Goal: Task Accomplishment & Management: Manage account settings

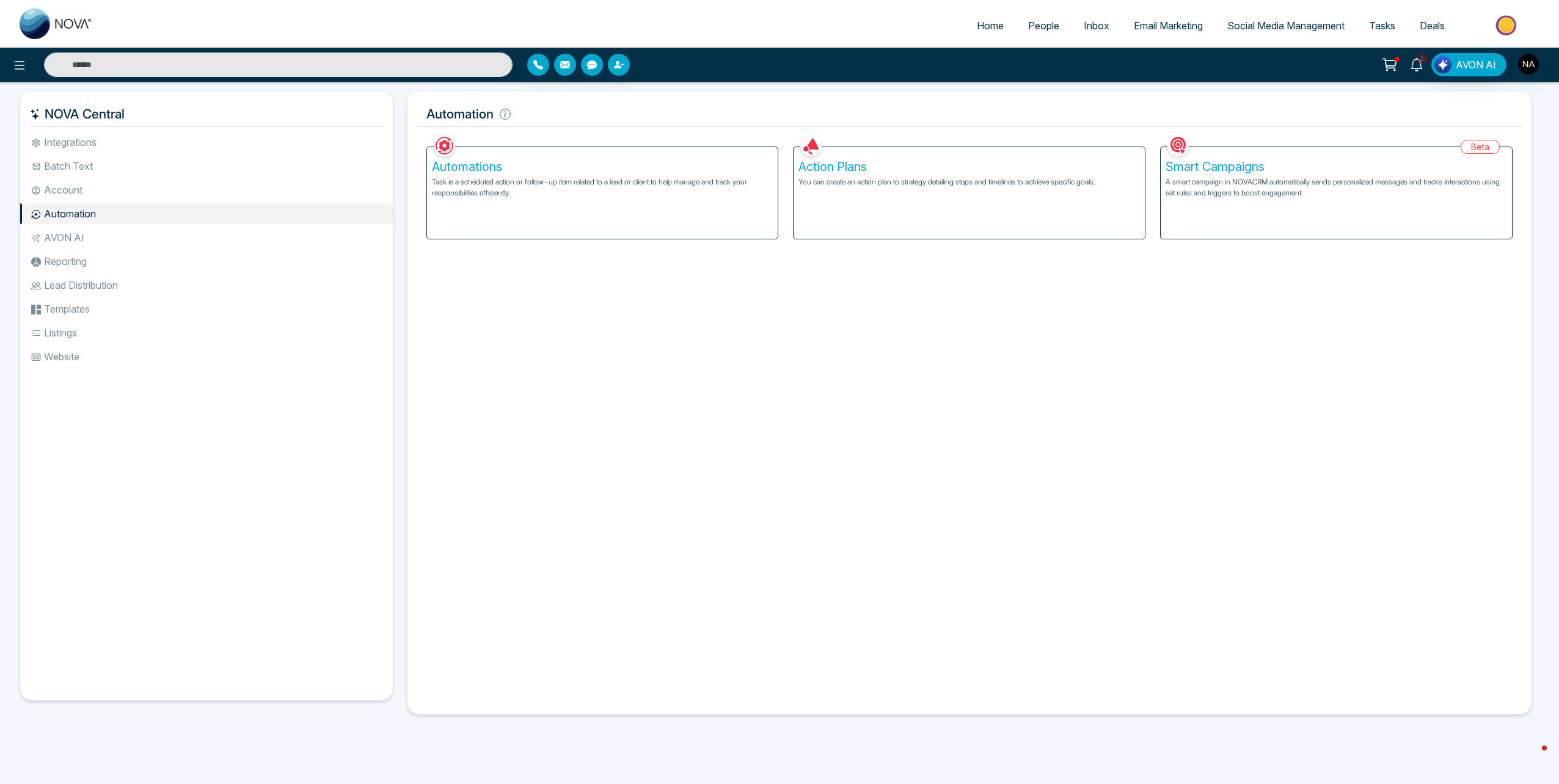
click at [1424, 60] on span "2" at bounding box center [1421, 58] width 11 height 11
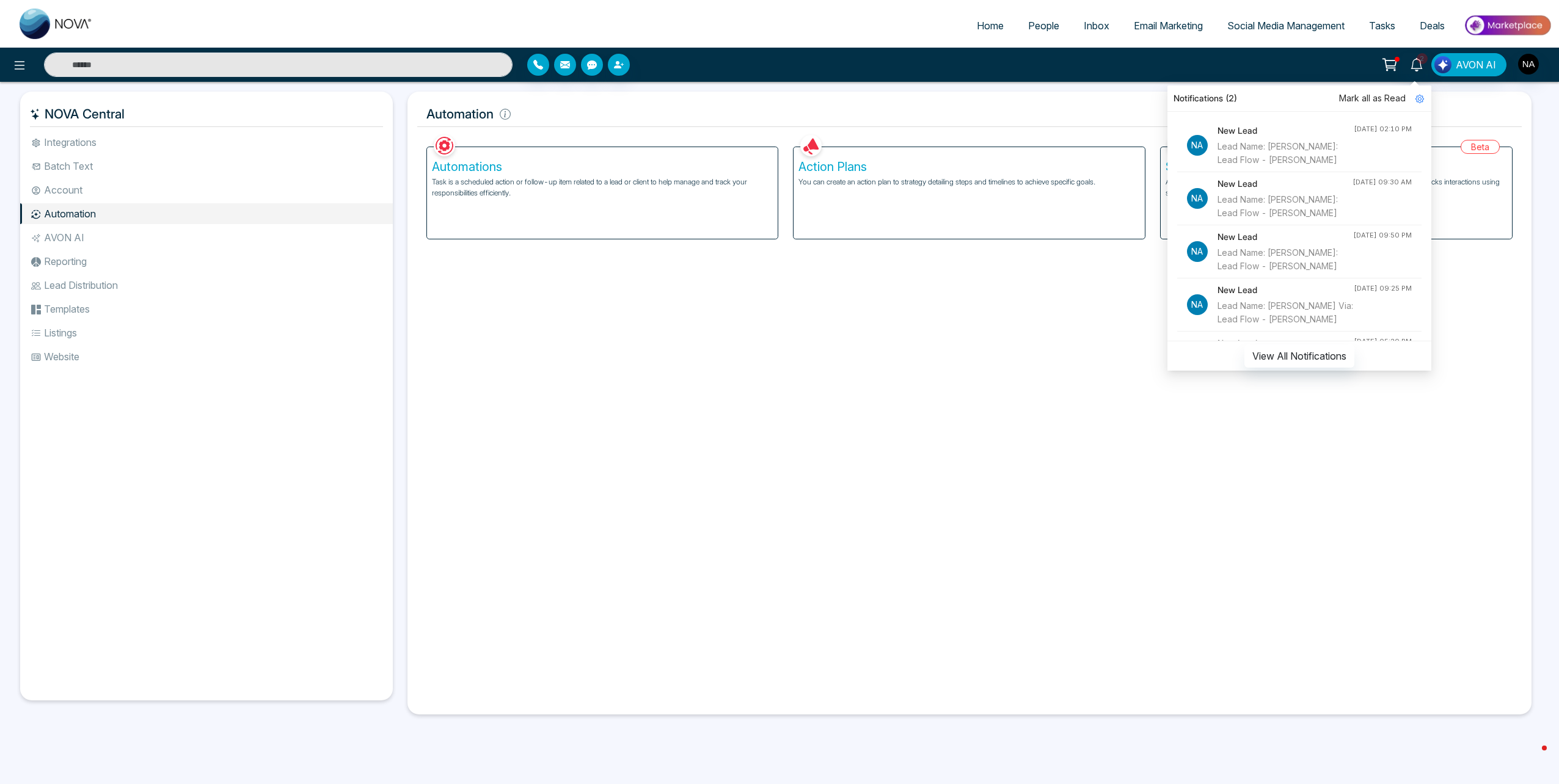
click at [1401, 97] on span "Mark all as Read" at bounding box center [1372, 98] width 66 height 13
click at [1200, 582] on div "Facebook NOVACRM enables users to connect to Facebook to schedule social media …" at bounding box center [969, 418] width 1105 height 572
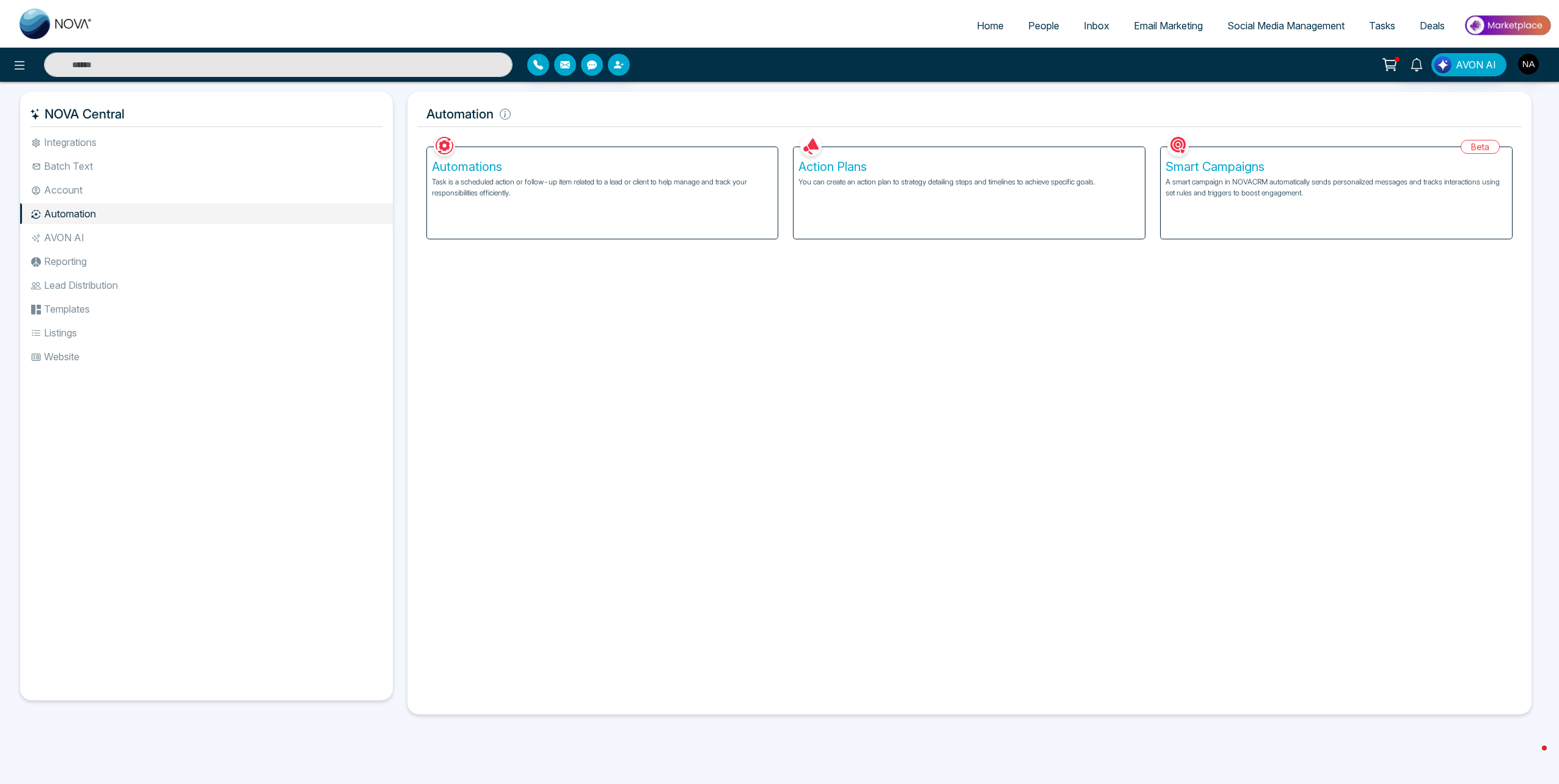
click at [1055, 24] on link "People" at bounding box center [1044, 25] width 56 height 23
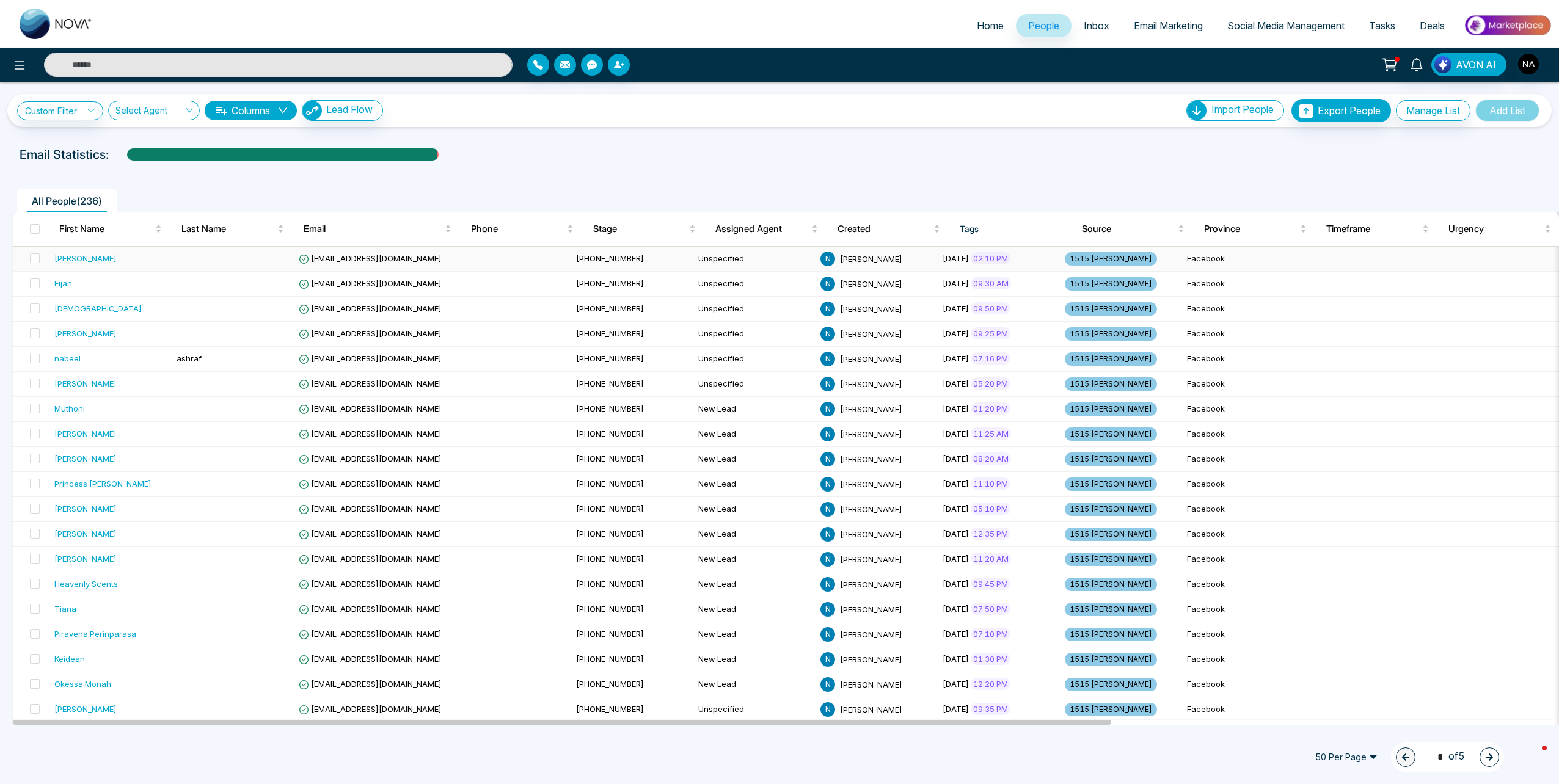
click at [193, 267] on td at bounding box center [232, 259] width 122 height 25
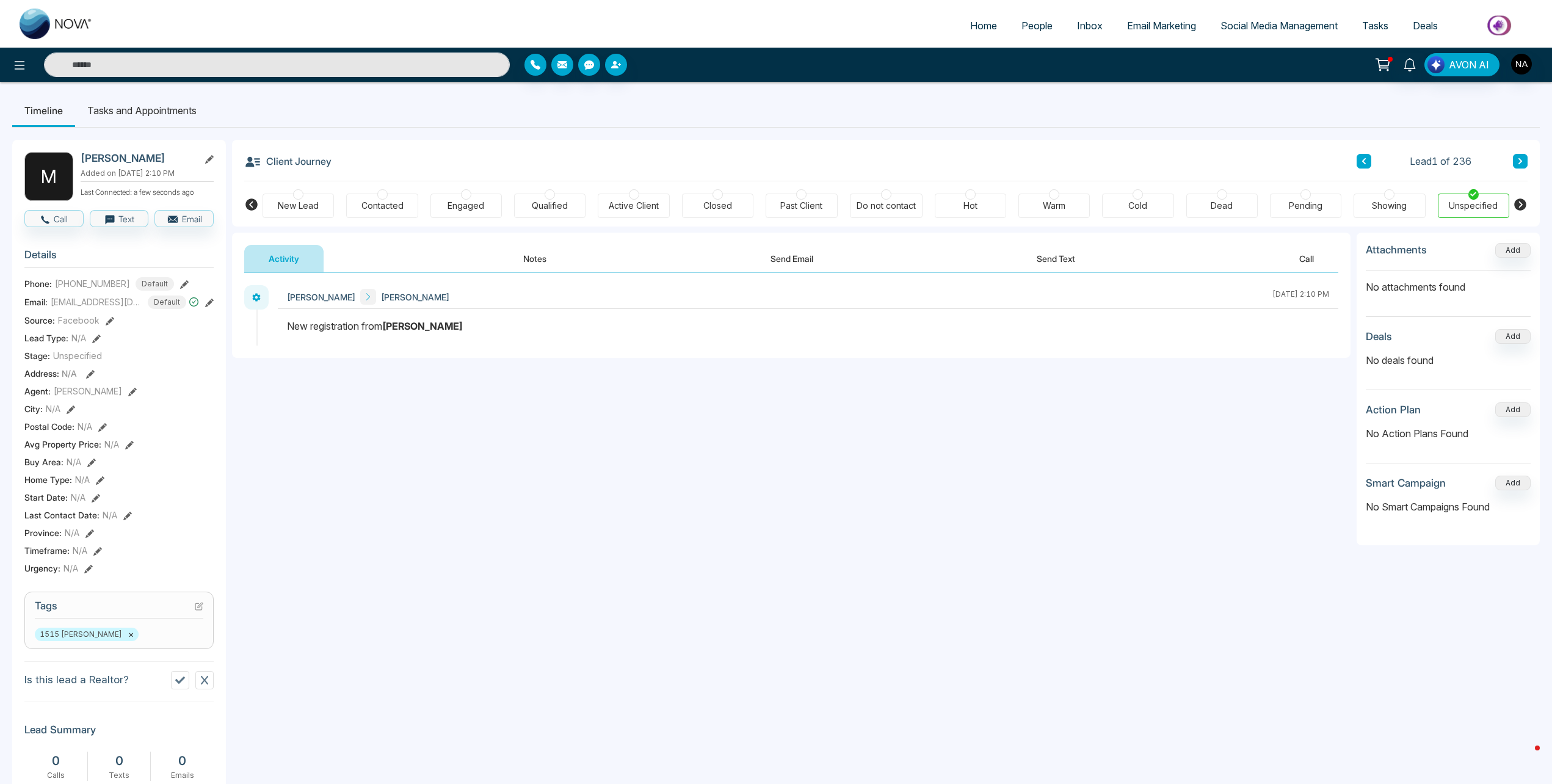
click at [552, 271] on button "Notes" at bounding box center [535, 258] width 72 height 27
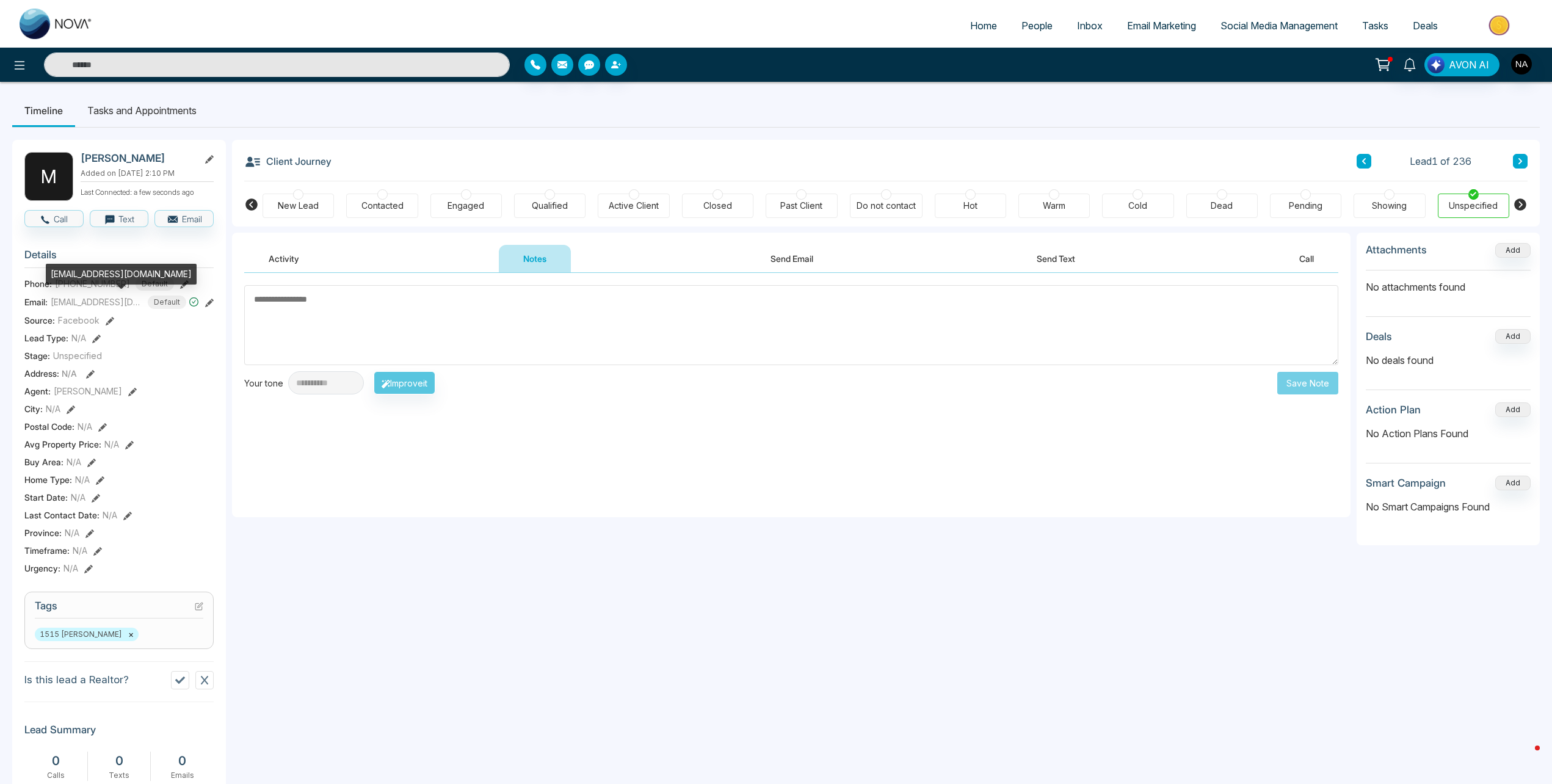
click at [84, 270] on div "[EMAIL_ADDRESS][DOMAIN_NAME]" at bounding box center [121, 274] width 151 height 21
click at [84, 271] on div "[EMAIL_ADDRESS][DOMAIN_NAME]" at bounding box center [121, 274] width 151 height 21
click at [84, 271] on div "[EMAIL_ADDRESS][DOMAIN_NAME]" at bounding box center [121, 274] width 151 height 21
copy div "[EMAIL_ADDRESS][DOMAIN_NAME]"
click at [277, 187] on div "New Lead Contacted Engaged Qualified Active Client Closed Past Client Do not co…" at bounding box center [886, 203] width 1247 height 45
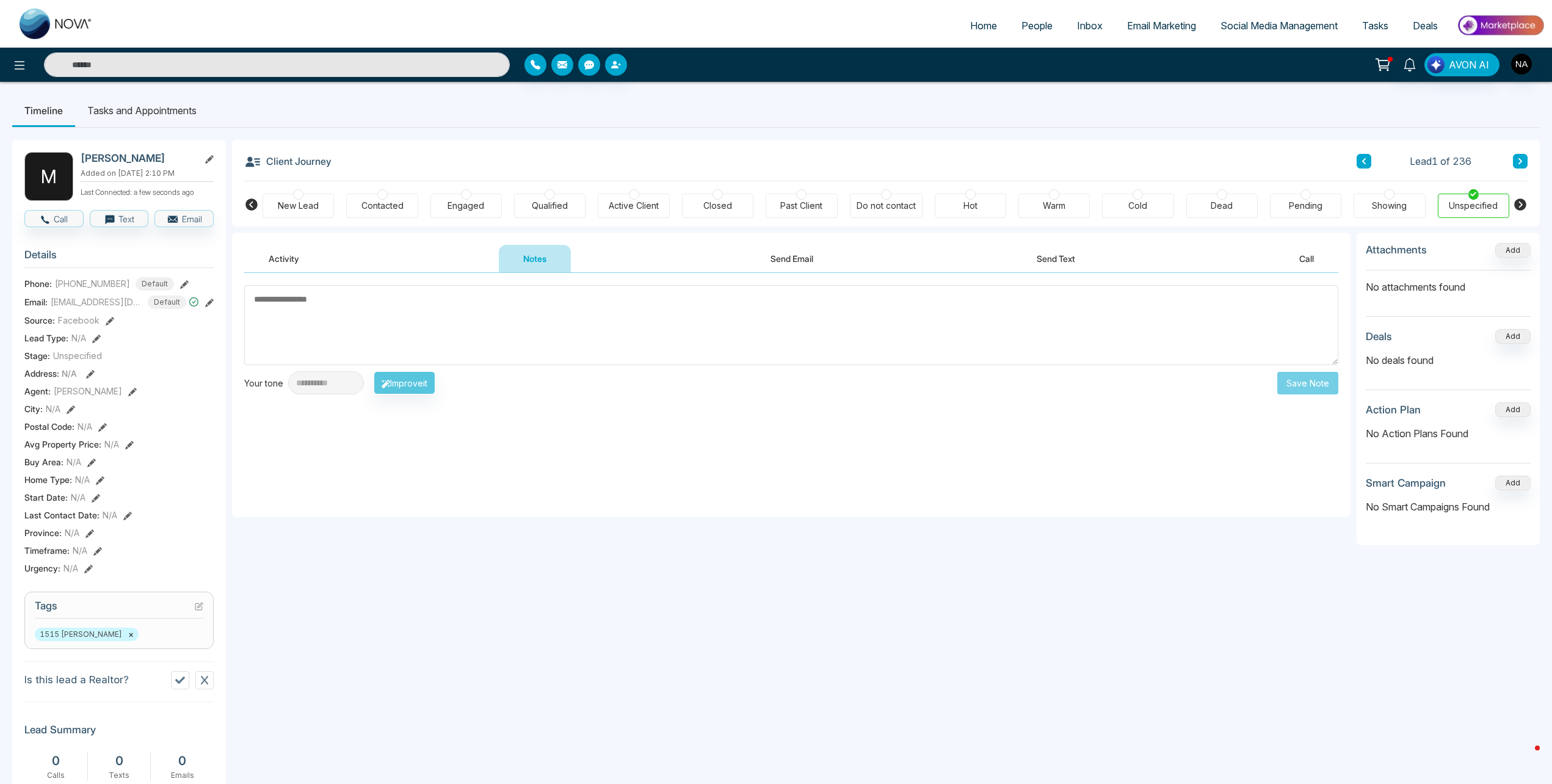
click at [302, 207] on div "New Lead" at bounding box center [299, 205] width 41 height 12
click at [372, 321] on textarea at bounding box center [792, 326] width 1094 height 80
click at [362, 321] on textarea at bounding box center [792, 326] width 1094 height 80
drag, startPoint x: 82, startPoint y: 159, endPoint x: 203, endPoint y: 192, distance: 125.4
click at [203, 192] on div "Marc Added on October 14 2025 | 2:10 PM Last Connected: a few seconds ago" at bounding box center [147, 176] width 133 height 49
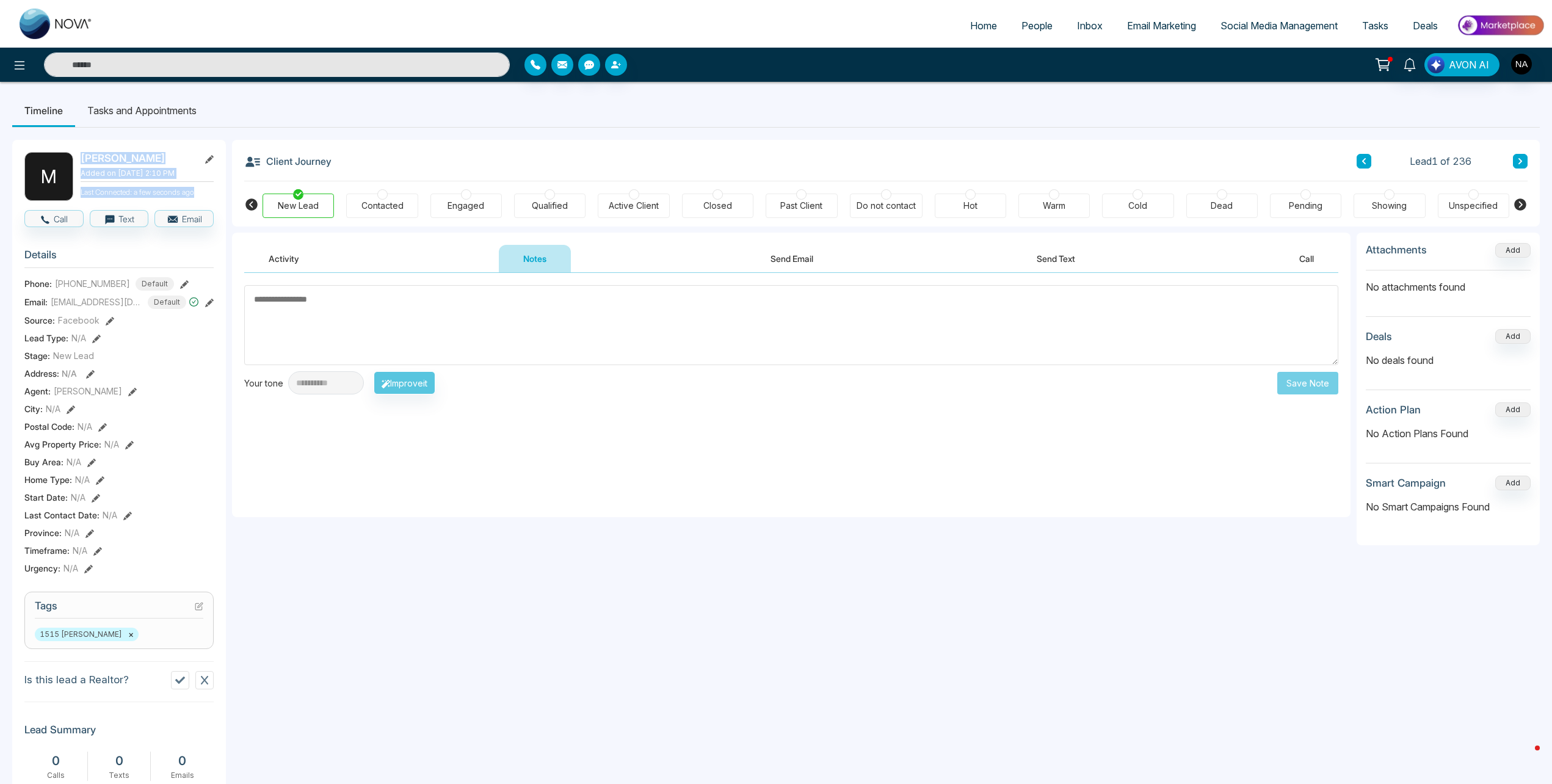
click at [202, 192] on p "Last Connected: a few seconds ago" at bounding box center [147, 191] width 133 height 13
click at [197, 191] on p "Last Connected: a few seconds ago" at bounding box center [147, 191] width 133 height 13
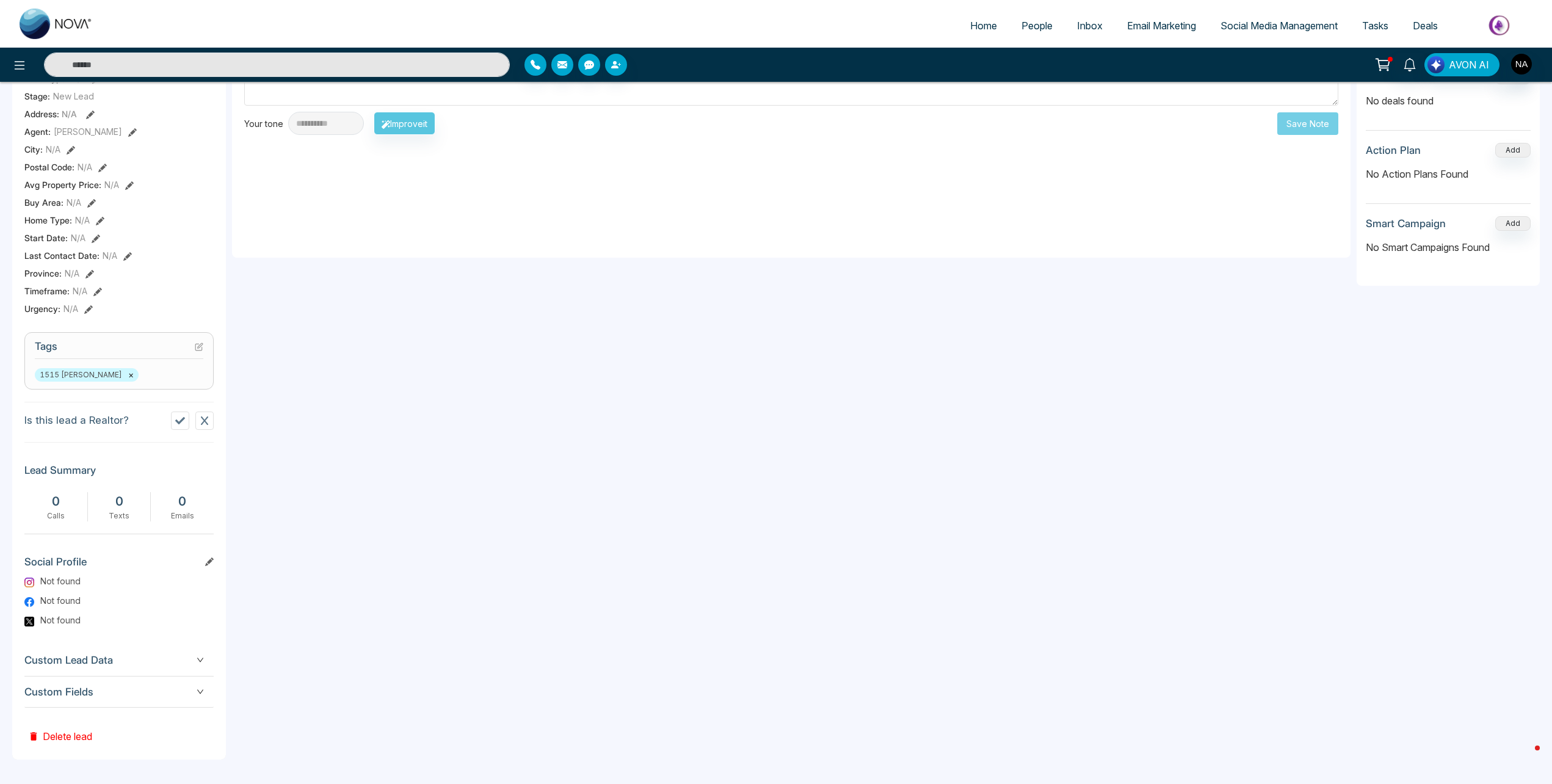
click at [180, 685] on span "Custom Fields" at bounding box center [119, 692] width 189 height 16
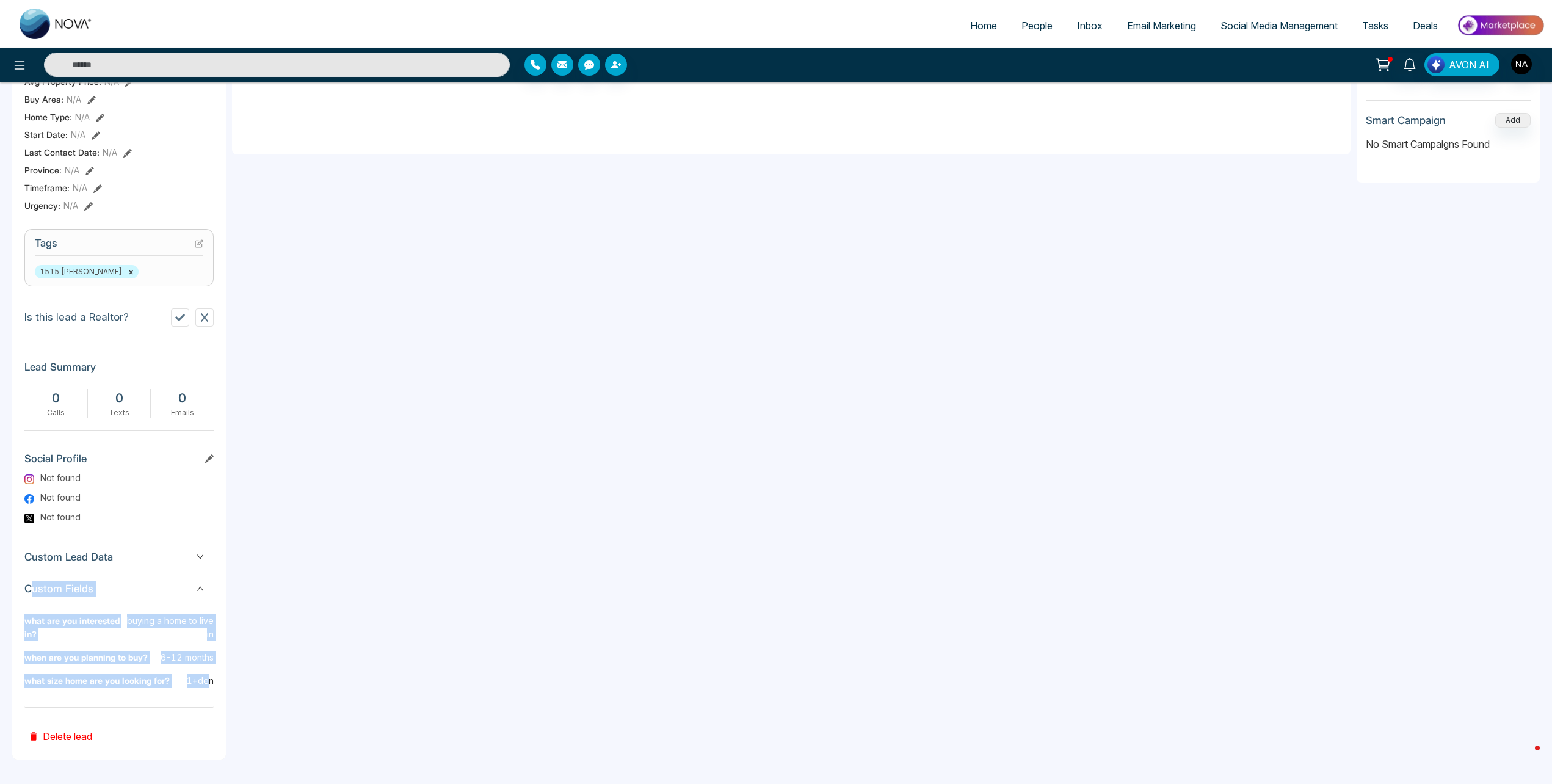
drag, startPoint x: 212, startPoint y: 677, endPoint x: 29, endPoint y: 602, distance: 197.8
click at [29, 602] on div "Custom Fields what are you interested in? buying a home to live in when are you…" at bounding box center [119, 640] width 189 height 135
drag, startPoint x: 29, startPoint y: 602, endPoint x: 225, endPoint y: 666, distance: 206.2
click at [225, 666] on div "M Marc Added on October 14 2025 | 2:10 PM Last Connected: a few seconds ago Cal…" at bounding box center [119, 268] width 214 height 982
drag, startPoint x: 27, startPoint y: 617, endPoint x: 215, endPoint y: 680, distance: 198.3
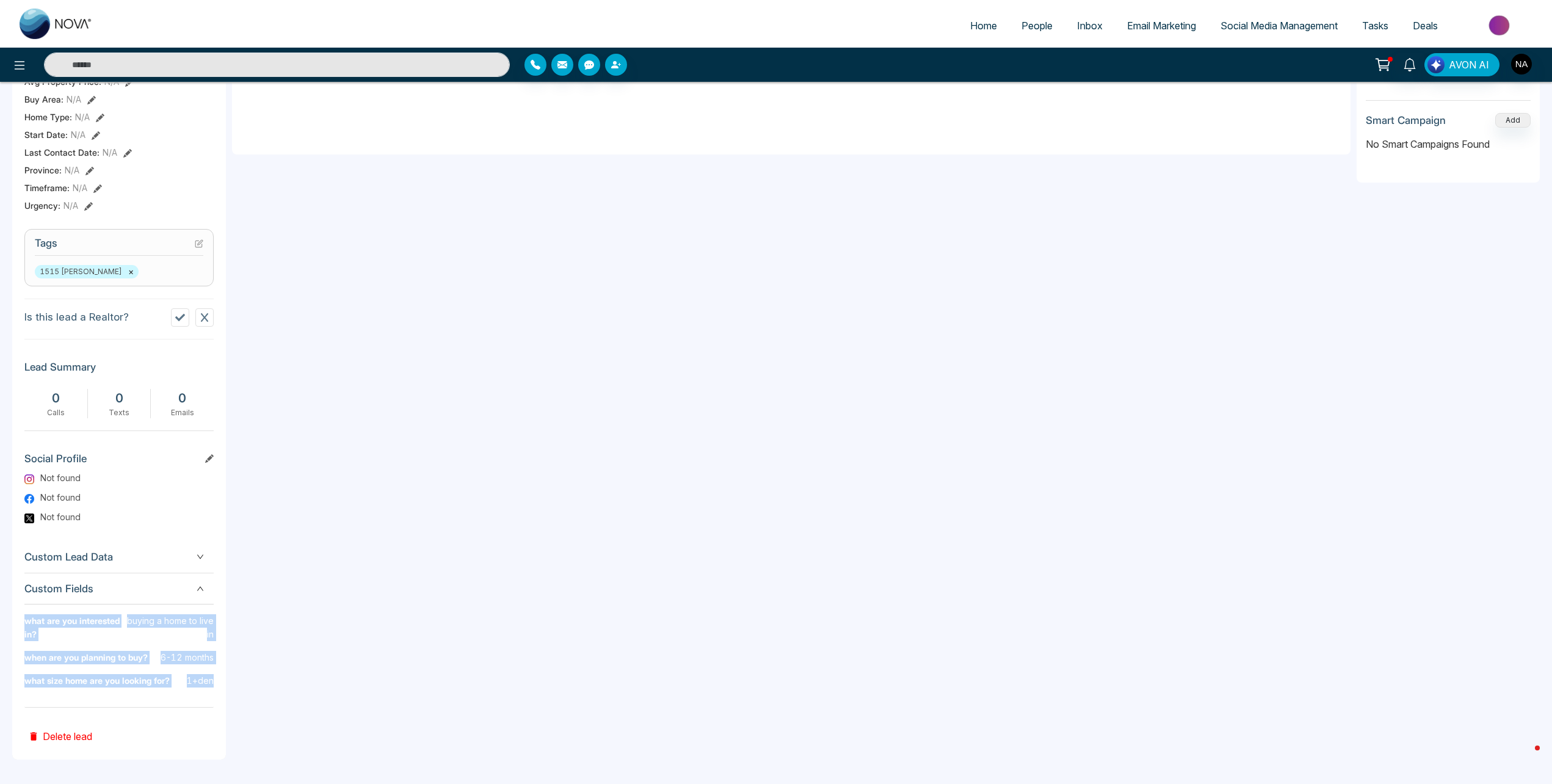
click at [215, 680] on div "M Marc Added on October 14 2025 | 2:10 PM Last Connected: a few seconds ago Cal…" at bounding box center [119, 268] width 214 height 982
drag, startPoint x: 214, startPoint y: 681, endPoint x: 29, endPoint y: 625, distance: 193.3
click at [29, 625] on div "M Marc Added on October 14 2025 | 2:10 PM Last Connected: a few seconds ago Cal…" at bounding box center [119, 268] width 214 height 982
drag, startPoint x: 29, startPoint y: 625, endPoint x: 21, endPoint y: 620, distance: 9.4
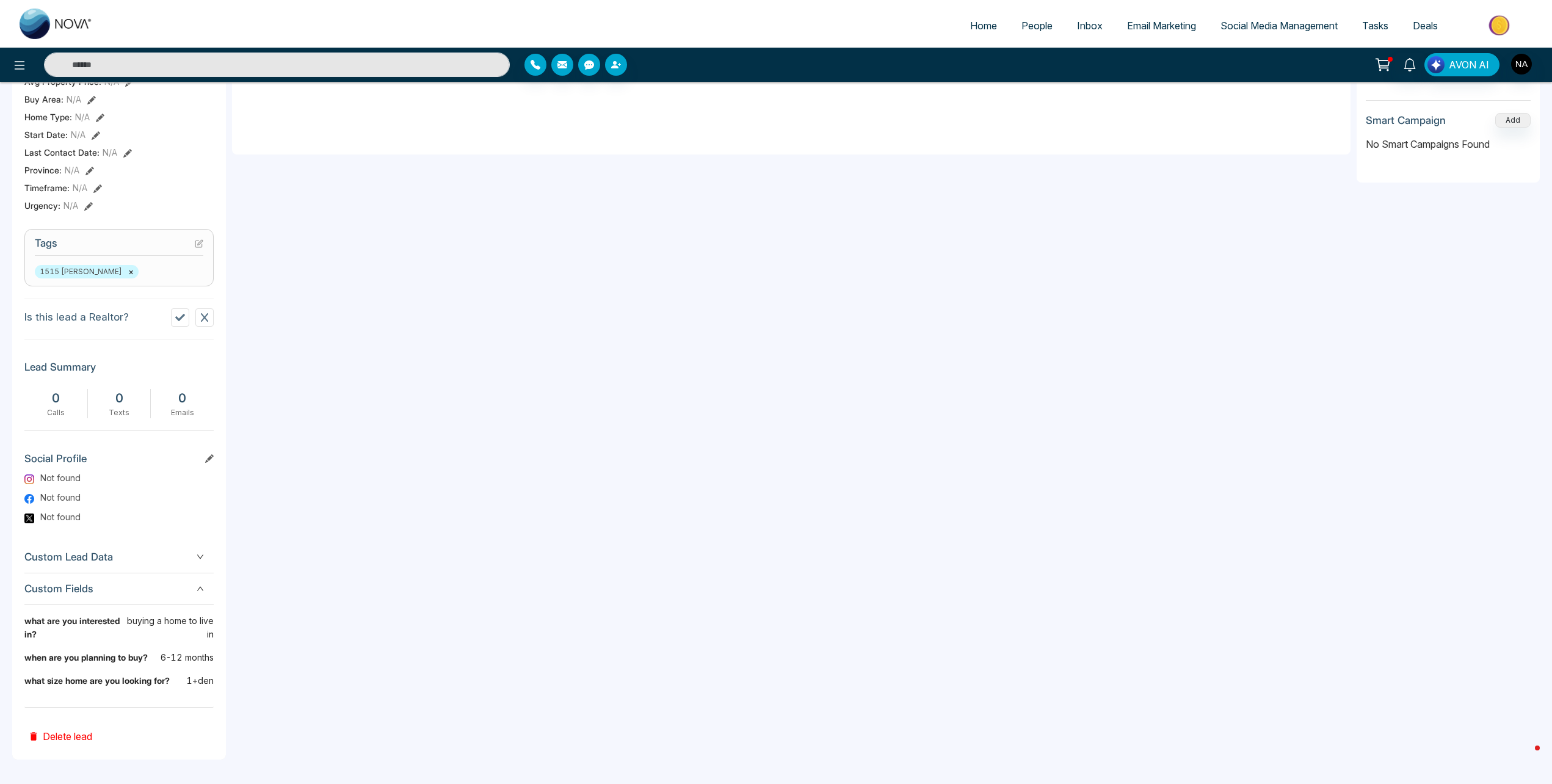
click at [21, 620] on div "M Marc Added on October 14 2025 | 2:10 PM Last Connected: a few seconds ago Cal…" at bounding box center [119, 268] width 214 height 982
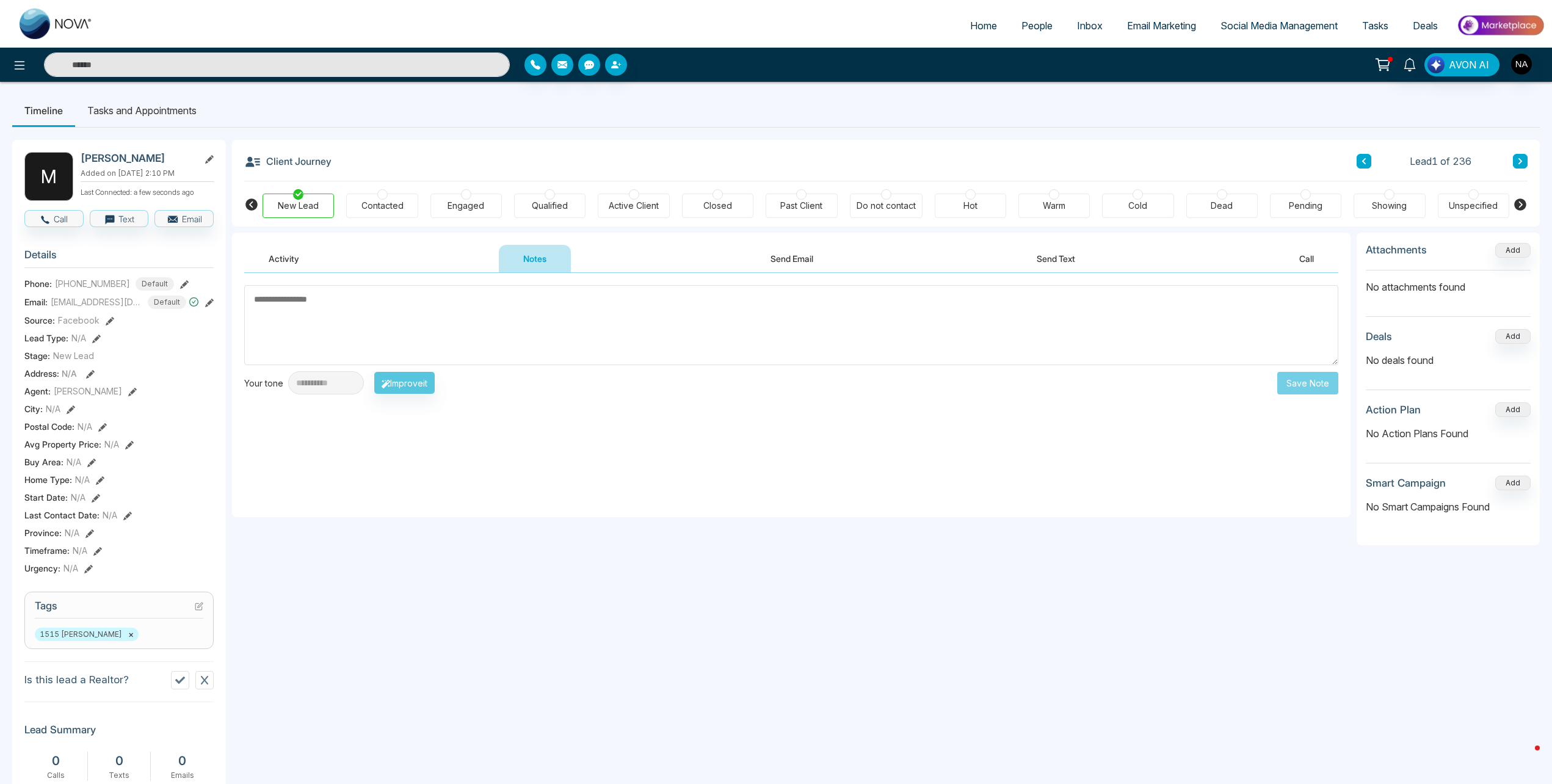
click at [374, 137] on div "**********" at bounding box center [776, 631] width 1528 height 1007
drag, startPoint x: 239, startPoint y: 163, endPoint x: 333, endPoint y: 162, distance: 94.0
click at [333, 162] on div "Client Journey Lead 1 of 236 New Lead Contacted Engaged Qualified Active Client…" at bounding box center [886, 183] width 1308 height 87
click at [340, 164] on div "Client Journey Lead 1 of 236" at bounding box center [886, 160] width 1284 height 42
drag, startPoint x: 336, startPoint y: 162, endPoint x: 260, endPoint y: 151, distance: 76.8
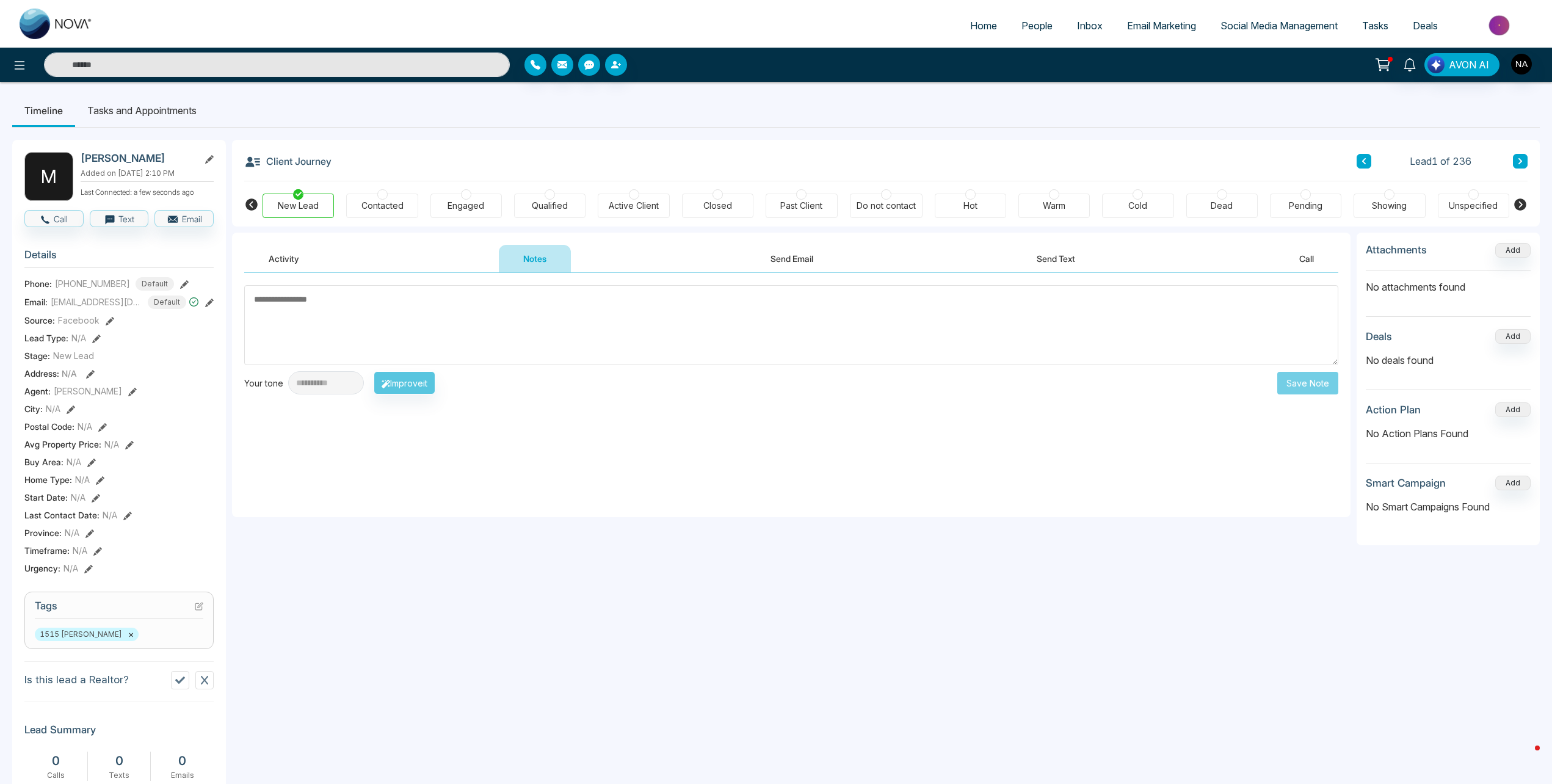
click at [240, 147] on div "Client Journey Lead 1 of 236 New Lead Contacted Engaged Qualified Active Client…" at bounding box center [886, 183] width 1308 height 87
click at [249, 135] on div "**********" at bounding box center [776, 631] width 1528 height 1007
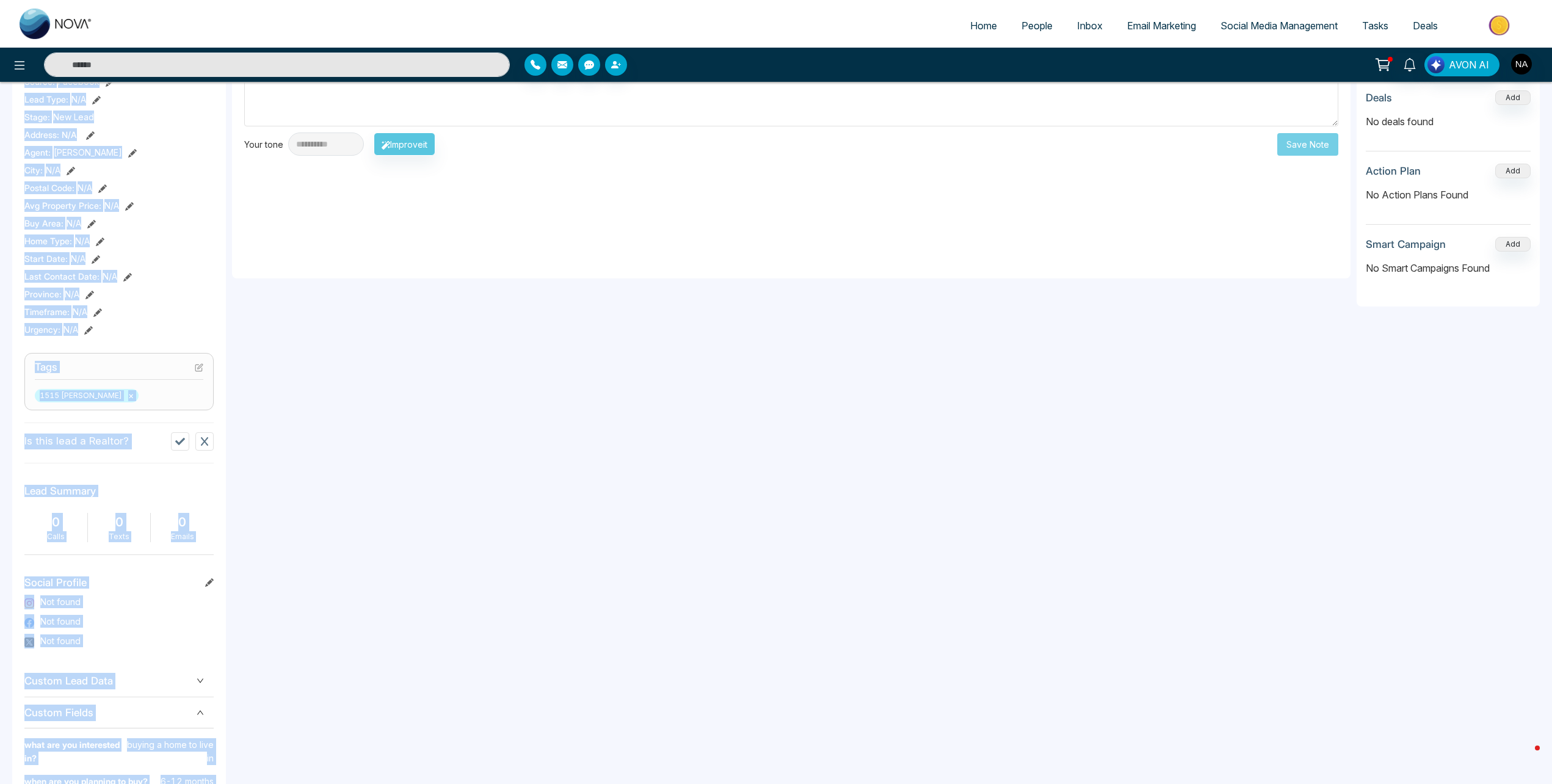
scroll to position [362, 0]
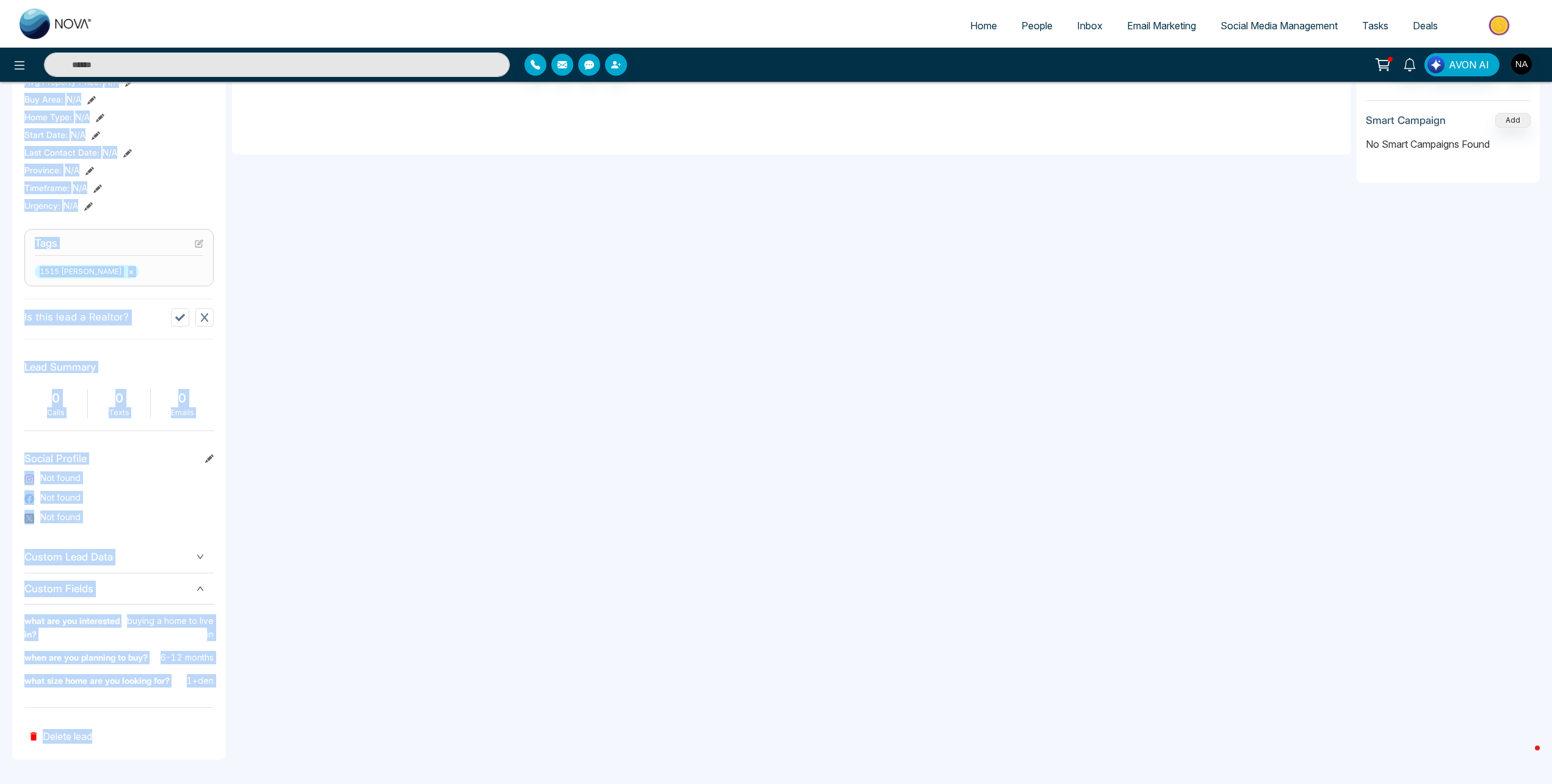
drag, startPoint x: 78, startPoint y: 148, endPoint x: 214, endPoint y: 815, distance: 680.7
click at [214, 422] on html "Home People Inbox Email Marketing Social Media Management Tasks Deals AVON AI T…" at bounding box center [776, 30] width 1552 height 784
drag, startPoint x: 214, startPoint y: 815, endPoint x: 112, endPoint y: 743, distance: 124.9
click at [126, 724] on div "M Marc Added on October 14 2025 | 2:10 PM Last Connected: a few seconds ago Cal…" at bounding box center [119, 268] width 214 height 982
click at [112, 743] on div "M Marc Added on October 14 2025 | 2:10 PM Last Connected: a few seconds ago Cal…" at bounding box center [119, 268] width 214 height 982
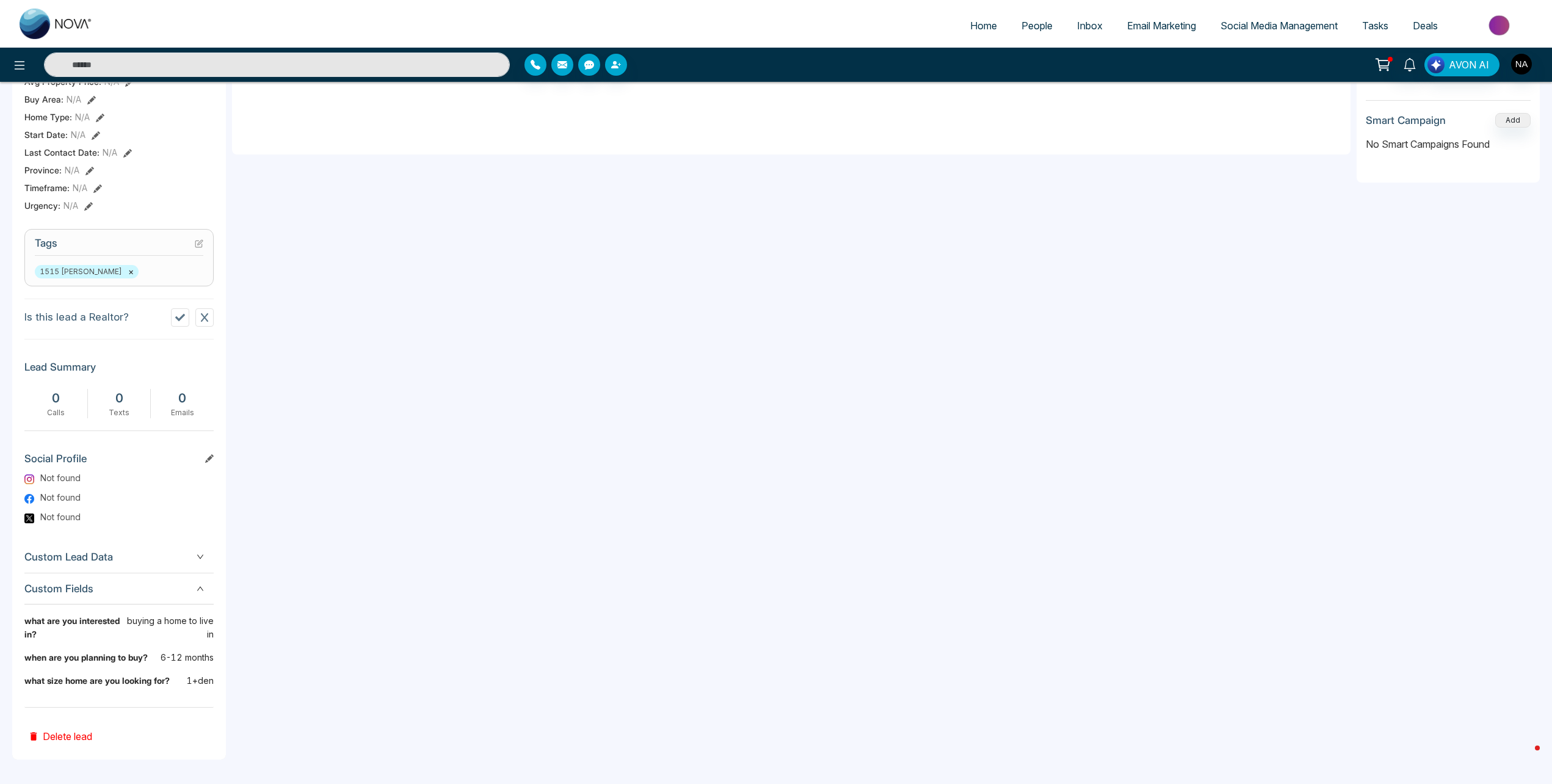
click at [241, 641] on div "**********" at bounding box center [792, 314] width 1119 height 890
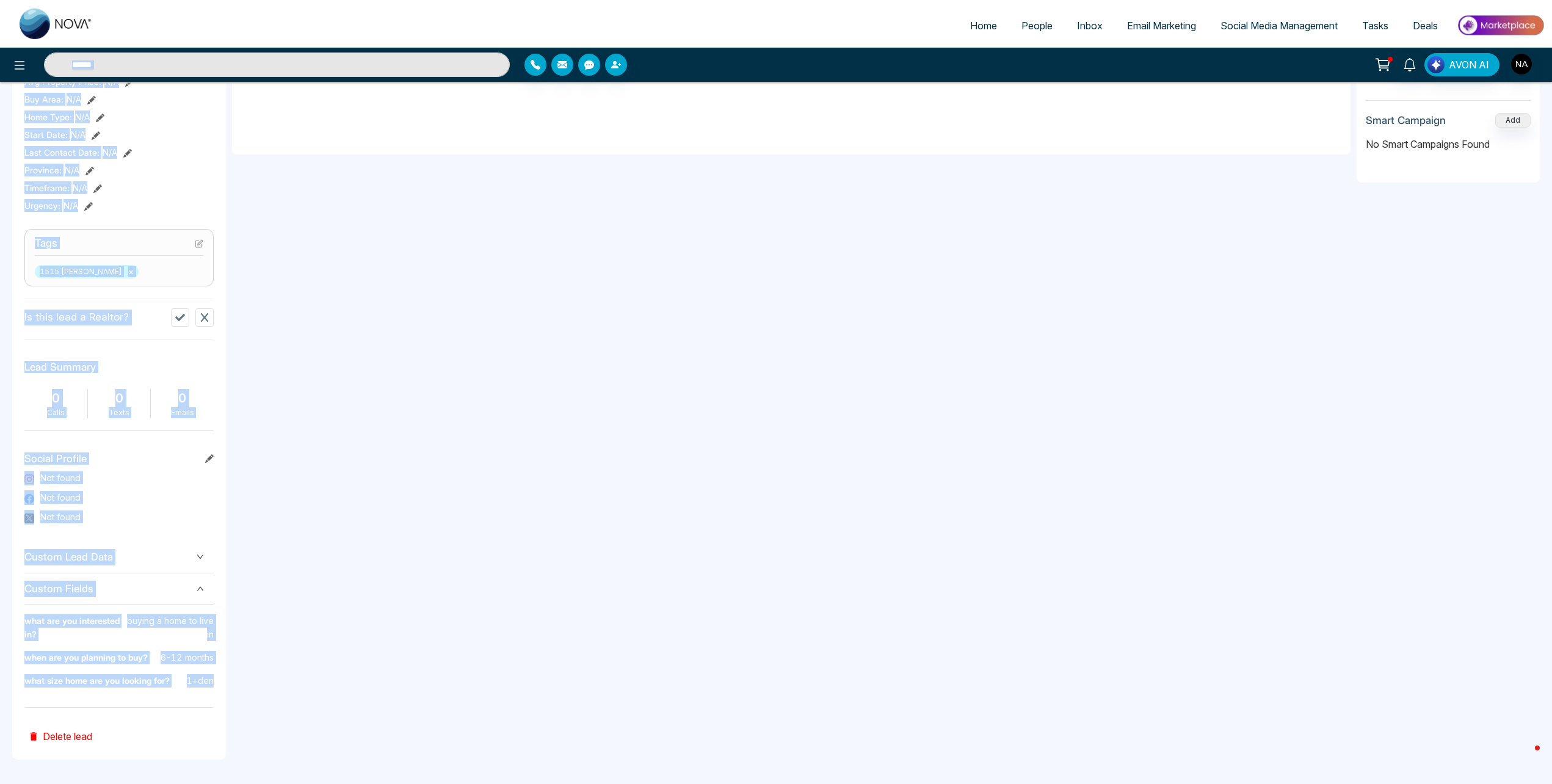
drag, startPoint x: 217, startPoint y: 677, endPoint x: 30, endPoint y: 48, distance: 656.2
click at [30, 48] on div "Home People Inbox Email Marketing Social Media Management Tasks Deals AVON AI T…" at bounding box center [776, 211] width 1552 height 1146
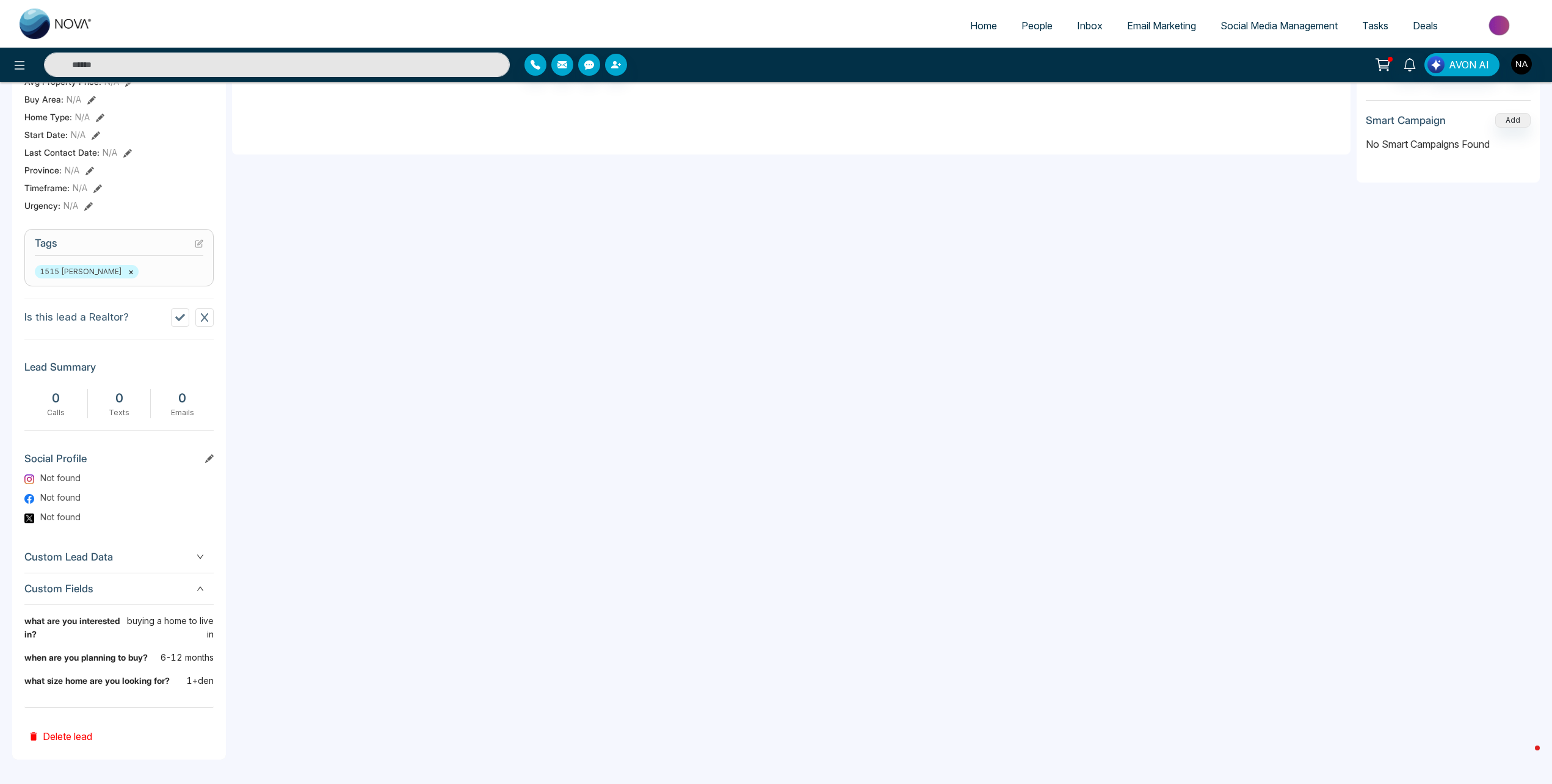
click at [483, 465] on div "**********" at bounding box center [792, 314] width 1119 height 890
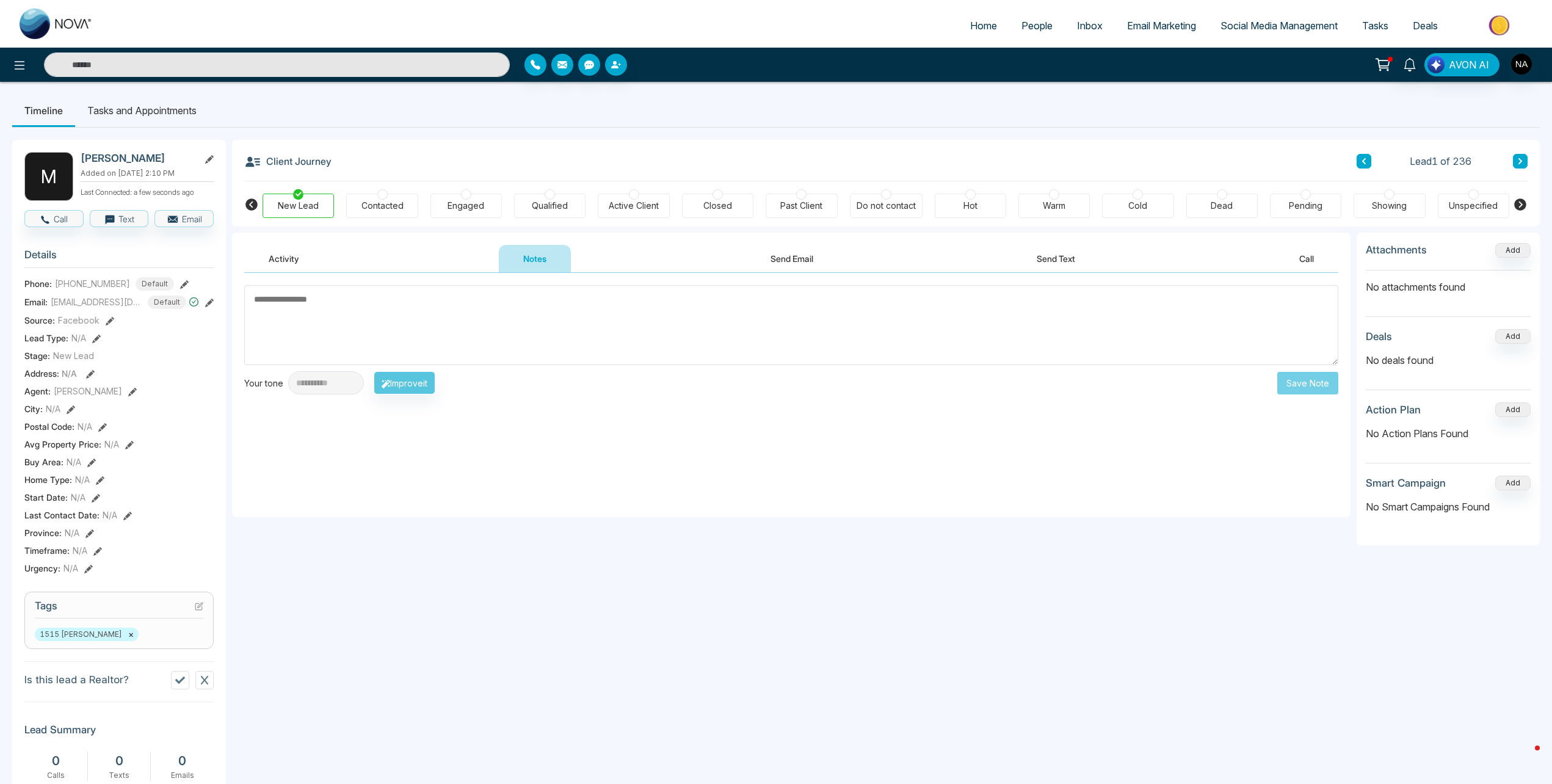
click at [436, 344] on textarea at bounding box center [792, 326] width 1094 height 80
type textarea "**********"
click at [1307, 381] on button "Save Note" at bounding box center [1308, 383] width 61 height 23
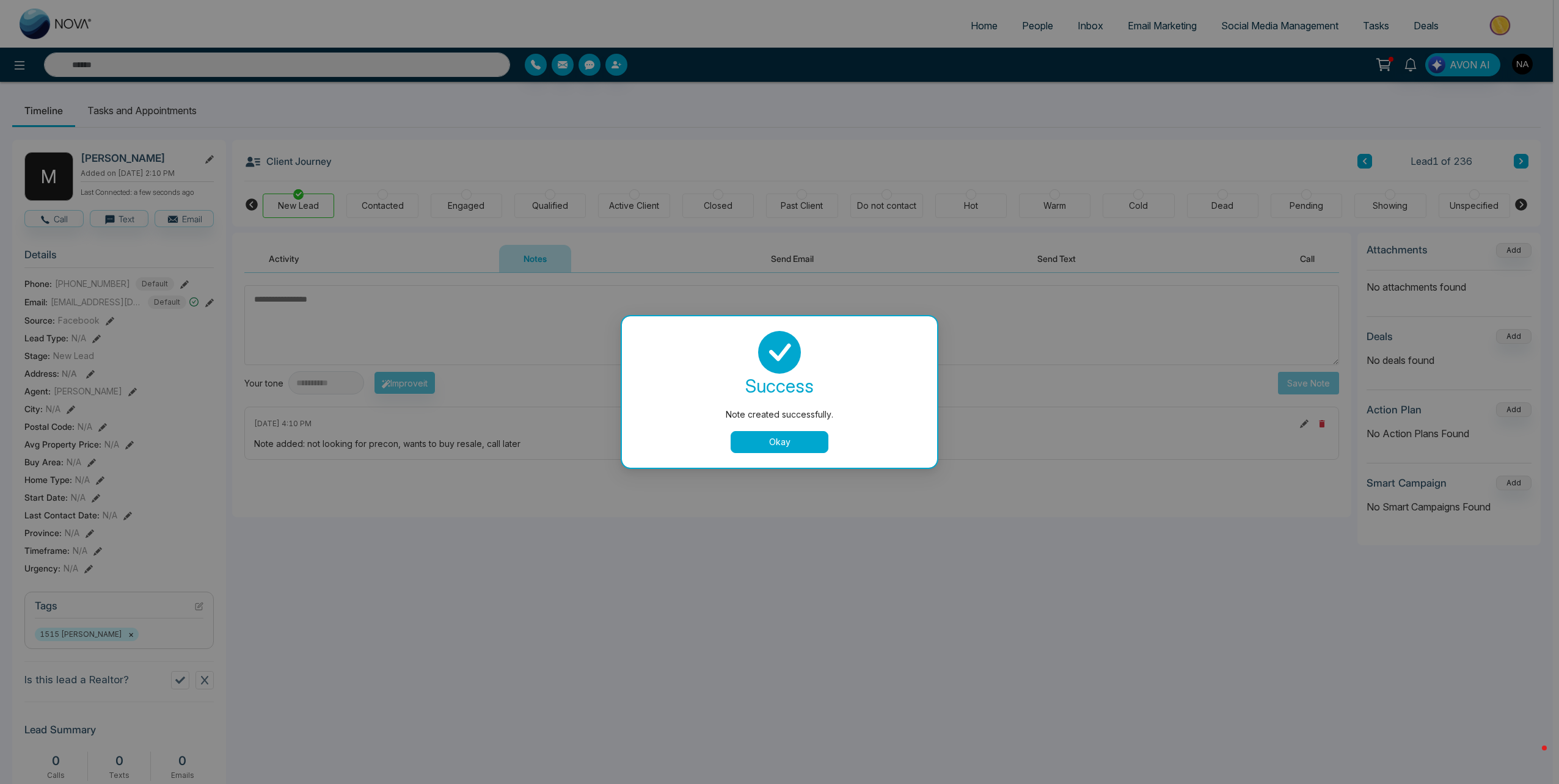
click at [797, 444] on button "Okay" at bounding box center [779, 442] width 98 height 22
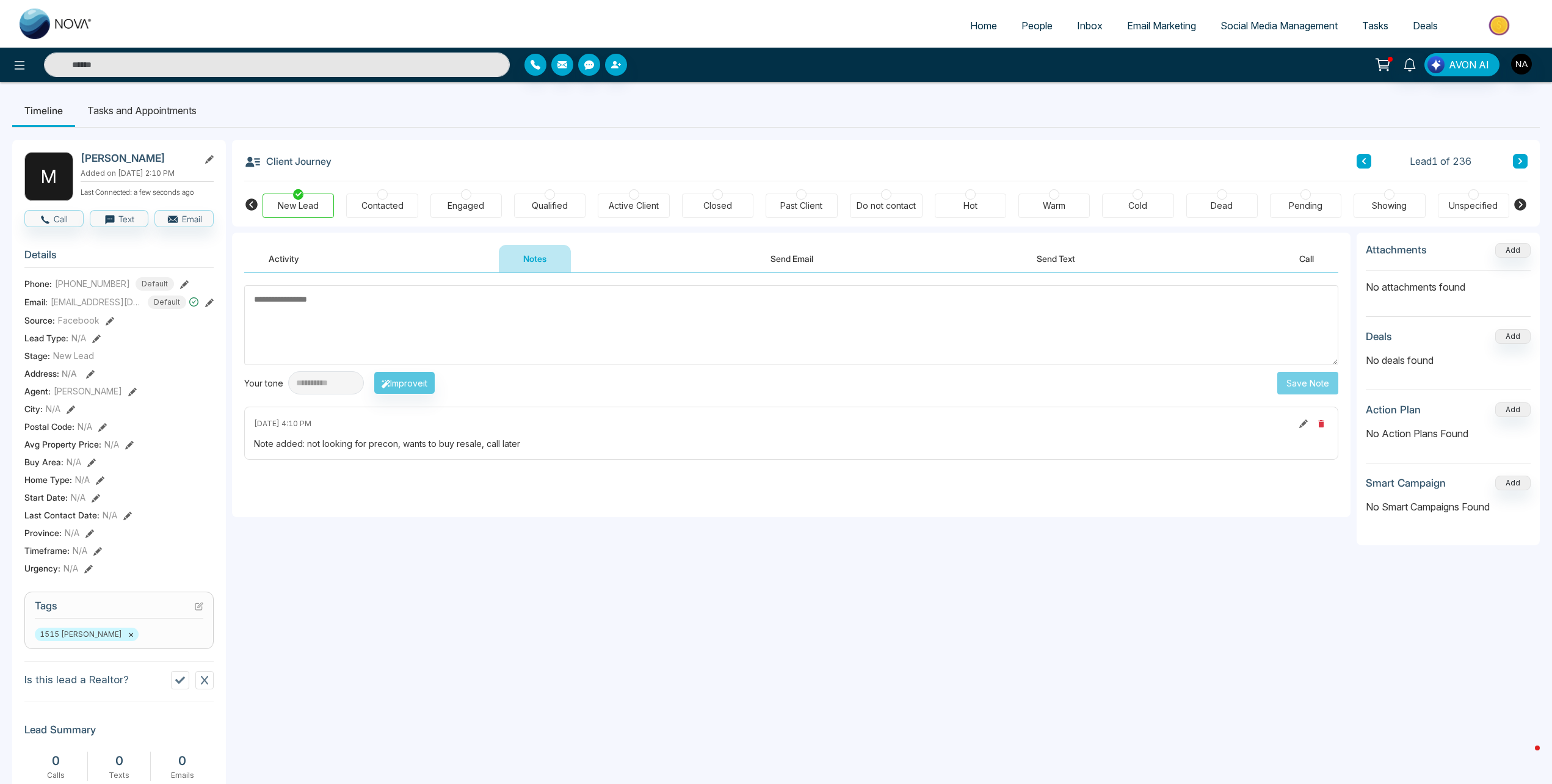
click at [164, 94] on li "Tasks and Appointments" at bounding box center [142, 111] width 134 height 33
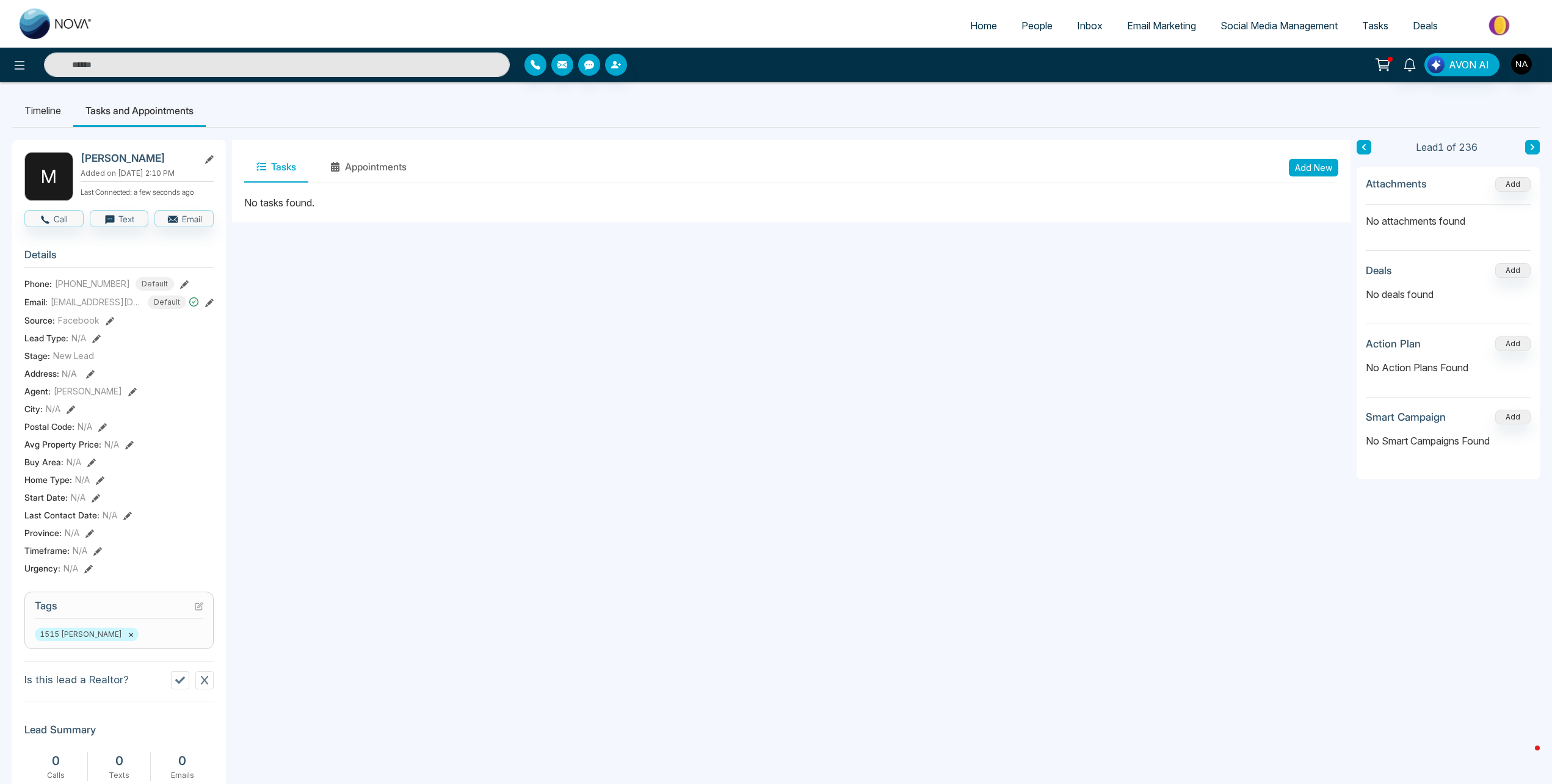
click at [1303, 171] on button "Add New" at bounding box center [1314, 168] width 49 height 18
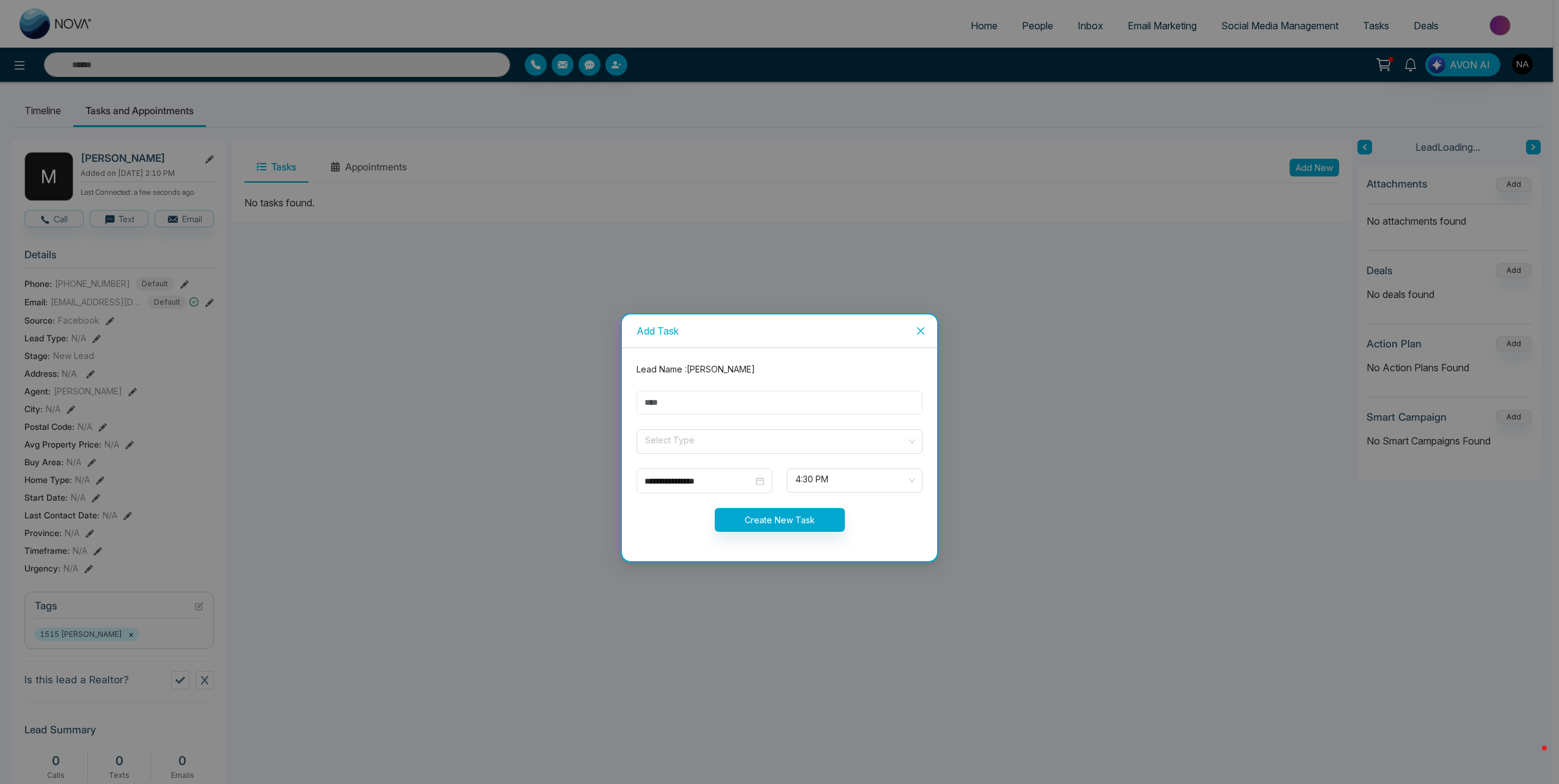
click at [780, 410] on input "text" at bounding box center [780, 402] width 286 height 24
type input "**********"
click at [680, 447] on input "search" at bounding box center [775, 439] width 263 height 18
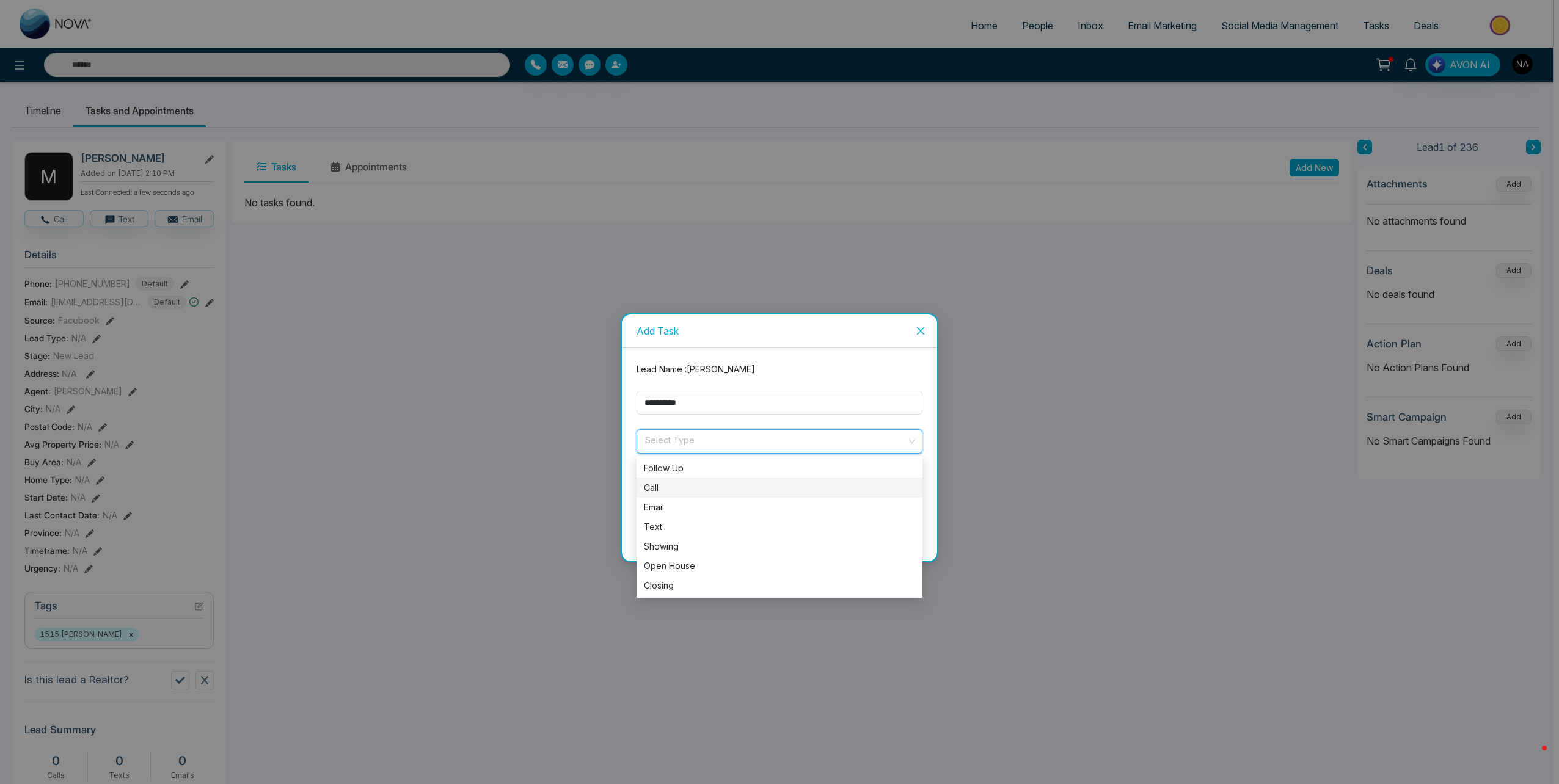
click at [678, 491] on div "Call" at bounding box center [780, 488] width 272 height 13
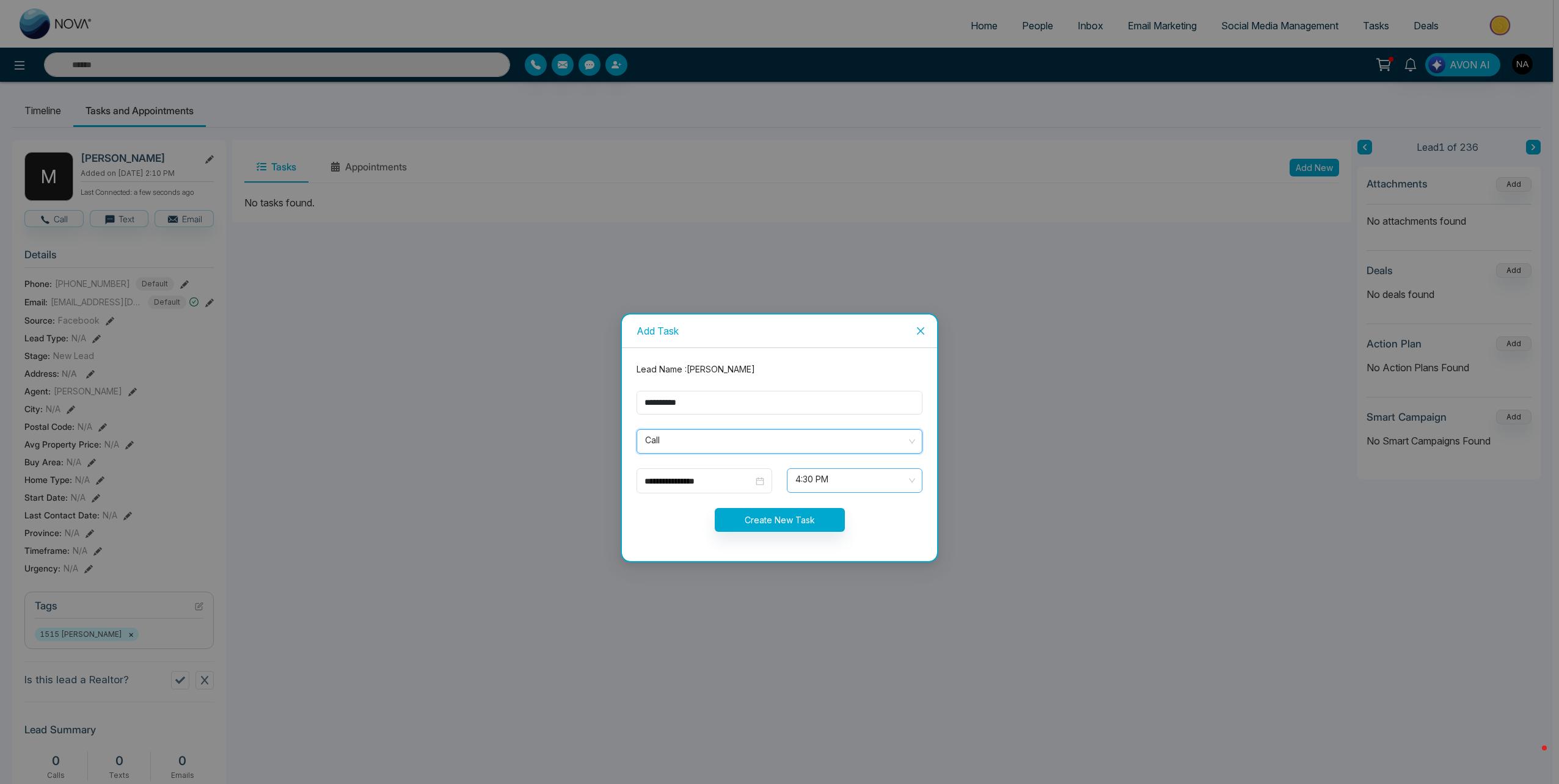
click at [804, 484] on span "4:30 PM" at bounding box center [854, 480] width 118 height 21
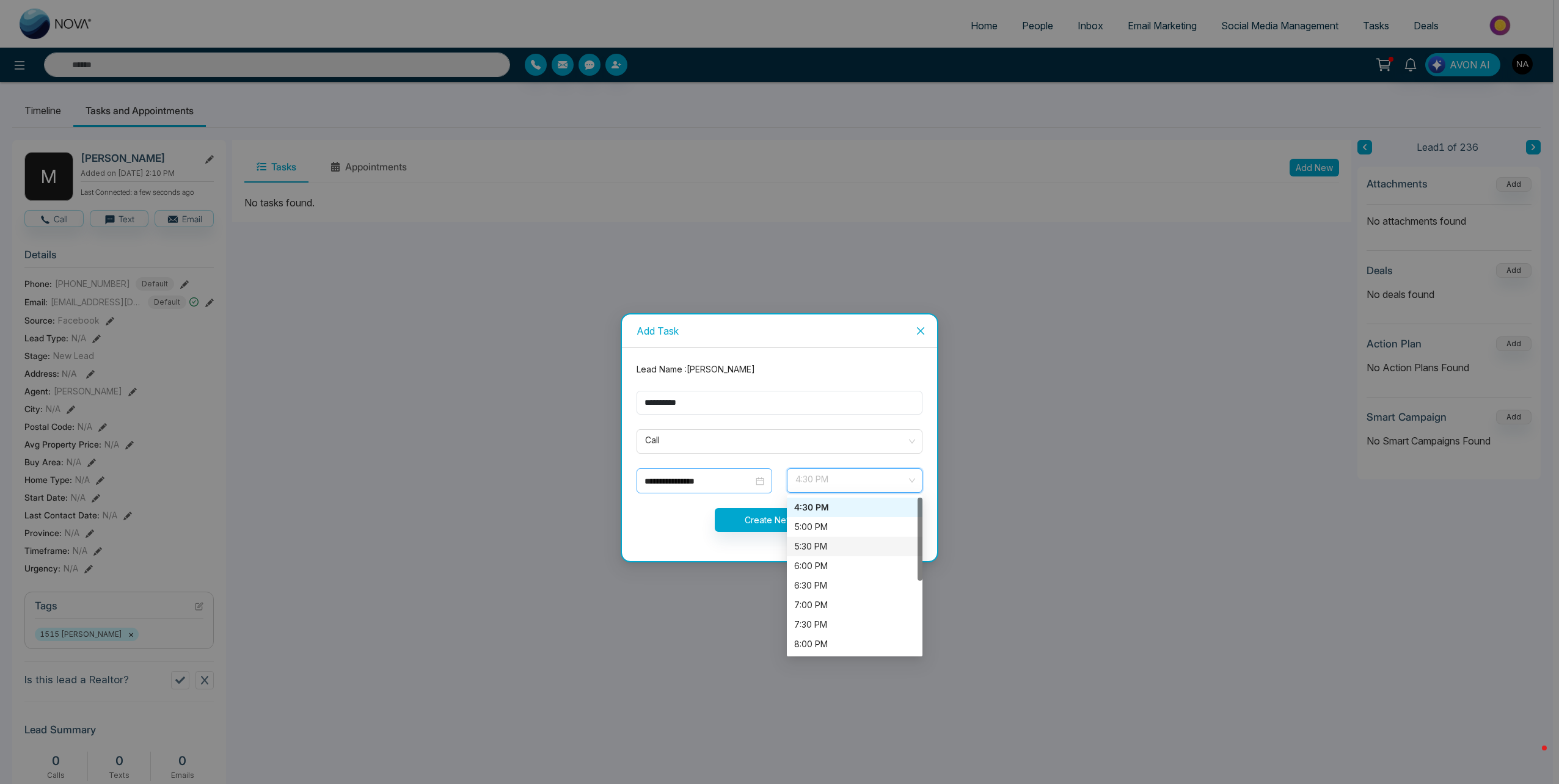
click at [727, 473] on div "**********" at bounding box center [704, 481] width 135 height 25
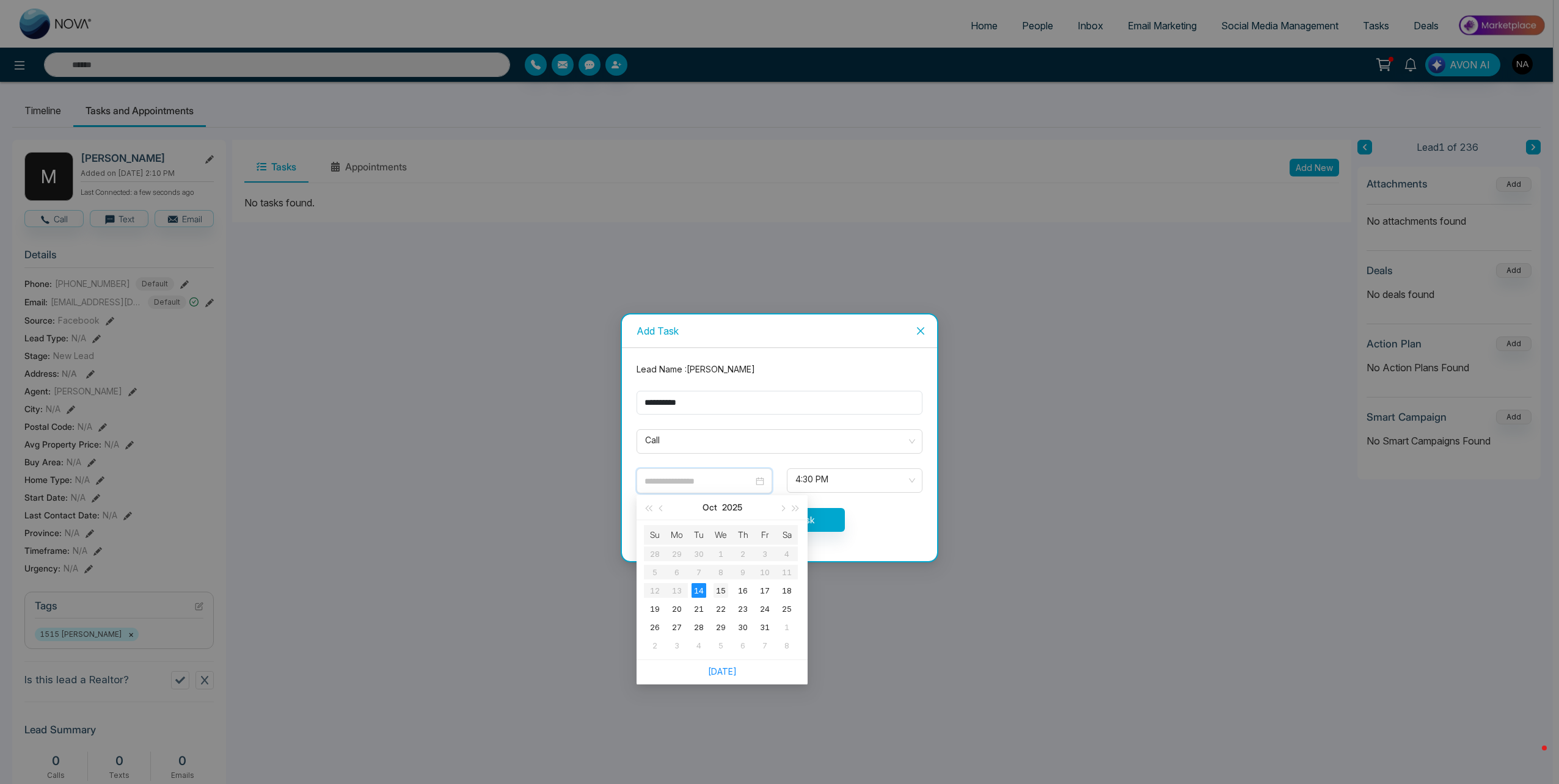
type input "**********"
click at [725, 592] on div "15" at bounding box center [721, 590] width 15 height 15
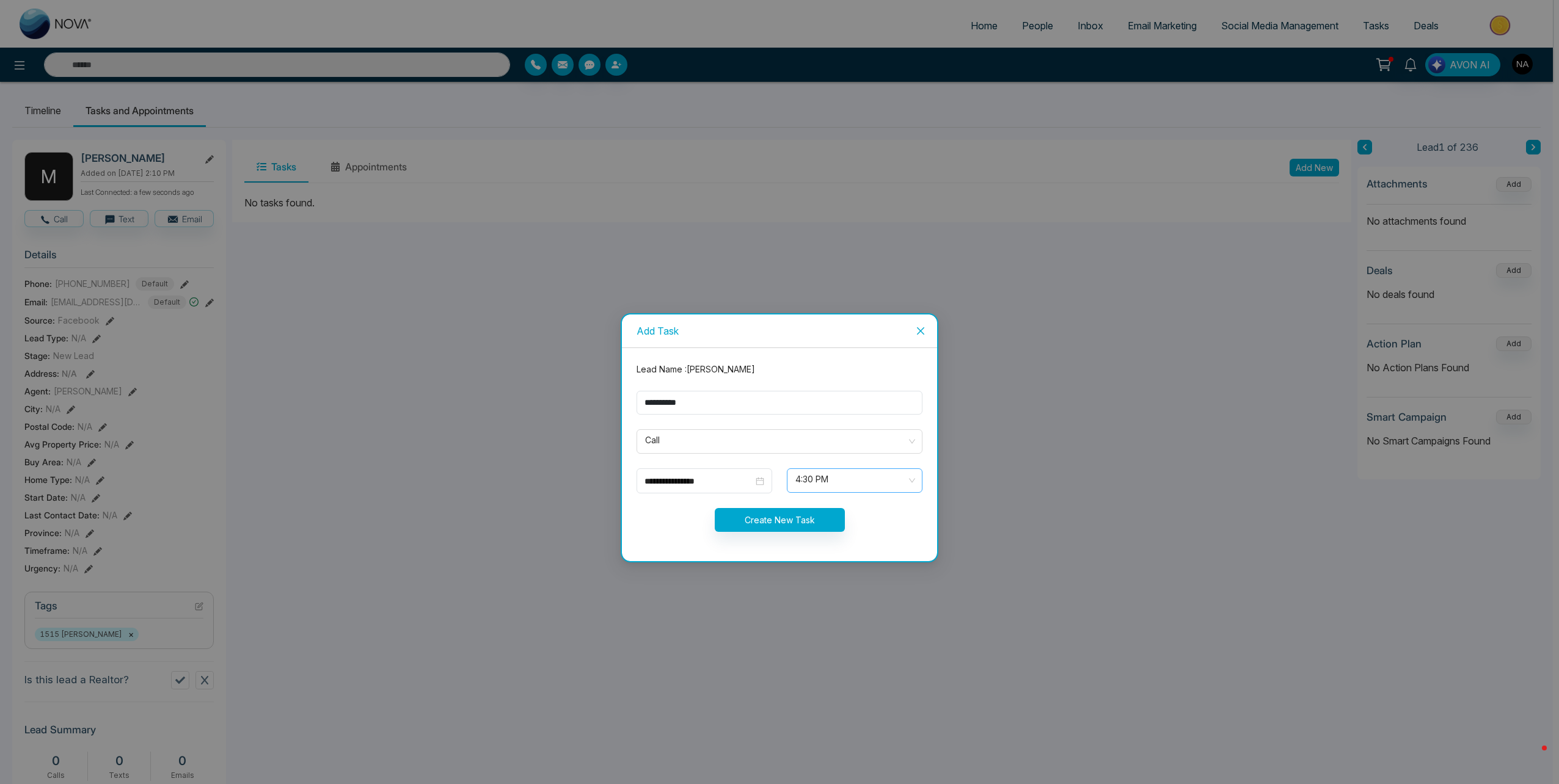
click at [836, 481] on span "4:30 PM" at bounding box center [854, 480] width 118 height 21
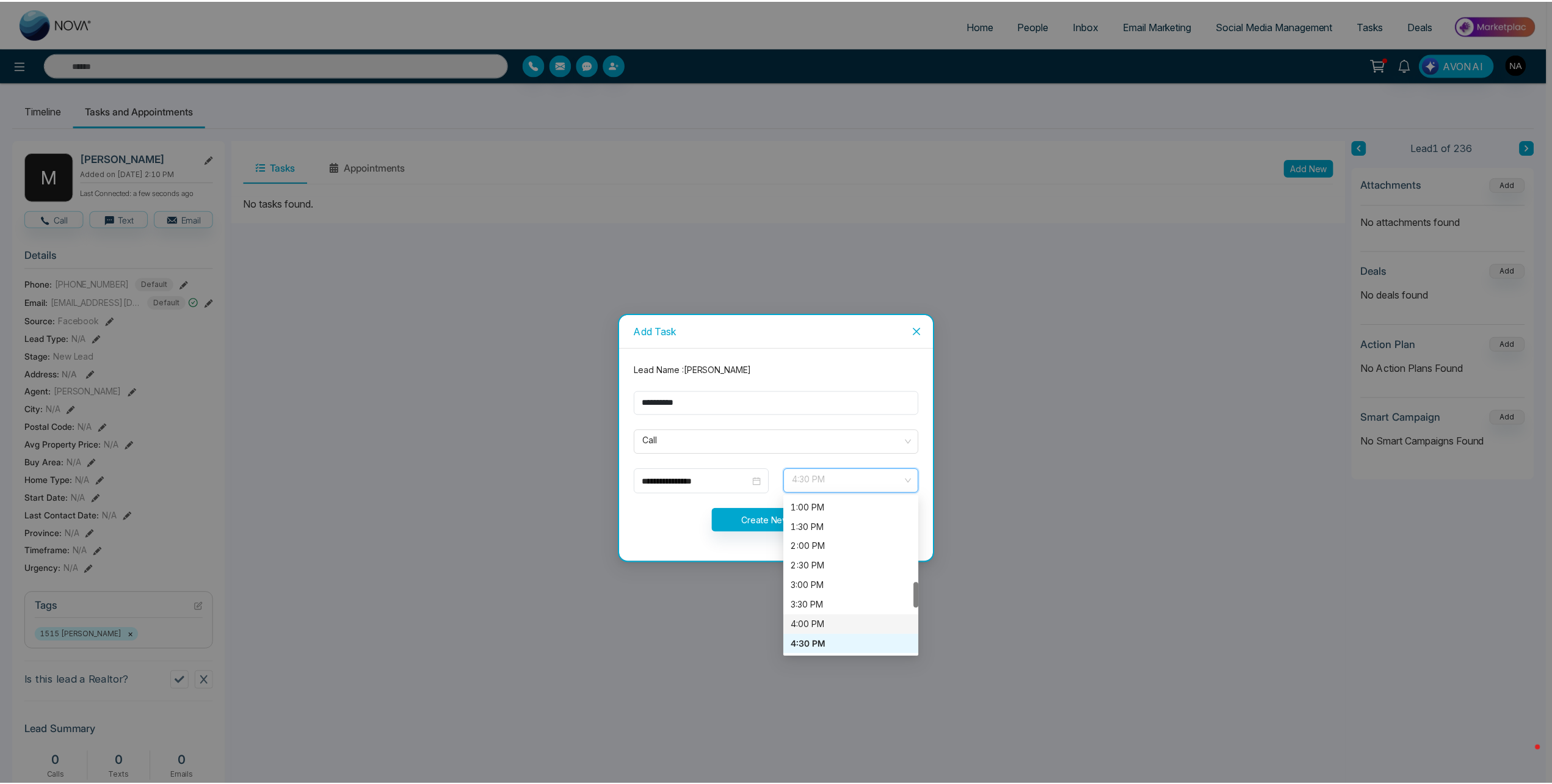
scroll to position [691, 0]
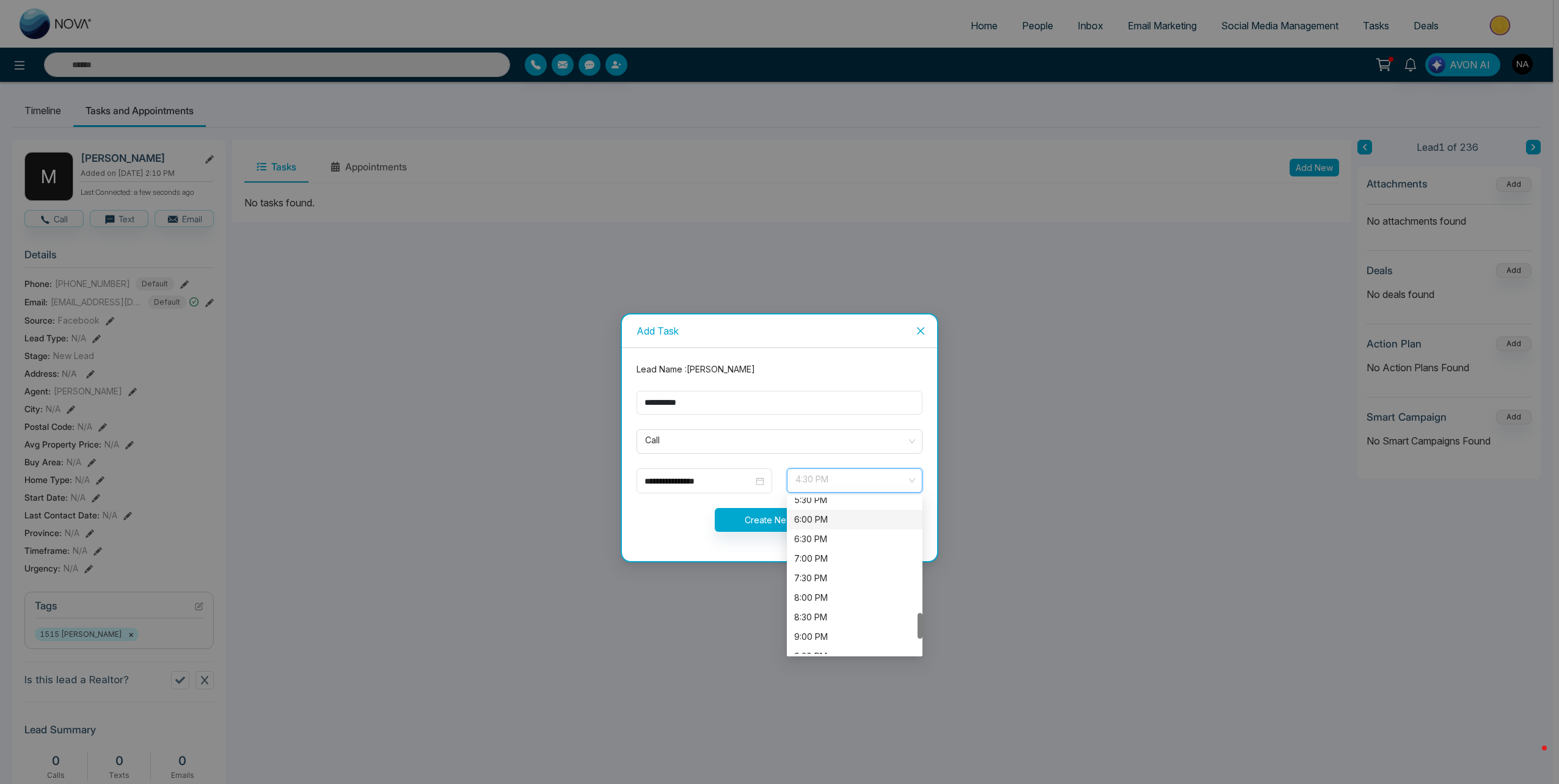
click at [828, 522] on div "6:00 PM" at bounding box center [854, 519] width 121 height 13
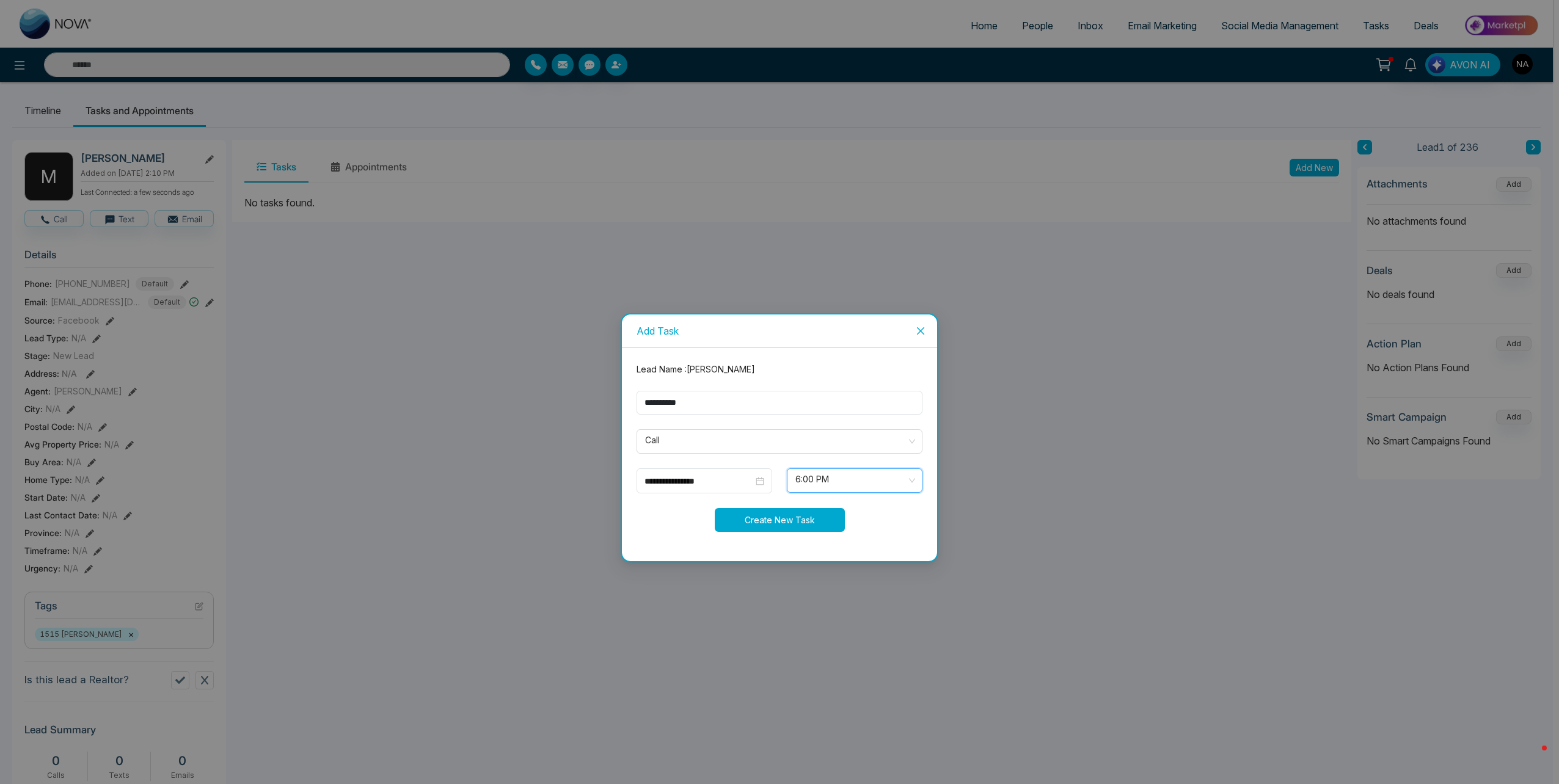
click at [780, 526] on button "Create New Task" at bounding box center [780, 519] width 130 height 24
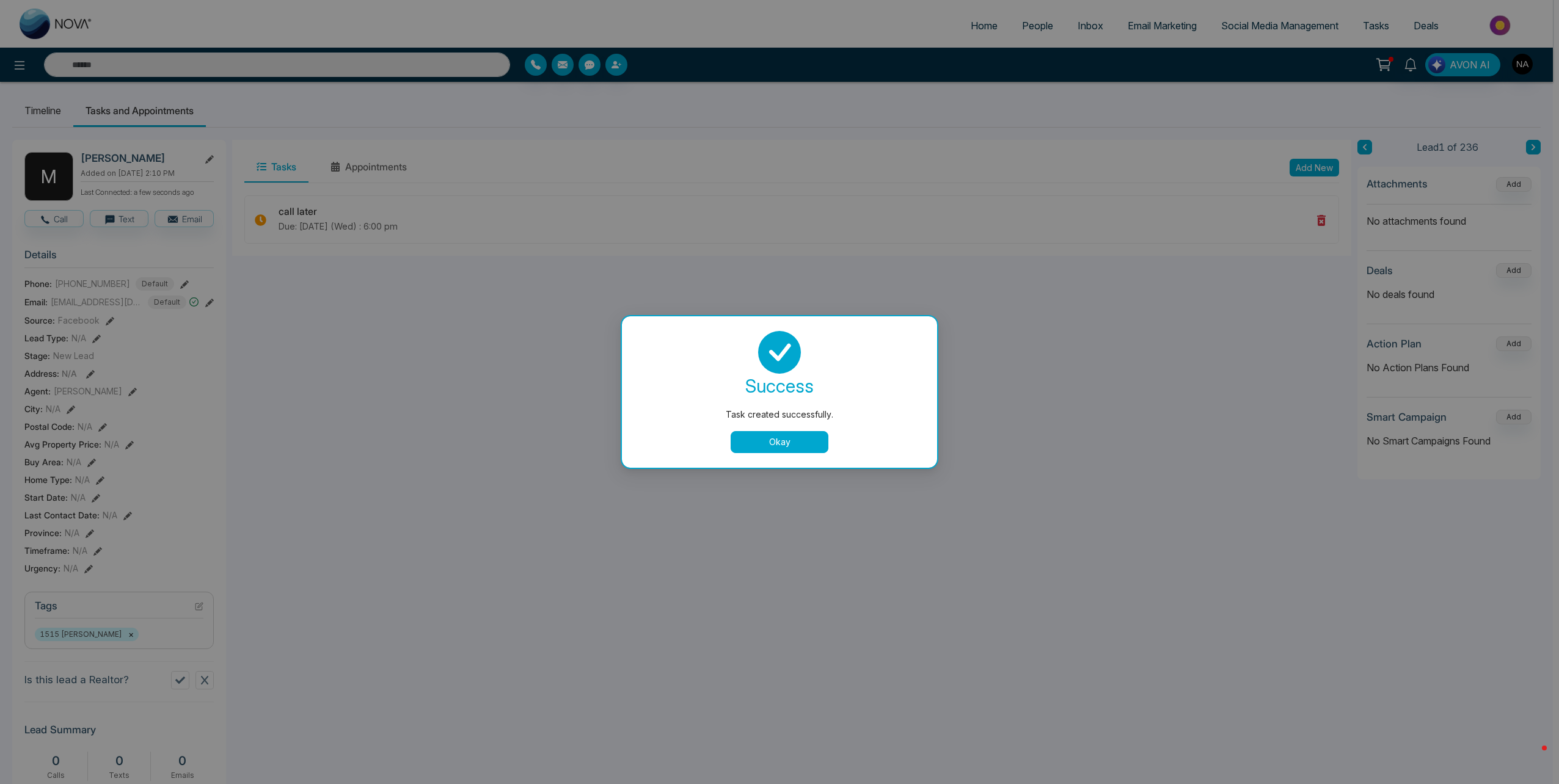
click at [793, 455] on div "success Task created successfully. Okay" at bounding box center [780, 392] width 315 height 152
click at [787, 445] on button "Okay" at bounding box center [779, 442] width 98 height 22
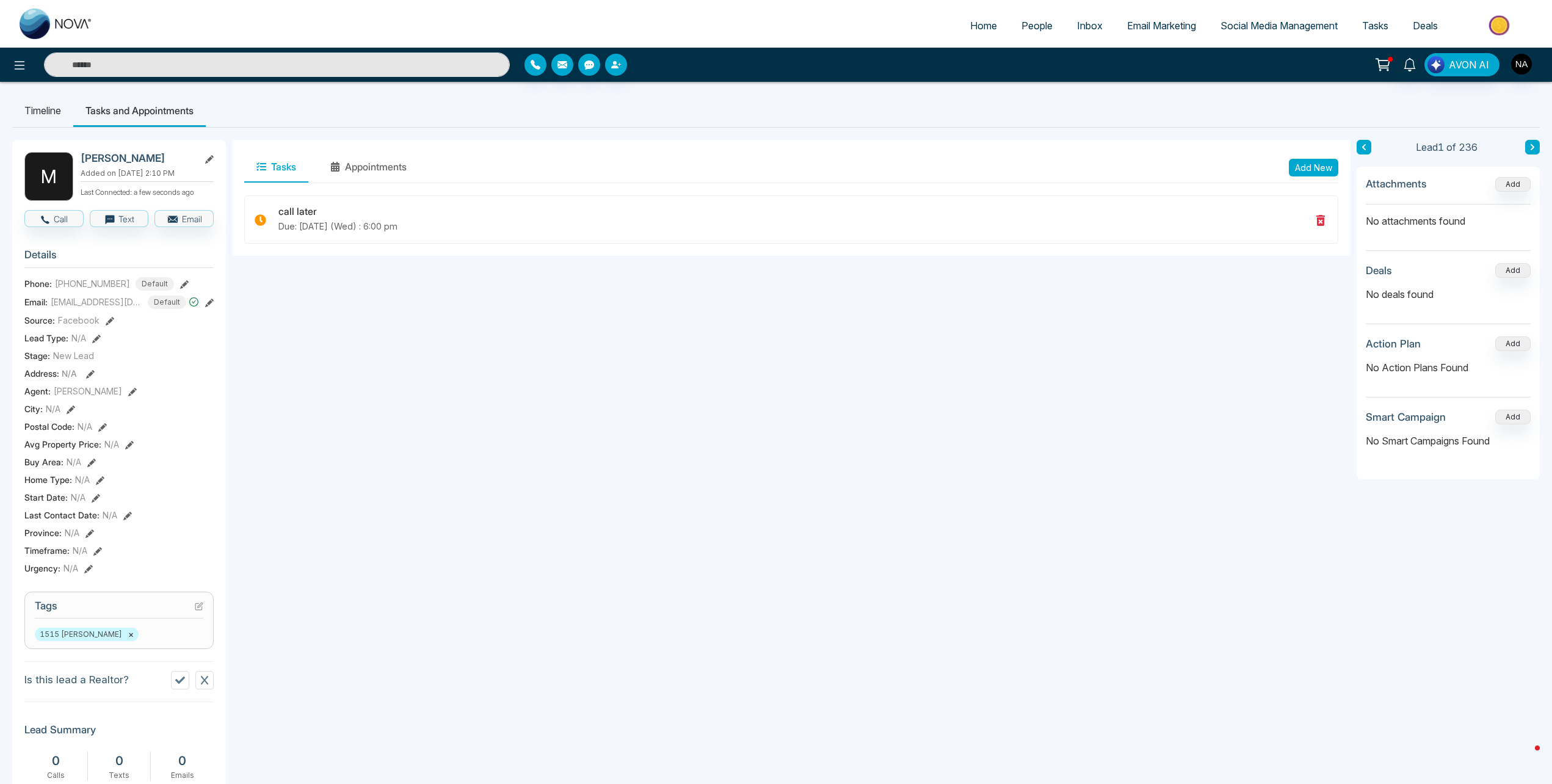
click at [1536, 147] on icon at bounding box center [1532, 147] width 6 height 7
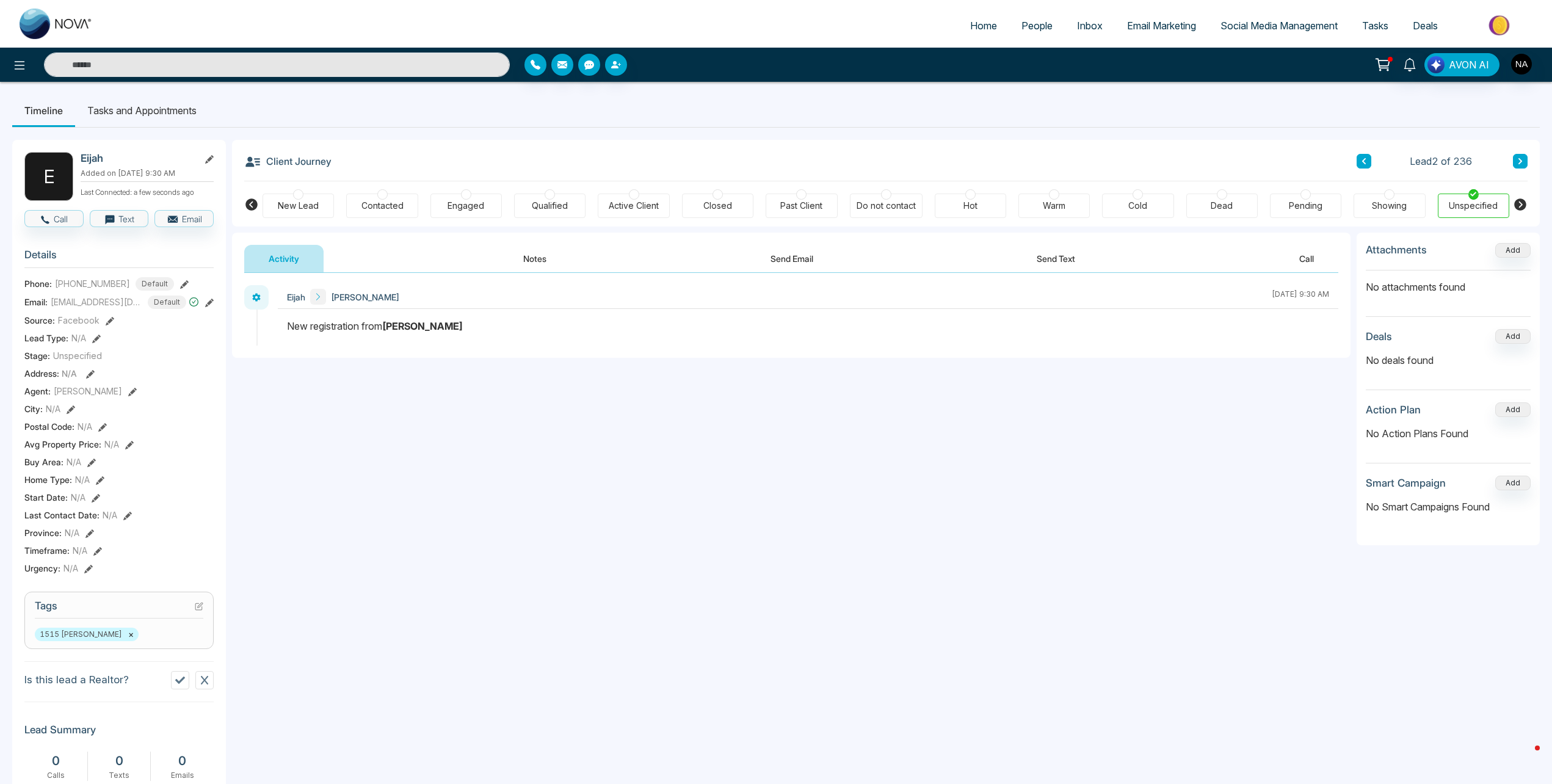
scroll to position [259, 0]
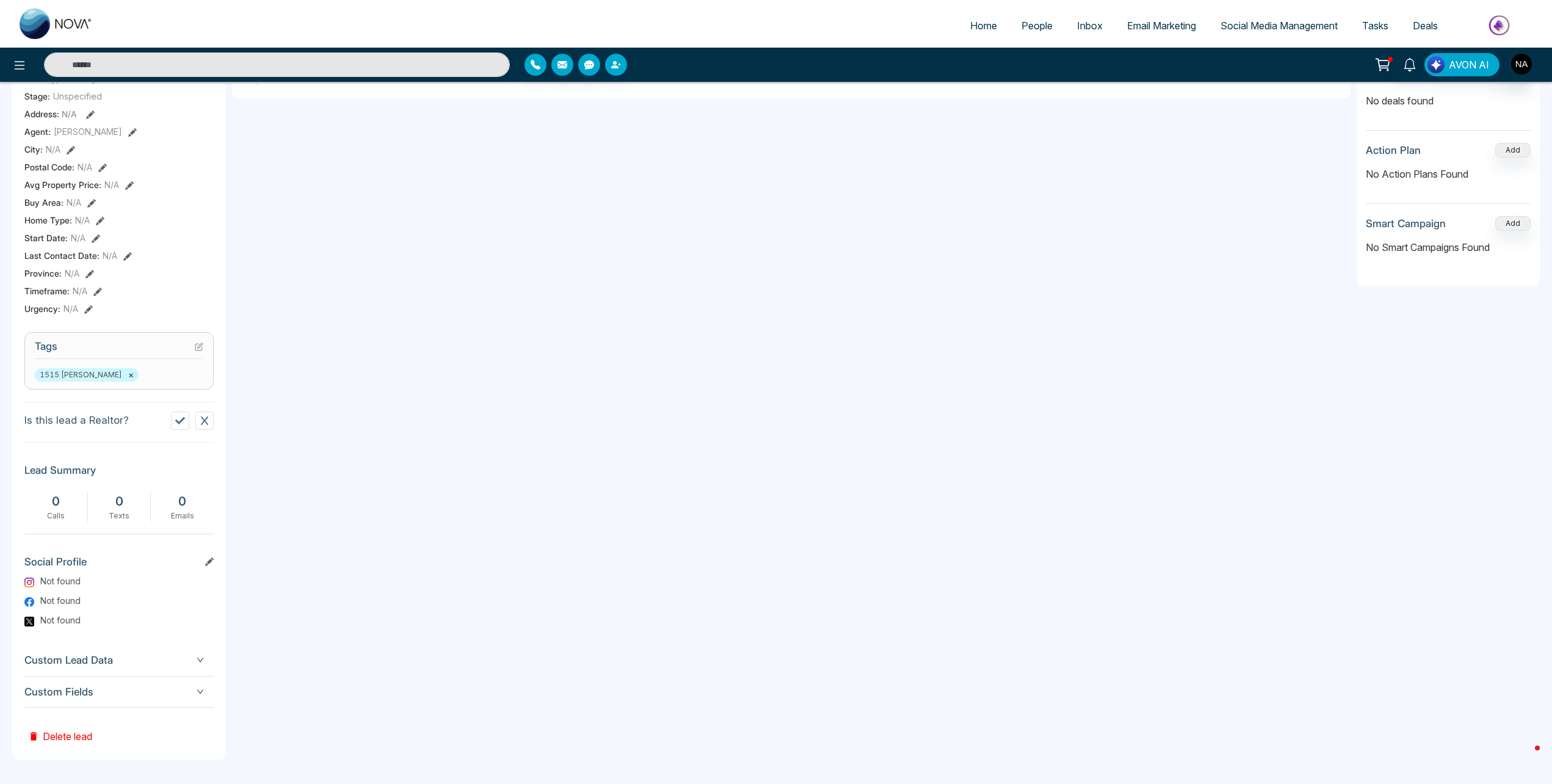
click at [109, 690] on span "Custom Fields" at bounding box center [119, 692] width 189 height 16
click at [114, 654] on span "Custom Lead Data" at bounding box center [119, 660] width 189 height 16
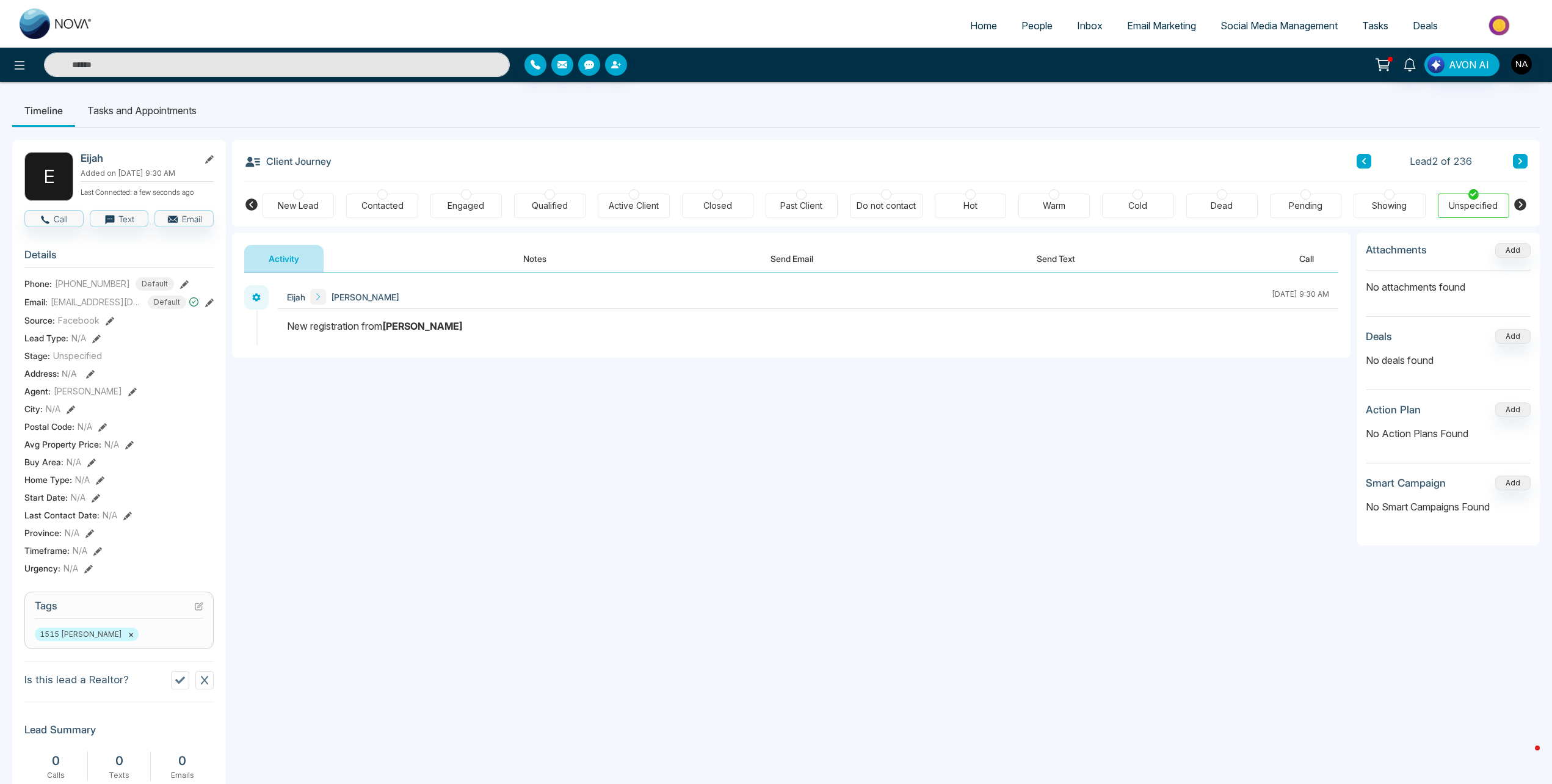
scroll to position [183, 0]
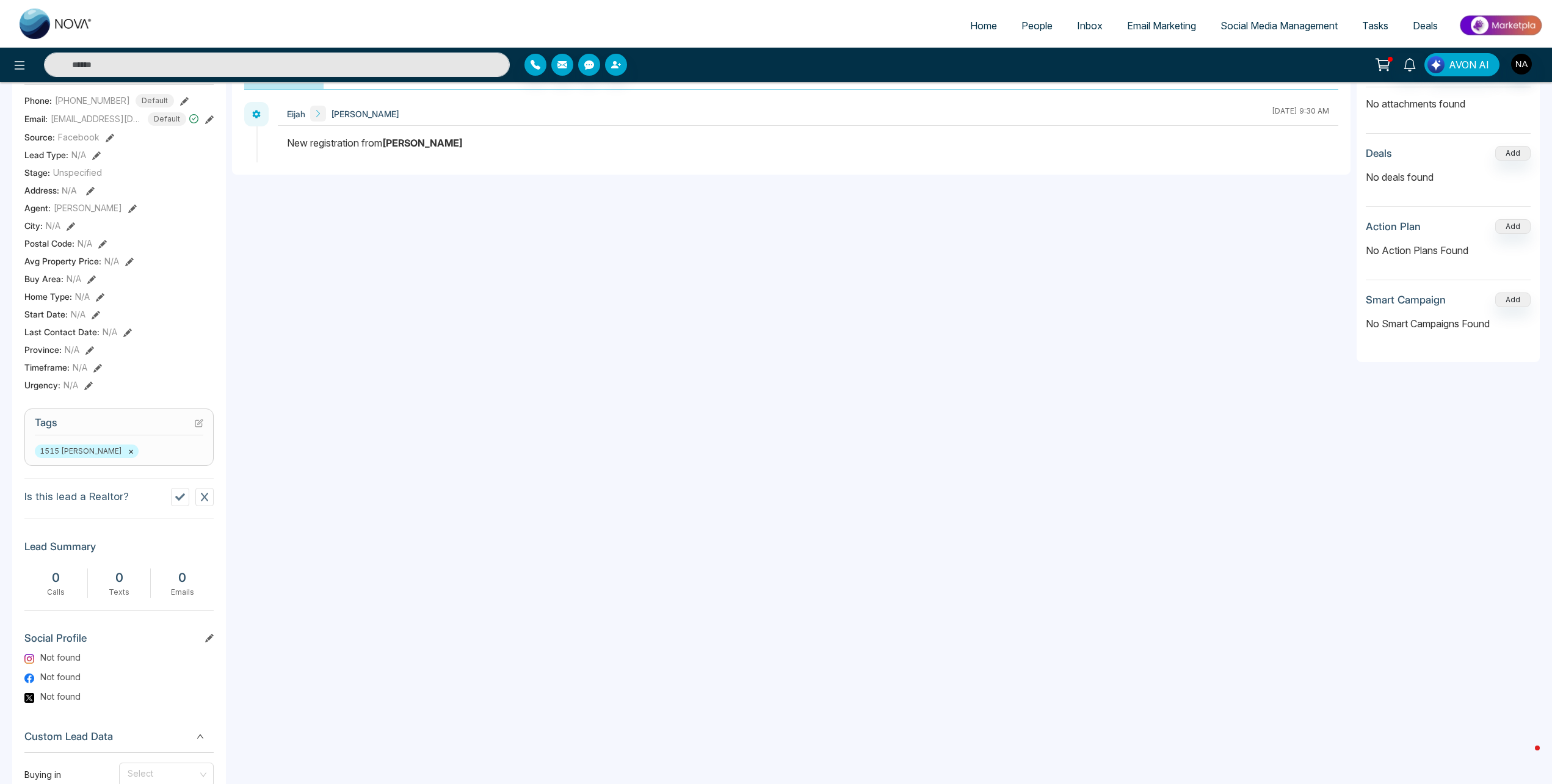
click at [133, 735] on span "Custom Lead Data" at bounding box center [119, 736] width 189 height 16
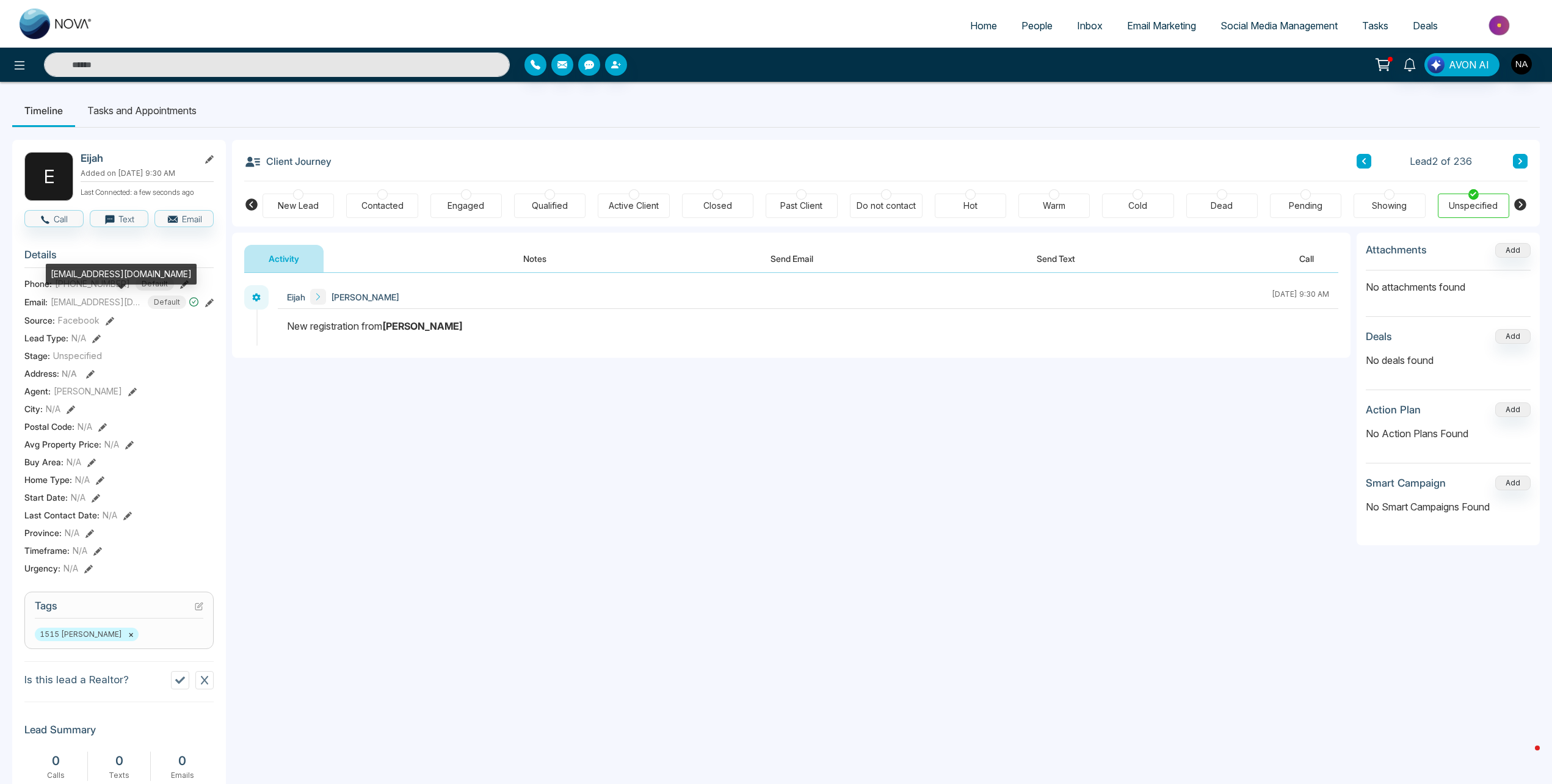
click at [77, 277] on div "[EMAIL_ADDRESS][DOMAIN_NAME]" at bounding box center [121, 274] width 151 height 21
copy div "[EMAIL_ADDRESS][DOMAIN_NAME]"
click at [532, 253] on button "Notes" at bounding box center [535, 258] width 72 height 27
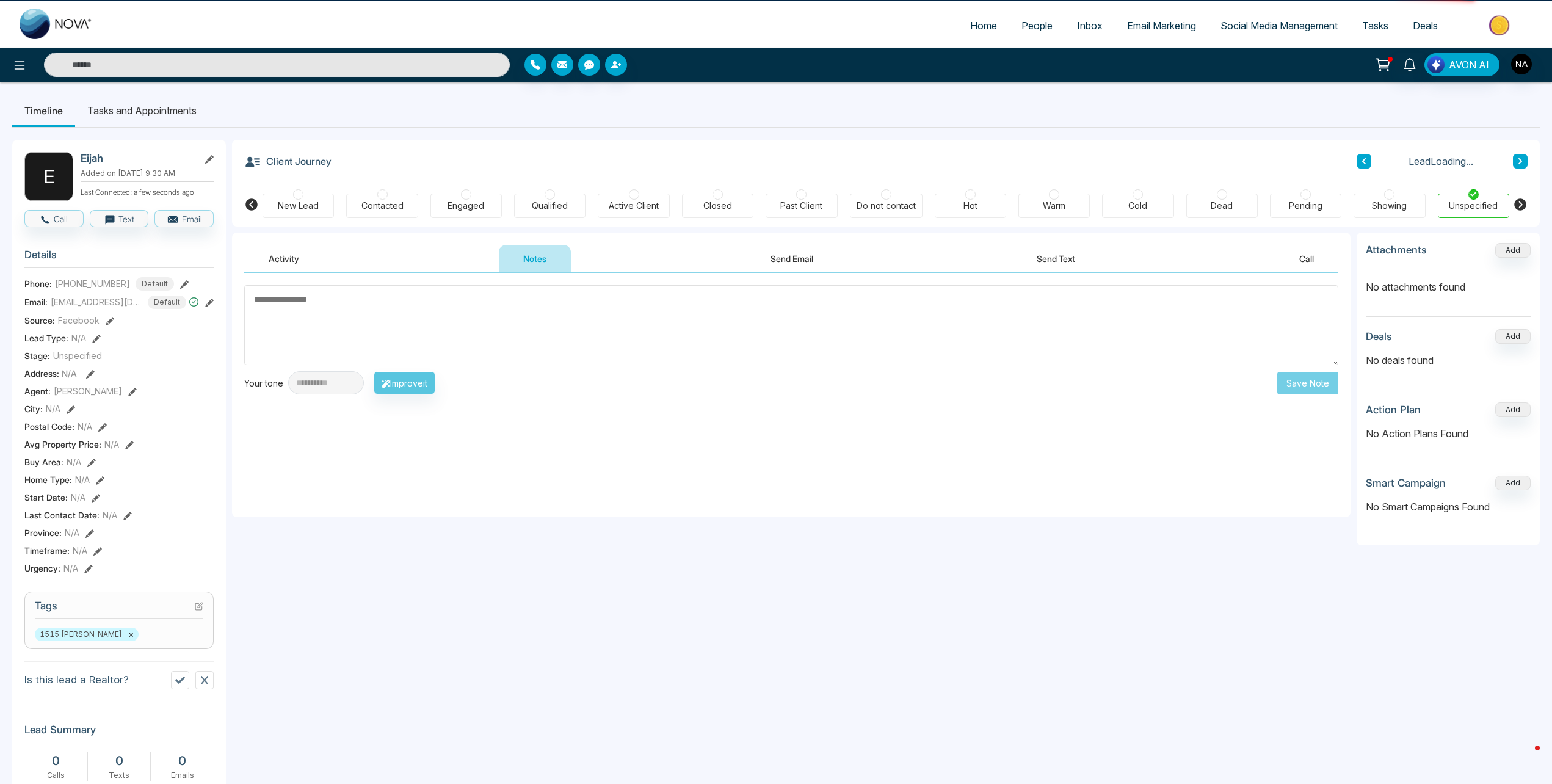
click at [285, 196] on div "New Lead" at bounding box center [298, 206] width 71 height 25
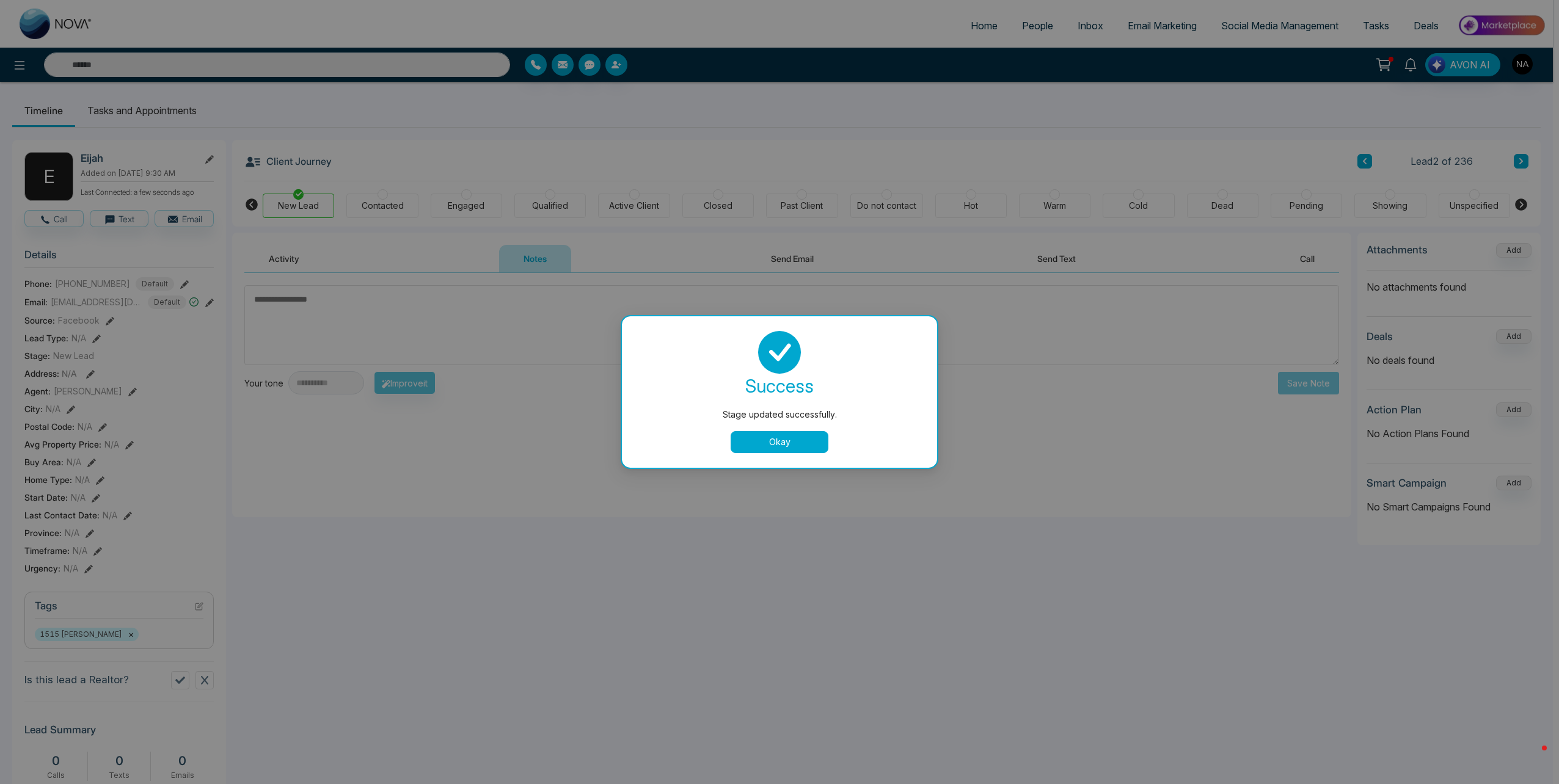
click at [413, 321] on div "Stage updated successfully. success Stage updated successfully. Okay" at bounding box center [780, 392] width 1559 height 784
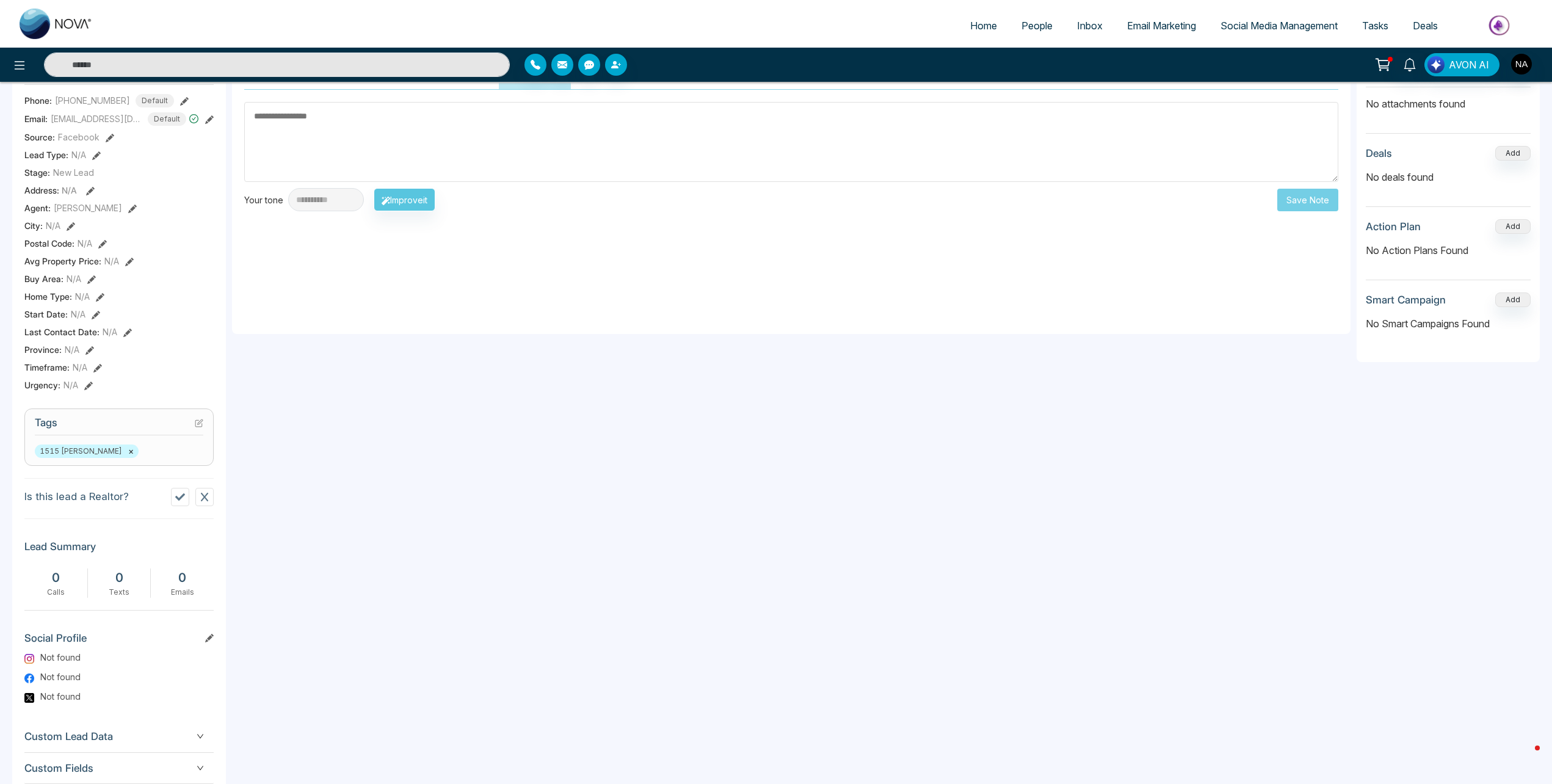
scroll to position [244, 0]
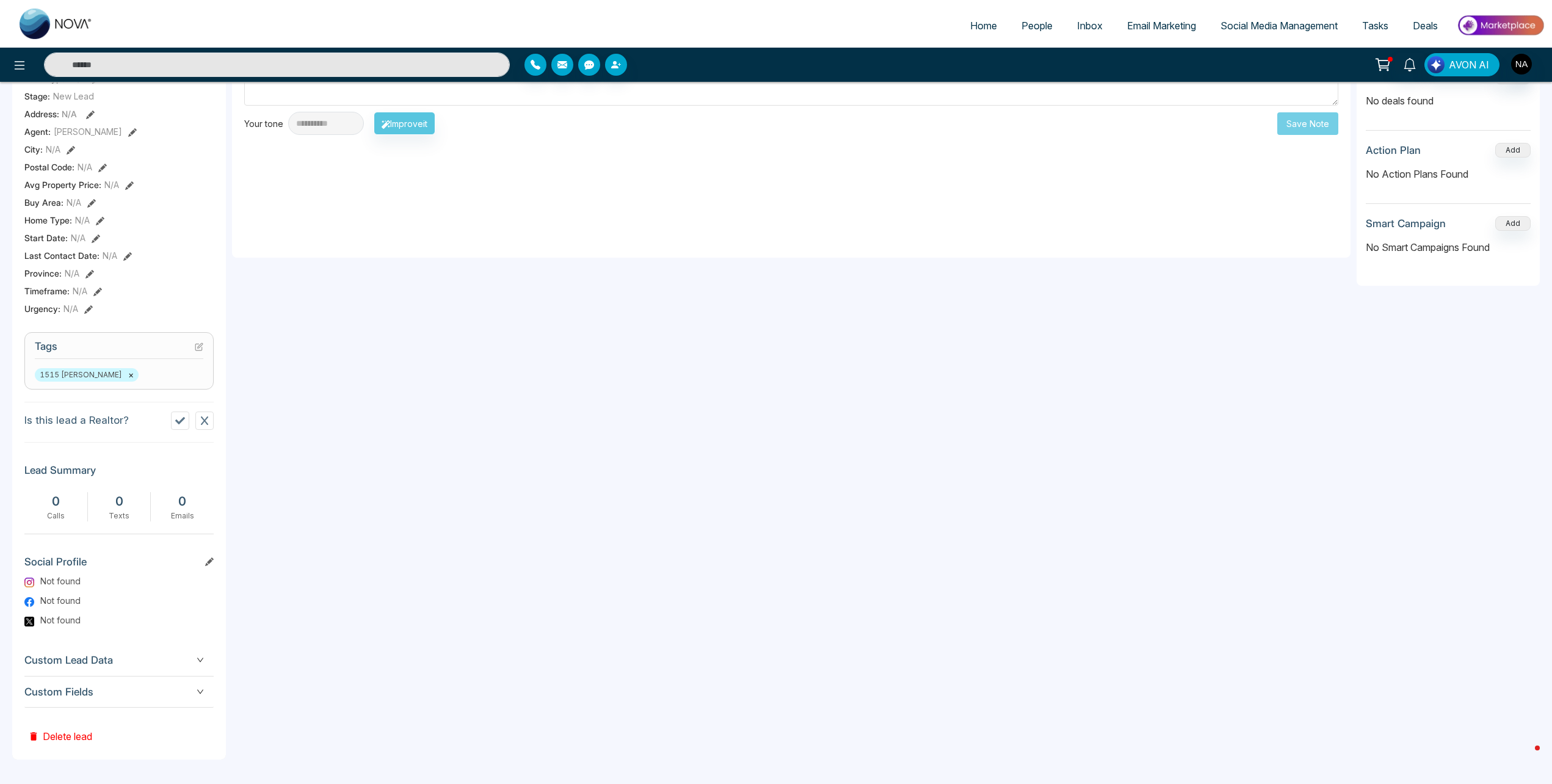
click at [157, 689] on span "Custom Fields" at bounding box center [119, 692] width 189 height 16
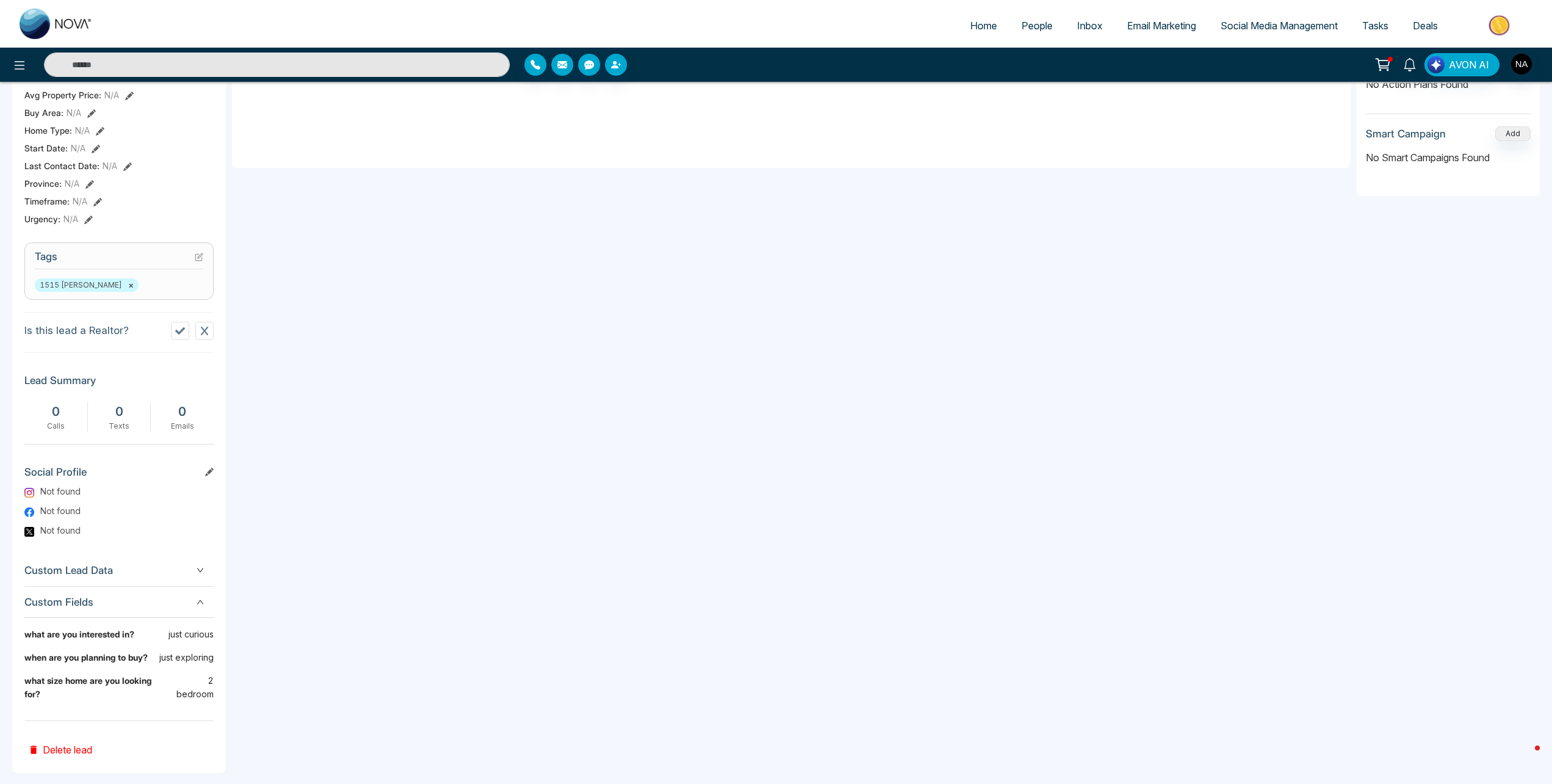
click at [199, 604] on icon "down" at bounding box center [200, 602] width 7 height 7
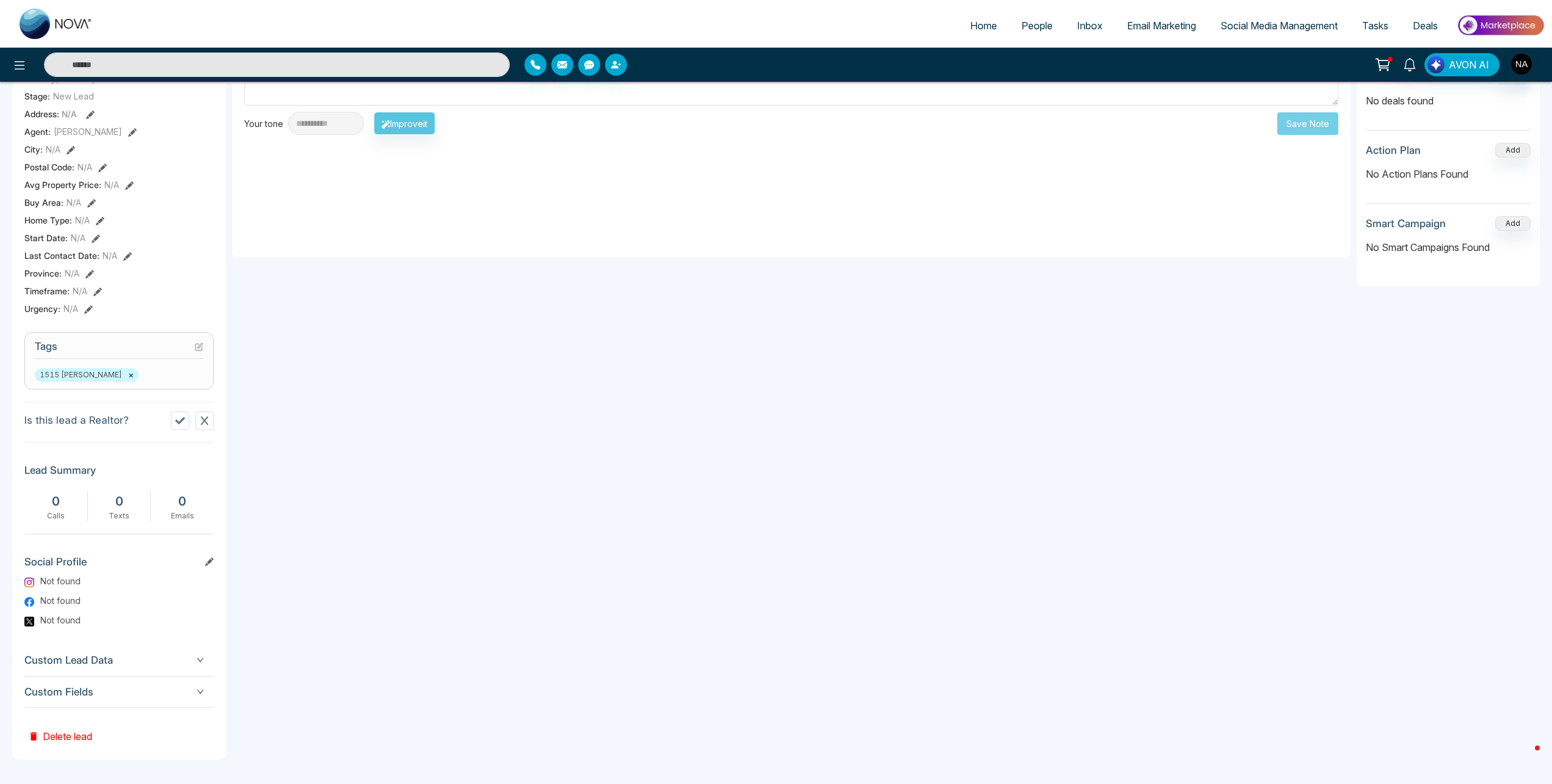
scroll to position [0, 0]
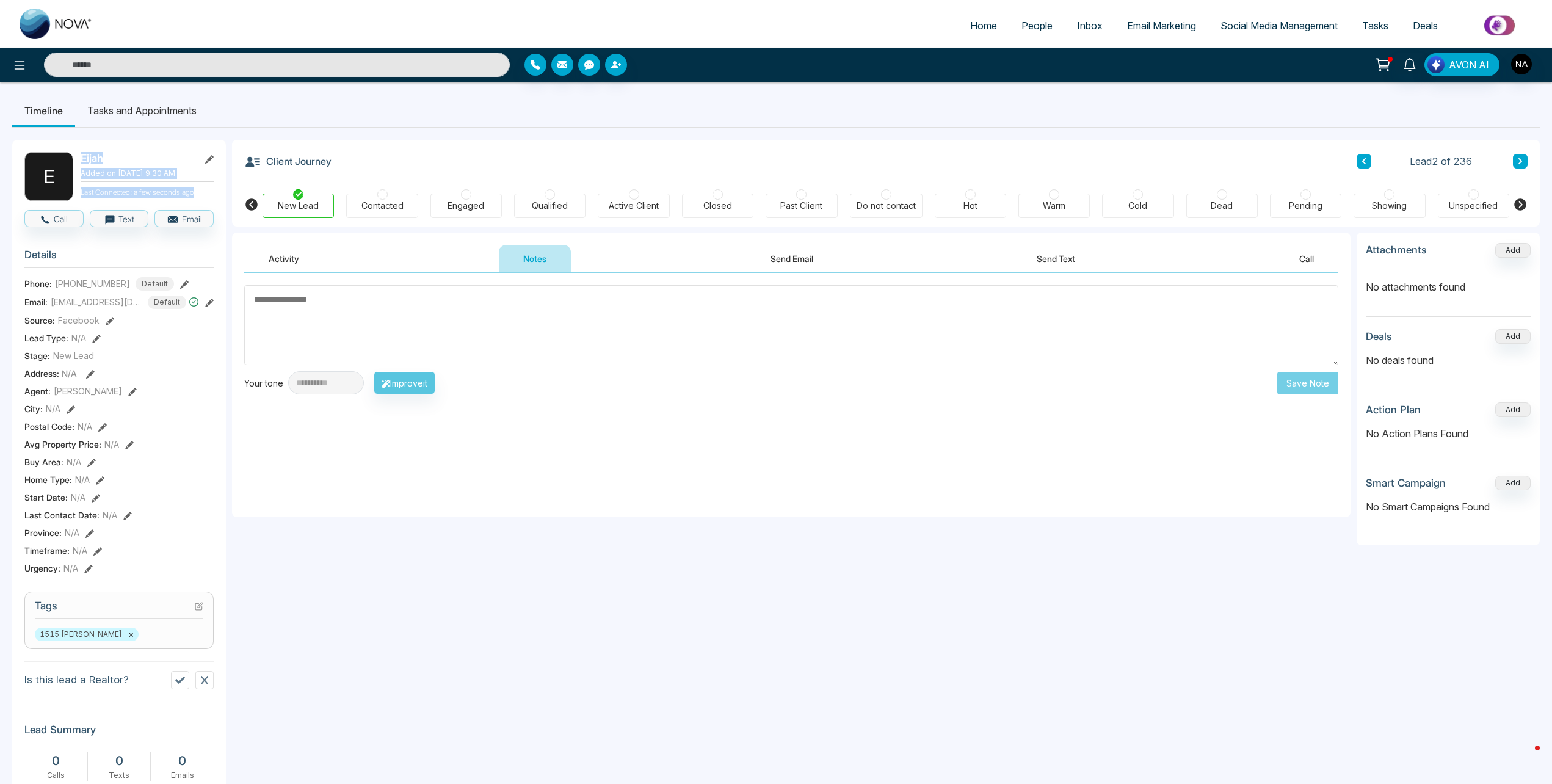
drag, startPoint x: 81, startPoint y: 160, endPoint x: 221, endPoint y: 189, distance: 143.0
click at [221, 189] on div "E Eijah Added on October 14 2025 | 9:30 AM Last Connected: a few seconds ago Ca…" at bounding box center [119, 579] width 214 height 879
drag, startPoint x: 221, startPoint y: 189, endPoint x: 193, endPoint y: 186, distance: 28.2
click at [193, 186] on p "Last Connected: a few seconds ago" at bounding box center [147, 191] width 133 height 13
drag, startPoint x: 196, startPoint y: 192, endPoint x: 75, endPoint y: 153, distance: 127.1
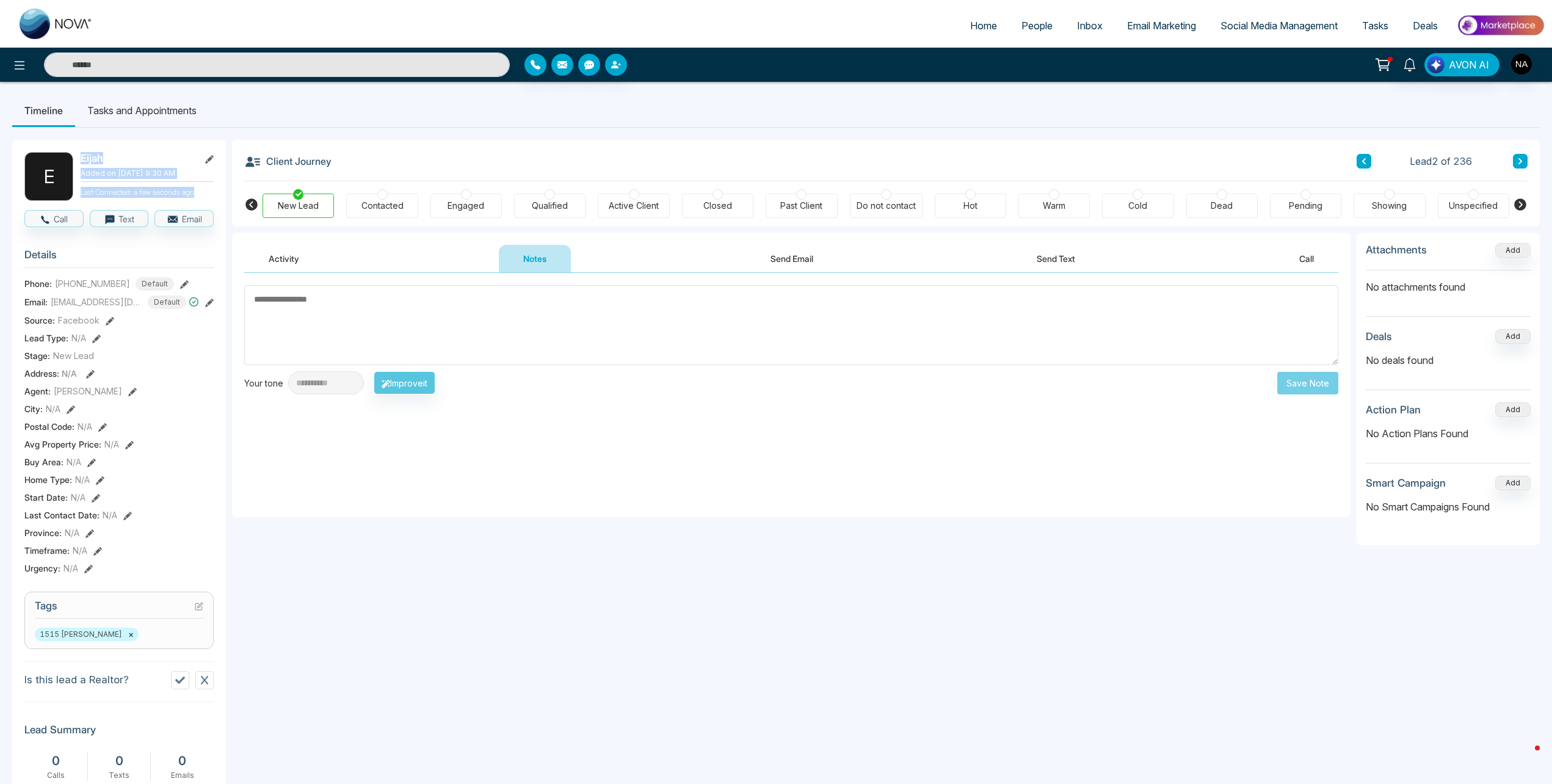
click at [75, 153] on div "E Eijah Added on October 14 2025 | 9:30 AM Last Connected: a few seconds ago" at bounding box center [119, 176] width 189 height 49
drag, startPoint x: 75, startPoint y: 153, endPoint x: 192, endPoint y: 197, distance: 125.0
click at [192, 197] on p "Last Connected: a few seconds ago" at bounding box center [147, 191] width 133 height 13
drag, startPoint x: 199, startPoint y: 194, endPoint x: 72, endPoint y: 169, distance: 129.4
click at [72, 169] on div "E Eijah Added on October 14 2025 | 9:30 AM Last Connected: a few seconds ago" at bounding box center [119, 176] width 189 height 49
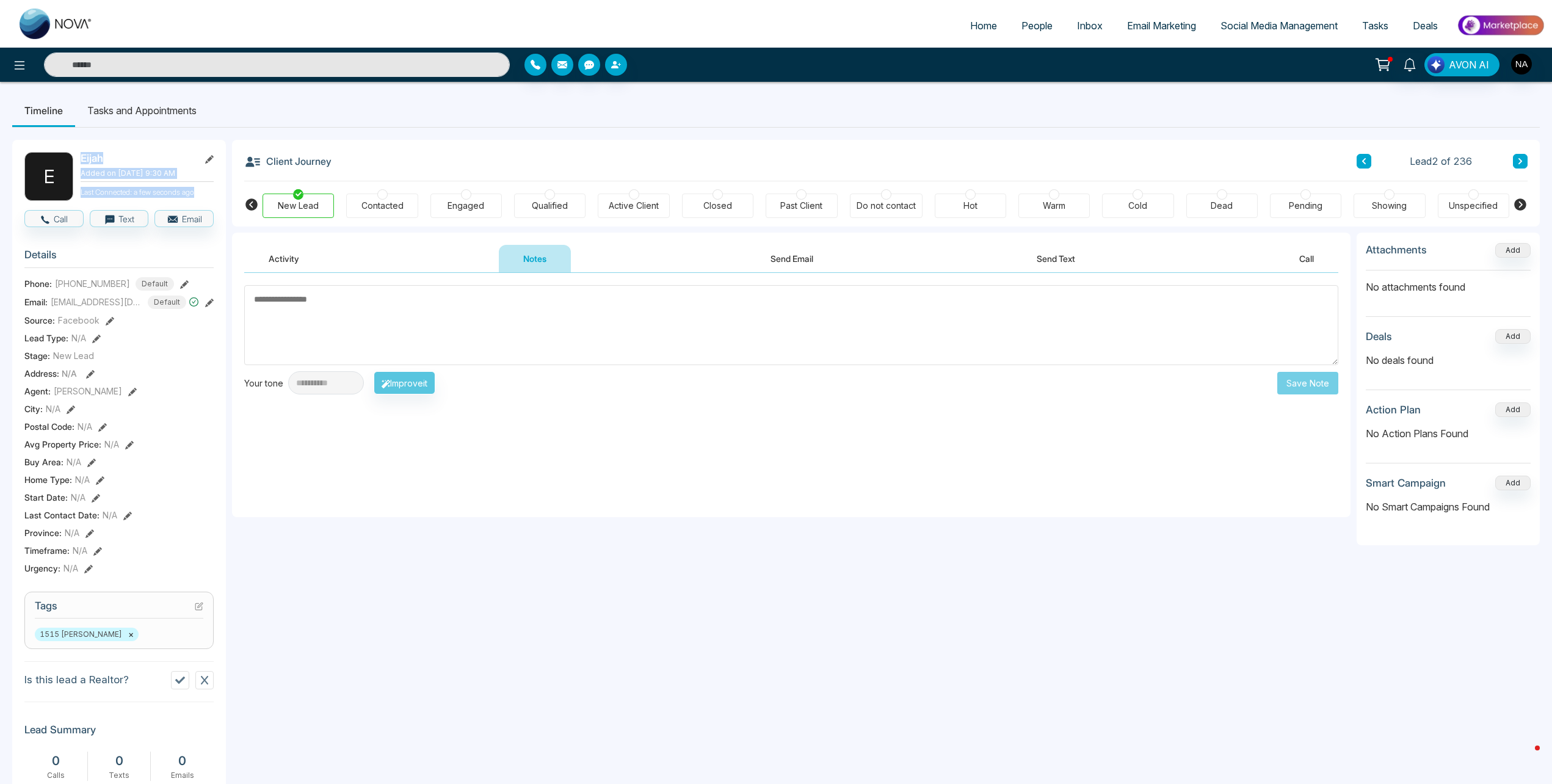
drag, startPoint x: 72, startPoint y: 169, endPoint x: 209, endPoint y: 193, distance: 139.1
click at [209, 193] on p "Last Connected: a few seconds ago" at bounding box center [147, 191] width 133 height 13
click at [348, 328] on textarea at bounding box center [792, 326] width 1094 height 80
type textarea "**********"
click at [1132, 204] on div "Cold" at bounding box center [1138, 205] width 19 height 12
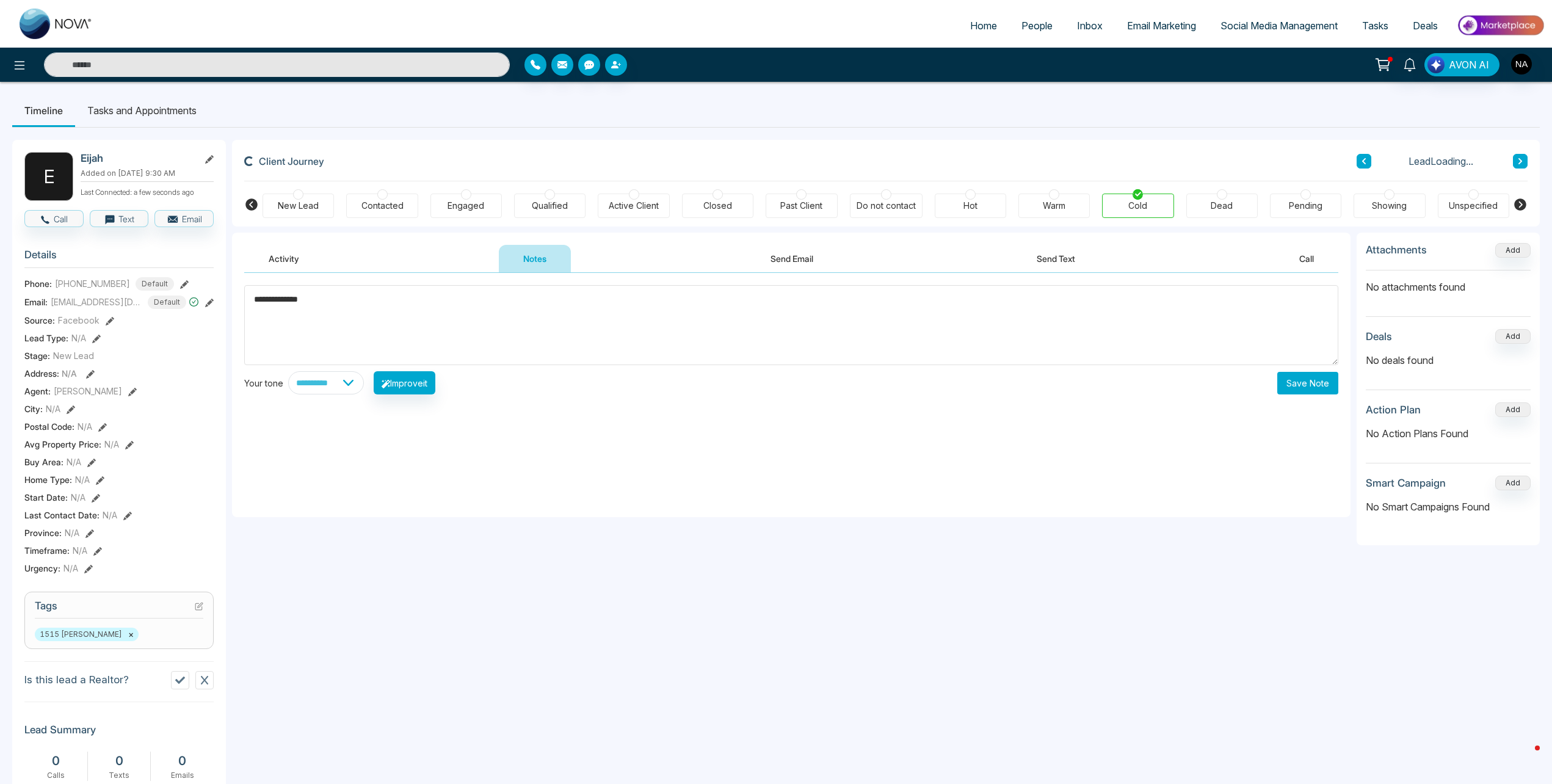
click at [1307, 385] on button "Save Note" at bounding box center [1308, 383] width 61 height 23
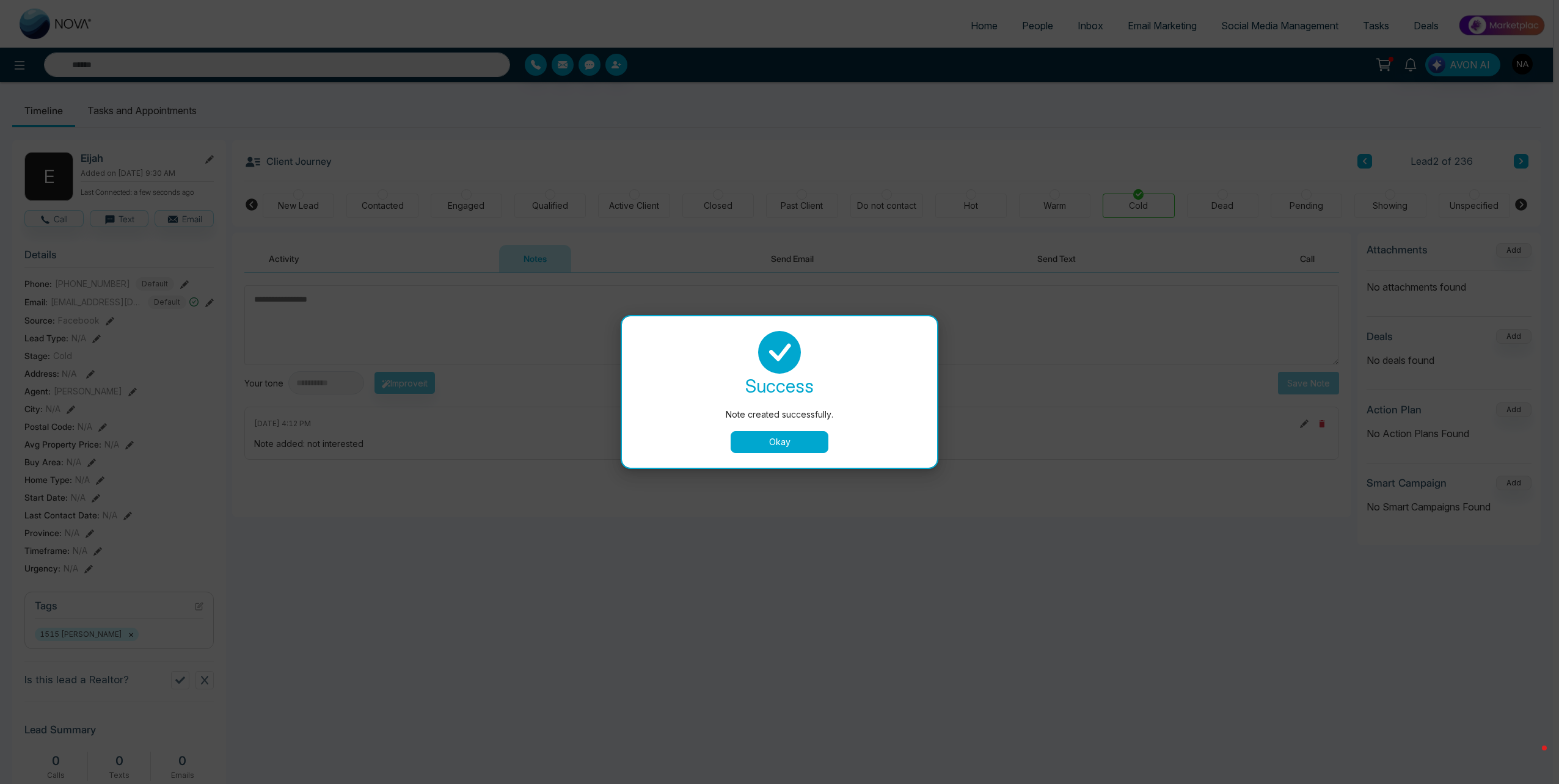
drag, startPoint x: 761, startPoint y: 436, endPoint x: 711, endPoint y: 394, distance: 65.3
click at [761, 436] on button "Okay" at bounding box center [779, 442] width 98 height 22
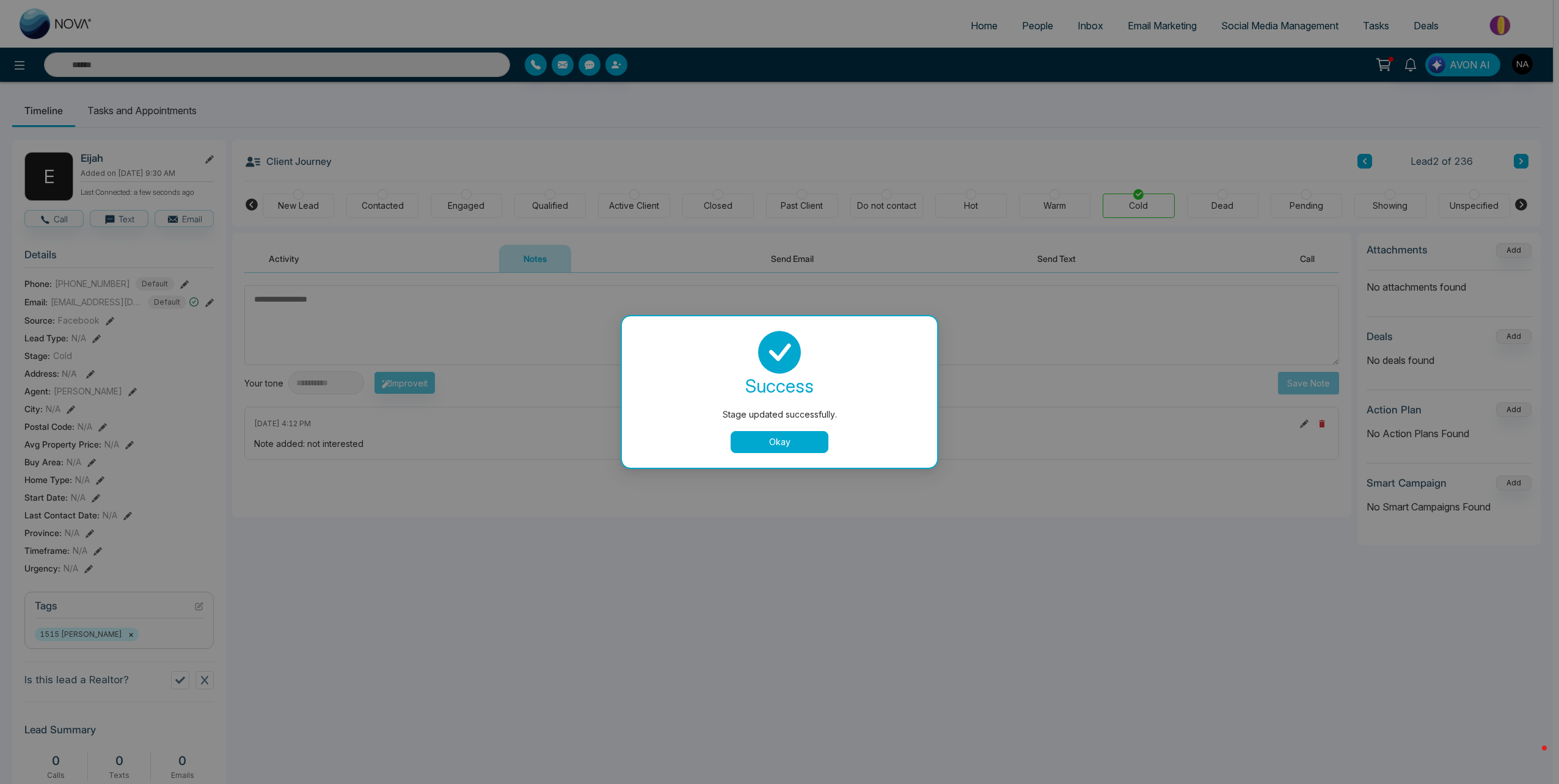
click at [772, 440] on button "Okay" at bounding box center [779, 442] width 98 height 22
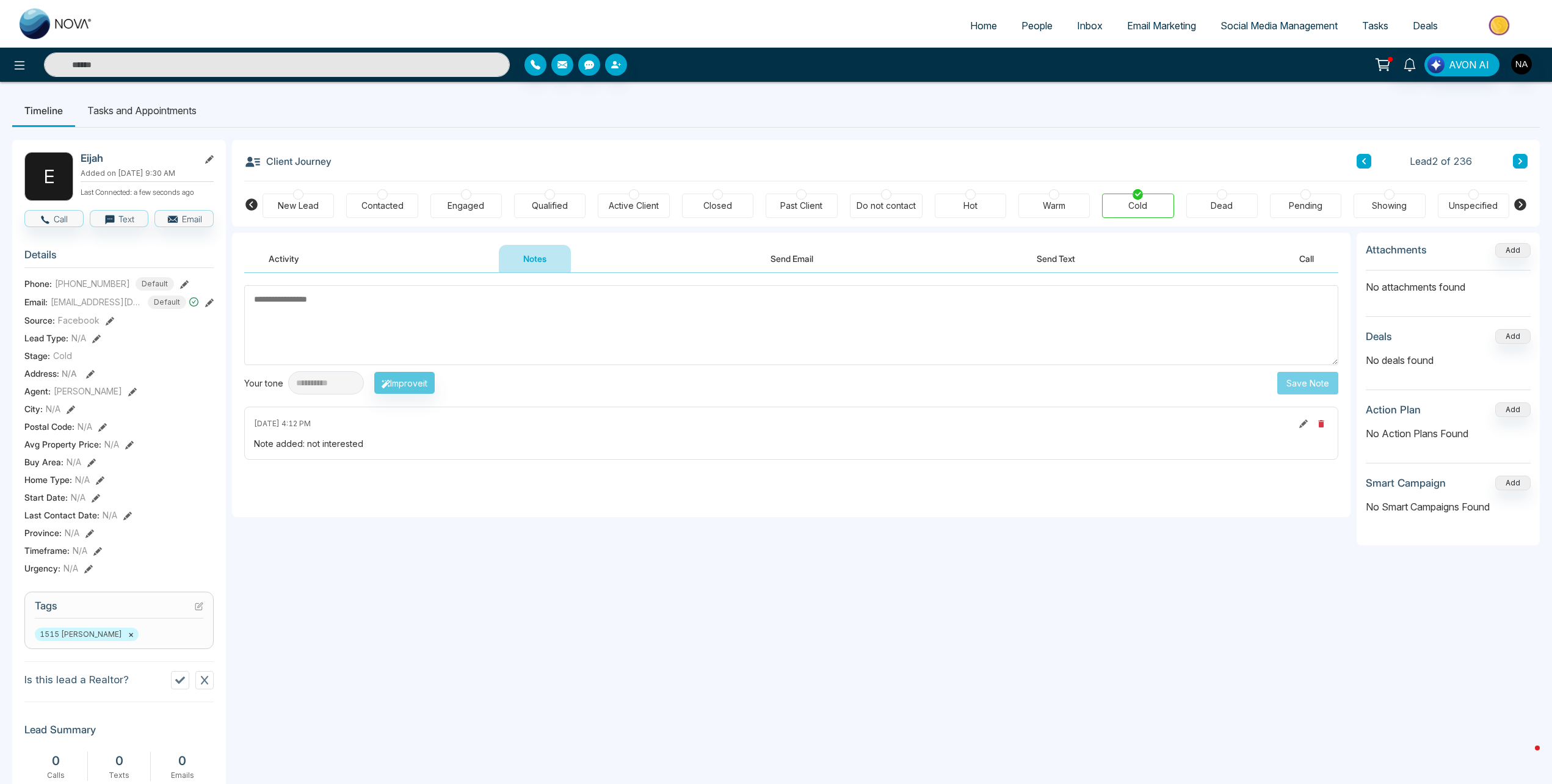
click at [1520, 159] on icon at bounding box center [1520, 161] width 3 height 6
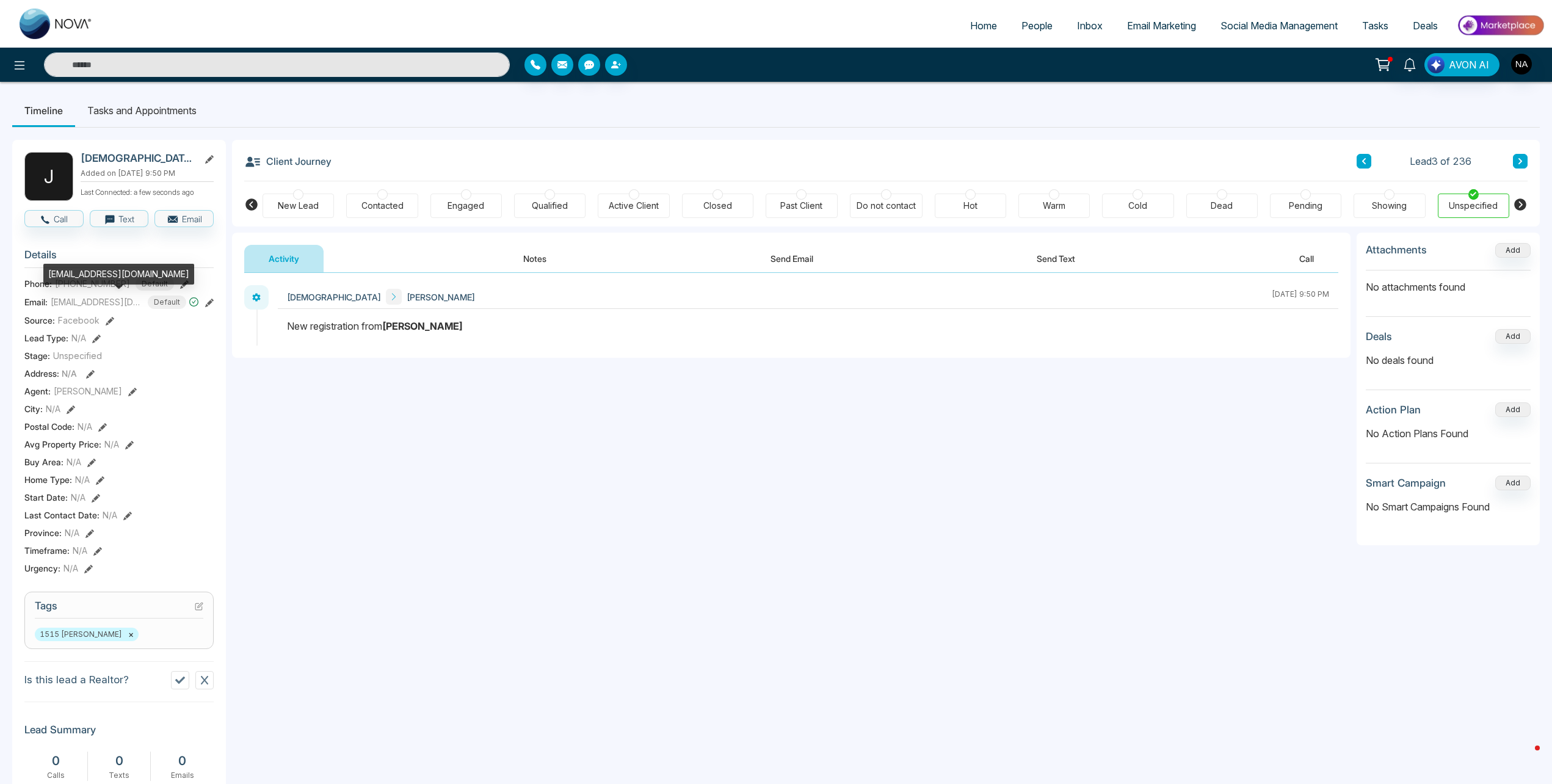
click at [85, 281] on div "[EMAIL_ADDRESS][DOMAIN_NAME]" at bounding box center [119, 274] width 151 height 21
click at [85, 275] on div "[EMAIL_ADDRESS][DOMAIN_NAME]" at bounding box center [119, 274] width 151 height 21
click at [87, 275] on div "[EMAIL_ADDRESS][DOMAIN_NAME]" at bounding box center [119, 274] width 151 height 21
copy div "[EMAIL_ADDRESS][DOMAIN_NAME]"
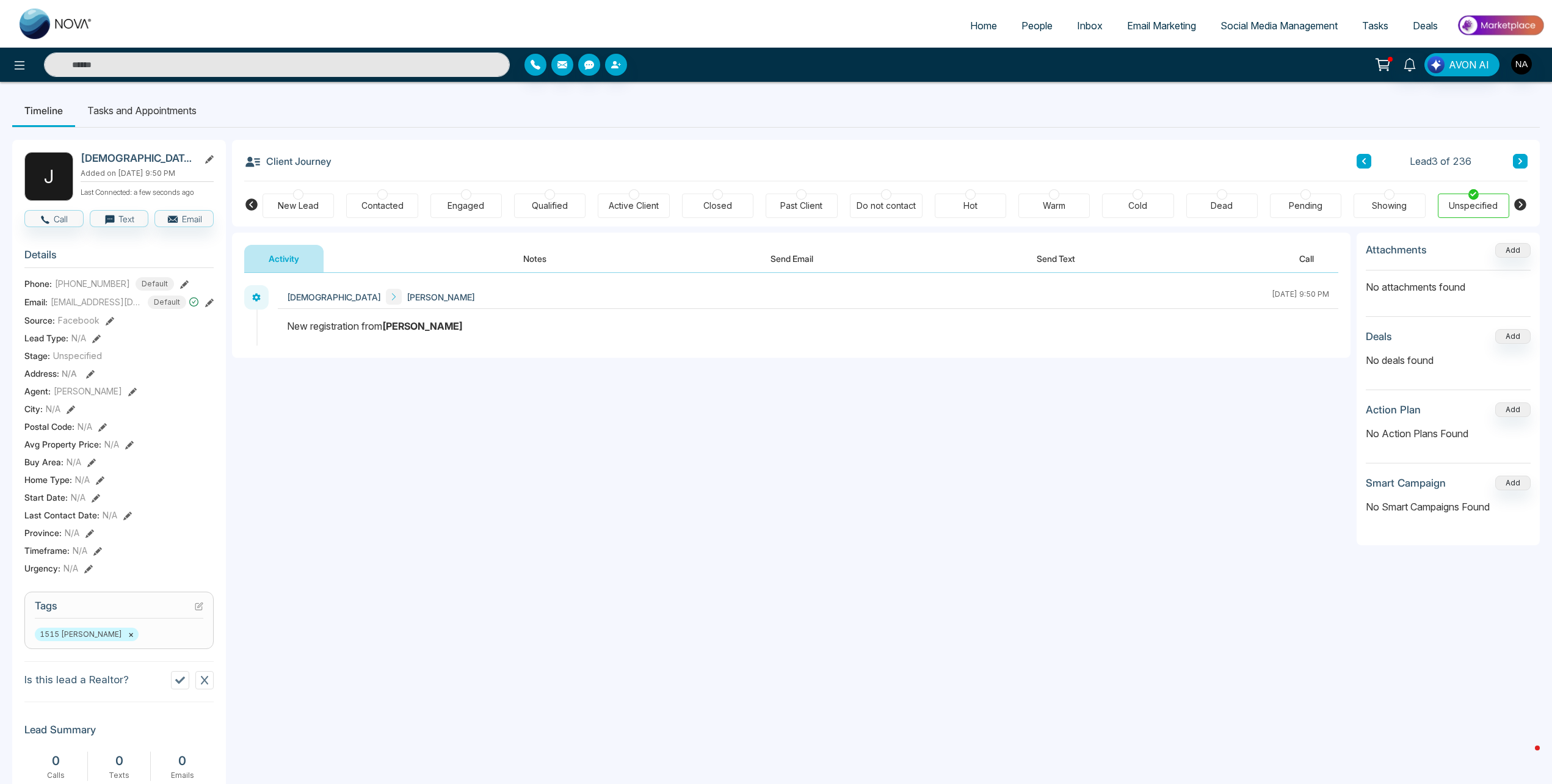
click at [527, 254] on button "Notes" at bounding box center [535, 258] width 72 height 27
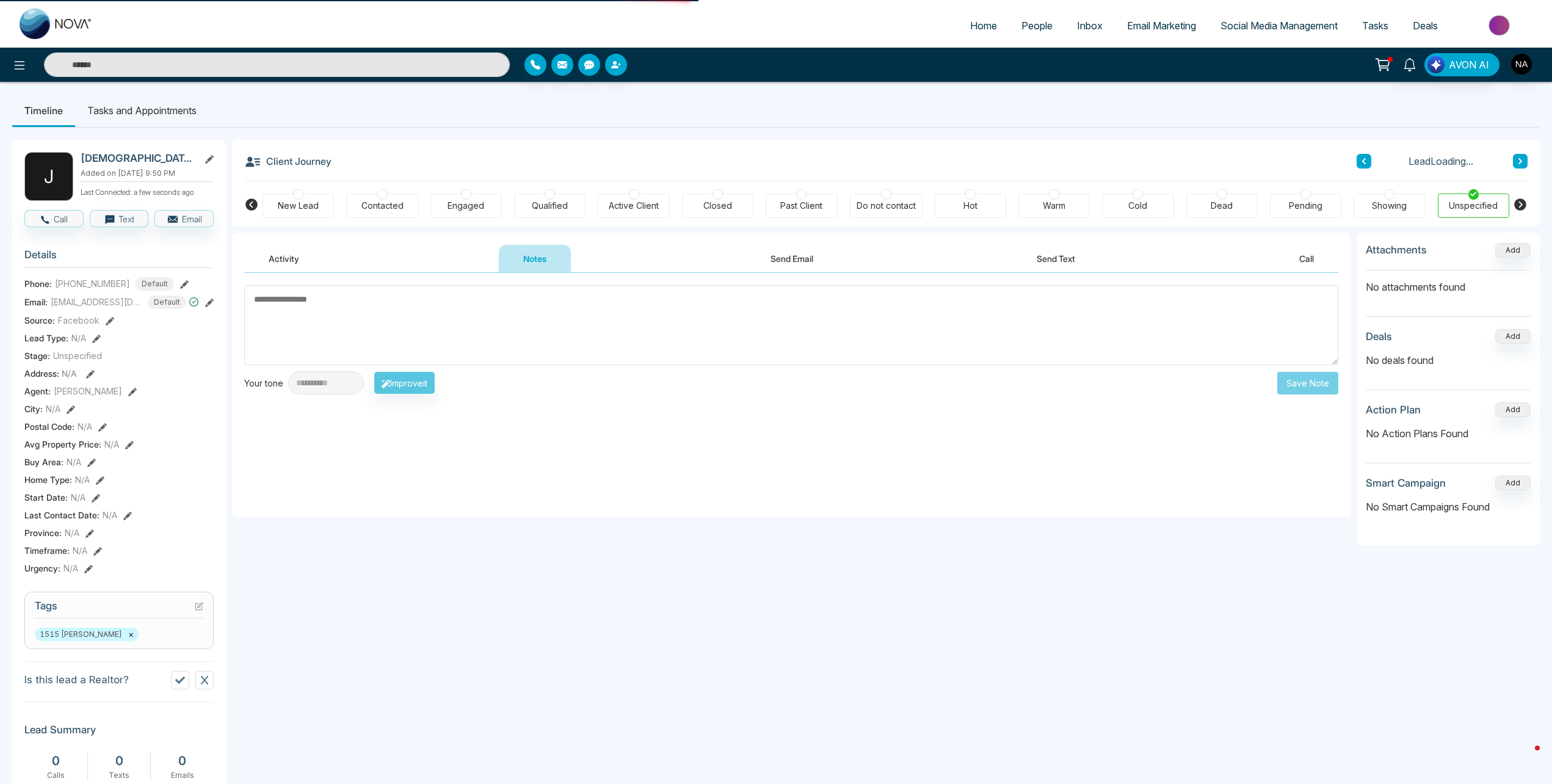
click at [326, 220] on div "New Lead Contacted Engaged Qualified Active Client Closed Past Client Do not co…" at bounding box center [886, 203] width 1247 height 45
click at [313, 211] on div "New Lead" at bounding box center [299, 205] width 41 height 12
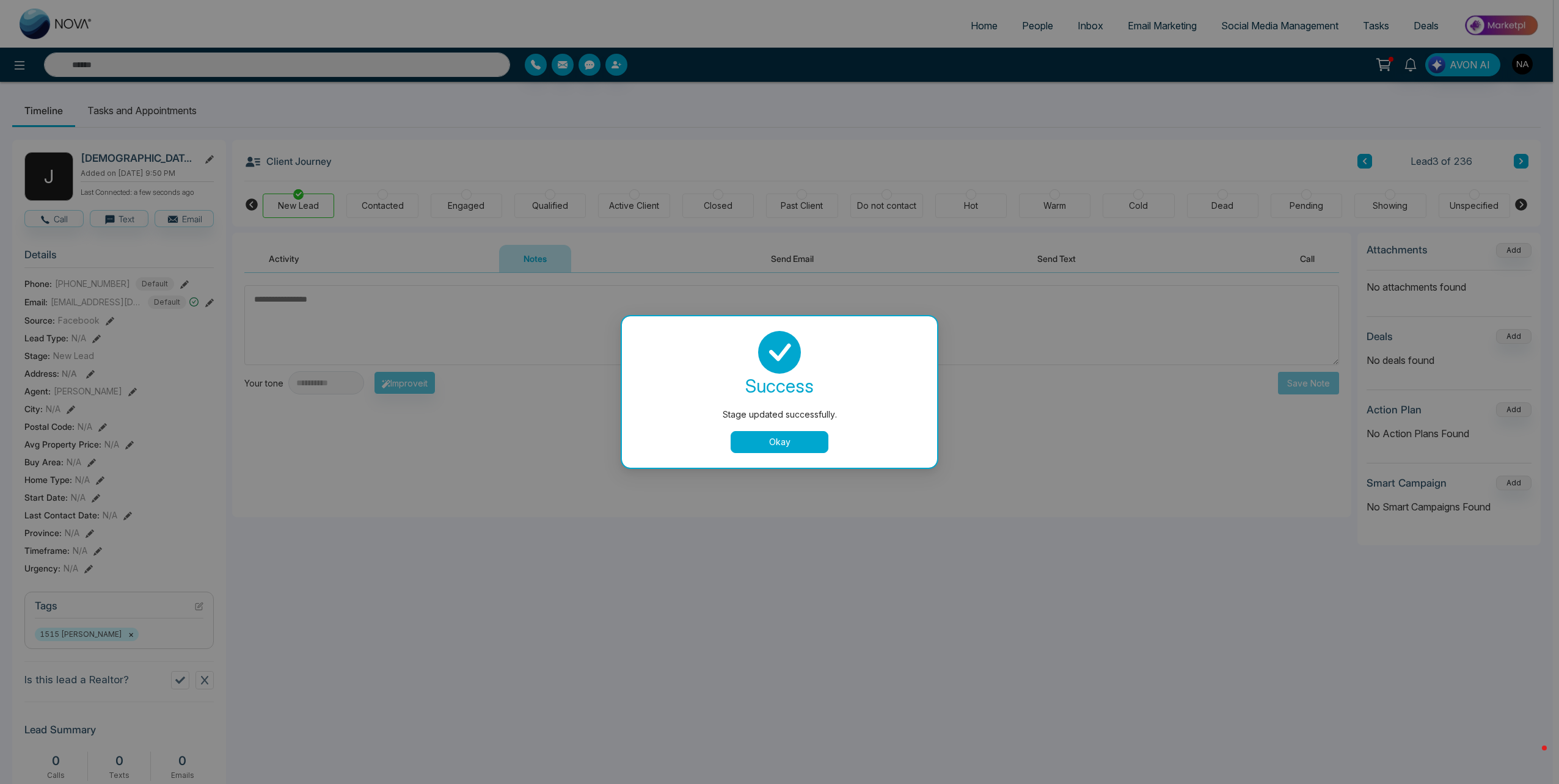
click at [782, 435] on button "Okay" at bounding box center [779, 442] width 98 height 22
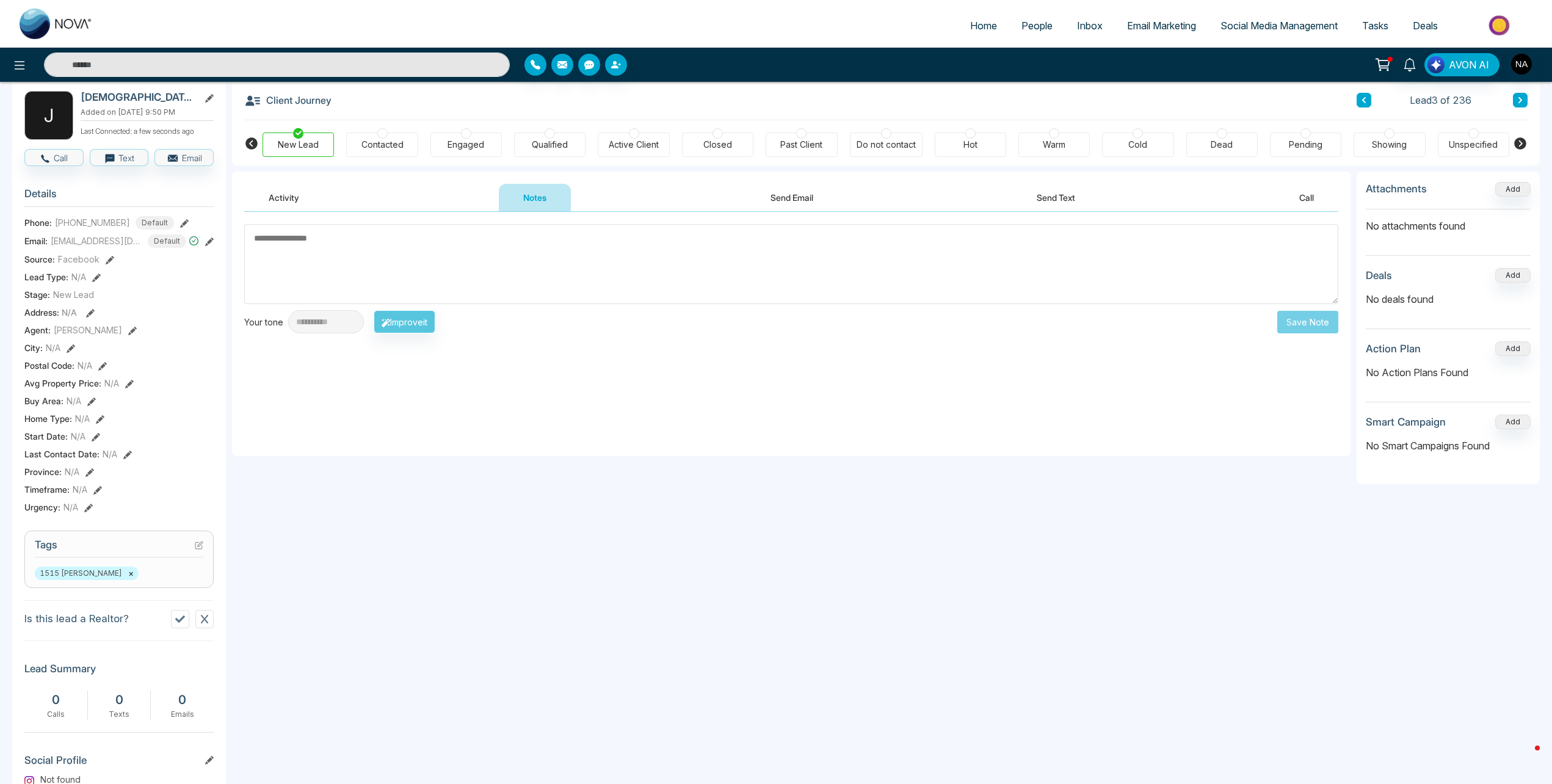
scroll to position [259, 0]
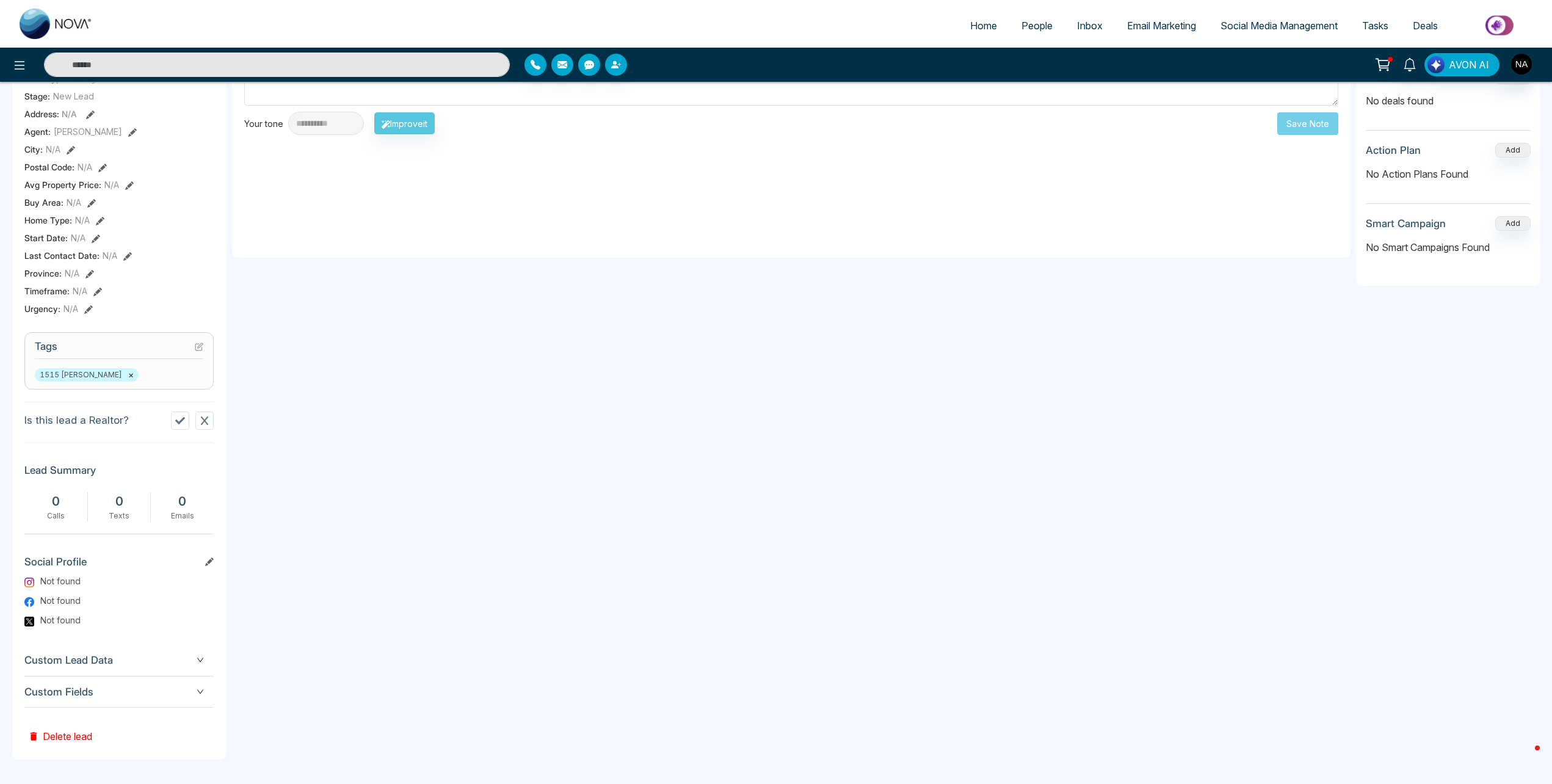
click at [72, 704] on div "Custom Fields" at bounding box center [119, 692] width 189 height 31
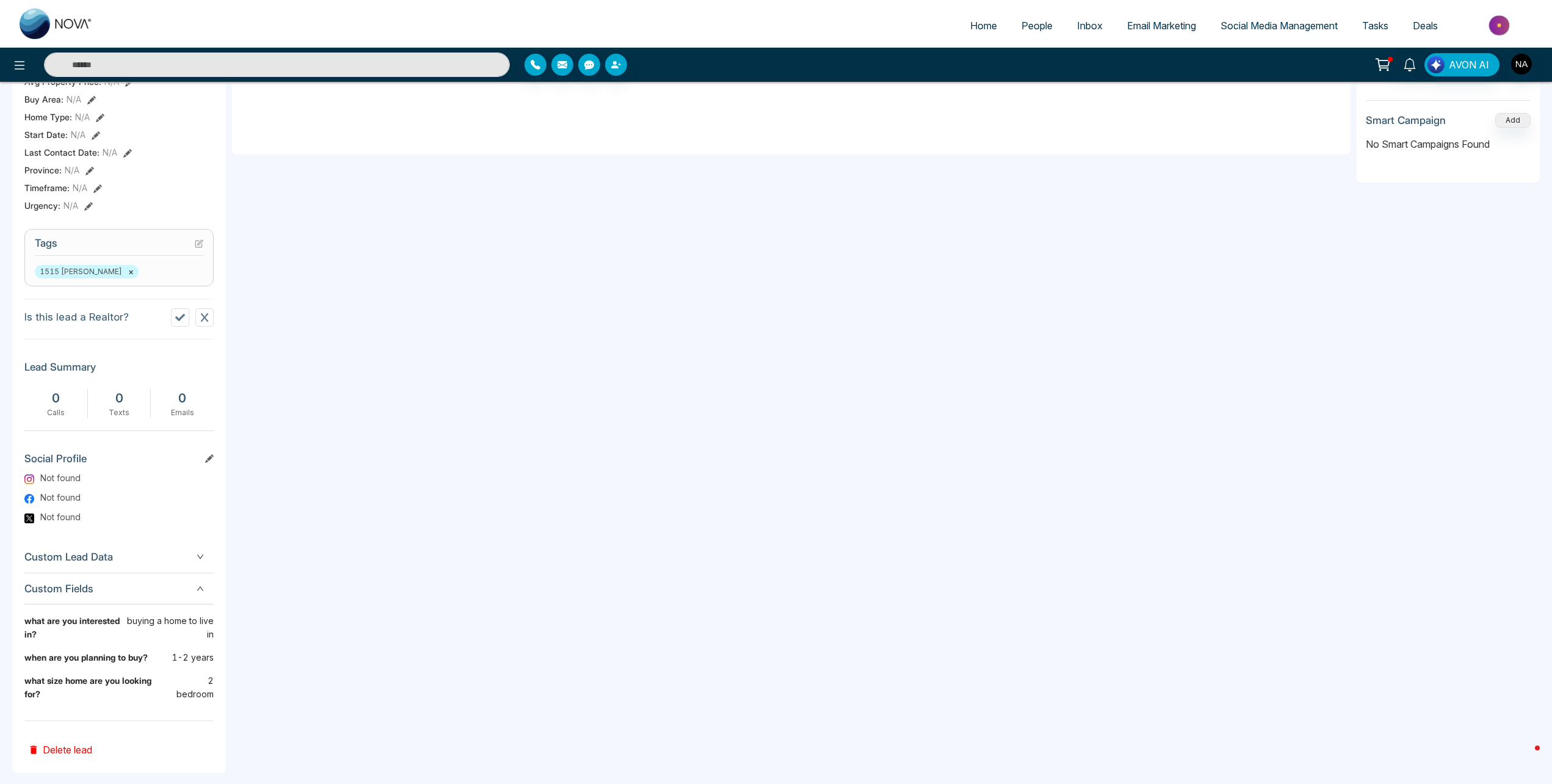
scroll to position [0, 0]
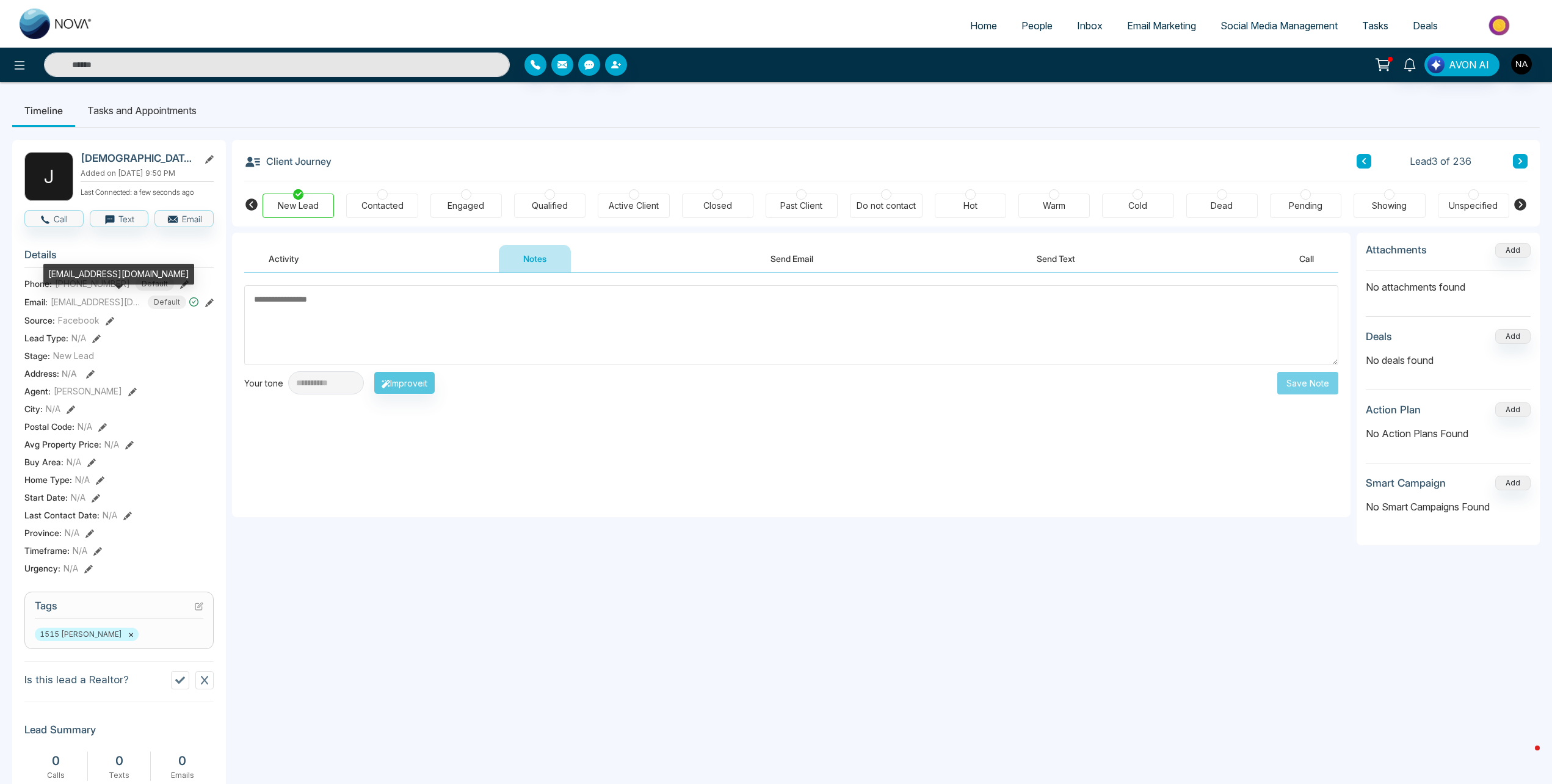
click at [87, 273] on div "[EMAIL_ADDRESS][DOMAIN_NAME]" at bounding box center [119, 274] width 151 height 21
copy div "[EMAIL_ADDRESS][DOMAIN_NAME]"
click at [469, 353] on textarea at bounding box center [792, 326] width 1094 height 80
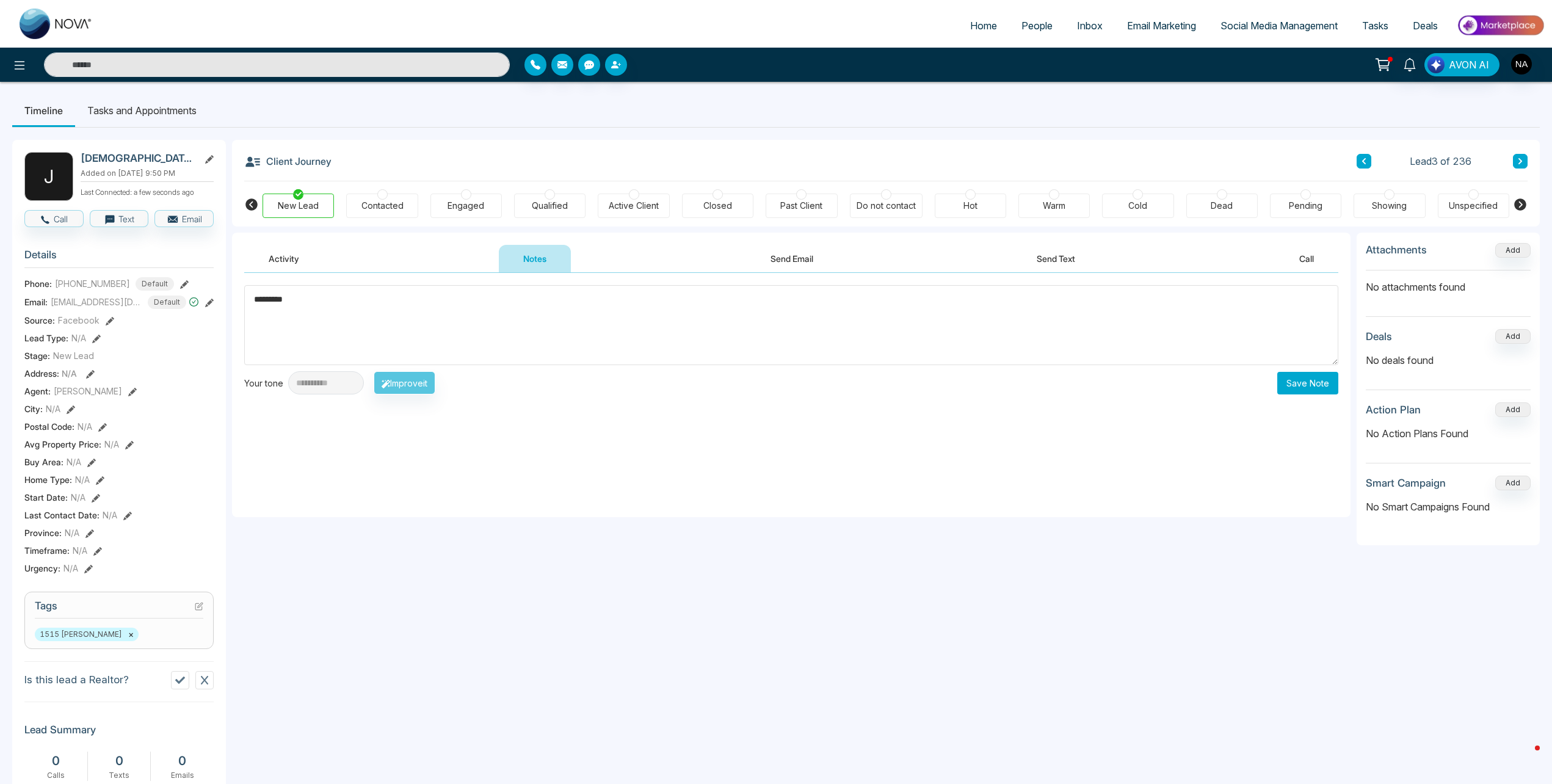
type textarea "*********"
click at [1308, 390] on button "Save Note" at bounding box center [1308, 383] width 61 height 23
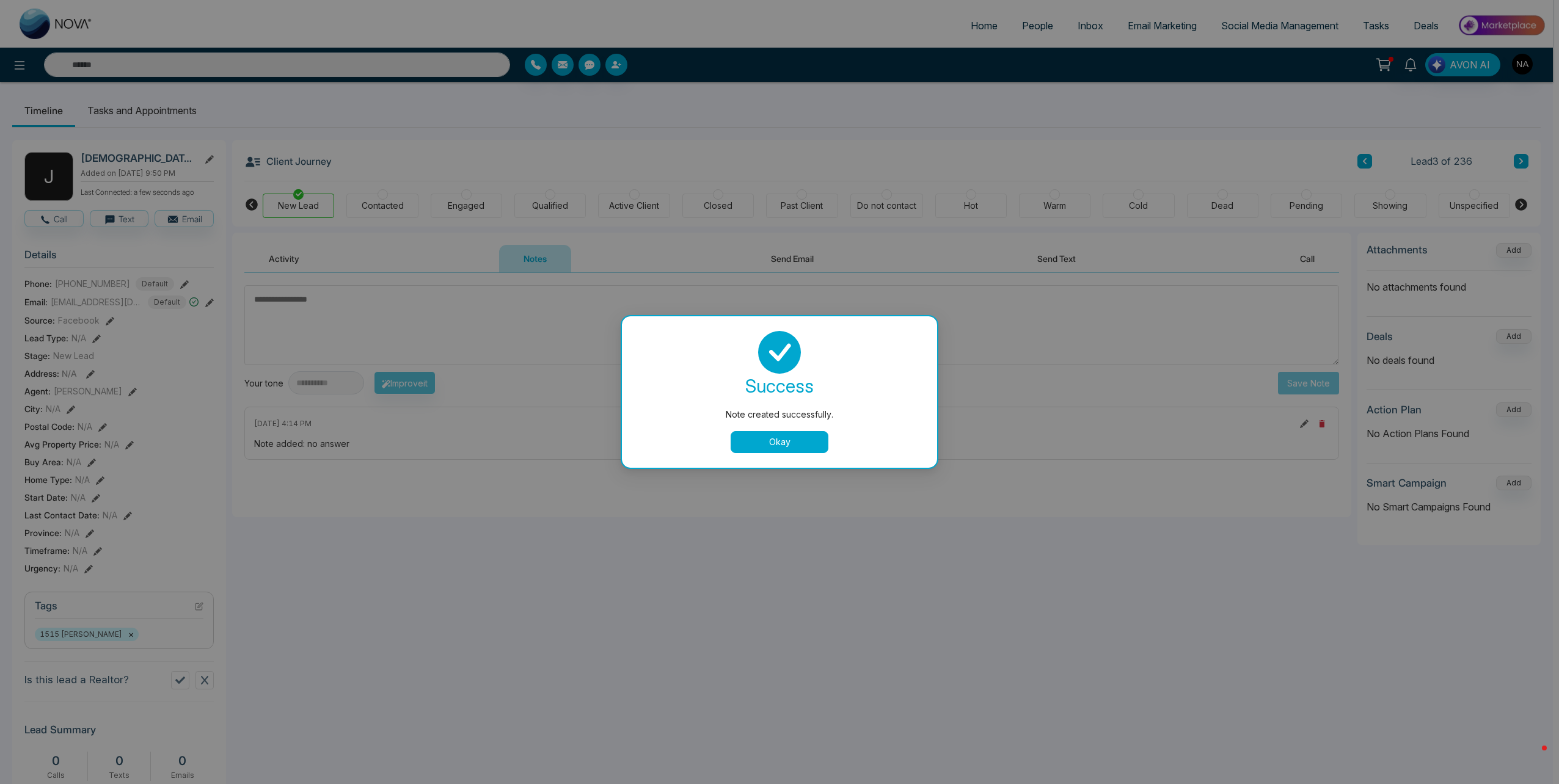
click at [778, 447] on button "Okay" at bounding box center [779, 442] width 98 height 22
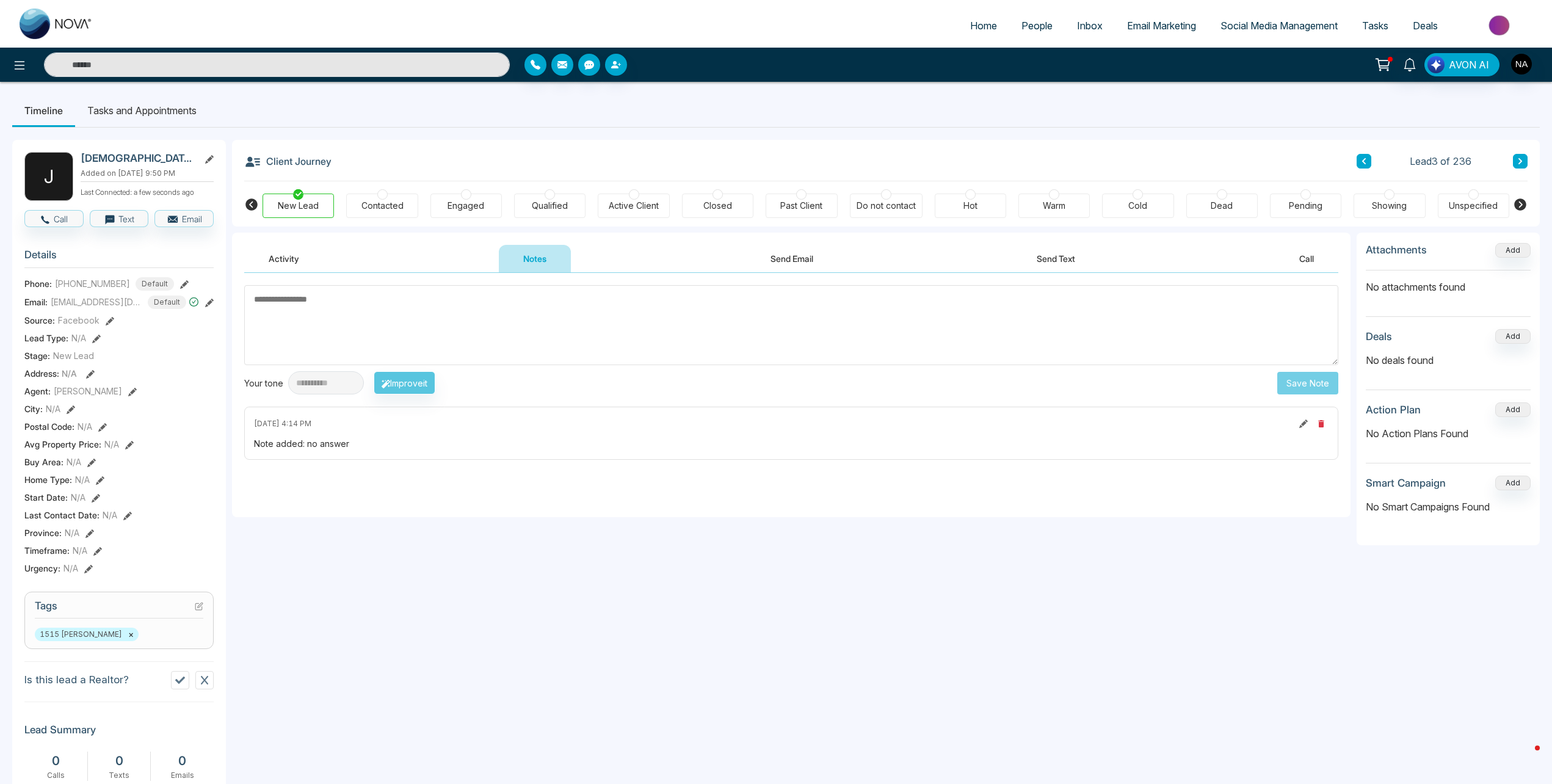
click at [1525, 165] on button at bounding box center [1521, 162] width 15 height 15
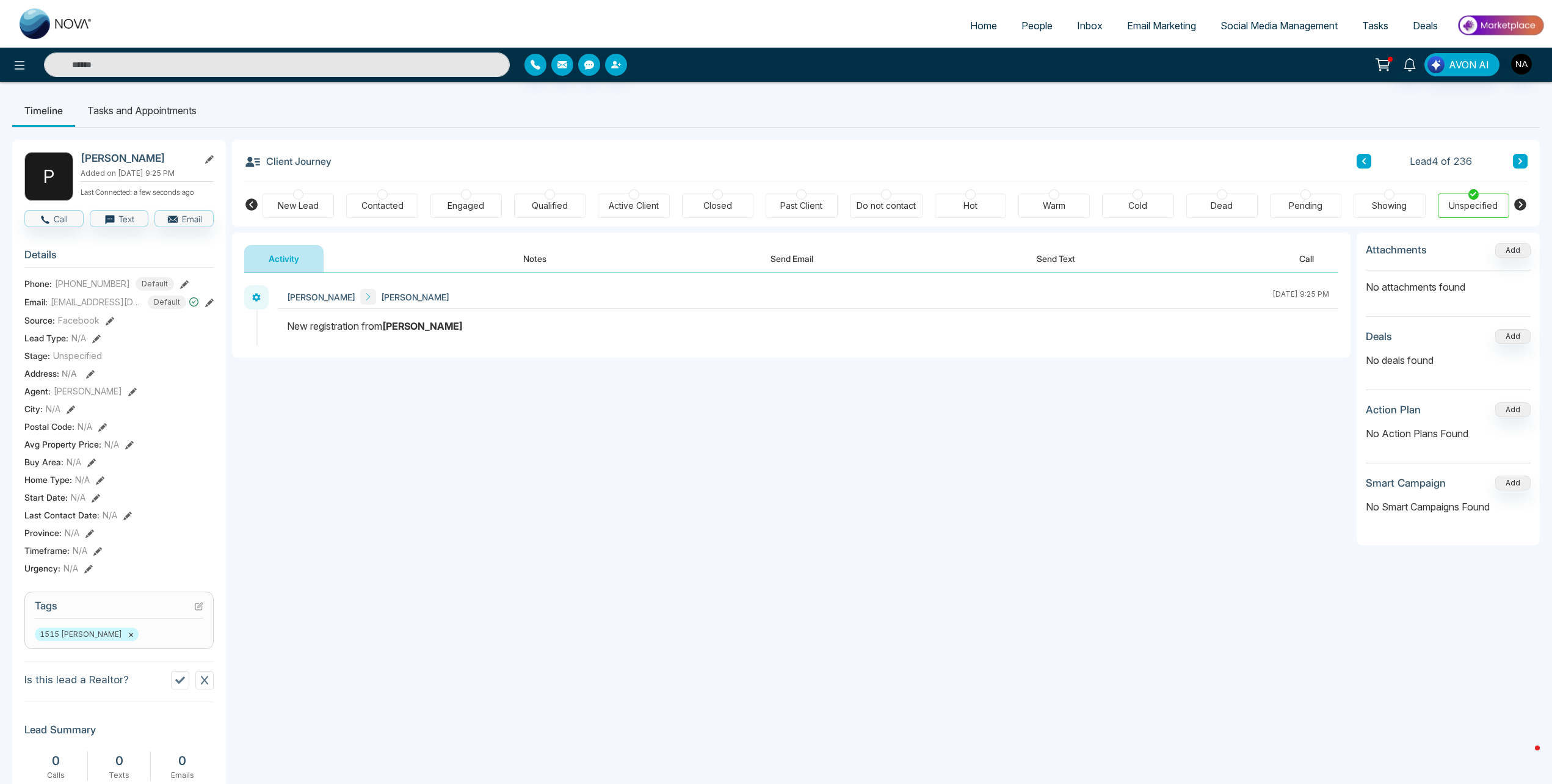
click at [509, 252] on button "Notes" at bounding box center [535, 258] width 72 height 27
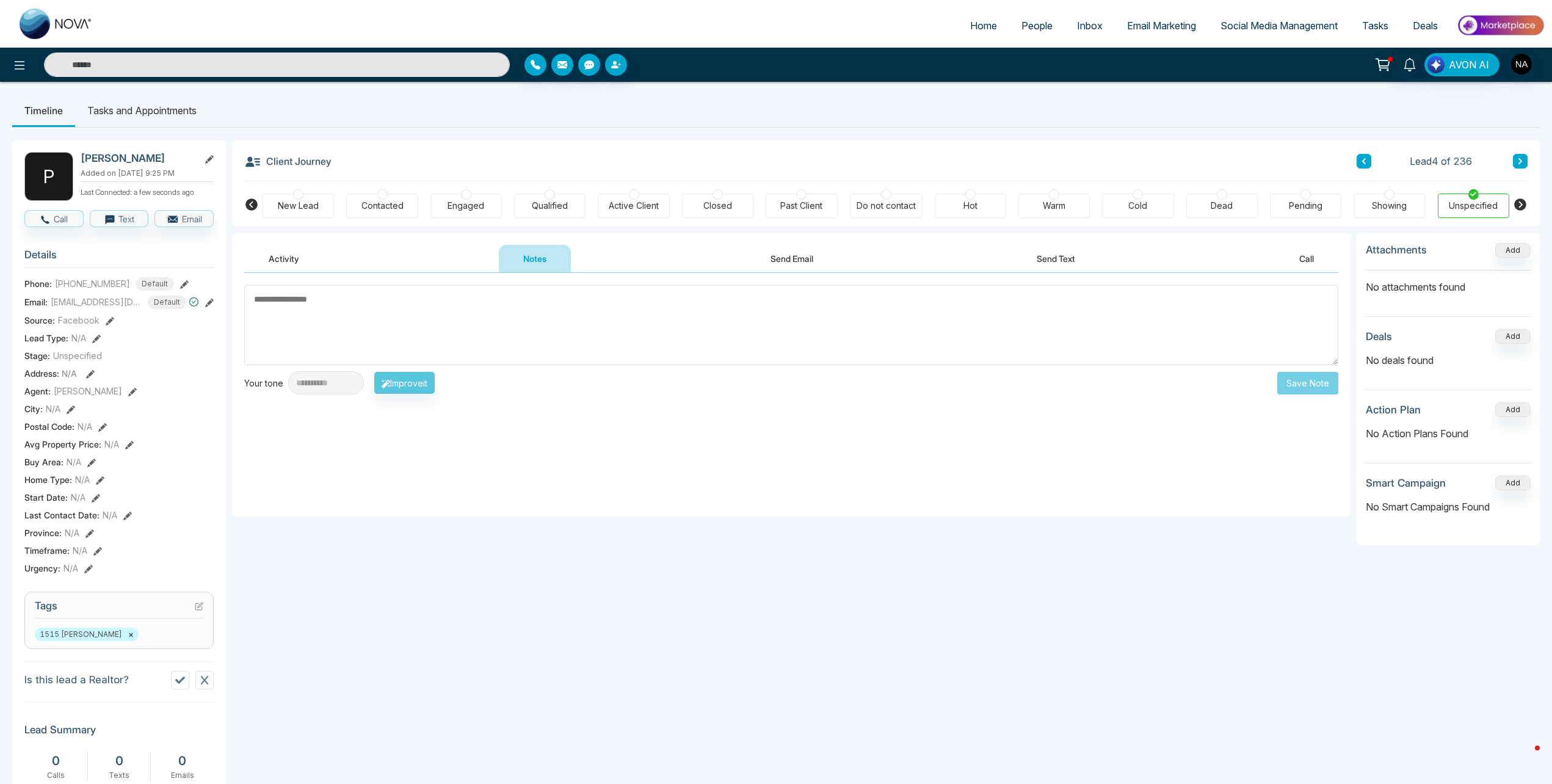
click at [311, 207] on div "New Lead" at bounding box center [299, 205] width 41 height 12
click at [403, 350] on textarea at bounding box center [792, 326] width 1094 height 80
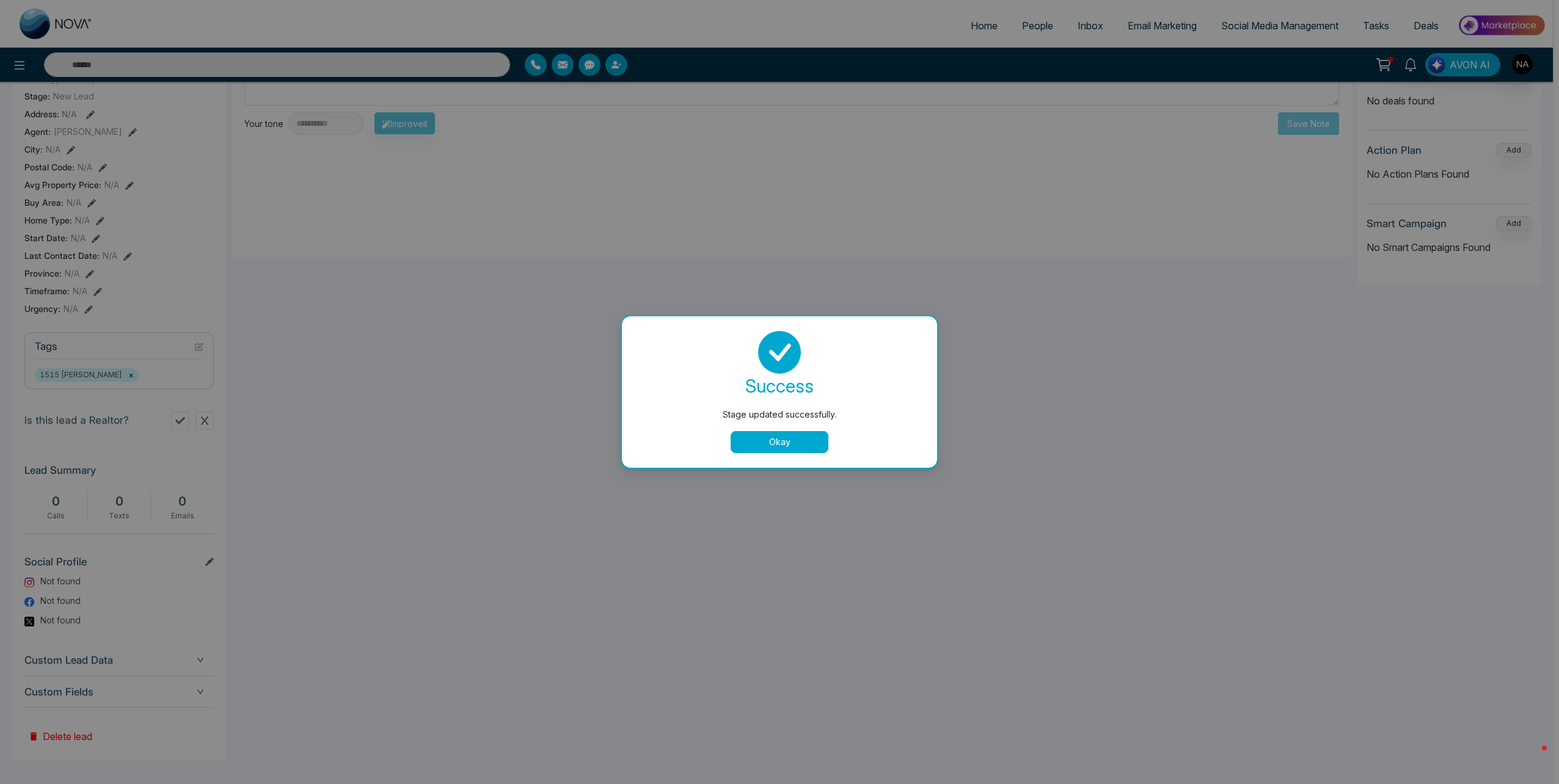
click at [747, 445] on button "Okay" at bounding box center [779, 442] width 98 height 22
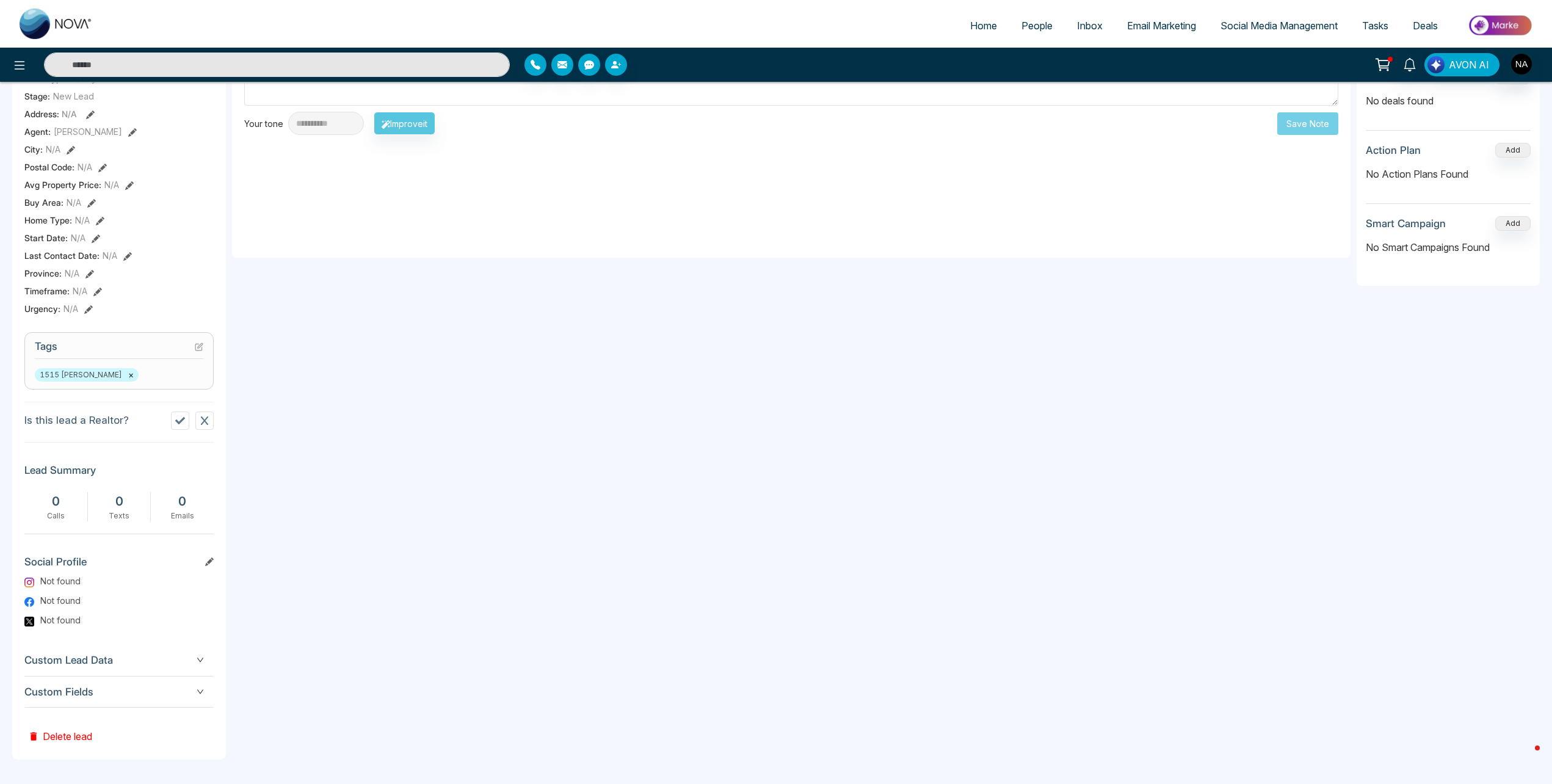
click at [131, 691] on span "Custom Fields" at bounding box center [119, 692] width 189 height 16
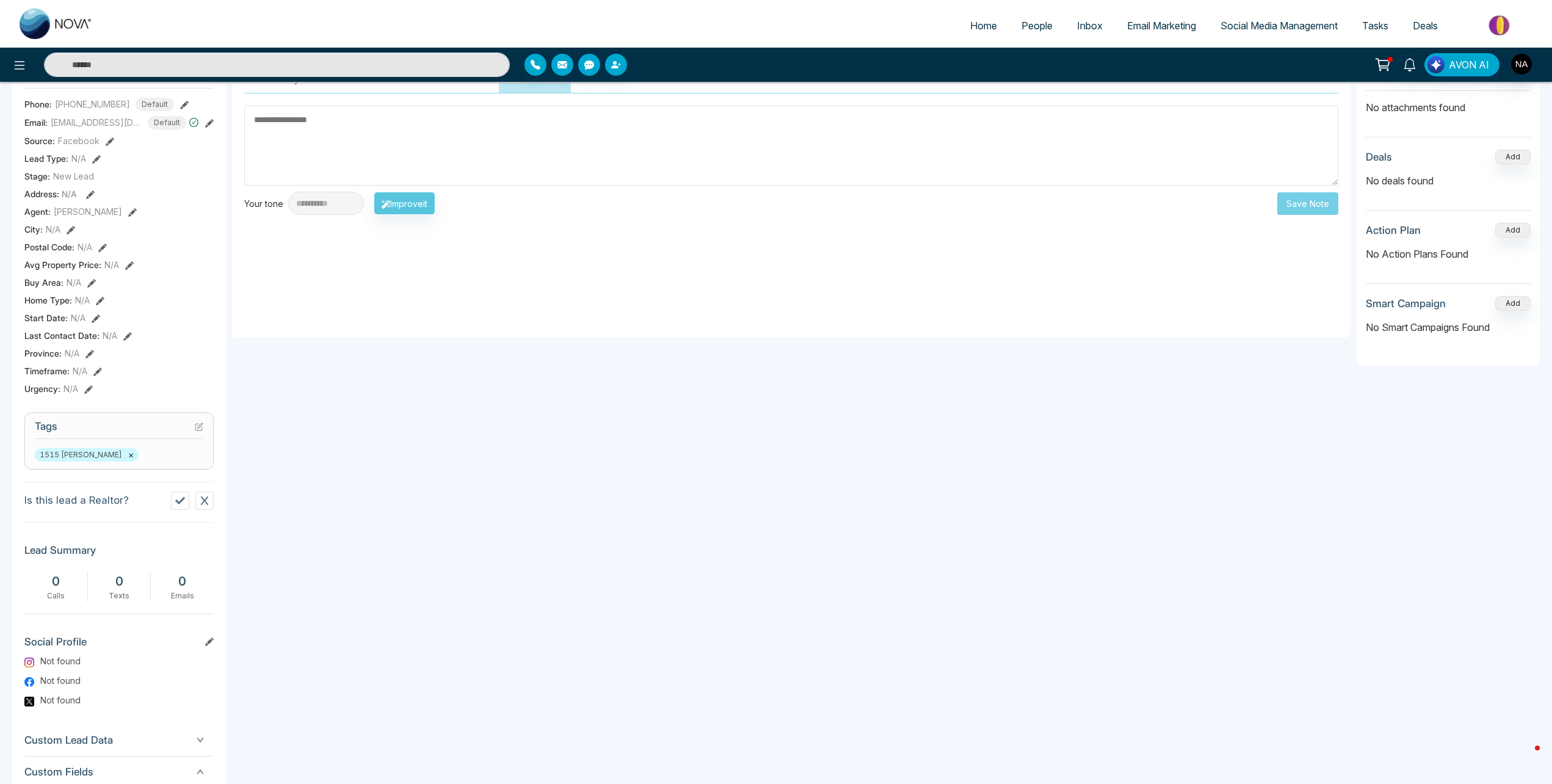
scroll to position [0, 0]
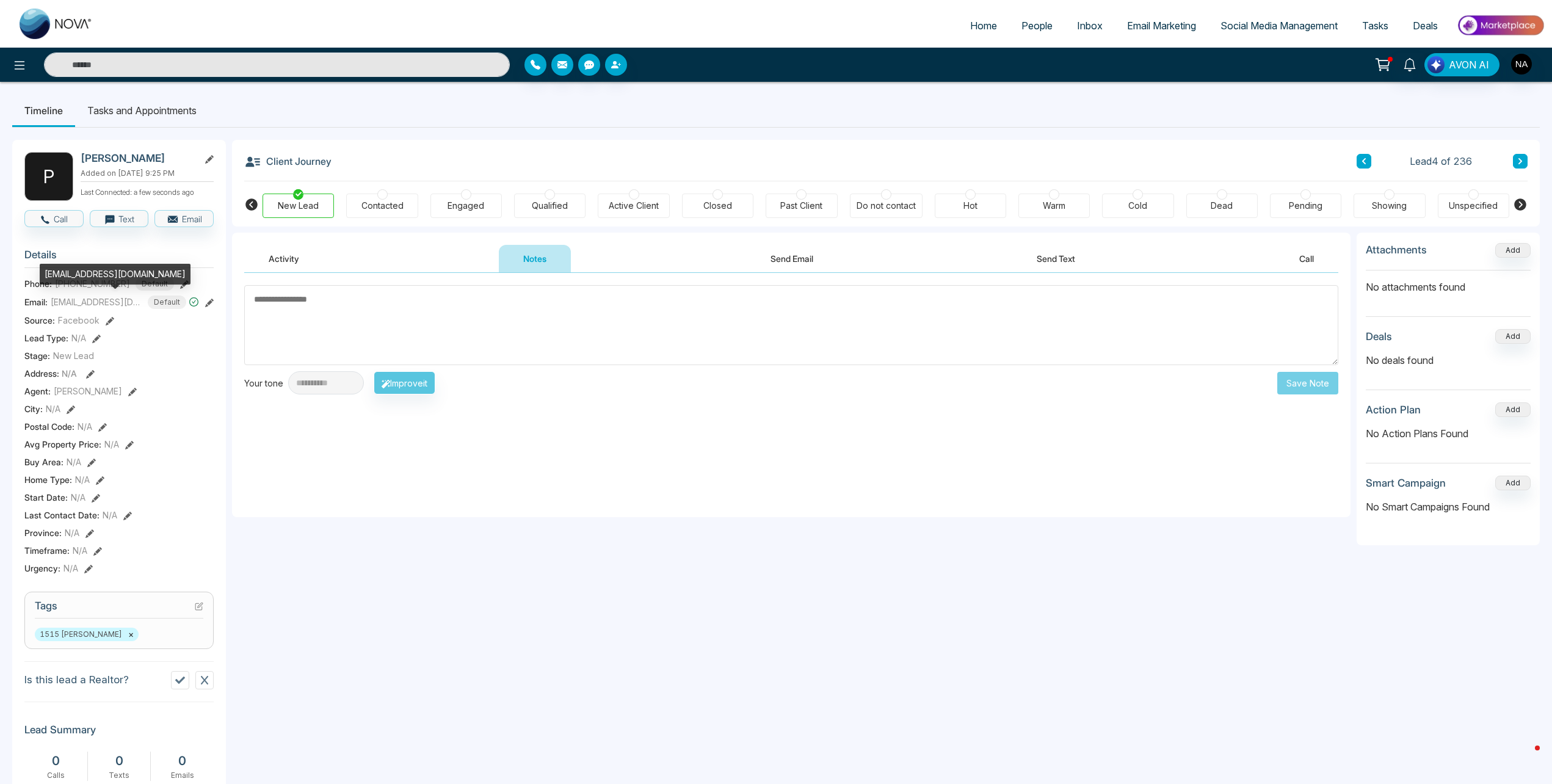
click at [89, 267] on div "[EMAIL_ADDRESS][DOMAIN_NAME]" at bounding box center [115, 274] width 151 height 21
click at [94, 282] on div "[EMAIL_ADDRESS][DOMAIN_NAME]" at bounding box center [115, 274] width 151 height 21
click at [95, 280] on div "[EMAIL_ADDRESS][DOMAIN_NAME]" at bounding box center [115, 274] width 151 height 21
click at [97, 271] on div "[EMAIL_ADDRESS][DOMAIN_NAME]" at bounding box center [115, 274] width 151 height 21
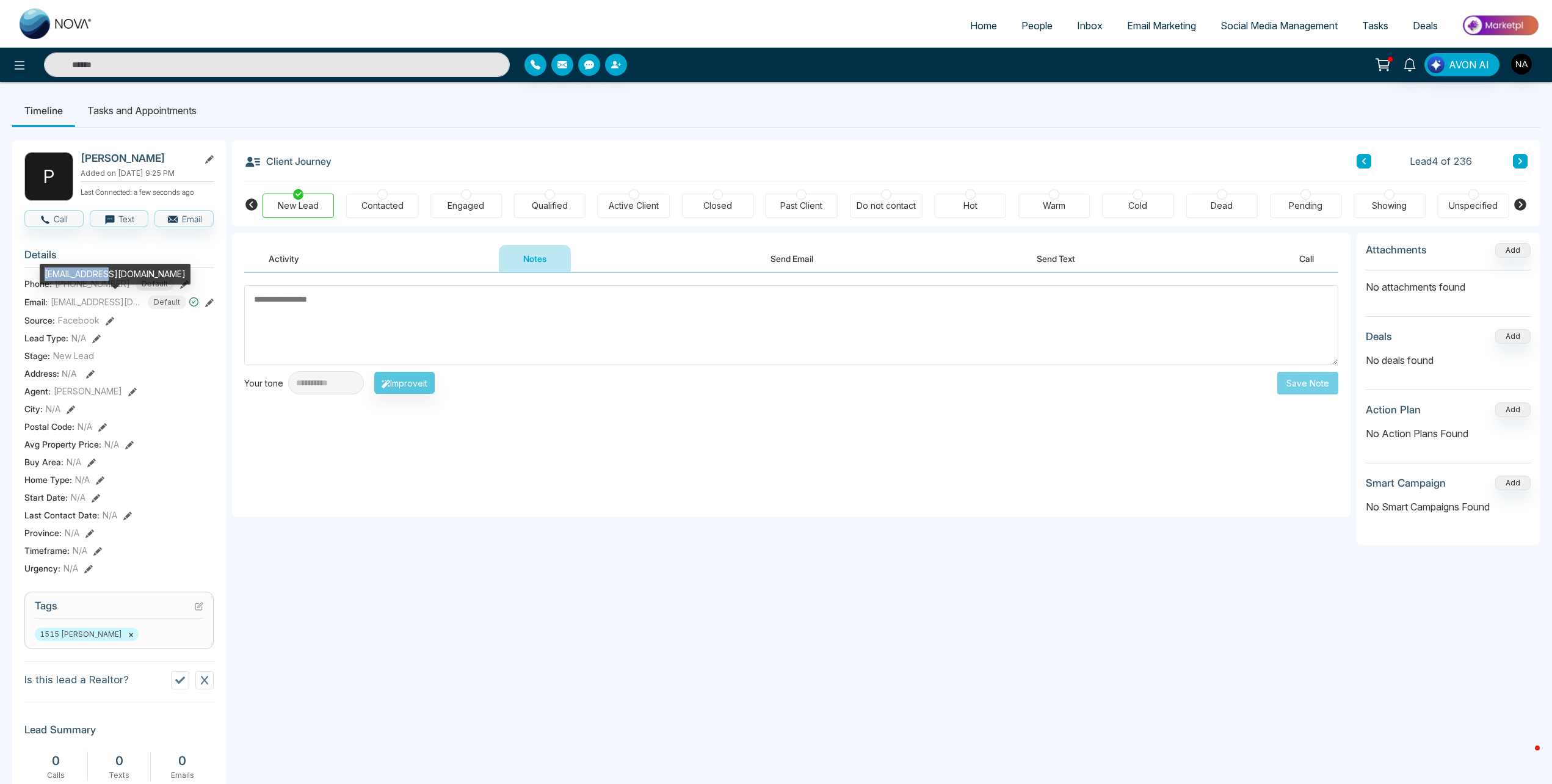
click at [97, 271] on div "[EMAIL_ADDRESS][DOMAIN_NAME]" at bounding box center [115, 274] width 151 height 21
copy div "[EMAIL_ADDRESS][DOMAIN_NAME]"
click at [90, 253] on h3 "Details" at bounding box center [119, 258] width 189 height 19
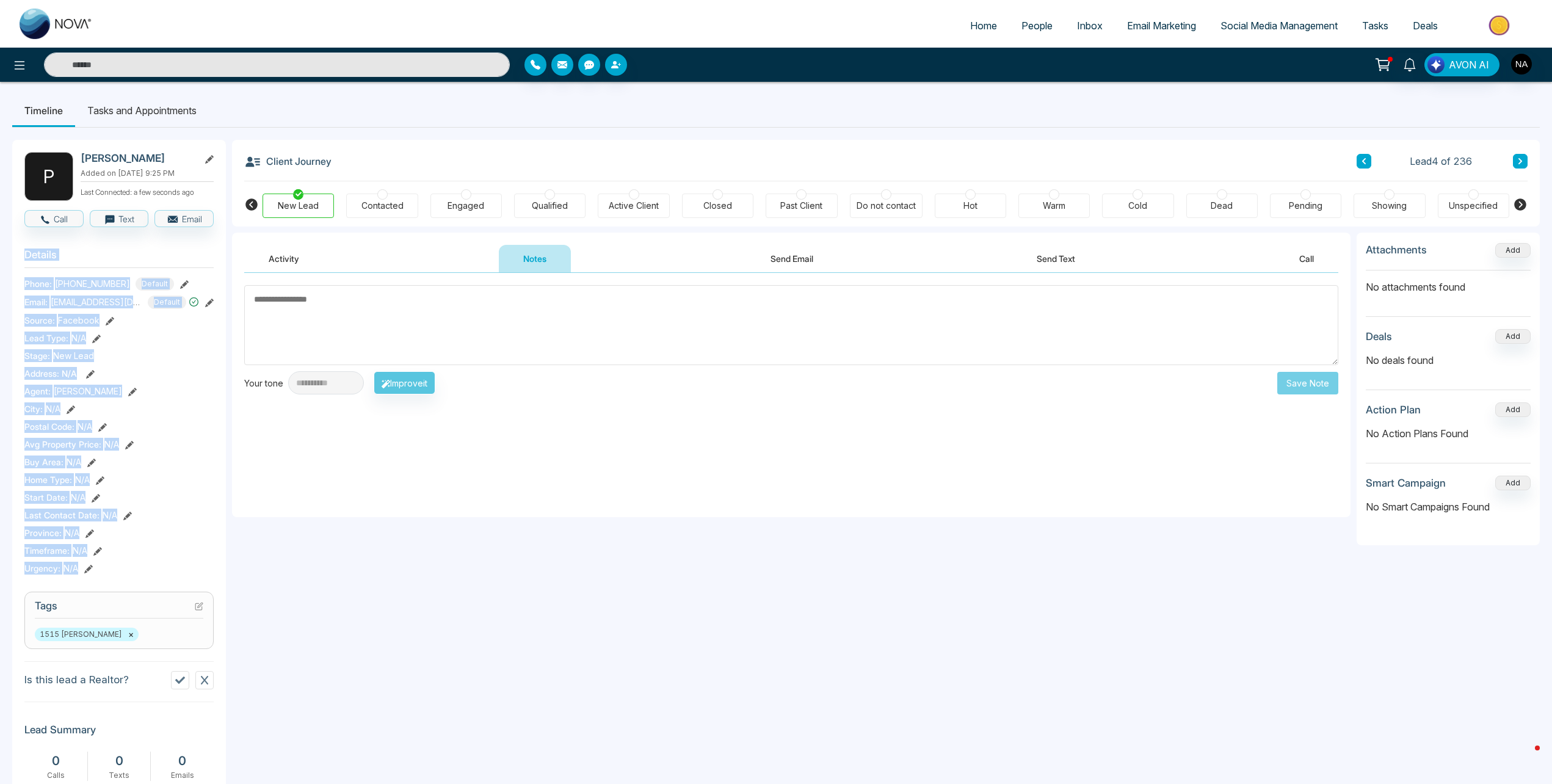
drag, startPoint x: 21, startPoint y: 254, endPoint x: 128, endPoint y: 562, distance: 326.1
click at [128, 562] on div "P Pradeep Perera Added on October 13 2025 | 9:25 PM Last Connected: a few secon…" at bounding box center [119, 637] width 214 height 996
drag, startPoint x: 128, startPoint y: 562, endPoint x: 107, endPoint y: 570, distance: 22.5
click at [107, 570] on div "Urgency : N/A" at bounding box center [119, 568] width 189 height 13
drag, startPoint x: 99, startPoint y: 572, endPoint x: 24, endPoint y: 262, distance: 318.9
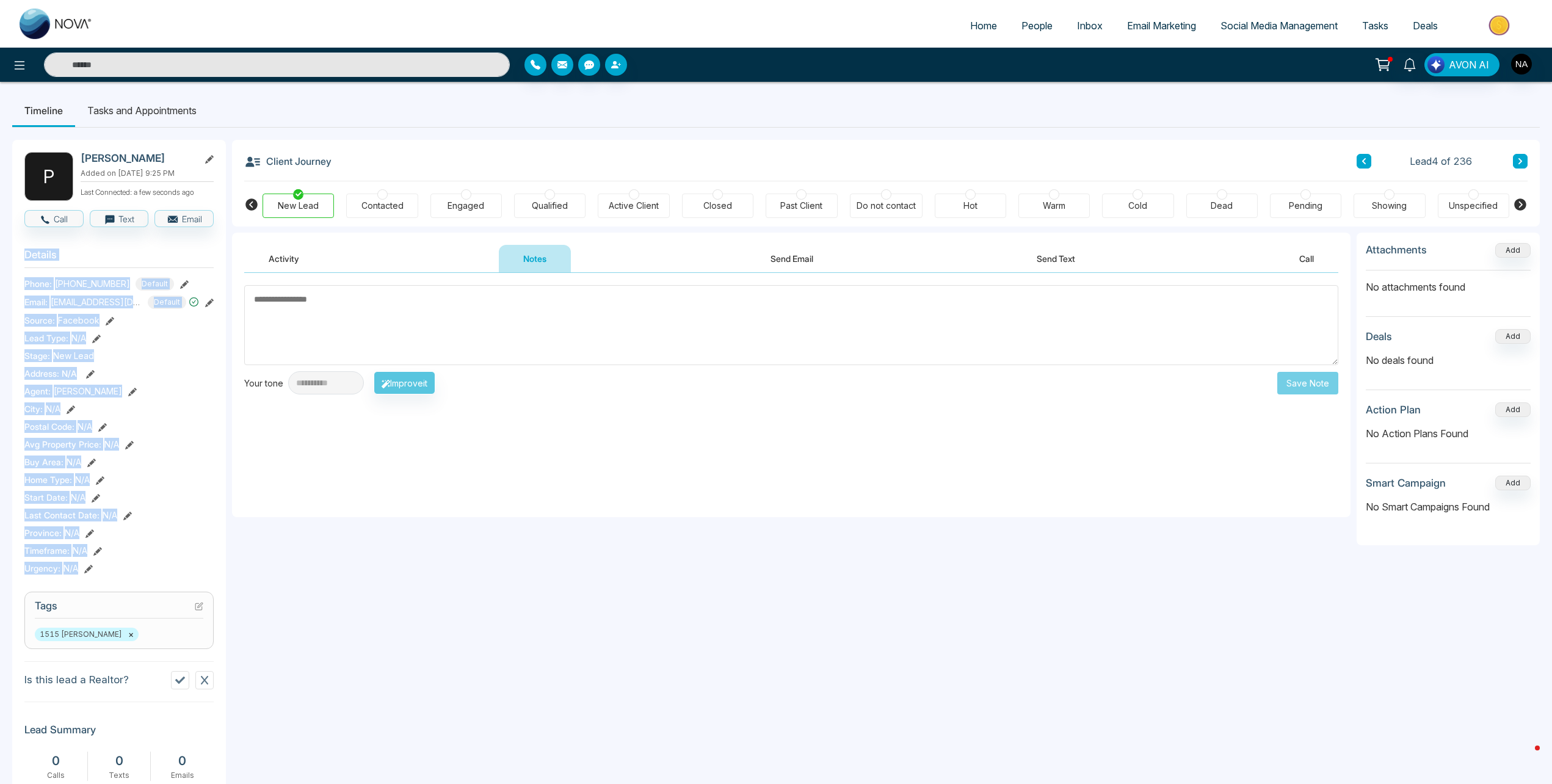
click at [24, 262] on div "P Pradeep Perera Added on October 13 2025 | 9:25 PM Last Connected: a few secon…" at bounding box center [119, 637] width 214 height 996
click at [24, 259] on div "P Pradeep Perera Added on October 13 2025 | 9:25 PM Last Connected: a few secon…" at bounding box center [119, 637] width 214 height 996
drag, startPoint x: 25, startPoint y: 257, endPoint x: 126, endPoint y: 573, distance: 331.7
click at [126, 573] on section "Details Phone: +16472183000 Default Email: pradeepperera@msn.com Default Source…" at bounding box center [119, 409] width 189 height 340
drag, startPoint x: 126, startPoint y: 573, endPoint x: 105, endPoint y: 576, distance: 21.2
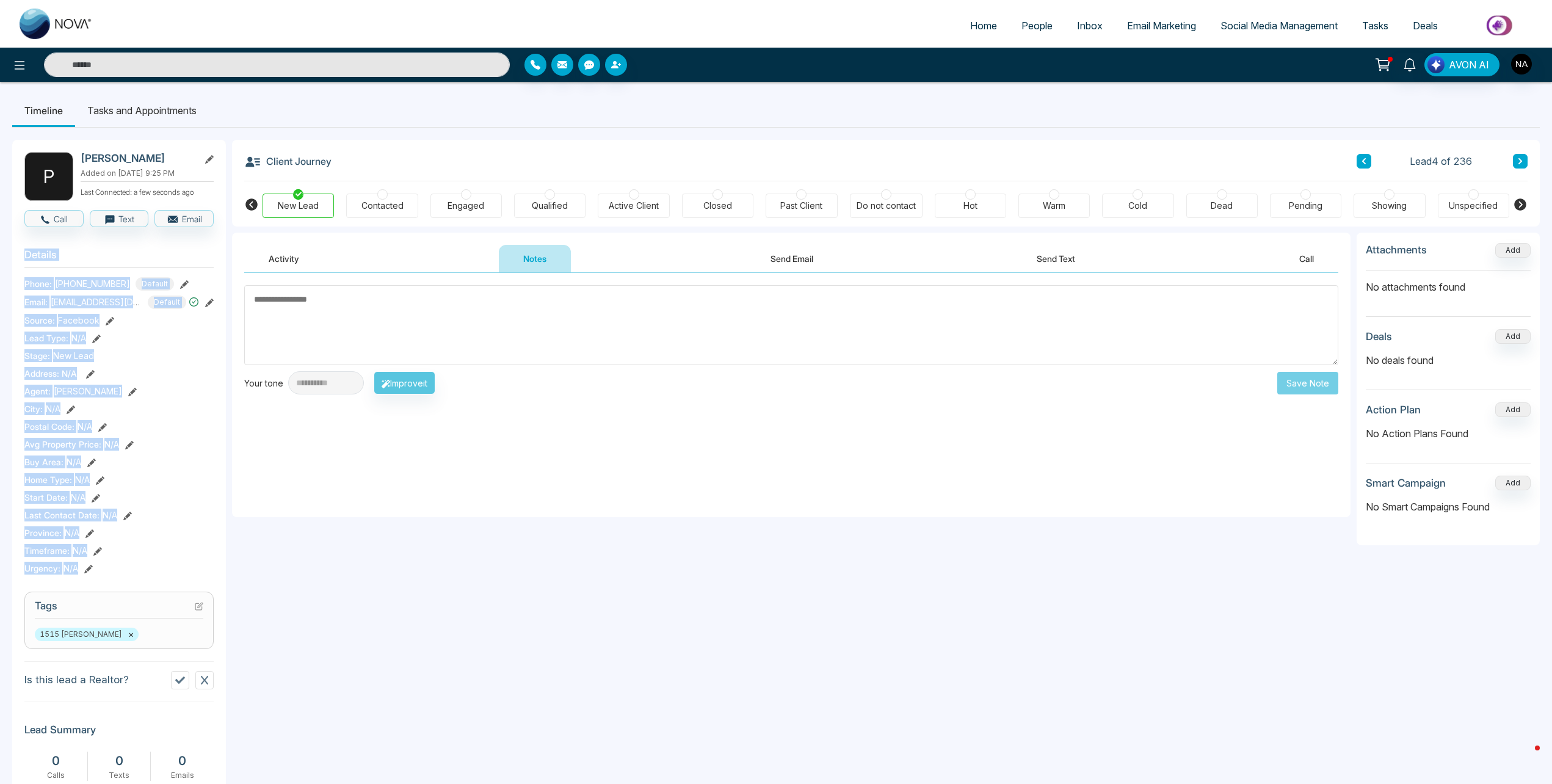
click at [105, 576] on section "Details Phone: +16472183000 Default Email: pradeepperera@msn.com Default Source…" at bounding box center [119, 409] width 189 height 340
drag, startPoint x: 103, startPoint y: 573, endPoint x: 30, endPoint y: 257, distance: 324.3
click at [30, 257] on section "Details Phone: +16472183000 Default Email: pradeepperera@msn.com Default Source…" at bounding box center [119, 409] width 189 height 340
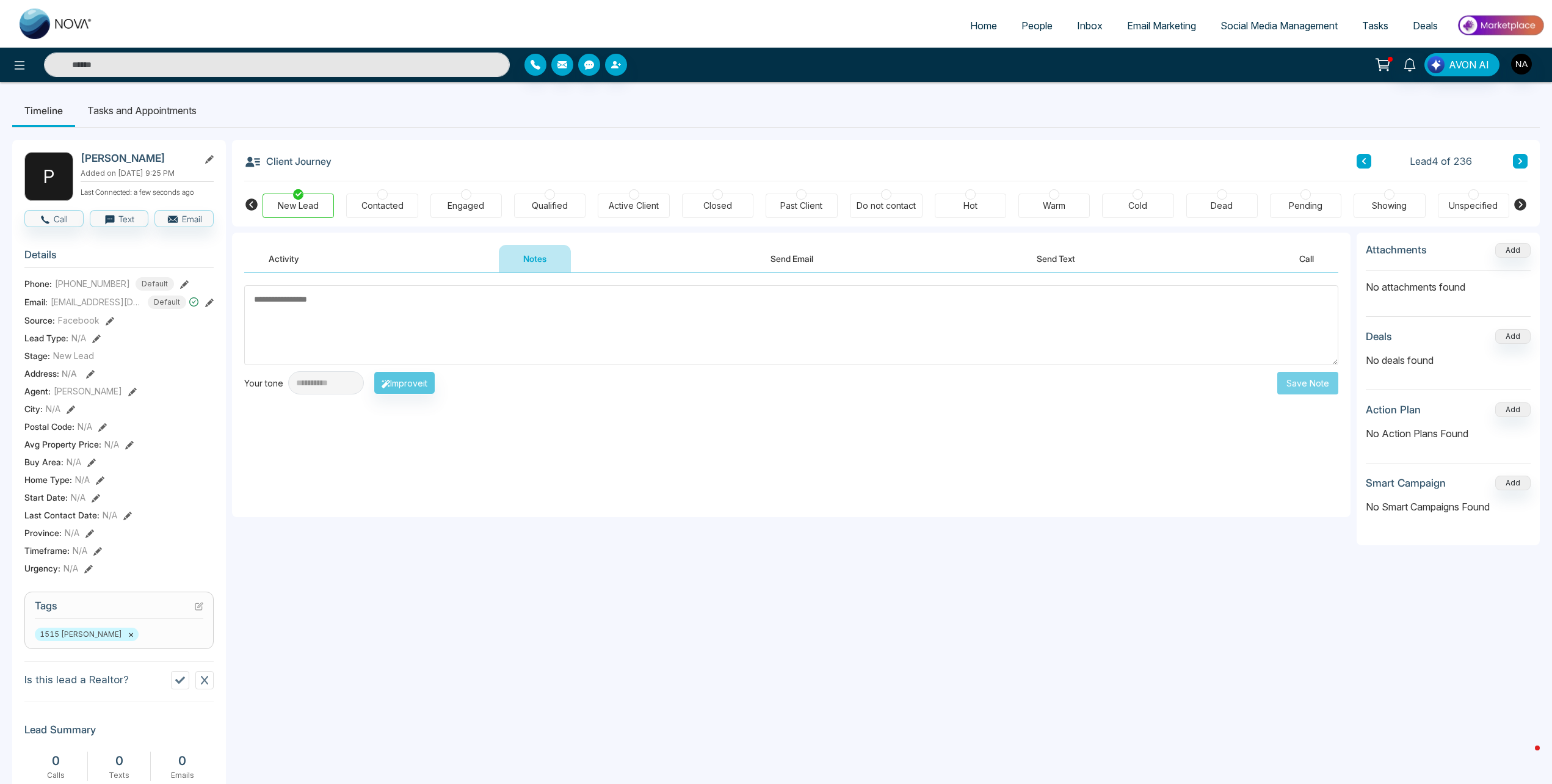
drag, startPoint x: 30, startPoint y: 257, endPoint x: 13, endPoint y: 261, distance: 17.5
click at [13, 261] on div "P Pradeep Perera Added on October 13 2025 | 9:25 PM Last Connected: a few secon…" at bounding box center [119, 637] width 214 height 996
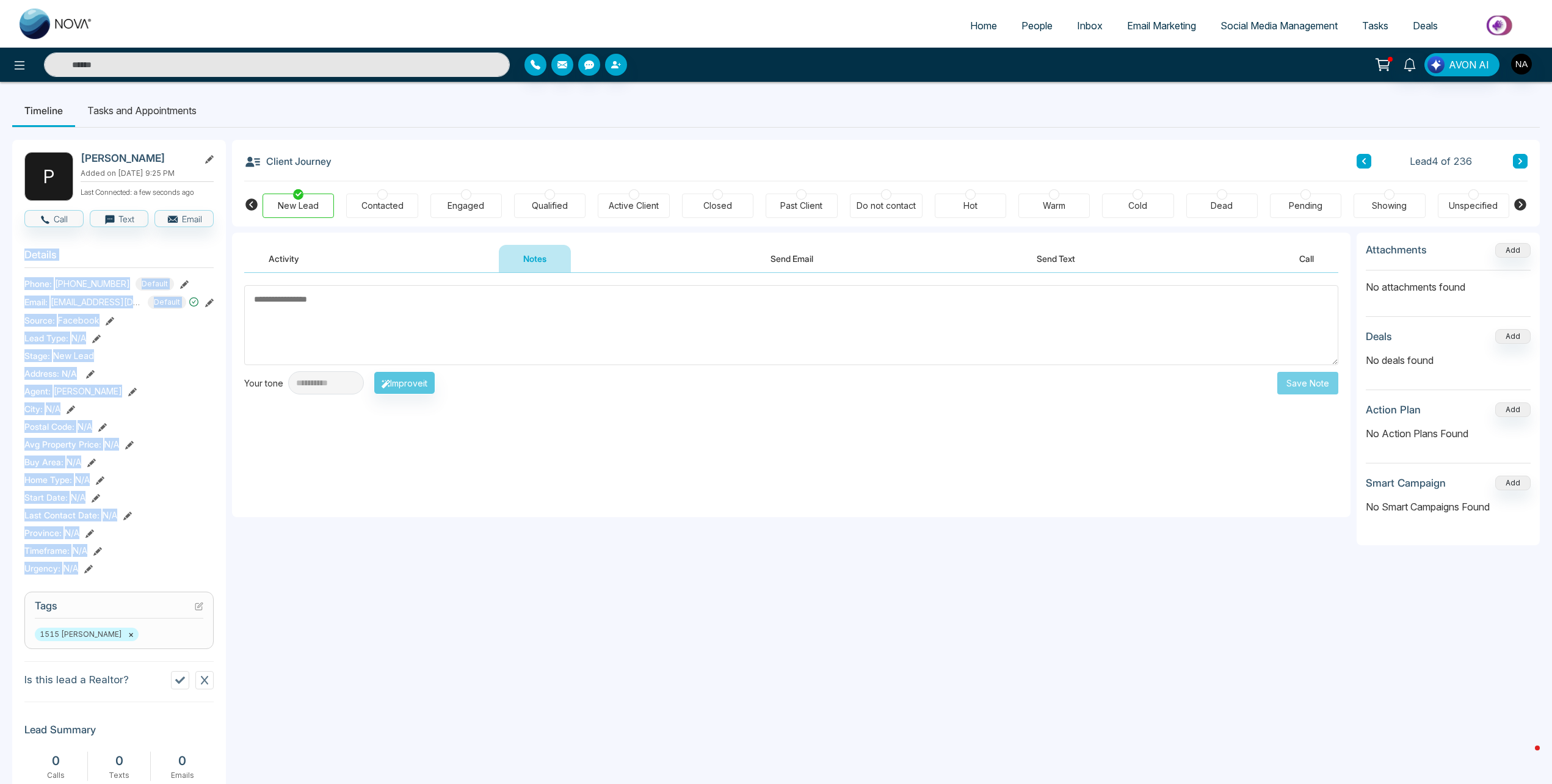
drag, startPoint x: 25, startPoint y: 255, endPoint x: 113, endPoint y: 569, distance: 326.1
click at [113, 569] on section "Details Phone: +16472183000 Default Email: pradeepperera@msn.com Default Source…" at bounding box center [119, 409] width 189 height 340
drag, startPoint x: 113, startPoint y: 569, endPoint x: 107, endPoint y: 565, distance: 7.2
click at [107, 565] on div "Urgency : N/A" at bounding box center [119, 568] width 189 height 13
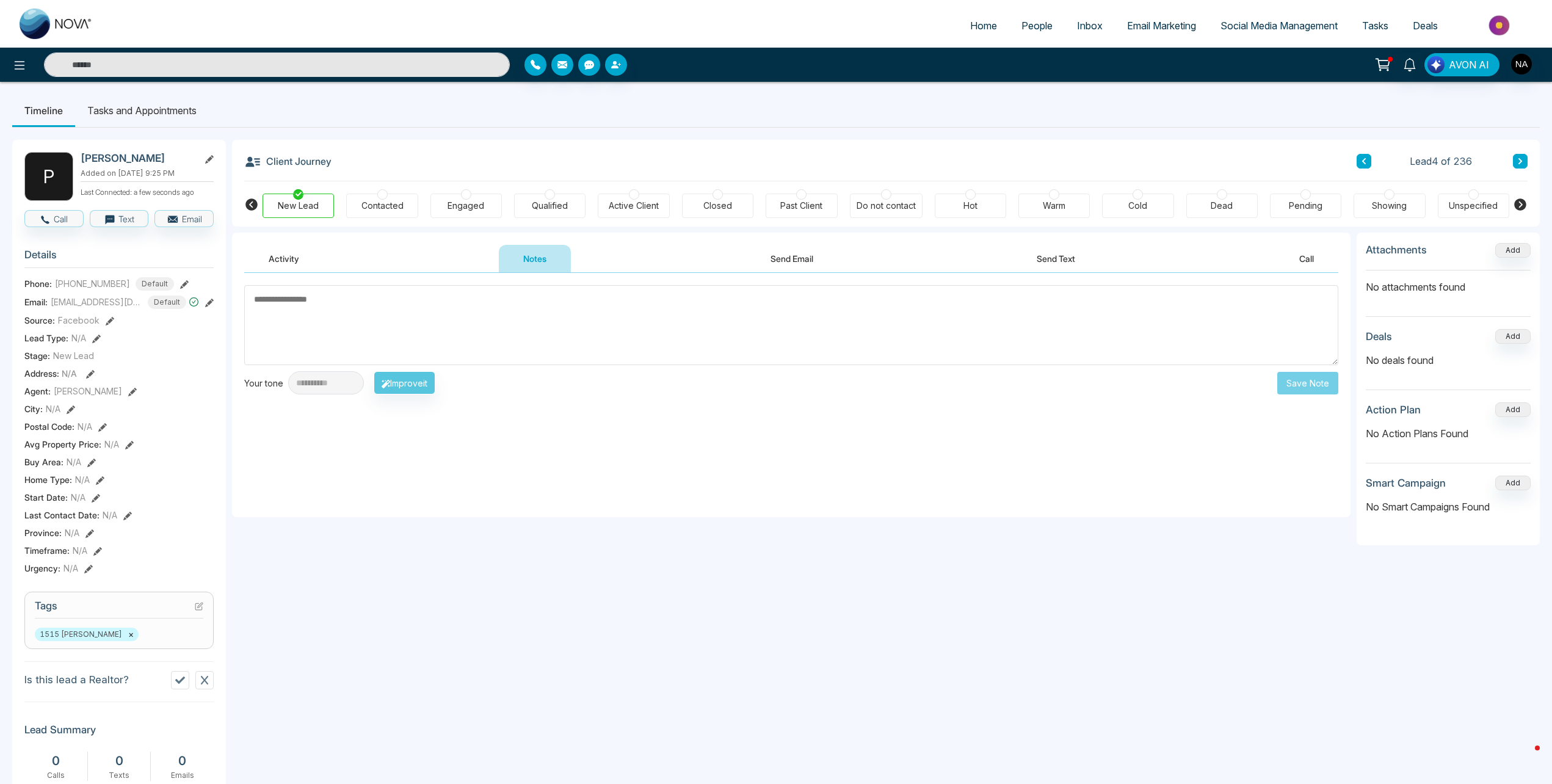
click at [1390, 69] on icon at bounding box center [1383, 64] width 17 height 17
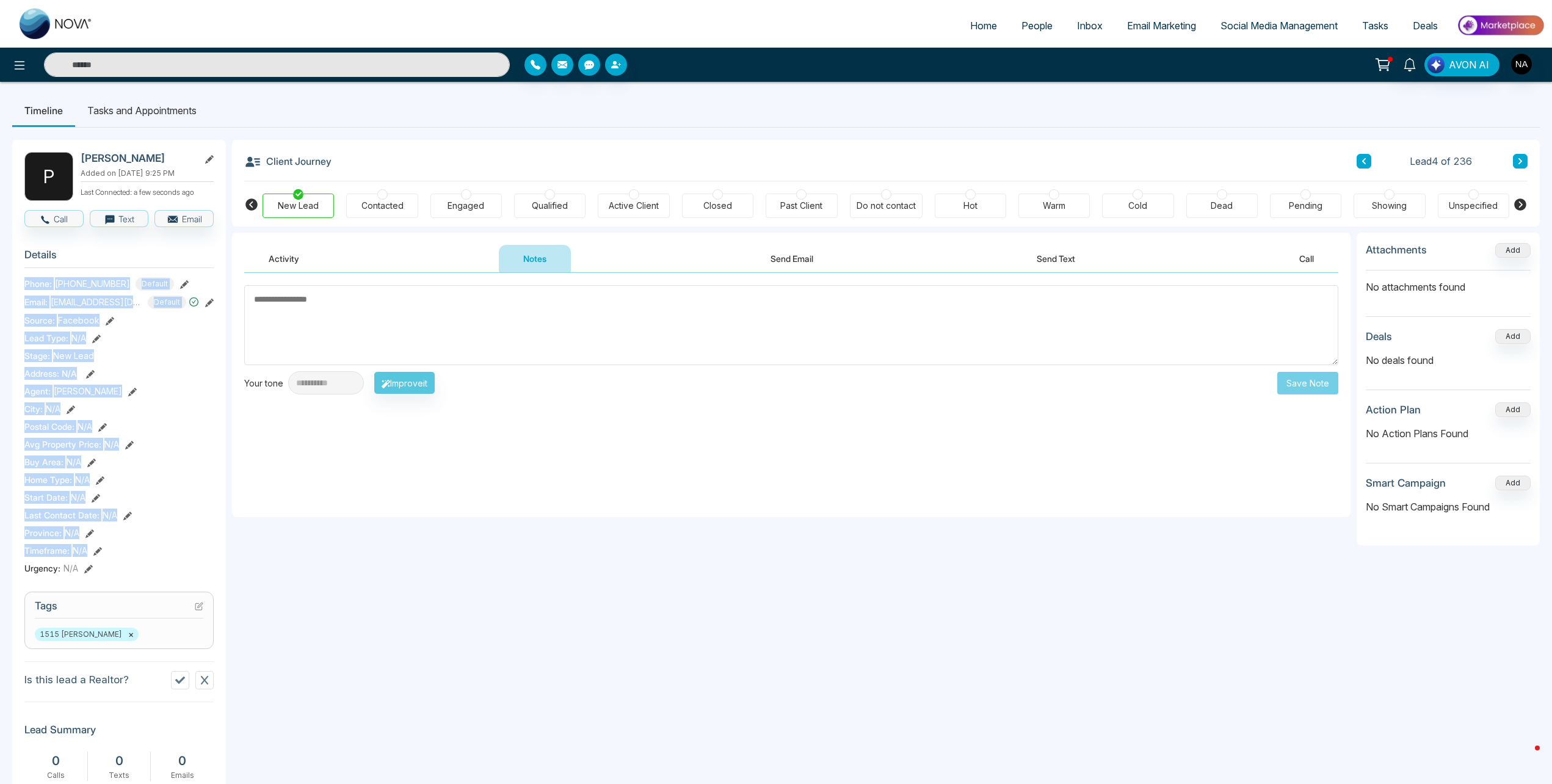
drag, startPoint x: 25, startPoint y: 283, endPoint x: 167, endPoint y: 539, distance: 292.7
click at [167, 539] on section "Details Phone: +16472183000 Default Email: pradeepperera@msn.com Default Source…" at bounding box center [119, 409] width 189 height 340
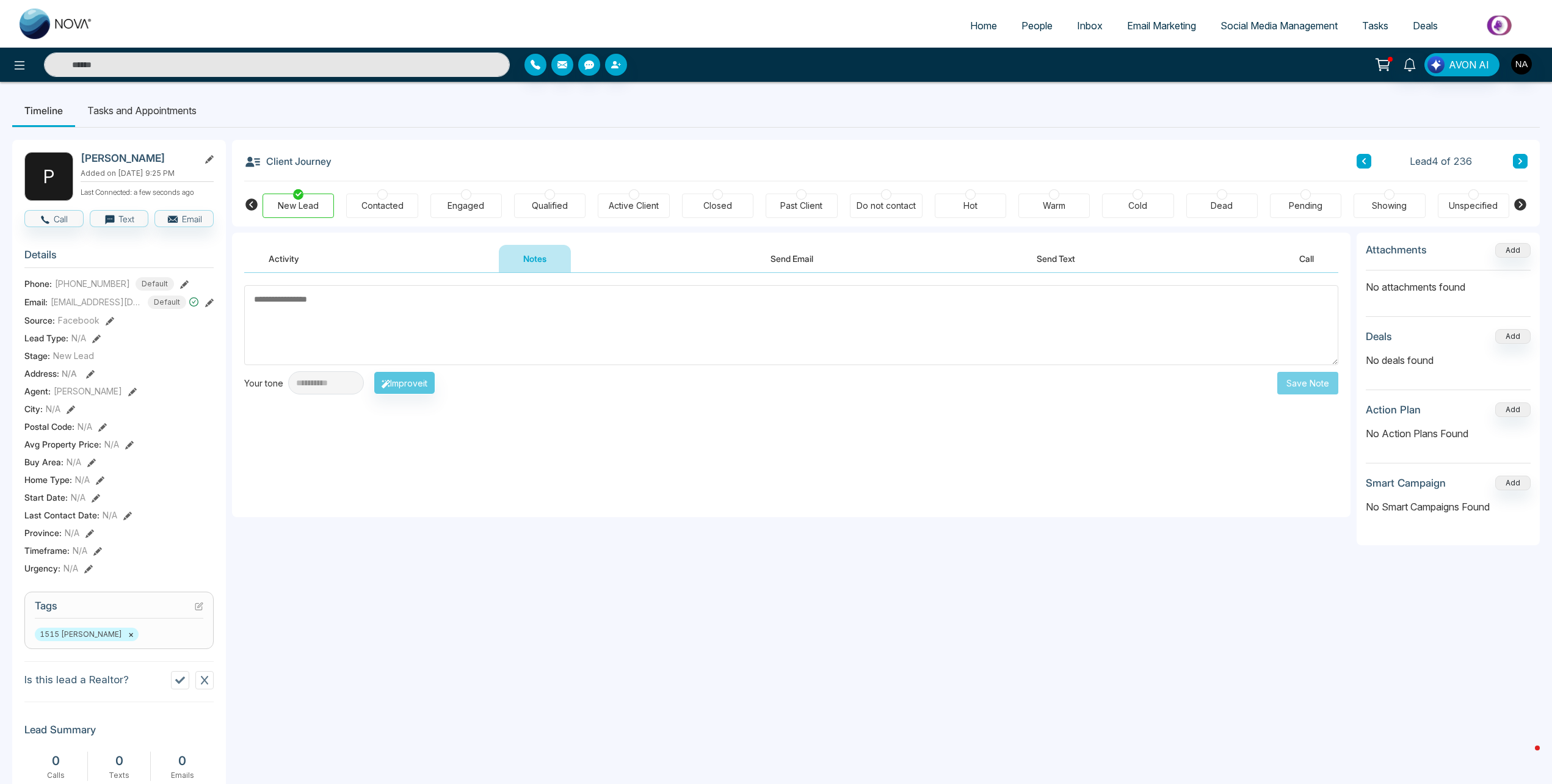
drag, startPoint x: 167, startPoint y: 539, endPoint x: 107, endPoint y: 562, distance: 64.3
click at [107, 562] on div "Urgency : N/A" at bounding box center [119, 568] width 189 height 13
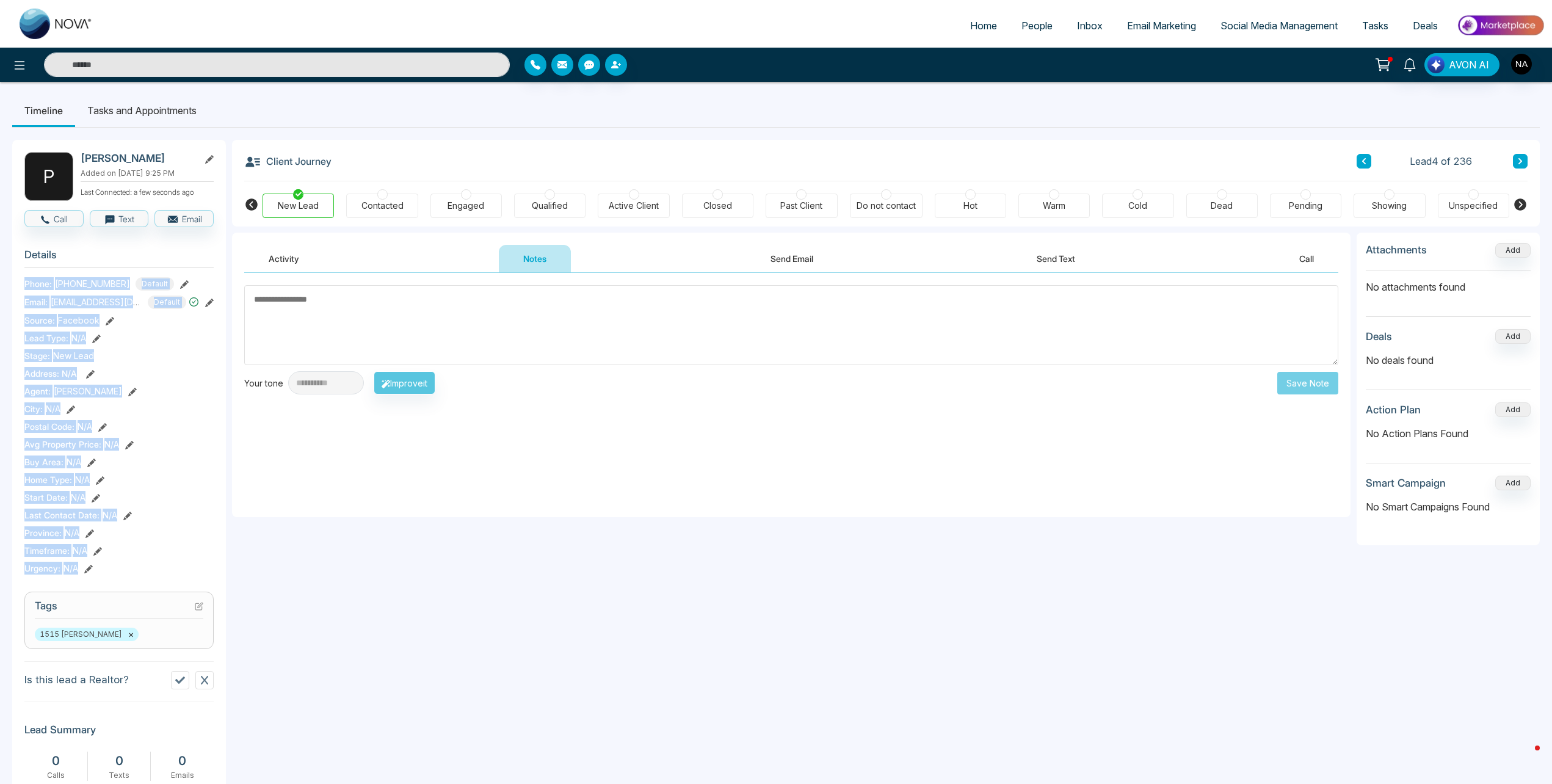
drag, startPoint x: 105, startPoint y: 567, endPoint x: 23, endPoint y: 287, distance: 291.8
click at [23, 287] on div "P Pradeep Perera Added on October 13 2025 | 9:25 PM Last Connected: a few secon…" at bounding box center [119, 579] width 214 height 879
click at [115, 572] on div "Urgency : N/A" at bounding box center [119, 568] width 189 height 13
drag, startPoint x: 102, startPoint y: 572, endPoint x: 3, endPoint y: 285, distance: 303.6
click at [3, 285] on div "**********" at bounding box center [776, 563] width 1552 height 961
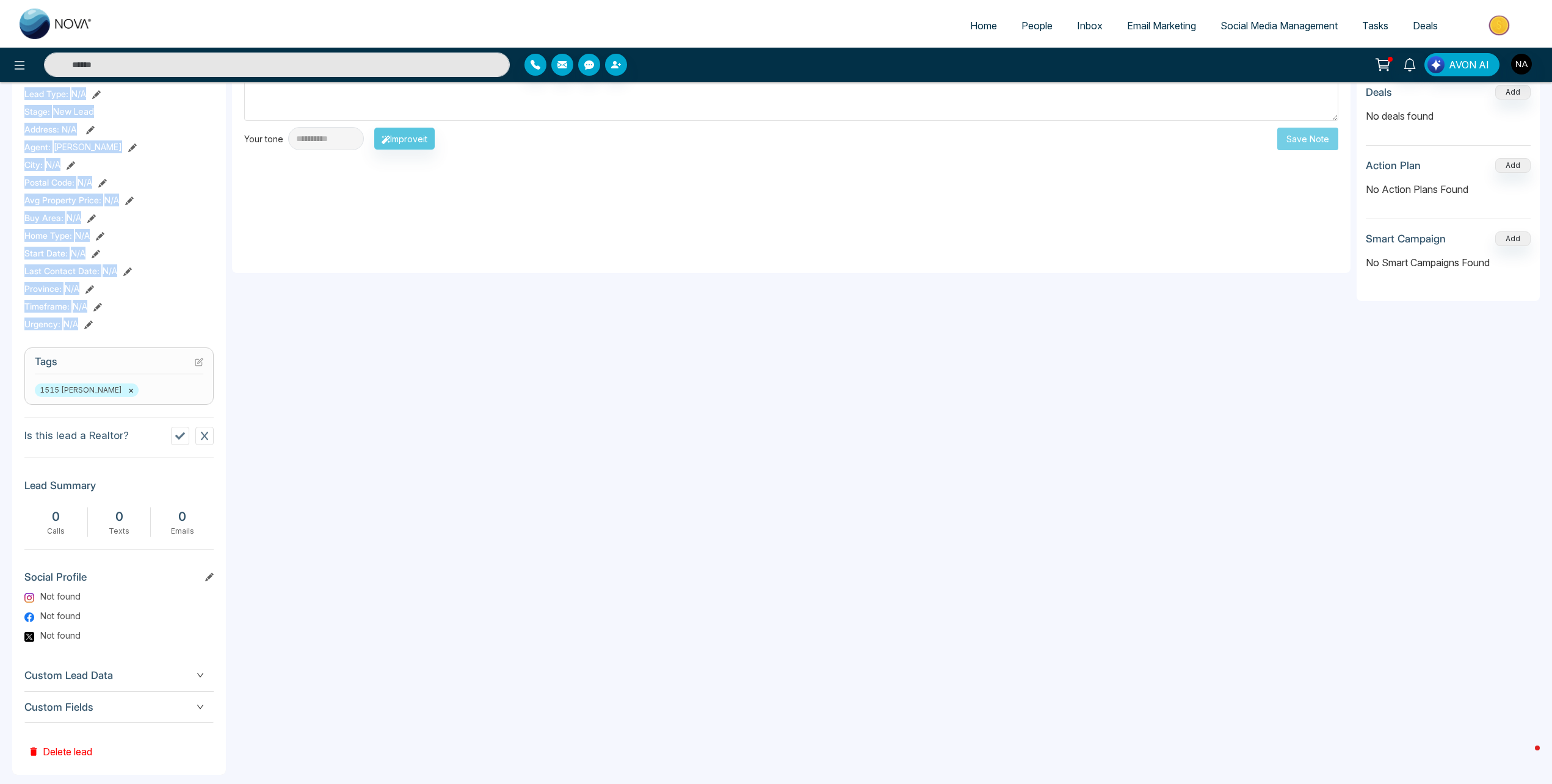
scroll to position [259, 0]
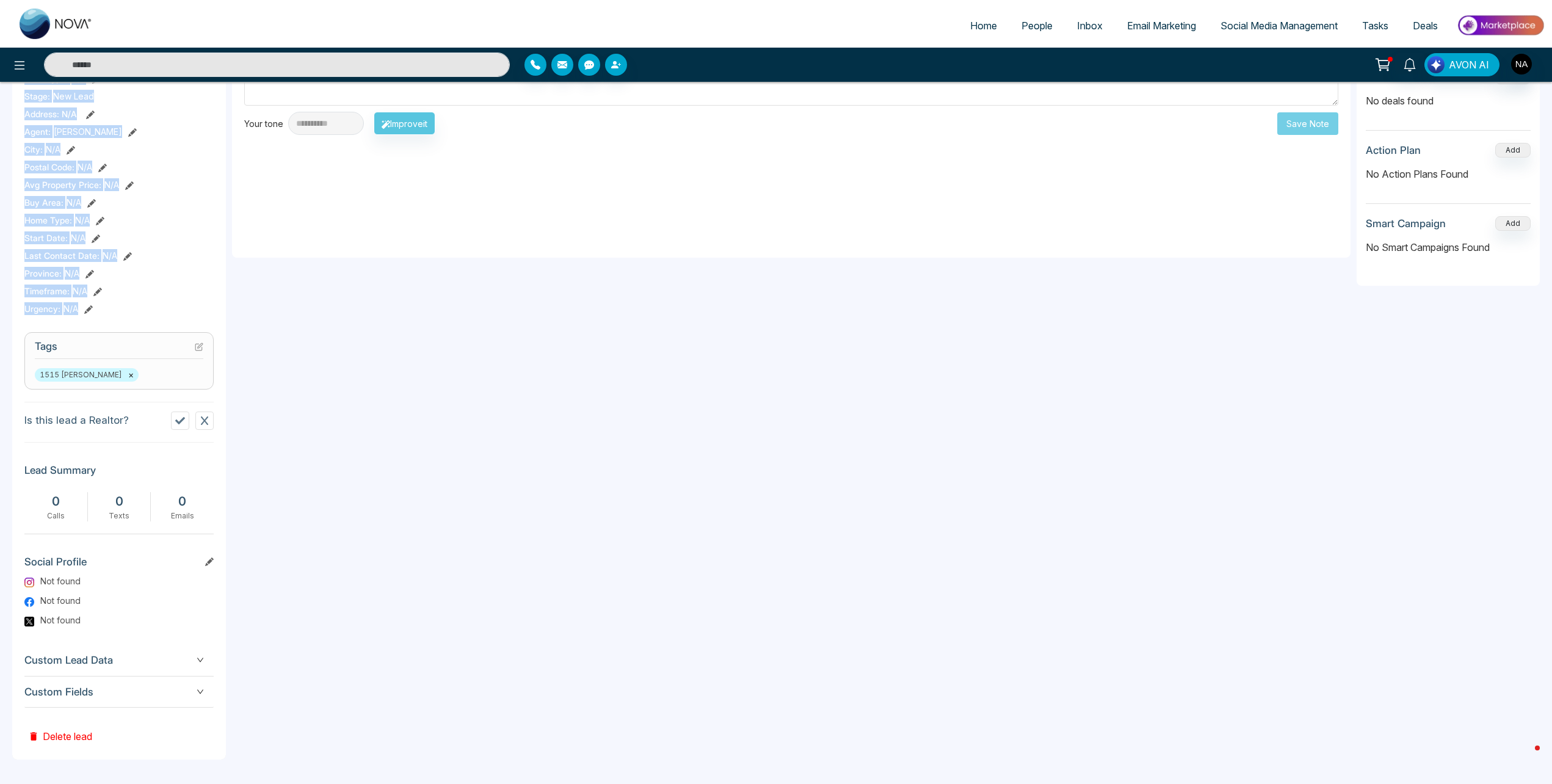
click at [113, 312] on div "Urgency : N/A" at bounding box center [119, 308] width 189 height 13
drag, startPoint x: 113, startPoint y: 312, endPoint x: 17, endPoint y: 64, distance: 265.9
click at [17, 64] on div "**********" at bounding box center [776, 262] width 1552 height 1043
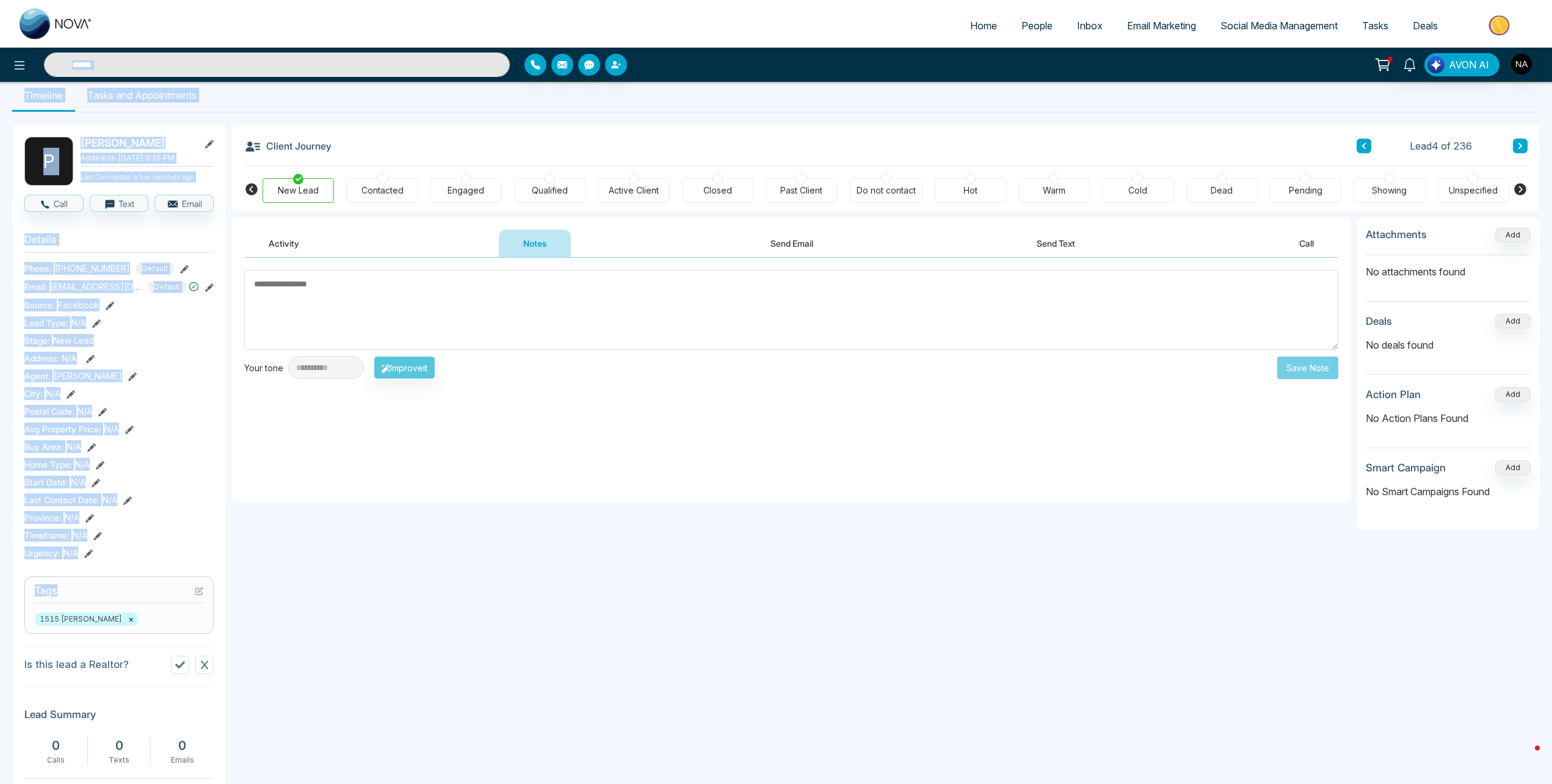
click at [31, 265] on span "Phone:" at bounding box center [38, 268] width 27 height 13
drag, startPoint x: 21, startPoint y: 269, endPoint x: 150, endPoint y: 553, distance: 311.9
click at [150, 553] on div "P Pradeep Perera Added on October 13 2025 | 9:25 PM Last Connected: a few secon…" at bounding box center [119, 564] width 214 height 879
drag, startPoint x: 150, startPoint y: 553, endPoint x: 107, endPoint y: 554, distance: 43.0
click at [107, 553] on div "Urgency : N/A" at bounding box center [119, 553] width 189 height 13
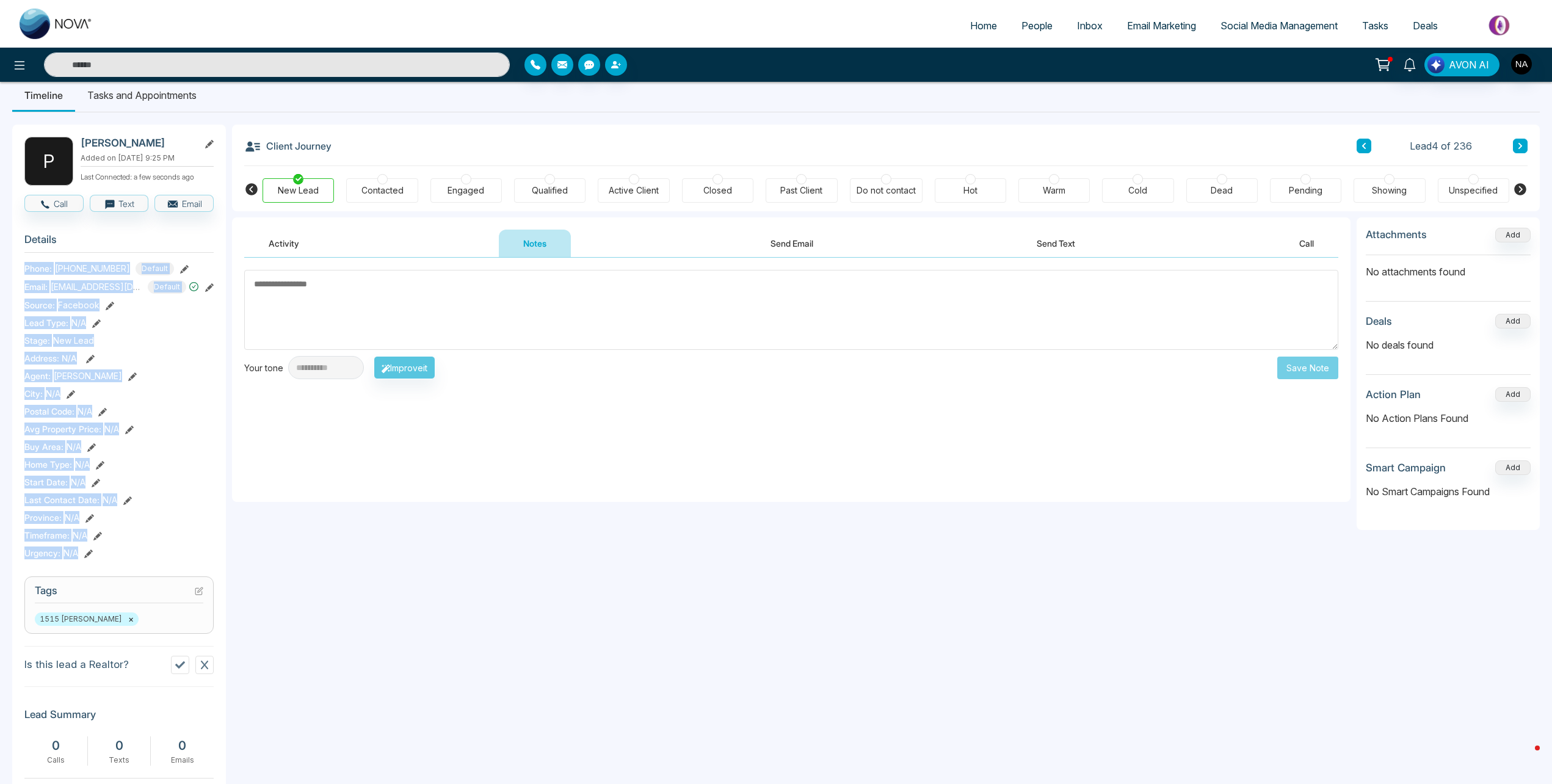
drag, startPoint x: 99, startPoint y: 558, endPoint x: 20, endPoint y: 267, distance: 301.5
click at [20, 267] on div "P Pradeep Perera Added on October 13 2025 | 9:25 PM Last Connected: a few secon…" at bounding box center [119, 564] width 214 height 879
click at [101, 557] on div "Urgency : N/A" at bounding box center [119, 553] width 189 height 13
drag, startPoint x: 100, startPoint y: 557, endPoint x: 25, endPoint y: 265, distance: 301.5
click at [25, 265] on section "Details Phone: +16472183000 Default Email: pradeepperera@msn.com Default Source…" at bounding box center [119, 394] width 189 height 340
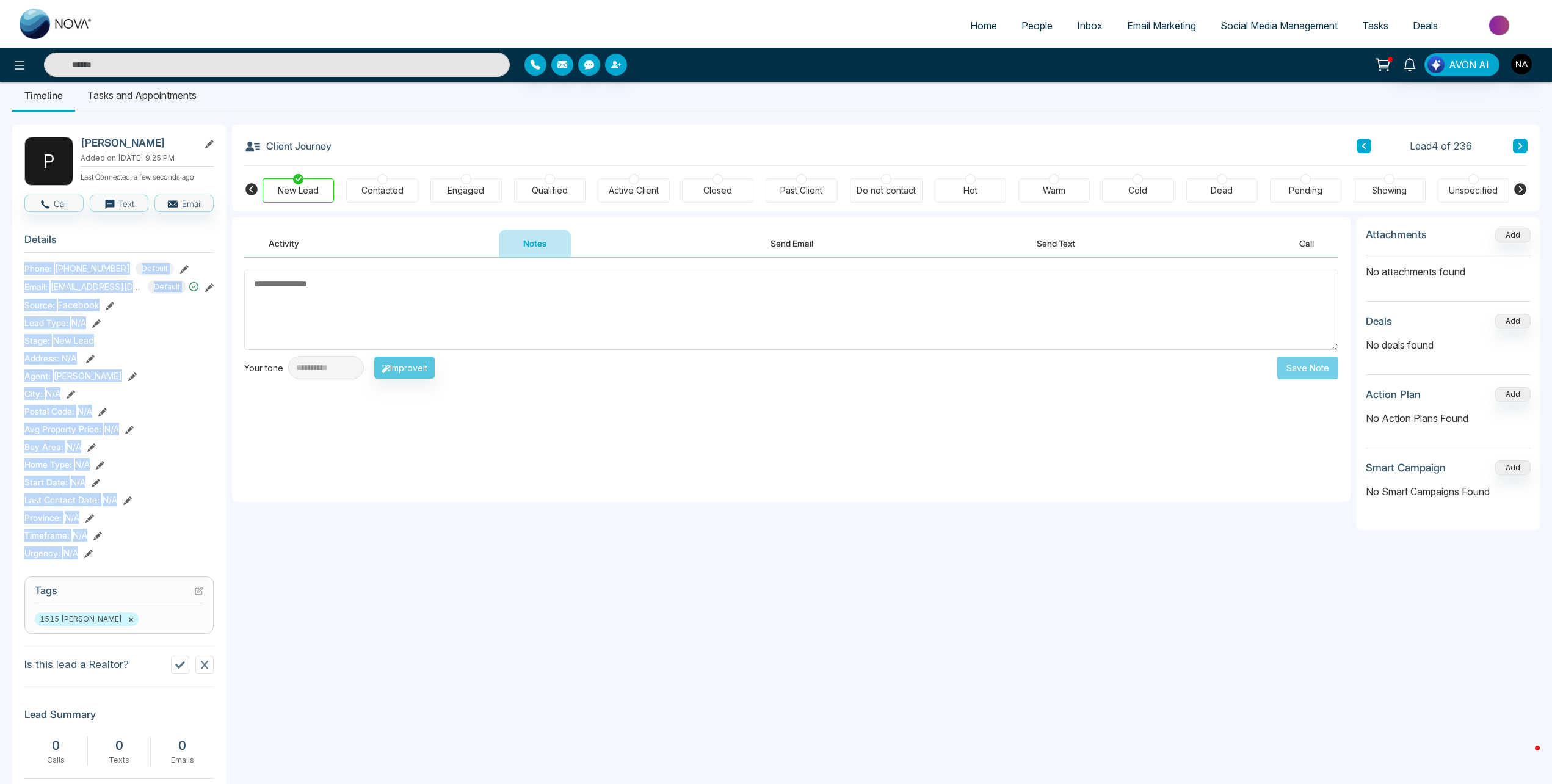
click at [149, 549] on div "Urgency : N/A" at bounding box center [119, 553] width 189 height 13
drag, startPoint x: 120, startPoint y: 554, endPoint x: 27, endPoint y: 267, distance: 301.7
click at [27, 267] on section "Details Phone: +16472183000 Default Email: pradeepperera@msn.com Default Source…" at bounding box center [119, 394] width 189 height 340
click at [31, 269] on span "Phone:" at bounding box center [38, 268] width 27 height 13
drag, startPoint x: 24, startPoint y: 267, endPoint x: 133, endPoint y: 553, distance: 306.1
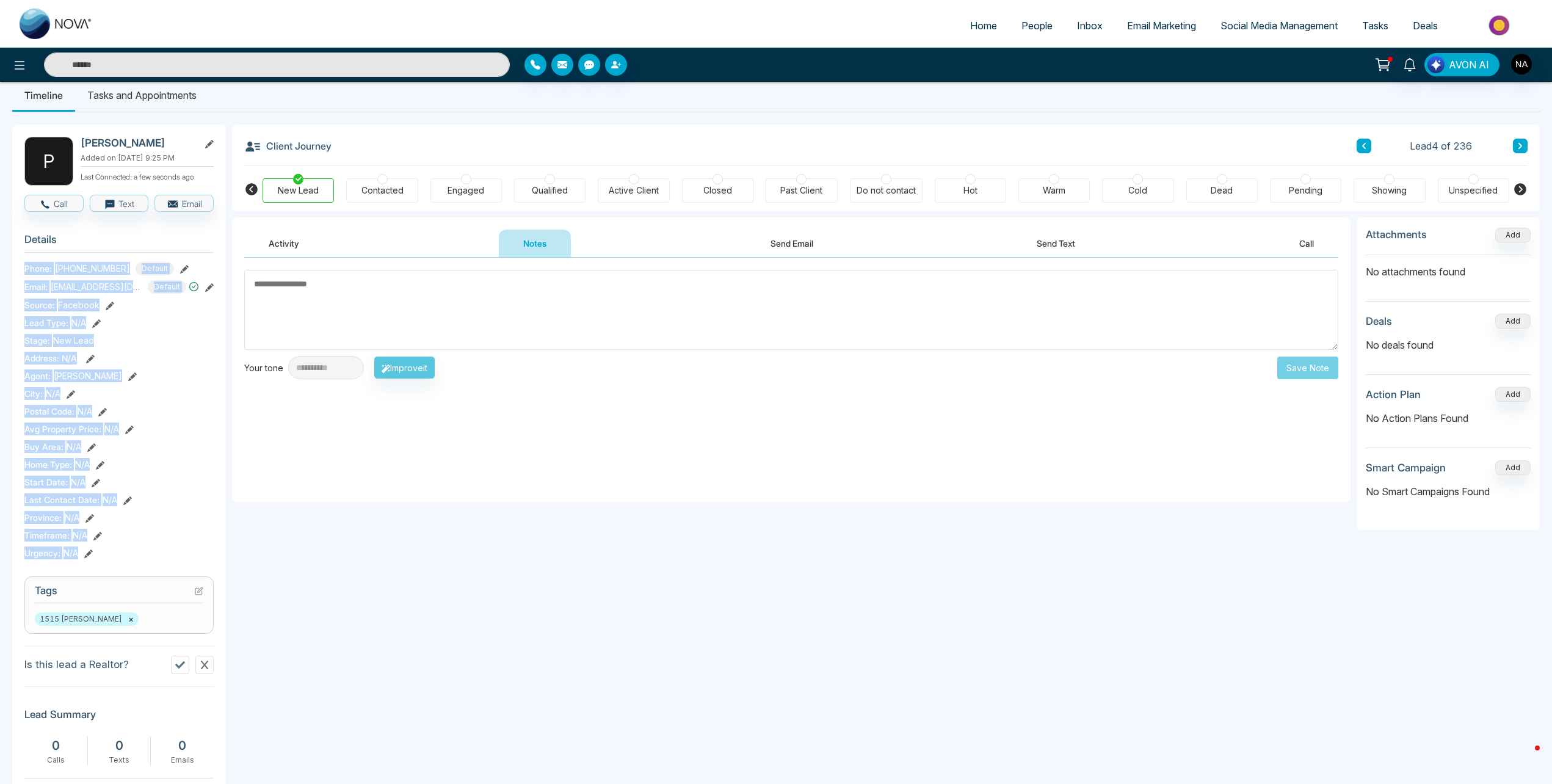
click at [133, 553] on div "P Pradeep Perera Added on October 13 2025 | 9:25 PM Last Connected: a few secon…" at bounding box center [119, 564] width 214 height 879
drag, startPoint x: 133, startPoint y: 553, endPoint x: 115, endPoint y: 558, distance: 18.7
click at [126, 554] on div "Urgency : N/A" at bounding box center [119, 553] width 189 height 13
drag, startPoint x: 103, startPoint y: 560, endPoint x: 20, endPoint y: 264, distance: 307.4
click at [20, 264] on div "P Pradeep Perera Added on October 13 2025 | 9:25 PM Last Connected: a few secon…" at bounding box center [119, 564] width 214 height 879
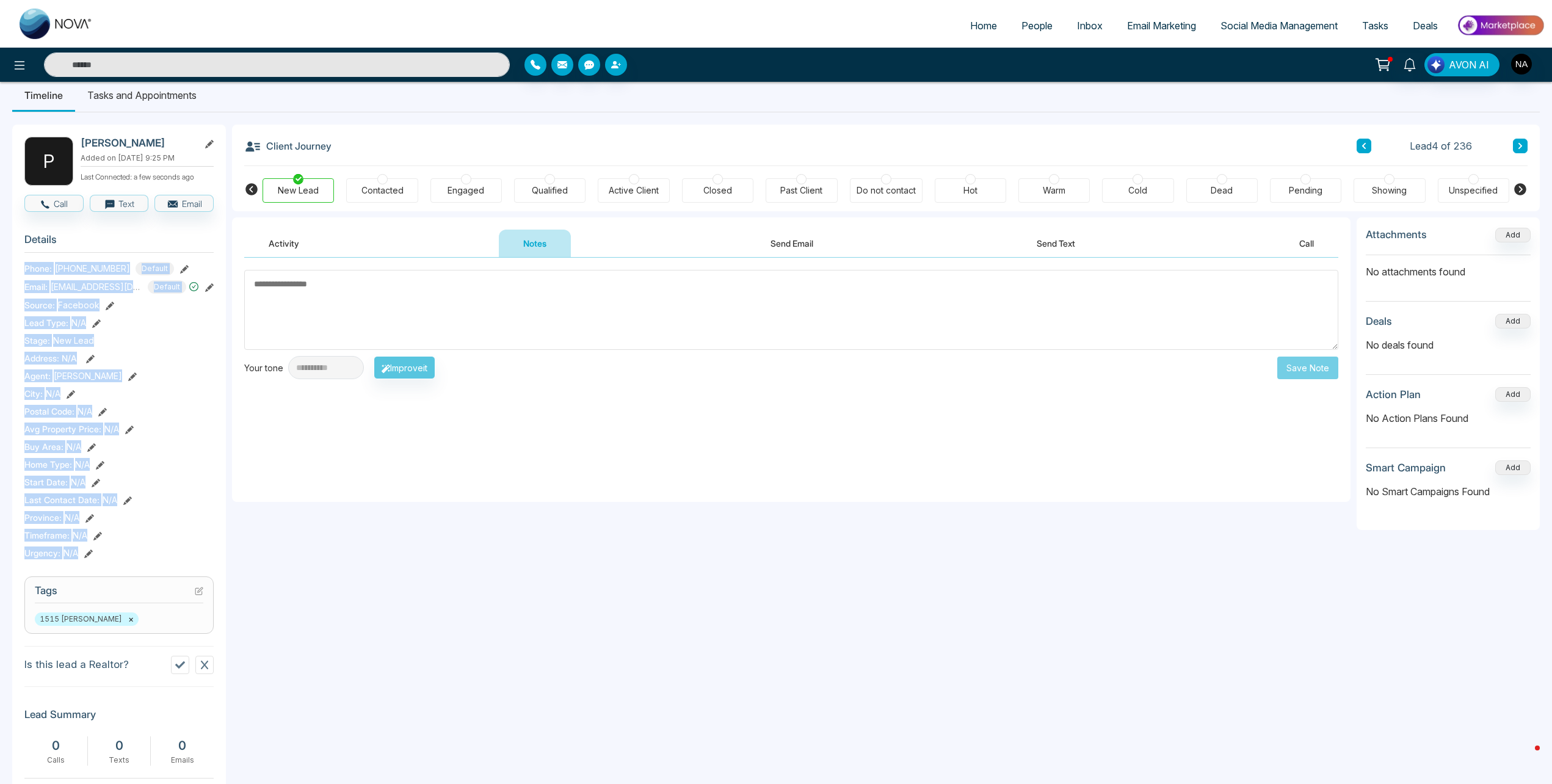
scroll to position [259, 0]
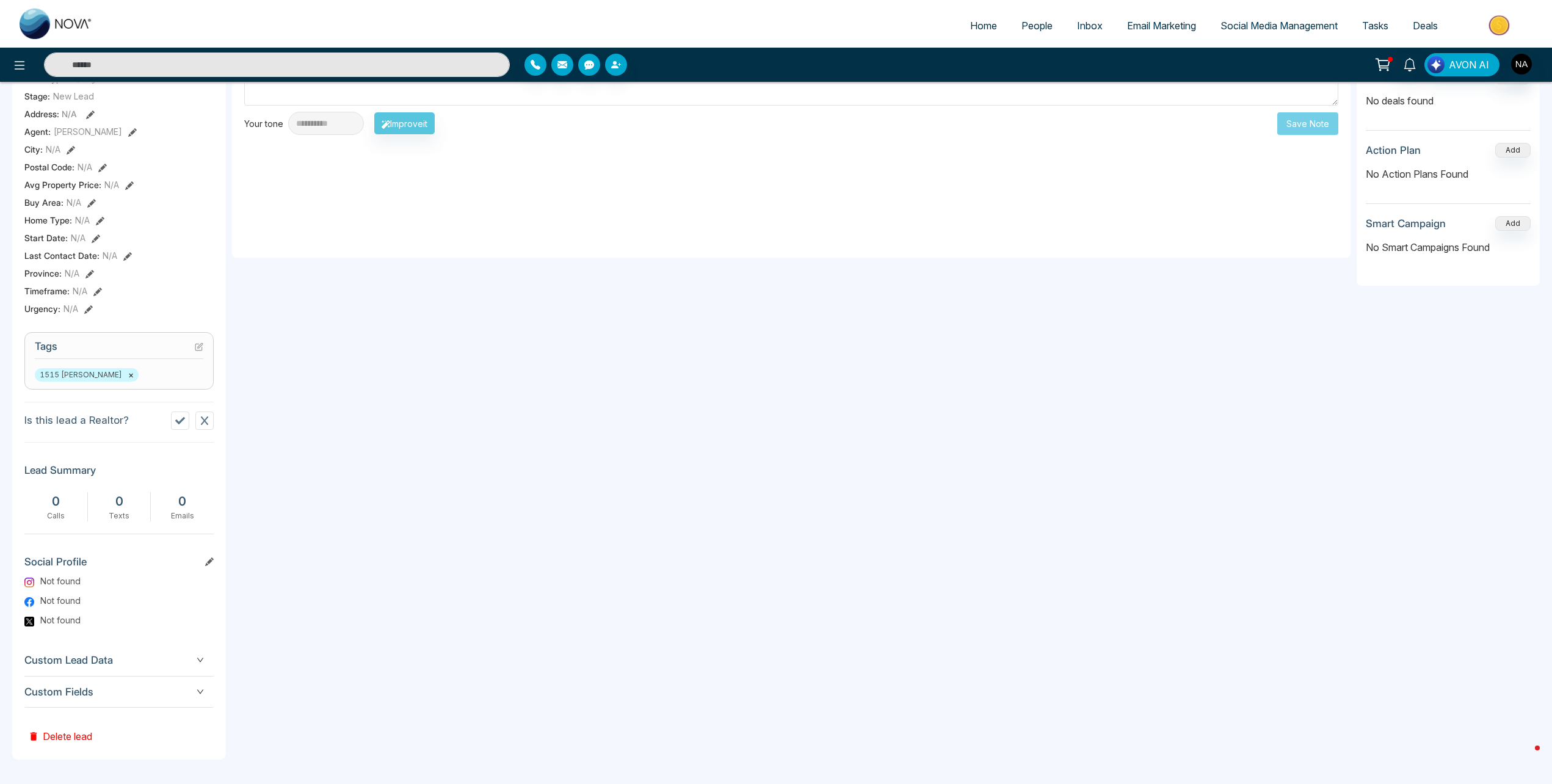
click at [110, 708] on div "Custom Fields" at bounding box center [119, 692] width 189 height 32
click at [110, 693] on span "Custom Fields" at bounding box center [119, 692] width 189 height 16
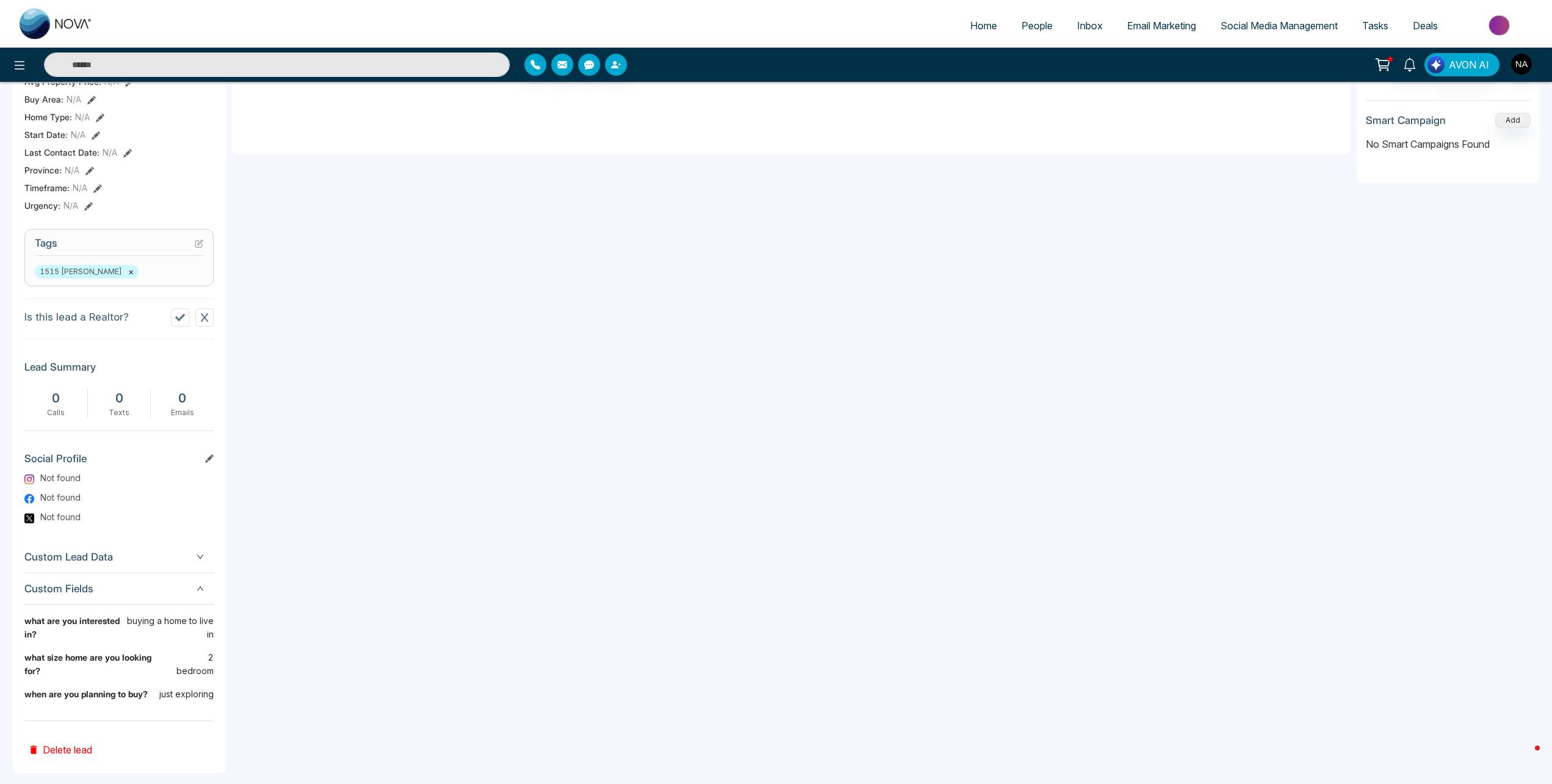
scroll to position [0, 0]
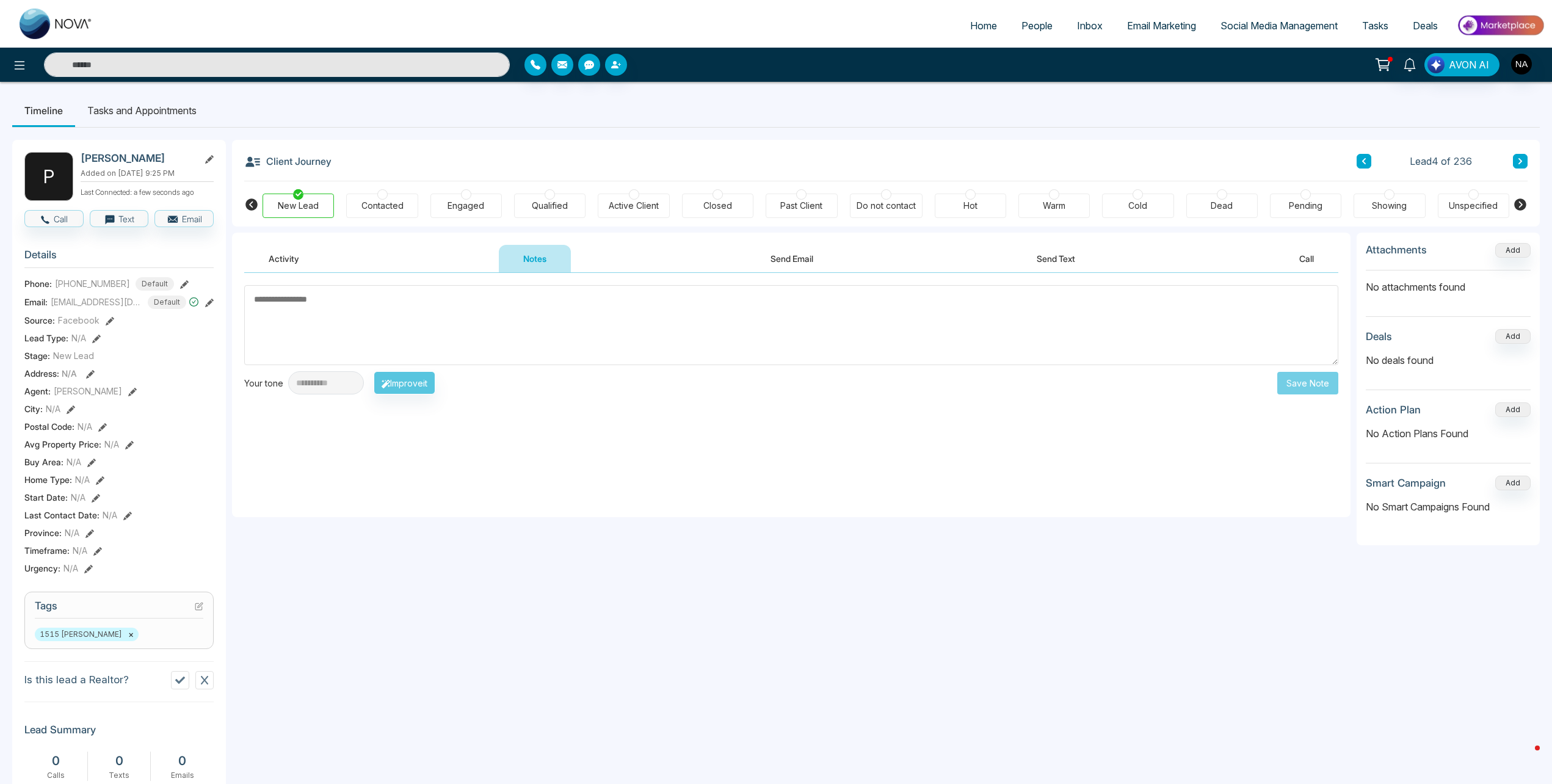
click at [112, 548] on div "Timeframe : N/A" at bounding box center [119, 550] width 189 height 13
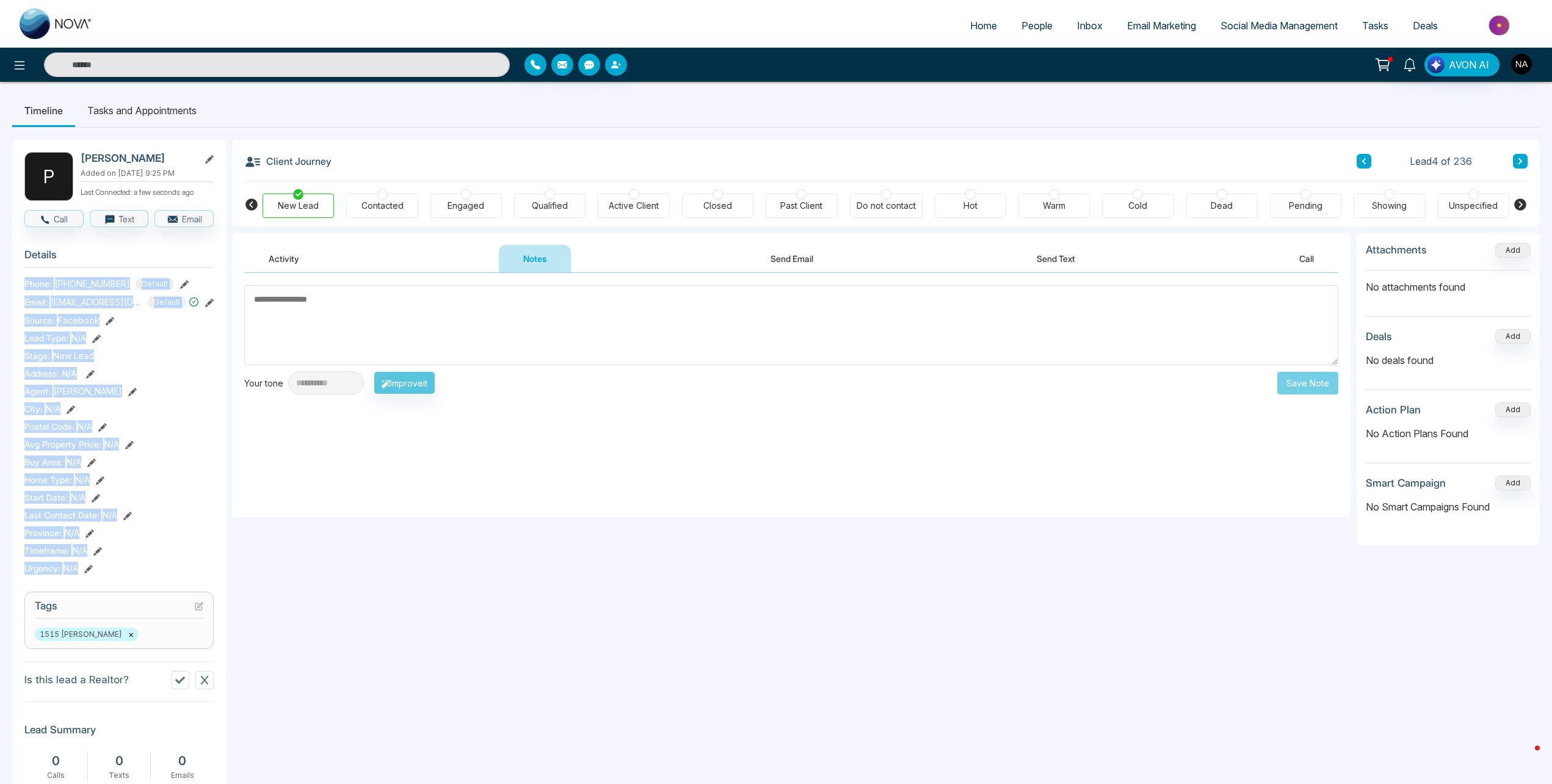
drag, startPoint x: 109, startPoint y: 575, endPoint x: 24, endPoint y: 285, distance: 302.2
click at [24, 285] on div "P Pradeep Perera Added on October 13 2025 | 9:25 PM Last Connected: a few secon…" at bounding box center [119, 637] width 214 height 996
click at [92, 572] on icon at bounding box center [89, 569] width 8 height 8
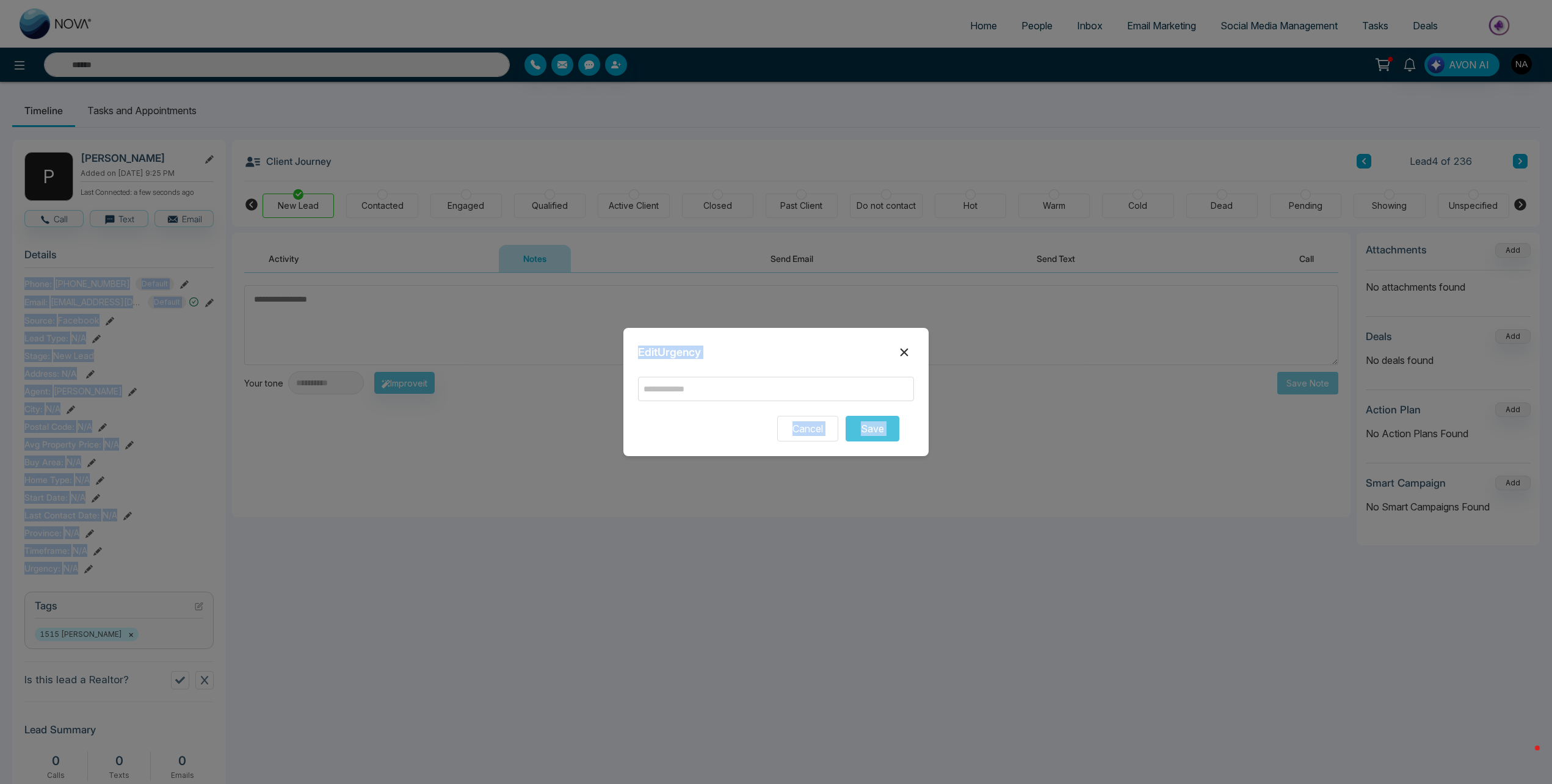
click at [900, 356] on icon at bounding box center [905, 353] width 15 height 15
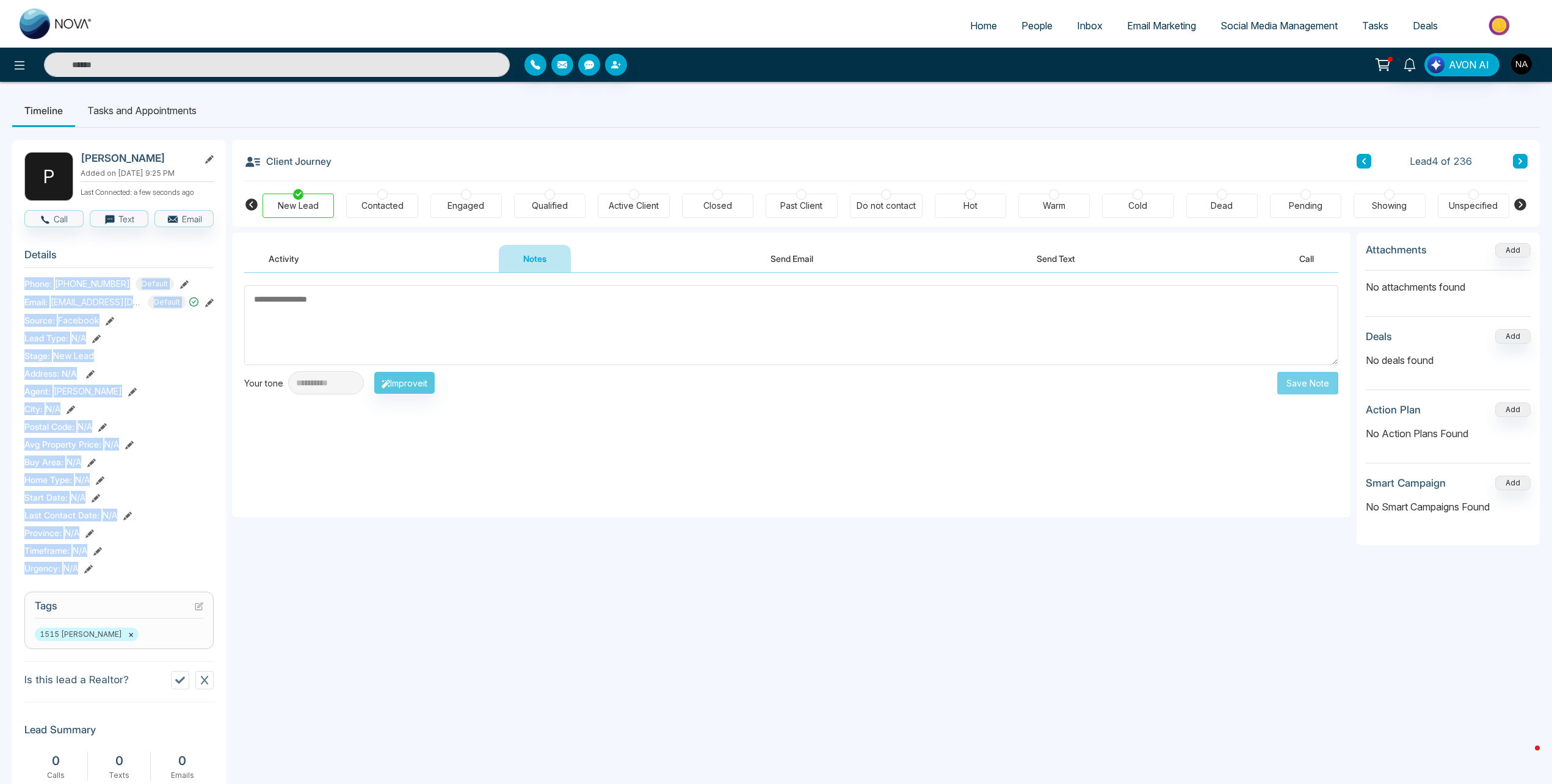
click at [16, 279] on div "P Pradeep Perera Added on October 13 2025 | 9:25 PM Last Connected: a few secon…" at bounding box center [119, 637] width 214 height 996
drag, startPoint x: 23, startPoint y: 282, endPoint x: 120, endPoint y: 562, distance: 296.3
click at [120, 562] on div "P Pradeep Perera Added on October 13 2025 | 9:25 PM Last Connected: a few secon…" at bounding box center [119, 637] width 214 height 996
drag, startPoint x: 120, startPoint y: 562, endPoint x: 113, endPoint y: 572, distance: 12.2
click at [113, 572] on div "Urgency : N/A" at bounding box center [119, 568] width 189 height 13
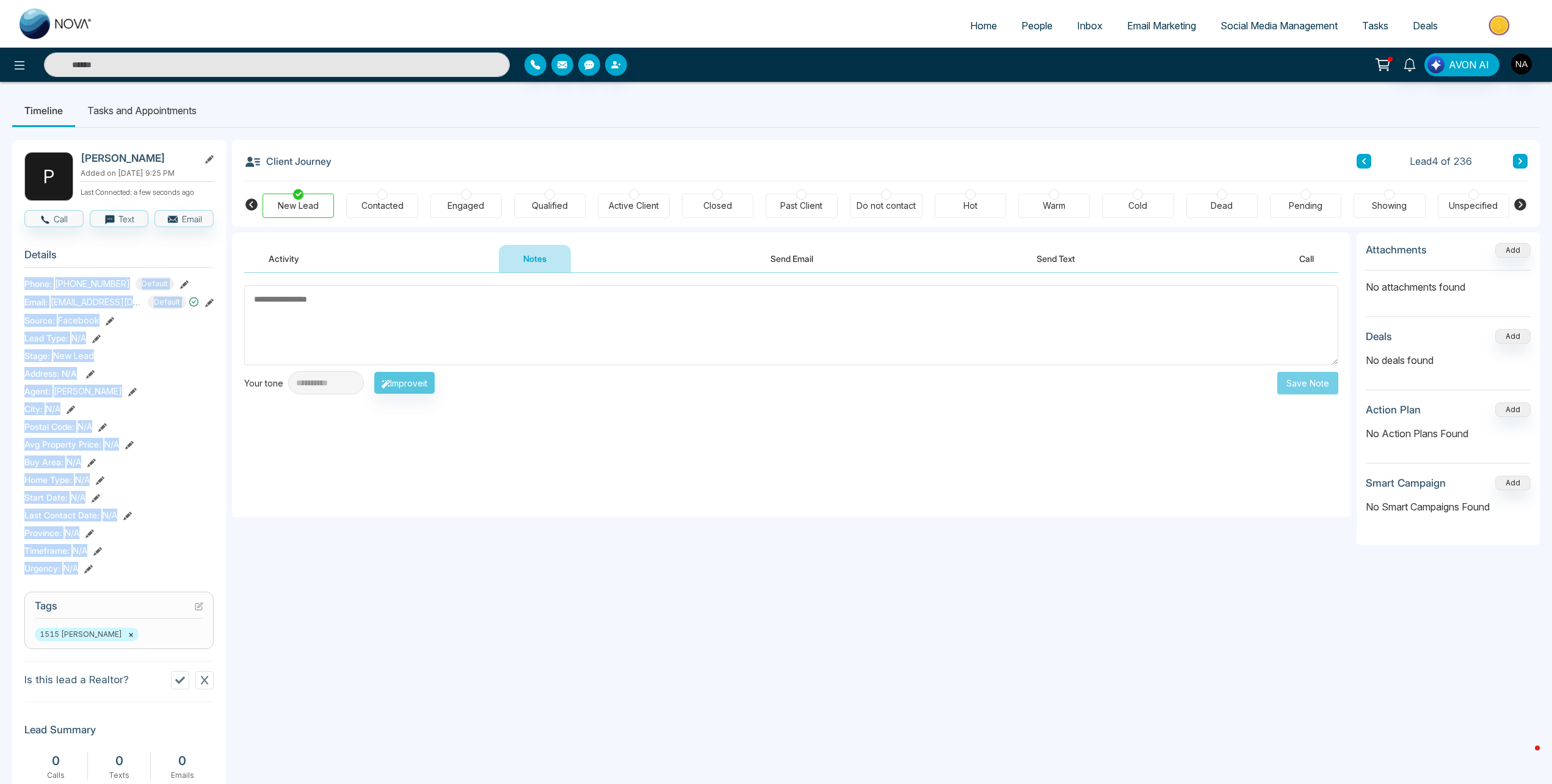
drag, startPoint x: 25, startPoint y: 283, endPoint x: 130, endPoint y: 562, distance: 298.1
click at [130, 562] on section "Details Phone: +16472183000 Default Email: pradeepperera@msn.com Default Source…" at bounding box center [119, 409] width 189 height 340
click at [107, 579] on section "Details Phone: +16472183000 Default Email: pradeepperera@msn.com Default Source…" at bounding box center [119, 409] width 189 height 340
drag, startPoint x: 102, startPoint y: 572, endPoint x: 22, endPoint y: 276, distance: 306.6
click at [22, 276] on div "P Pradeep Perera Added on October 13 2025 | 9:25 PM Last Connected: a few secon…" at bounding box center [119, 637] width 214 height 996
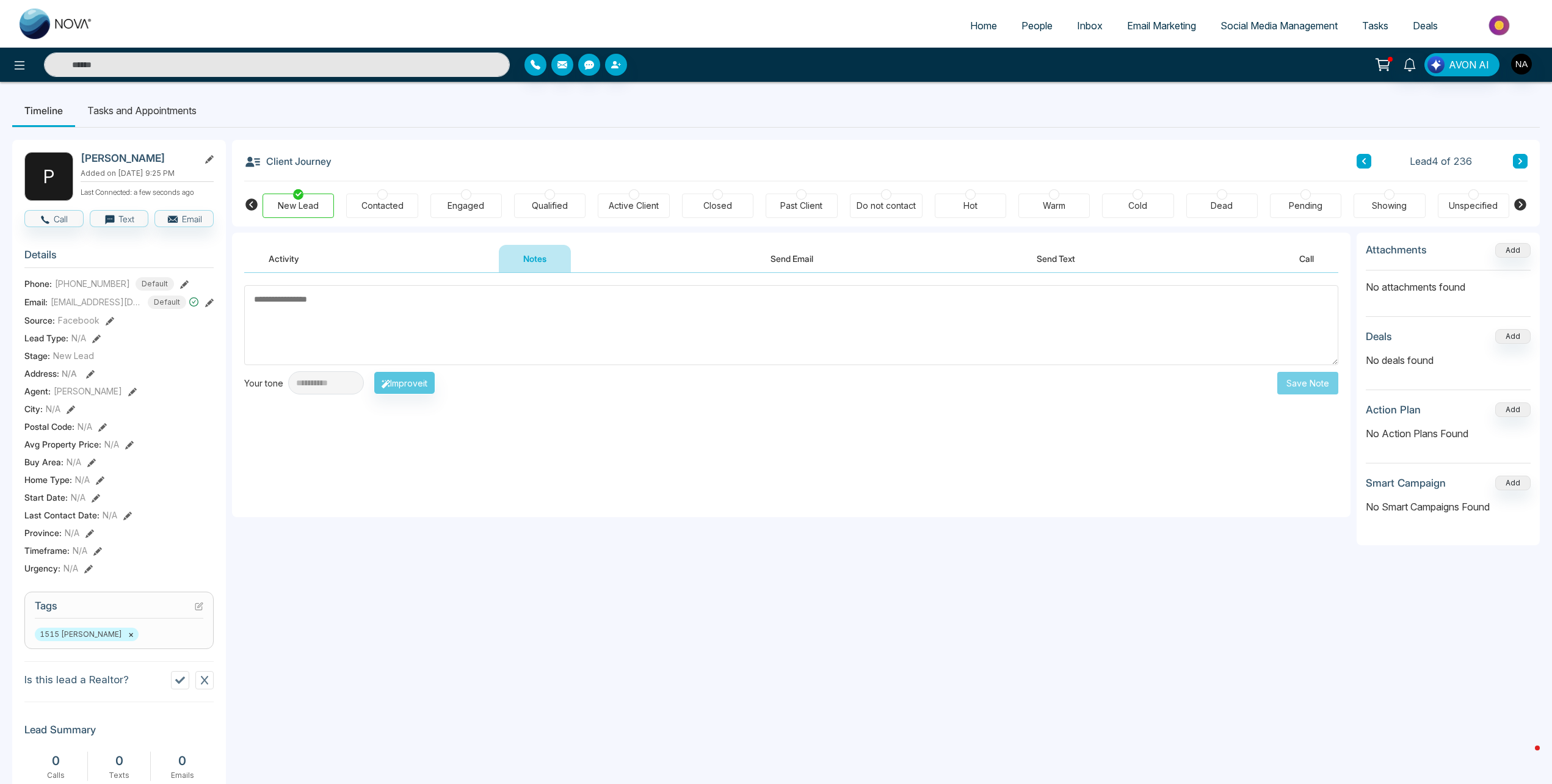
click at [21, 262] on div "P Pradeep Perera Added on October 13 2025 | 9:25 PM Last Connected: a few secon…" at bounding box center [119, 637] width 214 height 996
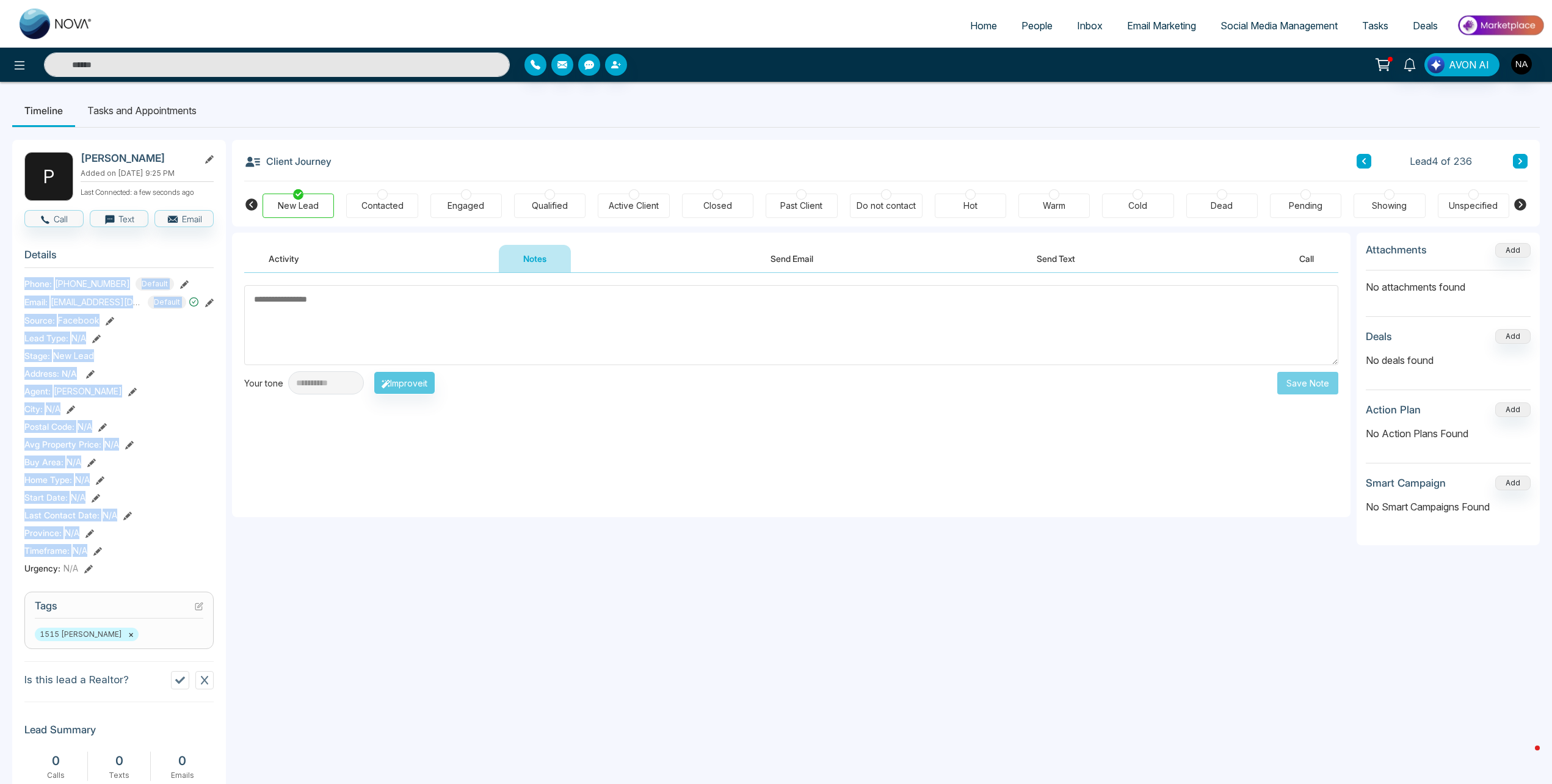
drag, startPoint x: 21, startPoint y: 283, endPoint x: 141, endPoint y: 554, distance: 296.4
click at [141, 554] on div "P Pradeep Perera Added on October 13 2025 | 9:25 PM Last Connected: a few secon…" at bounding box center [119, 637] width 214 height 996
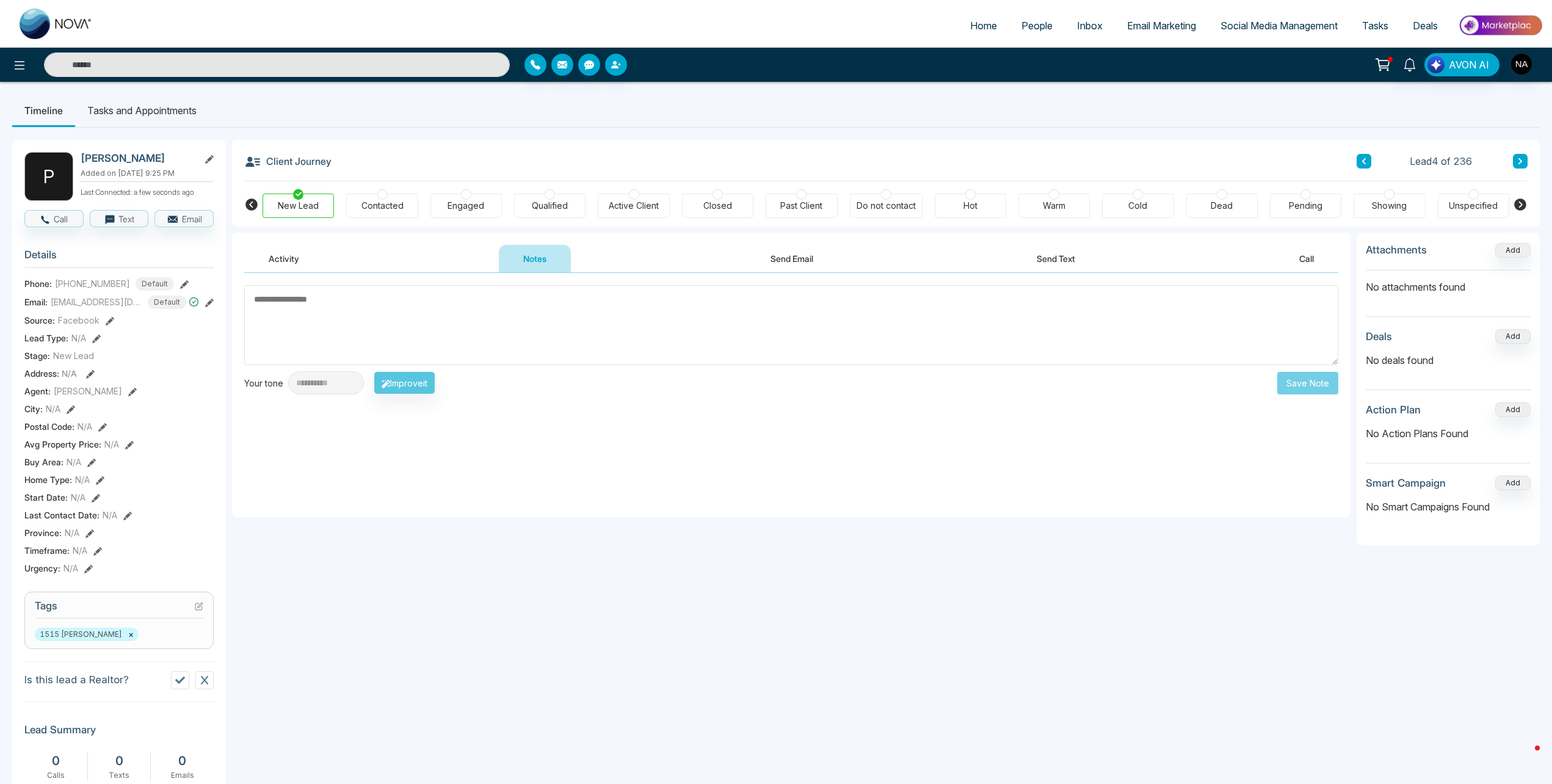
drag, startPoint x: 141, startPoint y: 554, endPoint x: 116, endPoint y: 577, distance: 34.0
click at [117, 578] on section "Details Phone: +16472183000 Default Email: pradeepperera@msn.com Default Source…" at bounding box center [119, 409] width 189 height 340
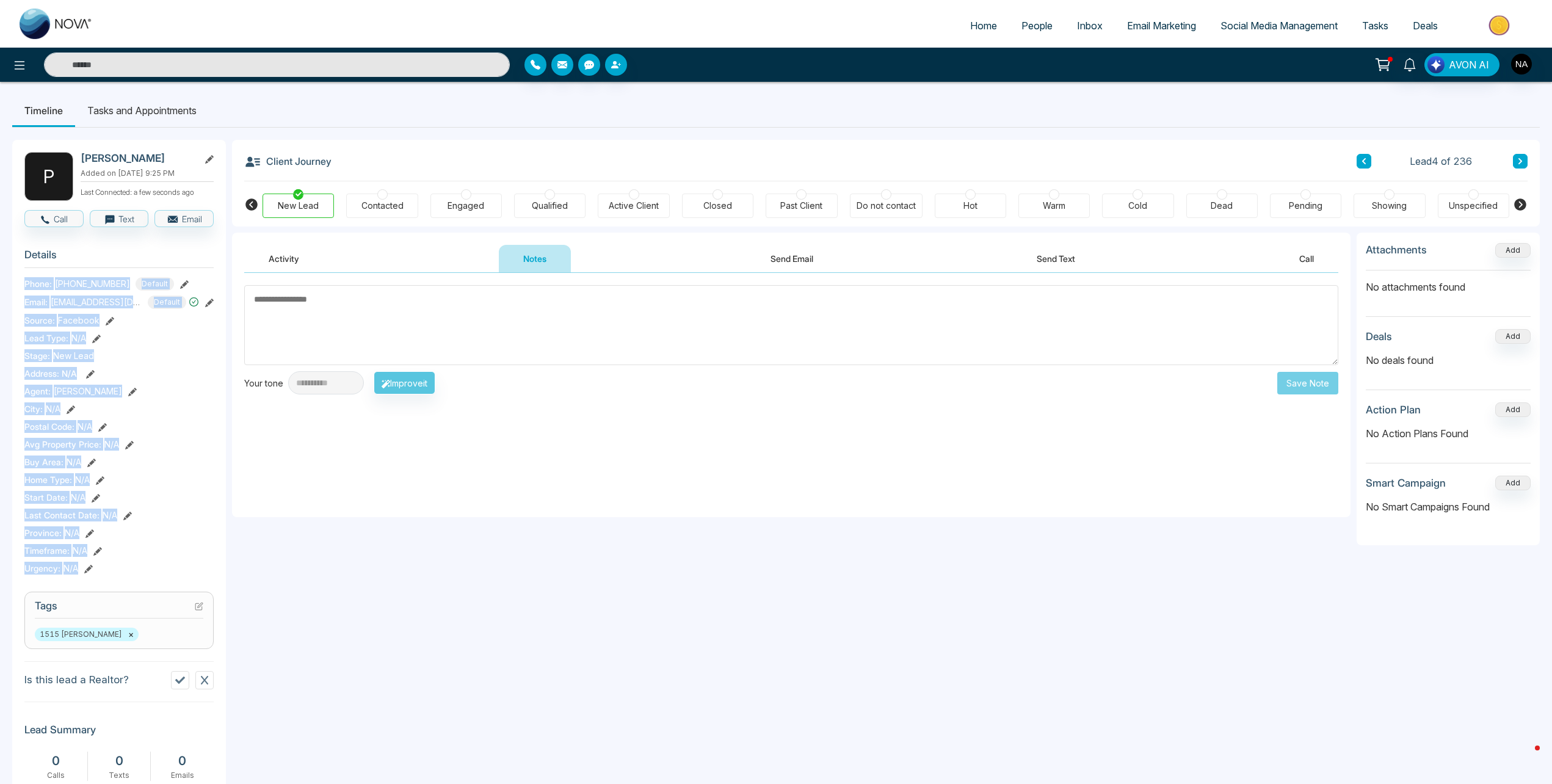
drag, startPoint x: 113, startPoint y: 573, endPoint x: 21, endPoint y: 288, distance: 299.5
click at [21, 288] on div "P Pradeep Perera Added on October 13 2025 | 9:25 PM Last Connected: a few secon…" at bounding box center [119, 637] width 214 height 996
click at [21, 286] on div "P Pradeep Perera Added on October 13 2025 | 9:25 PM Last Connected: a few secon…" at bounding box center [119, 637] width 214 height 996
drag, startPoint x: 22, startPoint y: 283, endPoint x: 130, endPoint y: 568, distance: 304.8
click at [130, 568] on div "P Pradeep Perera Added on October 13 2025 | 9:25 PM Last Connected: a few secon…" at bounding box center [119, 637] width 214 height 996
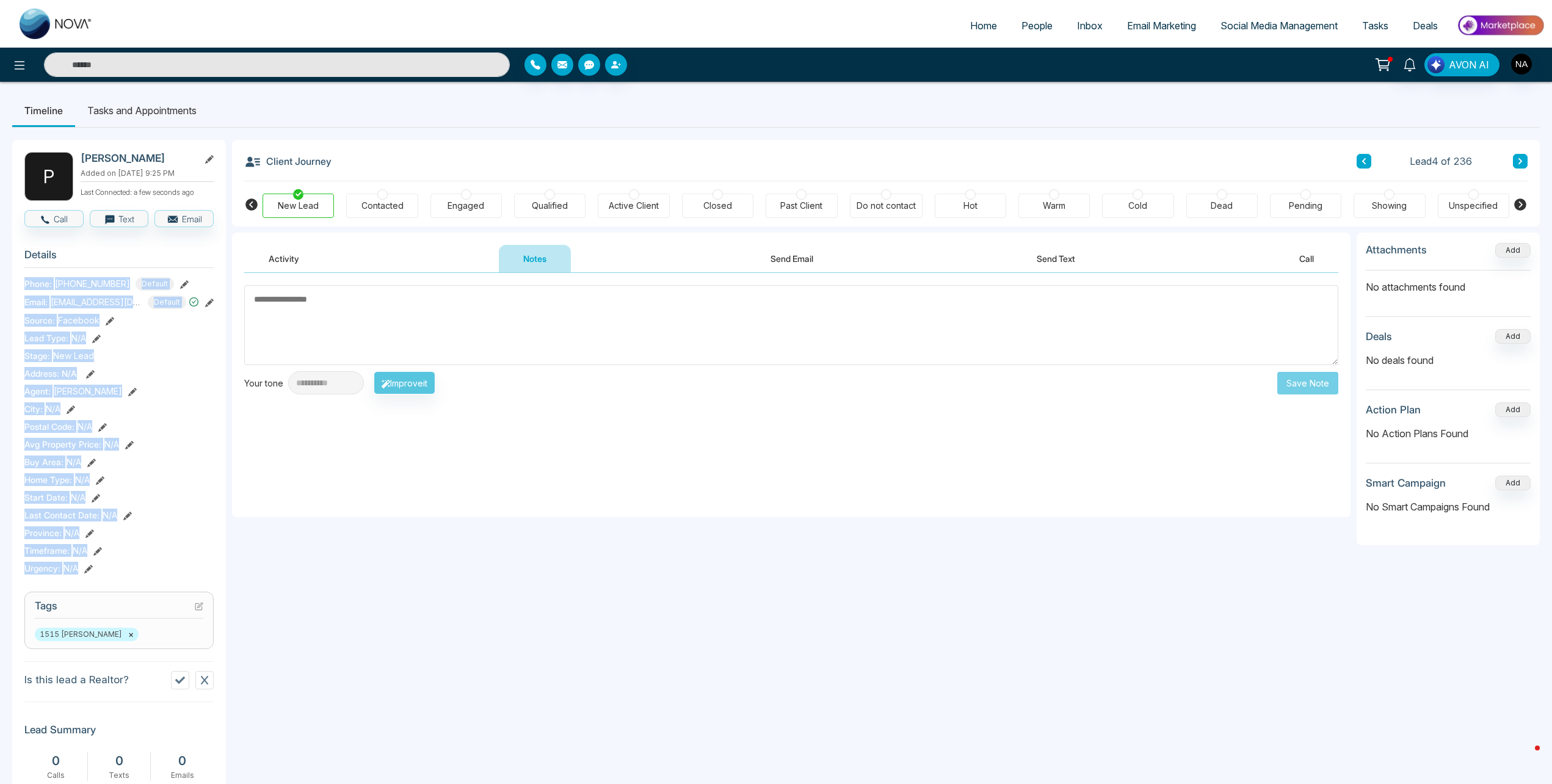
drag, startPoint x: 130, startPoint y: 568, endPoint x: 120, endPoint y: 577, distance: 13.5
click at [120, 577] on section "Details Phone: +16472183000 Default Email: pradeepperera@msn.com Default Source…" at bounding box center [119, 409] width 189 height 340
drag, startPoint x: 26, startPoint y: 284, endPoint x: 133, endPoint y: 581, distance: 315.7
click at [133, 581] on div "P Pradeep Perera Added on October 13 2025 | 9:25 PM Last Connected: a few secon…" at bounding box center [119, 637] width 214 height 996
drag, startPoint x: 133, startPoint y: 581, endPoint x: 101, endPoint y: 575, distance: 32.6
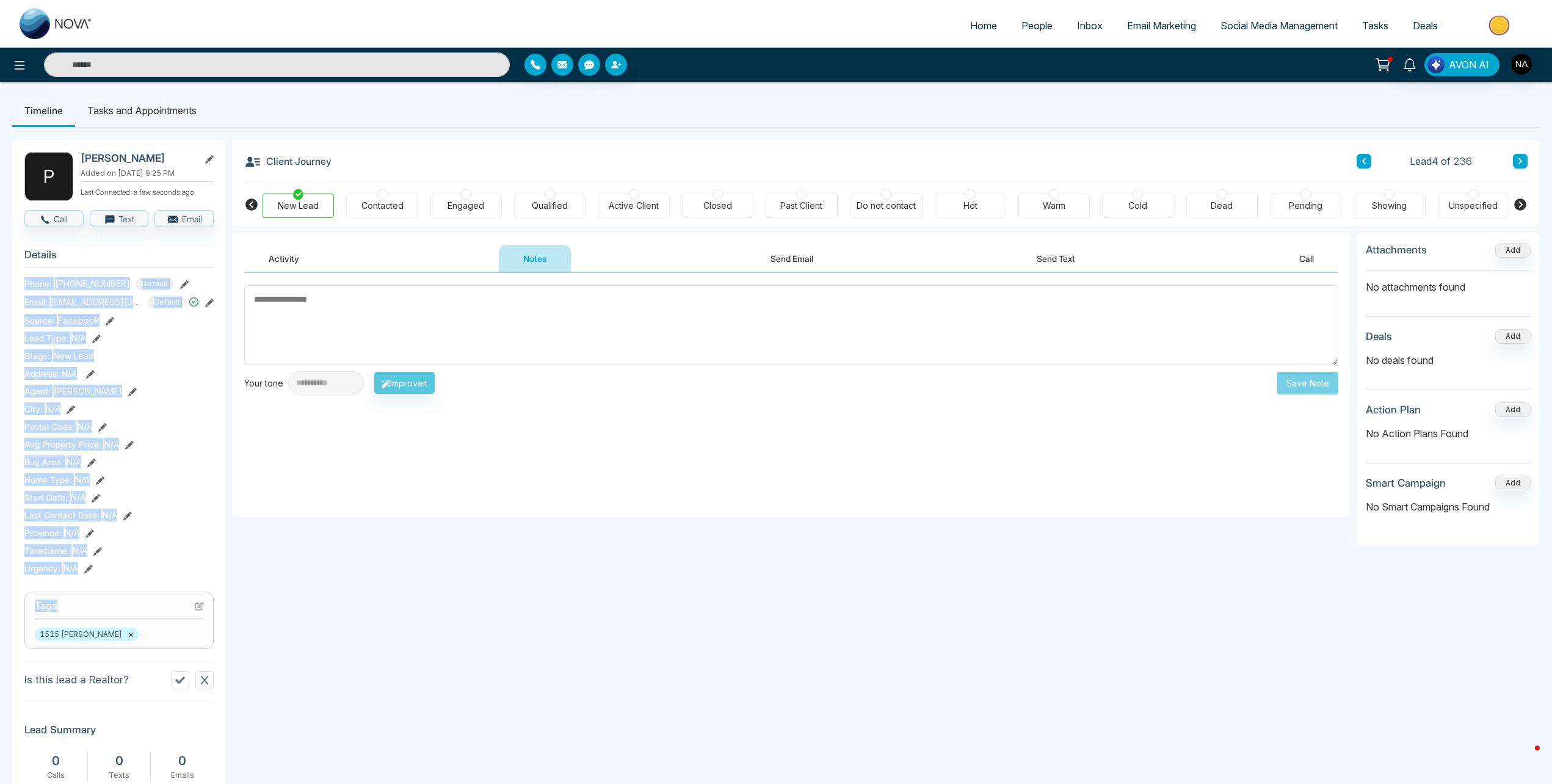
click at [101, 575] on section "Details Phone: +16472183000 Default Email: pradeepperera@msn.com Default Source…" at bounding box center [119, 409] width 189 height 340
click at [104, 567] on div "Urgency : N/A" at bounding box center [119, 568] width 189 height 13
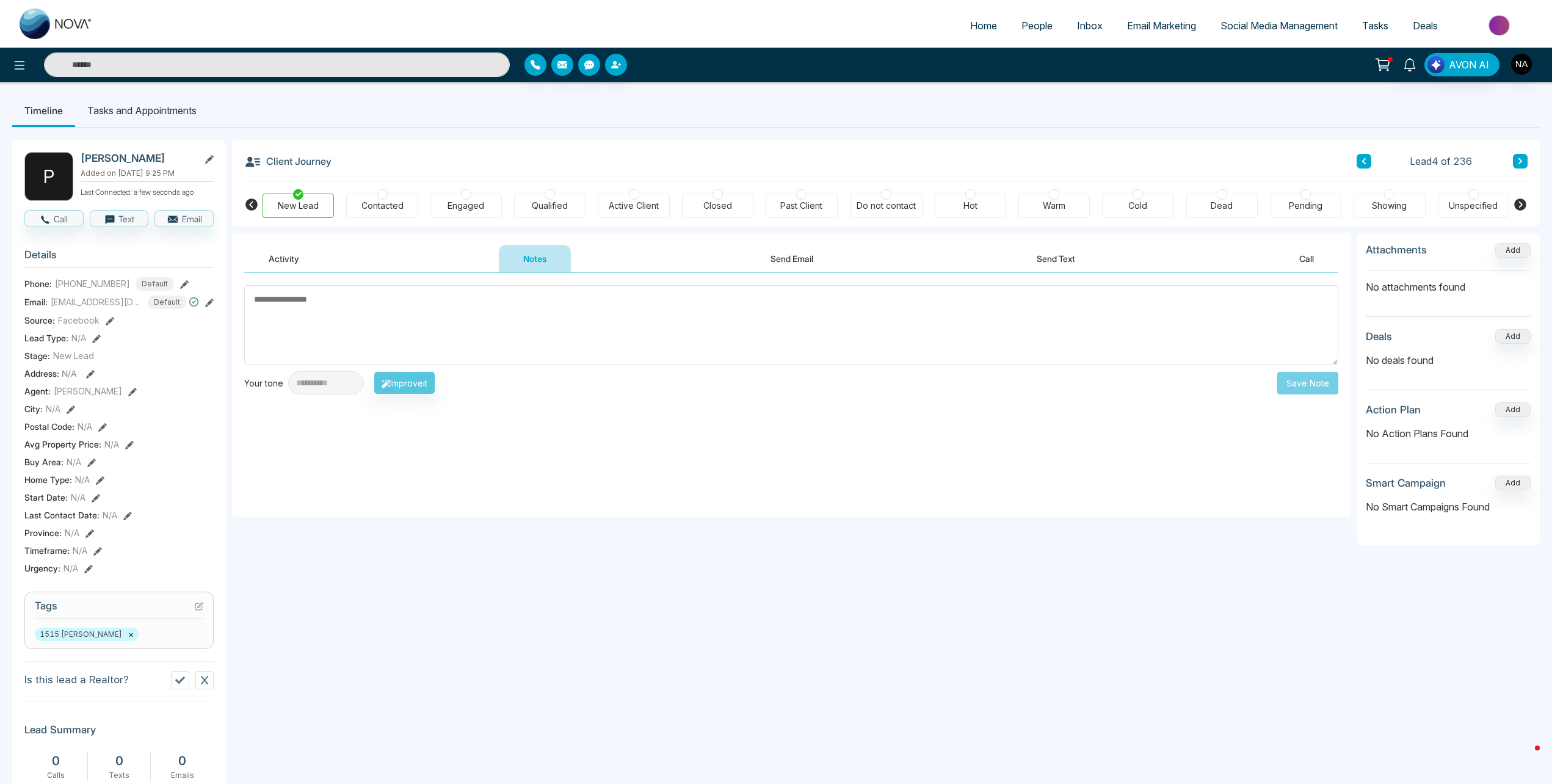
click at [26, 280] on span "Phone:" at bounding box center [38, 284] width 27 height 13
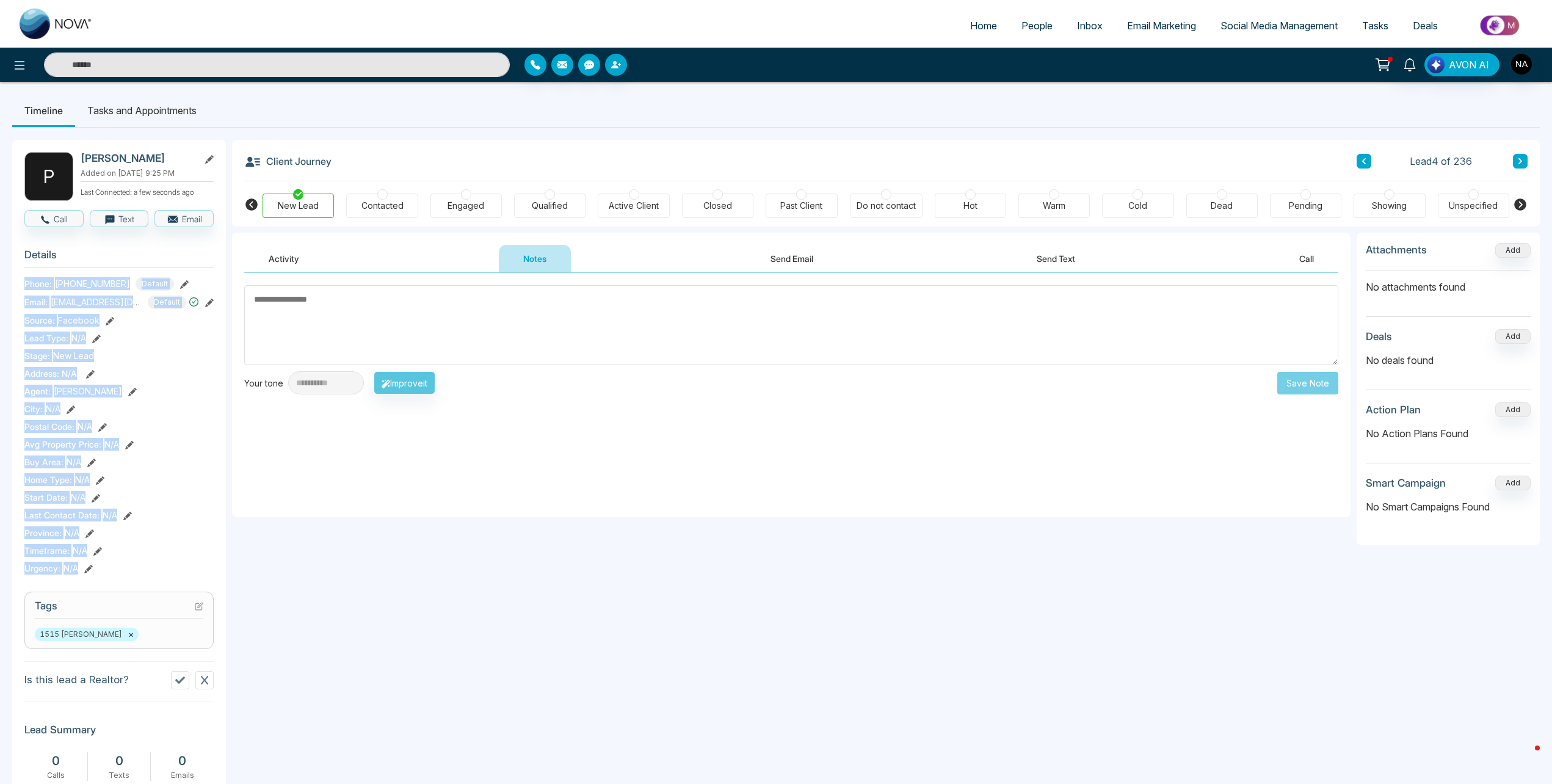
drag, startPoint x: 25, startPoint y: 280, endPoint x: 135, endPoint y: 572, distance: 312.0
click at [135, 572] on section "Details Phone: +16472183000 Default Email: pradeepperera@msn.com Default Source…" at bounding box center [119, 409] width 189 height 340
click at [130, 571] on div "Urgency : N/A" at bounding box center [119, 568] width 189 height 13
drag, startPoint x: 116, startPoint y: 568, endPoint x: 16, endPoint y: 287, distance: 298.3
click at [16, 287] on div "P Pradeep Perera Added on October 13 2025 | 9:25 PM Last Connected: a few secon…" at bounding box center [119, 637] width 214 height 996
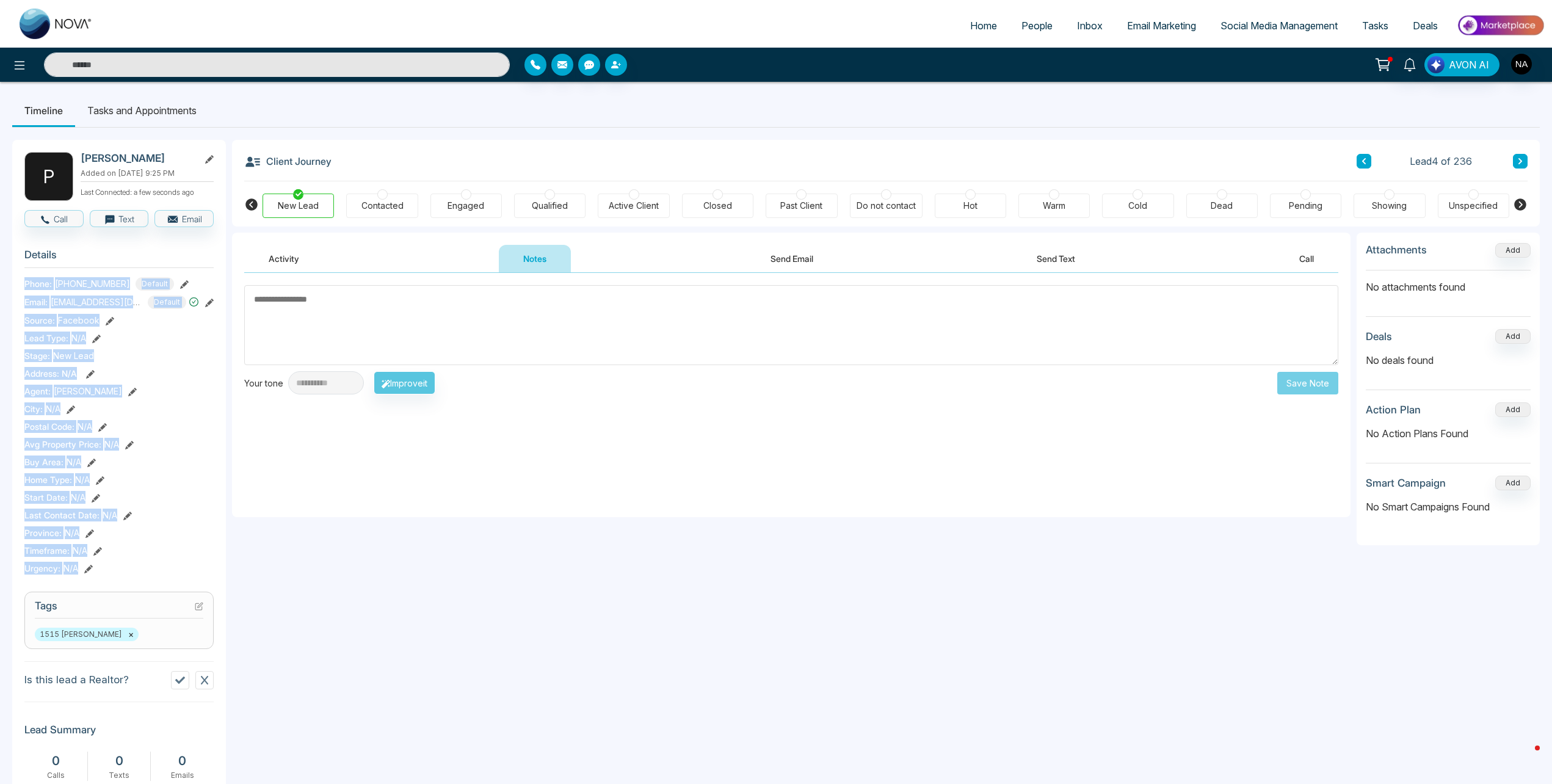
click at [149, 523] on section "Details Phone: +16472183000 Default Email: pradeepperera@msn.com Default Source…" at bounding box center [119, 409] width 189 height 340
drag, startPoint x: 116, startPoint y: 577, endPoint x: 23, endPoint y: 264, distance: 326.5
click at [23, 264] on div "P Pradeep Perera Added on October 13 2025 | 9:25 PM Last Connected: a few secon…" at bounding box center [119, 637] width 214 height 996
click at [128, 568] on div "Urgency : N/A" at bounding box center [119, 568] width 189 height 13
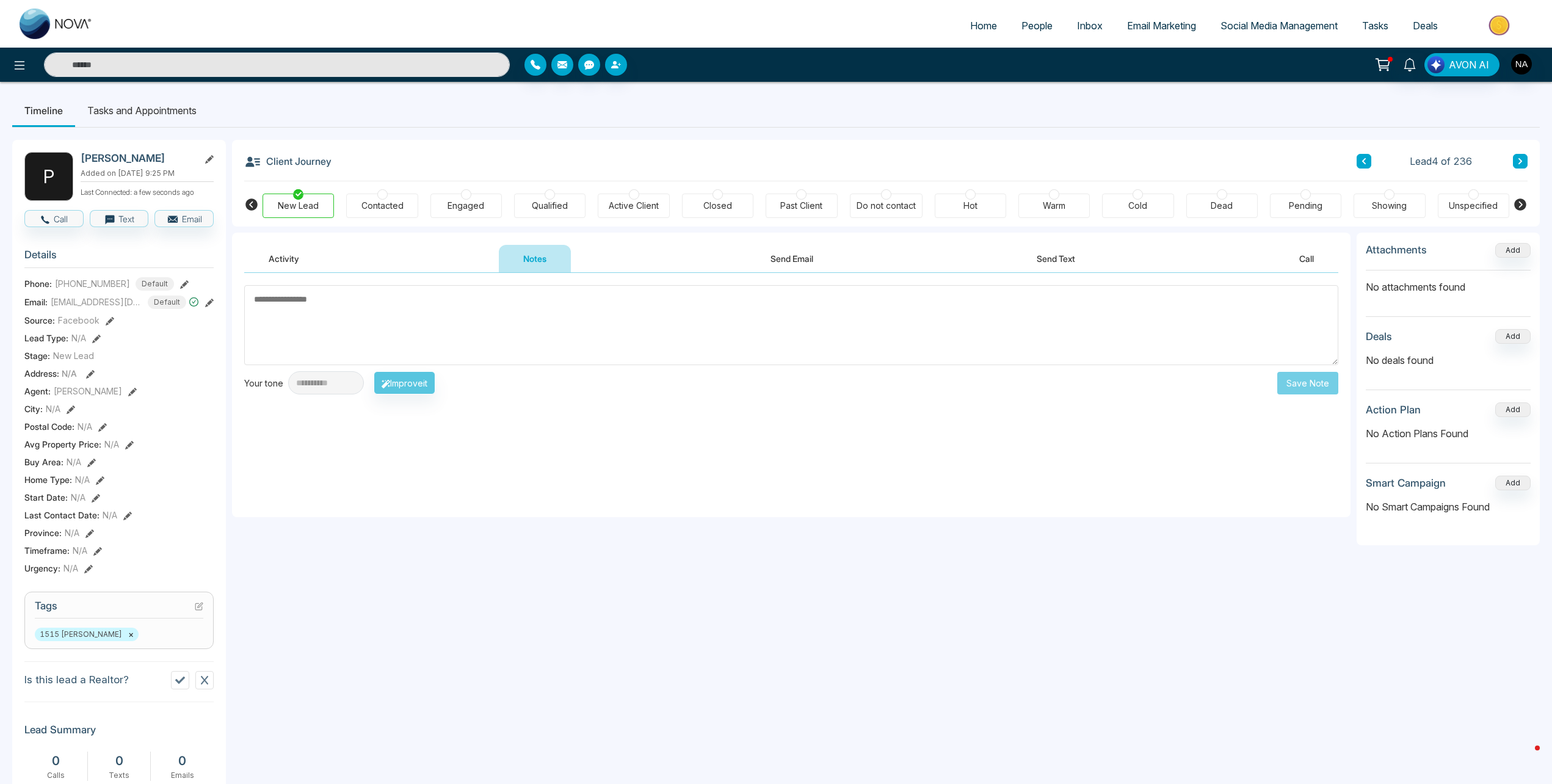
click at [112, 574] on section "Details Phone: +16472183000 Default Email: pradeepperera@msn.com Default Source…" at bounding box center [119, 409] width 189 height 340
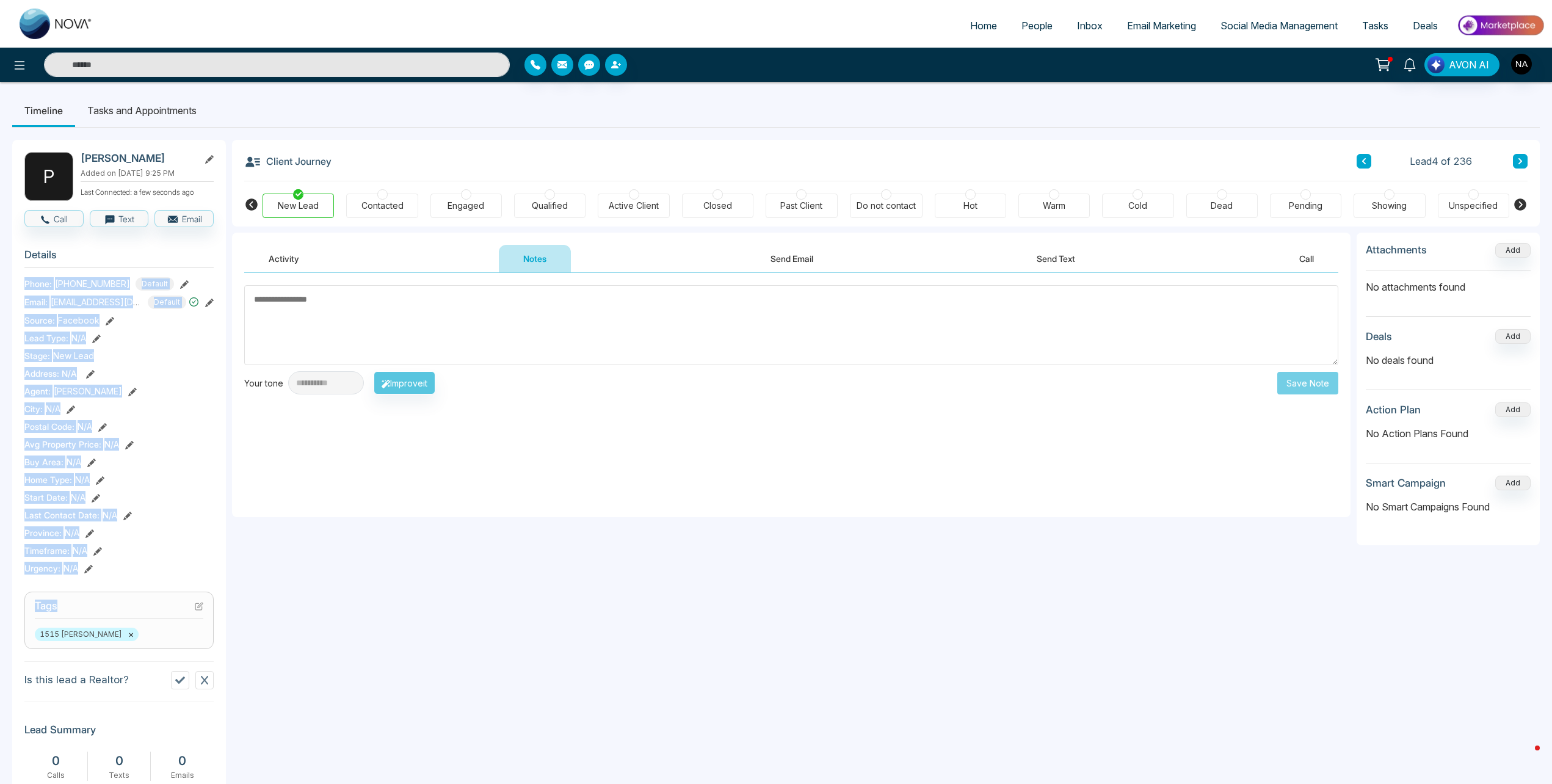
drag, startPoint x: 134, startPoint y: 580, endPoint x: 17, endPoint y: 280, distance: 322.0
click at [17, 280] on div "P Pradeep Perera Added on October 13 2025 | 9:25 PM Last Connected: a few secon…" at bounding box center [119, 637] width 214 height 996
click at [115, 560] on section "Details Phone: +16472183000 Default Email: pradeepperera@msn.com Default Source…" at bounding box center [119, 409] width 189 height 340
drag, startPoint x: 103, startPoint y: 569, endPoint x: 18, endPoint y: 278, distance: 303.2
click at [18, 278] on div "P Pradeep Perera Added on October 13 2025 | 9:25 PM Last Connected: a few secon…" at bounding box center [119, 637] width 214 height 996
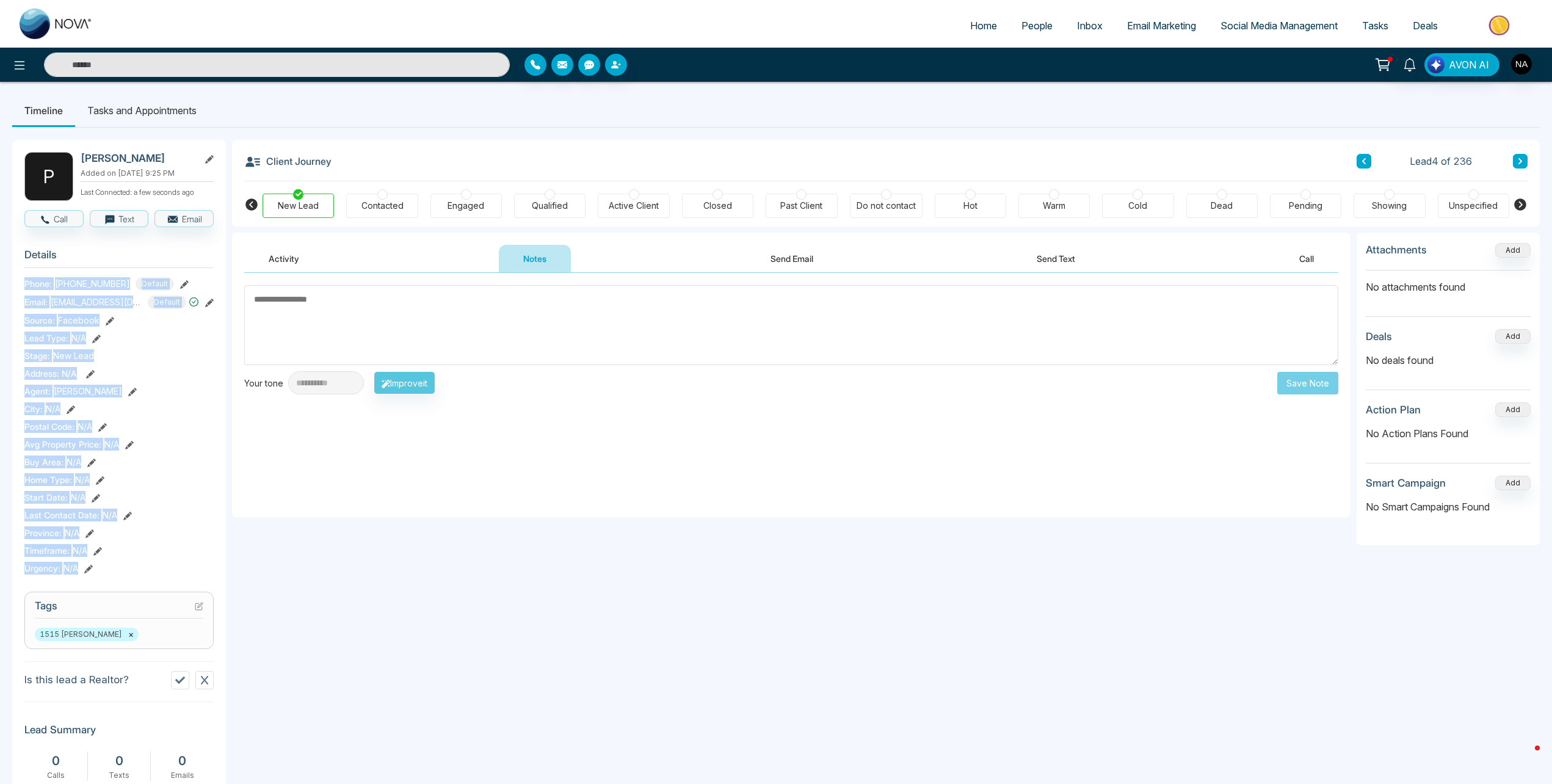
click at [110, 567] on div "Urgency : N/A" at bounding box center [119, 568] width 189 height 13
drag, startPoint x: 105, startPoint y: 563, endPoint x: 21, endPoint y: 289, distance: 286.6
click at [21, 289] on div "P Pradeep Perera Added on October 13 2025 | 9:25 PM Last Connected: a few secon…" at bounding box center [119, 637] width 214 height 996
click at [122, 566] on div "Urgency : N/A" at bounding box center [119, 568] width 189 height 13
drag, startPoint x: 25, startPoint y: 285, endPoint x: 171, endPoint y: 565, distance: 315.8
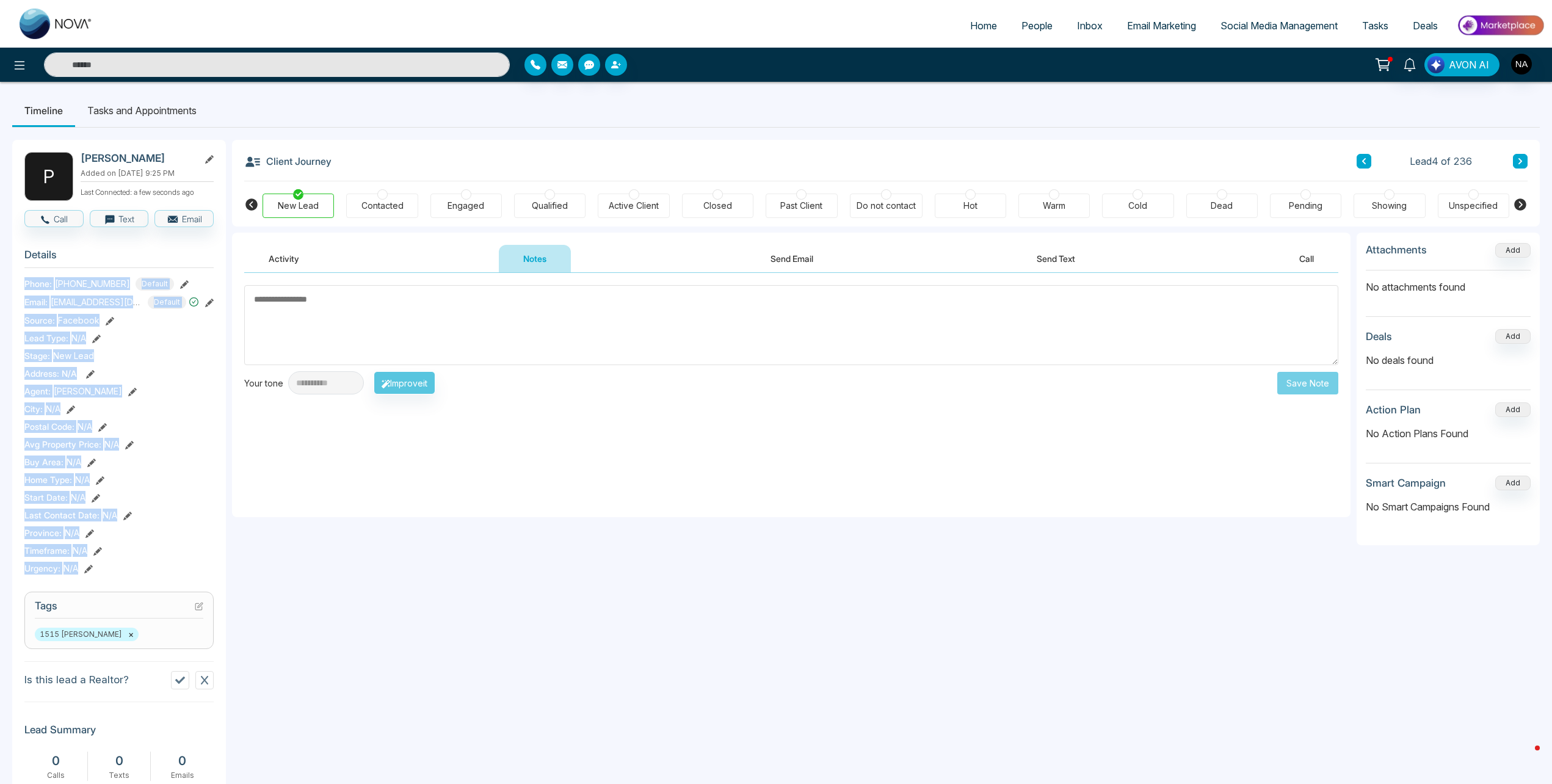
click at [171, 565] on section "Details Phone: +16472183000 Default Email: pradeepperera@msn.com Default Source…" at bounding box center [119, 409] width 189 height 340
drag, startPoint x: 171, startPoint y: 565, endPoint x: 126, endPoint y: 575, distance: 46.1
click at [126, 575] on section "Details Phone: +16472183000 Default Email: pradeepperera@msn.com Default Source…" at bounding box center [119, 409] width 189 height 340
drag, startPoint x: 117, startPoint y: 570, endPoint x: 24, endPoint y: 280, distance: 304.5
click at [24, 280] on div "P Pradeep Perera Added on October 13 2025 | 9:25 PM Last Connected: a few secon…" at bounding box center [119, 637] width 214 height 996
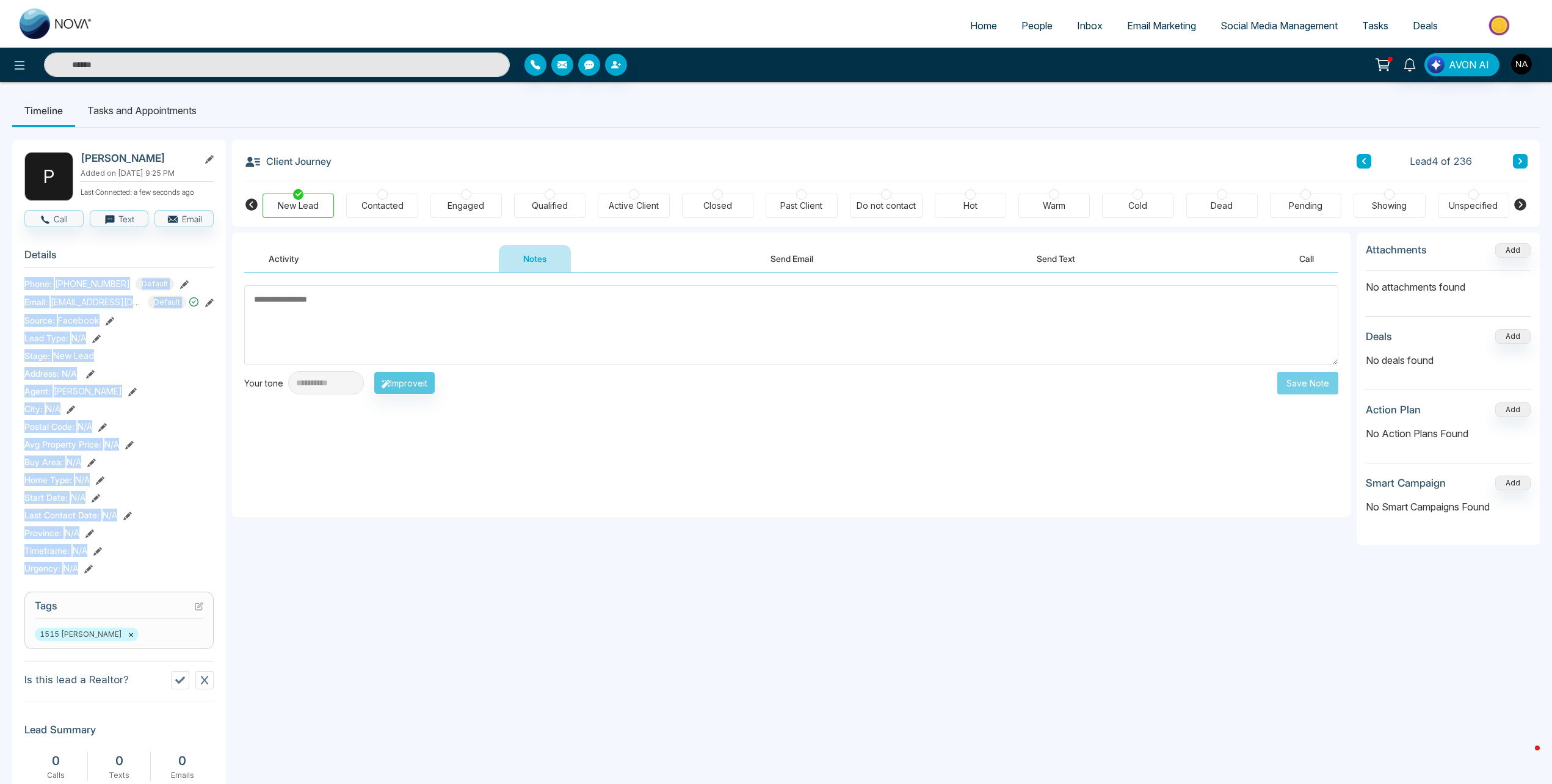
click at [126, 567] on div "Urgency : N/A" at bounding box center [119, 568] width 189 height 13
drag, startPoint x: 109, startPoint y: 572, endPoint x: 23, endPoint y: 284, distance: 300.6
click at [23, 284] on div "P Pradeep Perera Added on October 13 2025 | 9:25 PM Last Connected: a few secon…" at bounding box center [119, 637] width 214 height 996
drag, startPoint x: 23, startPoint y: 284, endPoint x: 22, endPoint y: 294, distance: 10.0
click at [25, 293] on section "Details Phone: +16472183000 Default Email: pradeepperera@msn.com Default Source…" at bounding box center [119, 409] width 189 height 340
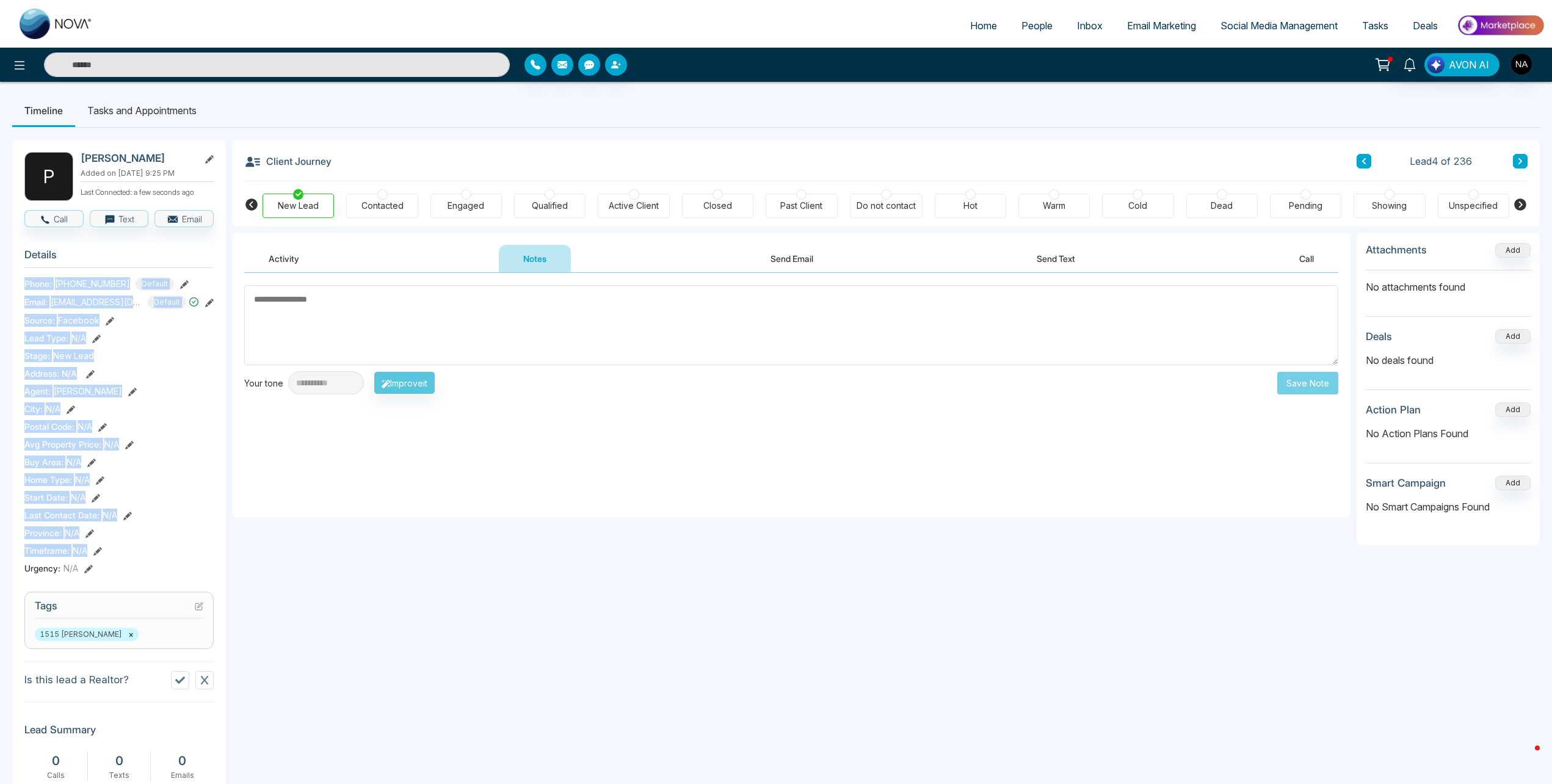
drag, startPoint x: 21, startPoint y: 289, endPoint x: 127, endPoint y: 551, distance: 282.6
click at [127, 551] on div "P Pradeep Perera Added on October 13 2025 | 9:25 PM Last Connected: a few secon…" at bounding box center [119, 637] width 214 height 996
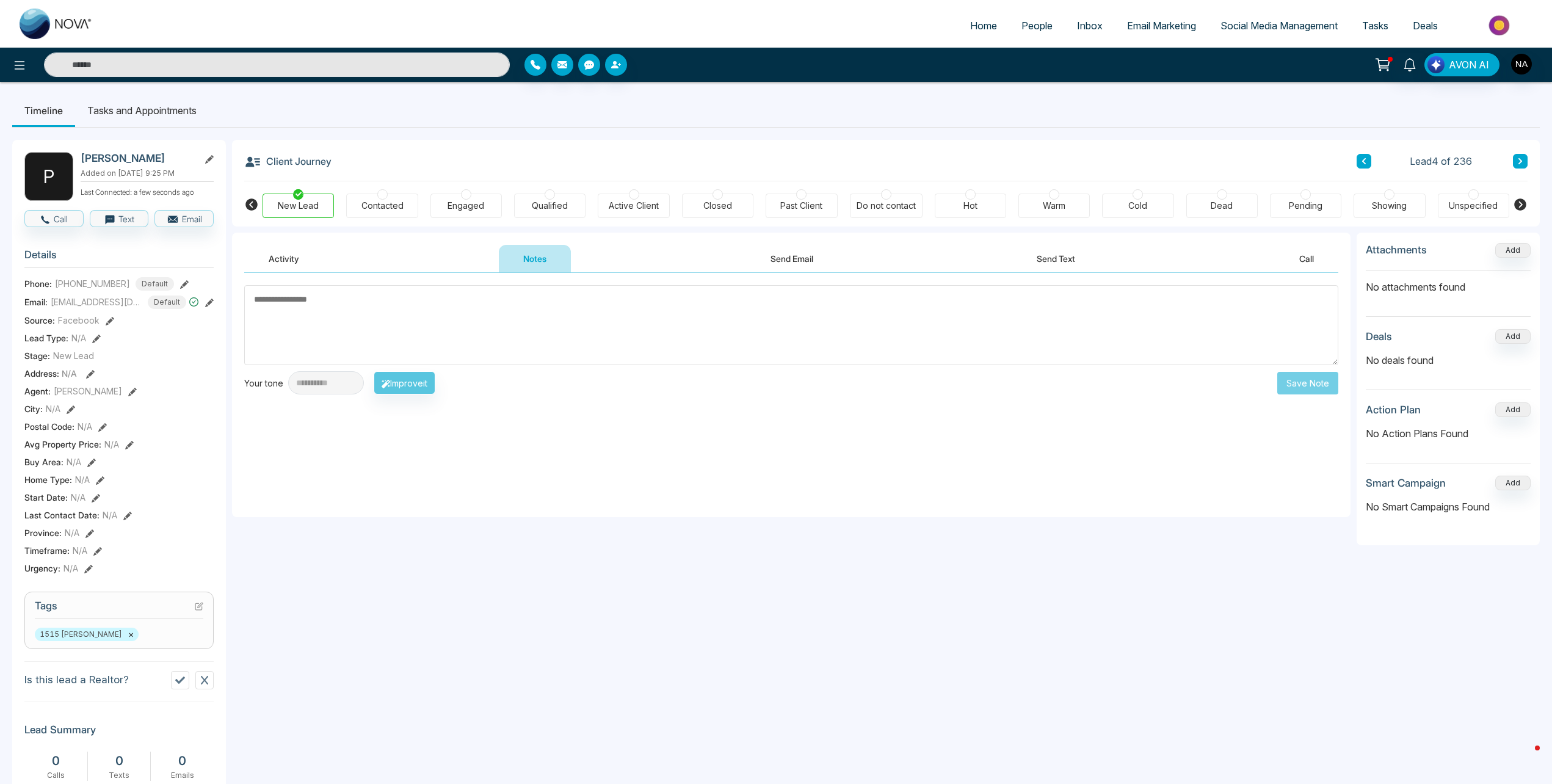
drag, startPoint x: 127, startPoint y: 551, endPoint x: 115, endPoint y: 571, distance: 23.3
click at [115, 571] on div "Urgency : N/A" at bounding box center [119, 568] width 189 height 13
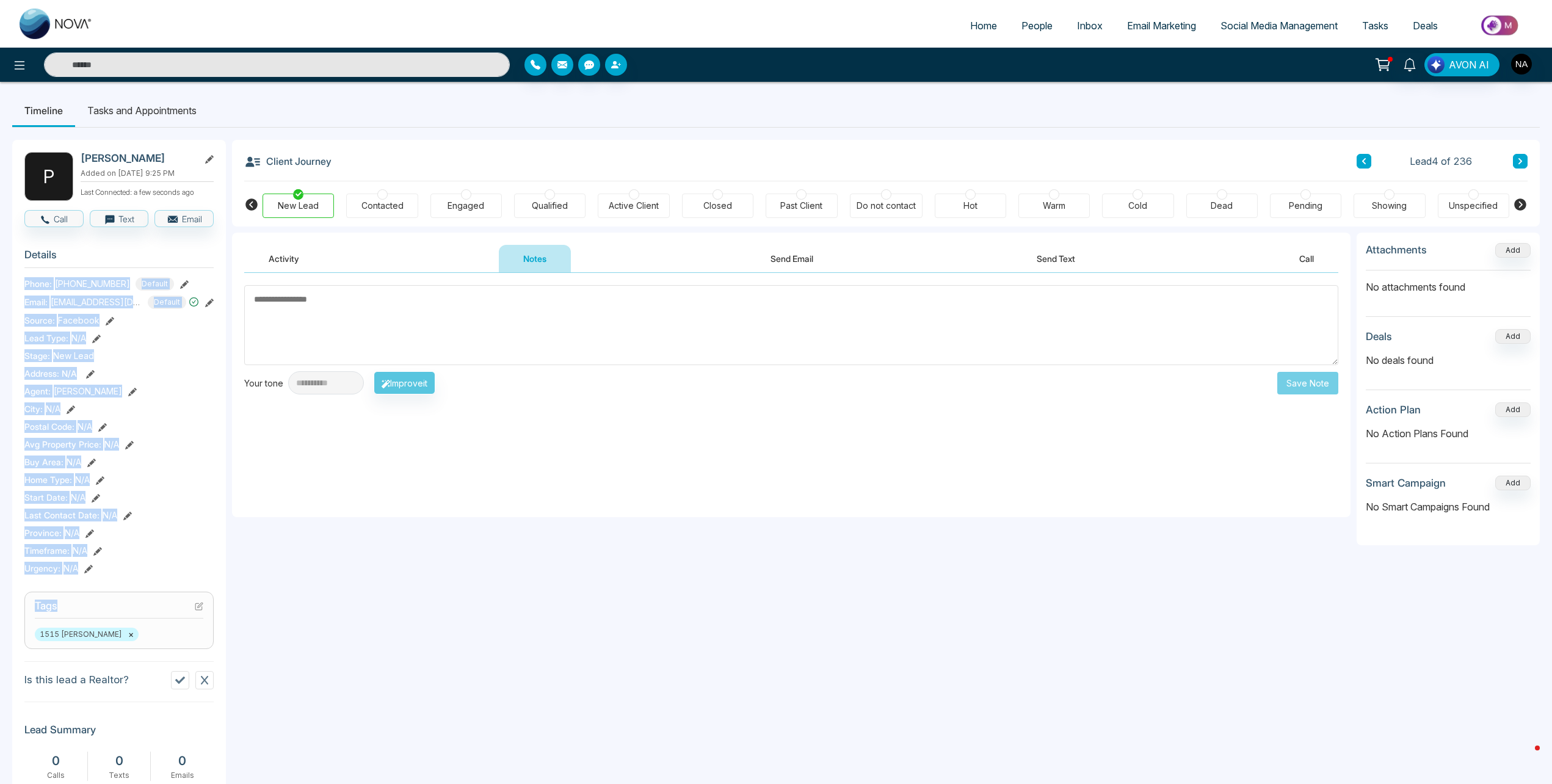
drag, startPoint x: 115, startPoint y: 571, endPoint x: 18, endPoint y: 285, distance: 302.0
click at [18, 285] on div "P Pradeep Perera Added on October 13 2025 | 9:25 PM Last Connected: a few secon…" at bounding box center [119, 637] width 214 height 996
click at [125, 565] on div "Urgency : N/A" at bounding box center [119, 568] width 189 height 13
drag, startPoint x: 116, startPoint y: 571, endPoint x: 27, endPoint y: 277, distance: 307.2
click at [27, 277] on section "Details Phone: +16472183000 Default Email: pradeepperera@msn.com Default Source…" at bounding box center [119, 409] width 189 height 340
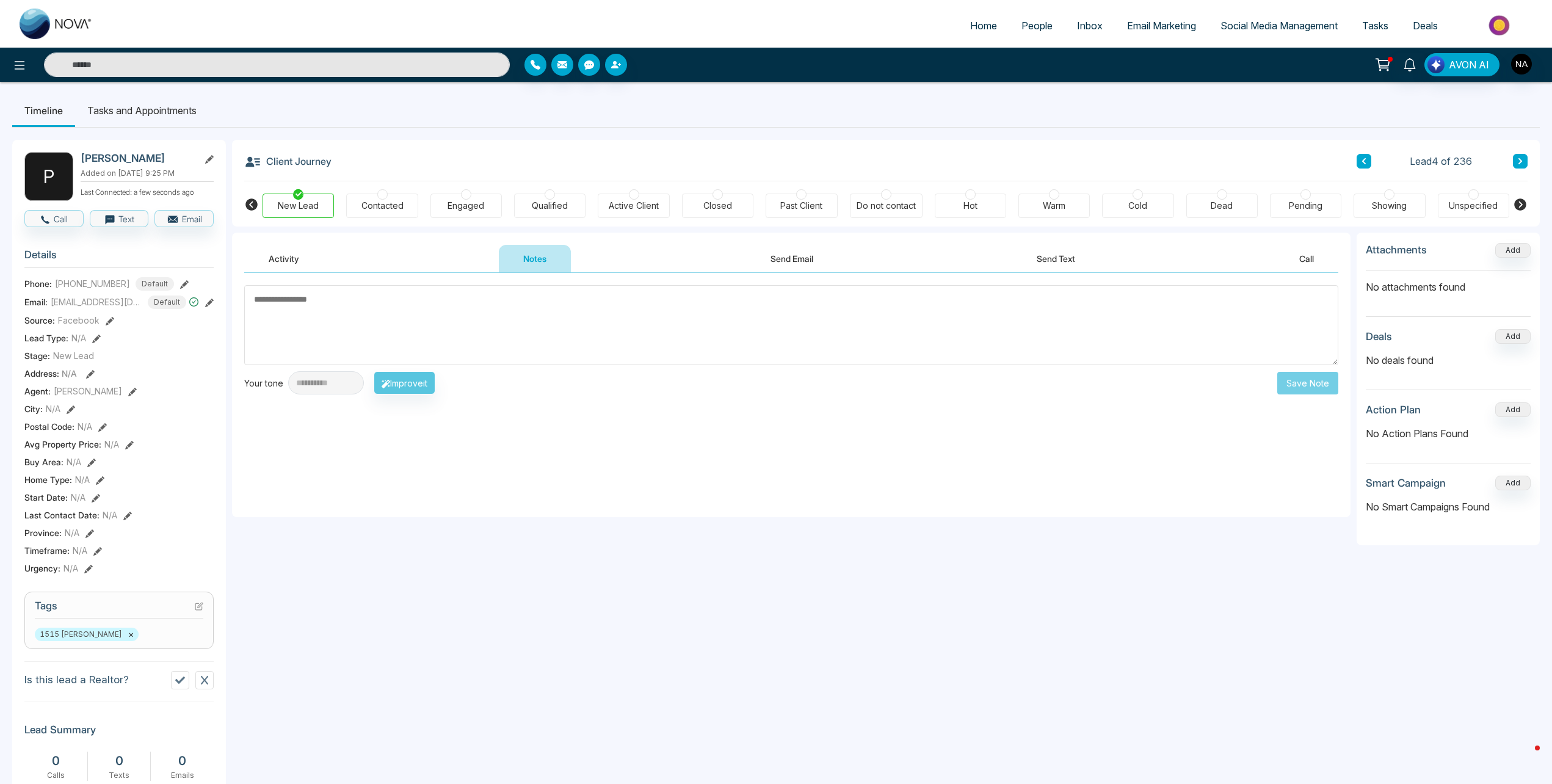
click at [116, 583] on div "P Pradeep Perera Added on October 13 2025 | 9:25 PM Last Connected: a few secon…" at bounding box center [119, 637] width 214 height 996
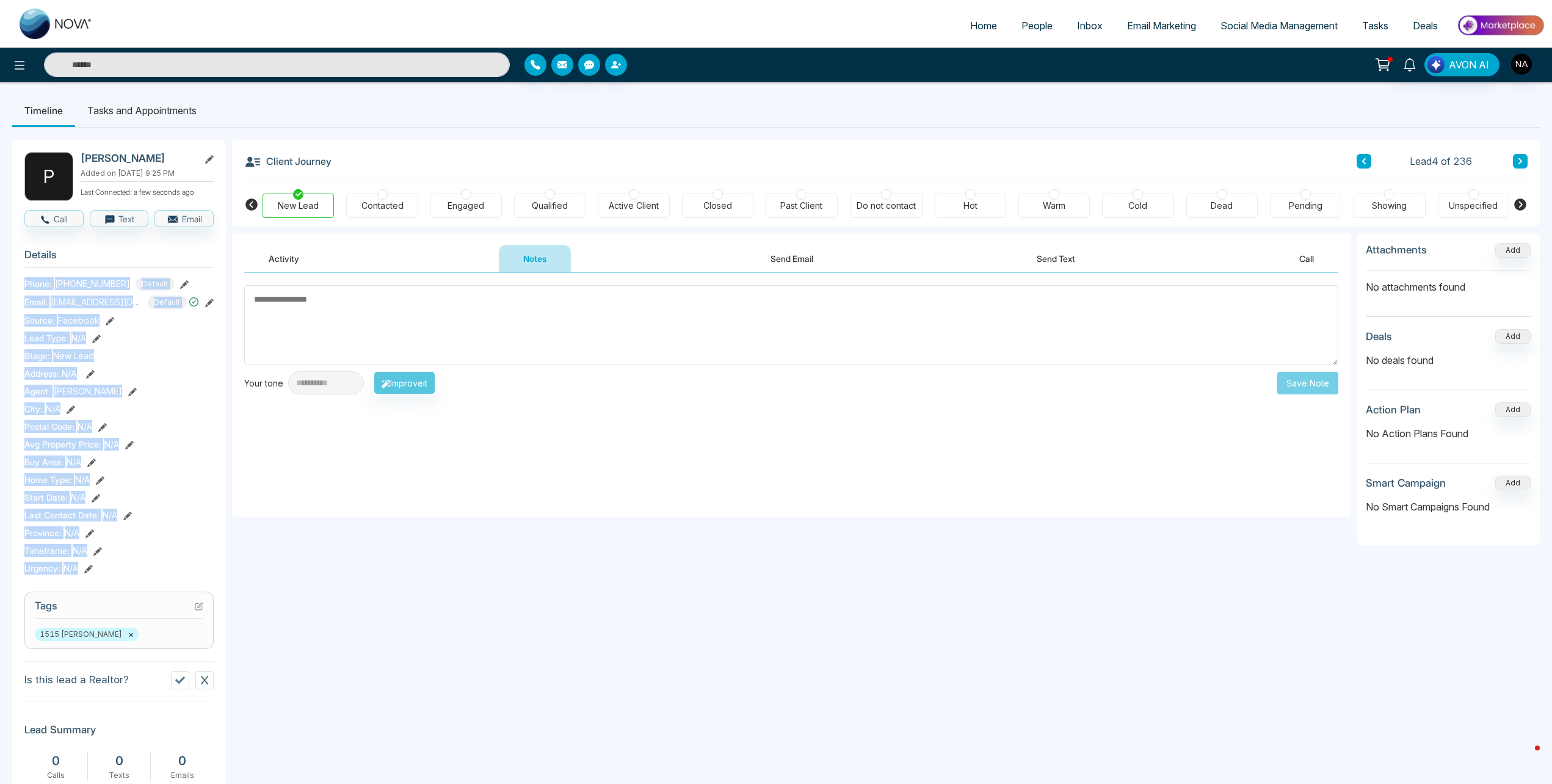
drag, startPoint x: 103, startPoint y: 568, endPoint x: 27, endPoint y: 282, distance: 295.9
click at [27, 282] on section "Details Phone: +16472183000 Default Email: pradeepperera@msn.com Default Source…" at bounding box center [119, 409] width 189 height 340
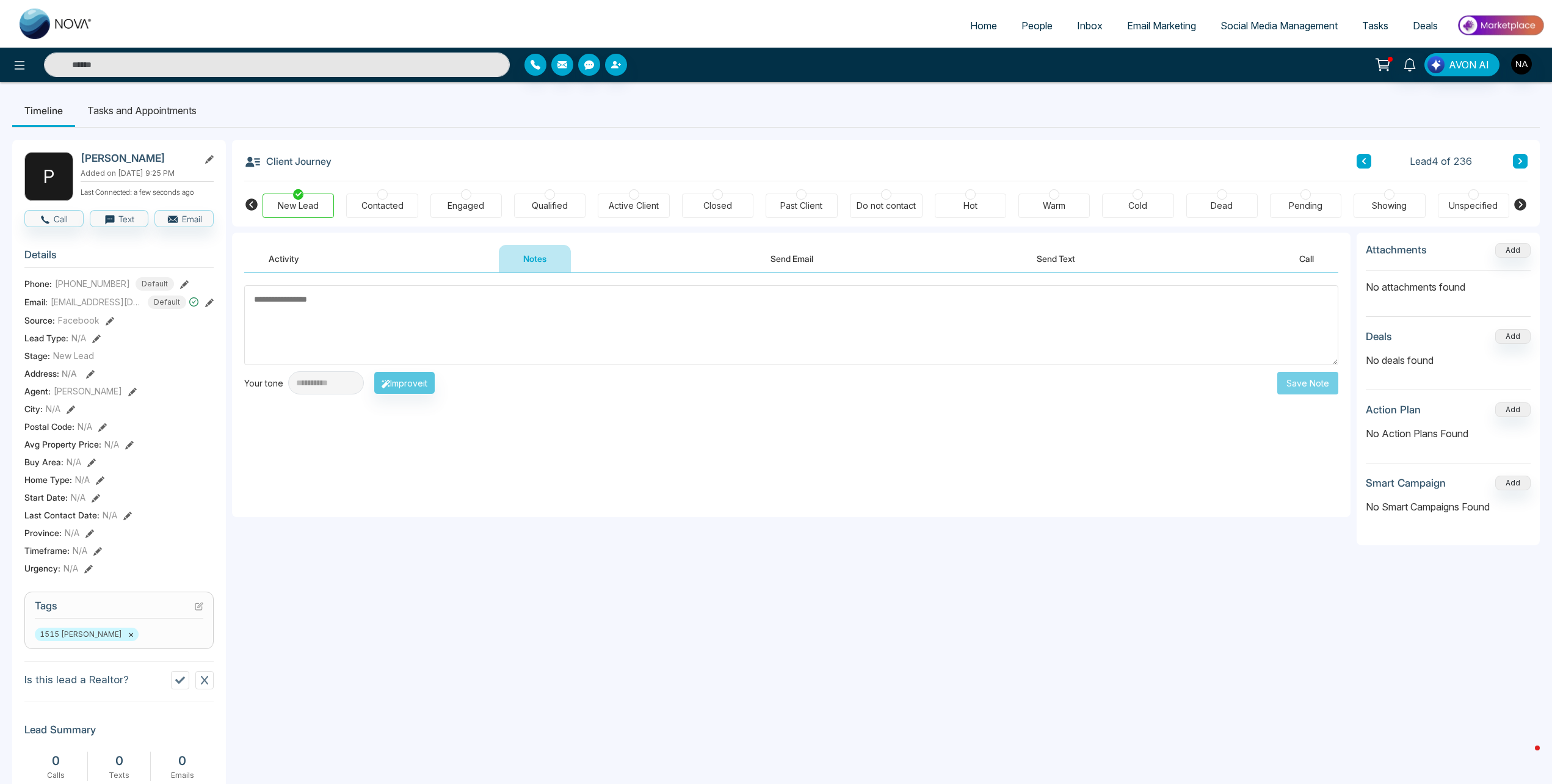
click at [104, 582] on div "P Pradeep Perera Added on October 13 2025 | 9:25 PM Last Connected: a few secon…" at bounding box center [119, 637] width 214 height 996
click at [95, 560] on section "Details Phone: +16472183000 Default Email: pradeepperera@msn.com Default Source…" at bounding box center [119, 409] width 189 height 340
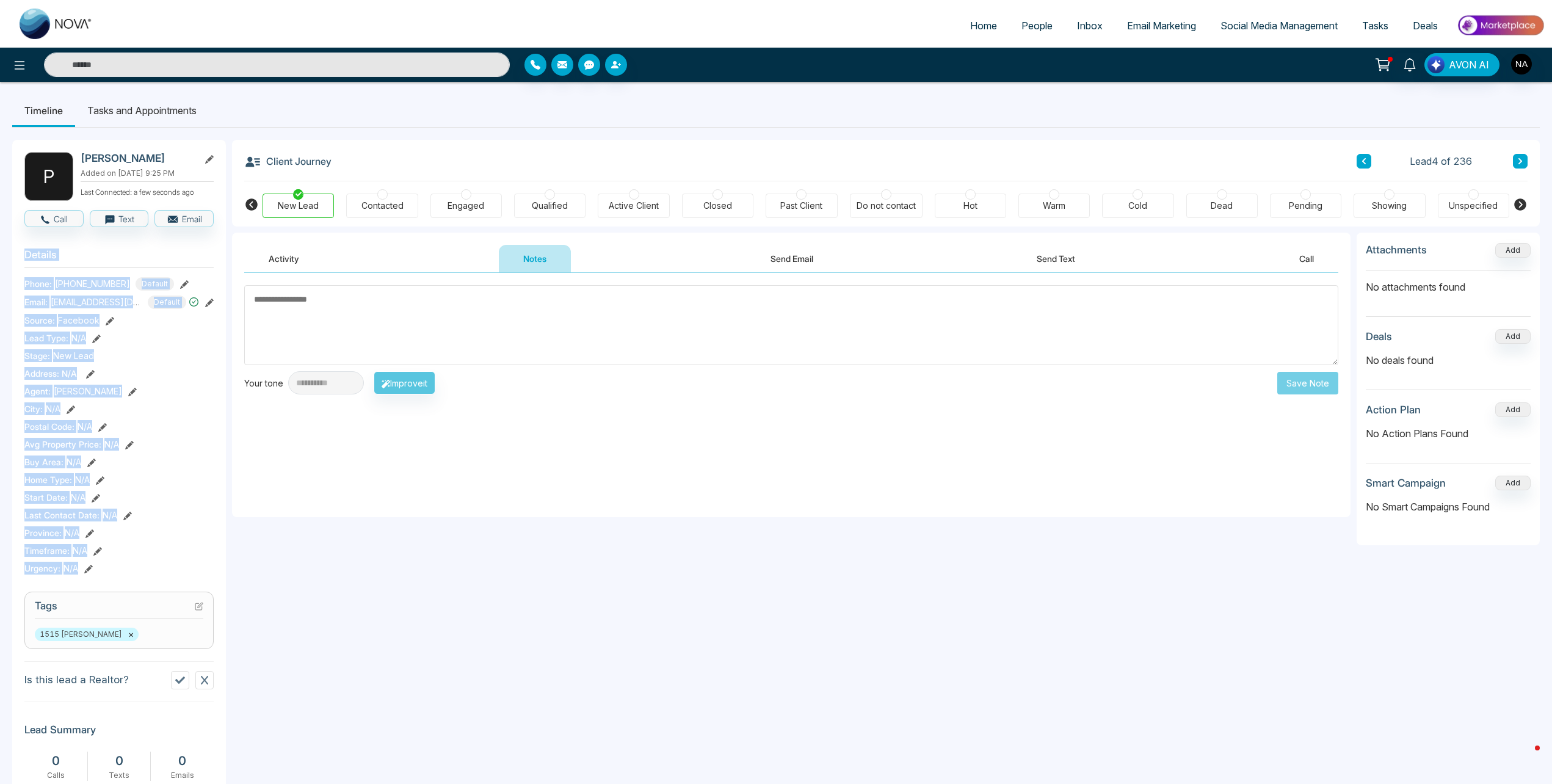
drag, startPoint x: 109, startPoint y: 577, endPoint x: 25, endPoint y: 265, distance: 323.1
click at [25, 265] on section "Details Phone: +16472183000 Default Email: pradeepperera@msn.com Default Source…" at bounding box center [119, 409] width 189 height 340
click at [193, 408] on div "City : N/A" at bounding box center [119, 409] width 189 height 13
click at [11, 267] on div "**********" at bounding box center [776, 621] width 1552 height 1078
drag, startPoint x: 21, startPoint y: 253, endPoint x: 147, endPoint y: 568, distance: 339.3
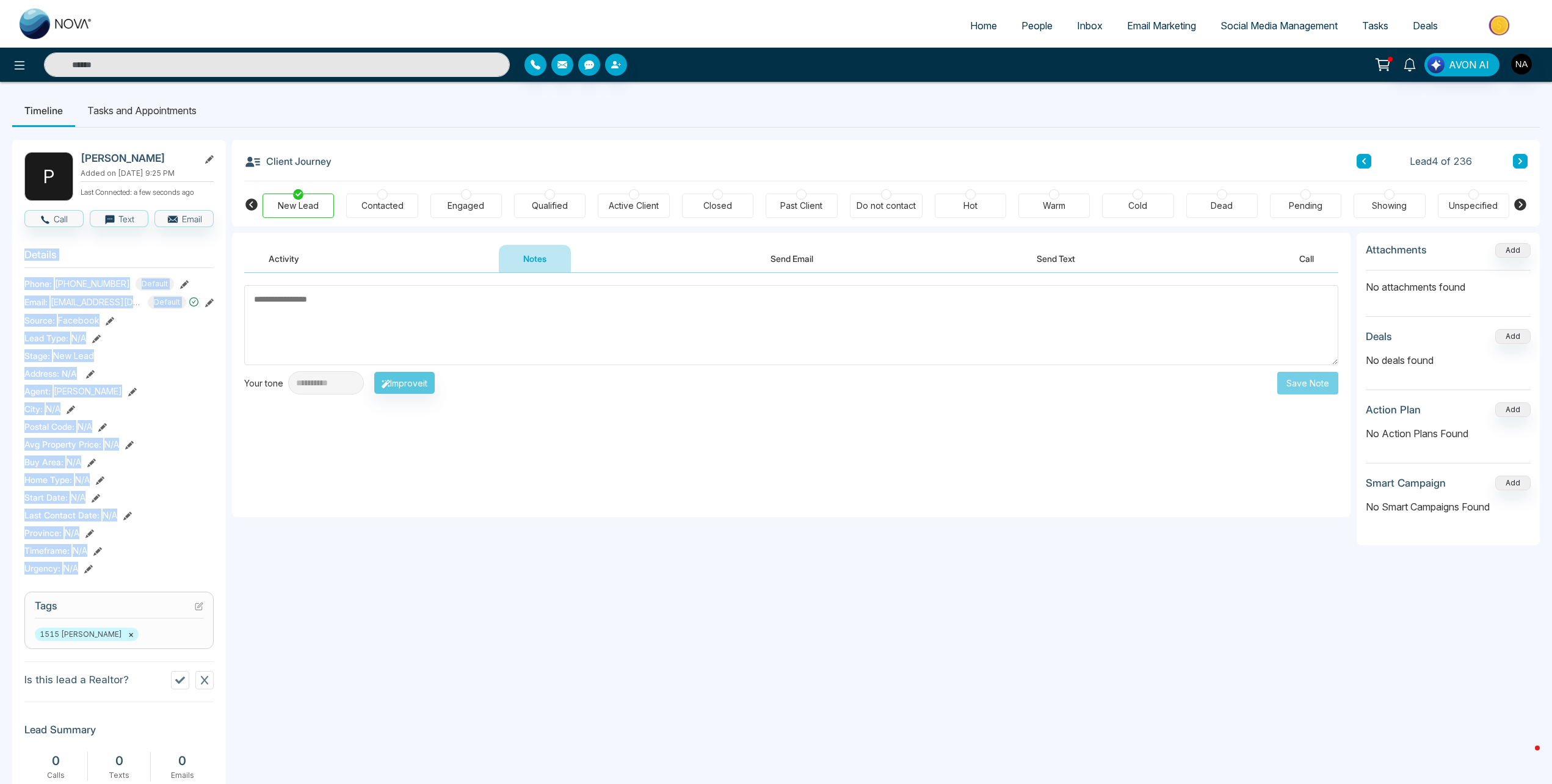
click at [147, 568] on div "P Pradeep Perera Added on October 13 2025 | 9:25 PM Last Connected: a few secon…" at bounding box center [119, 637] width 214 height 996
drag, startPoint x: 147, startPoint y: 568, endPoint x: 103, endPoint y: 568, distance: 44.0
click at [103, 568] on div "Urgency : N/A" at bounding box center [119, 568] width 189 height 13
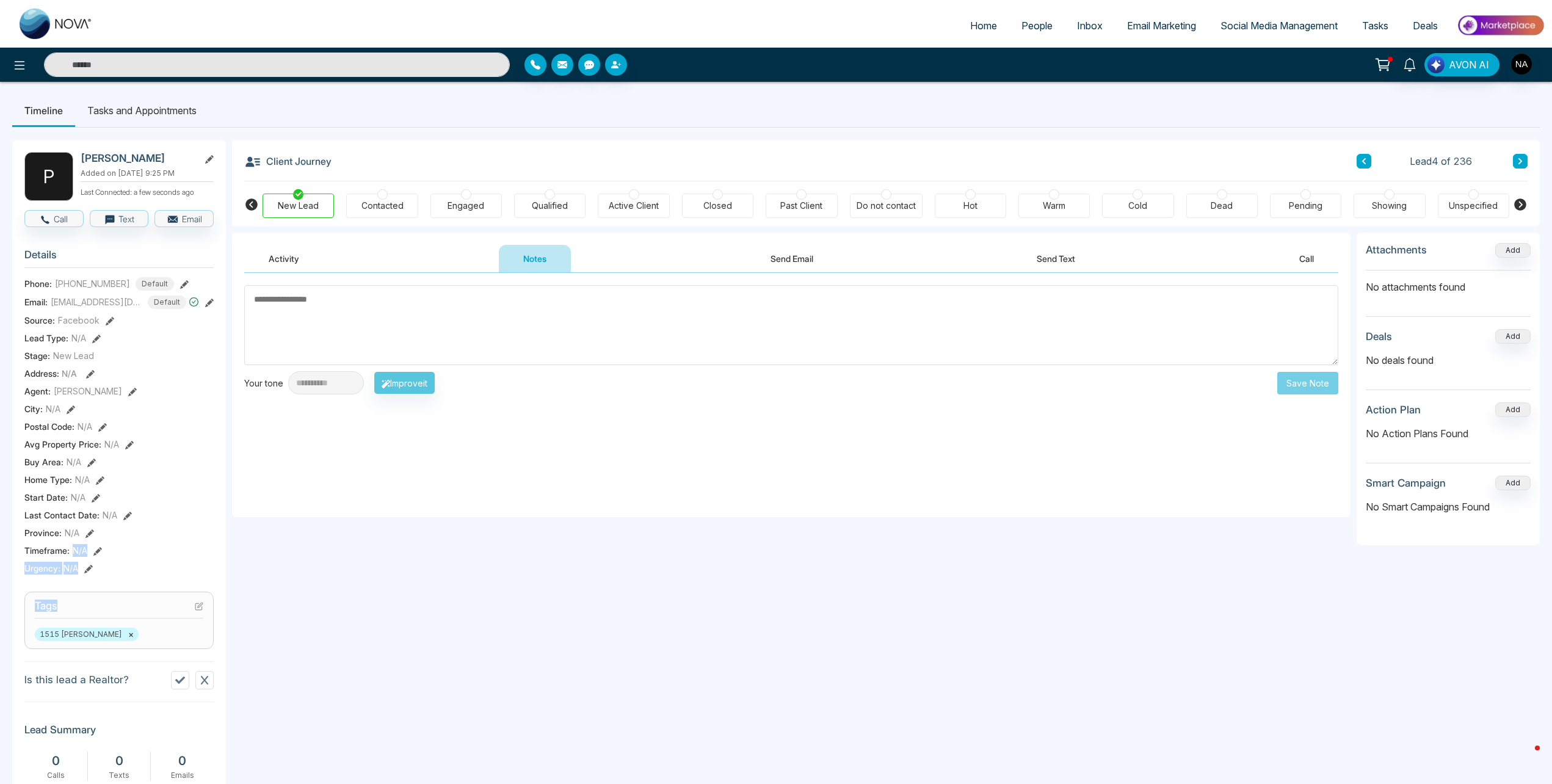
drag, startPoint x: 103, startPoint y: 568, endPoint x: 74, endPoint y: 553, distance: 32.6
click at [74, 553] on section "Details Phone: +16472183000 Default Email: pradeepperera@msn.com Default Source…" at bounding box center [119, 409] width 189 height 340
drag, startPoint x: 74, startPoint y: 553, endPoint x: 79, endPoint y: 614, distance: 61.2
click at [79, 614] on h3 "Tags" at bounding box center [118, 609] width 168 height 19
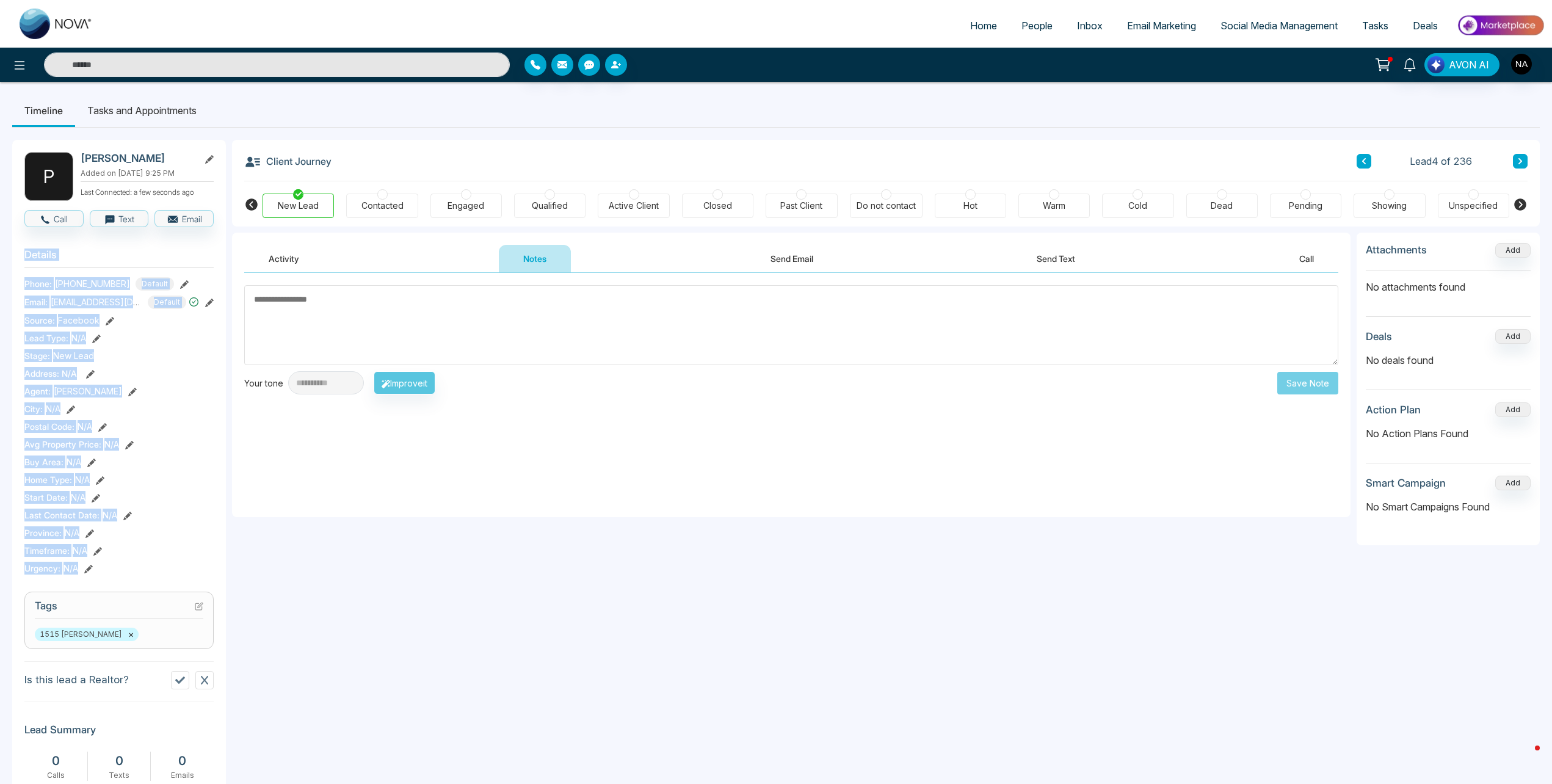
drag, startPoint x: 103, startPoint y: 570, endPoint x: 25, endPoint y: 264, distance: 315.8
click at [25, 264] on section "Details Phone: +16472183000 Default Email: pradeepperera@msn.com Default Source…" at bounding box center [119, 409] width 189 height 340
click at [111, 565] on div "Urgency : N/A" at bounding box center [119, 568] width 189 height 13
drag, startPoint x: 111, startPoint y: 565, endPoint x: 16, endPoint y: 238, distance: 340.5
click at [16, 238] on div "P Pradeep Perera Added on October 13 2025 | 9:25 PM Last Connected: a few secon…" at bounding box center [119, 637] width 214 height 996
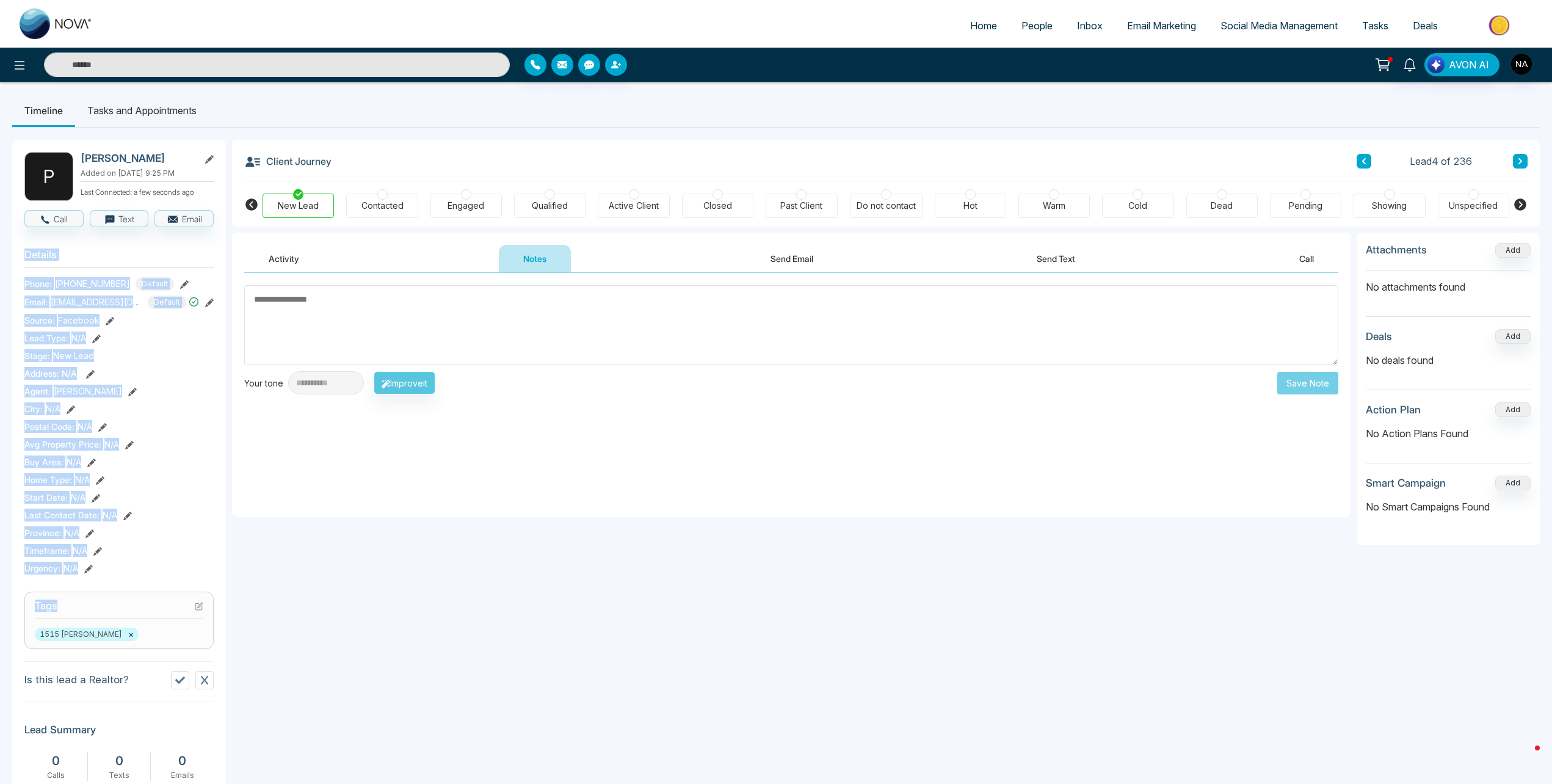
click at [113, 572] on div "Urgency : N/A" at bounding box center [119, 568] width 189 height 13
drag, startPoint x: 107, startPoint y: 576, endPoint x: 23, endPoint y: 283, distance: 304.8
click at [23, 283] on div "P Pradeep Perera Added on October 13 2025 | 9:25 PM Last Connected: a few secon…" at bounding box center [119, 637] width 214 height 996
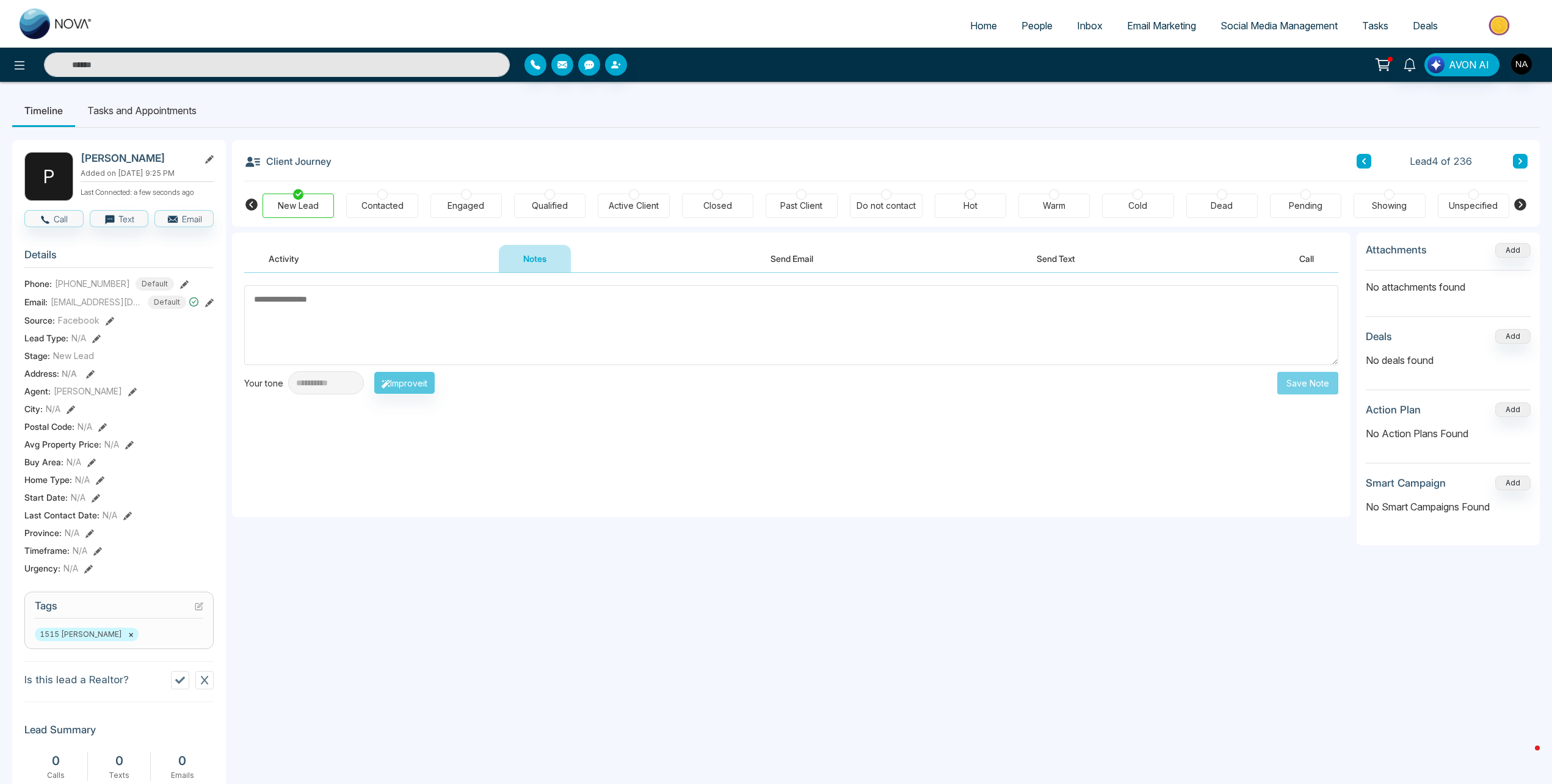
click at [126, 582] on div "P Pradeep Perera Added on October 13 2025 | 9:25 PM Last Connected: a few secon…" at bounding box center [119, 637] width 214 height 996
click at [425, 317] on textarea at bounding box center [792, 326] width 1094 height 80
click at [535, 323] on textarea at bounding box center [792, 326] width 1094 height 80
click at [388, 207] on div "Contacted" at bounding box center [382, 205] width 42 height 12
click at [447, 212] on div "Engaged" at bounding box center [466, 206] width 71 height 25
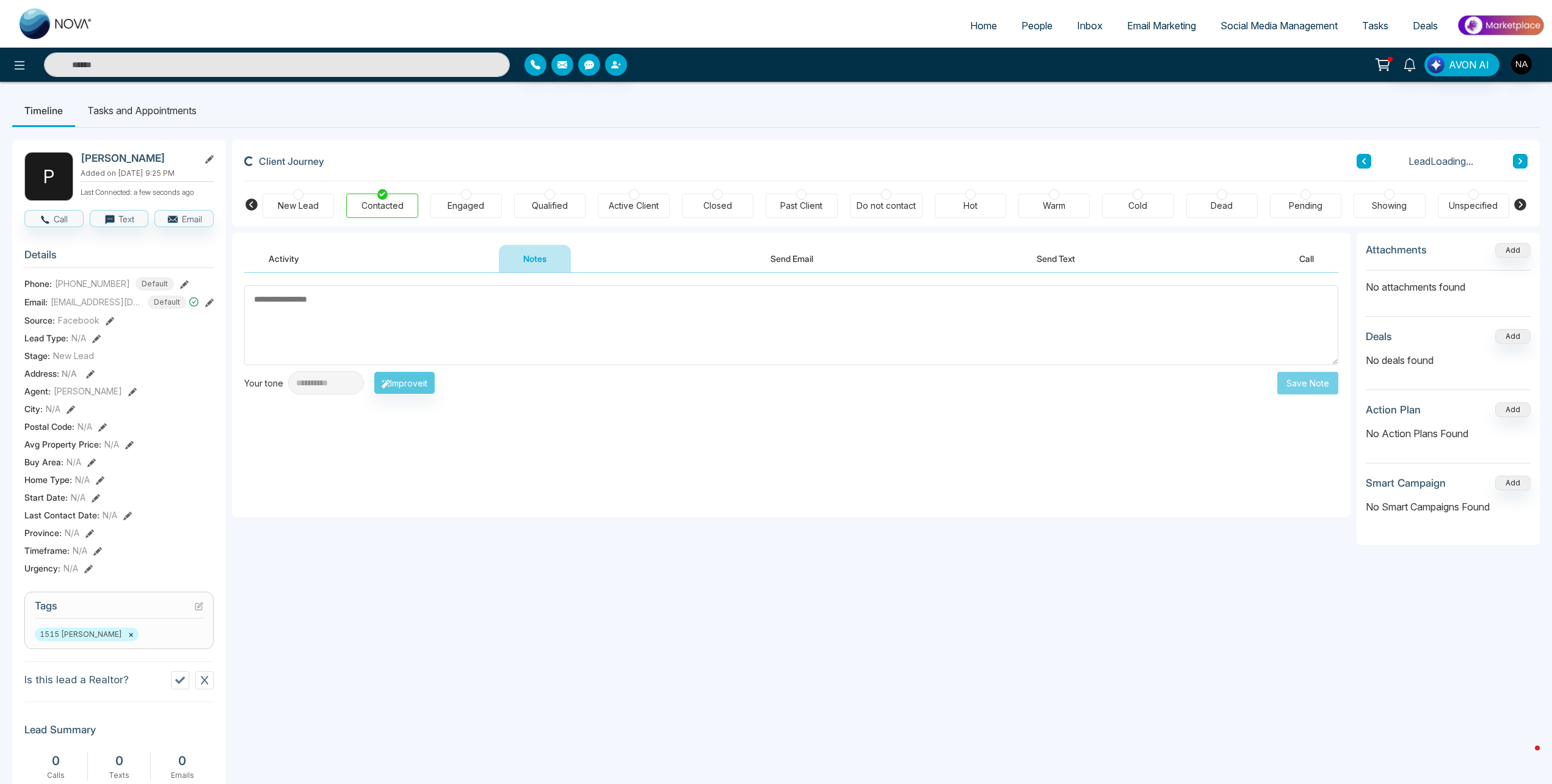
click at [440, 226] on div "New Lead Contacted Engaged Qualified Active Client Closed Past Client Do not co…" at bounding box center [886, 203] width 1247 height 45
click at [455, 209] on div "Engaged" at bounding box center [466, 205] width 37 height 12
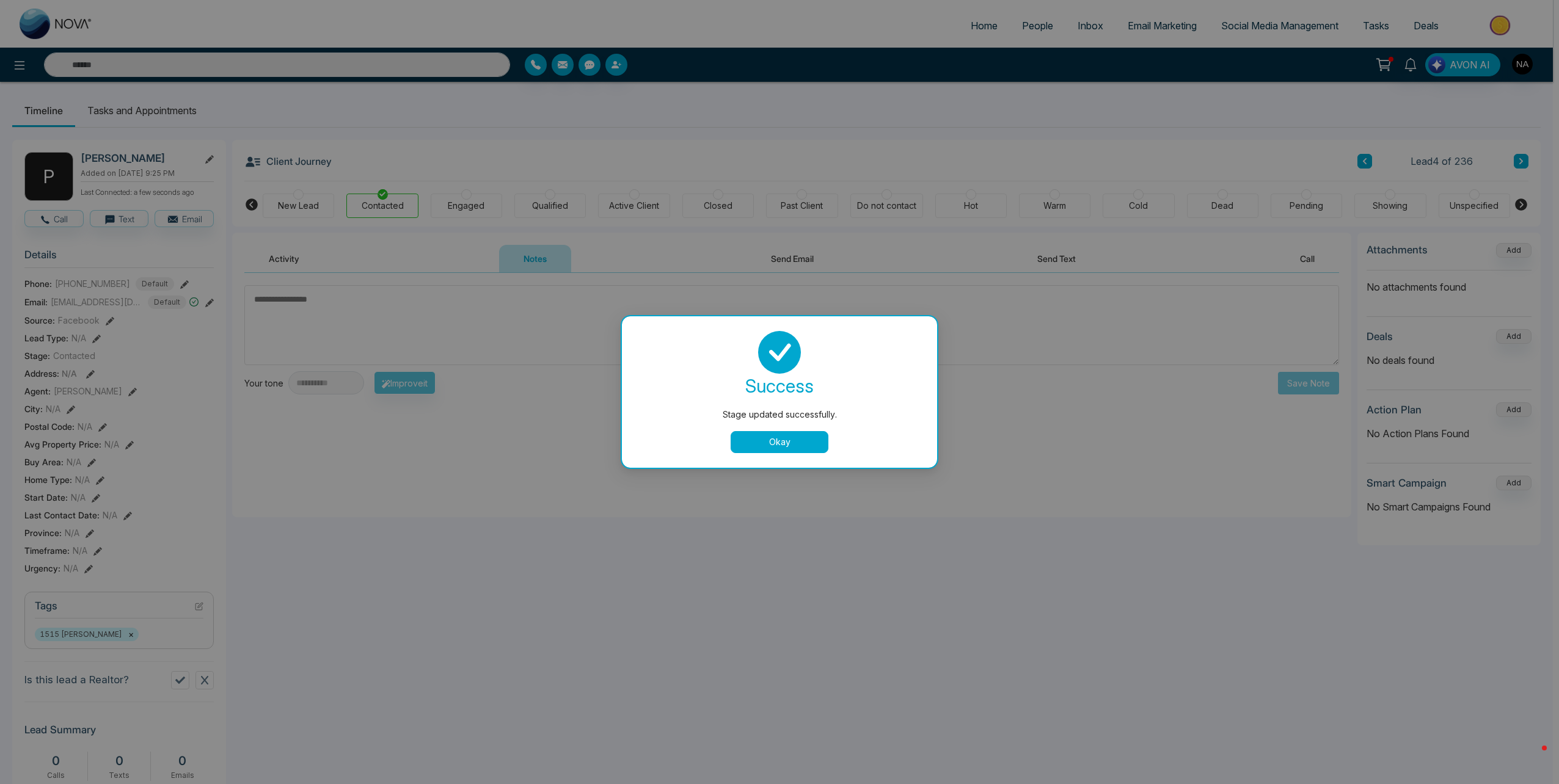
click at [769, 429] on div "success Stage updated successfully. Okay" at bounding box center [780, 391] width 286 height 122
drag, startPoint x: 744, startPoint y: 434, endPoint x: 749, endPoint y: 439, distance: 7.1
click at [746, 436] on button "Okay" at bounding box center [779, 442] width 98 height 22
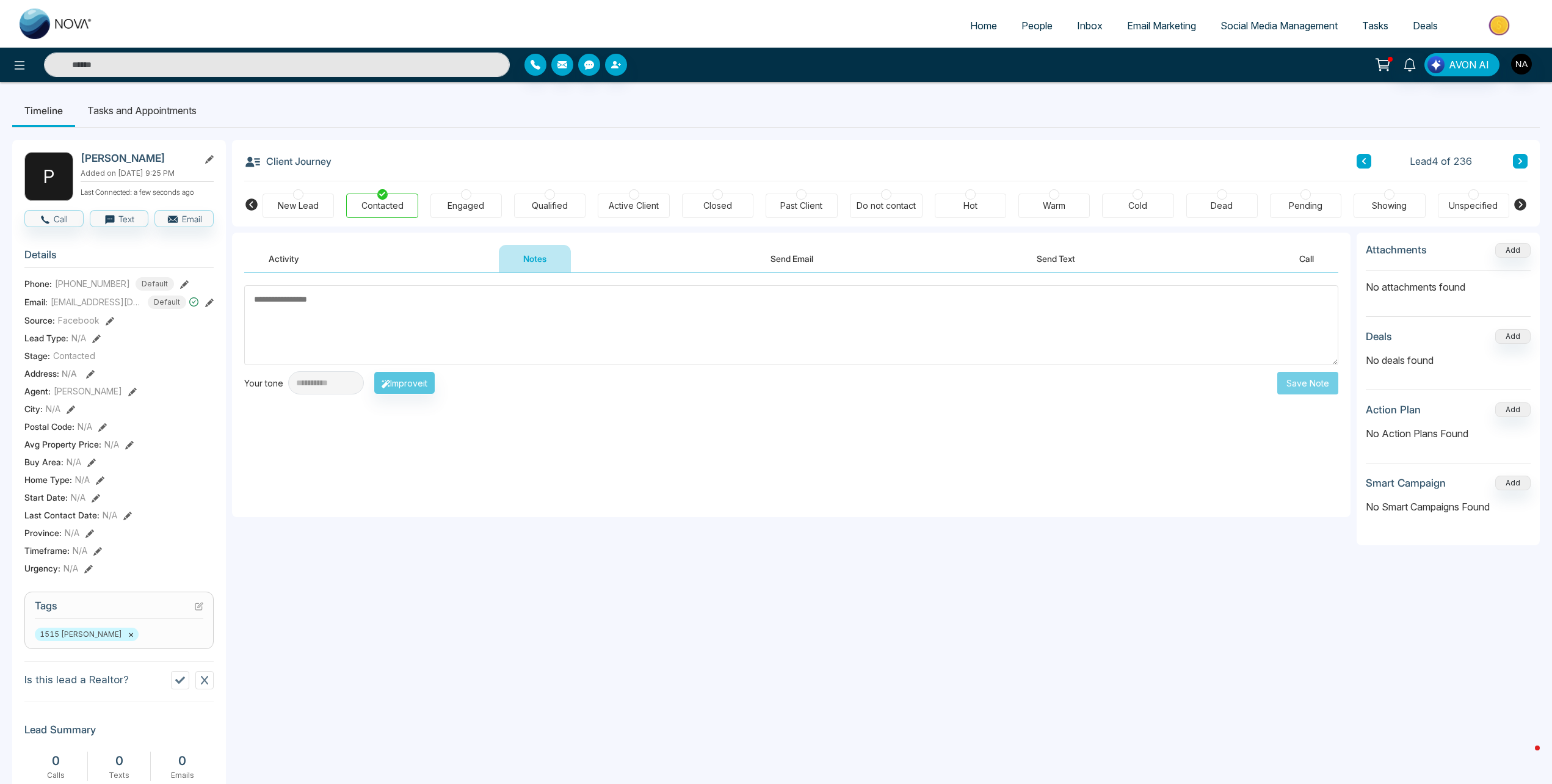
click at [477, 226] on div "New Lead Contacted Engaged Qualified Active Client Closed Past Client Do not co…" at bounding box center [886, 203] width 1247 height 45
click at [472, 212] on div "Engaged" at bounding box center [466, 206] width 71 height 25
click at [458, 307] on textarea at bounding box center [792, 326] width 1094 height 80
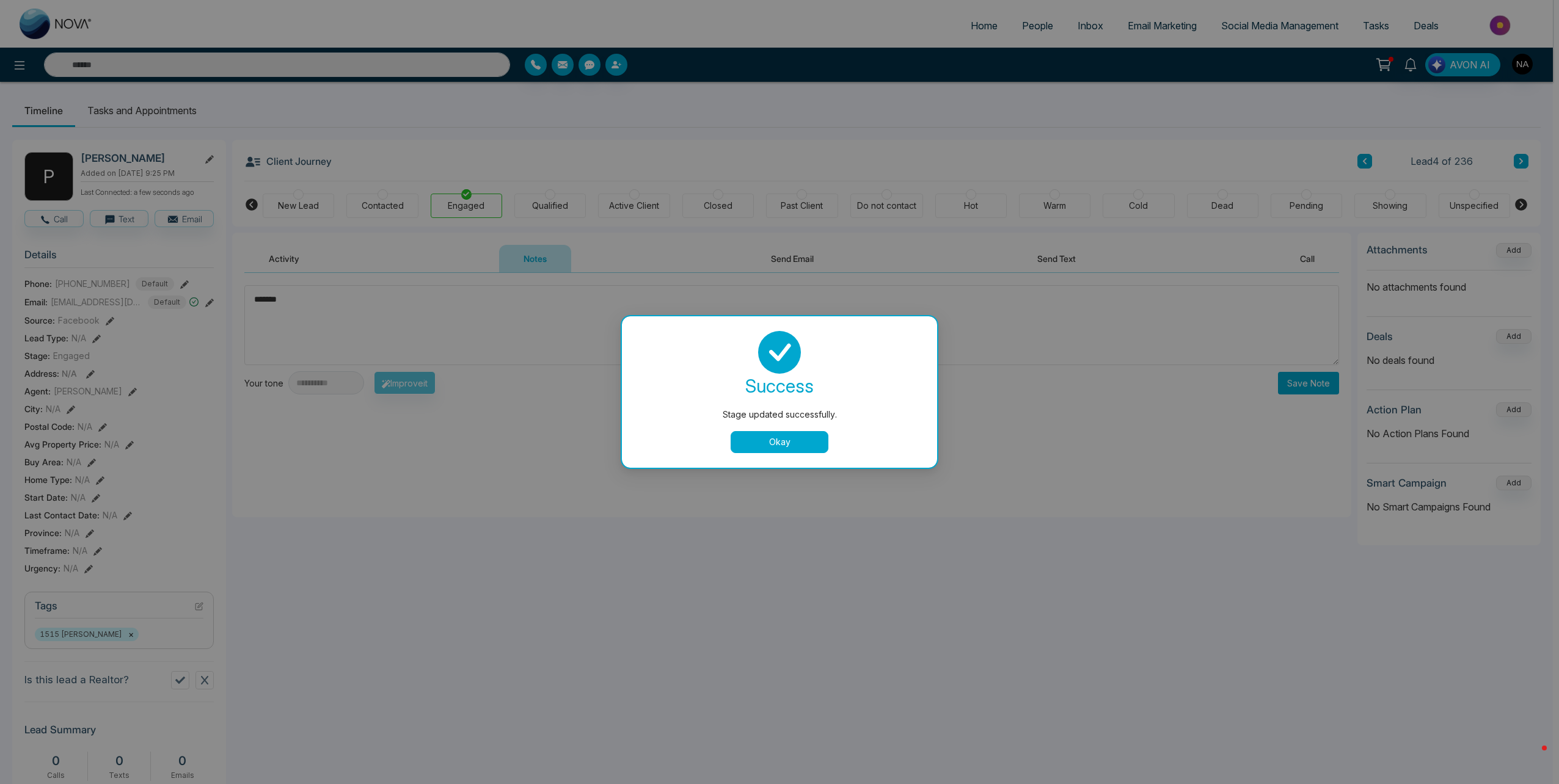
click at [833, 439] on div "Okay" at bounding box center [780, 442] width 286 height 22
click at [779, 439] on button "Okay" at bounding box center [779, 442] width 98 height 22
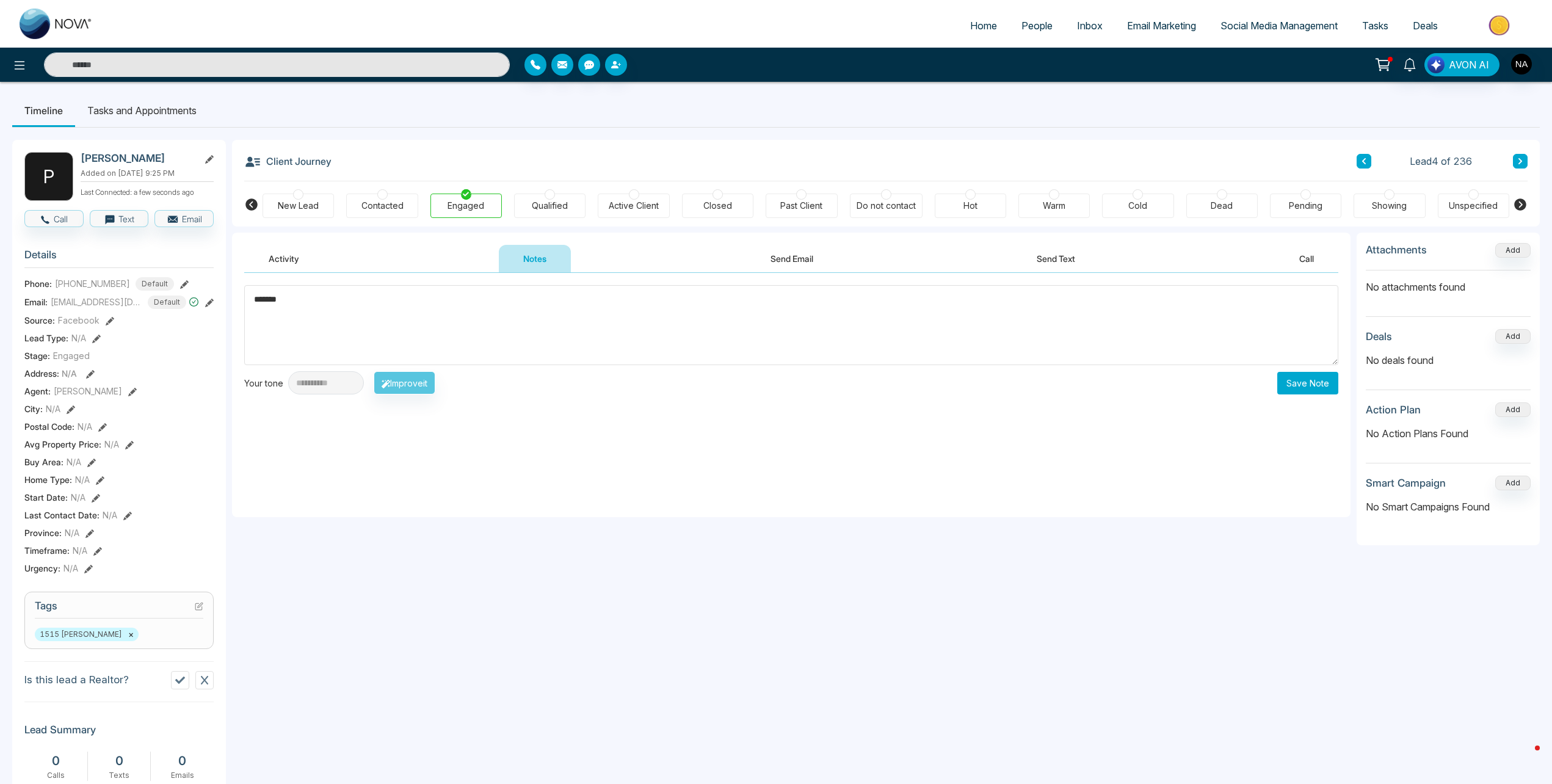
click at [522, 319] on textarea "*******" at bounding box center [792, 326] width 1094 height 80
click at [1036, 206] on div "Warm" at bounding box center [1054, 206] width 71 height 25
click at [337, 333] on textarea "*******" at bounding box center [792, 326] width 1094 height 80
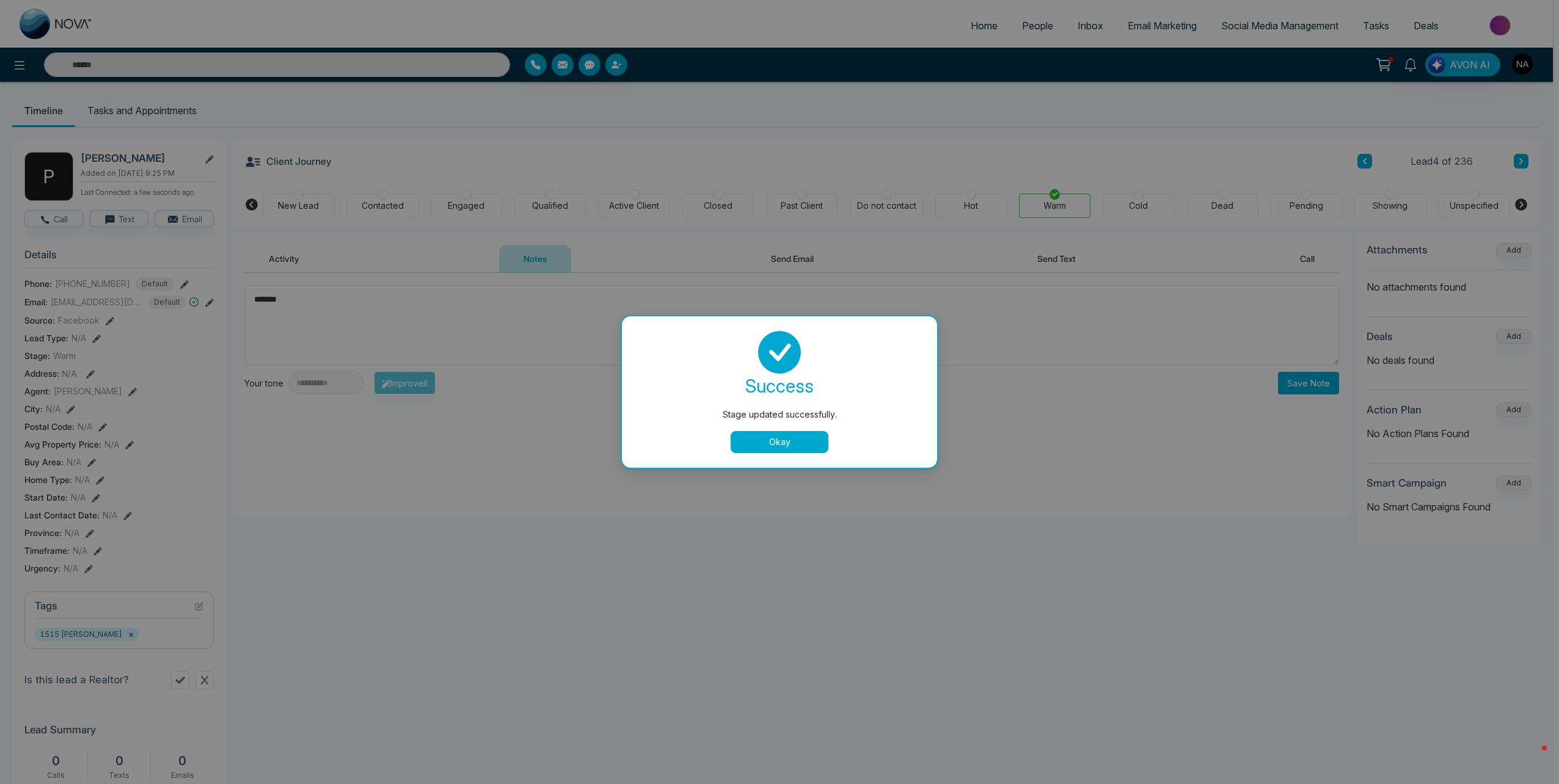
click at [797, 438] on button "Okay" at bounding box center [779, 442] width 98 height 22
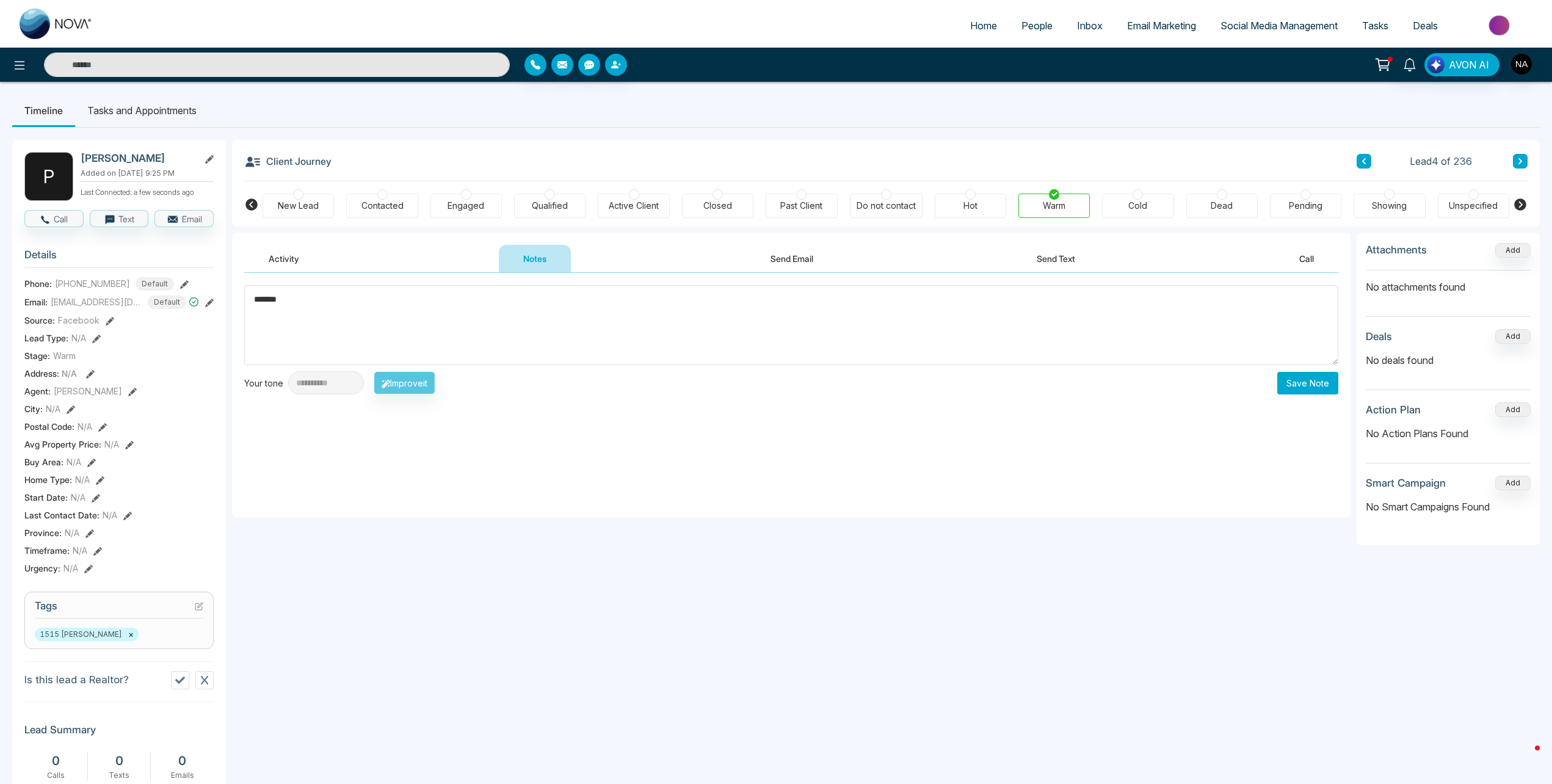
click at [491, 326] on textarea "*******" at bounding box center [792, 326] width 1094 height 80
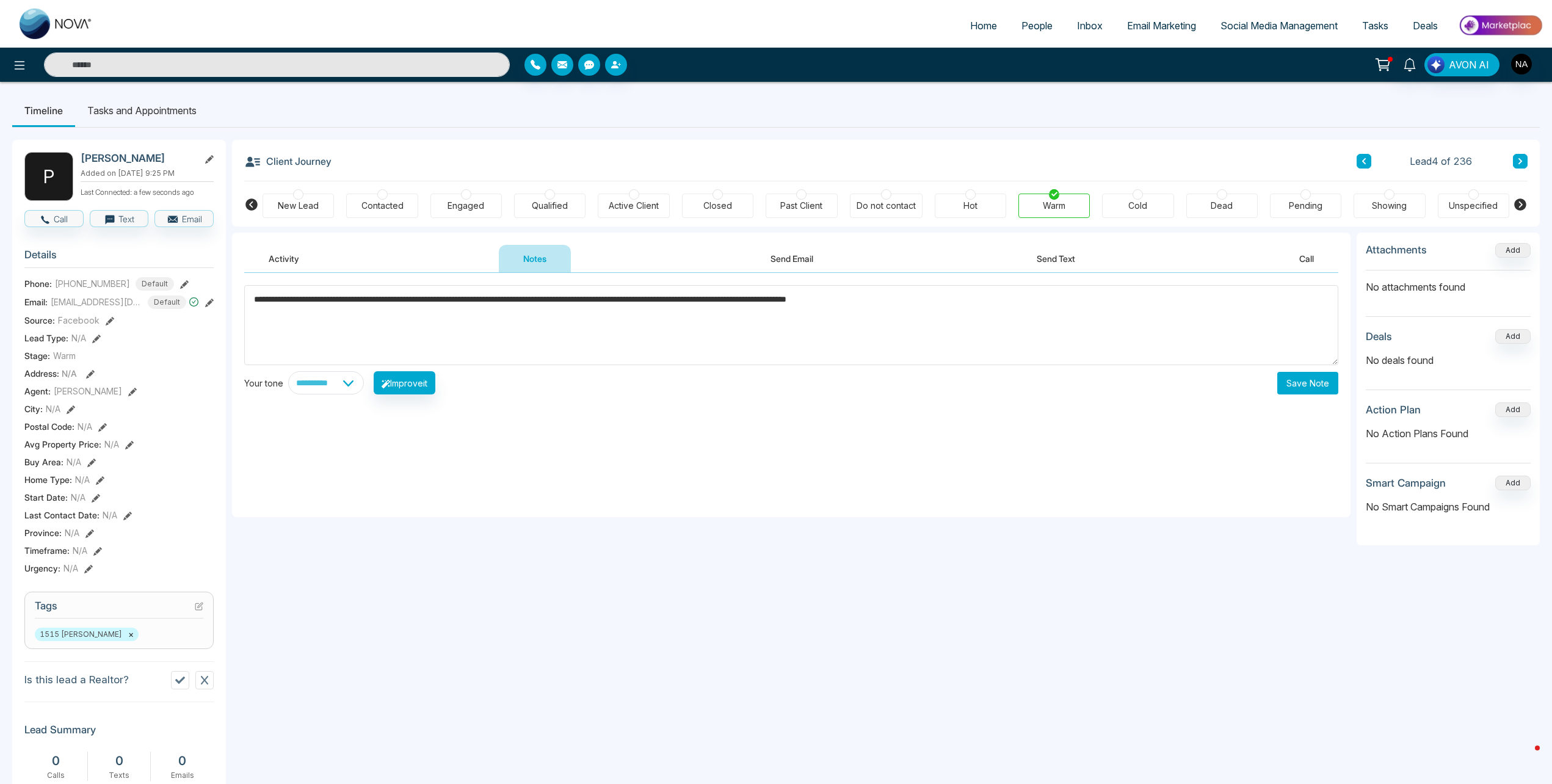
type textarea "**********"
click at [1313, 388] on button "Save Note" at bounding box center [1308, 383] width 61 height 23
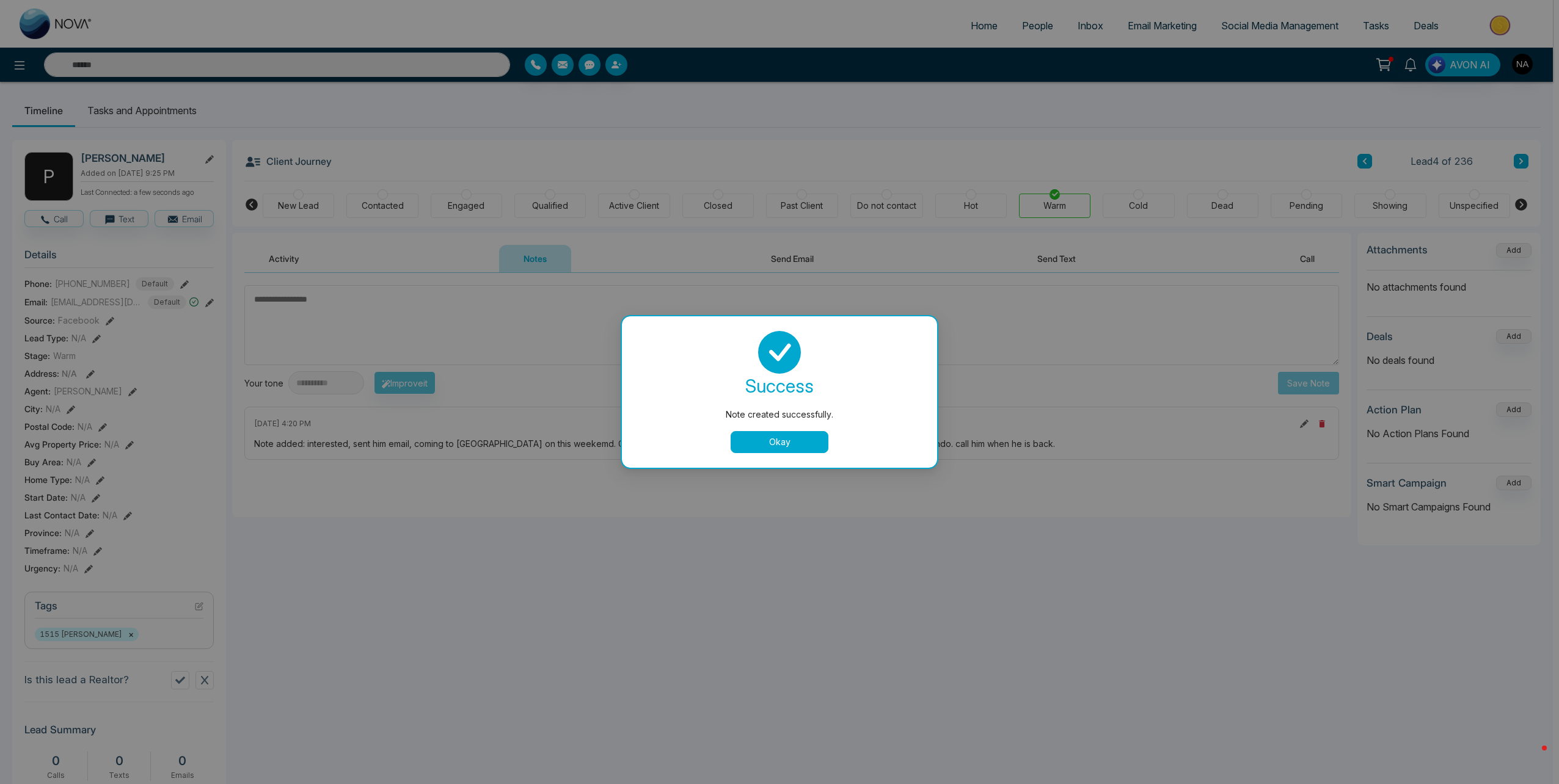
click at [775, 437] on button "Okay" at bounding box center [779, 442] width 98 height 22
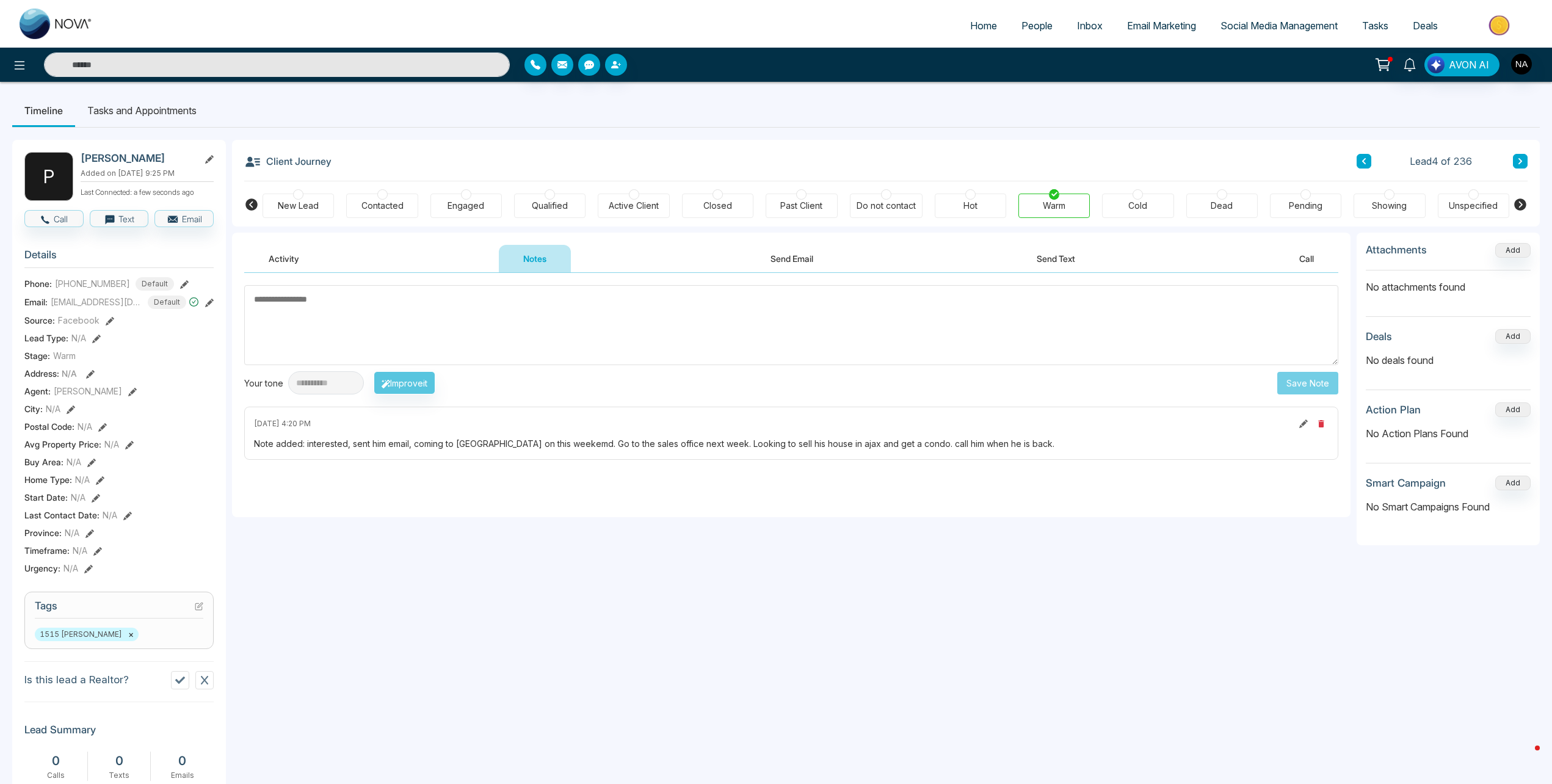
click at [113, 111] on li "Tasks and Appointments" at bounding box center [142, 111] width 134 height 33
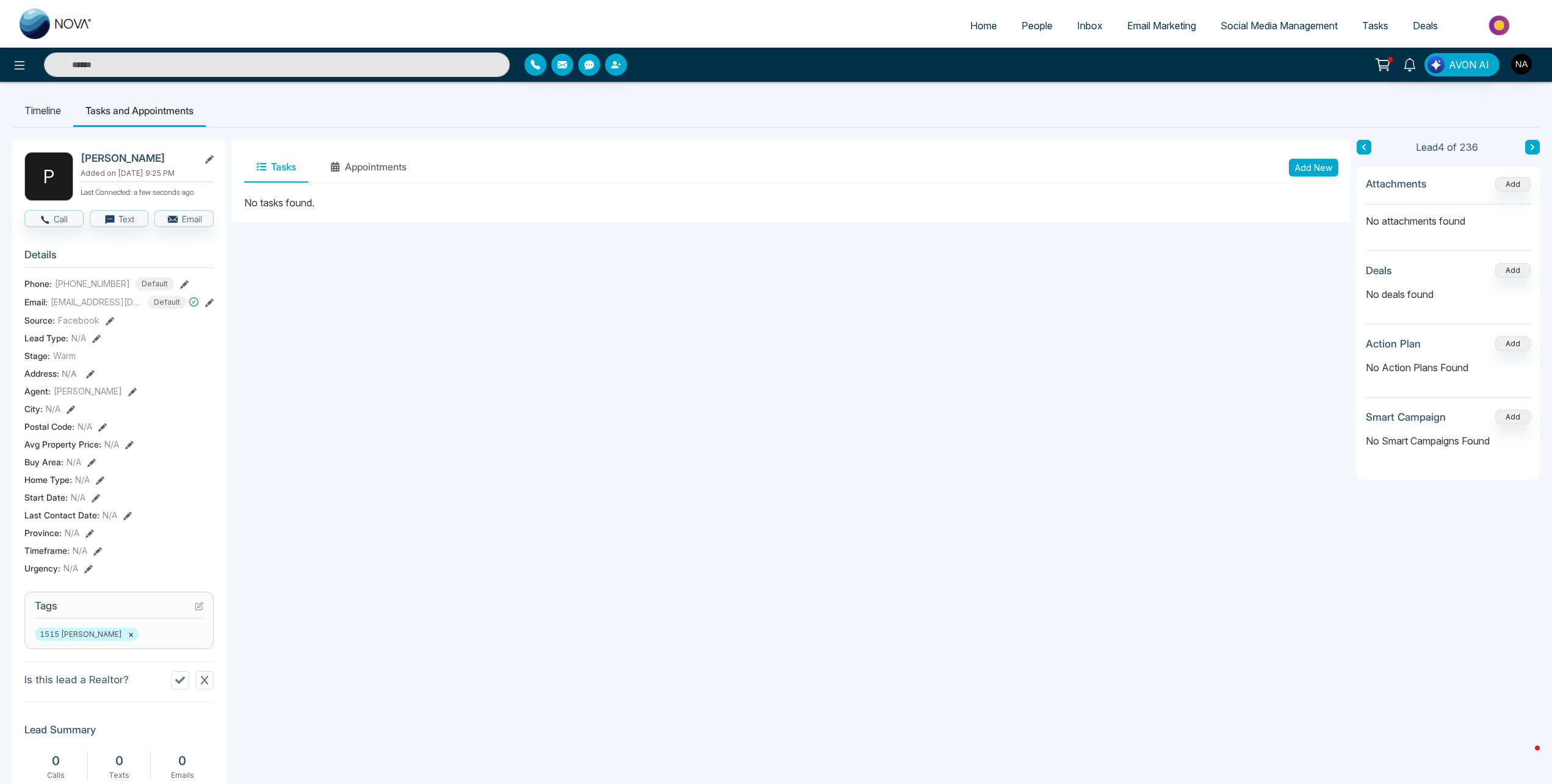
click at [1313, 169] on button "Add New" at bounding box center [1314, 168] width 49 height 18
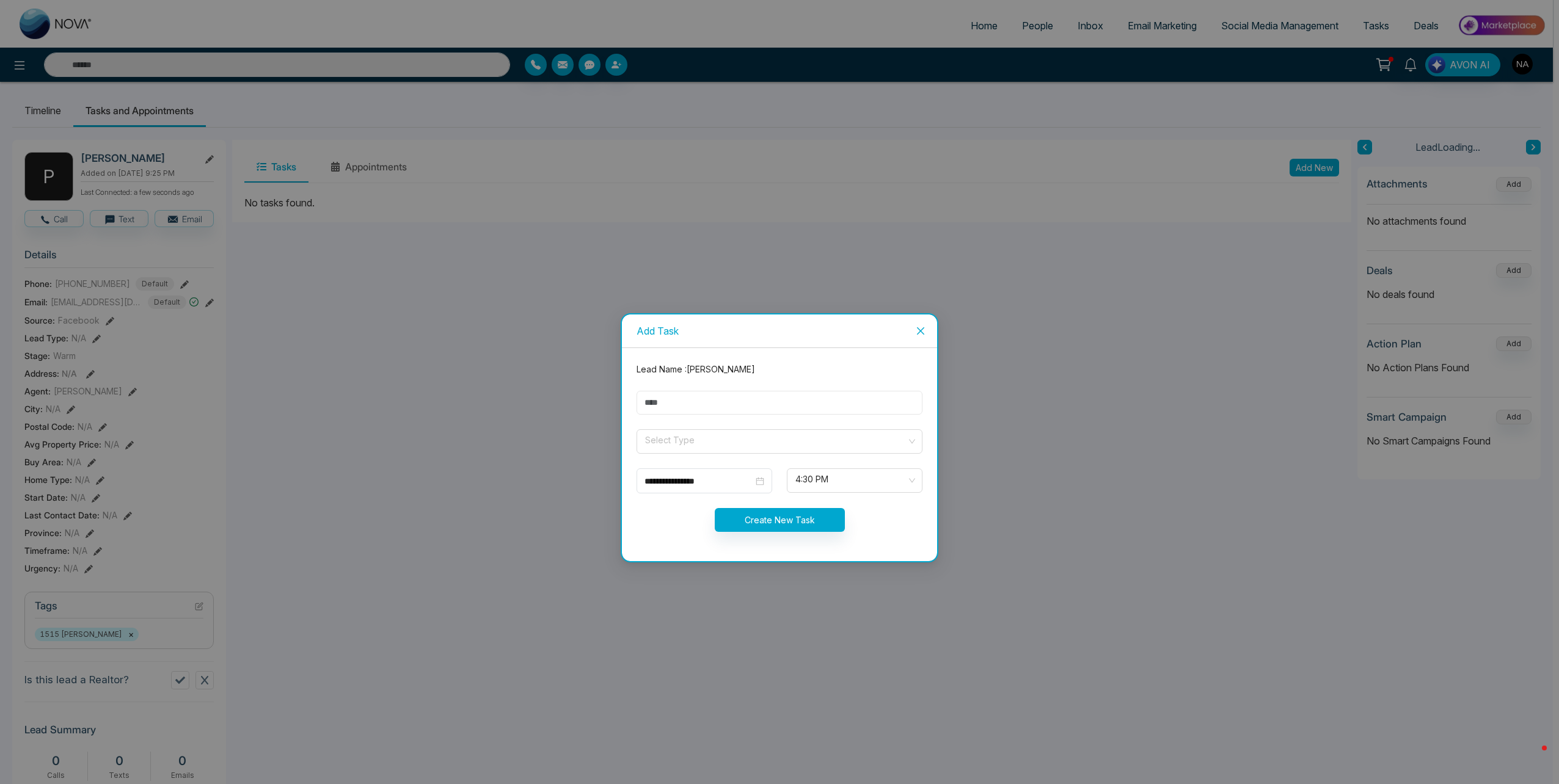
click at [747, 400] on input "text" at bounding box center [780, 402] width 286 height 24
type input "**********"
click at [711, 425] on form "**********" at bounding box center [780, 454] width 300 height 184
click at [711, 435] on input "search" at bounding box center [775, 439] width 263 height 18
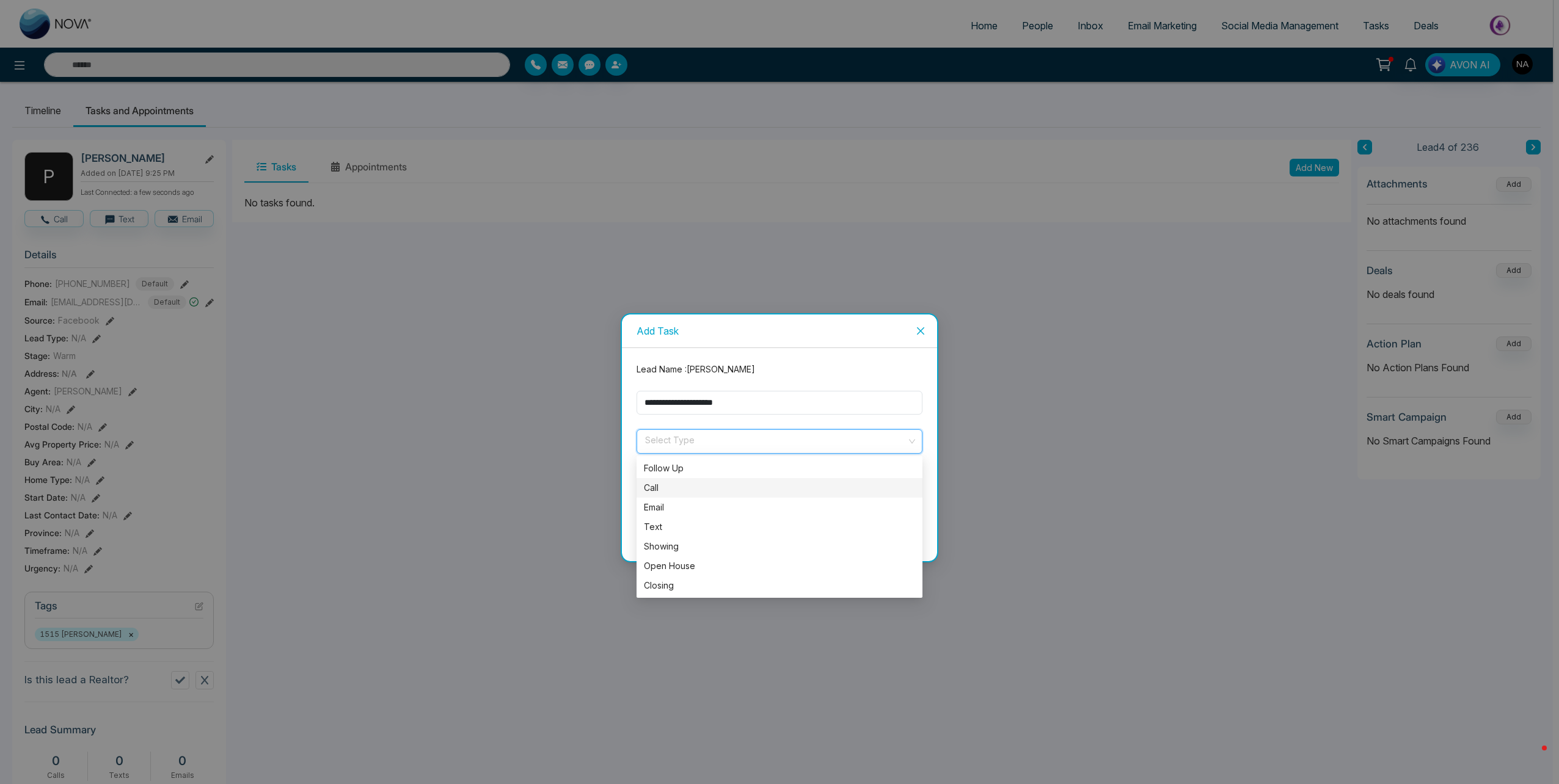
click at [663, 491] on div "Call" at bounding box center [780, 488] width 272 height 13
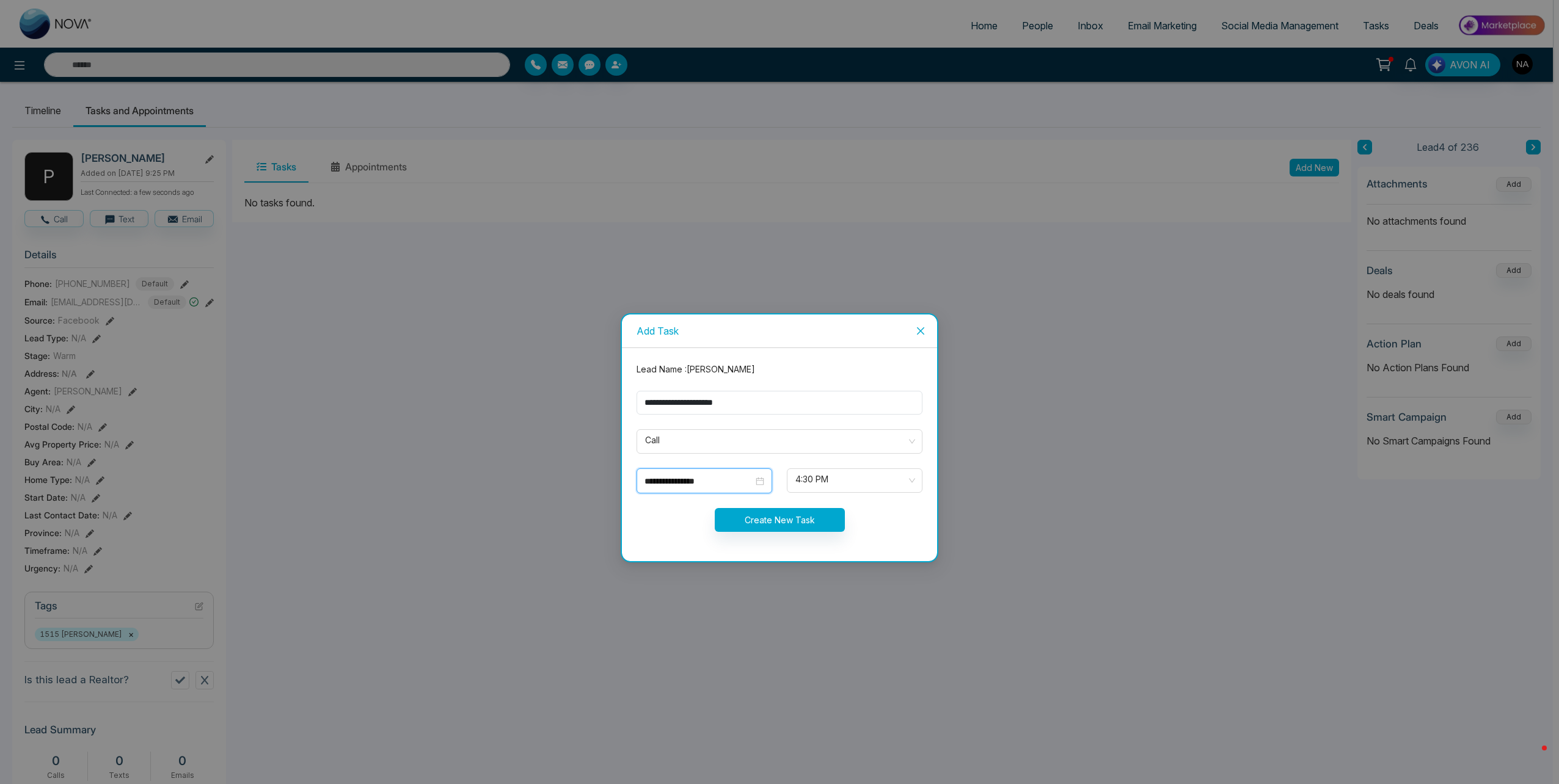
click at [663, 484] on input "**********" at bounding box center [698, 481] width 109 height 13
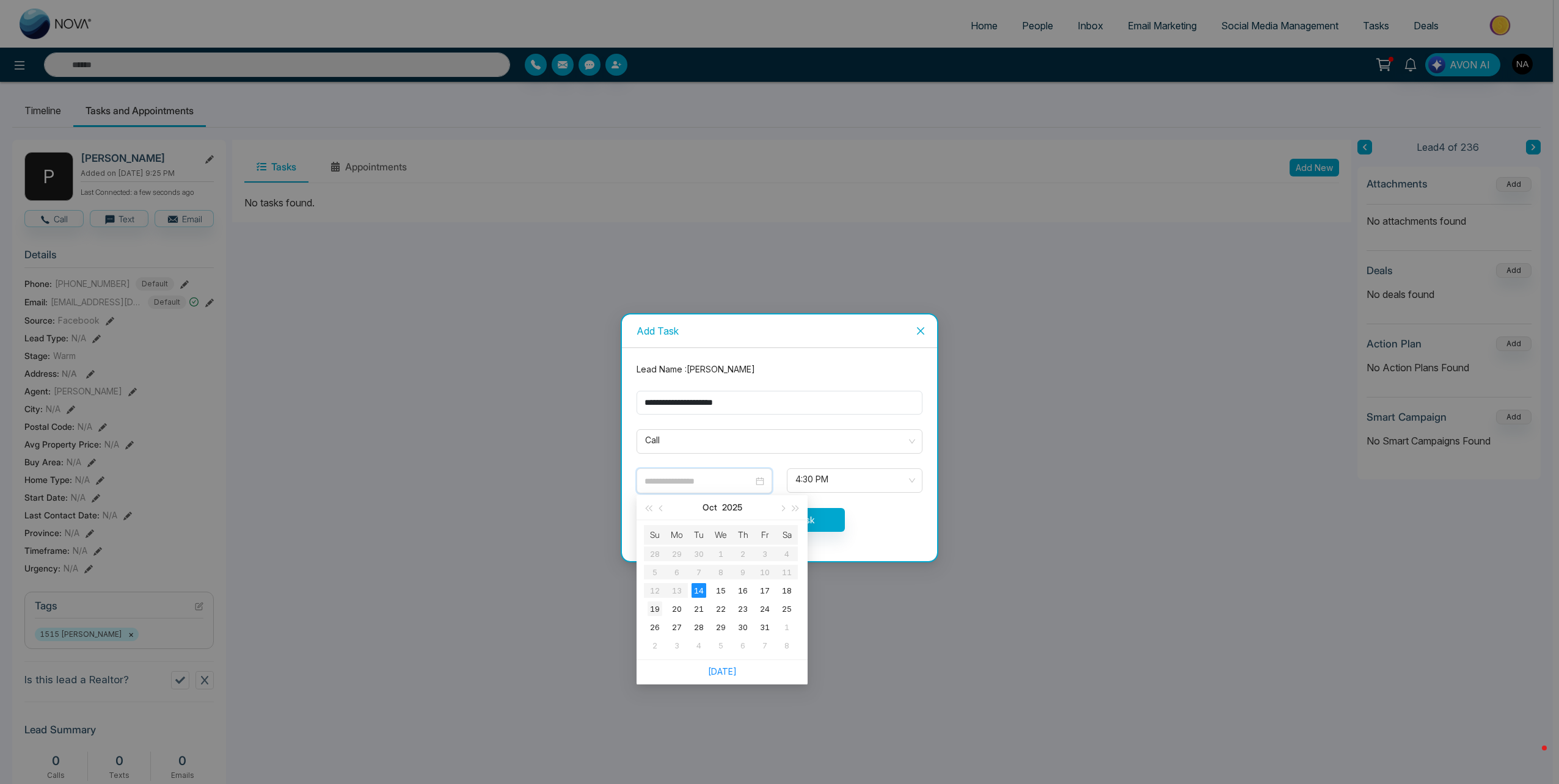
type input "**********"
click at [654, 606] on div "19" at bounding box center [655, 609] width 15 height 15
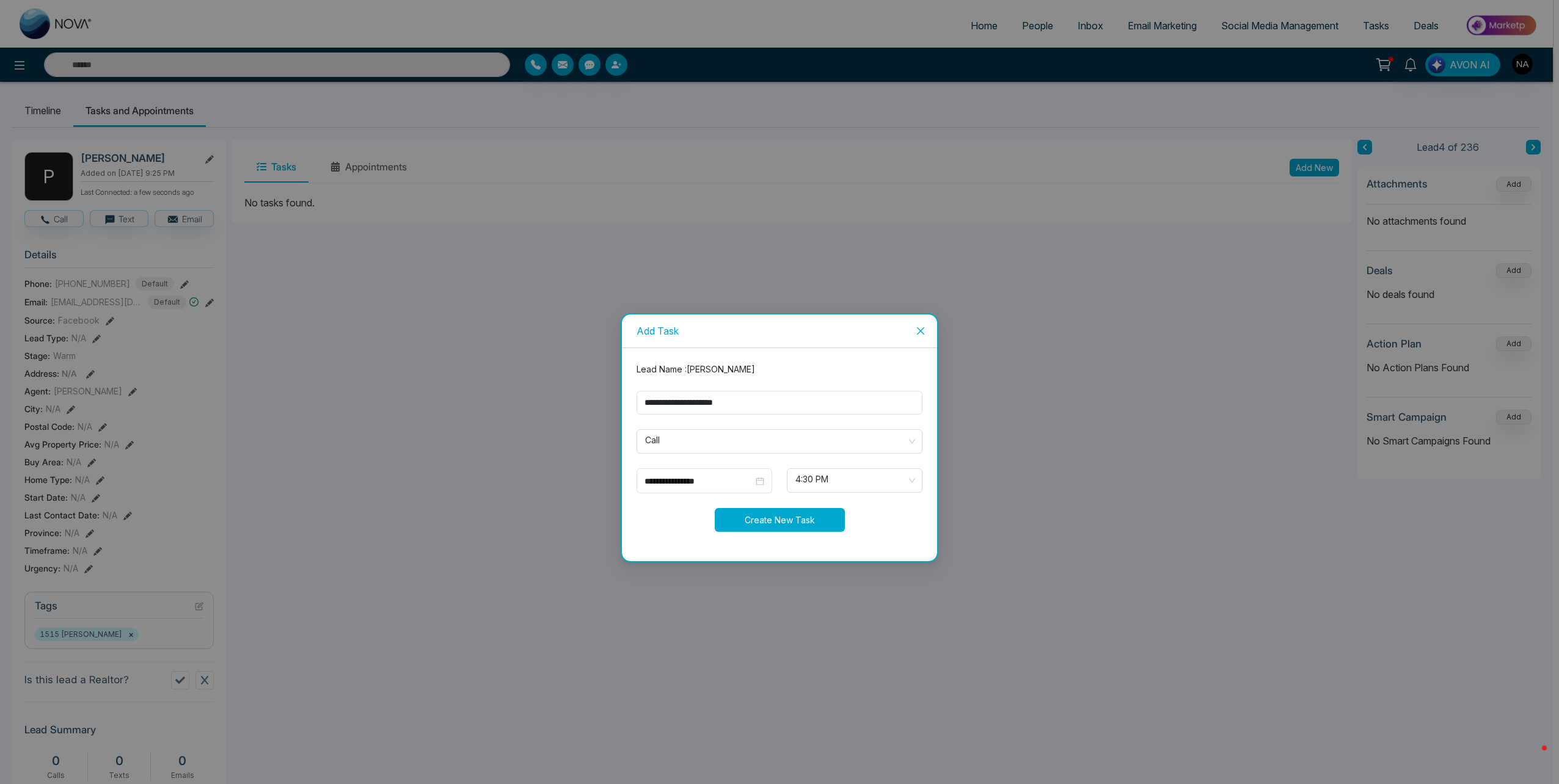
click at [765, 517] on button "Create New Task" at bounding box center [780, 519] width 130 height 24
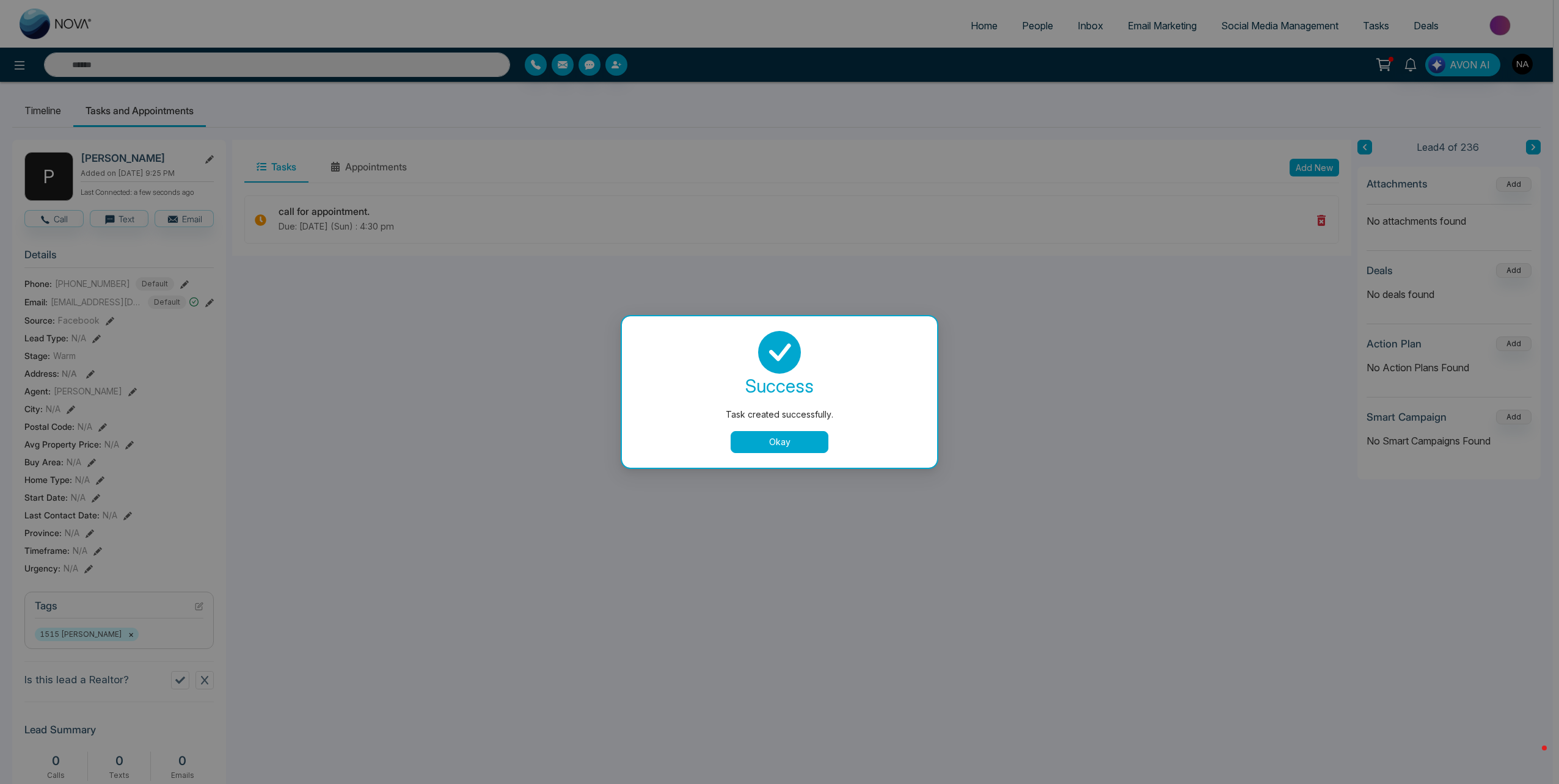
click at [778, 457] on div "success Task created successfully. Okay" at bounding box center [780, 392] width 315 height 152
click at [784, 448] on button "Okay" at bounding box center [779, 442] width 98 height 22
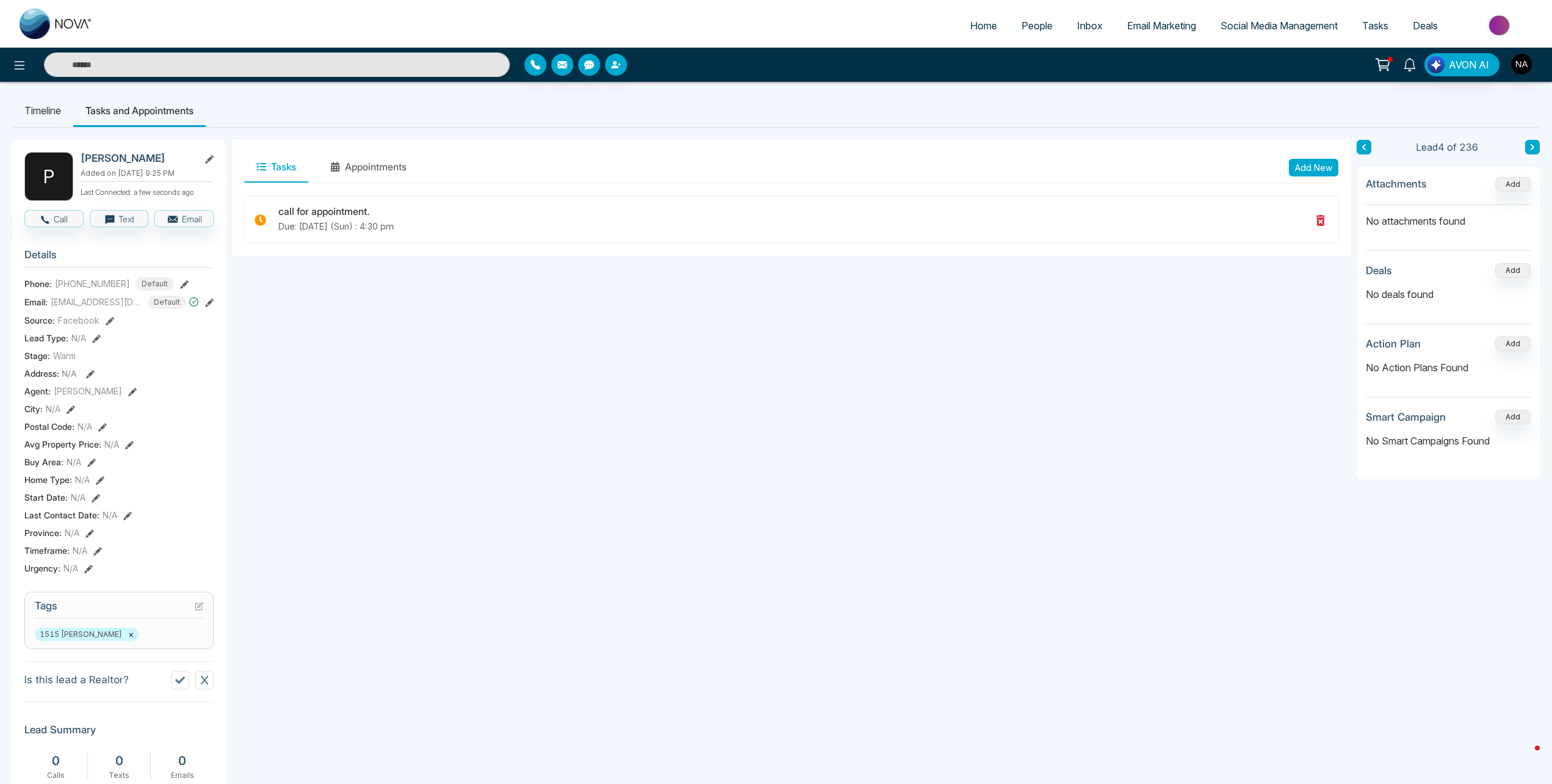
click at [1531, 151] on button at bounding box center [1533, 147] width 15 height 15
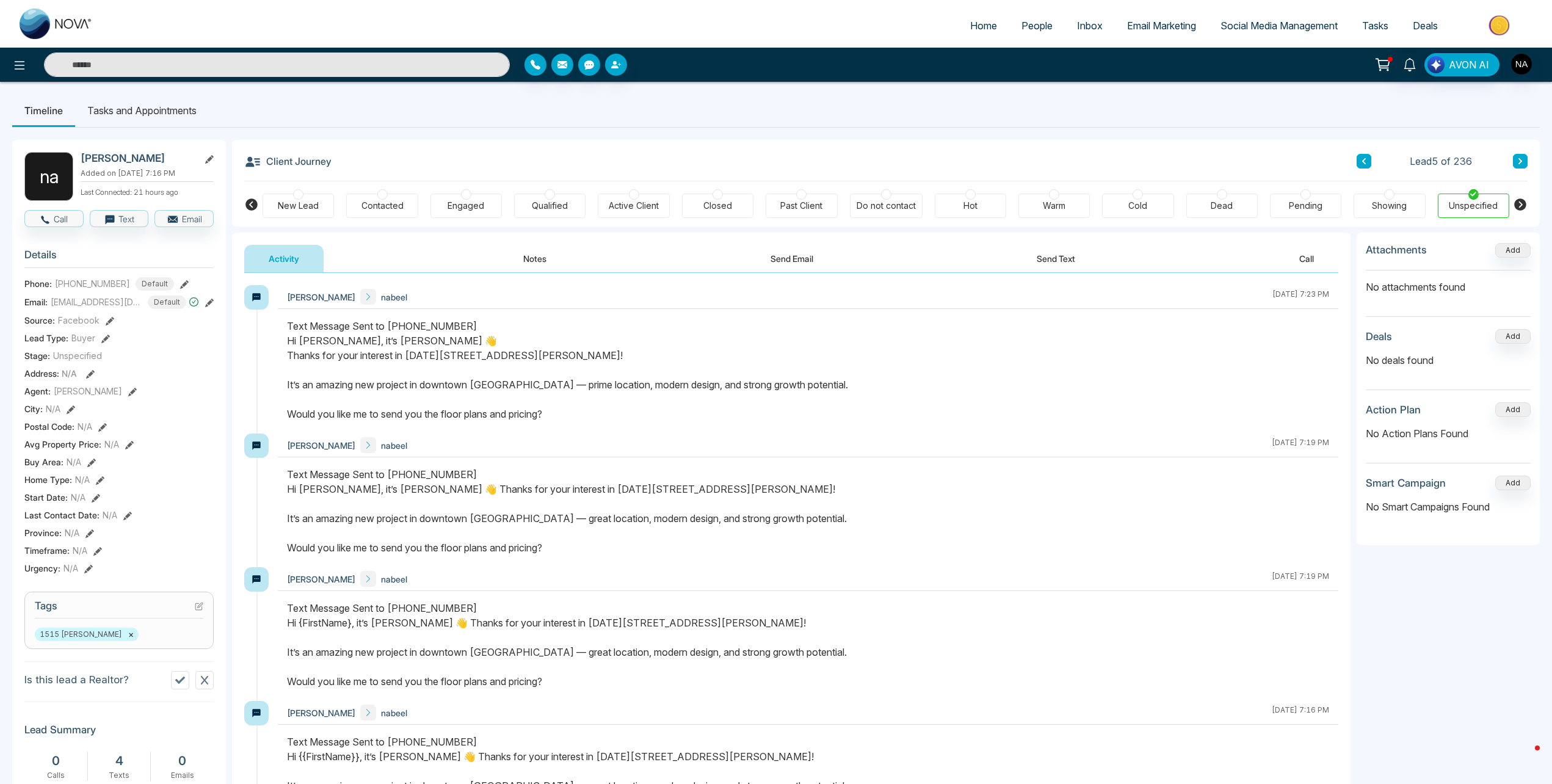
click at [1517, 164] on button at bounding box center [1521, 162] width 15 height 15
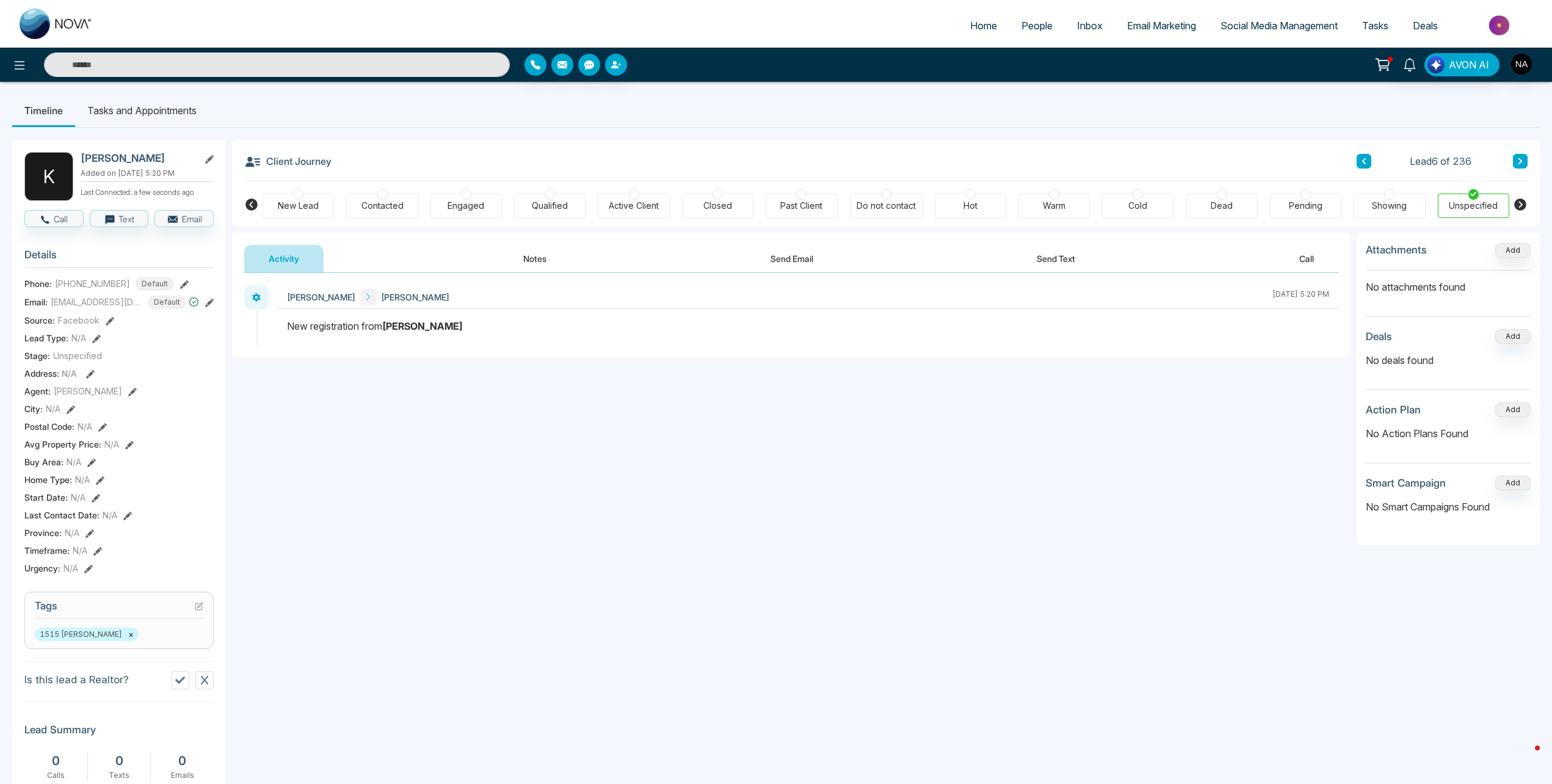
click at [522, 258] on button "Notes" at bounding box center [535, 258] width 72 height 27
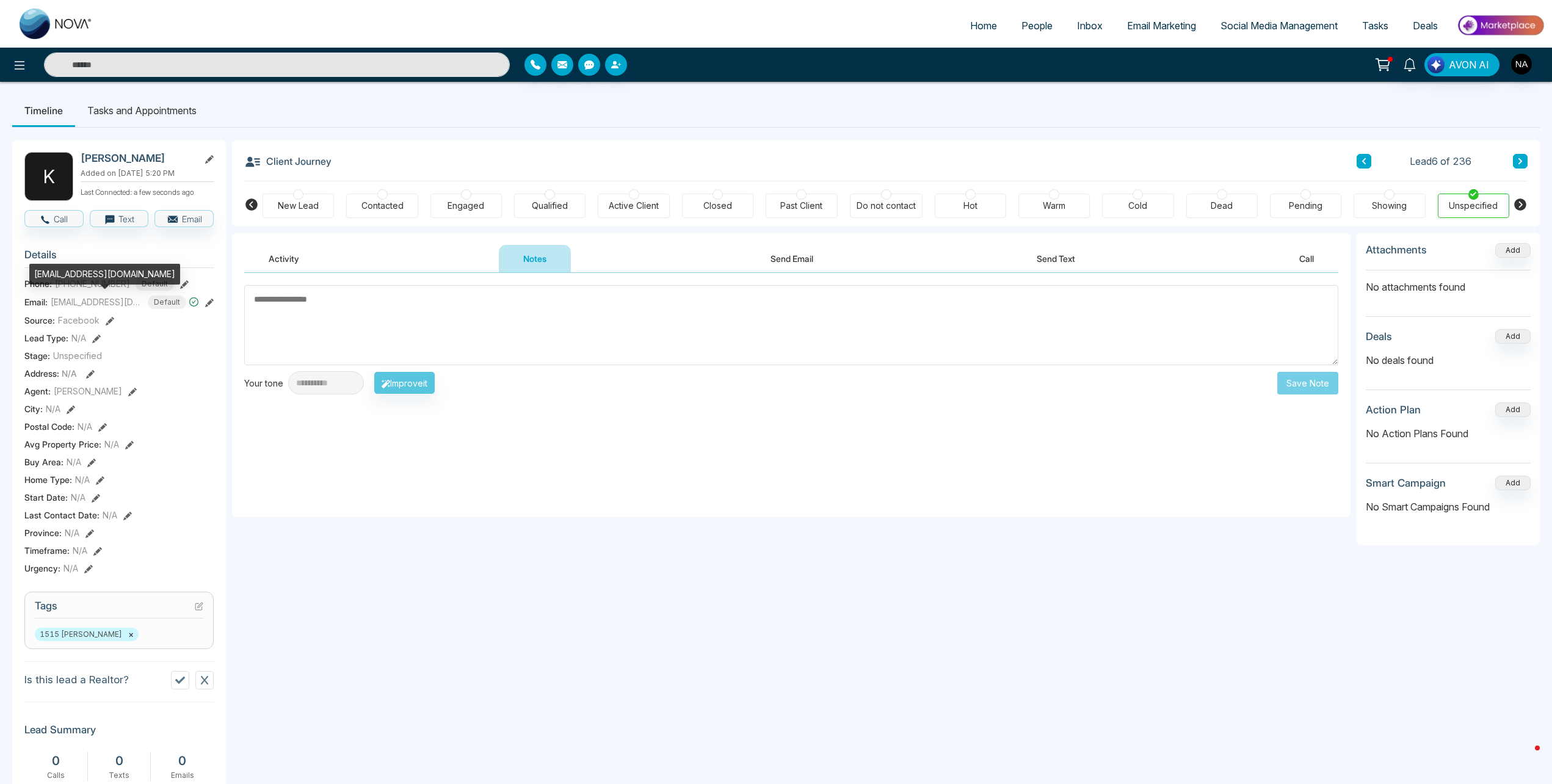
click at [78, 276] on div "[EMAIL_ADDRESS][DOMAIN_NAME]" at bounding box center [105, 274] width 151 height 21
copy div "[EMAIL_ADDRESS][DOMAIN_NAME]"
click at [299, 207] on div "New Lead" at bounding box center [299, 205] width 41 height 12
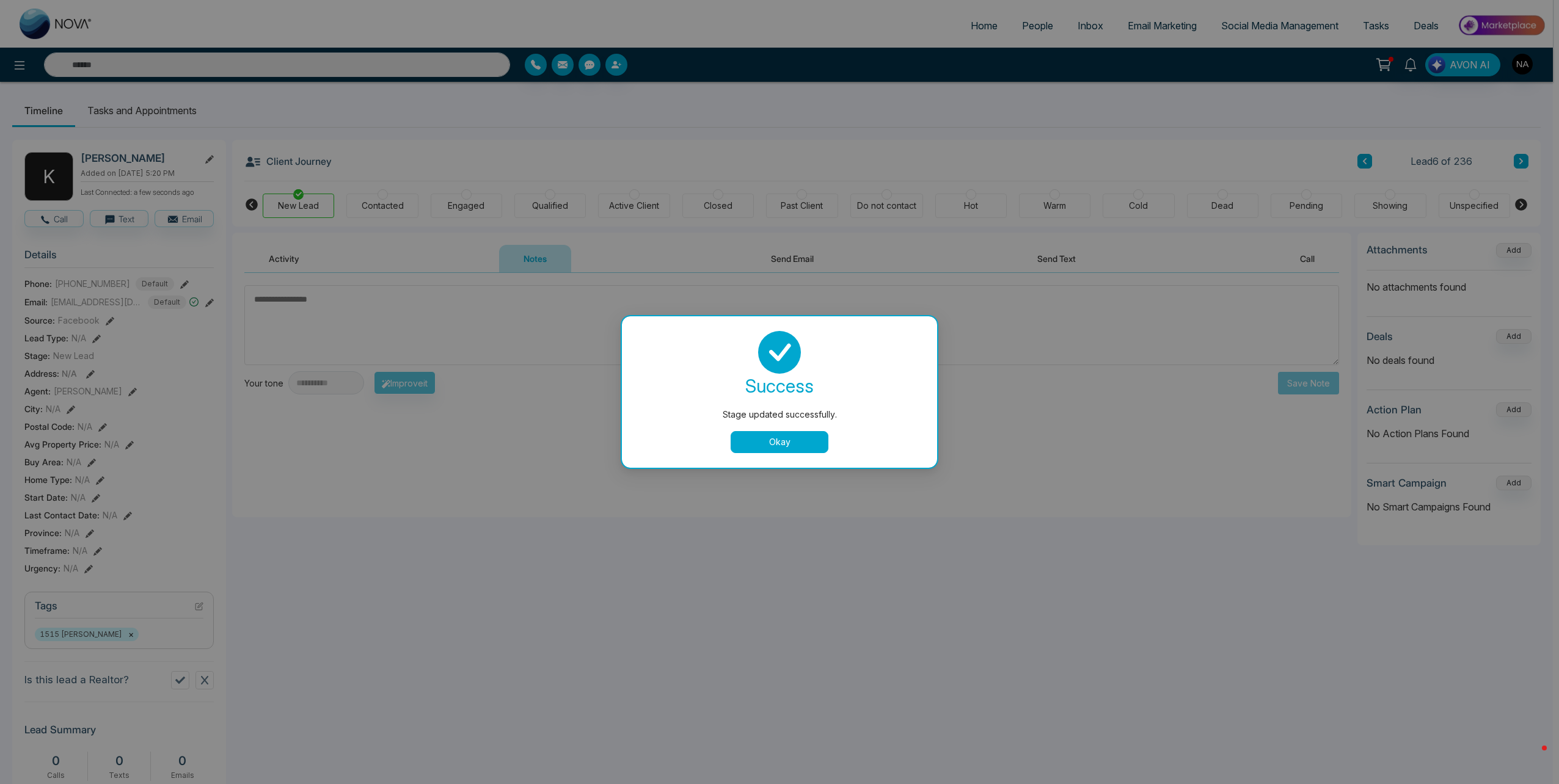
click at [762, 436] on button "Okay" at bounding box center [779, 442] width 98 height 22
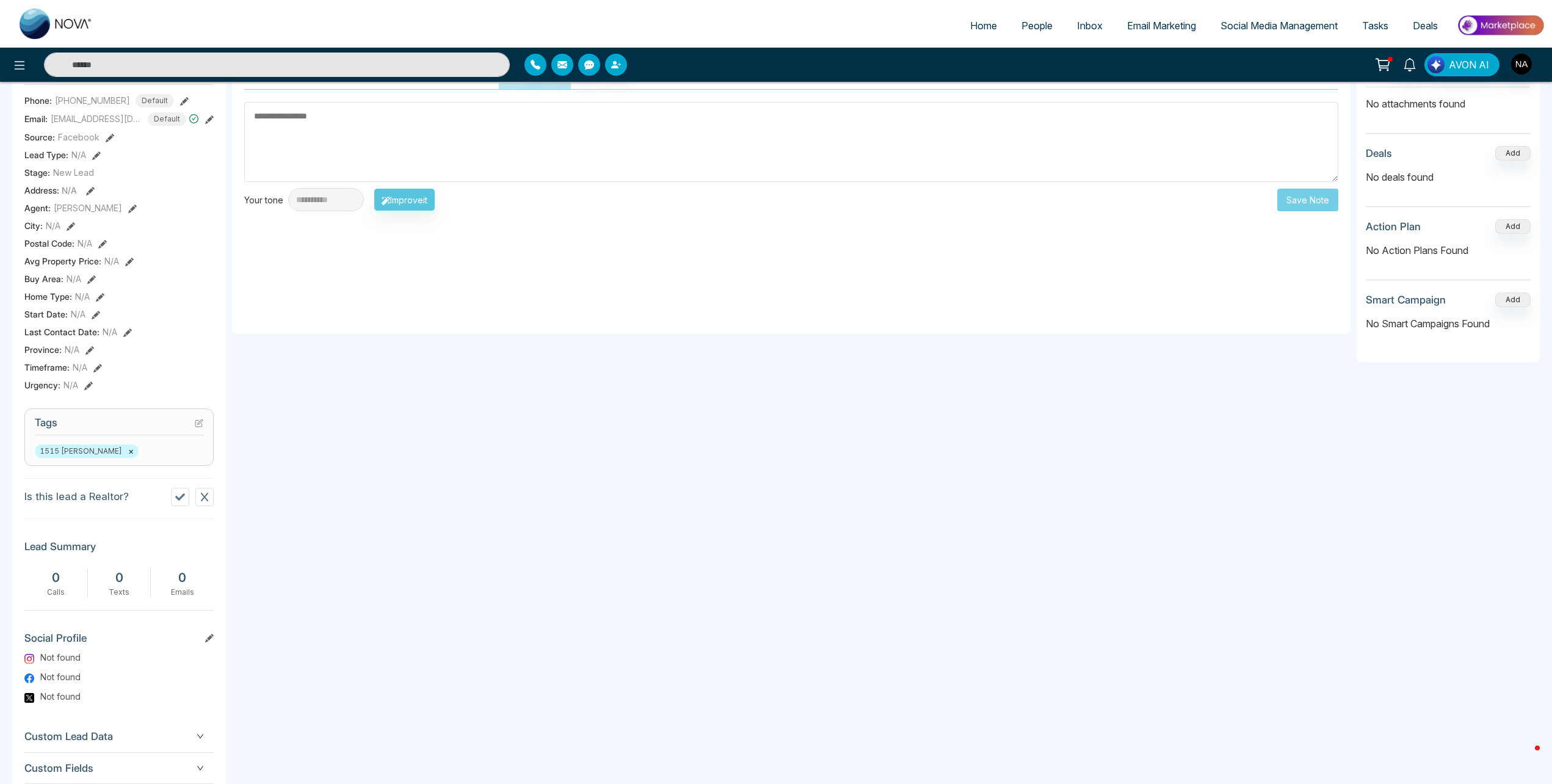
scroll to position [244, 0]
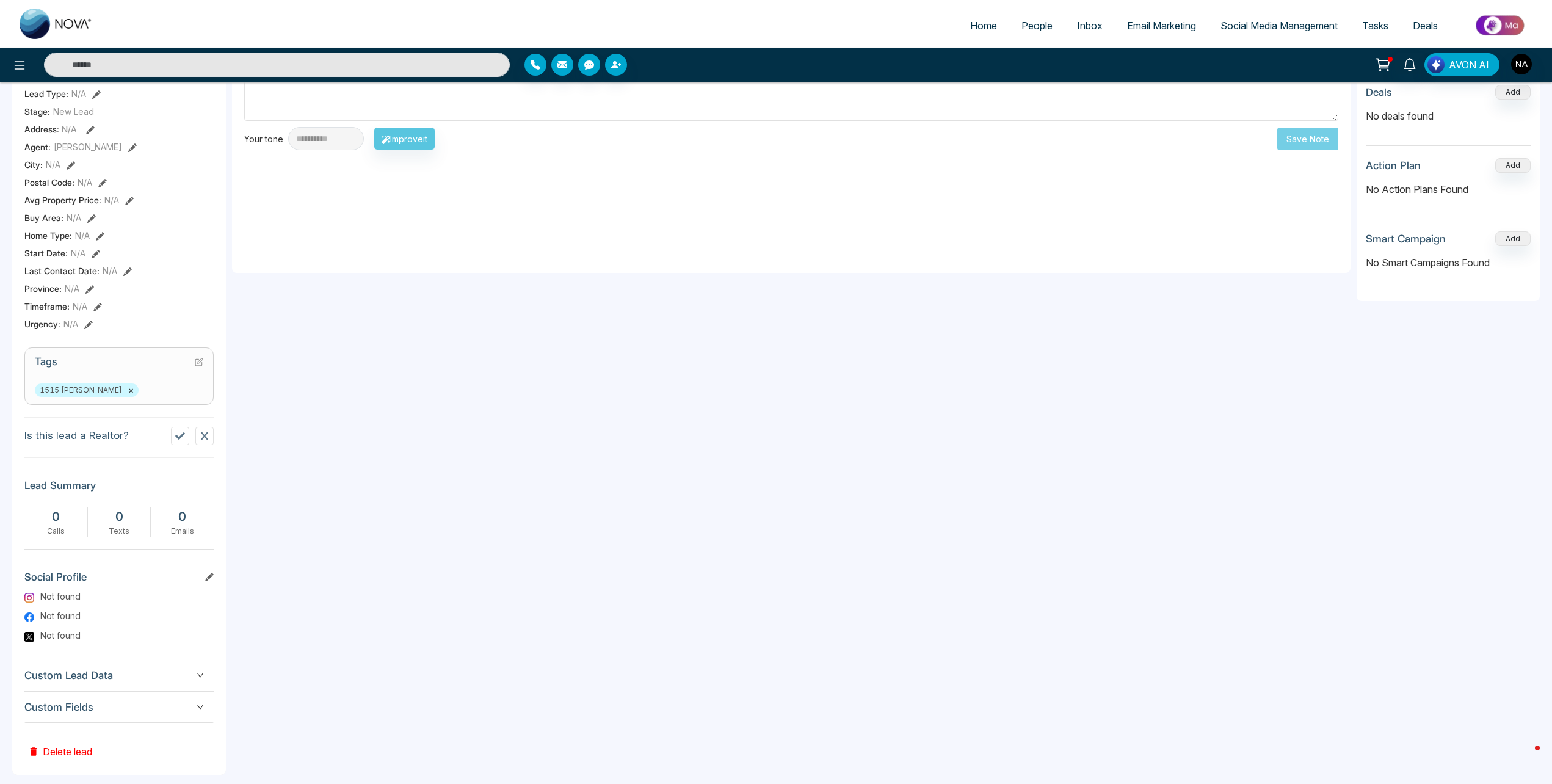
click at [172, 704] on span "Custom Fields" at bounding box center [119, 707] width 189 height 16
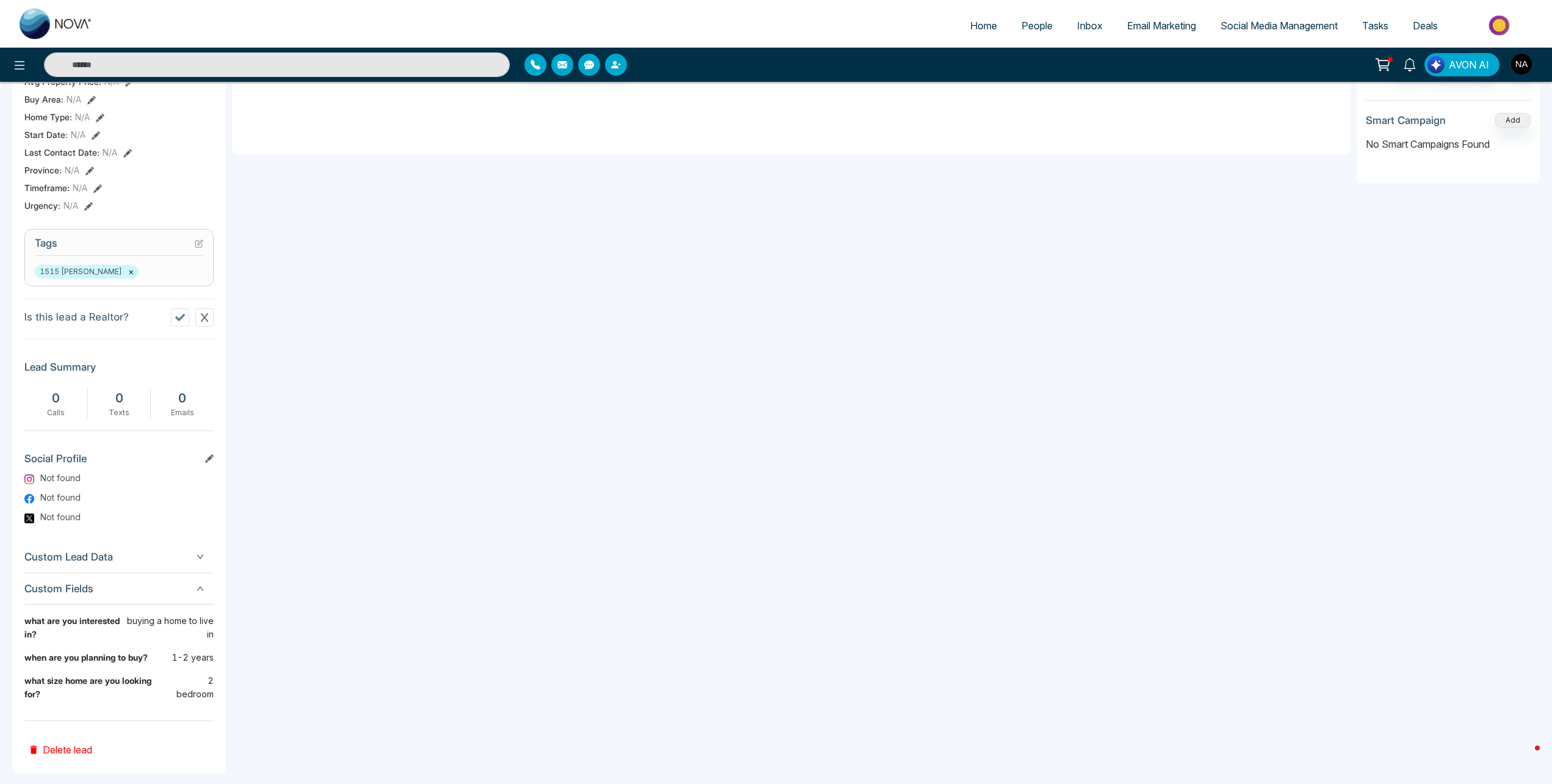
scroll to position [0, 0]
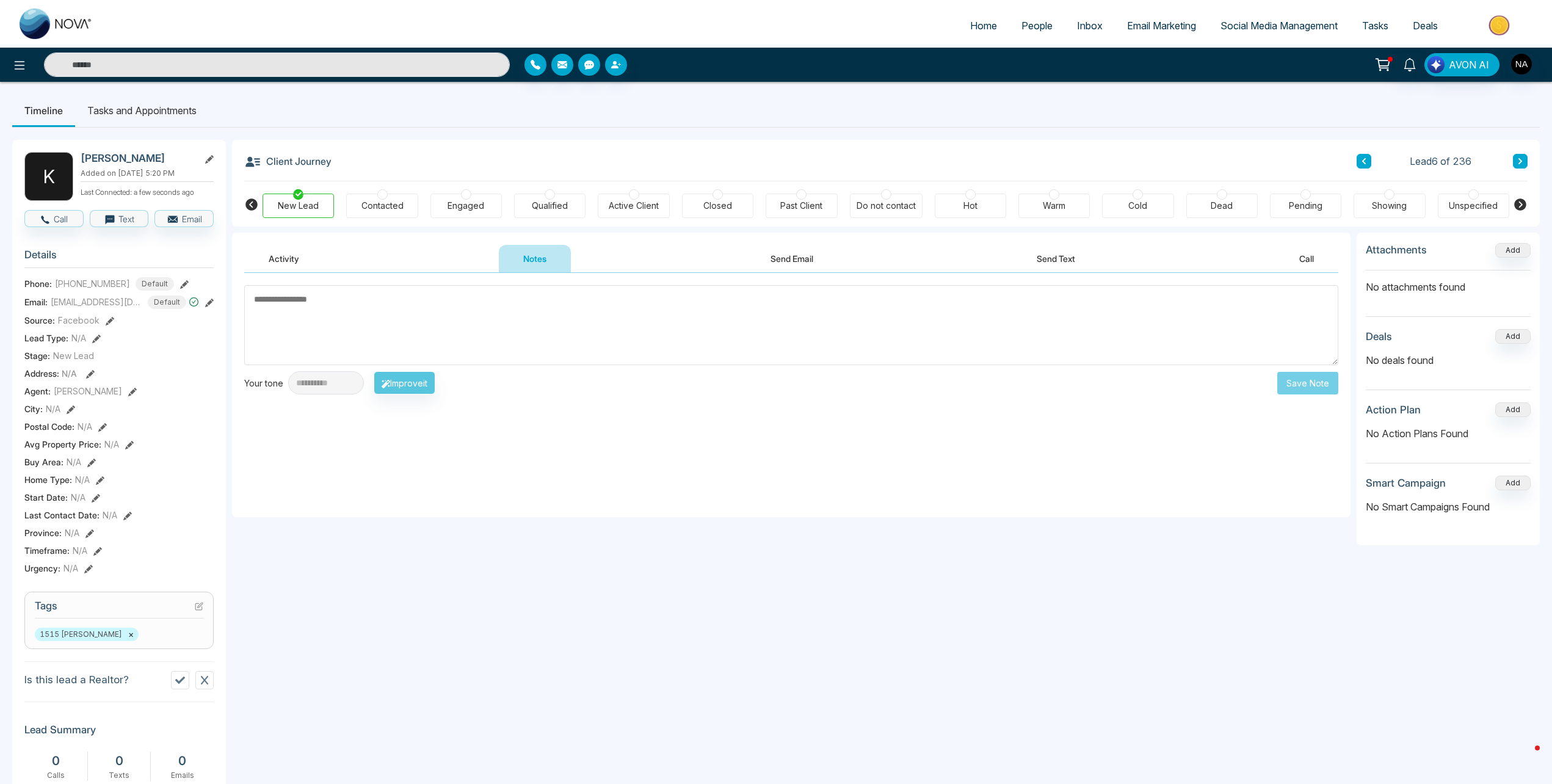
click at [386, 342] on textarea at bounding box center [792, 326] width 1094 height 80
type textarea "*"
type textarea "**********"
click at [379, 202] on div "Contacted" at bounding box center [382, 205] width 42 height 12
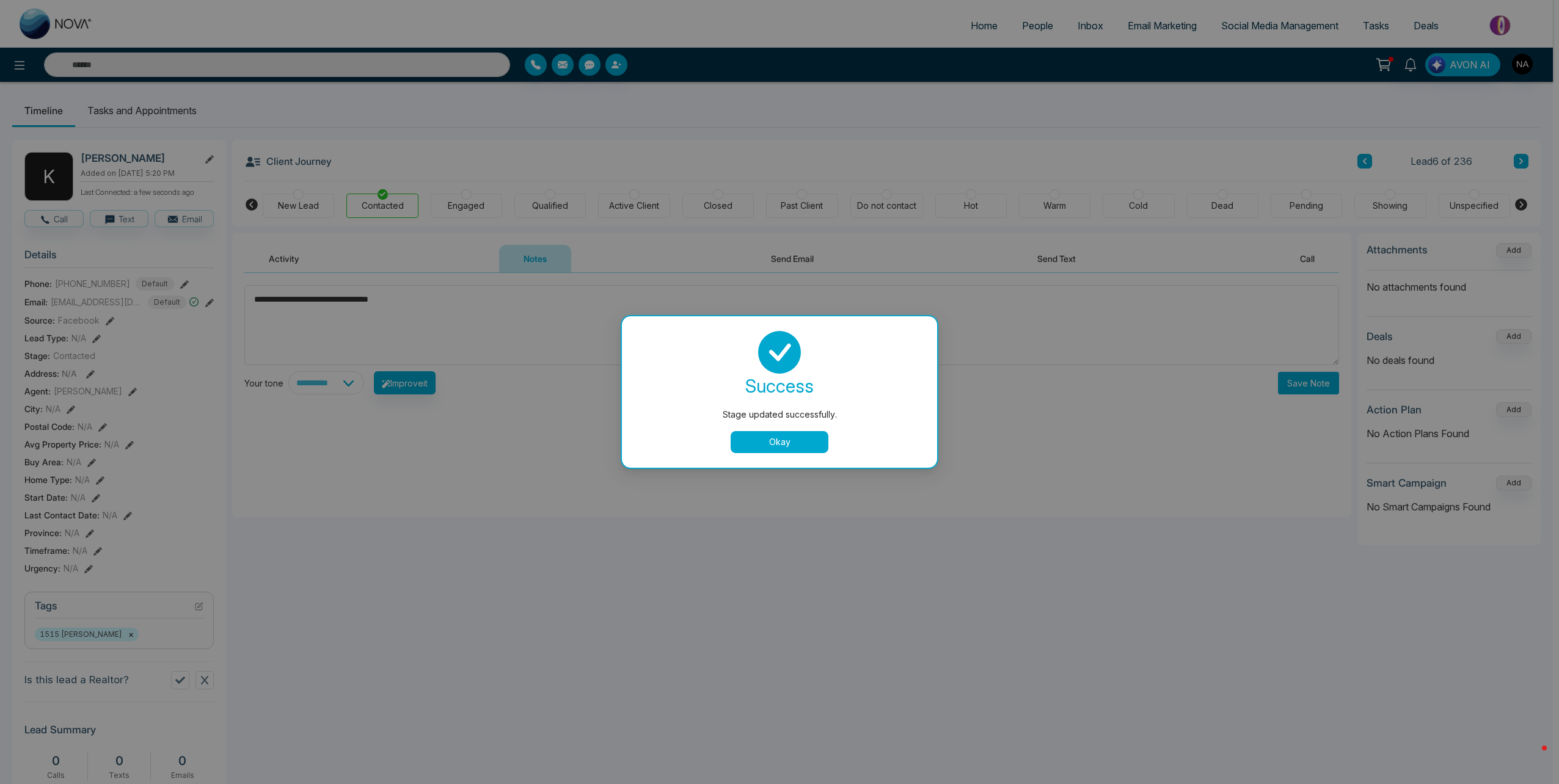
click at [754, 437] on button "Okay" at bounding box center [779, 442] width 98 height 22
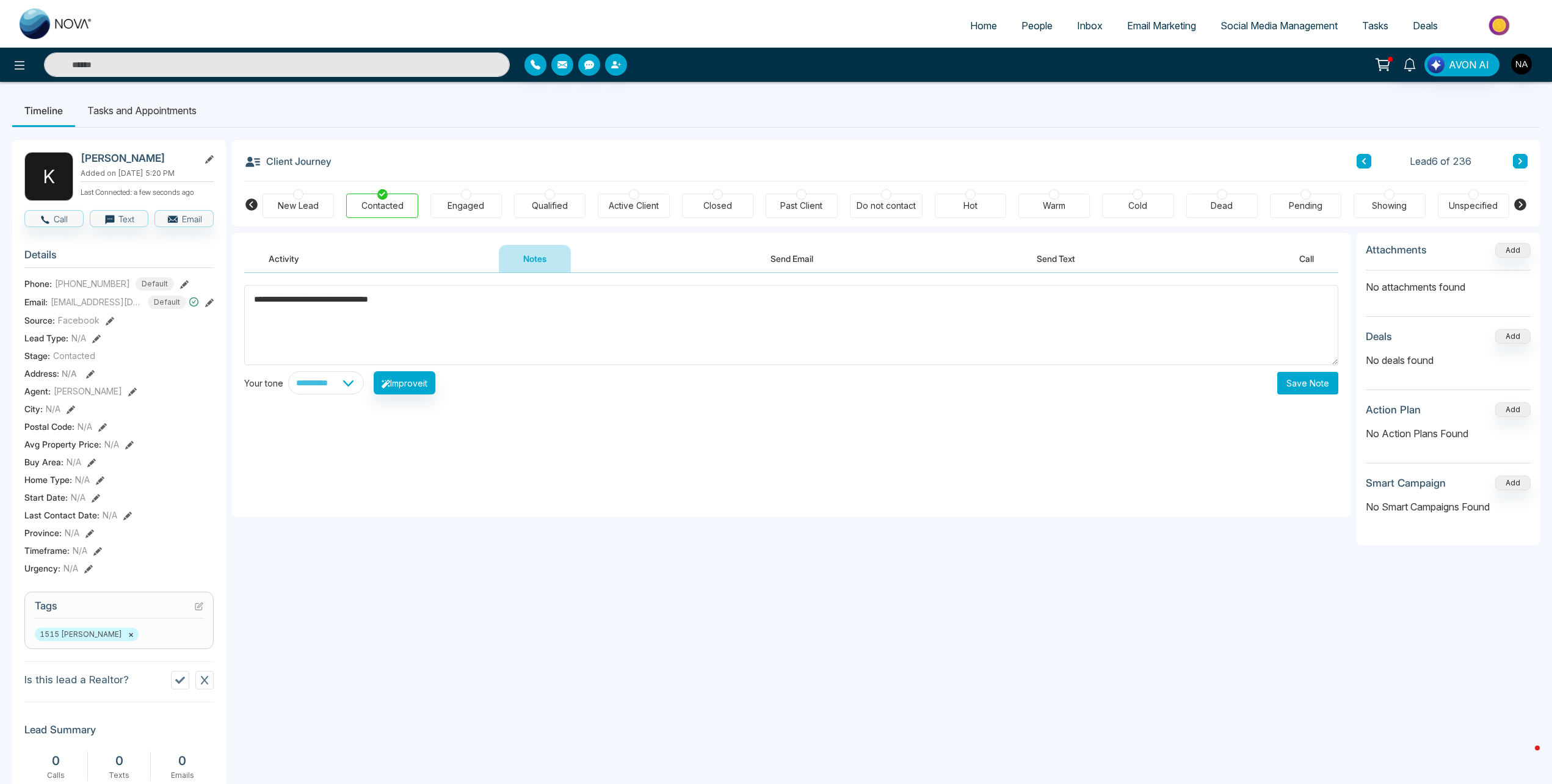
click at [1309, 382] on button "Save Note" at bounding box center [1308, 383] width 61 height 23
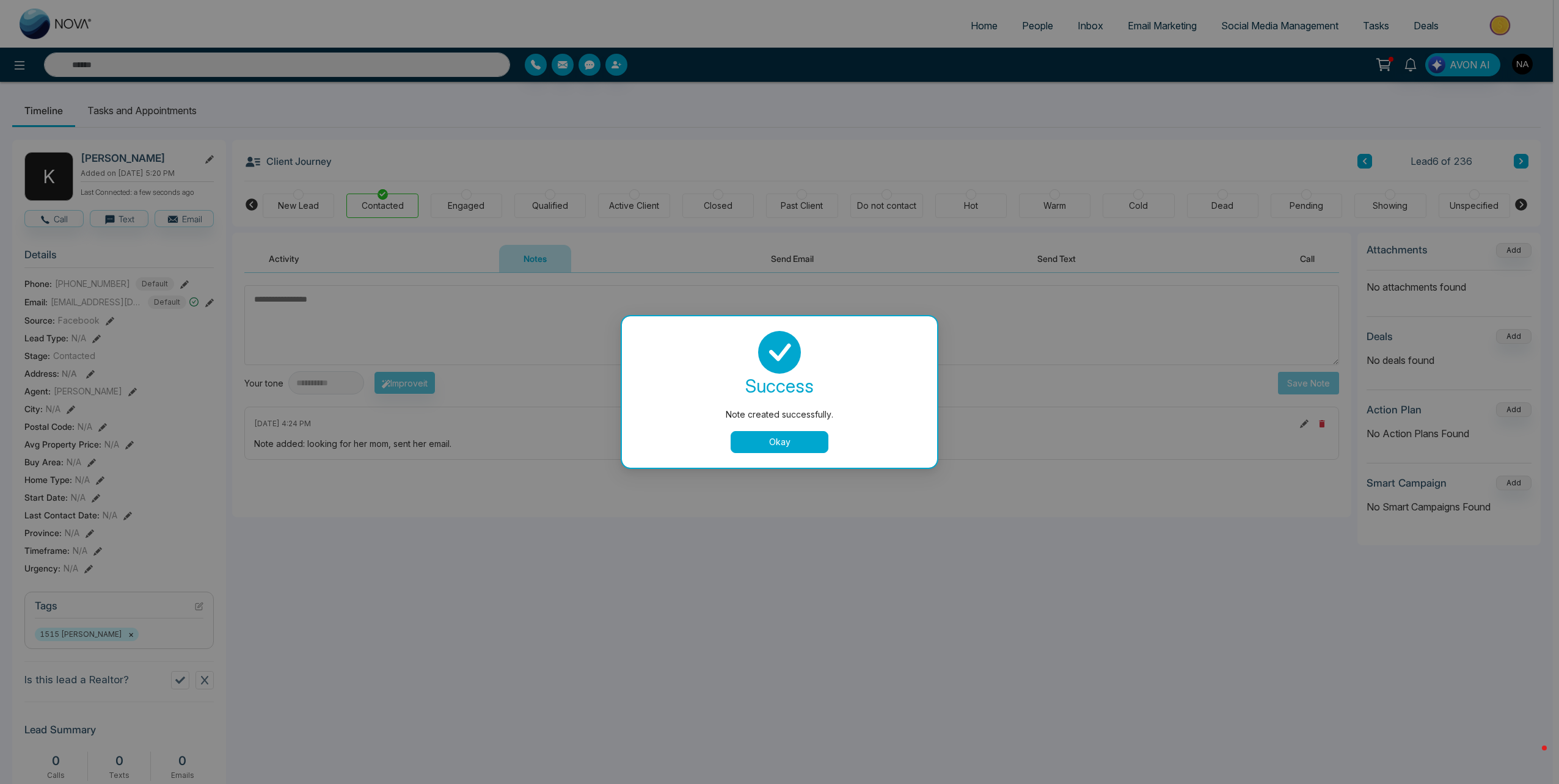
click at [788, 440] on button "Okay" at bounding box center [779, 442] width 98 height 22
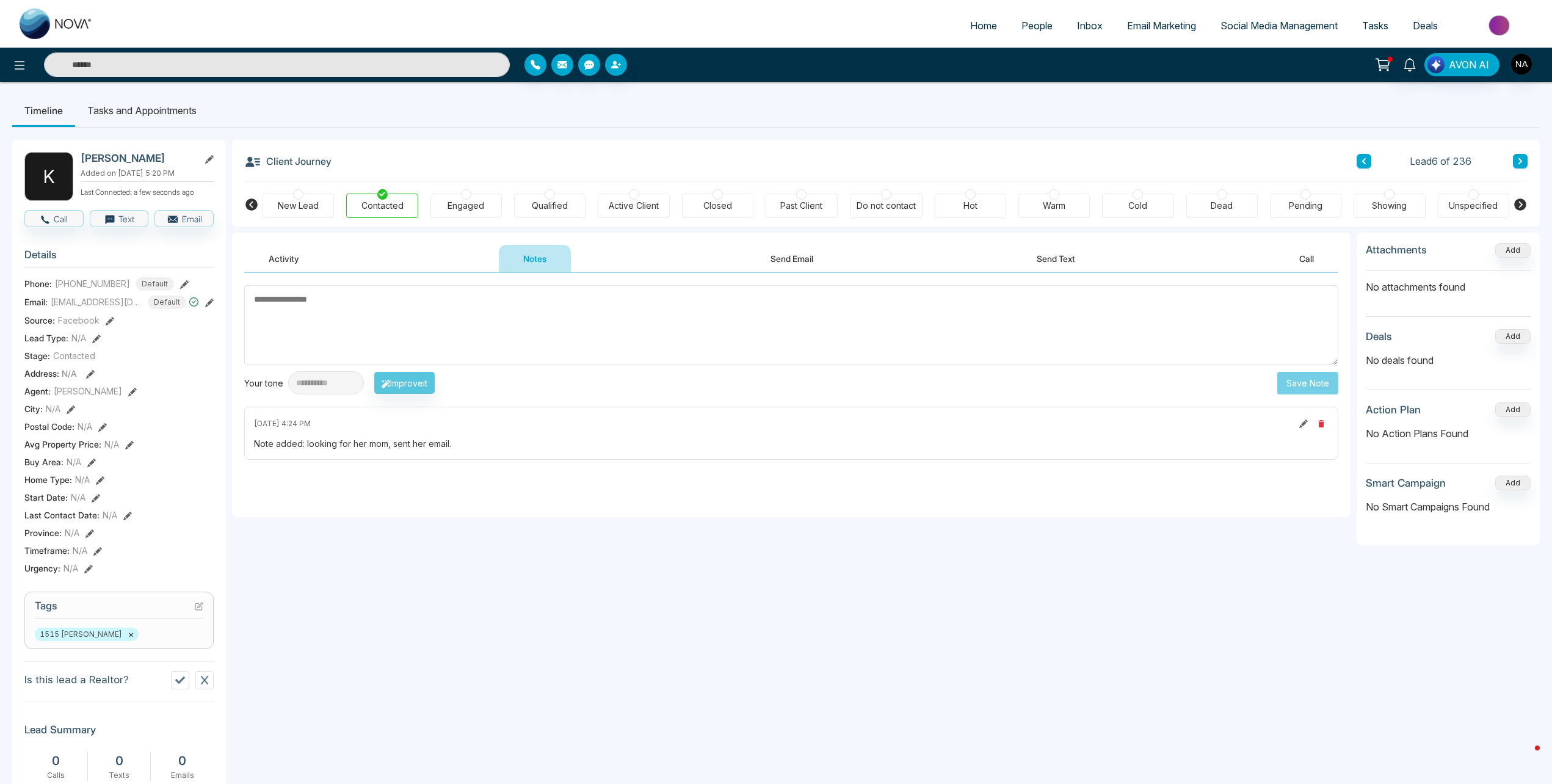
click at [1522, 166] on button at bounding box center [1521, 162] width 15 height 15
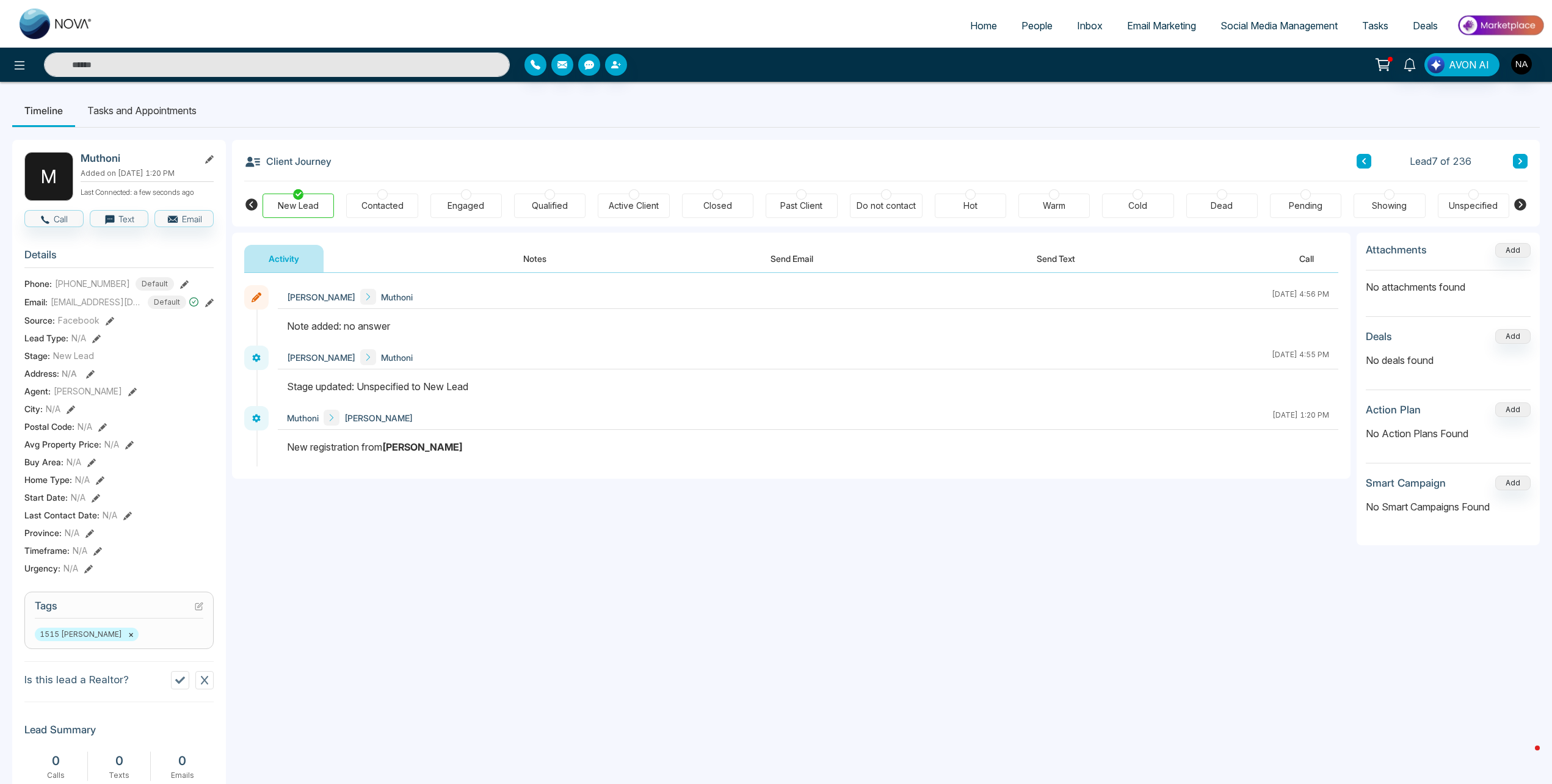
scroll to position [259, 0]
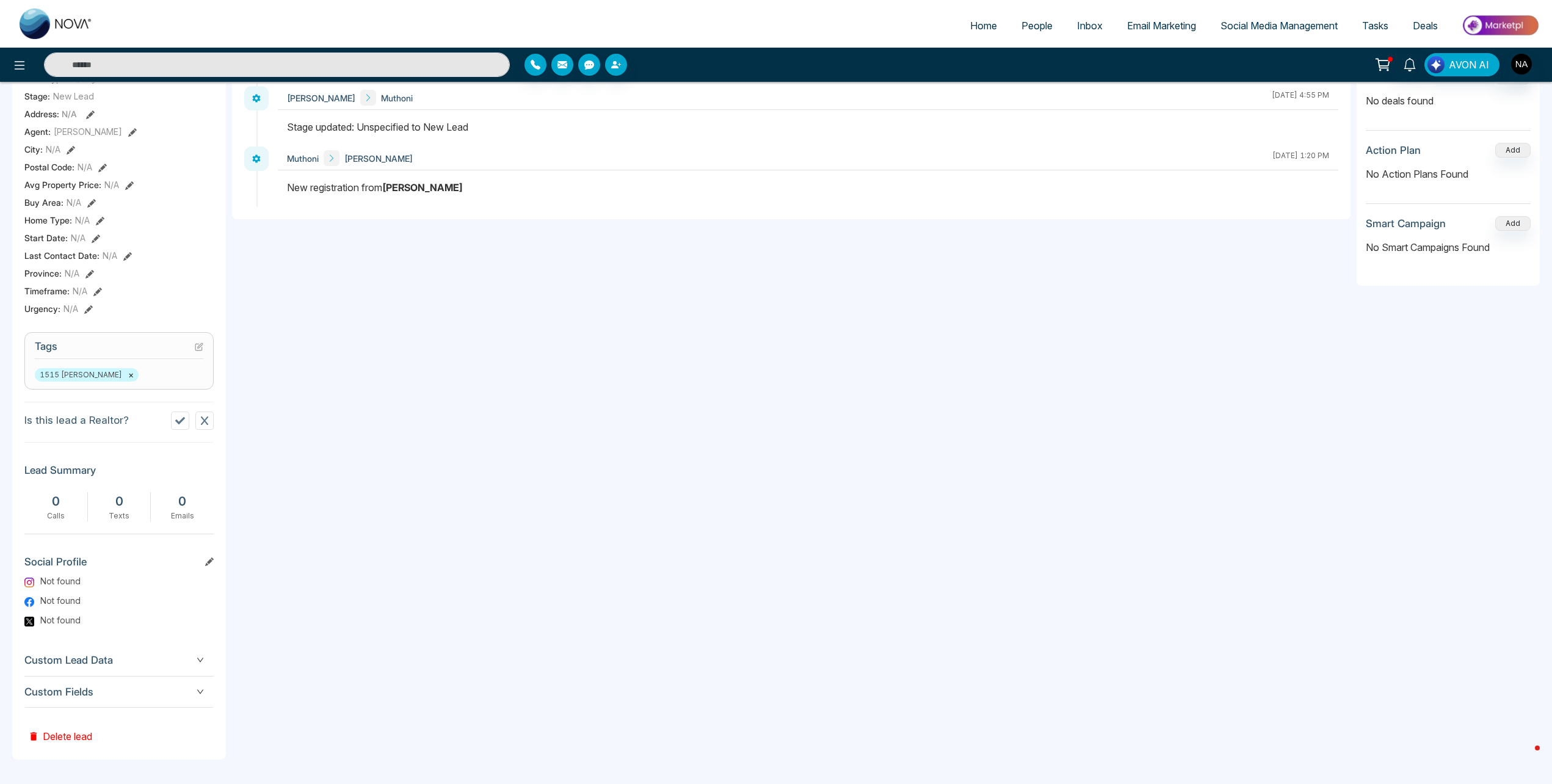
click at [153, 696] on span "Custom Fields" at bounding box center [119, 692] width 189 height 16
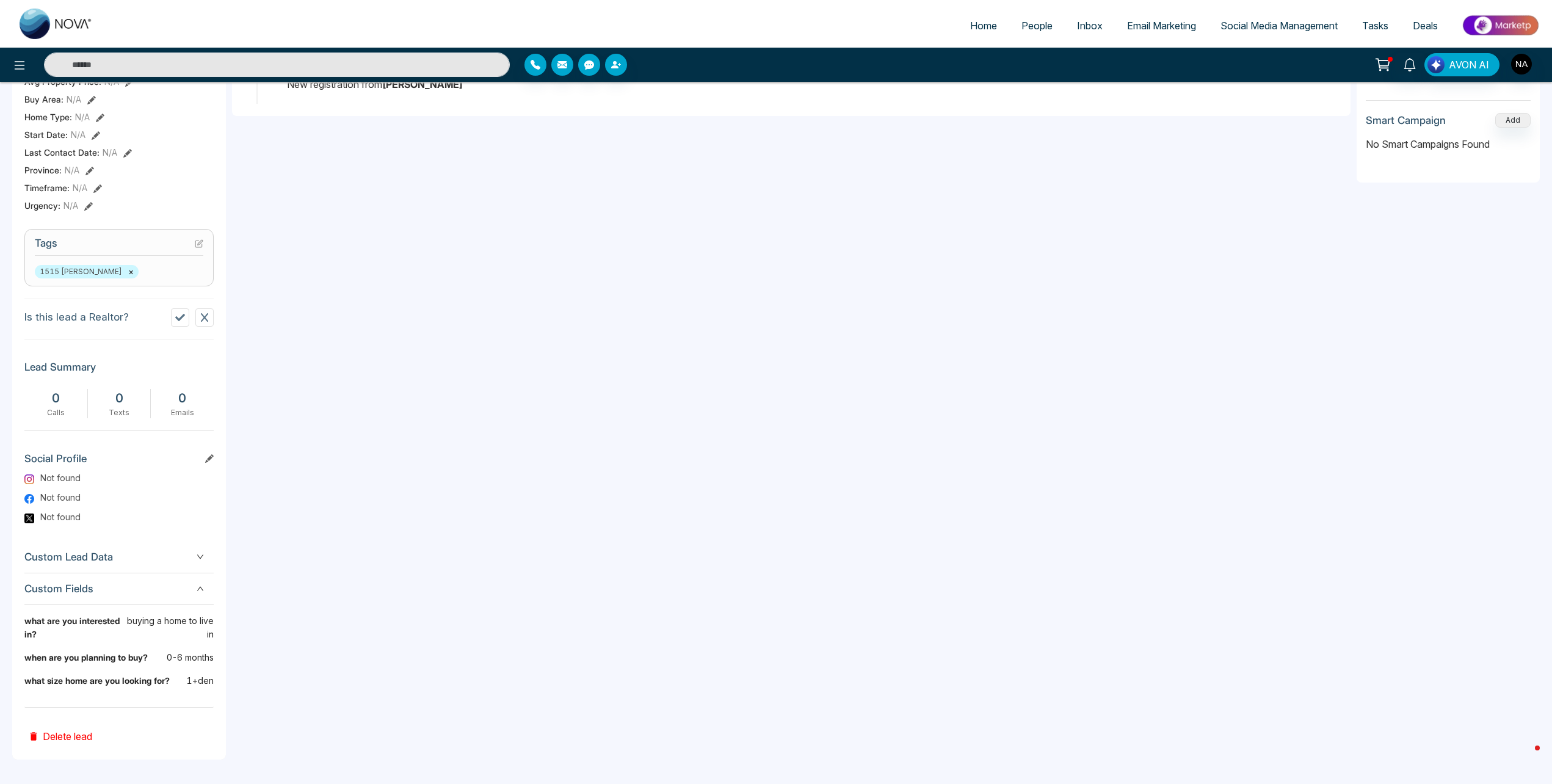
scroll to position [0, 0]
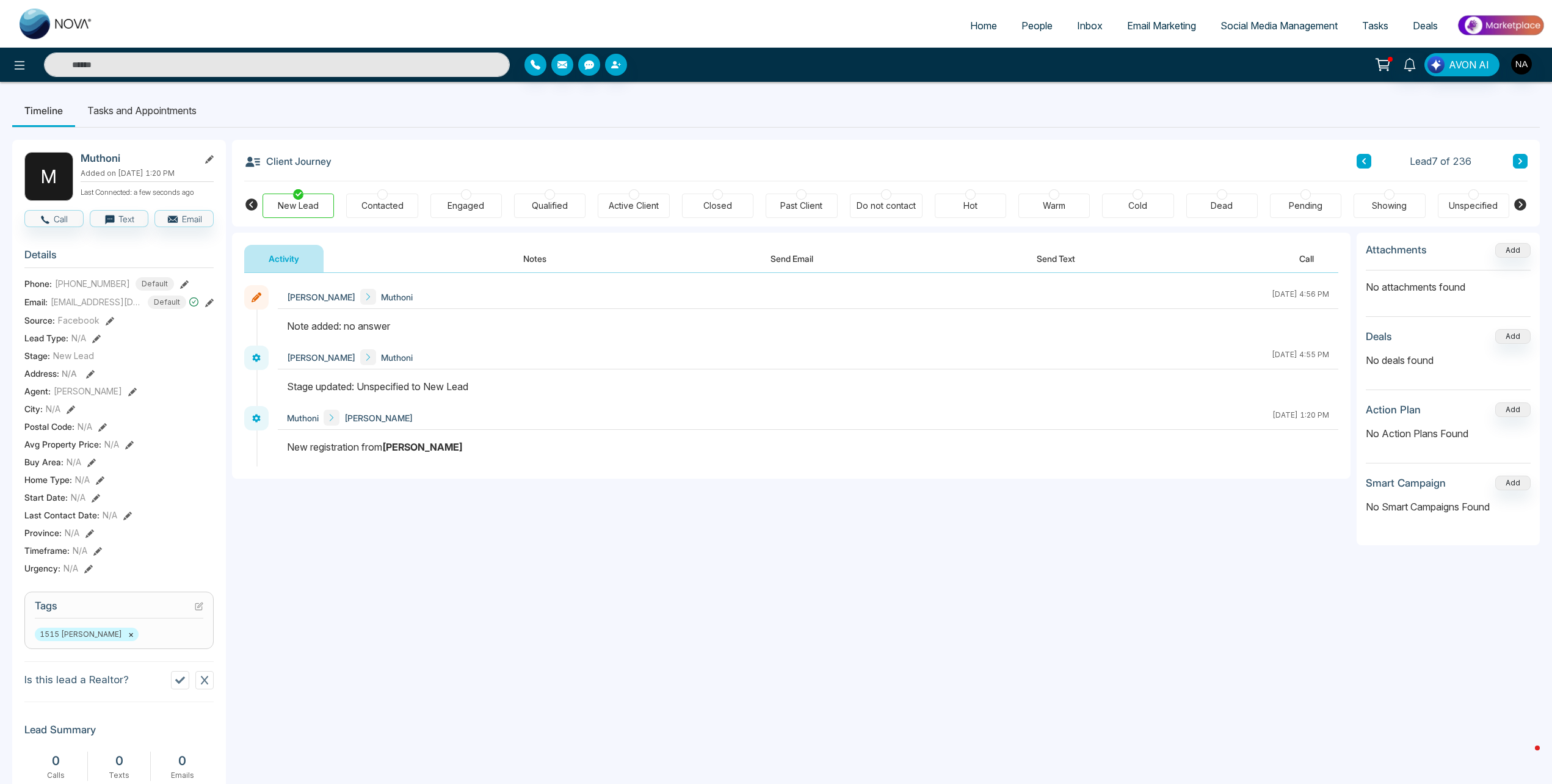
click at [1526, 157] on button at bounding box center [1521, 162] width 15 height 15
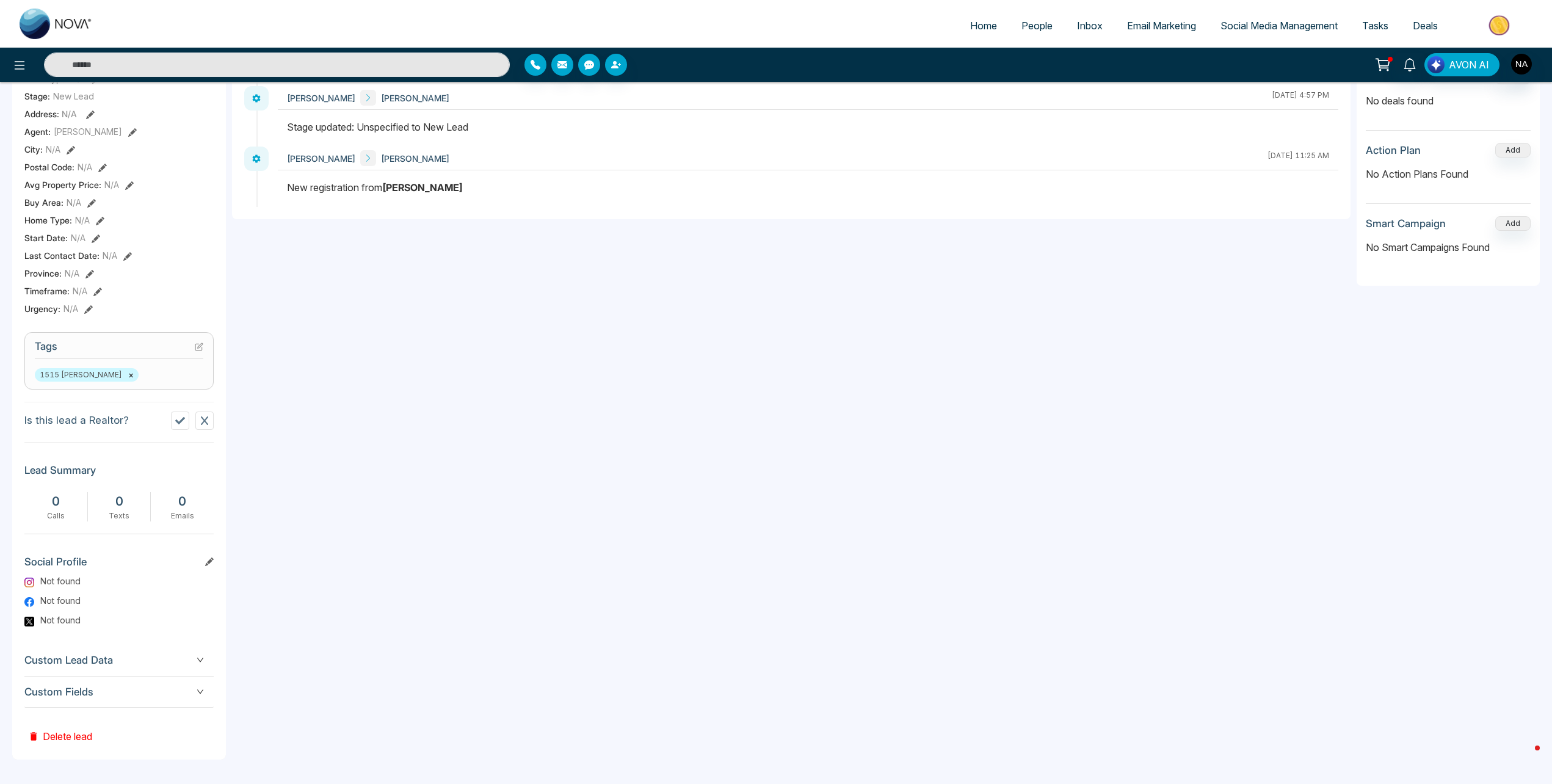
click at [151, 695] on span "Custom Fields" at bounding box center [119, 692] width 189 height 16
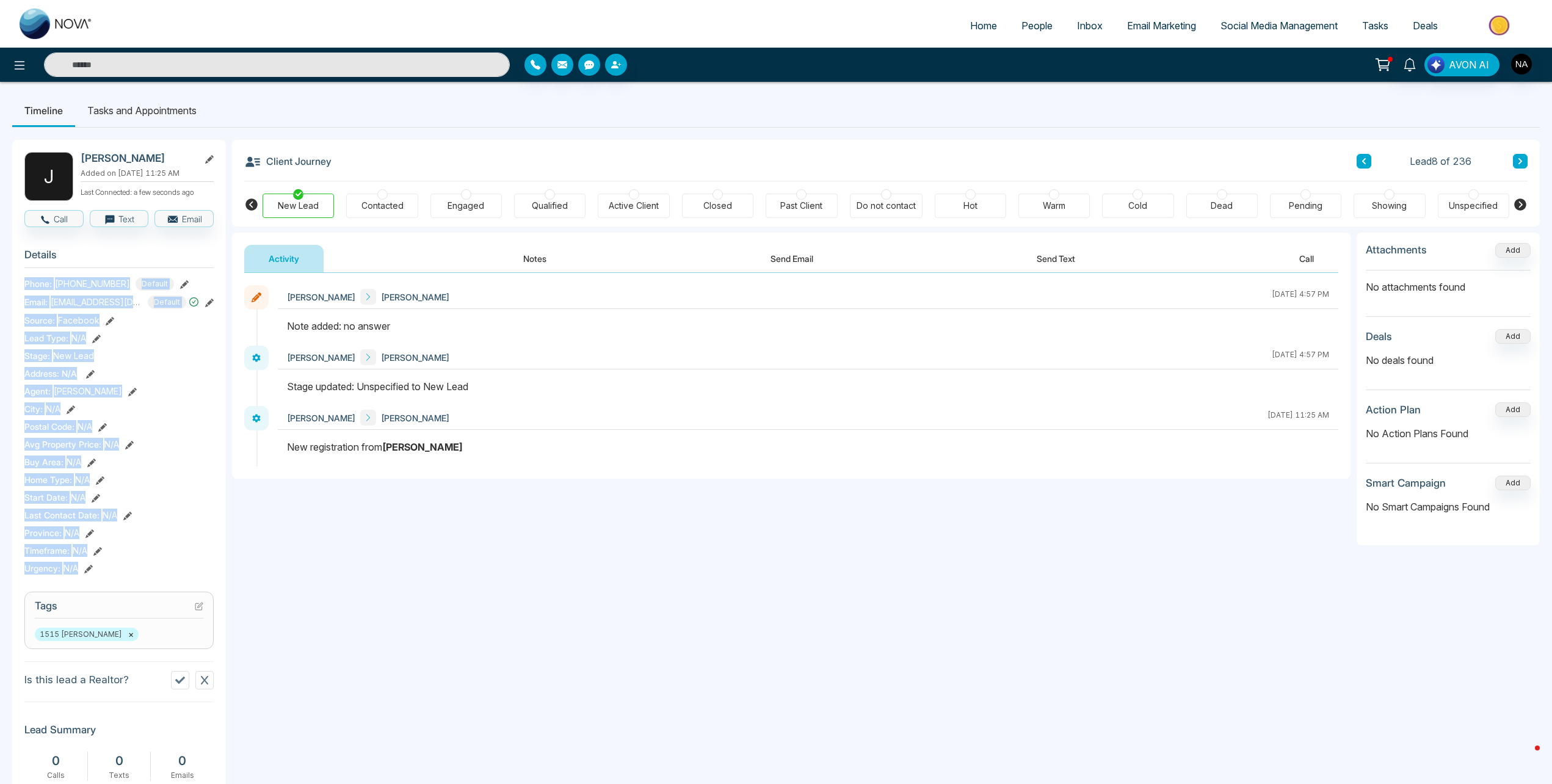
drag, startPoint x: 22, startPoint y: 290, endPoint x: 124, endPoint y: 565, distance: 293.3
click at [124, 565] on div "J Jasan Singh Added on October 13 2025 | 11:25 AM Last Connected: a few seconds…" at bounding box center [119, 631] width 214 height 982
drag, startPoint x: 124, startPoint y: 565, endPoint x: 102, endPoint y: 576, distance: 24.6
click at [102, 575] on div "Urgency : N/A" at bounding box center [119, 568] width 189 height 13
drag, startPoint x: 102, startPoint y: 576, endPoint x: 16, endPoint y: 260, distance: 327.5
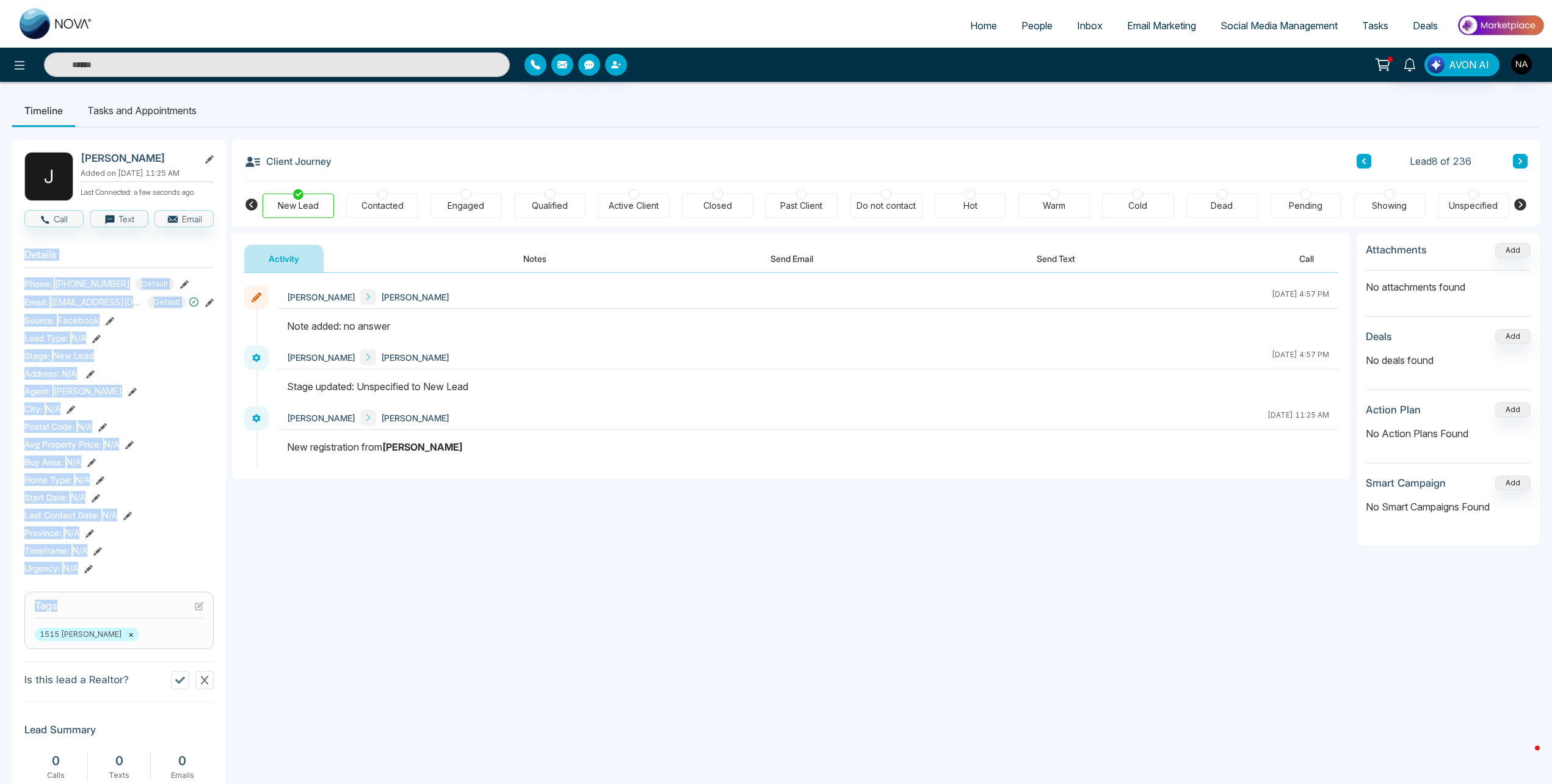
click at [16, 260] on div "J Jasan Singh Added on October 13 2025 | 11:25 AM Last Connected: a few seconds…" at bounding box center [119, 631] width 214 height 982
drag, startPoint x: 16, startPoint y: 260, endPoint x: 23, endPoint y: 264, distance: 8.1
click at [23, 264] on div "J Jasan Singh Added on October 13 2025 | 11:25 AM Last Connected: a few seconds…" at bounding box center [119, 631] width 214 height 982
drag, startPoint x: 25, startPoint y: 264, endPoint x: 147, endPoint y: 566, distance: 325.7
click at [147, 566] on section "Details Phone: +19054420200 Default Email: singhjasan47@gmail.com Default Sourc…" at bounding box center [119, 409] width 189 height 340
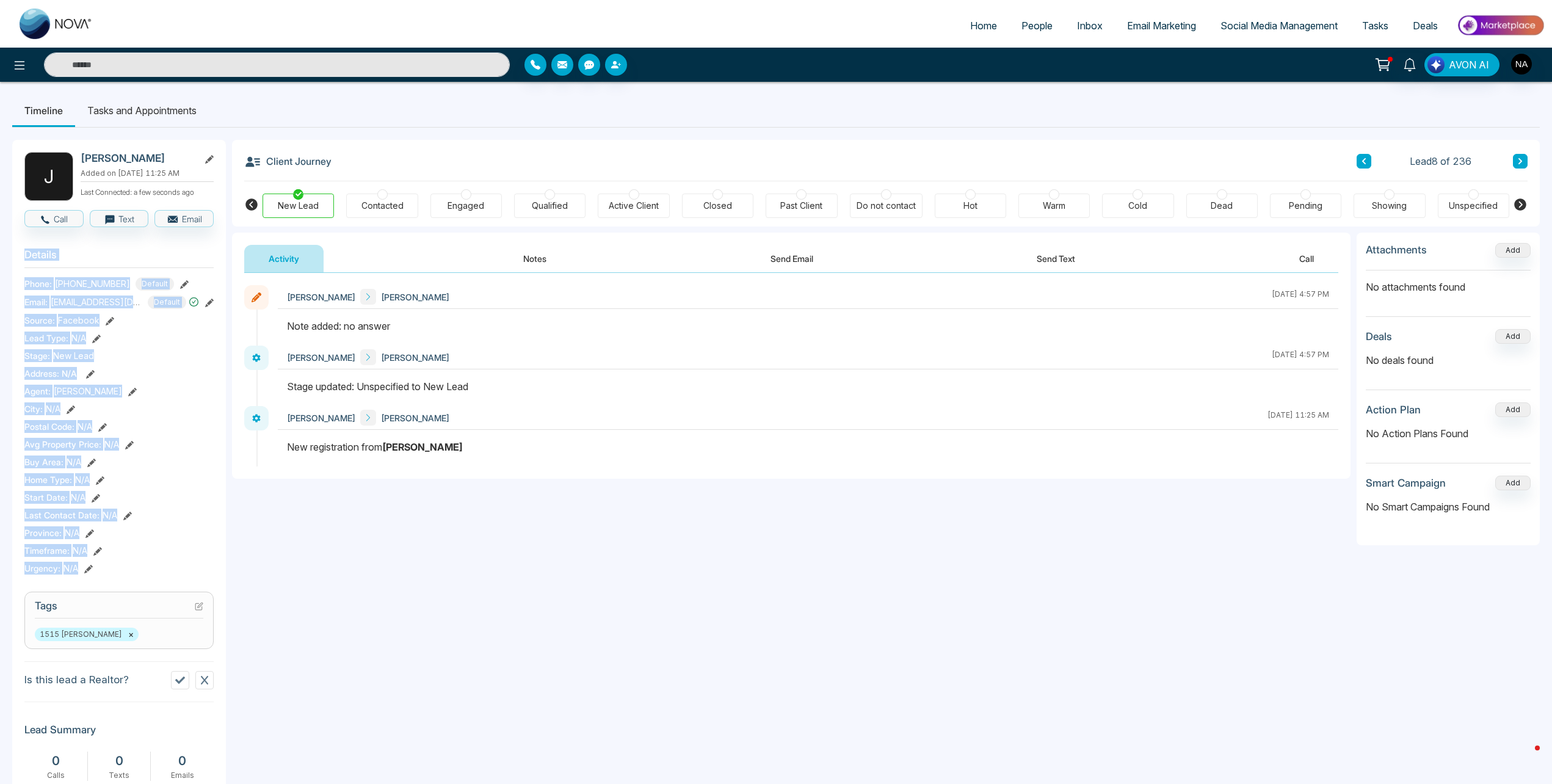
drag, startPoint x: 147, startPoint y: 566, endPoint x: 94, endPoint y: 580, distance: 54.8
click at [94, 575] on div "Urgency : N/A" at bounding box center [119, 568] width 189 height 13
click at [100, 575] on div "Urgency : N/A" at bounding box center [119, 568] width 189 height 13
drag, startPoint x: 134, startPoint y: 574, endPoint x: 16, endPoint y: 257, distance: 338.2
click at [16, 257] on div "J Jasan Singh Added on October 13 2025 | 11:25 AM Last Connected: a few seconds…" at bounding box center [119, 631] width 214 height 982
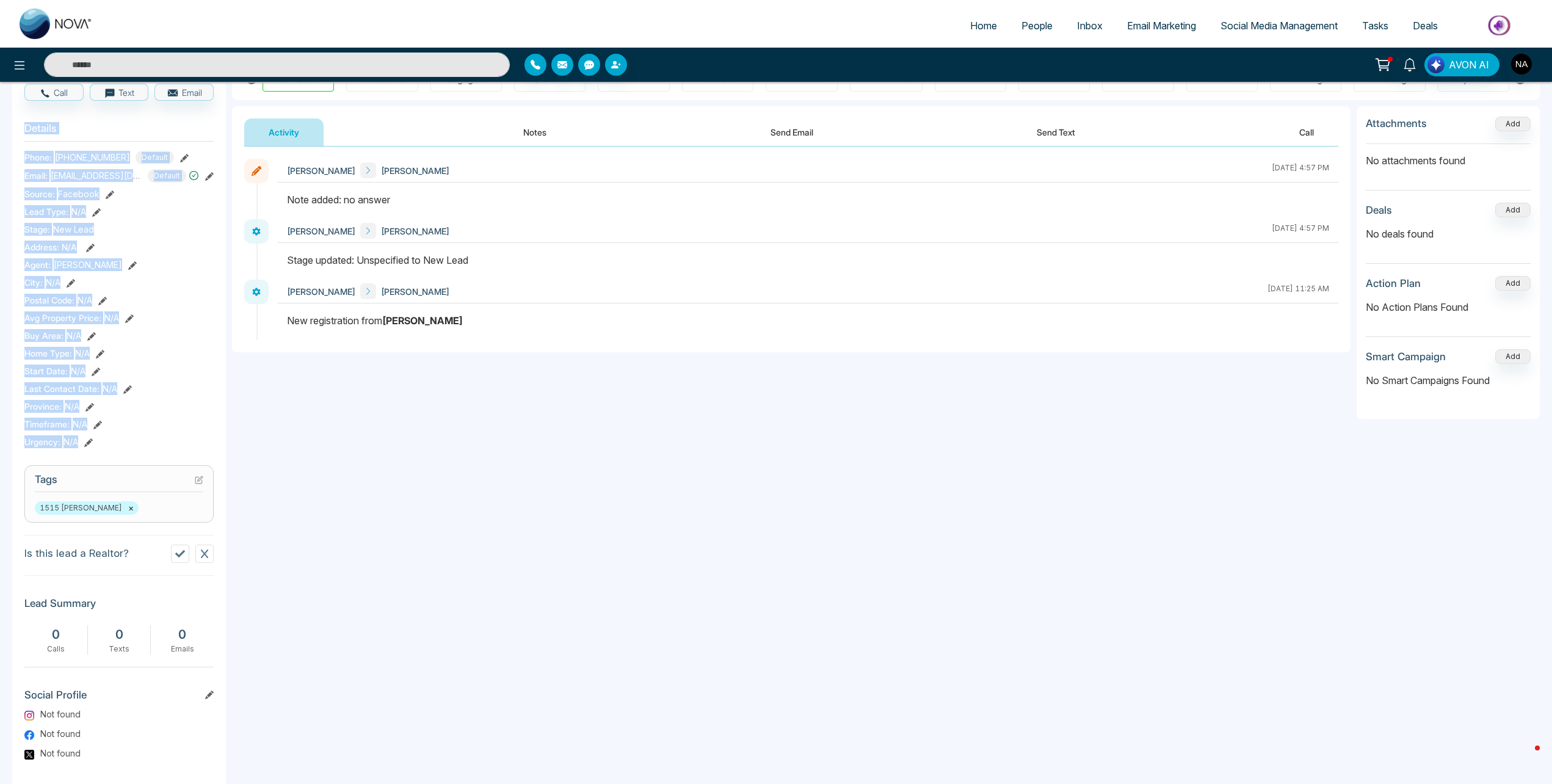
scroll to position [66, 0]
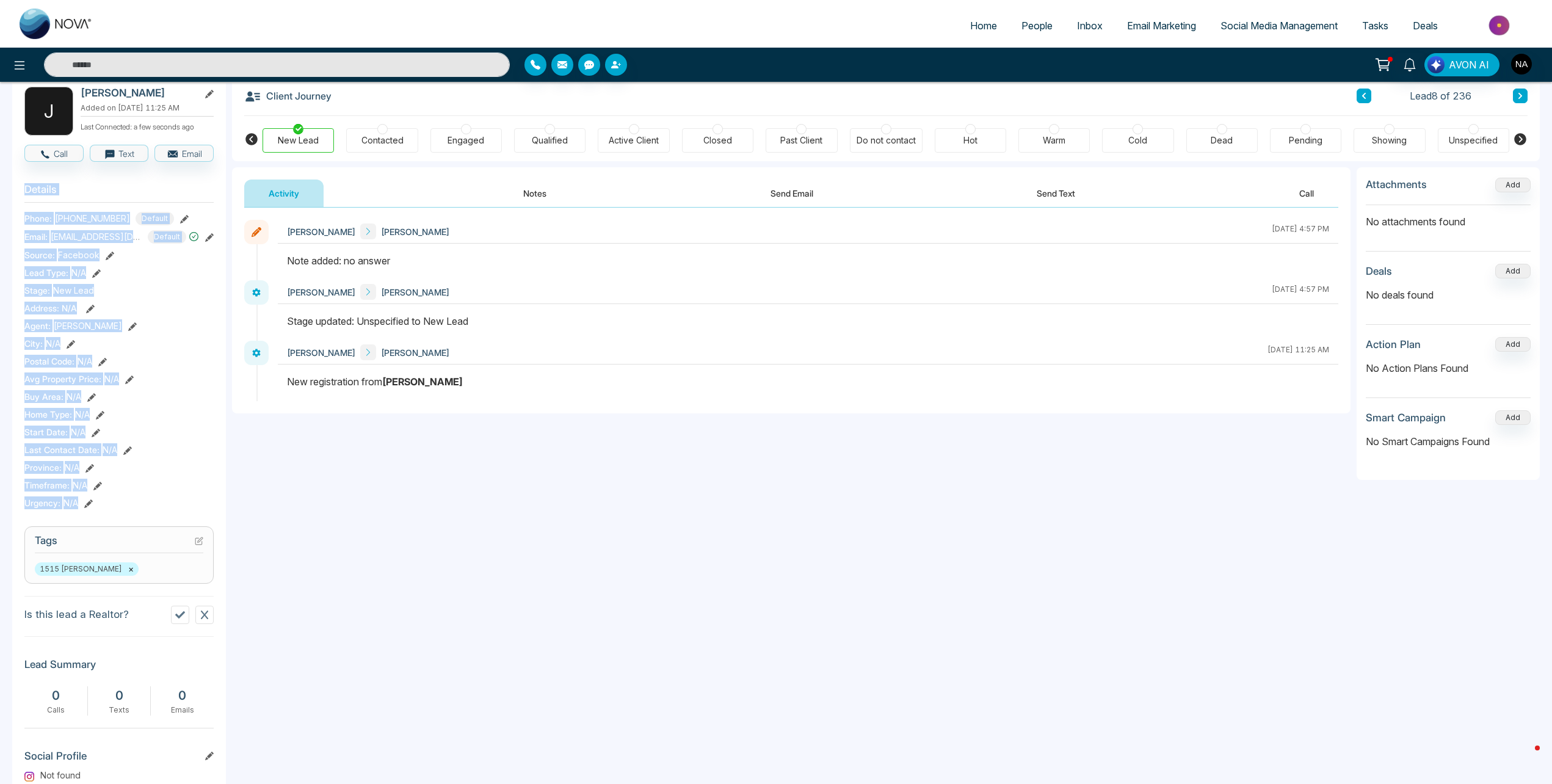
drag, startPoint x: 103, startPoint y: 506, endPoint x: 105, endPoint y: 514, distance: 8.2
click at [103, 506] on div "Urgency : N/A" at bounding box center [119, 503] width 189 height 13
click at [25, 188] on section "Details Phone: +19054420200 Default Email: singhjasan47@gmail.com Default Sourc…" at bounding box center [119, 344] width 189 height 340
drag, startPoint x: 25, startPoint y: 197, endPoint x: 166, endPoint y: 517, distance: 349.7
click at [166, 513] on section "Details Phone: +19054420200 Default Email: singhjasan47@gmail.com Default Sourc…" at bounding box center [119, 344] width 189 height 340
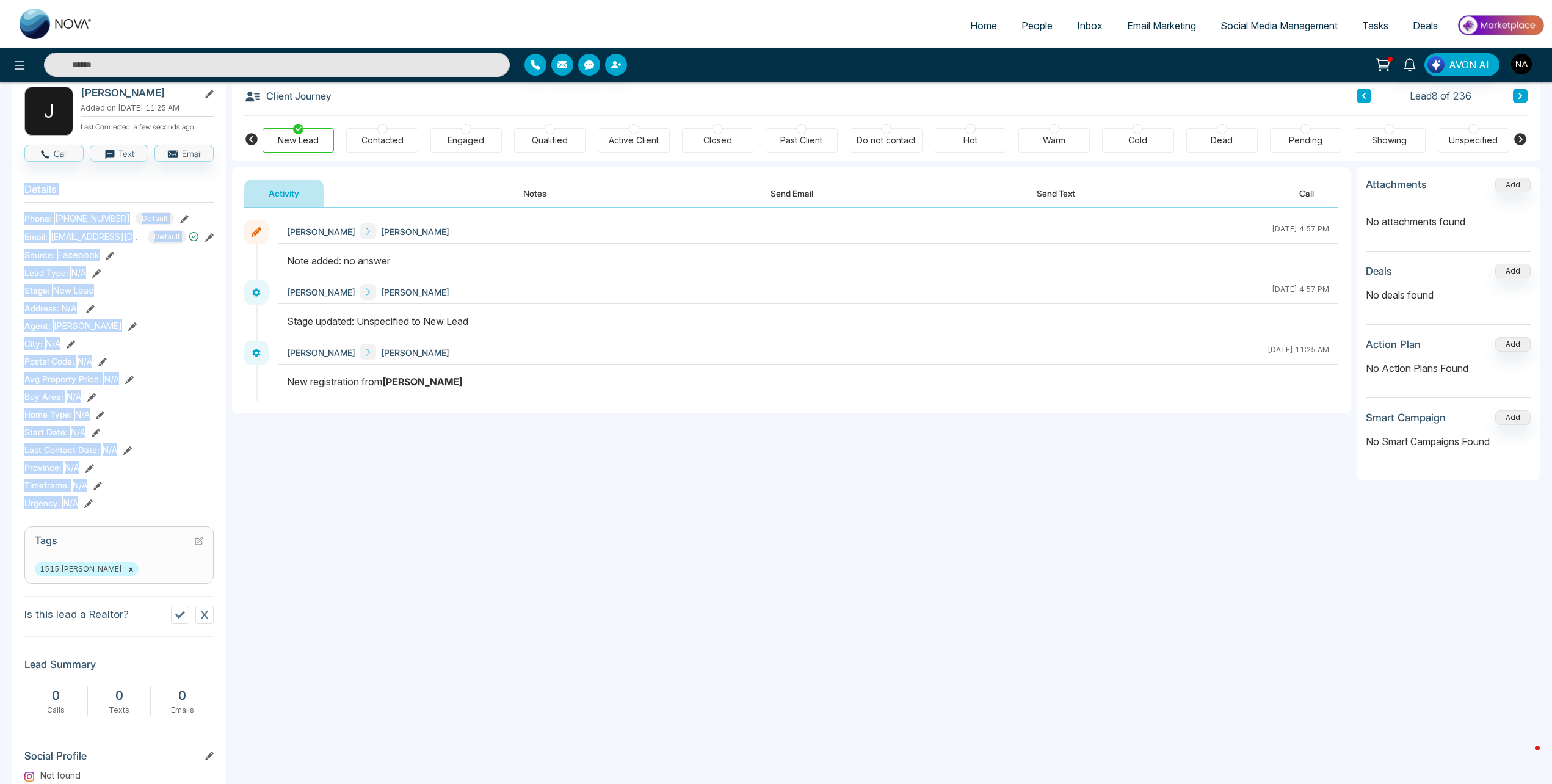
drag, startPoint x: 166, startPoint y: 517, endPoint x: 136, endPoint y: 507, distance: 31.6
click at [136, 507] on div "Urgency : N/A" at bounding box center [119, 503] width 189 height 13
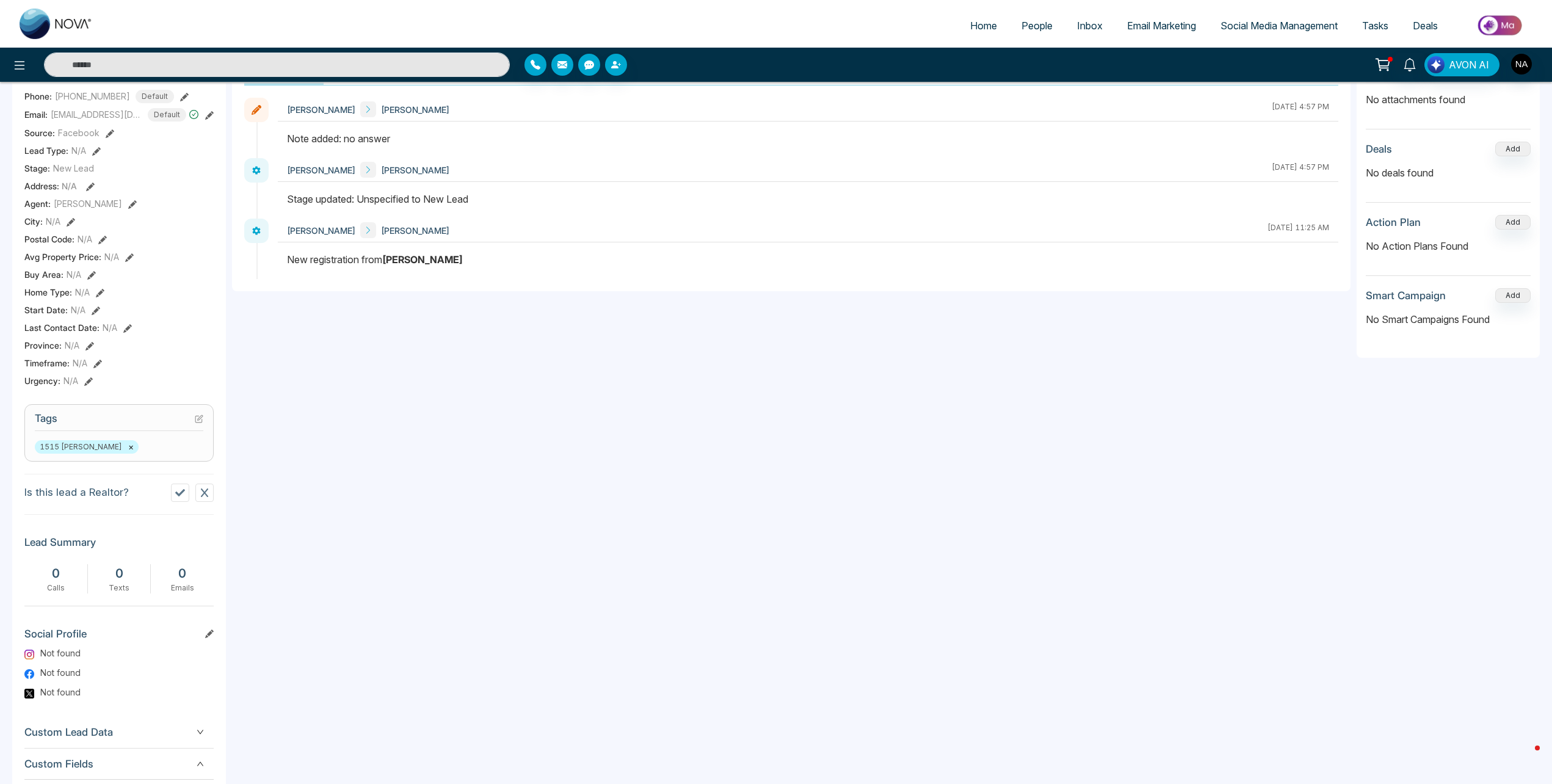
scroll to position [0, 0]
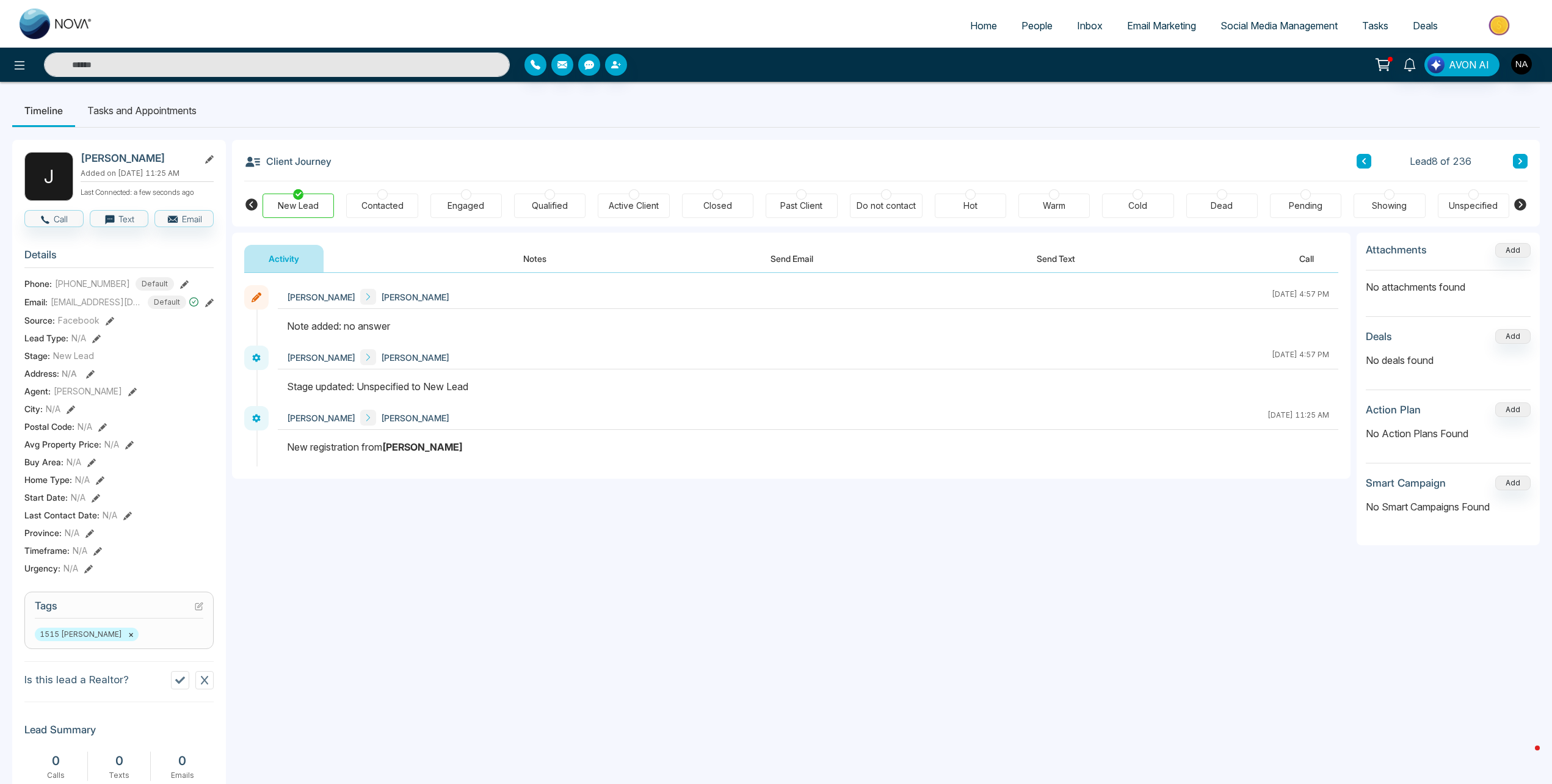
drag, startPoint x: 551, startPoint y: 240, endPoint x: 543, endPoint y: 255, distance: 17.0
click at [550, 242] on div "Activity Notes Send Email Send Text Call" at bounding box center [792, 253] width 1119 height 40
click at [500, 262] on button "Notes" at bounding box center [535, 258] width 72 height 27
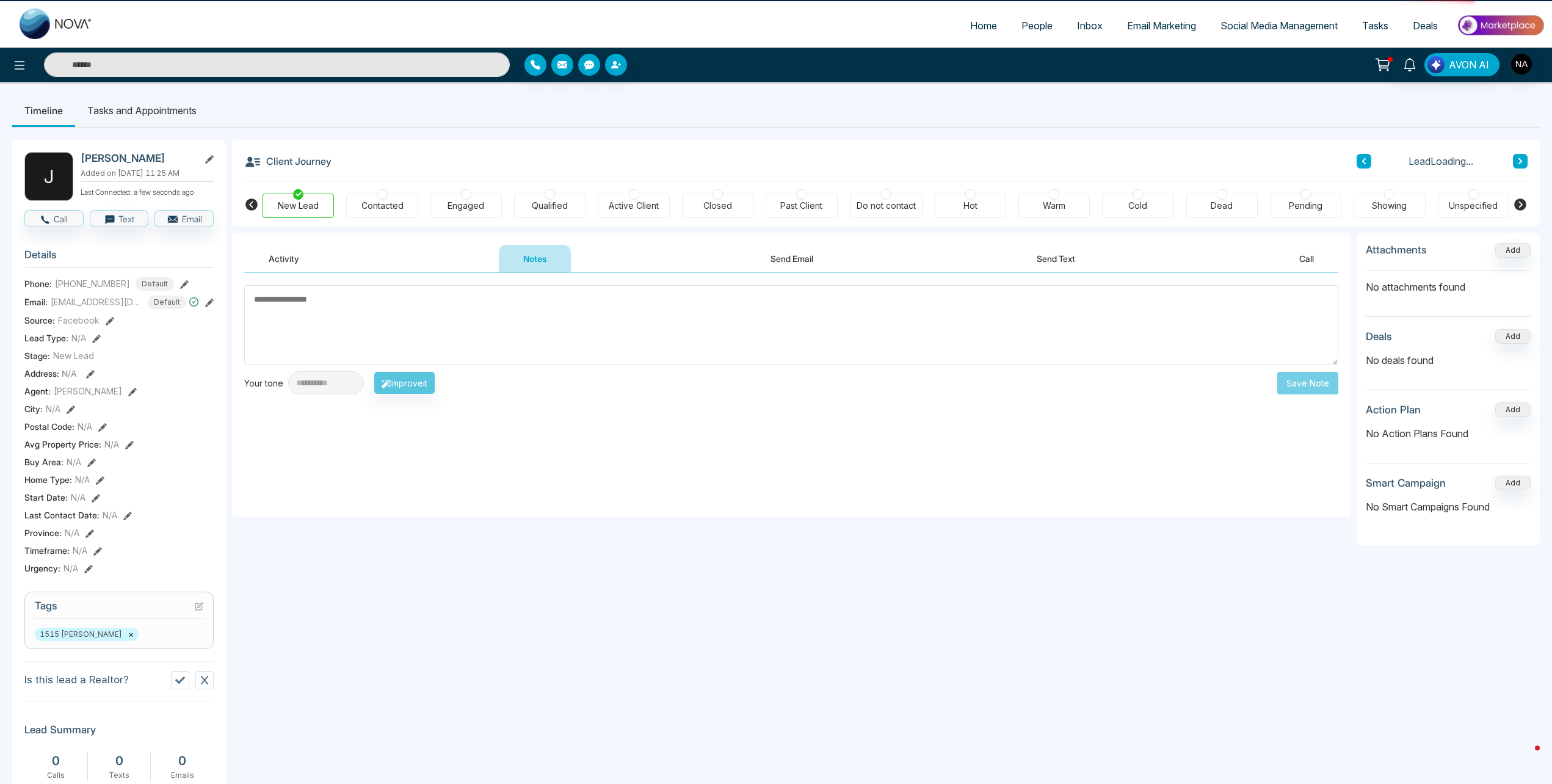
click at [379, 335] on textarea at bounding box center [792, 326] width 1094 height 80
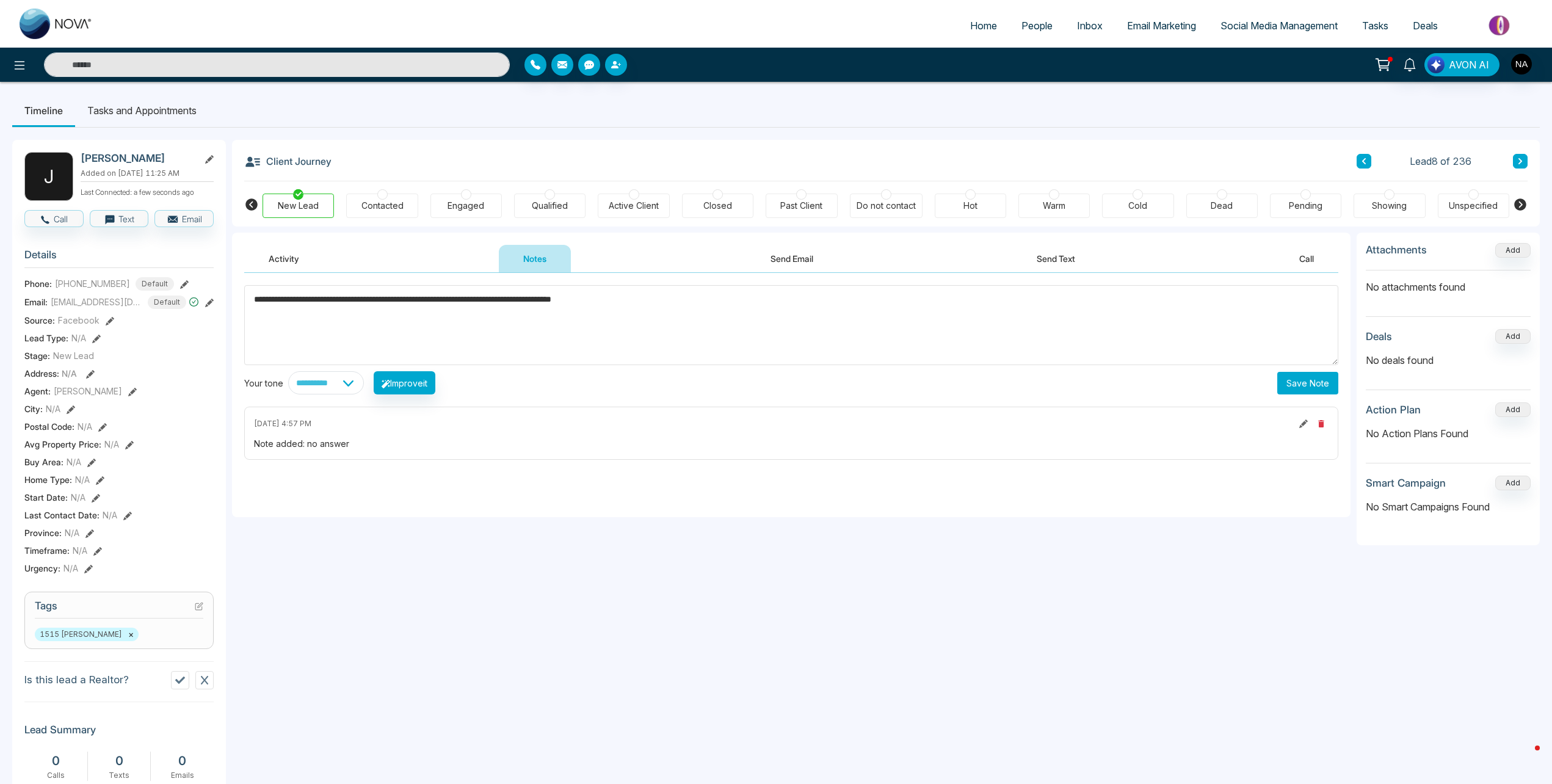
type textarea "**********"
click at [369, 209] on div "Contacted" at bounding box center [382, 205] width 42 height 12
click at [1326, 393] on button "Save Note" at bounding box center [1308, 383] width 61 height 23
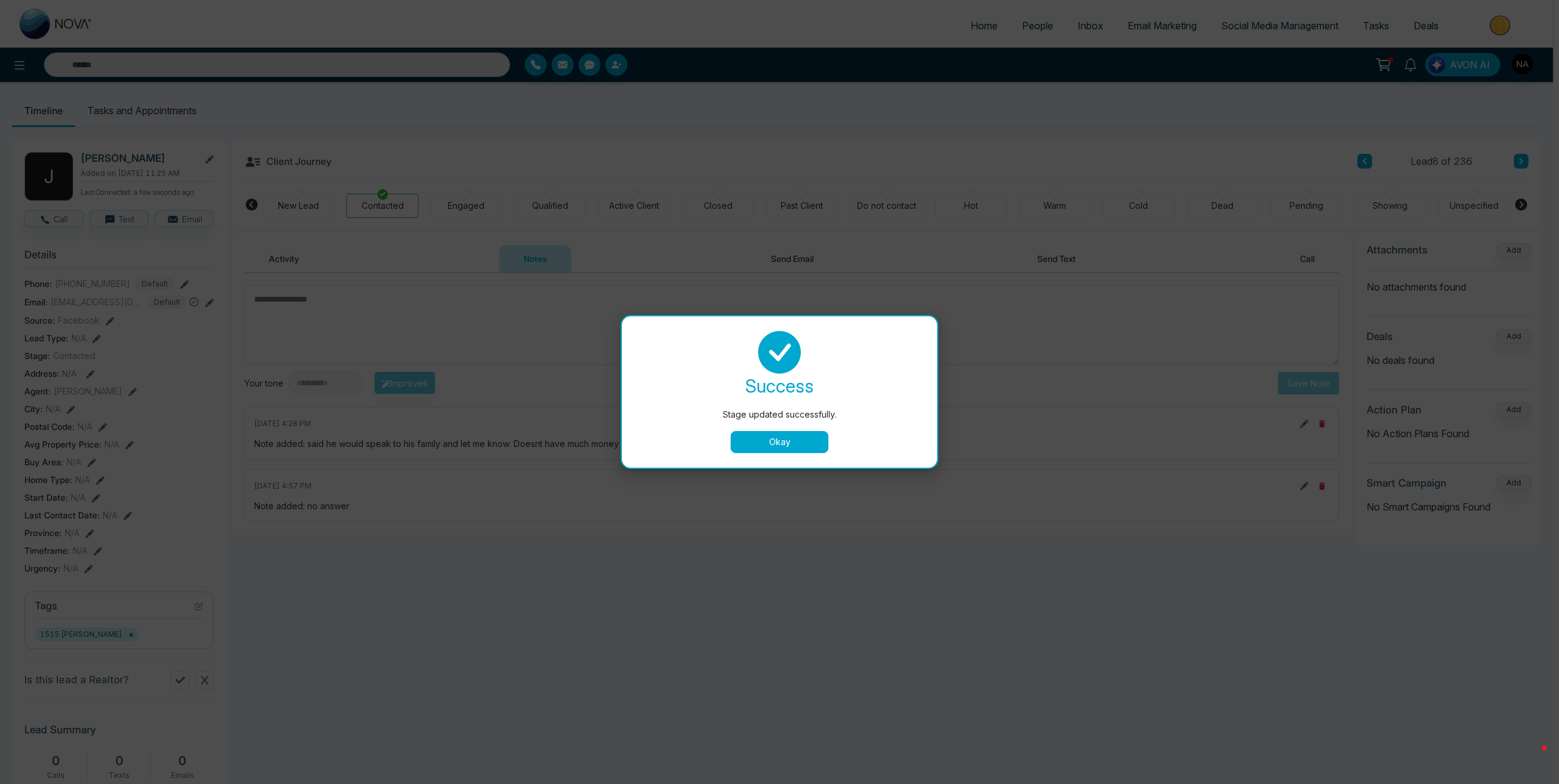
click at [759, 448] on button "Okay" at bounding box center [779, 442] width 98 height 22
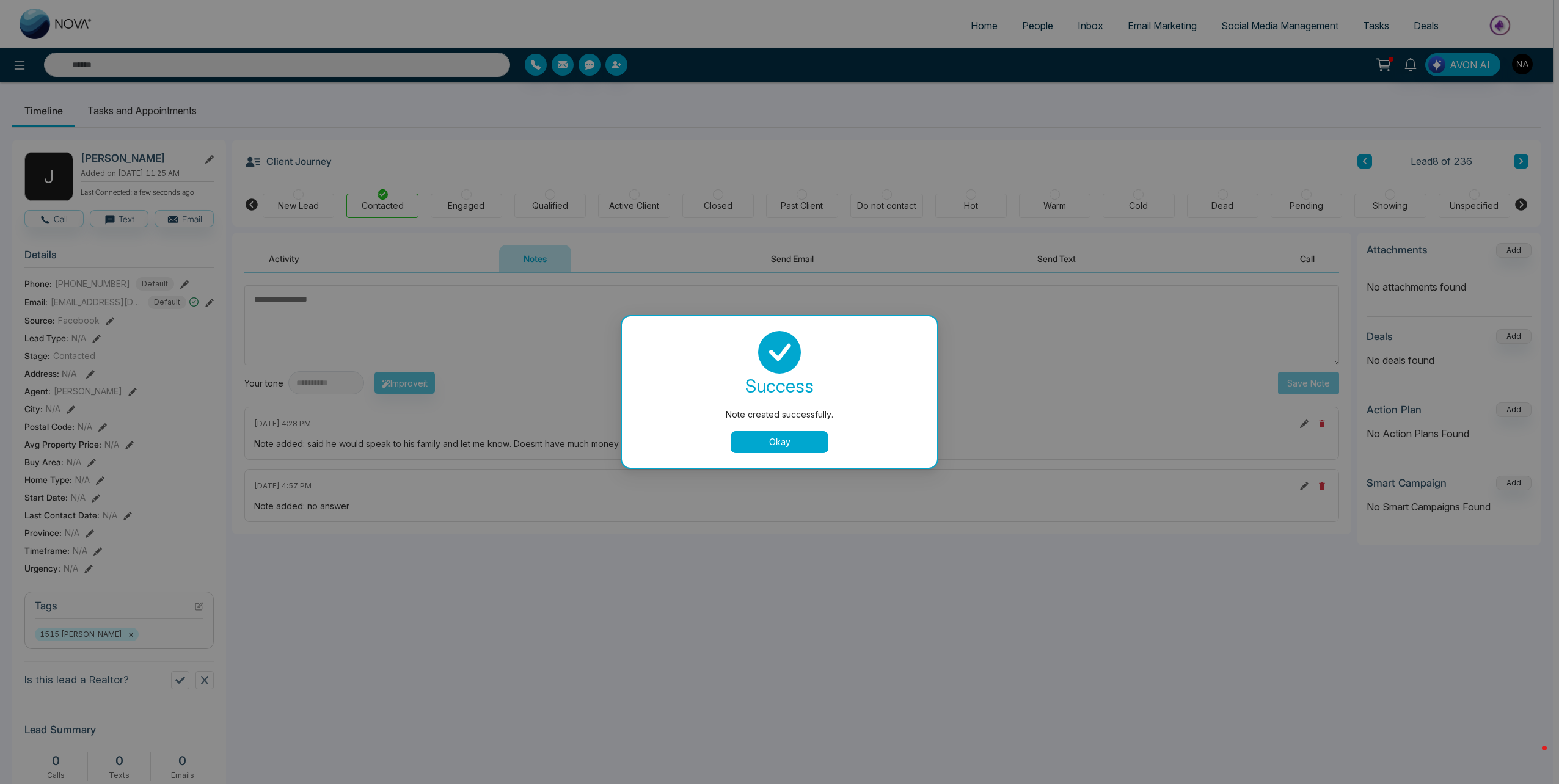
click at [789, 453] on div "success Note created successfully. Okay" at bounding box center [780, 392] width 315 height 152
click at [790, 446] on button "Okay" at bounding box center [779, 442] width 98 height 22
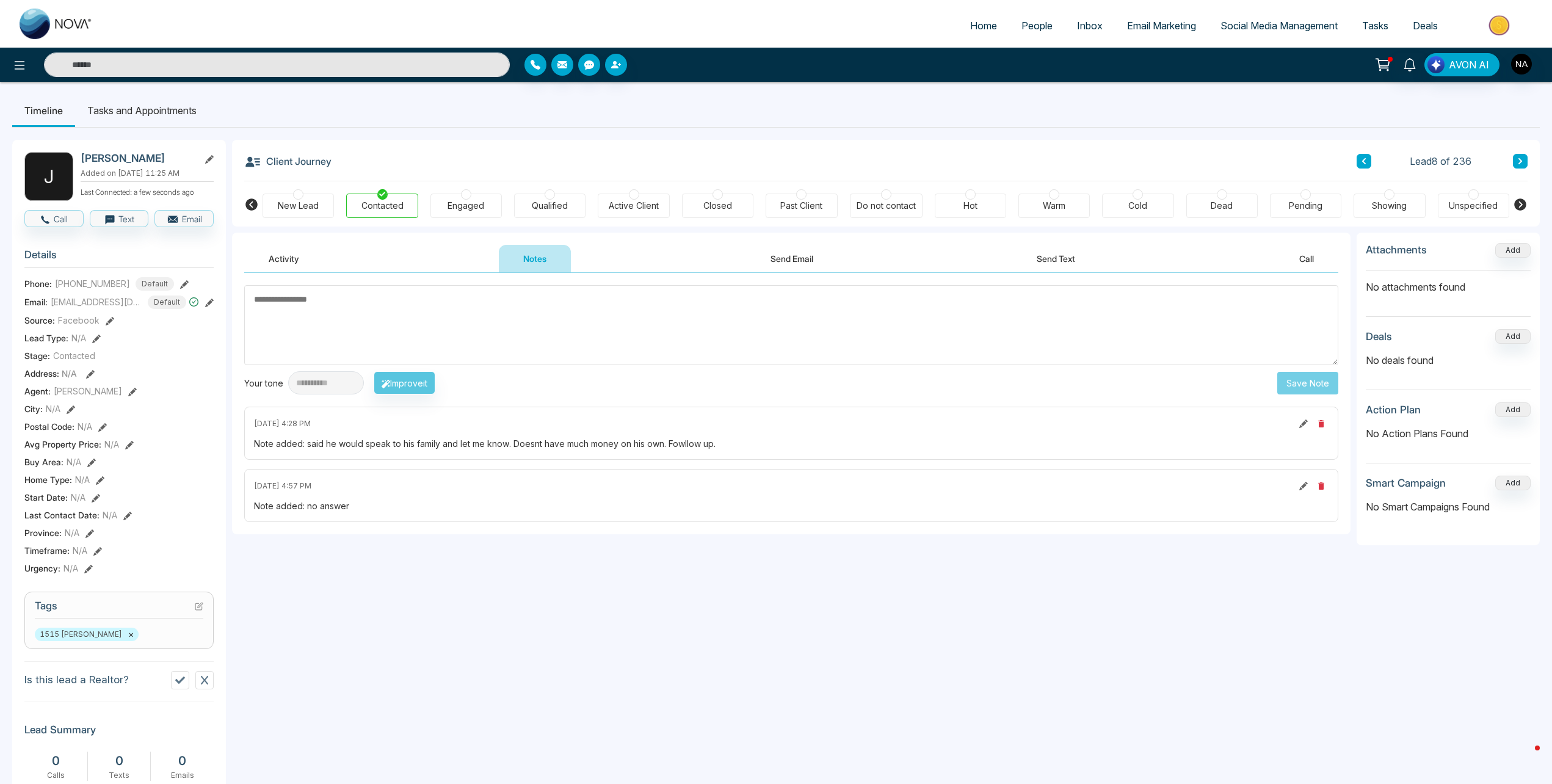
click at [156, 109] on li "Tasks and Appointments" at bounding box center [142, 111] width 134 height 33
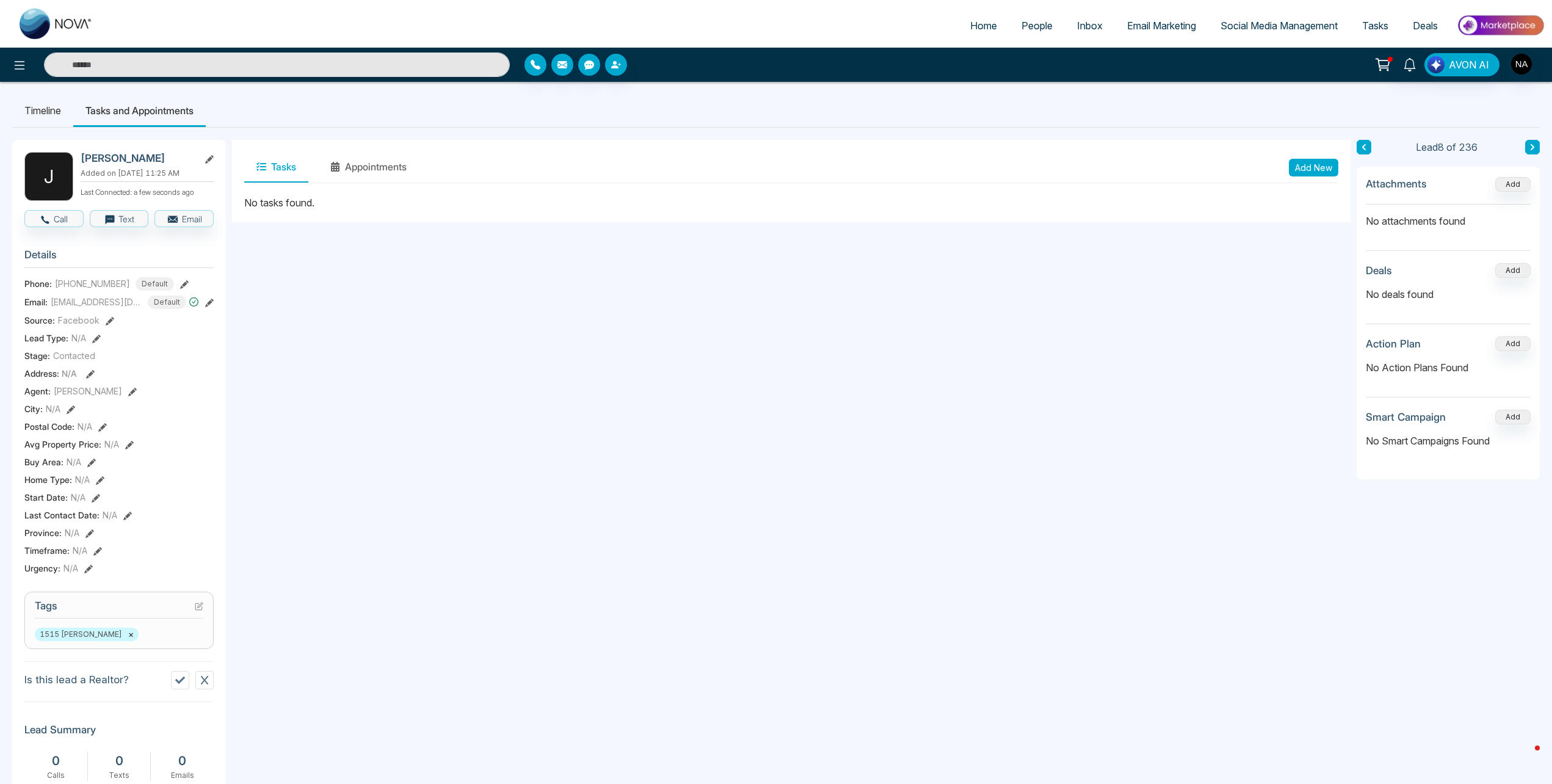
click at [1307, 161] on button "Add New" at bounding box center [1314, 168] width 49 height 18
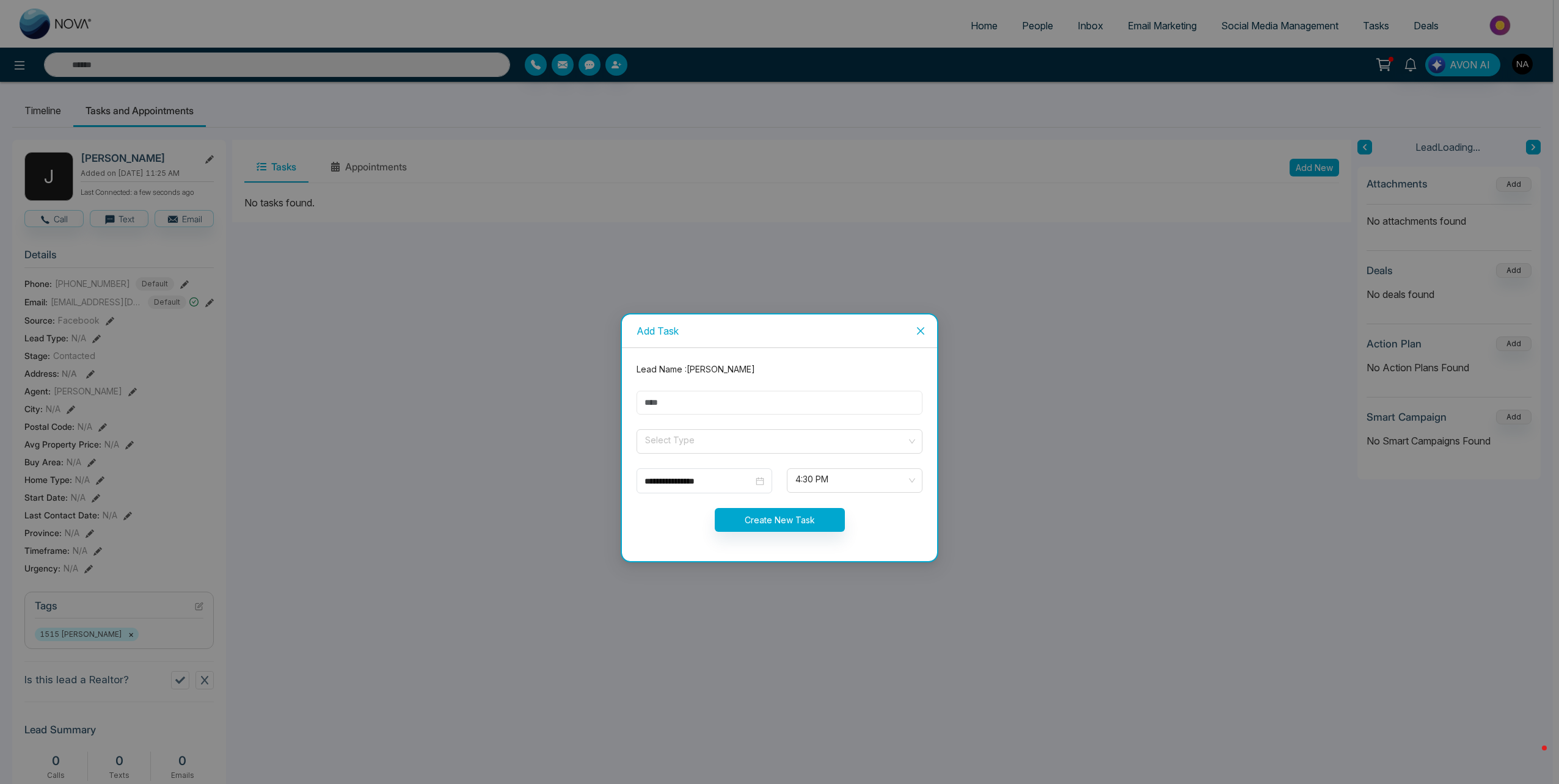
click at [720, 404] on input "text" at bounding box center [780, 402] width 286 height 24
type input "*********"
click at [659, 446] on input "search" at bounding box center [775, 439] width 263 height 18
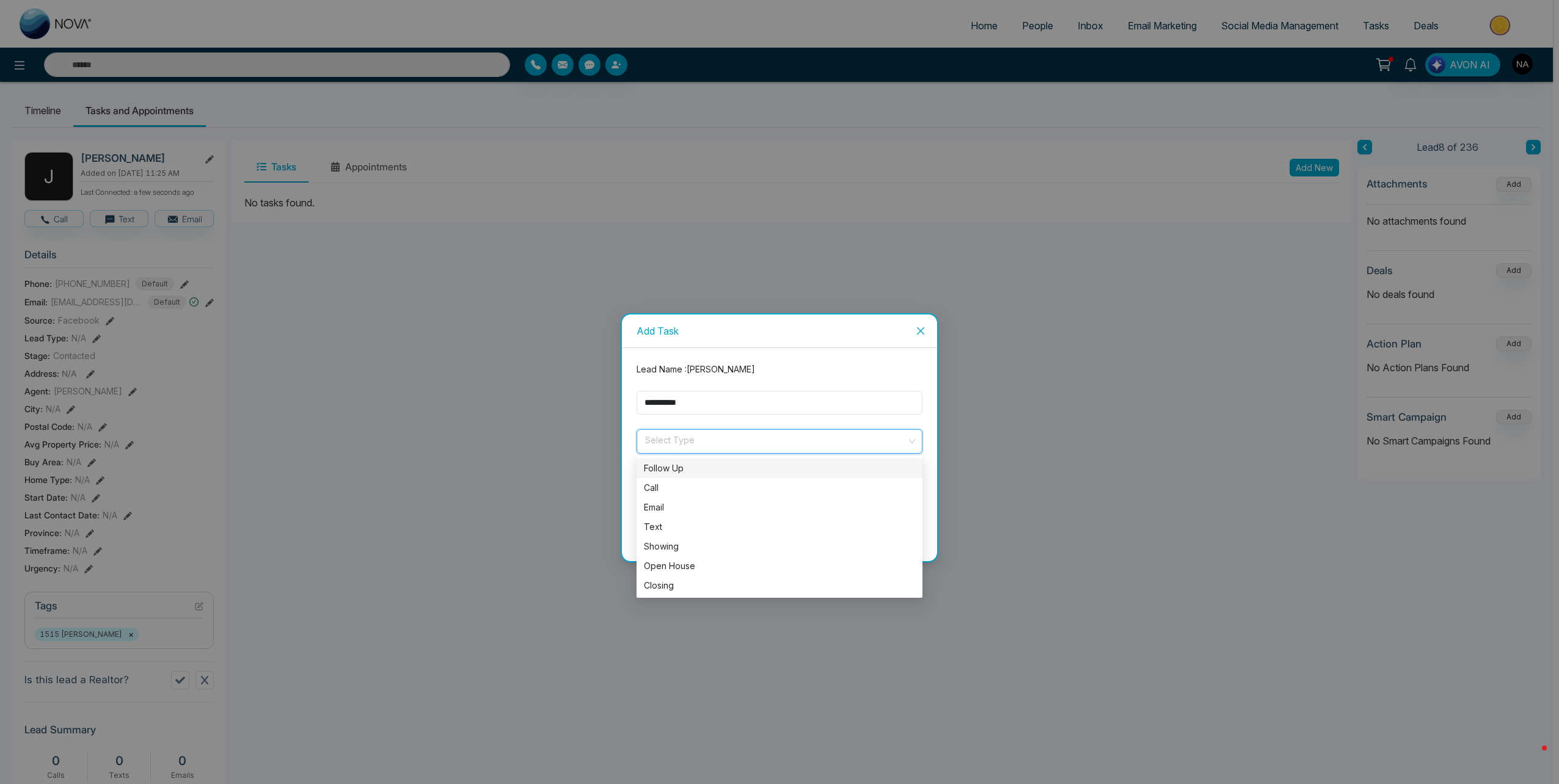
click at [668, 467] on div "Follow Up" at bounding box center [780, 468] width 272 height 13
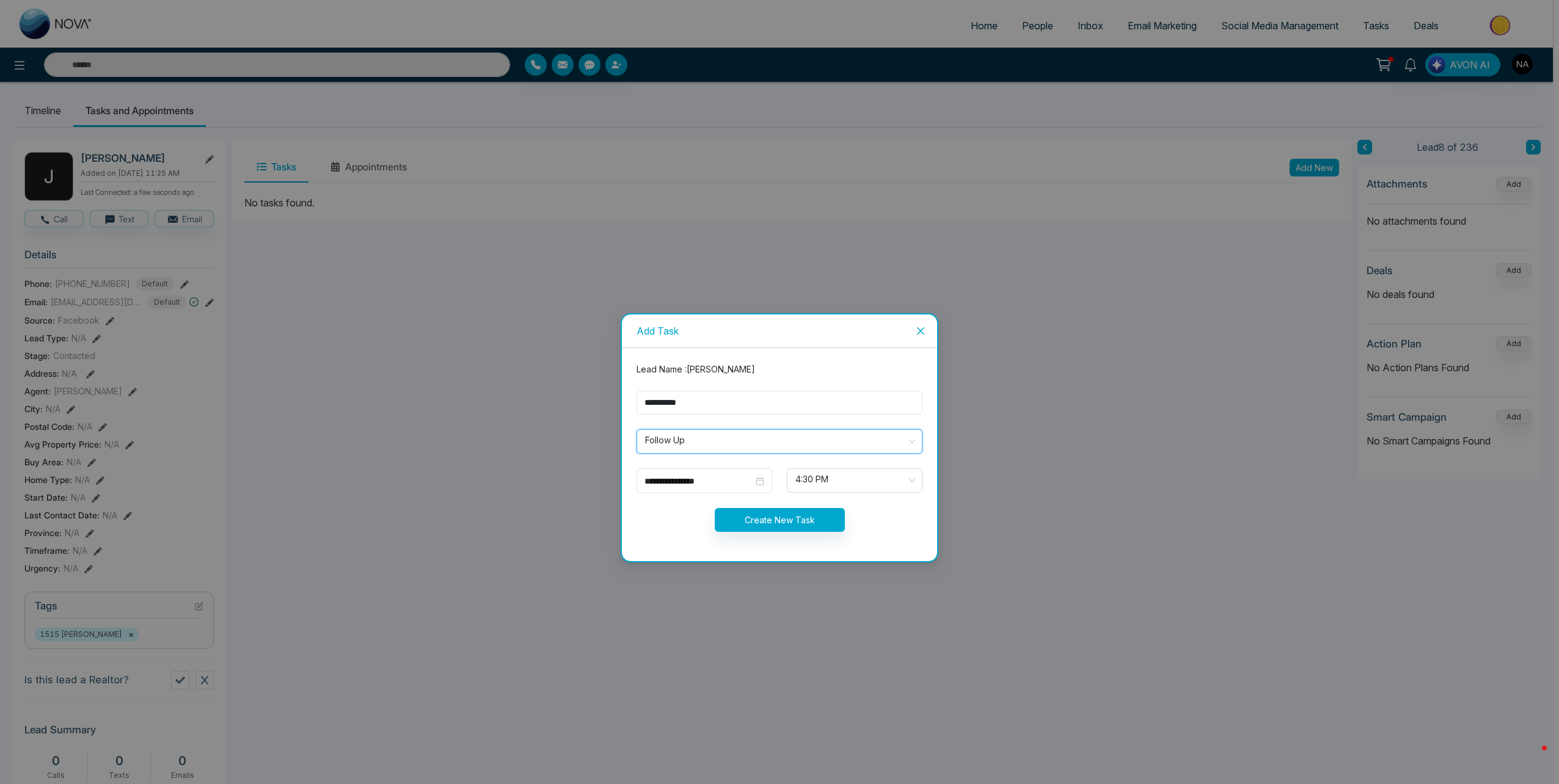
click at [665, 495] on form "**********" at bounding box center [780, 454] width 300 height 184
click at [668, 488] on div "**********" at bounding box center [704, 481] width 135 height 25
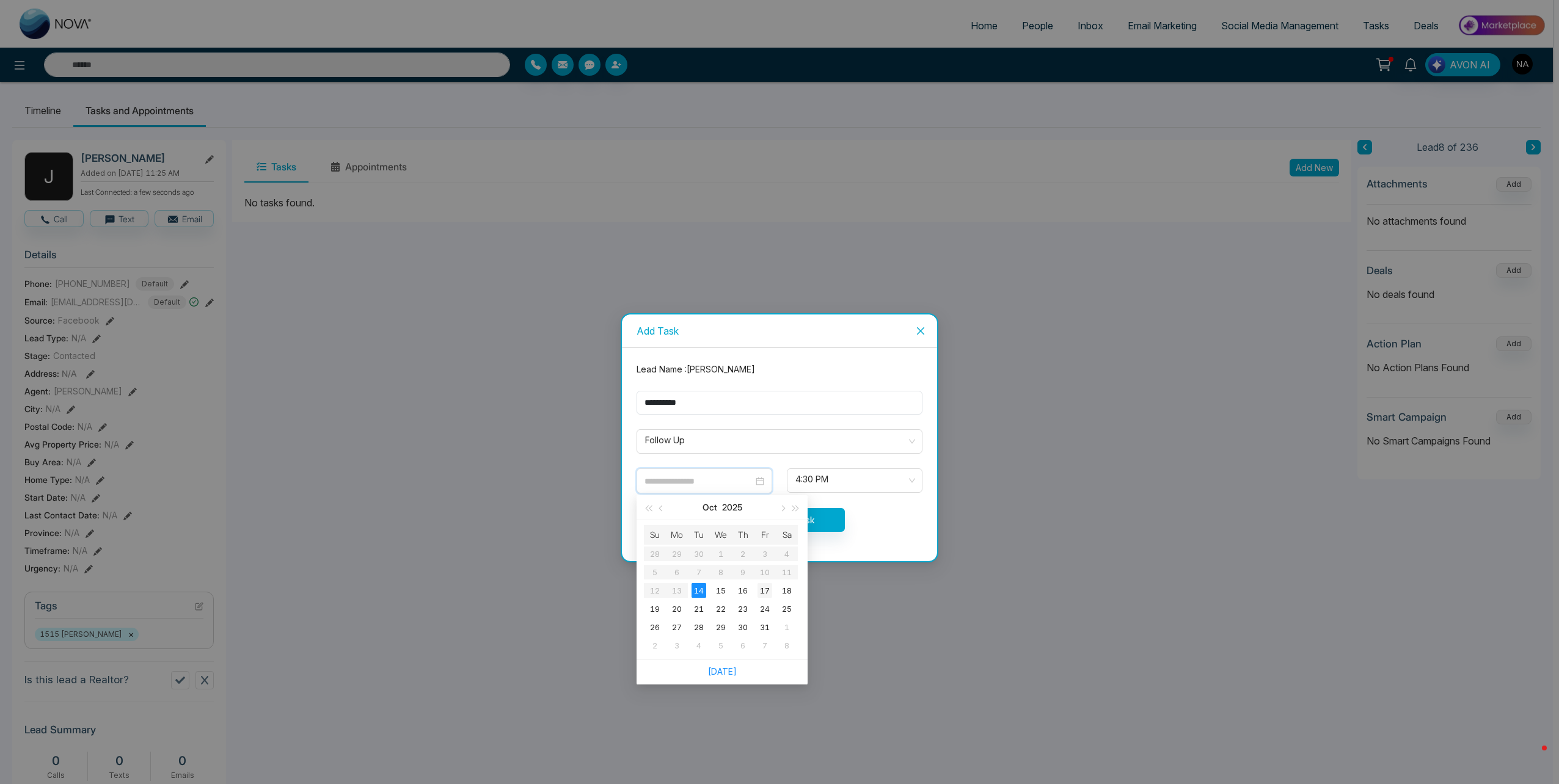
type input "**********"
click at [766, 593] on div "17" at bounding box center [765, 590] width 15 height 15
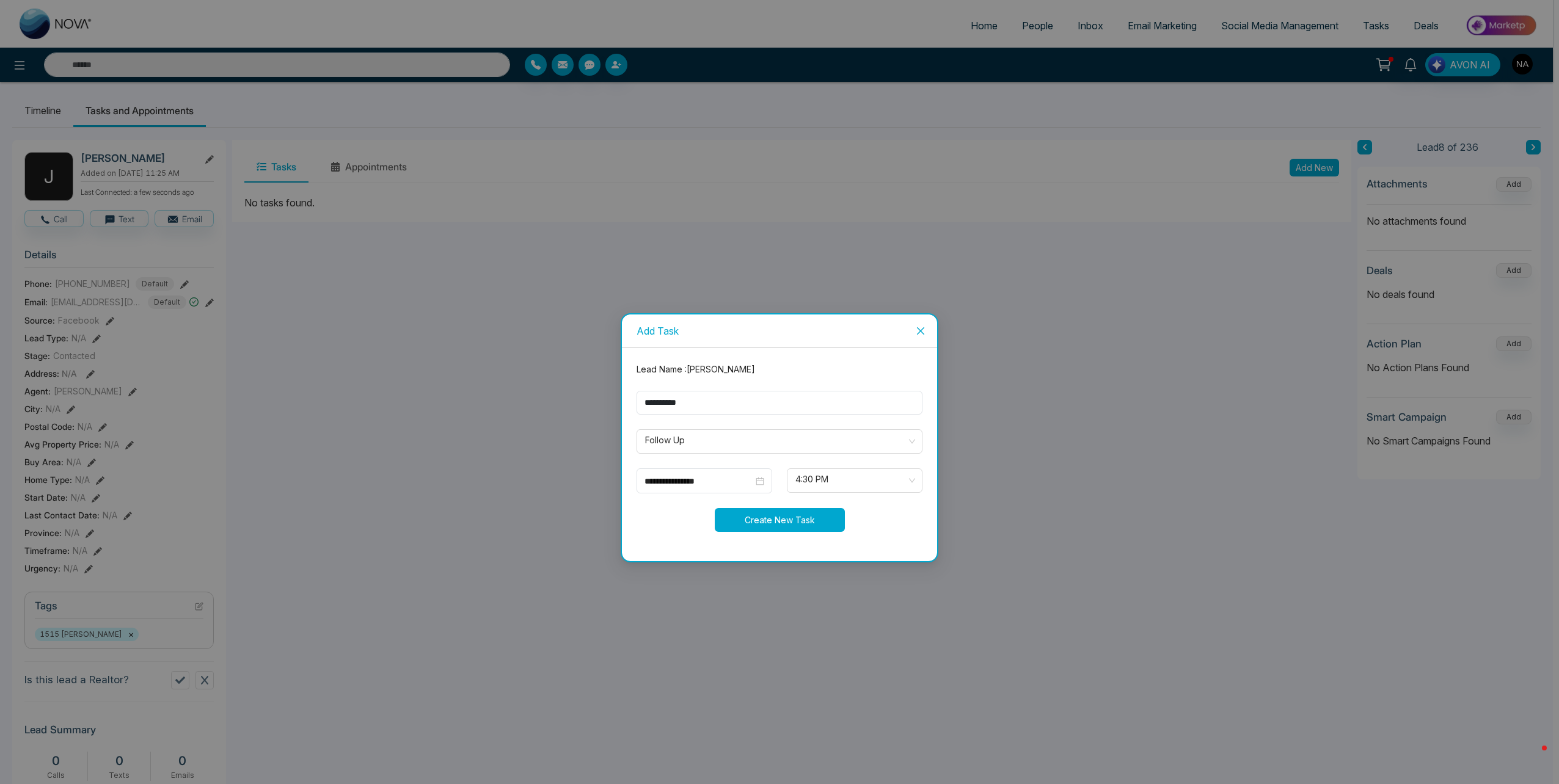
click at [820, 513] on button "Create New Task" at bounding box center [780, 519] width 130 height 24
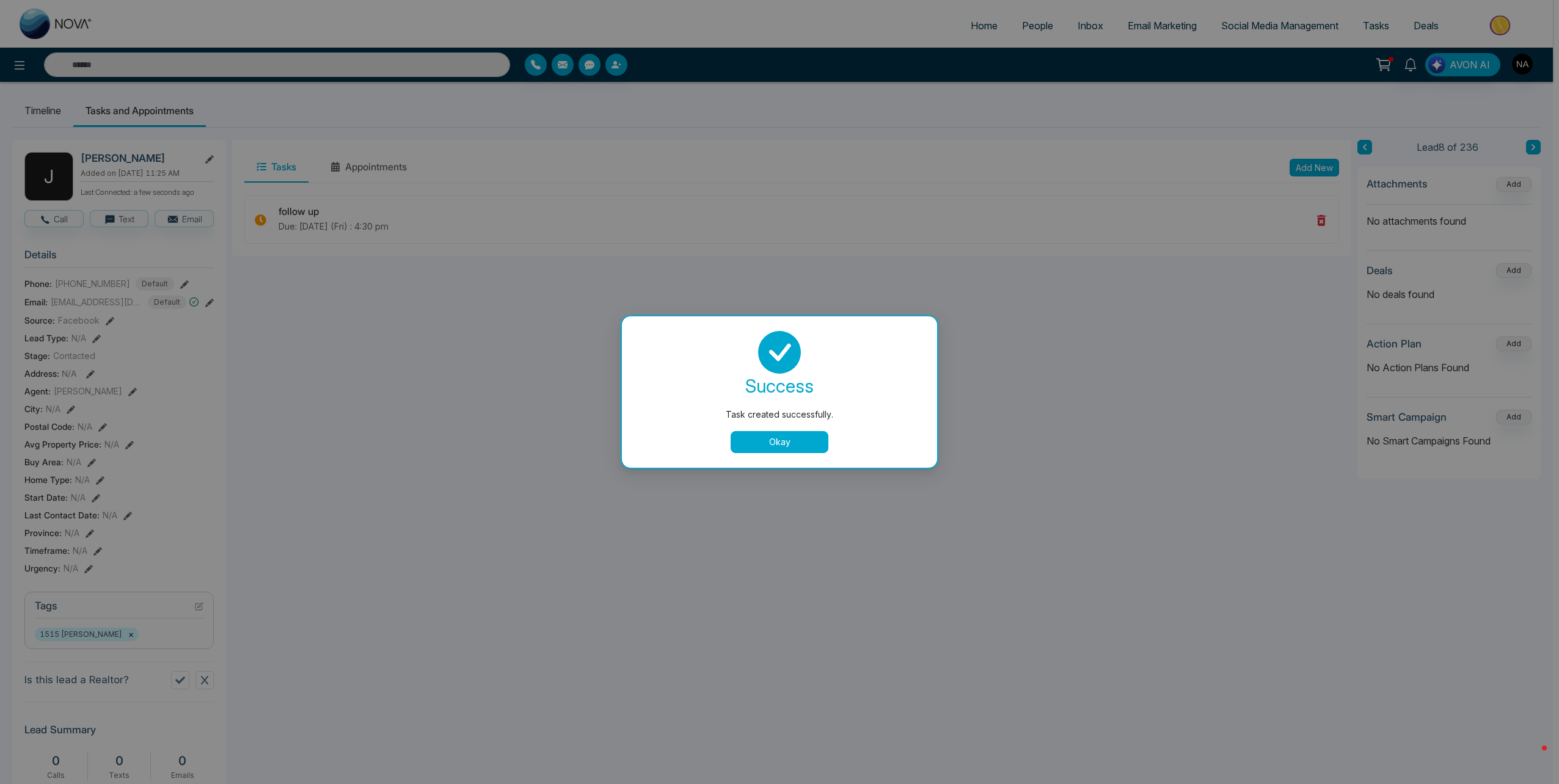
click at [798, 444] on button "Okay" at bounding box center [779, 442] width 98 height 22
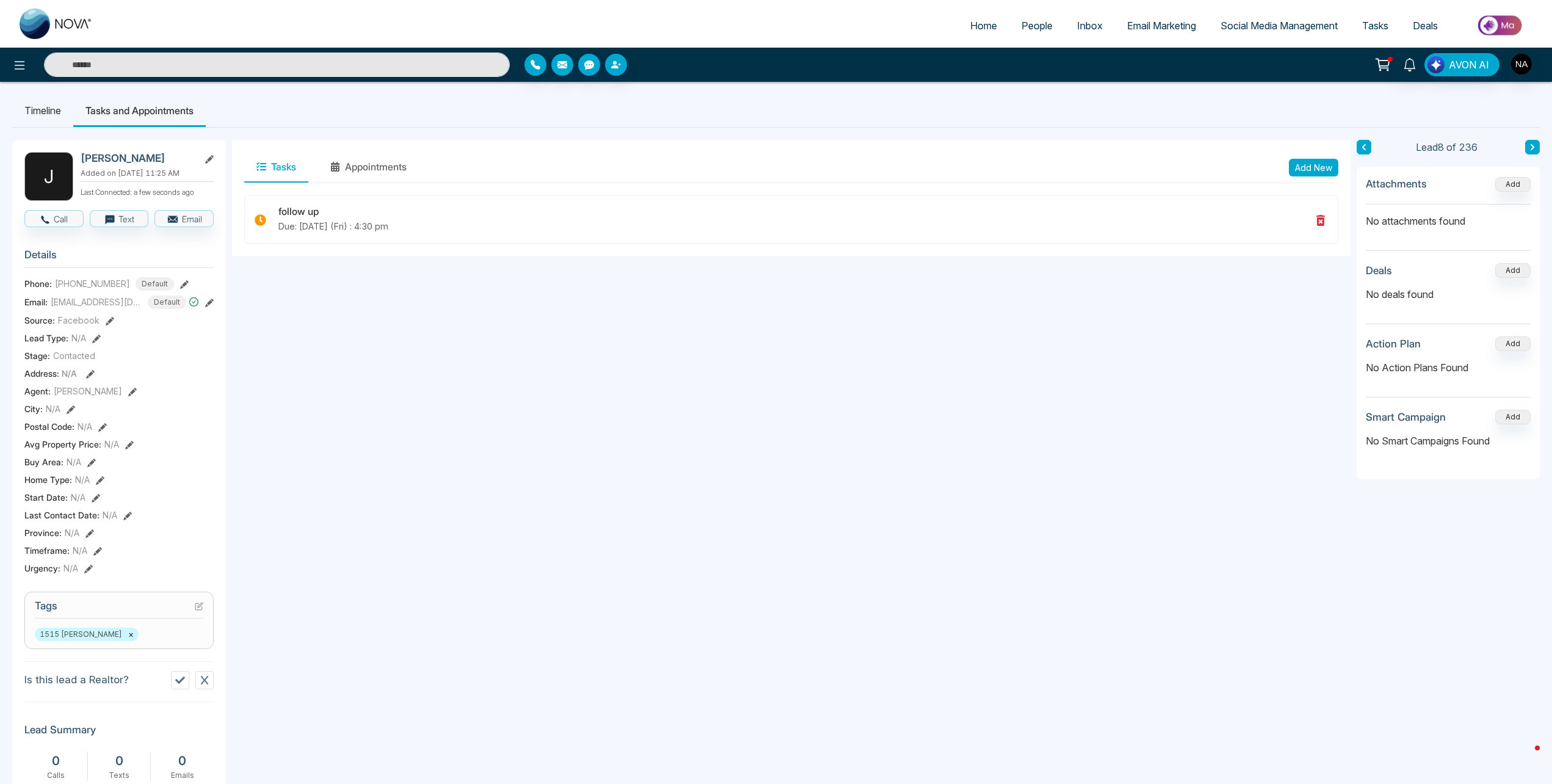
click at [1543, 142] on div "Timeline Tasks and Appointments J Jasan Singh Added on October 13 2025 | 11:25 …" at bounding box center [776, 614] width 1552 height 1064
click at [1537, 144] on button at bounding box center [1533, 147] width 15 height 15
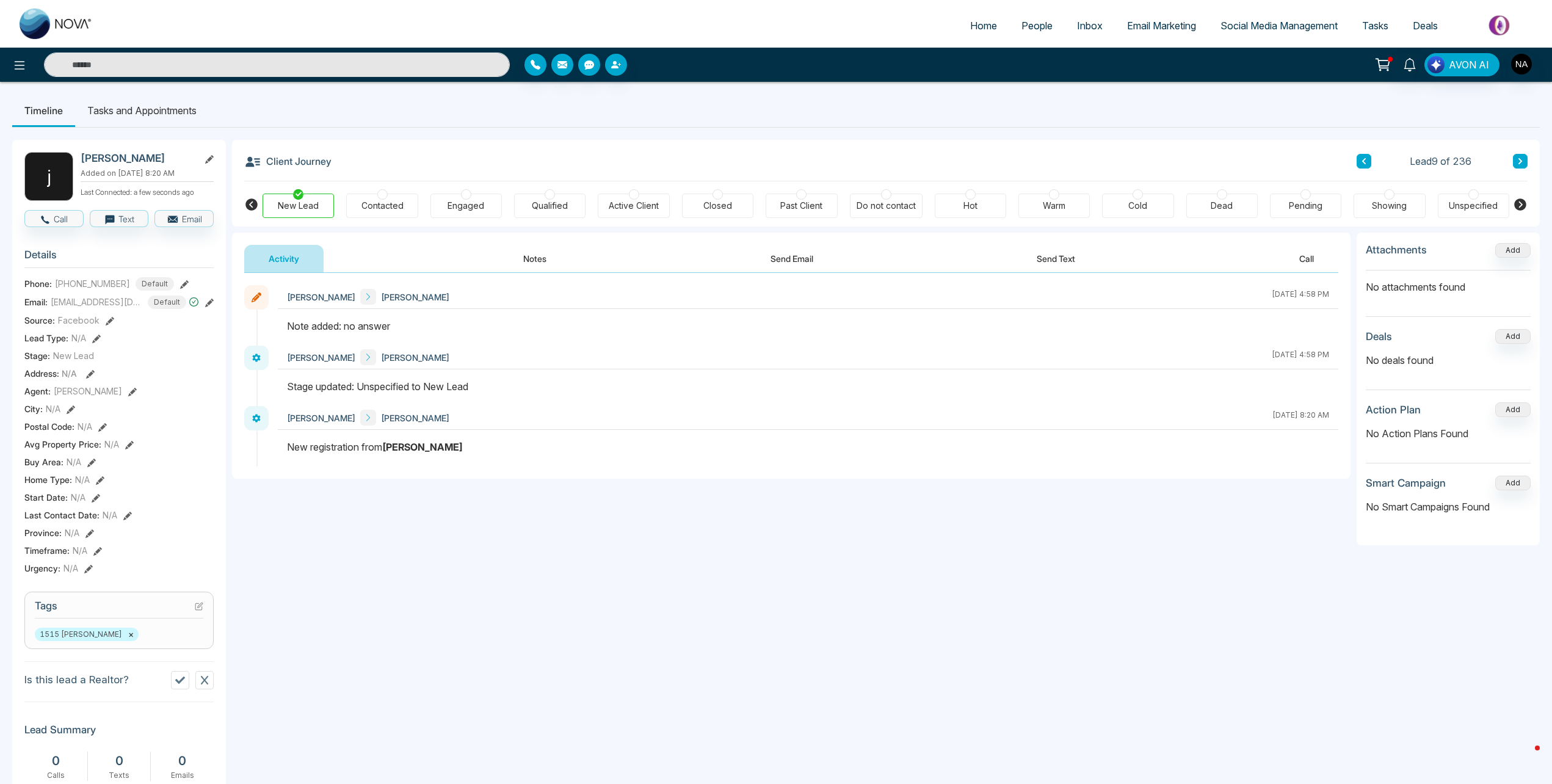
click at [1387, 67] on icon at bounding box center [1383, 64] width 17 height 17
click at [1520, 157] on button at bounding box center [1521, 162] width 15 height 15
click at [529, 258] on button "Notes" at bounding box center [535, 258] width 72 height 27
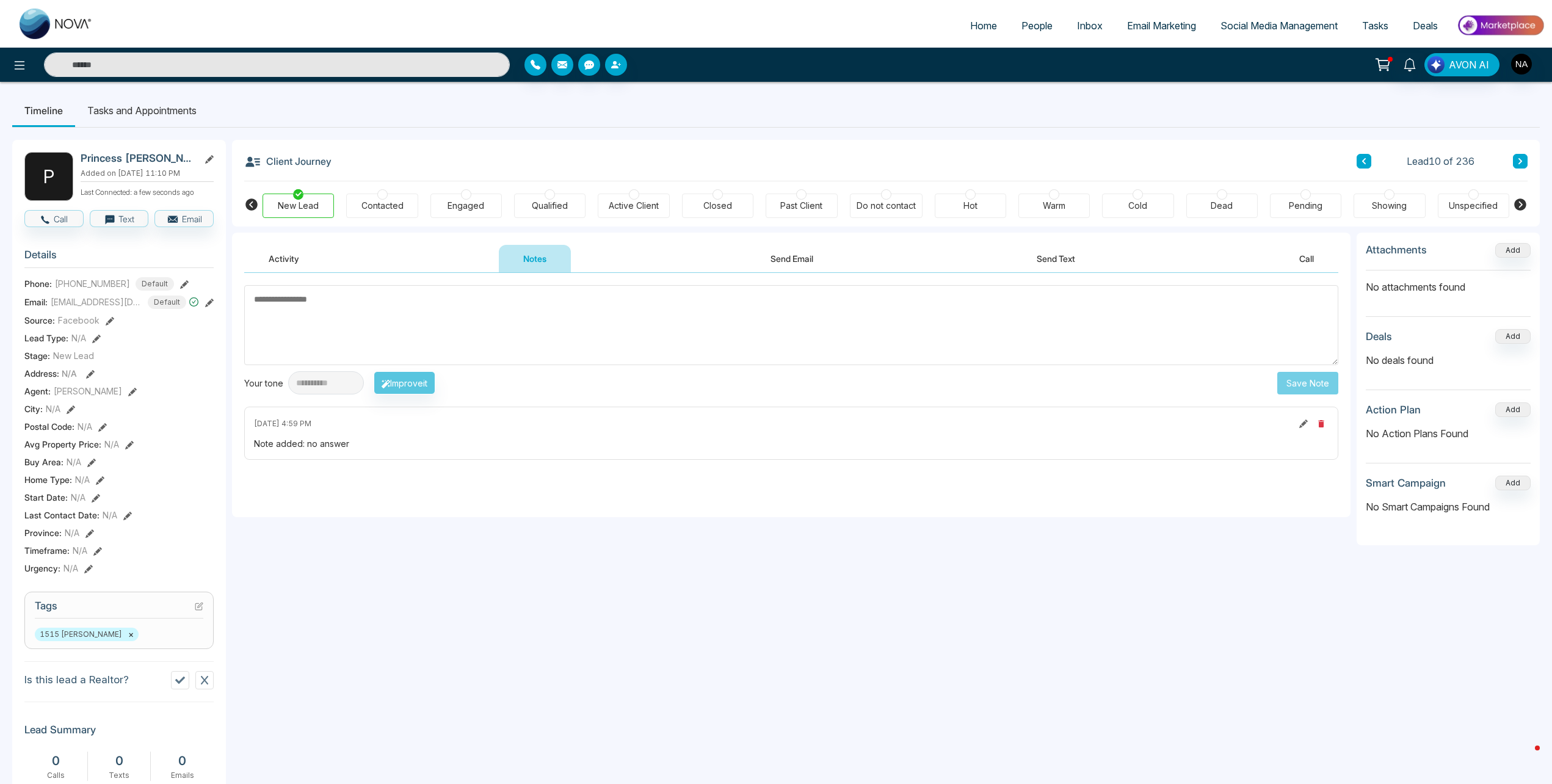
click at [1522, 162] on icon at bounding box center [1520, 161] width 6 height 7
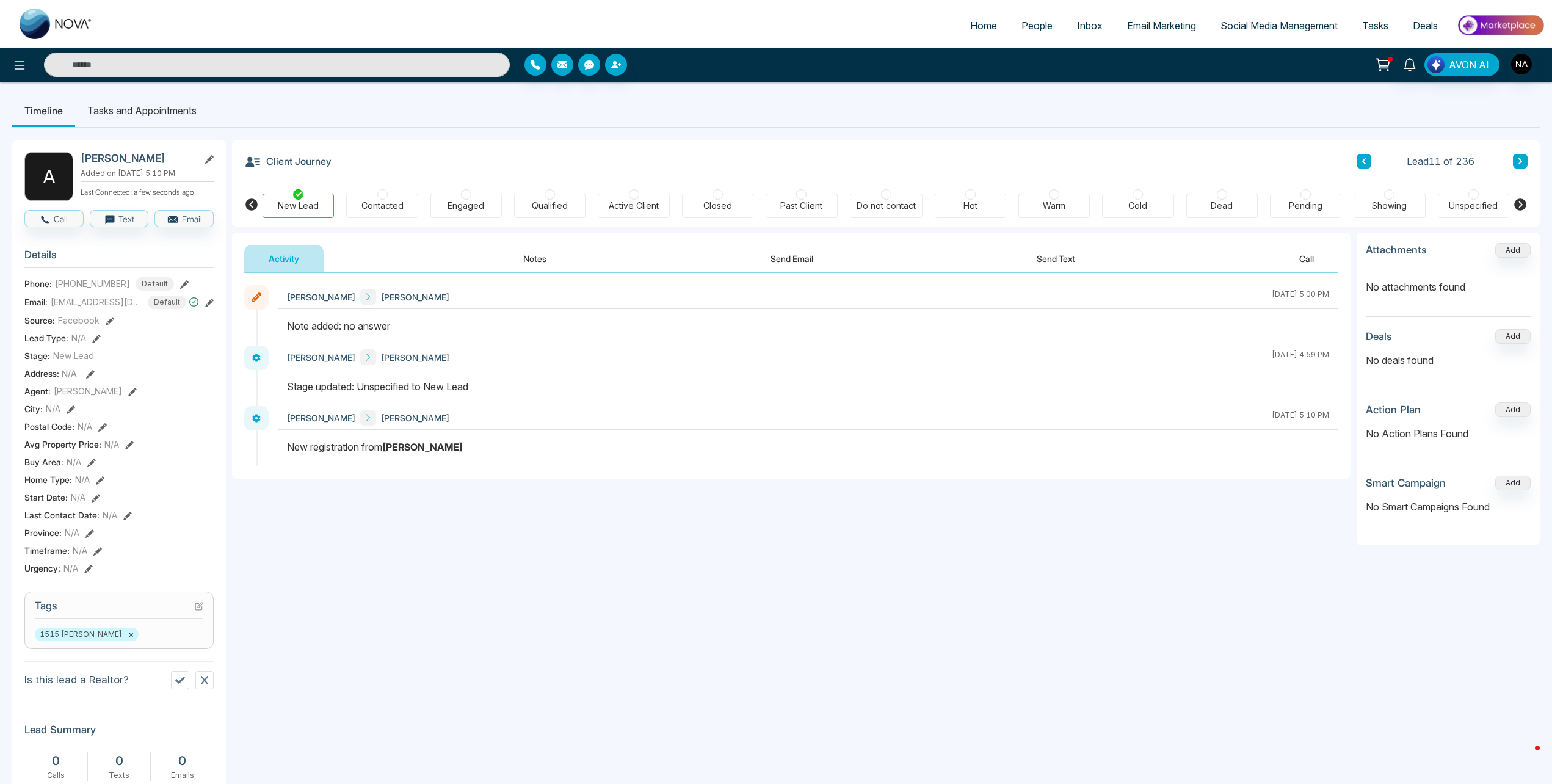
click at [1513, 163] on div "Lead 11 of 236" at bounding box center [1442, 162] width 171 height 15
click at [1523, 161] on button at bounding box center [1521, 162] width 15 height 15
click at [1519, 162] on icon at bounding box center [1520, 161] width 6 height 7
click at [1522, 159] on icon at bounding box center [1520, 161] width 6 height 7
drag, startPoint x: 458, startPoint y: 440, endPoint x: 272, endPoint y: 292, distance: 237.7
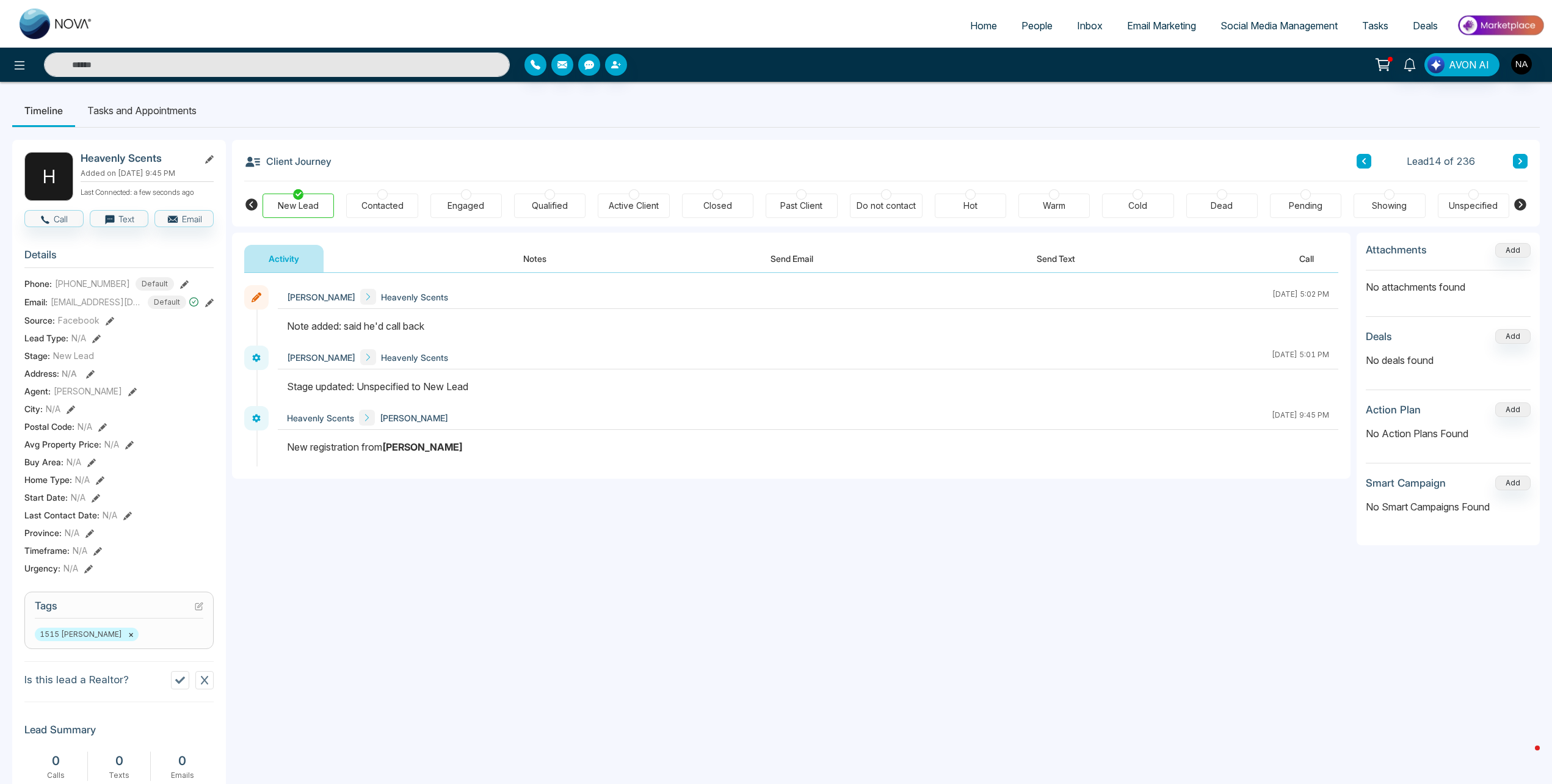
click at [272, 292] on div "Nabeel Ashraf Heavenly Scents October 13 2025 | 5:02 PM Nabeel Ashraf Heavenly …" at bounding box center [792, 376] width 1094 height 181
click at [438, 450] on div "New registration from Pickering" at bounding box center [808, 447] width 1043 height 15
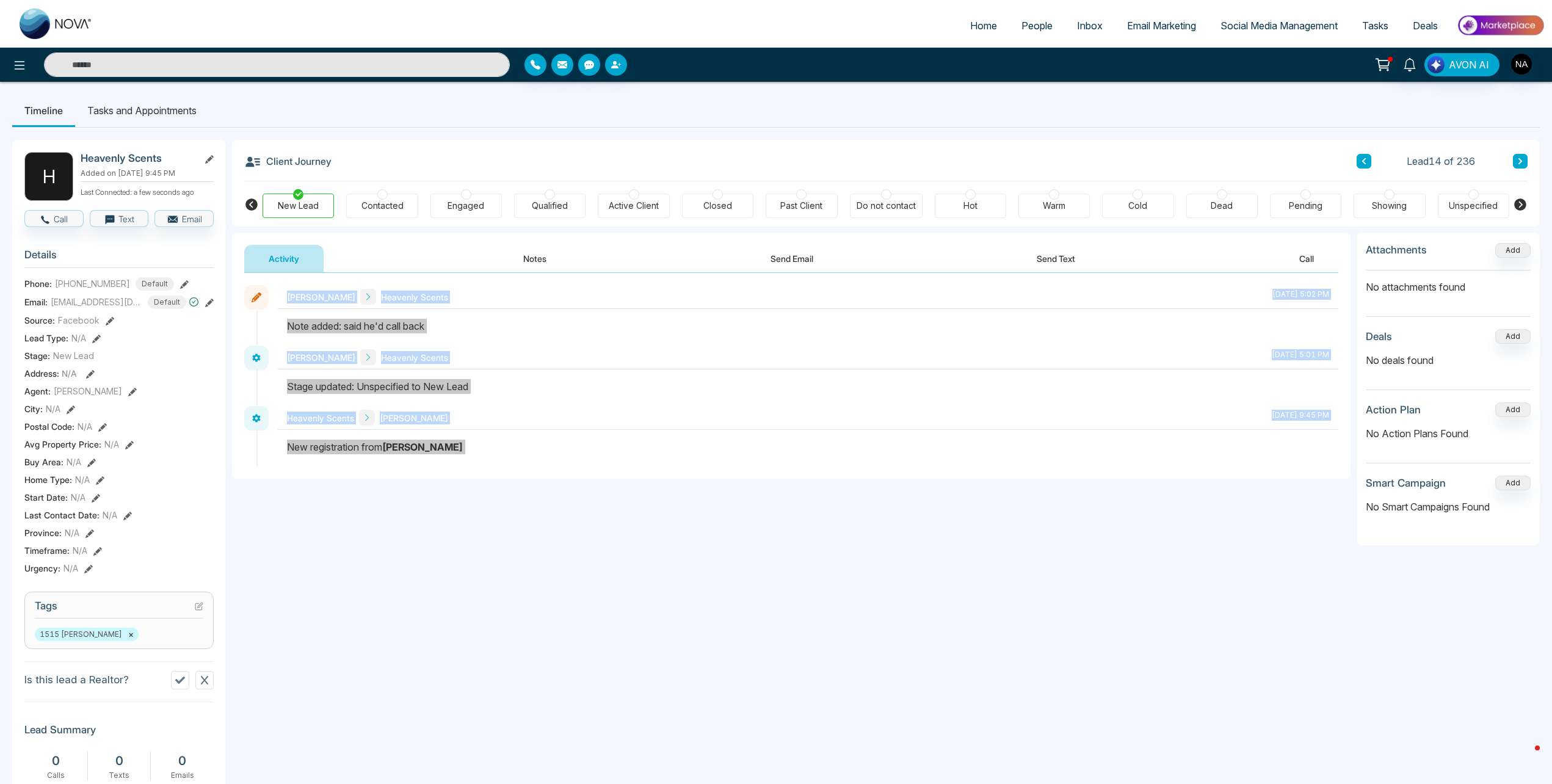
drag, startPoint x: 438, startPoint y: 450, endPoint x: 287, endPoint y: 298, distance: 214.3
click at [287, 298] on div "Nabeel Ashraf Heavenly Scents October 13 2025 | 5:02 PM Nabeel Ashraf Heavenly …" at bounding box center [792, 376] width 1094 height 181
click at [450, 440] on div "New registration from Pickering" at bounding box center [808, 447] width 1043 height 15
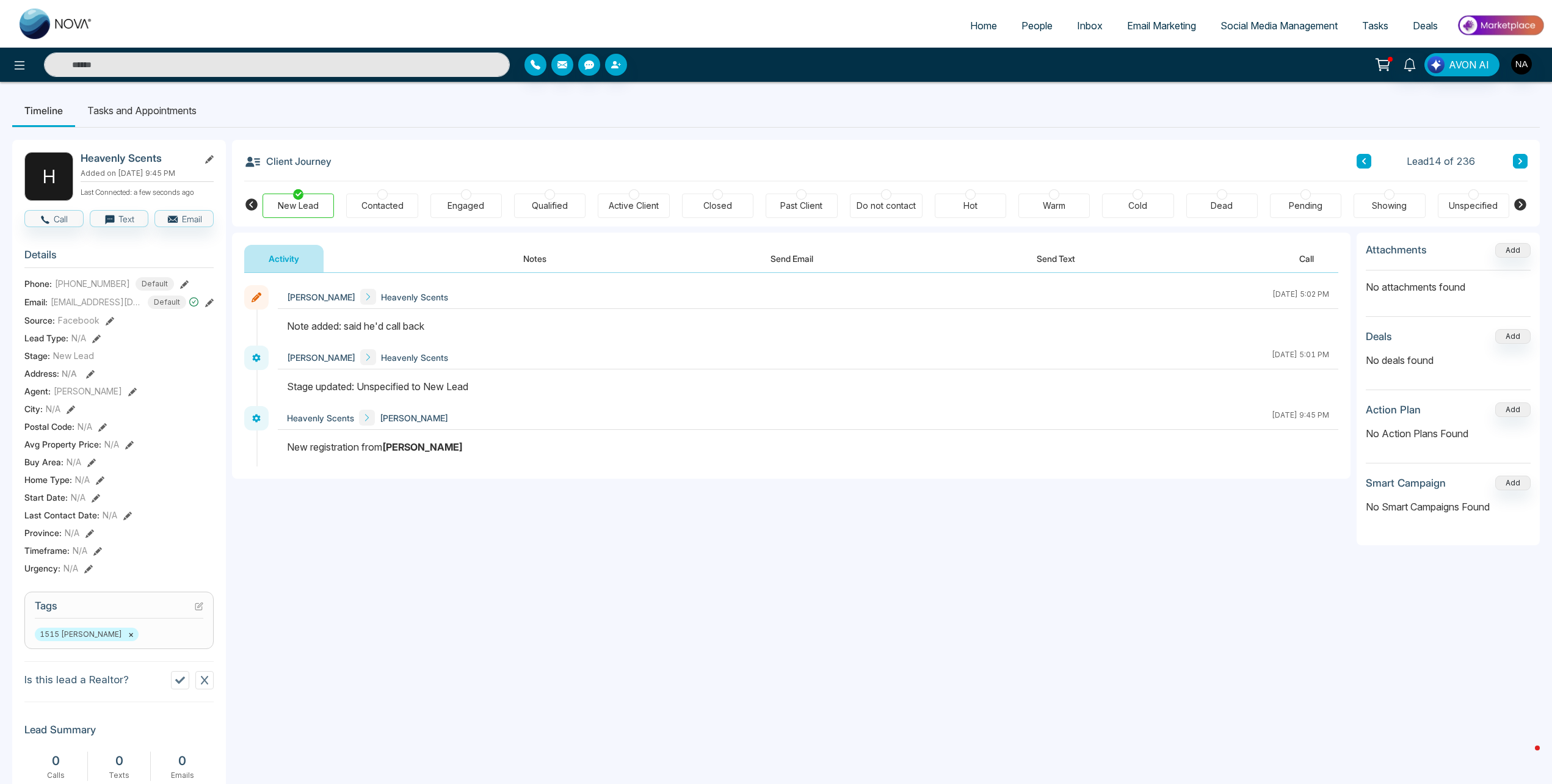
click at [1515, 157] on button at bounding box center [1521, 162] width 15 height 15
click at [1516, 158] on button at bounding box center [1521, 162] width 15 height 15
click at [1519, 160] on icon at bounding box center [1520, 161] width 6 height 7
click at [819, 263] on button "Send Email" at bounding box center [792, 258] width 92 height 27
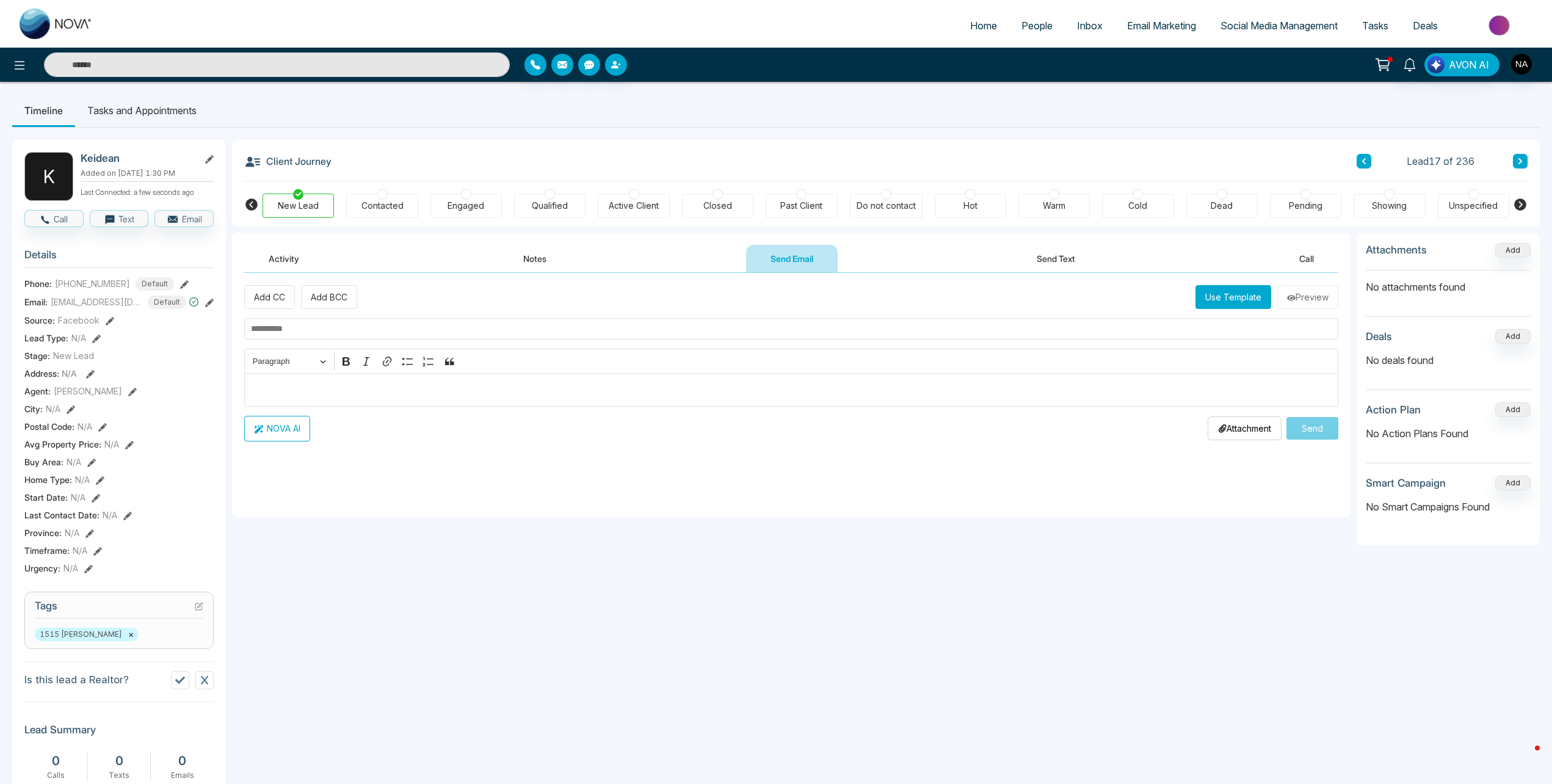
click at [1002, 257] on div "Activity Notes Send Email Send Text Call" at bounding box center [792, 259] width 1094 height 28
click at [1039, 257] on button "Send Text" at bounding box center [1056, 258] width 87 height 27
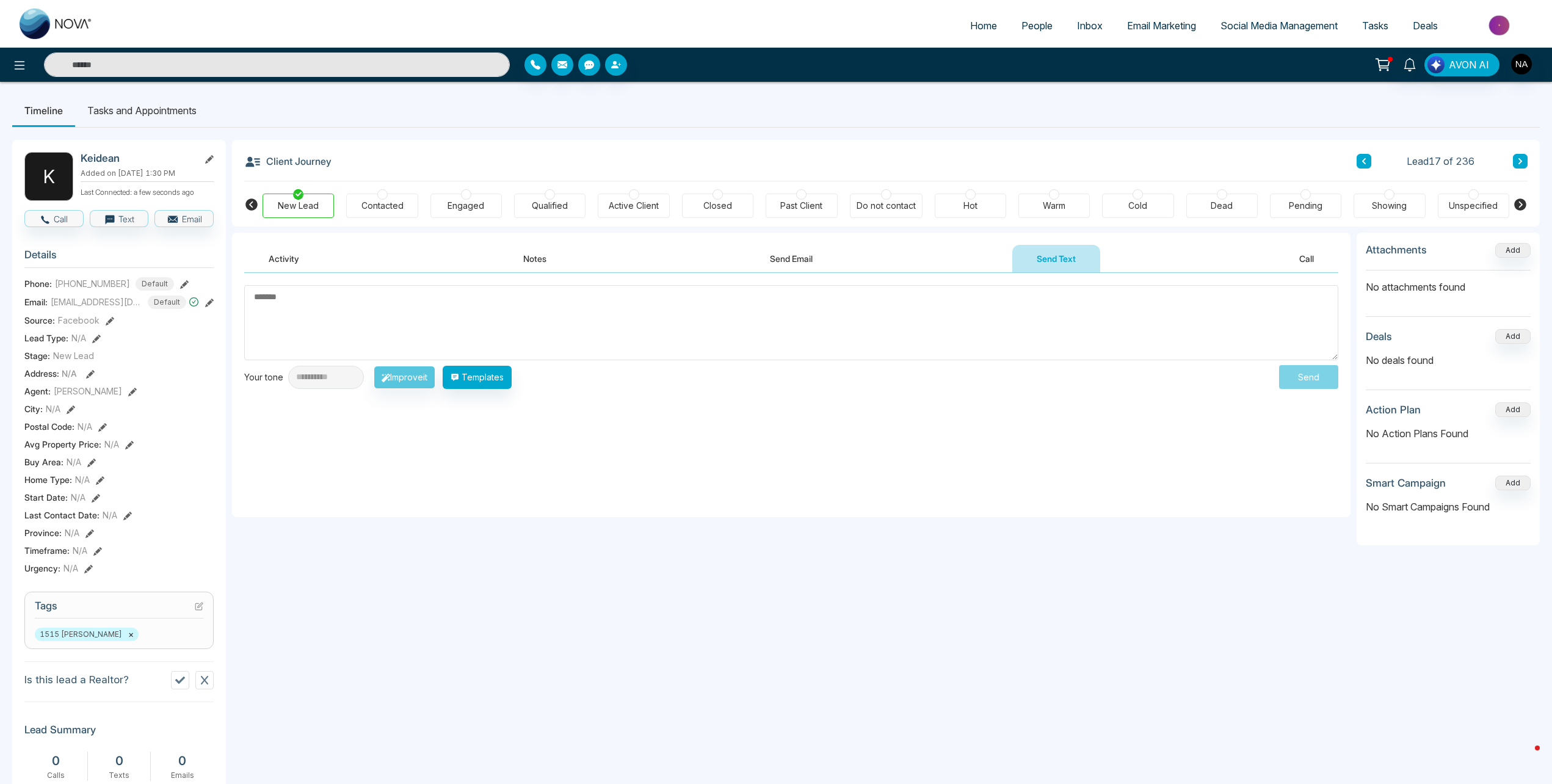
click at [297, 259] on button "Activity" at bounding box center [284, 258] width 80 height 27
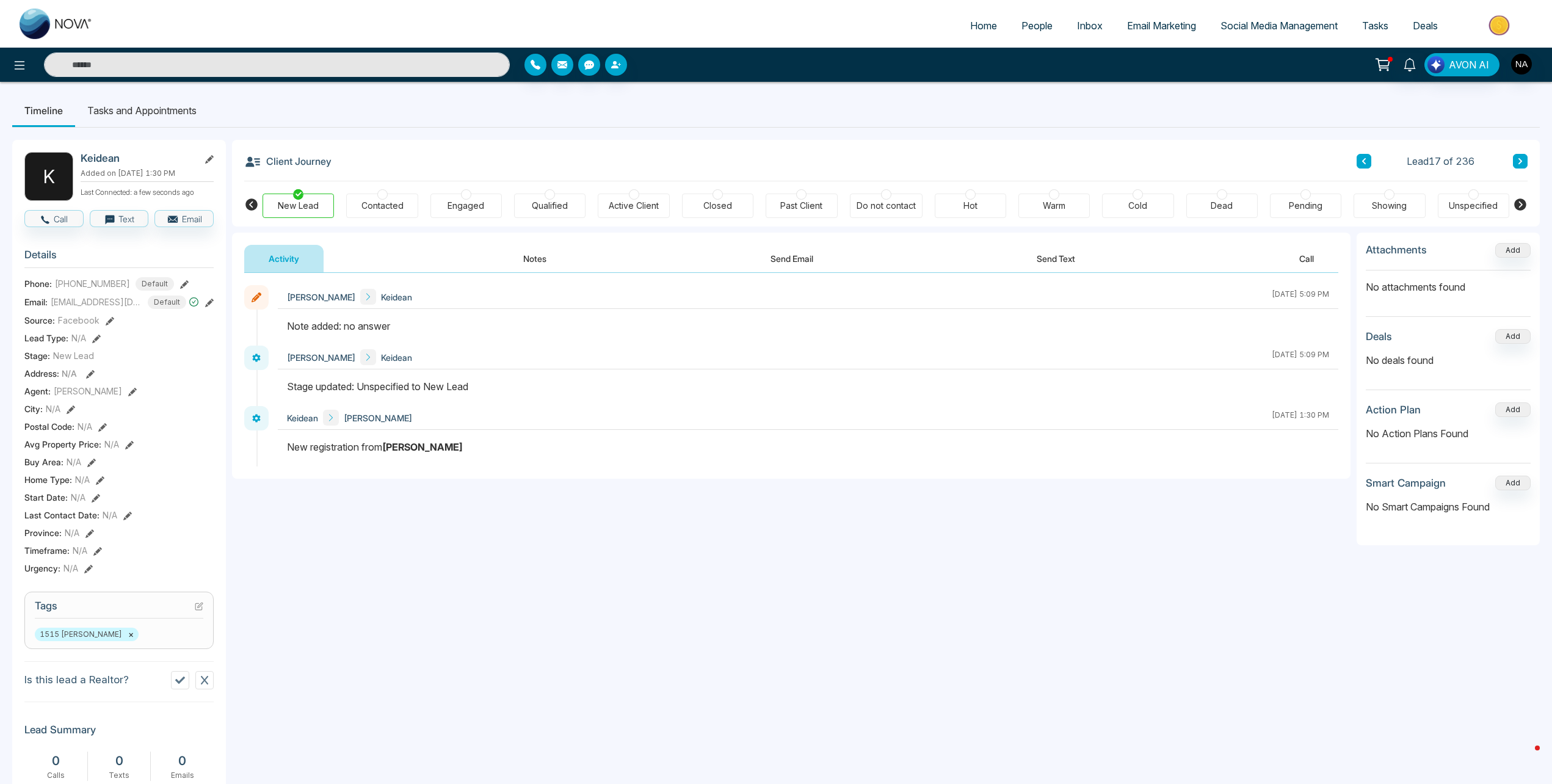
click at [1522, 160] on icon at bounding box center [1520, 161] width 6 height 7
click at [1523, 162] on icon at bounding box center [1520, 161] width 6 height 7
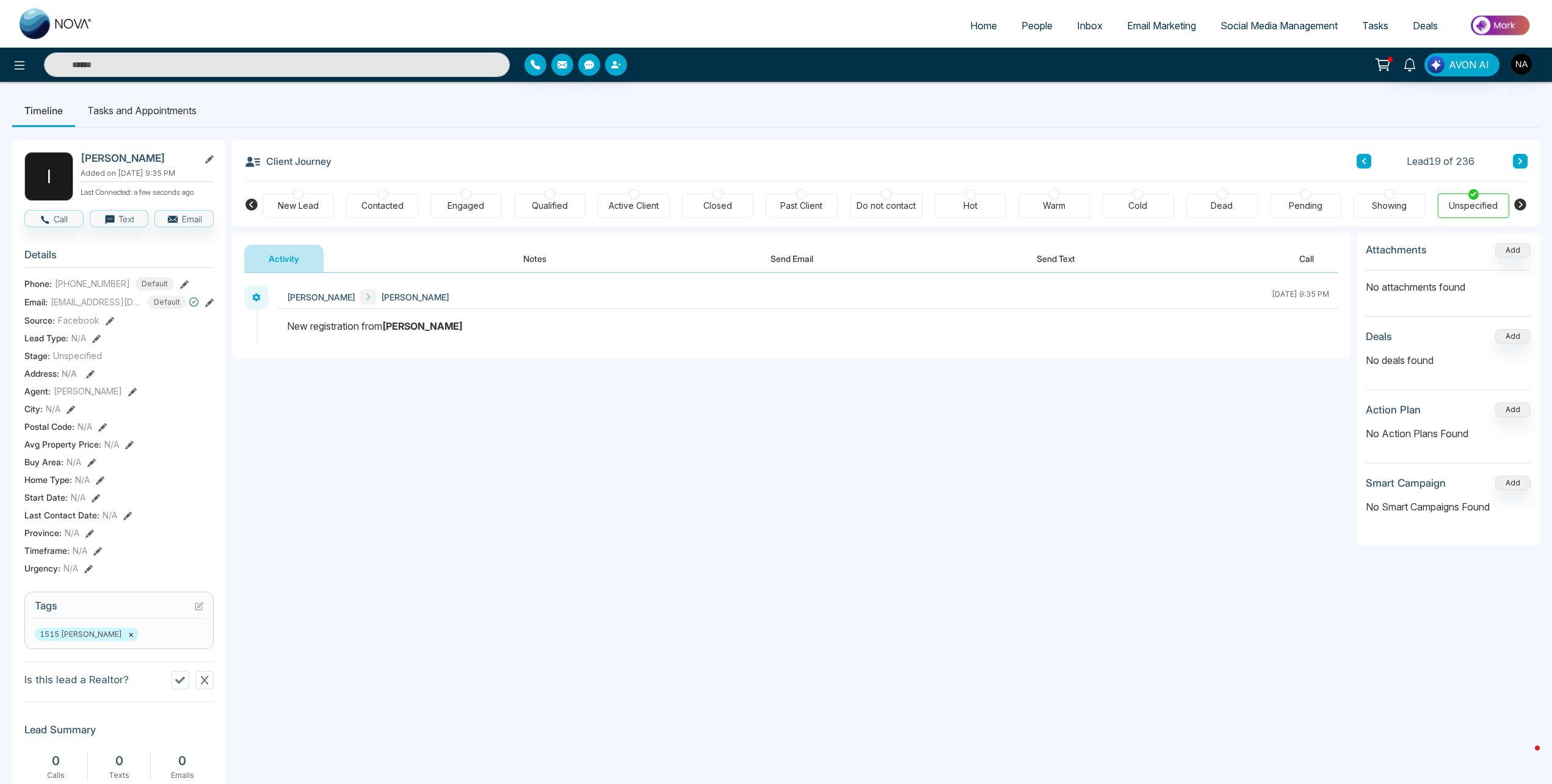
click at [551, 265] on button "Notes" at bounding box center [535, 258] width 72 height 27
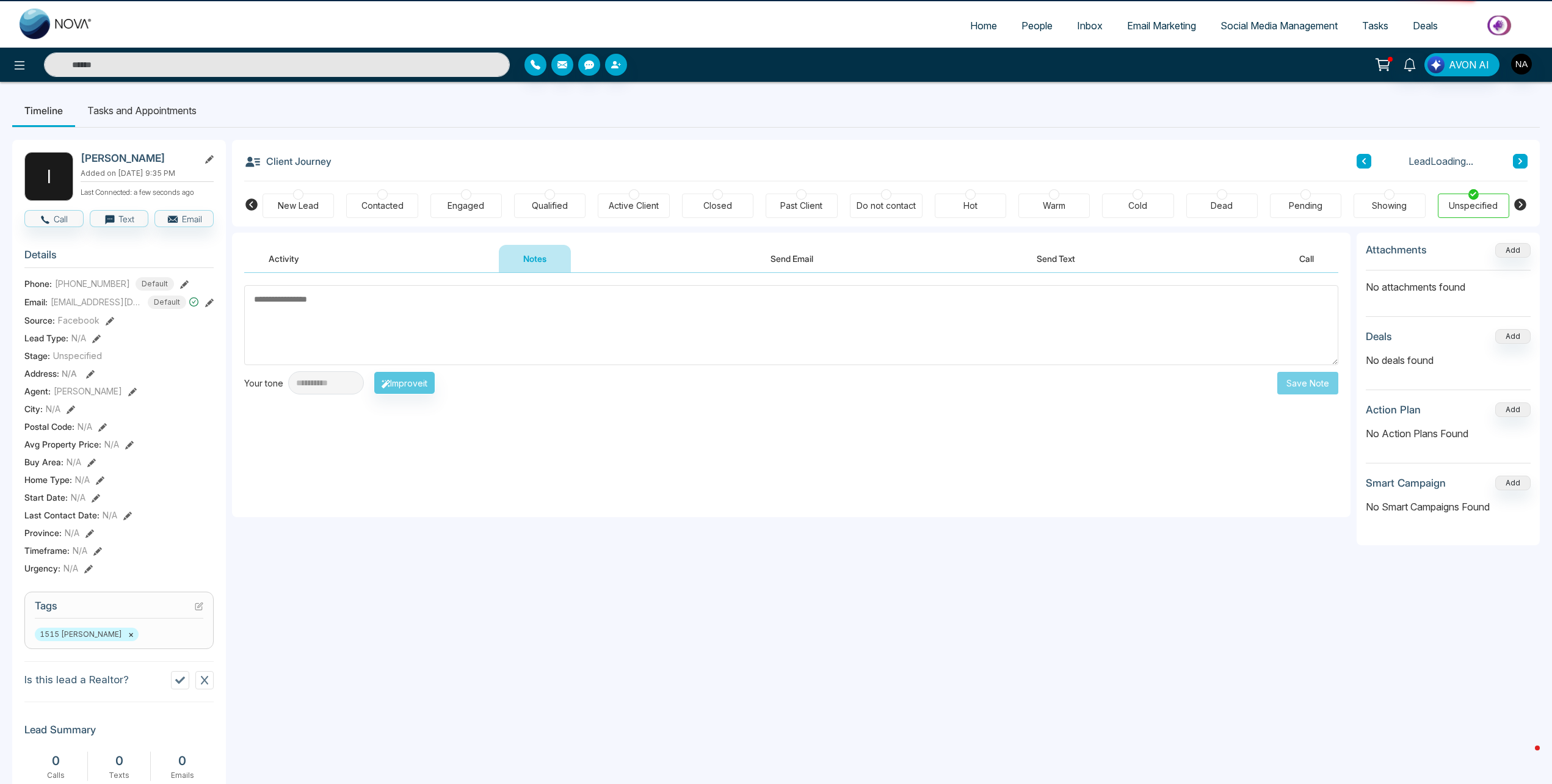
click at [304, 207] on div "New Lead" at bounding box center [299, 205] width 41 height 12
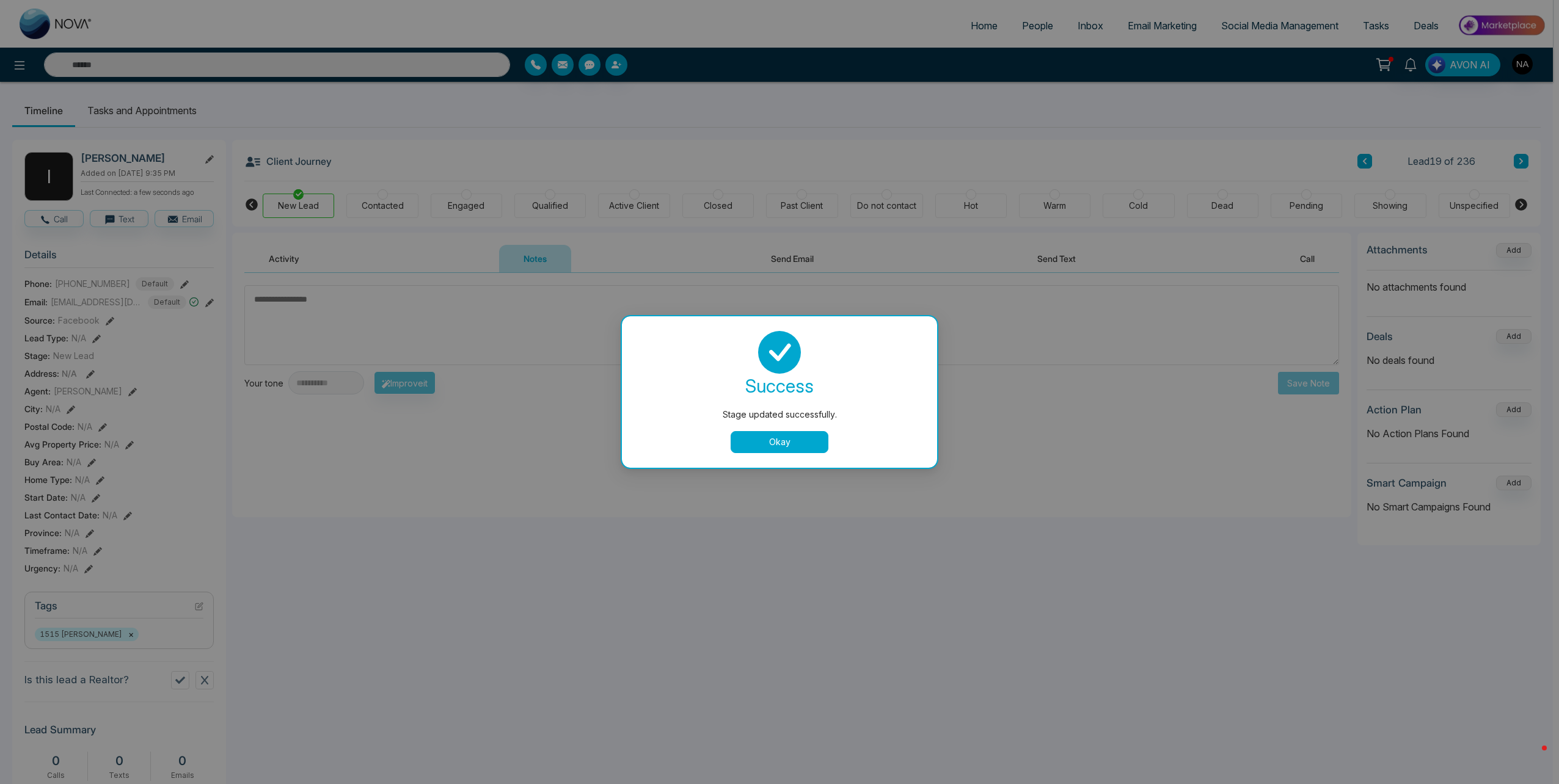
click at [770, 437] on button "Okay" at bounding box center [779, 442] width 98 height 22
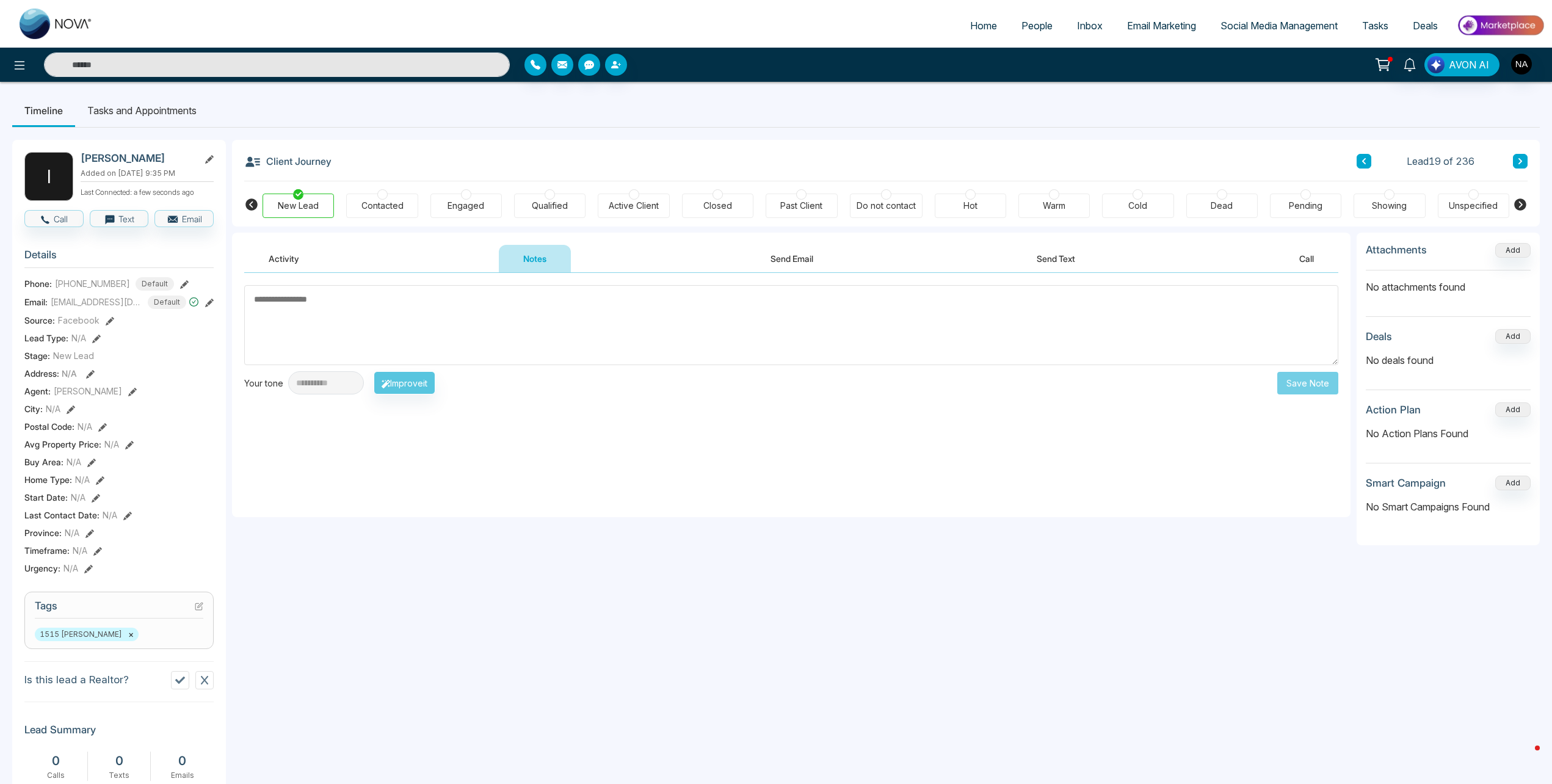
click at [1521, 157] on button at bounding box center [1521, 162] width 15 height 15
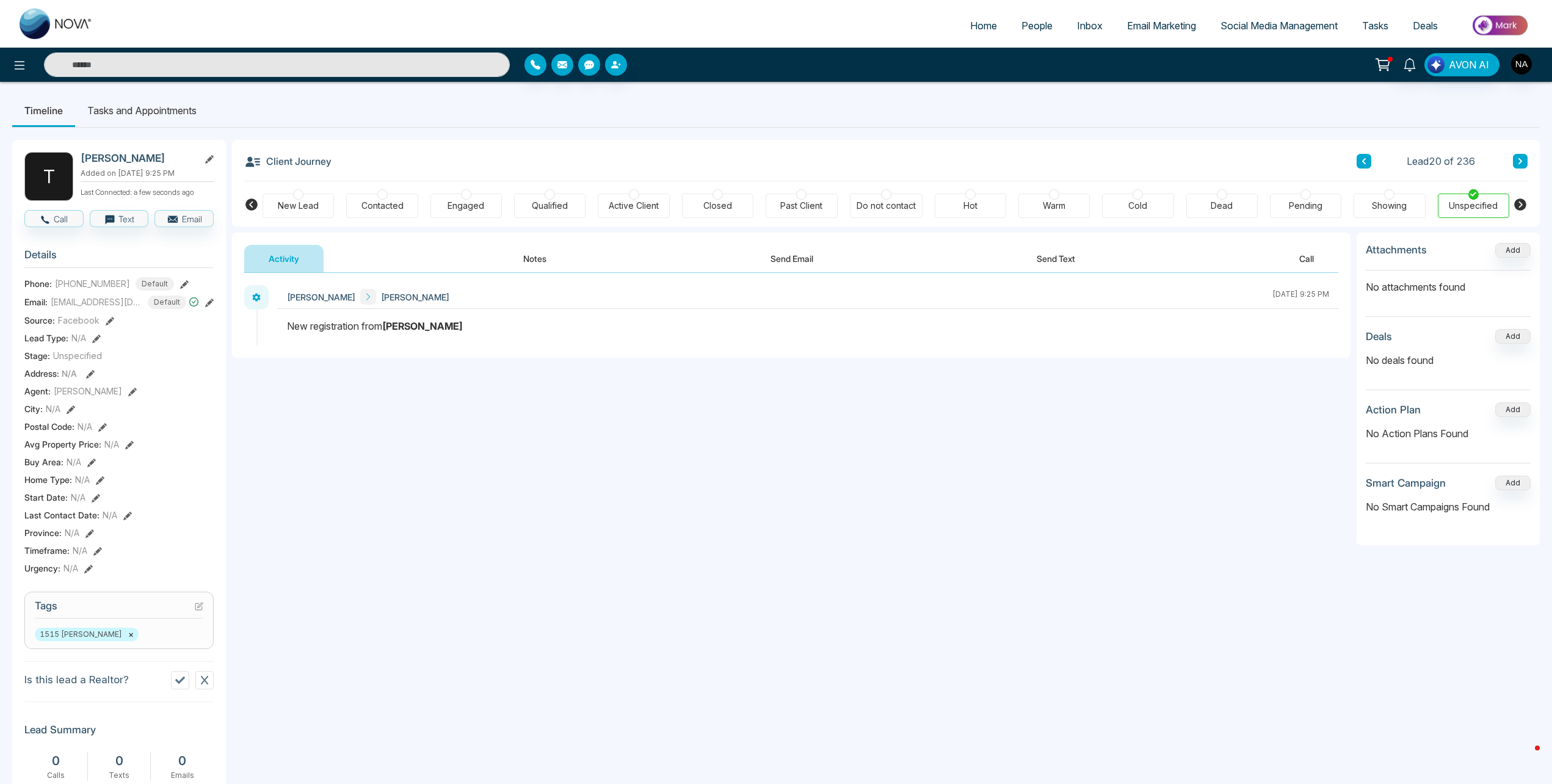
click at [328, 210] on div "New Lead" at bounding box center [298, 206] width 71 height 25
click at [541, 275] on div "Tyler Smith Nabeel Ashraf October 10 2025 | 9:25 PM" at bounding box center [792, 315] width 1119 height 84
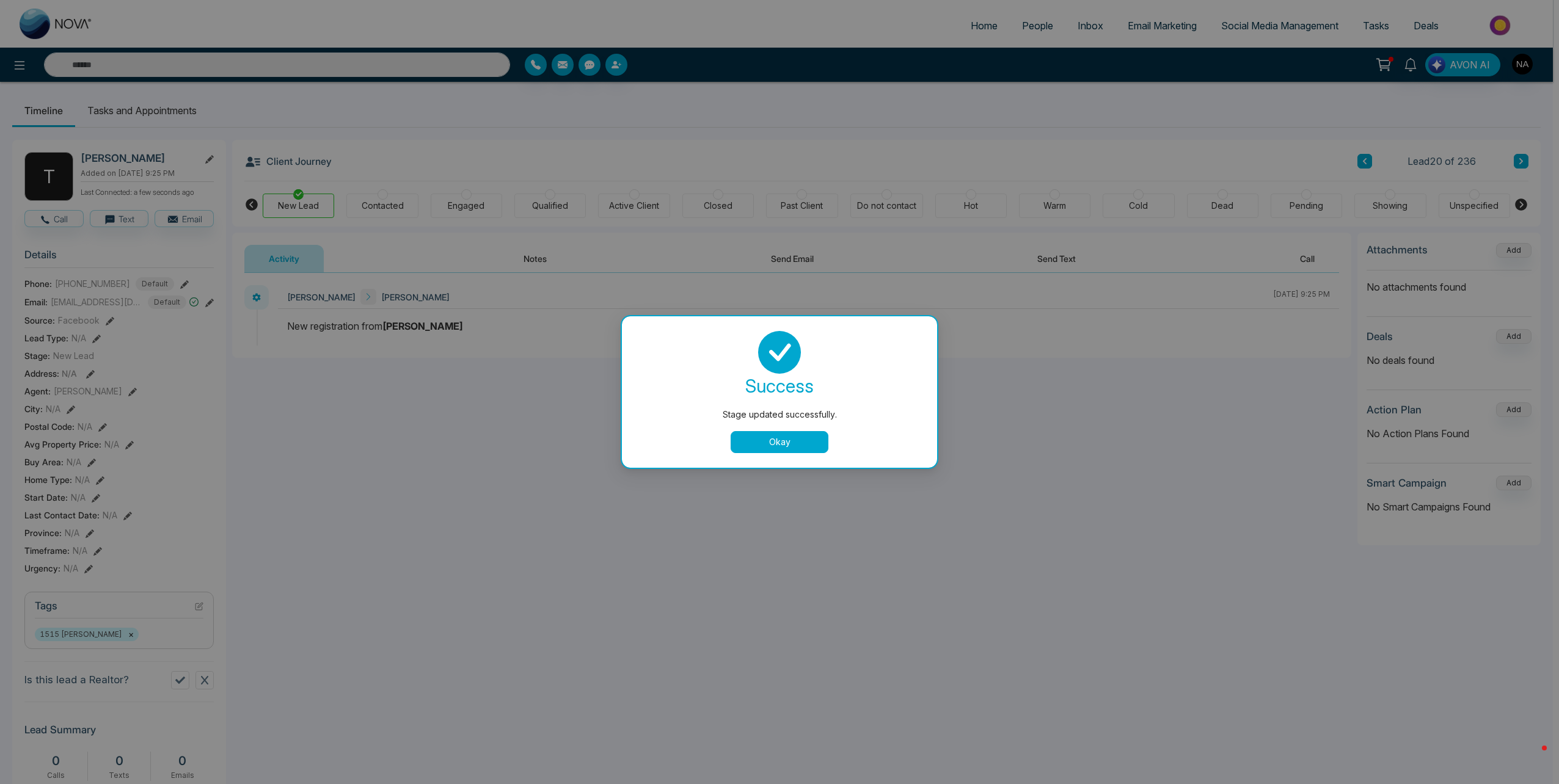
click at [539, 267] on div "Stage updated successfully. success Stage updated successfully. Okay" at bounding box center [780, 392] width 1559 height 784
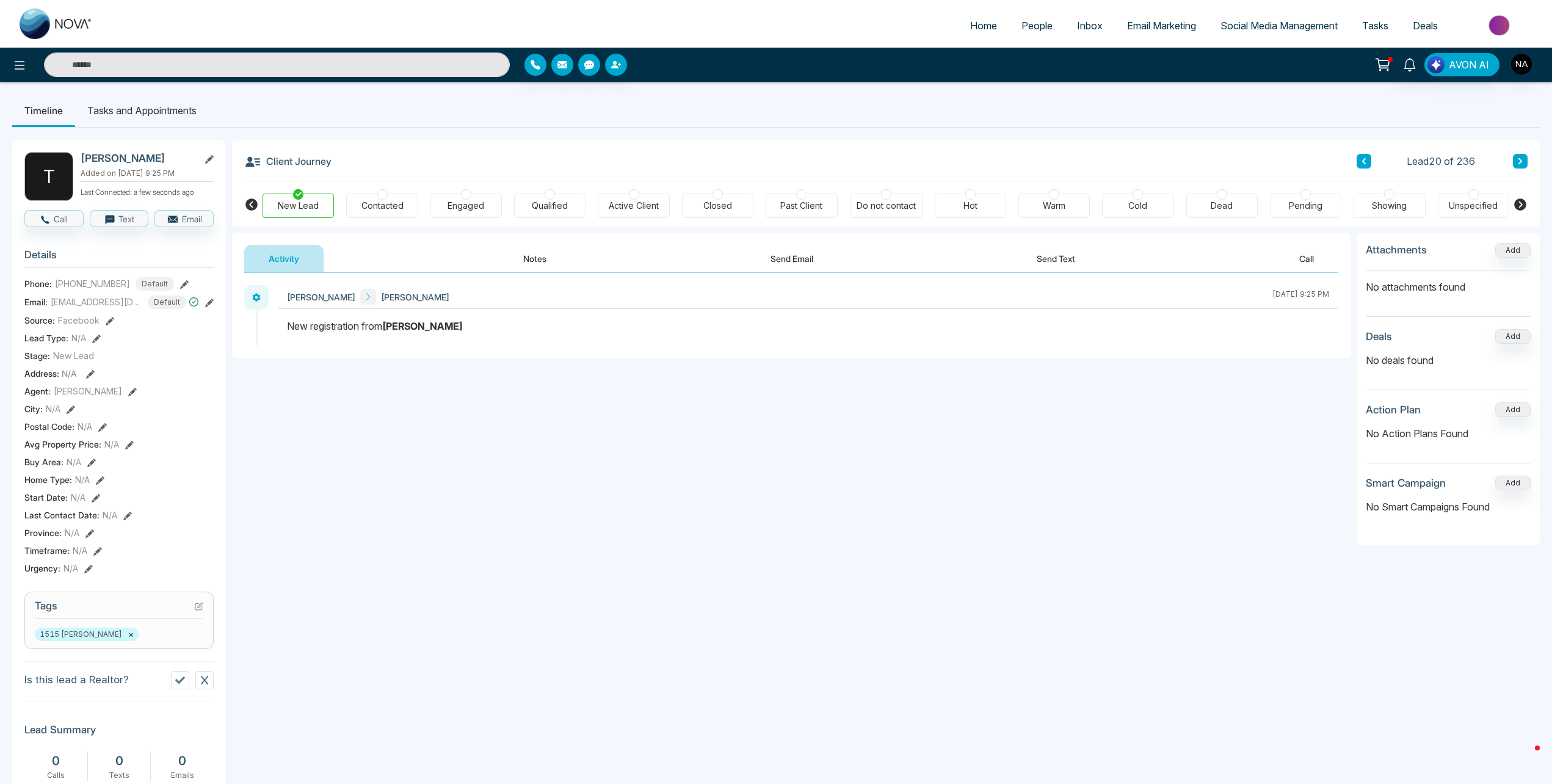
click at [538, 267] on button "Notes" at bounding box center [535, 258] width 72 height 27
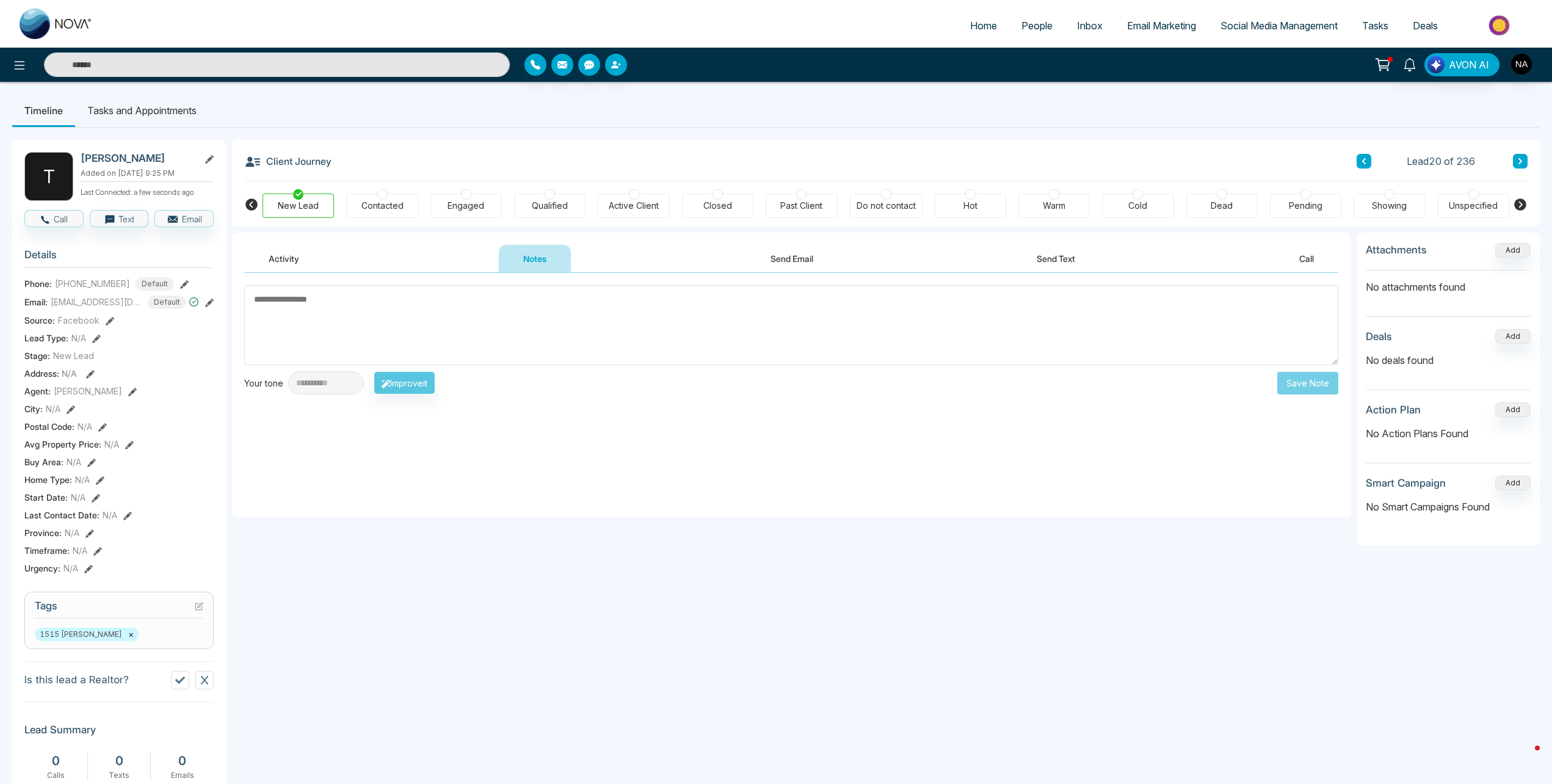
click at [1367, 157] on button at bounding box center [1364, 162] width 15 height 15
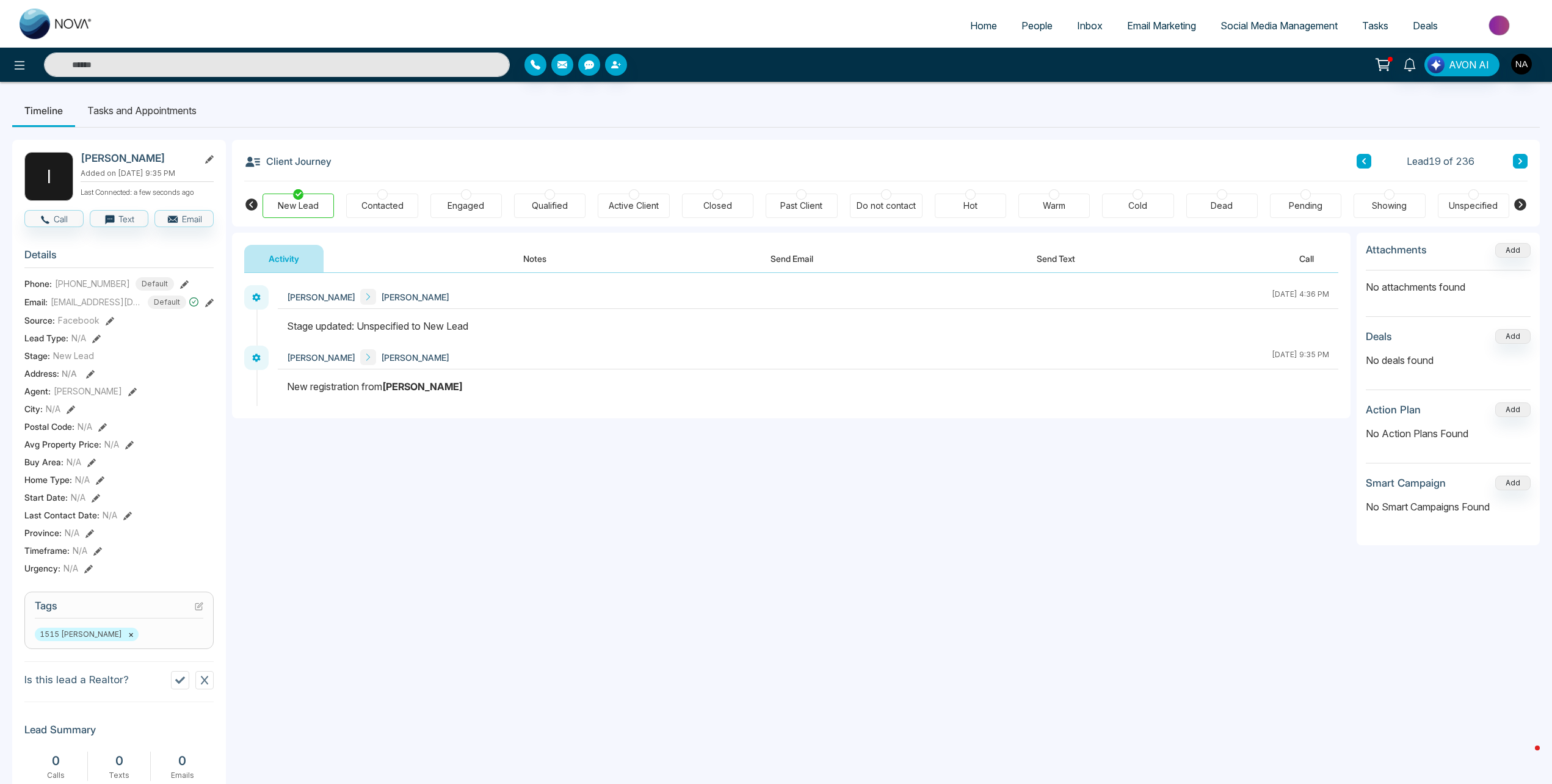
click at [522, 245] on button "Notes" at bounding box center [535, 258] width 72 height 27
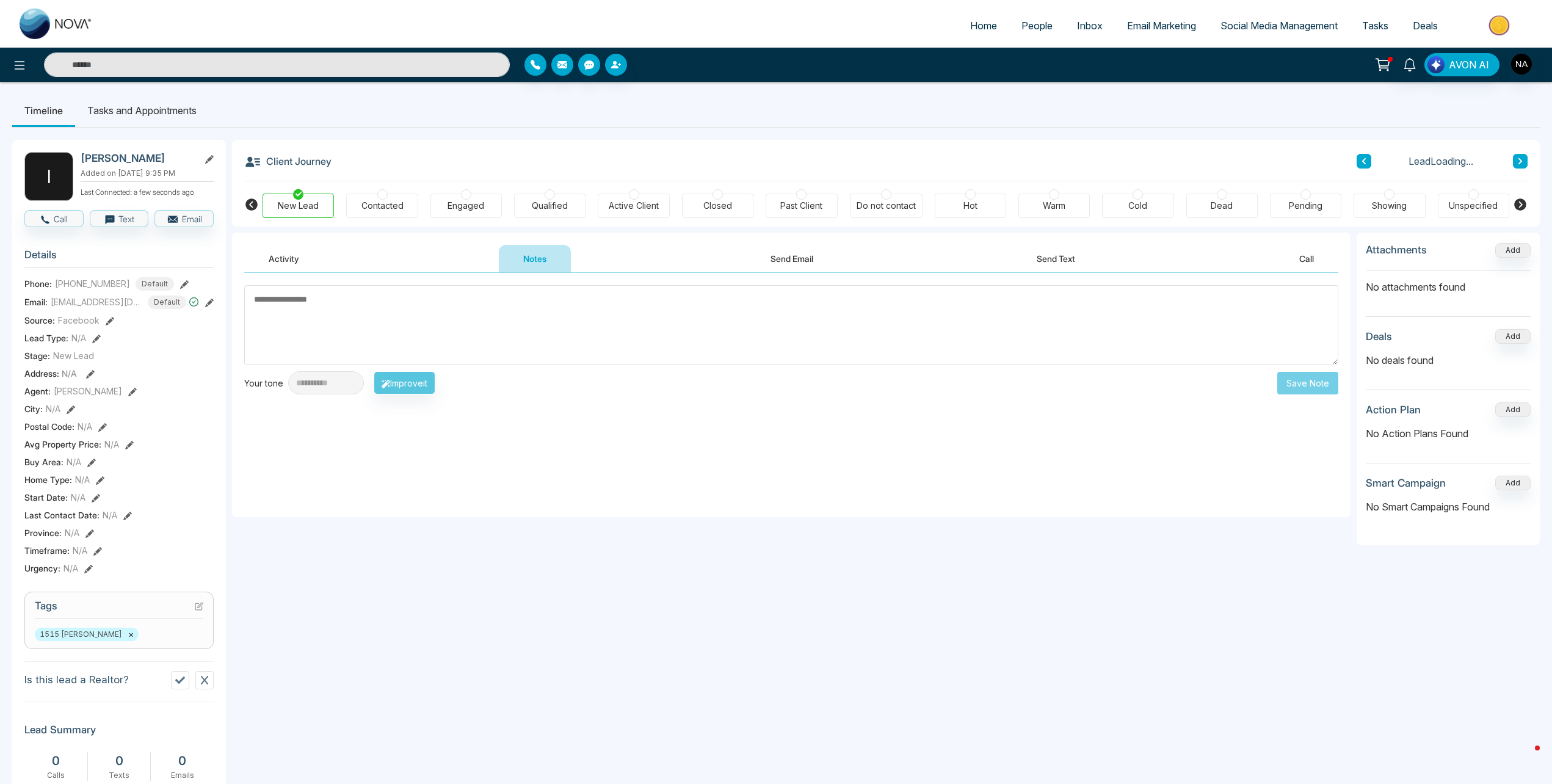
click at [497, 294] on textarea at bounding box center [792, 326] width 1094 height 80
type textarea "*********"
click at [1290, 383] on button "Save Note" at bounding box center [1308, 383] width 61 height 23
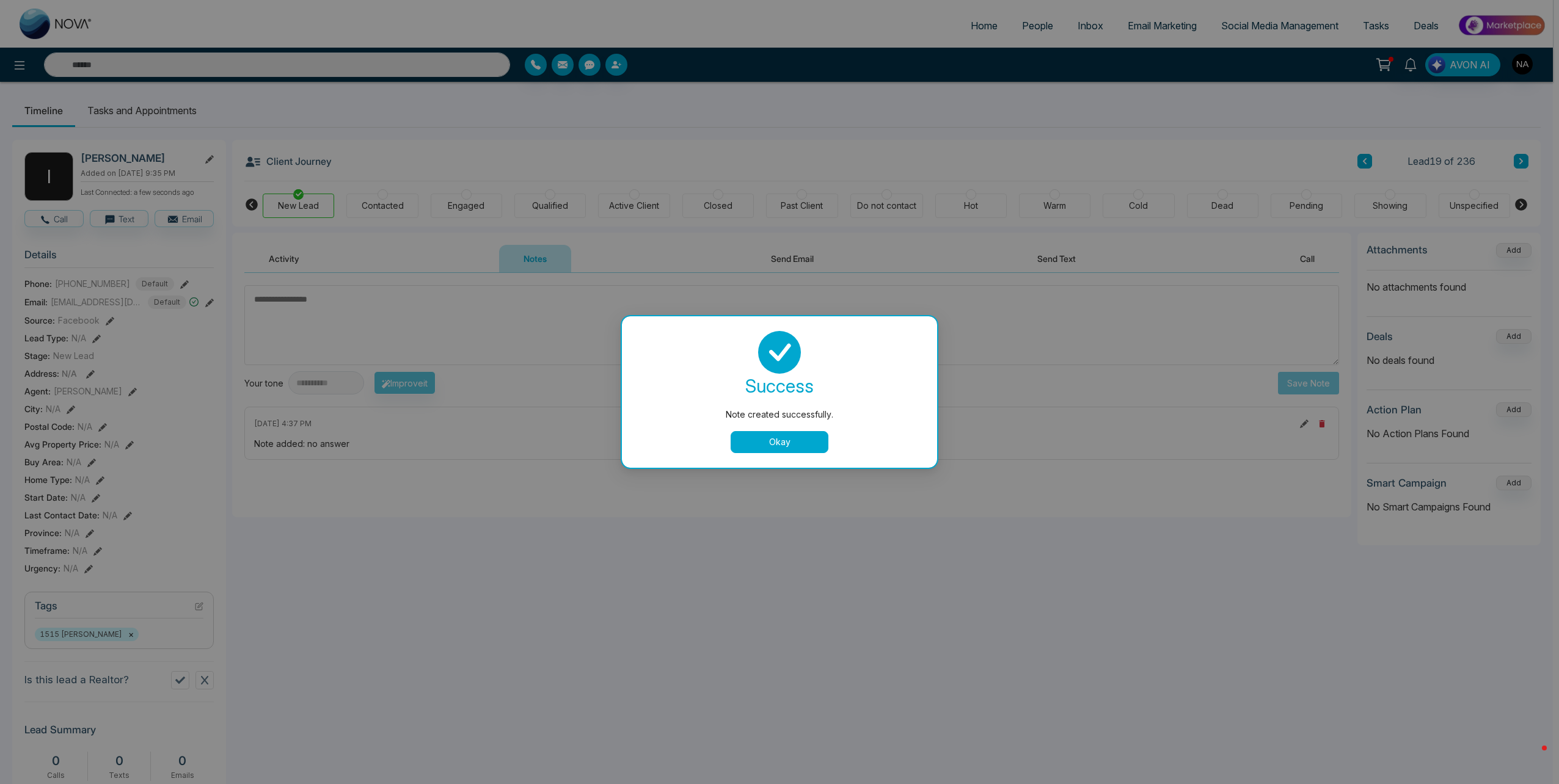
click at [799, 440] on button "Okay" at bounding box center [779, 442] width 98 height 22
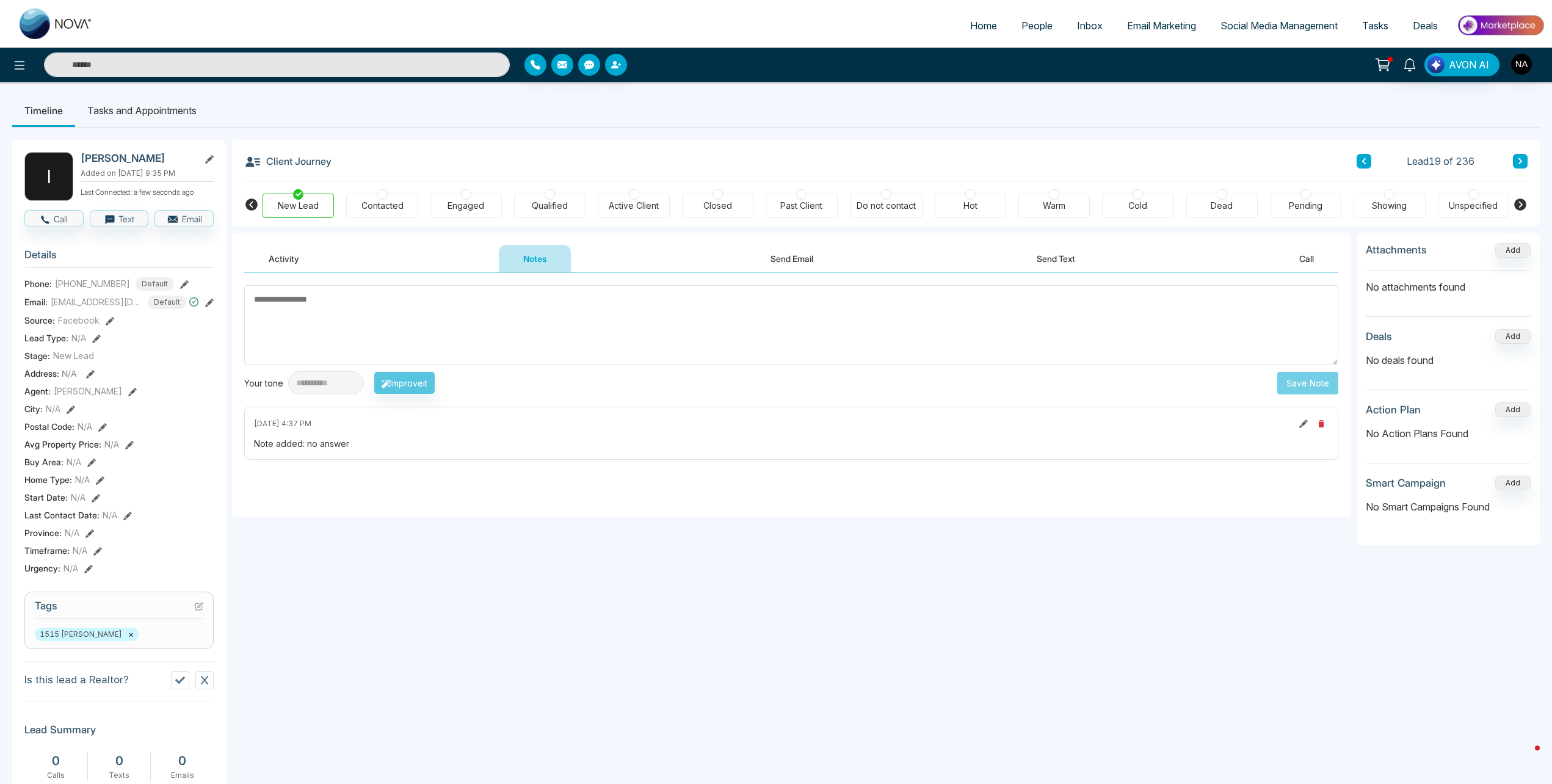
click at [1522, 156] on button at bounding box center [1521, 162] width 15 height 15
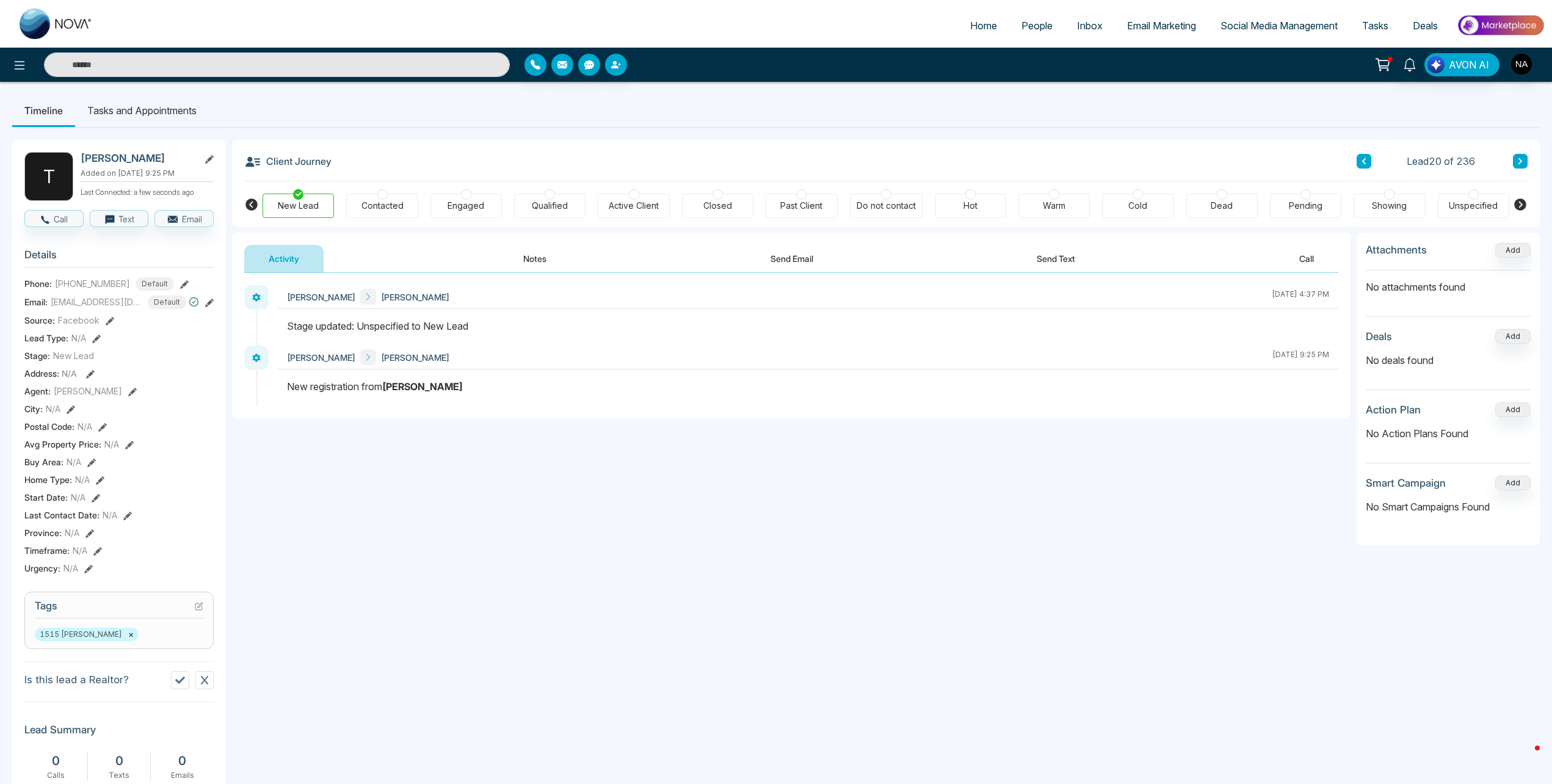
click at [523, 265] on button "Notes" at bounding box center [535, 258] width 72 height 27
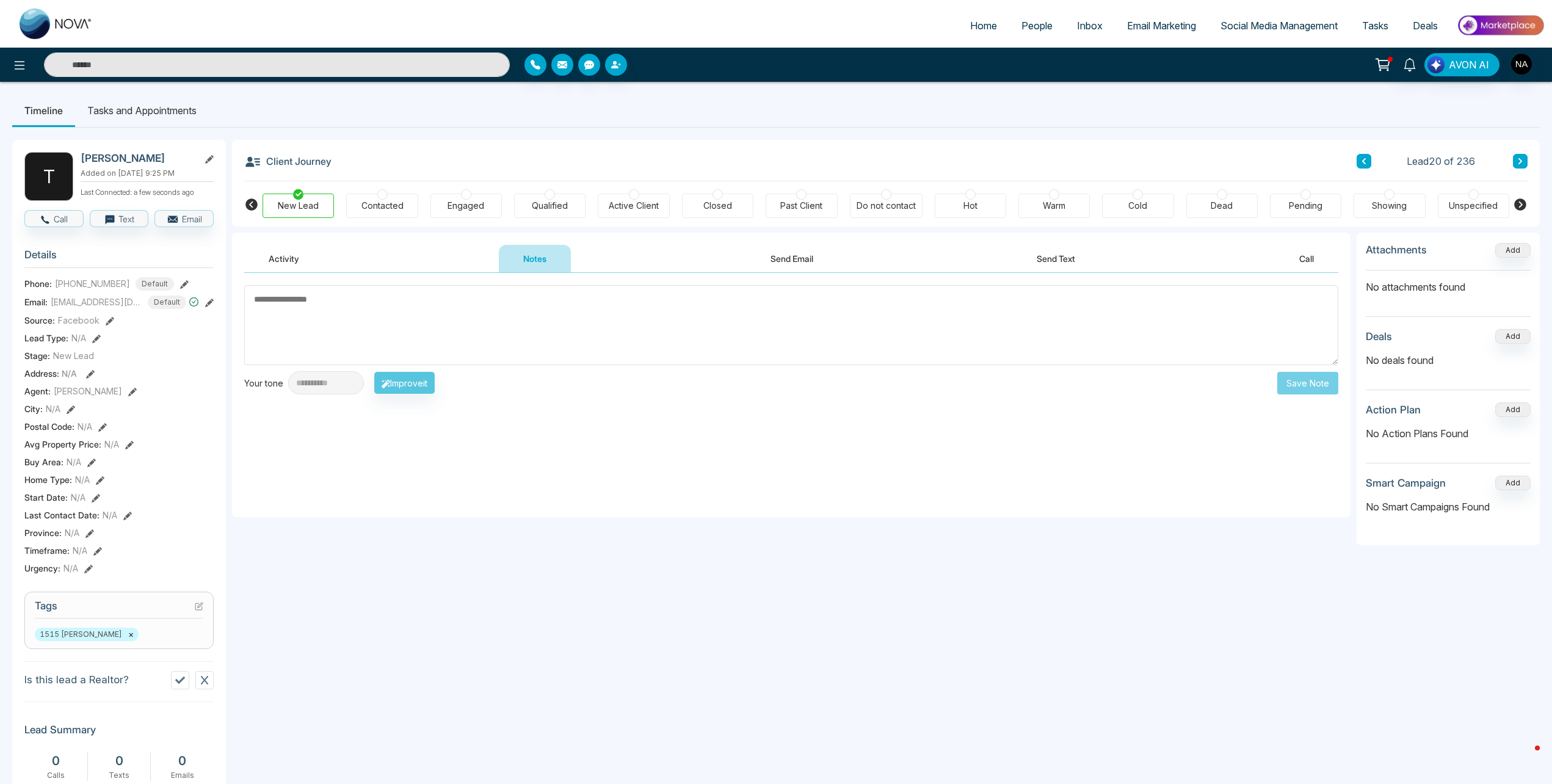
click at [532, 300] on textarea at bounding box center [792, 326] width 1094 height 80
type textarea "**********"
click at [1294, 383] on button "Save Note" at bounding box center [1308, 383] width 61 height 23
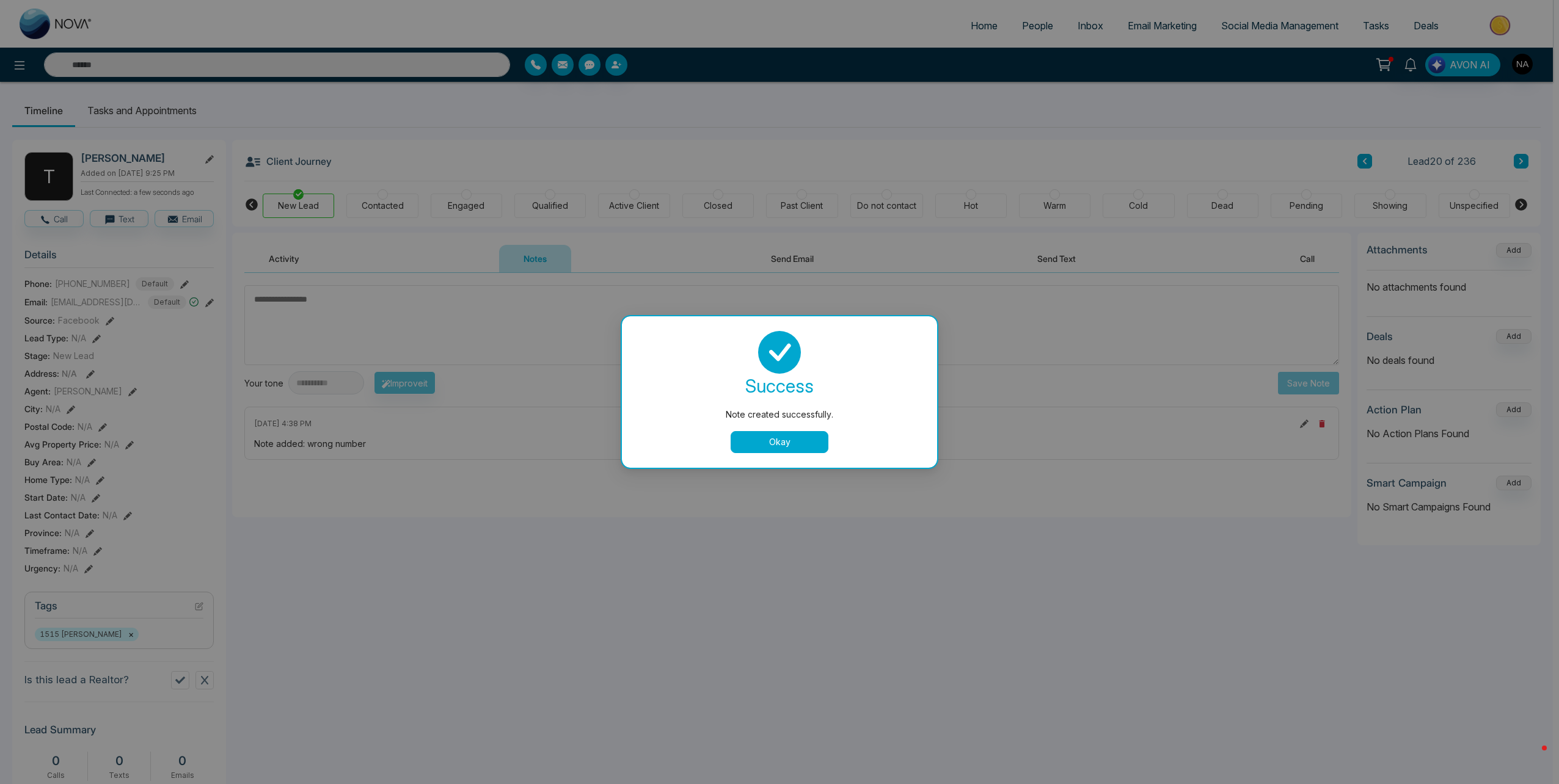
click at [771, 446] on button "Okay" at bounding box center [779, 442] width 98 height 22
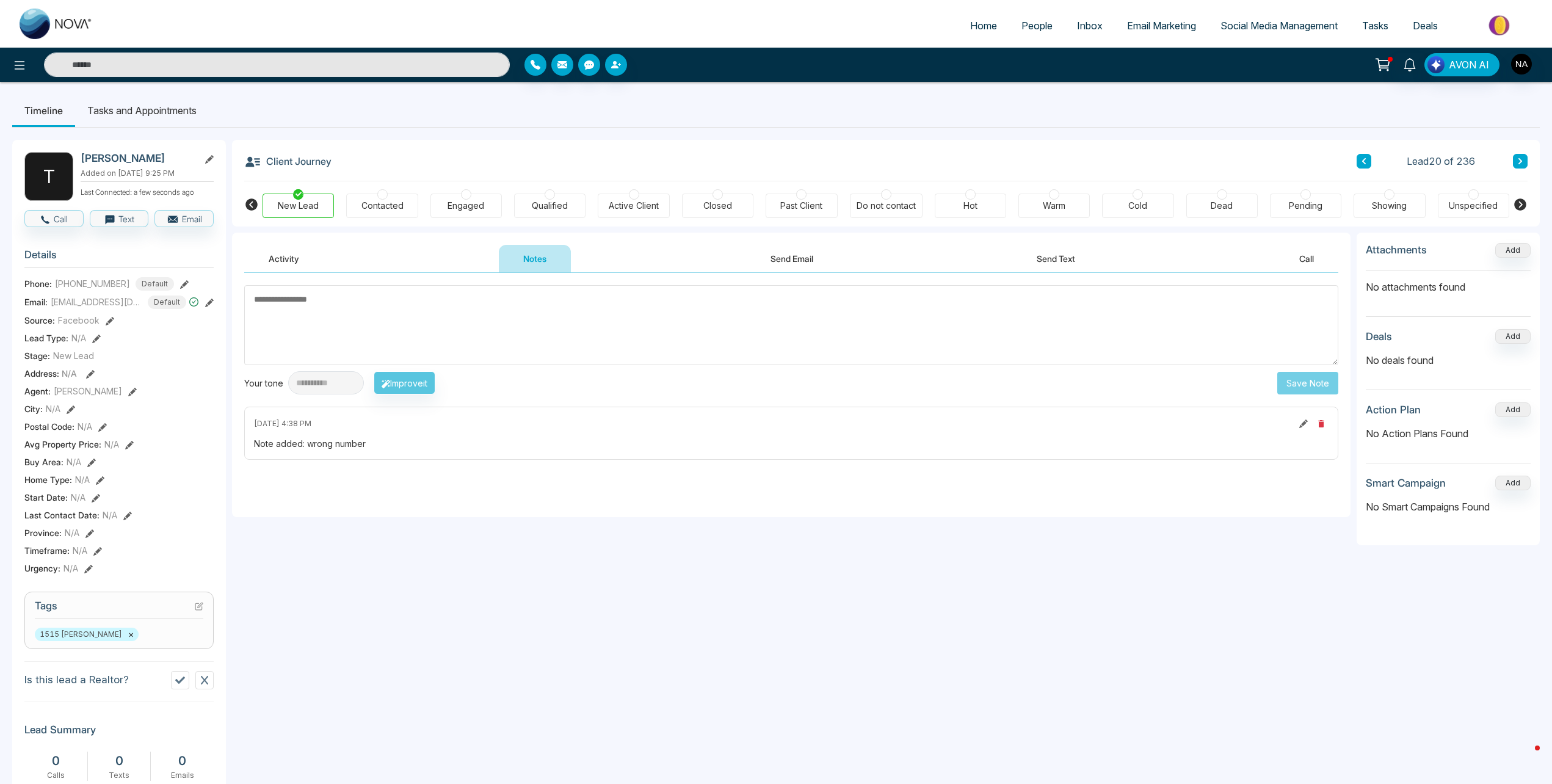
click at [1527, 159] on button at bounding box center [1521, 162] width 15 height 15
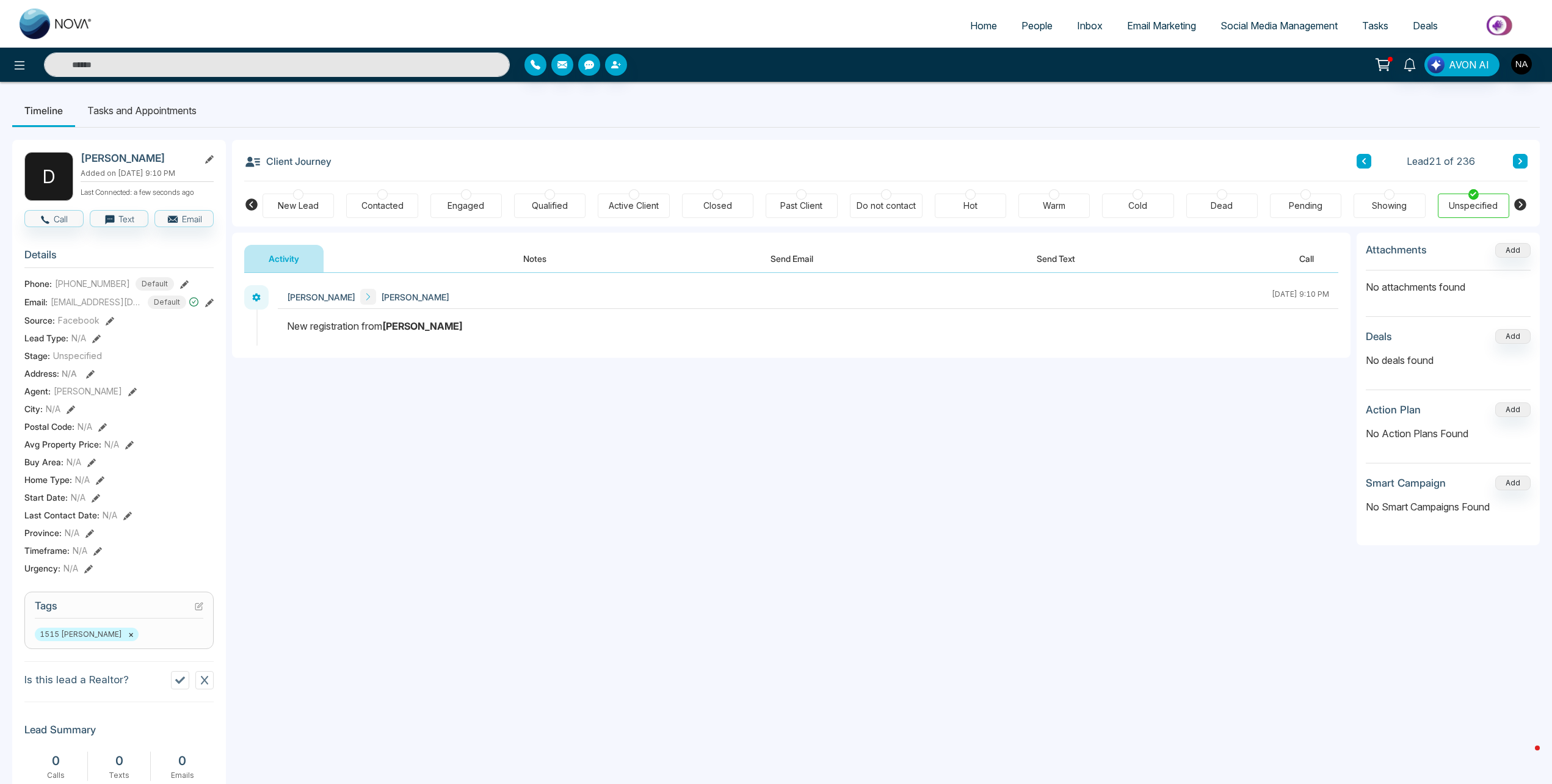
click at [536, 258] on button "Notes" at bounding box center [535, 258] width 72 height 27
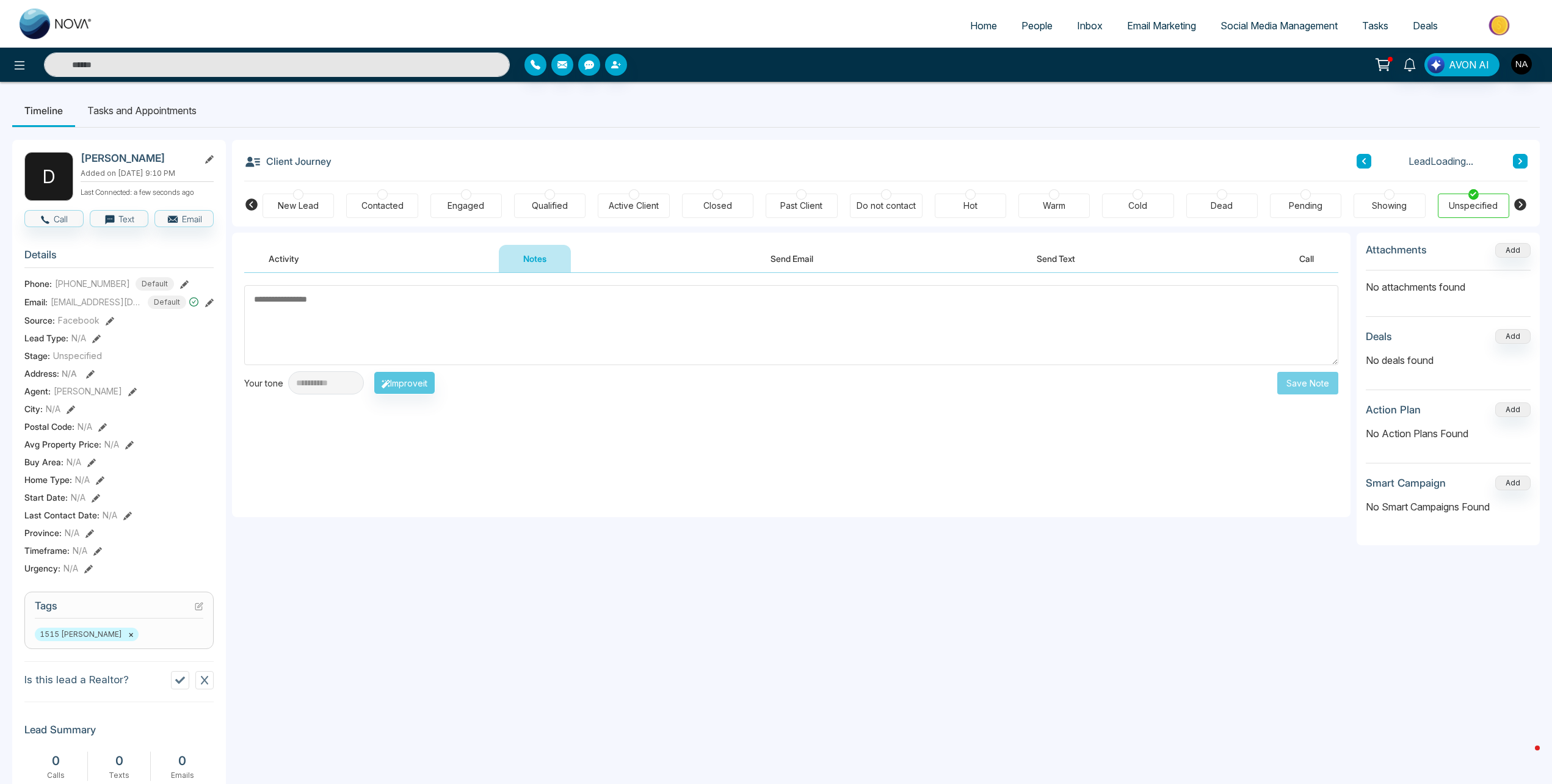
click at [310, 204] on div "New Lead" at bounding box center [299, 205] width 41 height 12
click at [84, 264] on div "[EMAIL_ADDRESS][DOMAIN_NAME]" at bounding box center [121, 274] width 151 height 21
click at [84, 265] on div "[EMAIL_ADDRESS][DOMAIN_NAME]" at bounding box center [121, 274] width 151 height 21
click at [82, 266] on div "[EMAIL_ADDRESS][DOMAIN_NAME]" at bounding box center [121, 274] width 151 height 21
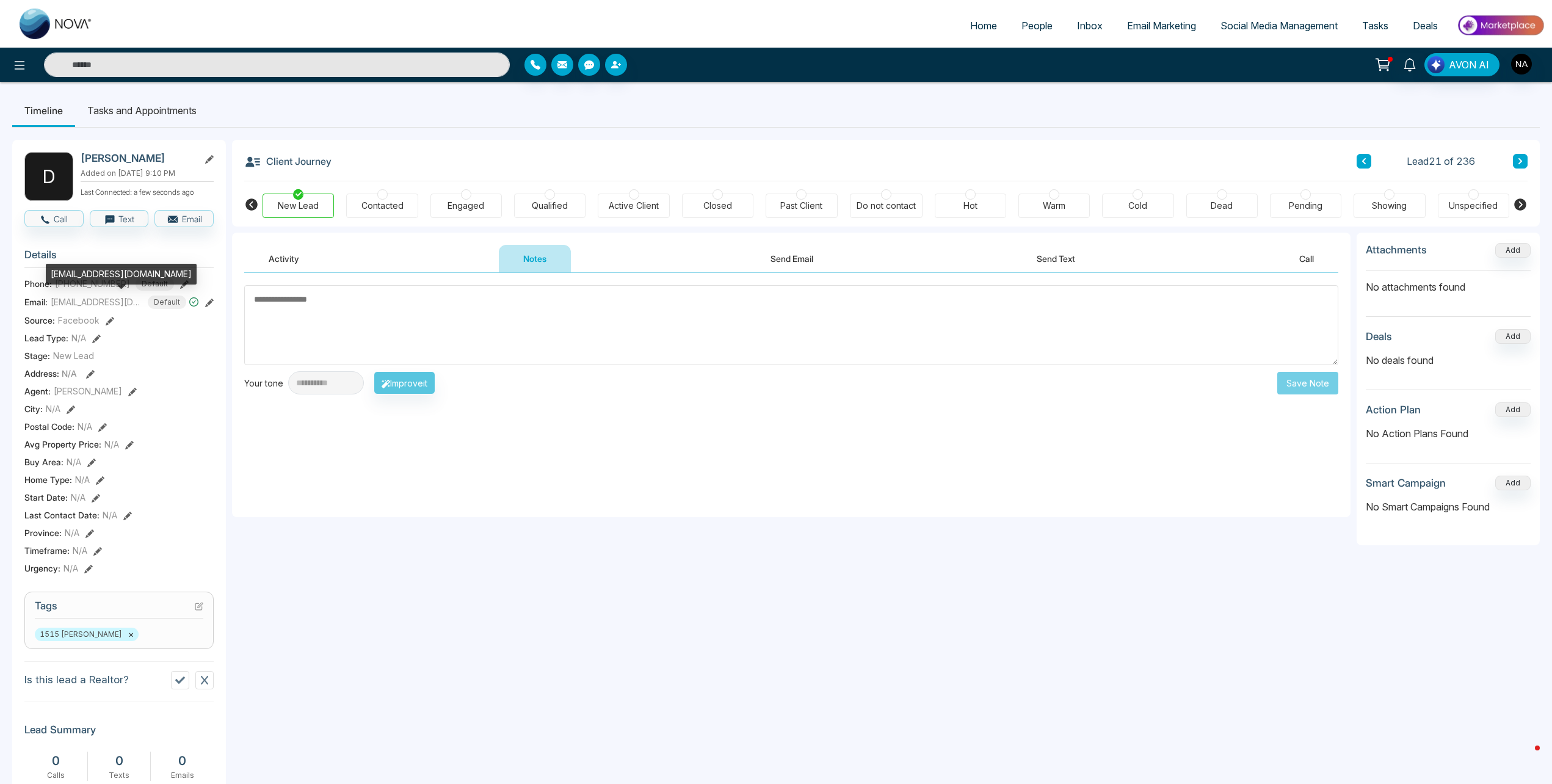
click at [82, 274] on div "[EMAIL_ADDRESS][DOMAIN_NAME]" at bounding box center [121, 274] width 151 height 21
copy div "[EMAIL_ADDRESS][DOMAIN_NAME]"
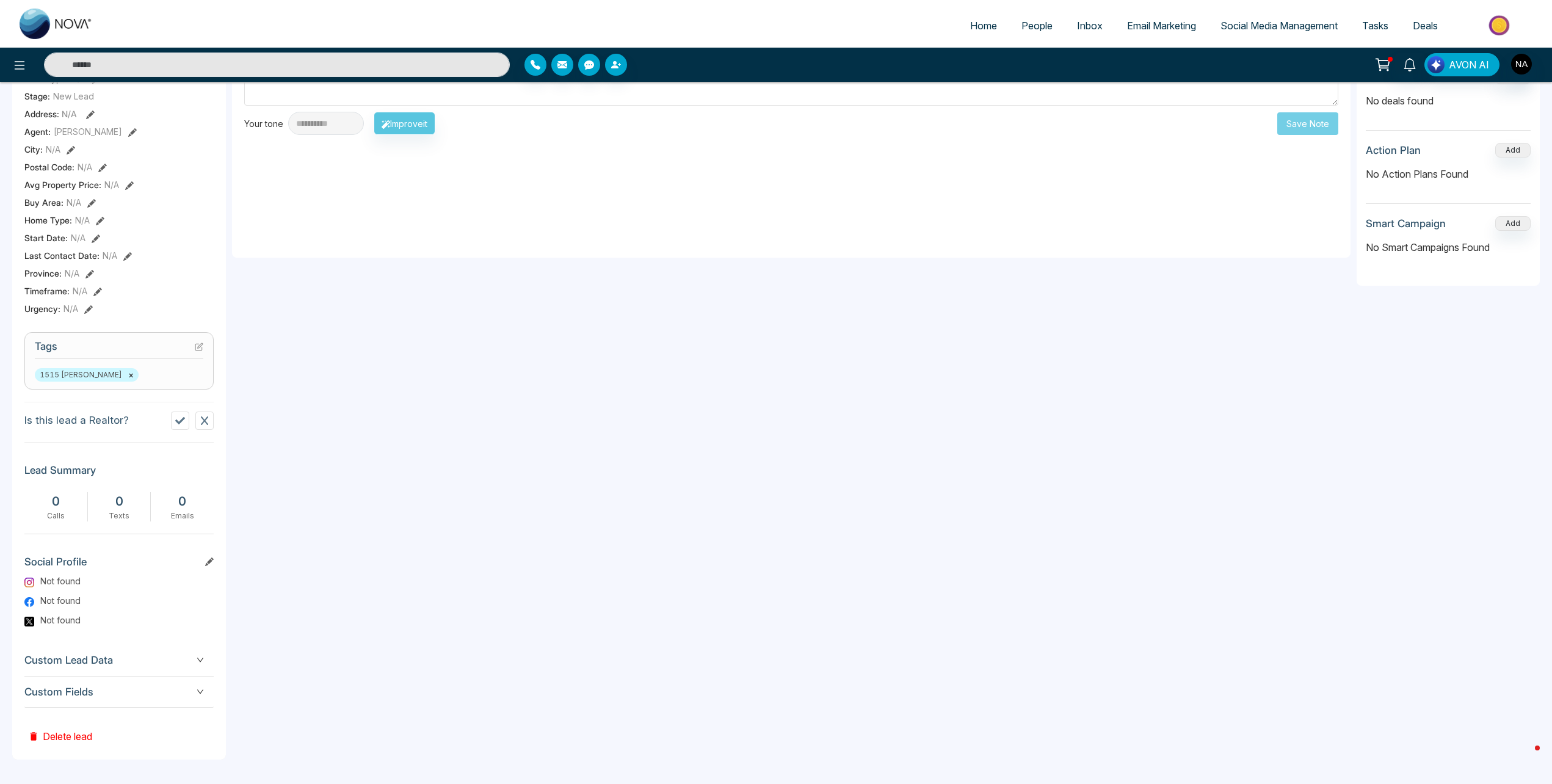
click at [157, 695] on span "Custom Fields" at bounding box center [119, 692] width 189 height 16
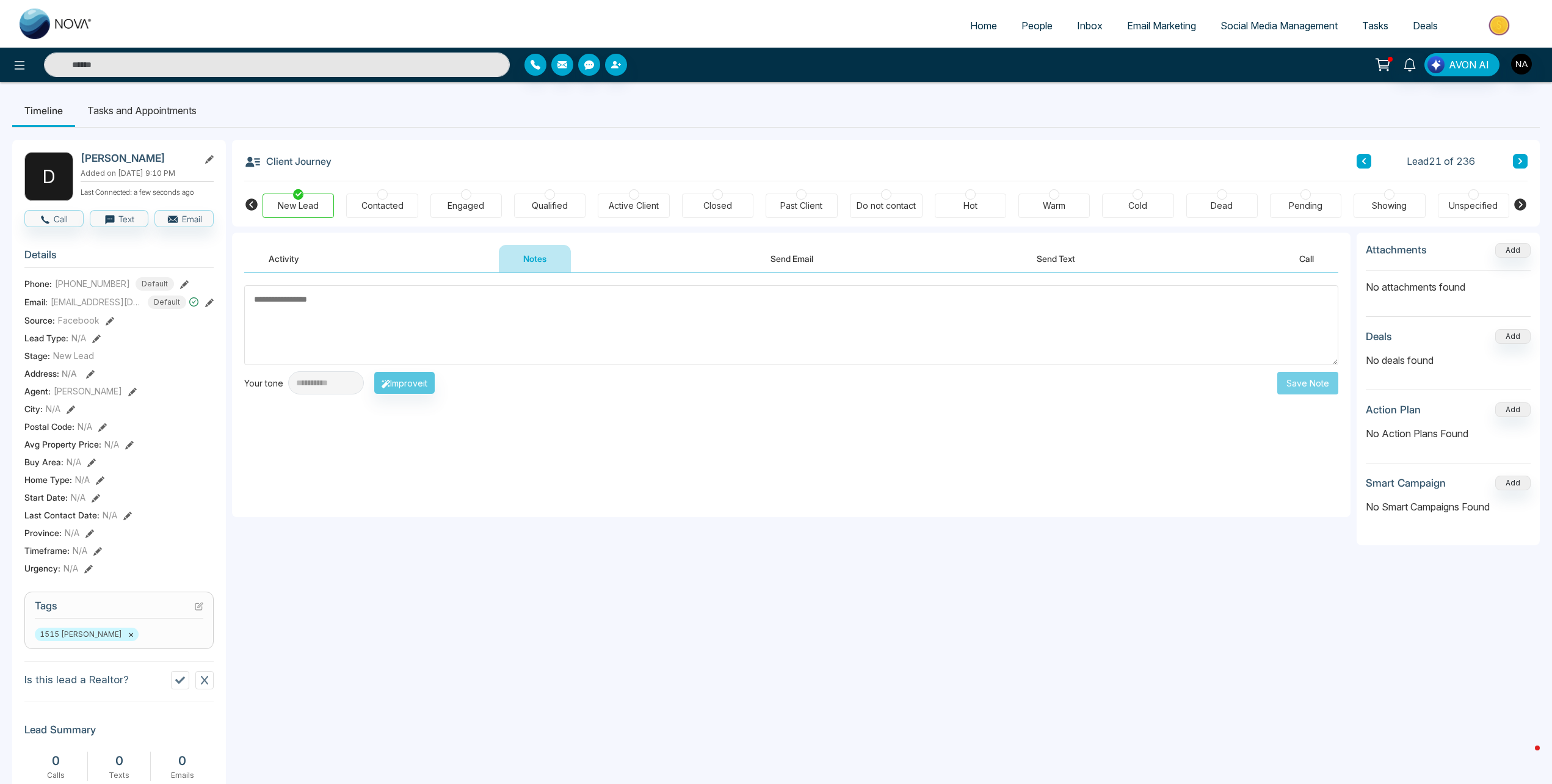
click at [536, 335] on textarea at bounding box center [792, 326] width 1094 height 80
type textarea "**********"
click at [1300, 386] on button "Save Note" at bounding box center [1308, 383] width 61 height 23
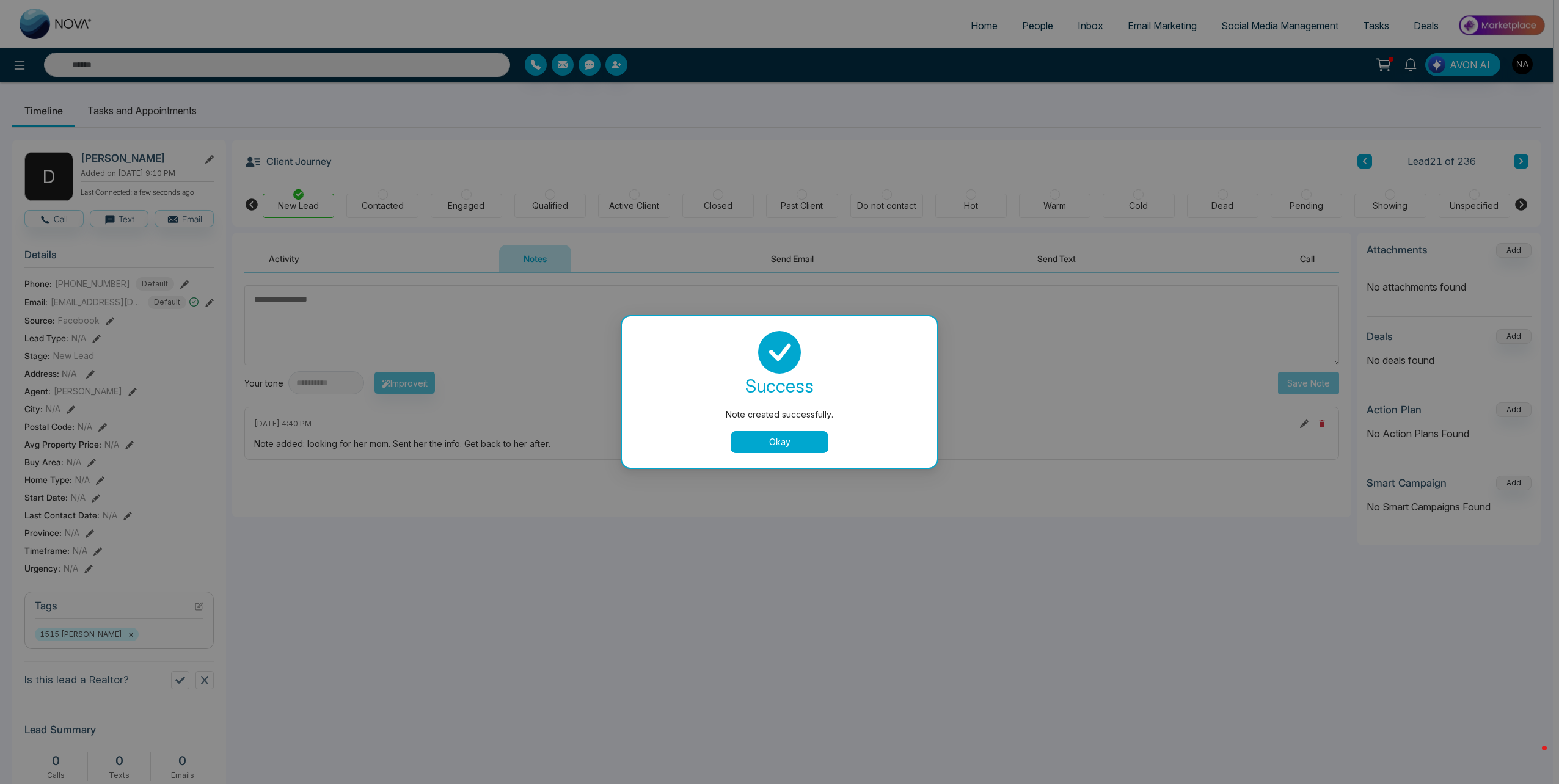
click at [793, 436] on button "Okay" at bounding box center [779, 442] width 98 height 22
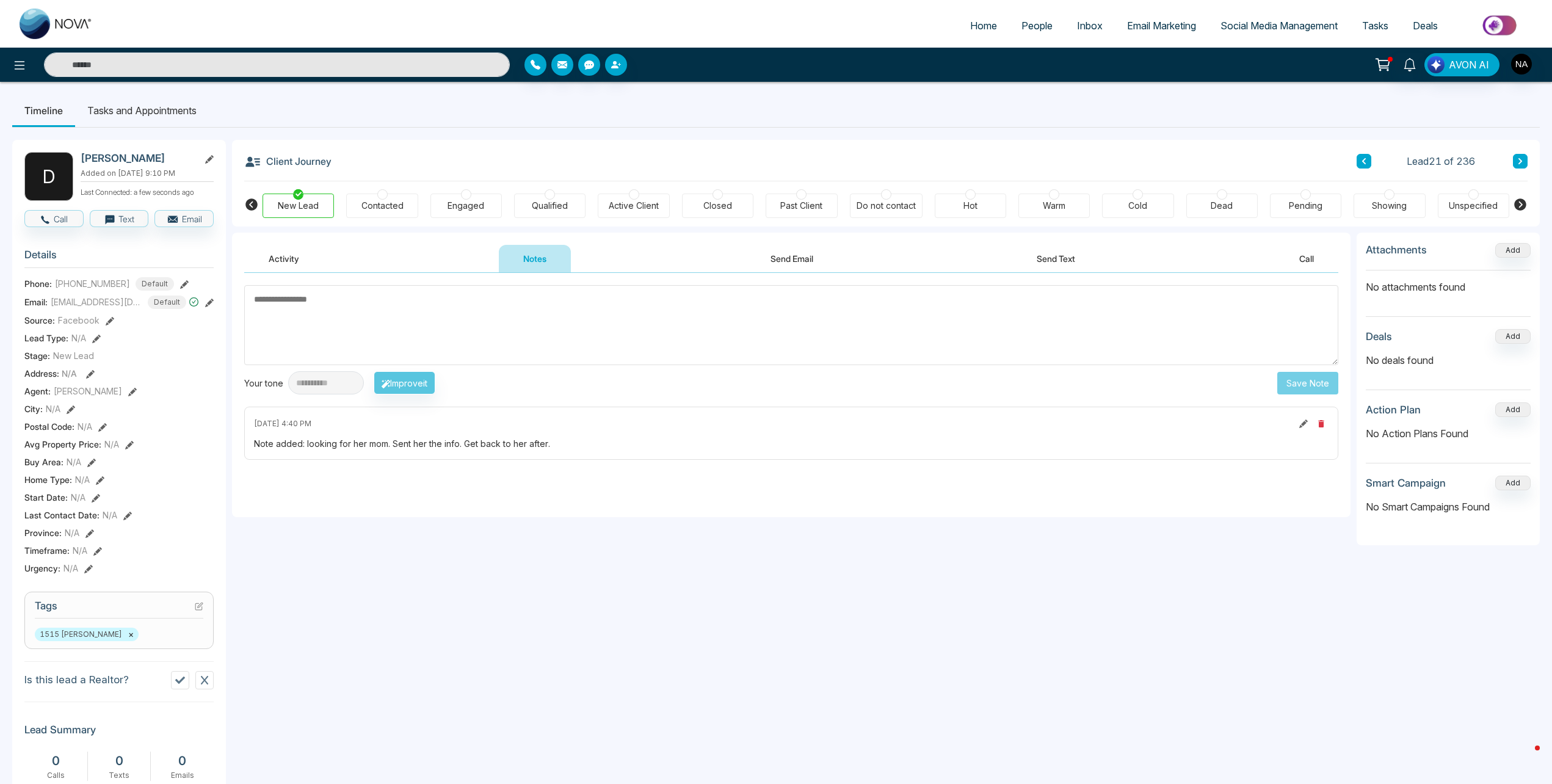
click at [129, 113] on li "Tasks and Appointments" at bounding box center [142, 111] width 134 height 33
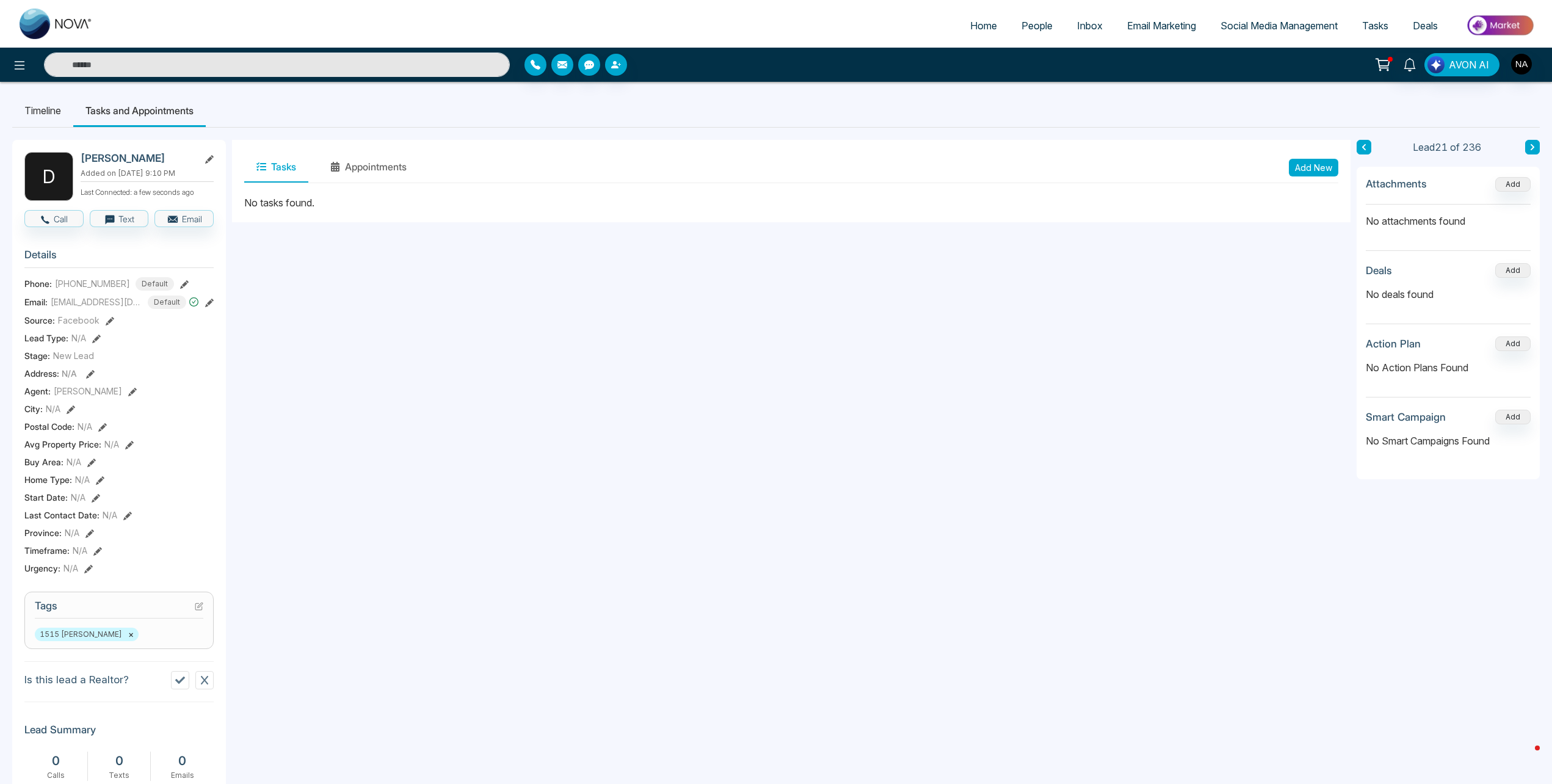
click at [1321, 174] on button "Add New" at bounding box center [1314, 168] width 49 height 18
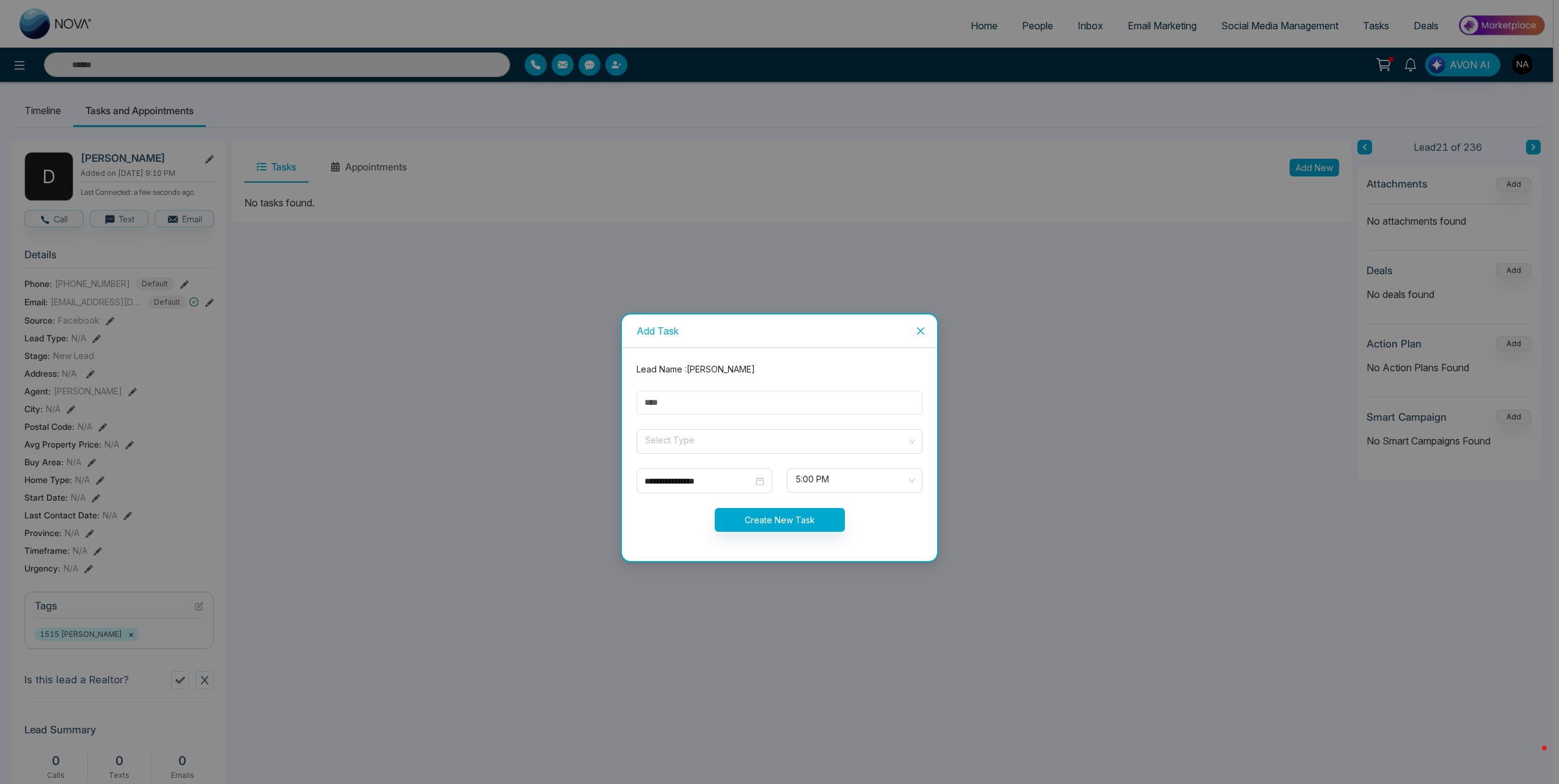
click at [676, 402] on input "text" at bounding box center [780, 402] width 286 height 24
type input "*********"
click at [670, 436] on input "search" at bounding box center [775, 439] width 263 height 18
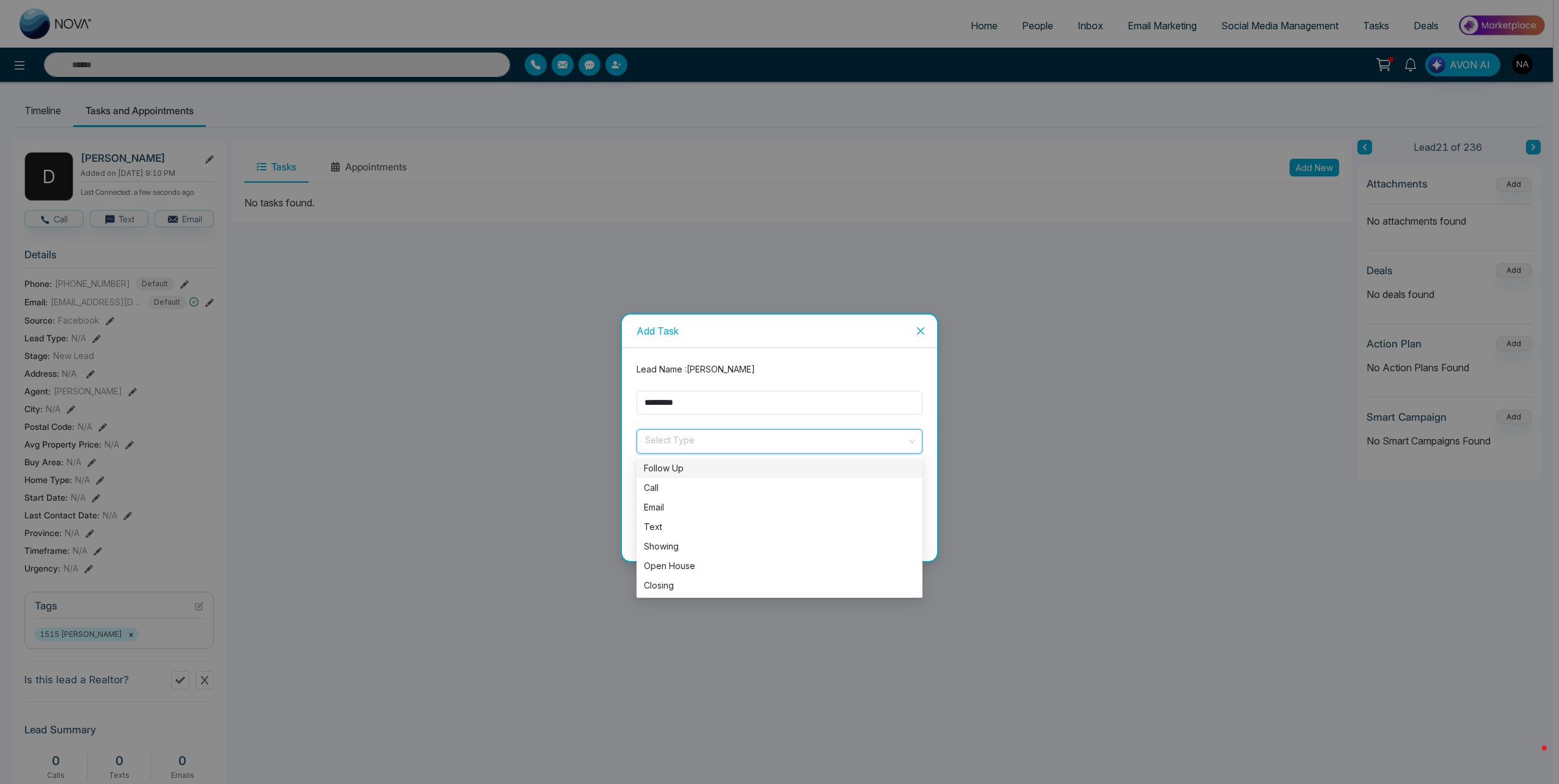
click at [676, 476] on div "Follow Up" at bounding box center [780, 468] width 286 height 20
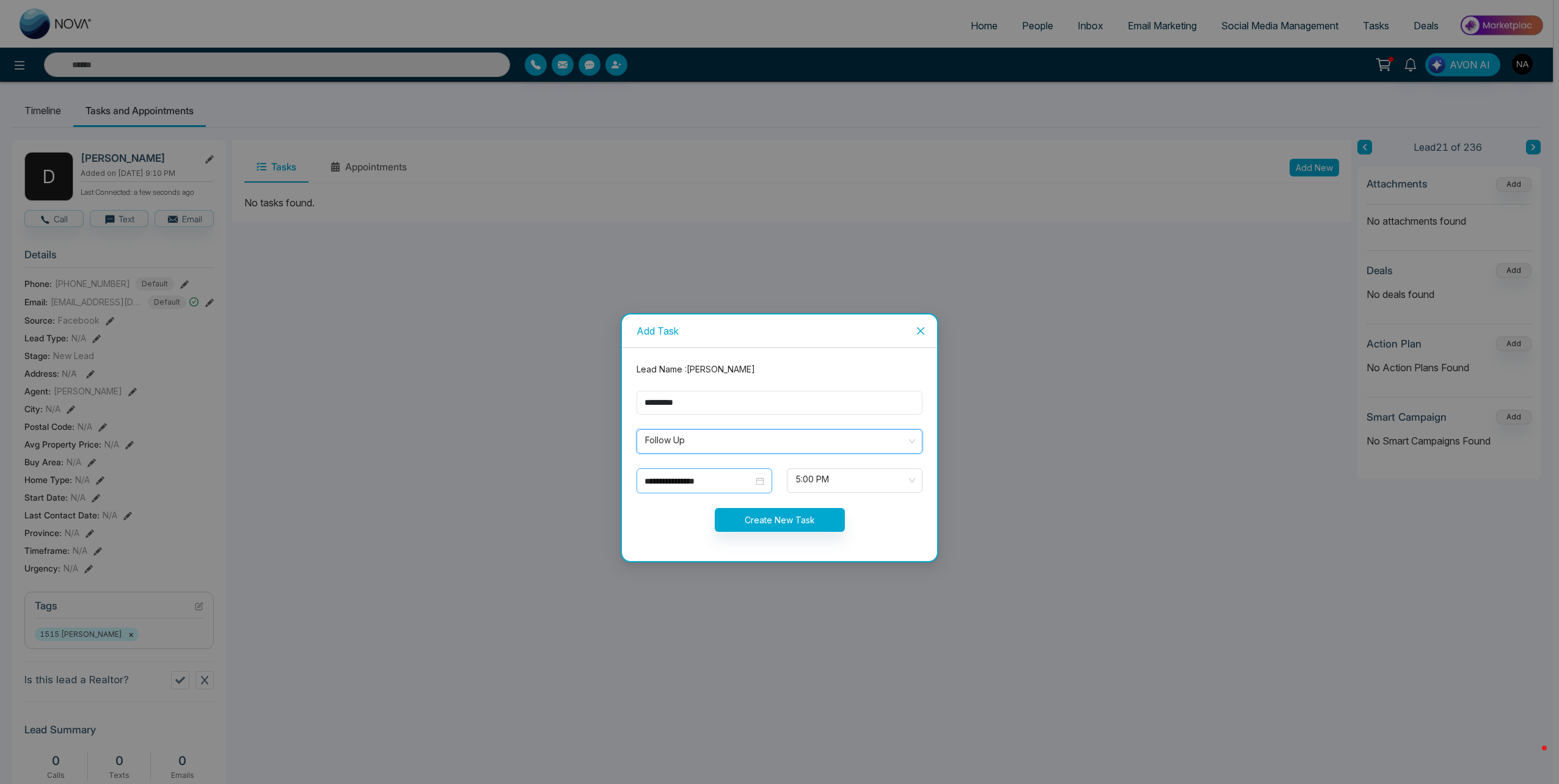
click at [678, 478] on input "**********" at bounding box center [698, 481] width 109 height 13
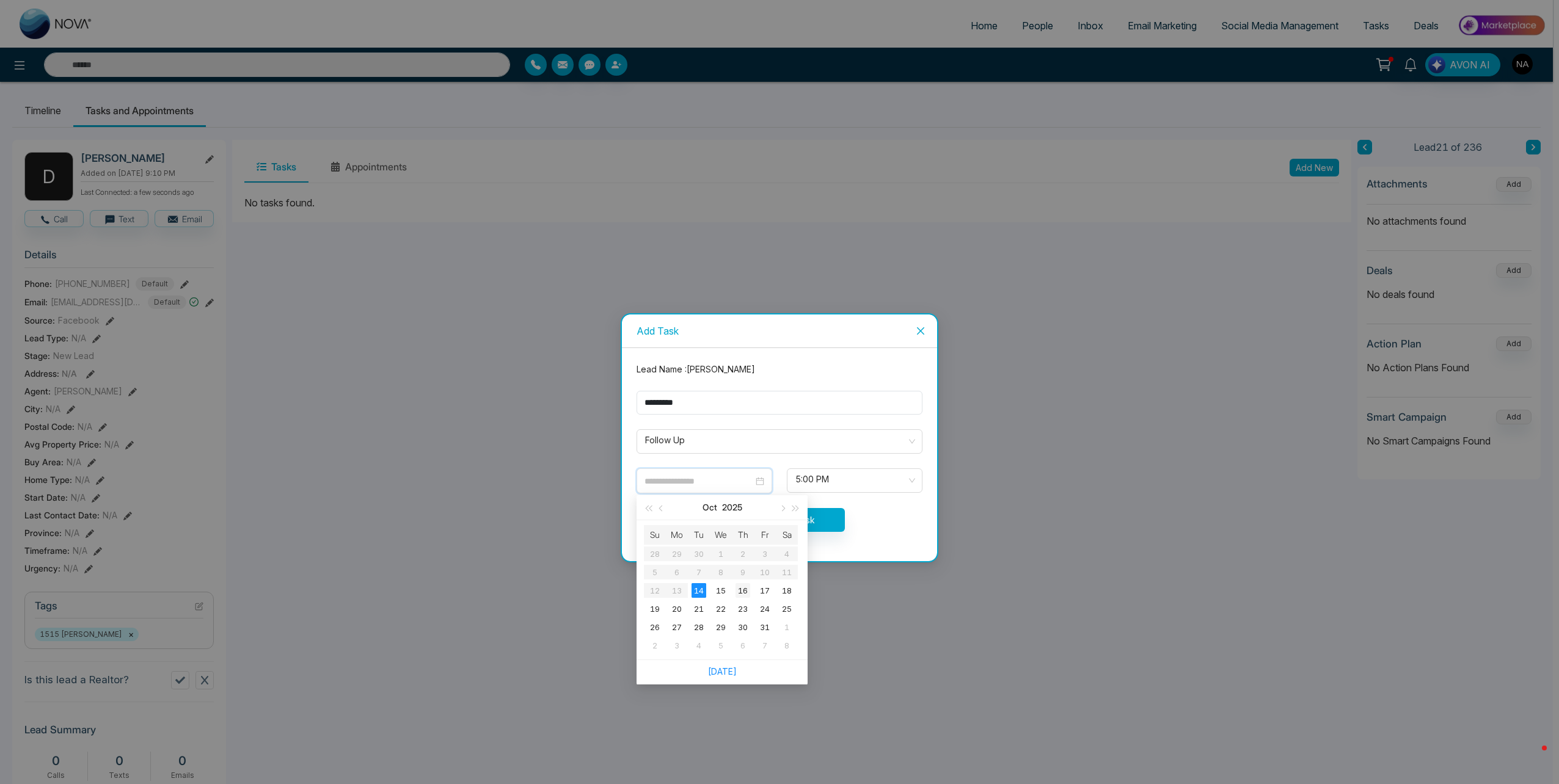
type input "**********"
click at [738, 588] on div "16" at bounding box center [743, 590] width 15 height 15
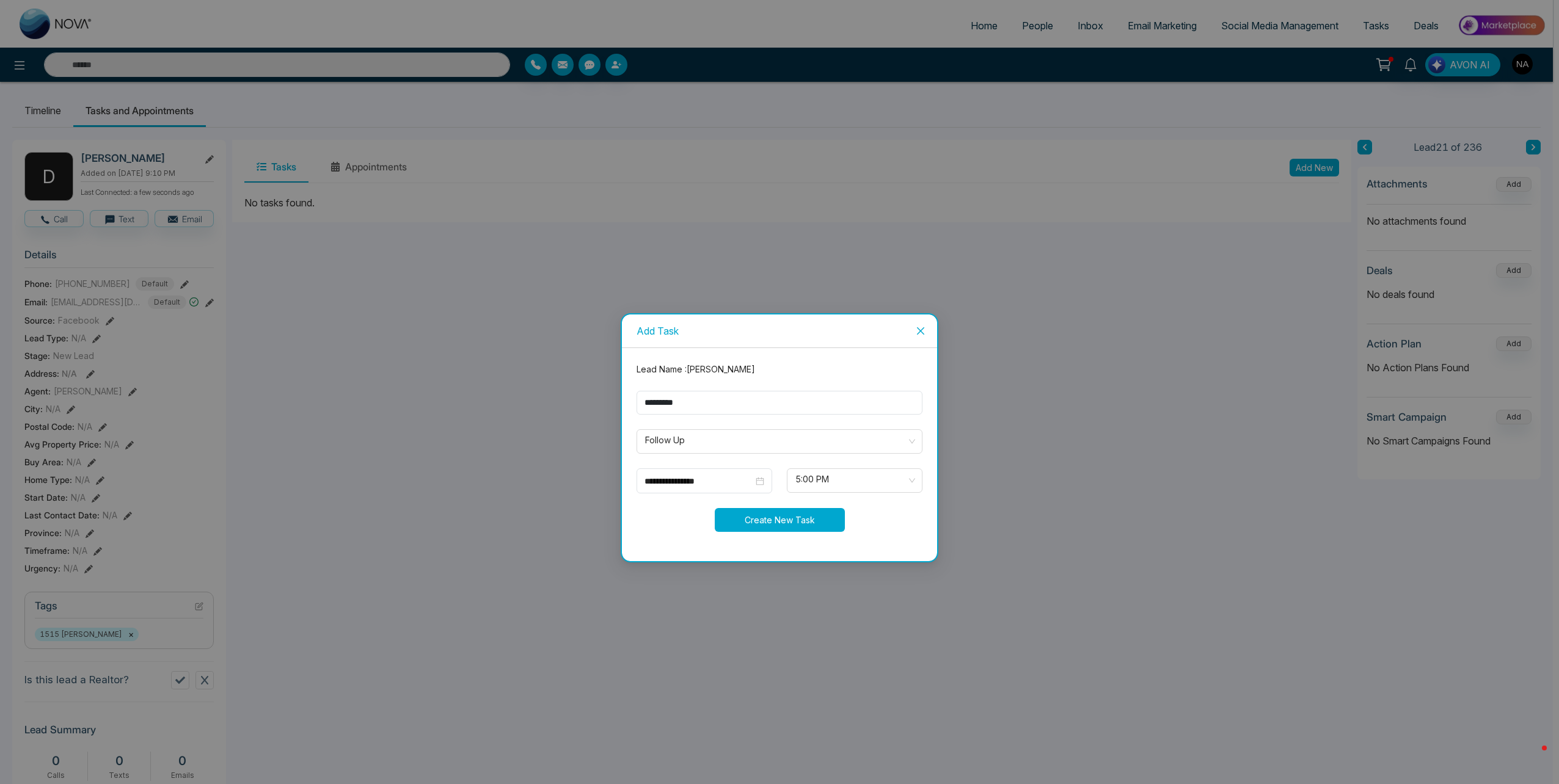
click at [821, 522] on button "Create New Task" at bounding box center [780, 519] width 130 height 24
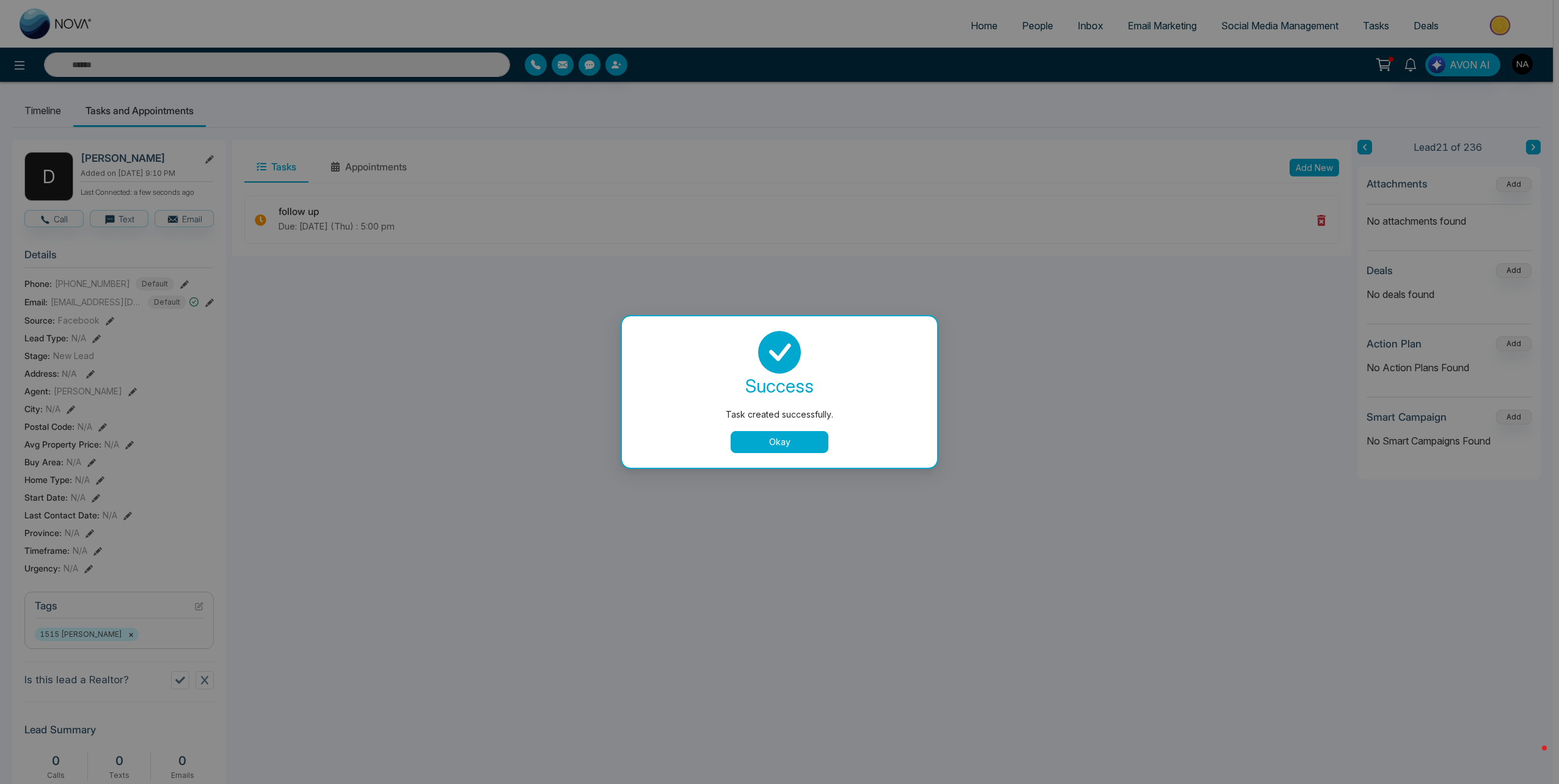
click at [780, 436] on button "Okay" at bounding box center [779, 442] width 98 height 22
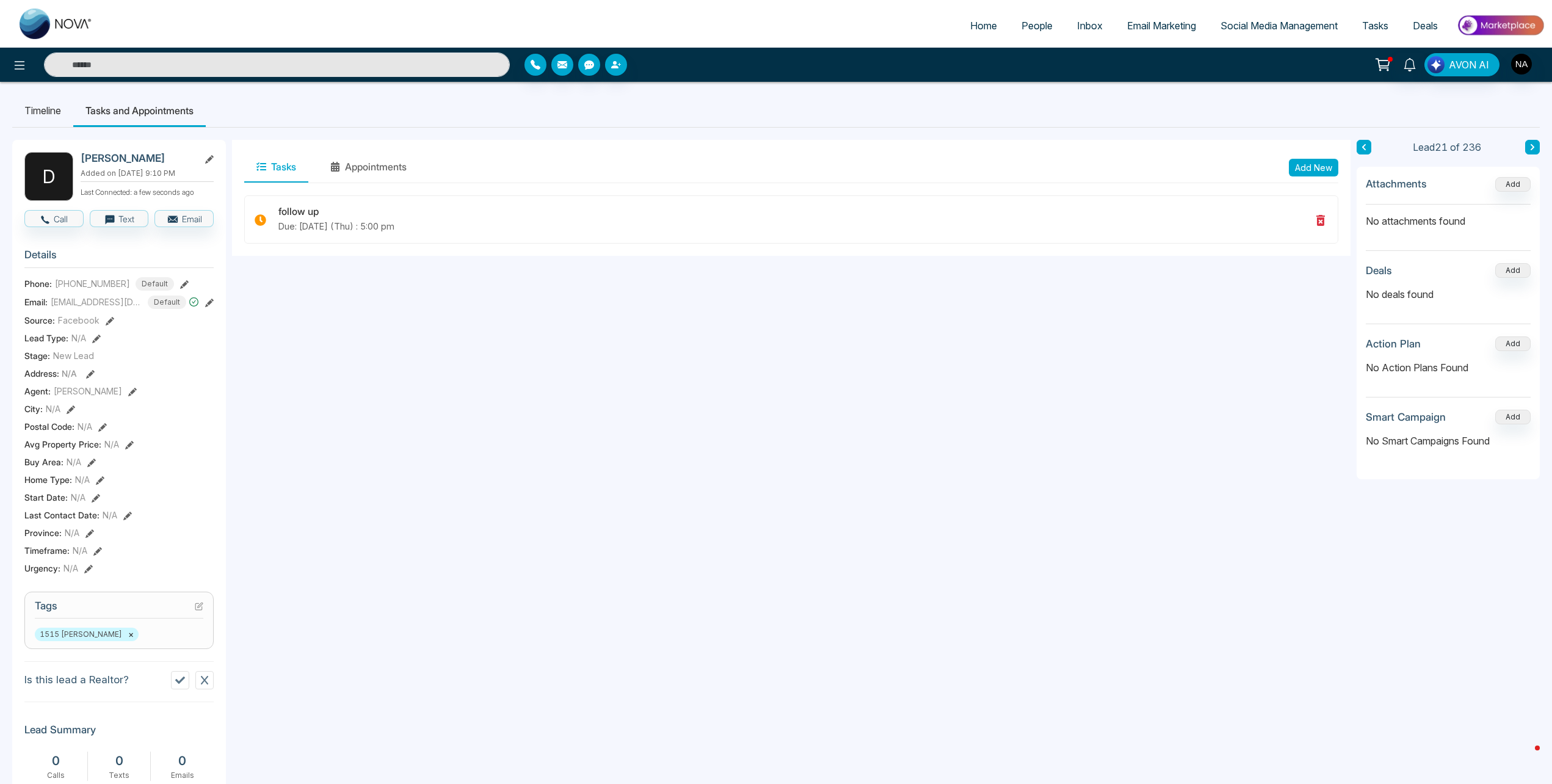
click at [1540, 147] on button at bounding box center [1533, 147] width 15 height 15
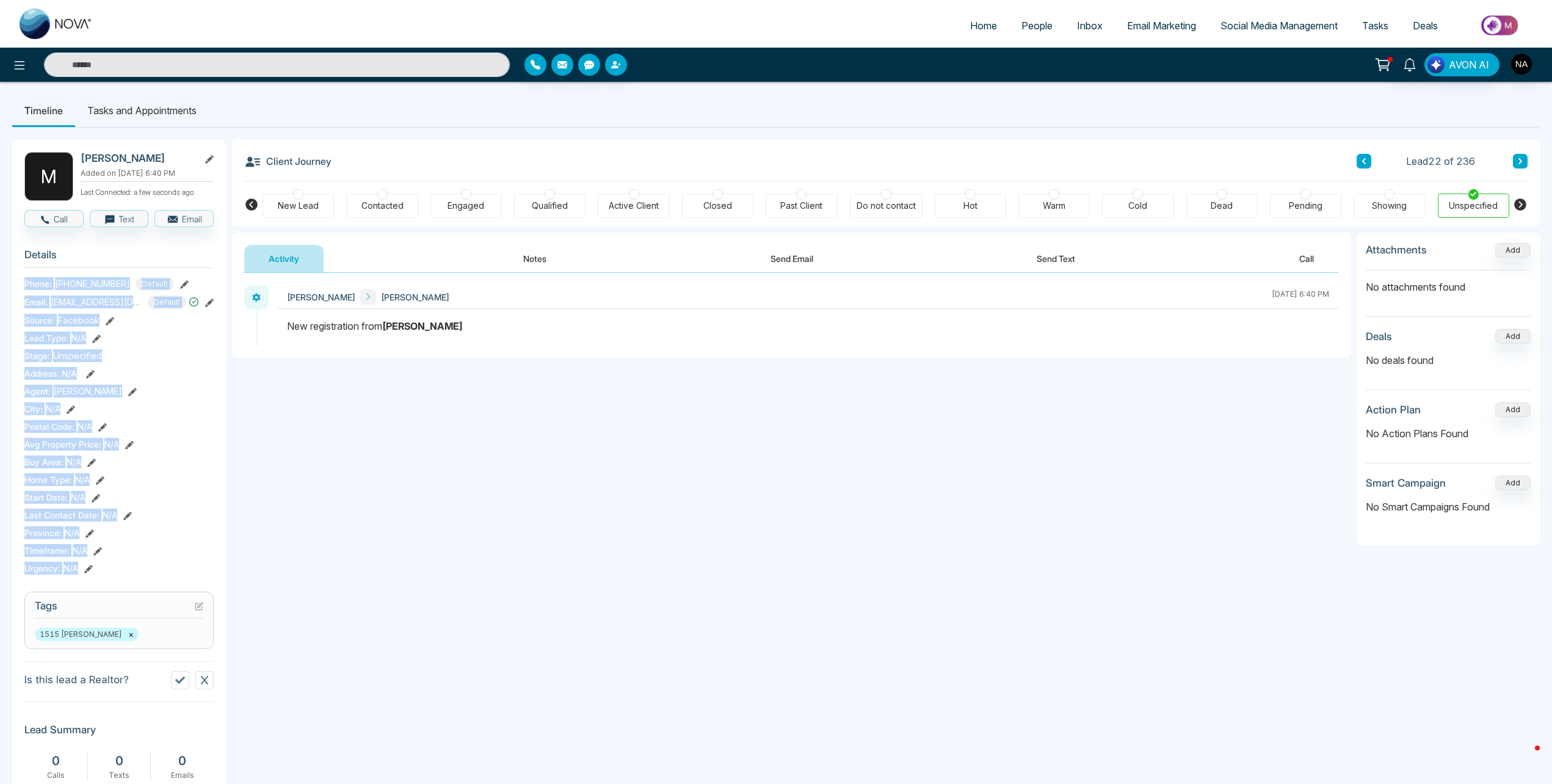
drag, startPoint x: 23, startPoint y: 284, endPoint x: 139, endPoint y: 569, distance: 307.7
click at [139, 569] on div "M Moiz Siddiqui Added on October 10 2025 | 6:40 PM Last Connected: a few second…" at bounding box center [119, 579] width 214 height 879
click at [27, 280] on span "Phone:" at bounding box center [38, 284] width 27 height 13
click at [17, 285] on div "M Moiz Siddiqui Added on October 10 2025 | 6:40 PM Last Connected: a few second…" at bounding box center [119, 579] width 214 height 879
drag, startPoint x: 25, startPoint y: 284, endPoint x: 139, endPoint y: 561, distance: 299.5
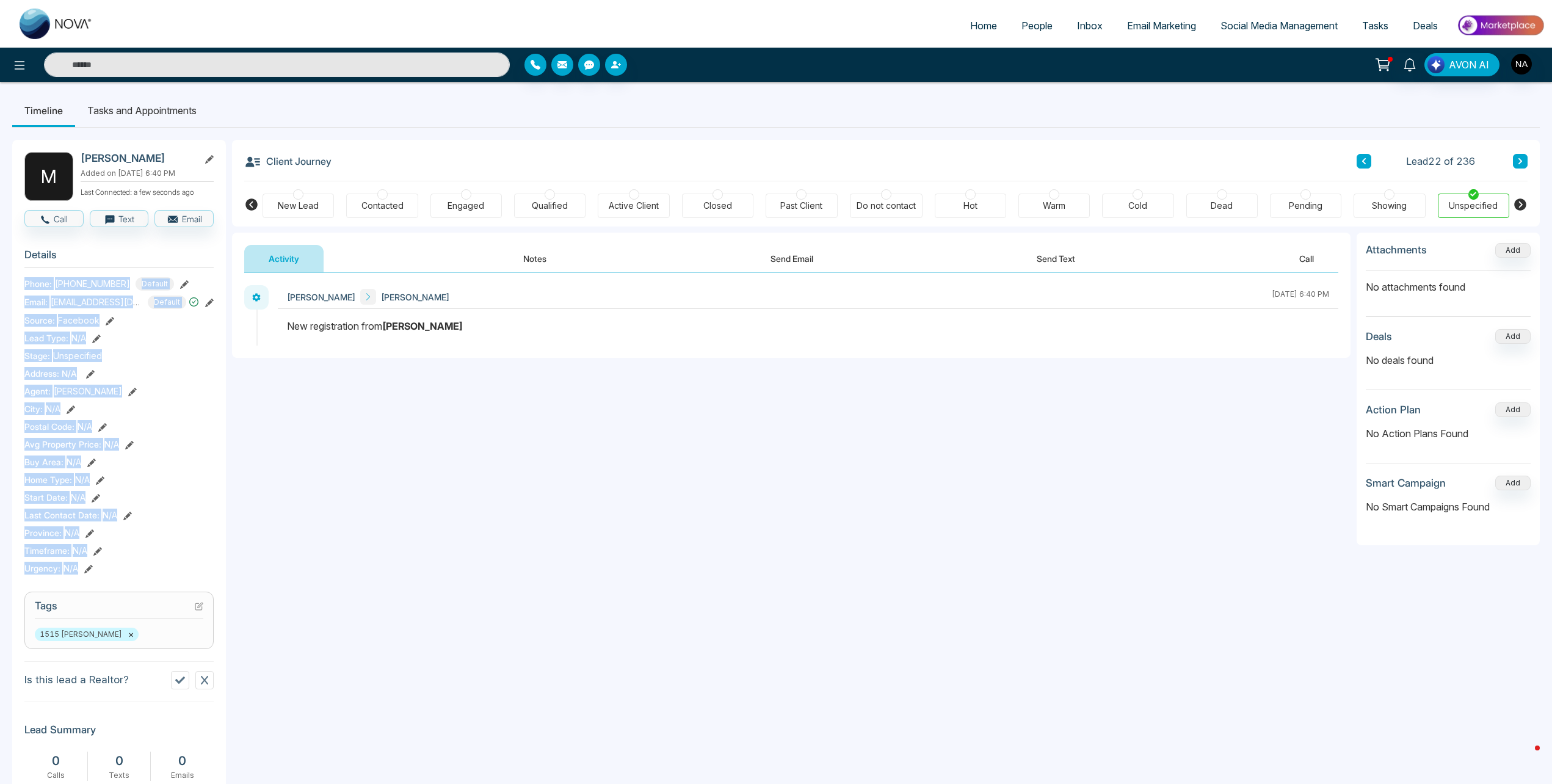
click at [139, 561] on section "Details Phone: +12892318158 Default Email: moizsiddiqui@hotmail.com Default Sou…" at bounding box center [119, 409] width 189 height 340
click at [103, 563] on div "Urgency : N/A" at bounding box center [119, 568] width 189 height 13
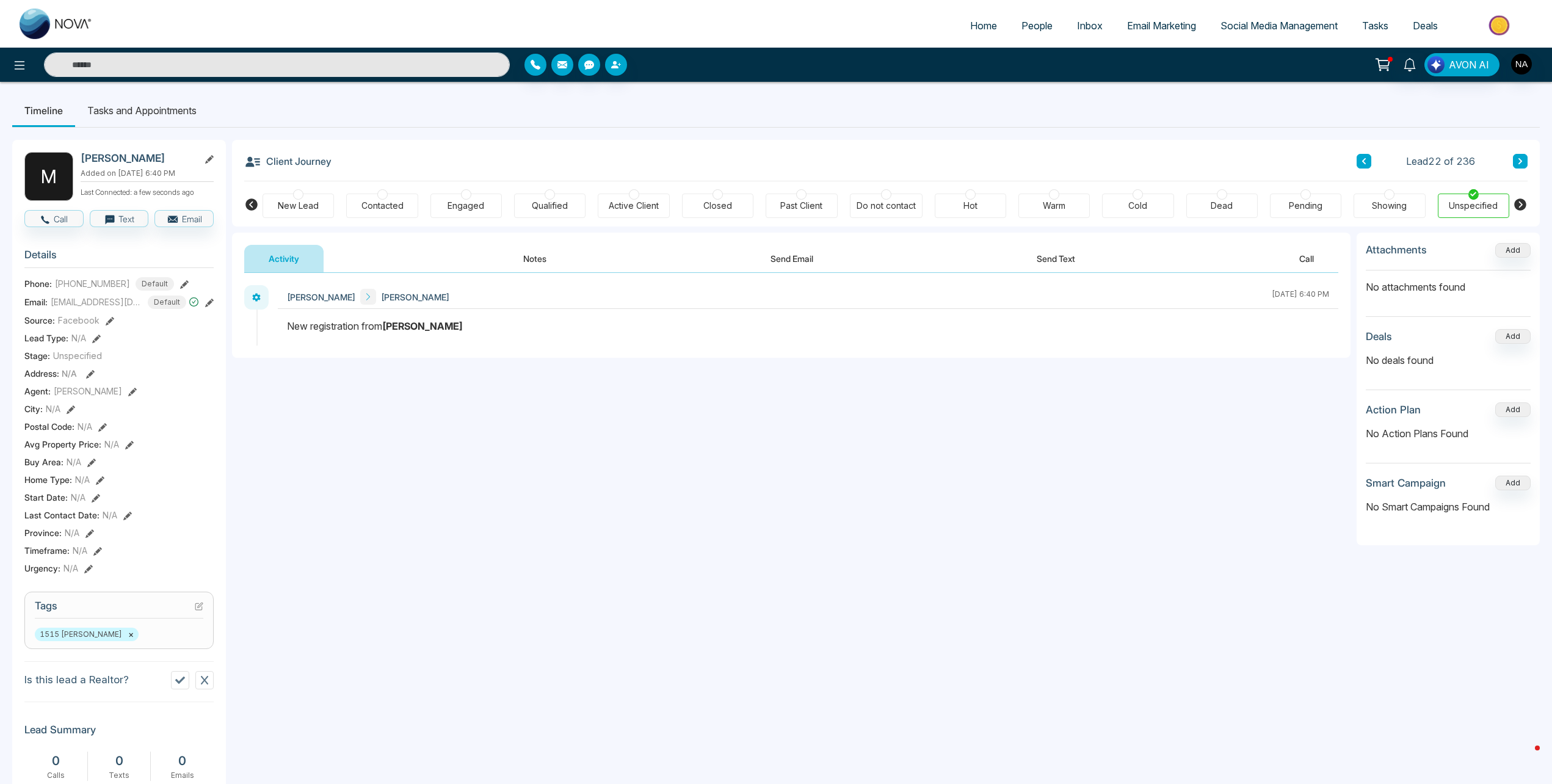
click at [111, 569] on div "Urgency : N/A" at bounding box center [119, 568] width 189 height 13
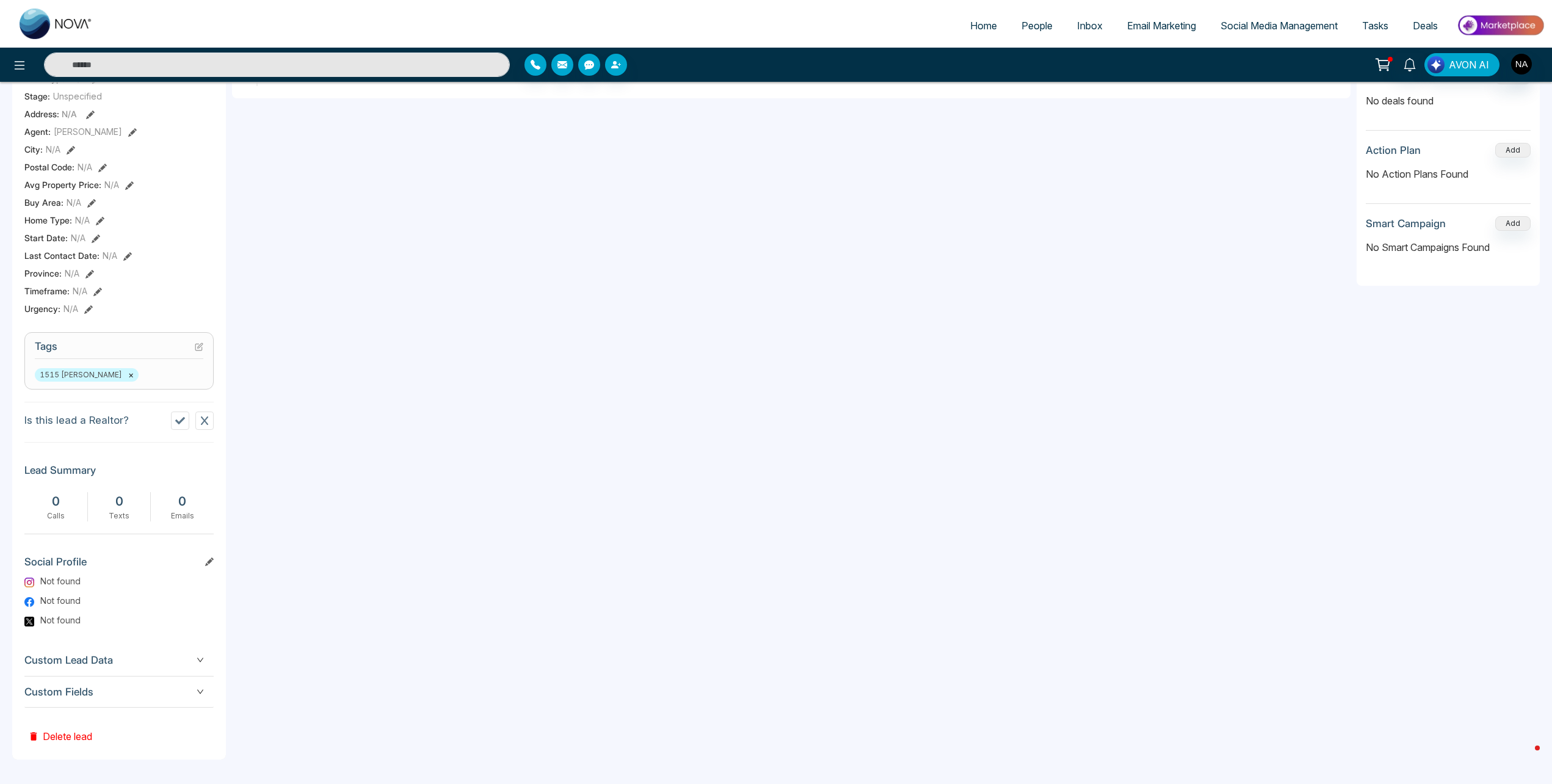
click at [197, 691] on icon "down" at bounding box center [200, 691] width 7 height 7
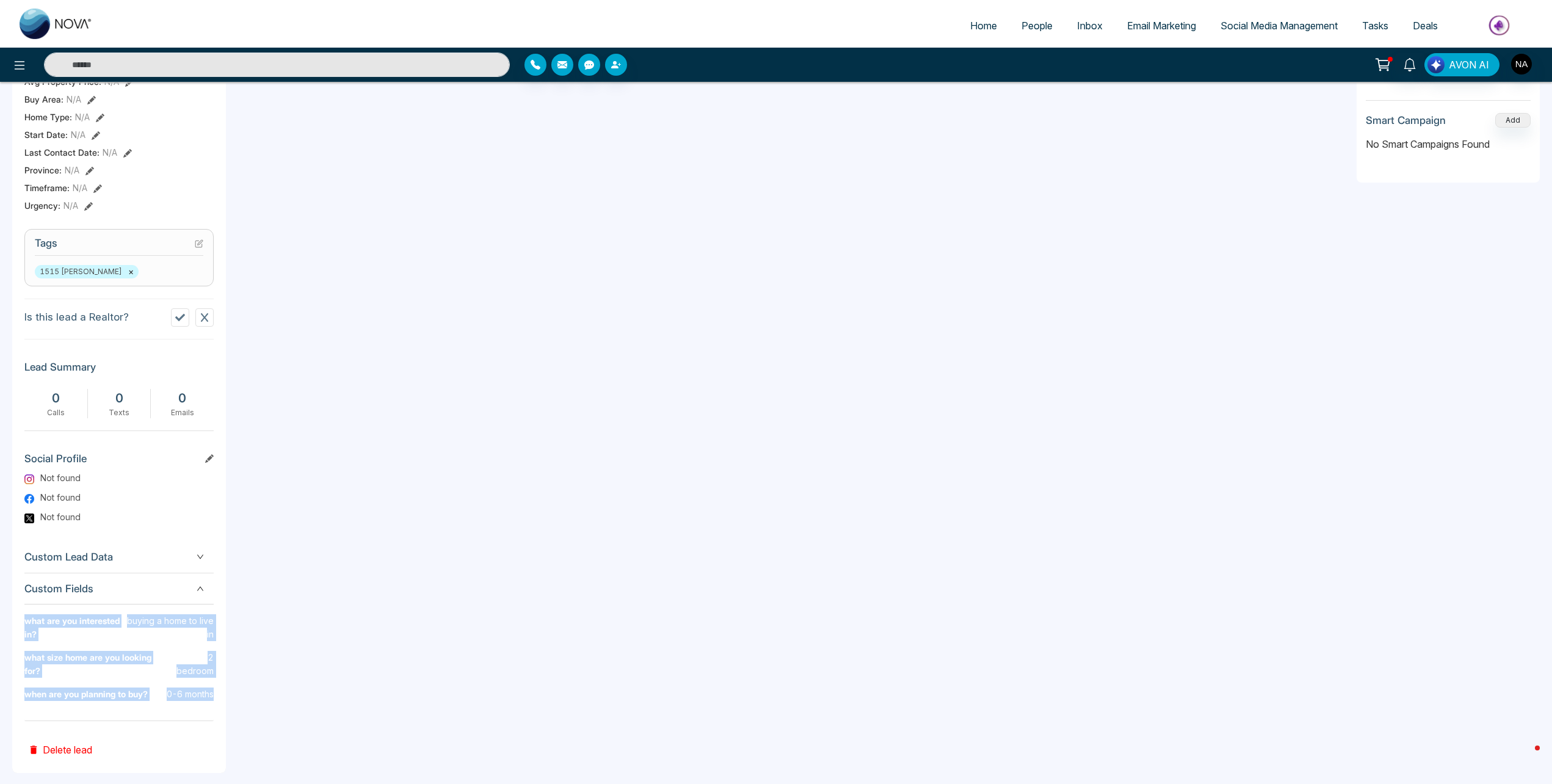
drag, startPoint x: 220, startPoint y: 681, endPoint x: 27, endPoint y: 613, distance: 204.6
click at [27, 613] on div "M Moiz Siddiqui Added on October 10 2025 | 6:40 PM Last Connected: a few second…" at bounding box center [119, 275] width 214 height 996
click at [180, 660] on p "2 bedroom" at bounding box center [190, 664] width 45 height 27
drag, startPoint x: 214, startPoint y: 683, endPoint x: 34, endPoint y: 618, distance: 191.4
click at [34, 618] on div "M Moiz Siddiqui Added on October 10 2025 | 6:40 PM Last Connected: a few second…" at bounding box center [119, 275] width 214 height 996
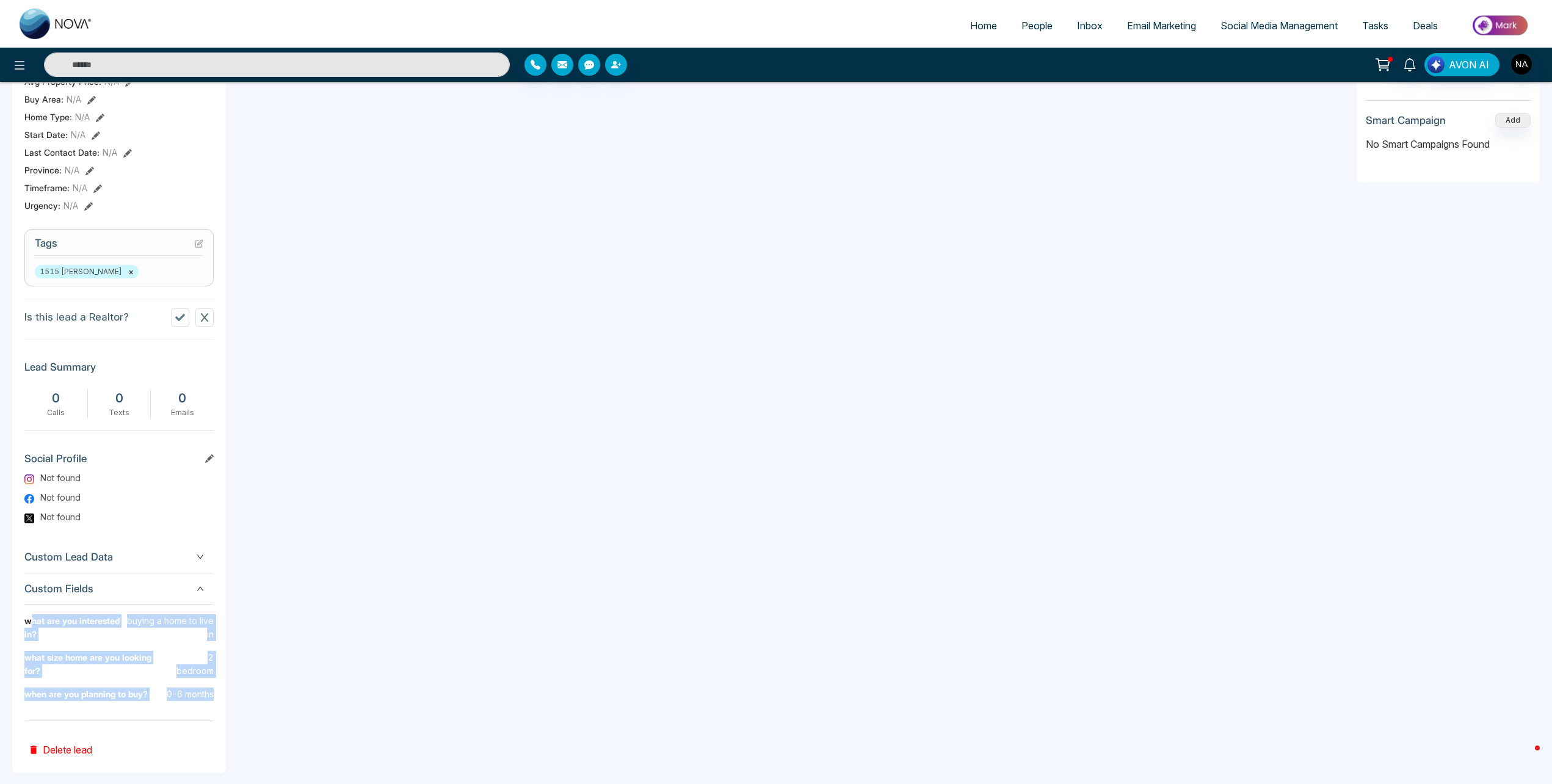
drag, startPoint x: 34, startPoint y: 618, endPoint x: 137, endPoint y: 641, distance: 105.5
click at [137, 641] on div "what are you interested in? buying a home to live in" at bounding box center [119, 632] width 189 height 37
click at [217, 687] on div "M Moiz Siddiqui Added on October 10 2025 | 6:40 PM Last Connected: a few second…" at bounding box center [119, 275] width 214 height 996
drag, startPoint x: 211, startPoint y: 682, endPoint x: 13, endPoint y: 618, distance: 208.1
click at [13, 618] on div "M Moiz Siddiqui Added on October 10 2025 | 6:40 PM Last Connected: a few second…" at bounding box center [119, 275] width 214 height 996
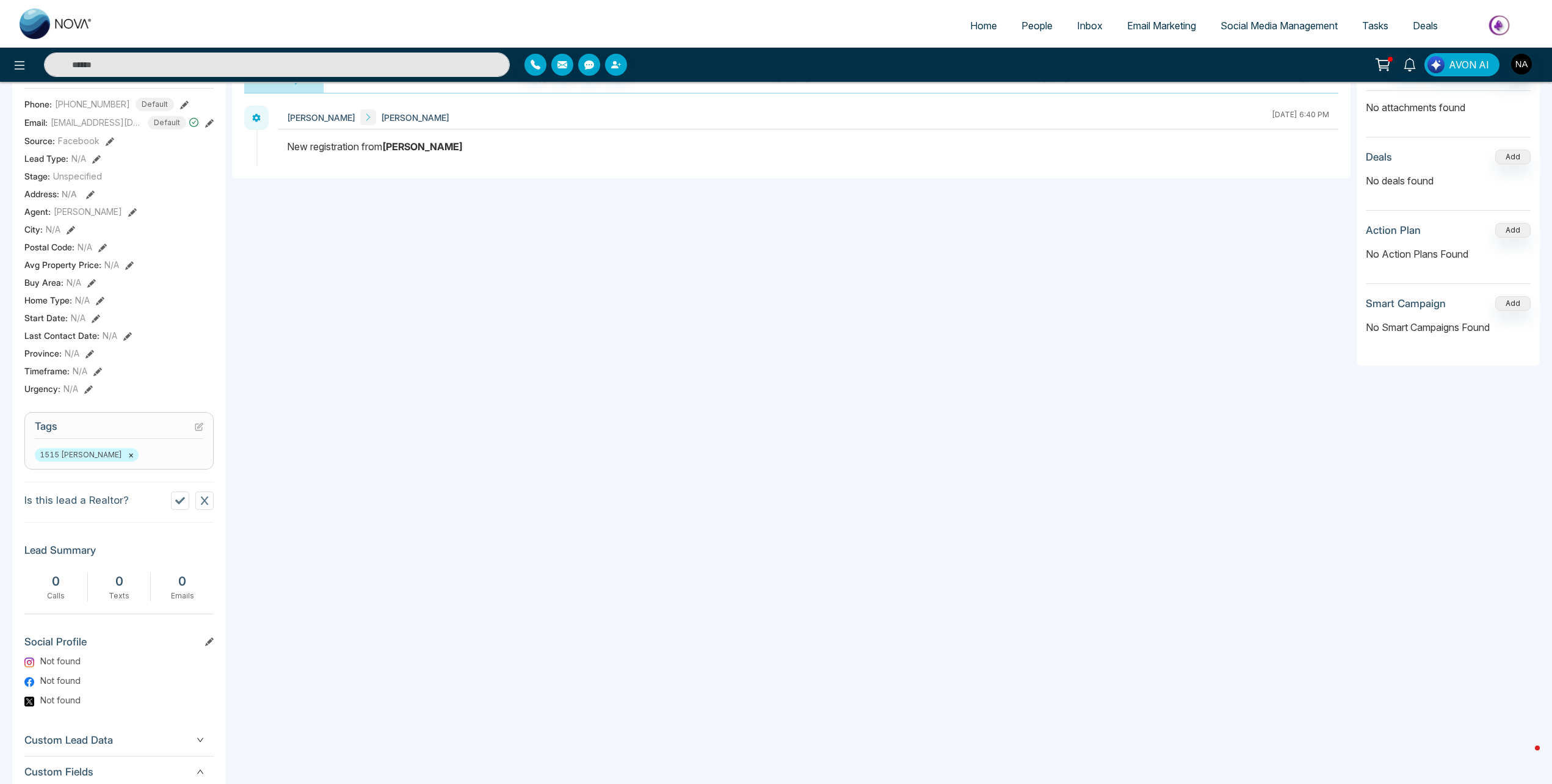
scroll to position [118, 0]
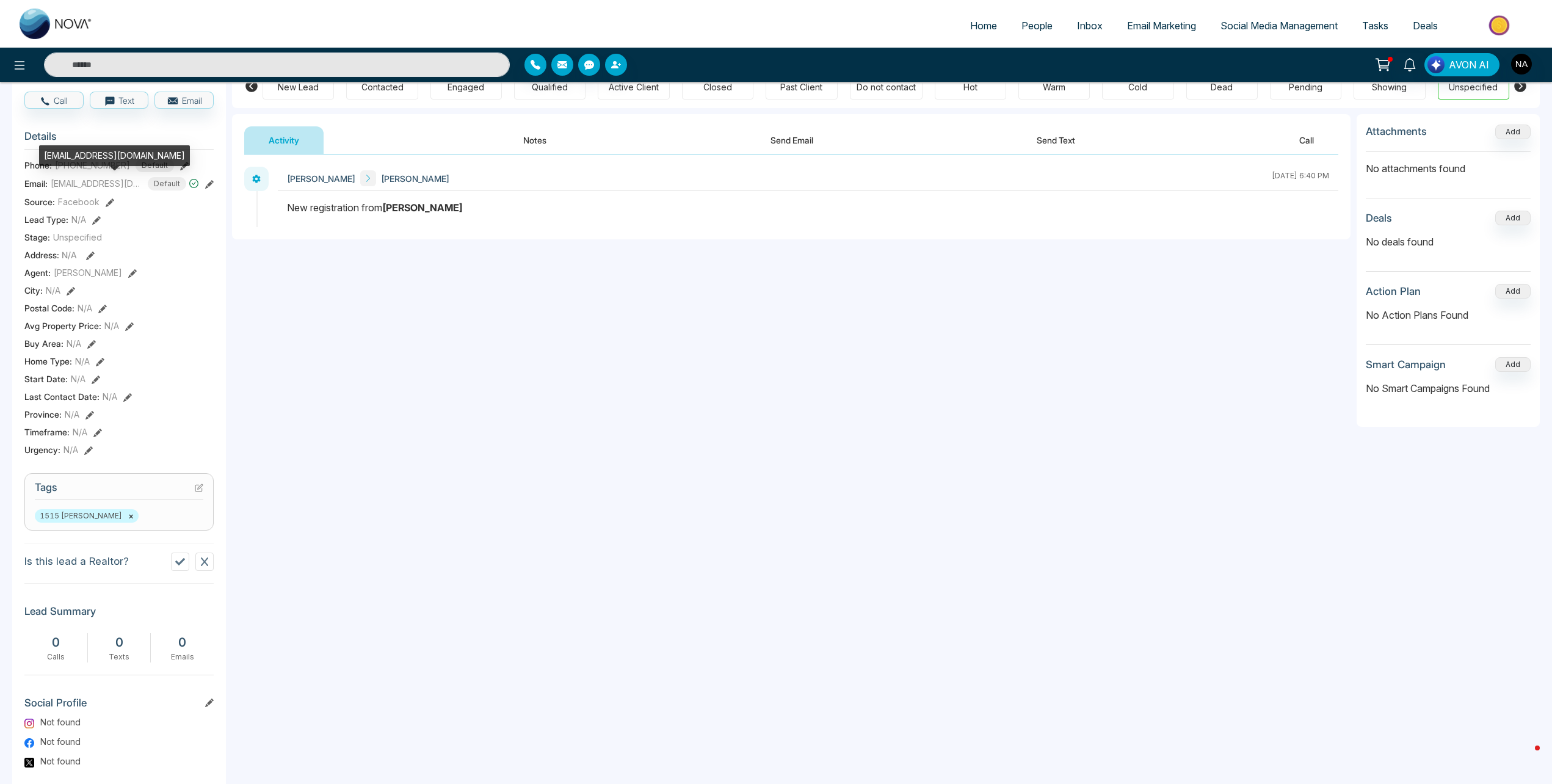
click at [91, 157] on div "[EMAIL_ADDRESS][DOMAIN_NAME]" at bounding box center [115, 155] width 151 height 21
copy div "[EMAIL_ADDRESS][DOMAIN_NAME]"
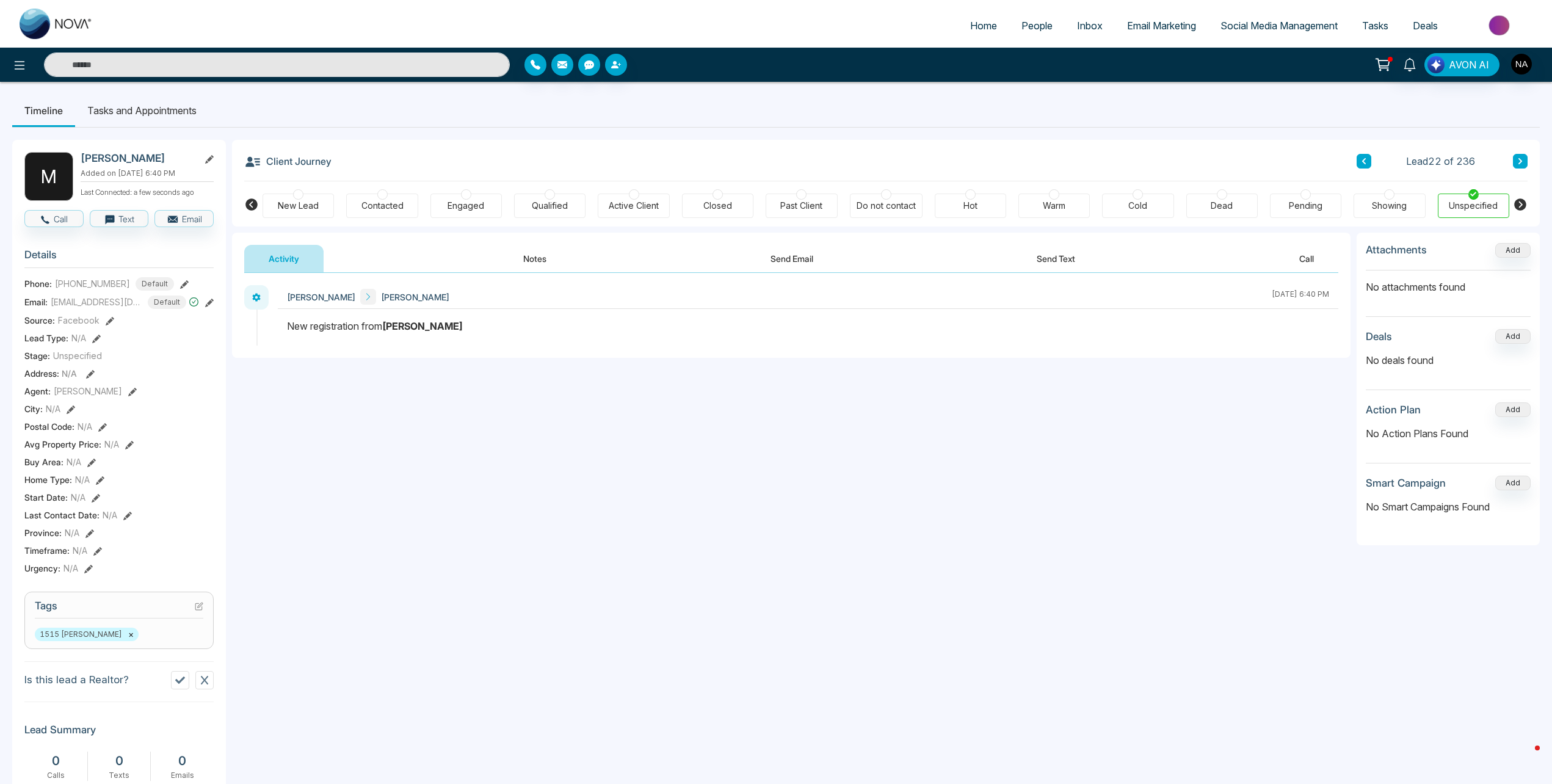
click at [527, 257] on button "Notes" at bounding box center [535, 258] width 72 height 27
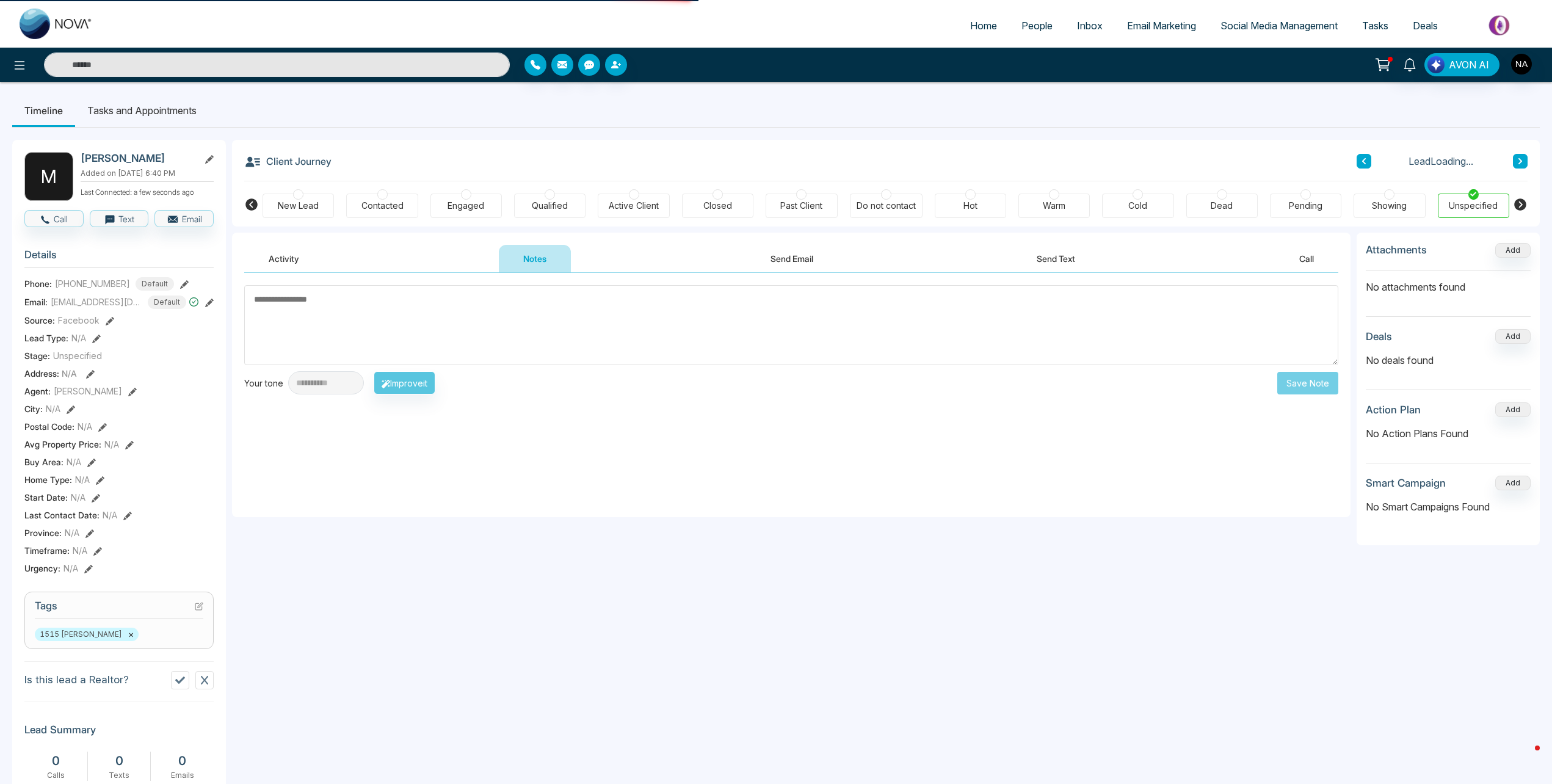
click at [297, 209] on div "New Lead" at bounding box center [299, 205] width 41 height 12
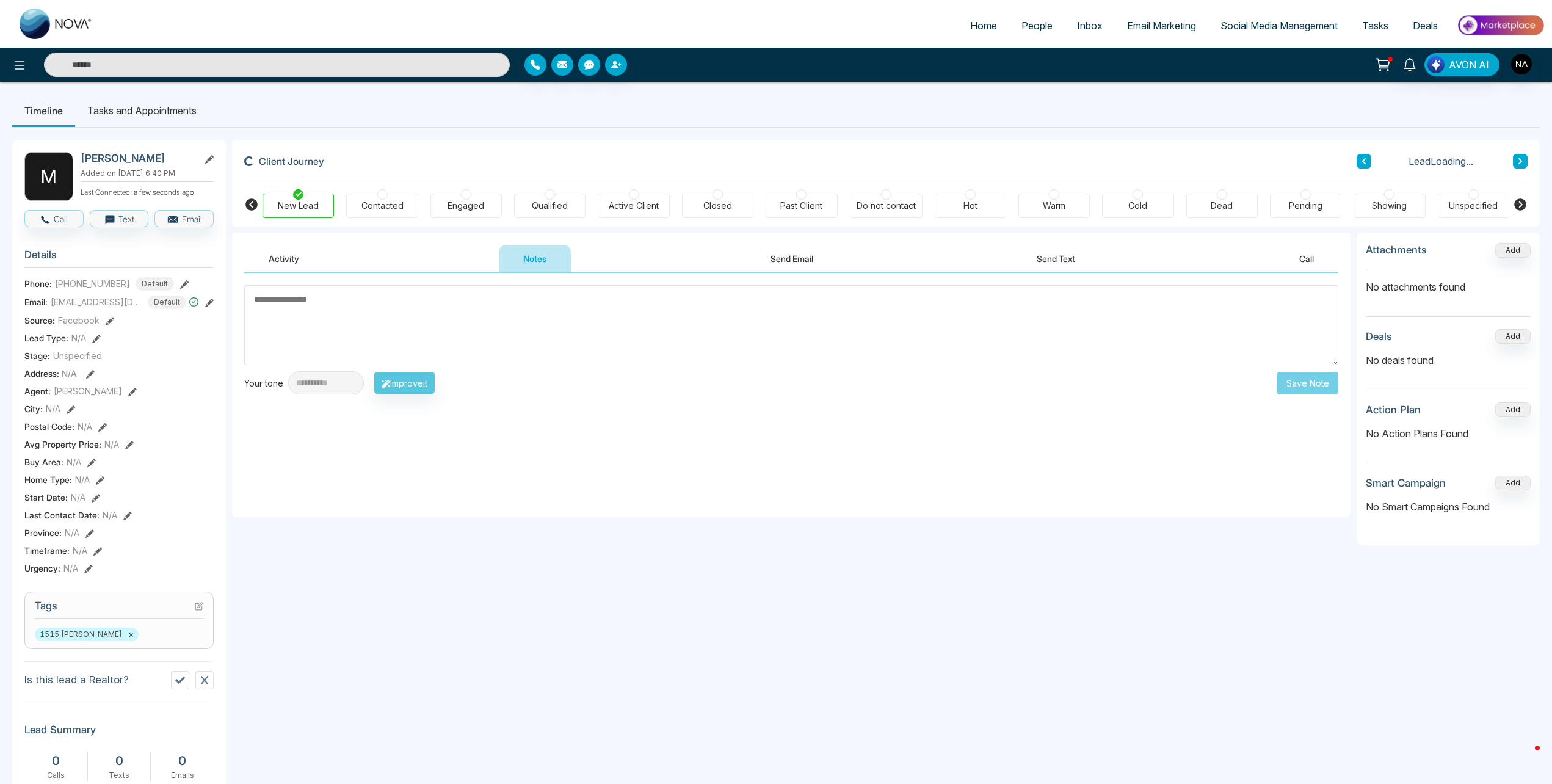
click at [406, 331] on textarea at bounding box center [792, 326] width 1094 height 80
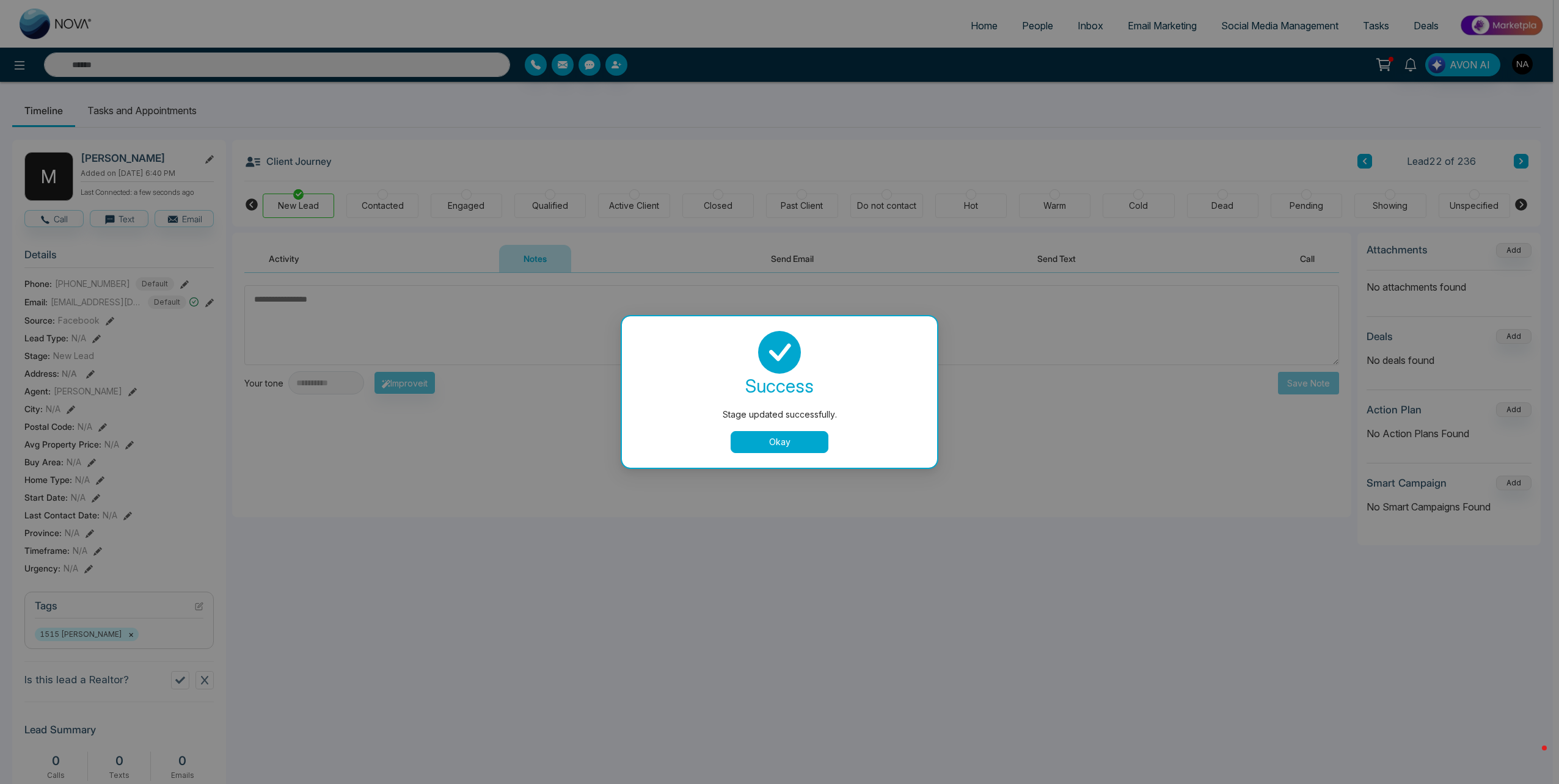
click at [766, 440] on button "Okay" at bounding box center [779, 442] width 98 height 22
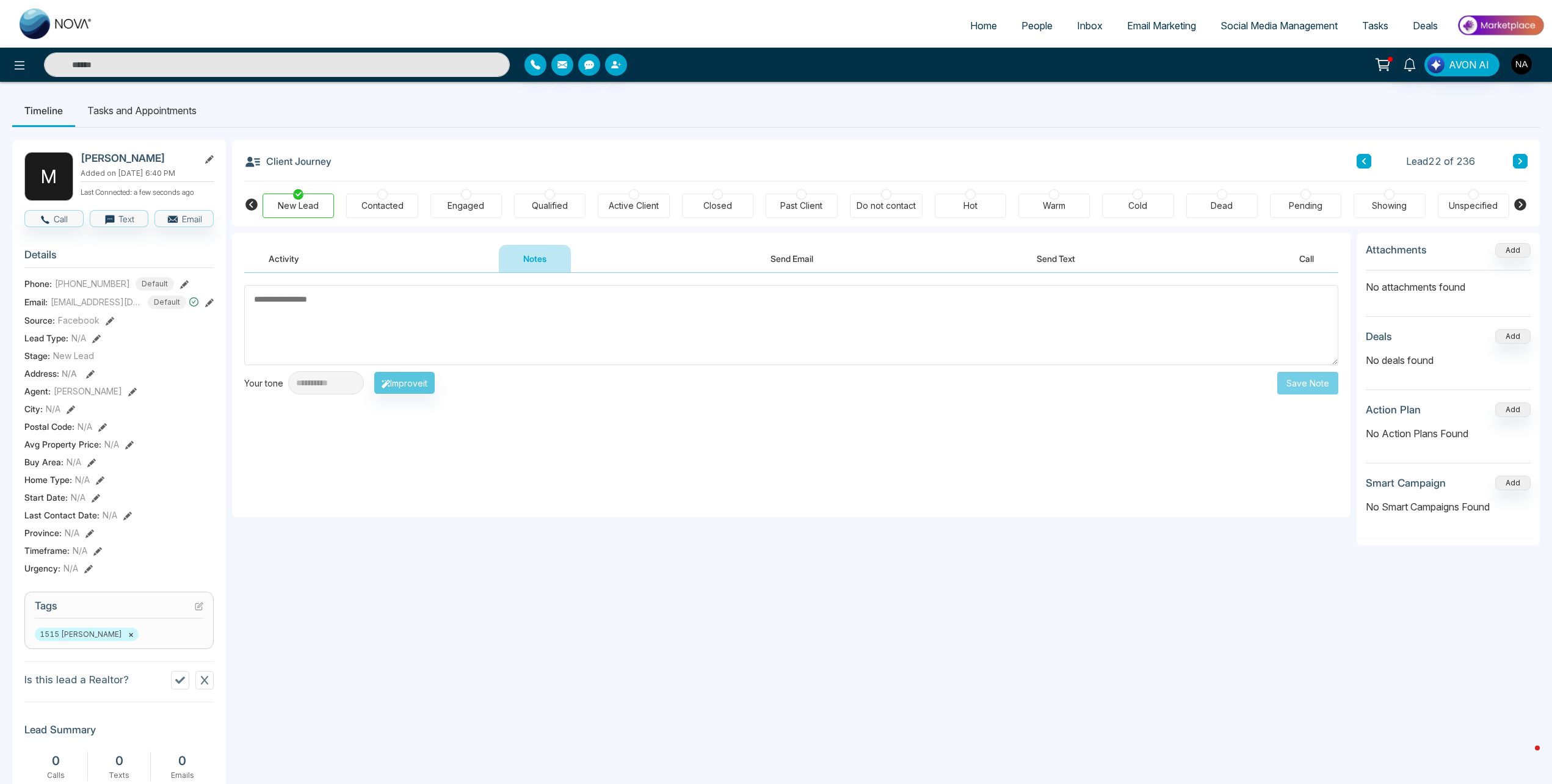
click at [551, 319] on textarea at bounding box center [792, 326] width 1094 height 80
type textarea "*"
type textarea "**********"
click at [355, 204] on div "Contacted" at bounding box center [381, 206] width 71 height 25
click at [1296, 377] on button "Save Note" at bounding box center [1308, 383] width 61 height 23
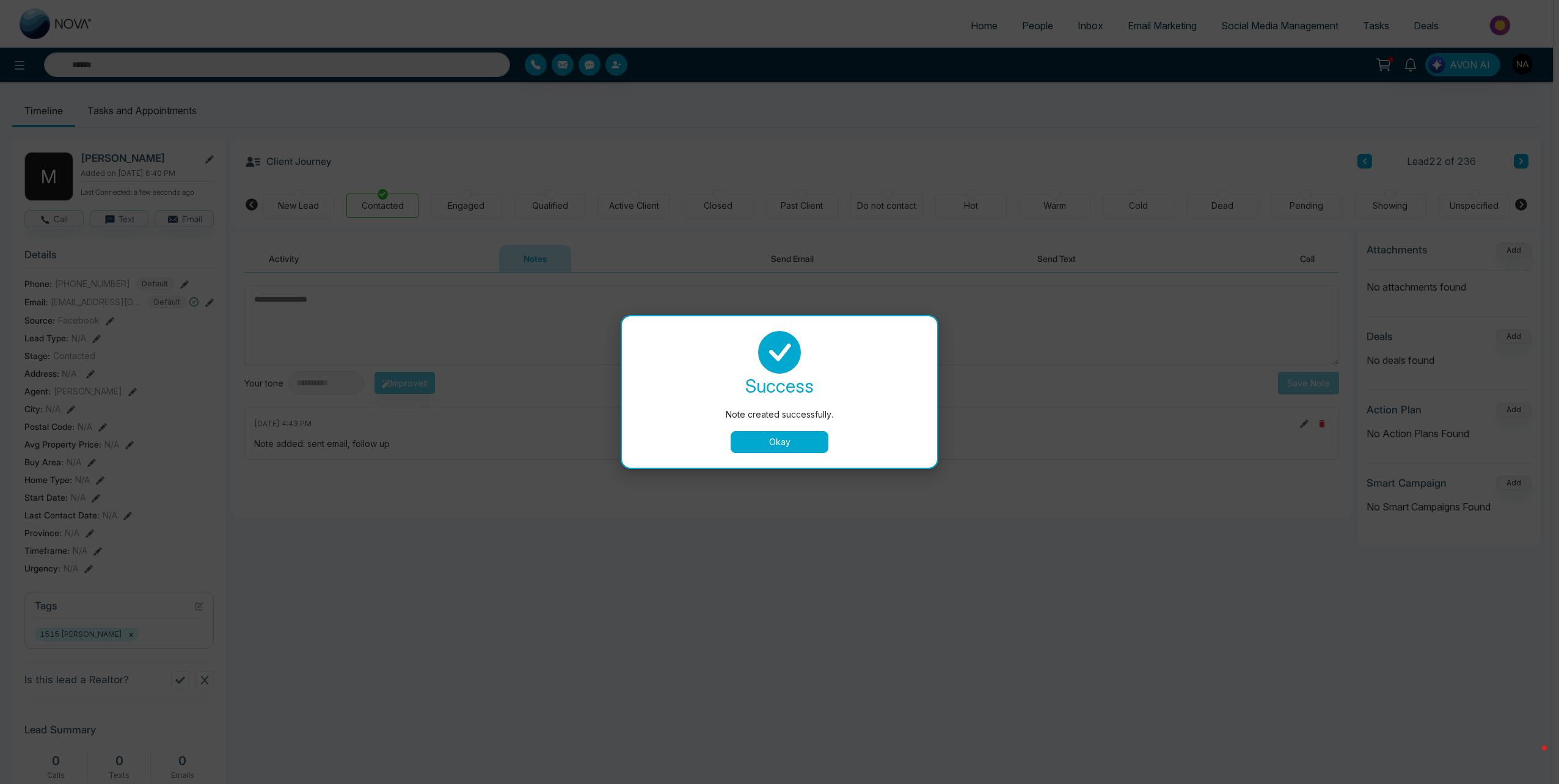
click at [783, 443] on button "Okay" at bounding box center [779, 442] width 98 height 22
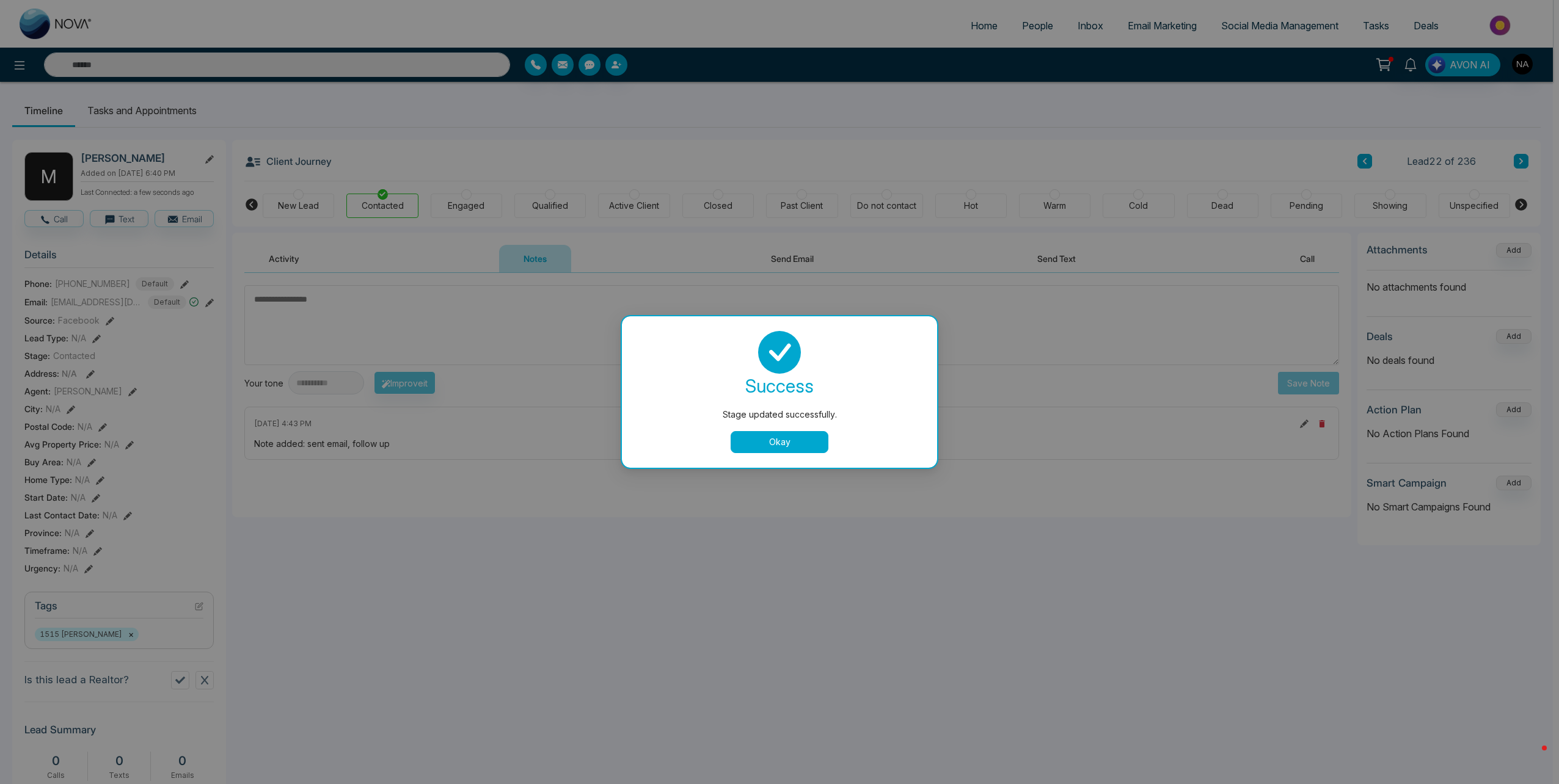
click at [770, 426] on div "success Stage updated successfully. Okay" at bounding box center [780, 391] width 286 height 122
click at [773, 437] on button "Okay" at bounding box center [779, 442] width 98 height 22
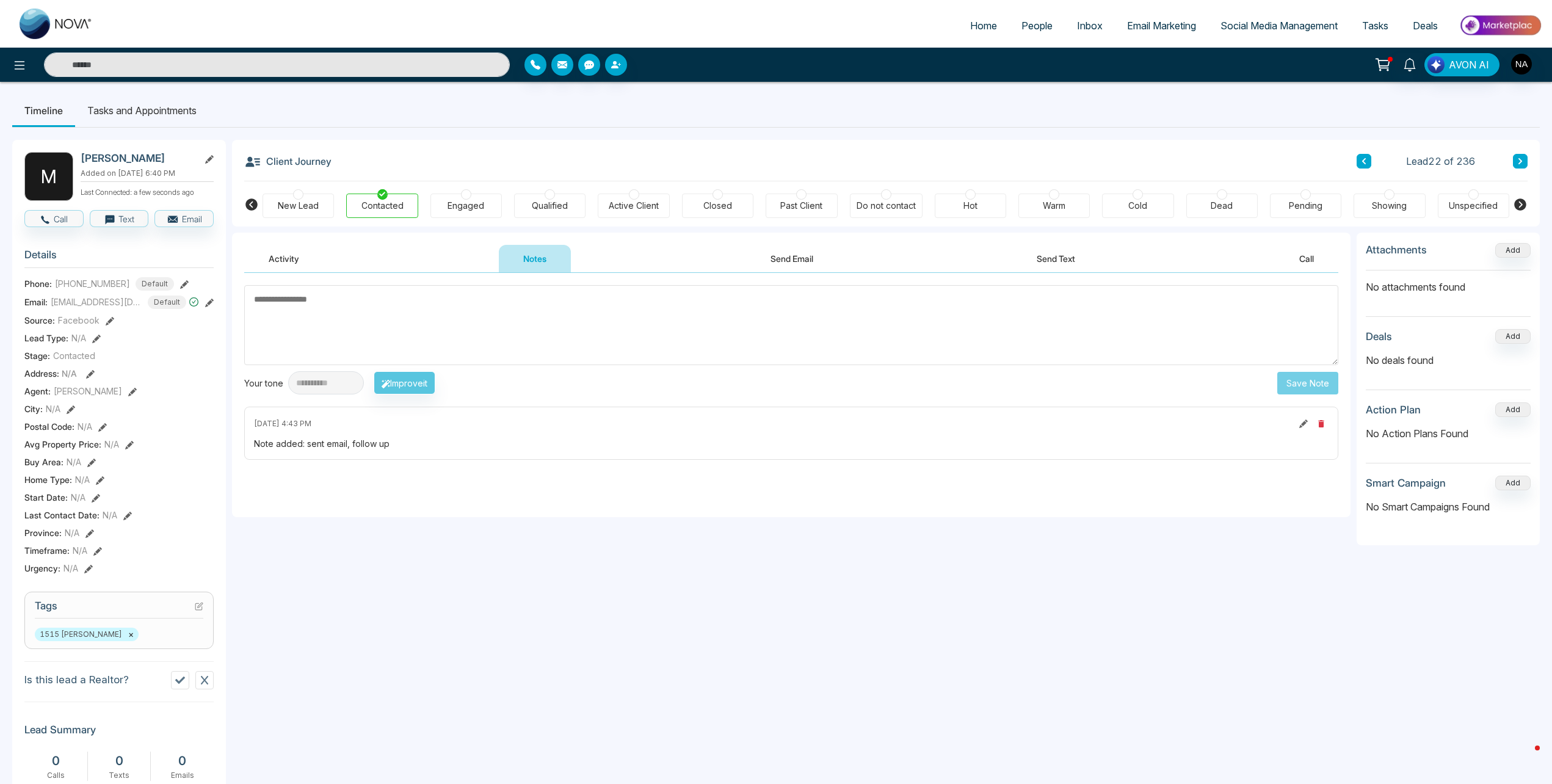
click at [119, 103] on li "Tasks and Appointments" at bounding box center [142, 111] width 134 height 33
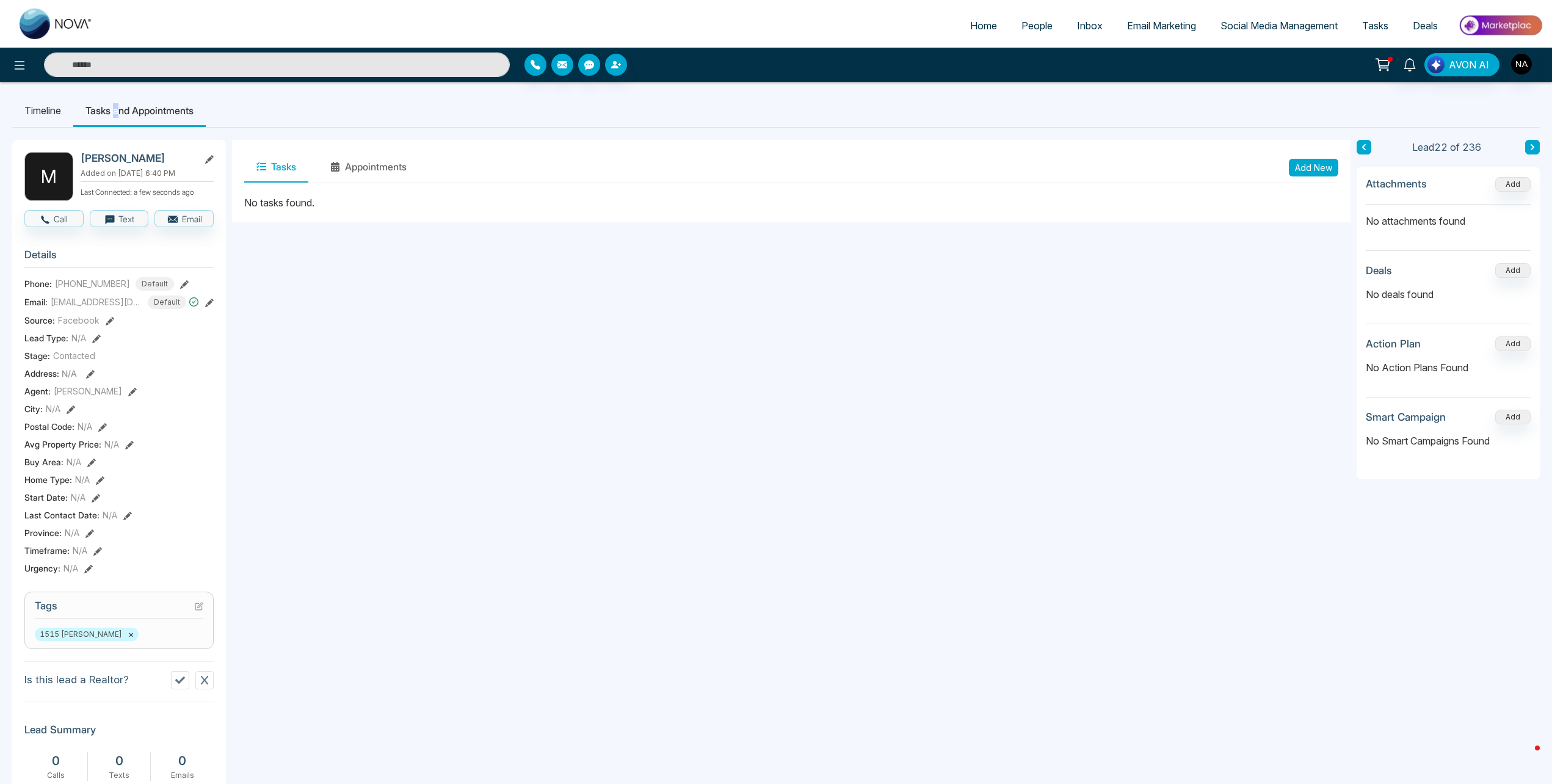
click at [1317, 173] on button "Add New" at bounding box center [1314, 168] width 49 height 18
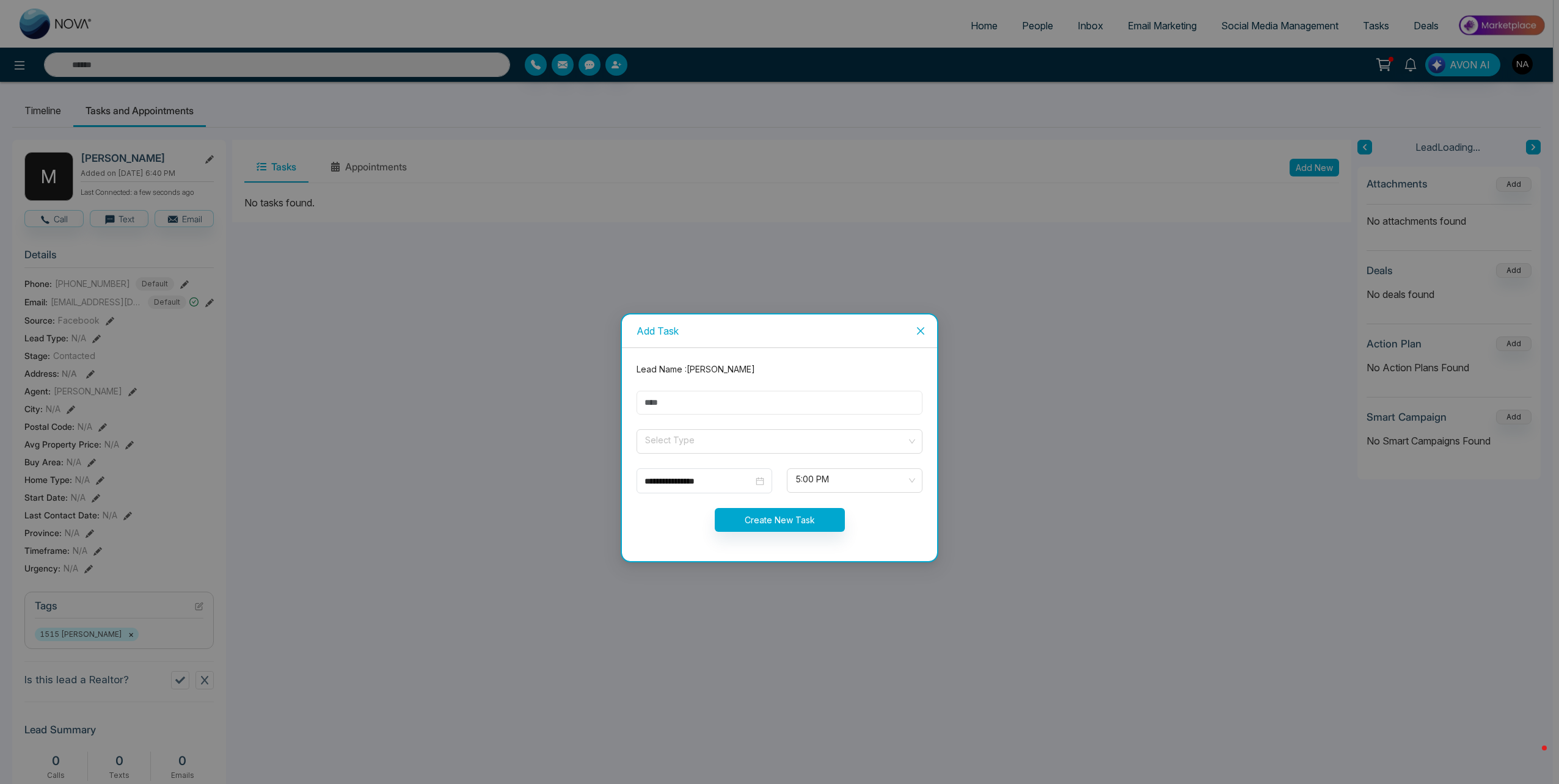
click at [704, 393] on input "text" at bounding box center [780, 402] width 286 height 24
type input "****"
click at [683, 442] on input "search" at bounding box center [775, 439] width 263 height 18
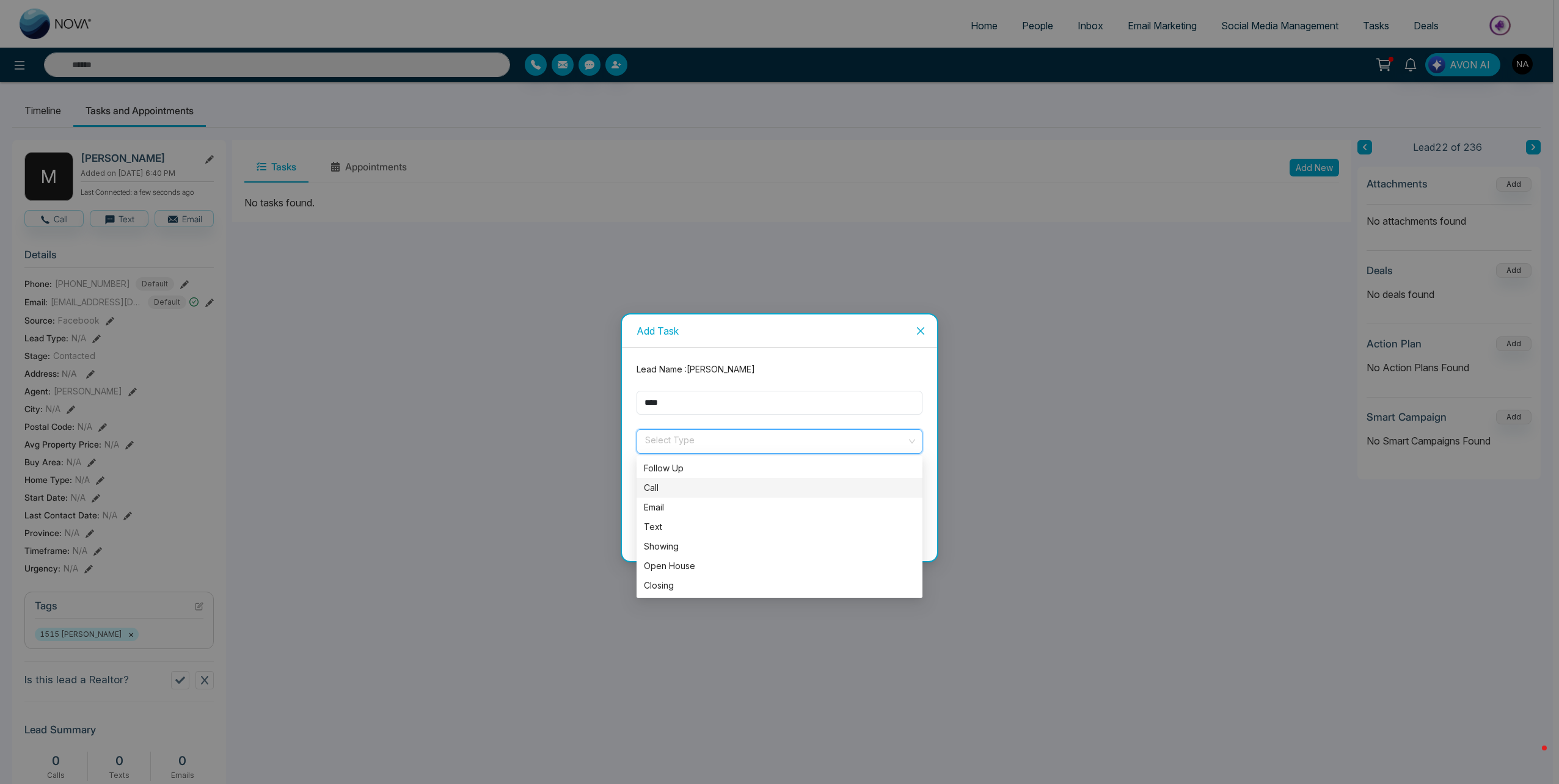
click at [664, 485] on div "Call" at bounding box center [780, 488] width 272 height 13
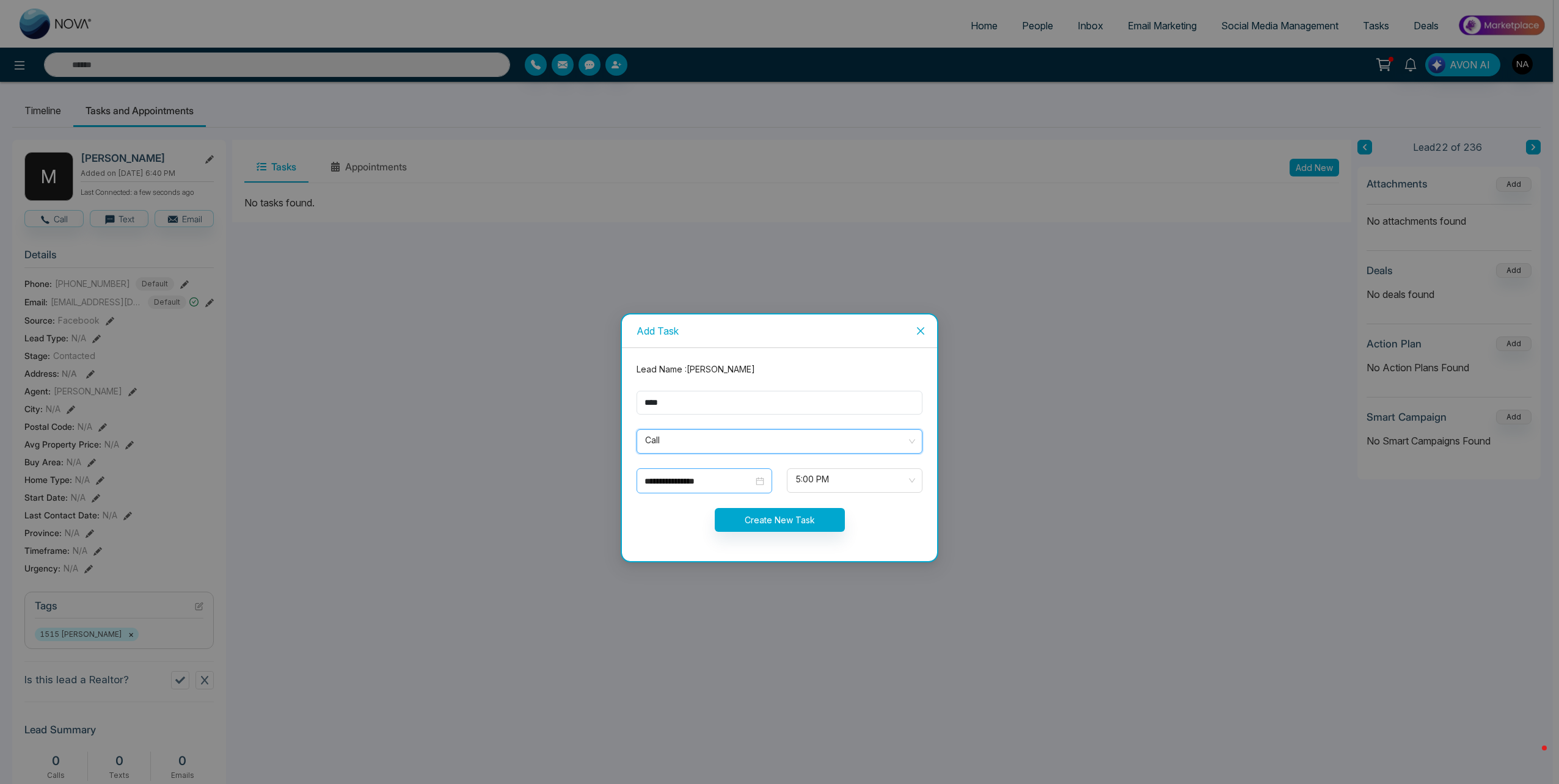
click at [665, 481] on input "**********" at bounding box center [698, 481] width 109 height 13
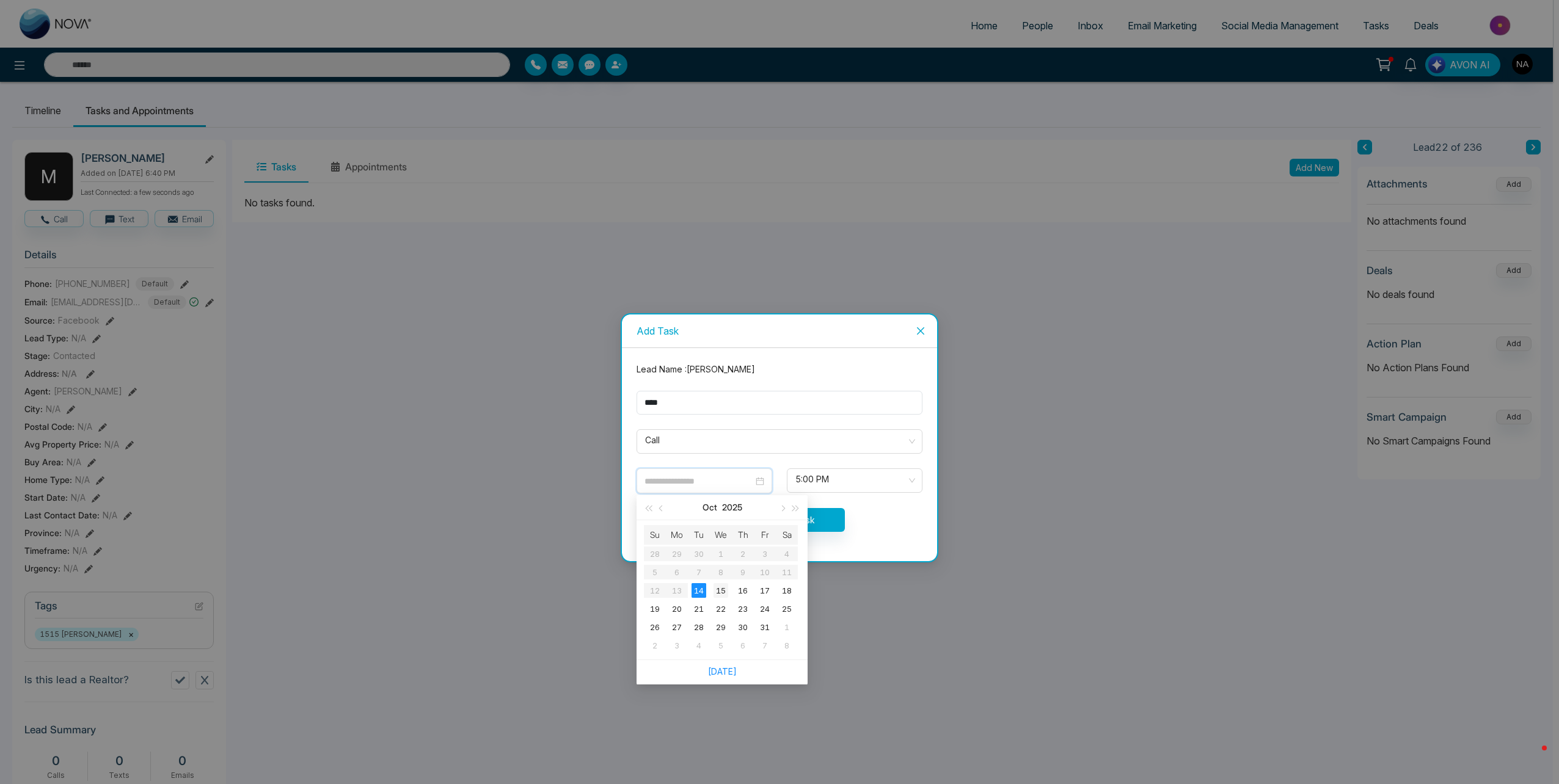
type input "**********"
click at [723, 589] on div "15" at bounding box center [721, 590] width 15 height 15
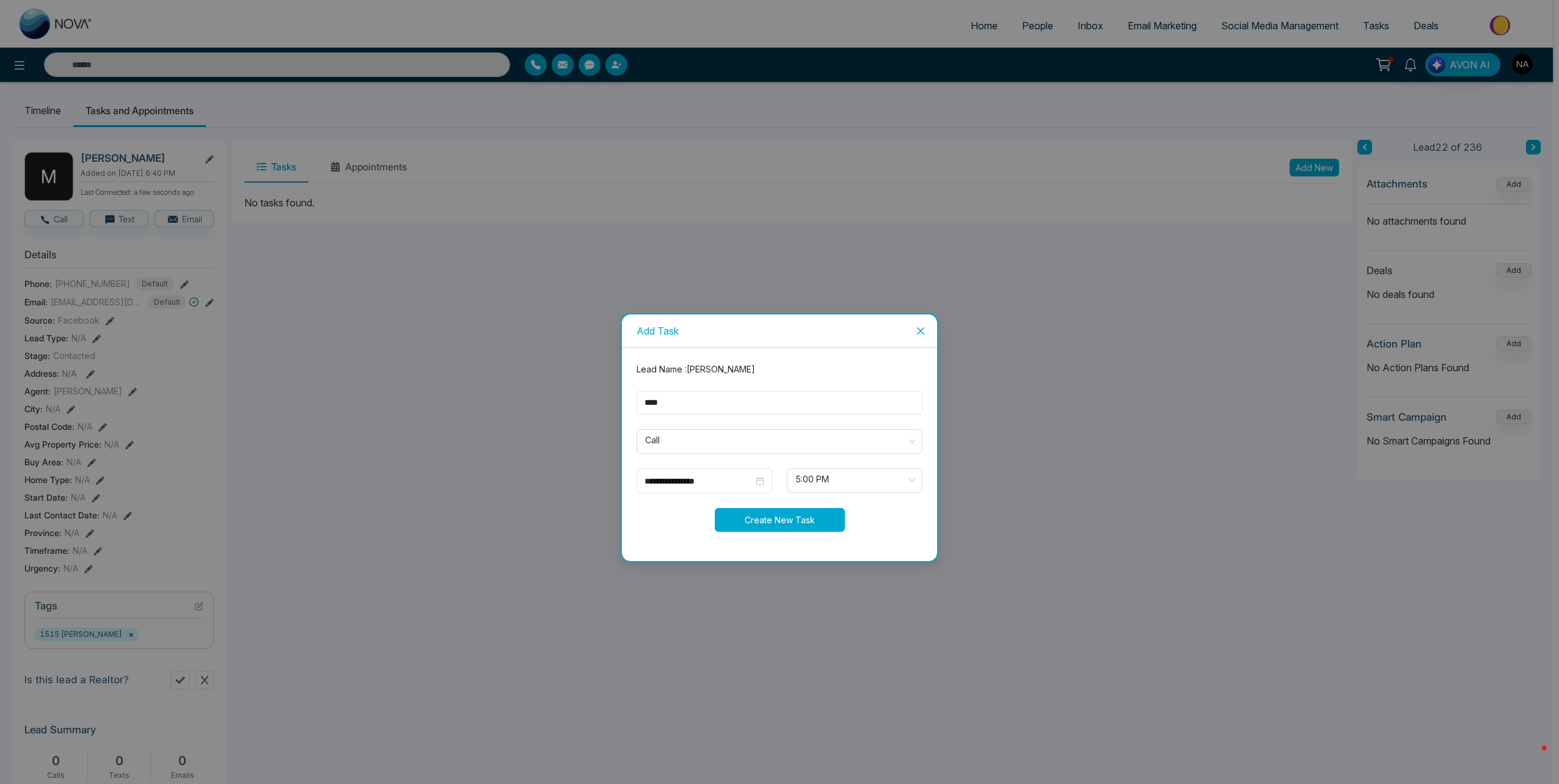
click at [807, 520] on button "Create New Task" at bounding box center [780, 519] width 130 height 24
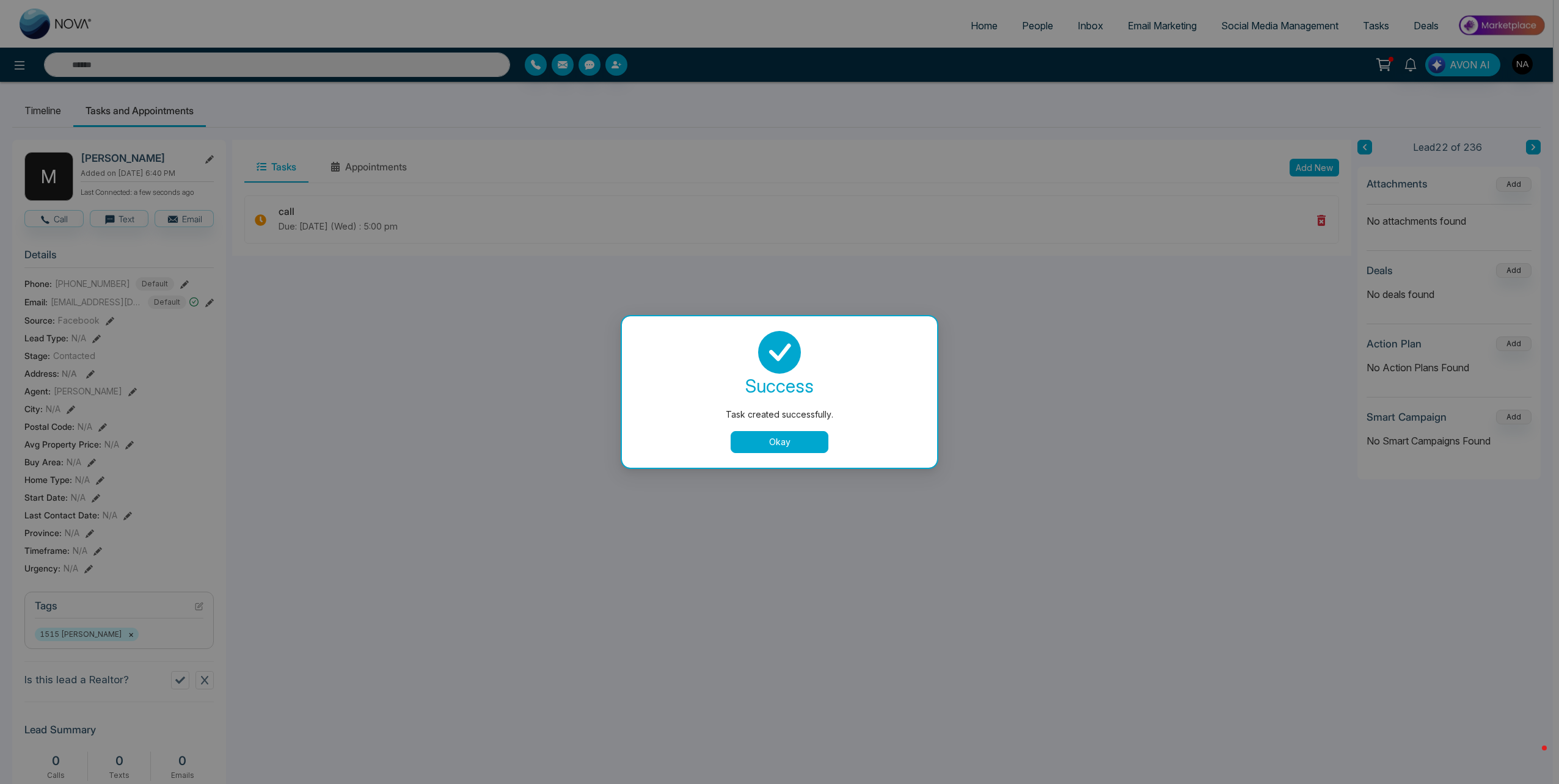
drag, startPoint x: 767, startPoint y: 437, endPoint x: 824, endPoint y: 433, distance: 57.1
click at [767, 438] on button "Okay" at bounding box center [779, 442] width 98 height 22
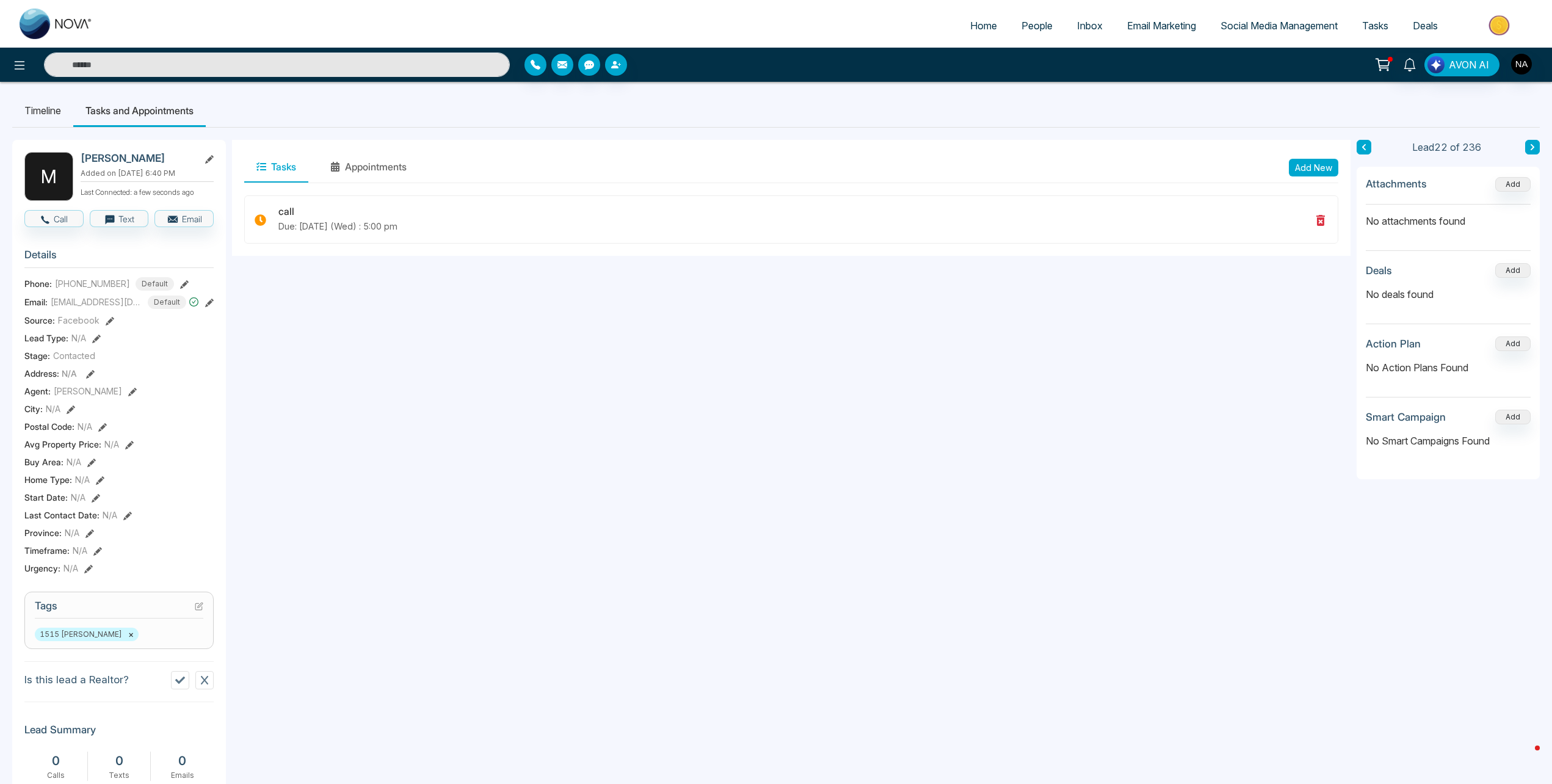
click at [1365, 151] on button at bounding box center [1364, 147] width 15 height 15
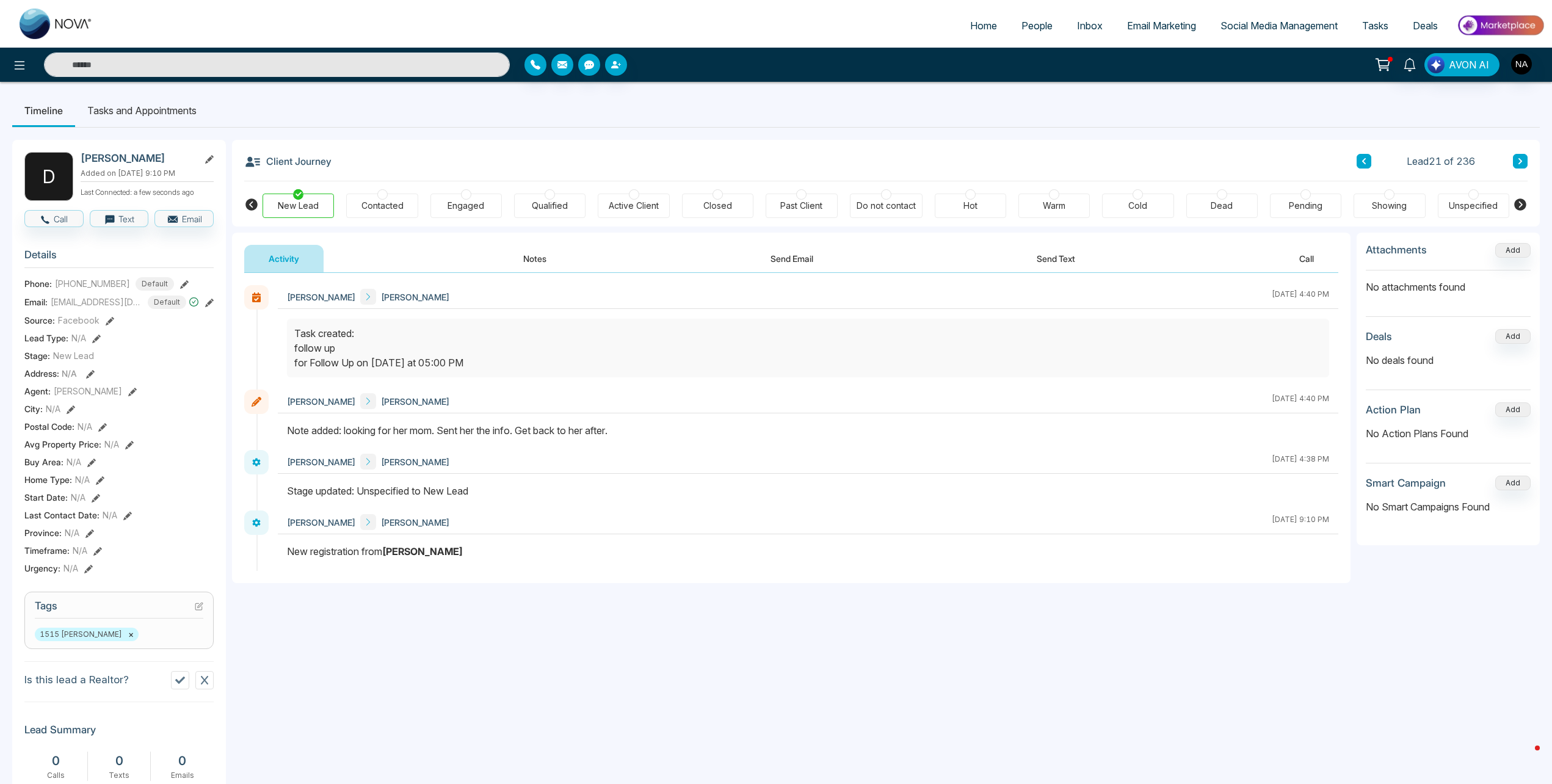
click at [411, 204] on div "Contacted" at bounding box center [381, 206] width 71 height 25
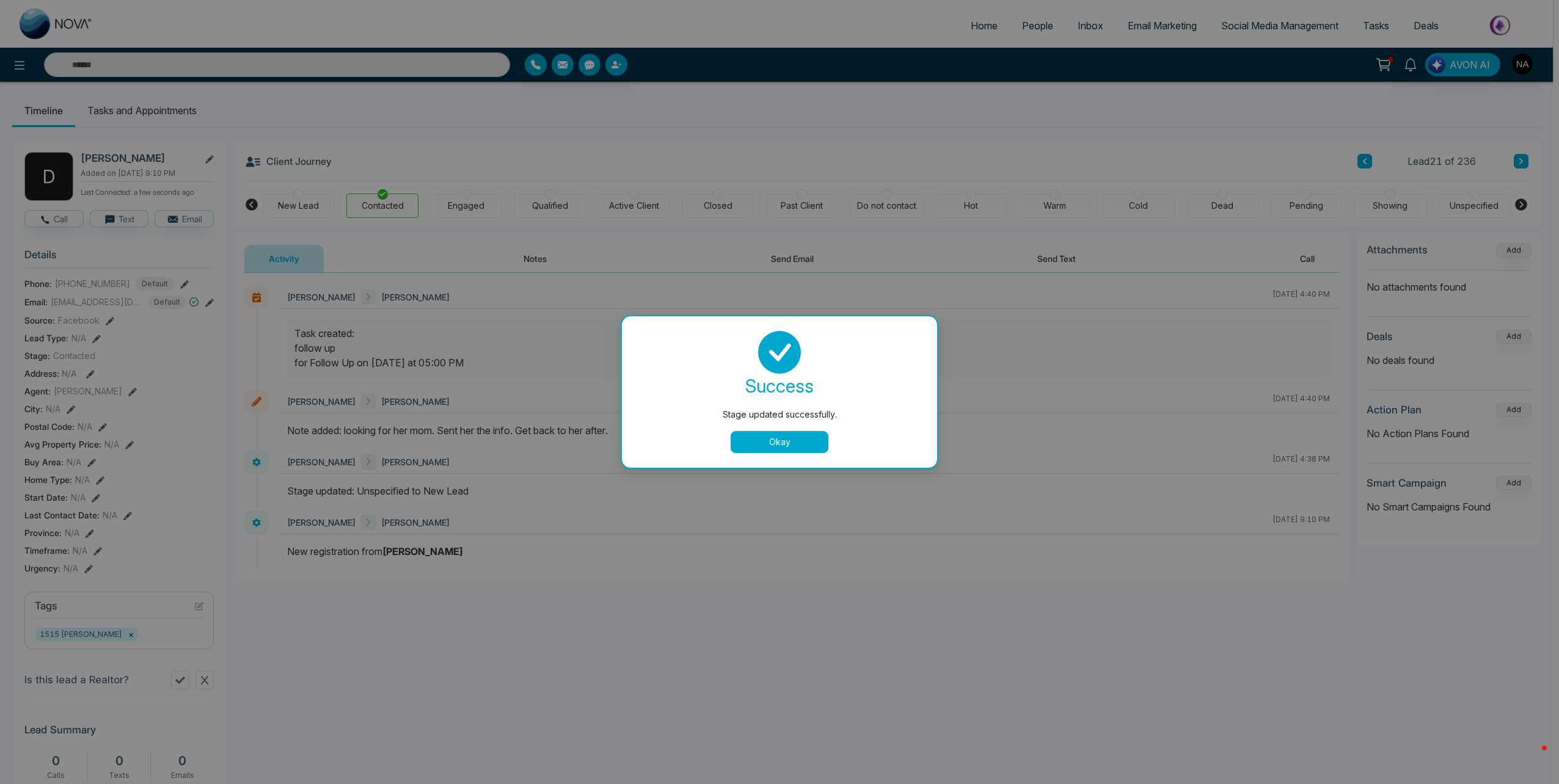
click at [785, 435] on button "Okay" at bounding box center [779, 442] width 98 height 22
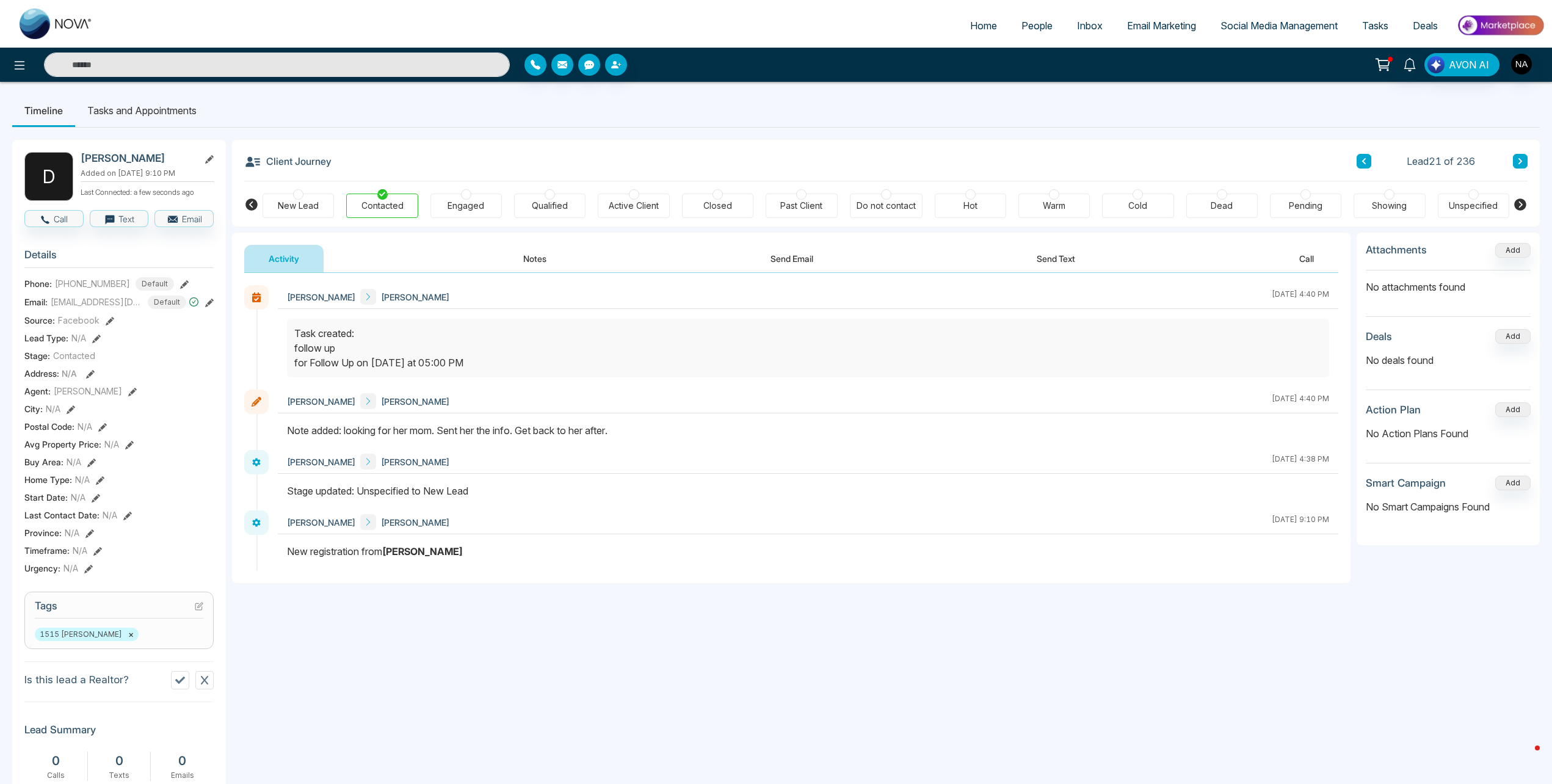
click at [1521, 159] on icon at bounding box center [1520, 161] width 6 height 7
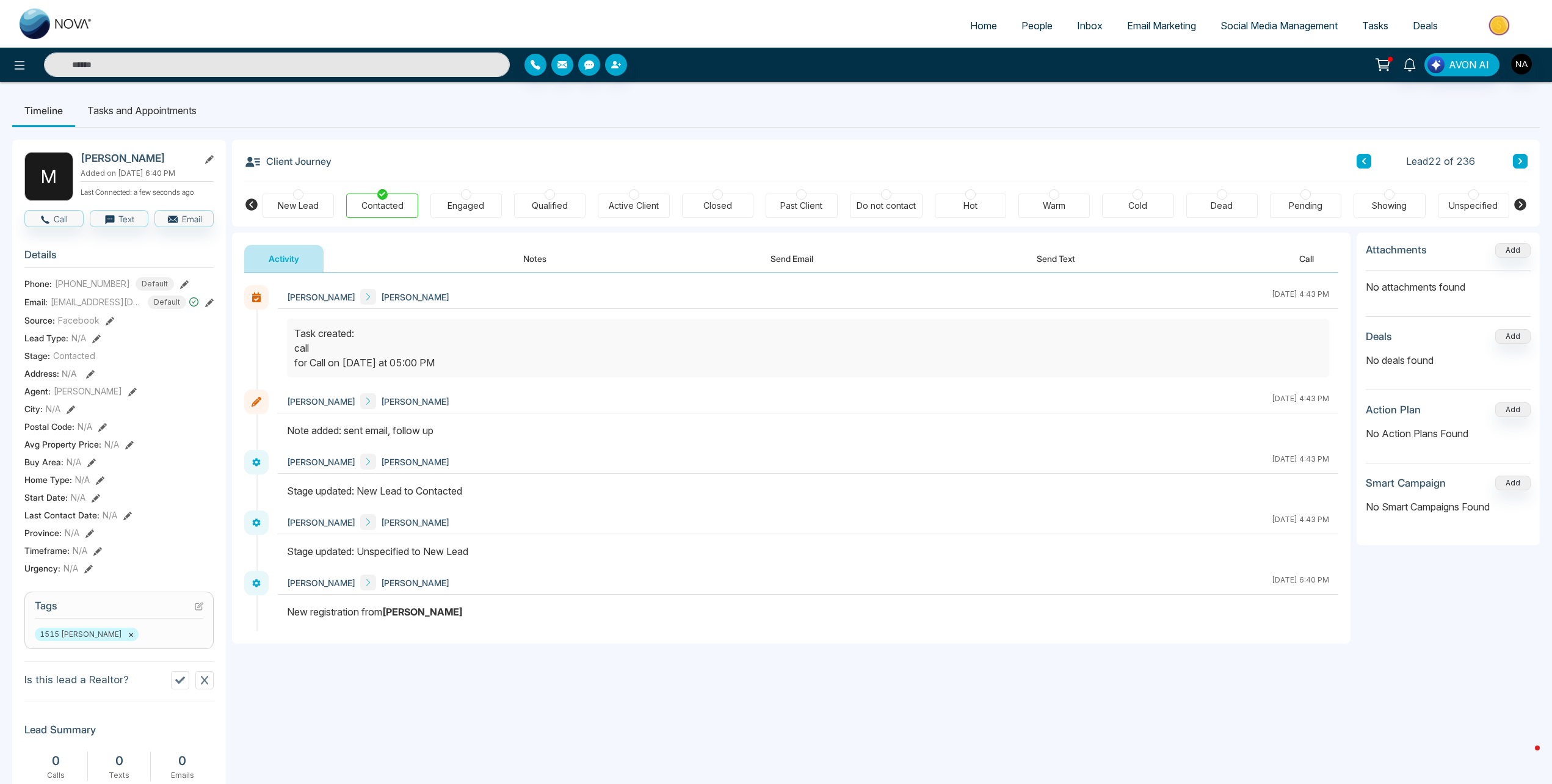
click at [1521, 159] on icon at bounding box center [1520, 161] width 6 height 7
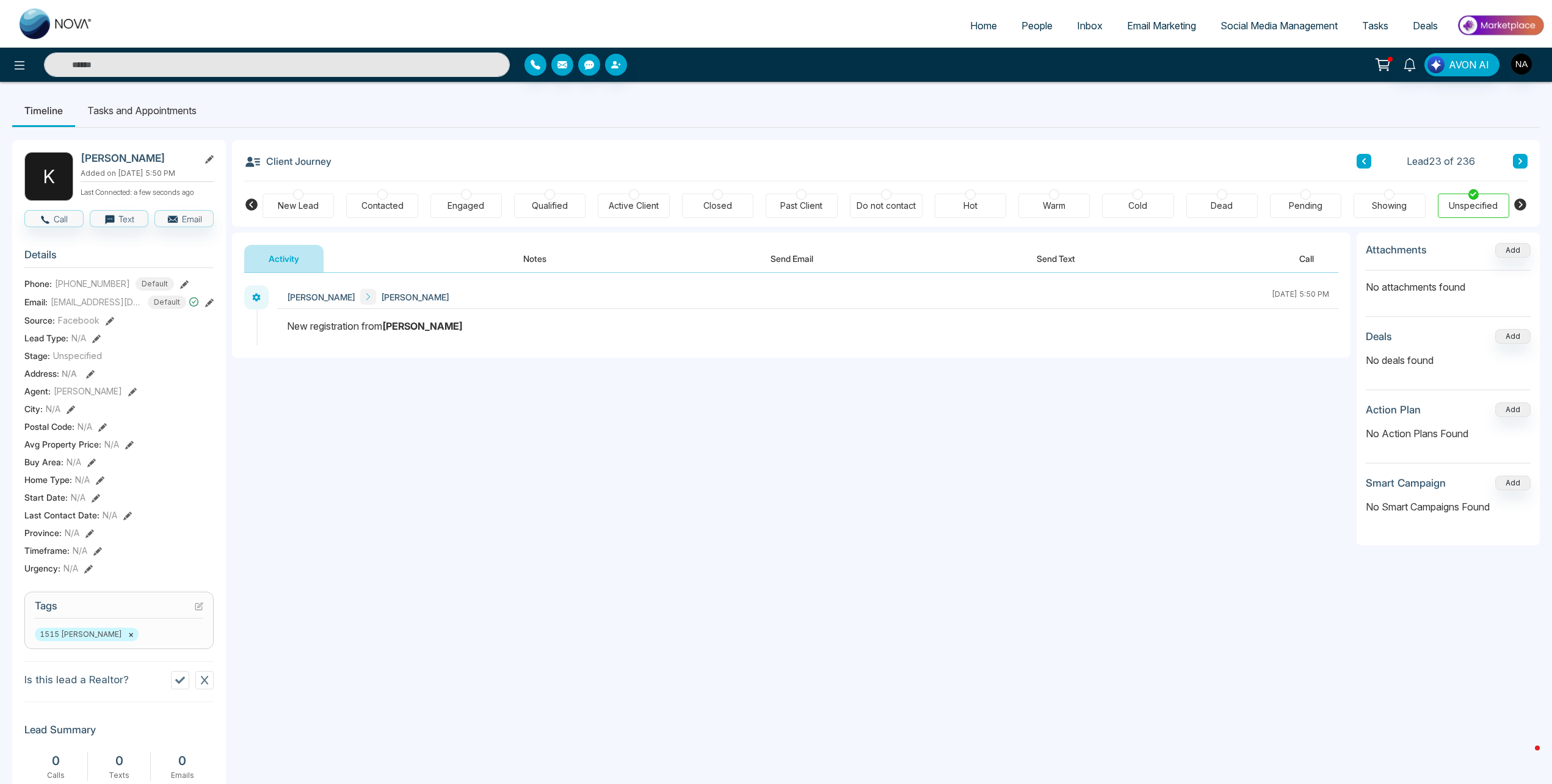
click at [496, 253] on div "Activity Notes Send Email Send Text Call" at bounding box center [792, 259] width 1094 height 28
click at [524, 262] on button "Notes" at bounding box center [535, 258] width 72 height 27
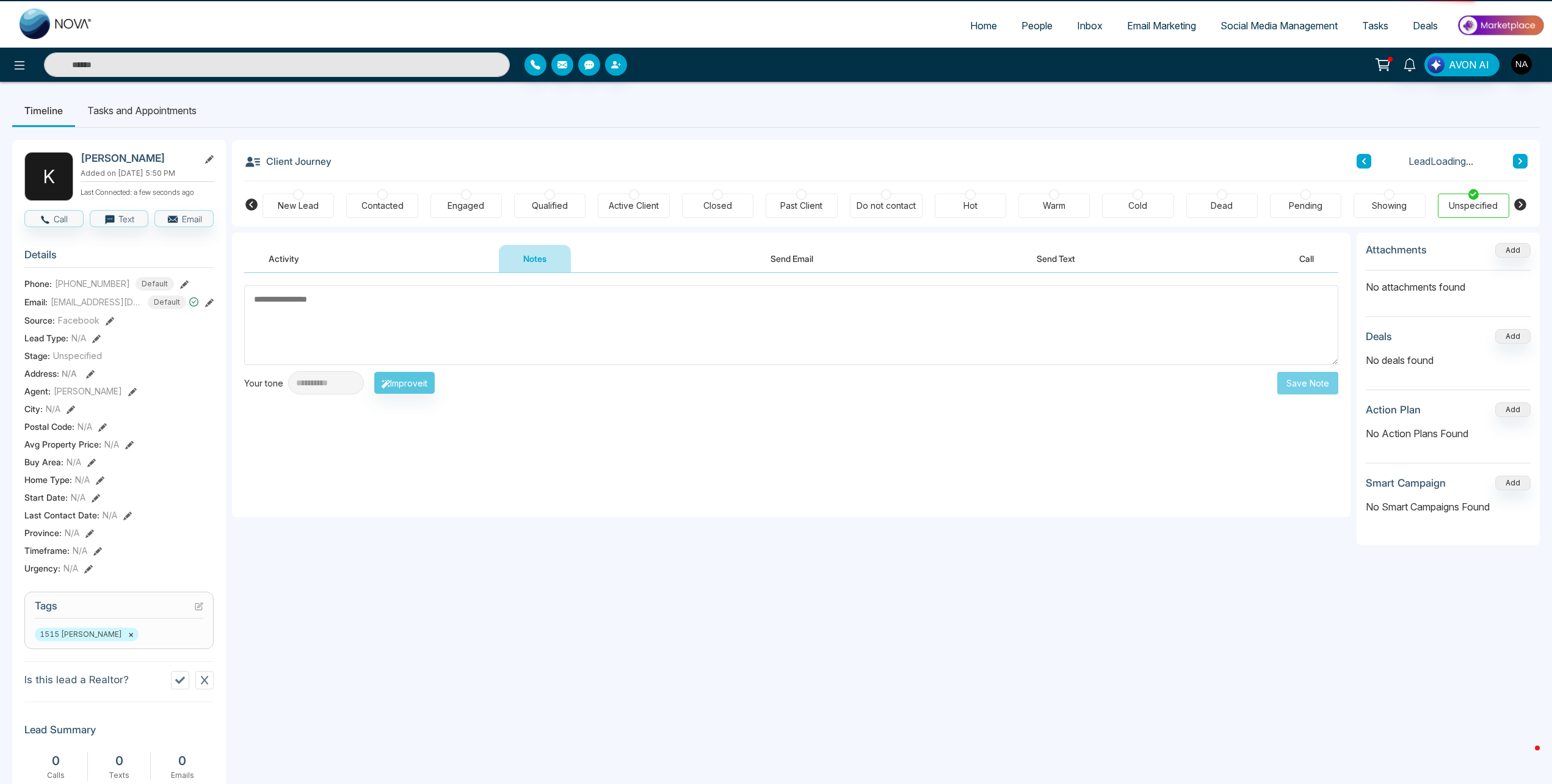
click at [290, 216] on div "New Lead" at bounding box center [298, 206] width 71 height 25
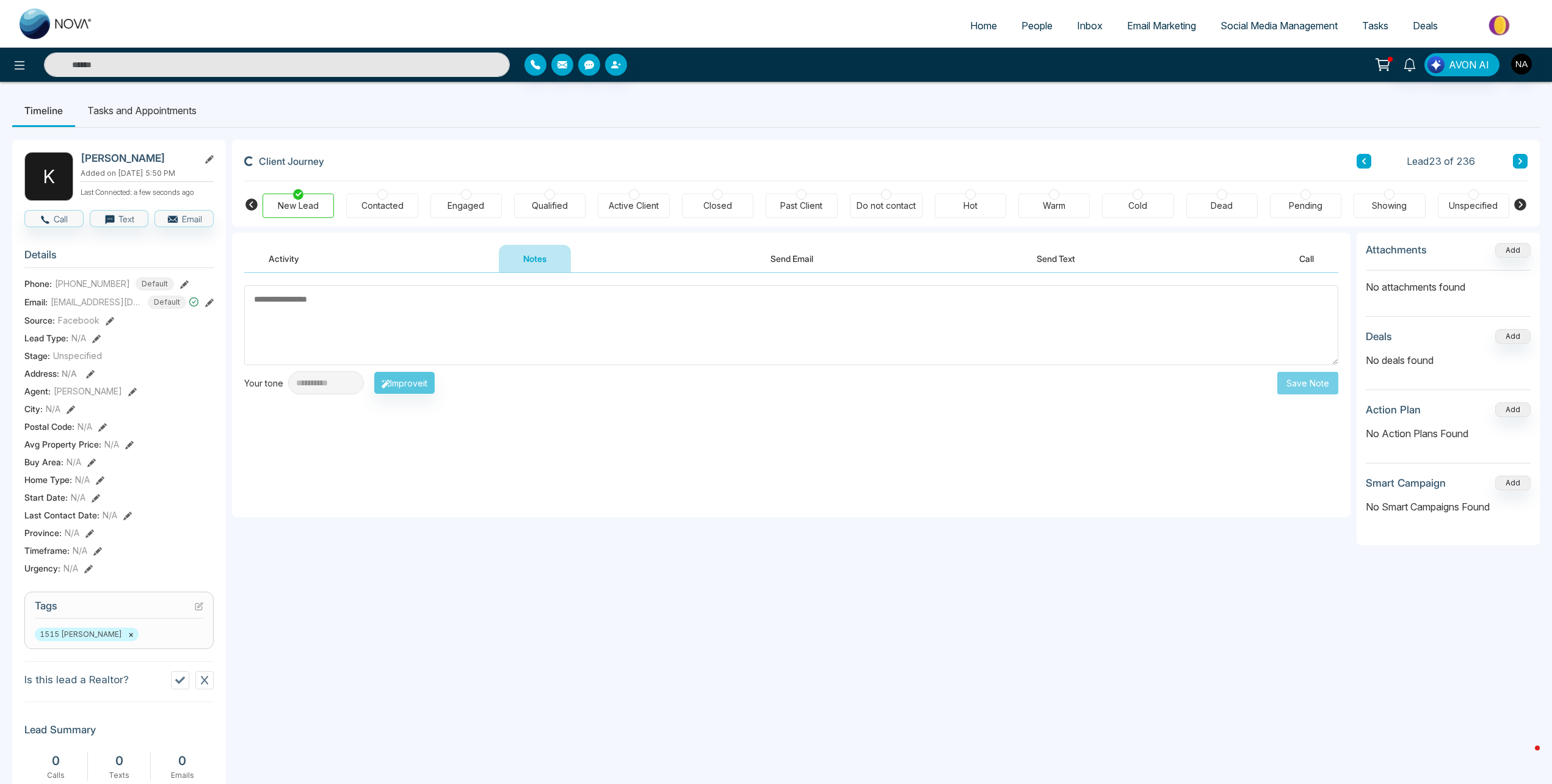
click at [319, 338] on textarea at bounding box center [792, 326] width 1094 height 80
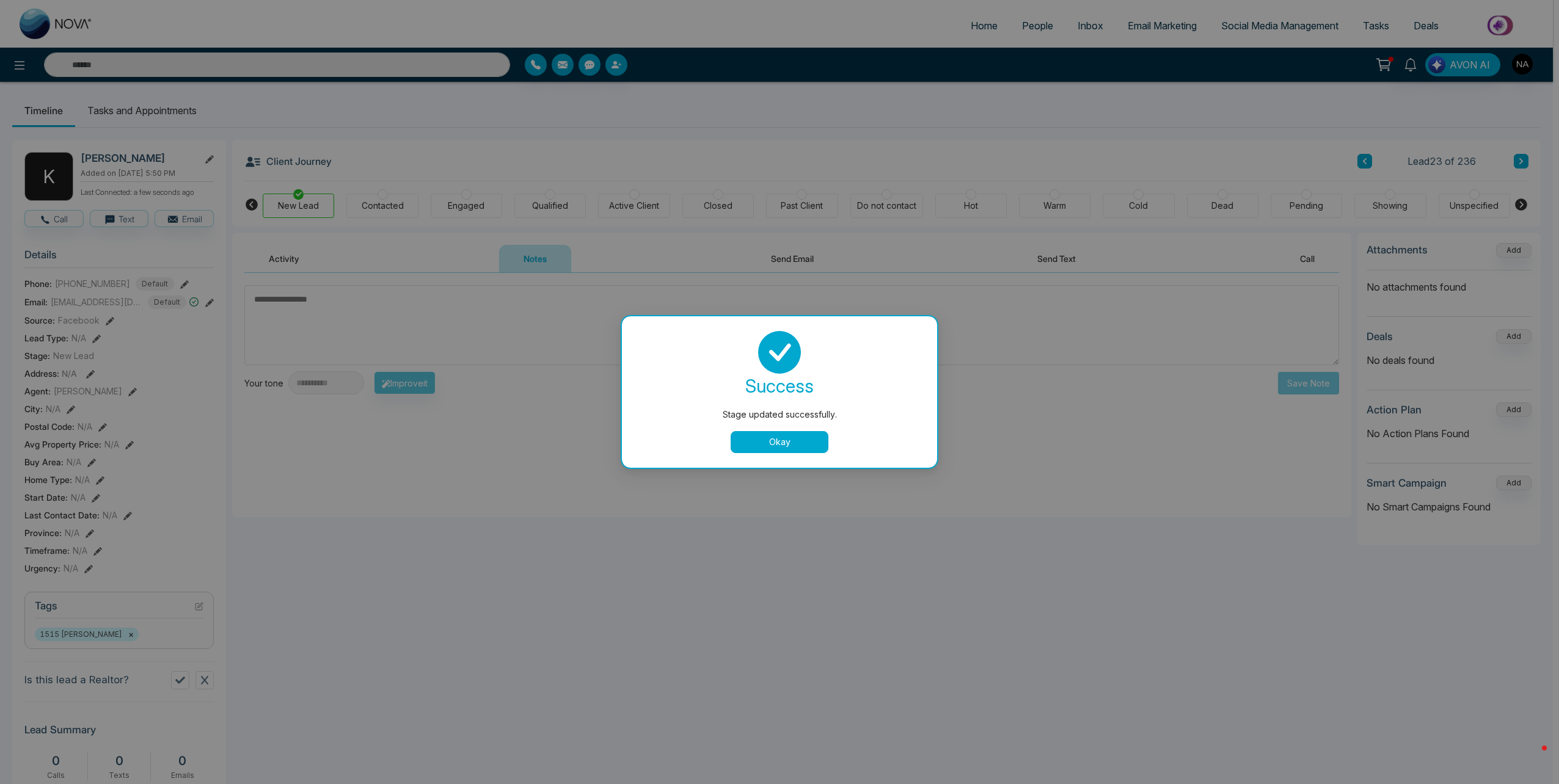
click at [357, 333] on div "Stage updated successfully. success Stage updated successfully. Okay" at bounding box center [780, 392] width 1559 height 784
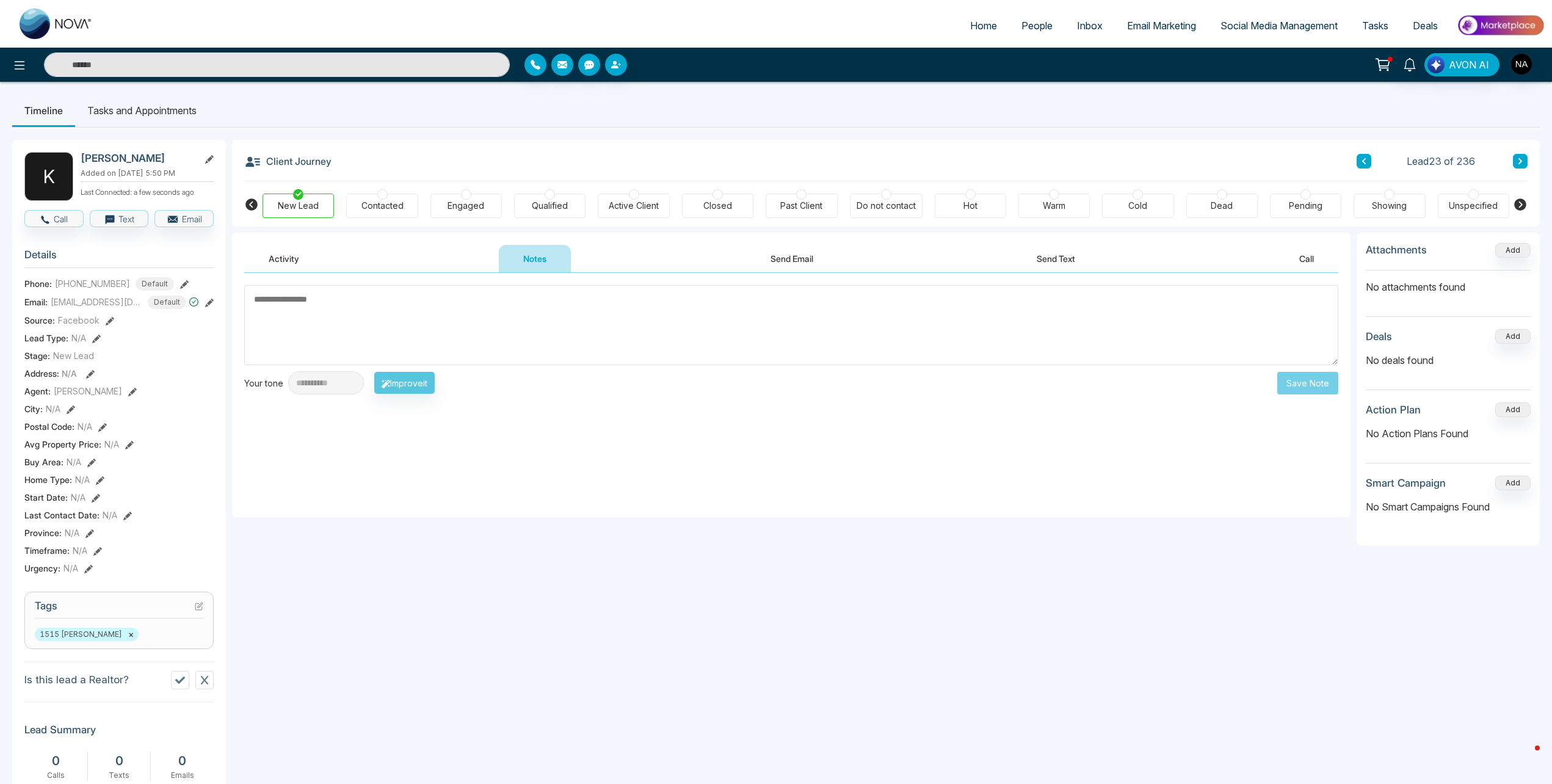
click at [357, 333] on textarea at bounding box center [792, 326] width 1094 height 80
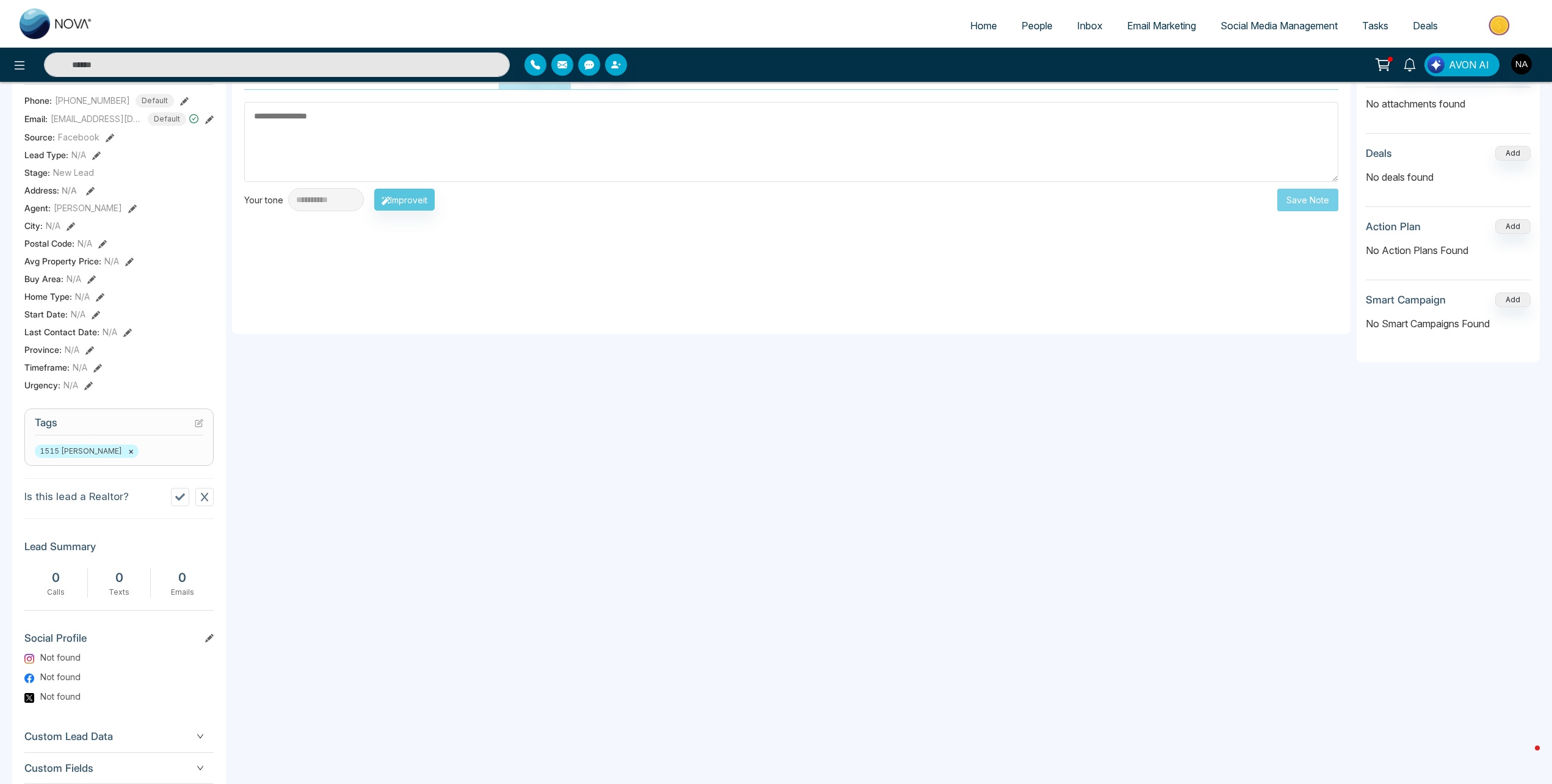
scroll to position [259, 0]
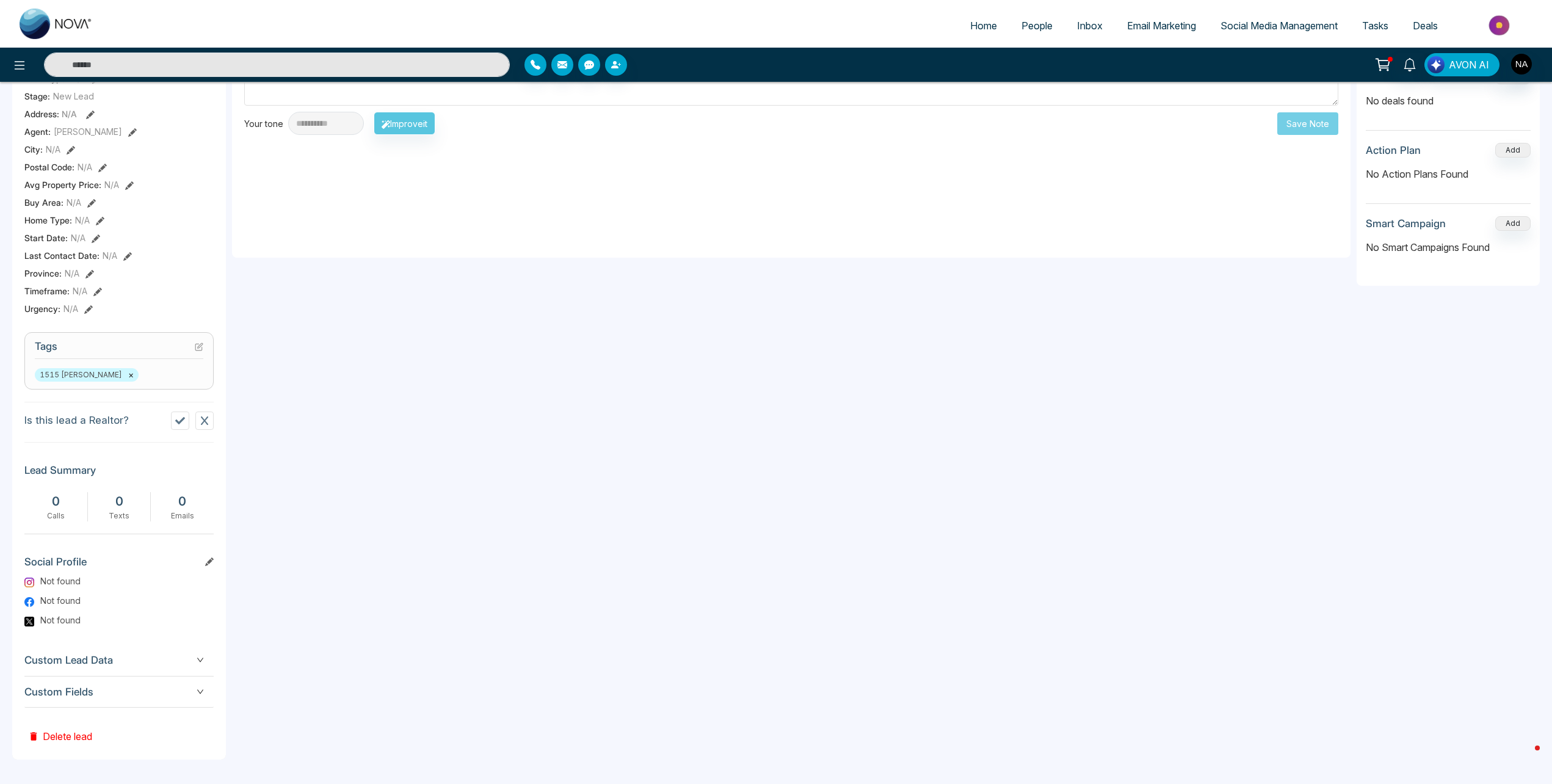
click at [109, 699] on span "Custom Fields" at bounding box center [119, 692] width 189 height 16
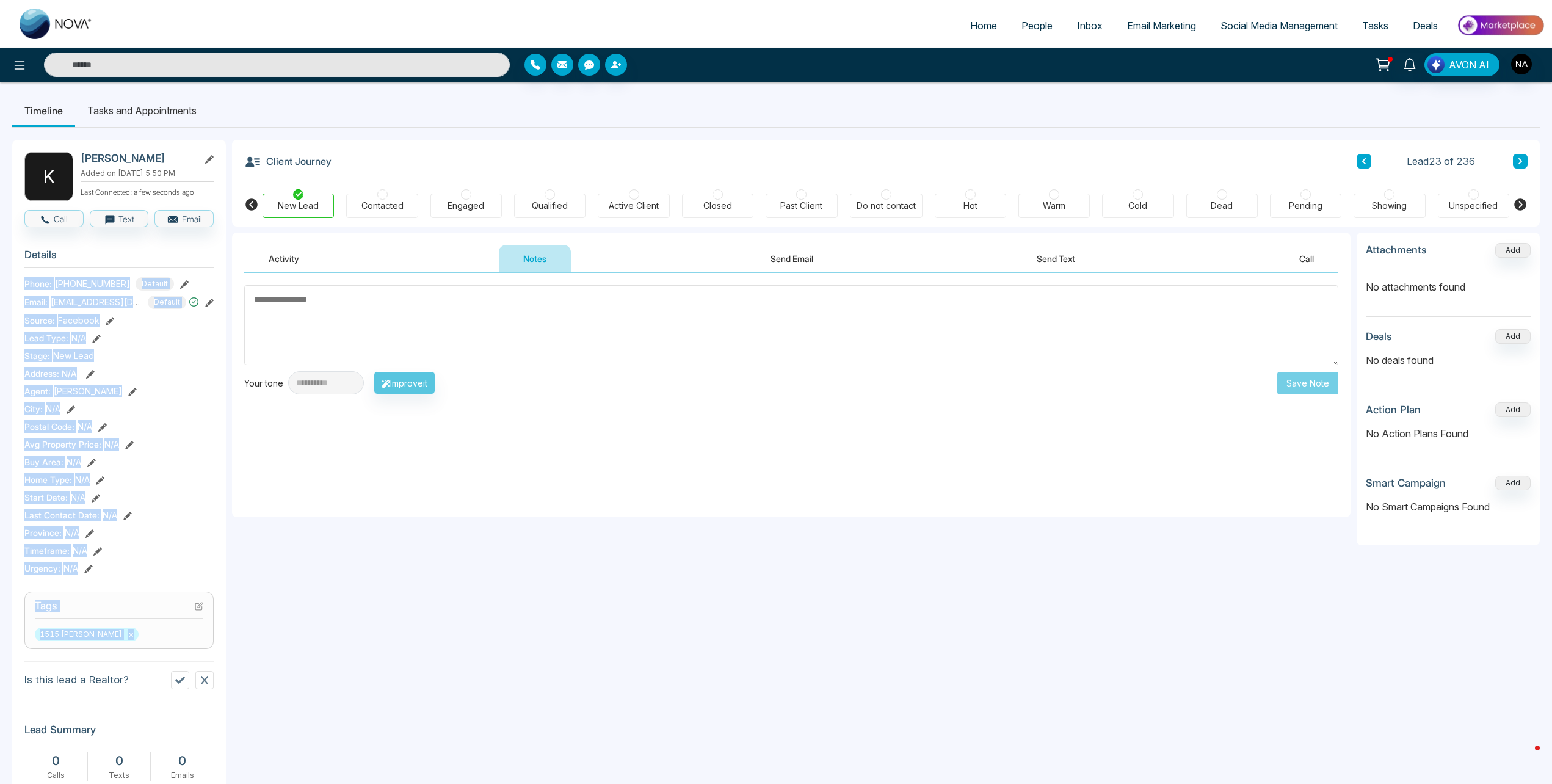
drag, startPoint x: 23, startPoint y: 276, endPoint x: 171, endPoint y: 650, distance: 402.2
click at [171, 650] on div "K Kisha Mugunthan Added on October 10 2025 | 5:50 PM Last Connected: a few seco…" at bounding box center [119, 631] width 214 height 982
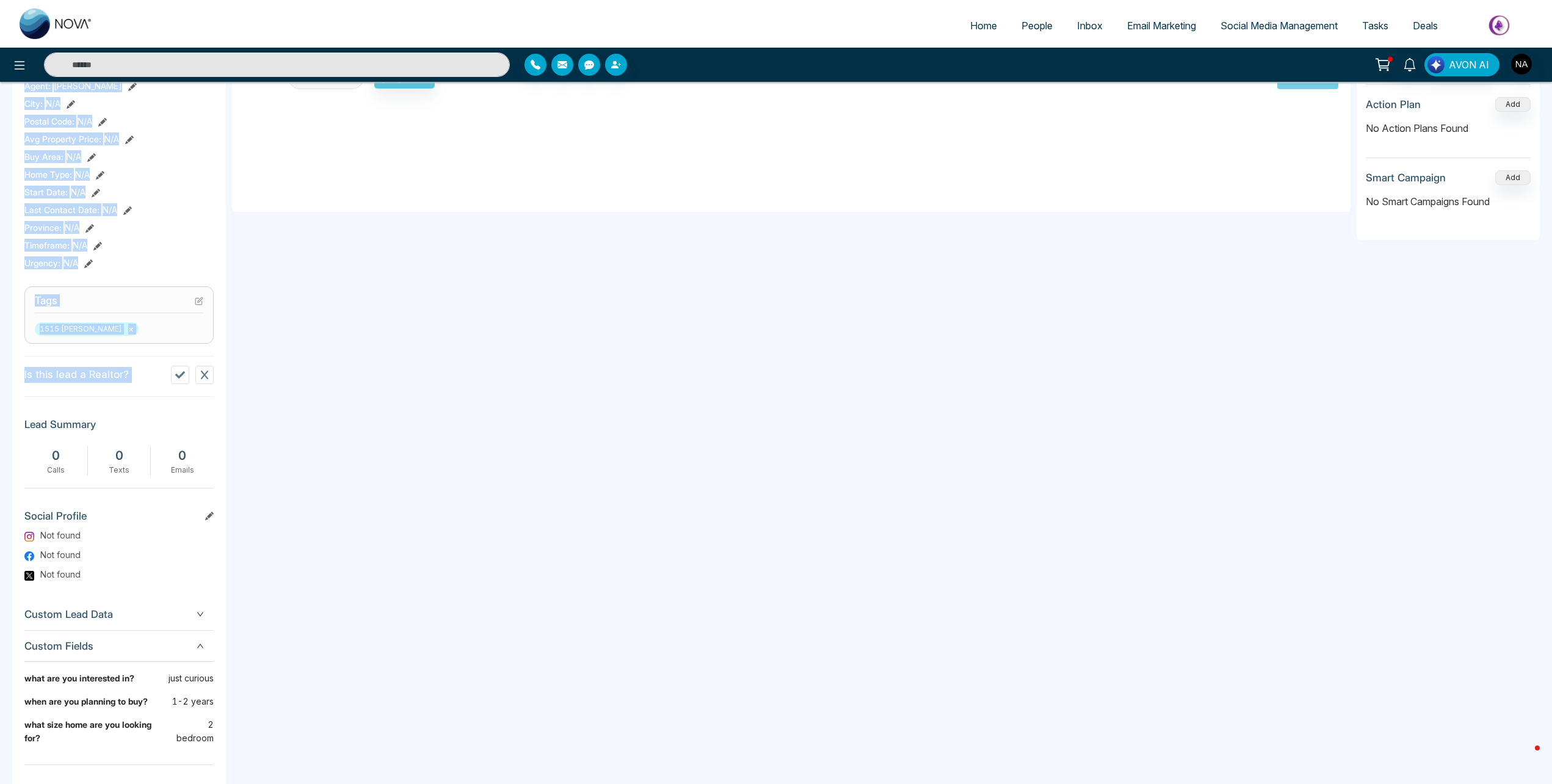
scroll to position [349, 0]
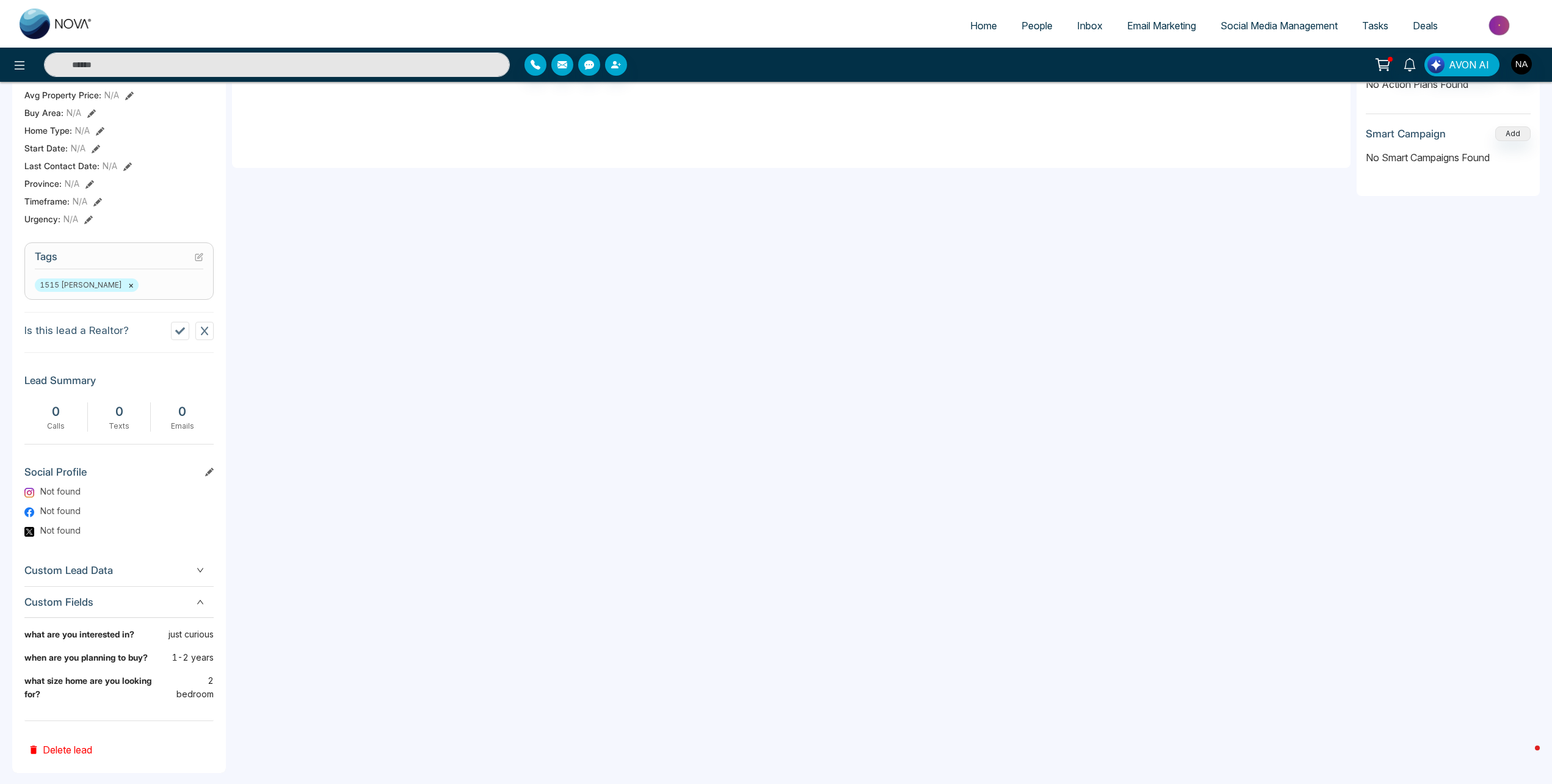
click at [377, 695] on div "**********" at bounding box center [792, 321] width 1119 height 876
drag, startPoint x: 213, startPoint y: 681, endPoint x: 167, endPoint y: 641, distance: 61.0
click at [167, 641] on div "what are you interested in? just curious when are you planning to buy? 1-2 year…" at bounding box center [119, 668] width 189 height 83
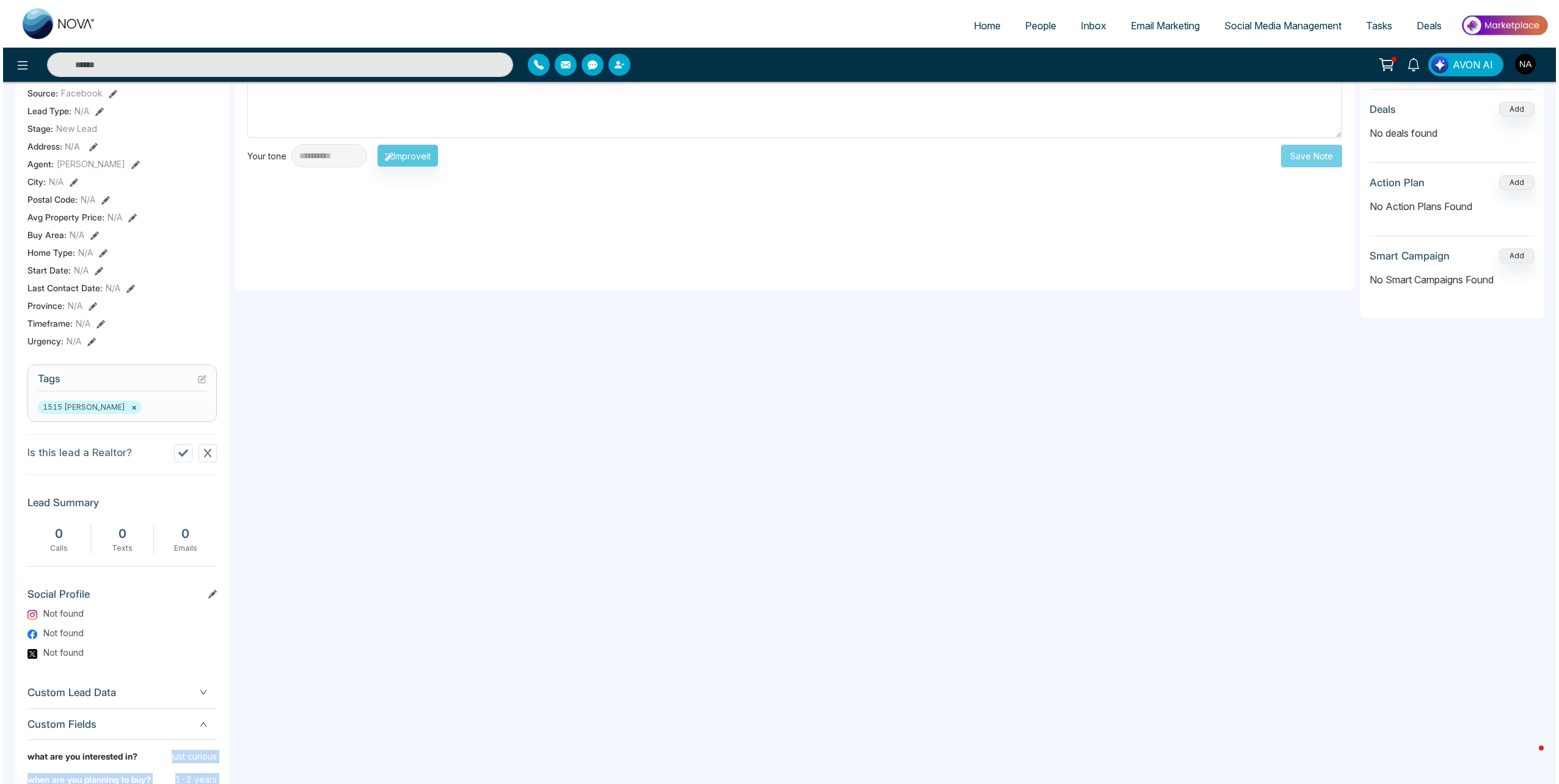
scroll to position [0, 0]
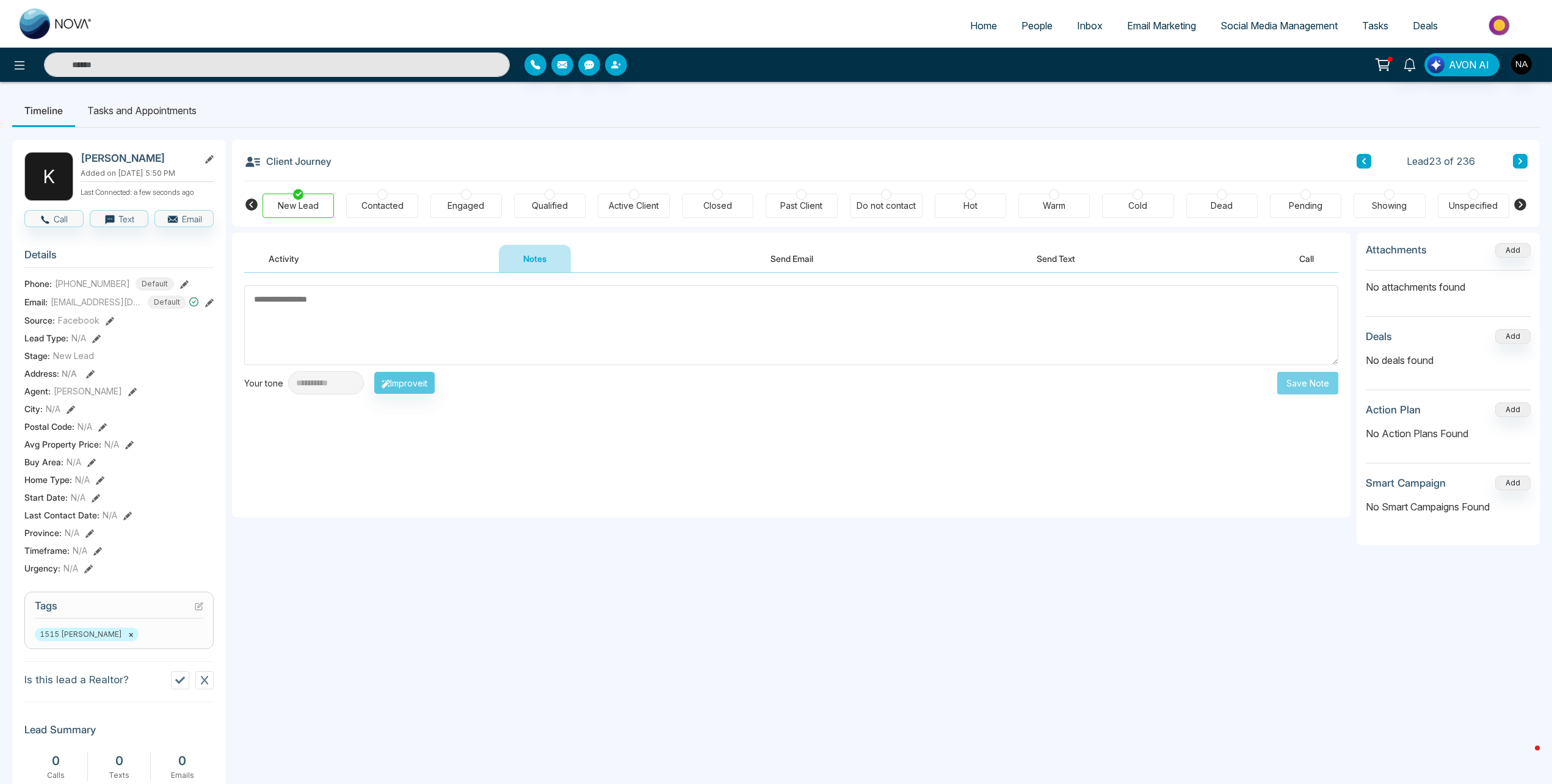
click at [387, 347] on textarea at bounding box center [792, 326] width 1094 height 80
type textarea "**********"
click at [1301, 385] on button "Save Note" at bounding box center [1308, 383] width 61 height 23
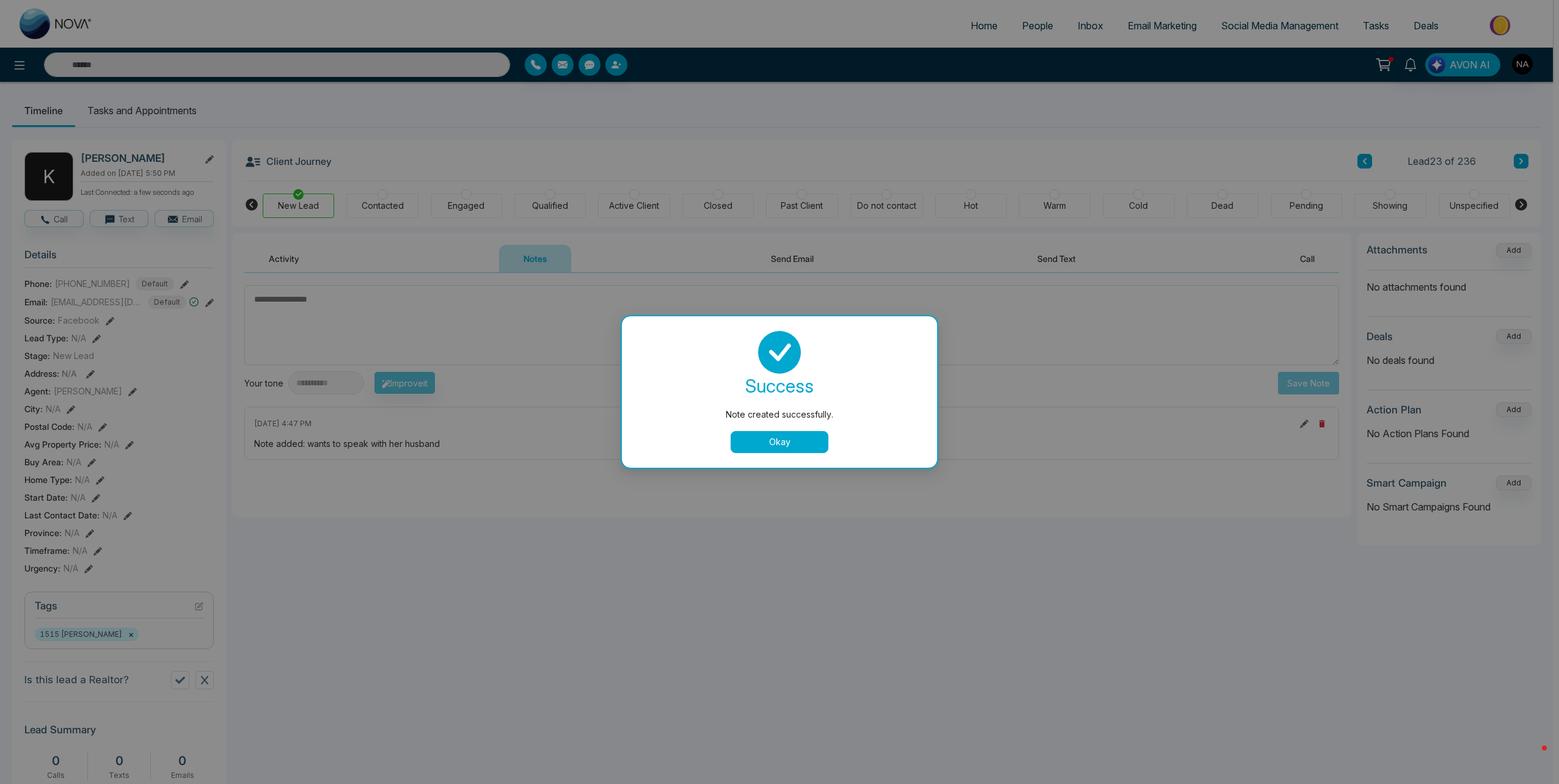
click at [798, 435] on button "Okay" at bounding box center [779, 442] width 98 height 22
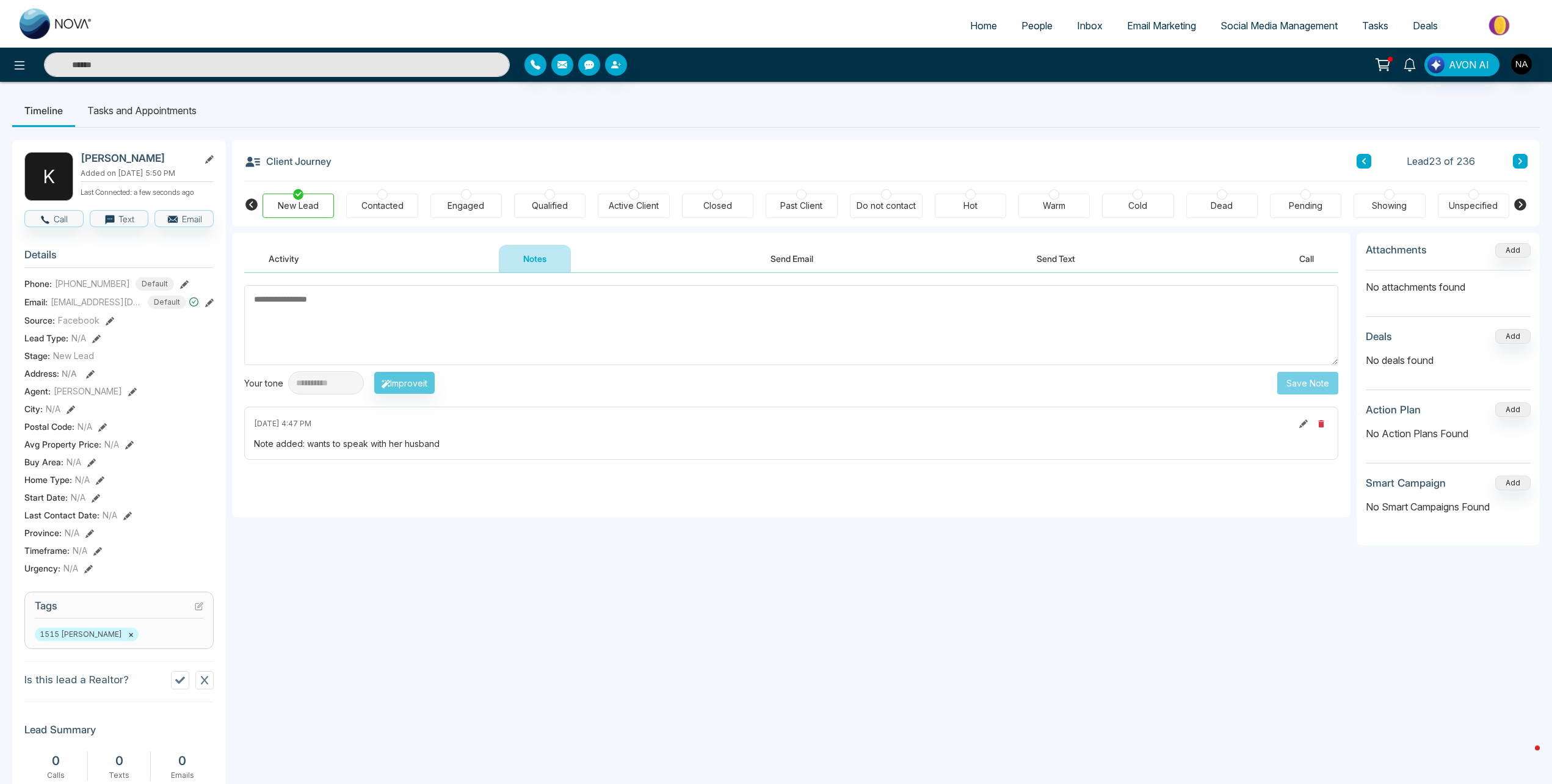
click at [390, 199] on div "Contacted" at bounding box center [382, 205] width 42 height 12
click at [140, 103] on body "Home People Inbox Email Marketing Social Media Management Tasks Deals AVON AI T…" at bounding box center [776, 392] width 1552 height 784
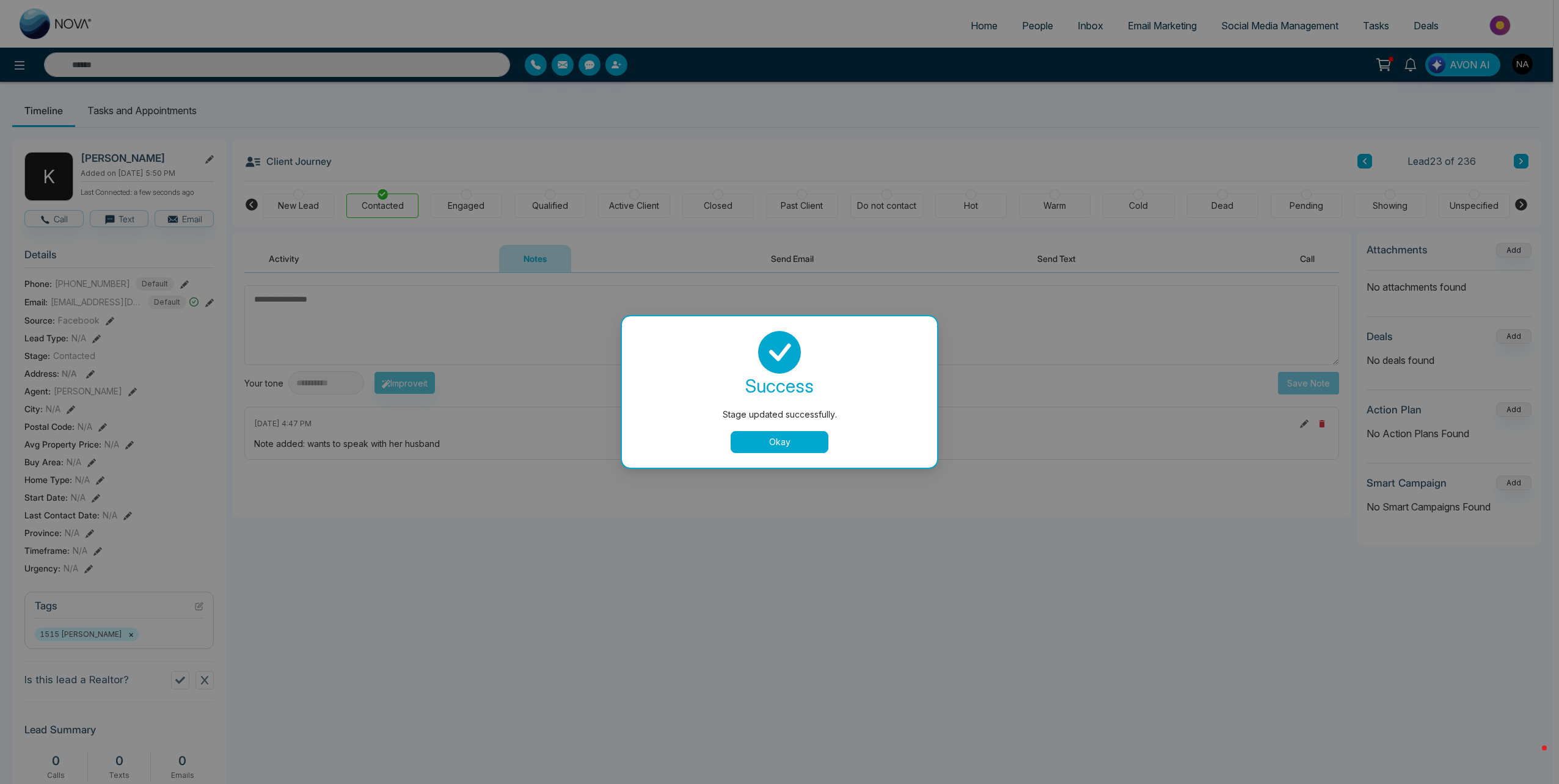
click at [784, 434] on button "Okay" at bounding box center [779, 442] width 98 height 22
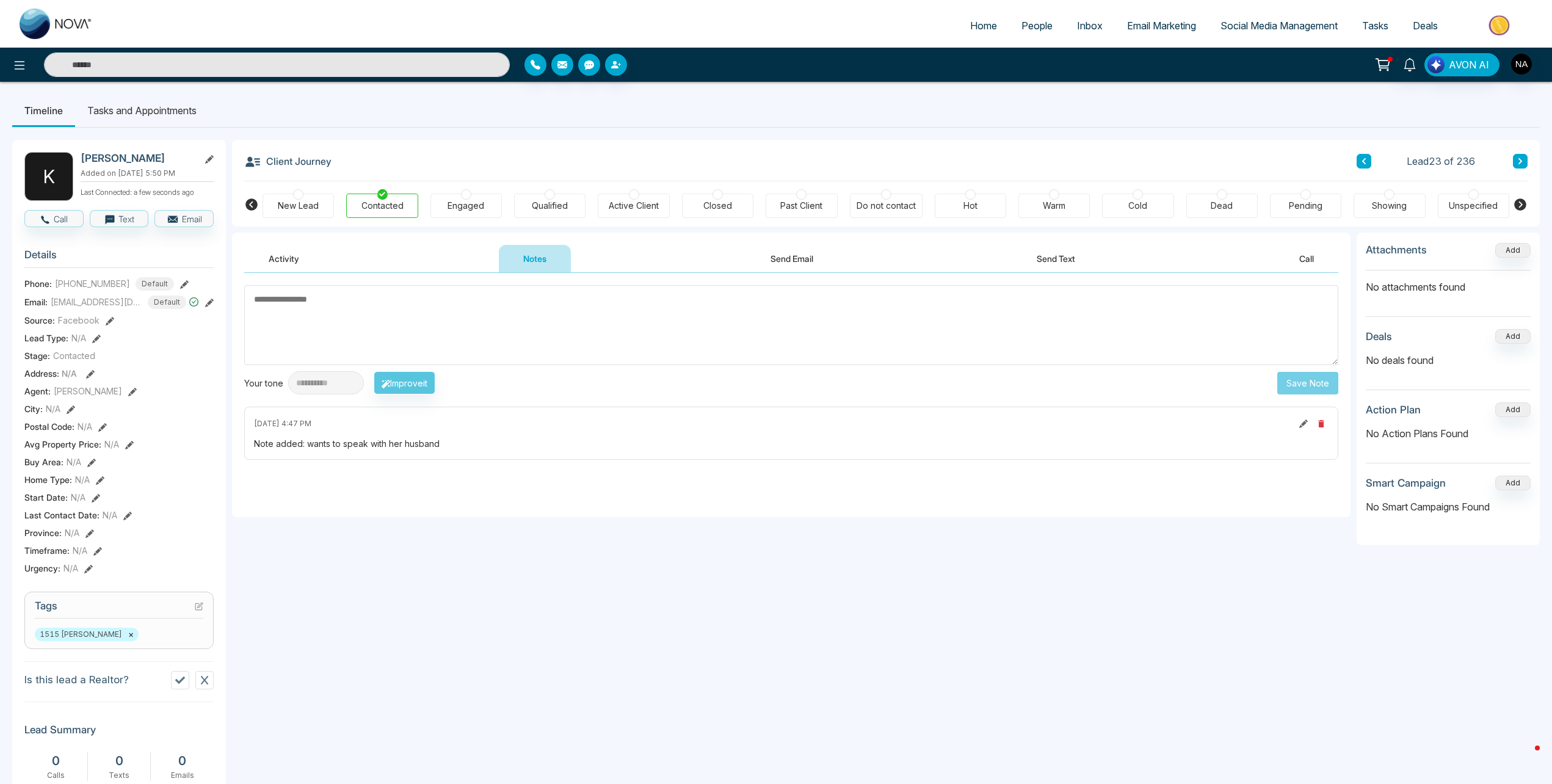
click at [161, 109] on li "Tasks and Appointments" at bounding box center [142, 111] width 134 height 33
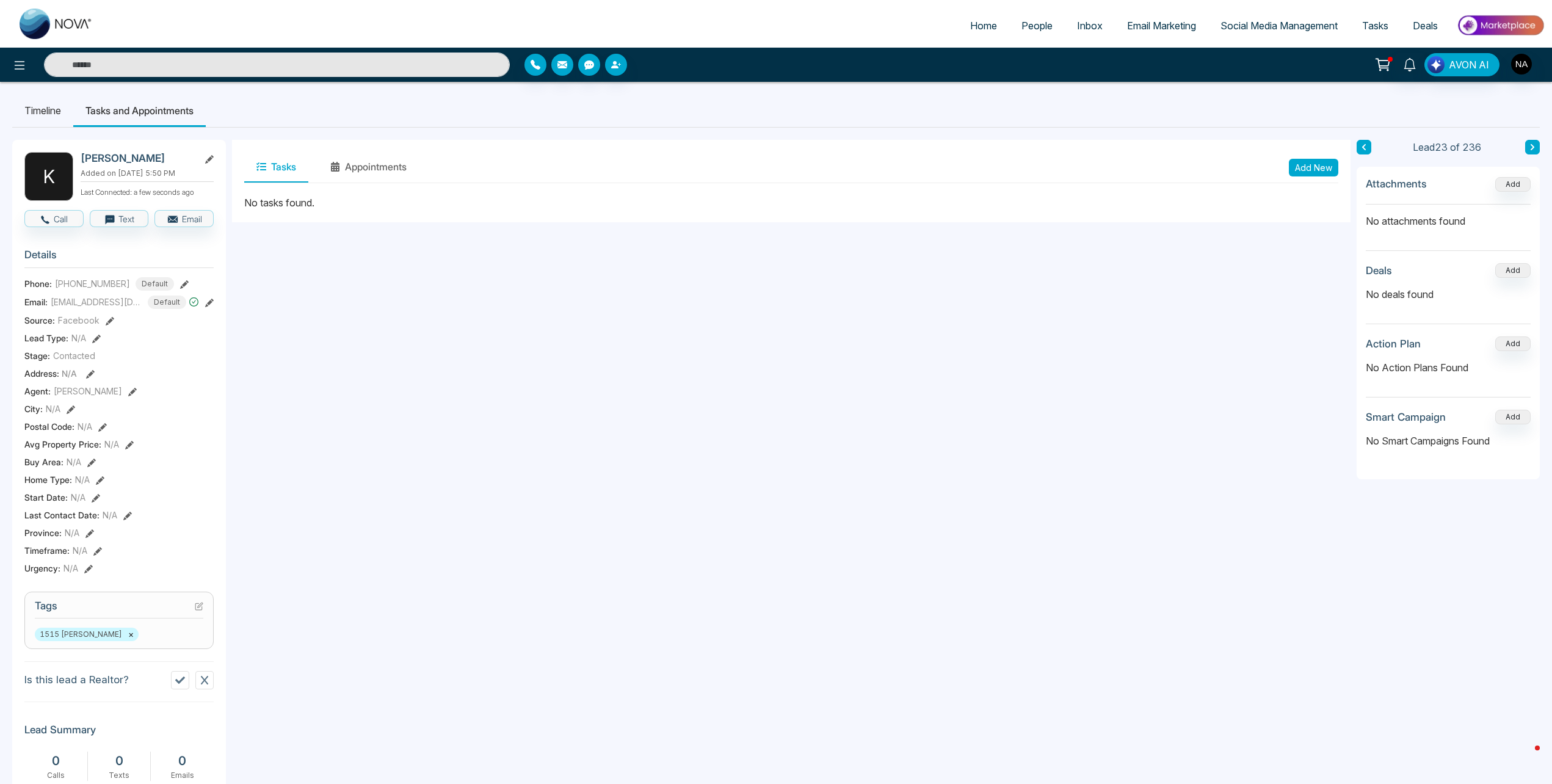
click at [1299, 159] on button "Add New" at bounding box center [1314, 168] width 49 height 18
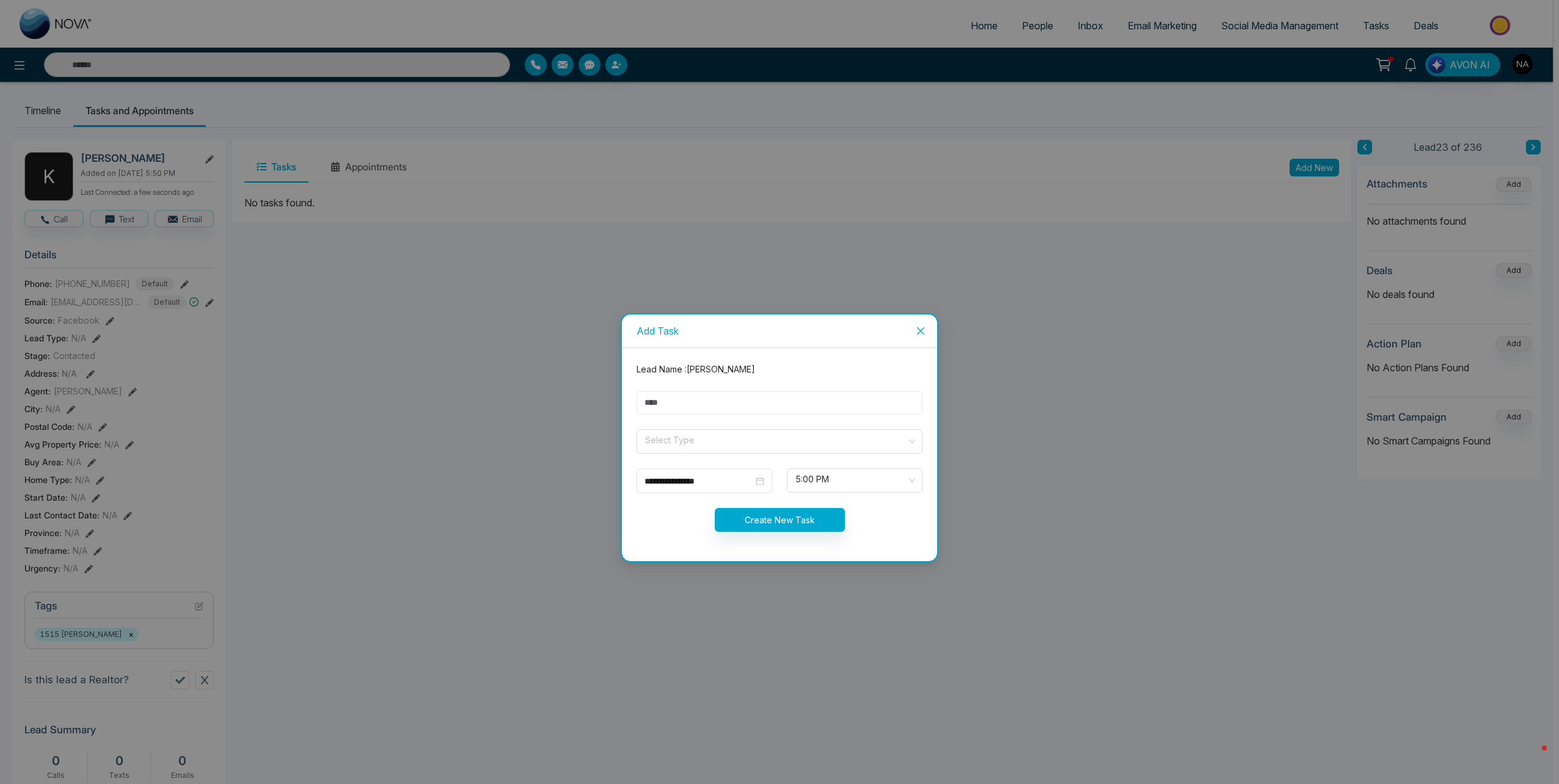
click at [670, 403] on input "text" at bounding box center [780, 402] width 286 height 24
type input "****"
click at [687, 446] on input "search" at bounding box center [775, 439] width 263 height 18
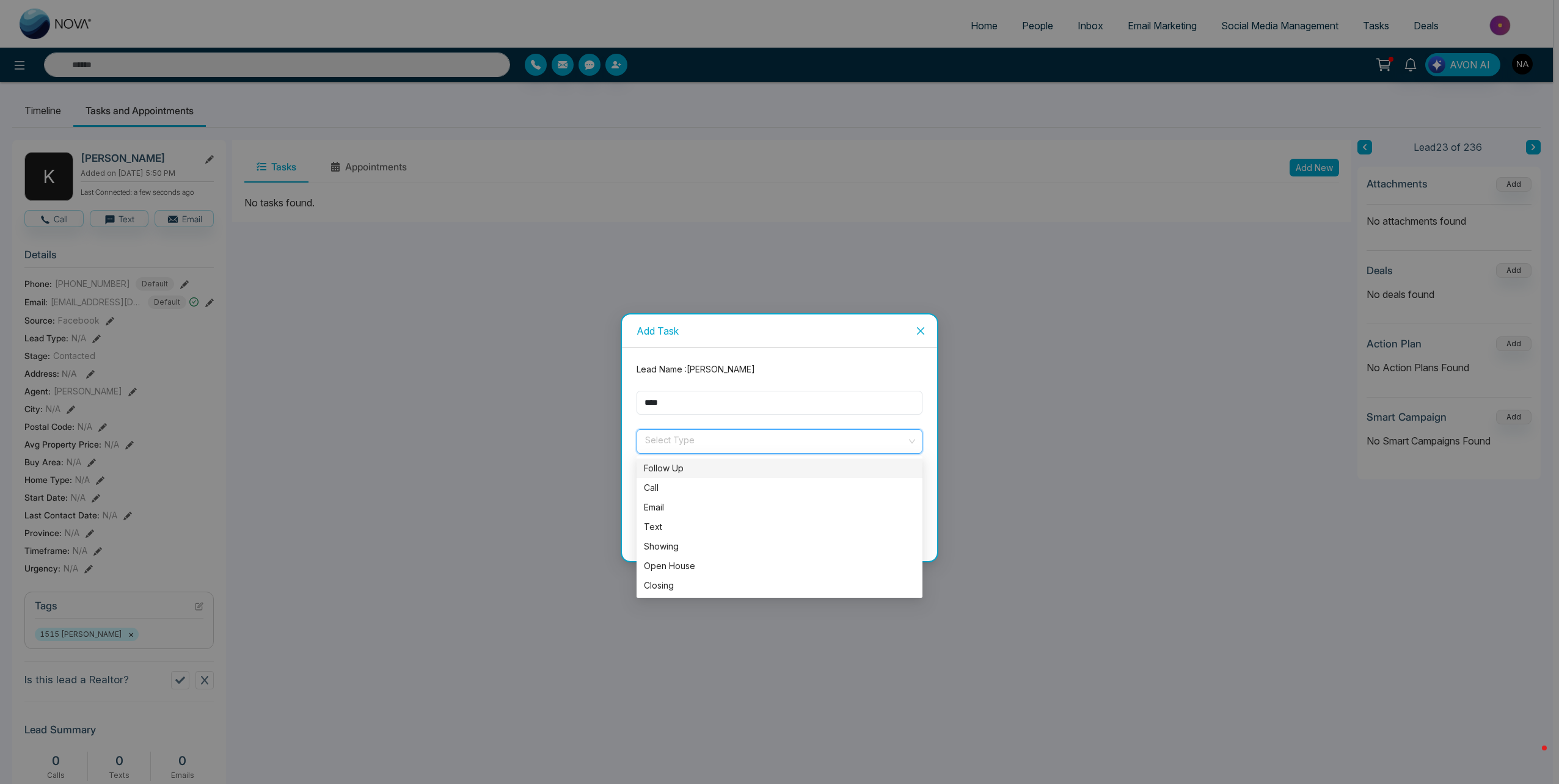
click at [660, 466] on div "Follow Up" at bounding box center [780, 468] width 272 height 13
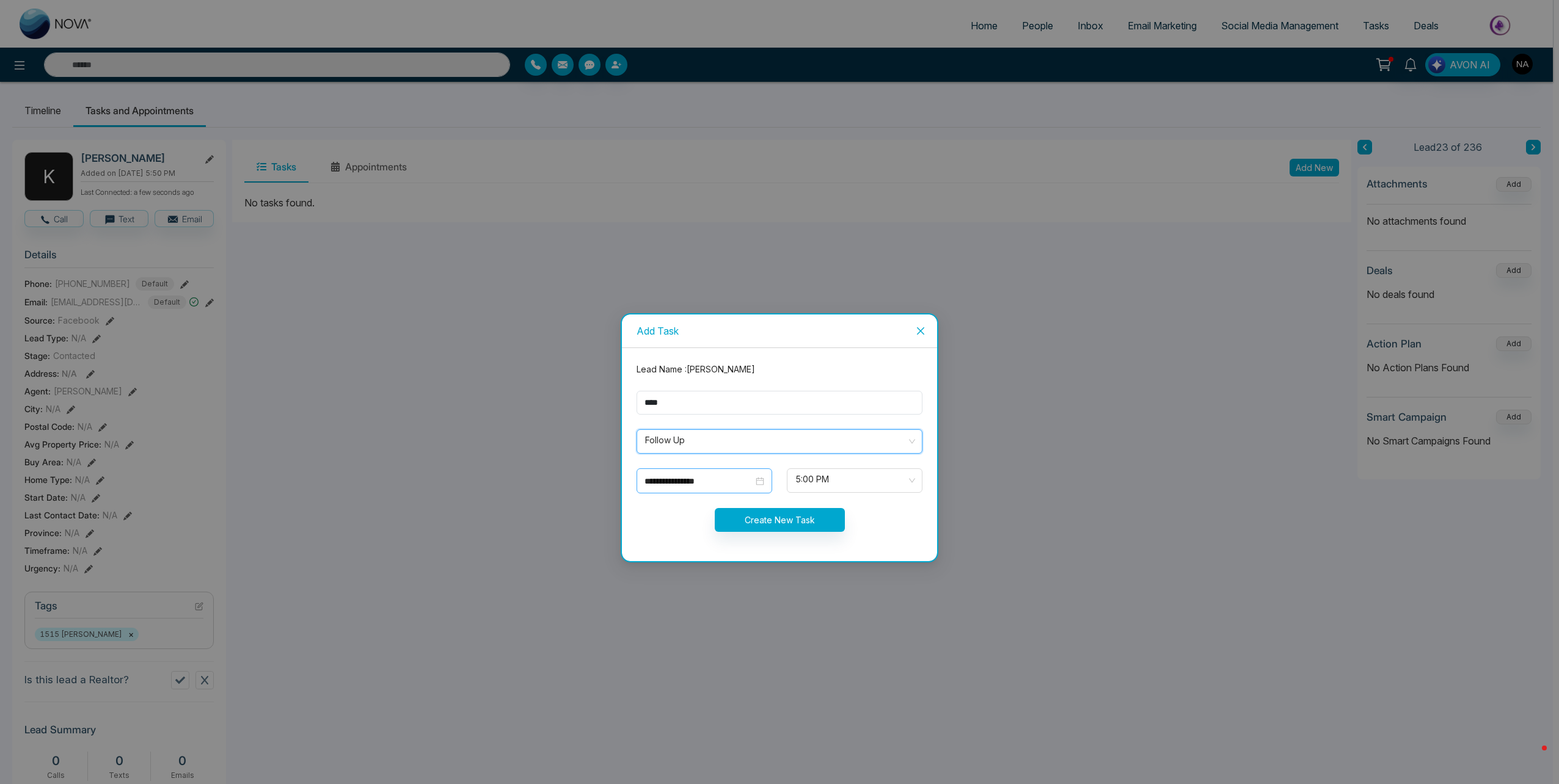
click at [686, 482] on input "**********" at bounding box center [698, 481] width 109 height 13
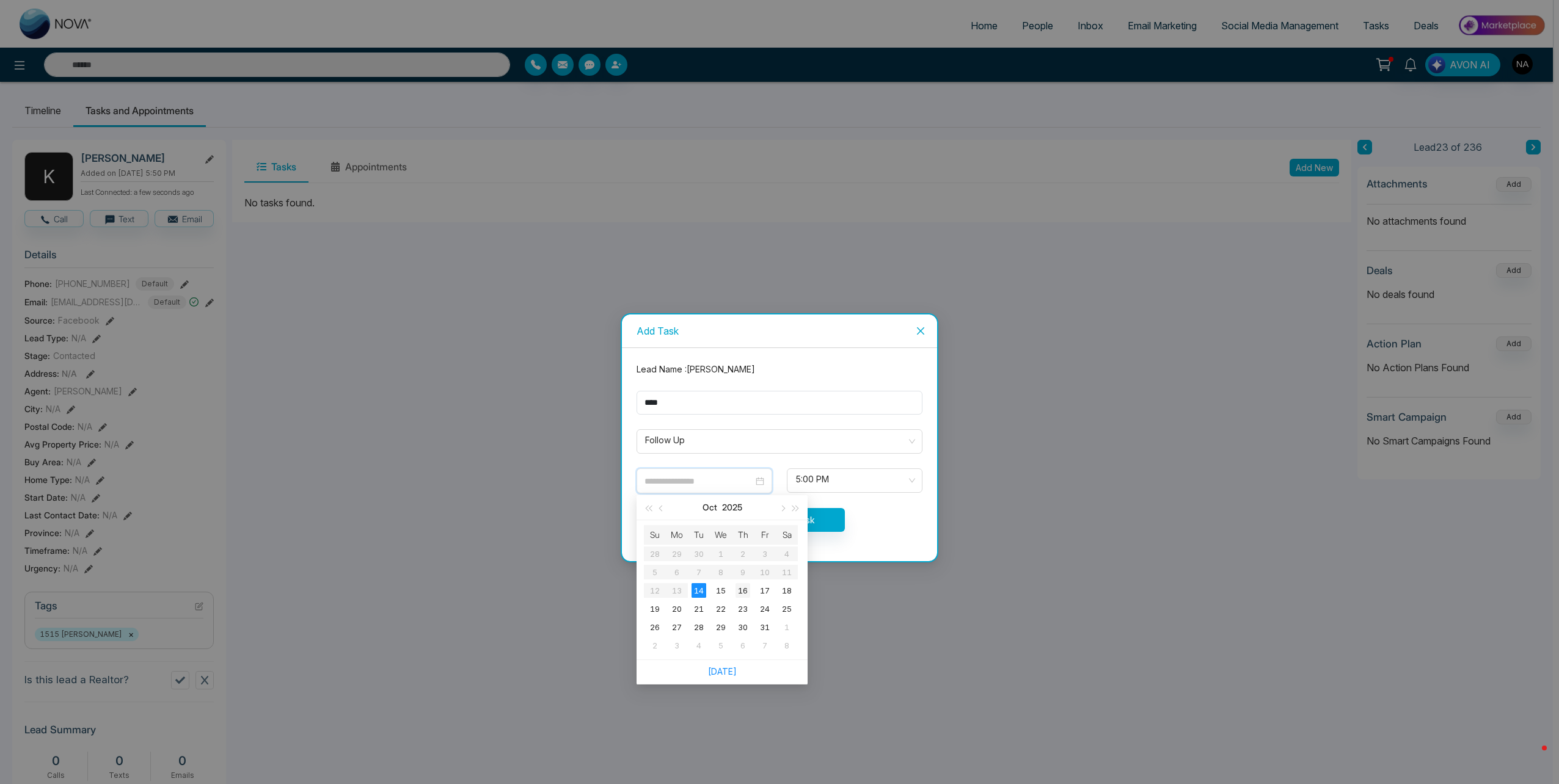
type input "**********"
click at [735, 588] on td "16" at bounding box center [743, 590] width 22 height 18
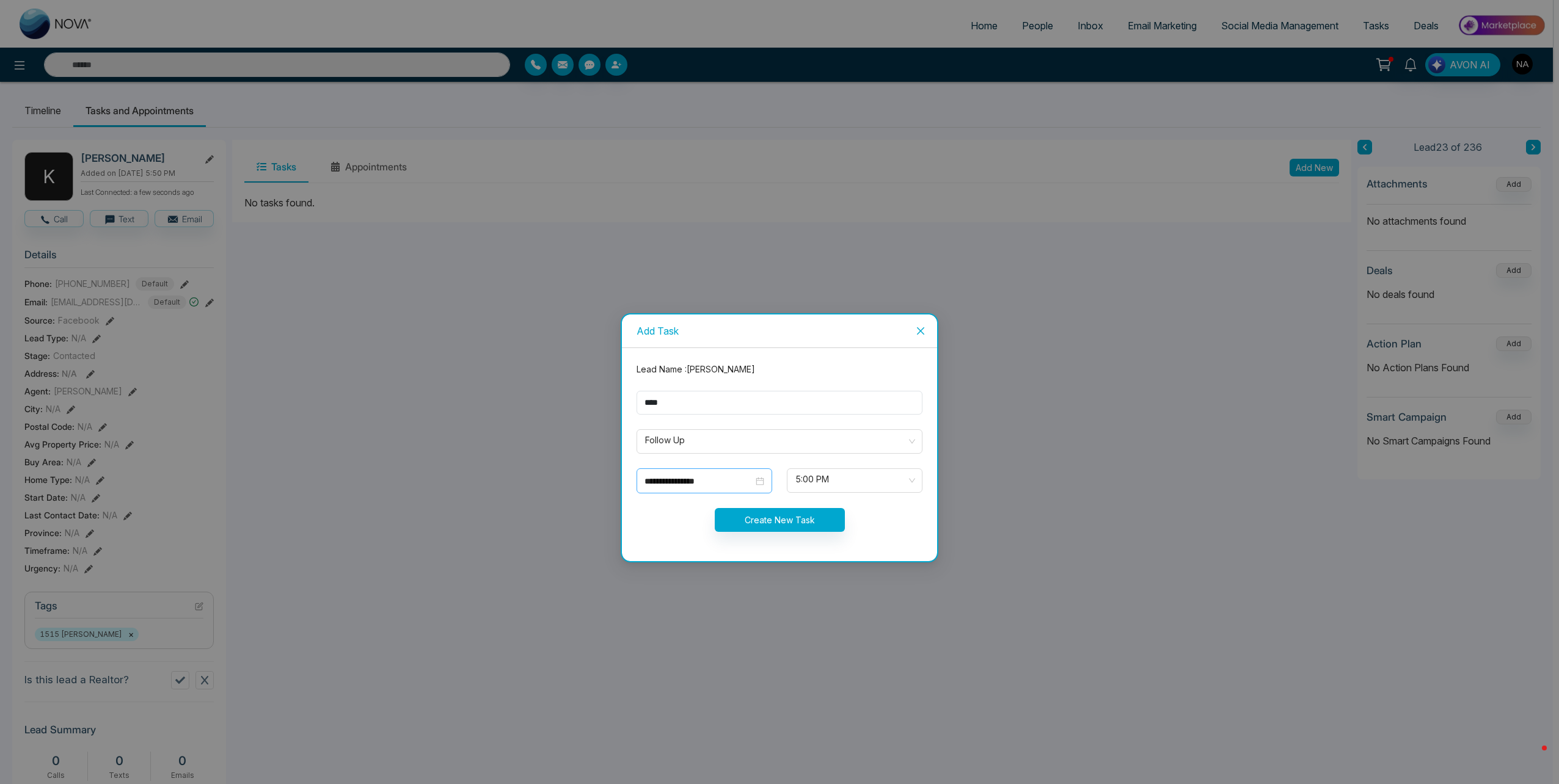
click at [715, 485] on input "**********" at bounding box center [698, 481] width 109 height 13
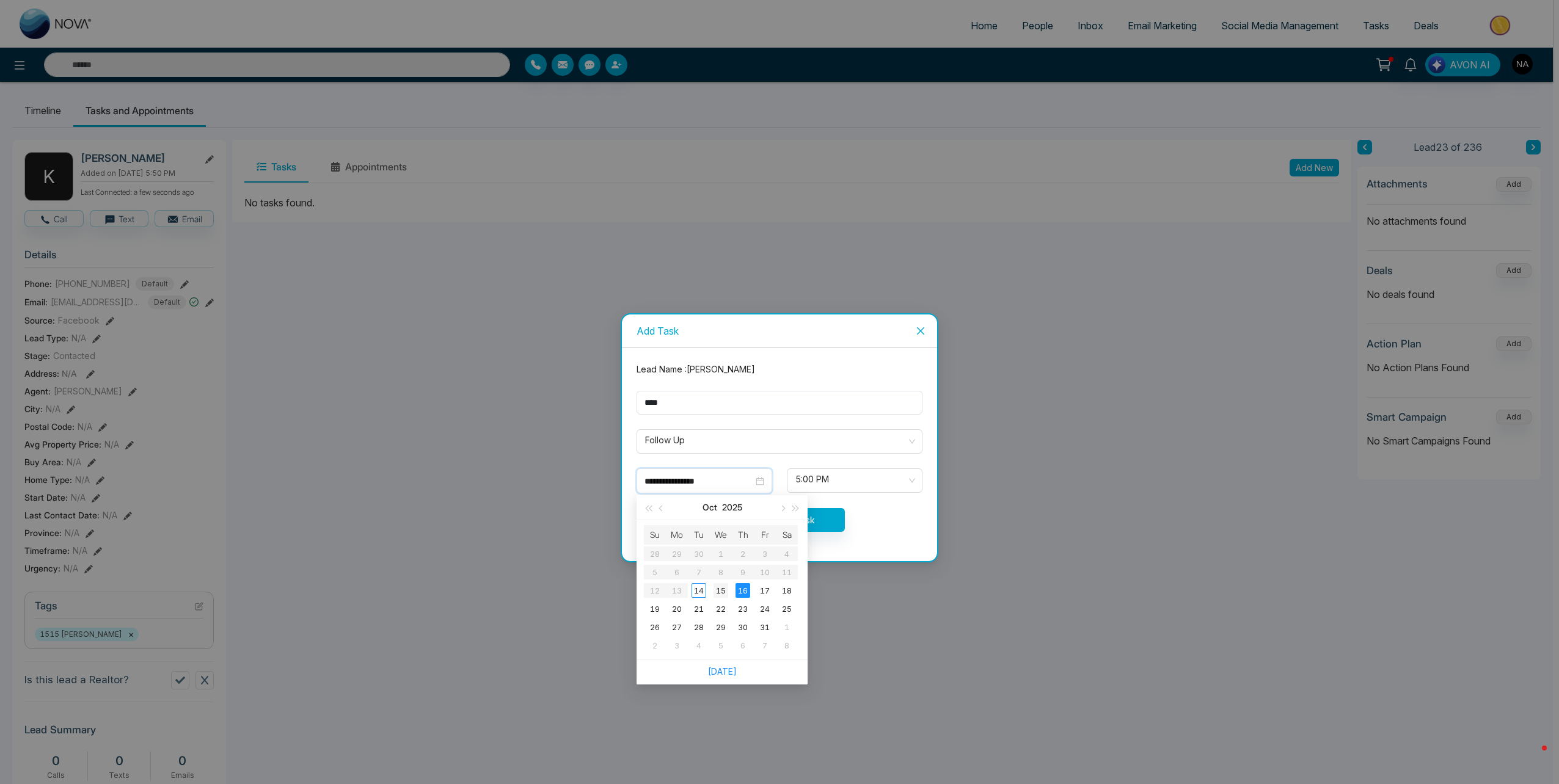
type input "**********"
click at [719, 588] on div "15" at bounding box center [721, 590] width 15 height 15
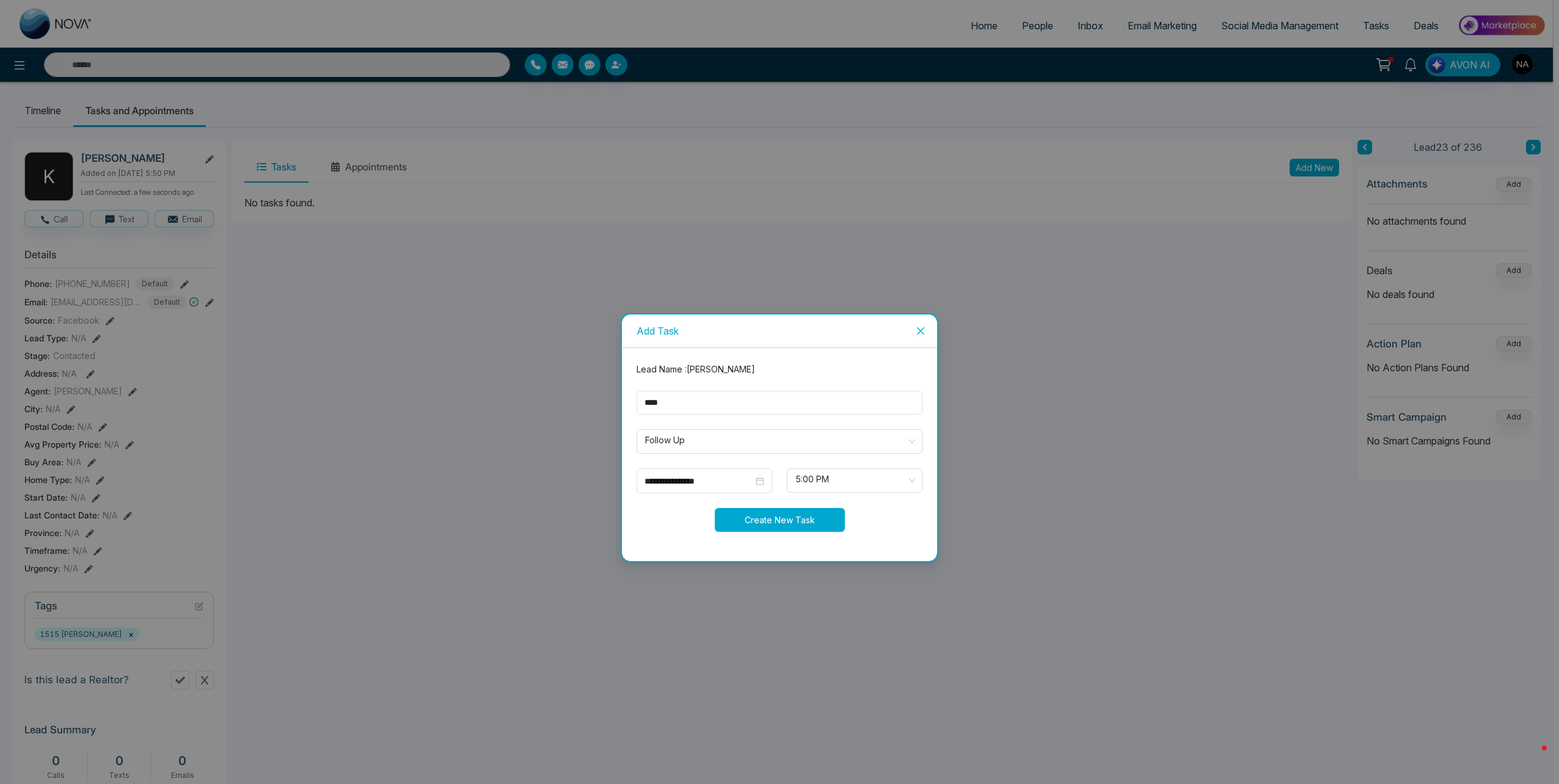
click at [814, 510] on button "Create New Task" at bounding box center [780, 519] width 130 height 24
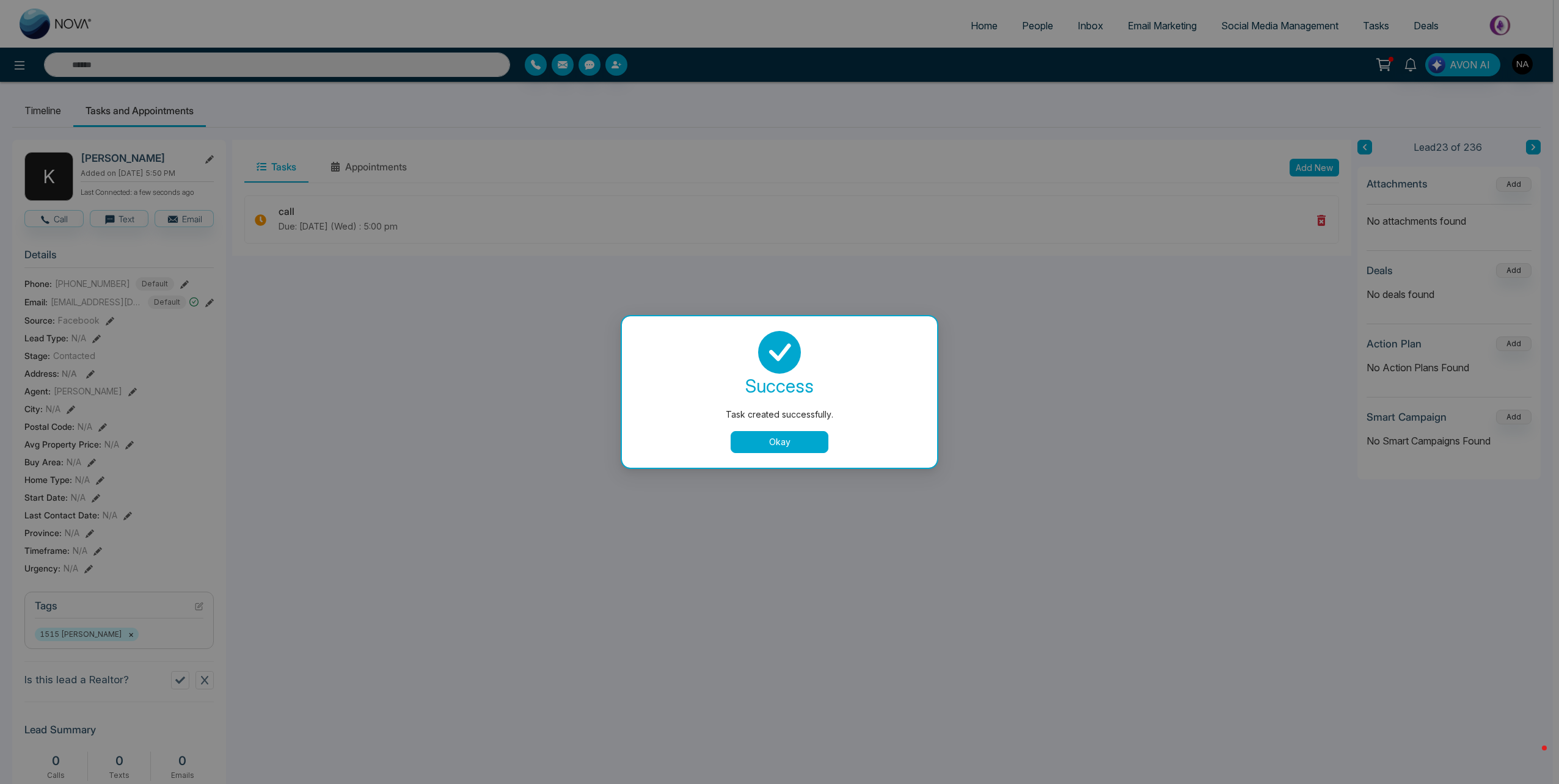
click at [808, 447] on button "Okay" at bounding box center [779, 442] width 98 height 22
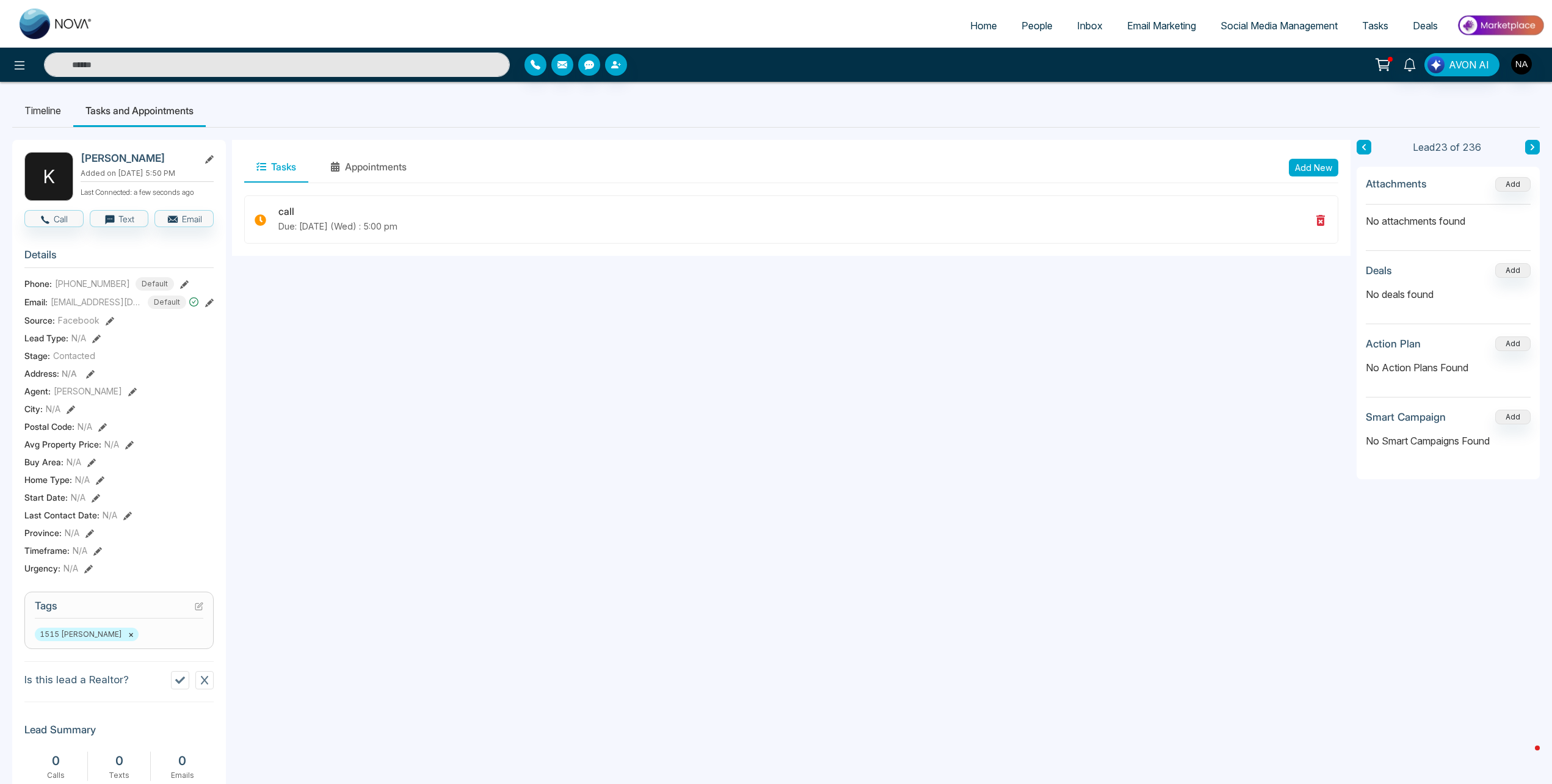
click at [1534, 143] on button at bounding box center [1533, 147] width 15 height 15
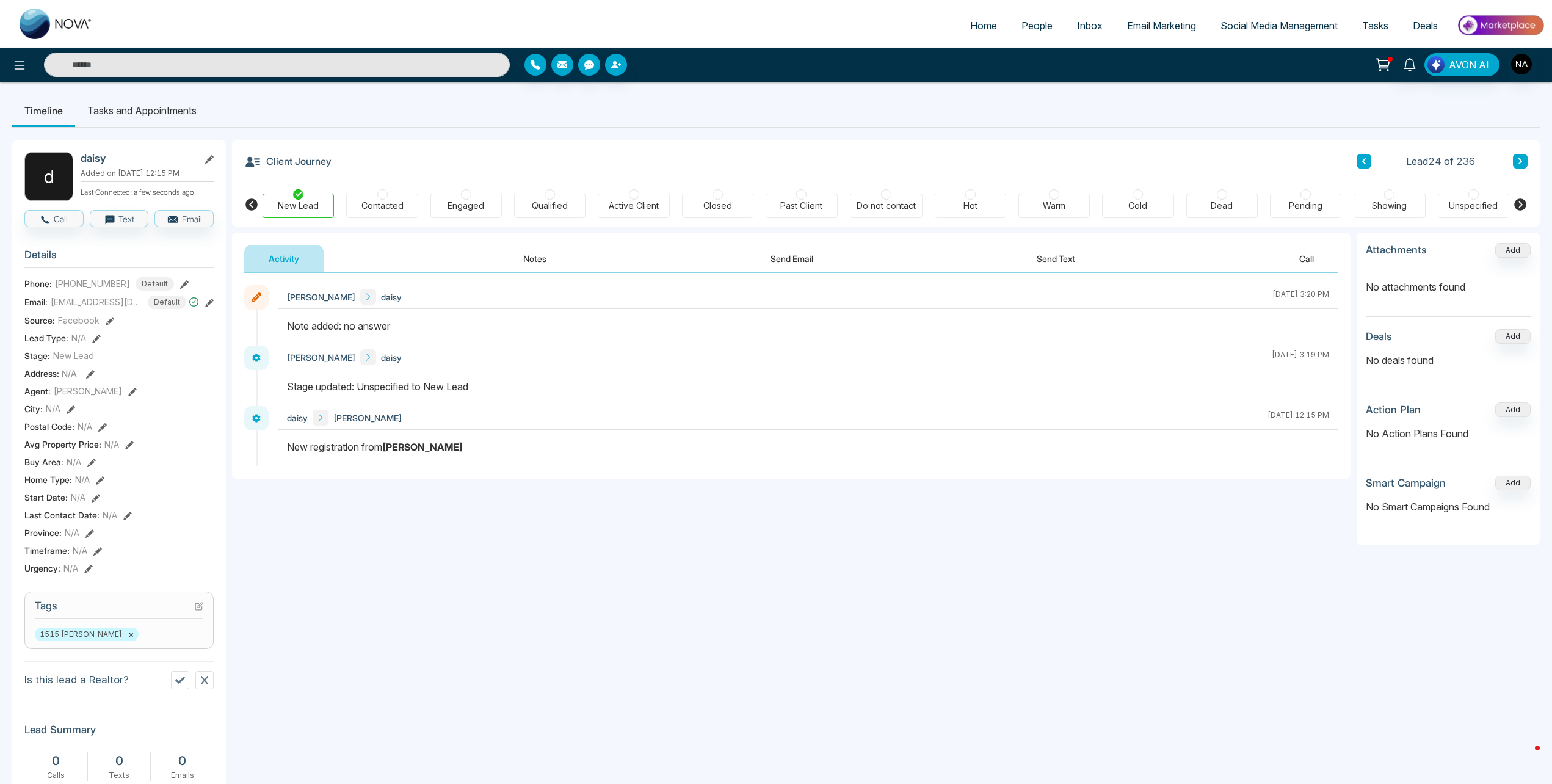
click at [1370, 159] on button at bounding box center [1364, 162] width 15 height 15
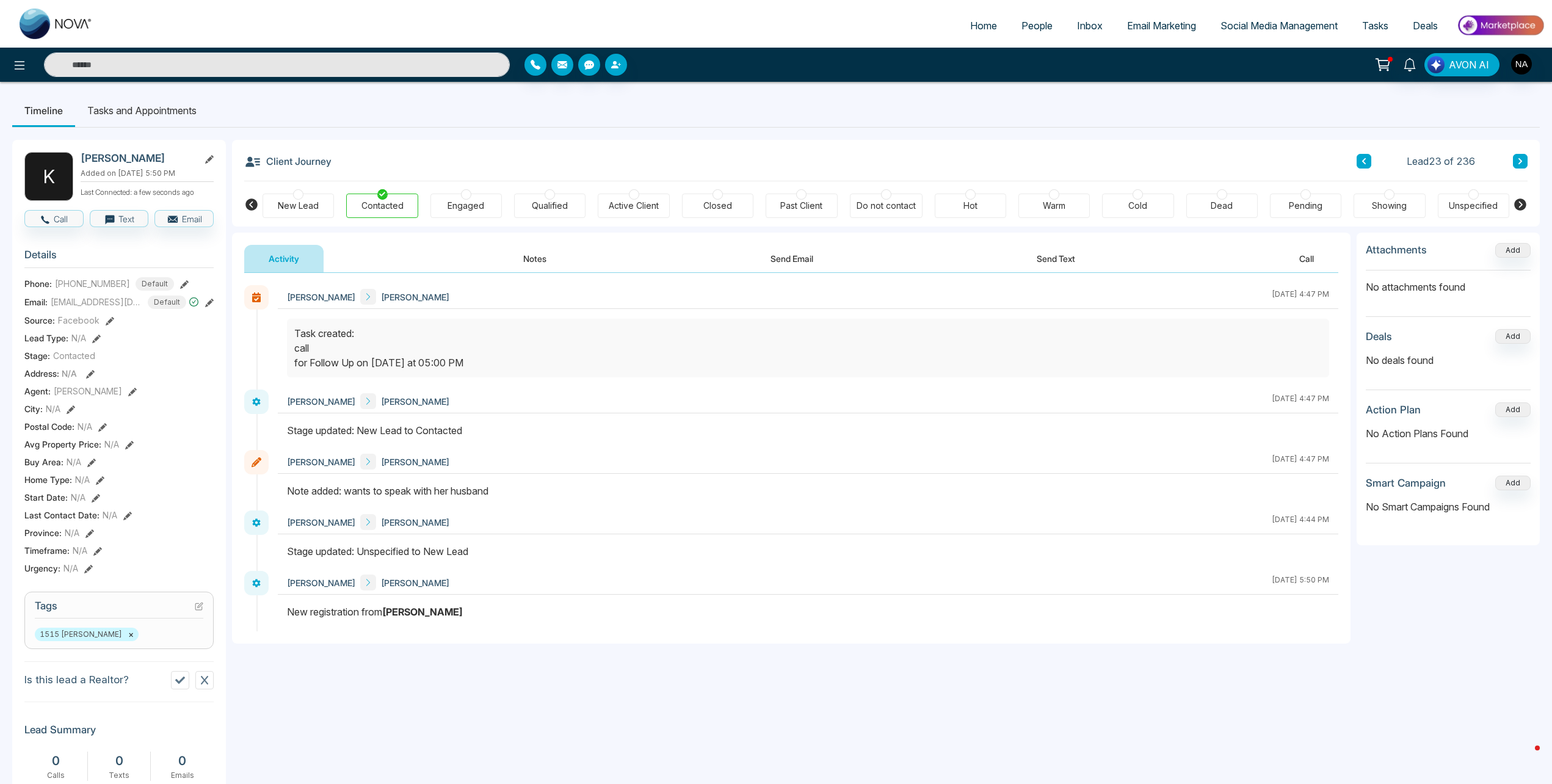
click at [180, 284] on icon at bounding box center [185, 285] width 8 height 8
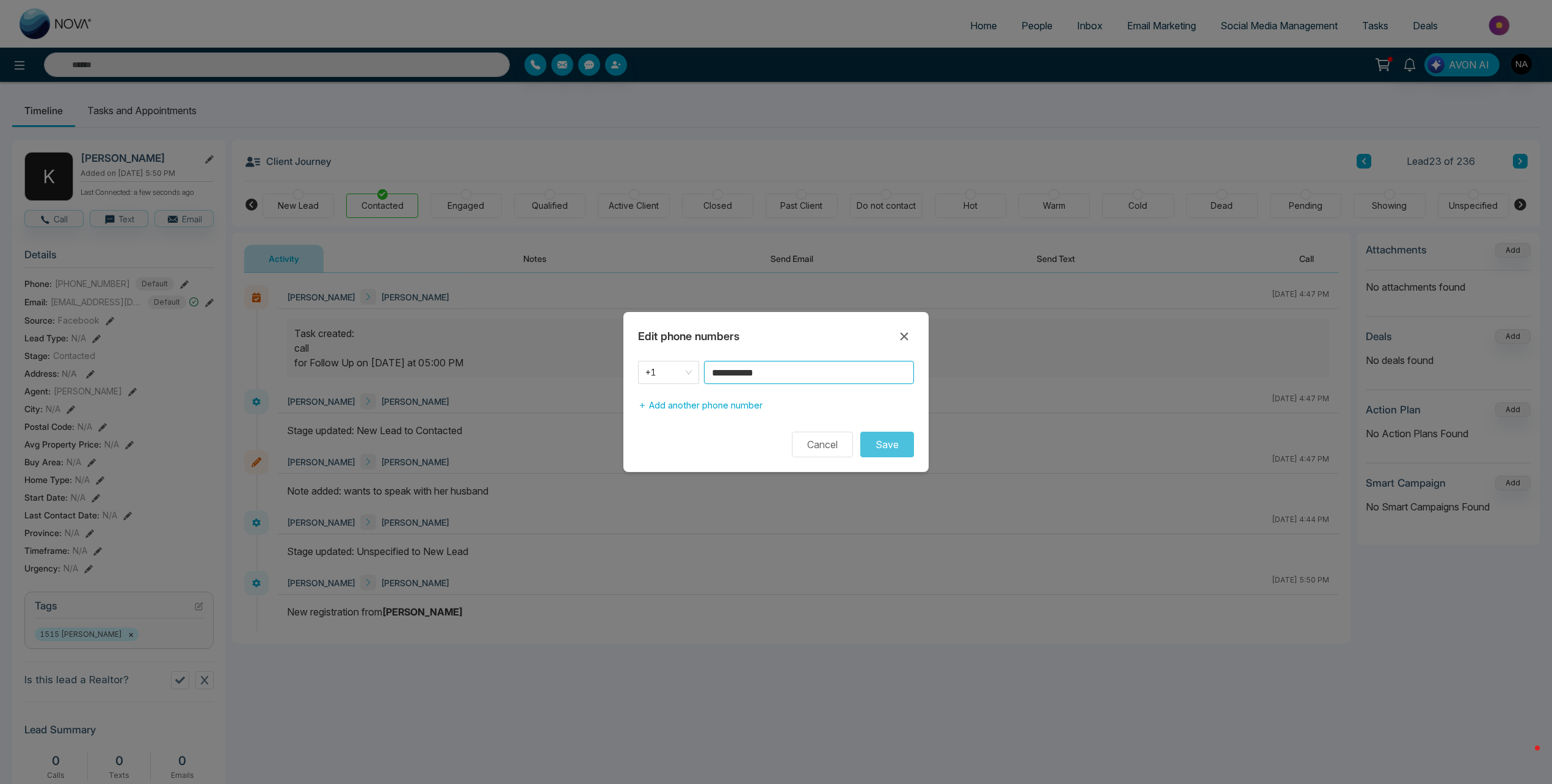
click at [765, 376] on input "**********" at bounding box center [809, 372] width 210 height 23
type input "**********"
click at [880, 436] on button "Save" at bounding box center [888, 444] width 54 height 25
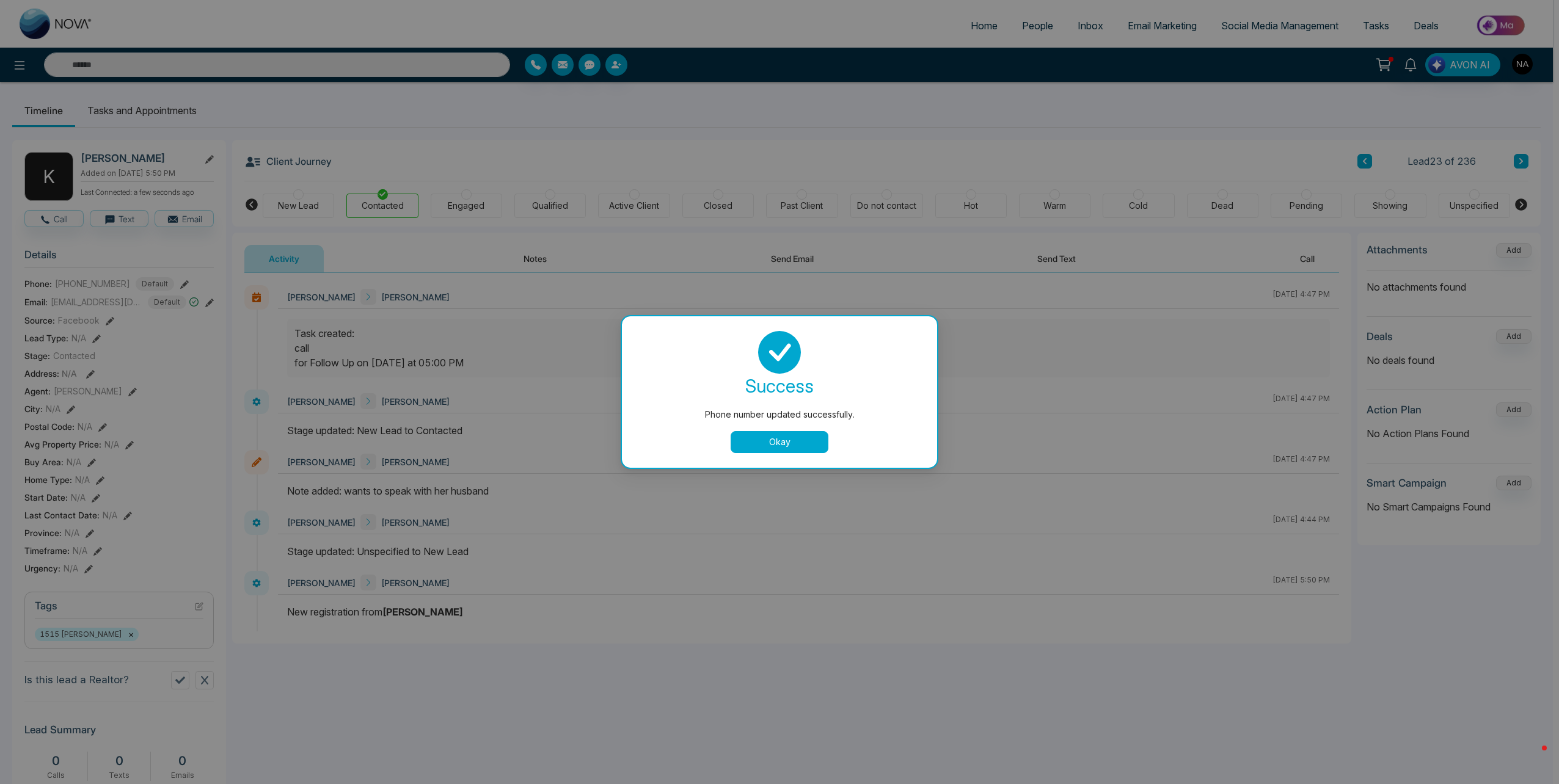
click at [793, 440] on button "Okay" at bounding box center [779, 442] width 98 height 22
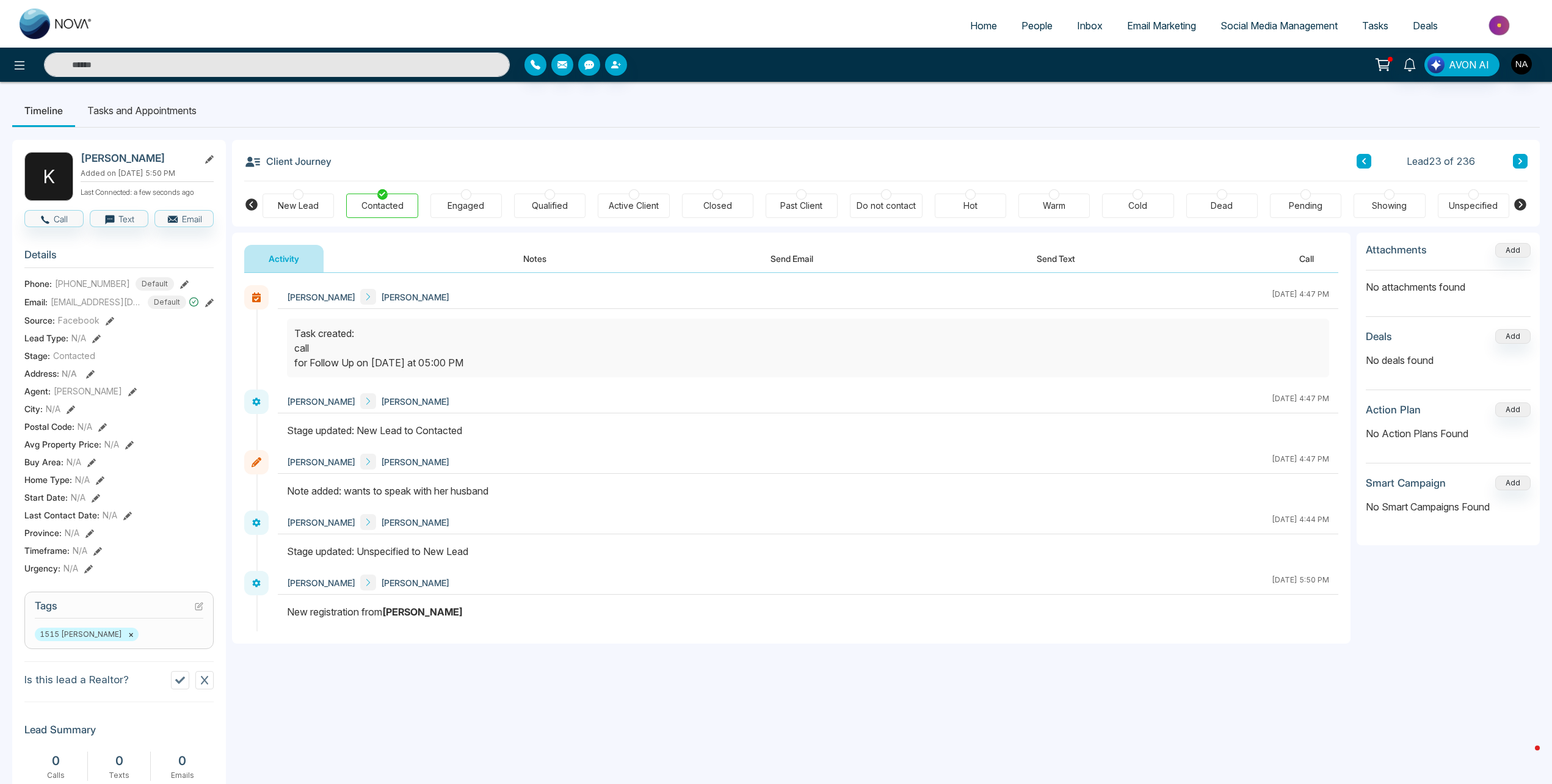
click at [1523, 166] on button at bounding box center [1521, 162] width 15 height 15
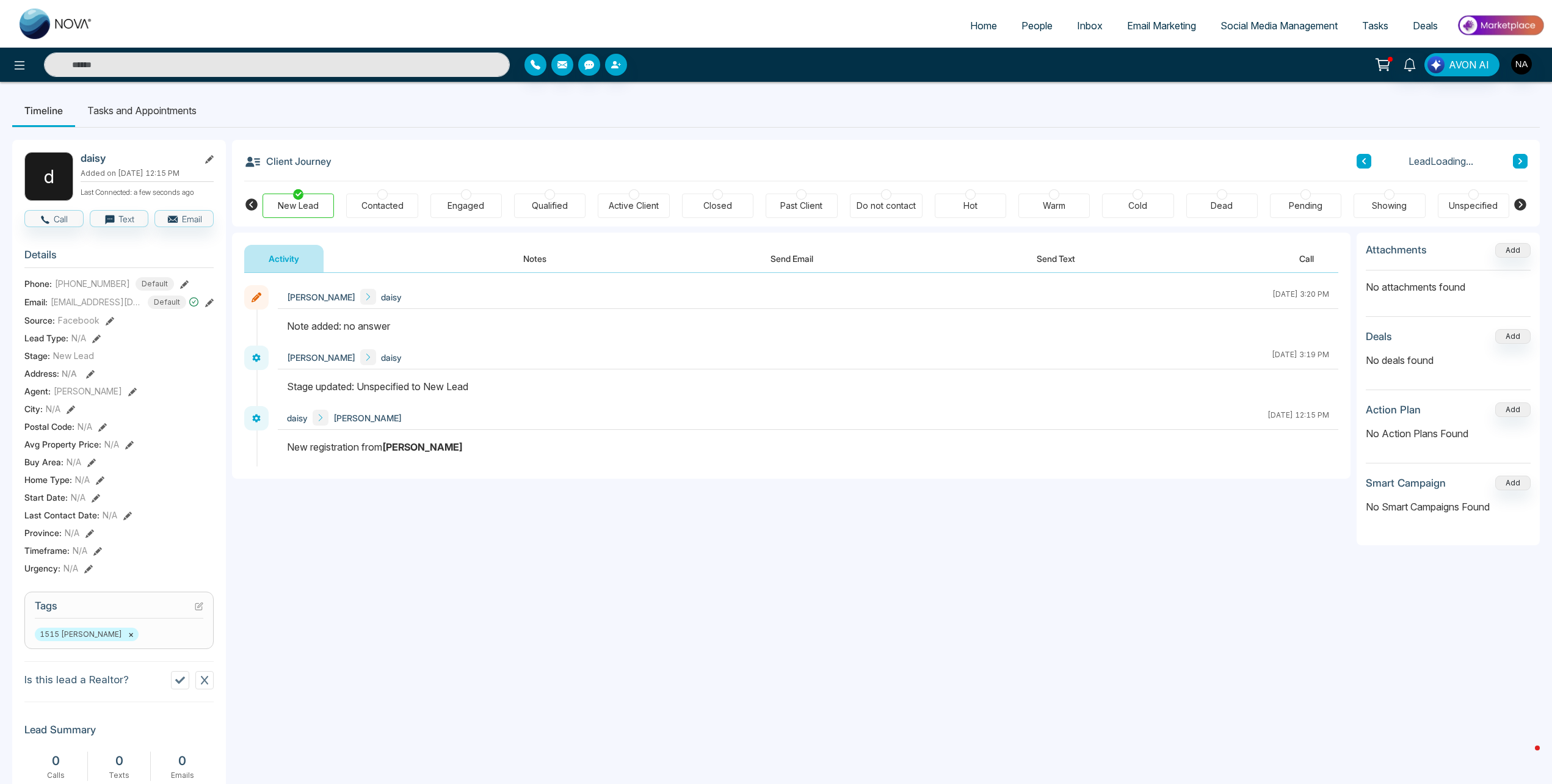
click at [1523, 166] on button at bounding box center [1521, 162] width 15 height 15
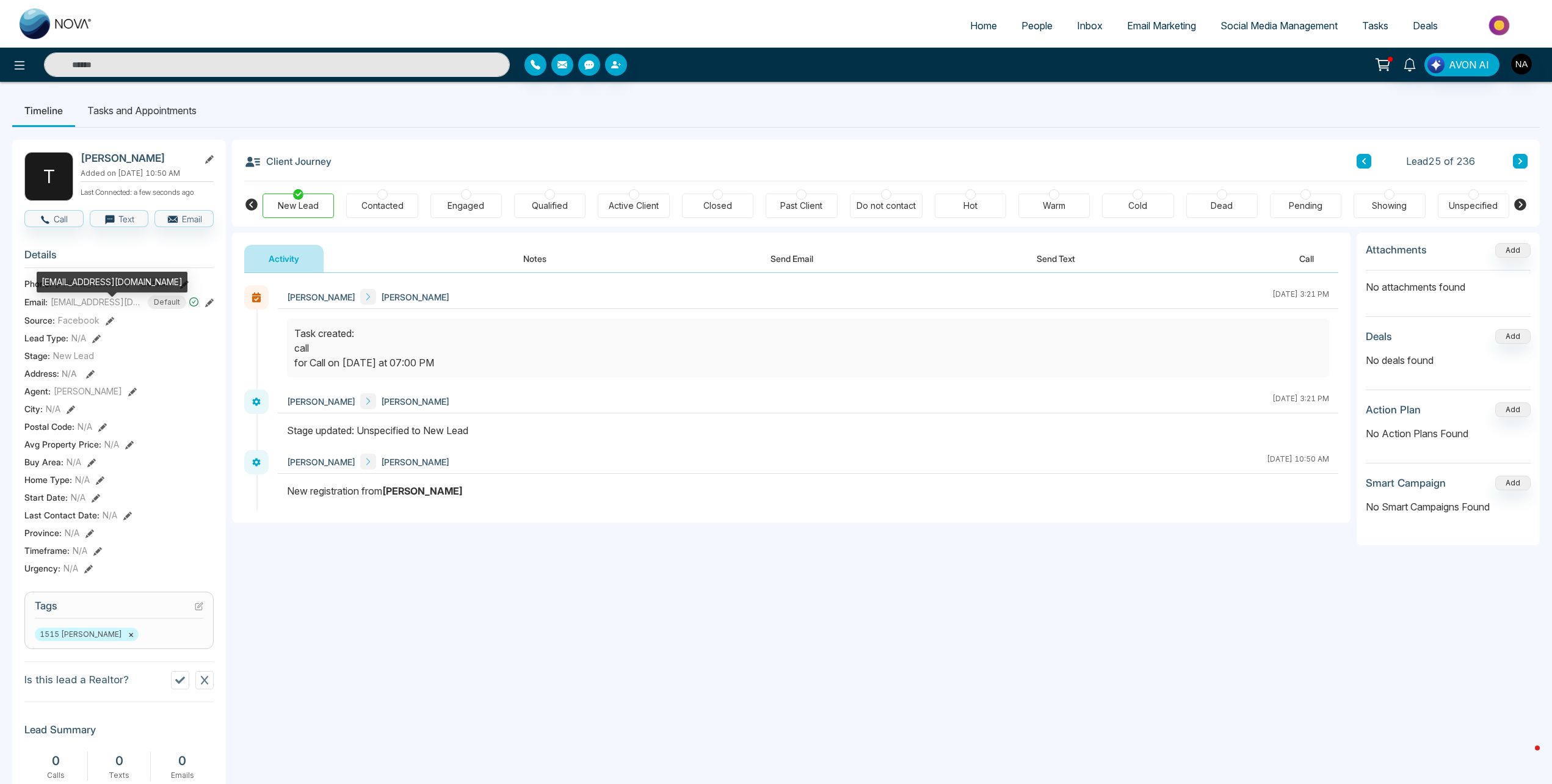
click at [86, 280] on div "[EMAIL_ADDRESS][DOMAIN_NAME]" at bounding box center [112, 281] width 151 height 21
click at [87, 280] on div "[EMAIL_ADDRESS][DOMAIN_NAME]" at bounding box center [112, 281] width 151 height 21
copy div "[EMAIL_ADDRESS][DOMAIN_NAME]"
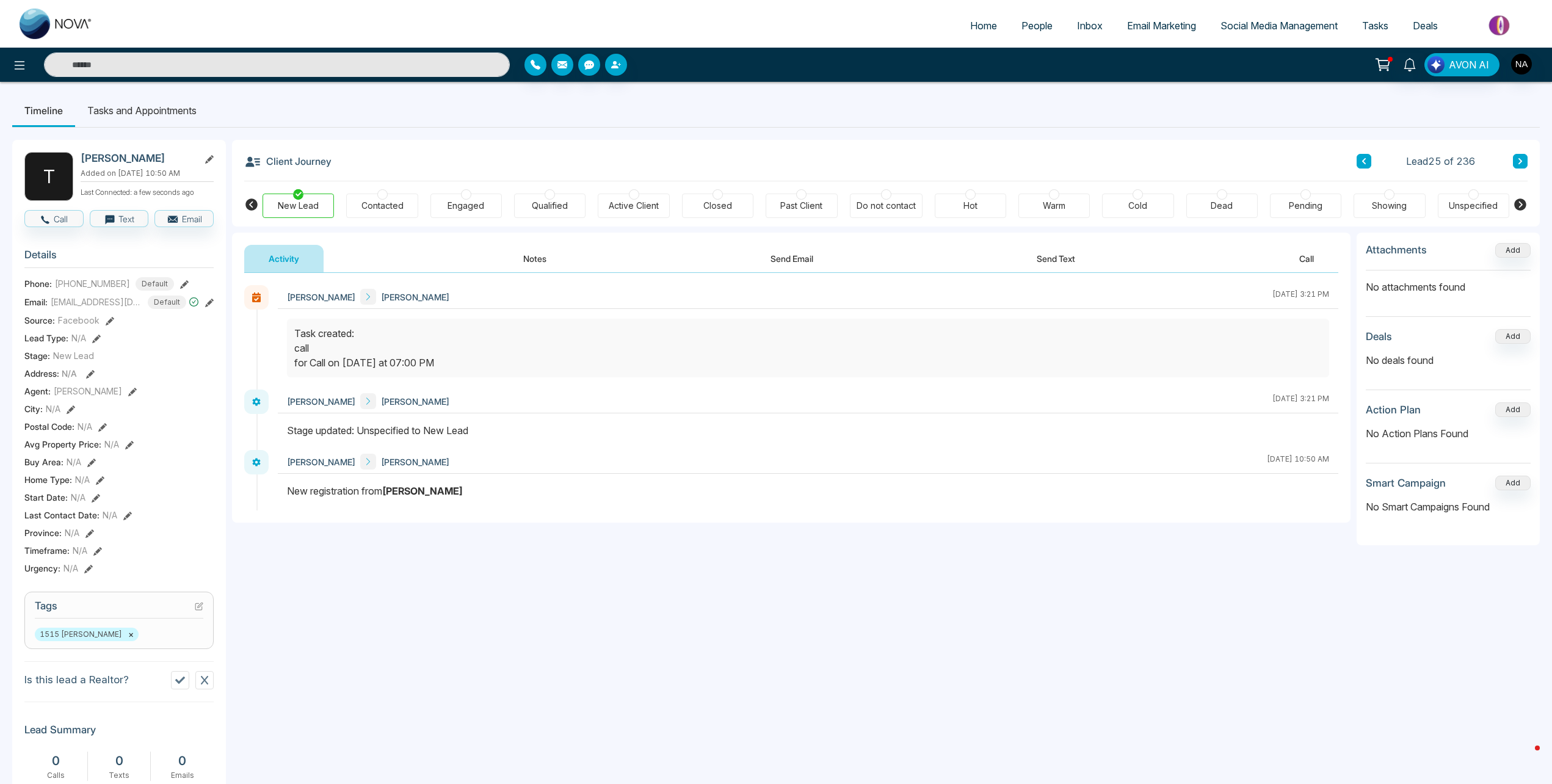
drag, startPoint x: 535, startPoint y: 269, endPoint x: 534, endPoint y: 280, distance: 11.0
click at [535, 269] on button "Notes" at bounding box center [535, 258] width 72 height 27
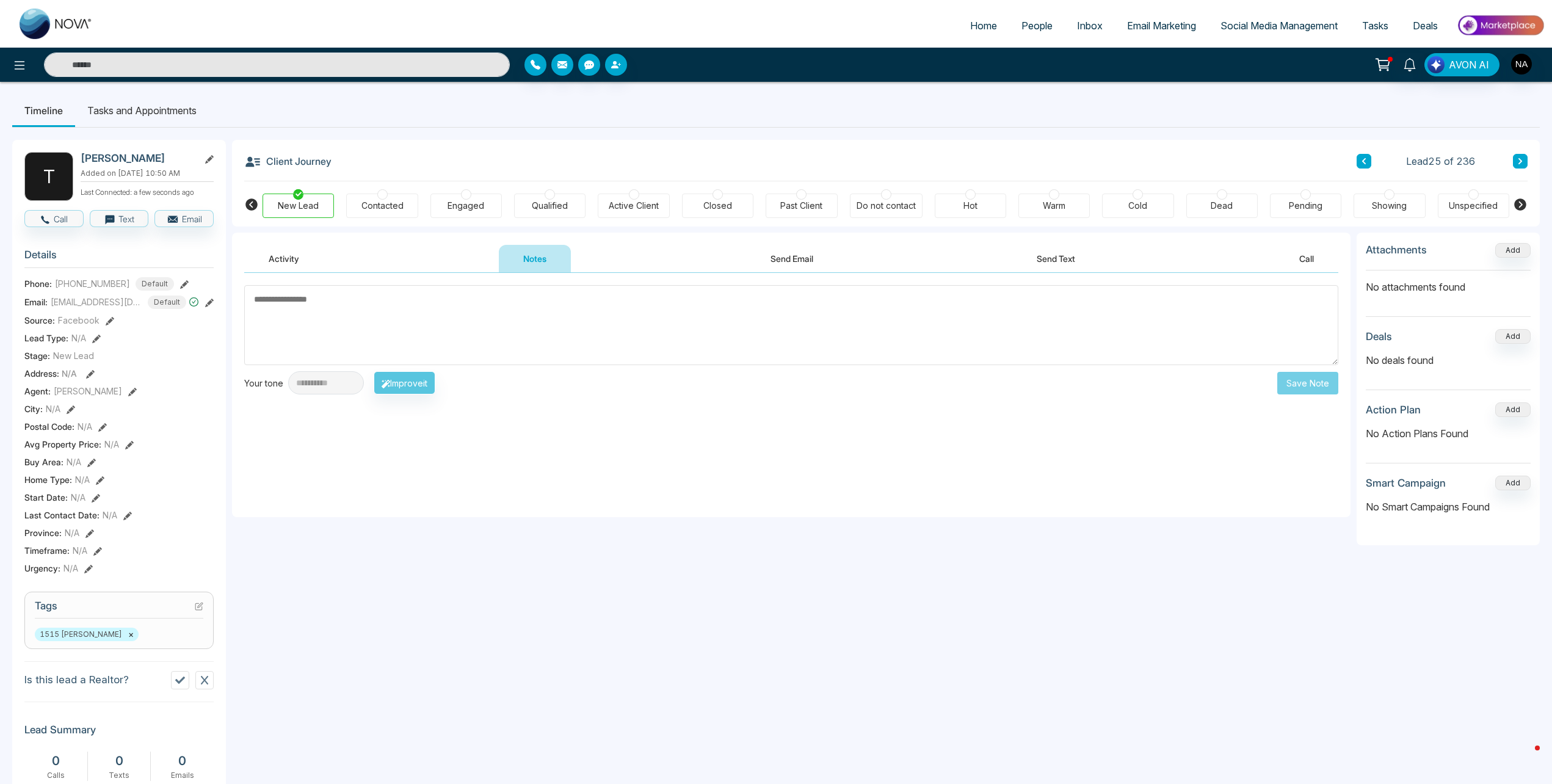
click at [405, 335] on textarea at bounding box center [792, 326] width 1094 height 80
click at [355, 197] on div "Contacted" at bounding box center [381, 206] width 71 height 25
click at [350, 345] on textarea at bounding box center [792, 326] width 1094 height 80
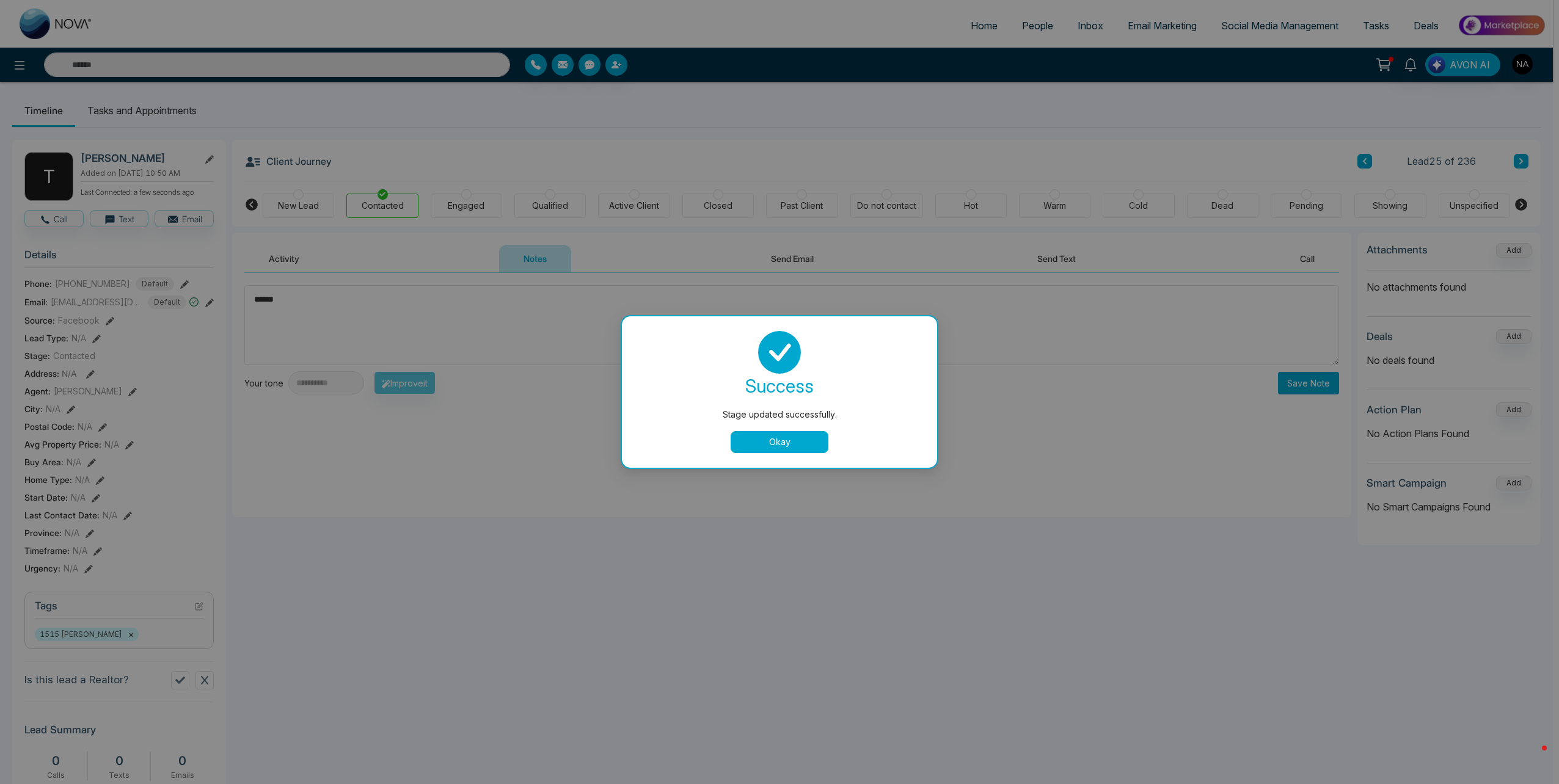
click at [529, 458] on div "Stage updated successfully. success Stage updated successfully. Okay" at bounding box center [780, 392] width 1559 height 784
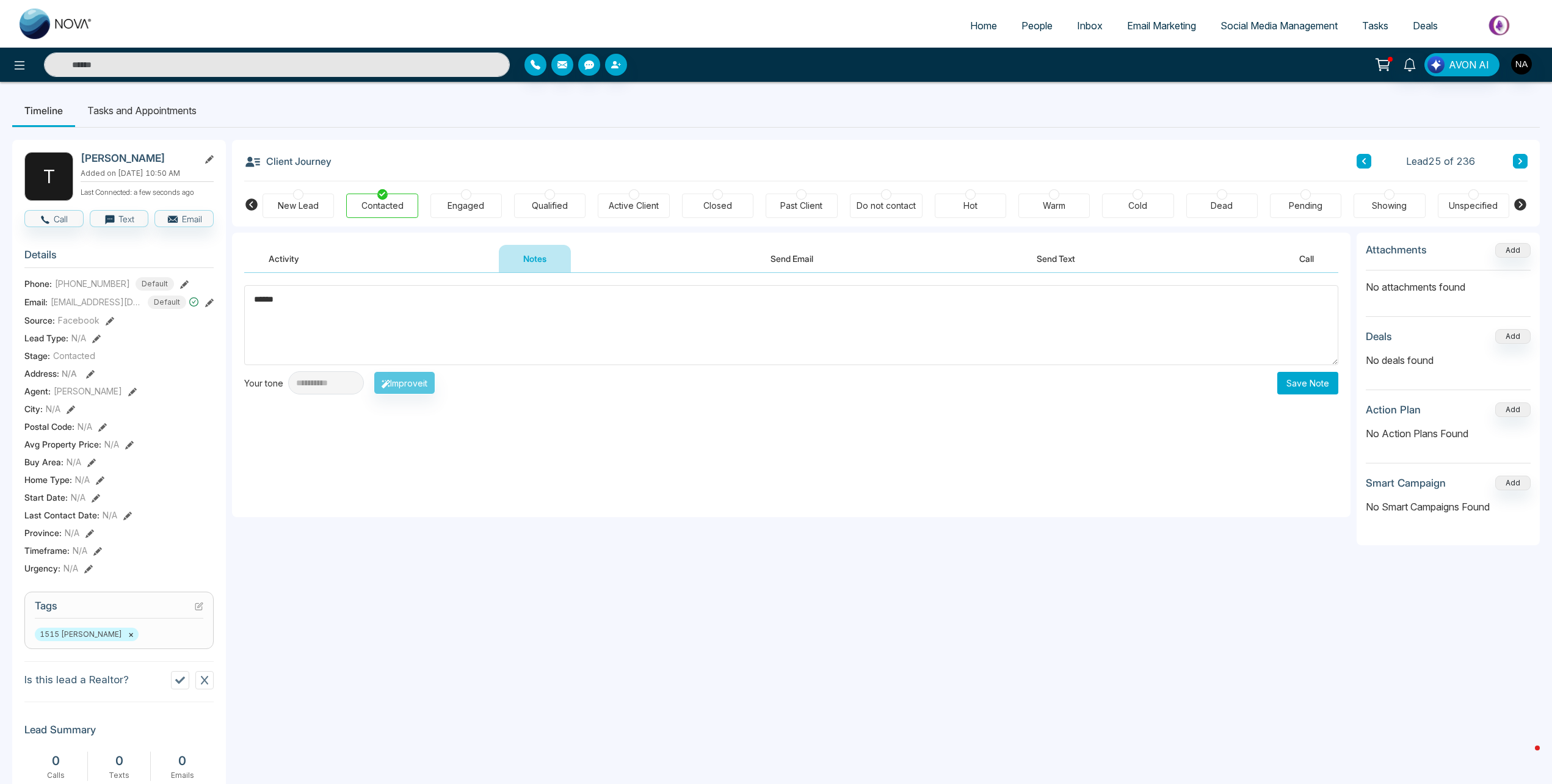
click at [353, 308] on textarea "******" at bounding box center [792, 326] width 1094 height 80
type textarea "**********"
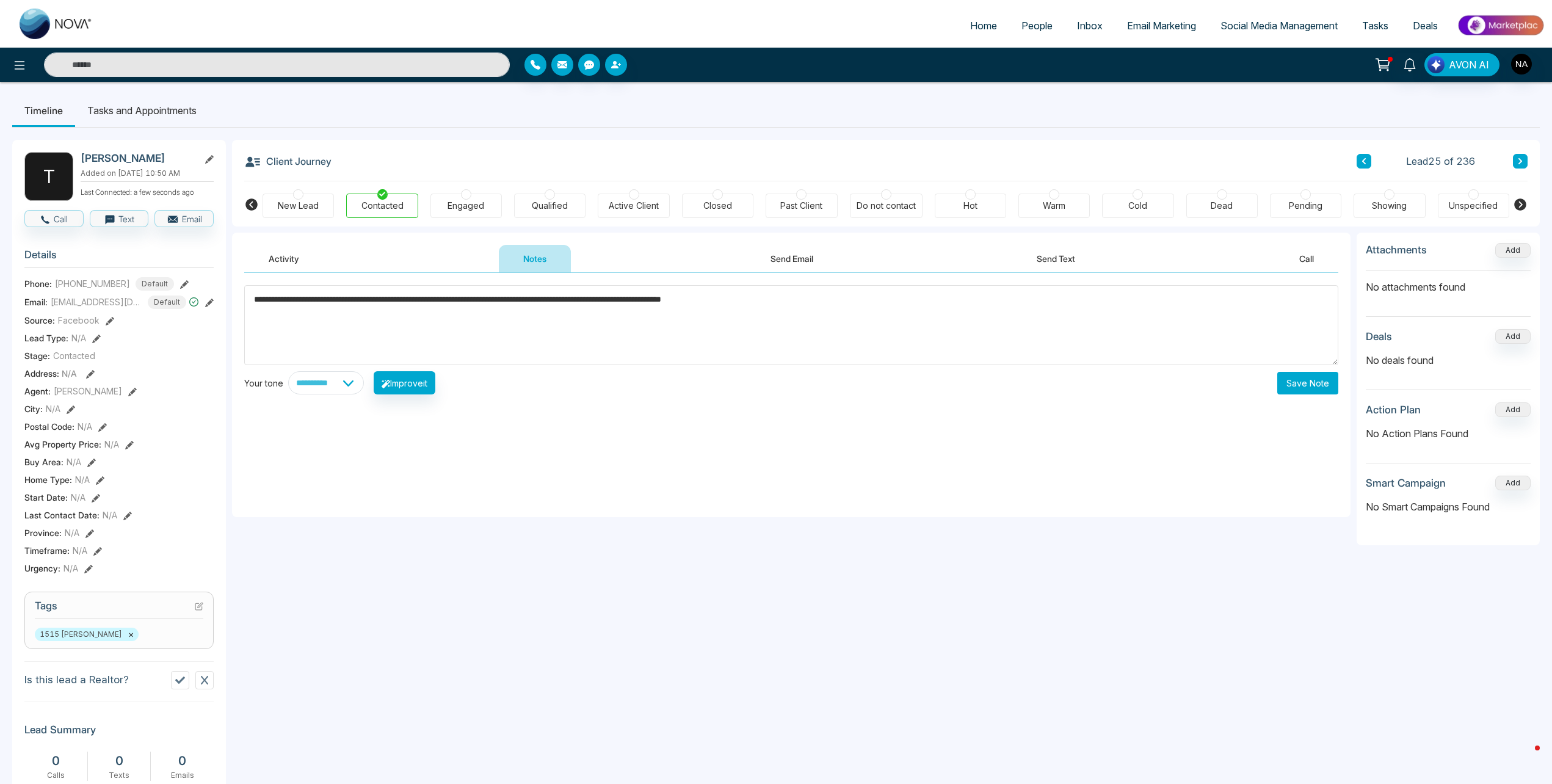
click at [1063, 207] on div "Warm" at bounding box center [1055, 205] width 23 height 12
click at [1282, 385] on button "Save Note" at bounding box center [1308, 383] width 61 height 23
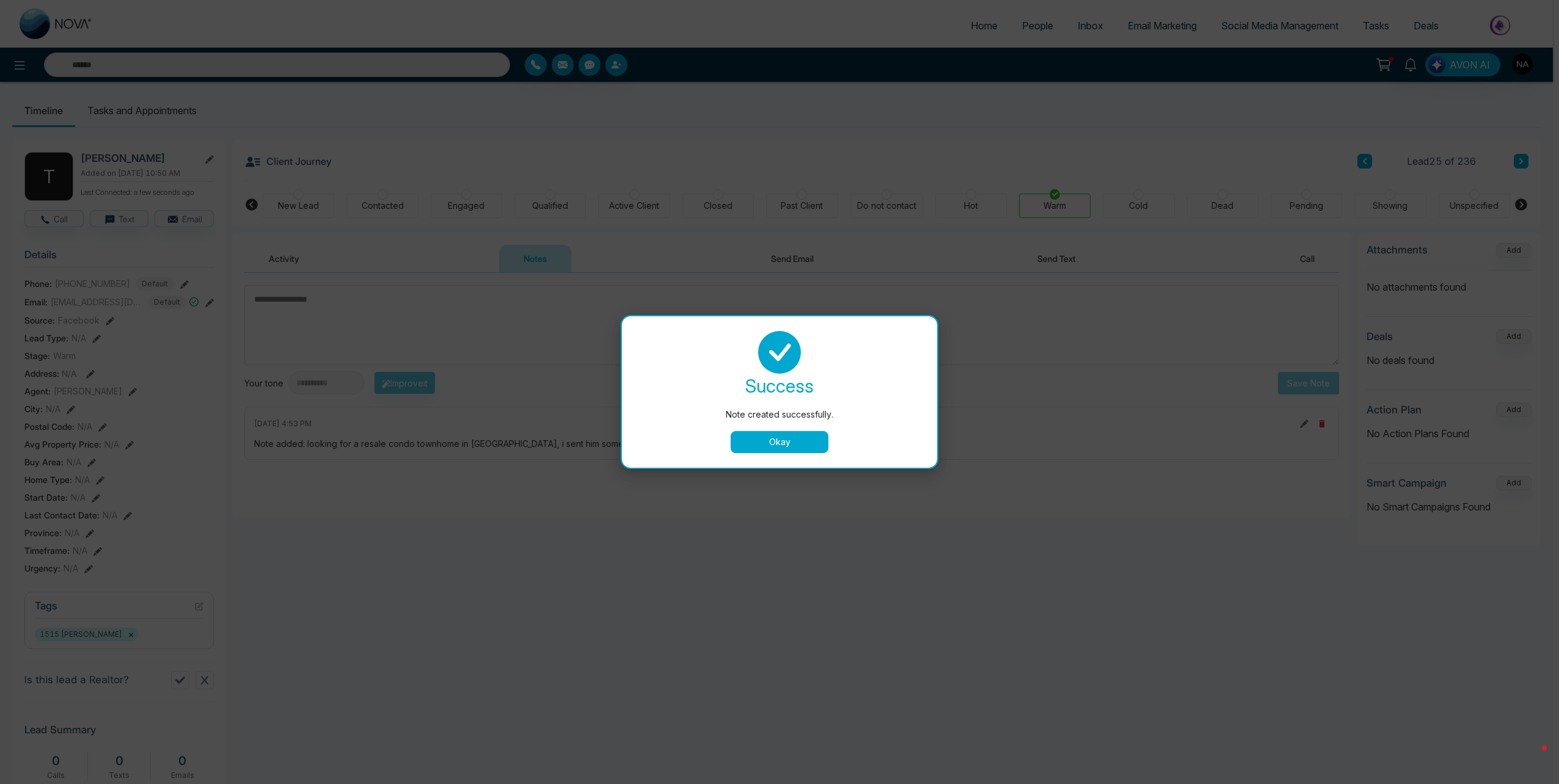
click at [785, 444] on button "Okay" at bounding box center [779, 442] width 98 height 22
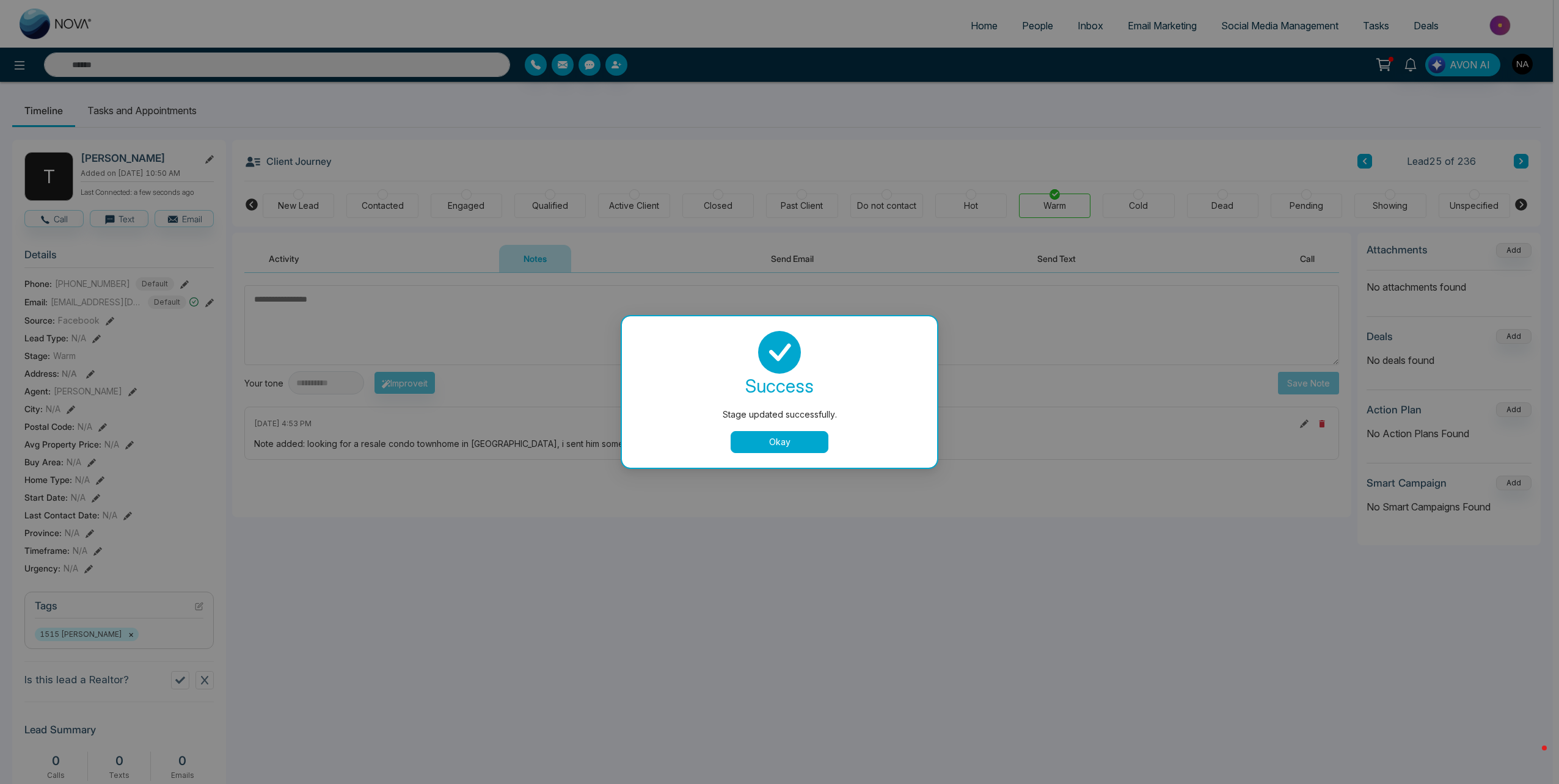
click at [783, 444] on button "Okay" at bounding box center [779, 442] width 98 height 22
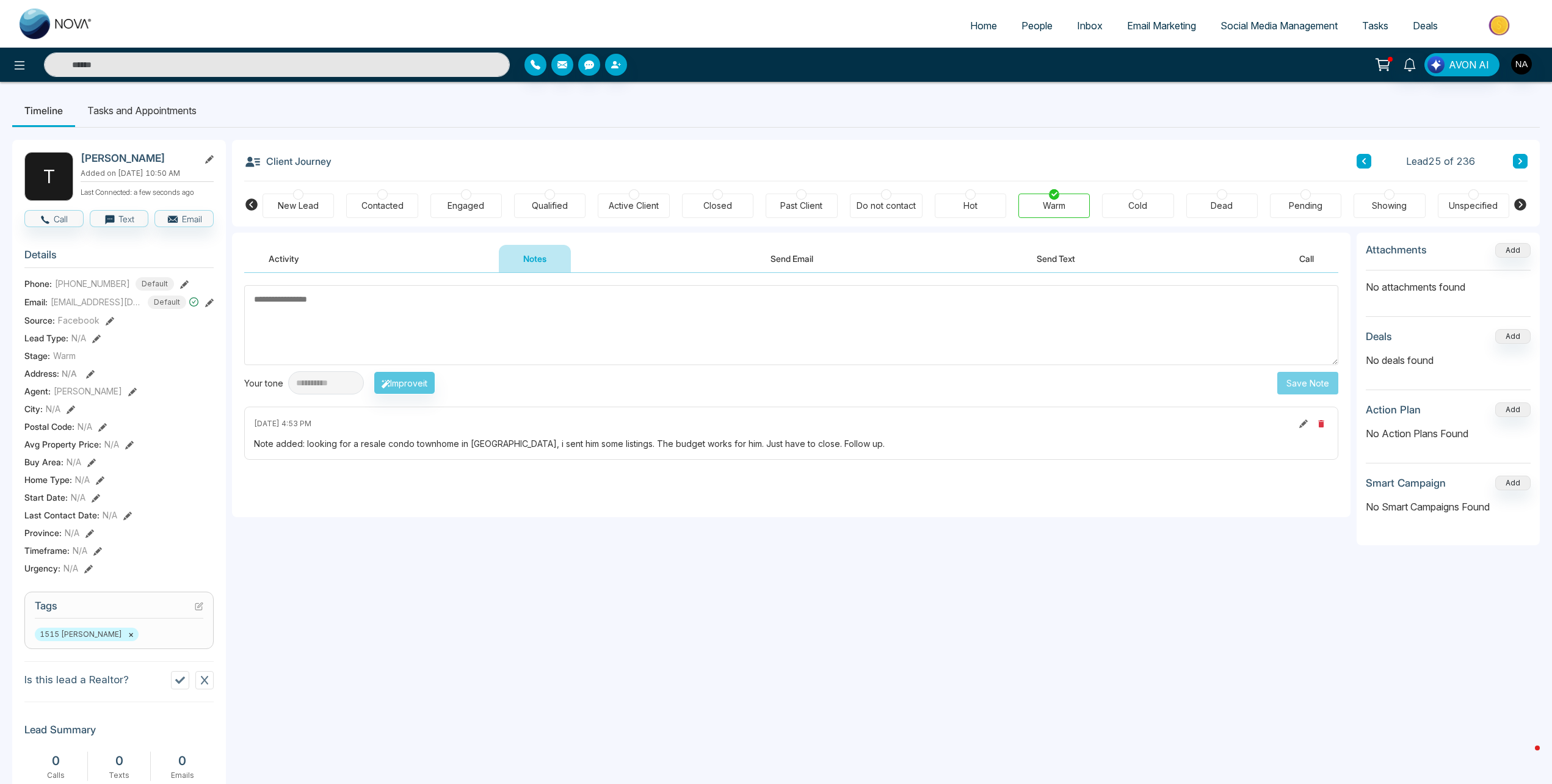
click at [116, 103] on li "Tasks and Appointments" at bounding box center [142, 111] width 134 height 33
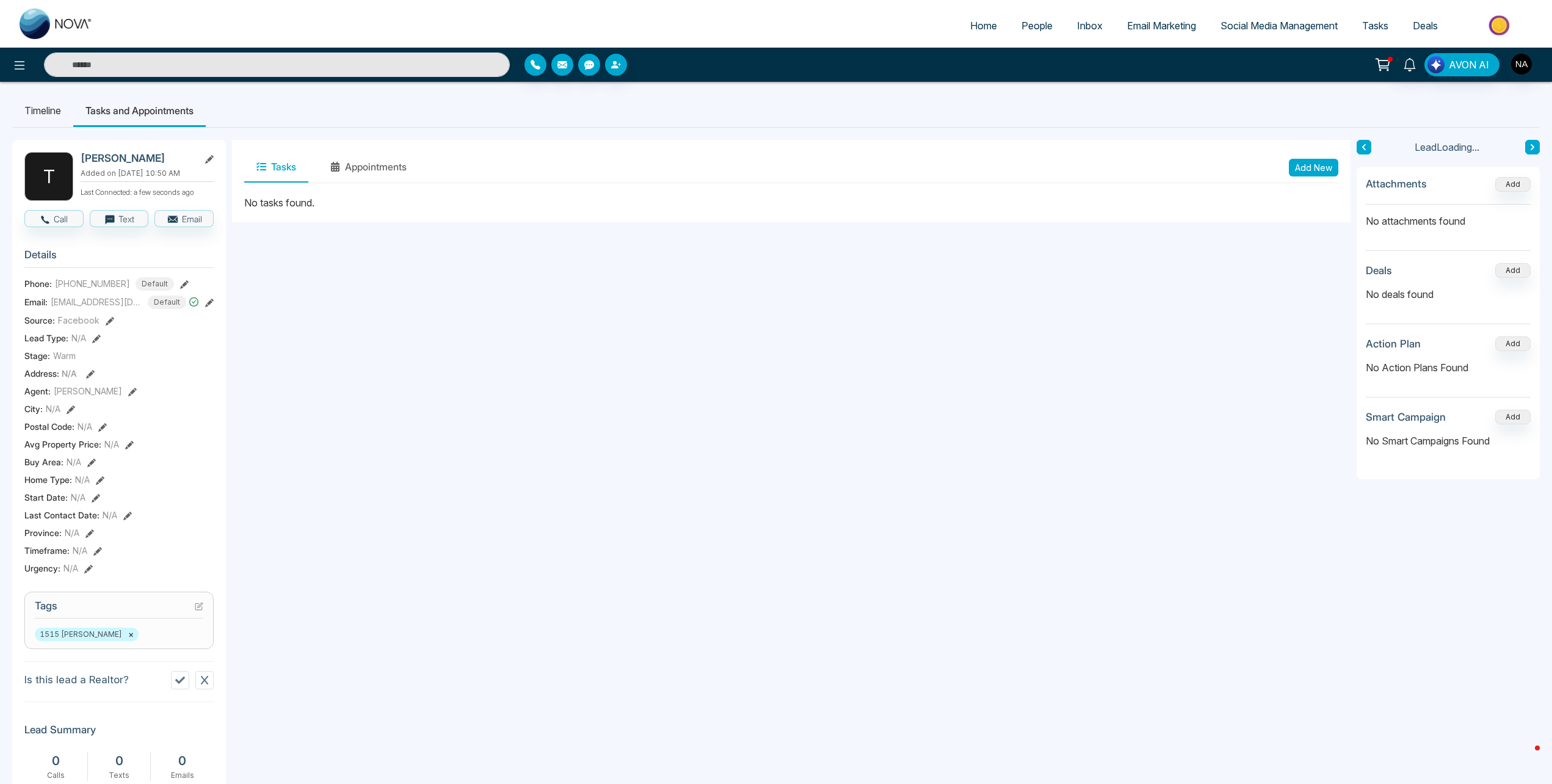
click at [1318, 166] on button "Add New" at bounding box center [1314, 168] width 49 height 18
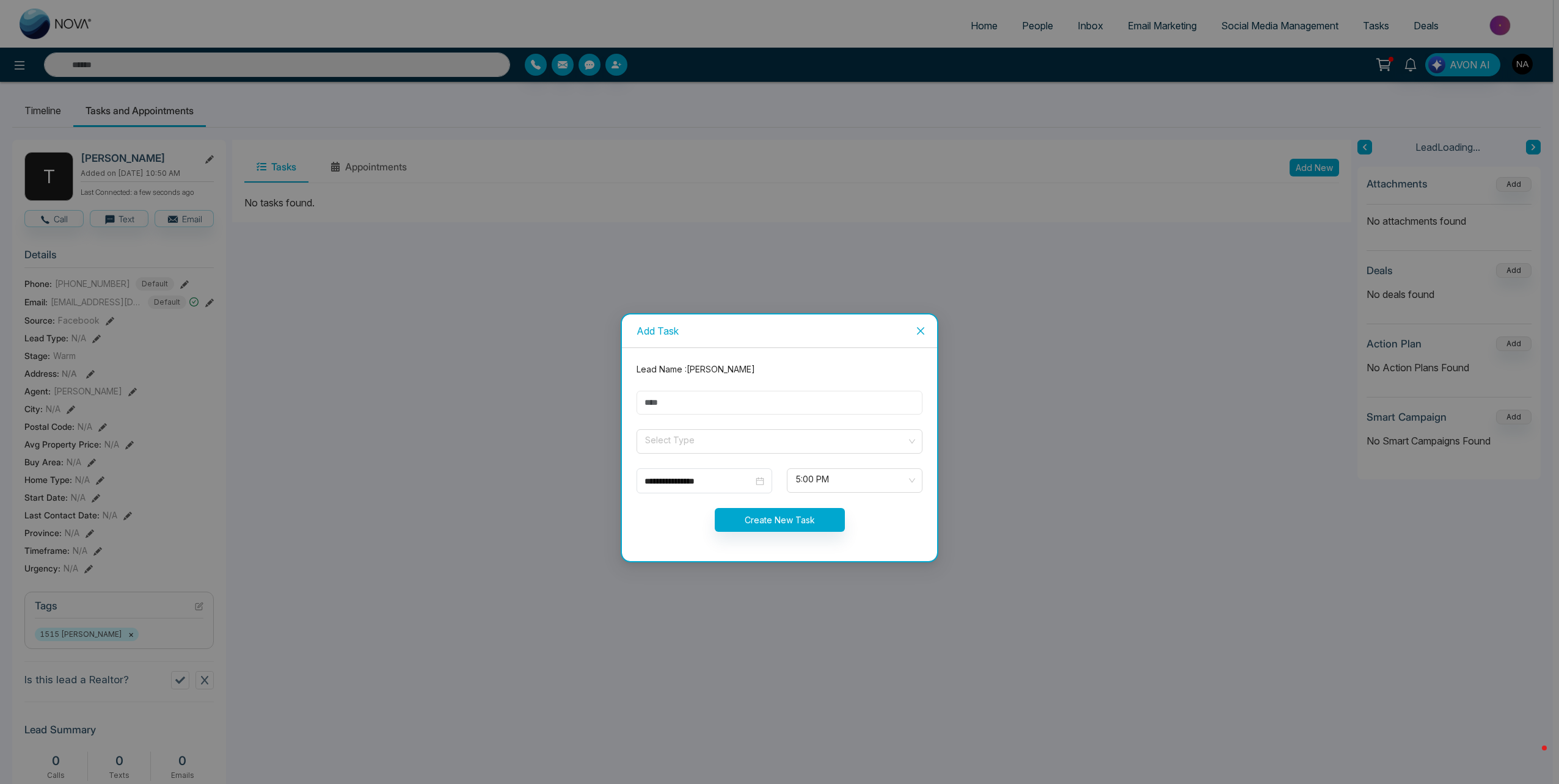
click at [663, 410] on input "text" at bounding box center [780, 402] width 286 height 24
type input "**********"
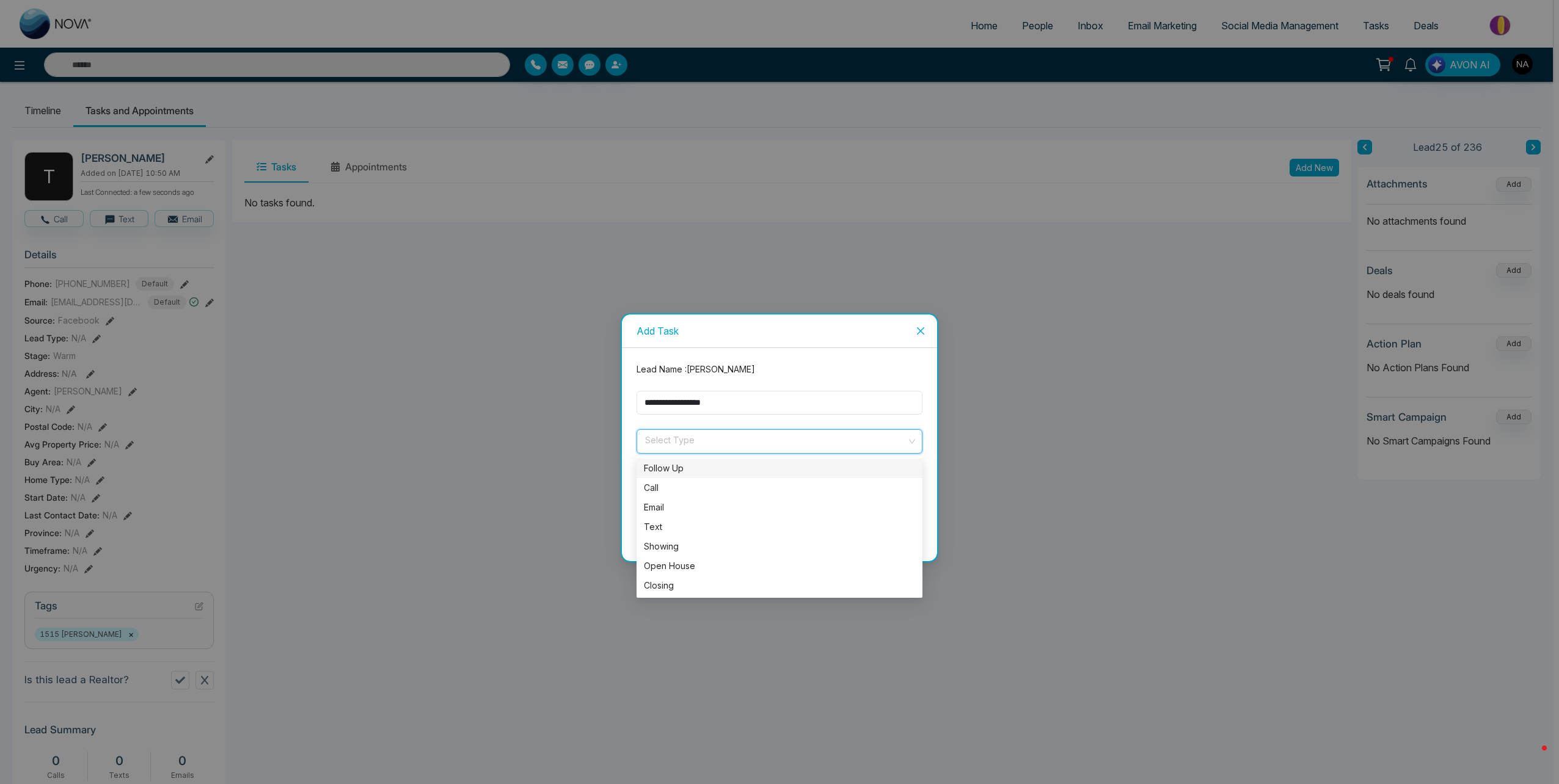
click at [678, 441] on input "search" at bounding box center [775, 439] width 263 height 18
click at [651, 485] on div "Call" at bounding box center [780, 488] width 272 height 13
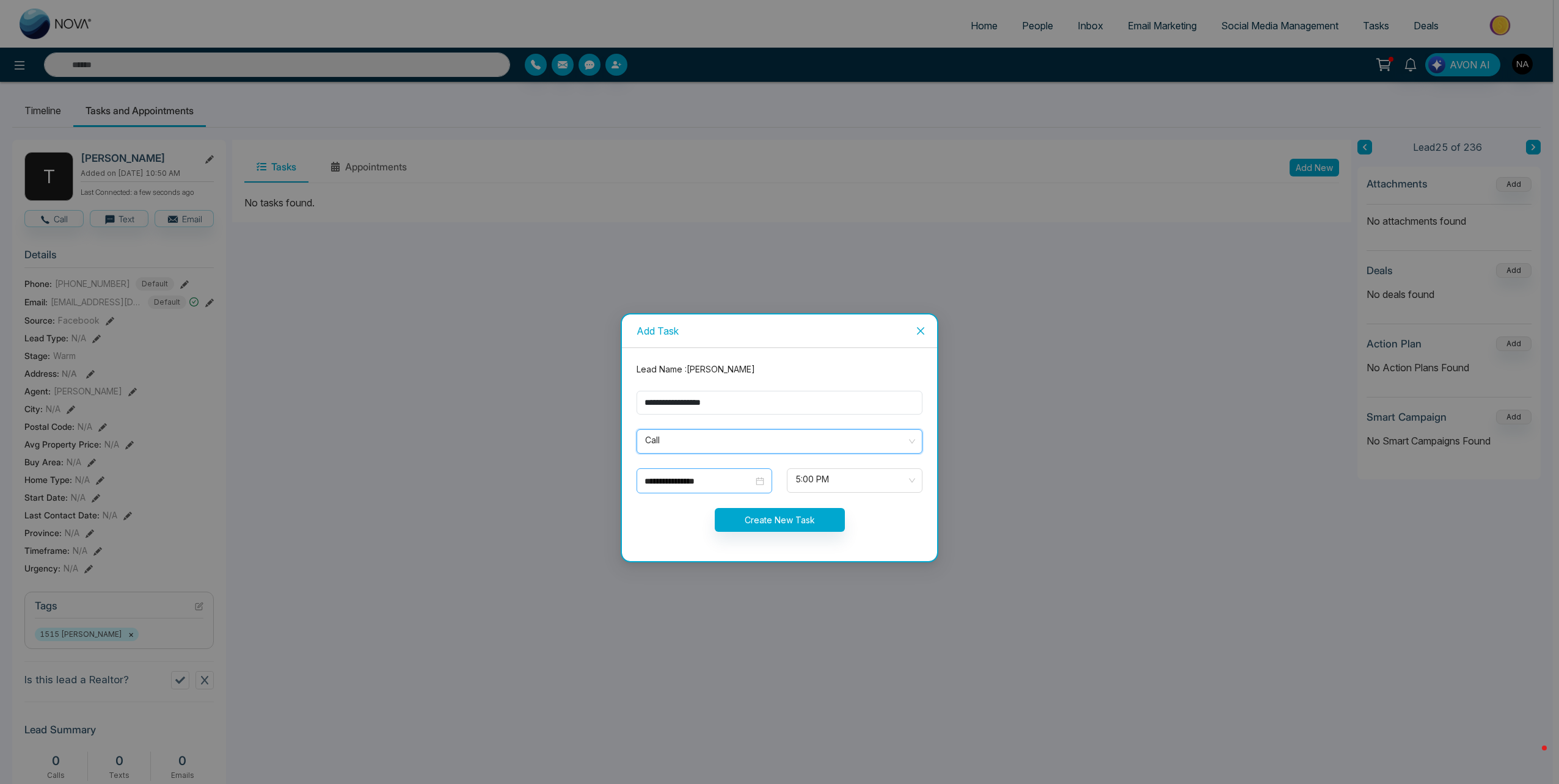
click at [697, 480] on input "**********" at bounding box center [698, 481] width 109 height 13
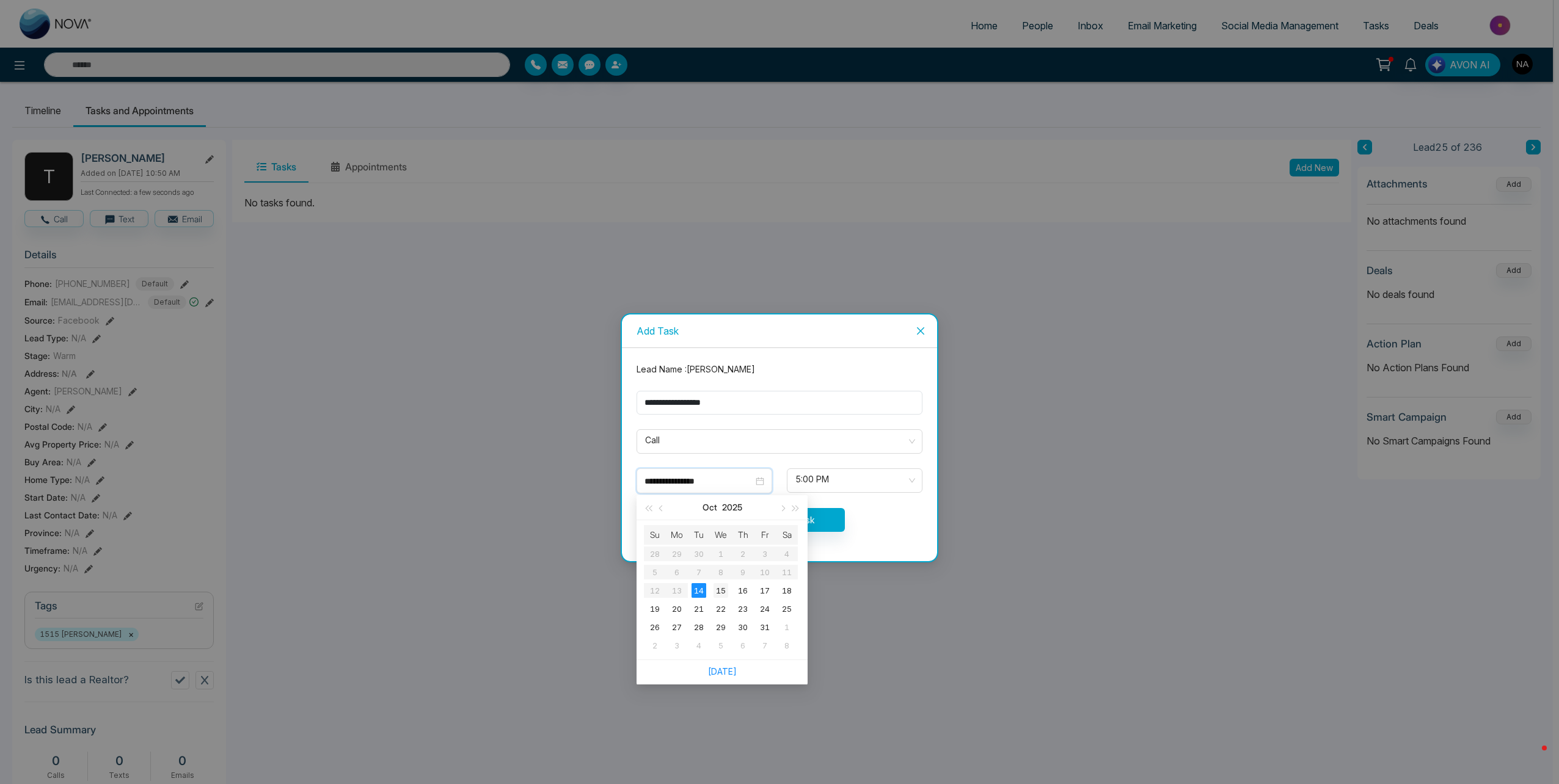
type input "**********"
click at [725, 590] on div "15" at bounding box center [721, 590] width 15 height 15
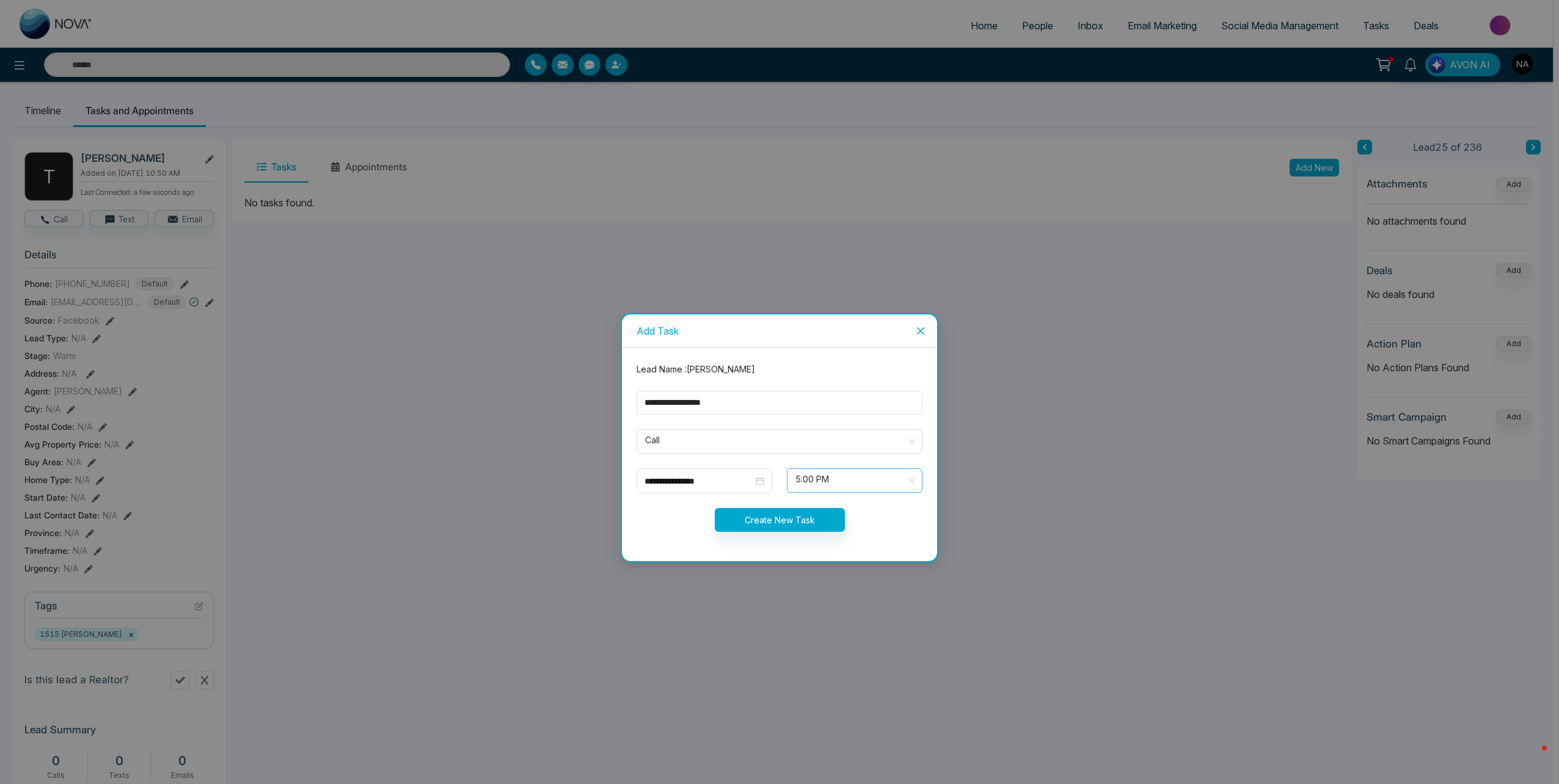
click at [840, 470] on span "5:00 PM" at bounding box center [854, 480] width 118 height 21
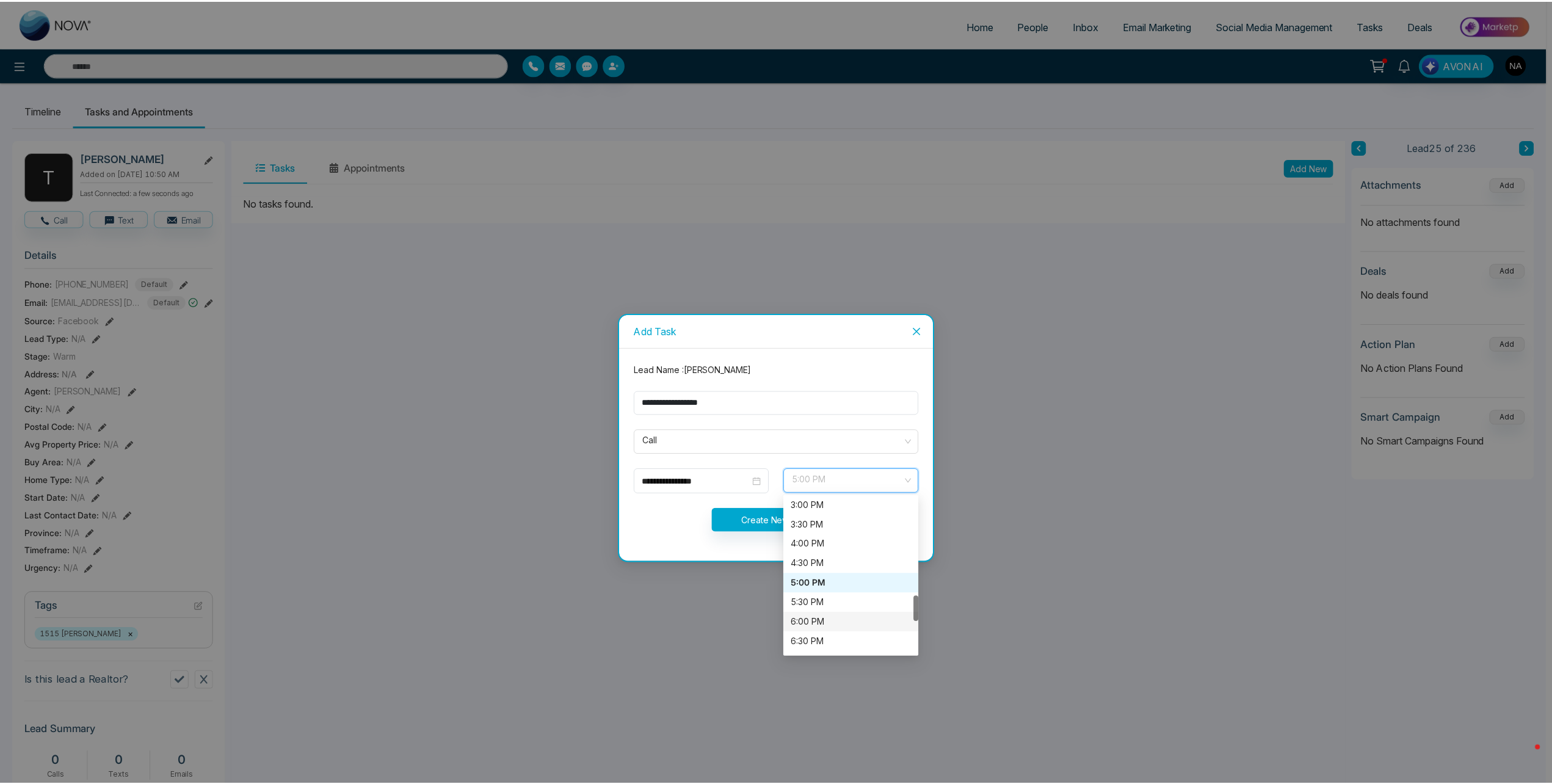
scroll to position [650, 0]
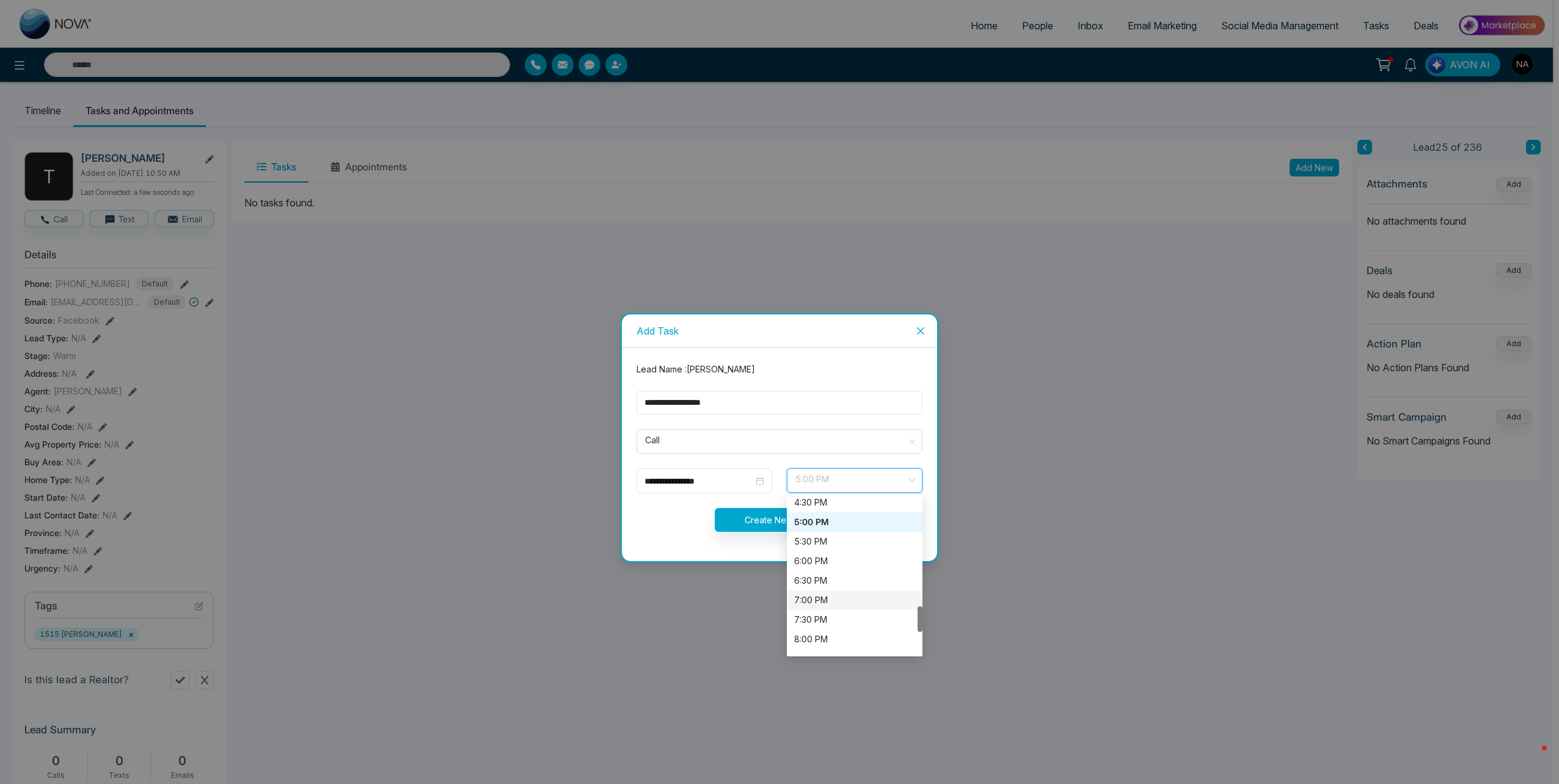
click at [840, 599] on div "7:00 PM" at bounding box center [854, 600] width 121 height 13
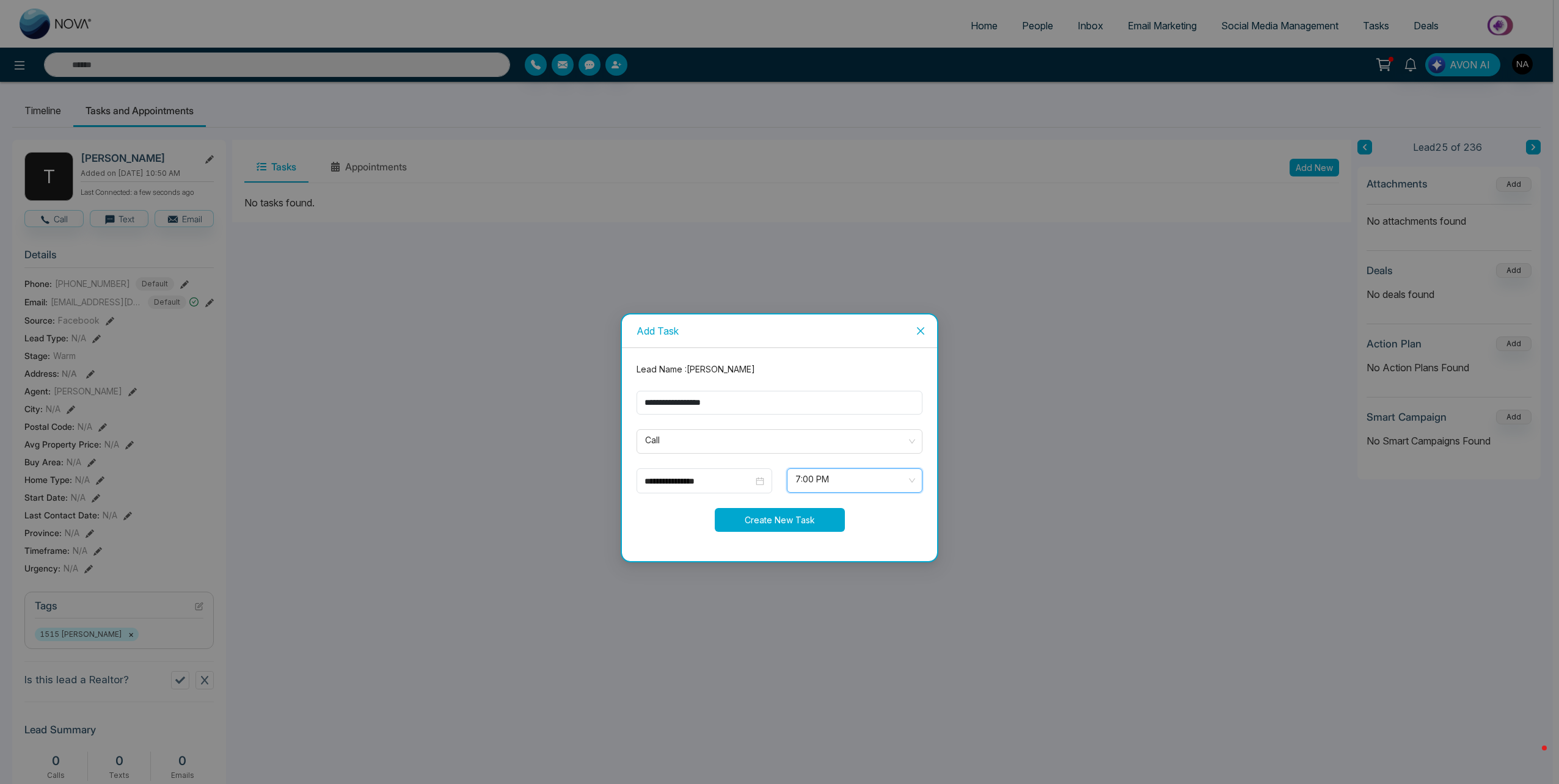
click at [768, 522] on button "Create New Task" at bounding box center [780, 519] width 130 height 24
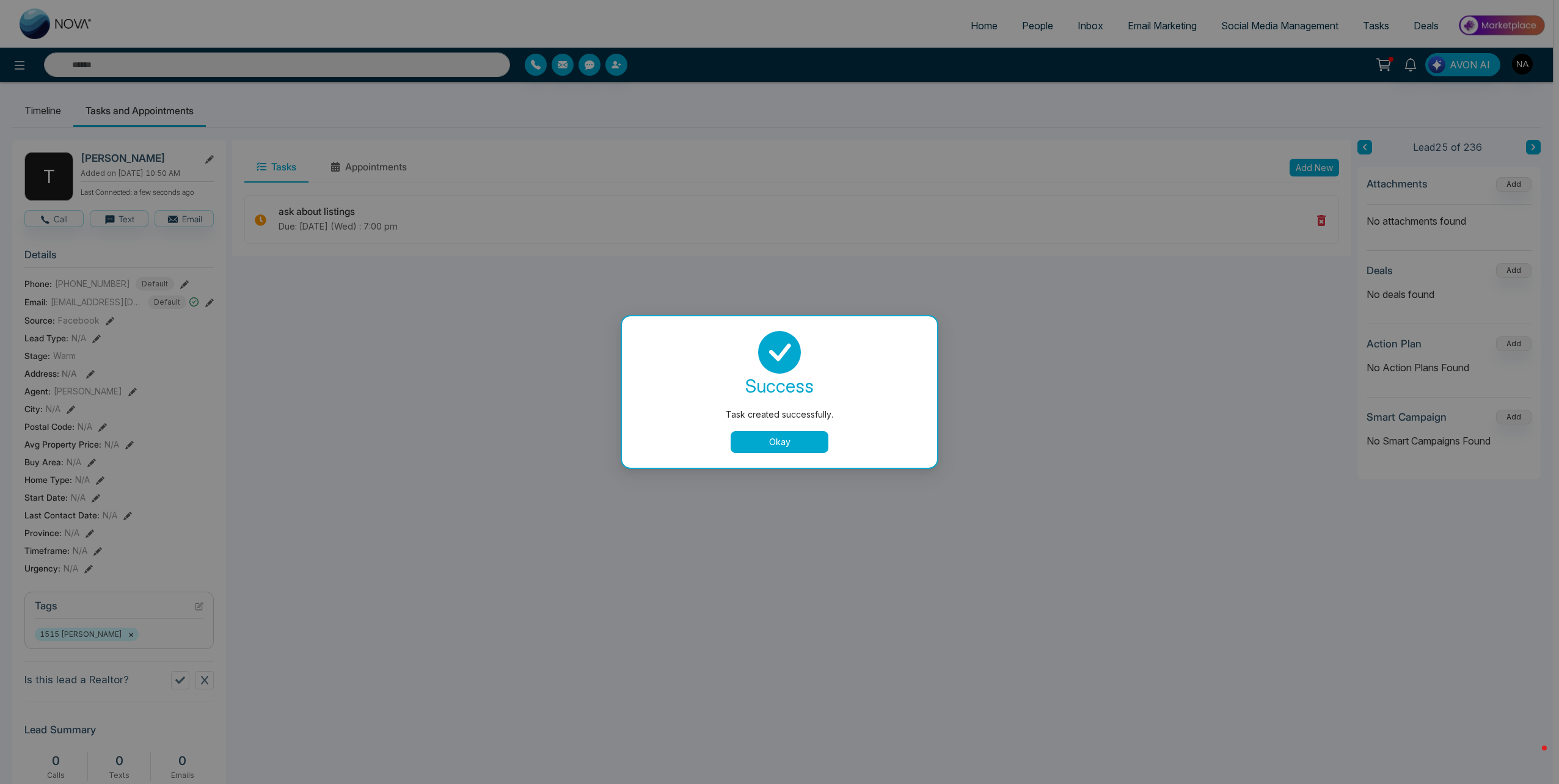
click at [798, 444] on button "Okay" at bounding box center [779, 442] width 98 height 22
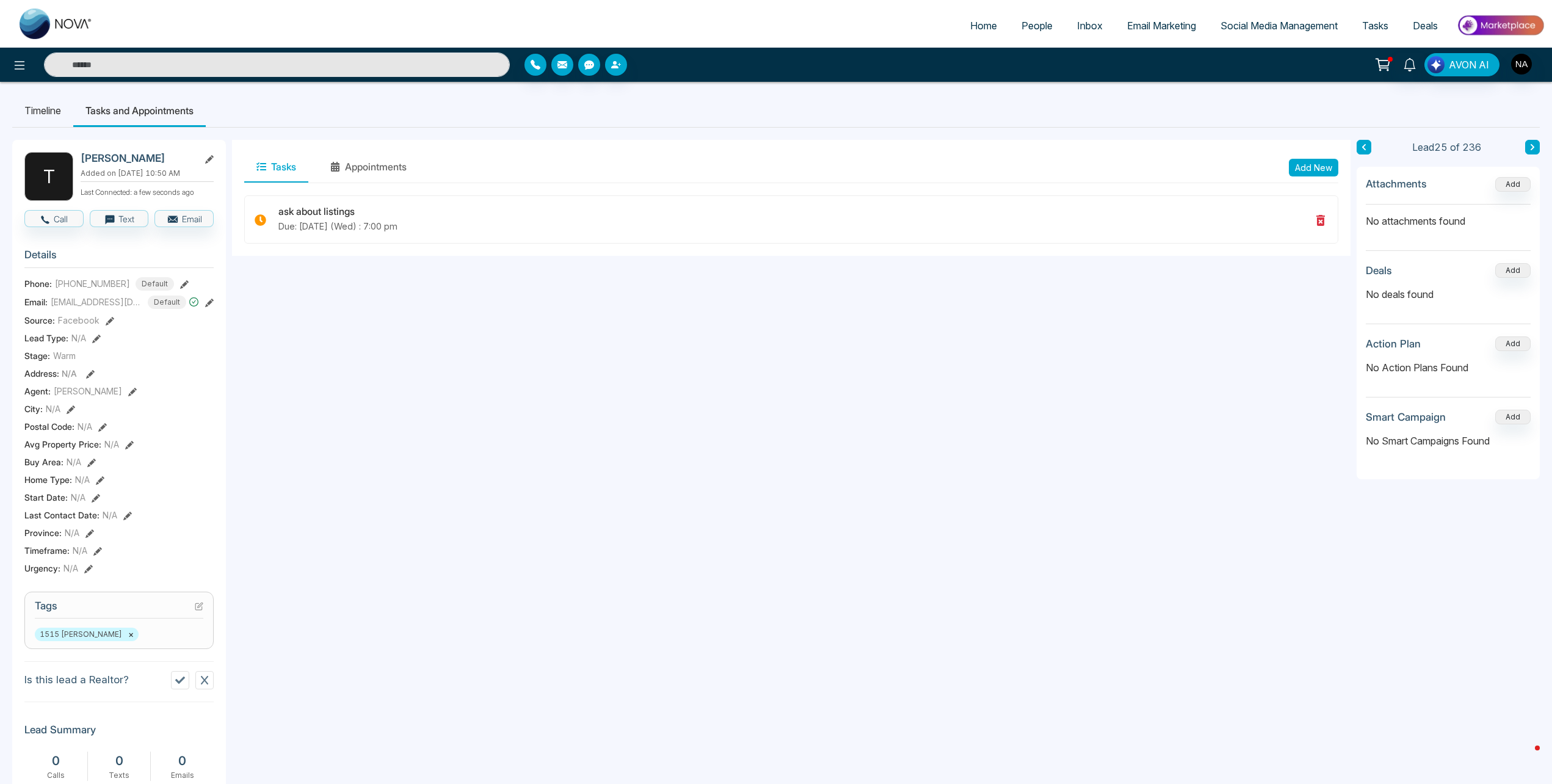
click at [1533, 152] on button at bounding box center [1533, 147] width 15 height 15
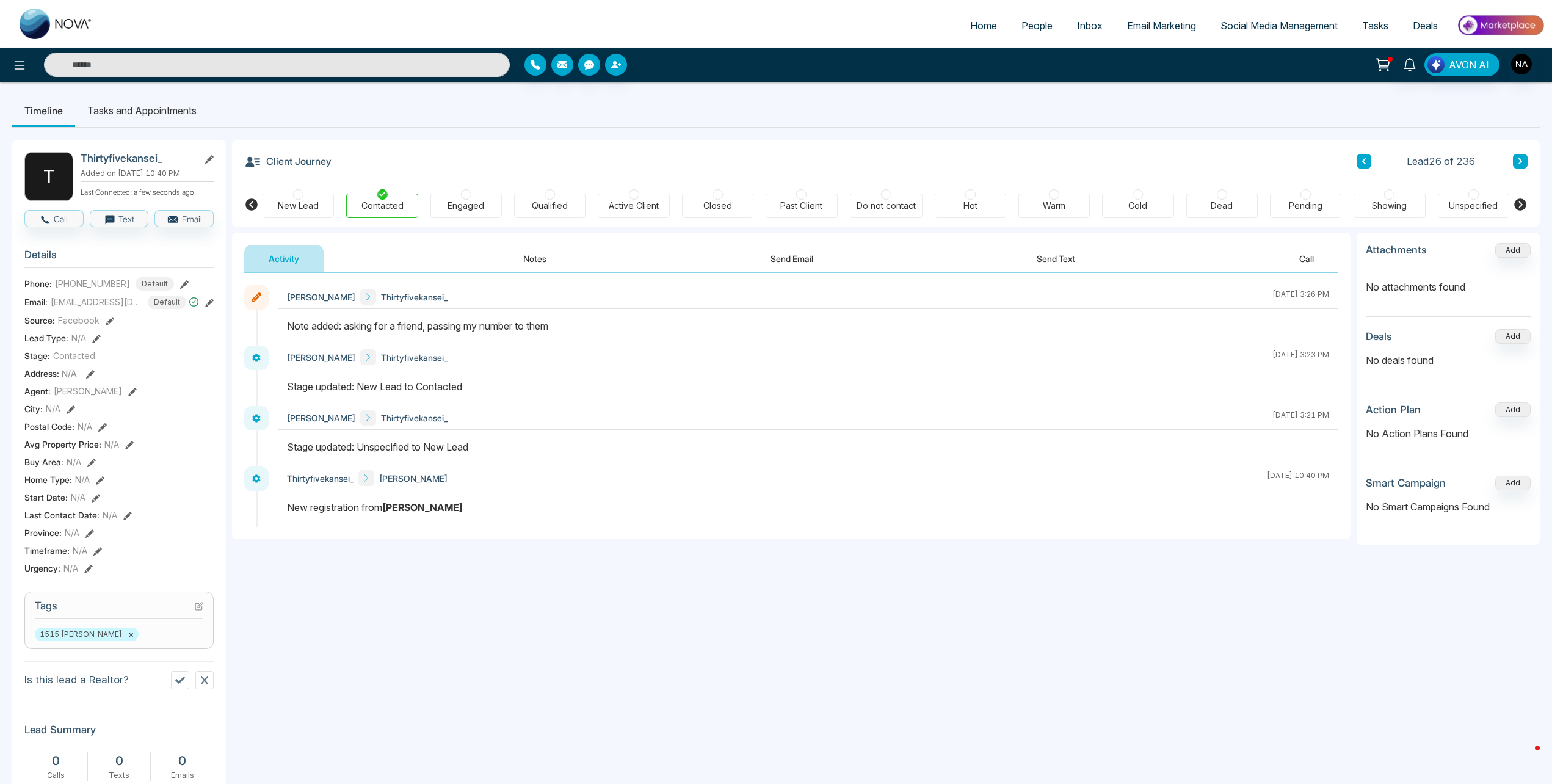
click at [1529, 163] on div "Client Journey Lead 26 of 236 New Lead Contacted Engaged Qualified Active Clien…" at bounding box center [886, 183] width 1308 height 87
click at [1520, 161] on icon at bounding box center [1520, 161] width 6 height 7
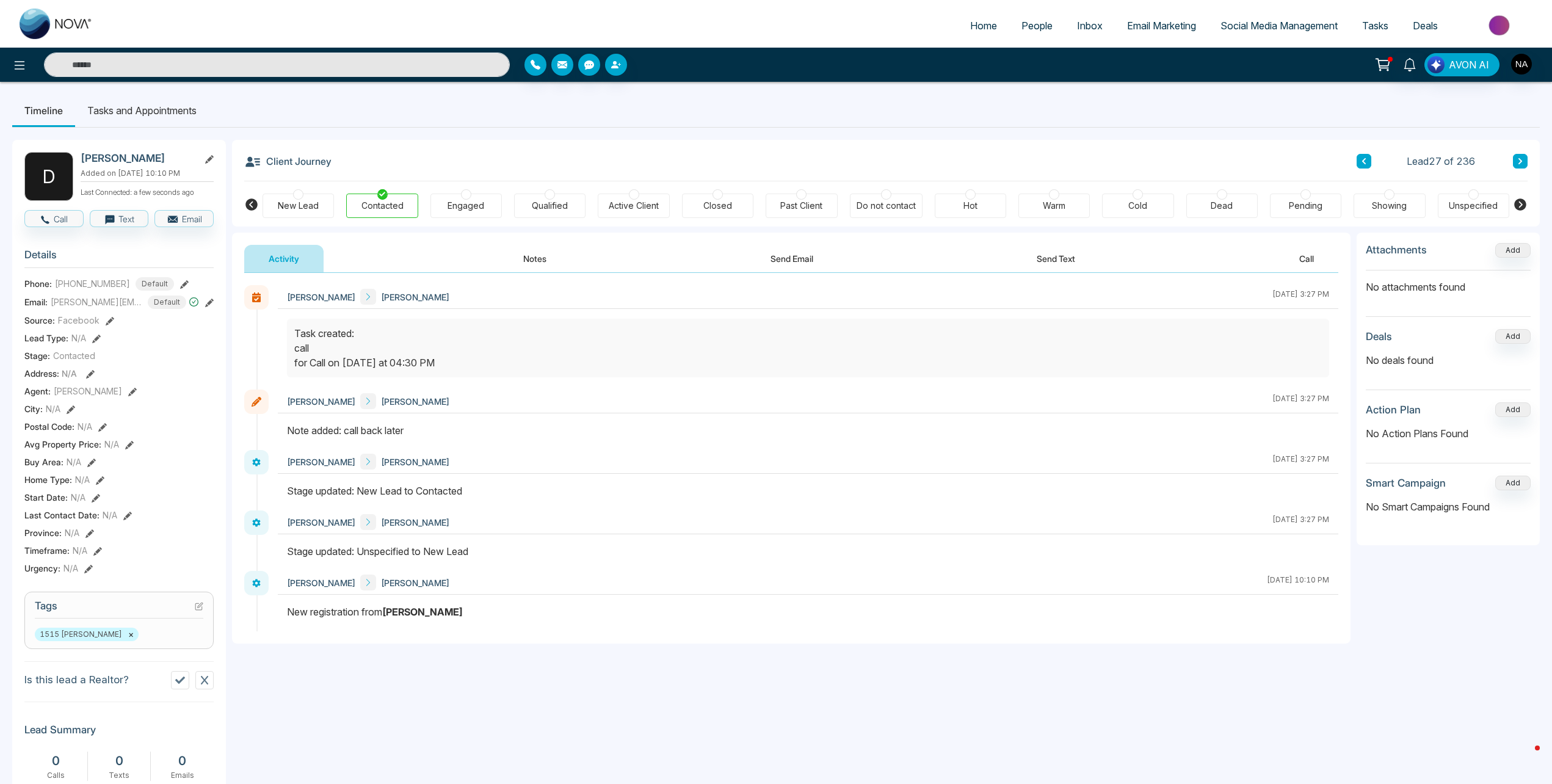
click at [1523, 164] on button at bounding box center [1521, 162] width 15 height 15
click at [1527, 162] on button at bounding box center [1521, 162] width 15 height 15
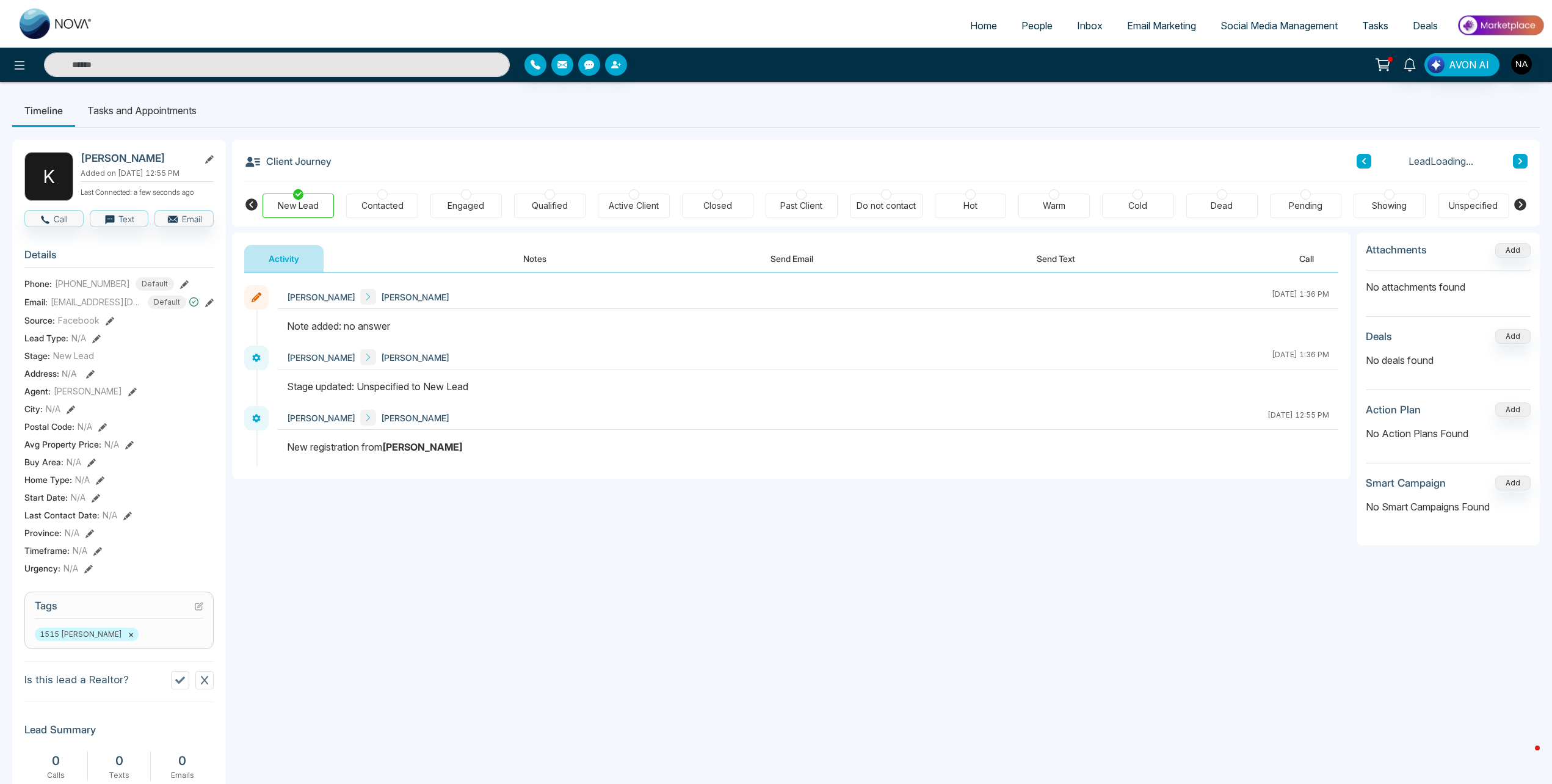
click at [1526, 162] on button at bounding box center [1521, 162] width 15 height 15
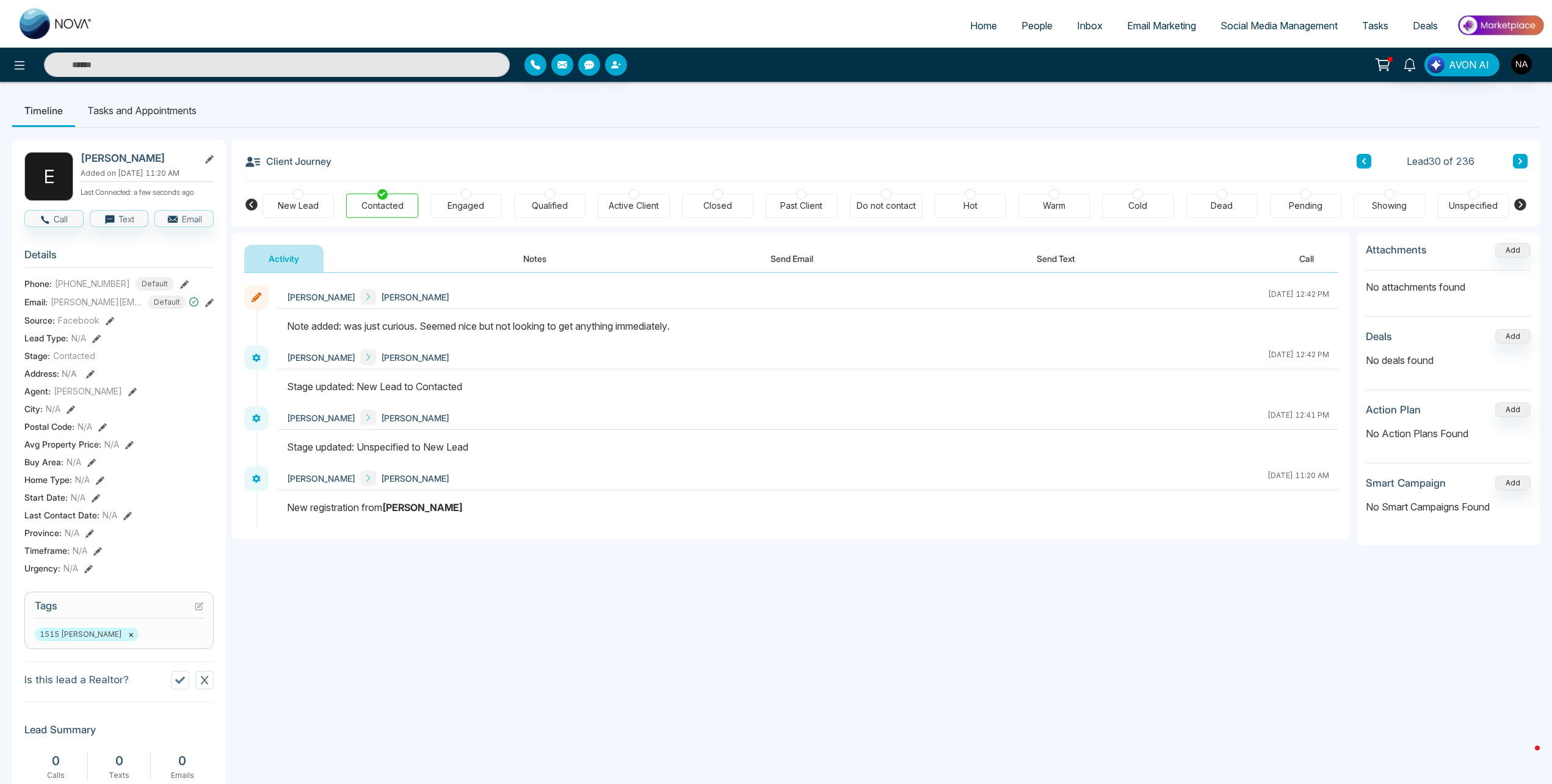
click at [1521, 163] on icon at bounding box center [1520, 161] width 6 height 7
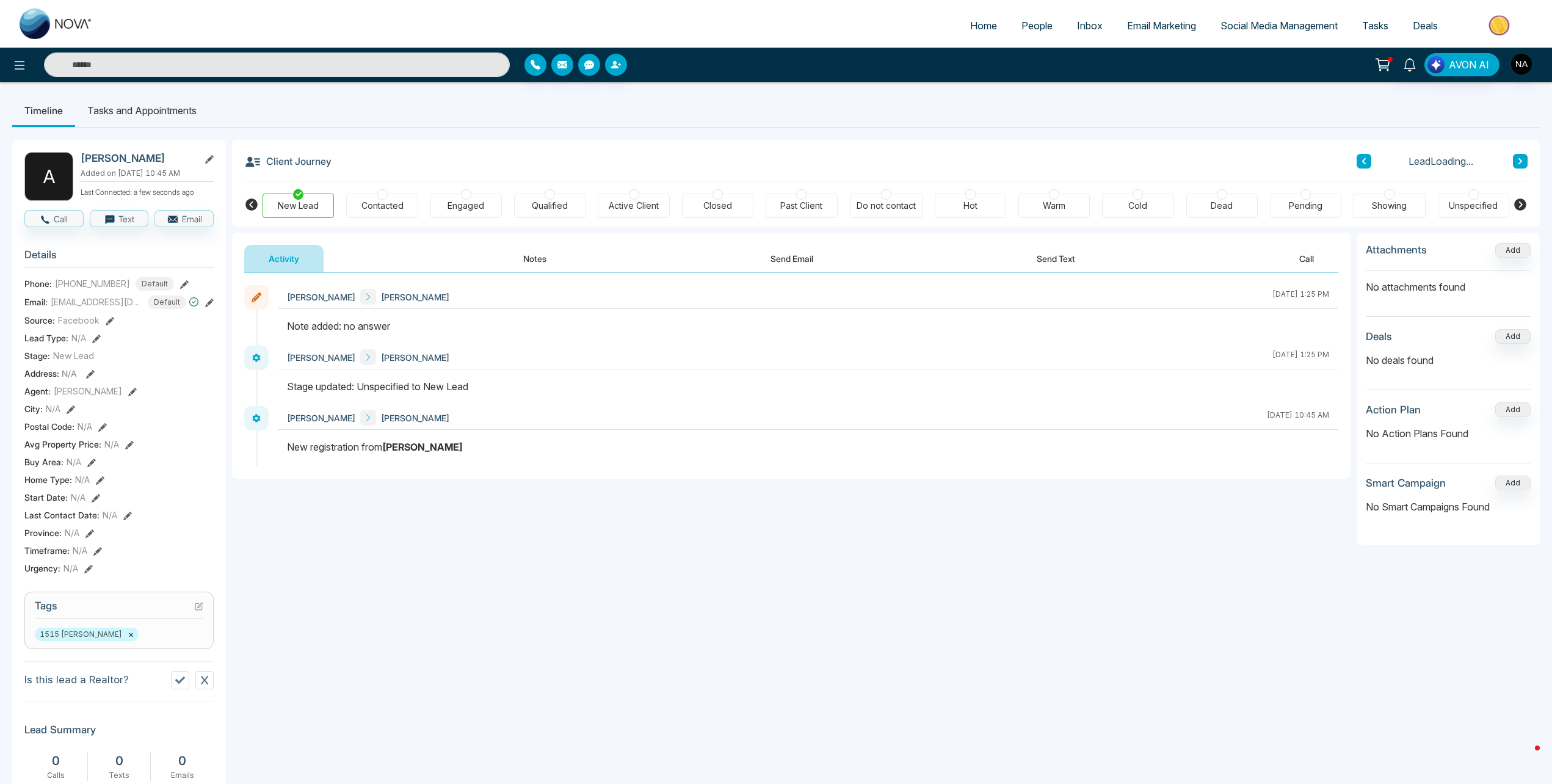
click at [1517, 165] on button at bounding box center [1521, 162] width 15 height 15
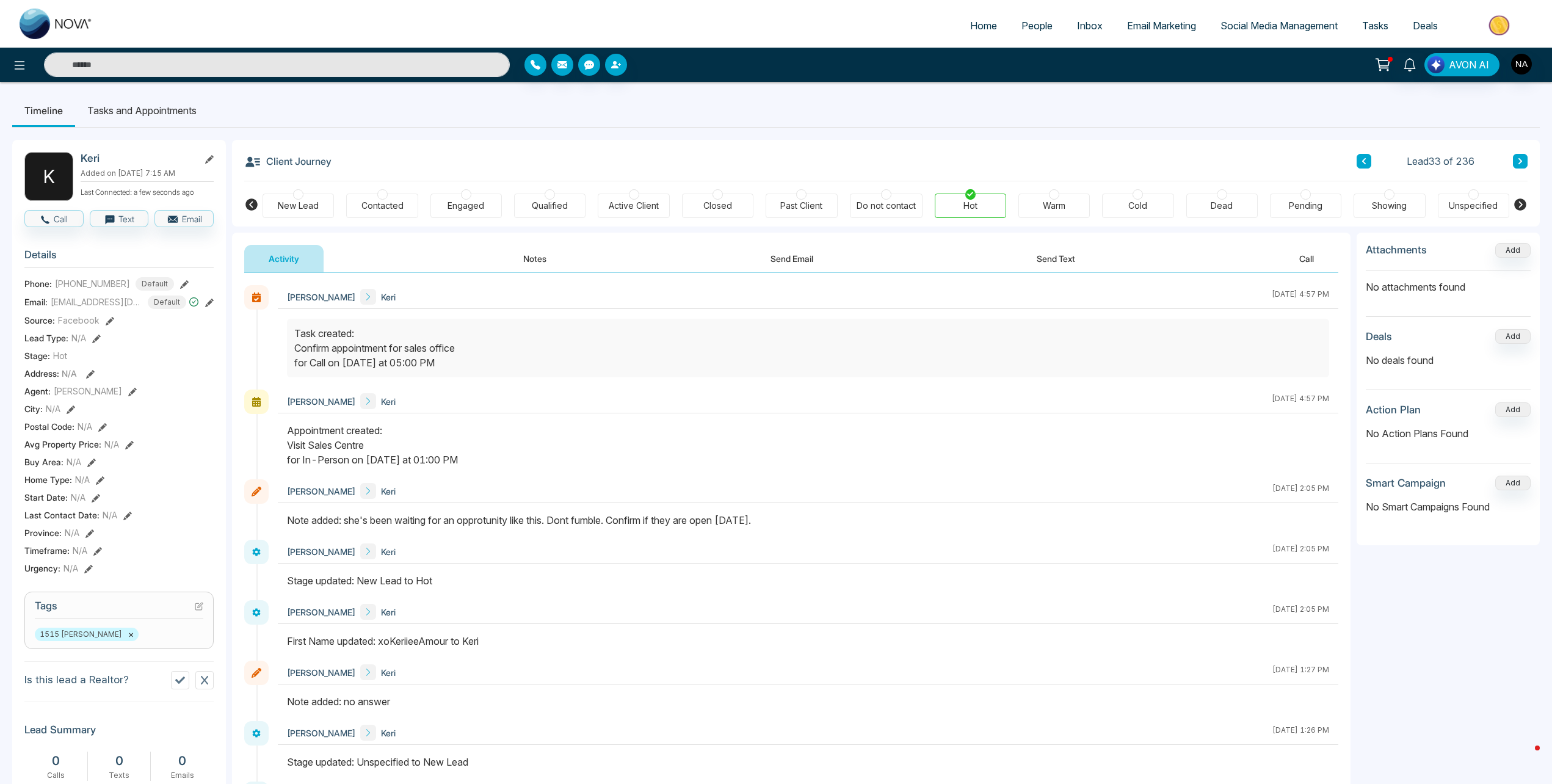
click at [1517, 165] on button at bounding box center [1521, 162] width 15 height 15
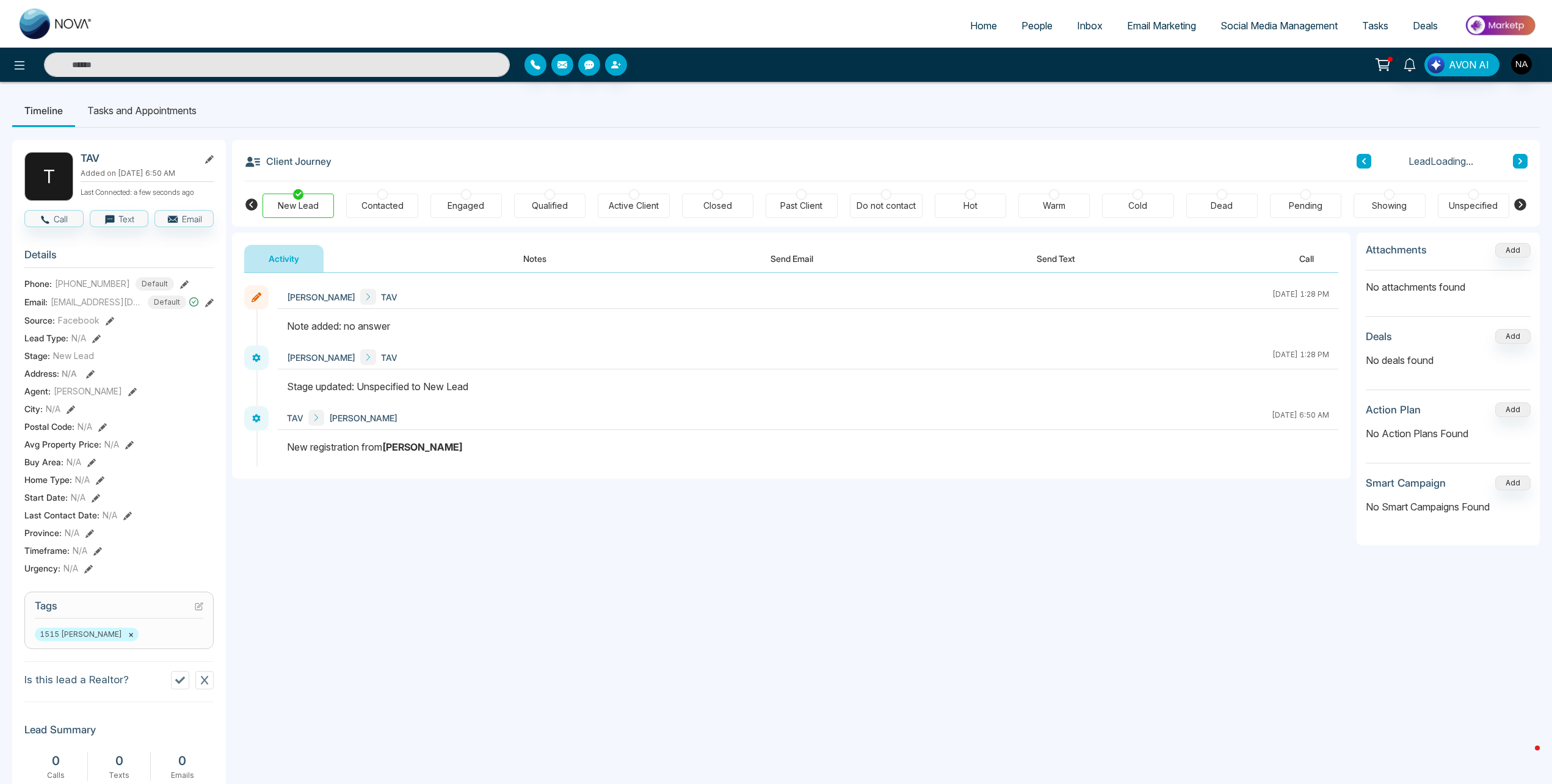
click at [1517, 165] on button at bounding box center [1521, 162] width 15 height 15
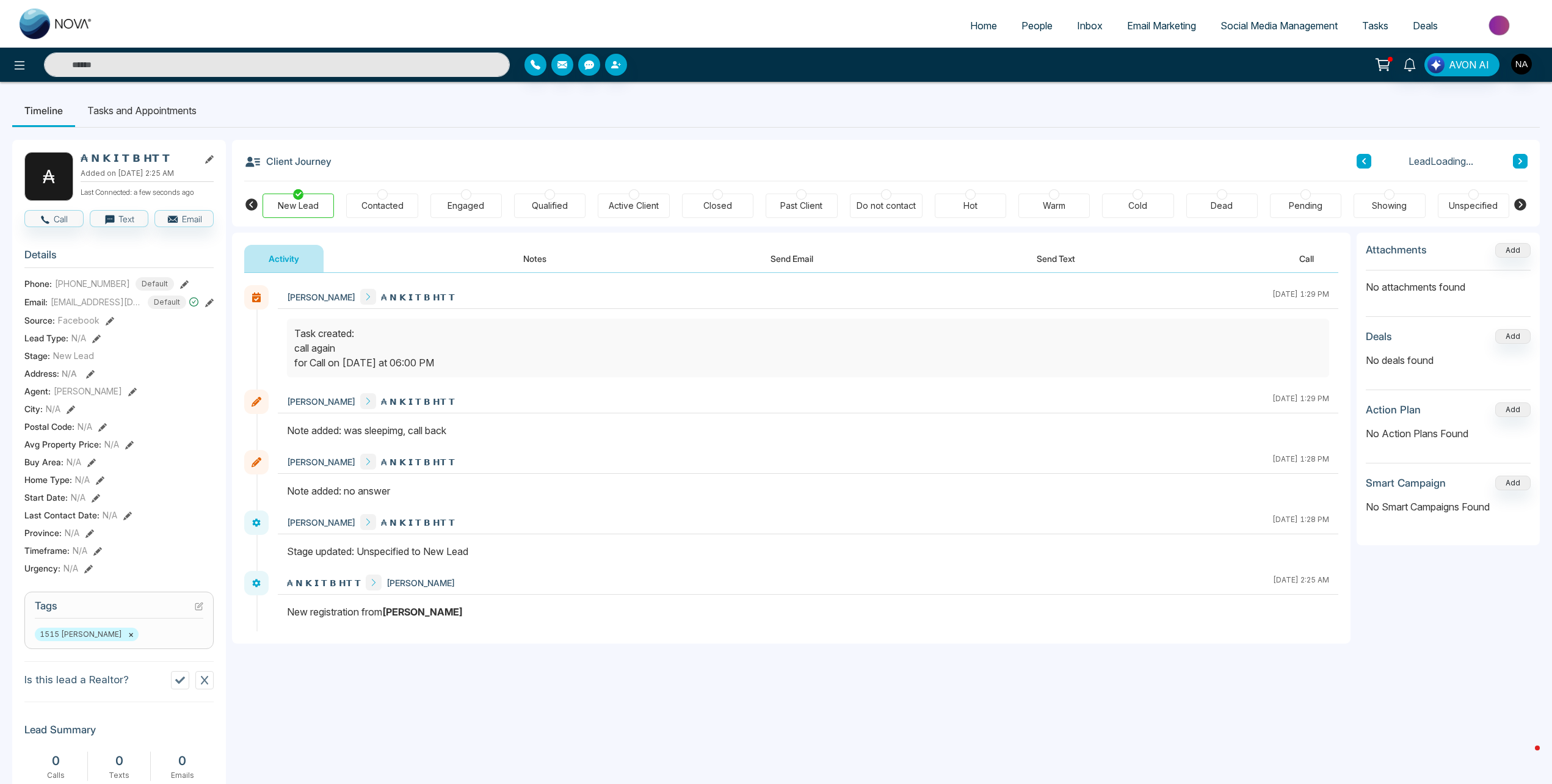
click at [157, 119] on li "Tasks and Appointments" at bounding box center [142, 111] width 134 height 33
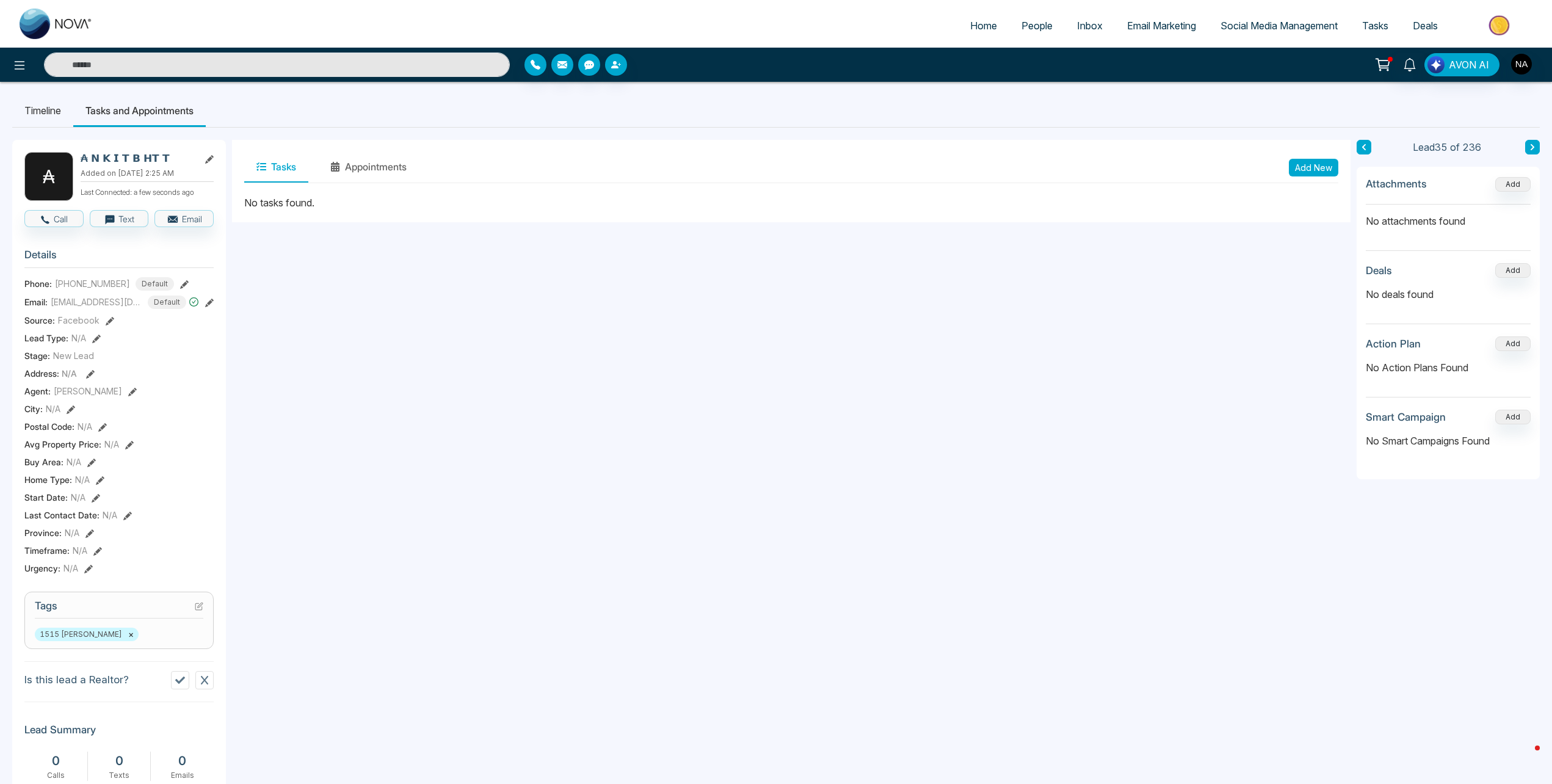
click at [61, 30] on img at bounding box center [56, 23] width 73 height 30
select select "*"
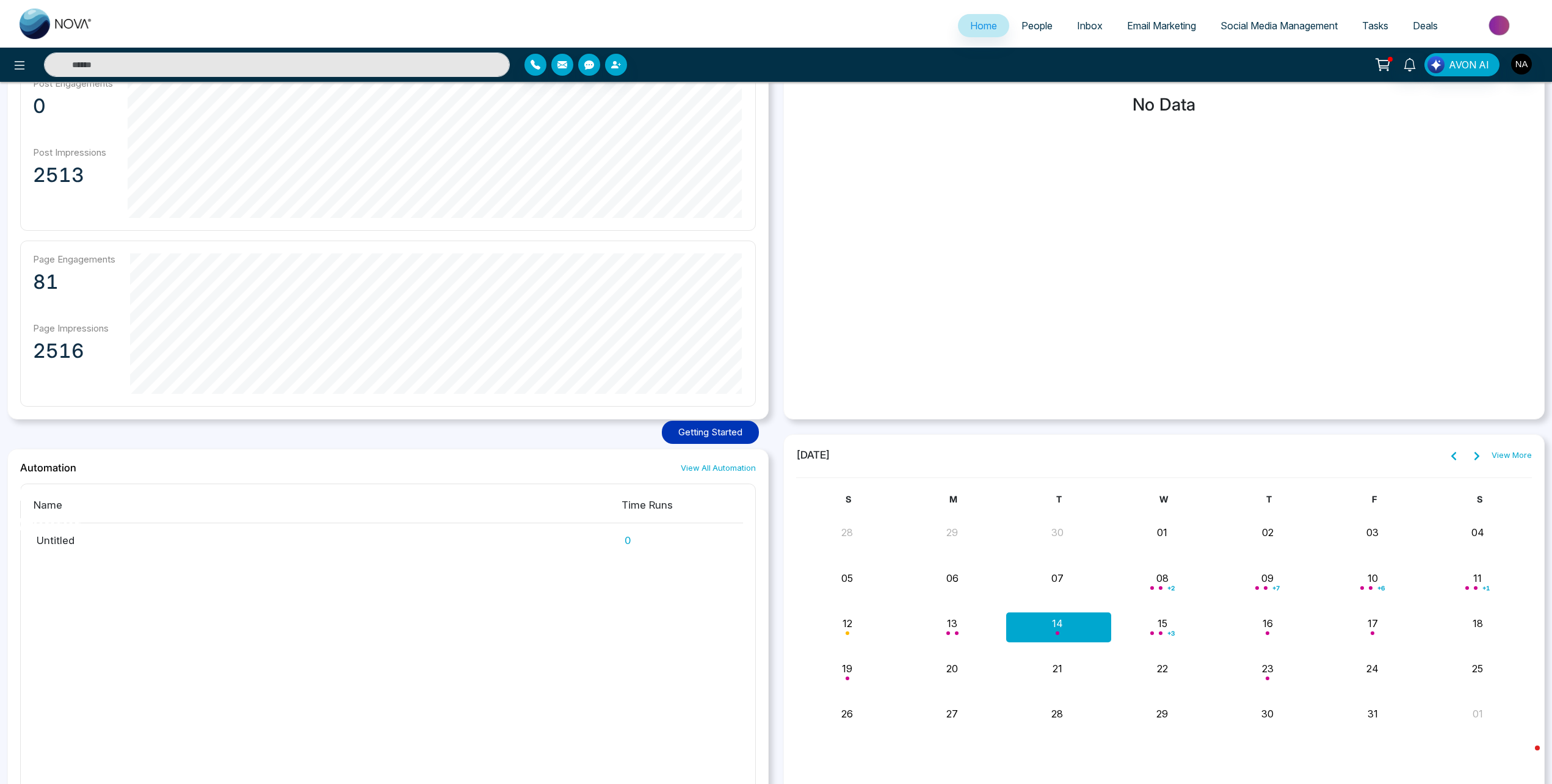
scroll to position [791, 0]
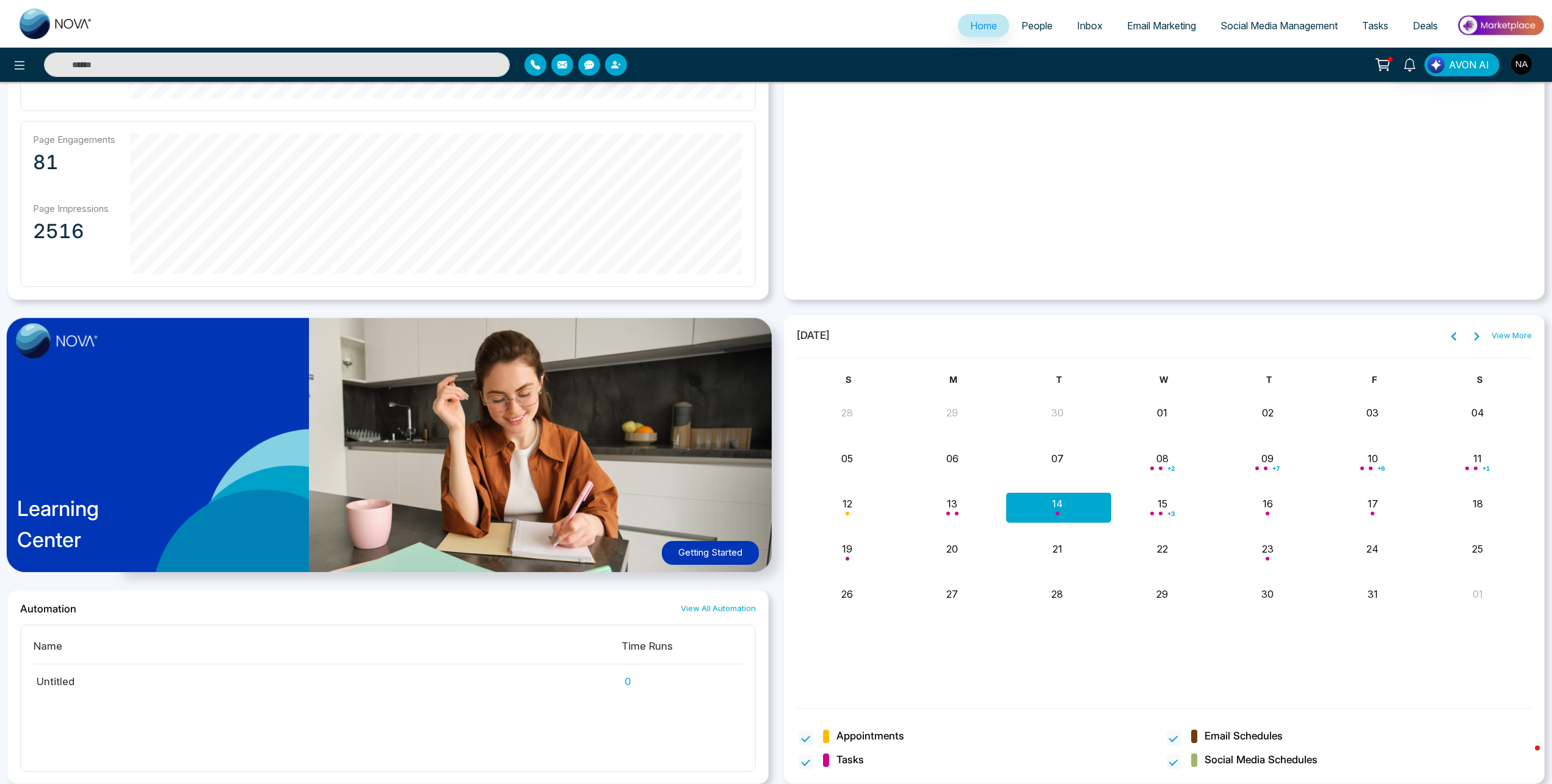
click at [1517, 335] on link "View More" at bounding box center [1512, 335] width 40 height 12
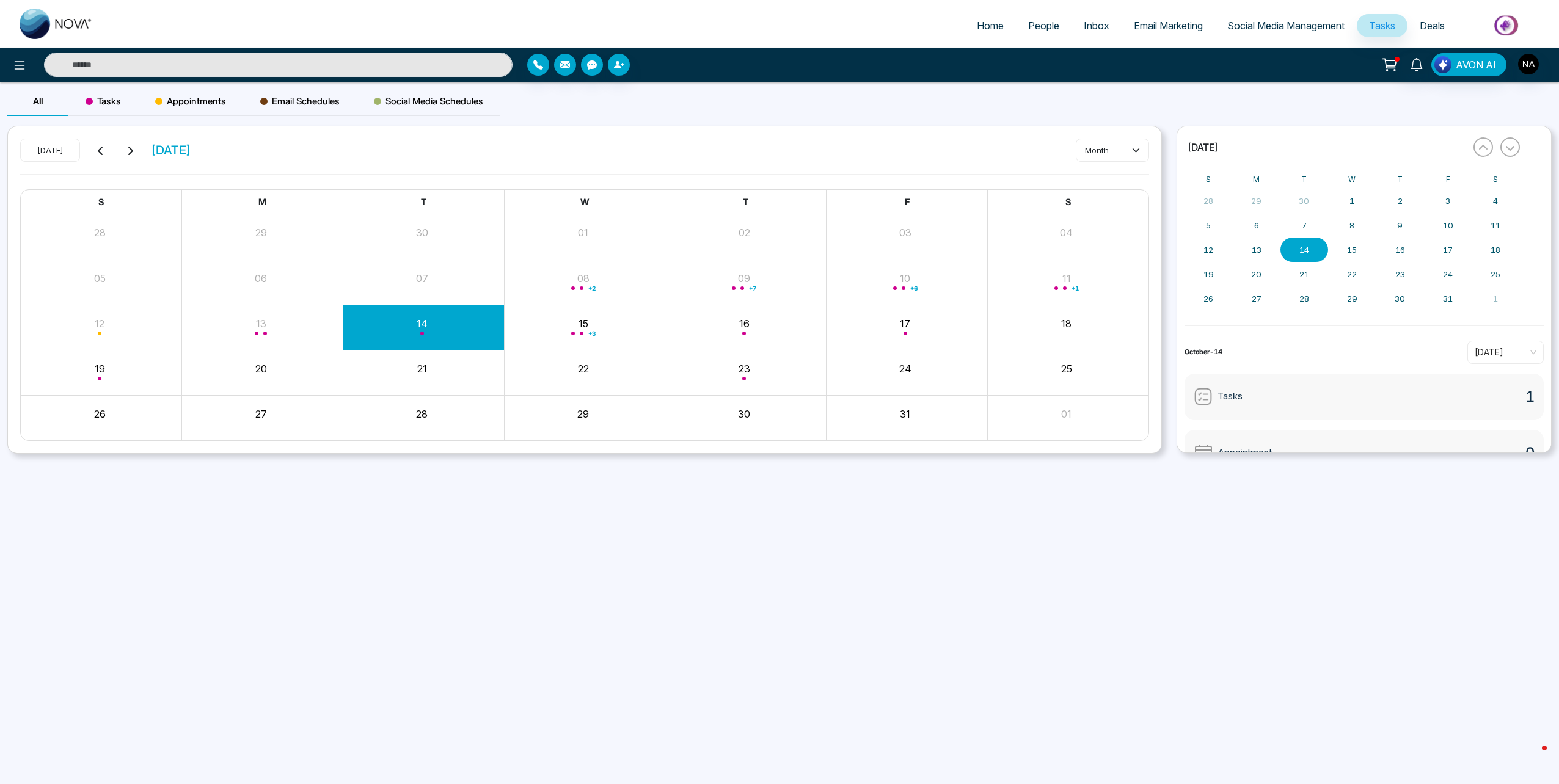
click at [355, 390] on div "Month View" at bounding box center [423, 372] width 162 height 44
click at [384, 338] on div "Month View" at bounding box center [423, 327] width 162 height 30
click at [374, 399] on div "Follow up 07:30 PM" at bounding box center [423, 394] width 220 height 27
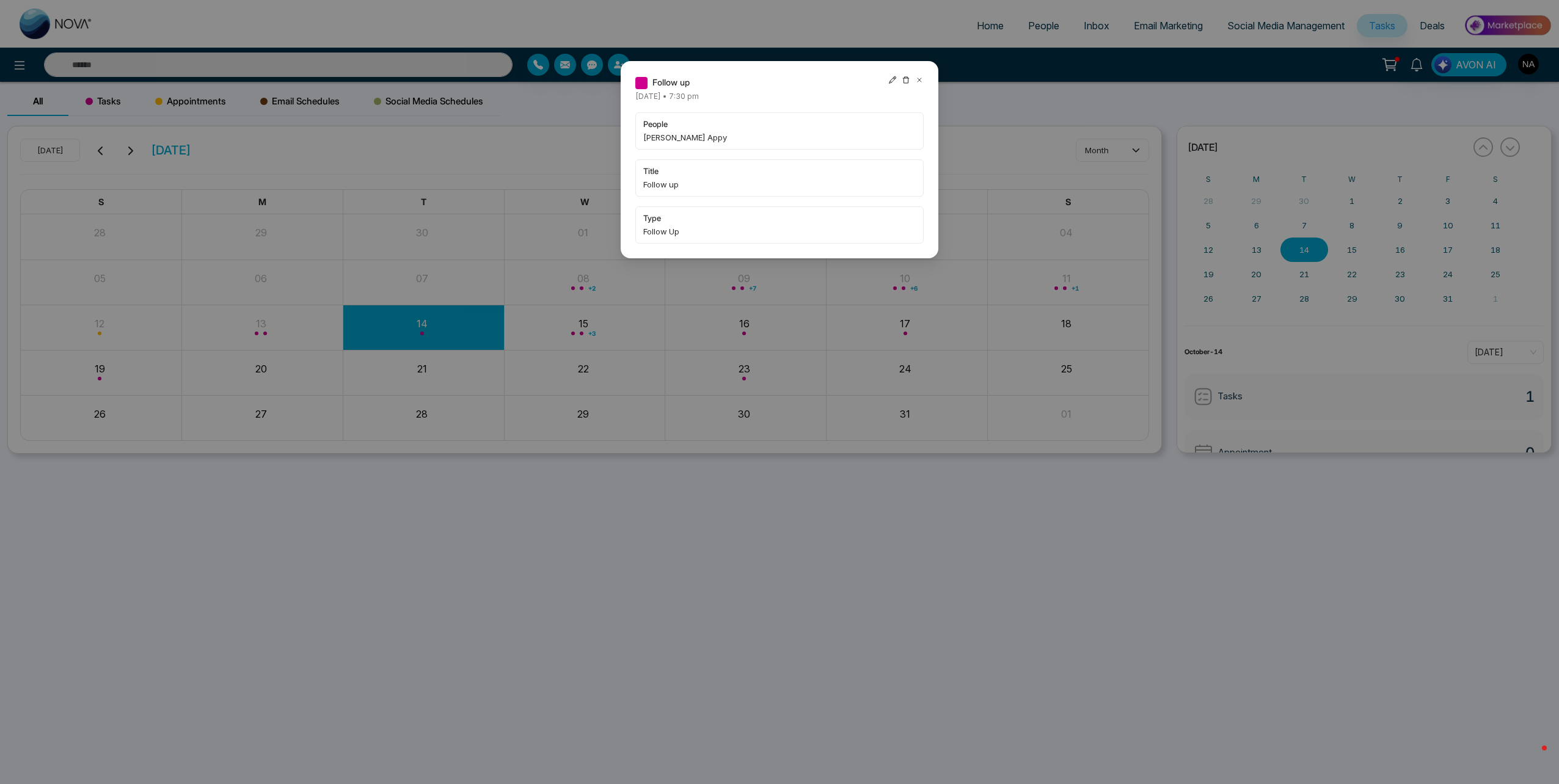
click at [274, 340] on div "Follow up Tuesday October-14-2025 • 7:30 pm people Sharmi Appy title Follow up …" at bounding box center [780, 392] width 1559 height 784
click at [917, 81] on icon at bounding box center [919, 80] width 8 height 8
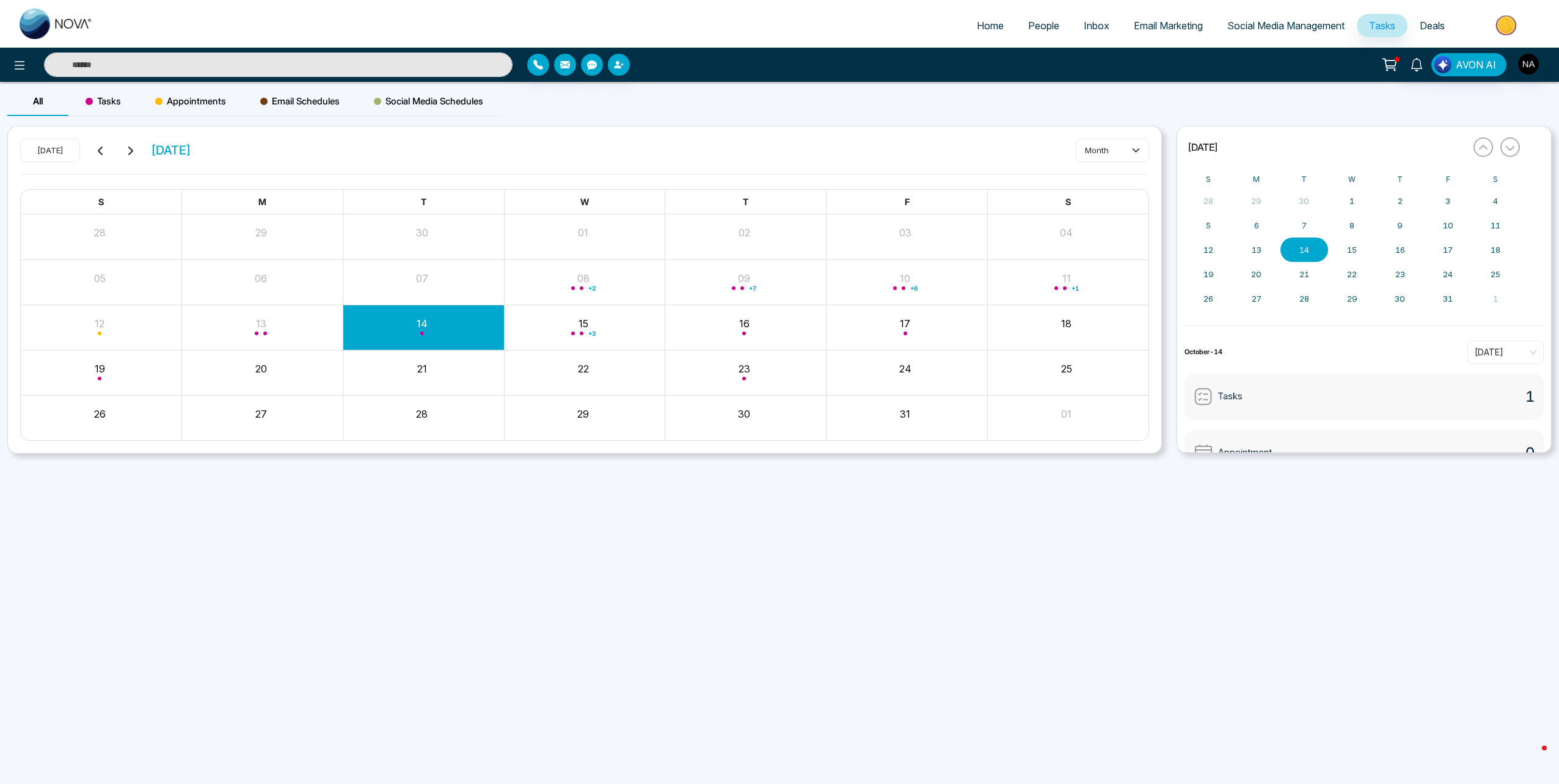
click at [239, 335] on div "Month View" at bounding box center [263, 327] width 162 height 30
click at [750, 385] on div "Month View" at bounding box center [746, 372] width 162 height 30
click at [748, 380] on div "Month View" at bounding box center [746, 372] width 162 height 30
click at [931, 332] on div "Month View" at bounding box center [907, 327] width 162 height 30
click at [269, 326] on div "Month View" at bounding box center [263, 327] width 162 height 30
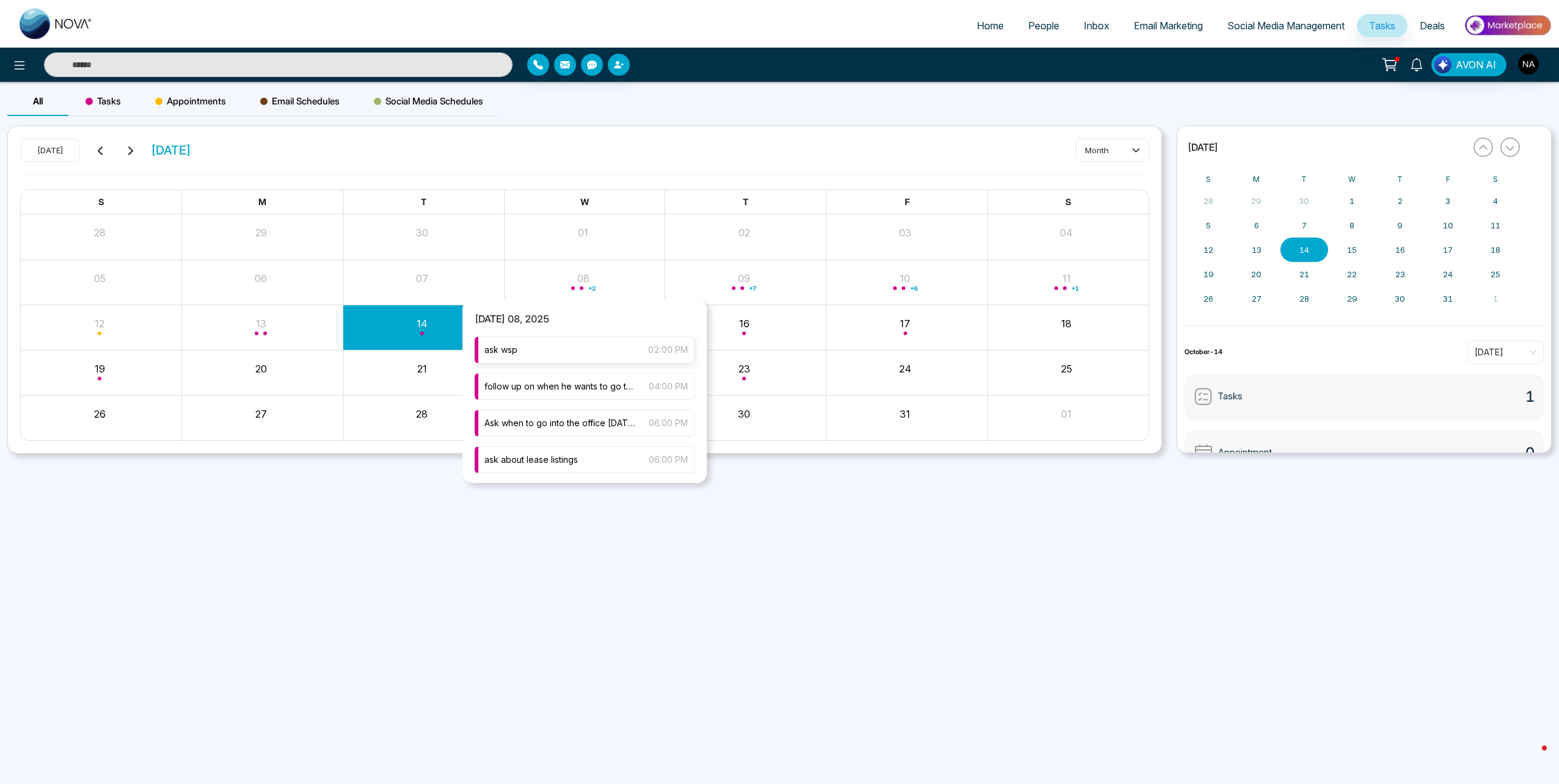
click at [564, 355] on div "ask wsp 02:00 PM" at bounding box center [584, 349] width 220 height 27
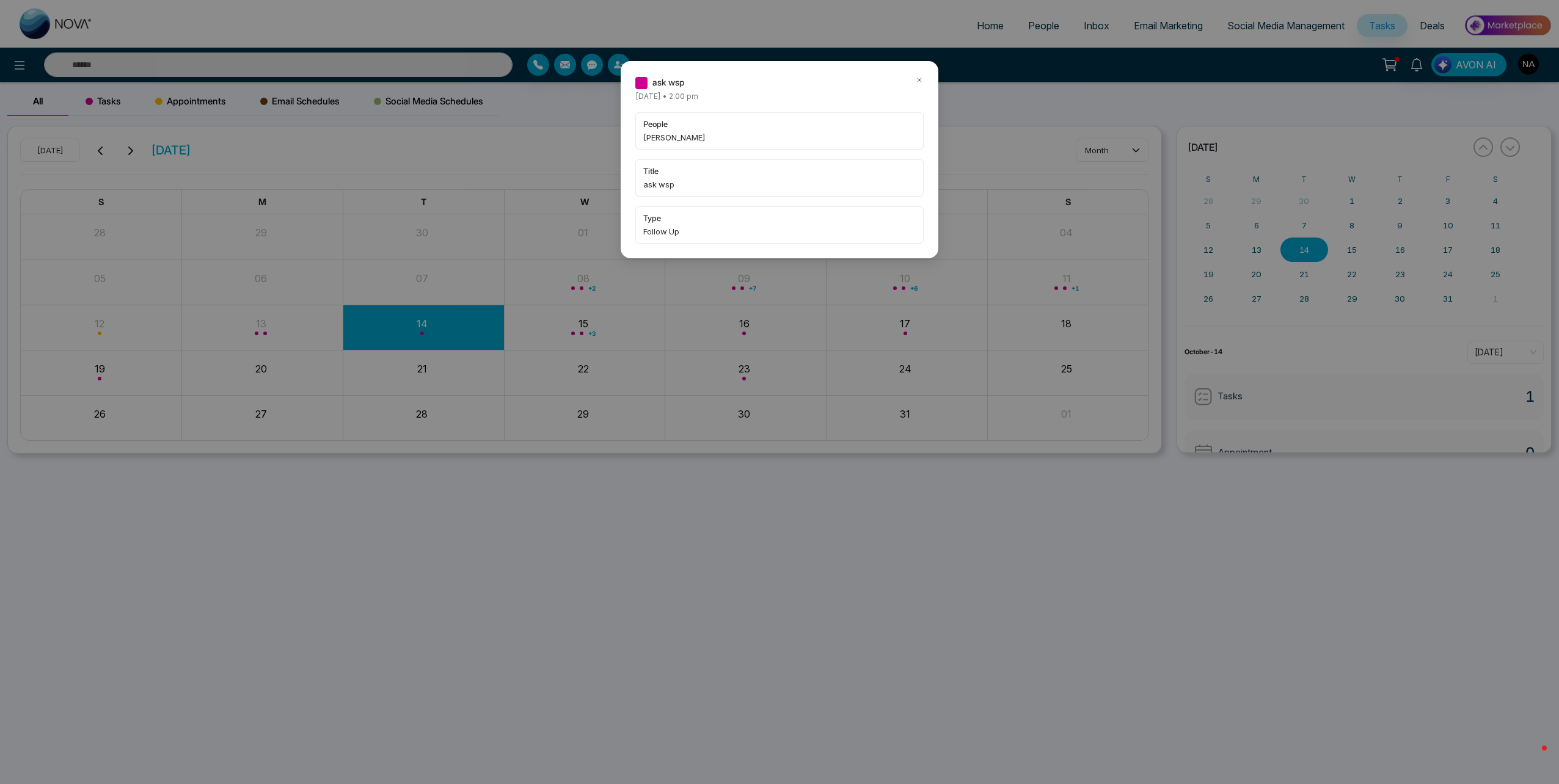
click at [917, 82] on icon at bounding box center [919, 80] width 8 height 8
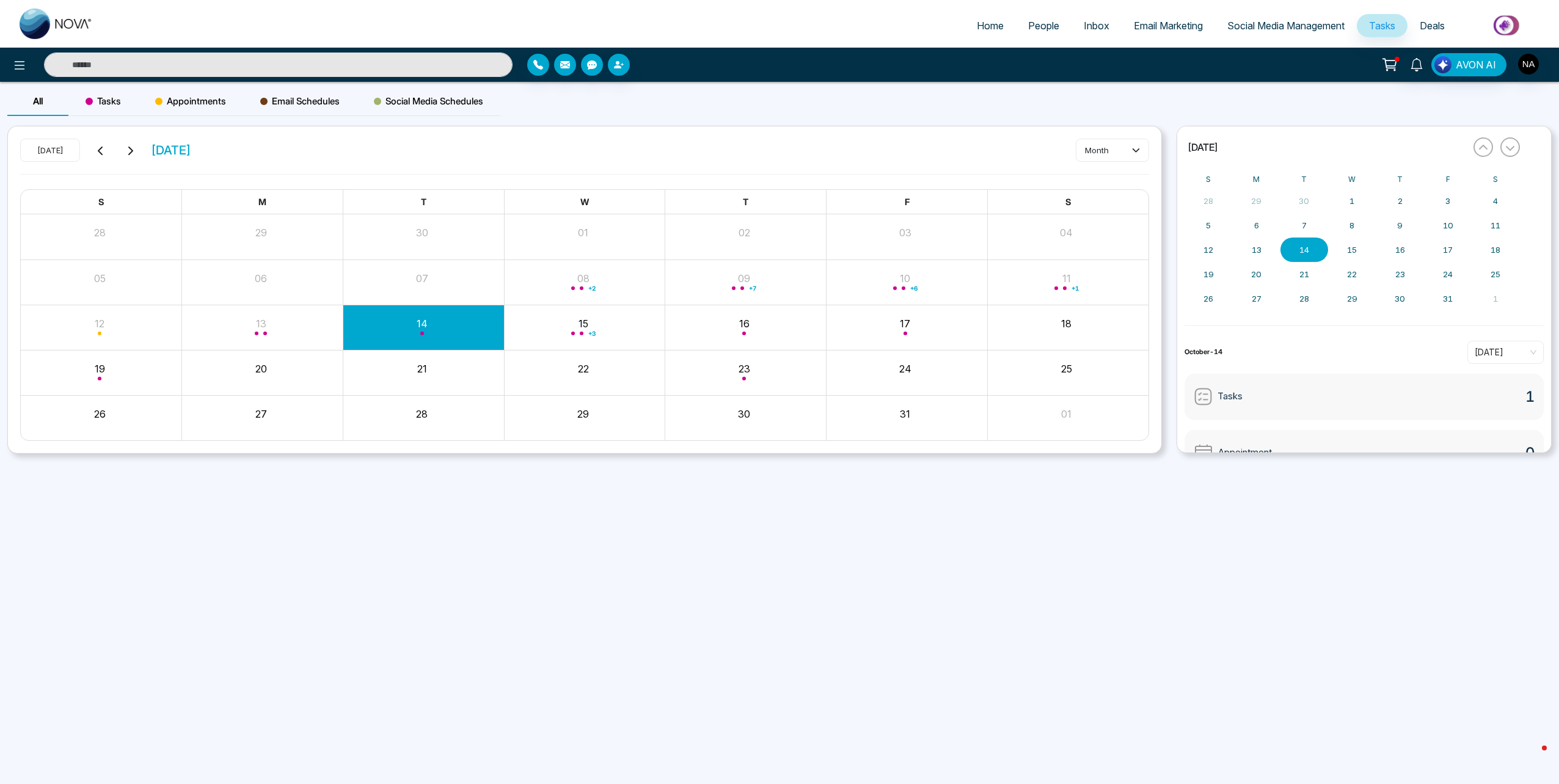
click at [591, 275] on div "+ 2" at bounding box center [584, 282] width 162 height 30
click at [559, 388] on span "follow up on when he wants to go to the sales office" at bounding box center [560, 386] width 152 height 13
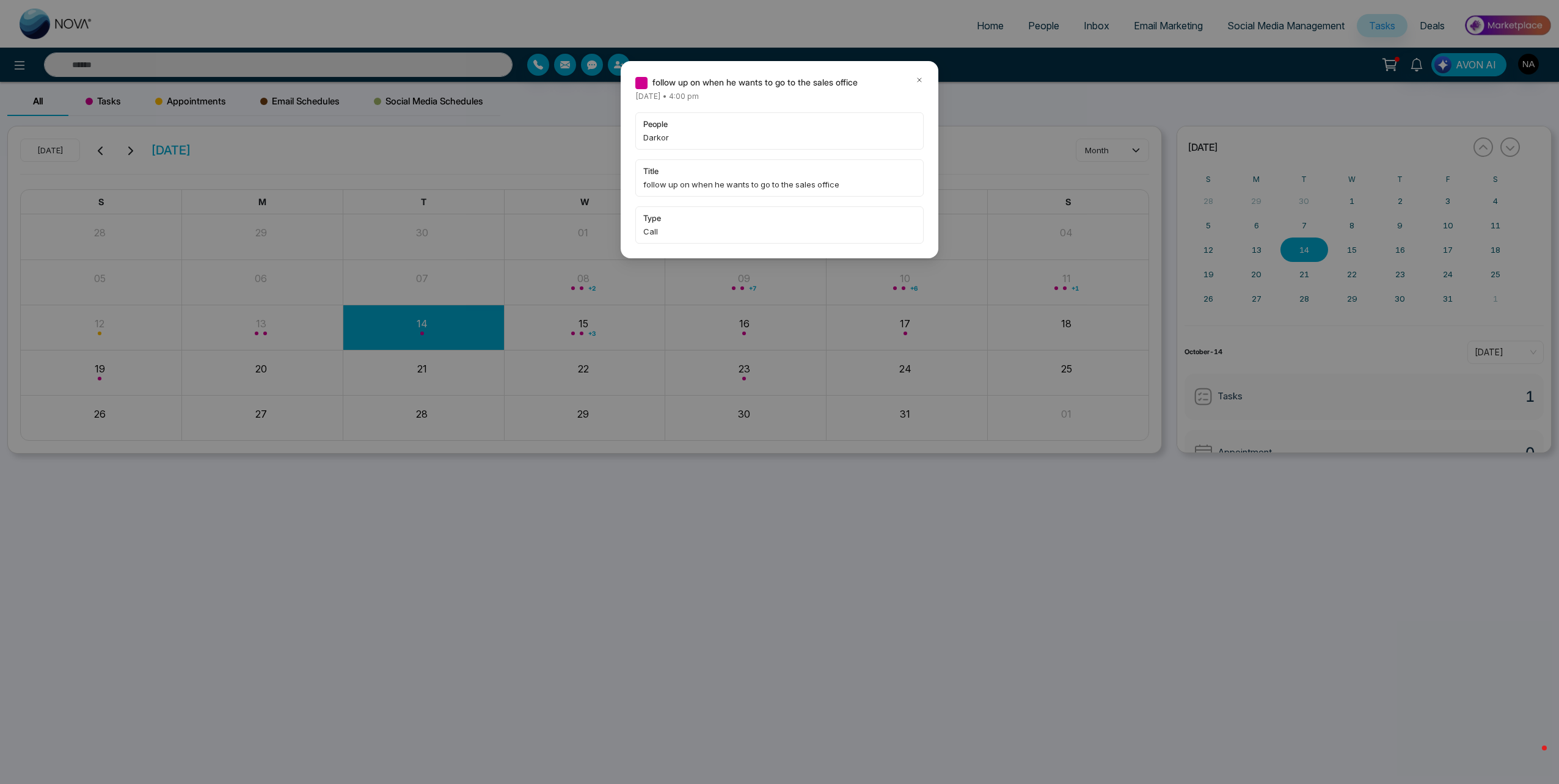
click at [923, 79] on icon at bounding box center [919, 80] width 8 height 8
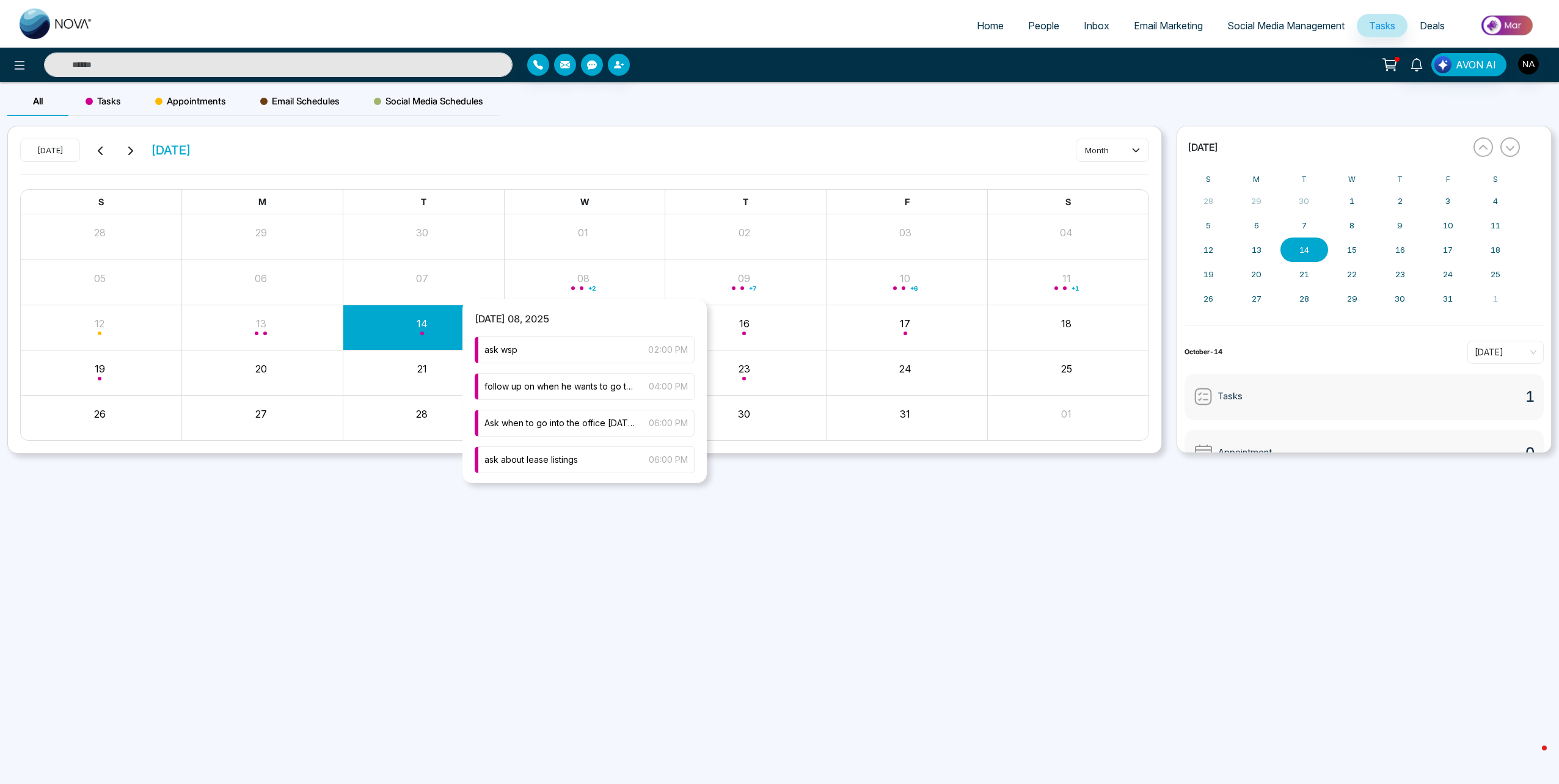
click at [623, 285] on div "+ 2" at bounding box center [584, 282] width 162 height 30
click at [547, 422] on span "Ask when to go into the office [DATE]. Book appointment." at bounding box center [560, 423] width 152 height 13
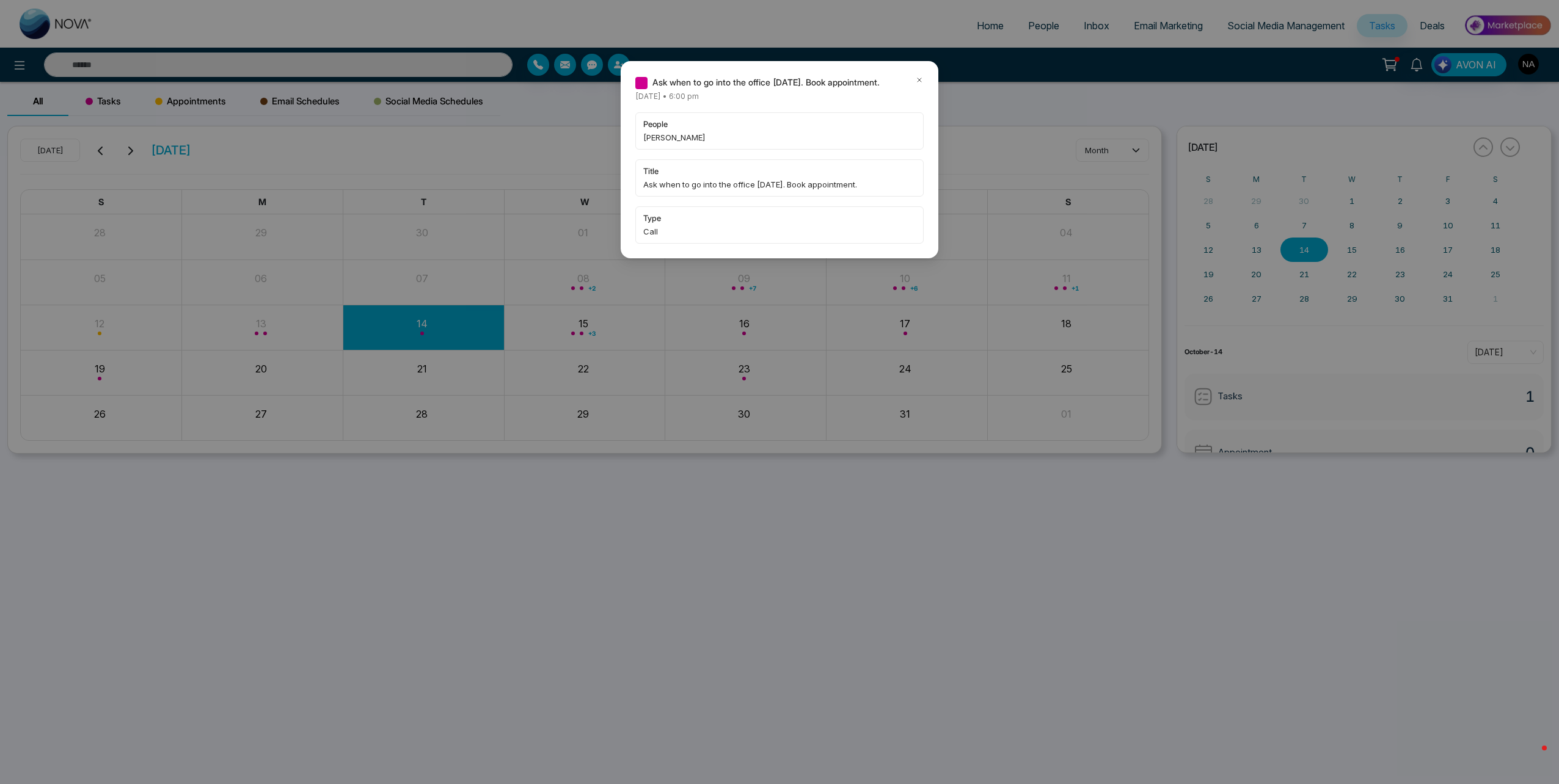
click at [917, 81] on icon at bounding box center [919, 80] width 8 height 8
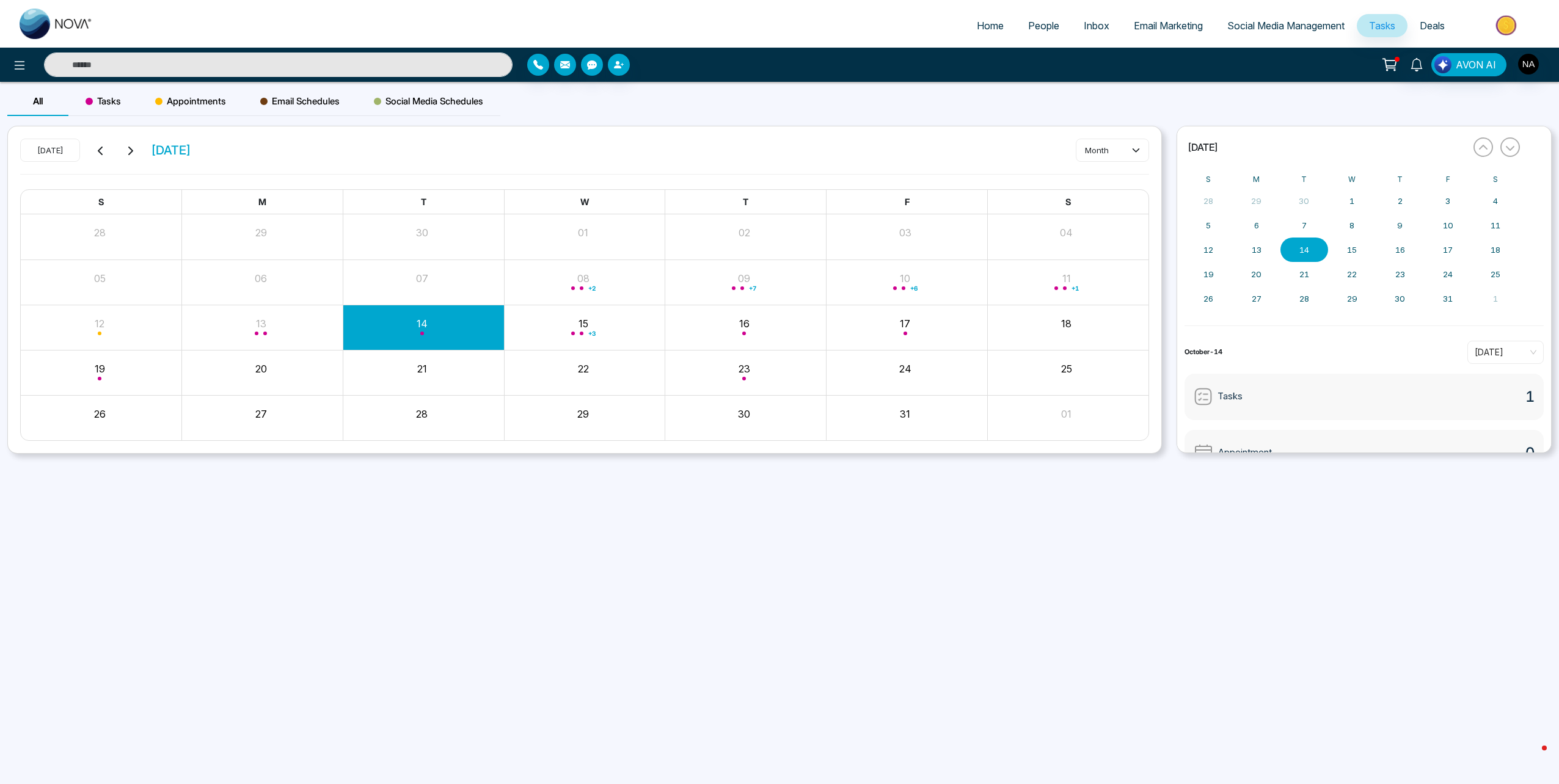
click at [306, 58] on input "text" at bounding box center [278, 65] width 469 height 25
click at [590, 301] on div "Month View" at bounding box center [584, 282] width 162 height 44
click at [581, 290] on div "+ 2" at bounding box center [584, 282] width 162 height 30
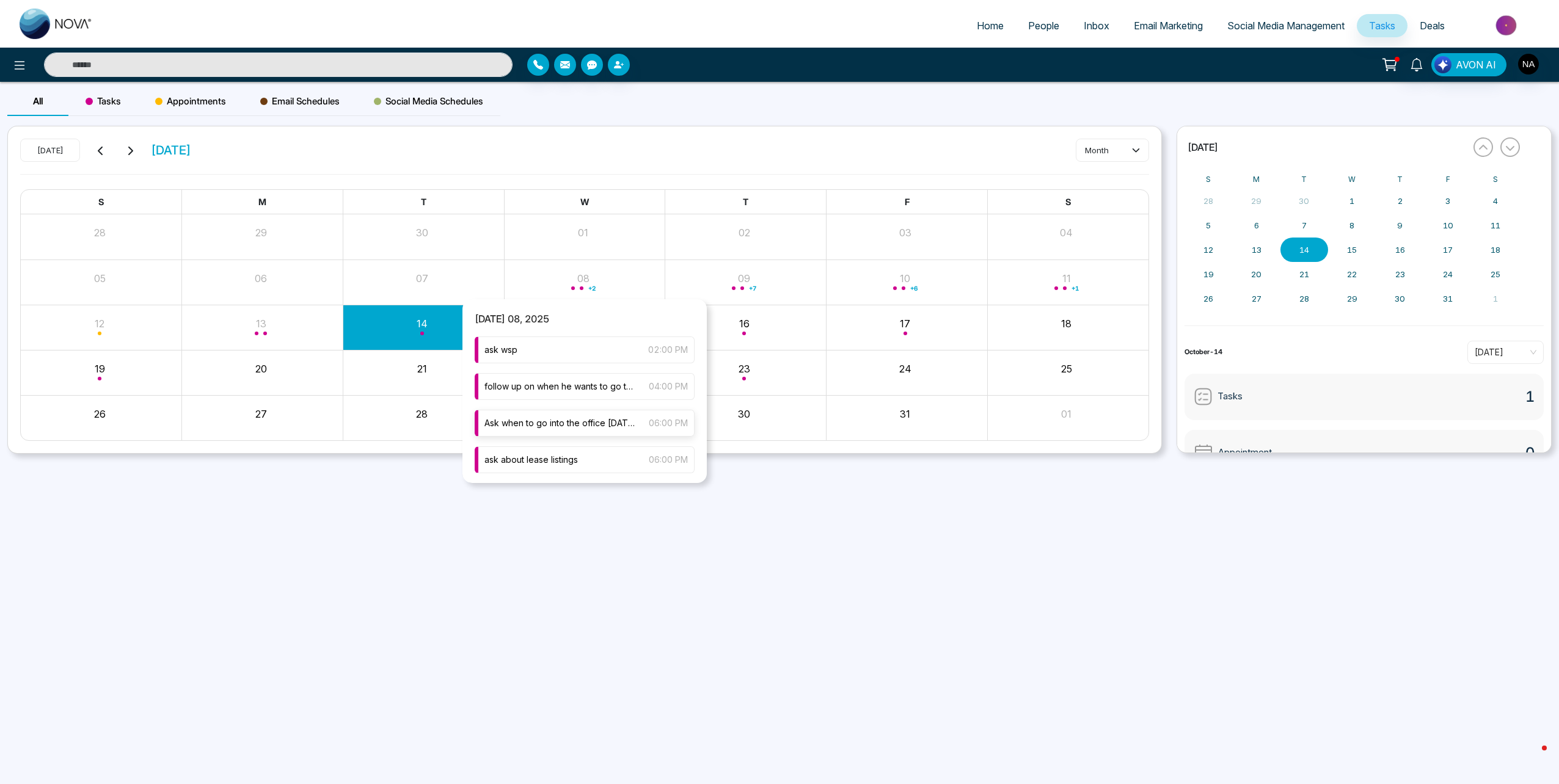
click at [555, 426] on span "Ask when to go into the office [DATE]. Book appointment." at bounding box center [560, 423] width 152 height 13
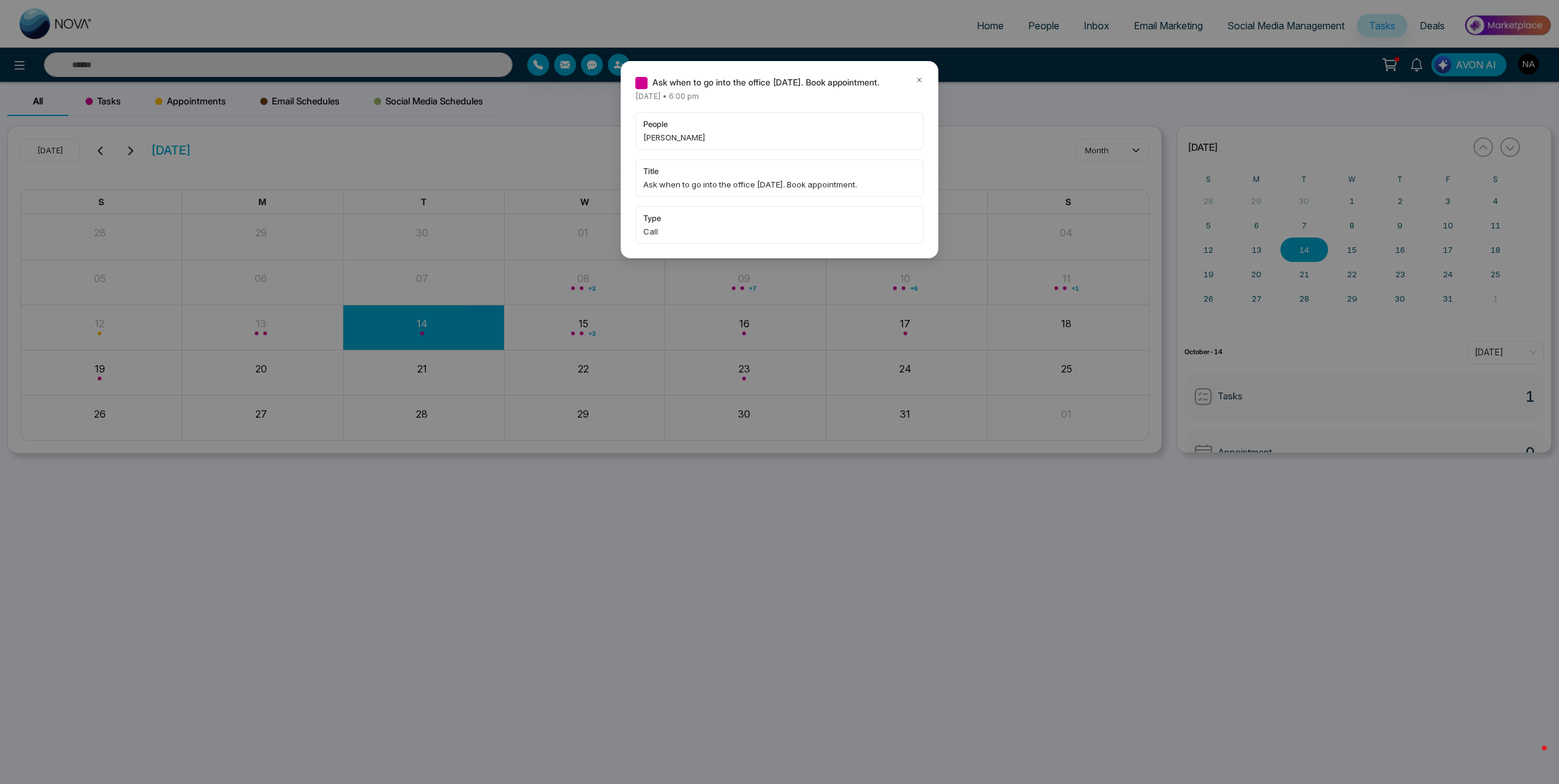
click at [914, 80] on div "Ask when to go into the office [DATE]. Book appointment." at bounding box center [779, 82] width 288 height 13
click at [921, 76] on icon at bounding box center [919, 80] width 8 height 8
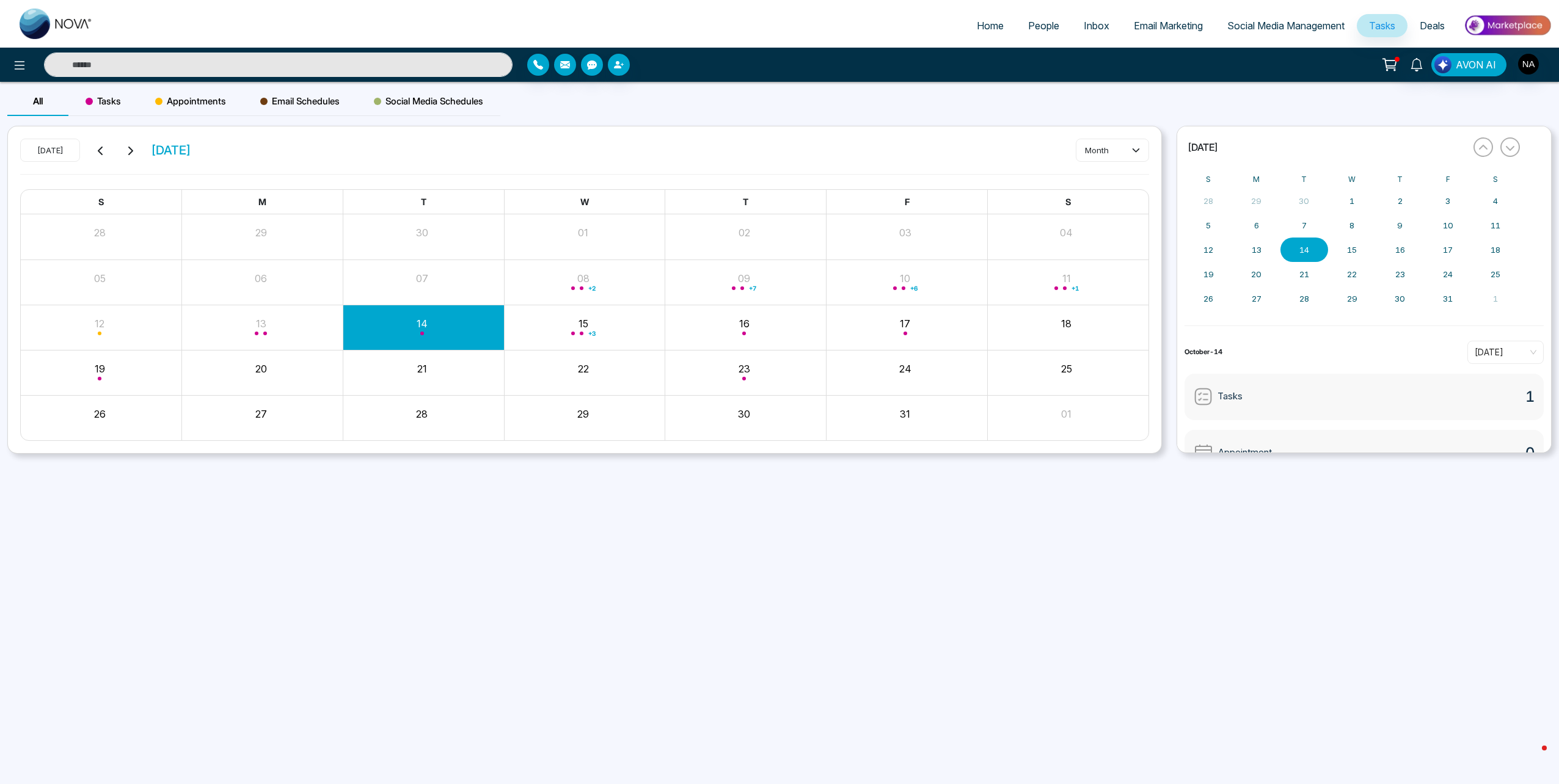
click at [246, 71] on input "text" at bounding box center [278, 65] width 469 height 25
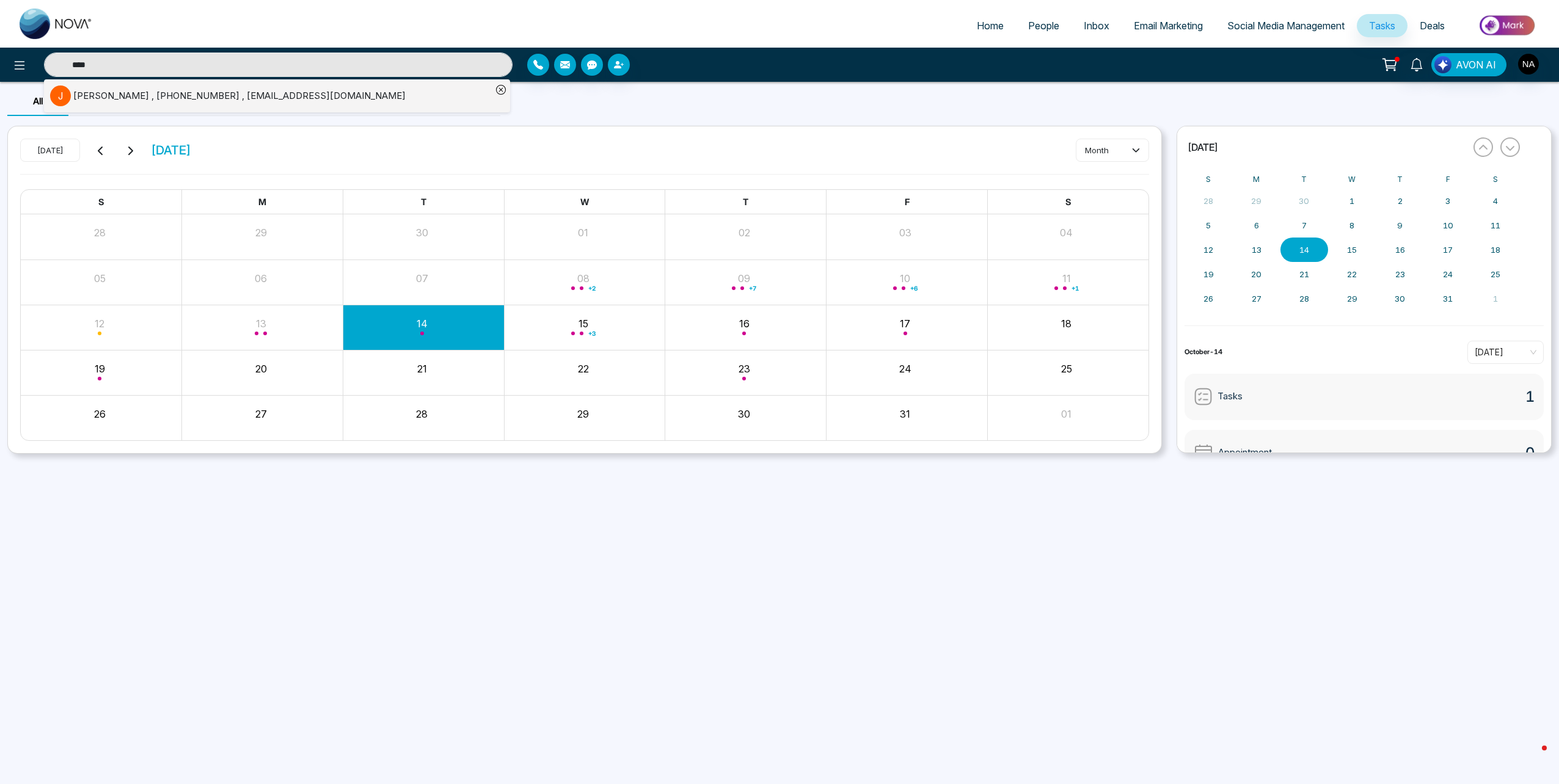
type input "****"
click at [203, 84] on li "J Josh Hammond , +19054245827 , Joshuahammond302@gmail.com" at bounding box center [271, 96] width 441 height 33
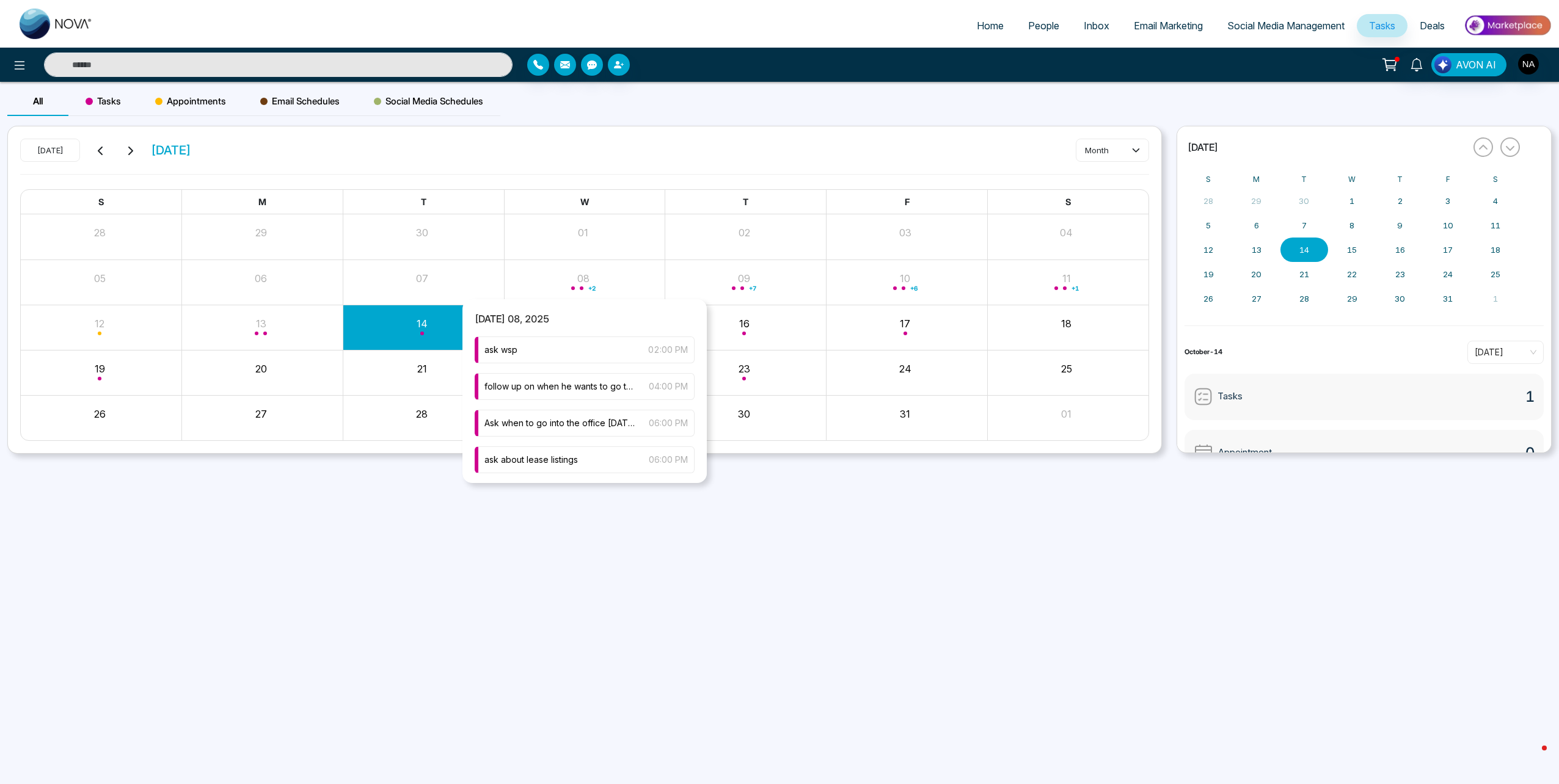
click at [560, 289] on div "+ 2" at bounding box center [584, 282] width 162 height 30
click at [258, 67] on input "text" at bounding box center [278, 65] width 469 height 25
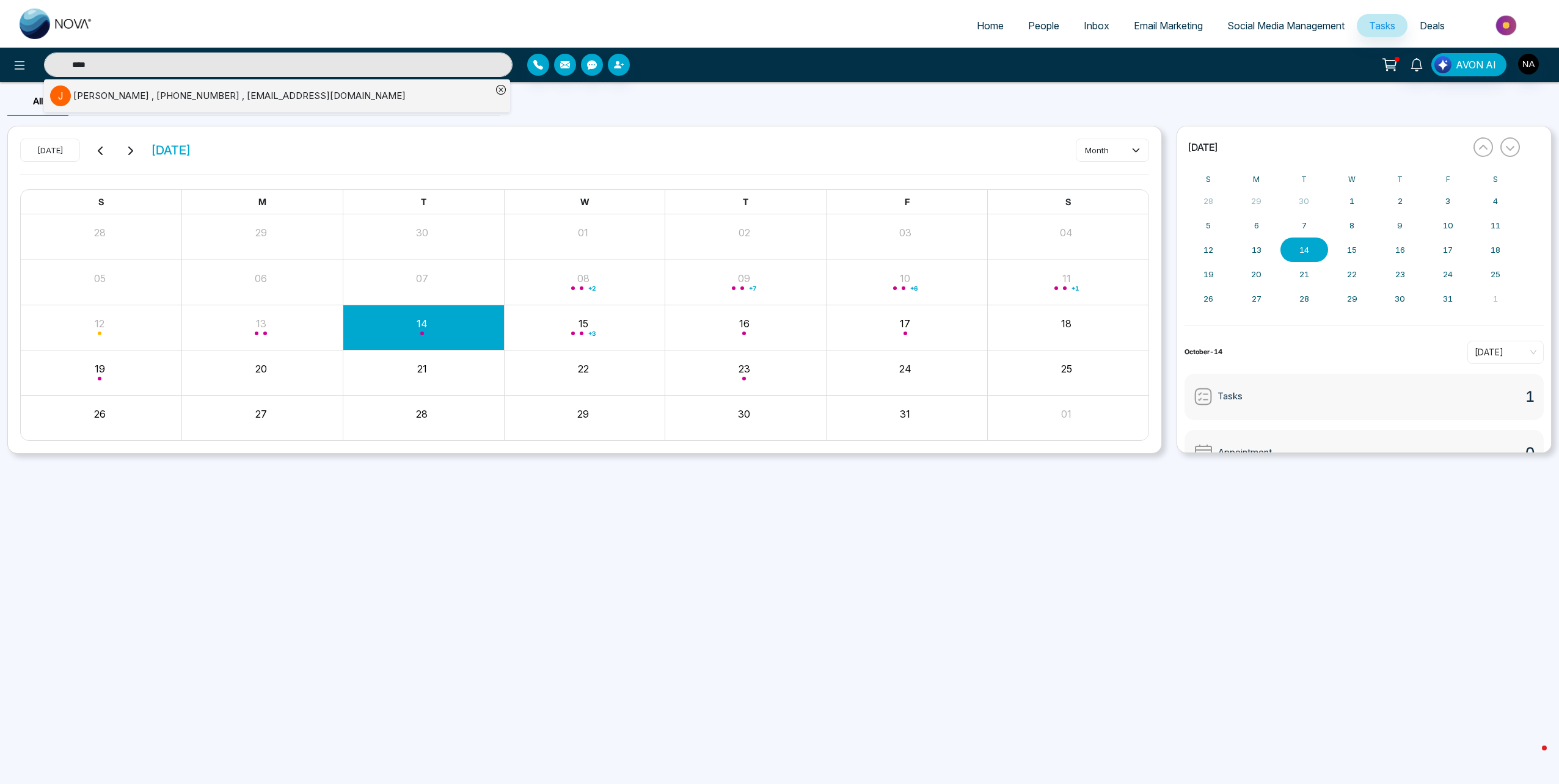
type input "****"
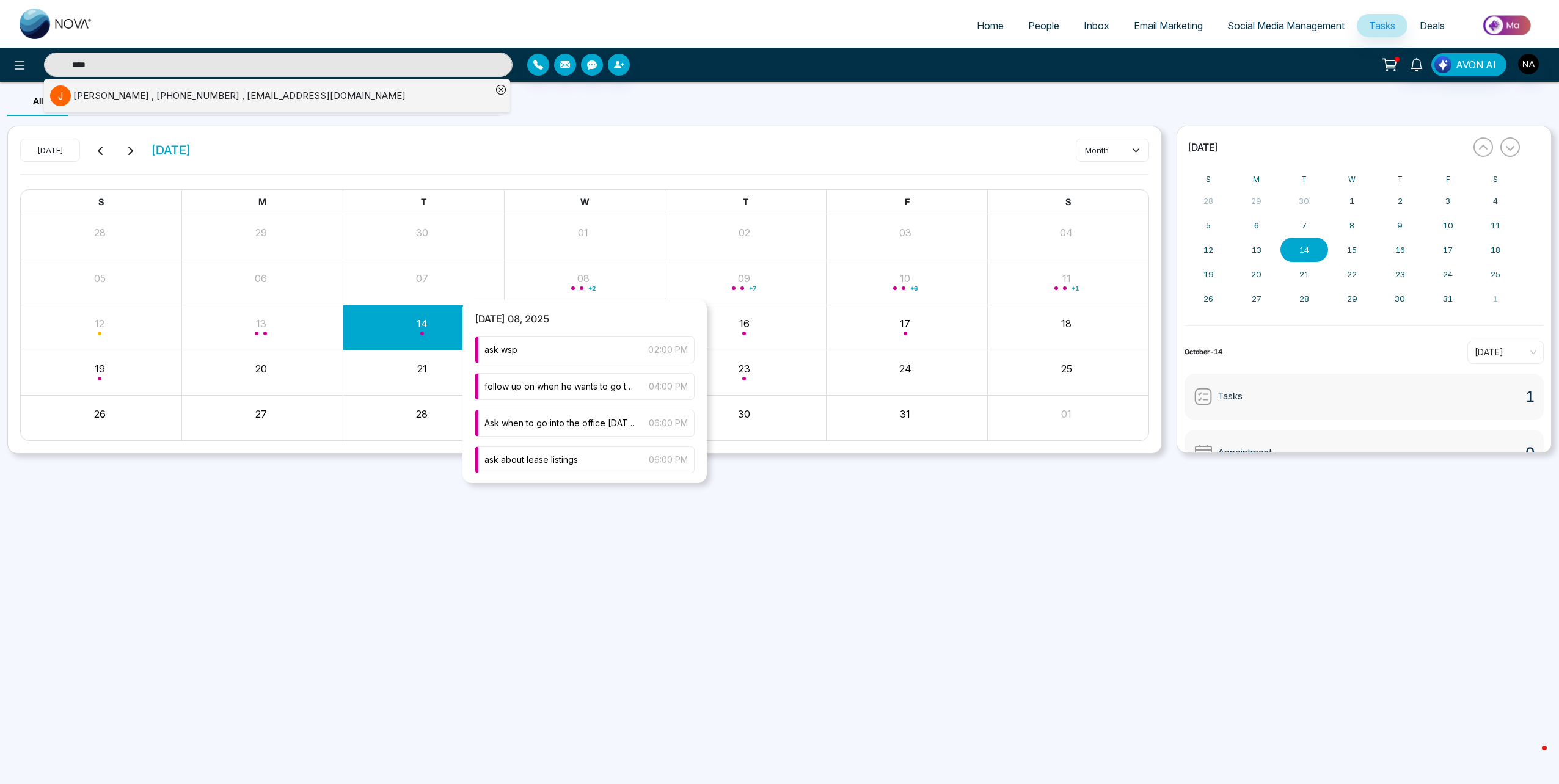
click at [560, 270] on div "+ 2" at bounding box center [584, 282] width 162 height 30
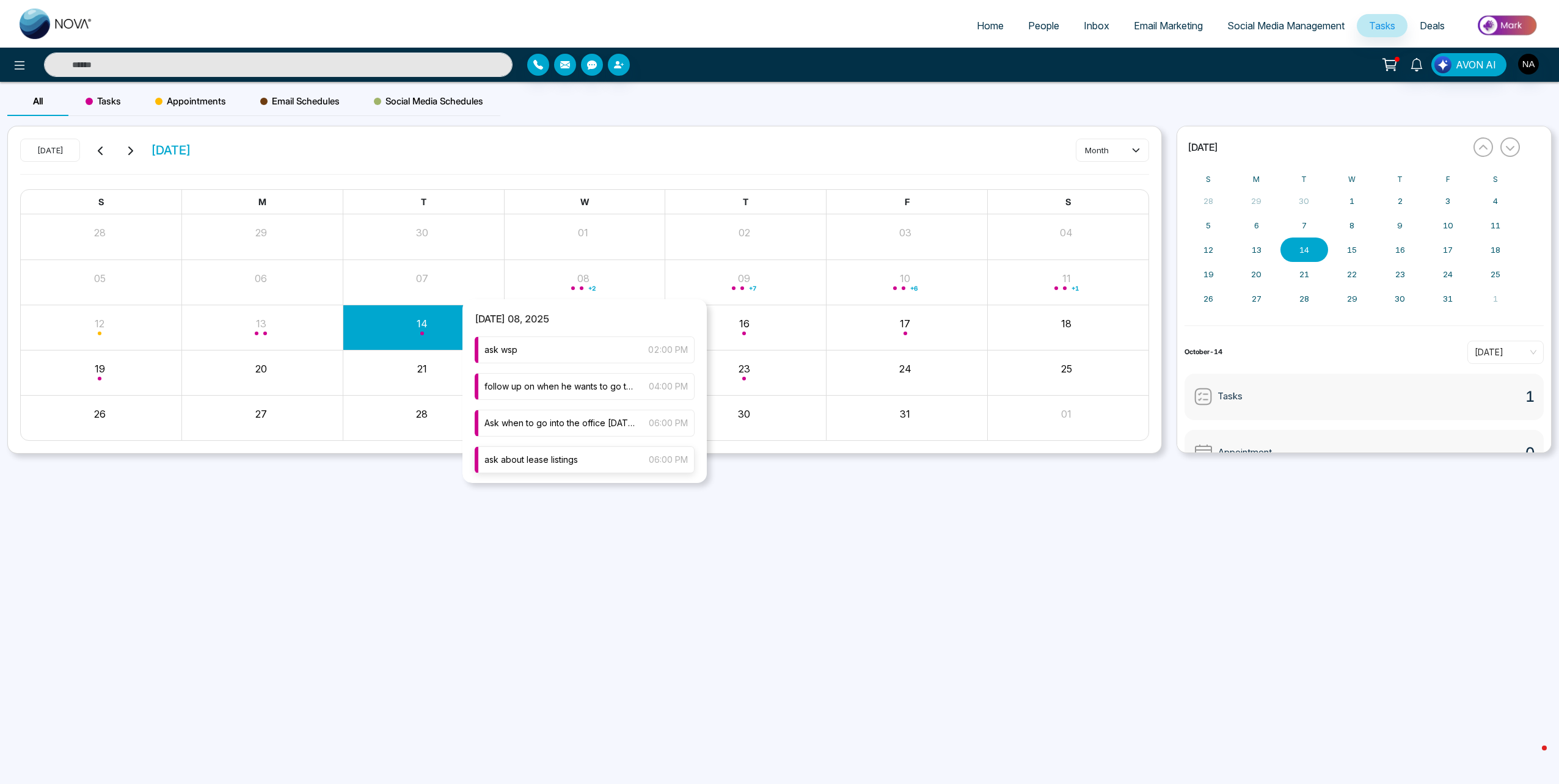
click at [551, 460] on span "ask about lease listings" at bounding box center [531, 459] width 94 height 13
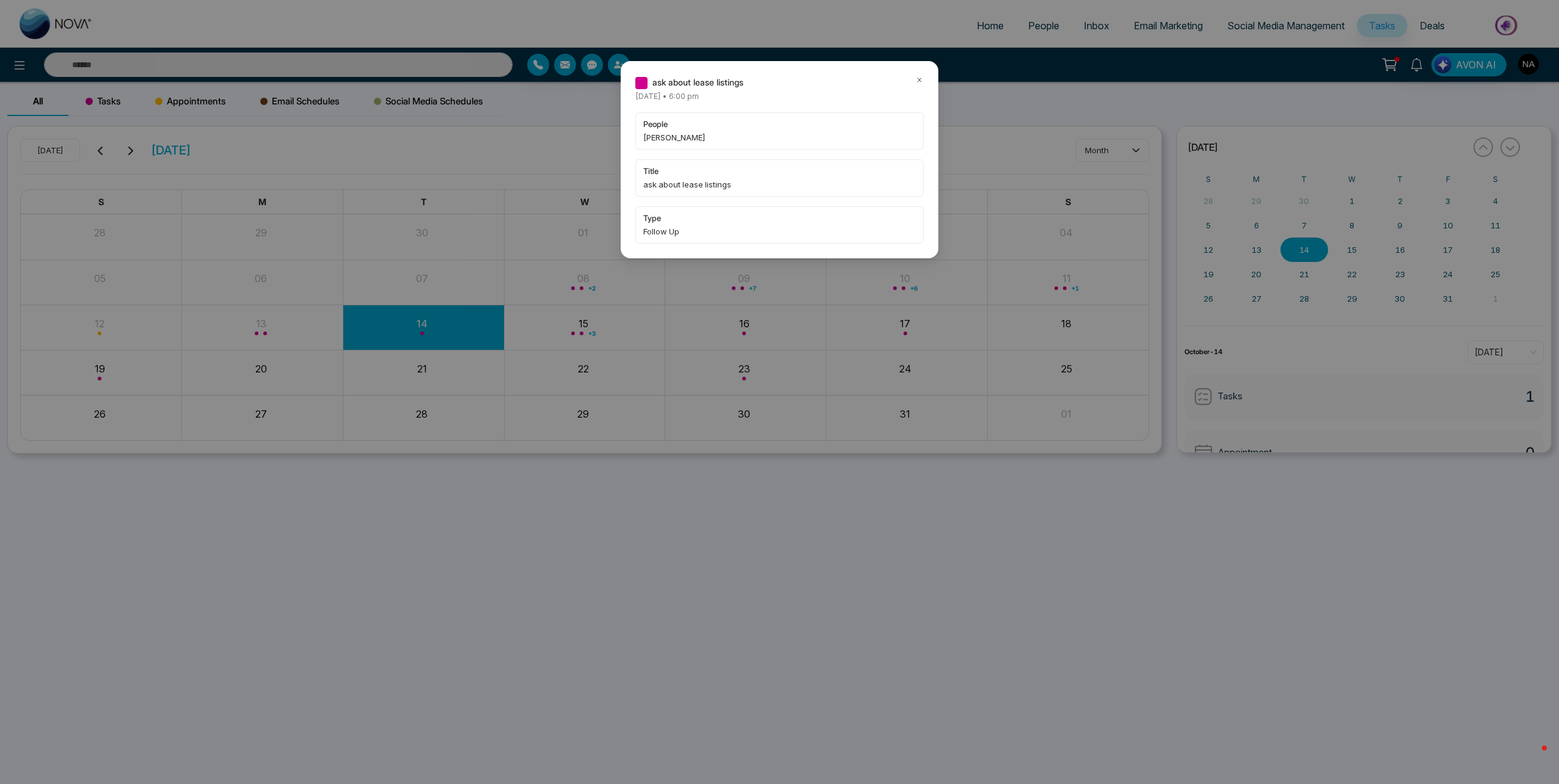
click at [926, 75] on div "ask about lease listings Wednesday October-08-2025 • 6:00 pm people Qaisar Mehm…" at bounding box center [779, 159] width 318 height 197
type input "****"
click at [912, 82] on div "ask about lease listings" at bounding box center [779, 82] width 288 height 13
click at [917, 80] on icon at bounding box center [919, 80] width 8 height 8
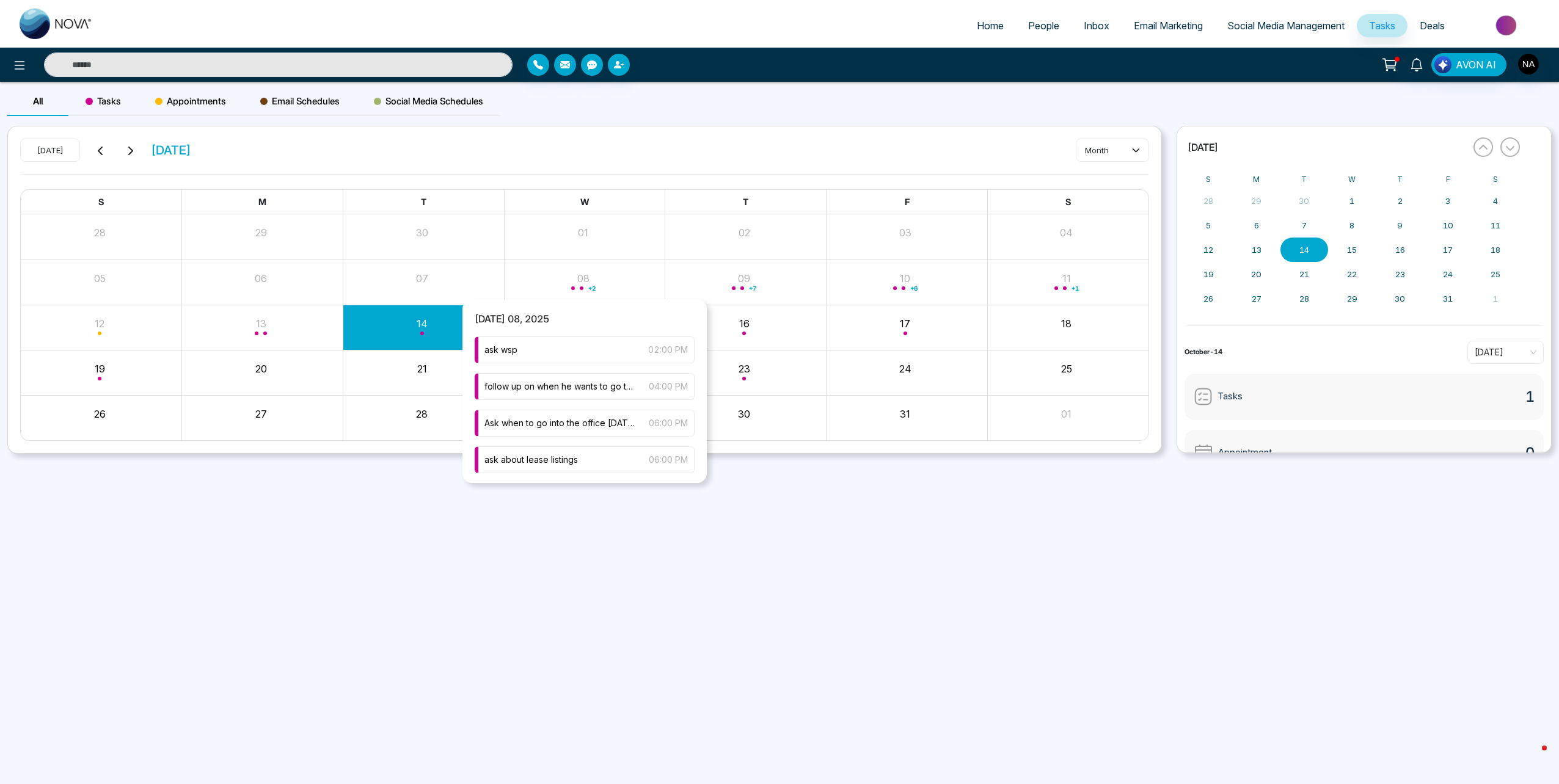
click at [557, 284] on div "+ 2" at bounding box center [584, 282] width 162 height 30
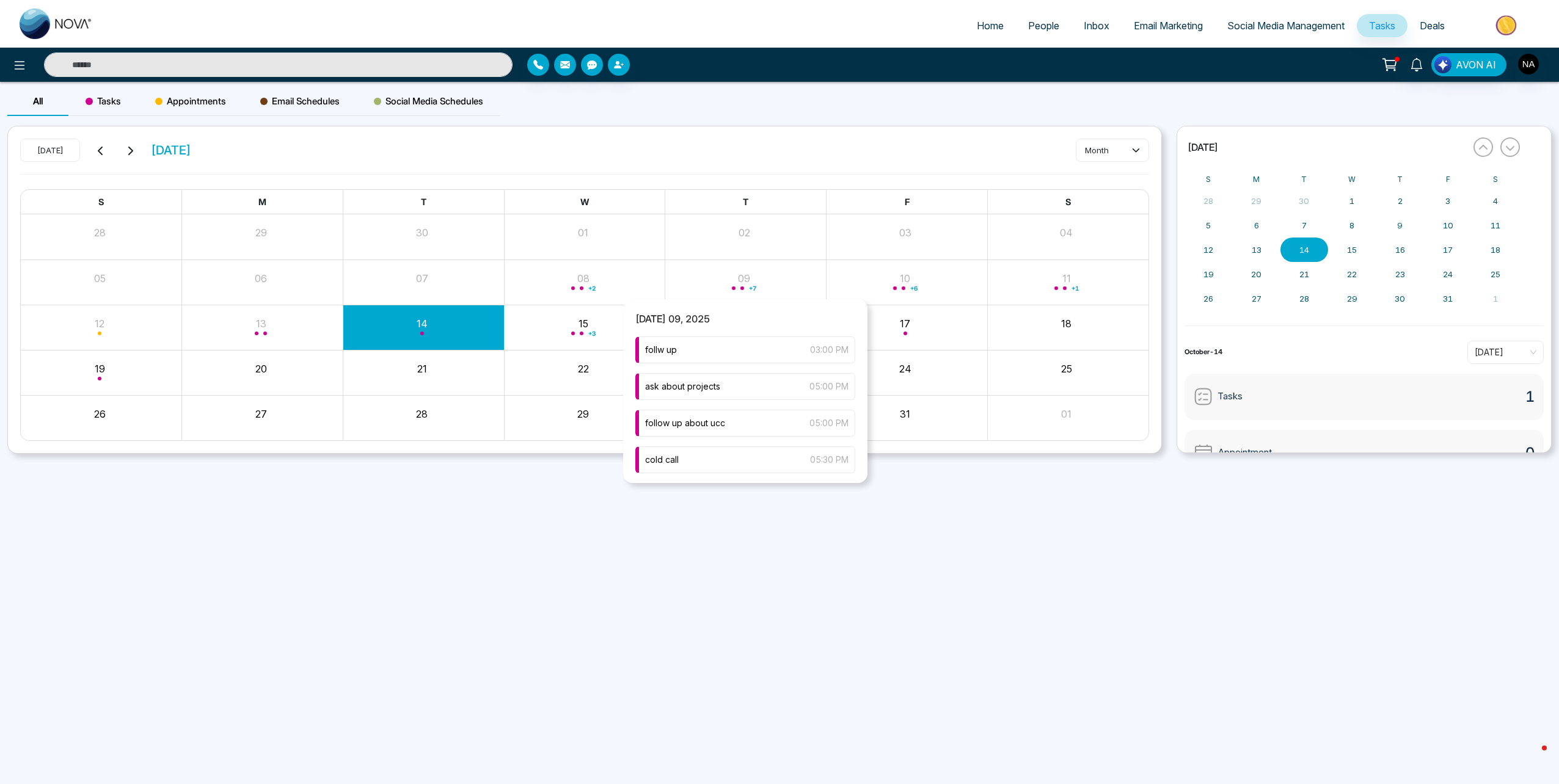
click at [729, 285] on div "+ 7" at bounding box center [746, 282] width 162 height 30
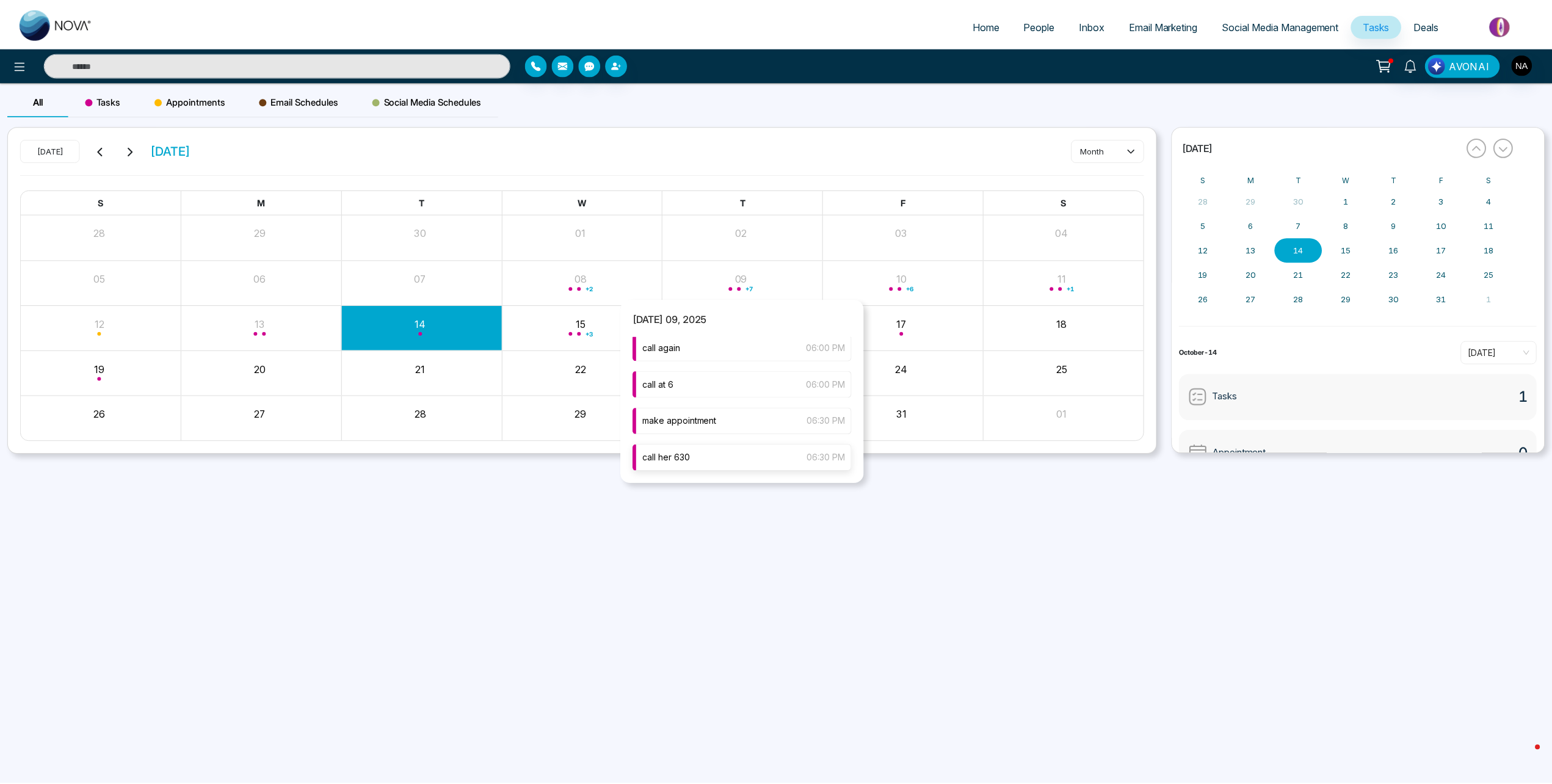
scroll to position [0, 0]
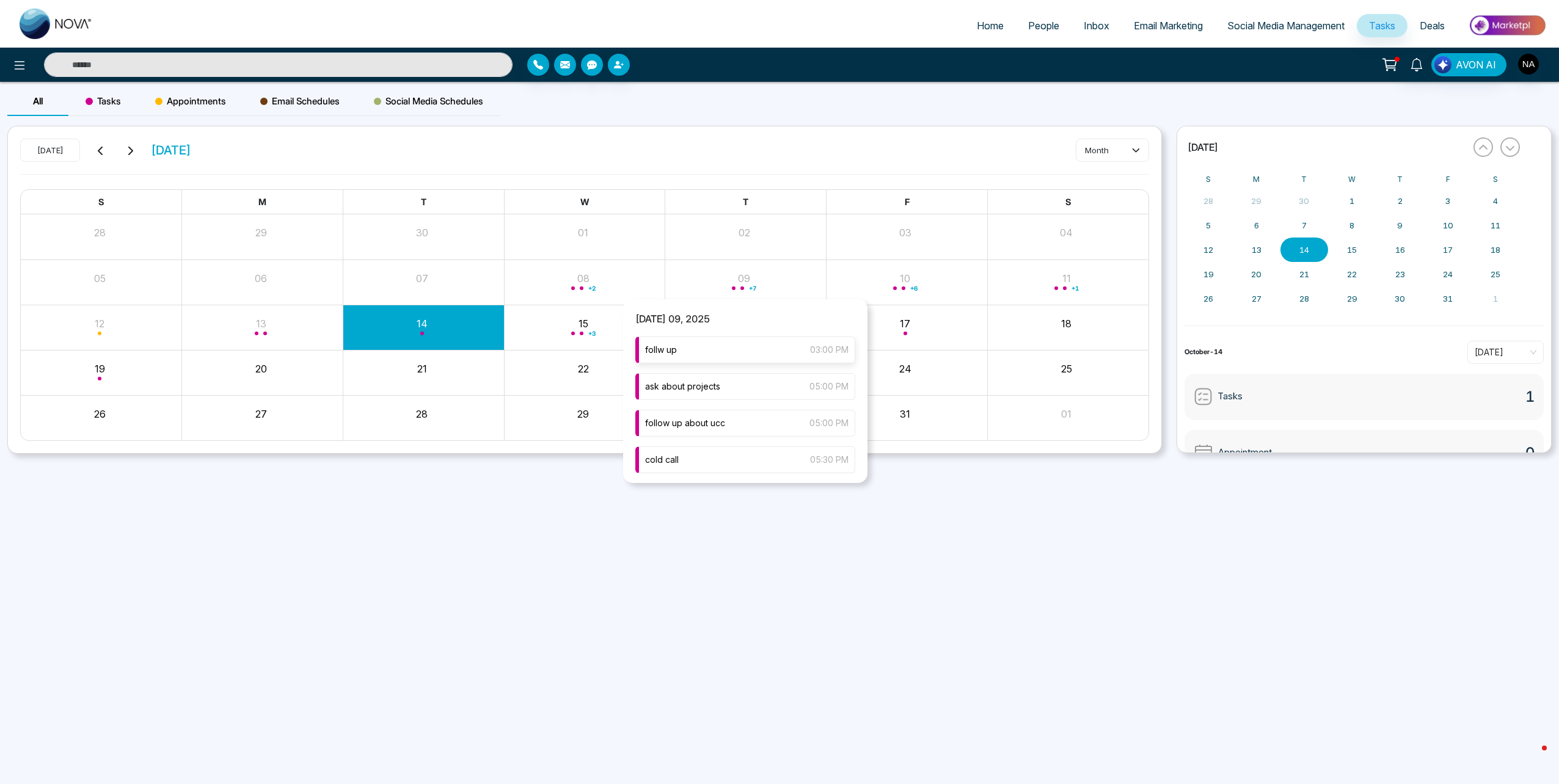
click at [706, 359] on div "follw up 03:00 PM" at bounding box center [745, 349] width 220 height 27
type input "****"
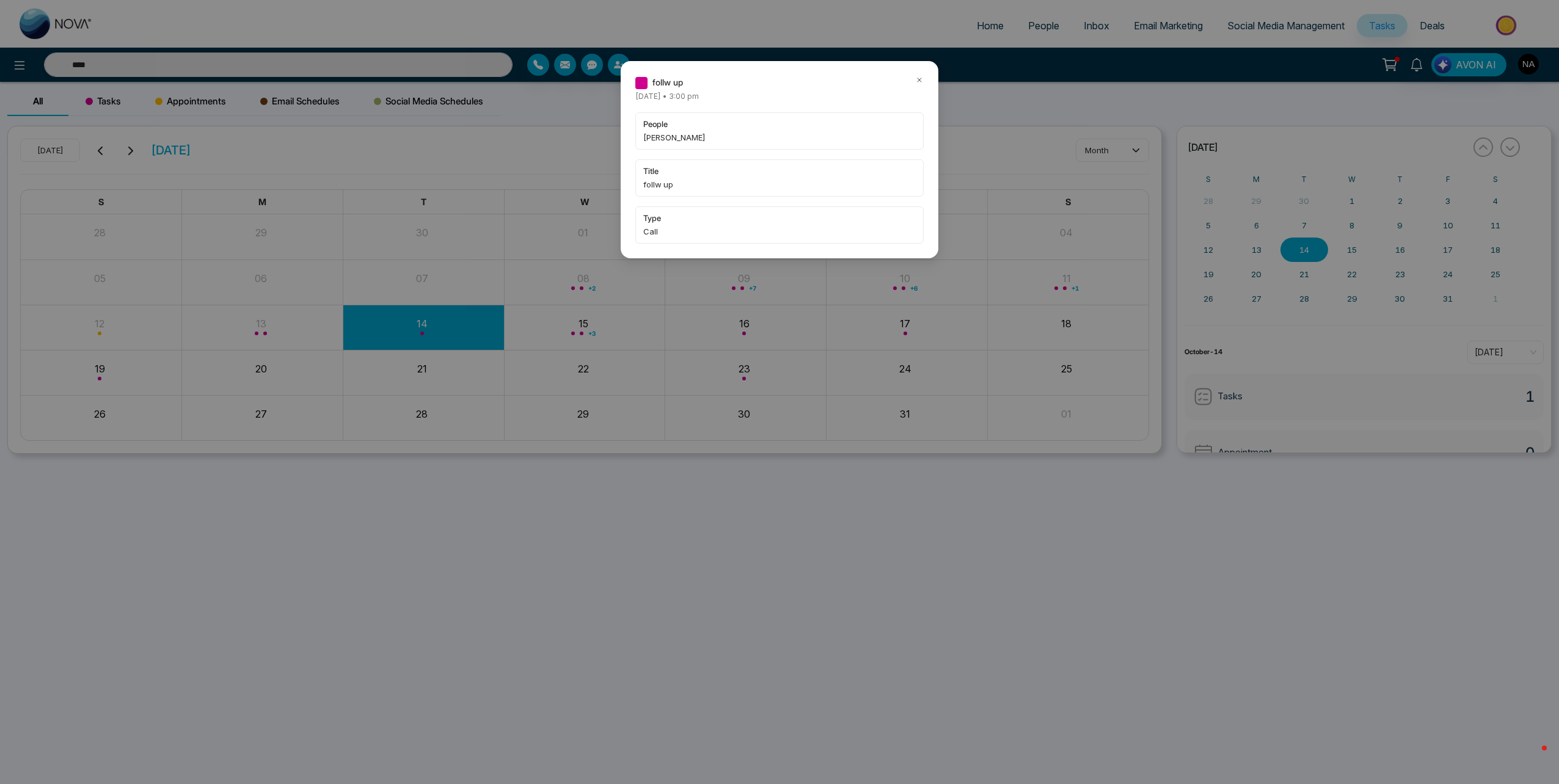
click at [920, 80] on icon at bounding box center [919, 80] width 3 height 3
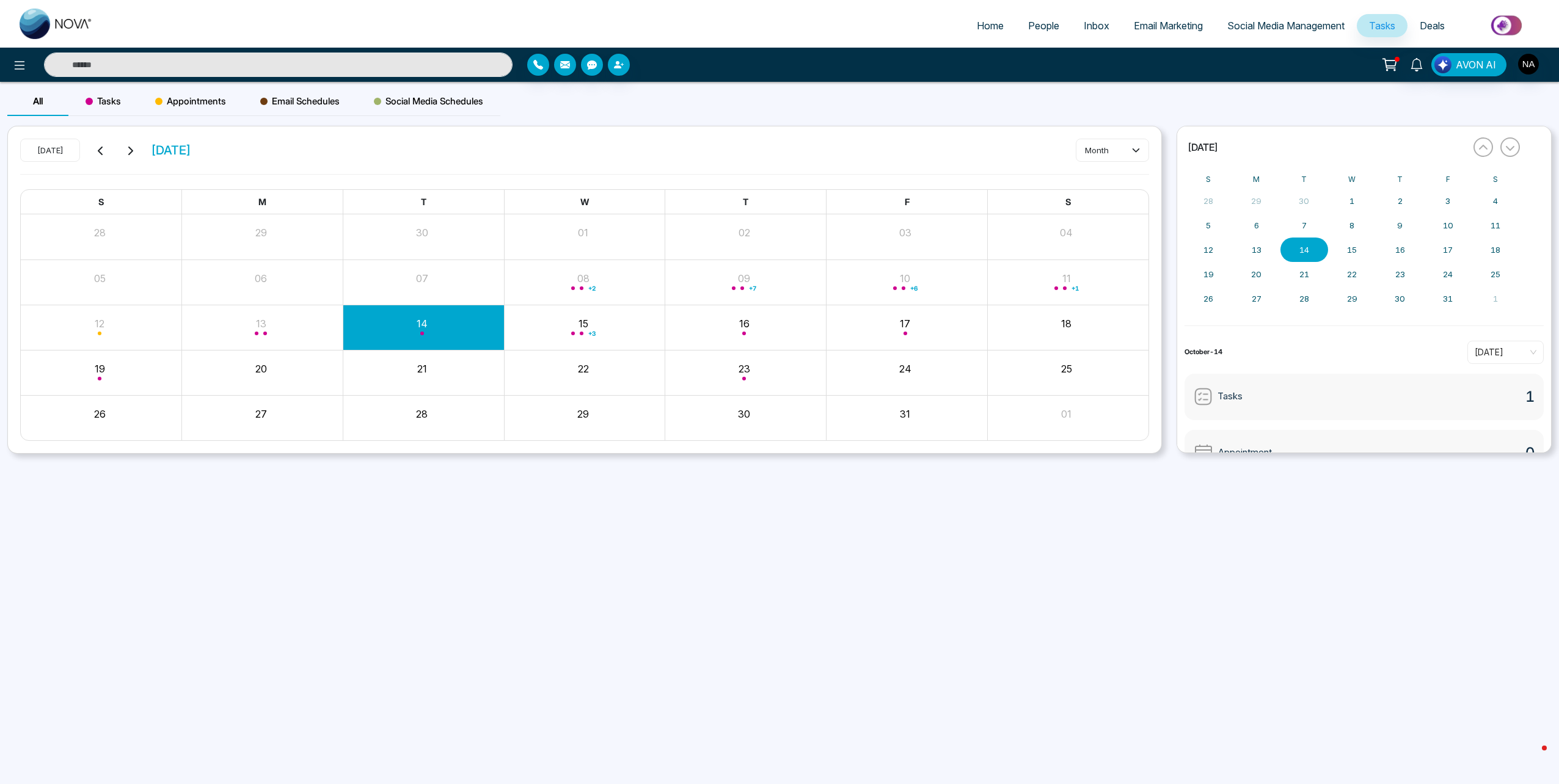
click at [344, 71] on input "text" at bounding box center [278, 65] width 469 height 25
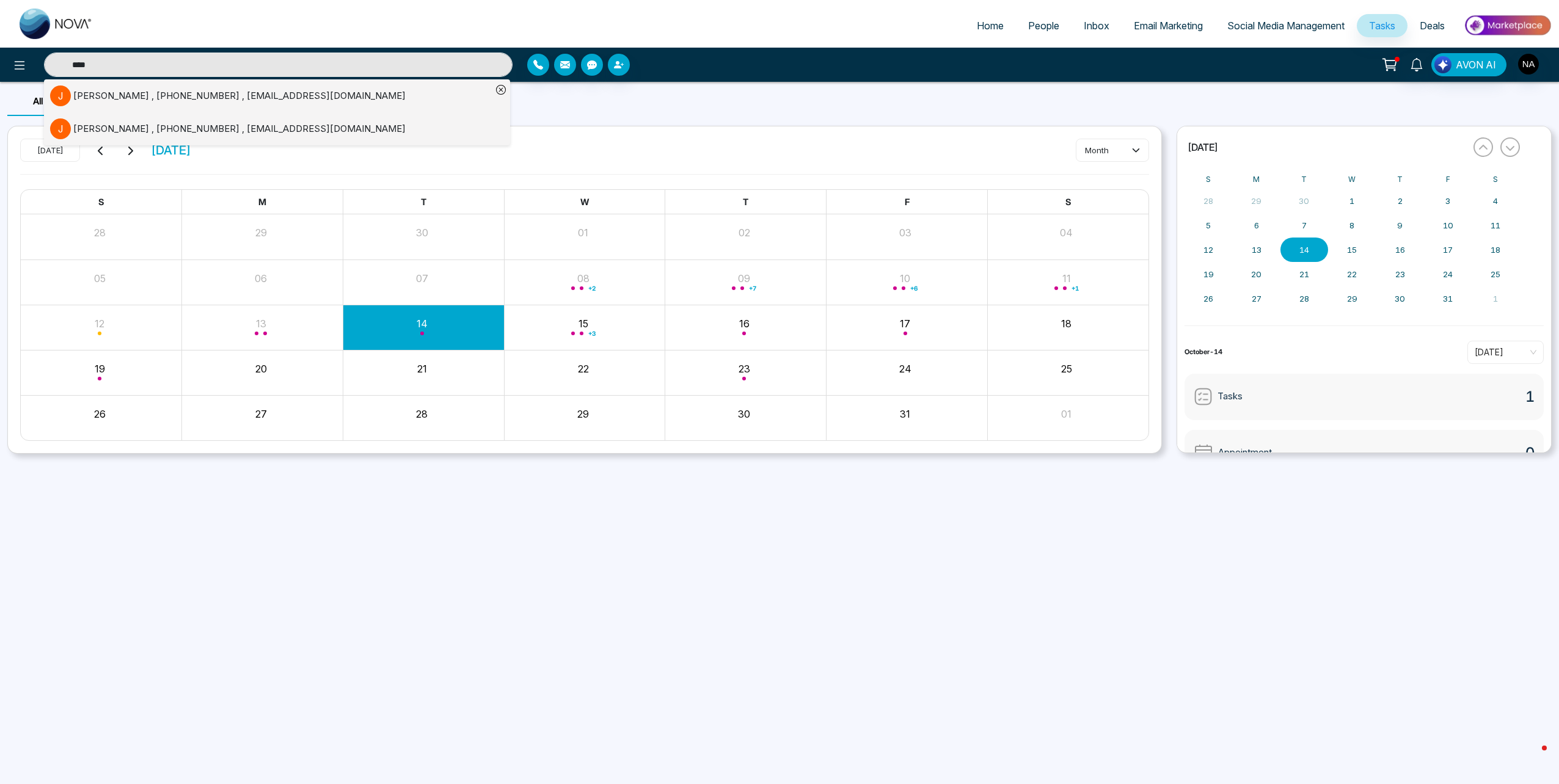
type input "****"
click at [772, 285] on div "+ 7" at bounding box center [746, 282] width 162 height 30
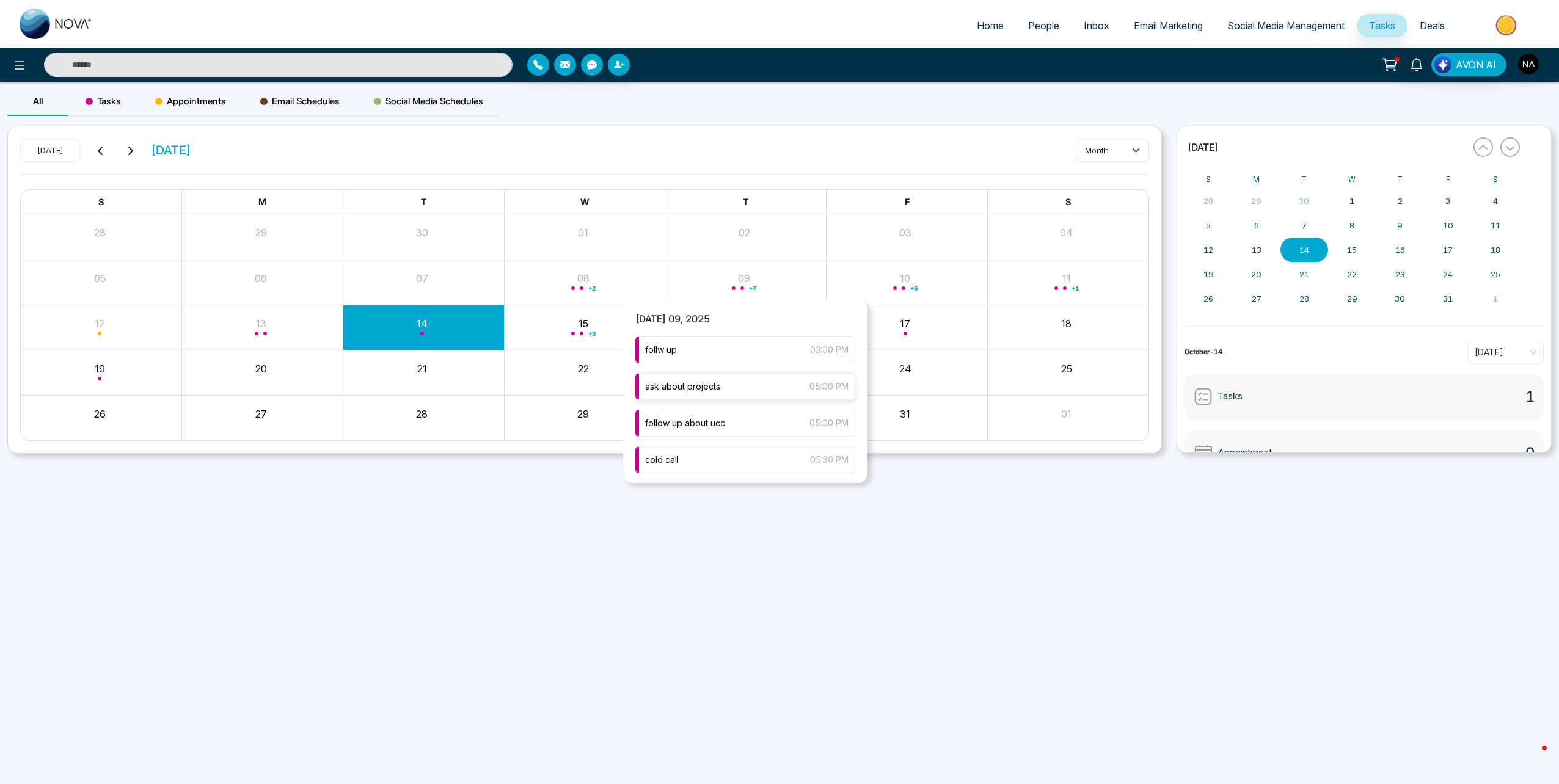
click at [718, 390] on span "ask about projects" at bounding box center [683, 386] width 75 height 13
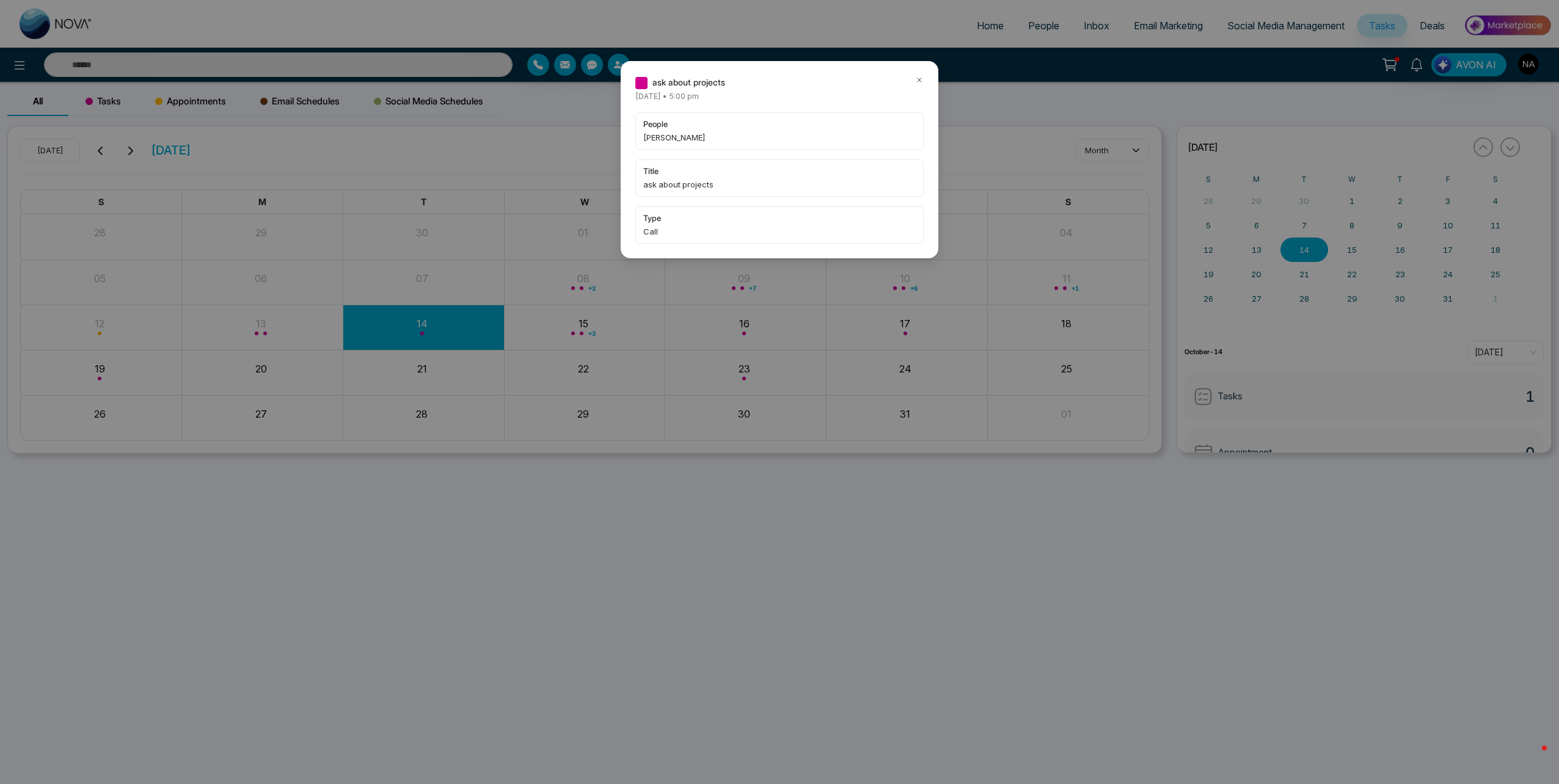
click at [410, 80] on div "ask about projects Thursday October-09-2025 • 5:00 pm people Kelsey Endrigo tit…" at bounding box center [780, 392] width 1559 height 784
click at [398, 68] on div "ask about projects Thursday October-09-2025 • 5:00 pm people Kelsey Endrigo tit…" at bounding box center [780, 392] width 1559 height 784
type input "****"
click at [920, 80] on icon at bounding box center [919, 80] width 3 height 3
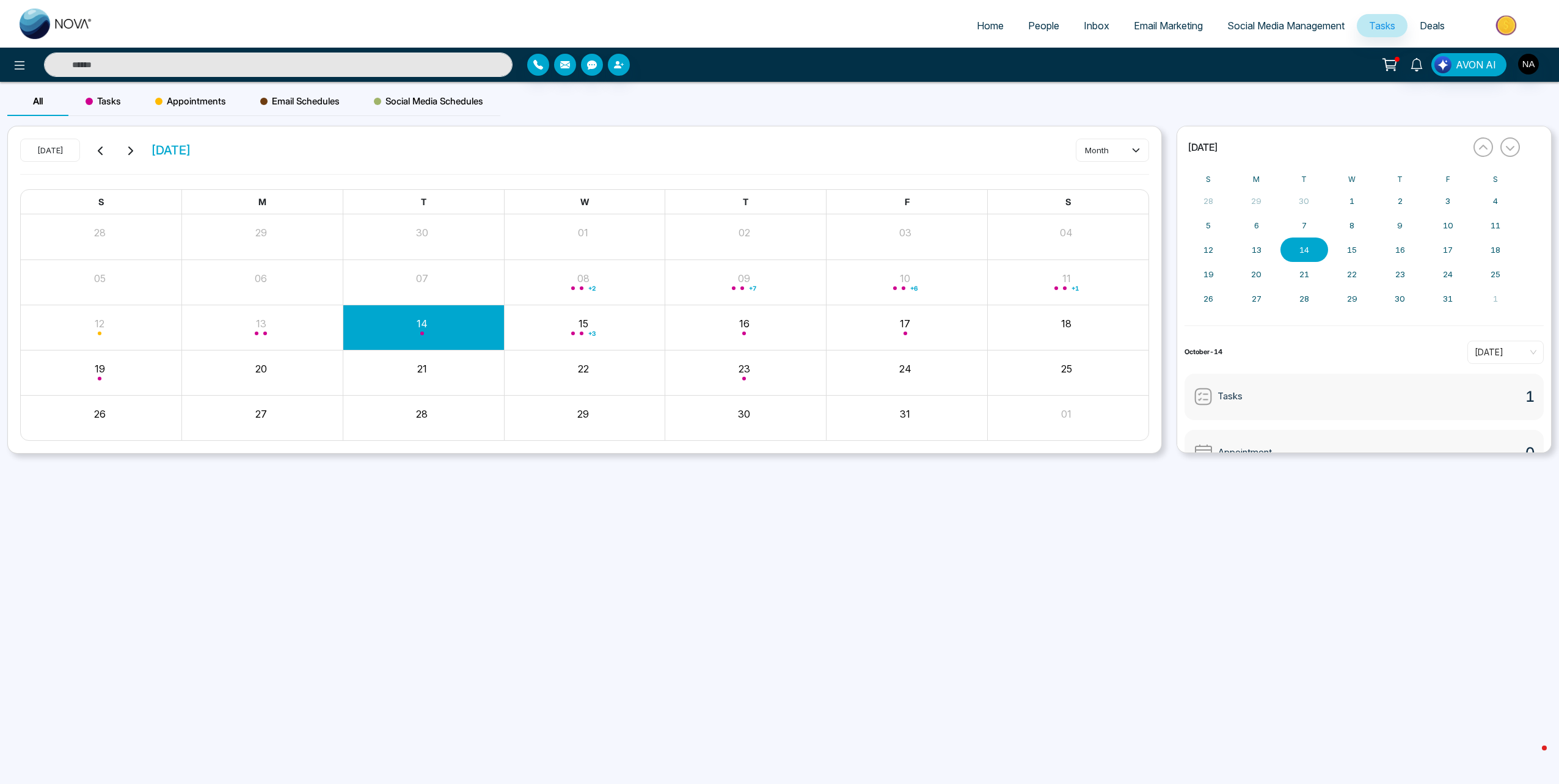
click at [251, 65] on input "text" at bounding box center [278, 65] width 469 height 25
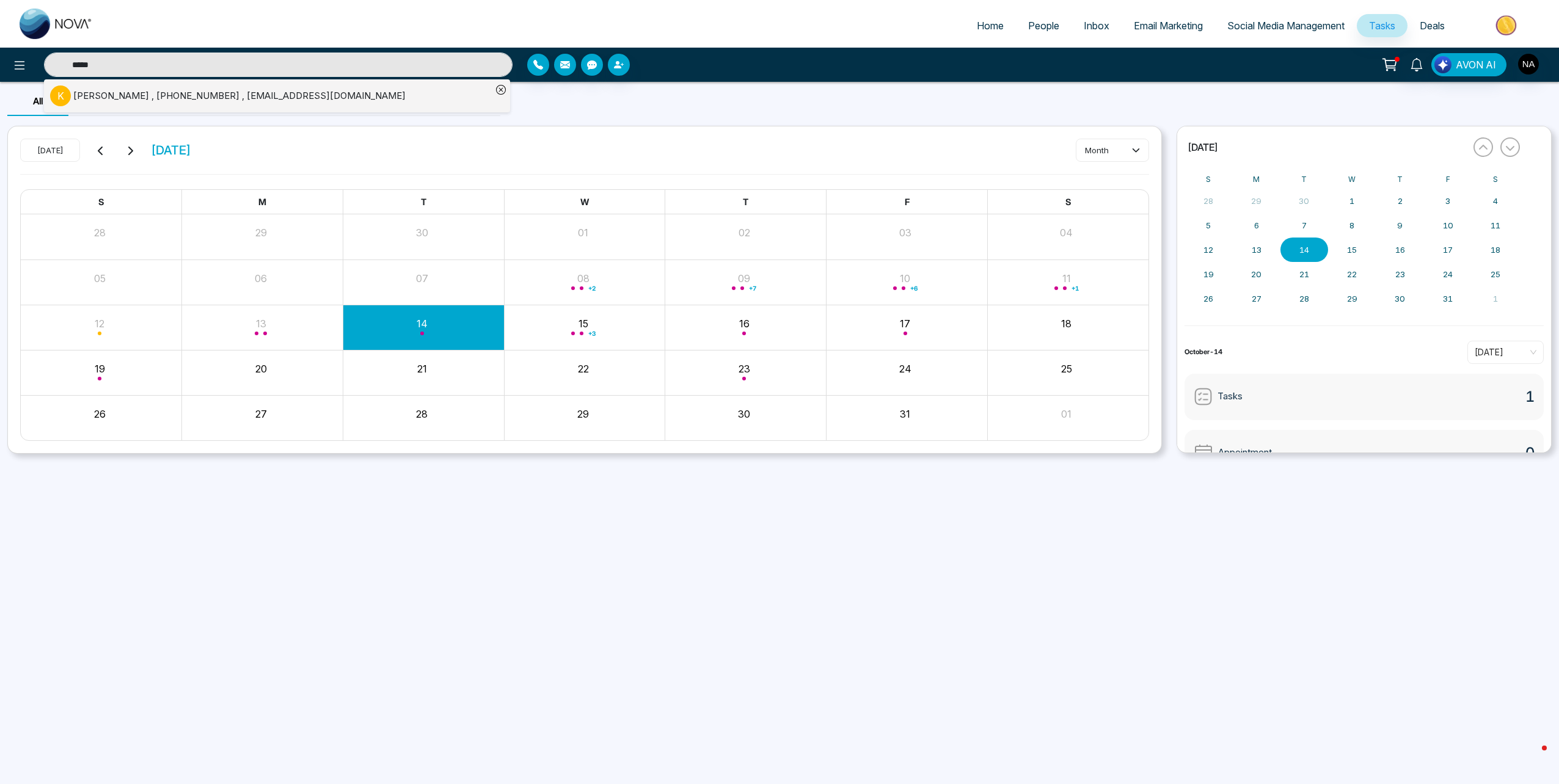
type input "*****"
click at [150, 93] on div "Kelsey Endrigo , +16475212925 , kelseyendrigo@gmail.com" at bounding box center [239, 96] width 332 height 14
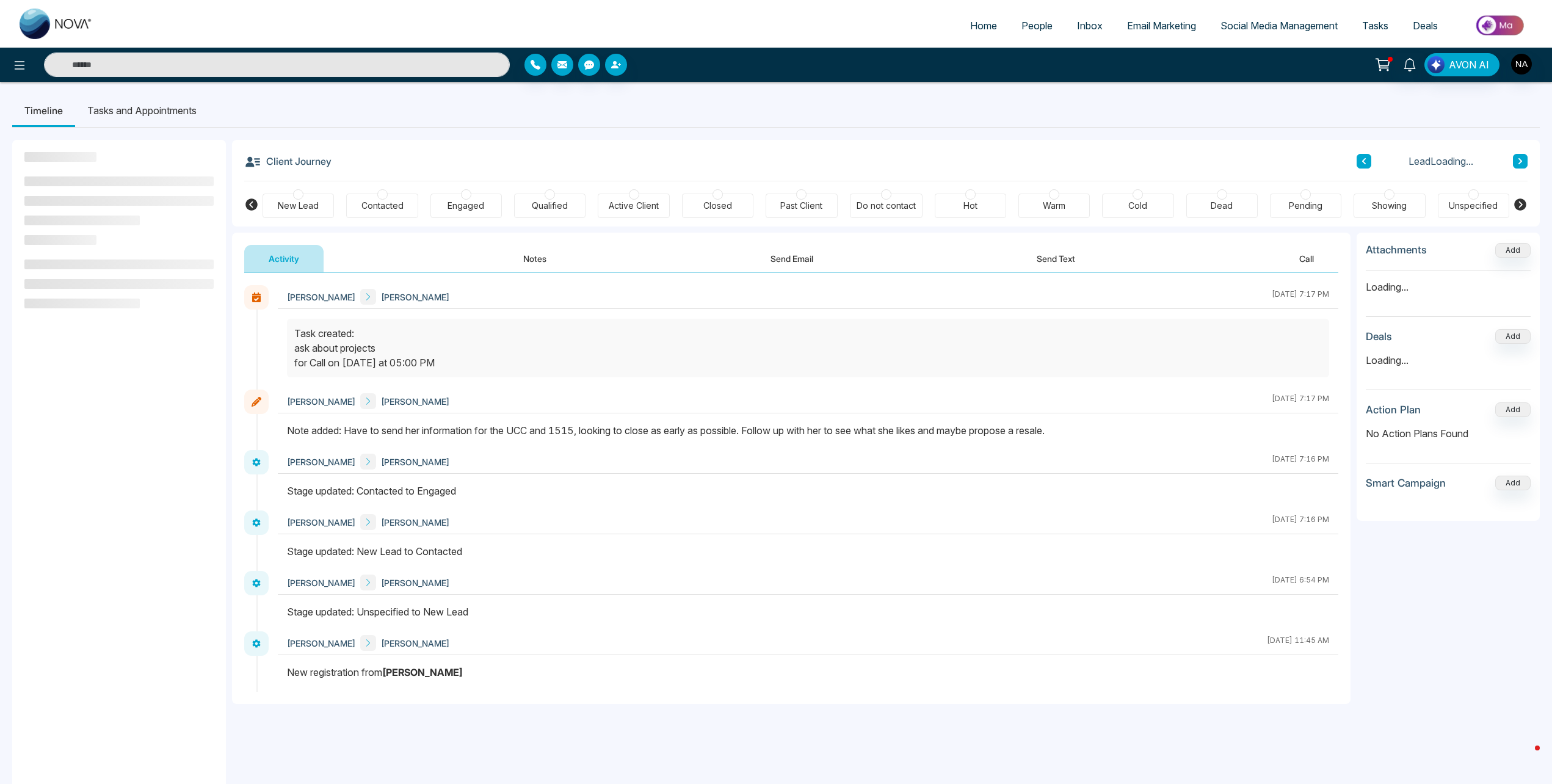
click at [539, 258] on button "Notes" at bounding box center [535, 258] width 72 height 27
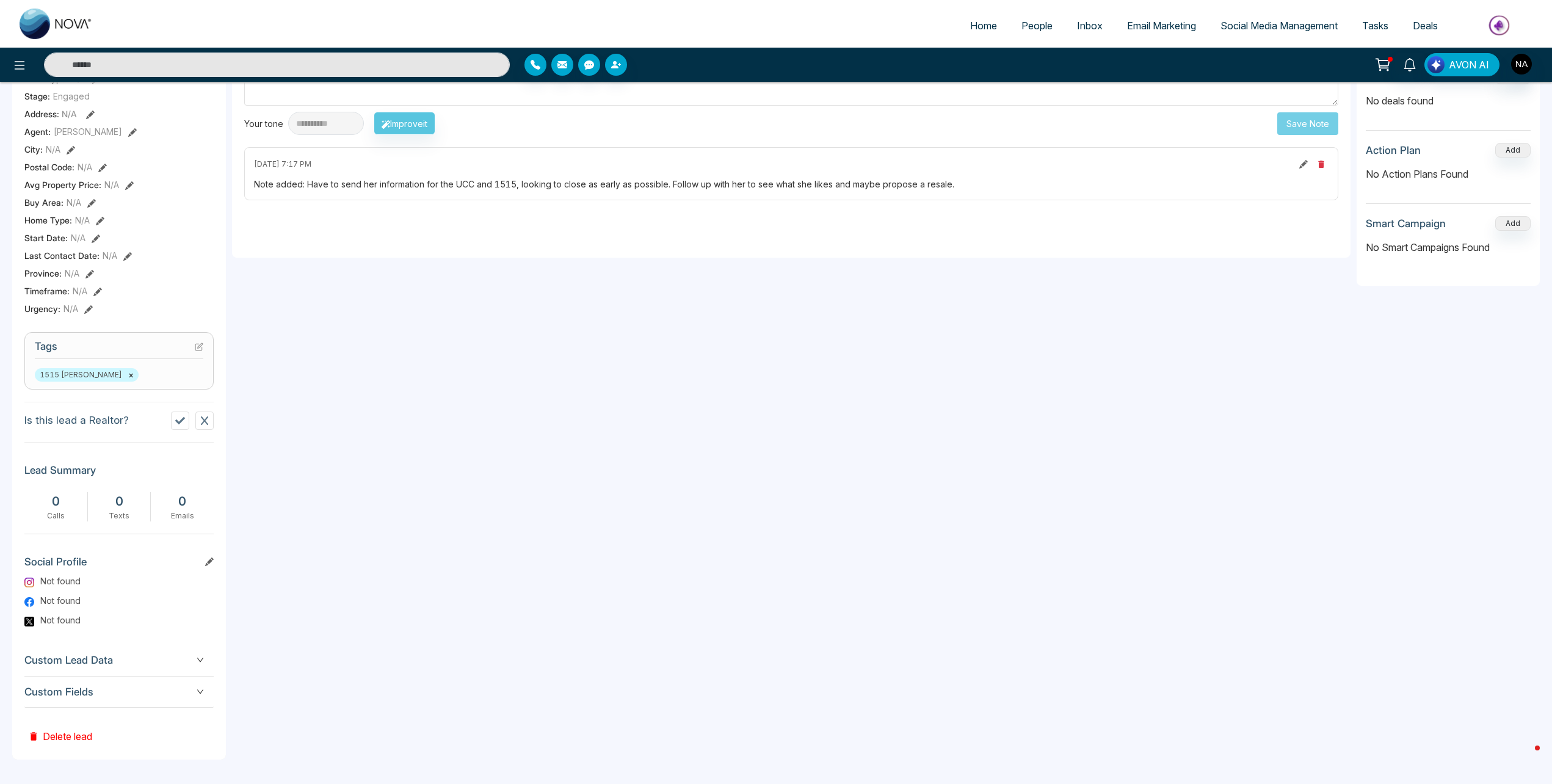
click at [192, 681] on div "Custom Fields" at bounding box center [119, 692] width 189 height 31
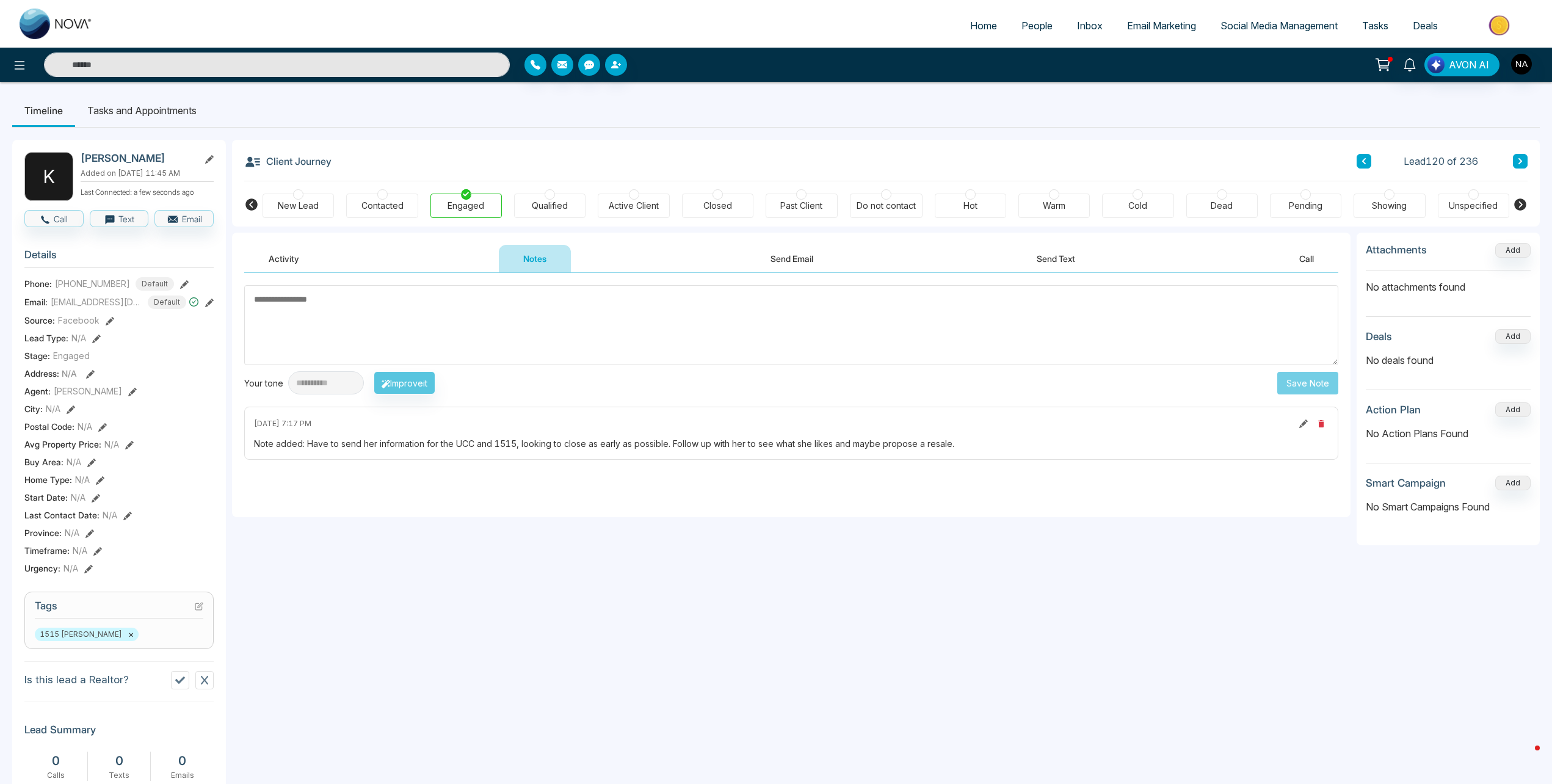
click at [536, 317] on textarea at bounding box center [792, 326] width 1094 height 80
click at [144, 116] on li "Tasks and Appointments" at bounding box center [142, 111] width 134 height 33
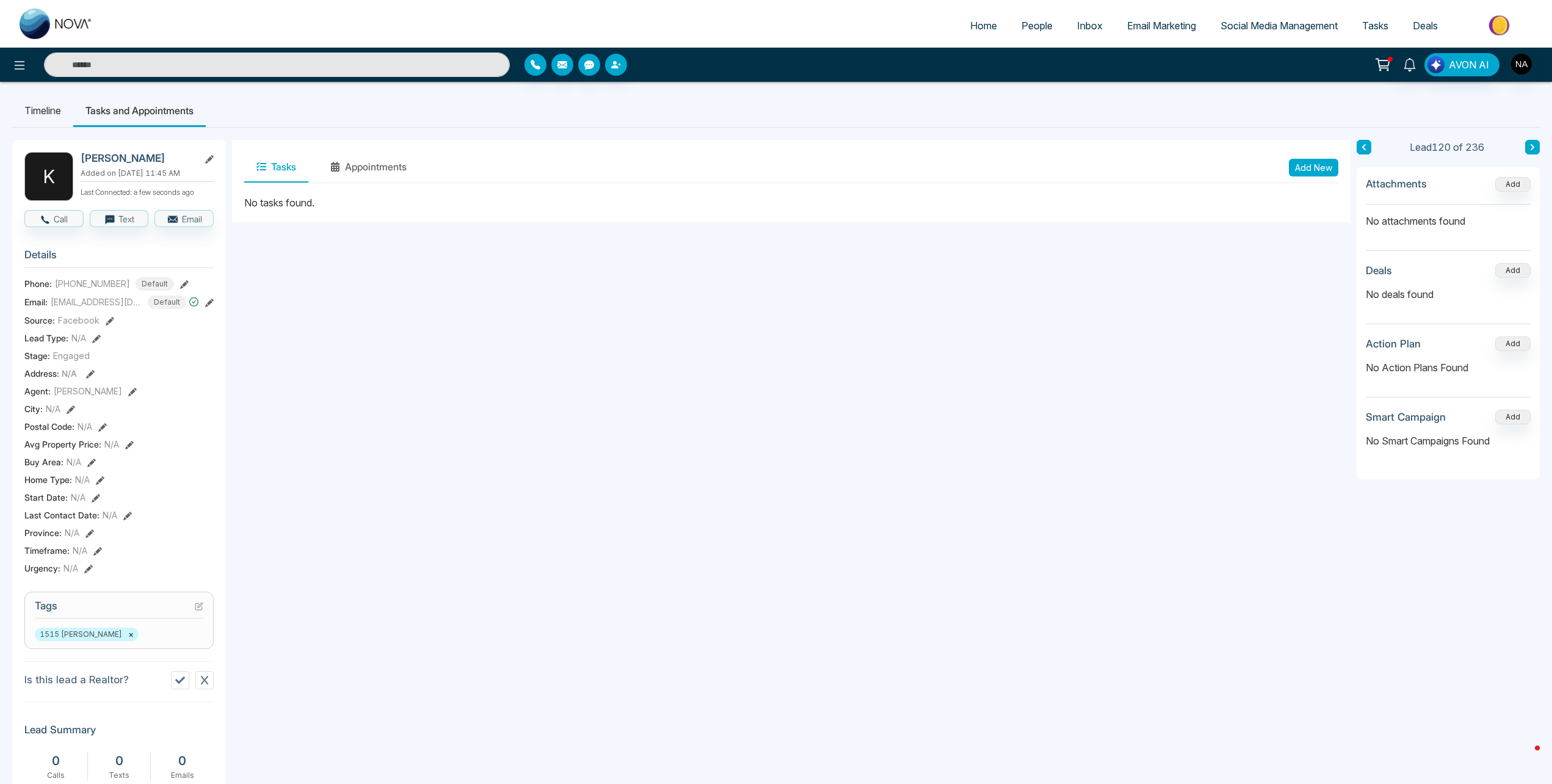
click at [1303, 168] on button "Add New" at bounding box center [1314, 168] width 49 height 18
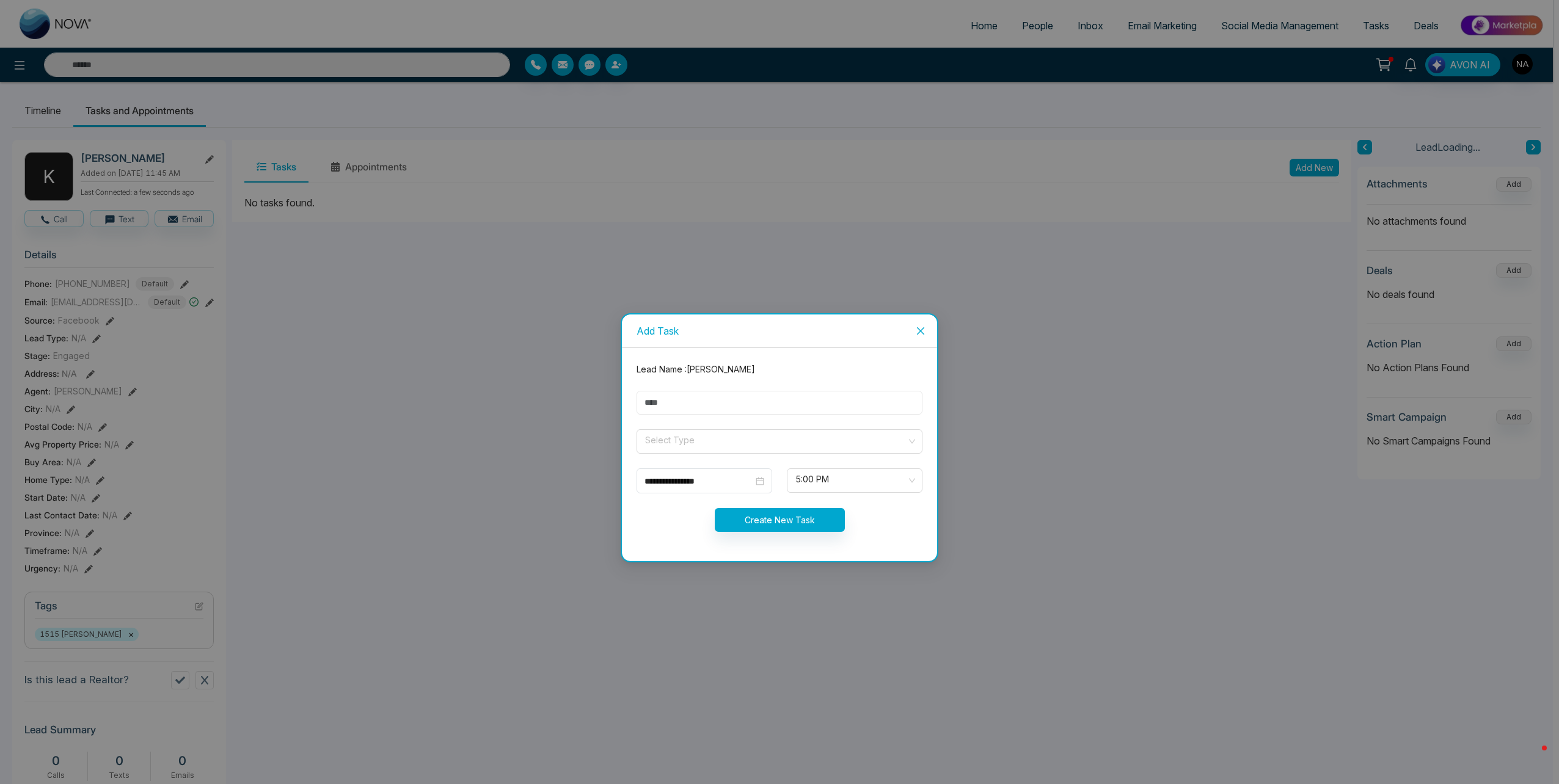
click at [689, 399] on input "text" at bounding box center [780, 402] width 286 height 24
type input "*********"
click at [704, 435] on input "search" at bounding box center [775, 439] width 263 height 18
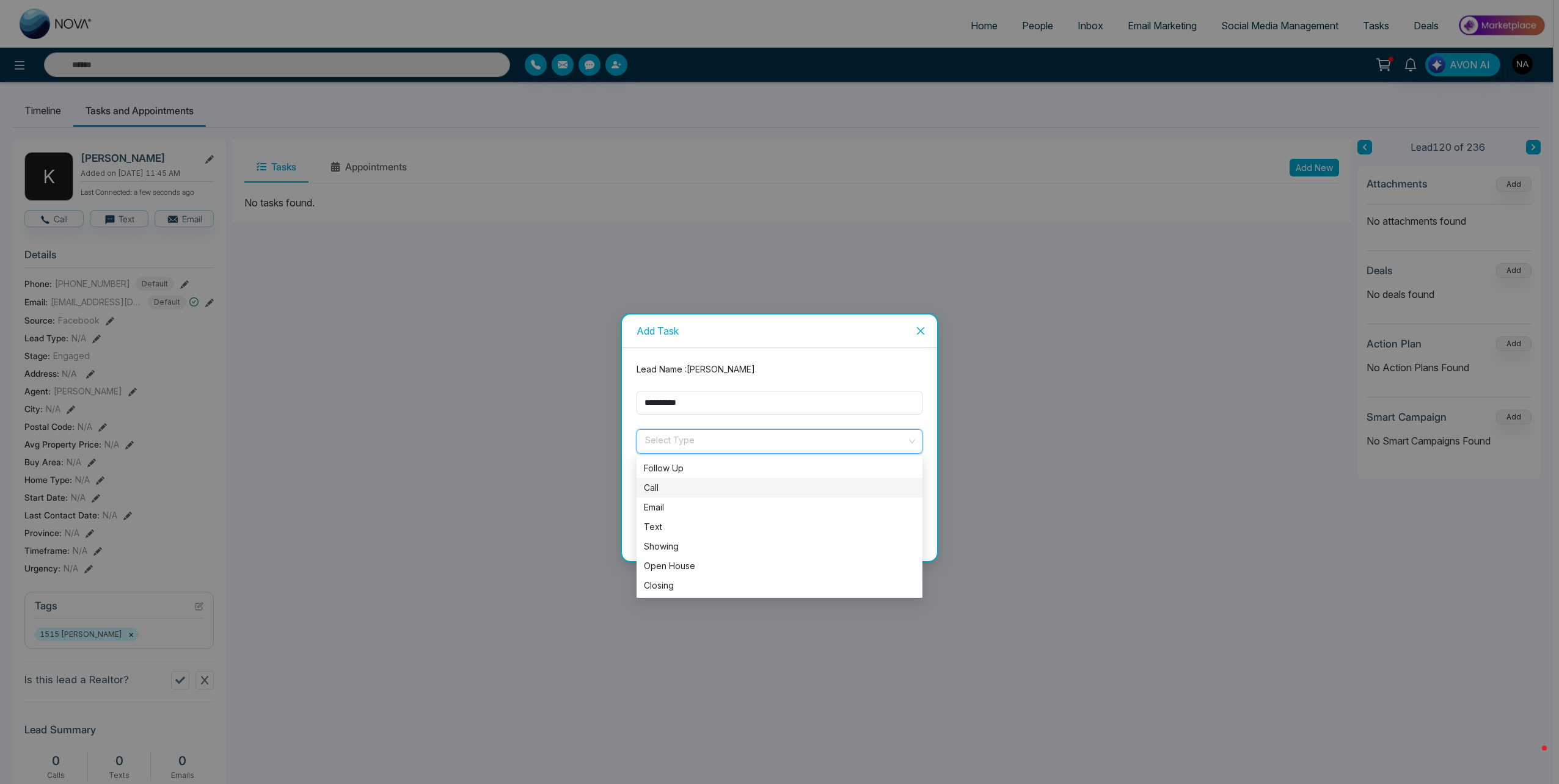
click at [663, 495] on div "Call" at bounding box center [780, 488] width 286 height 20
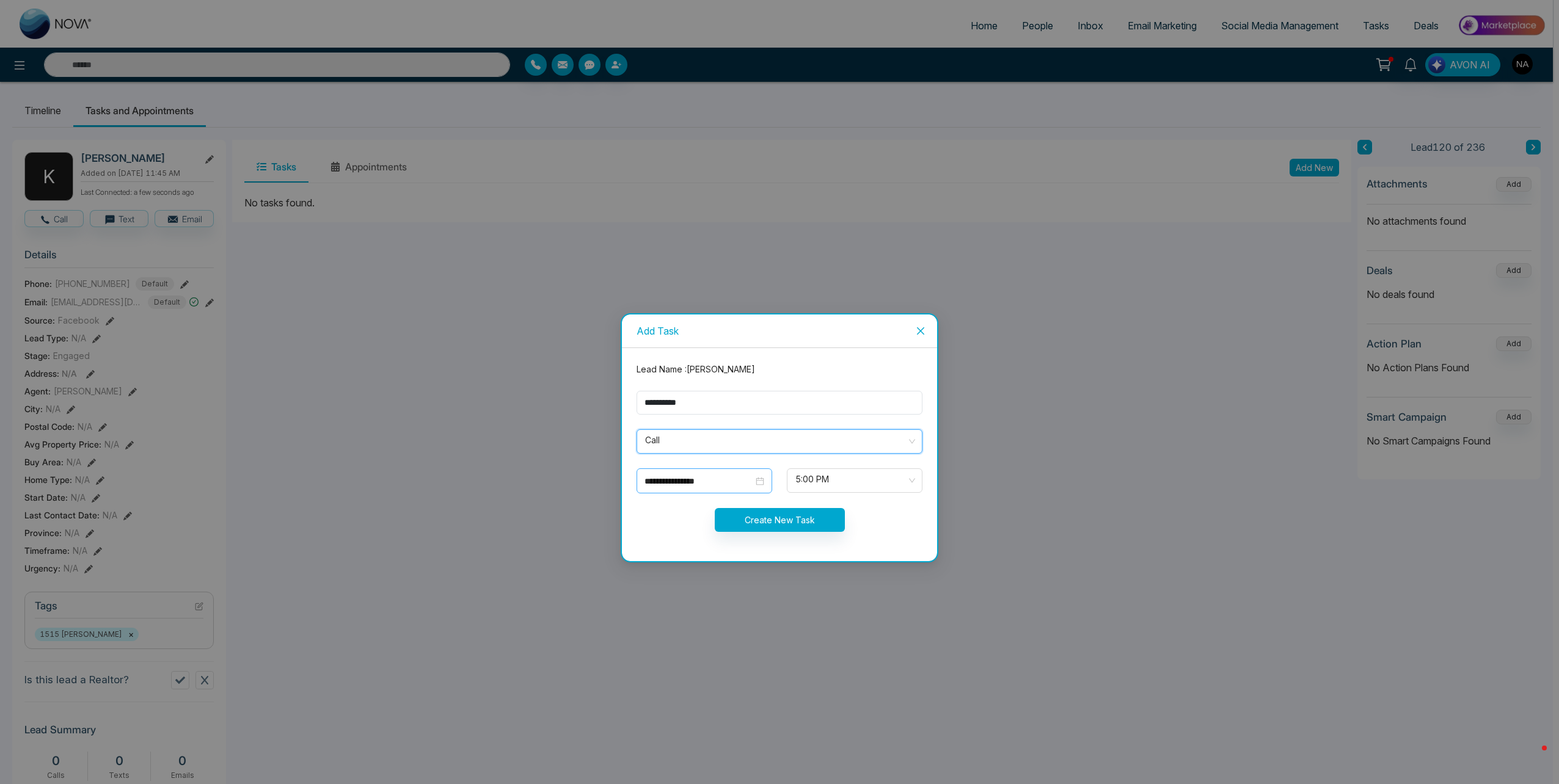
click at [680, 489] on div "**********" at bounding box center [704, 481] width 135 height 25
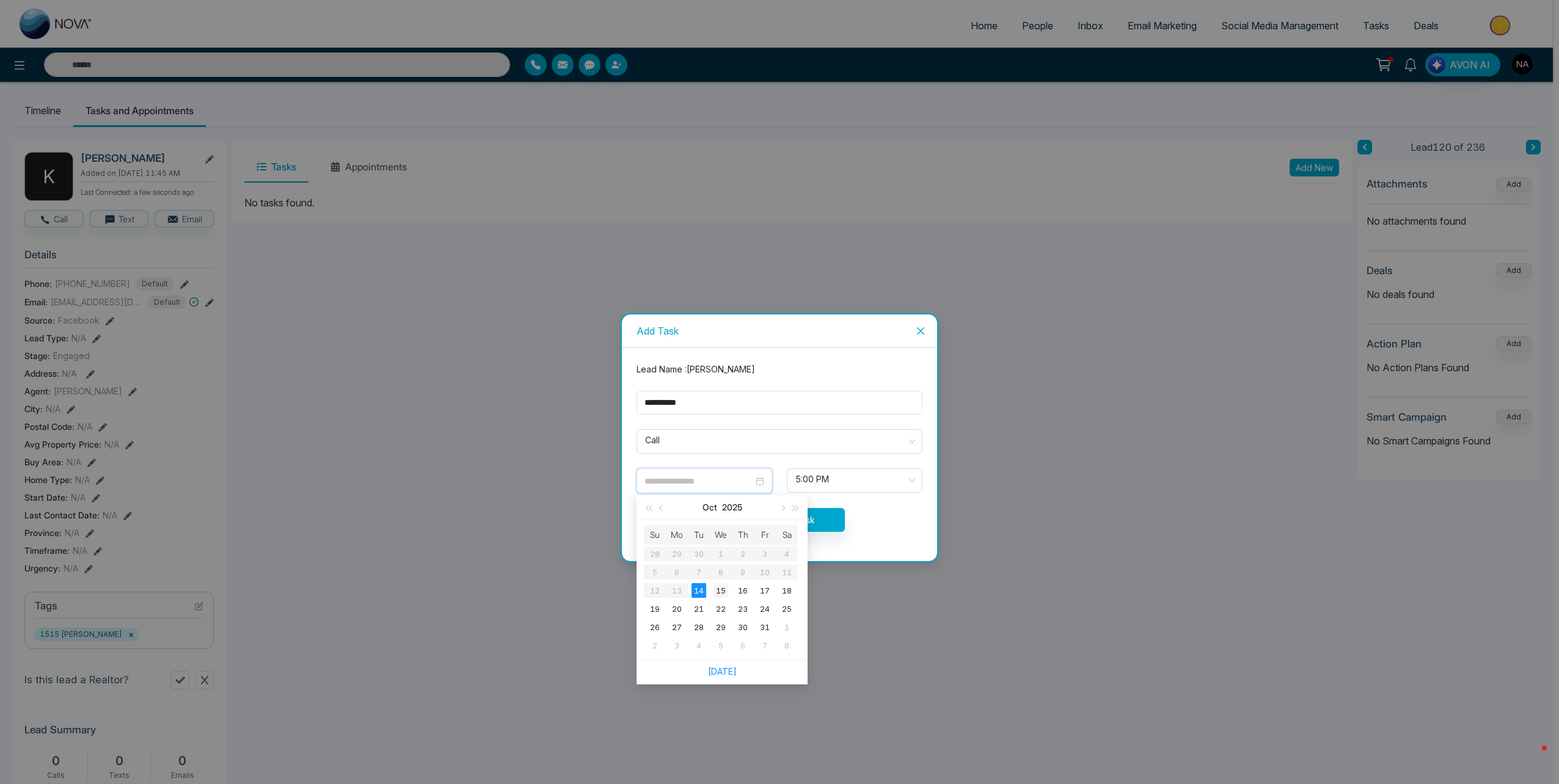
type input "**********"
click at [720, 591] on div "15" at bounding box center [721, 590] width 15 height 15
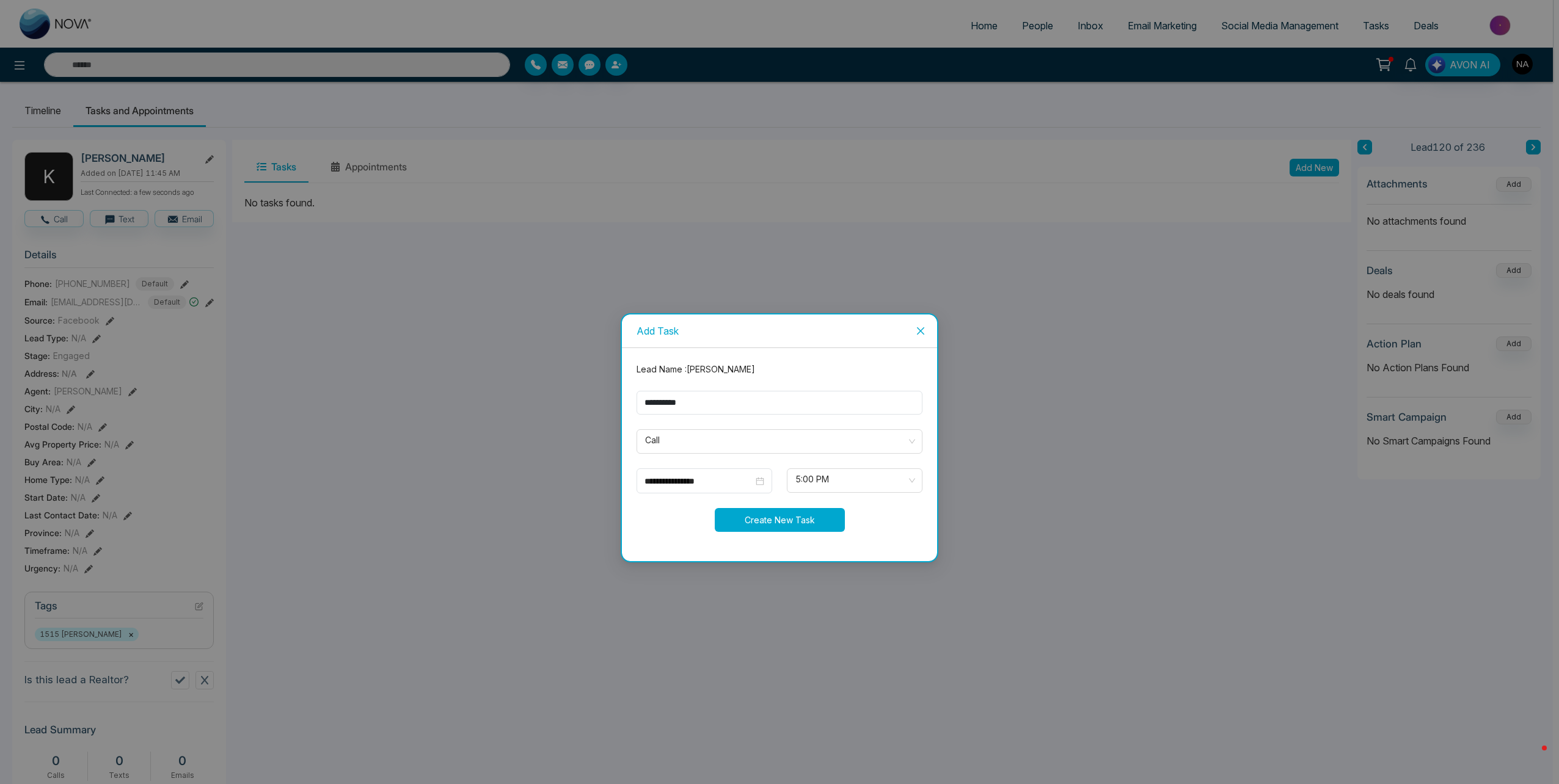
click at [780, 526] on button "Create New Task" at bounding box center [780, 519] width 130 height 24
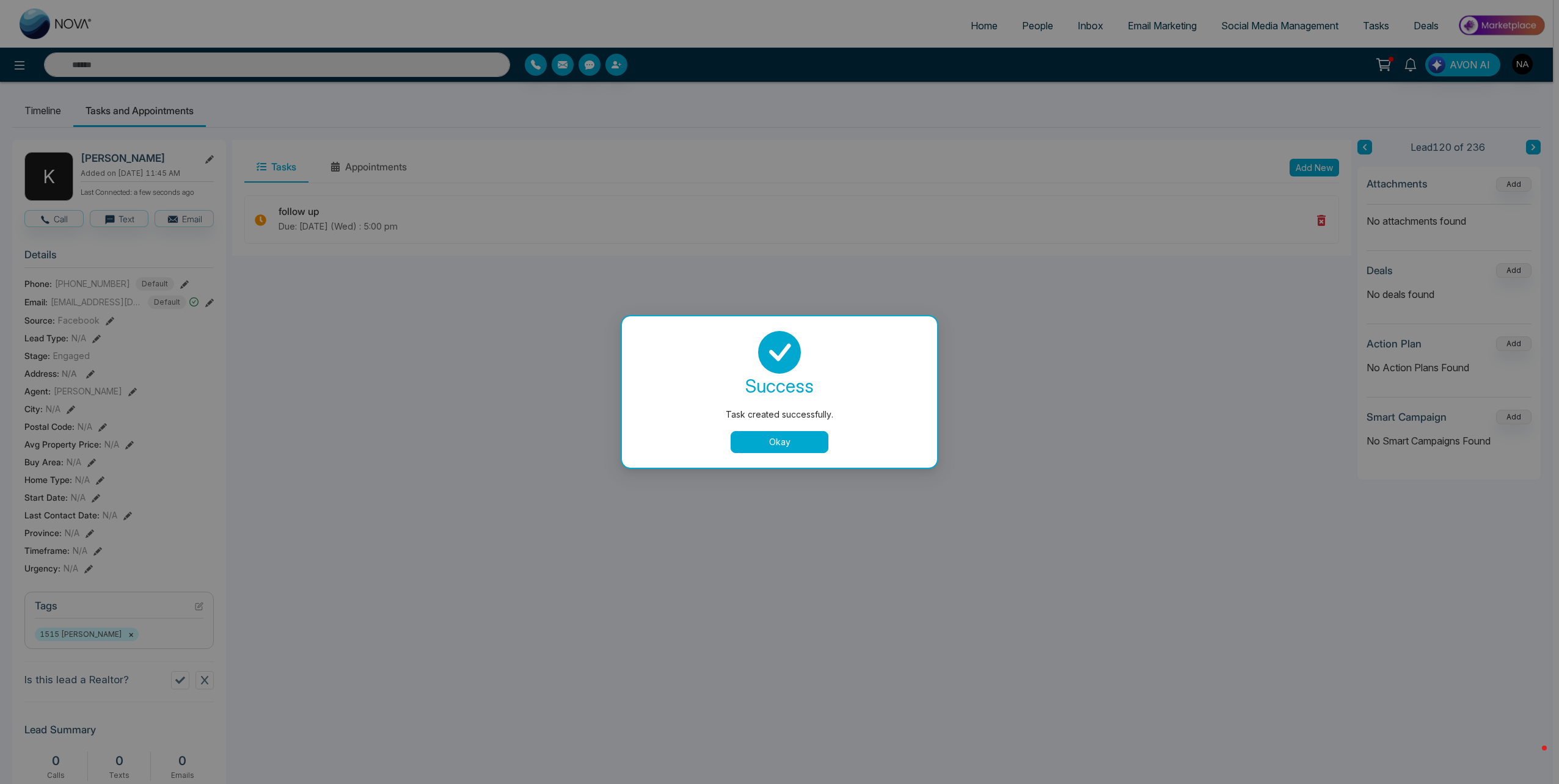
click at [773, 443] on button "Okay" at bounding box center [779, 442] width 98 height 22
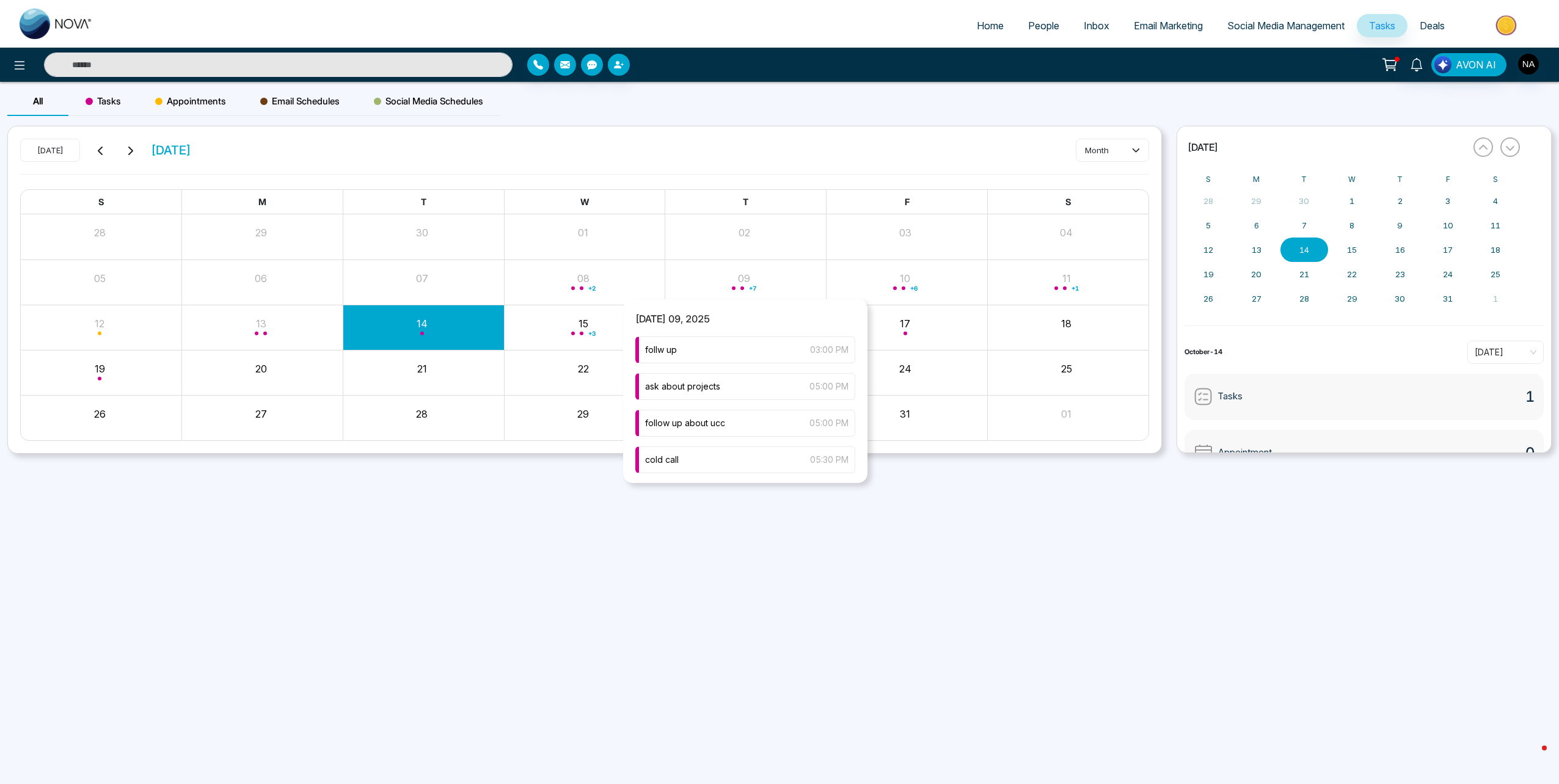
click at [799, 289] on div "+ 7" at bounding box center [746, 282] width 162 height 30
click at [754, 289] on span "+ 7" at bounding box center [752, 288] width 7 height 5
click at [747, 417] on div "follow up about ucc 05:00 PM" at bounding box center [745, 423] width 220 height 27
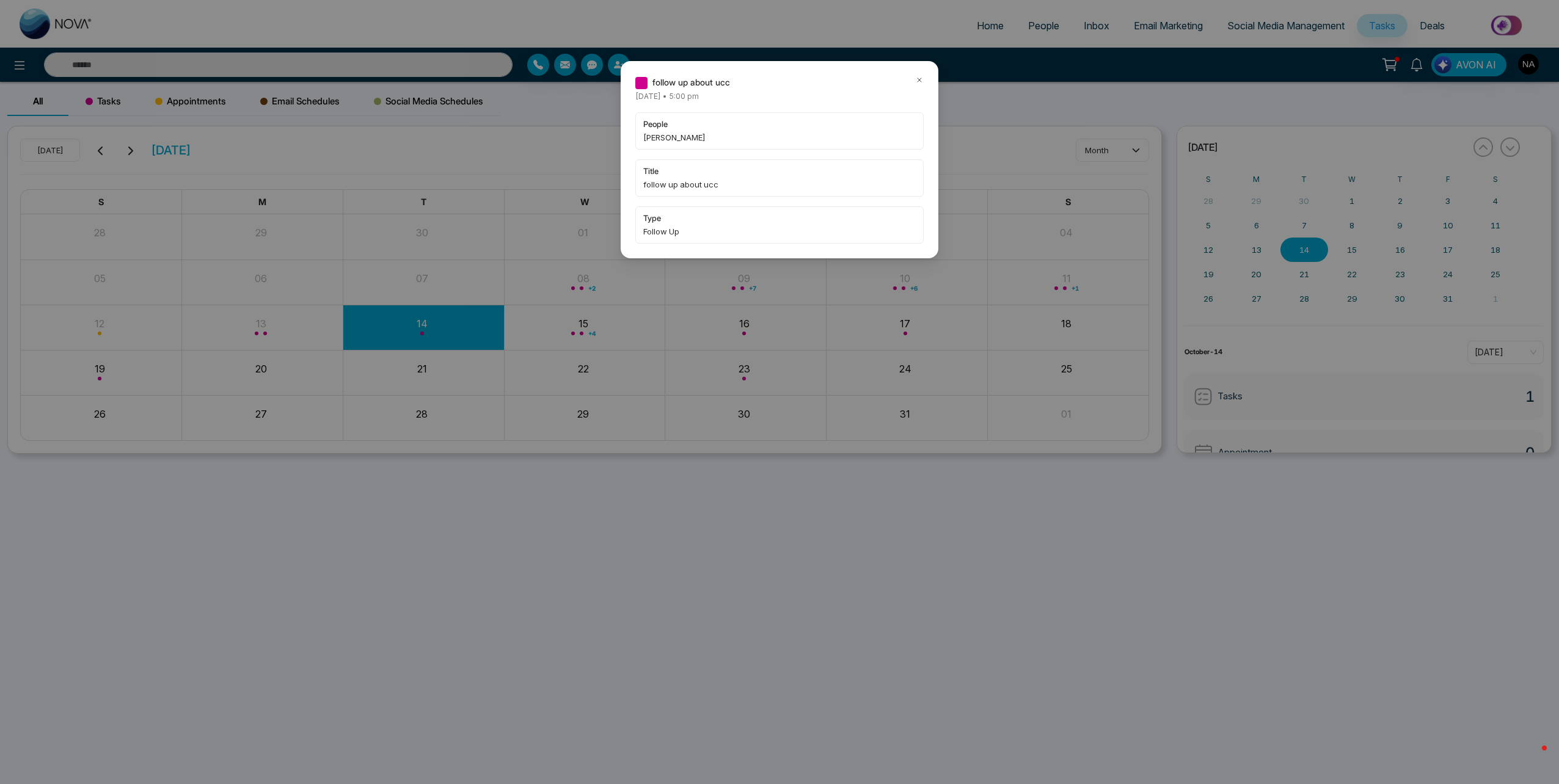
click at [928, 80] on div "follow up about ucc Thursday October-09-2025 • 5:00 pm people Selina Gellizeau …" at bounding box center [779, 159] width 318 height 197
click at [918, 79] on icon at bounding box center [919, 80] width 3 height 3
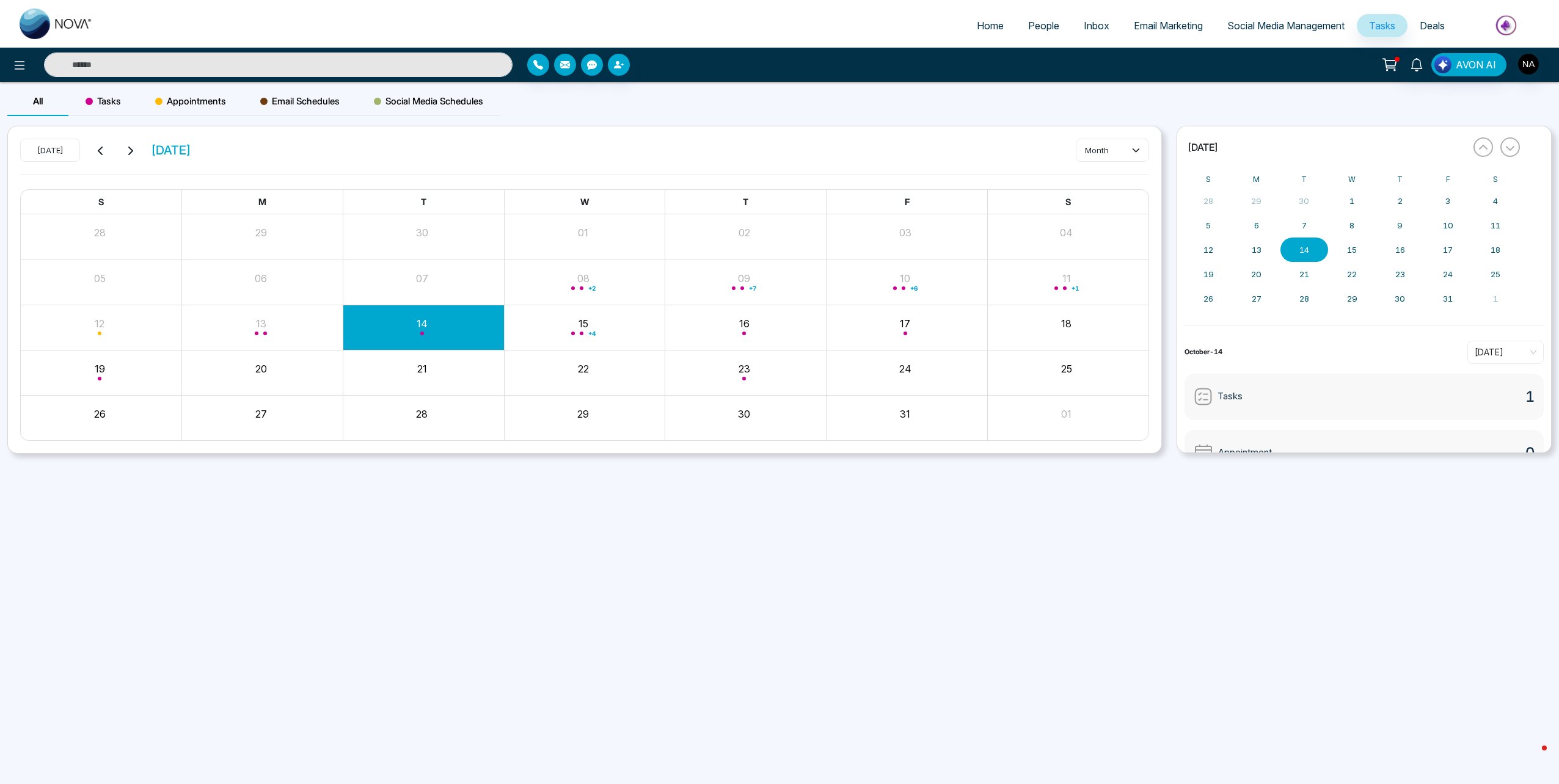
click at [310, 54] on input "text" at bounding box center [278, 65] width 469 height 25
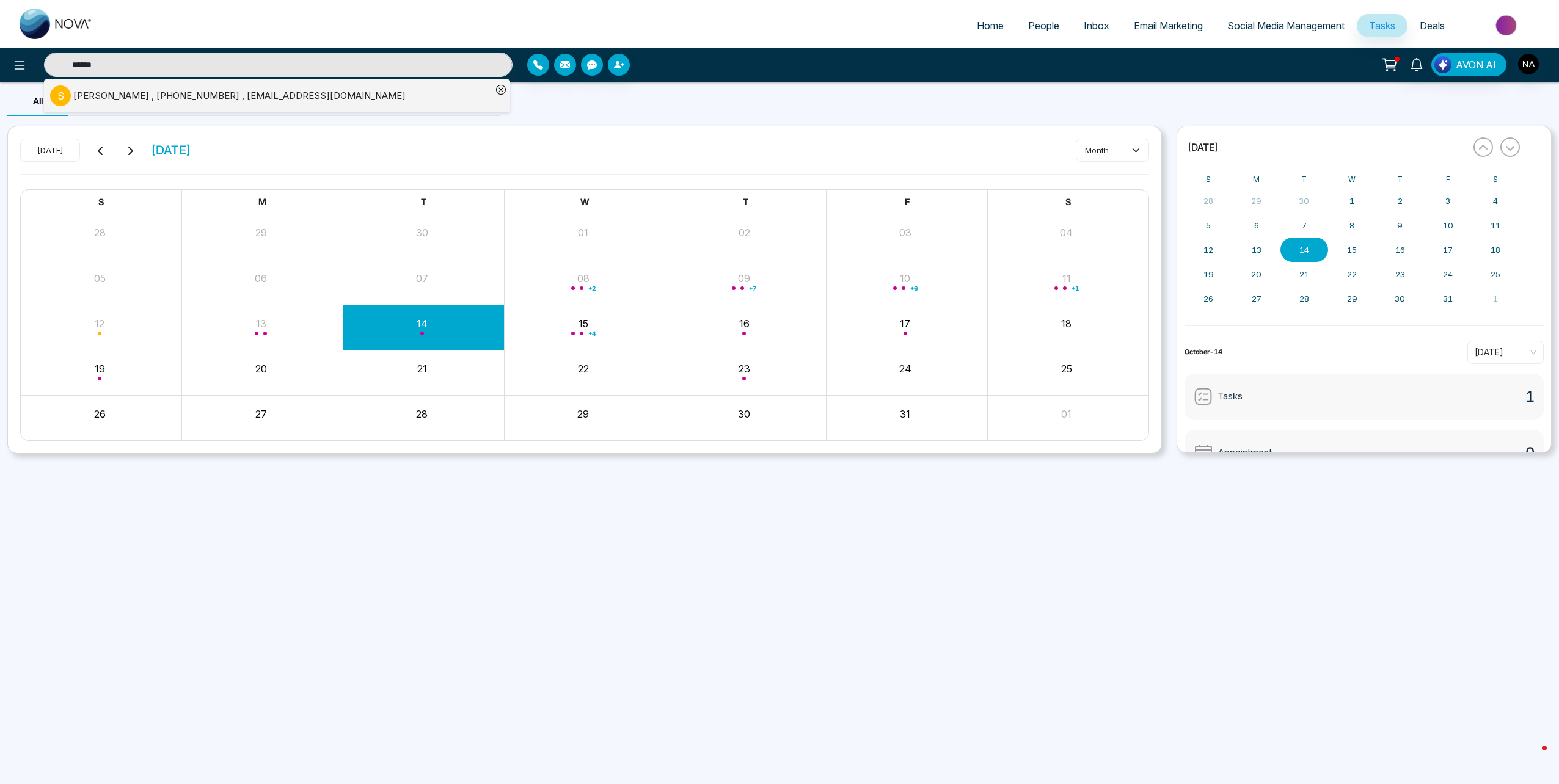
type input "******"
click at [245, 91] on div "Selina Gellizeau , +16473348563 , cassie.gellizeau@gmail.com" at bounding box center [239, 96] width 332 height 14
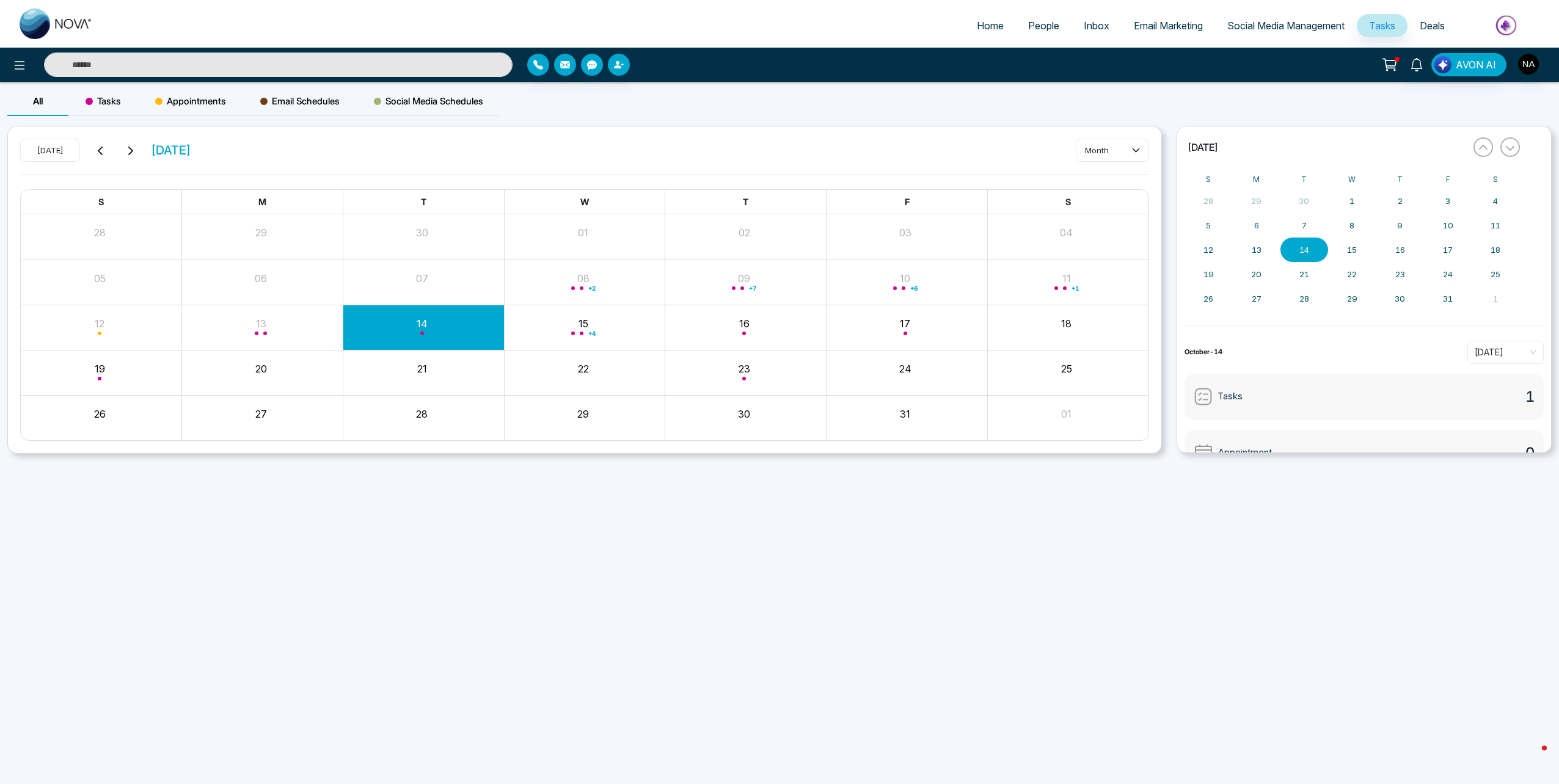
click at [158, 61] on input "text" at bounding box center [278, 65] width 469 height 25
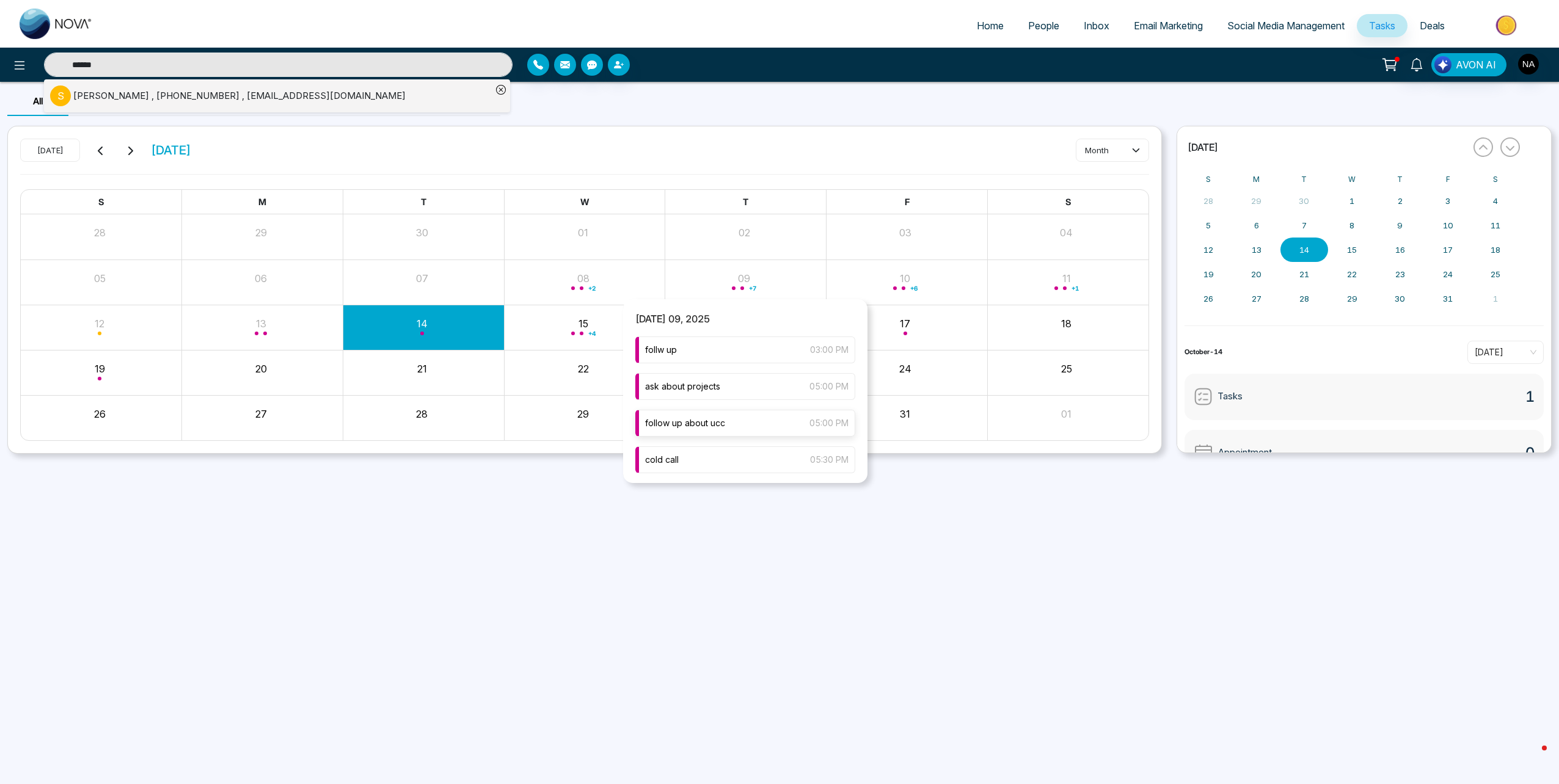
scroll to position [61, 0]
type input "******"
click at [683, 407] on div "cold call 05:30 PM" at bounding box center [745, 399] width 220 height 27
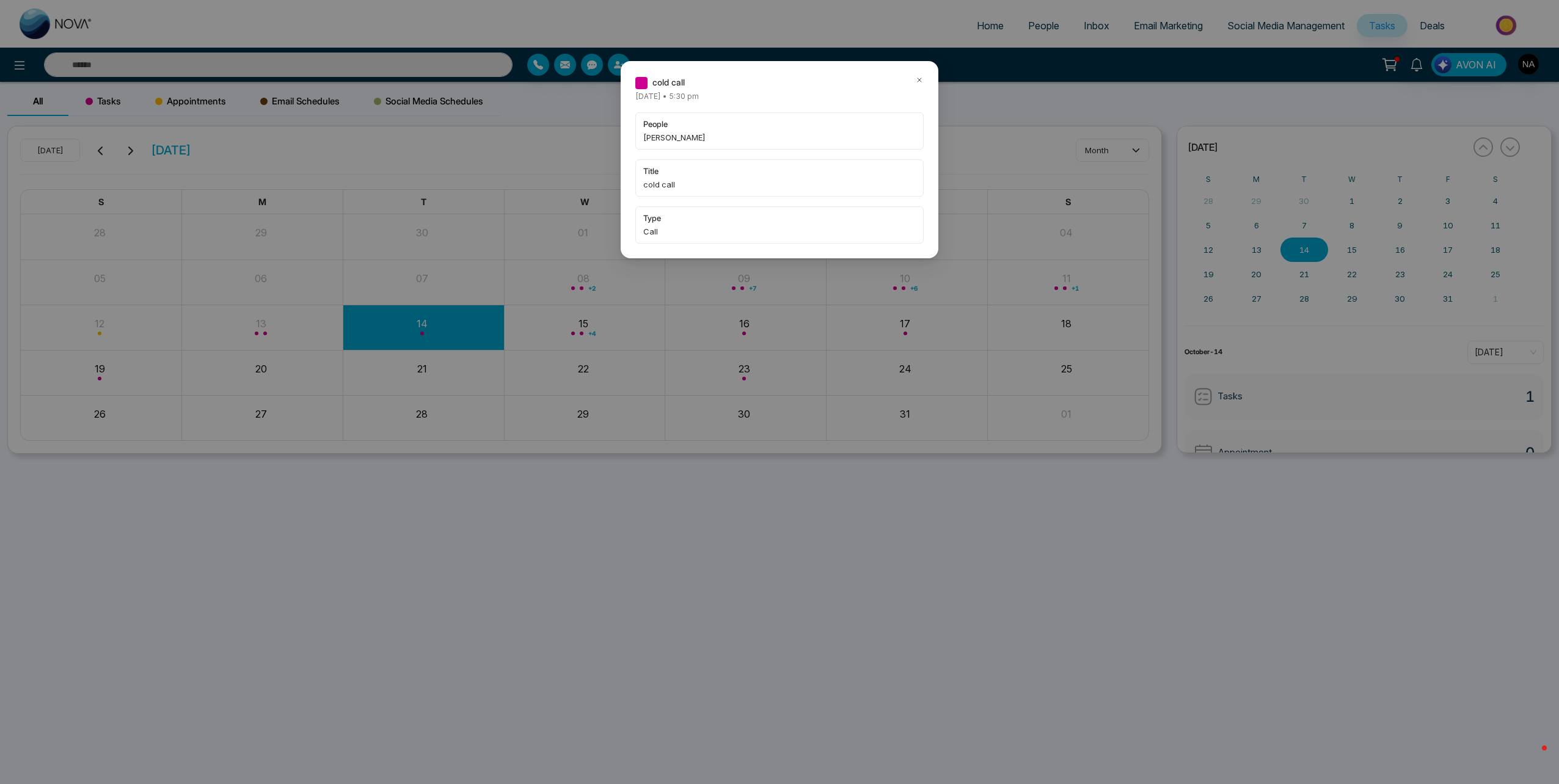
type input "******"
click at [923, 84] on icon at bounding box center [919, 80] width 8 height 8
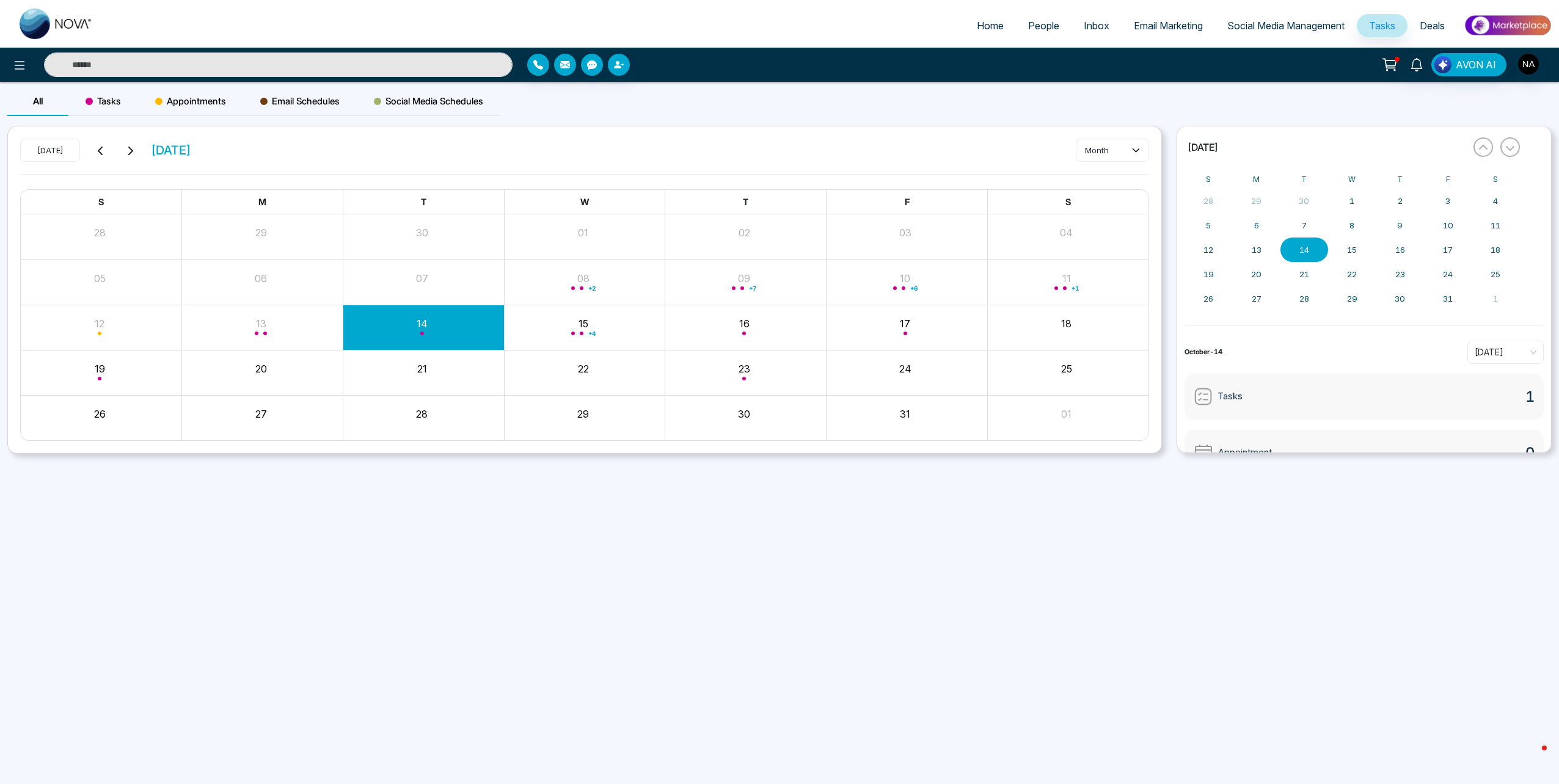
click at [304, 75] on input "text" at bounding box center [278, 65] width 469 height 25
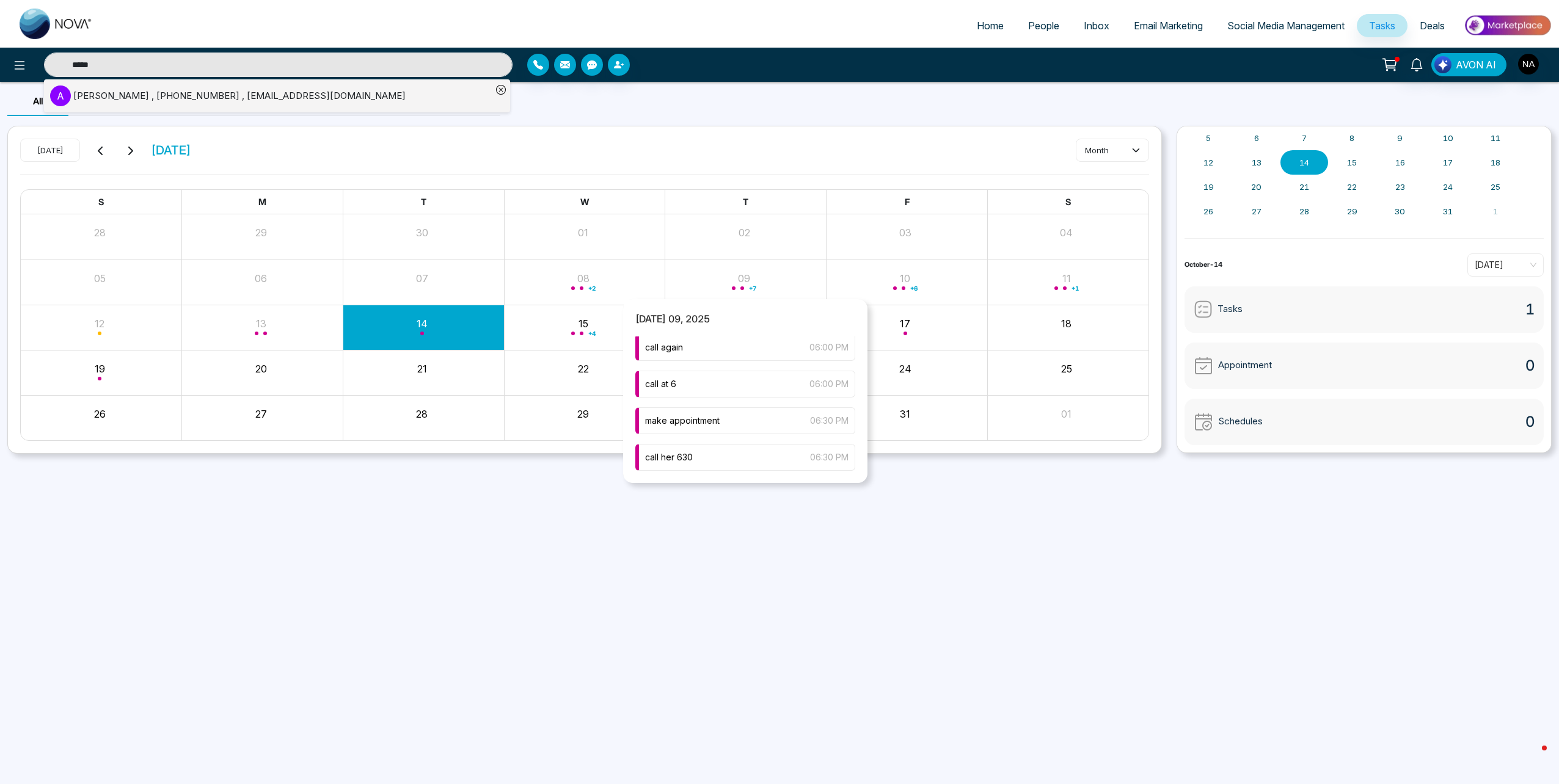
scroll to position [0, 0]
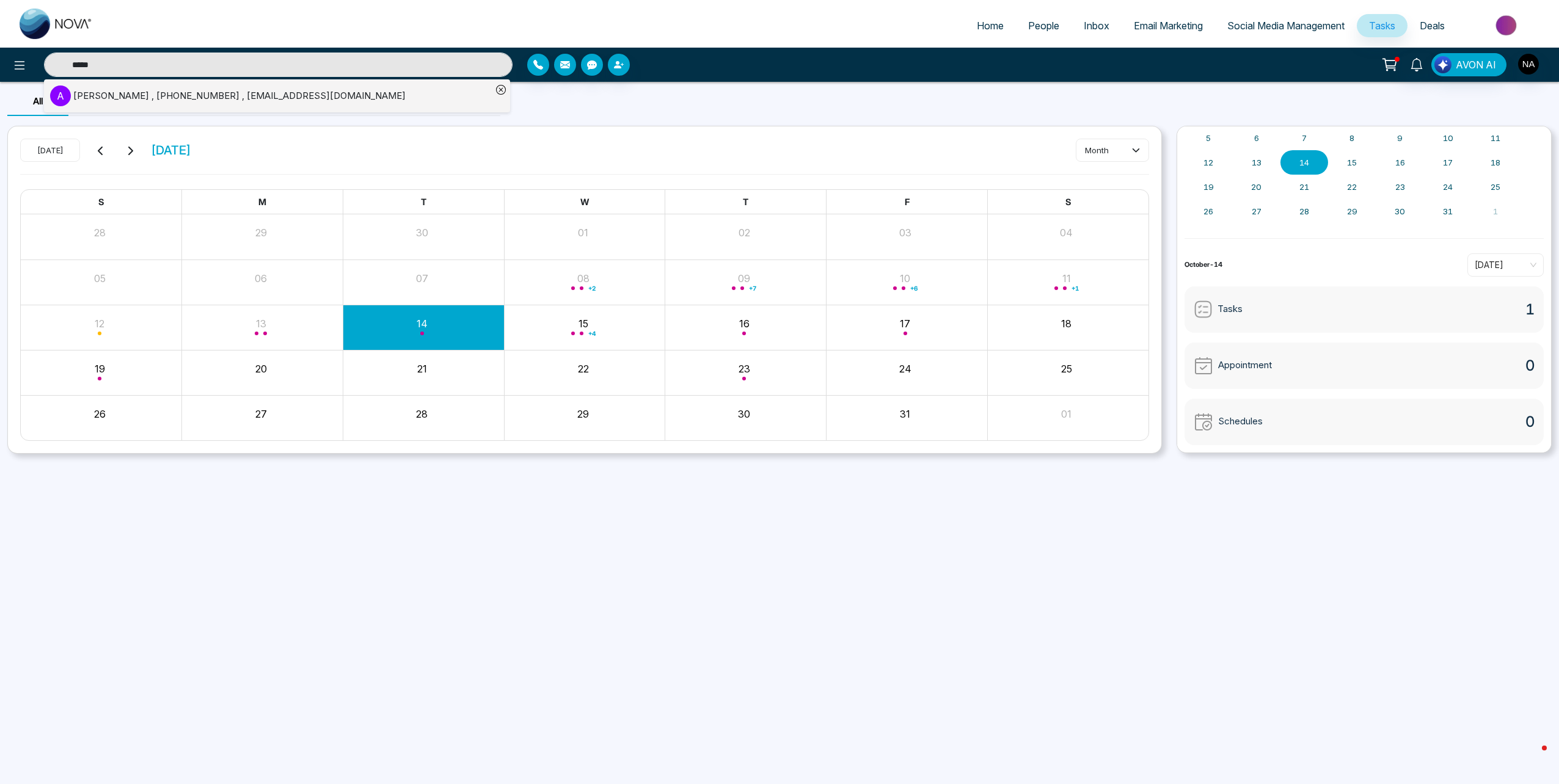
type input "*****"
click at [176, 102] on div "Aamer Paryani , +14372563425 , yourapryni@gmail.com" at bounding box center [239, 96] width 332 height 14
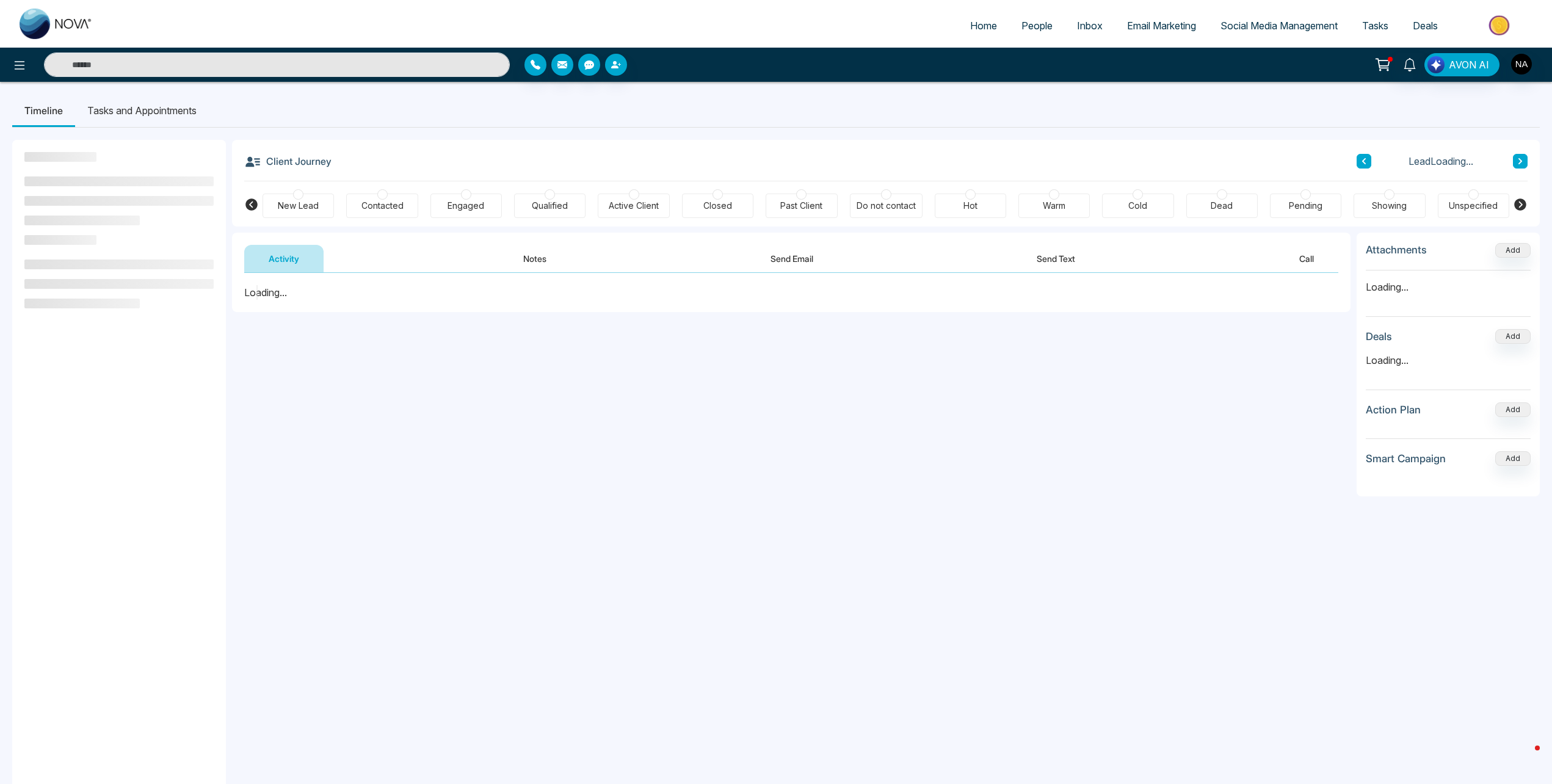
click at [130, 112] on li "Tasks and Appointments" at bounding box center [142, 111] width 134 height 33
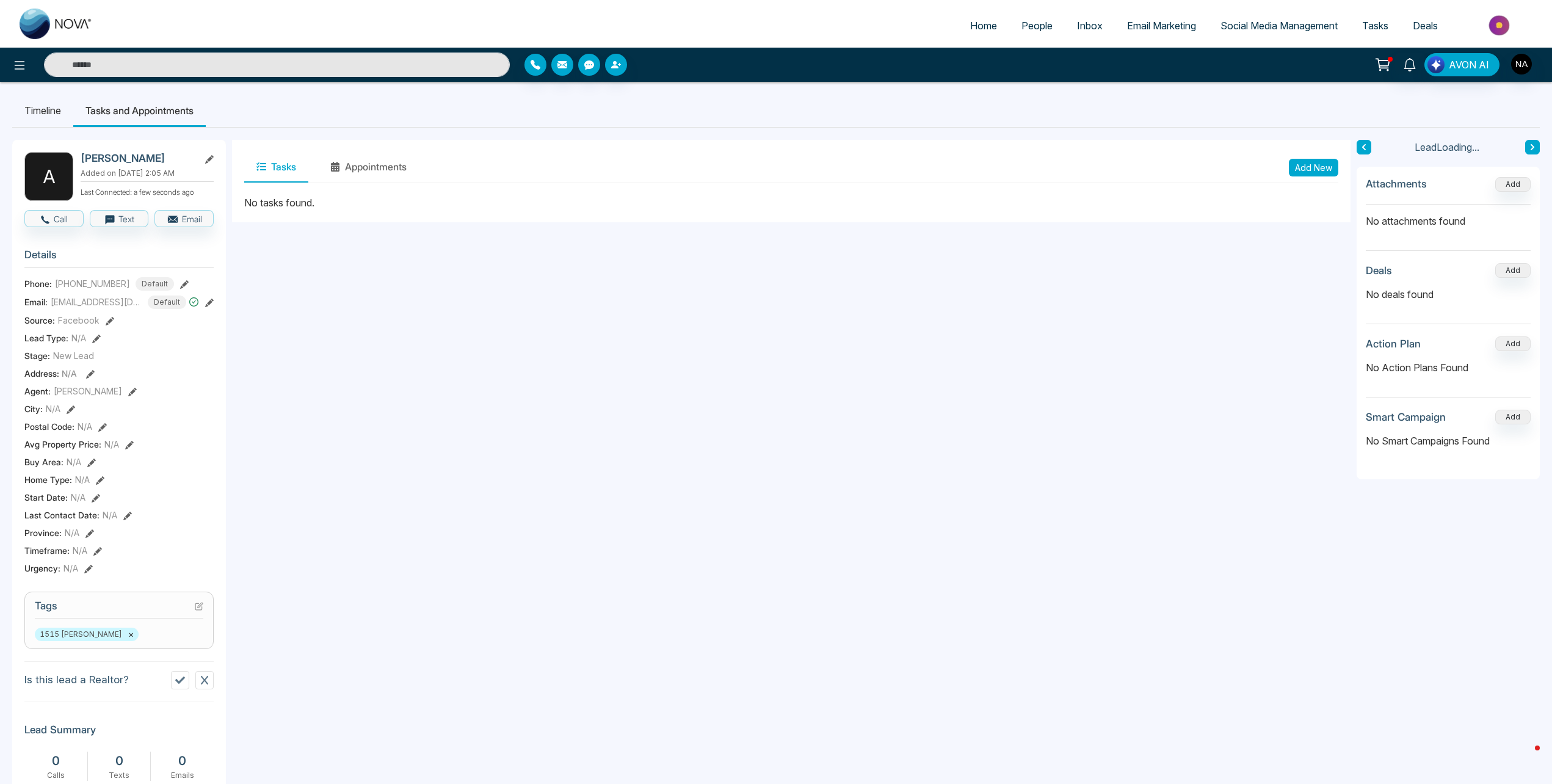
click at [1294, 162] on button "Add New" at bounding box center [1314, 168] width 49 height 18
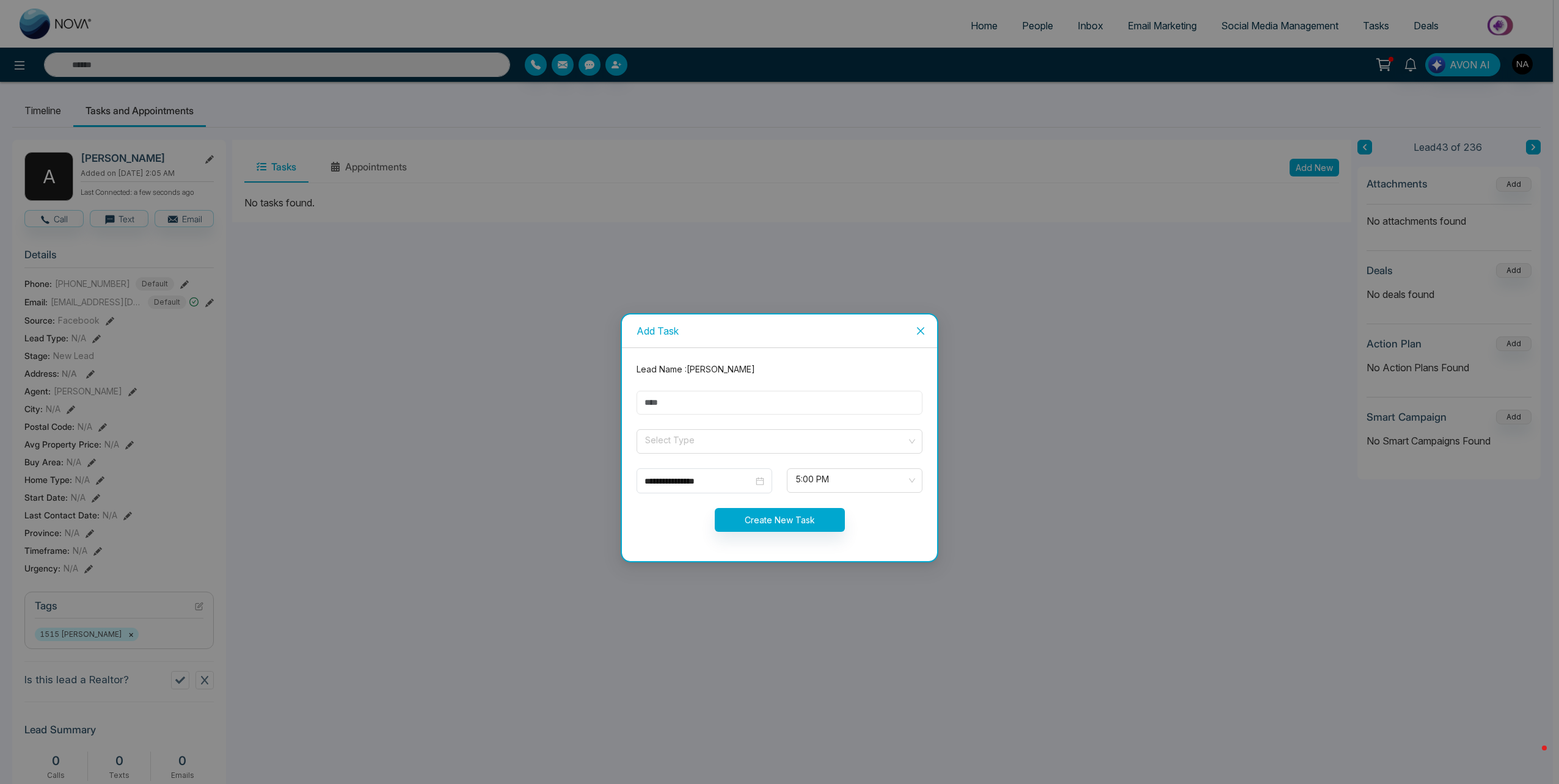
click at [684, 400] on input "text" at bounding box center [780, 402] width 286 height 24
type input "****"
click at [668, 430] on input "search" at bounding box center [775, 439] width 263 height 18
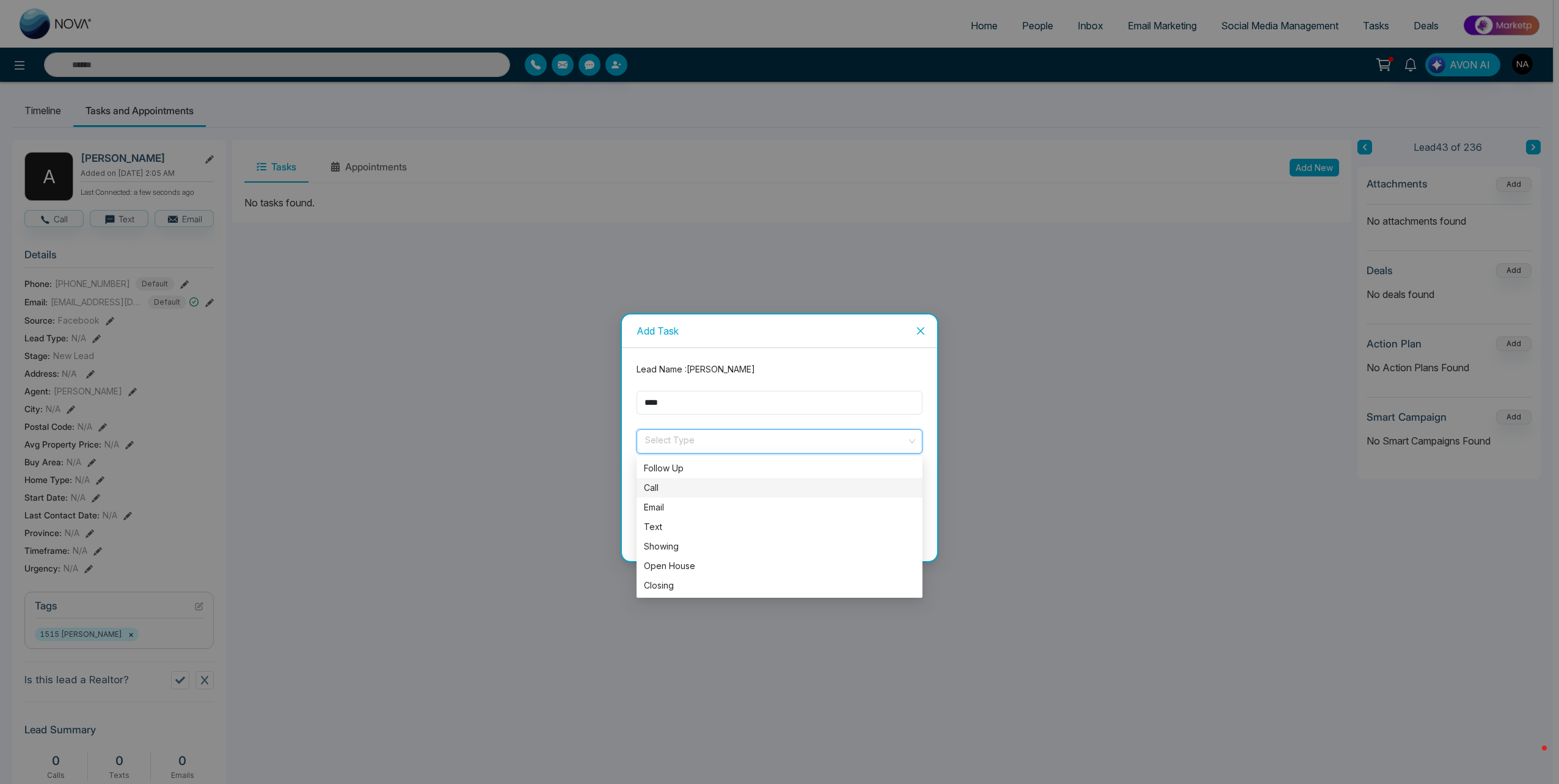
click at [654, 494] on div "Call" at bounding box center [780, 488] width 272 height 13
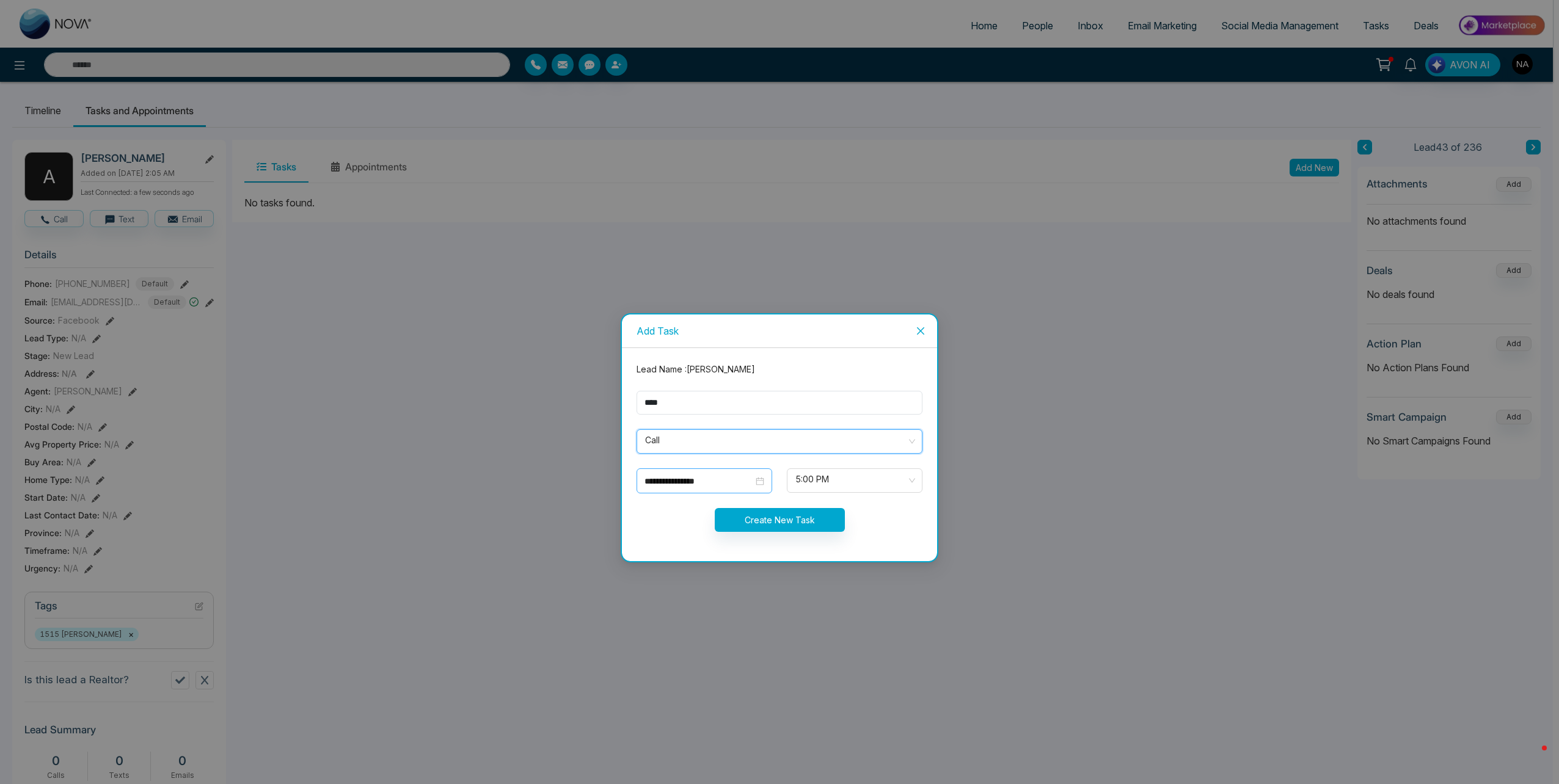
click at [697, 476] on input "**********" at bounding box center [698, 481] width 109 height 13
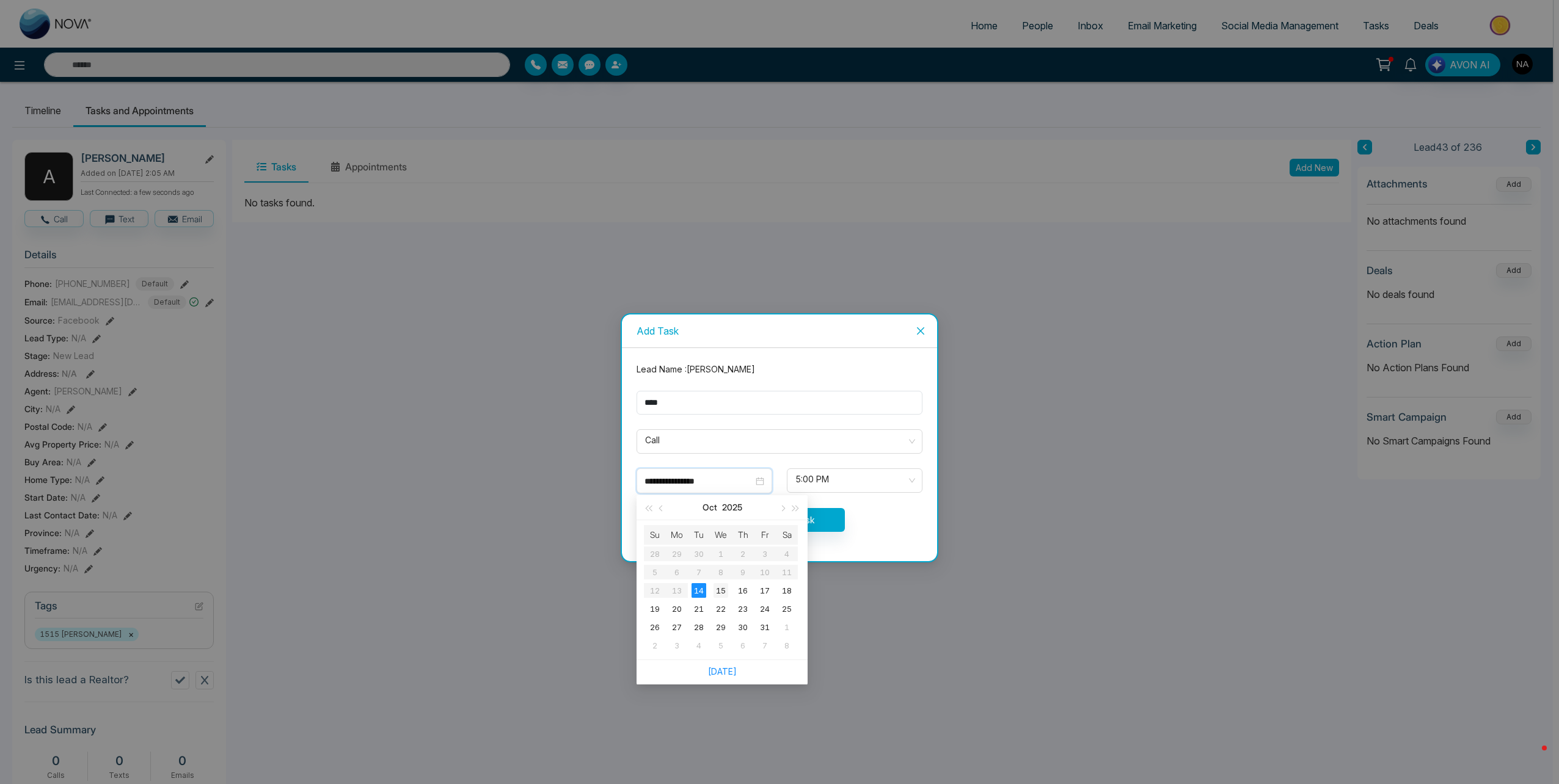
type input "**********"
click at [725, 590] on div "15" at bounding box center [721, 590] width 15 height 15
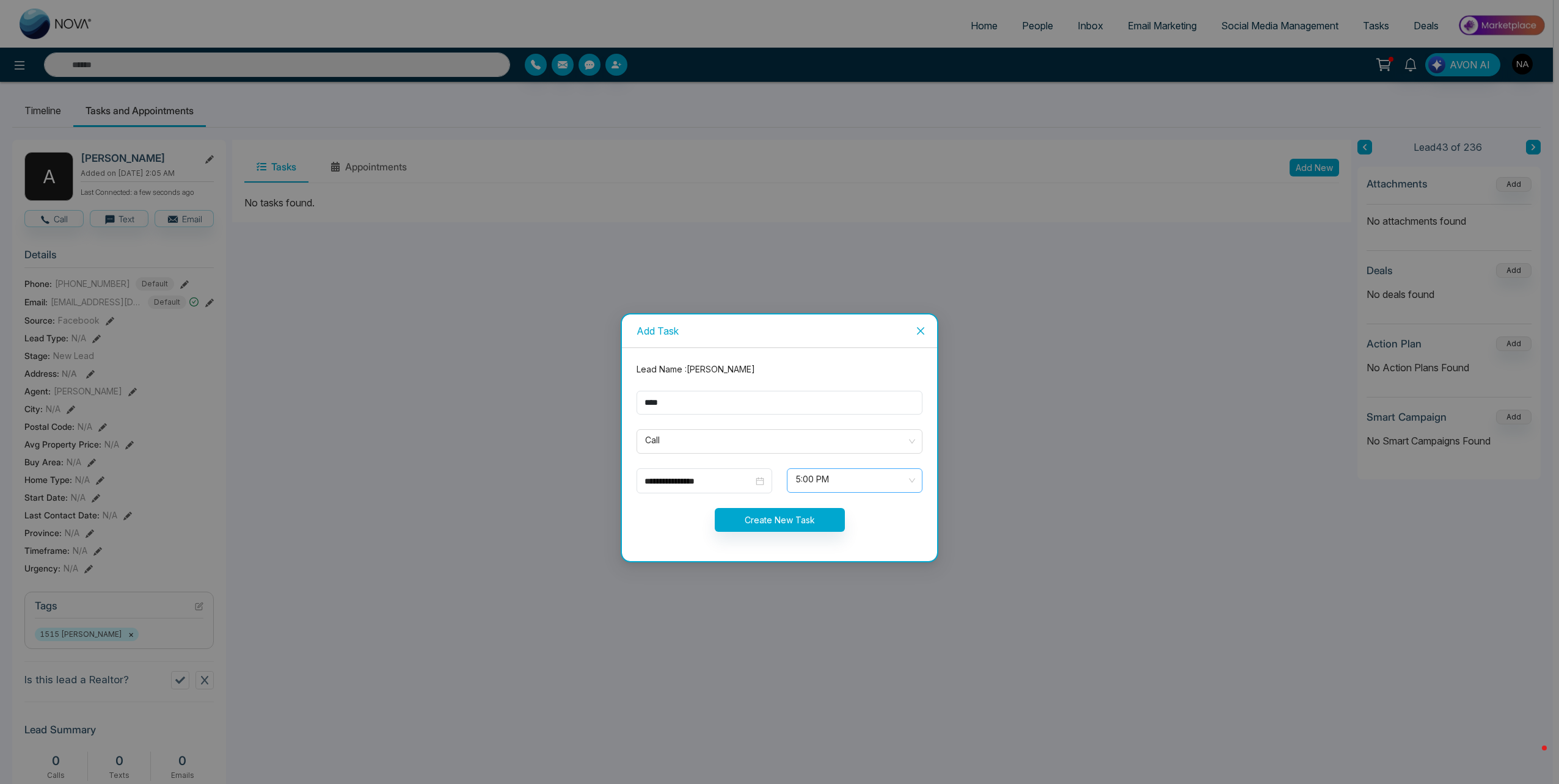
click at [852, 472] on span "5:00 PM" at bounding box center [854, 480] width 118 height 21
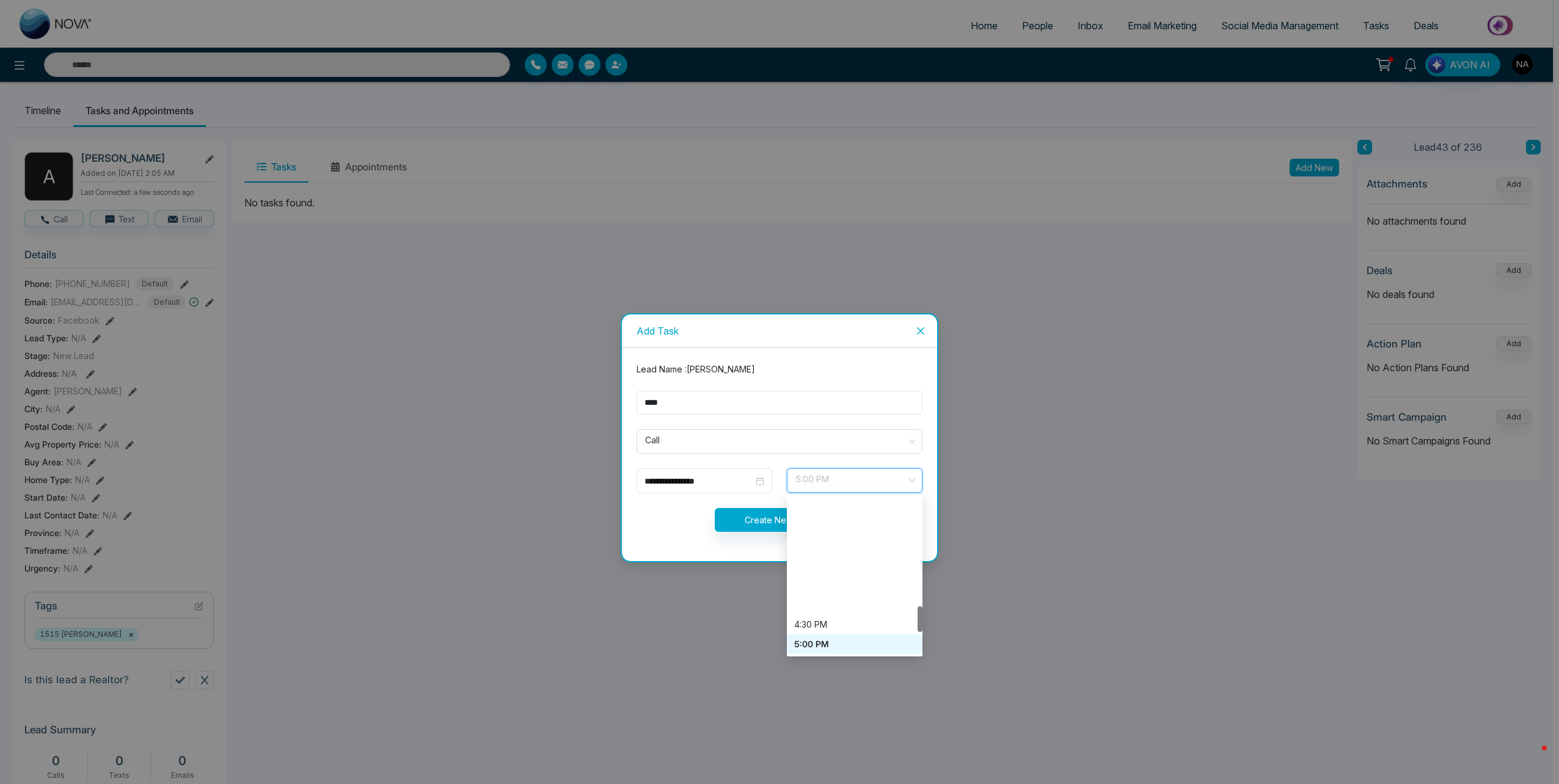
scroll to position [650, 0]
click at [830, 607] on div "7:00 PM" at bounding box center [854, 600] width 121 height 13
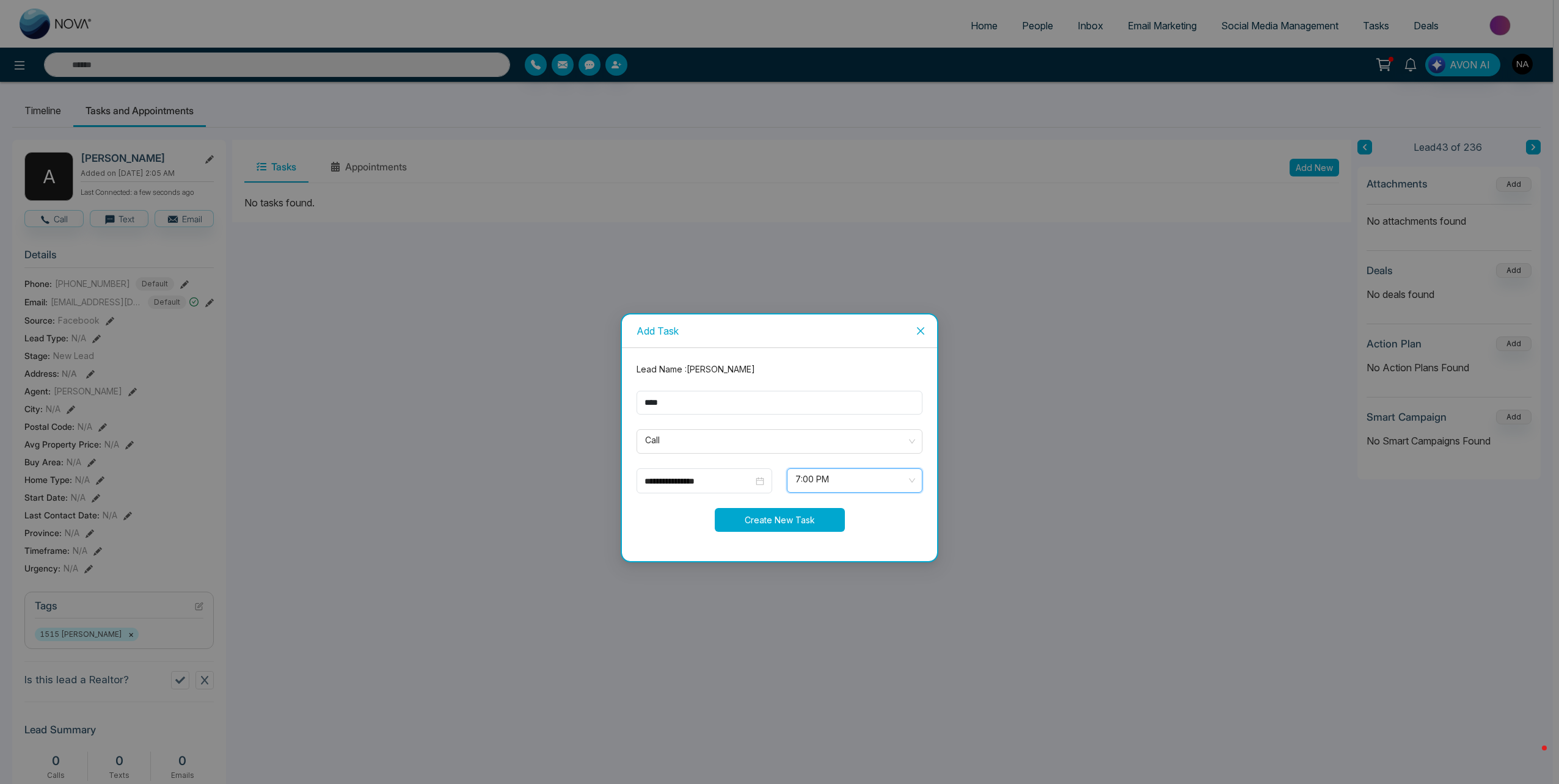
click at [763, 520] on button "Create New Task" at bounding box center [780, 519] width 130 height 24
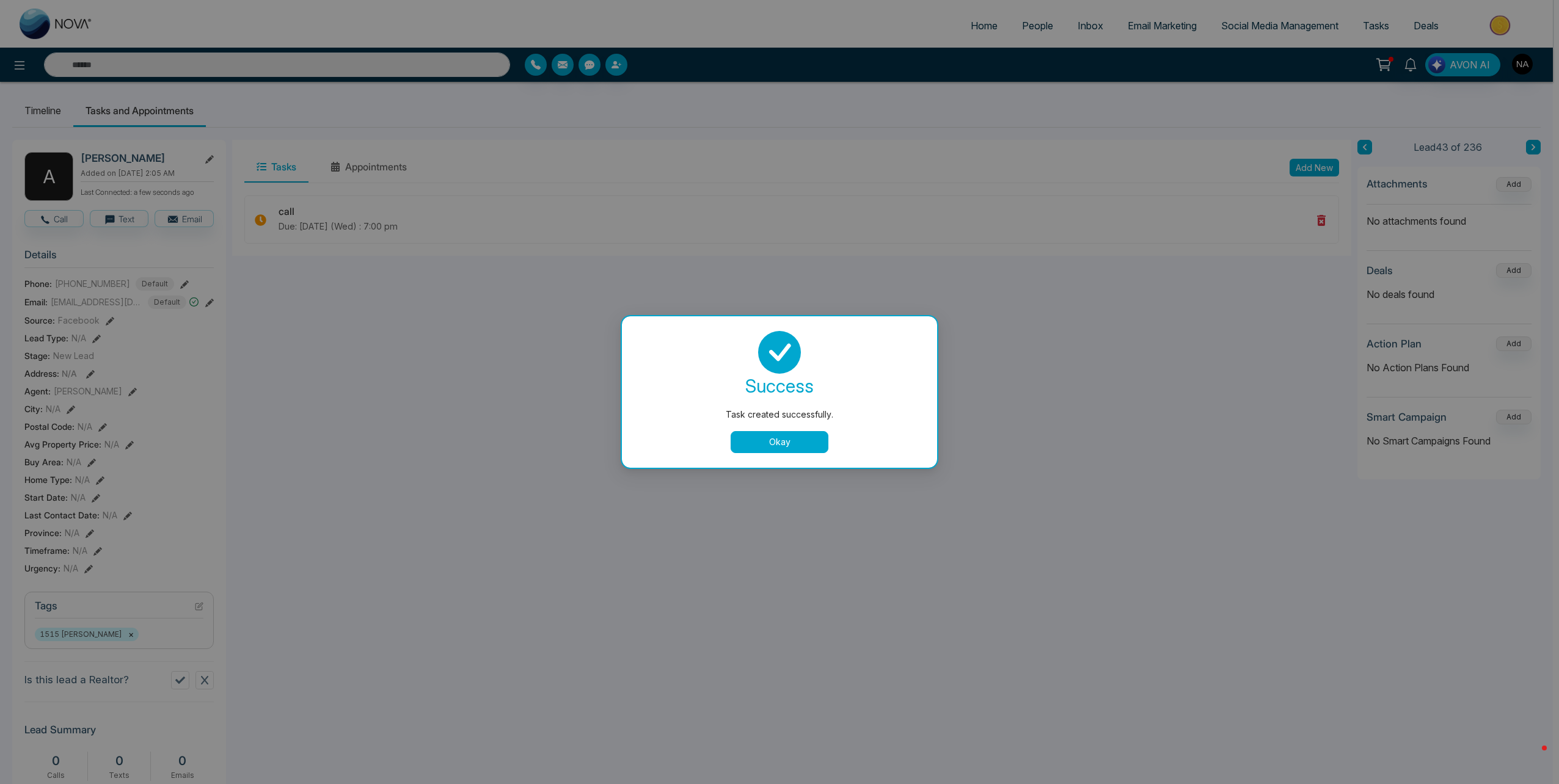
click at [784, 444] on button "Okay" at bounding box center [779, 442] width 98 height 22
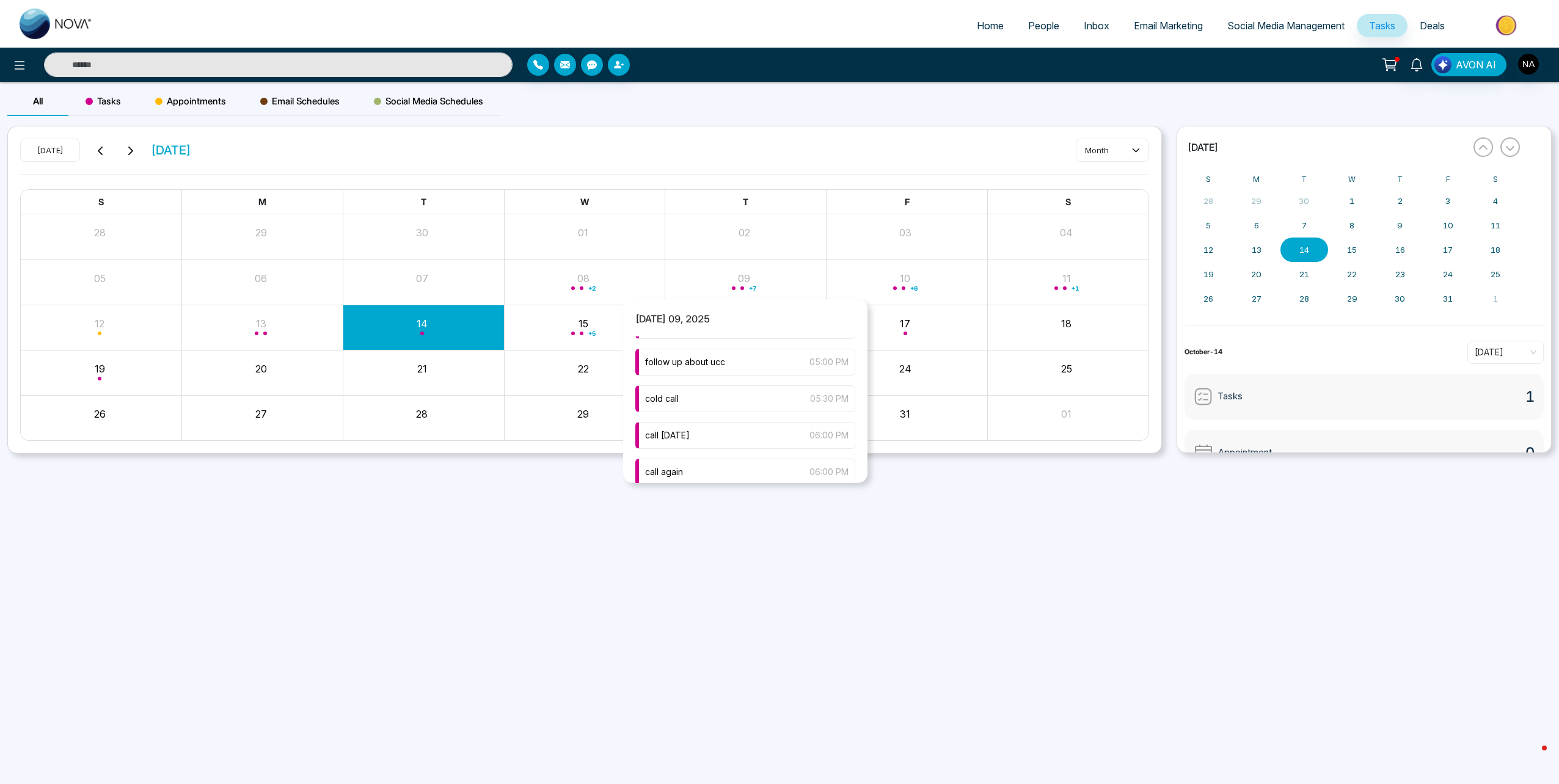
scroll to position [122, 0]
click at [685, 367] on span "call [DATE]" at bounding box center [667, 374] width 44 height 13
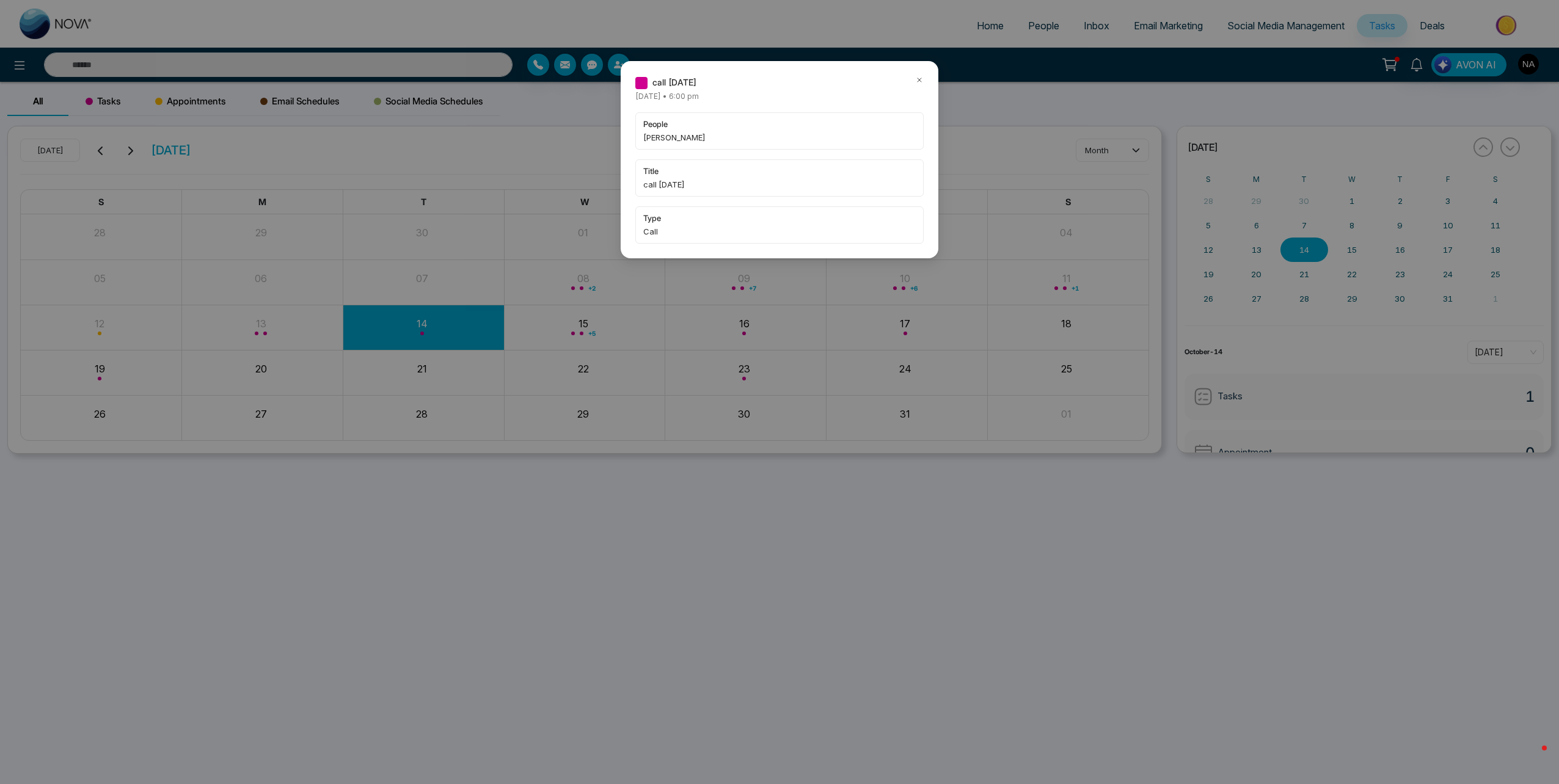
click at [265, 73] on div "call thursday Thursday October-09-2025 • 6:00 pm people LeeLee Khan title call …" at bounding box center [780, 392] width 1559 height 784
click at [234, 58] on div "call thursday Thursday October-09-2025 • 6:00 pm people LeeLee Khan title call …" at bounding box center [780, 392] width 1559 height 784
click at [924, 78] on div "call thursday Thursday October-09-2025 • 6:00 pm people LeeLee Khan title call …" at bounding box center [779, 159] width 318 height 197
click at [913, 81] on div "call [DATE]" at bounding box center [779, 82] width 288 height 13
click at [918, 79] on icon at bounding box center [919, 80] width 3 height 3
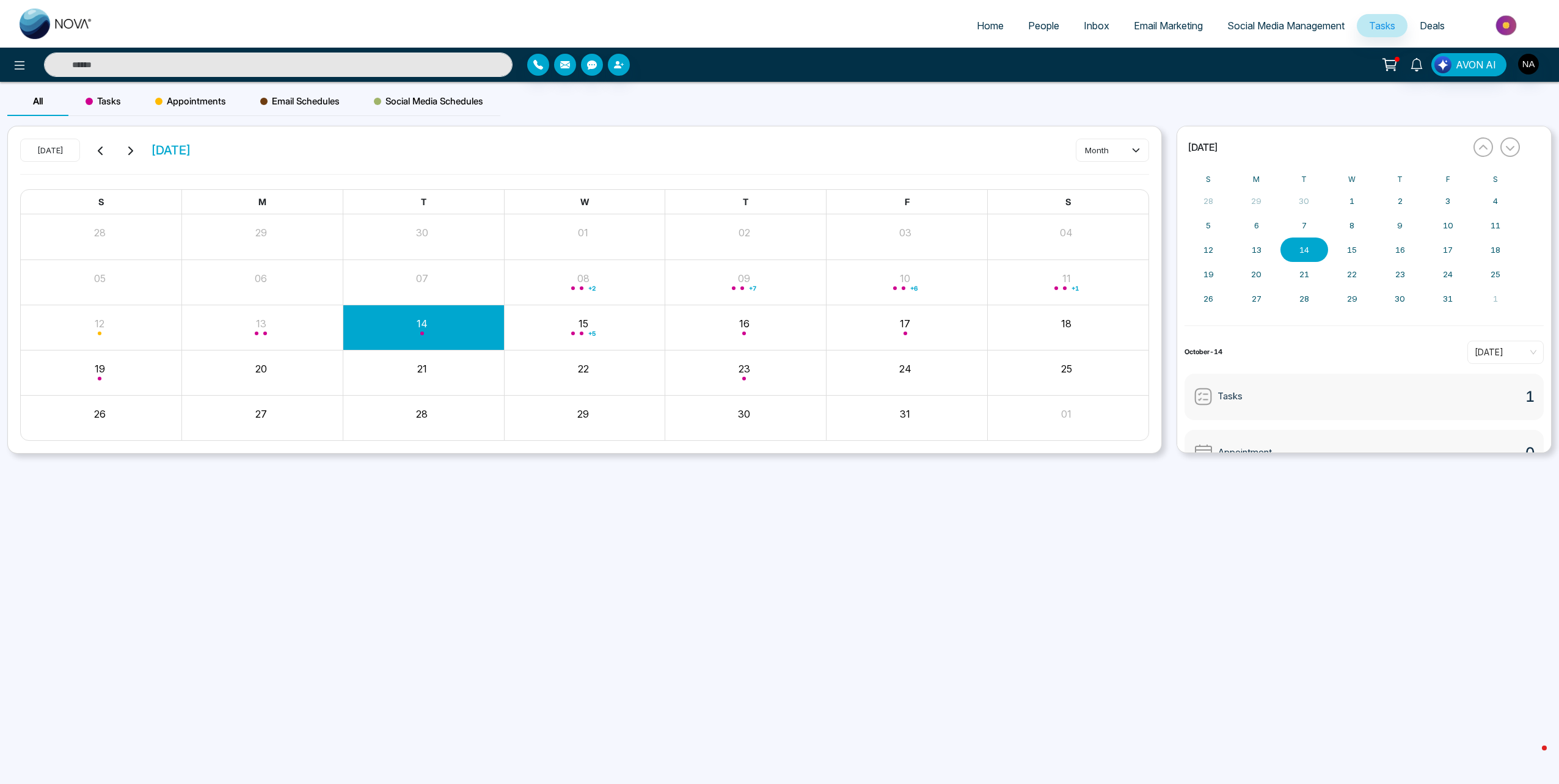
click at [143, 54] on input "text" at bounding box center [278, 65] width 469 height 25
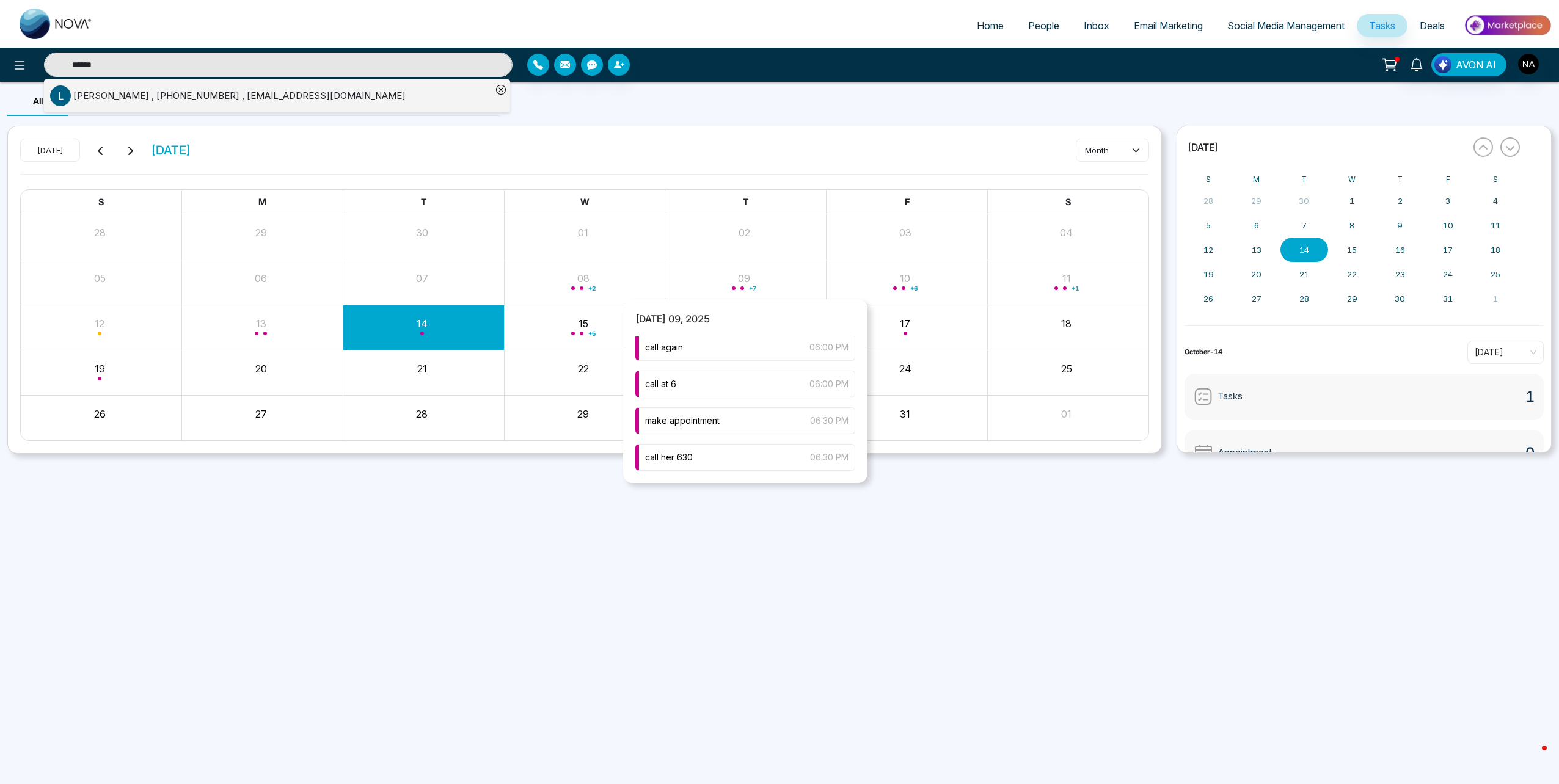
scroll to position [125, 0]
type input "******"
click at [709, 400] on div "call again 06:00 PM" at bounding box center [745, 408] width 220 height 27
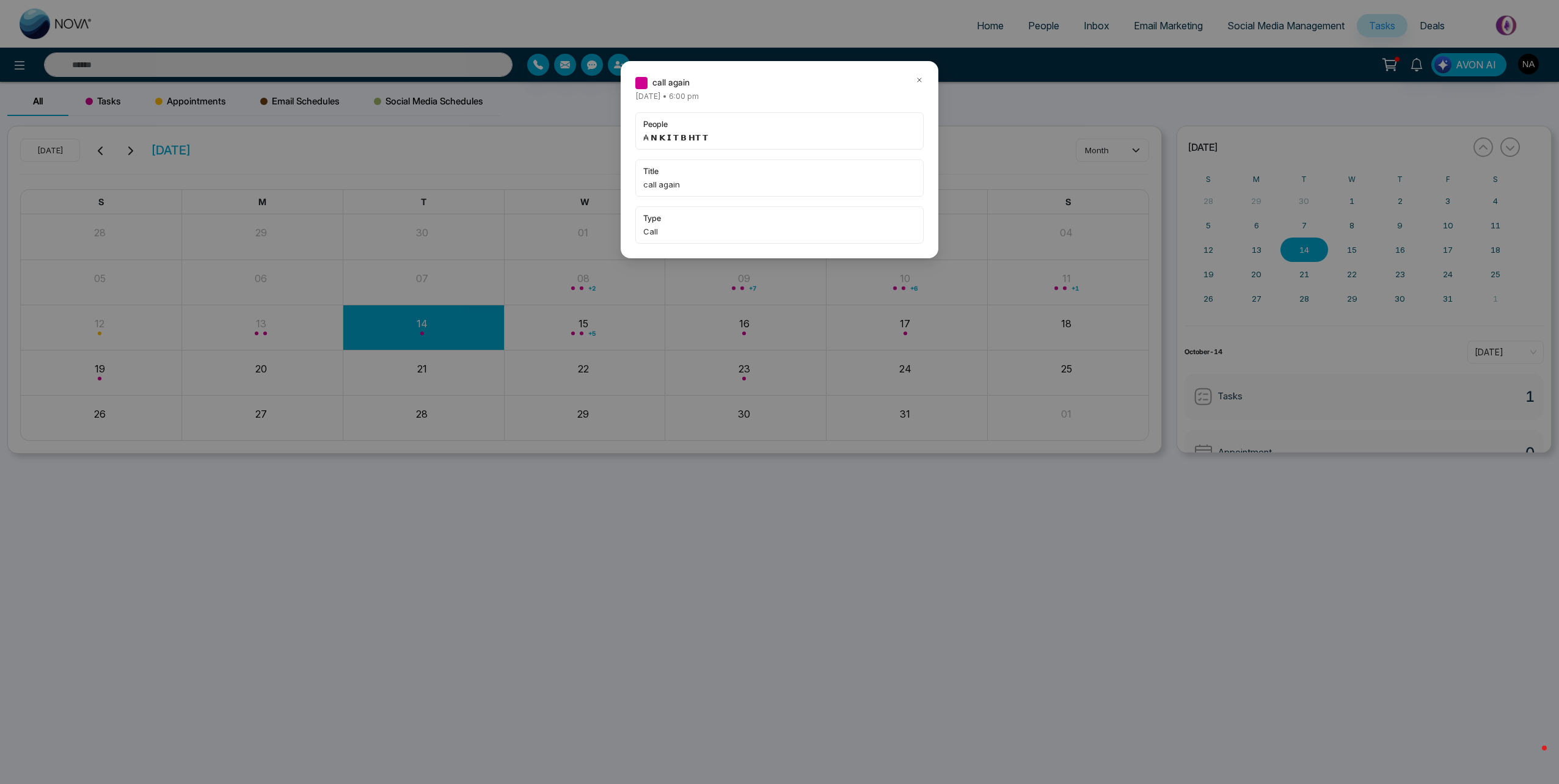
click at [919, 78] on icon at bounding box center [919, 80] width 8 height 8
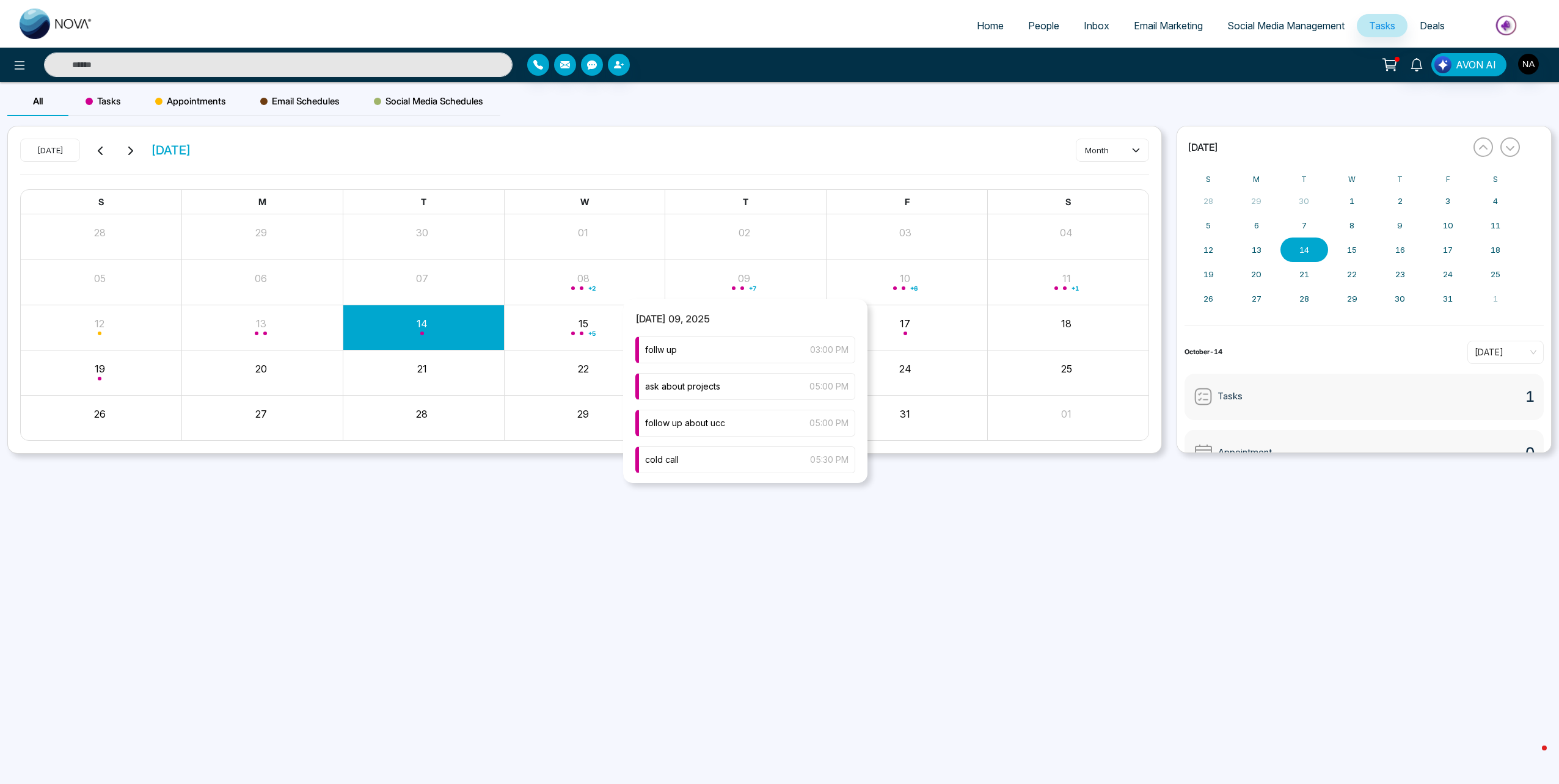
scroll to position [185, 0]
type input "******"
click at [734, 455] on div "call her 630 06:30 PM" at bounding box center [745, 457] width 220 height 27
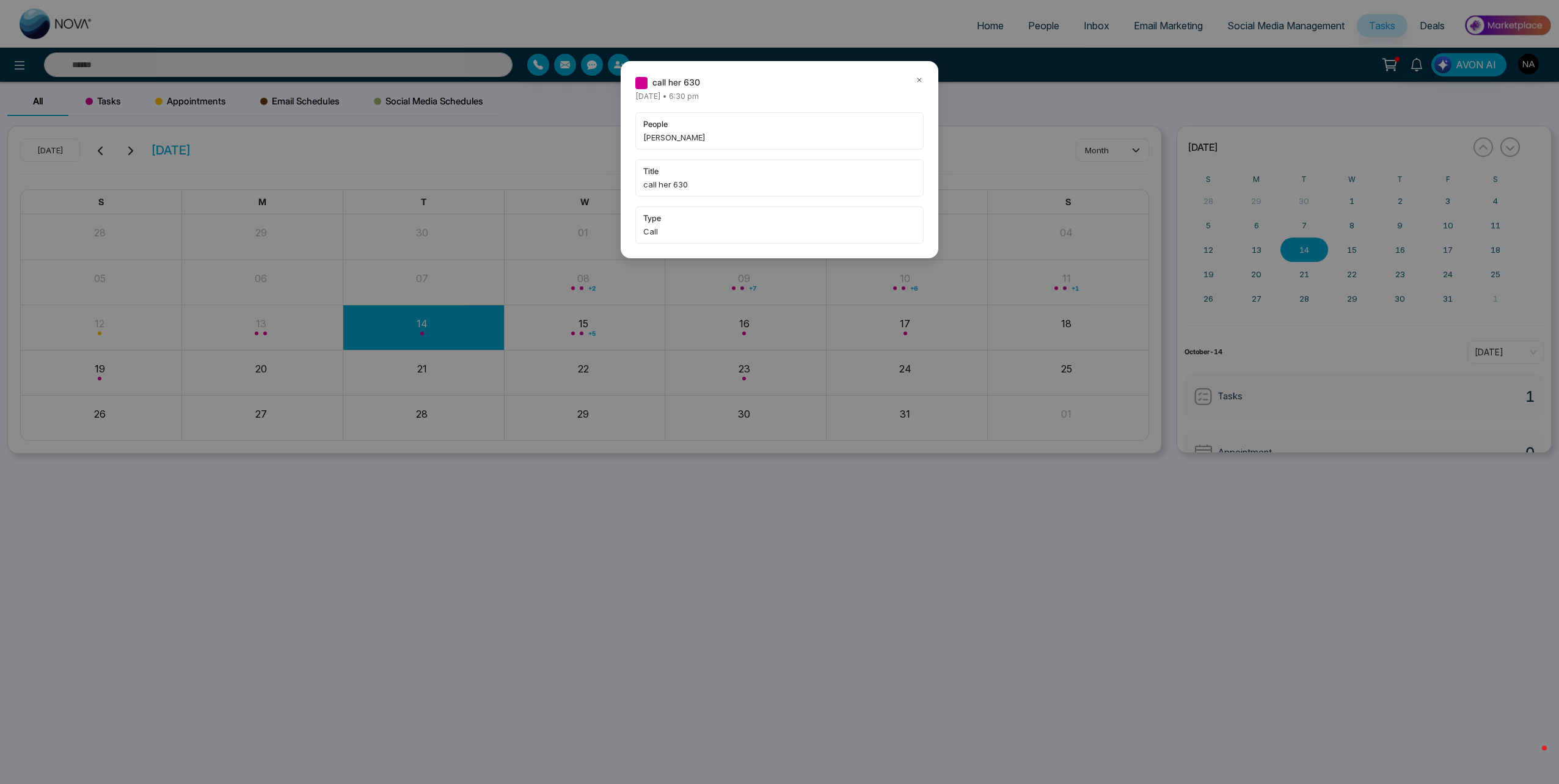
click at [918, 77] on icon at bounding box center [919, 80] width 8 height 8
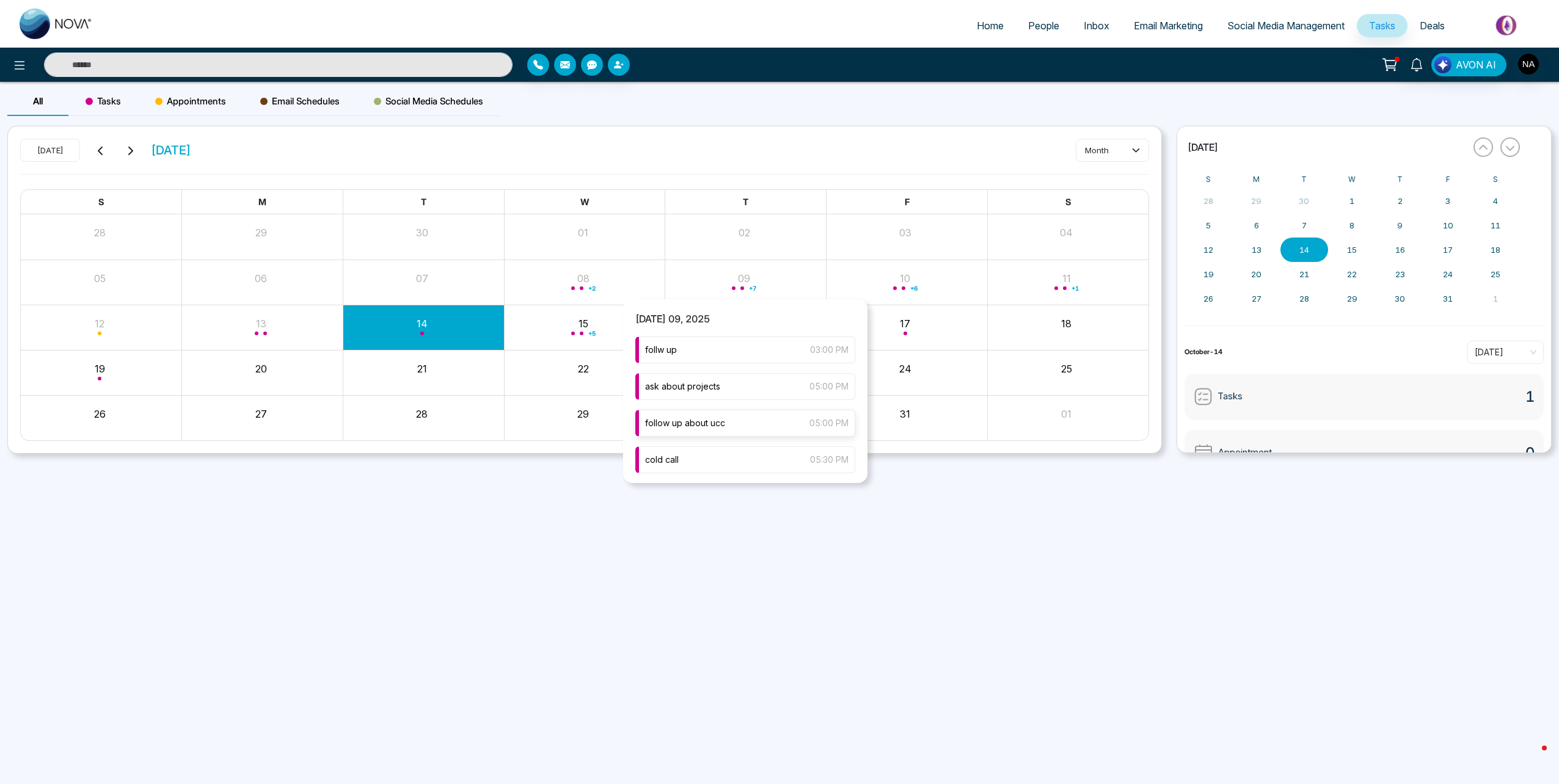
type input "******"
click at [710, 469] on div "call again 06:00 PM" at bounding box center [745, 472] width 220 height 27
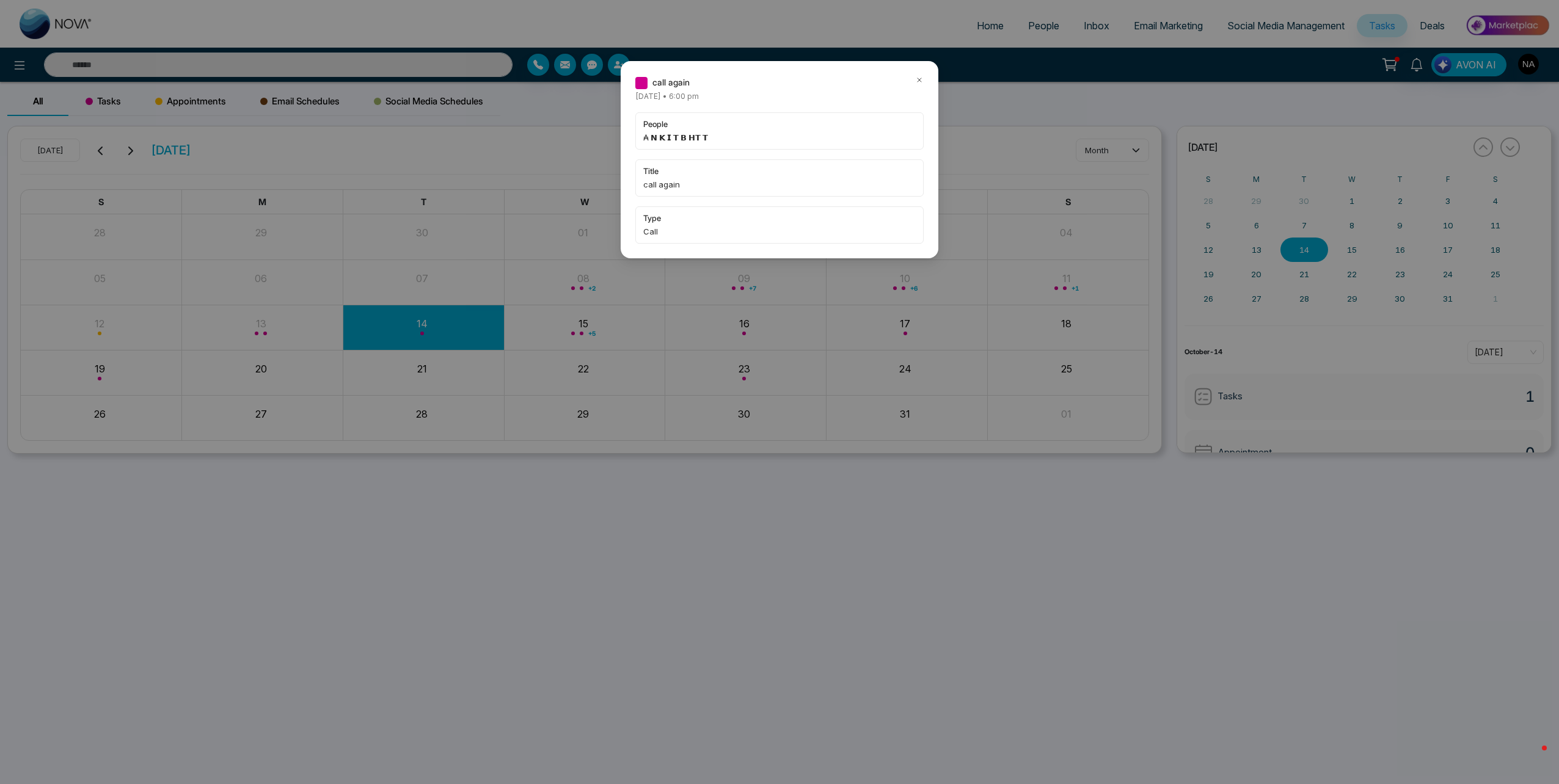
click at [915, 78] on icon at bounding box center [919, 80] width 8 height 8
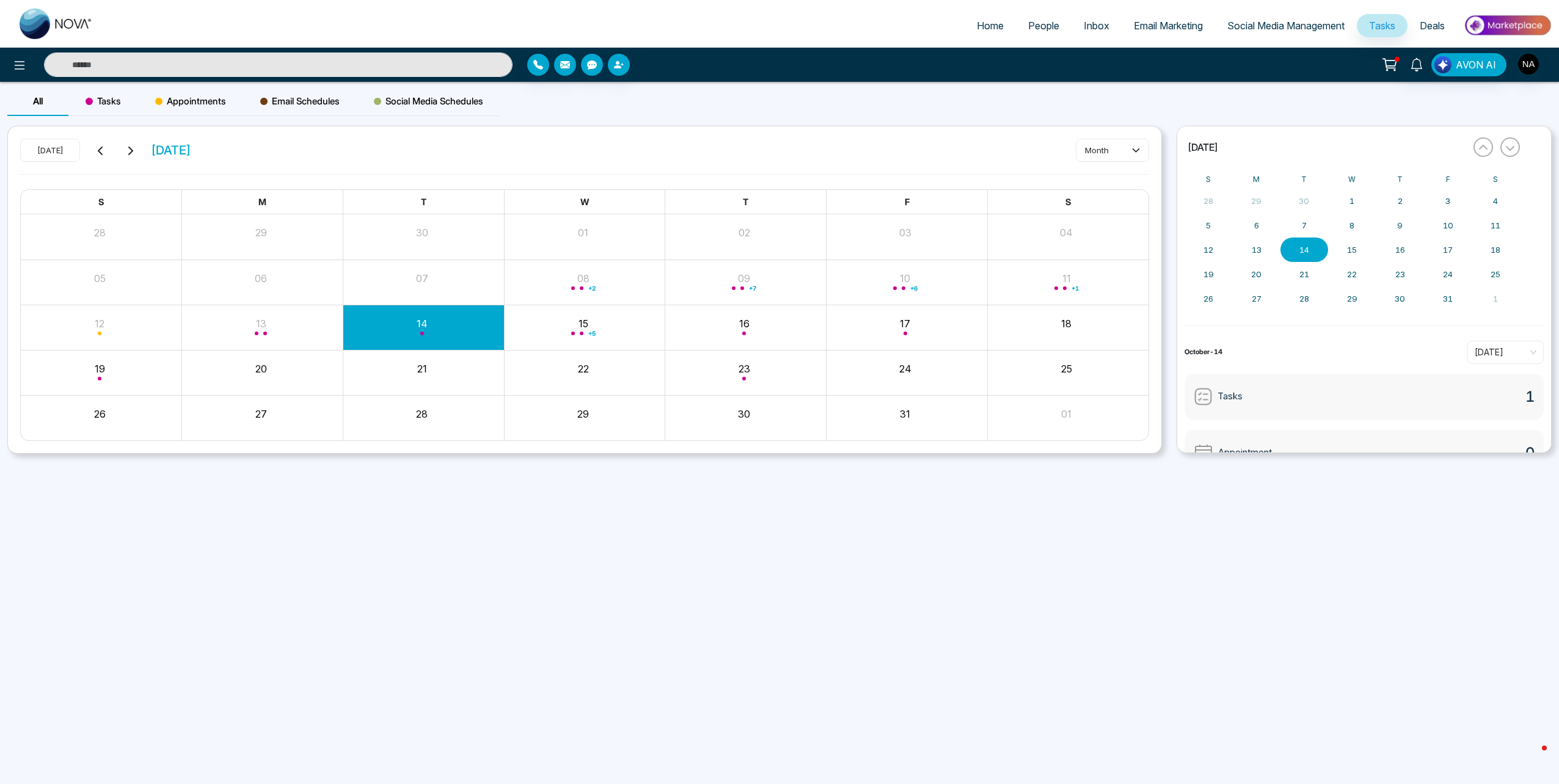
click at [299, 65] on input "text" at bounding box center [278, 65] width 469 height 25
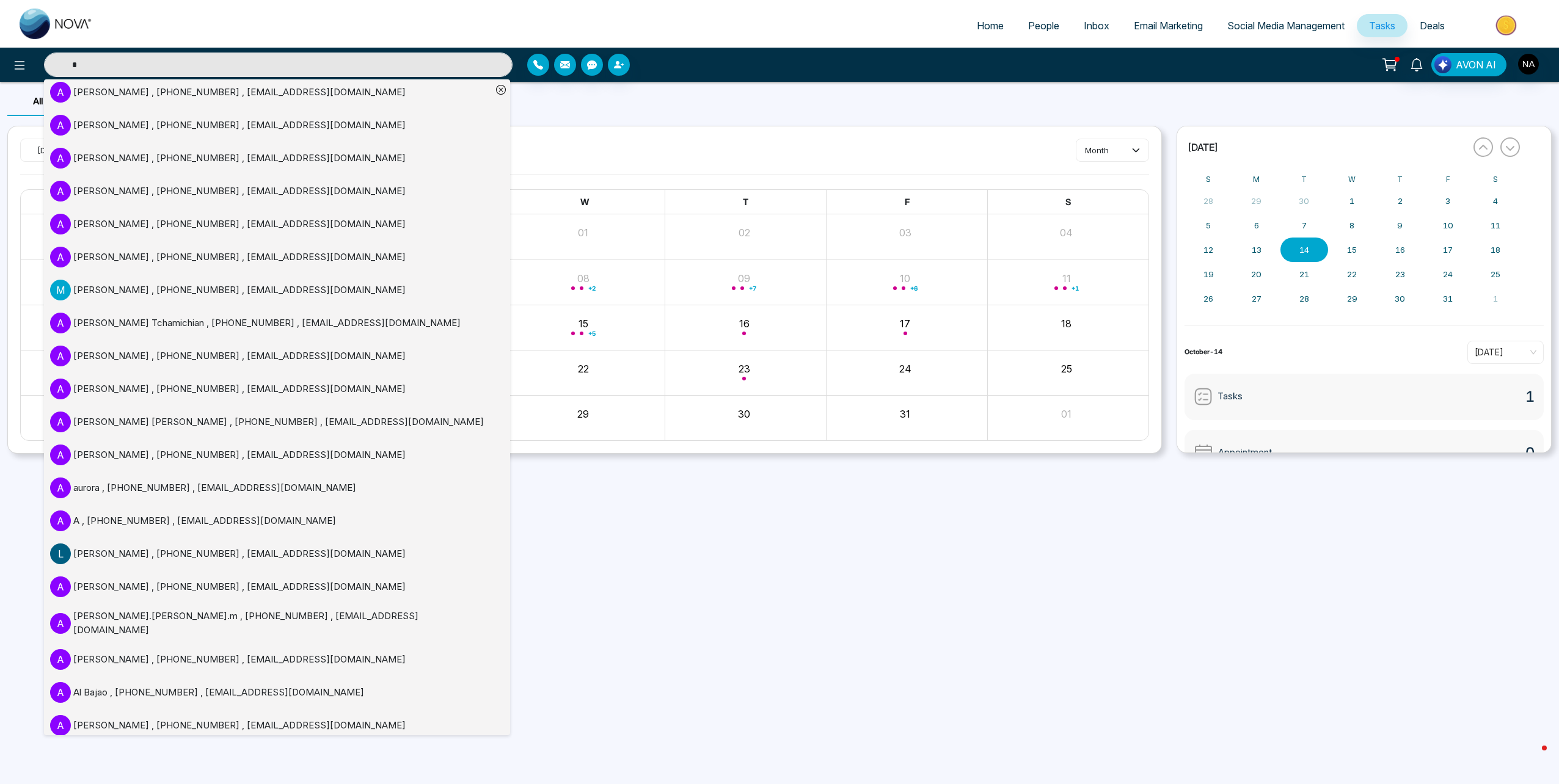
scroll to position [0, 0]
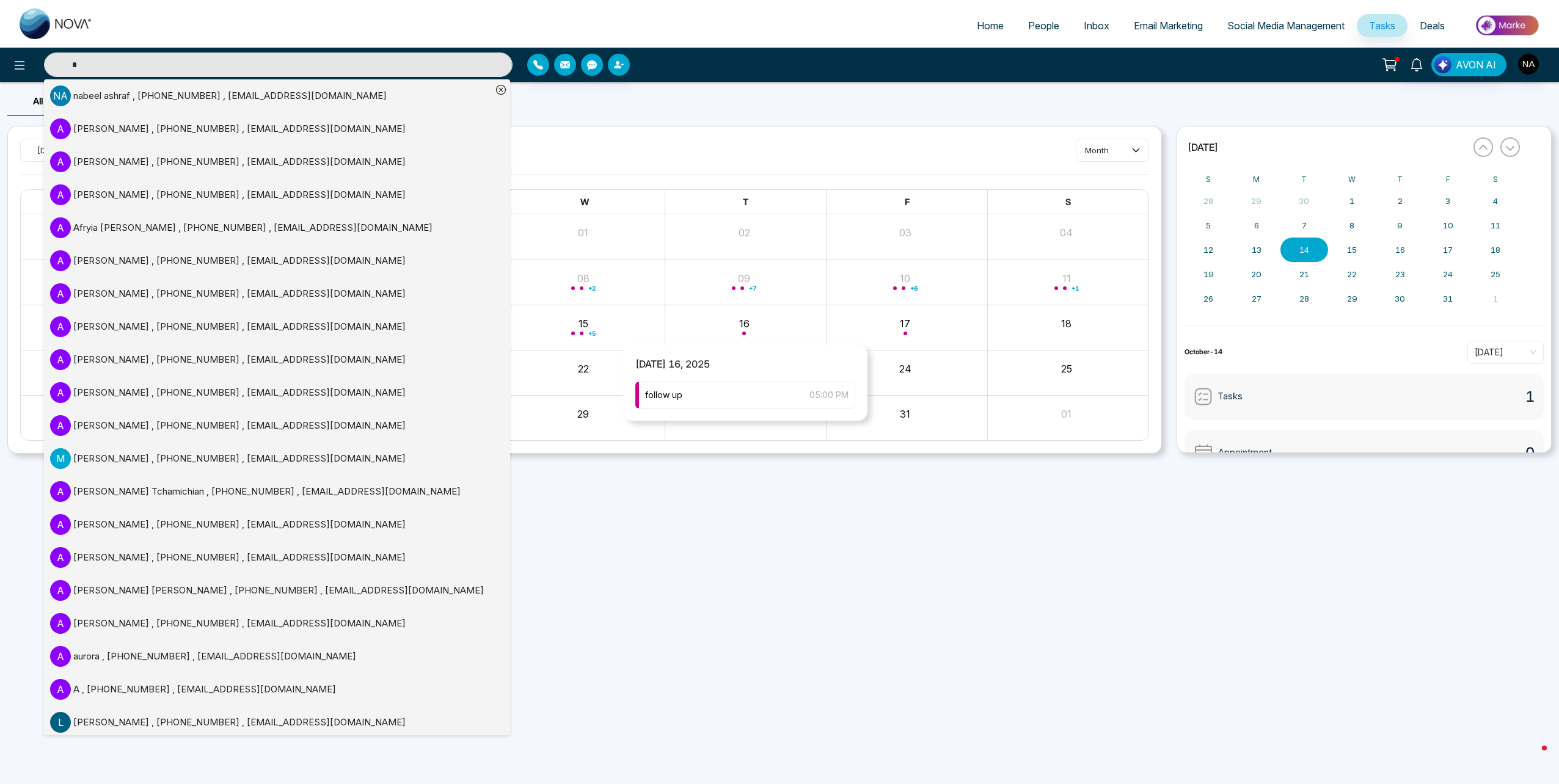
type input "*"
click at [743, 285] on div "+ 7" at bounding box center [746, 282] width 162 height 30
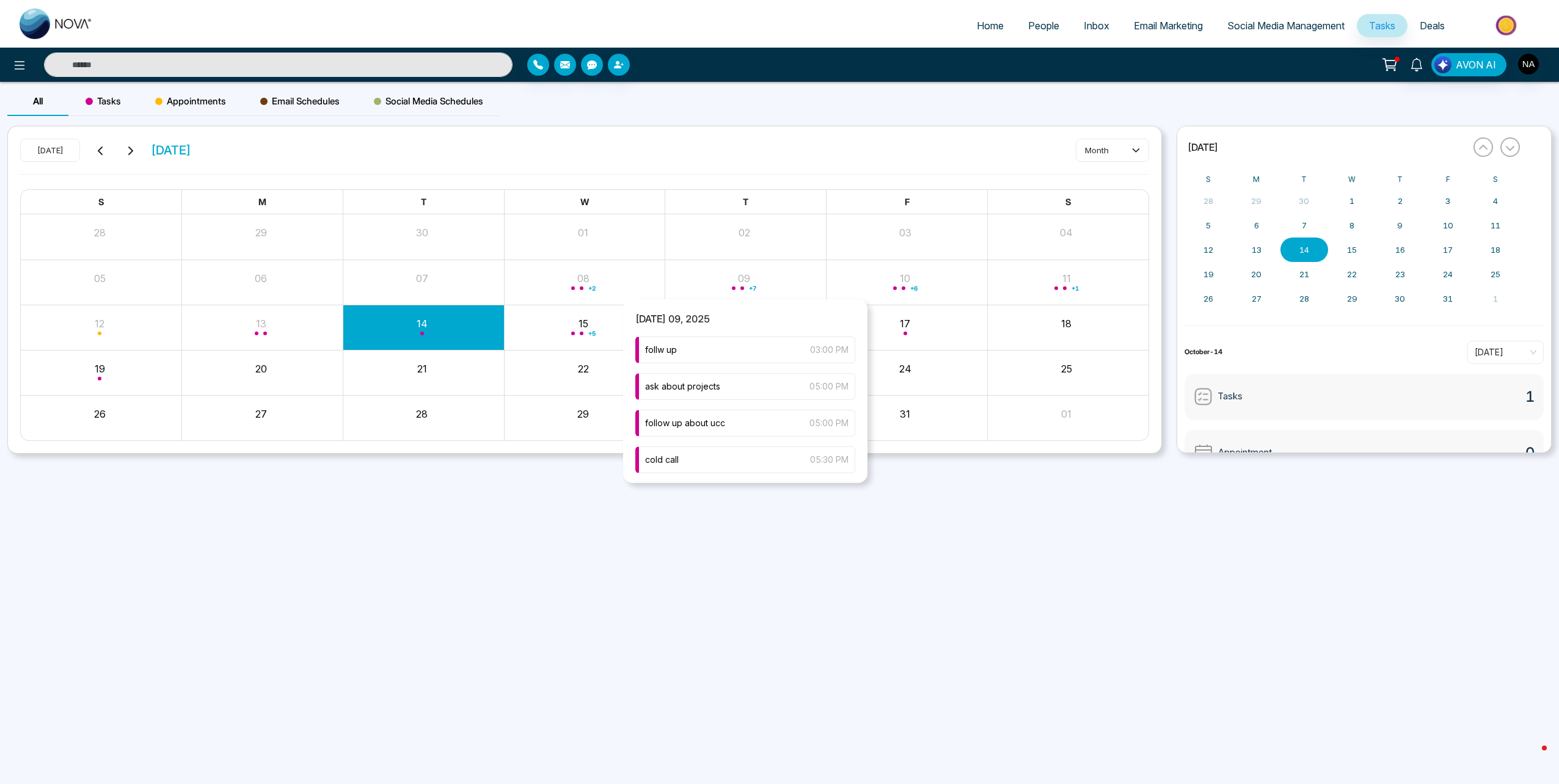
scroll to position [122, 0]
click at [684, 408] on div "call again 06:00 PM" at bounding box center [745, 411] width 220 height 27
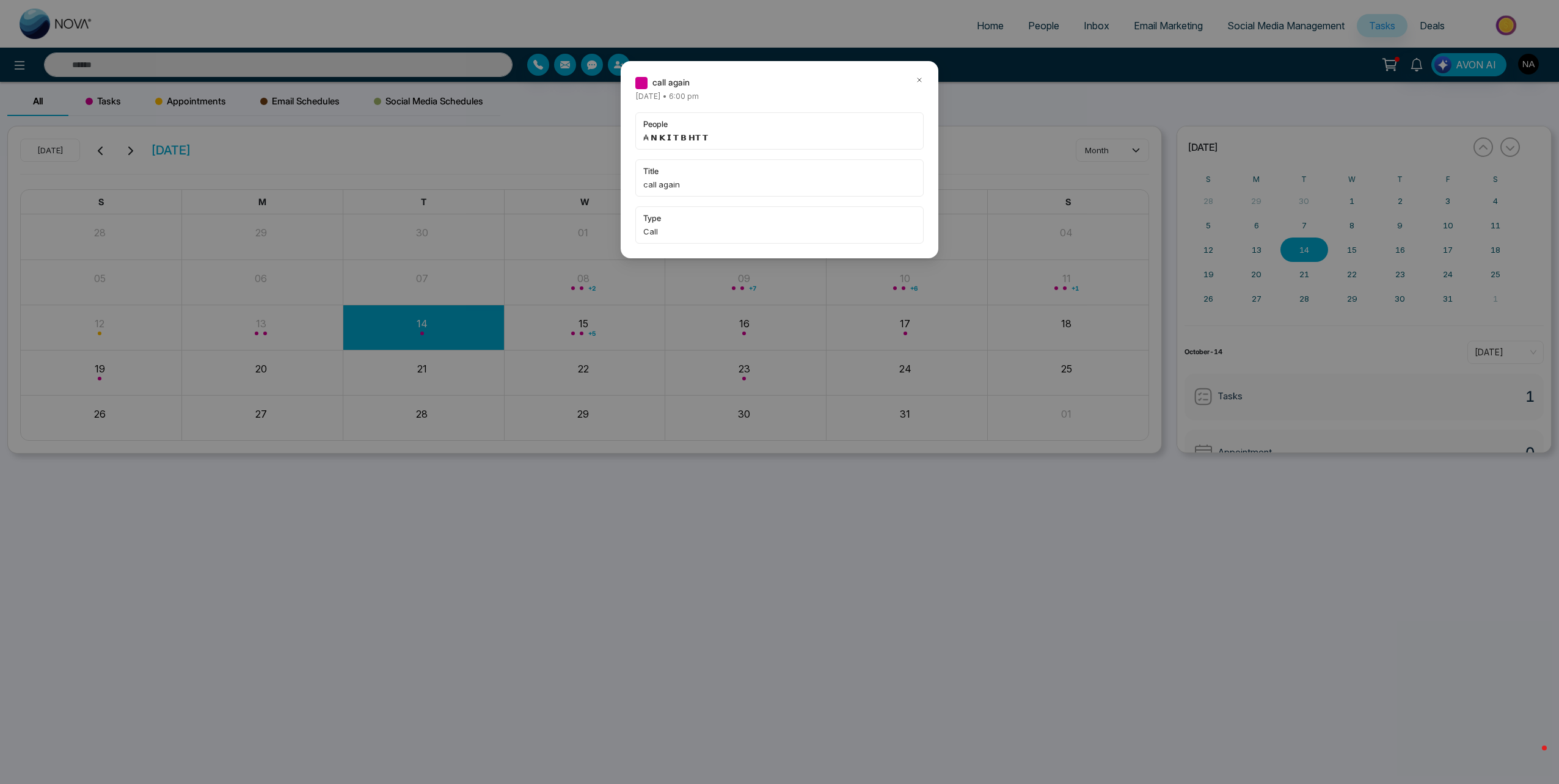
type input "*"
click at [692, 134] on span "₳ 𝗡 𝗞 𝗜 𝗧 𝗕 𝗛𝗧 𝗧" at bounding box center [780, 137] width 272 height 12
type input "*"
click at [638, 158] on div "people ₳ 𝗡 𝗞 𝗜 𝗧 𝗕 𝗛𝗧 𝗧 title call again type Call" at bounding box center [779, 178] width 288 height 131
click at [664, 203] on div "people ₳ 𝗡 𝗞 𝗜 𝗧 𝗕 𝗛𝗧 𝗧 title call again type Call" at bounding box center [779, 178] width 288 height 131
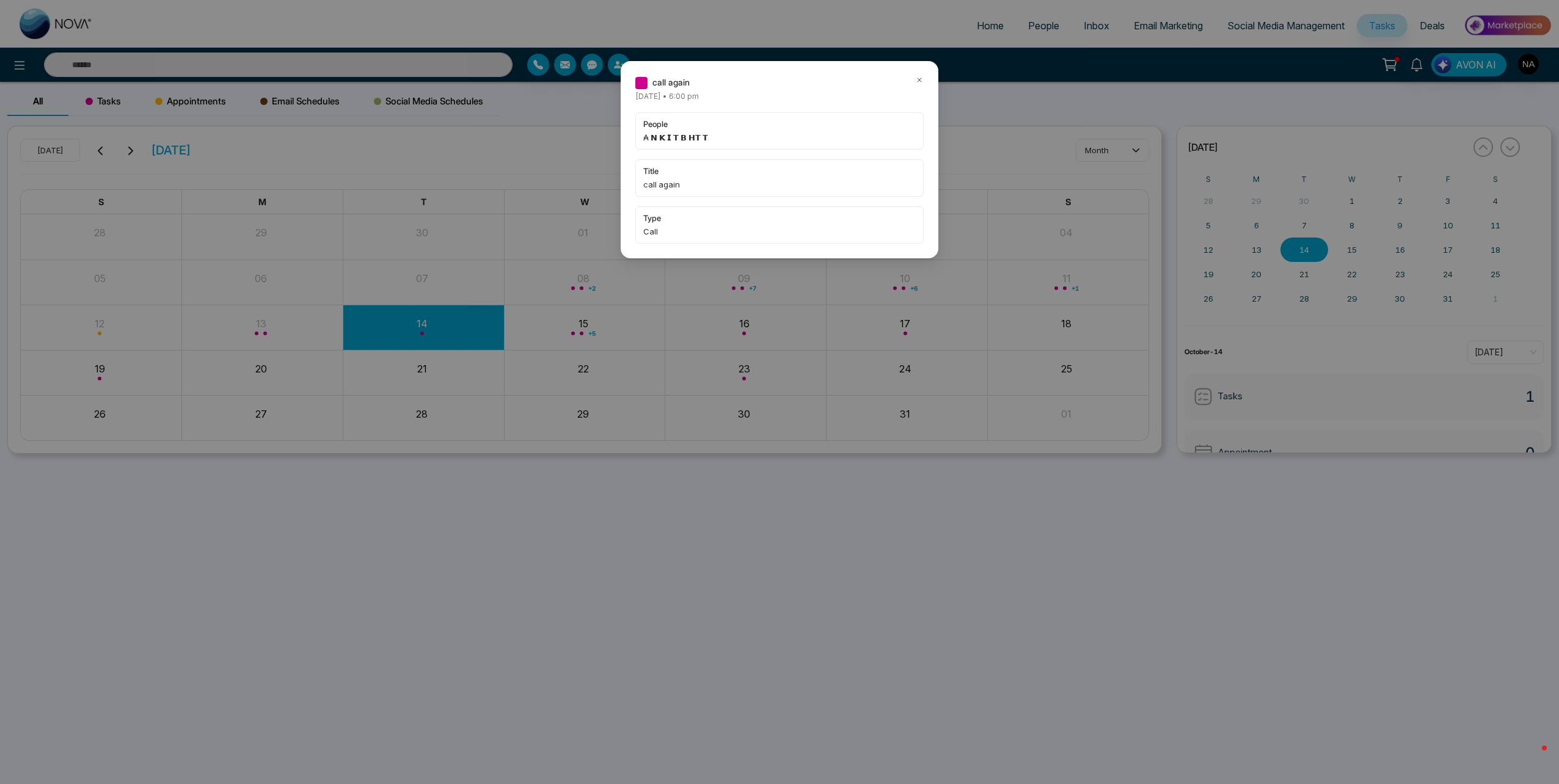
click at [695, 93] on span "Thursday October-09-2025 • 6:00 pm" at bounding box center [666, 96] width 63 height 9
click at [651, 166] on div "title call again" at bounding box center [779, 177] width 288 height 37
click at [657, 174] on span "title" at bounding box center [780, 171] width 272 height 12
drag, startPoint x: 657, startPoint y: 174, endPoint x: 666, endPoint y: 212, distance: 39.1
click at [666, 212] on div "people ₳ 𝗡 𝗞 𝗜 𝗧 𝗕 𝗛𝗧 𝗧 title call again type Call" at bounding box center [779, 178] width 288 height 131
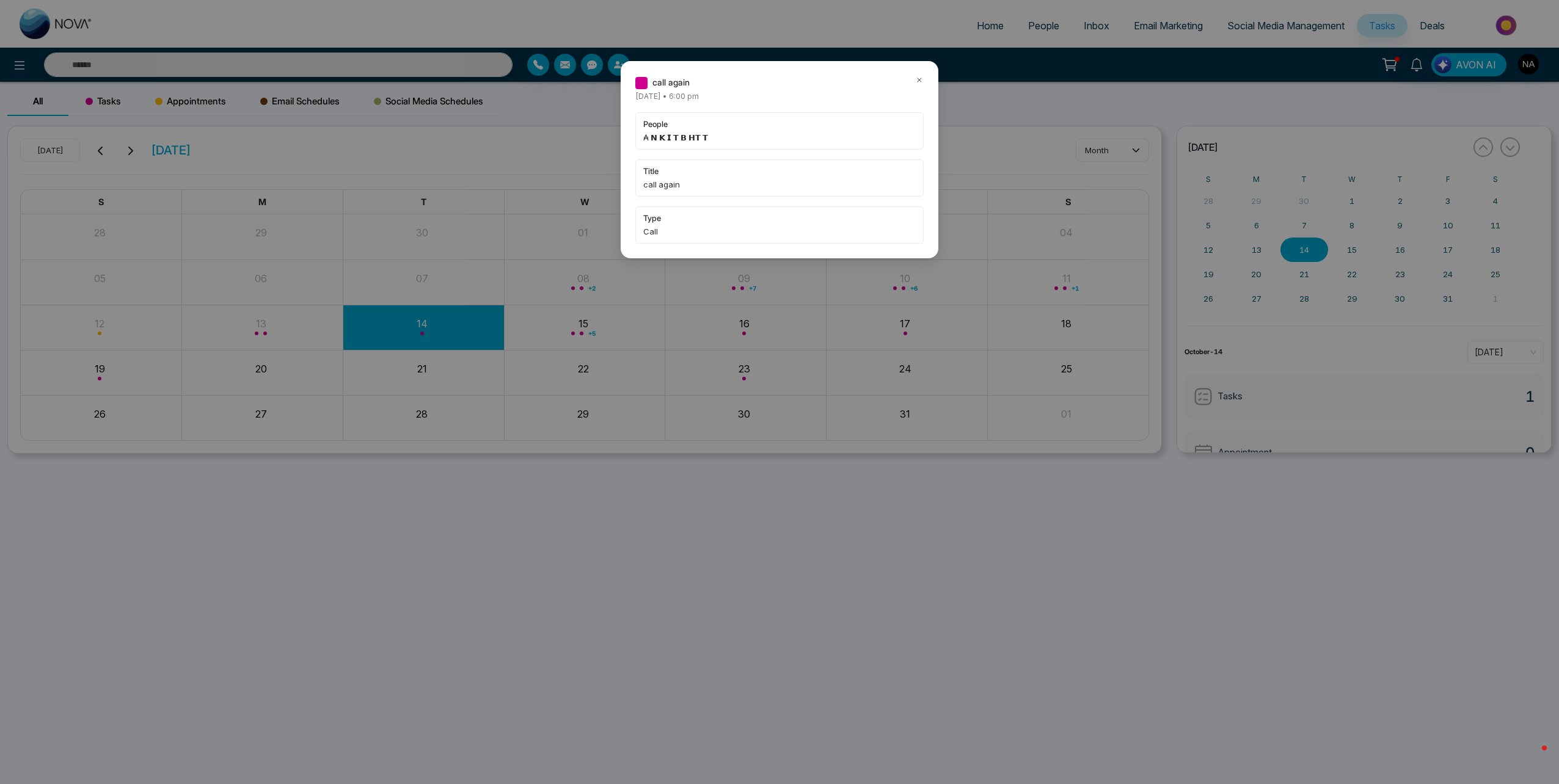
drag, startPoint x: 666, startPoint y: 212, endPoint x: 864, endPoint y: 110, distance: 222.7
click at [861, 111] on div "call again Thursday October-09-2025 • 6:00 pm people ₳ 𝗡 𝗞 𝗜 𝗧 𝗕 𝗛𝗧 𝗧 title cal…" at bounding box center [779, 159] width 288 height 168
click at [669, 212] on span "type" at bounding box center [780, 217] width 272 height 12
type input "*"
click at [675, 97] on span "Thursday October-09-2025 • 6:00 pm" at bounding box center [666, 96] width 63 height 9
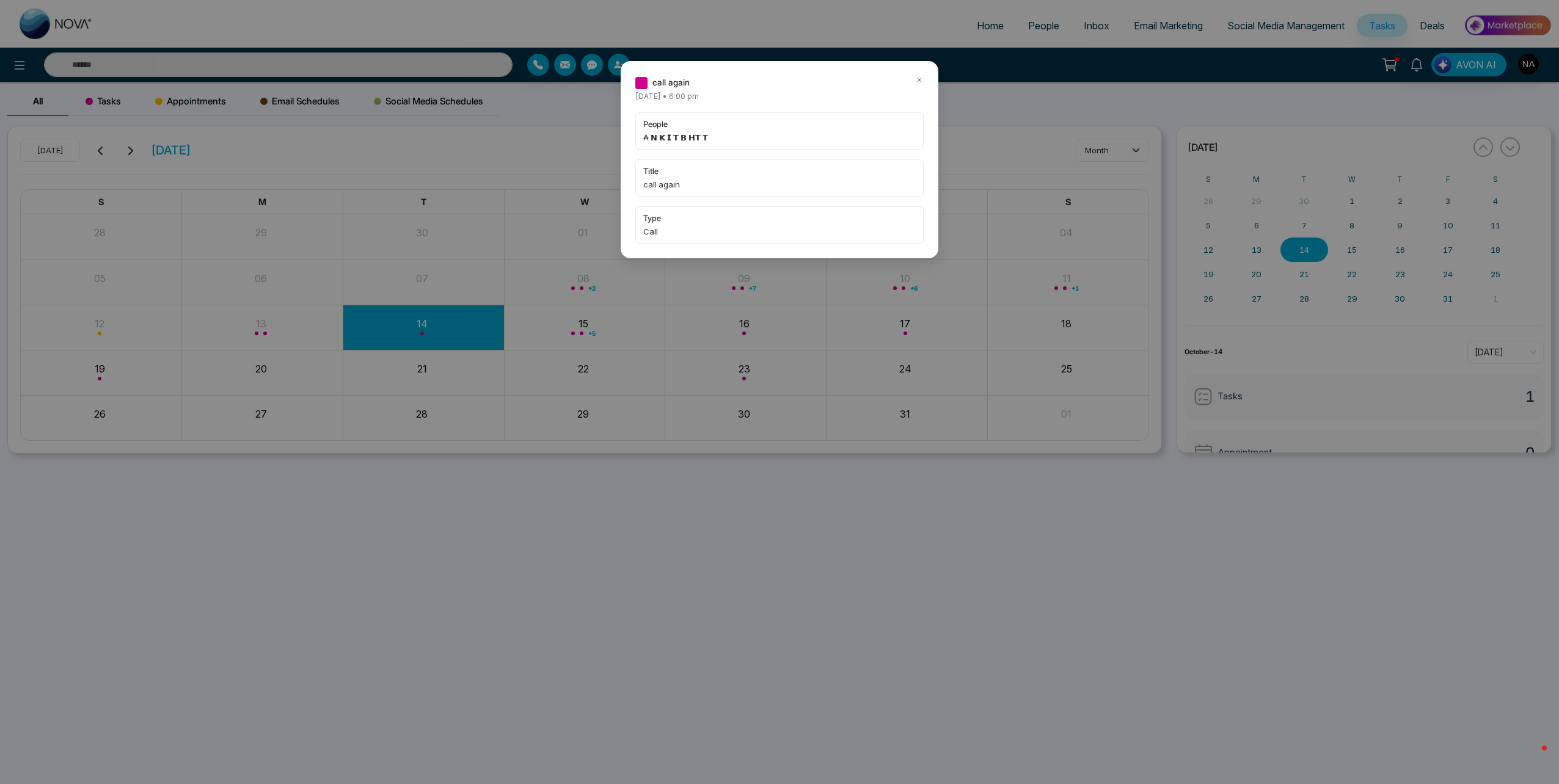
click at [923, 80] on icon at bounding box center [919, 80] width 8 height 8
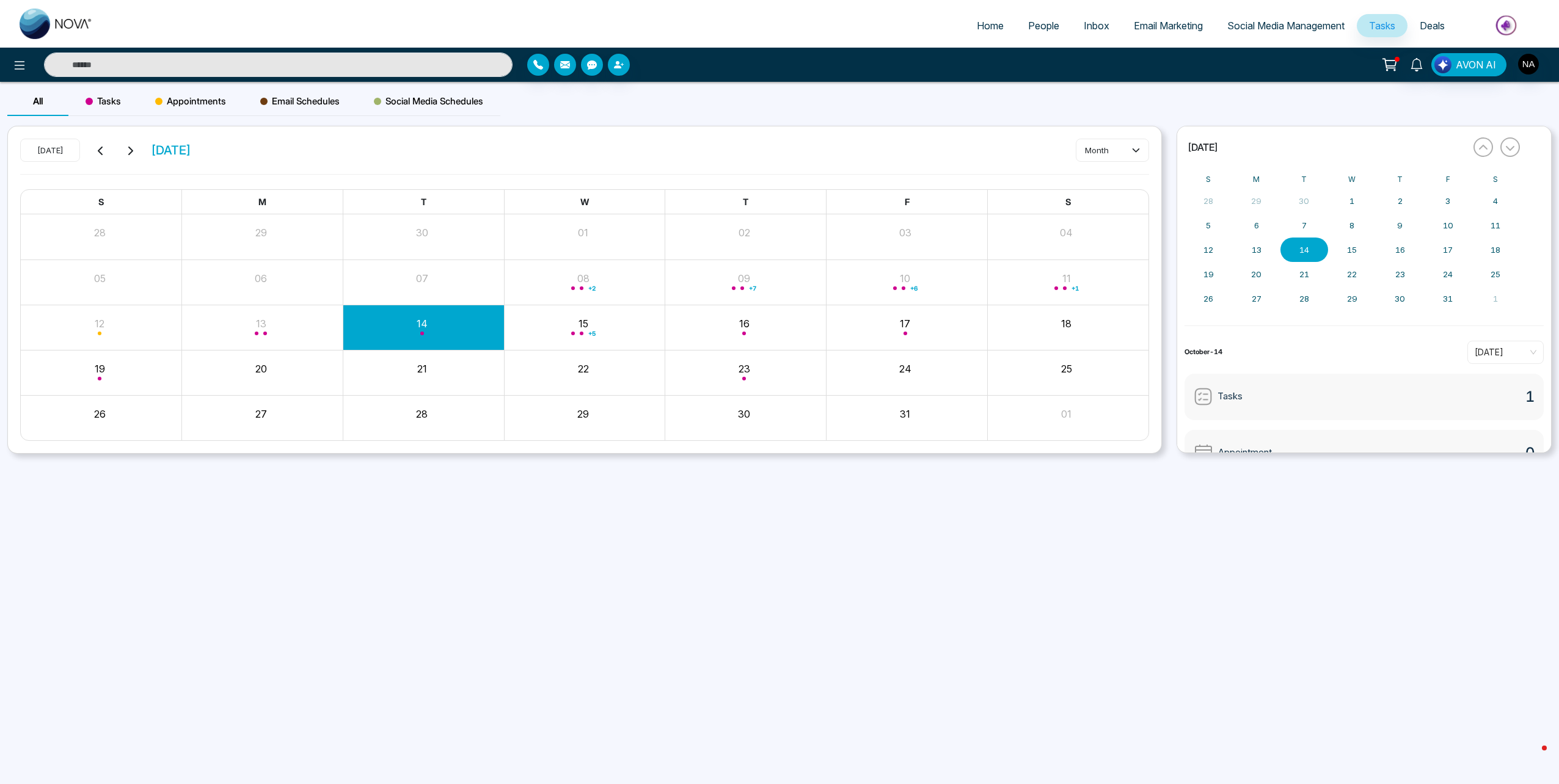
click at [293, 50] on div "AVON AI" at bounding box center [780, 65] width 1559 height 34
type input "*"
click at [306, 56] on input "*" at bounding box center [278, 65] width 469 height 25
type input "*"
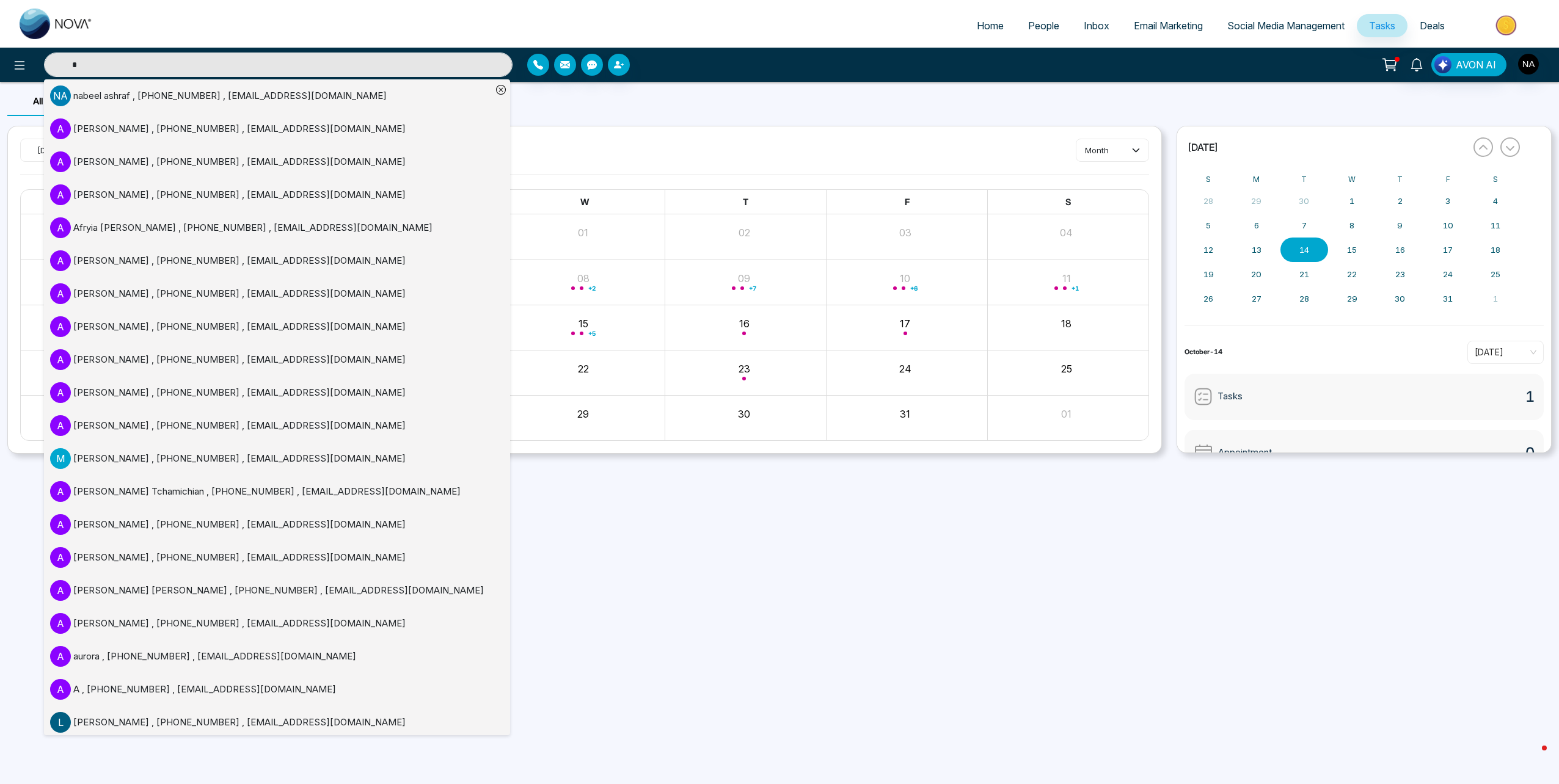
scroll to position [168, 0]
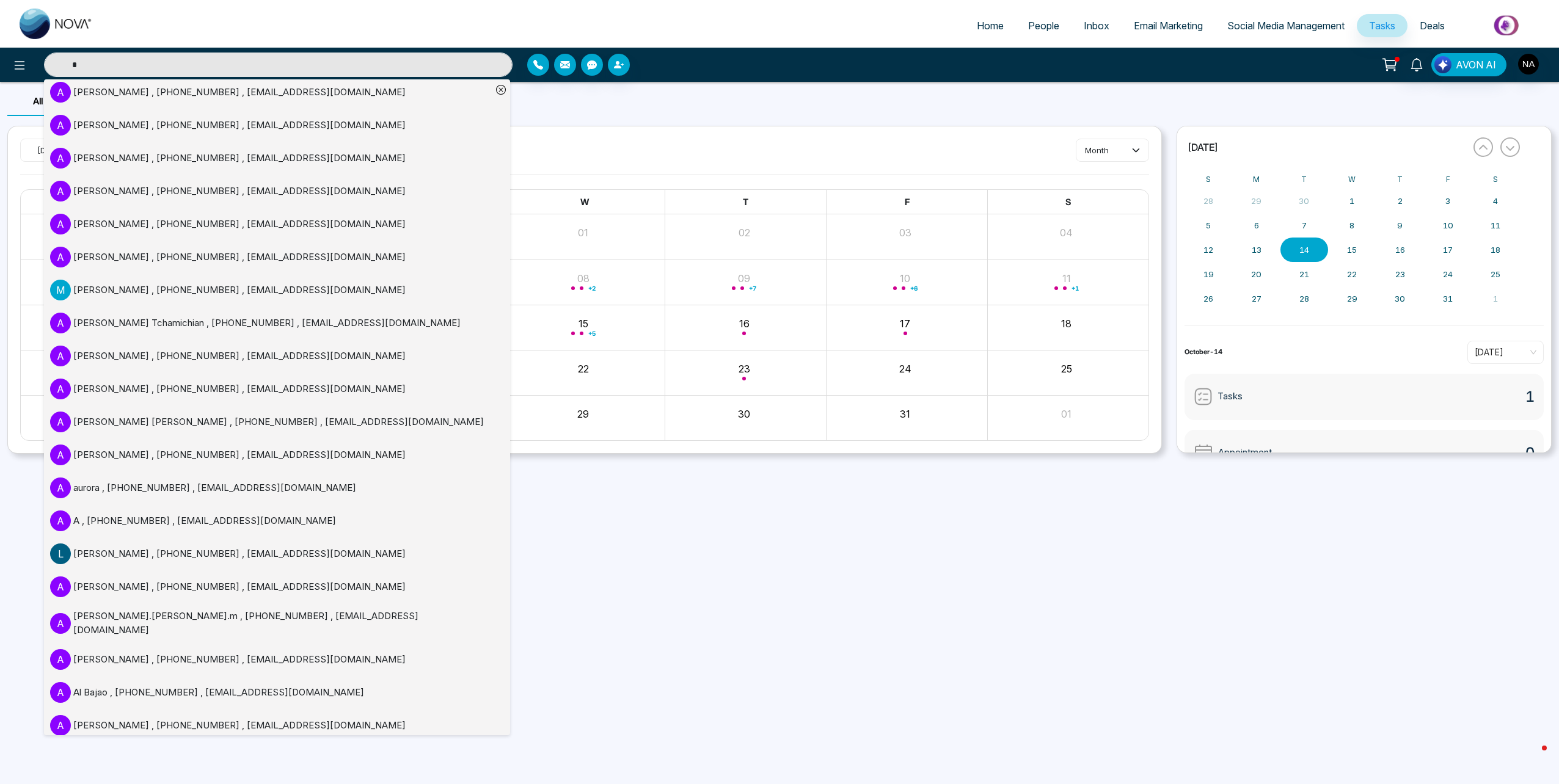
type input "*"
click at [657, 640] on div "Home People Inbox Email Marketing Social Media Management Tasks Deals * n a nab…" at bounding box center [780, 392] width 1559 height 784
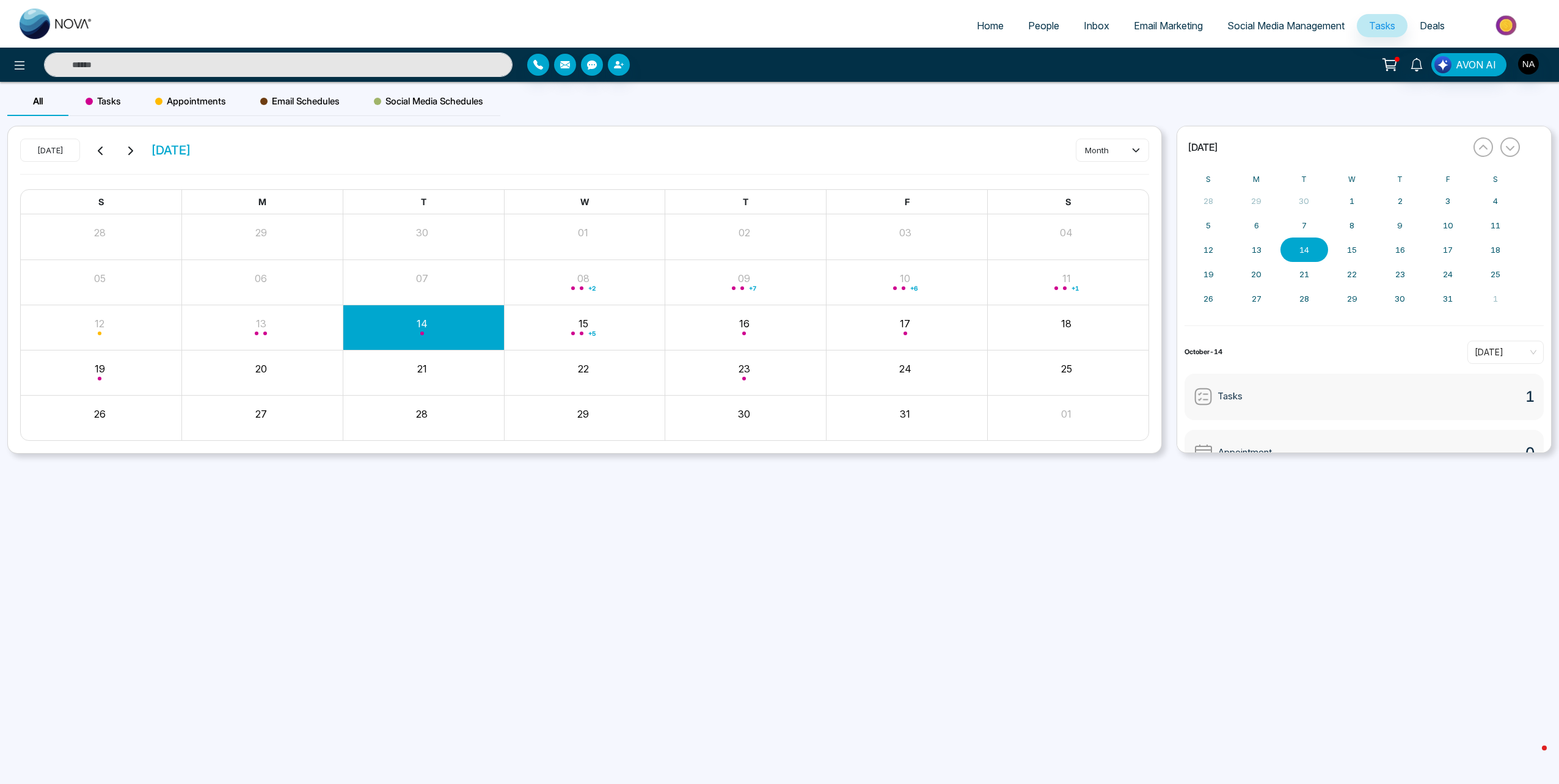
scroll to position [0, 0]
type input "*"
click at [704, 385] on div "call at 6 06:00 PM" at bounding box center [745, 386] width 220 height 27
type input "*"
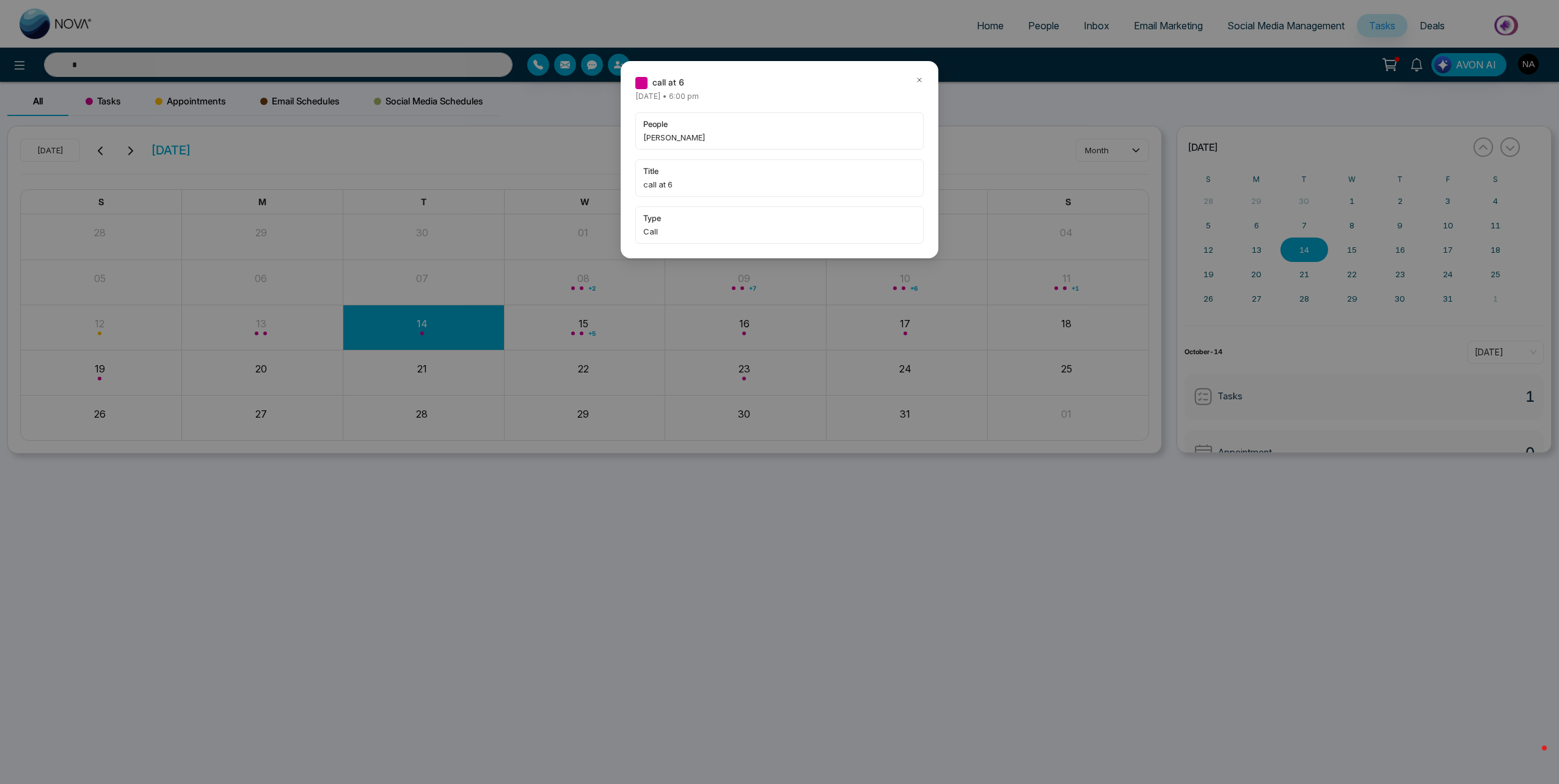
click at [921, 78] on icon at bounding box center [919, 80] width 8 height 8
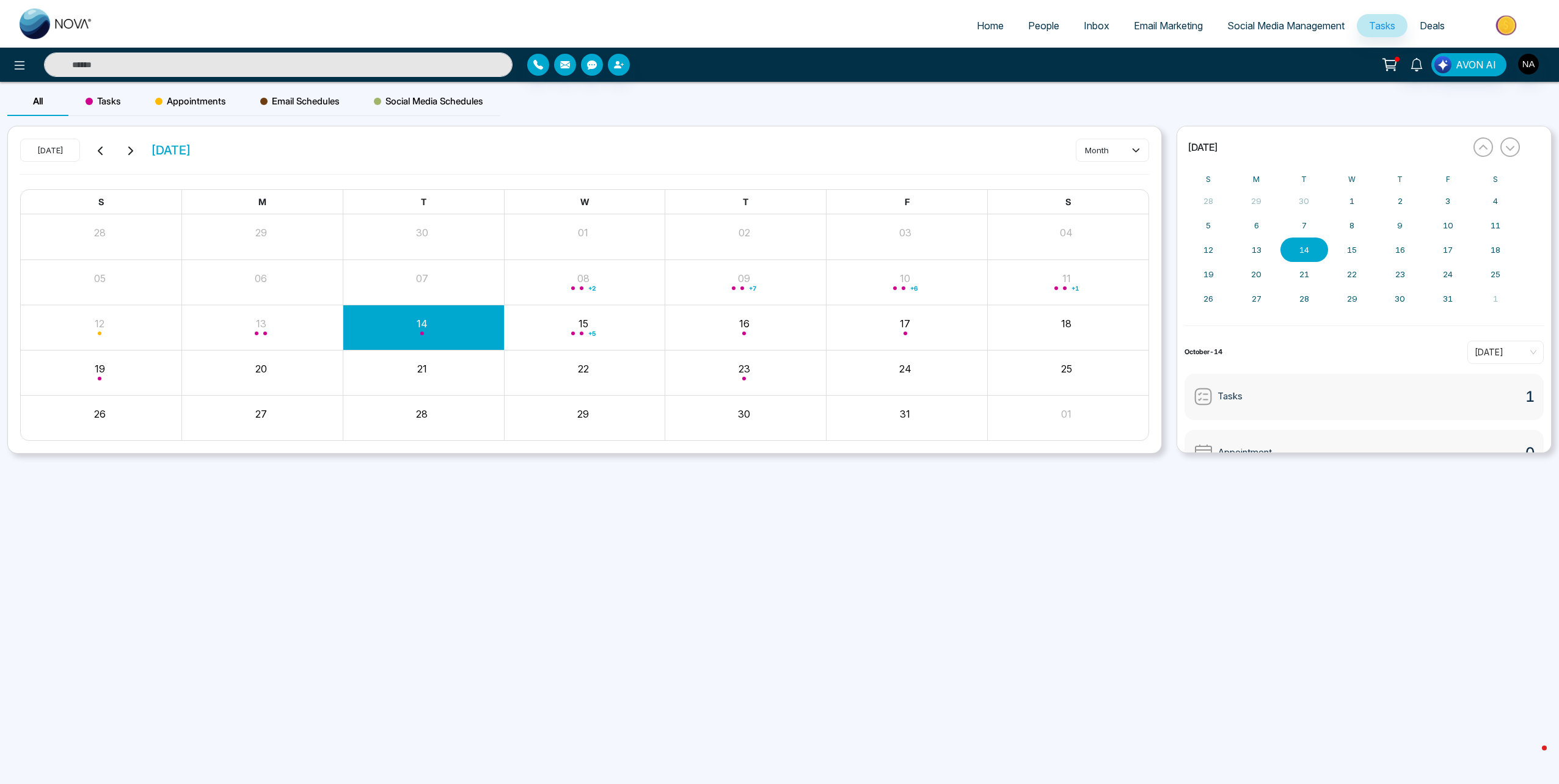
click at [209, 56] on input "text" at bounding box center [278, 65] width 469 height 25
type input "*"
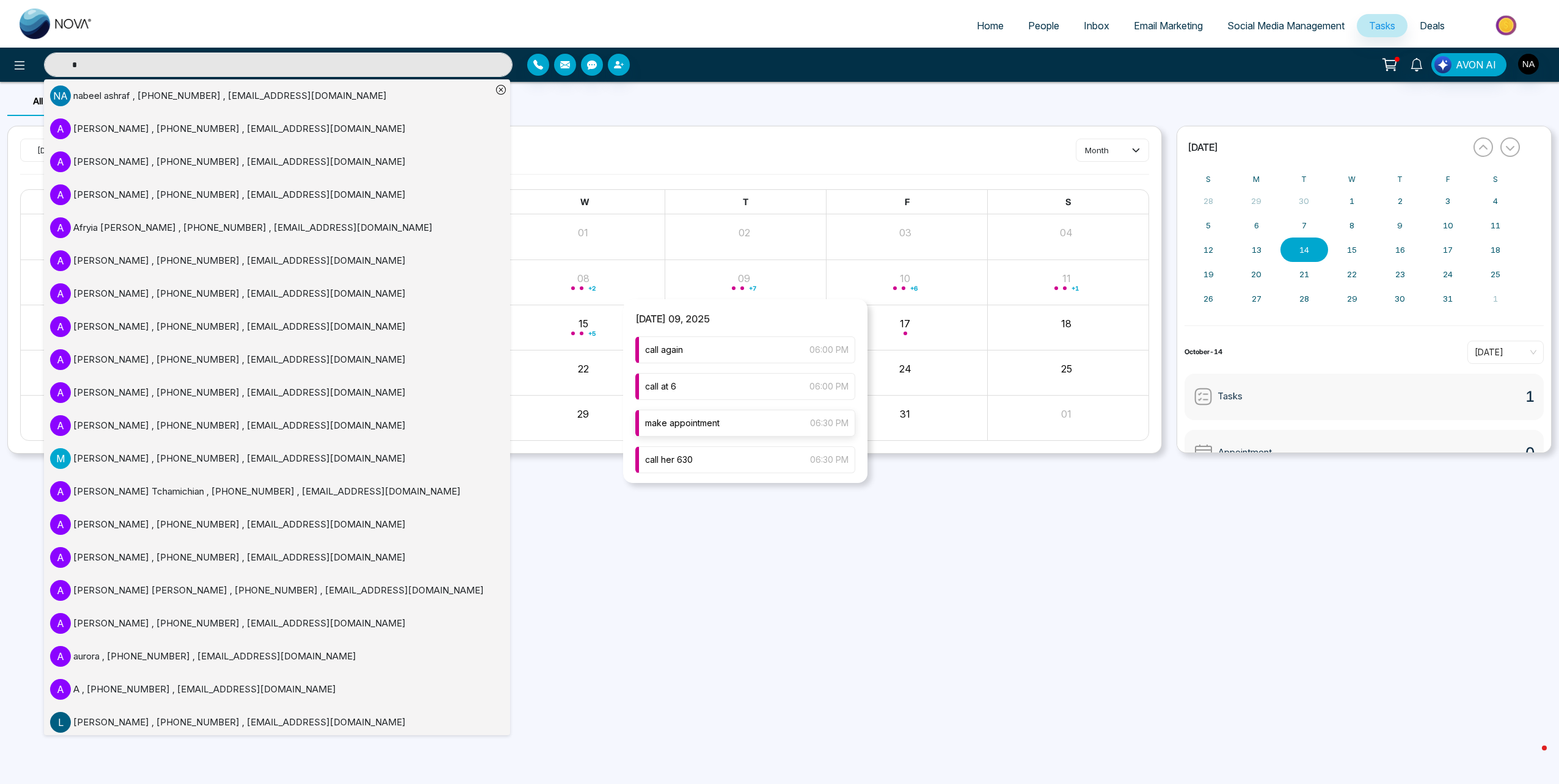
type input "*"
click at [719, 428] on span "make appointment" at bounding box center [682, 423] width 75 height 13
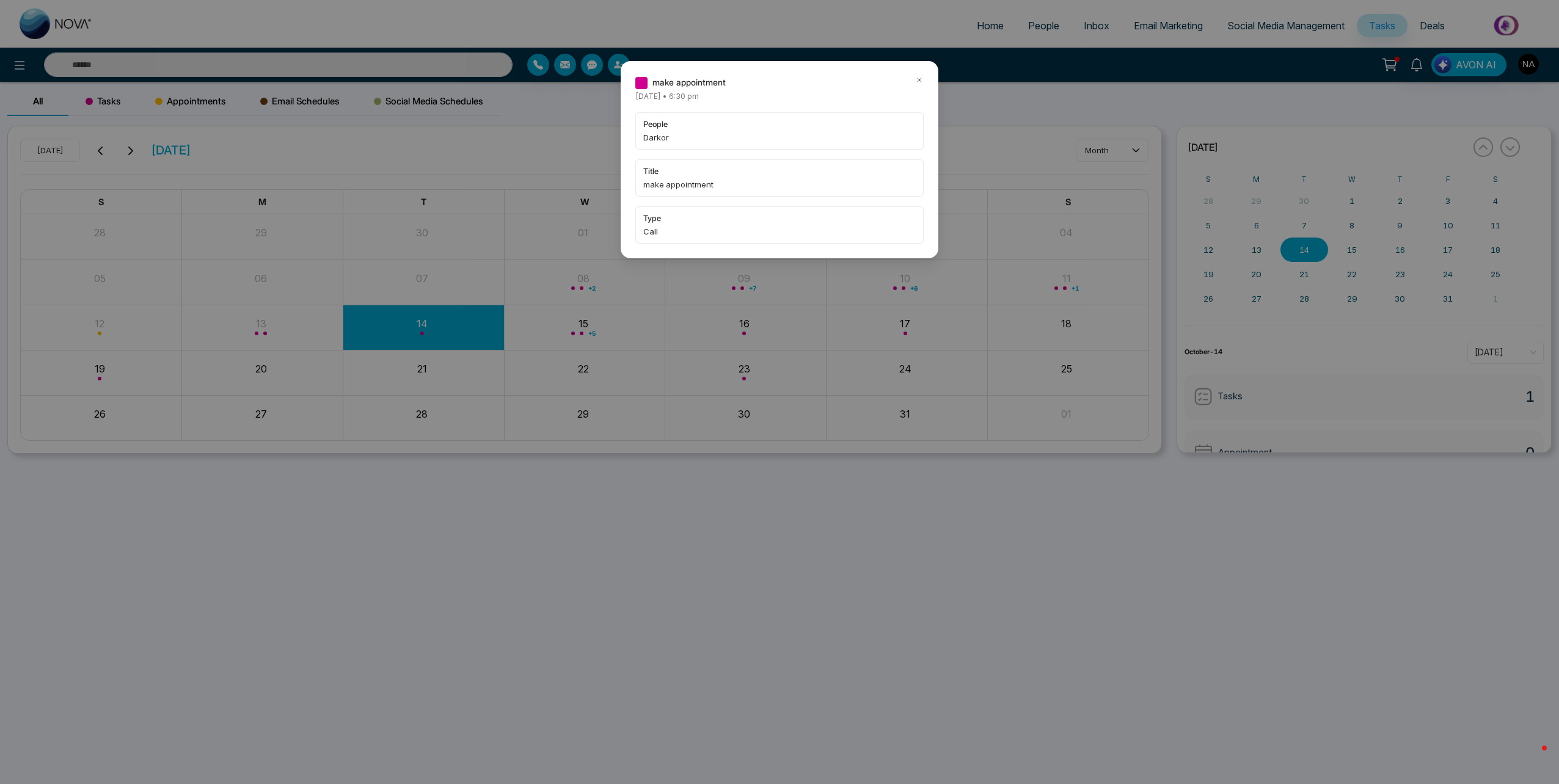
click at [921, 80] on icon at bounding box center [919, 80] width 8 height 8
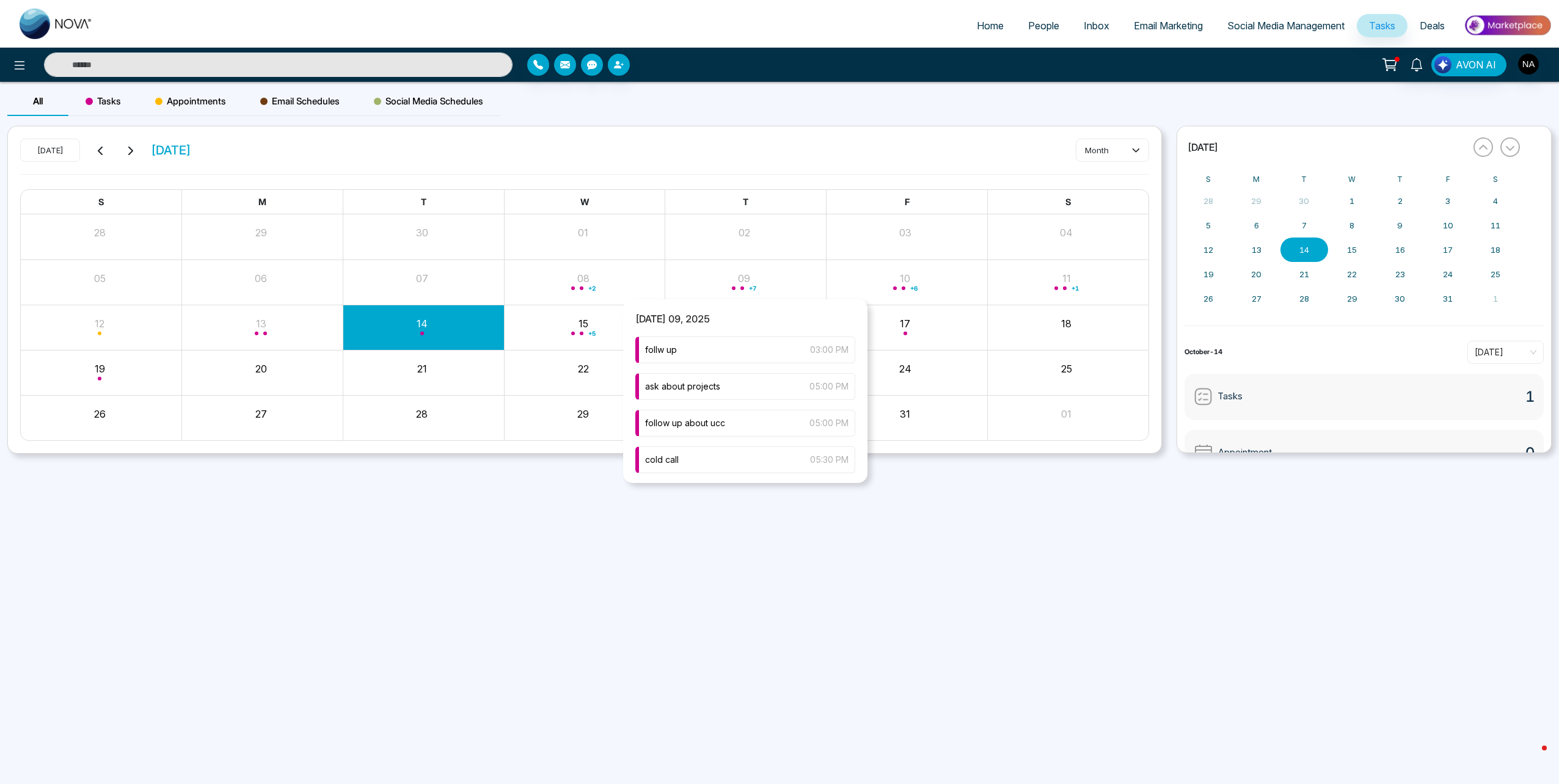
scroll to position [185, 0]
type input "*"
click at [706, 465] on div "call her 630 06:30 PM" at bounding box center [745, 457] width 220 height 27
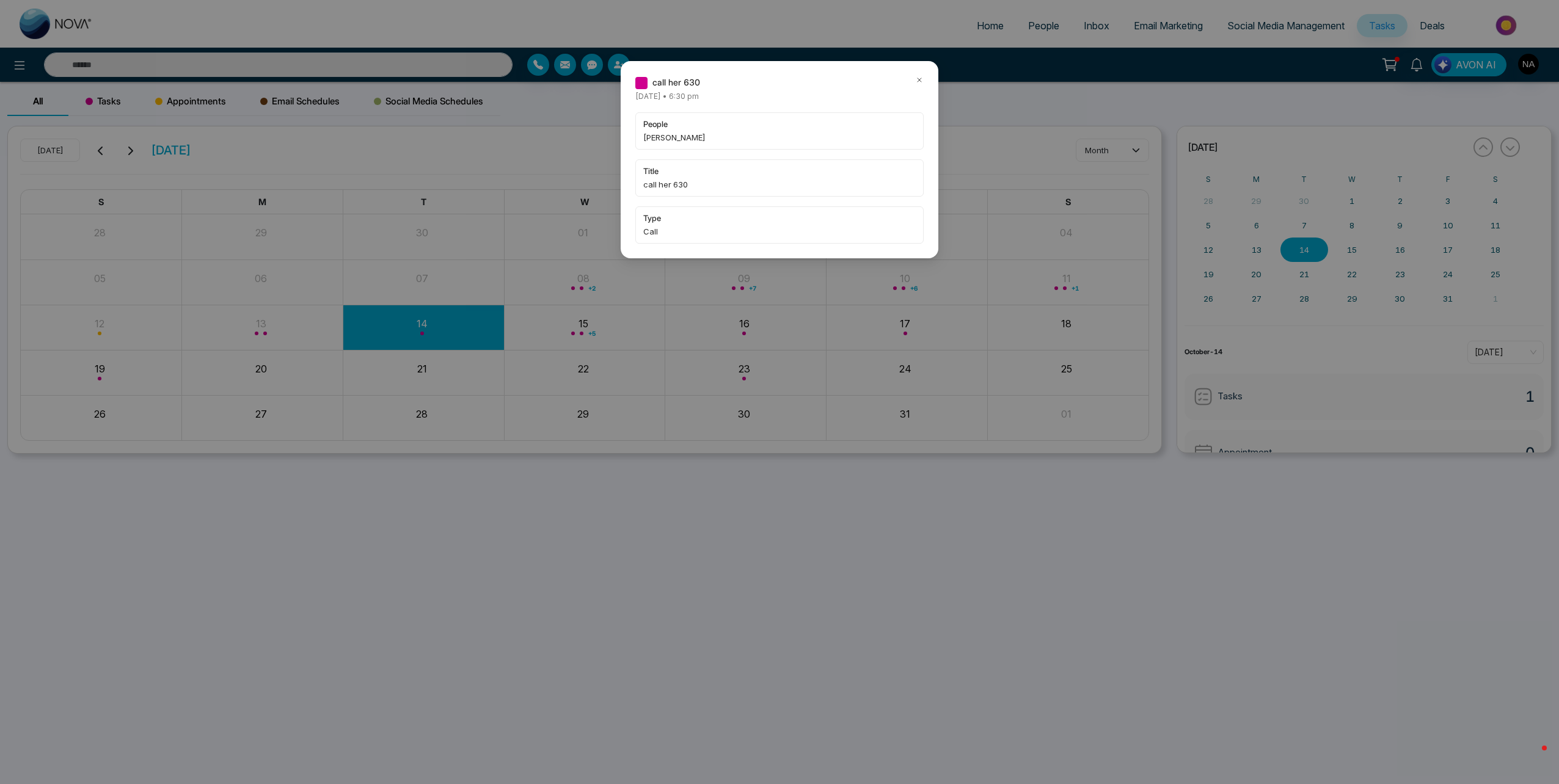
click at [264, 66] on div "call her 630 Thursday October-09-2025 • 6:30 pm people Jordyn edwards title cal…" at bounding box center [780, 392] width 1559 height 784
click at [916, 80] on icon at bounding box center [919, 80] width 8 height 8
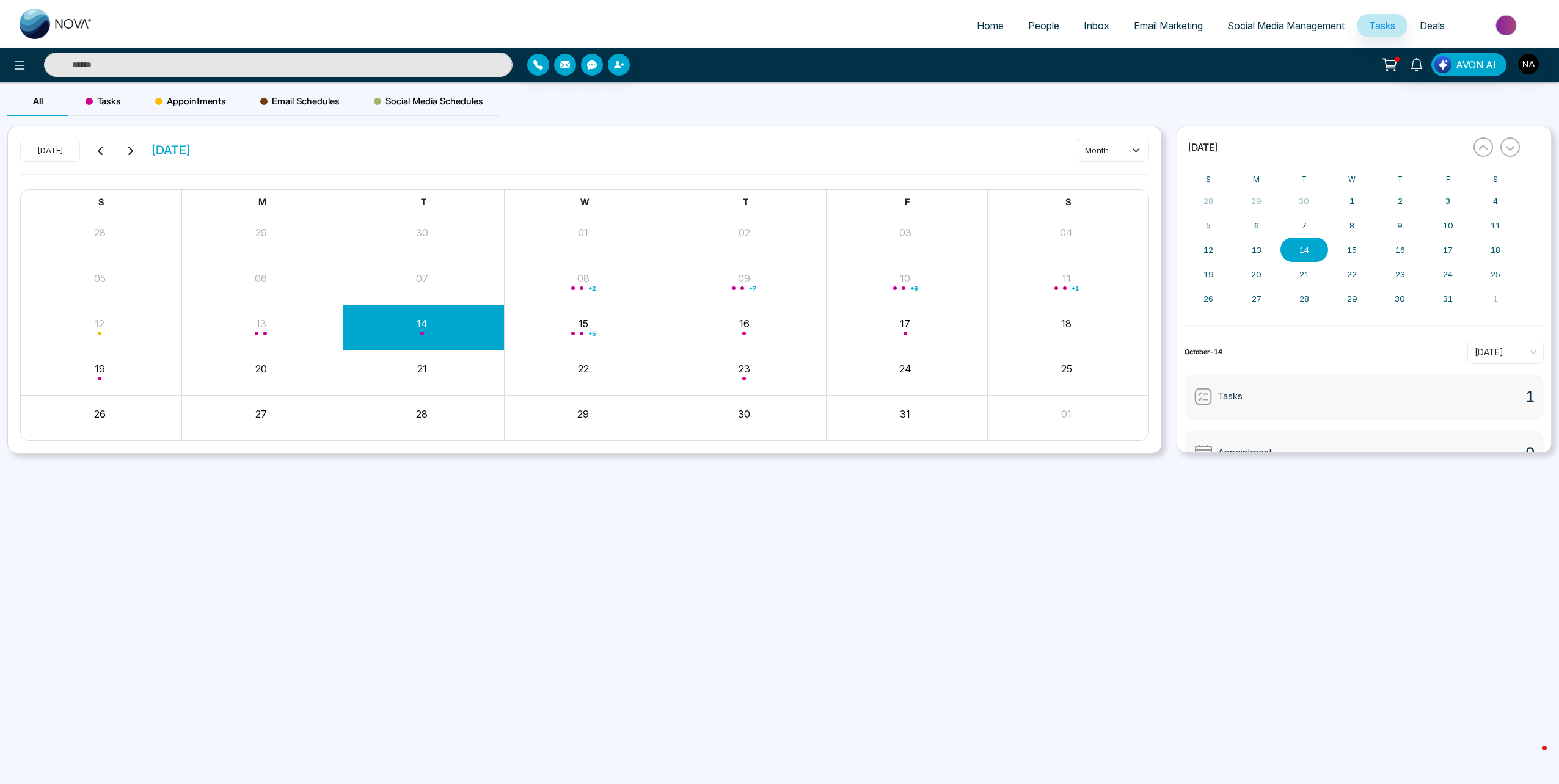
click at [317, 35] on ul "Home People Inbox Email Marketing Social Media Management Tasks Deals" at bounding box center [828, 26] width 1447 height 34
click at [307, 56] on input "text" at bounding box center [278, 65] width 469 height 25
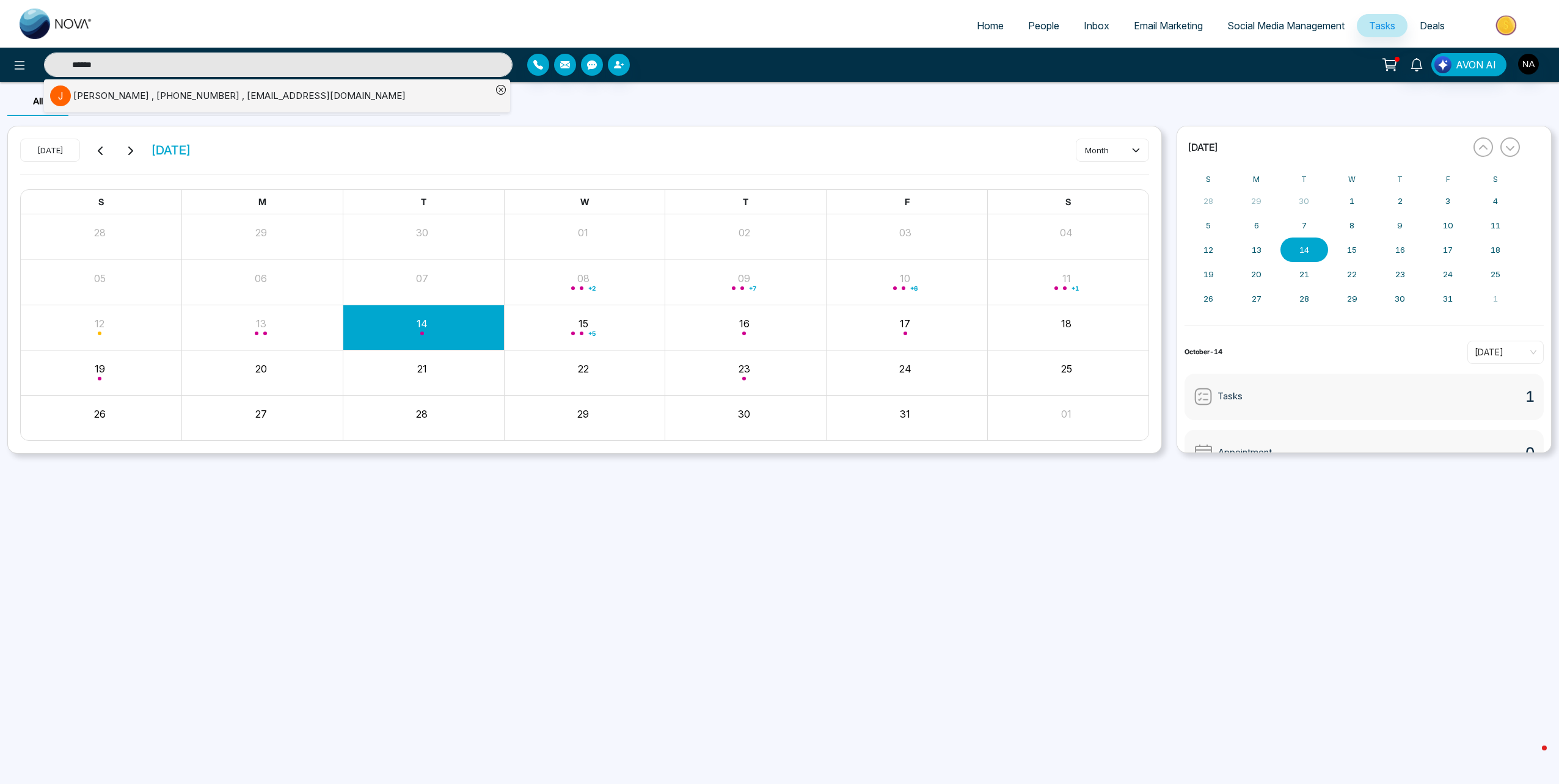
type input "******"
click at [272, 102] on div "Jordyn edwards , +16478367137 , jordy4n@gmail.com" at bounding box center [239, 96] width 332 height 14
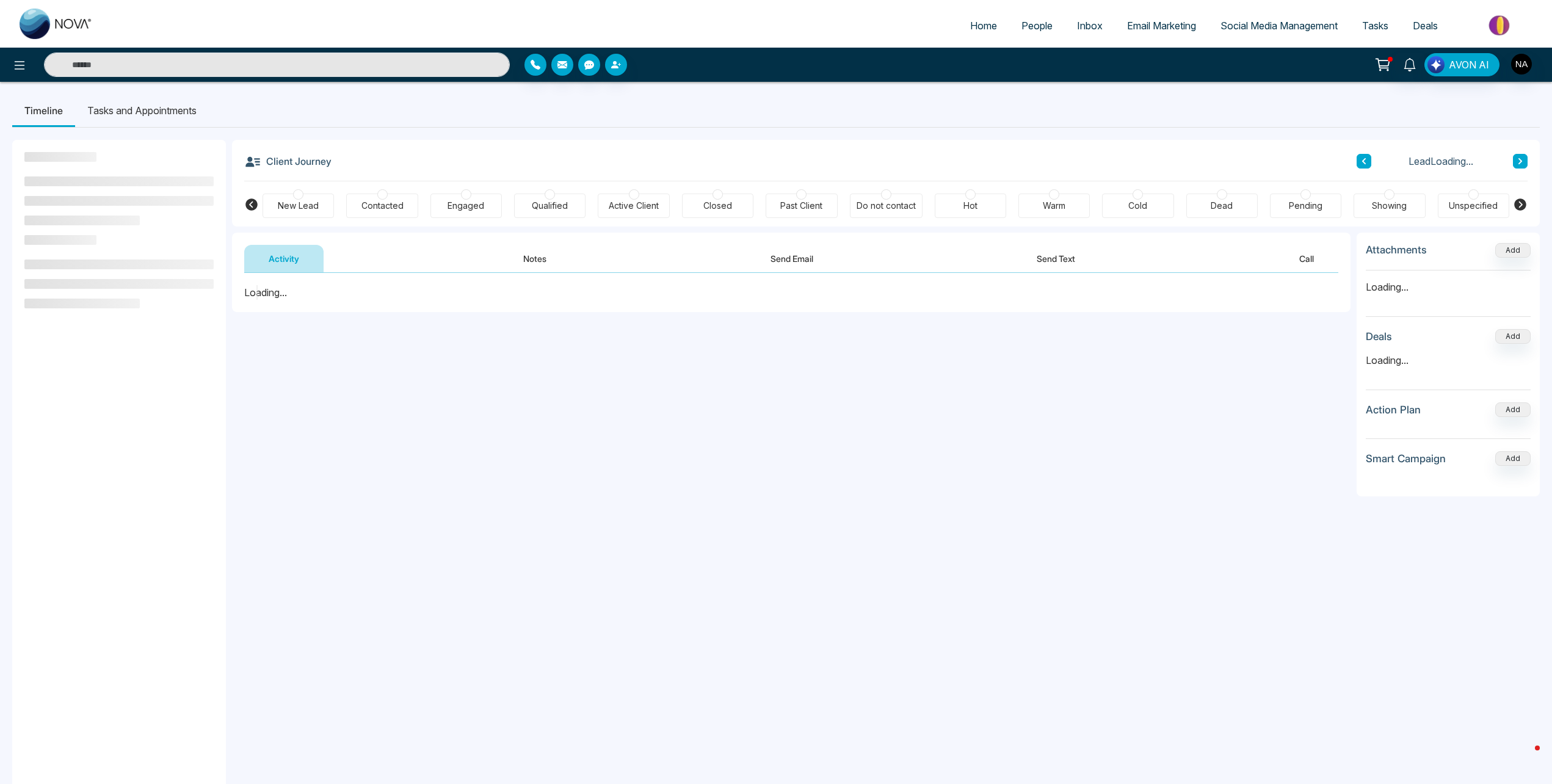
click at [130, 111] on li "Tasks and Appointments" at bounding box center [142, 111] width 134 height 33
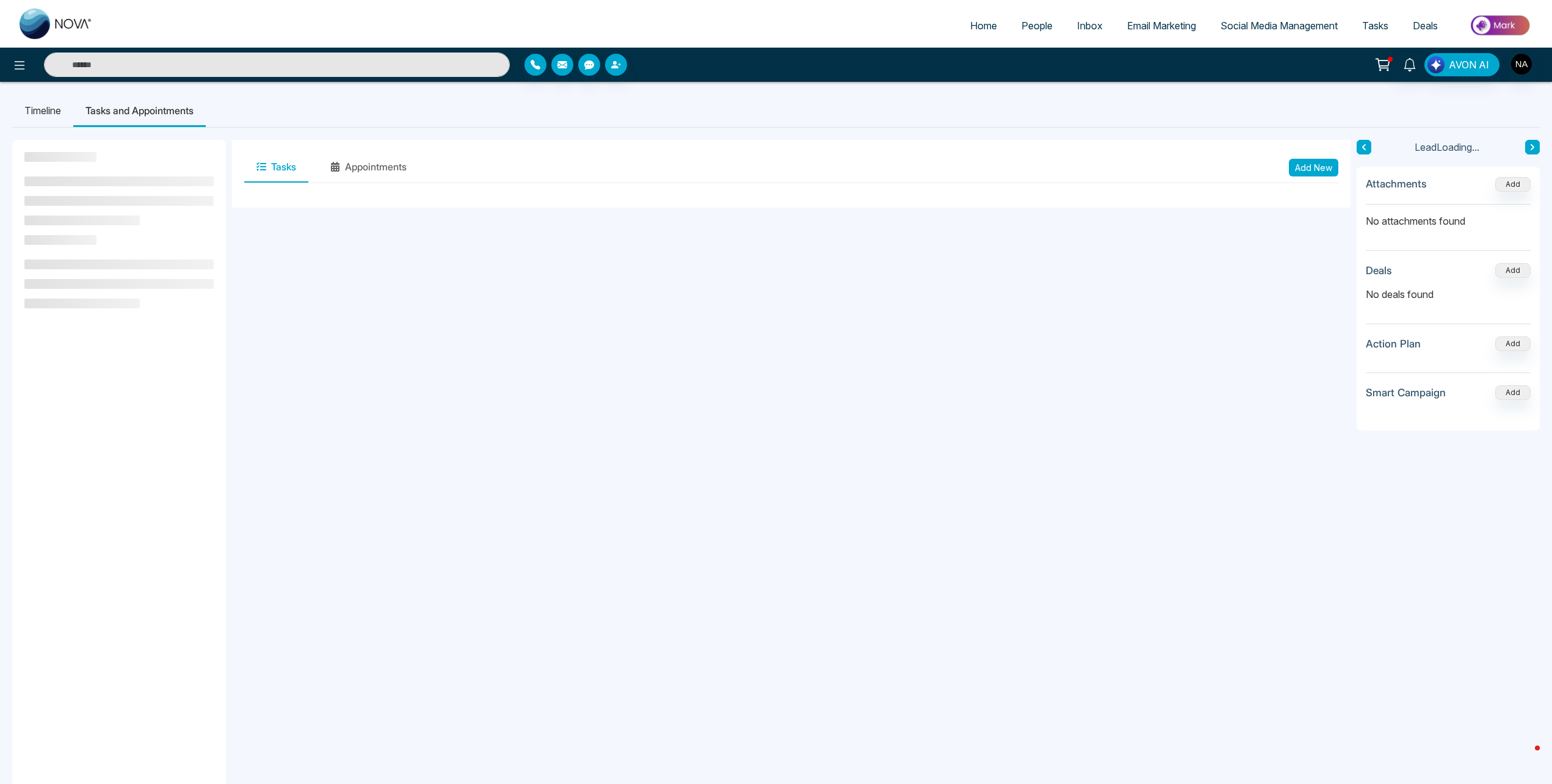
click at [43, 107] on li "Timeline" at bounding box center [43, 111] width 61 height 33
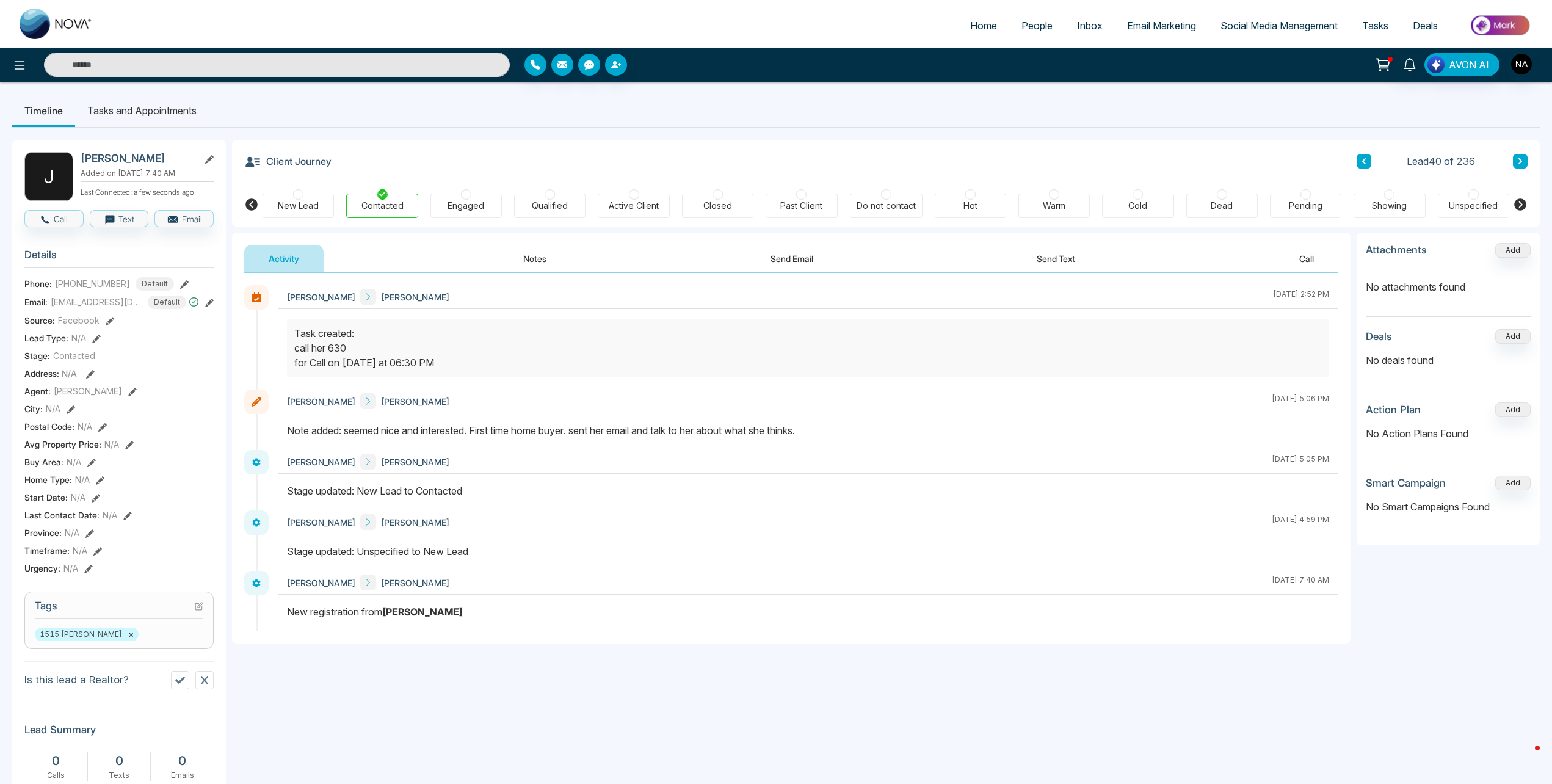
click at [474, 210] on div "Engaged" at bounding box center [466, 205] width 37 height 12
drag, startPoint x: 107, startPoint y: 94, endPoint x: 121, endPoint y: 112, distance: 22.8
click at [107, 96] on li "Tasks and Appointments" at bounding box center [142, 111] width 134 height 33
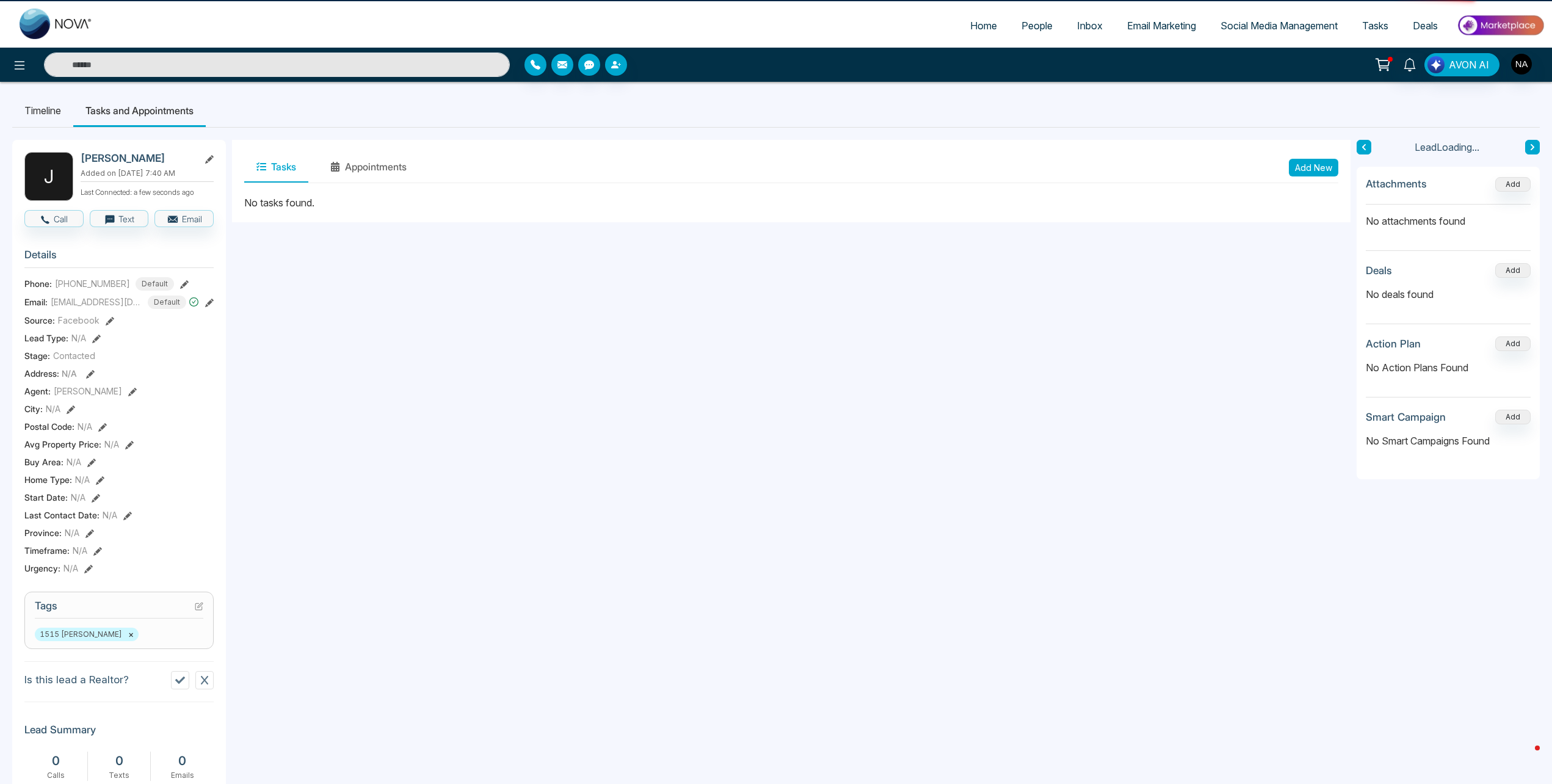
click at [121, 112] on li "Tasks and Appointments" at bounding box center [139, 111] width 133 height 33
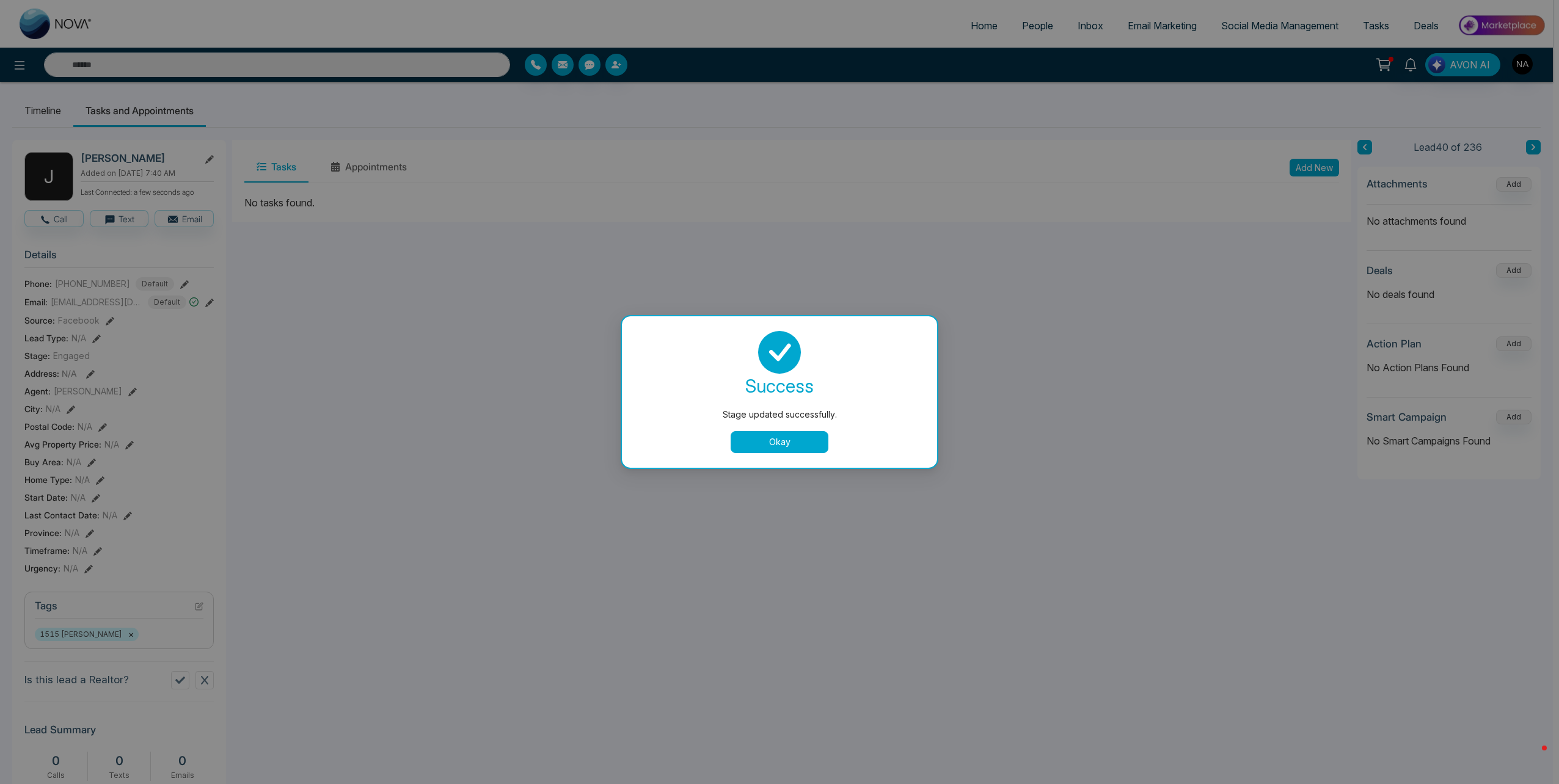
click at [1328, 163] on div "Stage updated successfully. success Stage updated successfully. Okay" at bounding box center [780, 392] width 1559 height 784
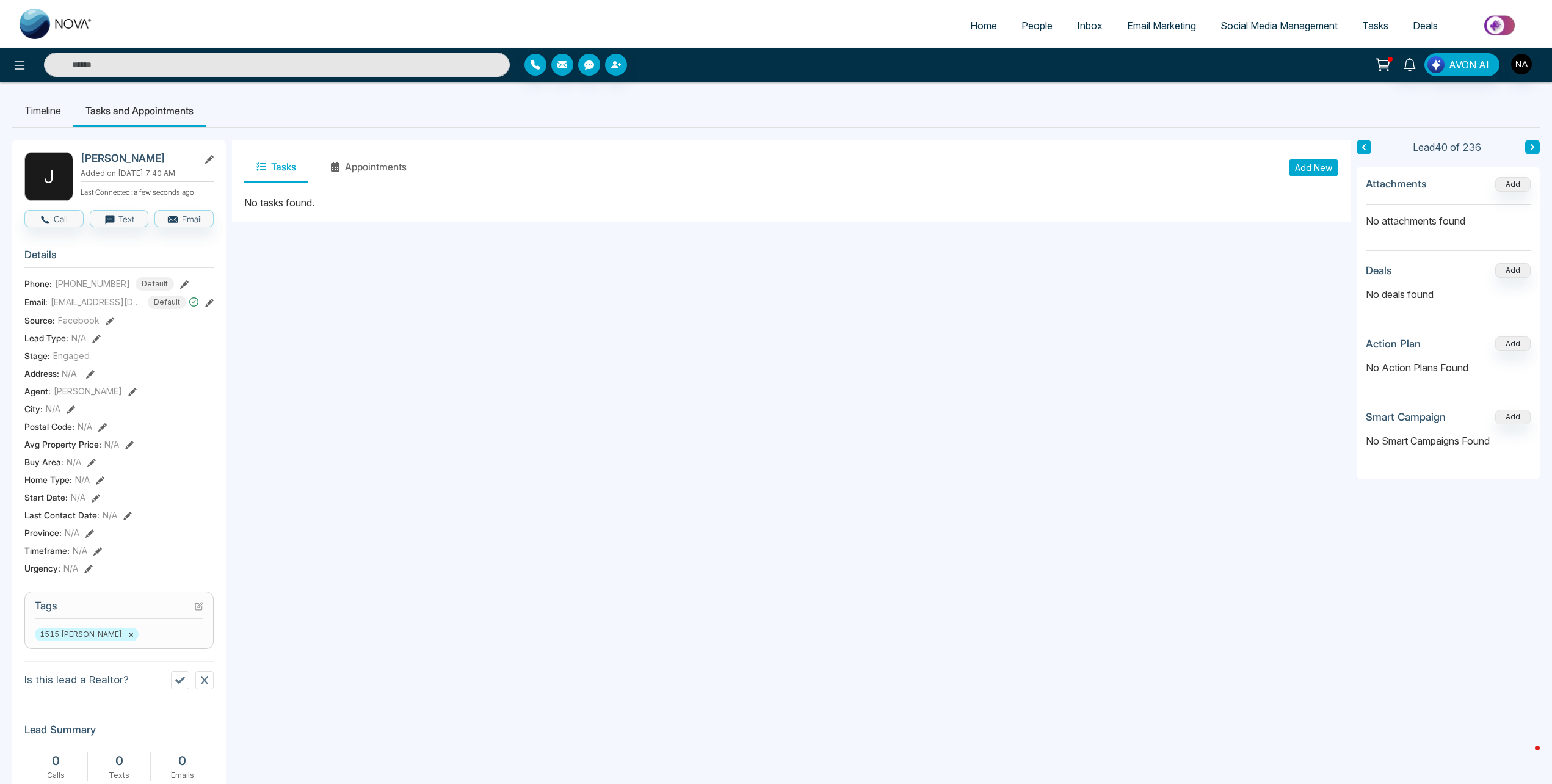
click at [1323, 174] on button "Add New" at bounding box center [1314, 168] width 49 height 18
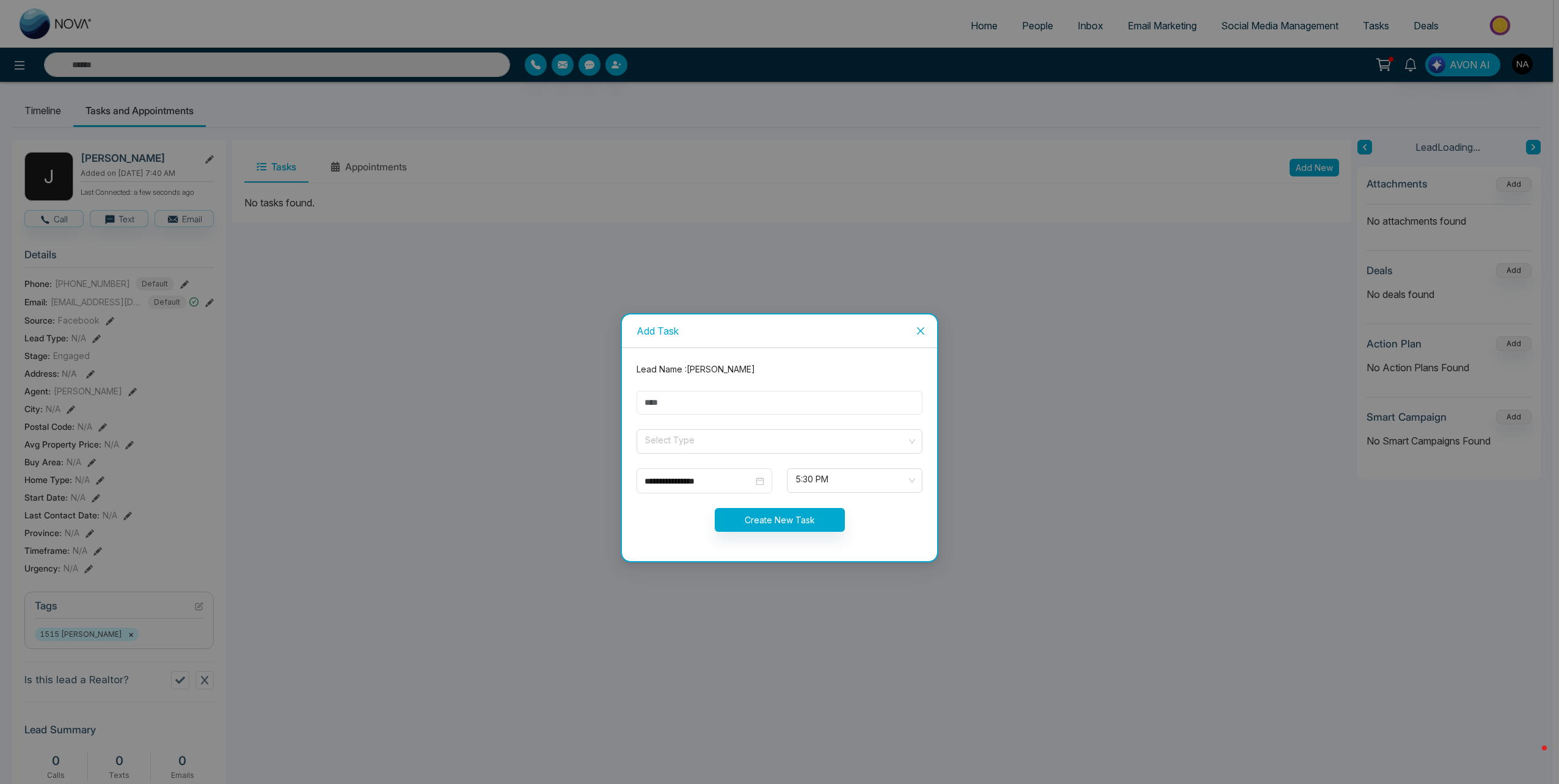
click at [670, 409] on input "text" at bounding box center [780, 402] width 286 height 24
type input "****"
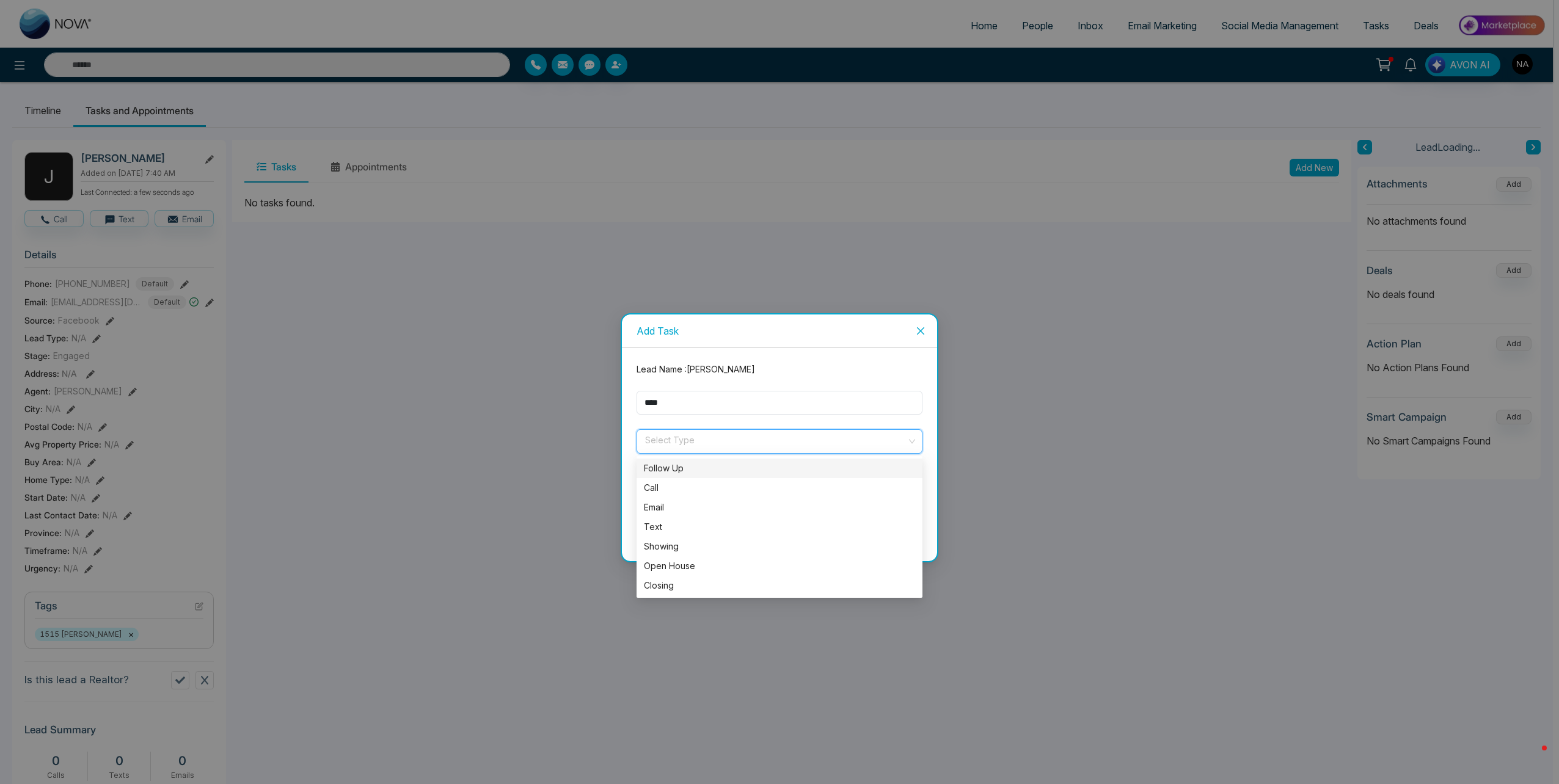
click at [684, 437] on input "search" at bounding box center [775, 439] width 263 height 18
click at [657, 486] on div "Call" at bounding box center [780, 488] width 272 height 13
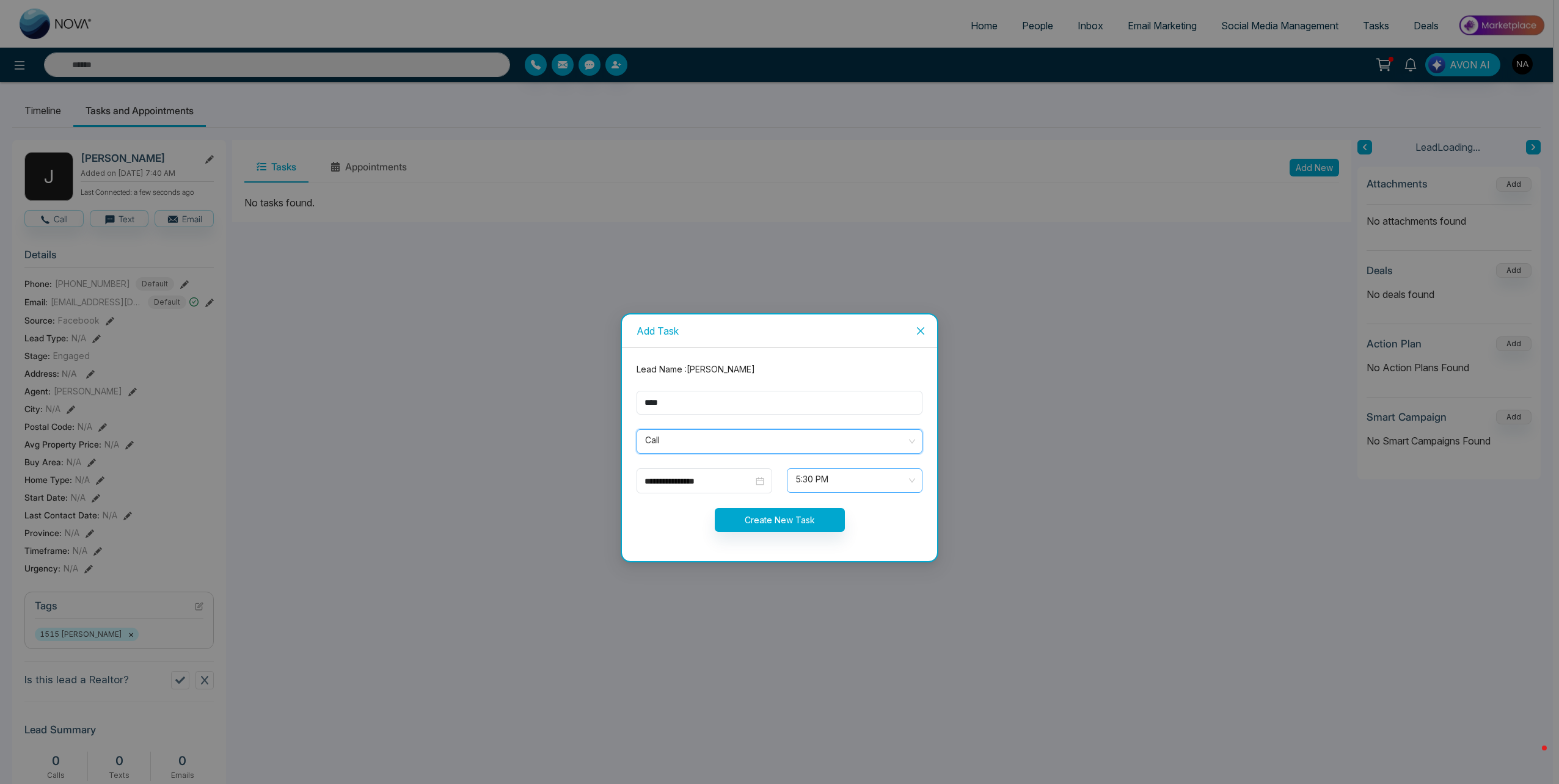
click at [865, 487] on span "5:30 PM" at bounding box center [854, 480] width 118 height 21
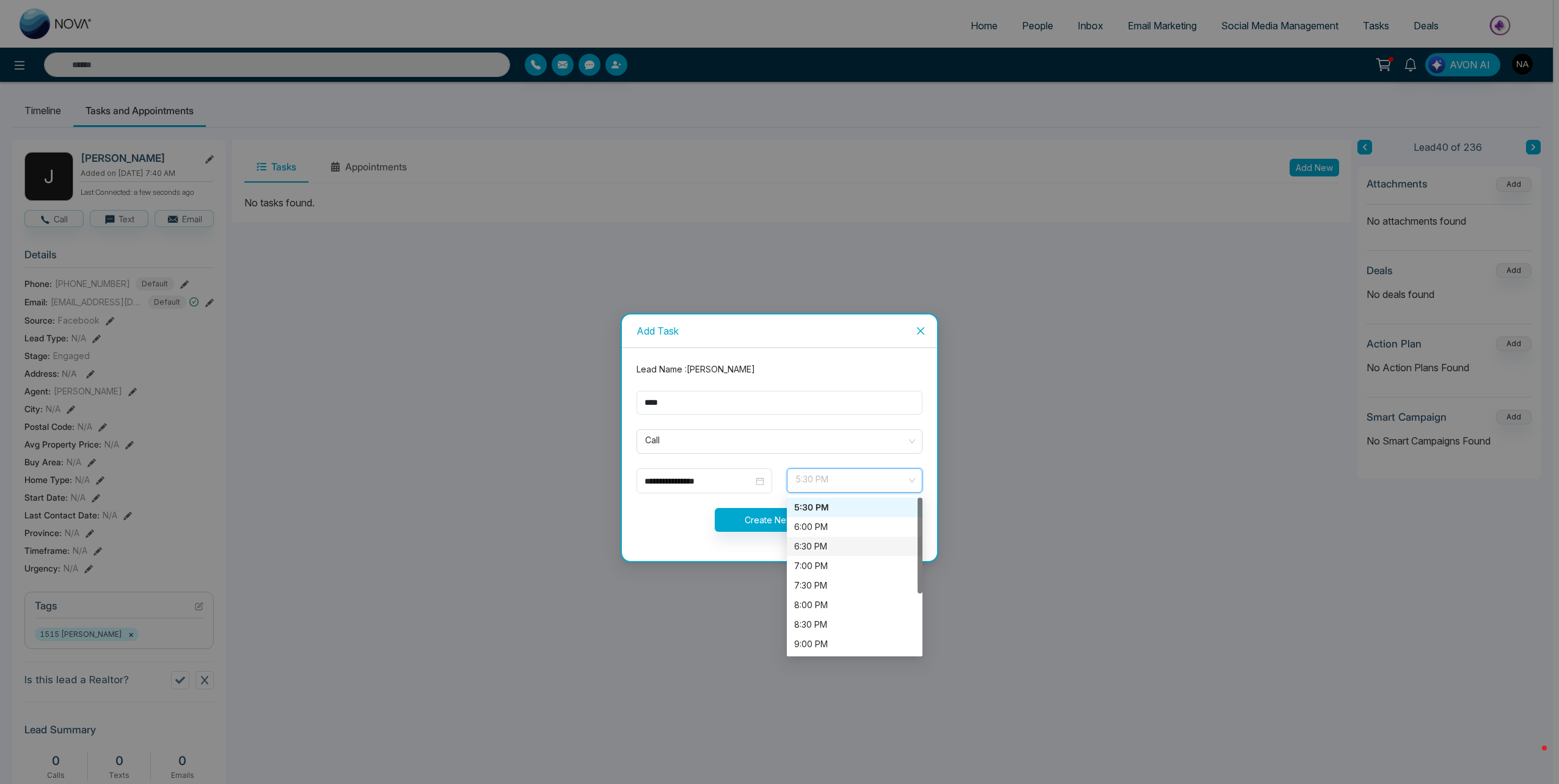
click at [828, 549] on div "6:30 PM" at bounding box center [854, 546] width 121 height 13
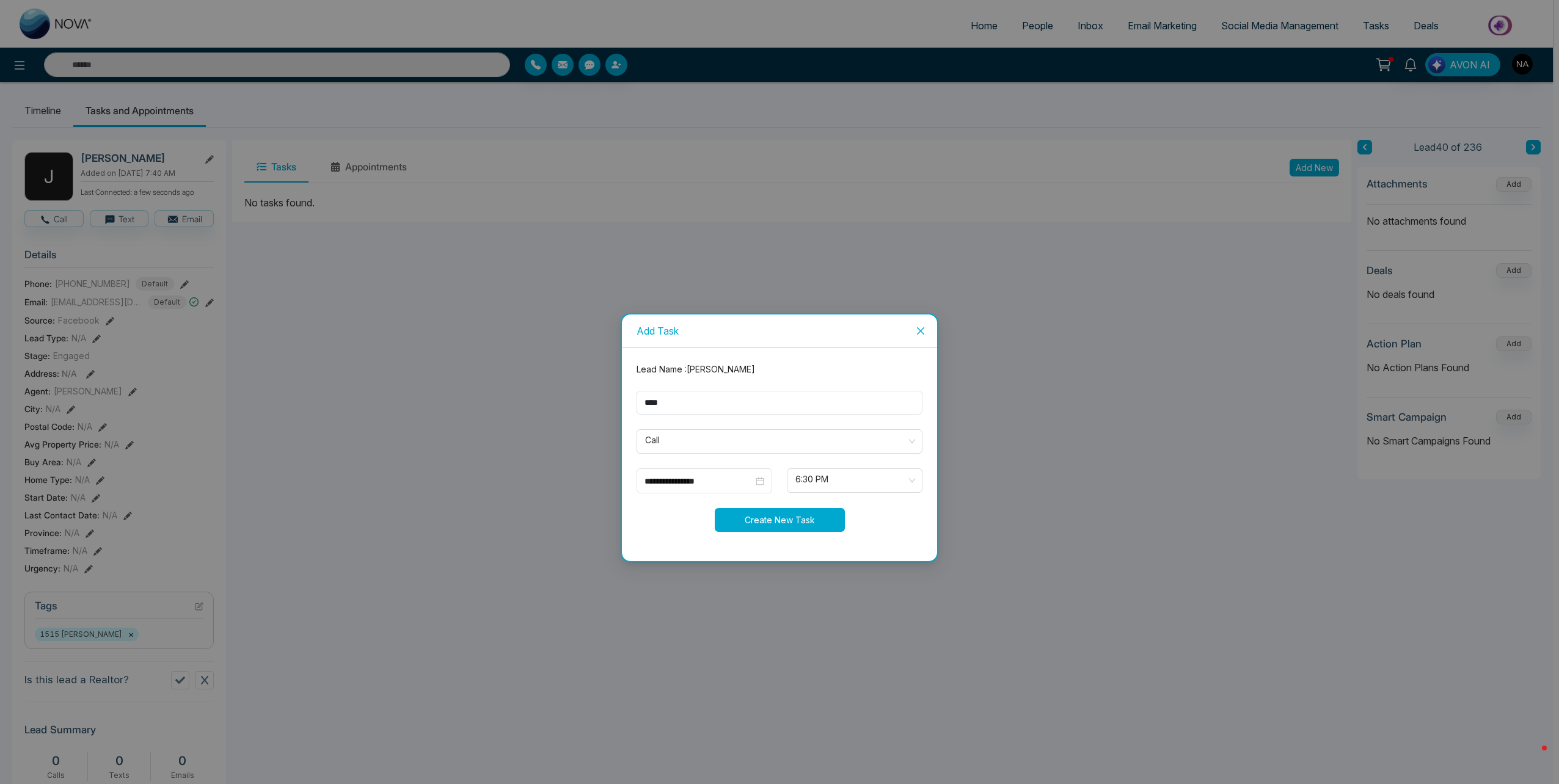
click at [793, 522] on button "Create New Task" at bounding box center [780, 519] width 130 height 24
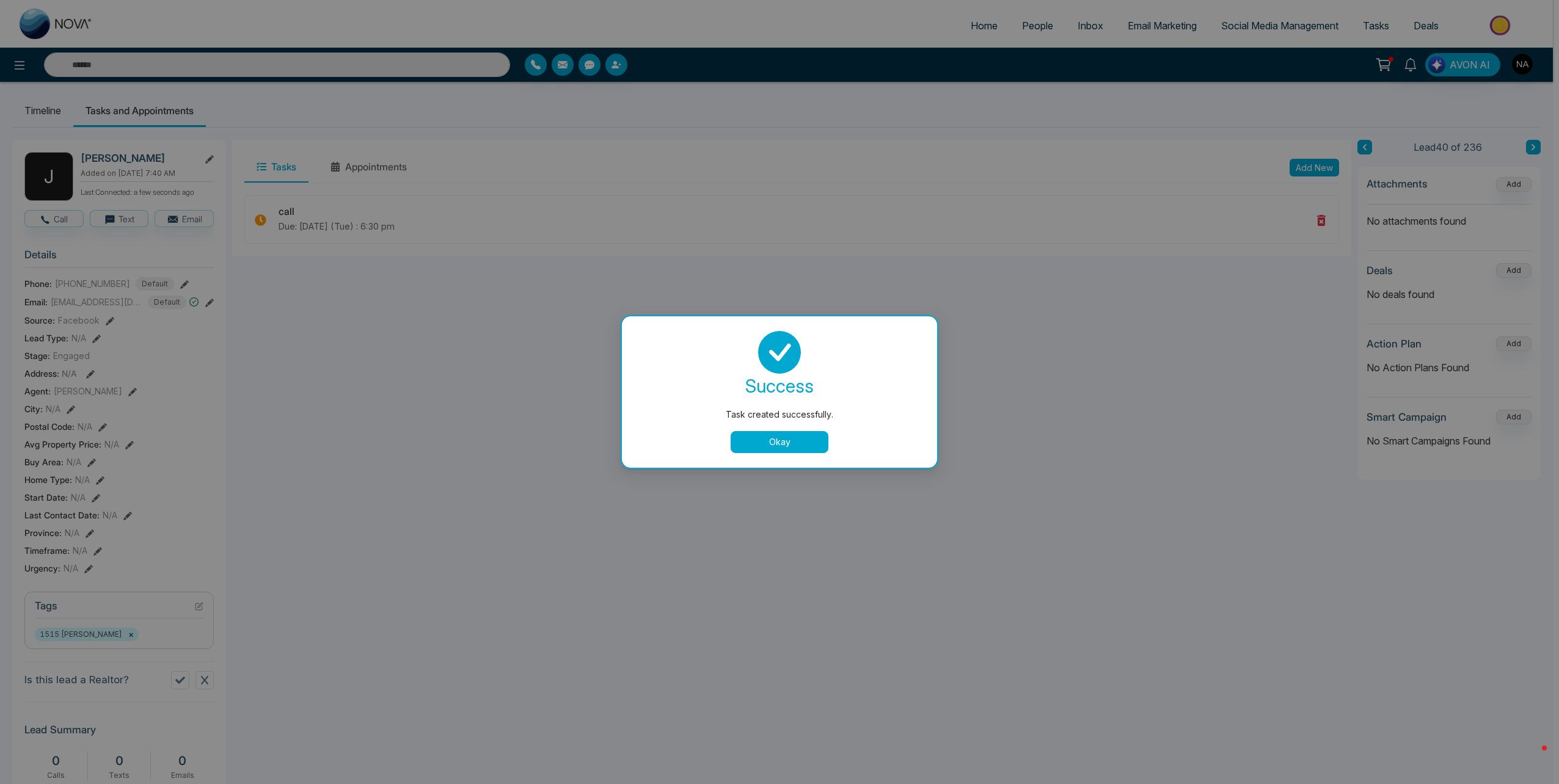
click at [793, 443] on button "Okay" at bounding box center [779, 442] width 98 height 22
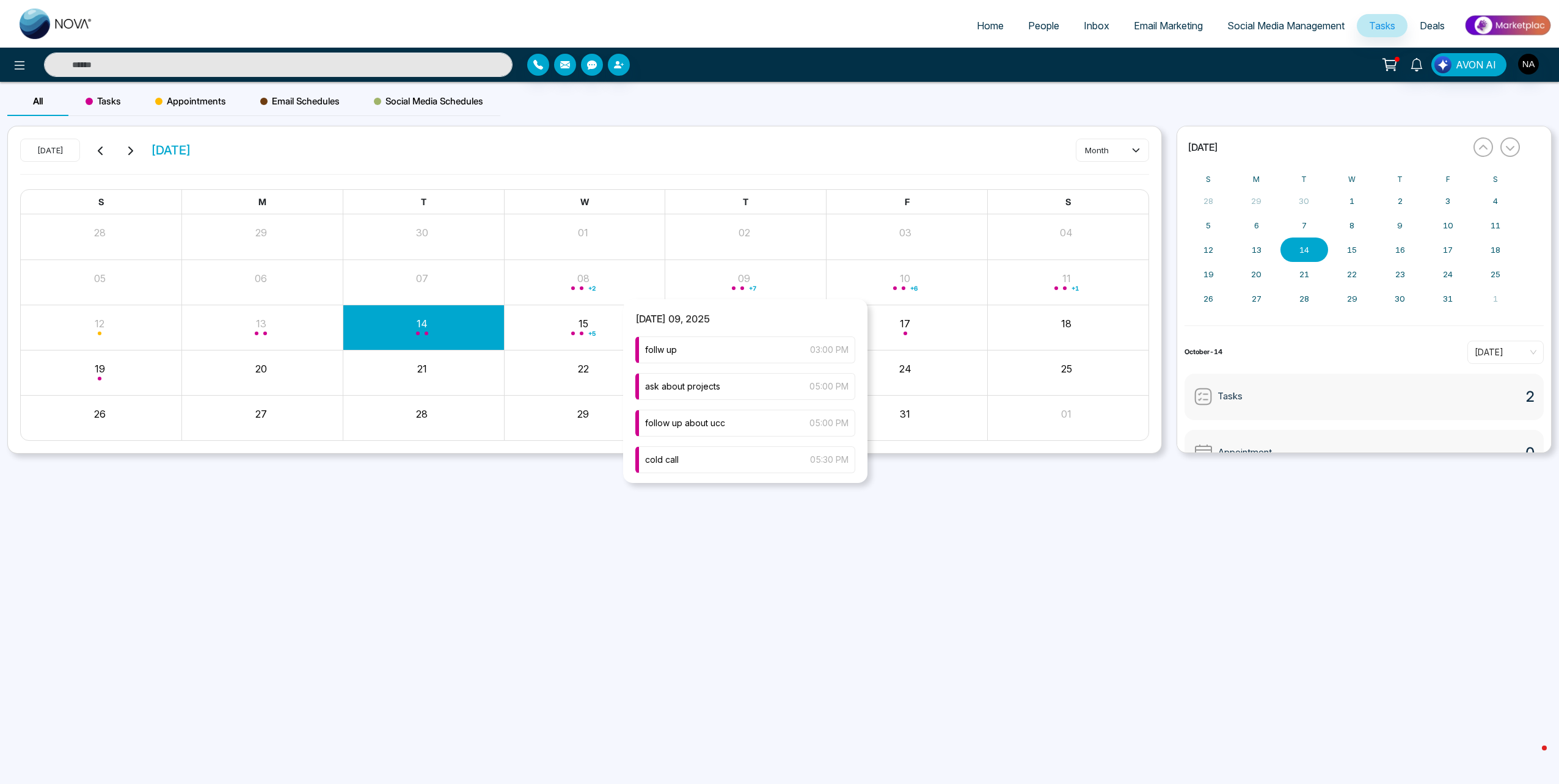
scroll to position [185, 0]
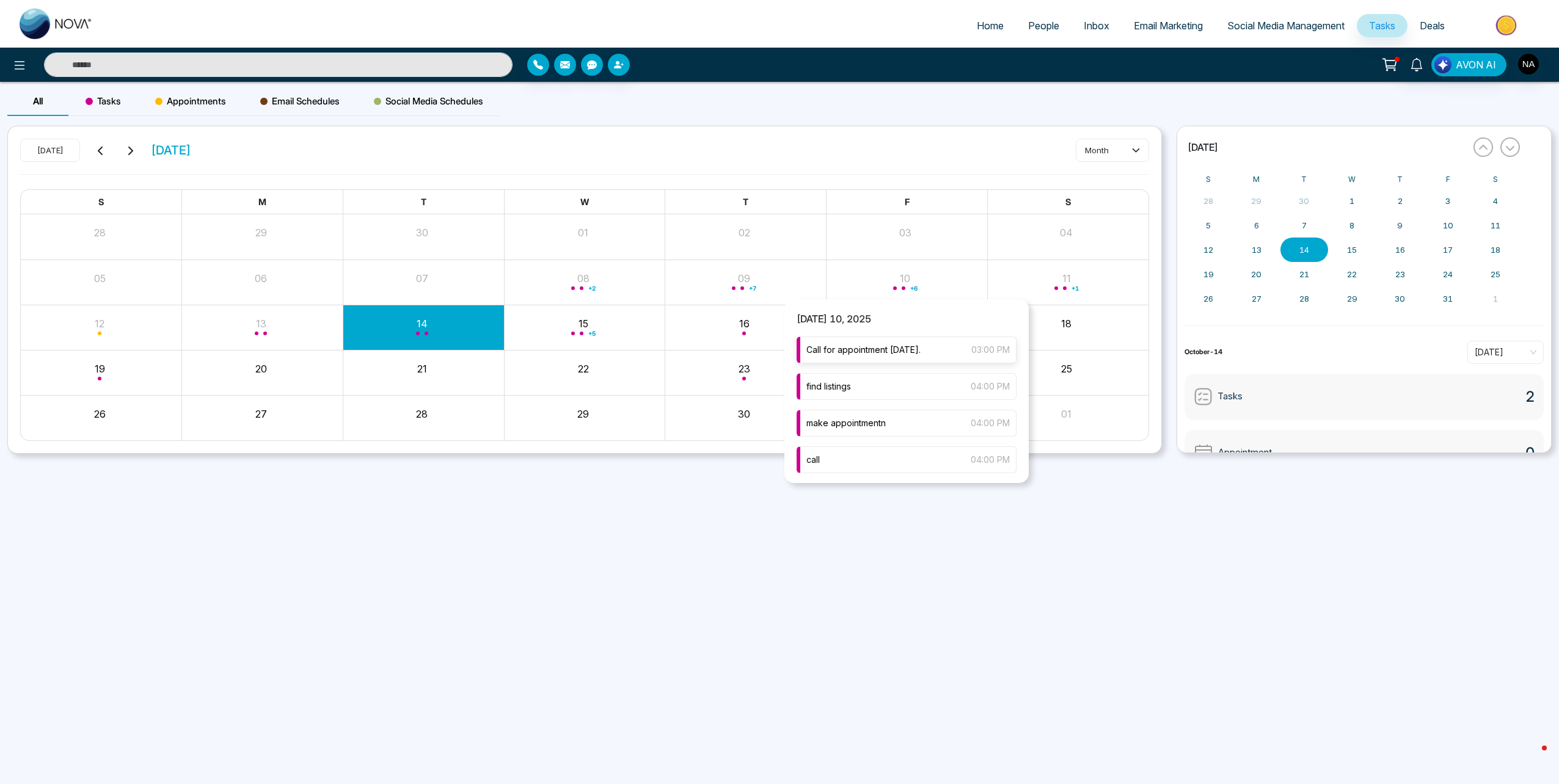
click at [869, 354] on span "Call for appointment [DATE]." at bounding box center [863, 349] width 114 height 13
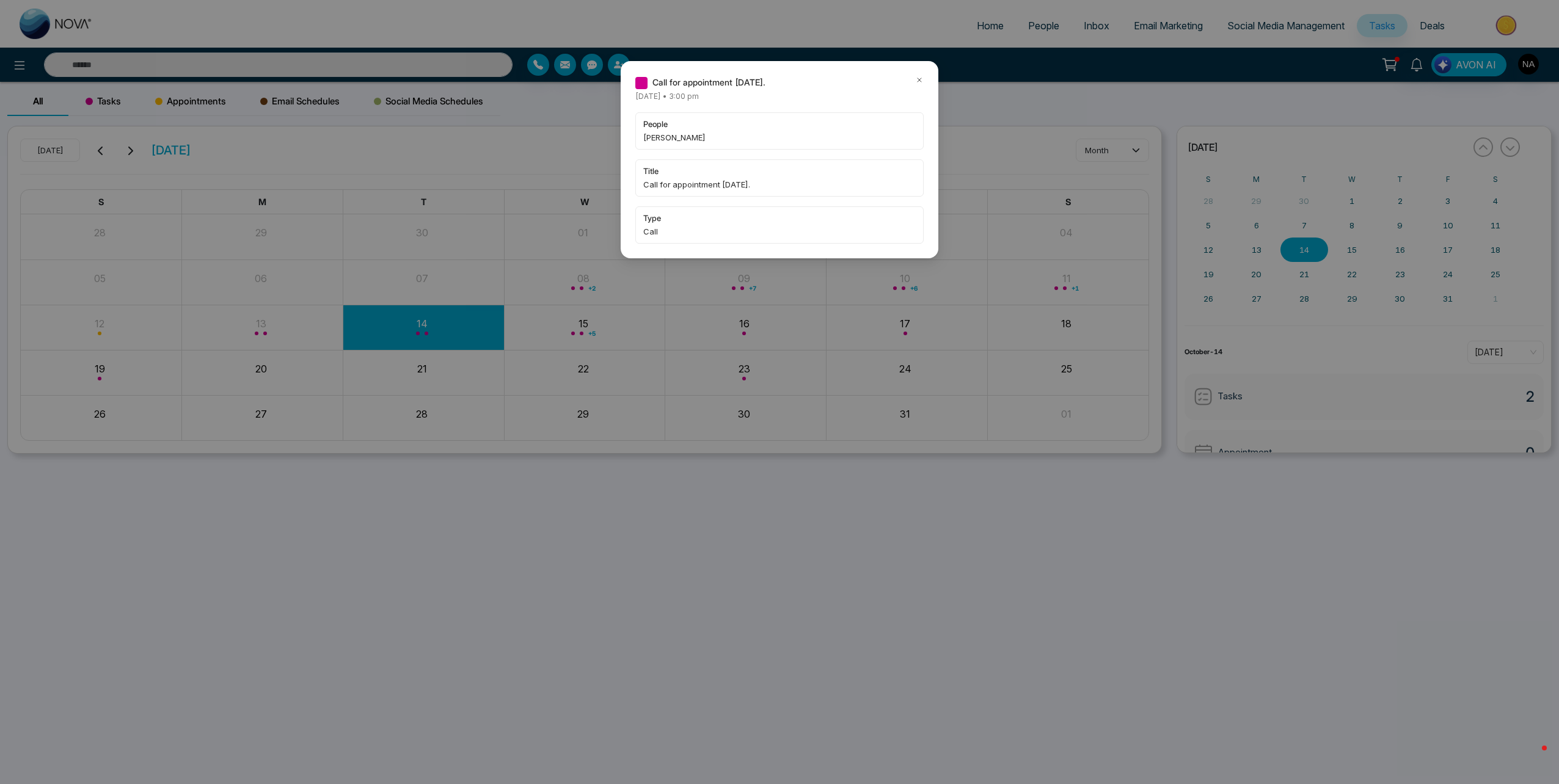
click at [918, 79] on icon at bounding box center [919, 80] width 3 height 3
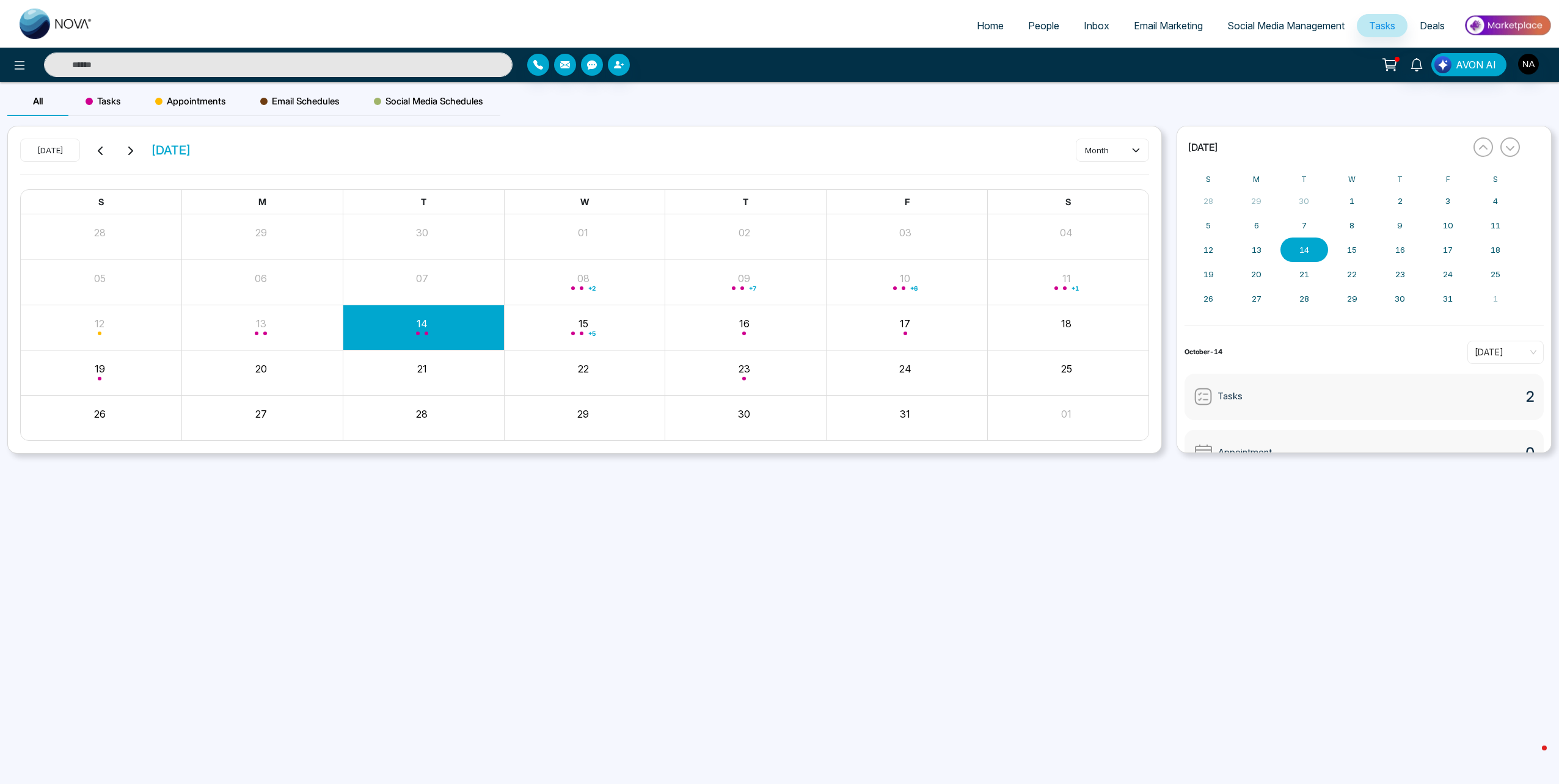
click at [233, 58] on input "text" at bounding box center [278, 65] width 469 height 25
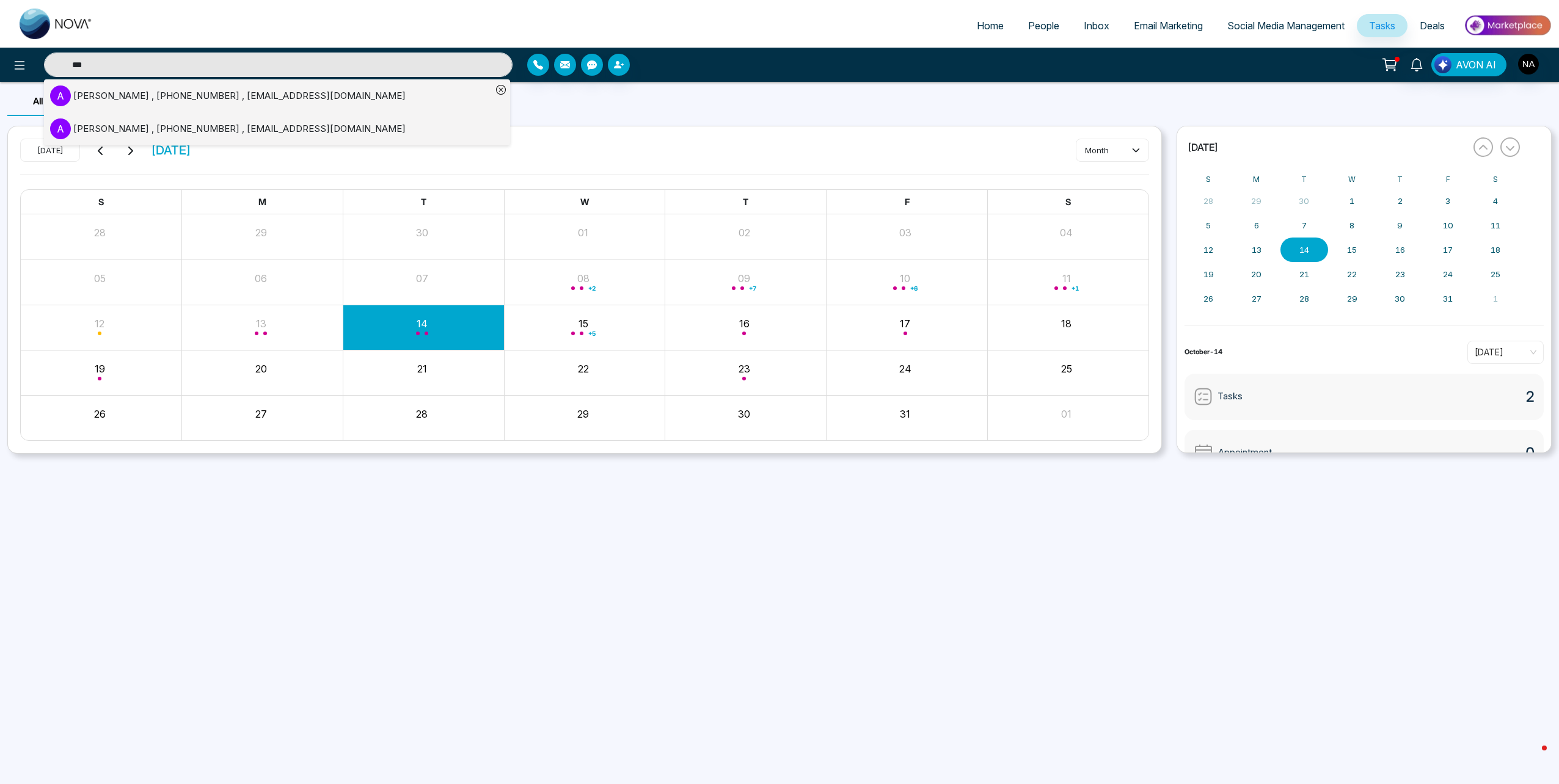
type input "***"
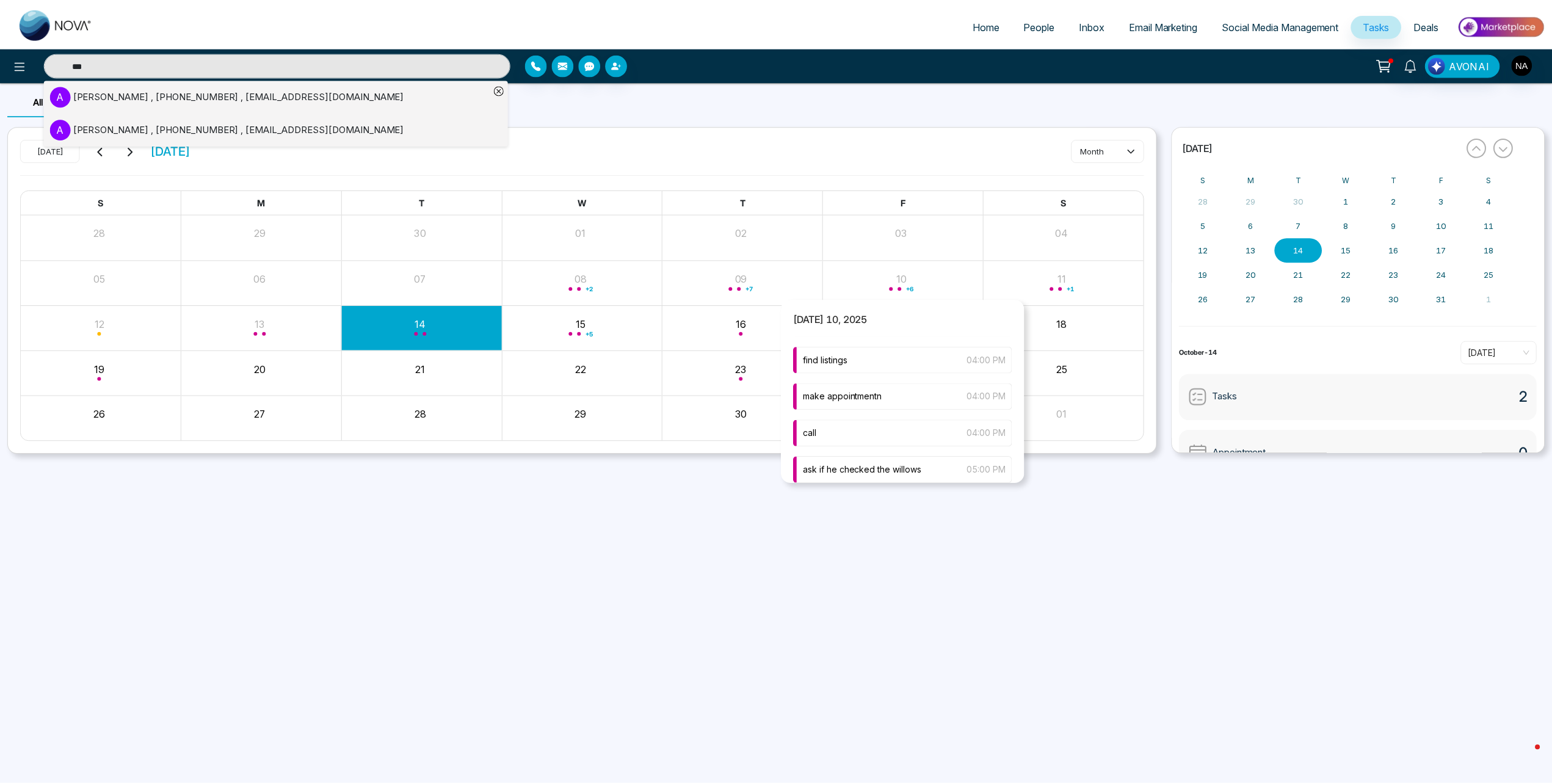
scroll to position [0, 0]
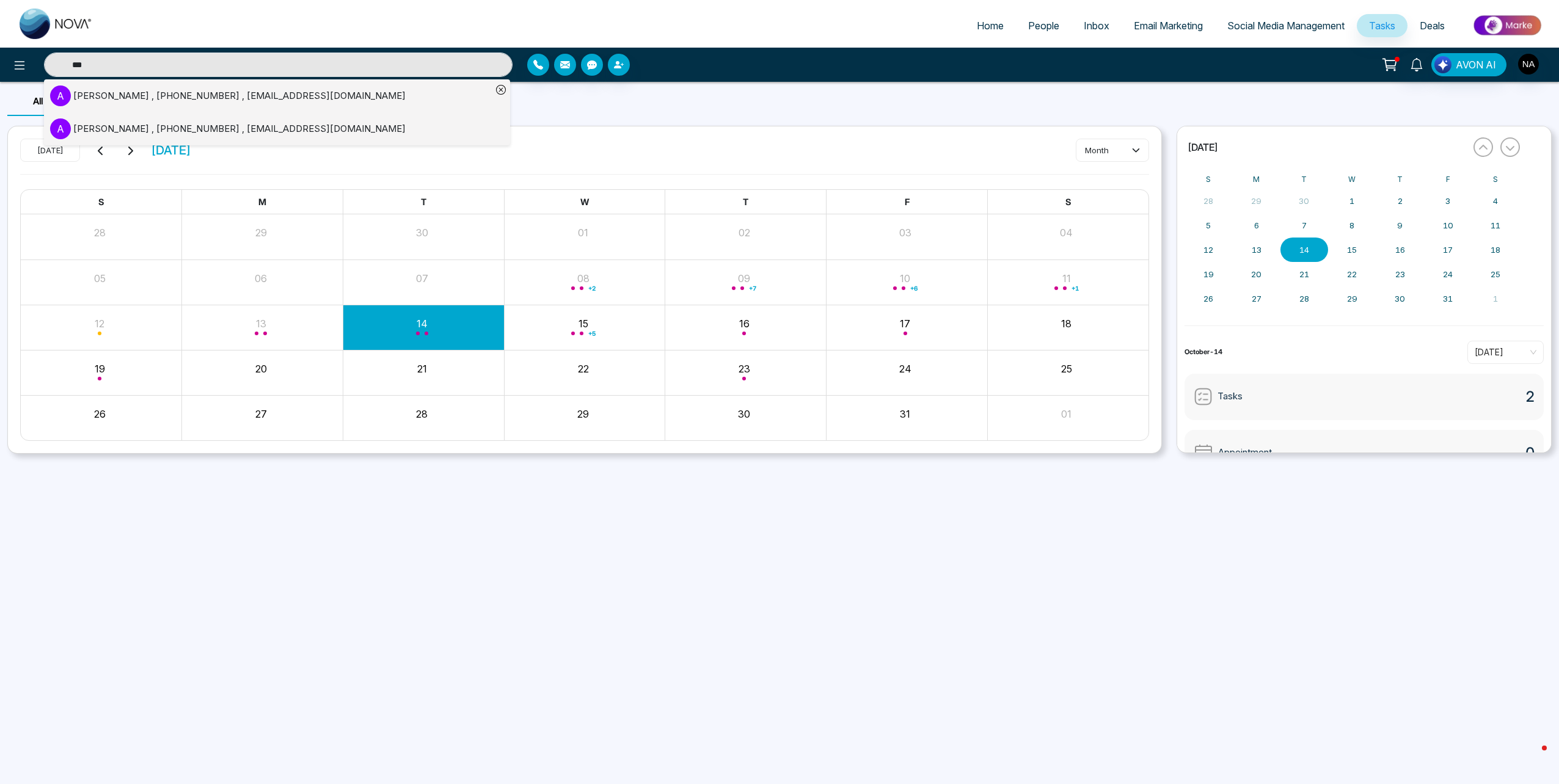
click at [219, 123] on div "Ali Makani , +16478575155 , amackanifar@gmail.com" at bounding box center [239, 129] width 332 height 14
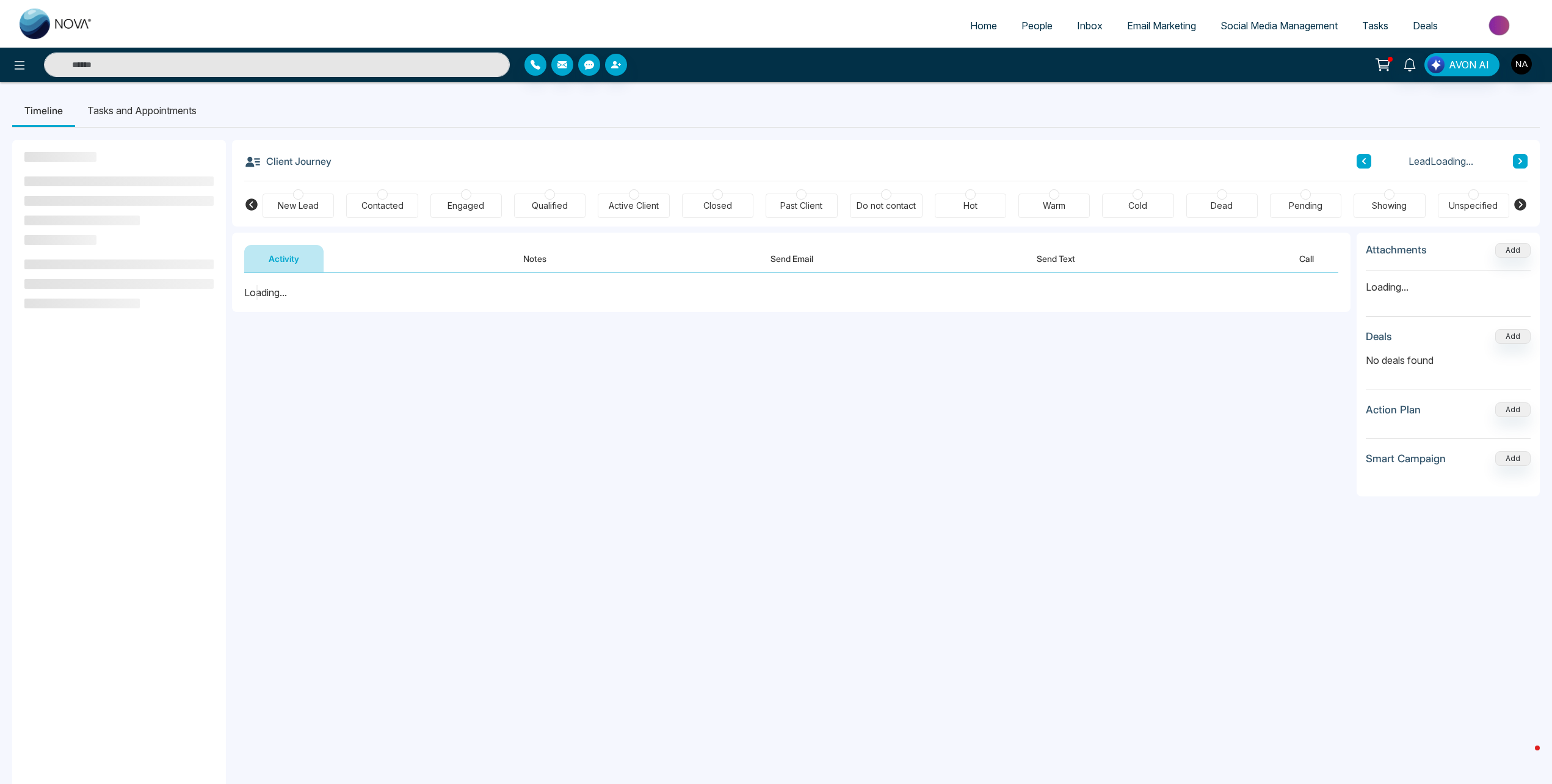
click at [188, 112] on li "Tasks and Appointments" at bounding box center [142, 111] width 134 height 33
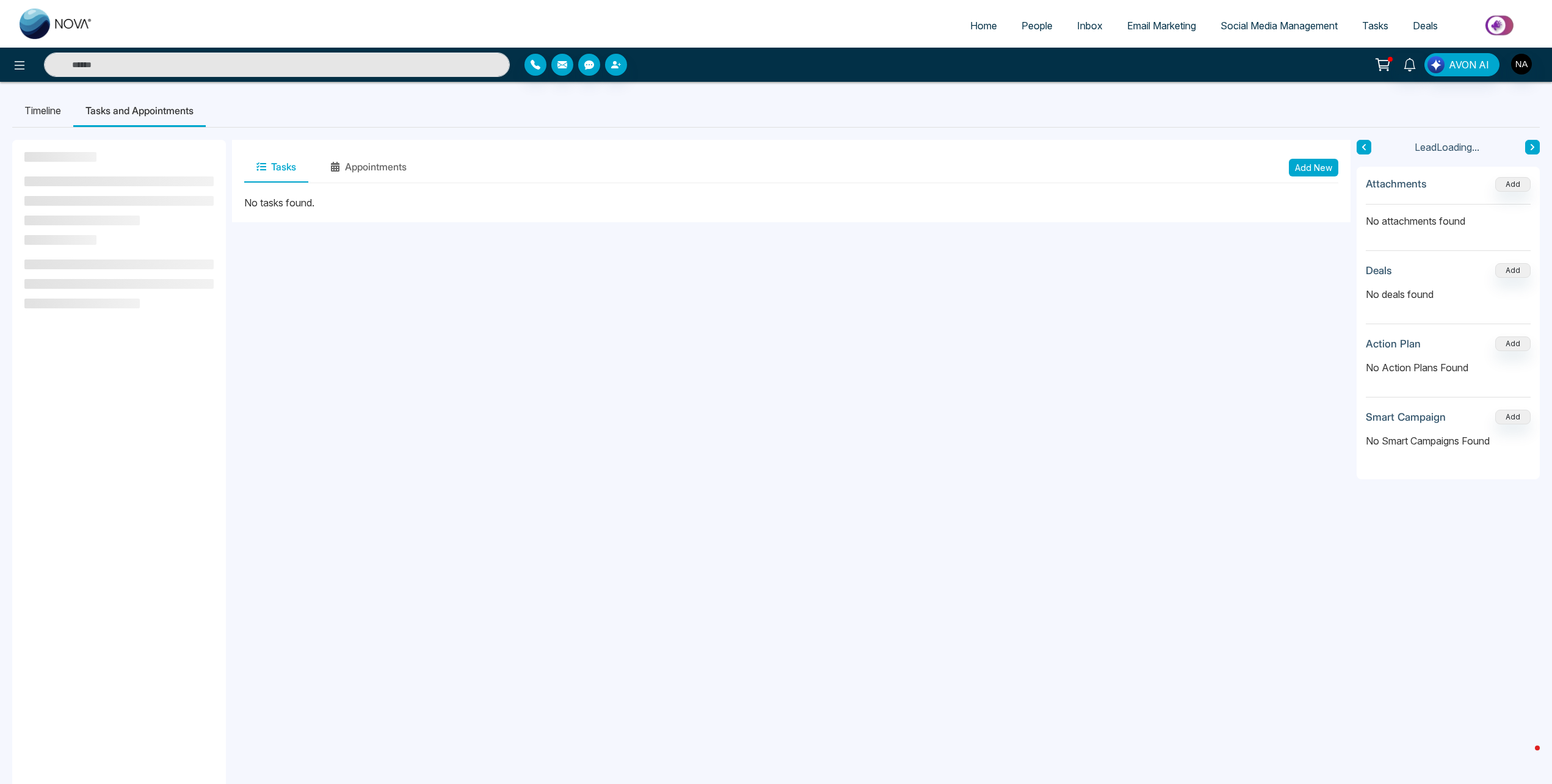
click at [1321, 164] on button "Add New" at bounding box center [1314, 168] width 49 height 18
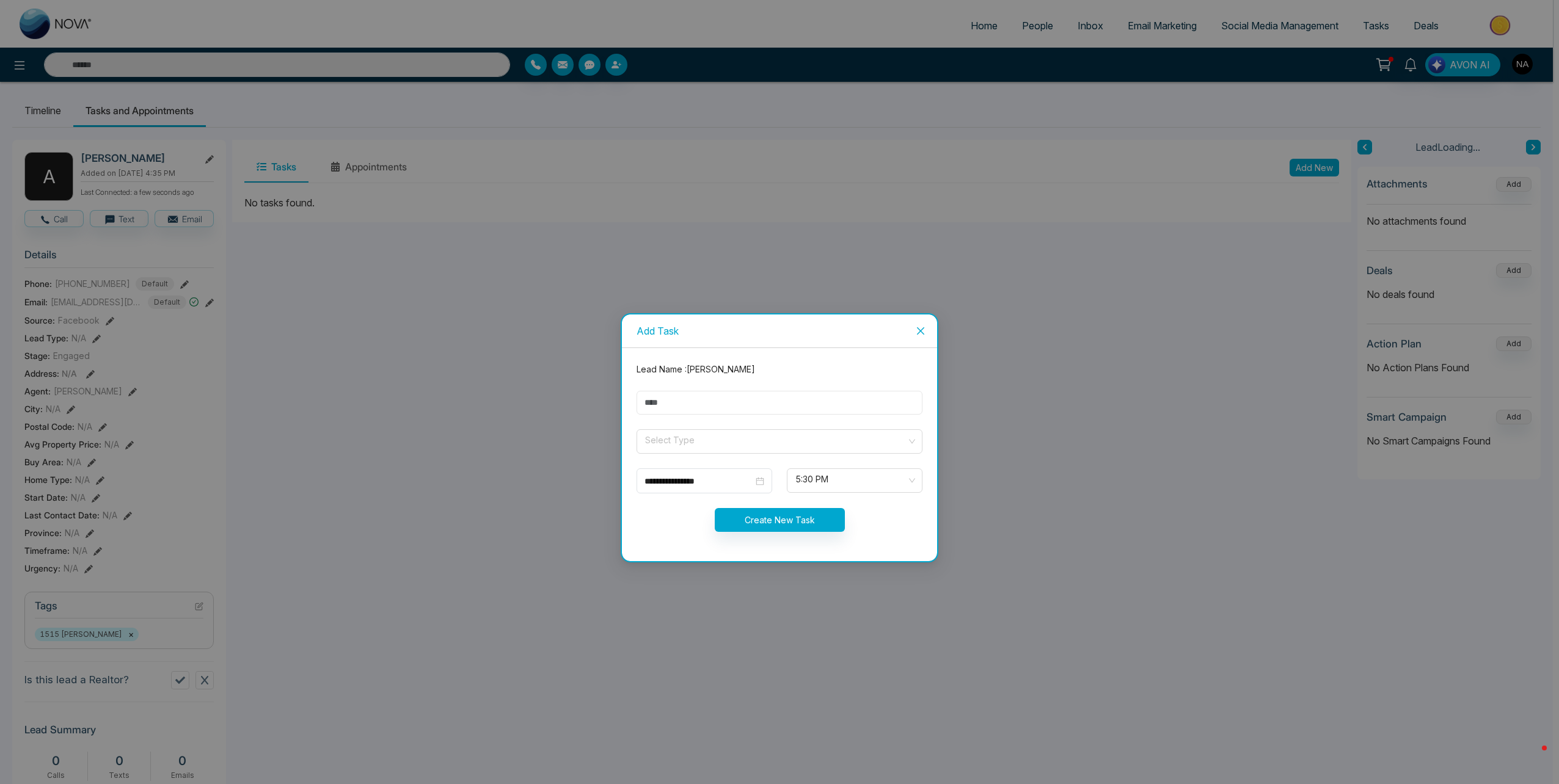
click at [682, 403] on input "text" at bounding box center [780, 402] width 286 height 24
click at [686, 439] on input "search" at bounding box center [775, 439] width 263 height 18
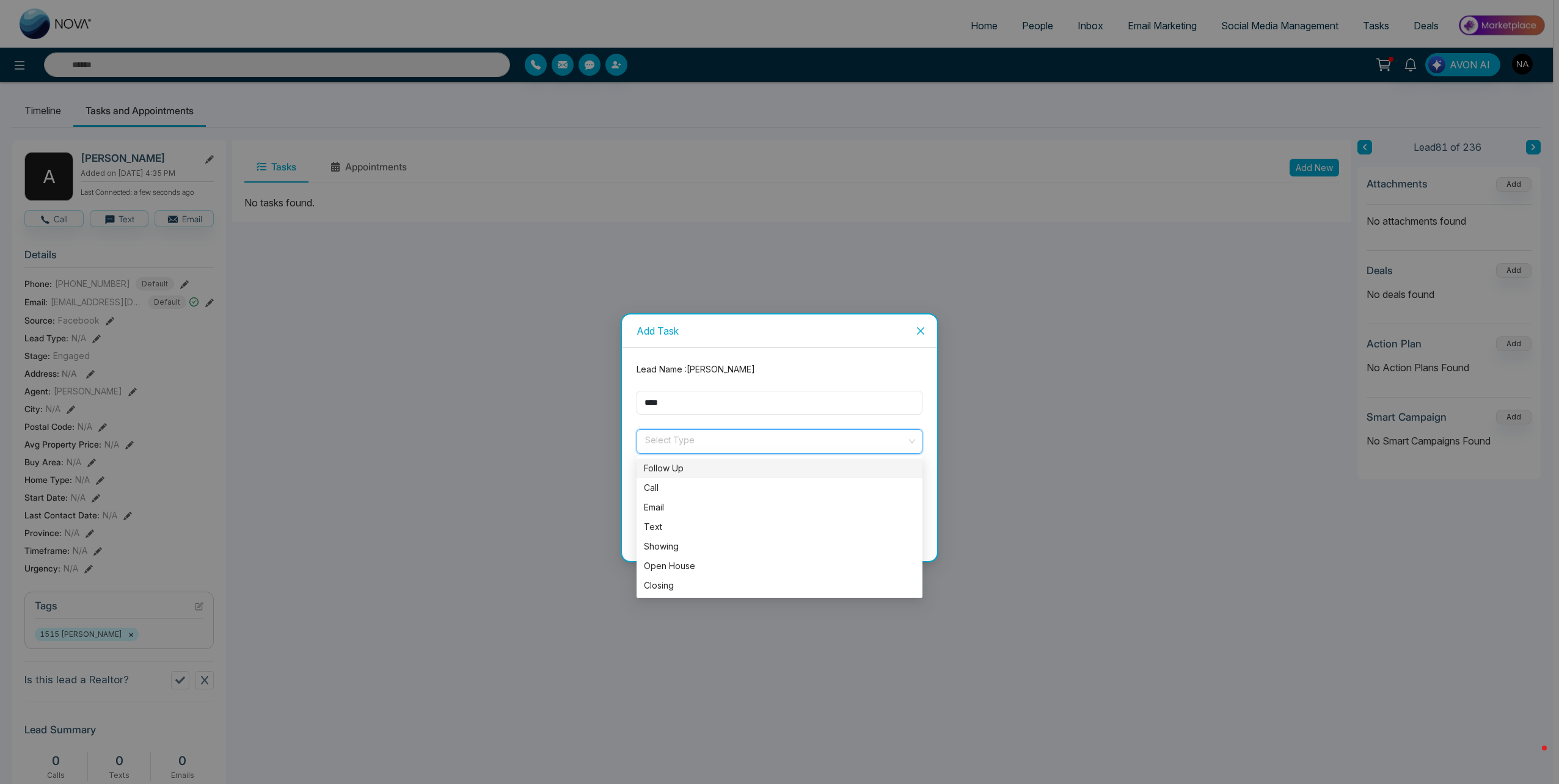
click at [665, 443] on input "search" at bounding box center [775, 439] width 263 height 18
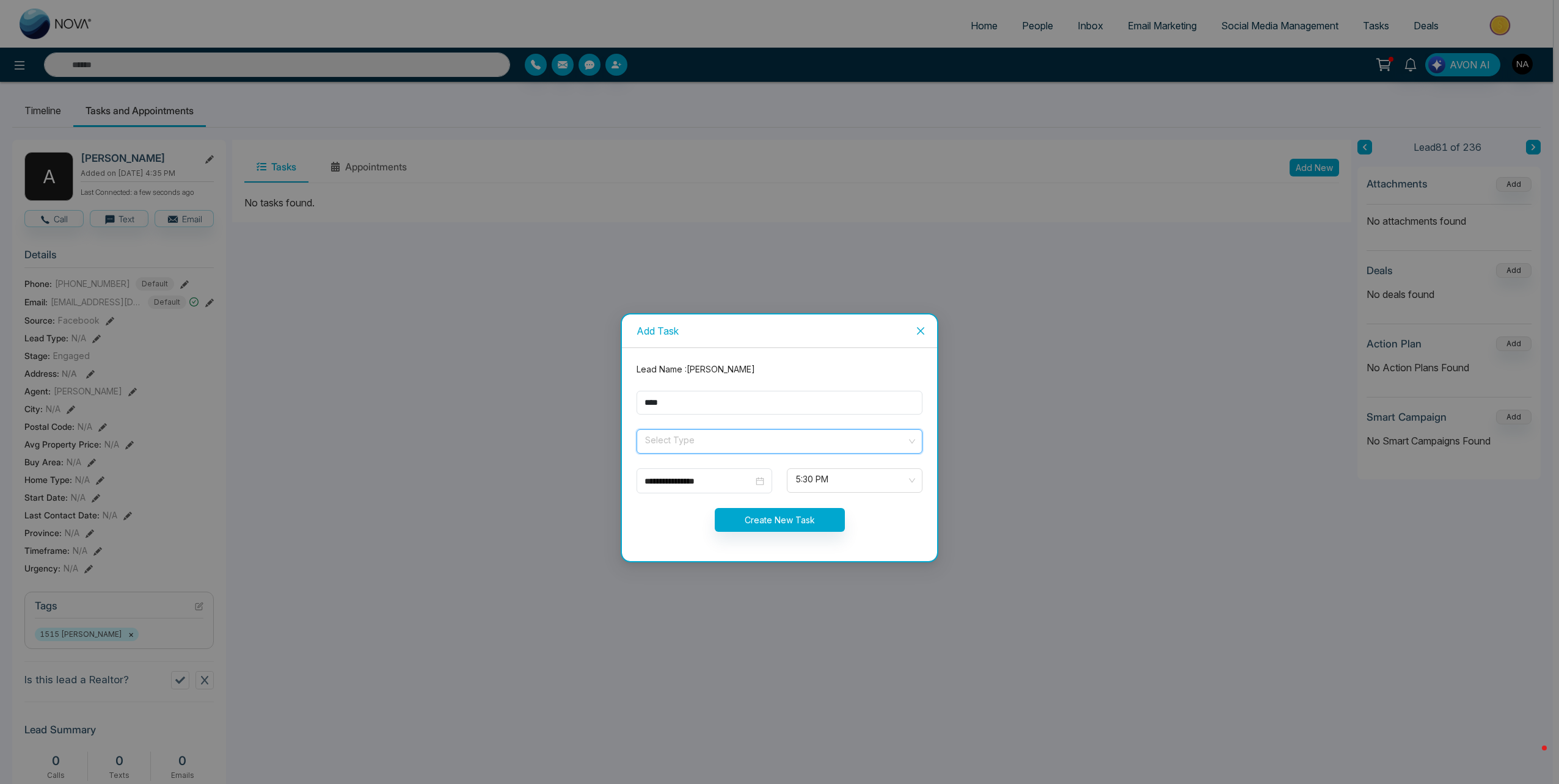
click at [665, 443] on input "search" at bounding box center [775, 439] width 263 height 18
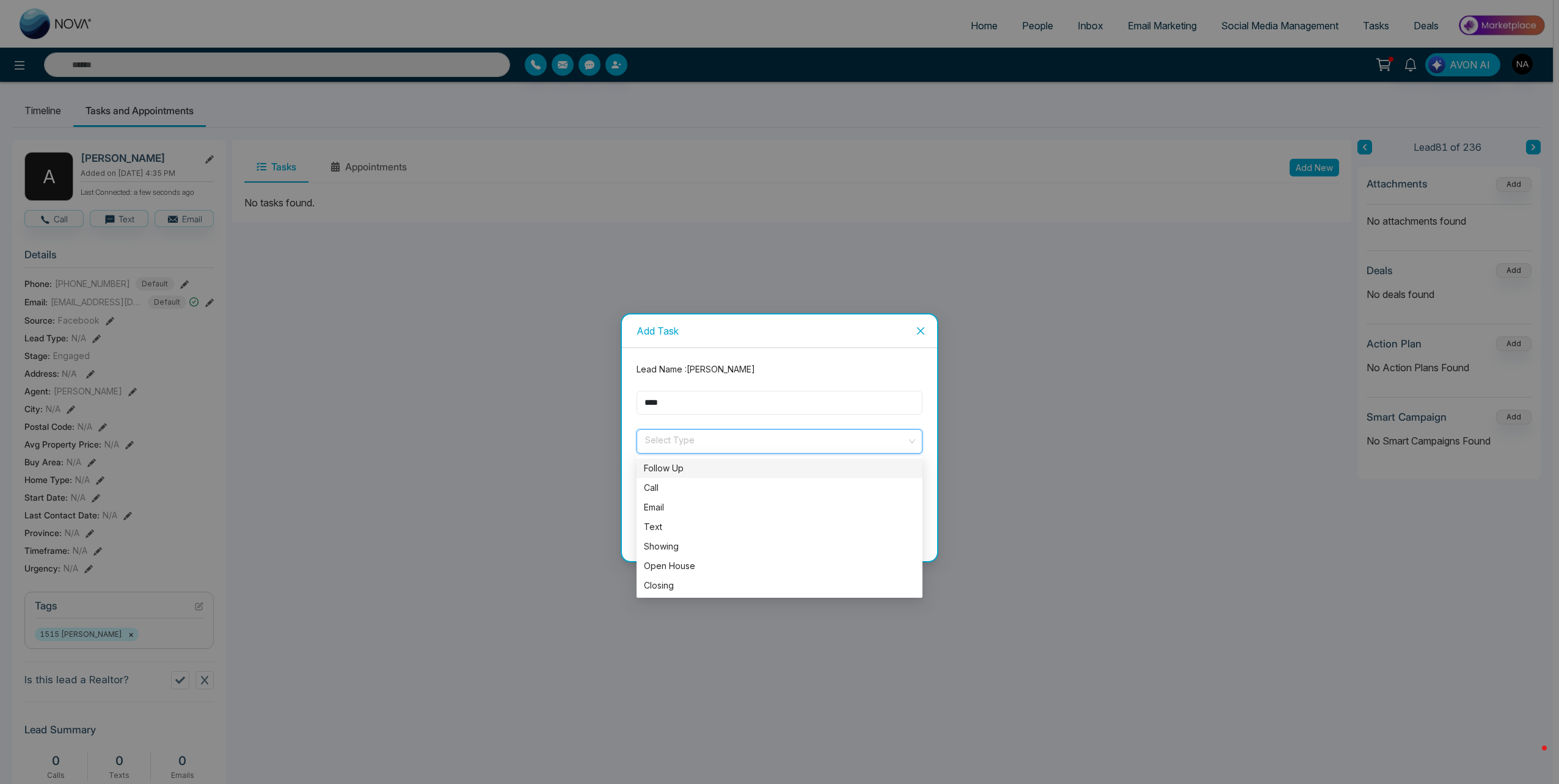
click at [675, 408] on input "****" at bounding box center [780, 402] width 286 height 24
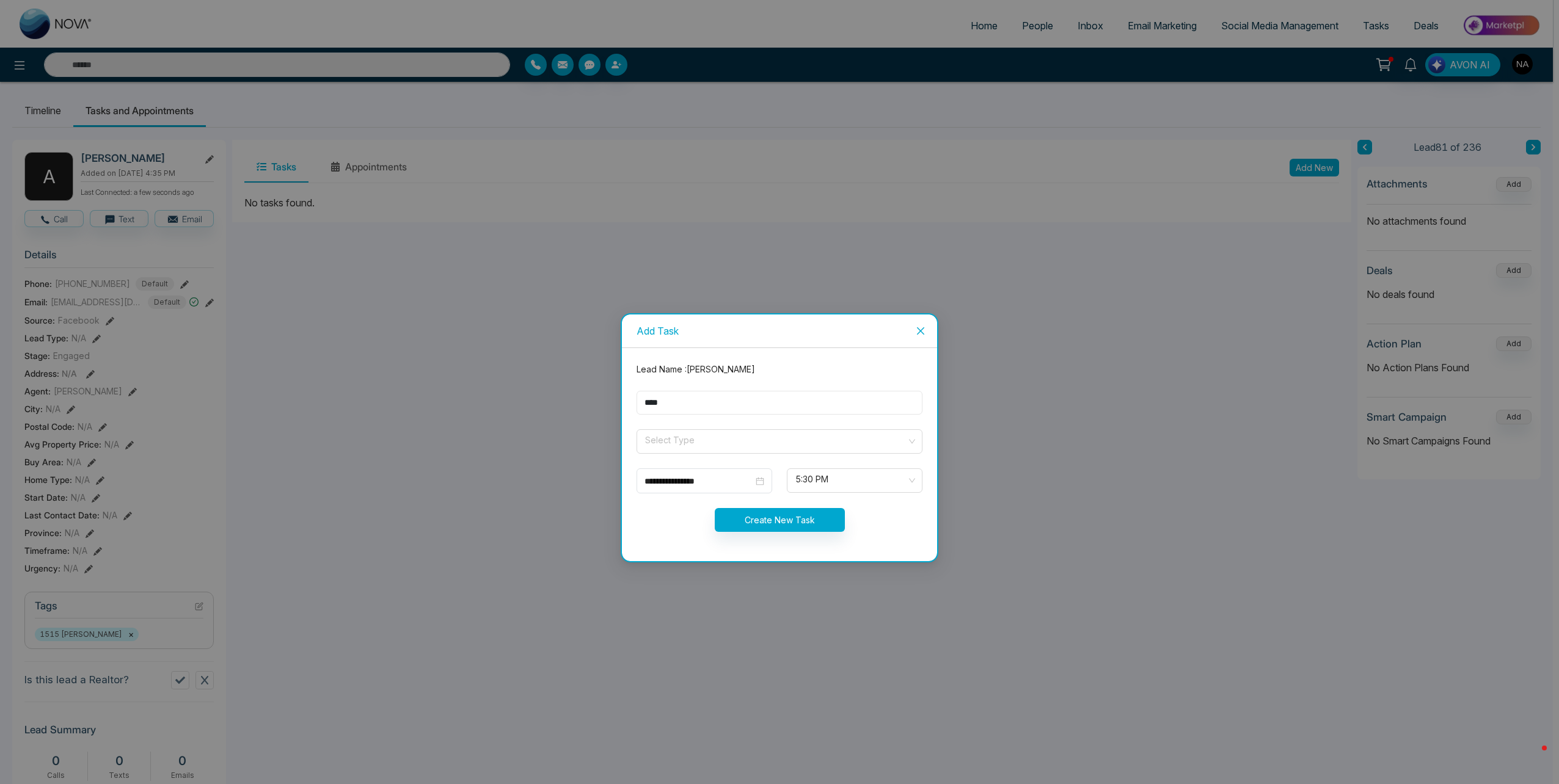
click at [675, 408] on input "****" at bounding box center [780, 402] width 286 height 24
type input "**********"
drag, startPoint x: 688, startPoint y: 428, endPoint x: 687, endPoint y: 435, distance: 7.1
click at [689, 428] on form "**********" at bounding box center [780, 454] width 300 height 184
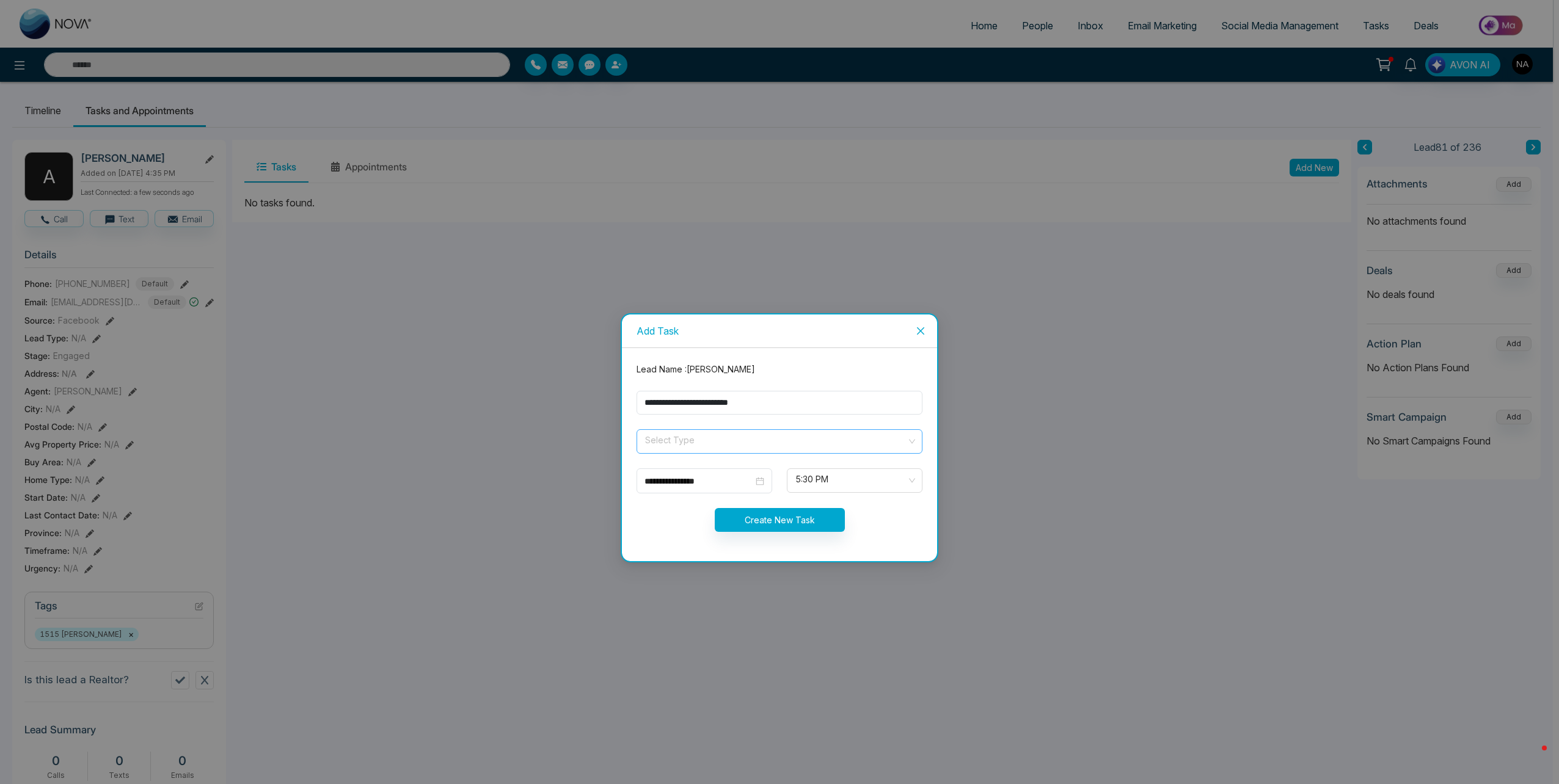
click at [687, 435] on input "search" at bounding box center [775, 439] width 263 height 18
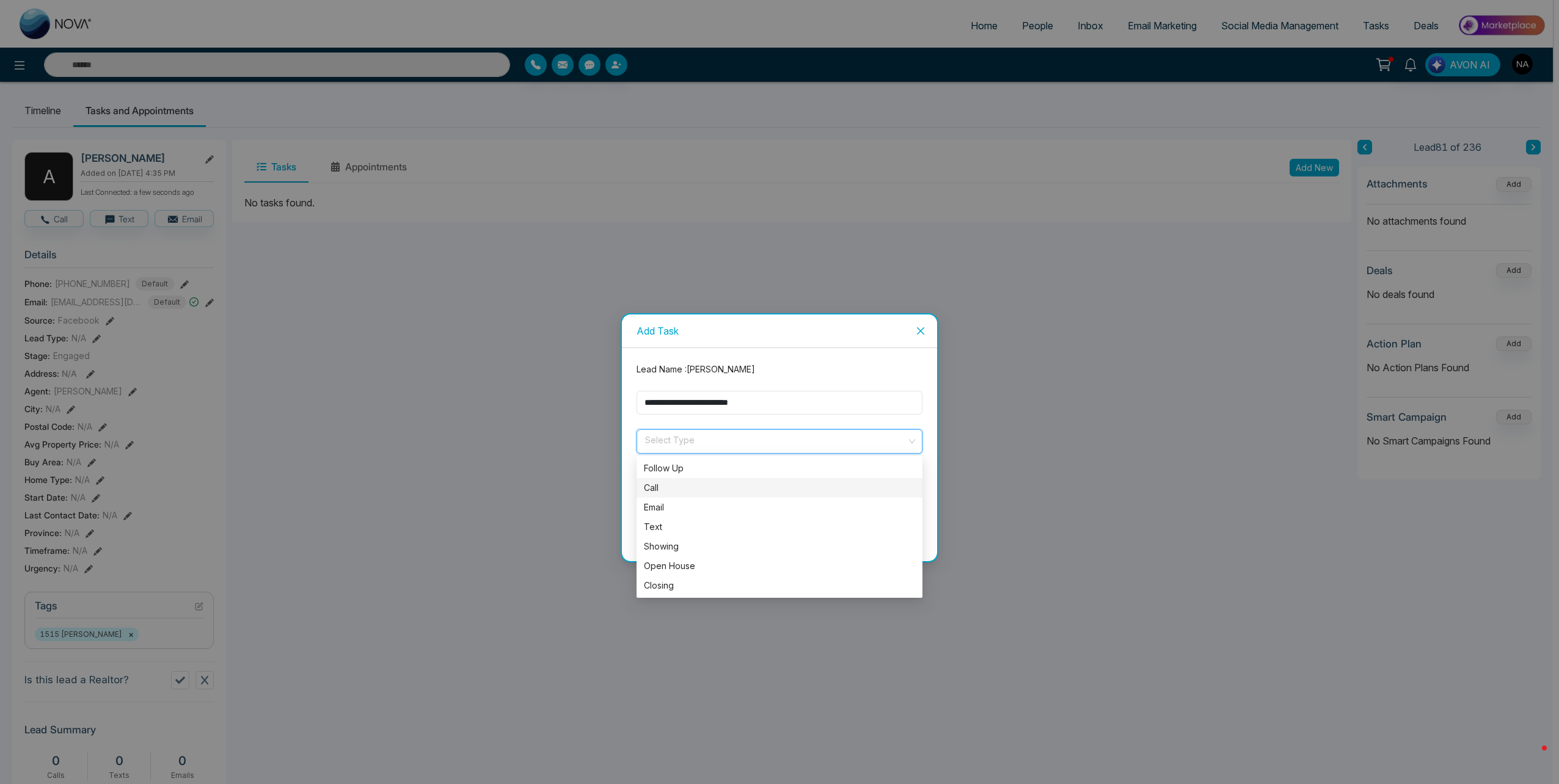
click at [670, 484] on div "Call" at bounding box center [780, 488] width 272 height 13
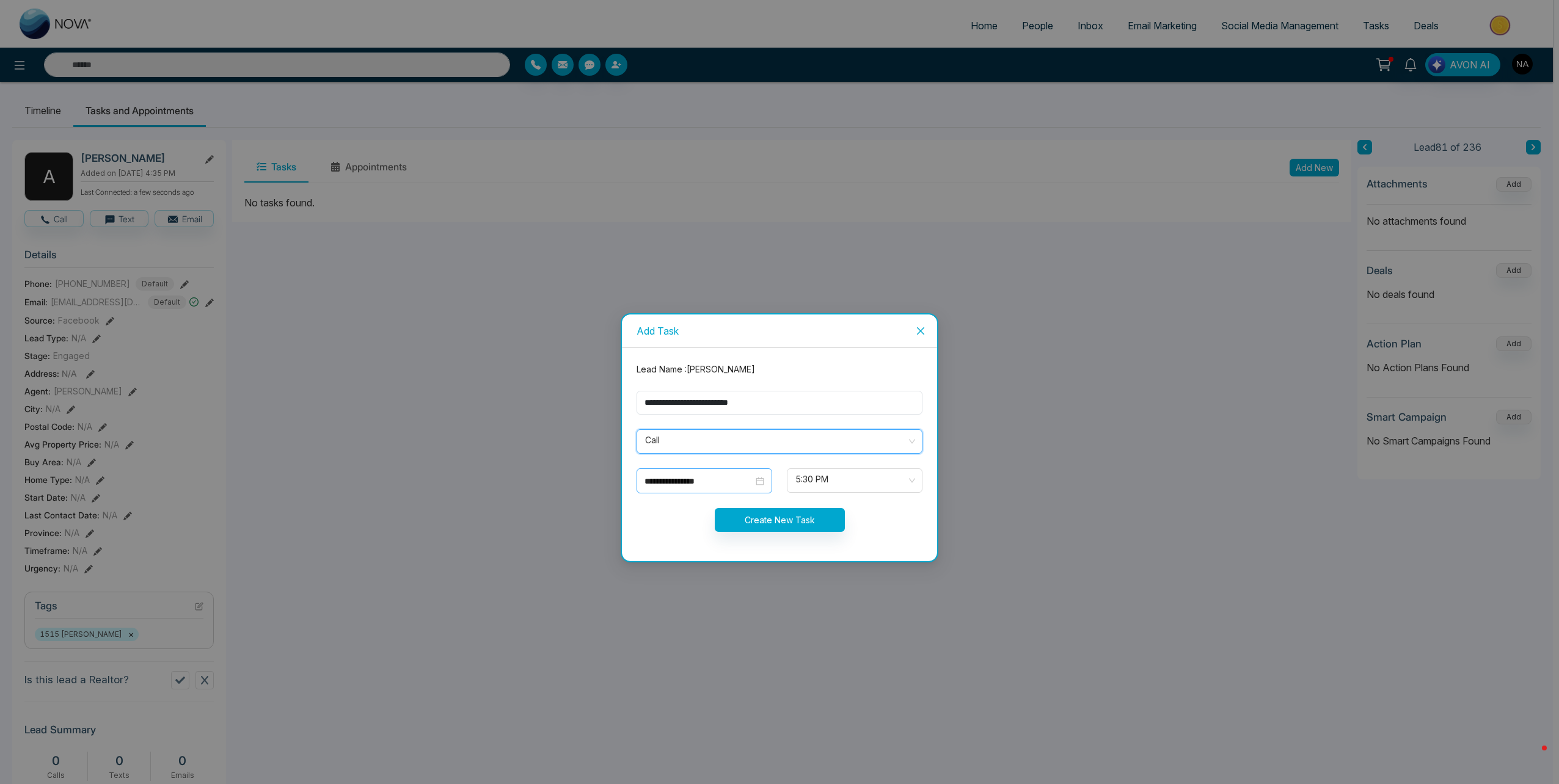
click at [684, 485] on input "**********" at bounding box center [698, 481] width 109 height 13
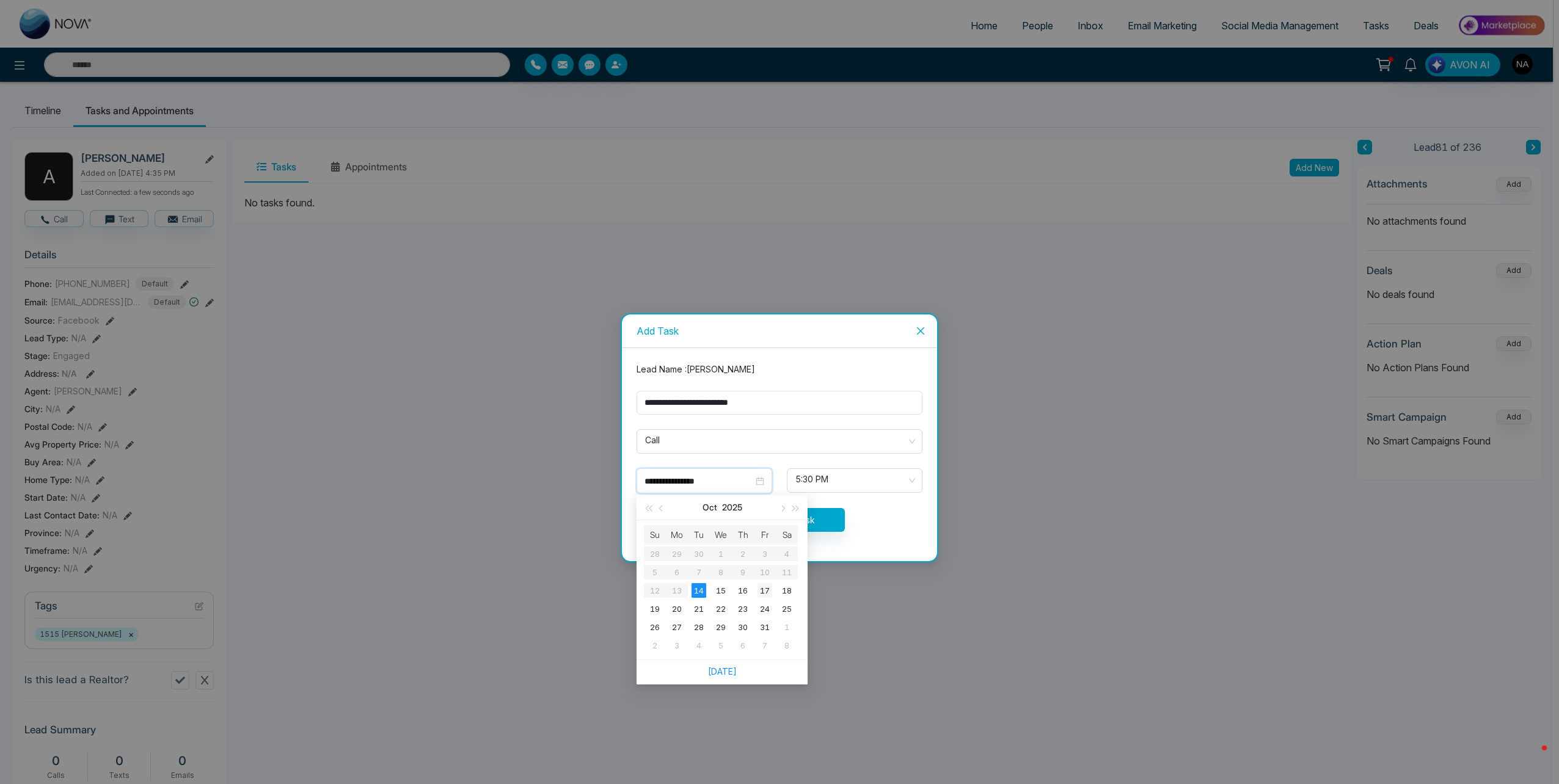
type input "**********"
click at [758, 593] on div "17" at bounding box center [765, 590] width 15 height 15
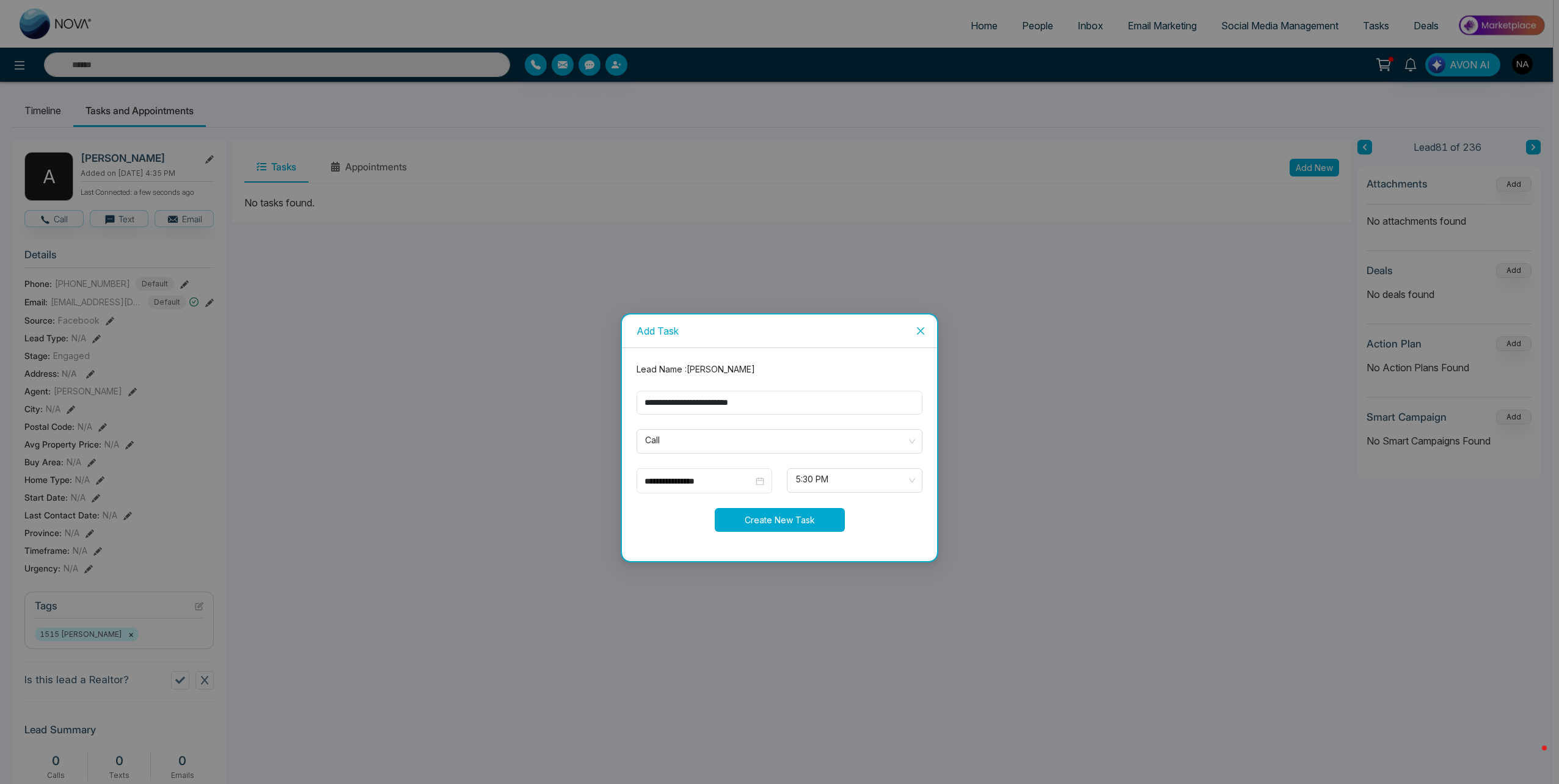
click at [802, 522] on button "Create New Task" at bounding box center [780, 519] width 130 height 24
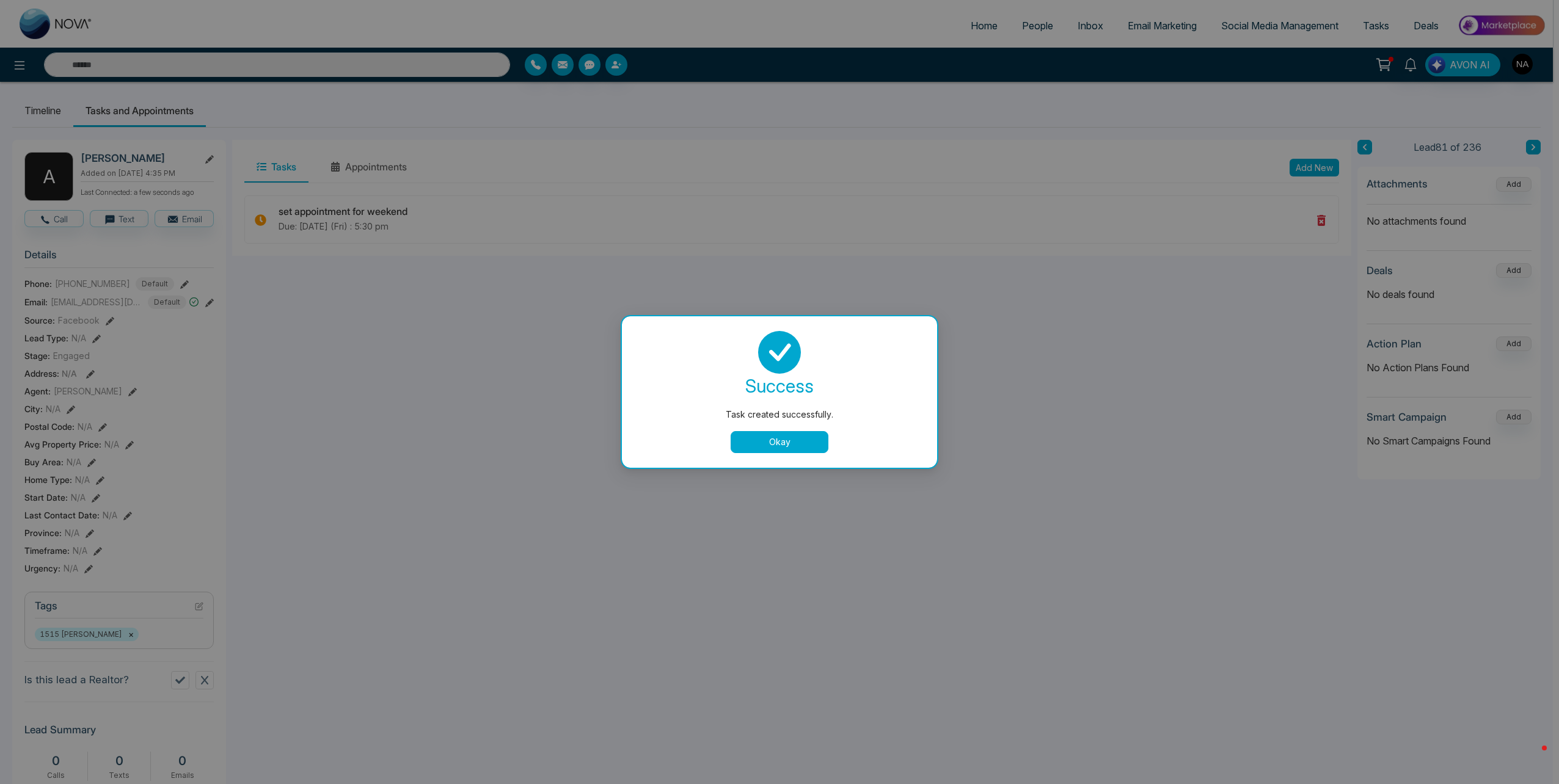
click at [778, 436] on button "Okay" at bounding box center [779, 442] width 98 height 22
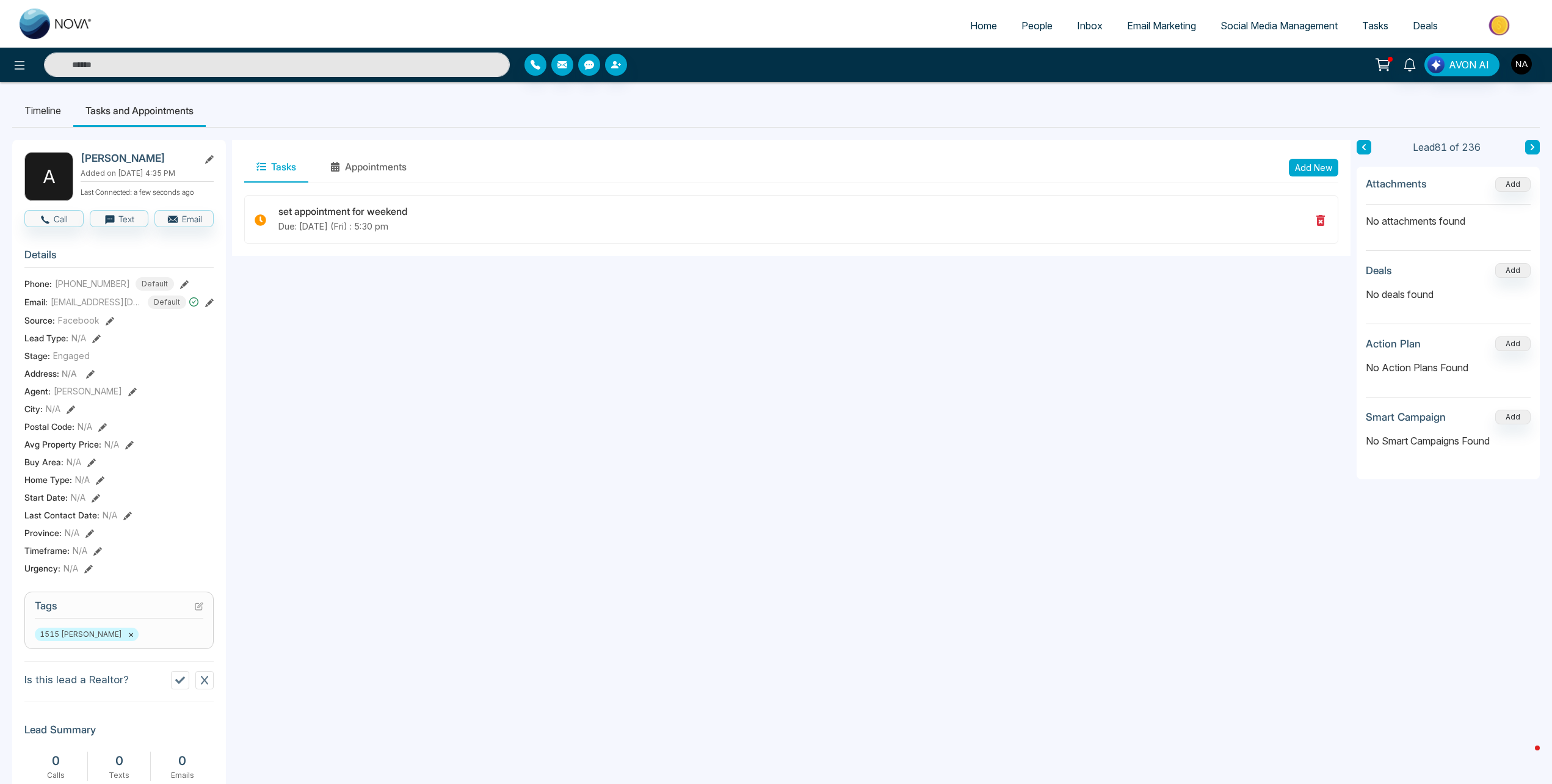
click at [50, 103] on li "Timeline" at bounding box center [43, 111] width 61 height 33
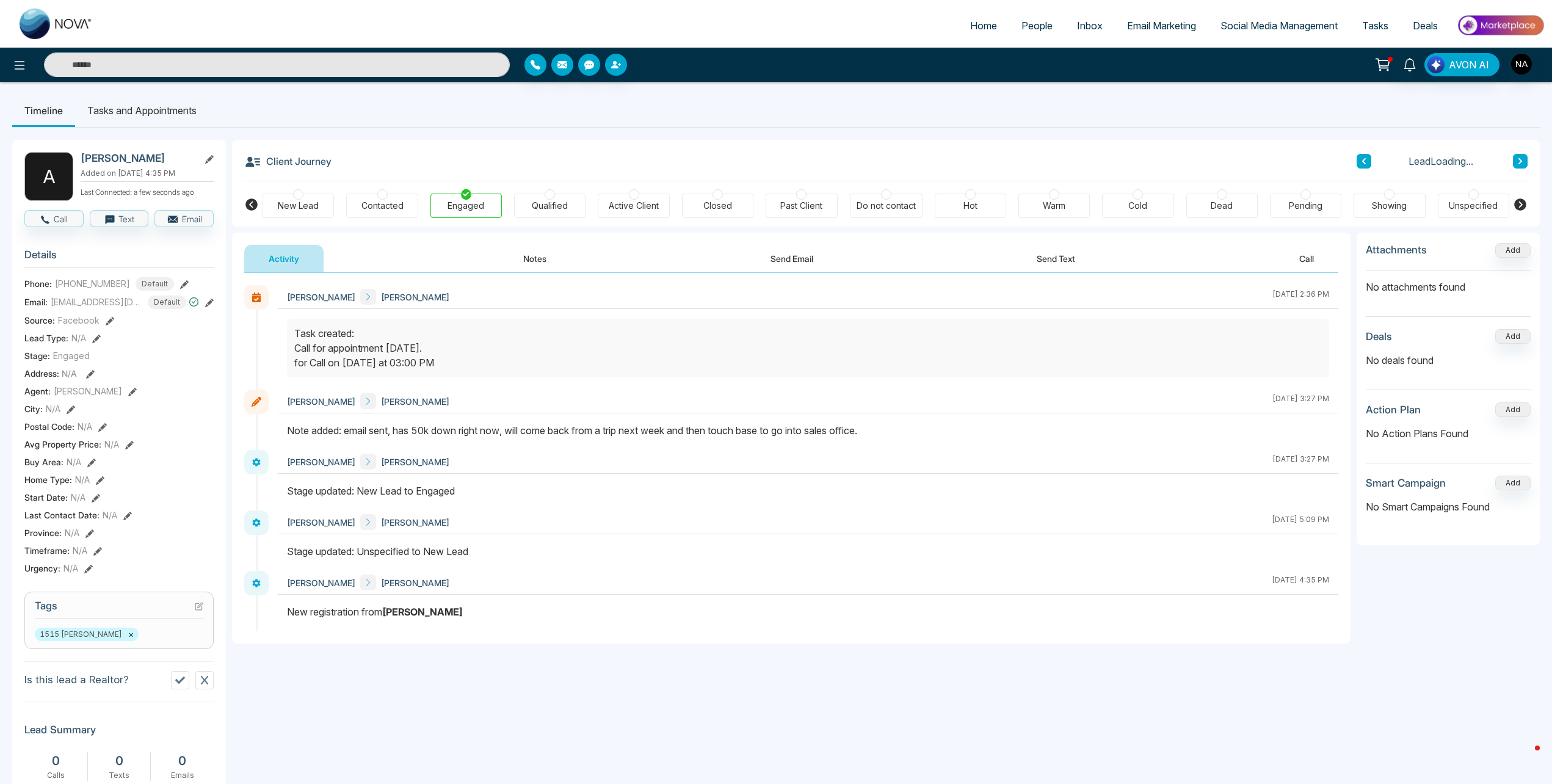
click at [555, 254] on button "Notes" at bounding box center [535, 258] width 72 height 27
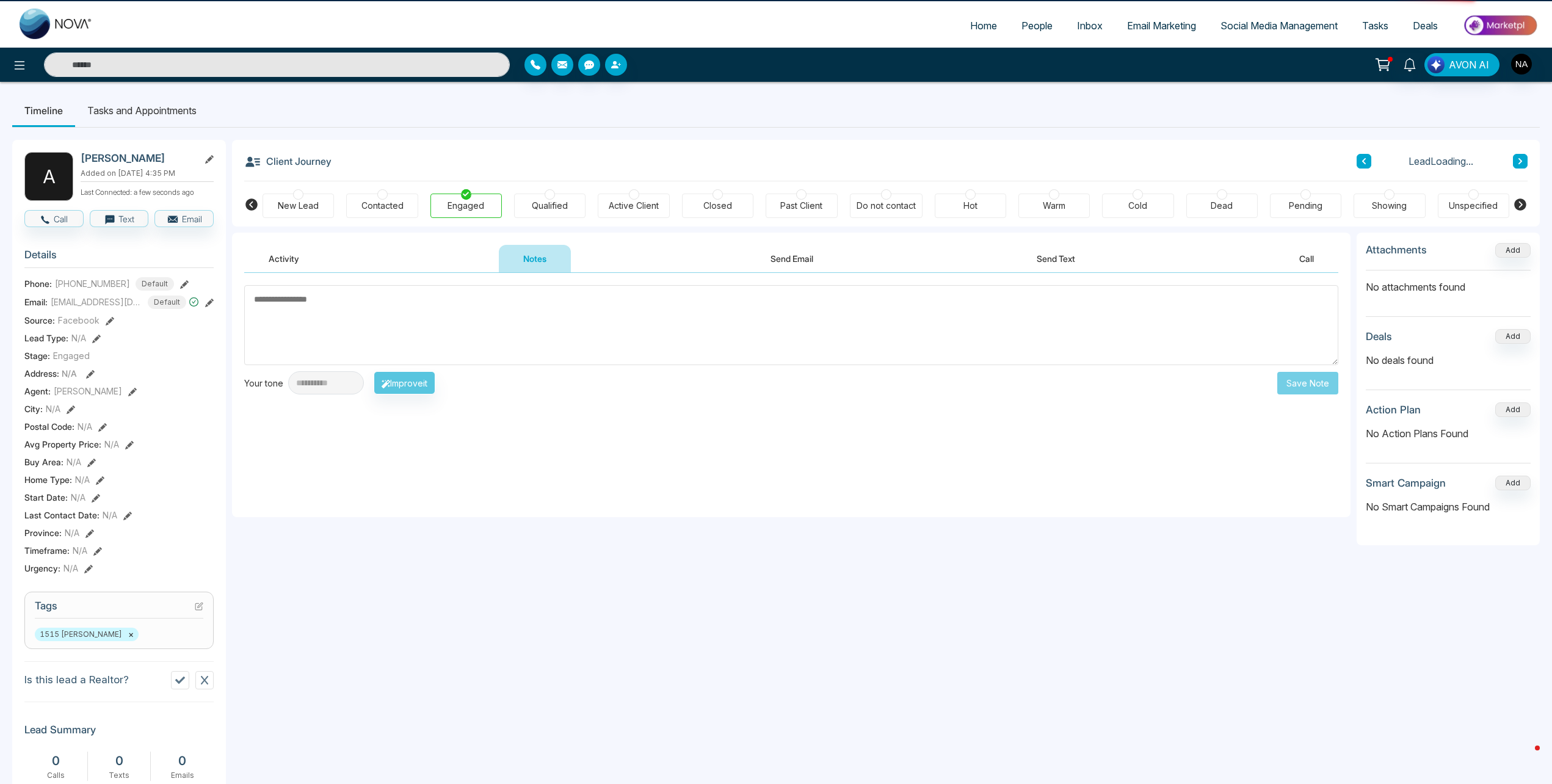
click at [442, 312] on textarea at bounding box center [792, 326] width 1094 height 80
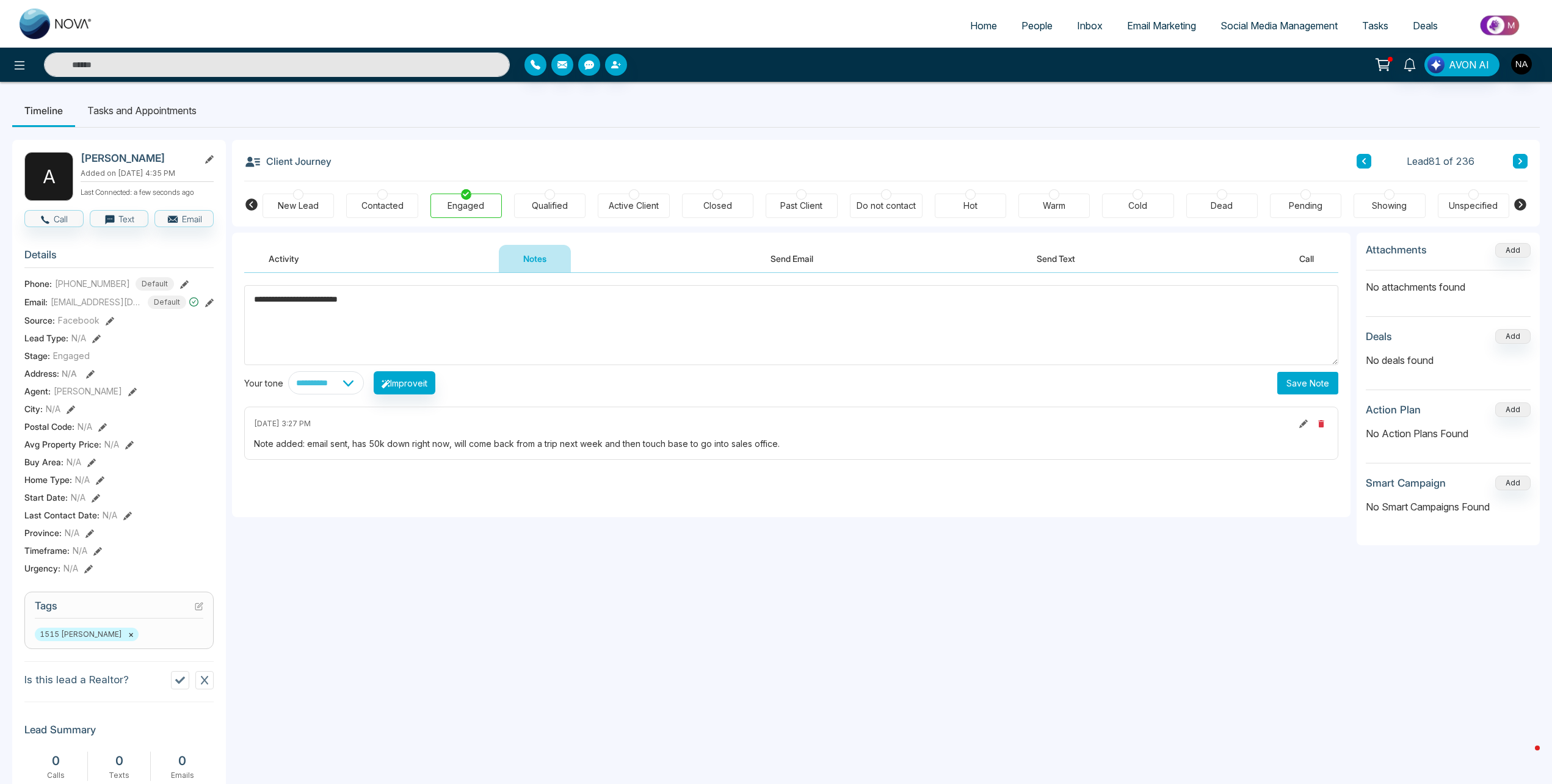
type textarea "**********"
click at [1298, 376] on button "Save Note" at bounding box center [1308, 383] width 61 height 23
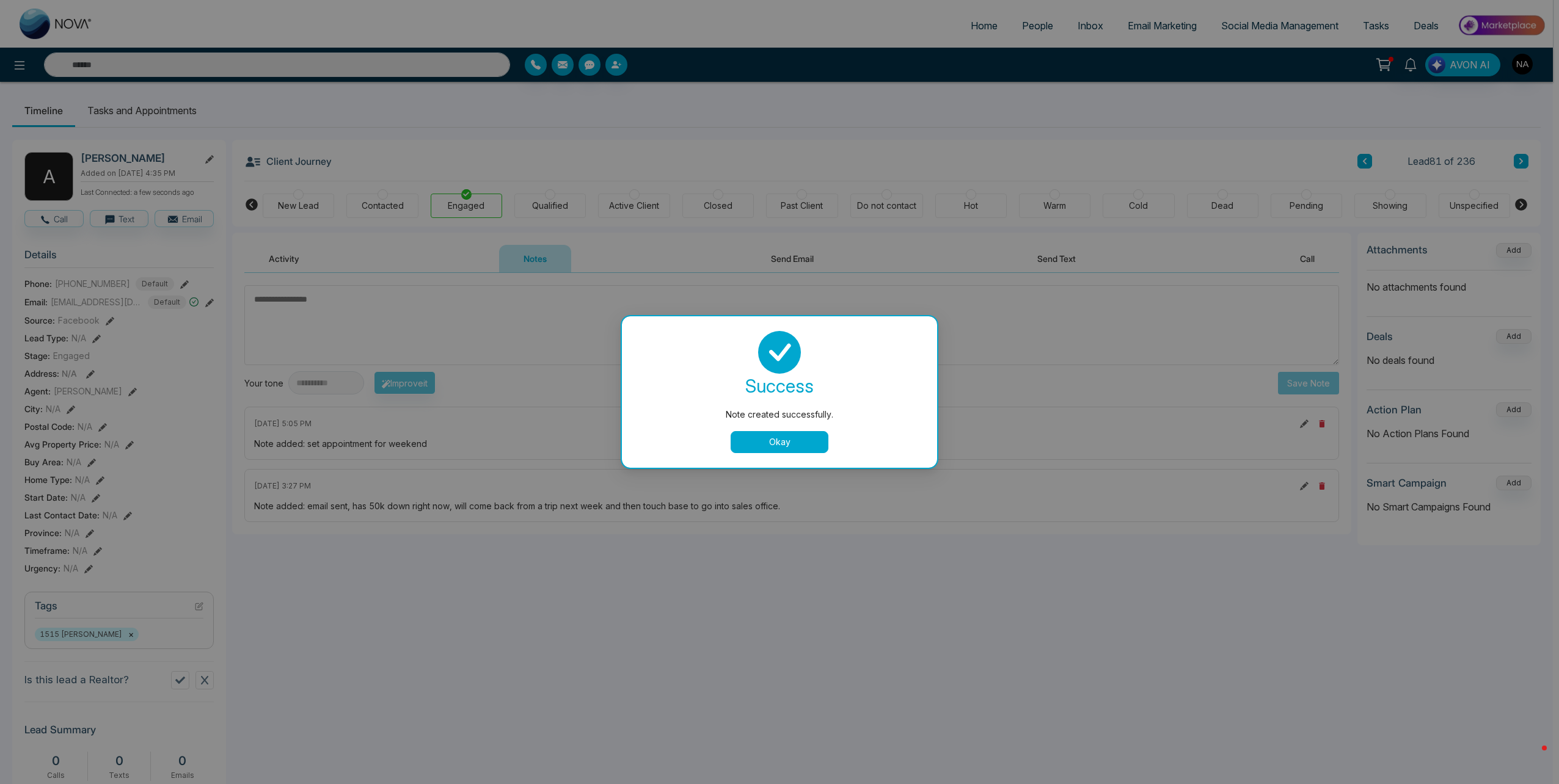
click at [780, 443] on button "Okay" at bounding box center [779, 442] width 98 height 22
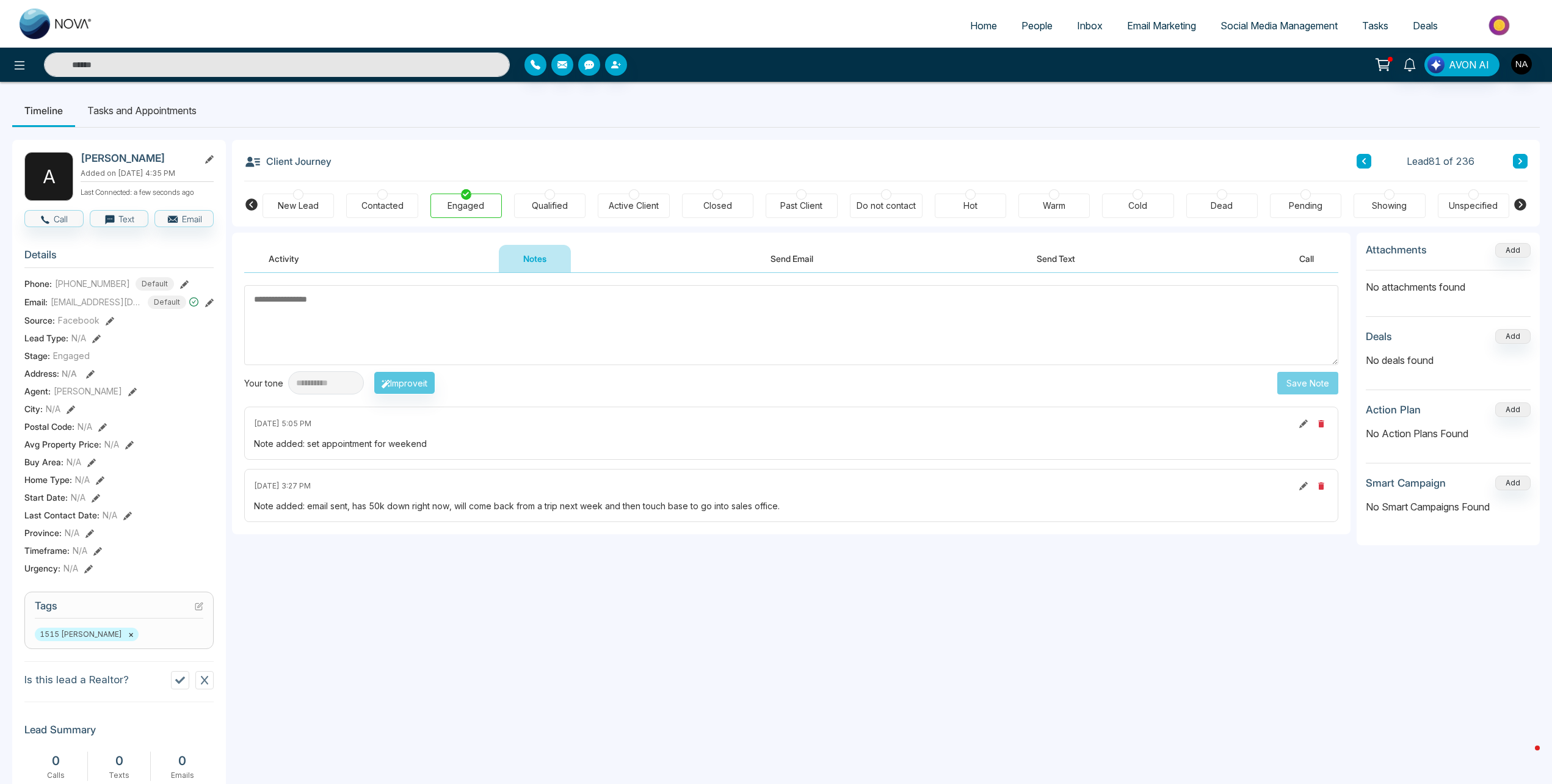
click at [1052, 203] on div "Warm" at bounding box center [1055, 205] width 23 height 12
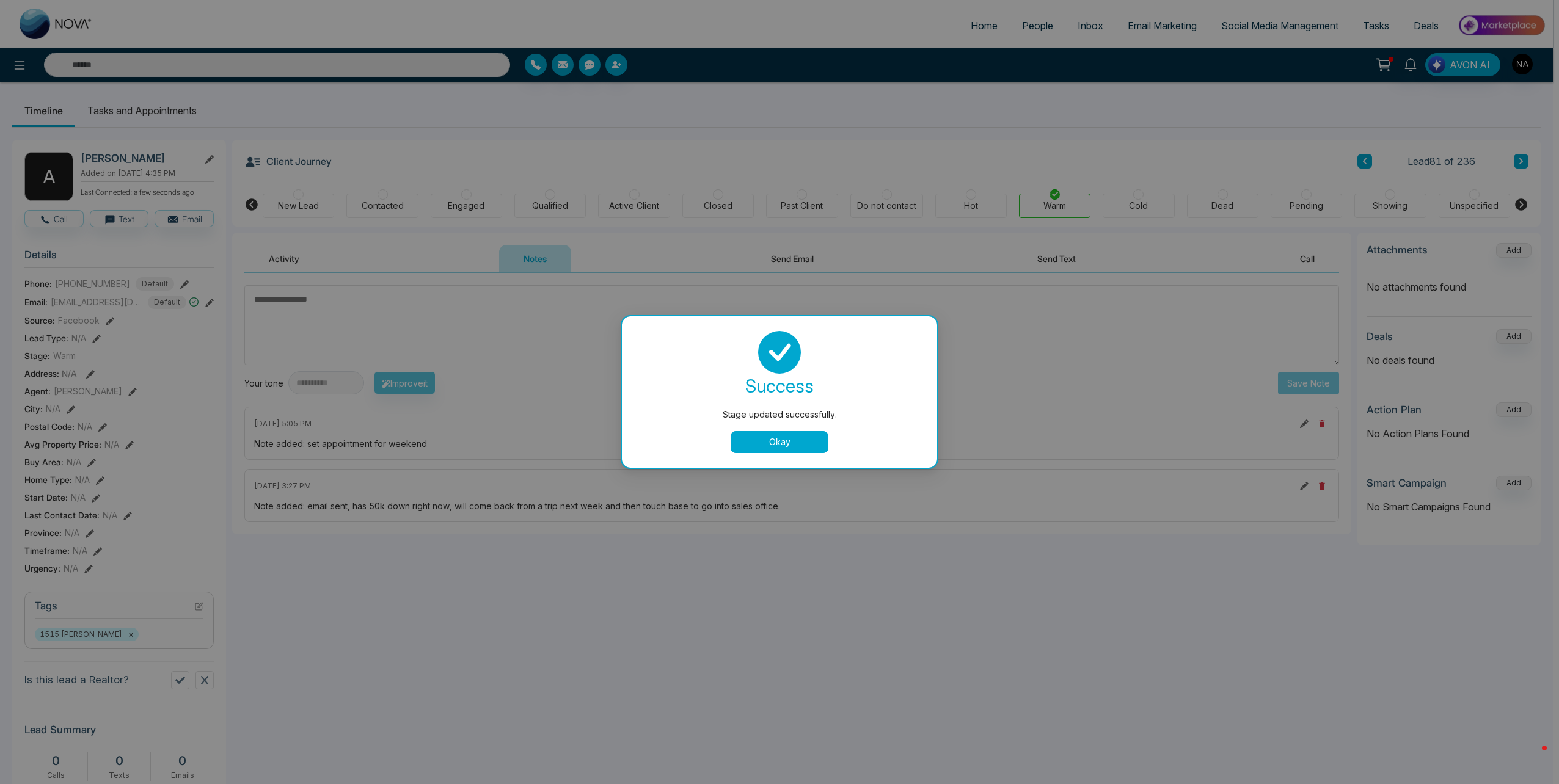
click at [778, 436] on button "Okay" at bounding box center [779, 442] width 98 height 22
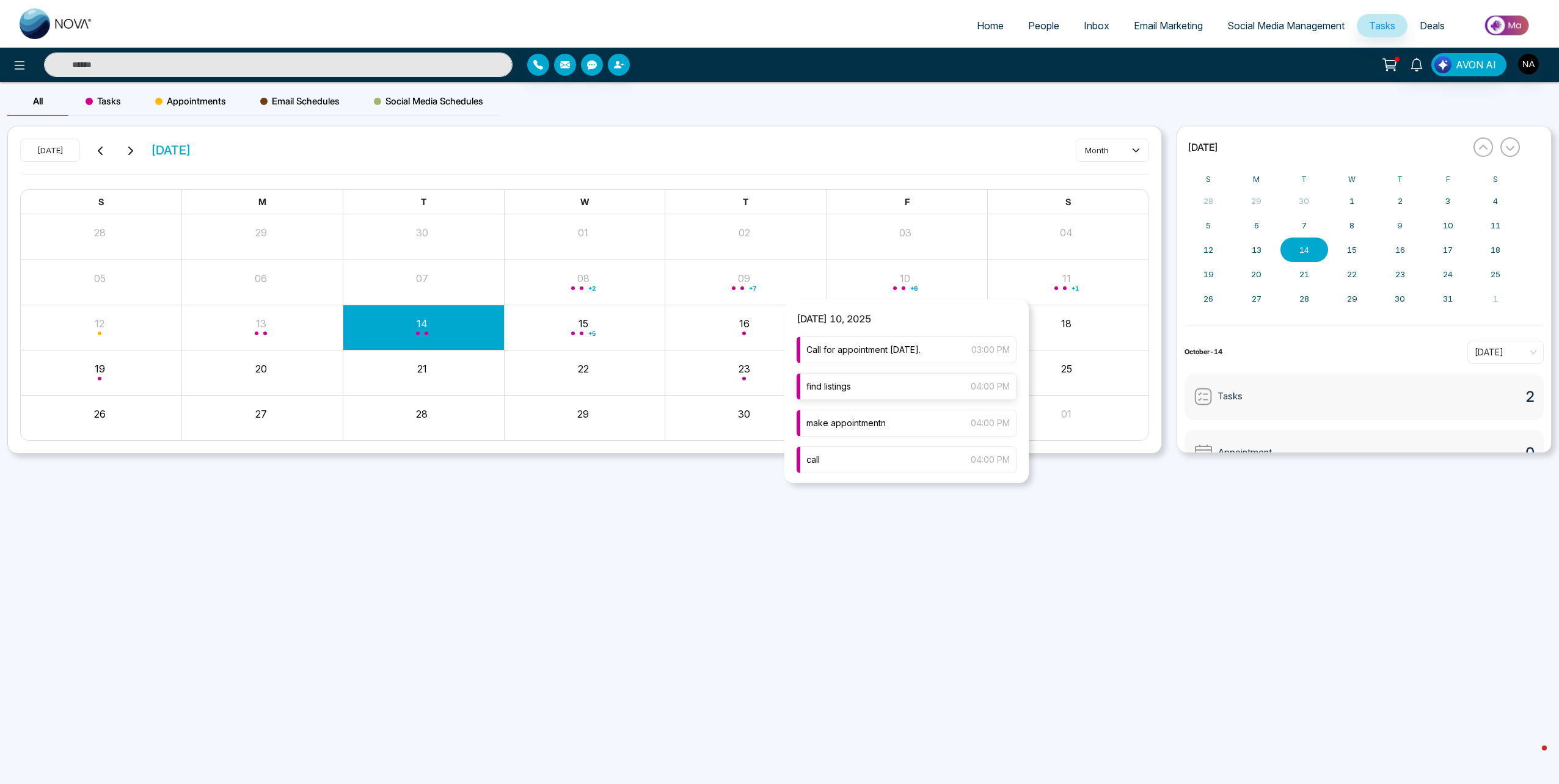
click at [874, 381] on div "find listings 04:00 PM" at bounding box center [907, 386] width 220 height 27
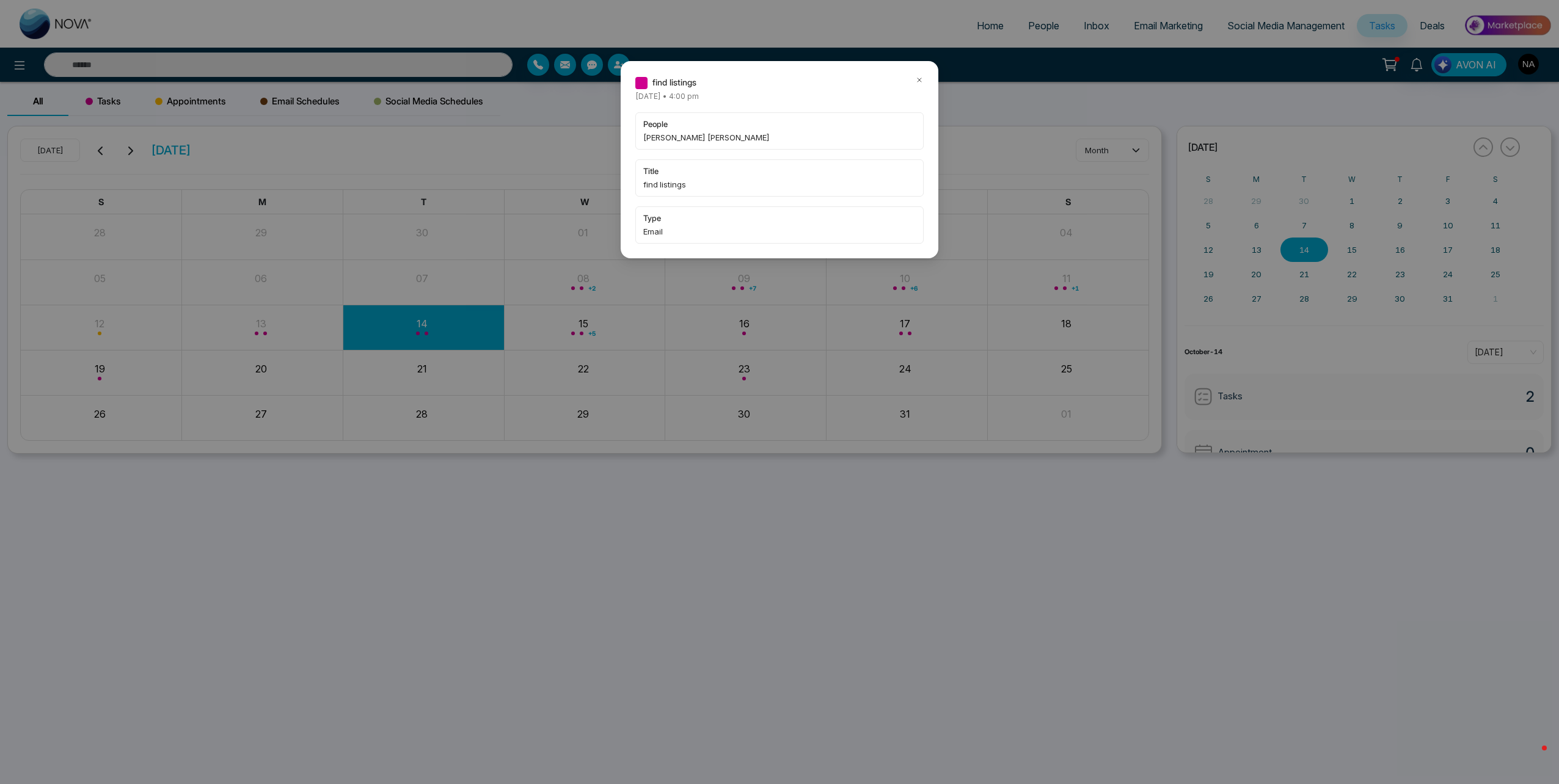
click at [919, 78] on icon at bounding box center [919, 80] width 8 height 8
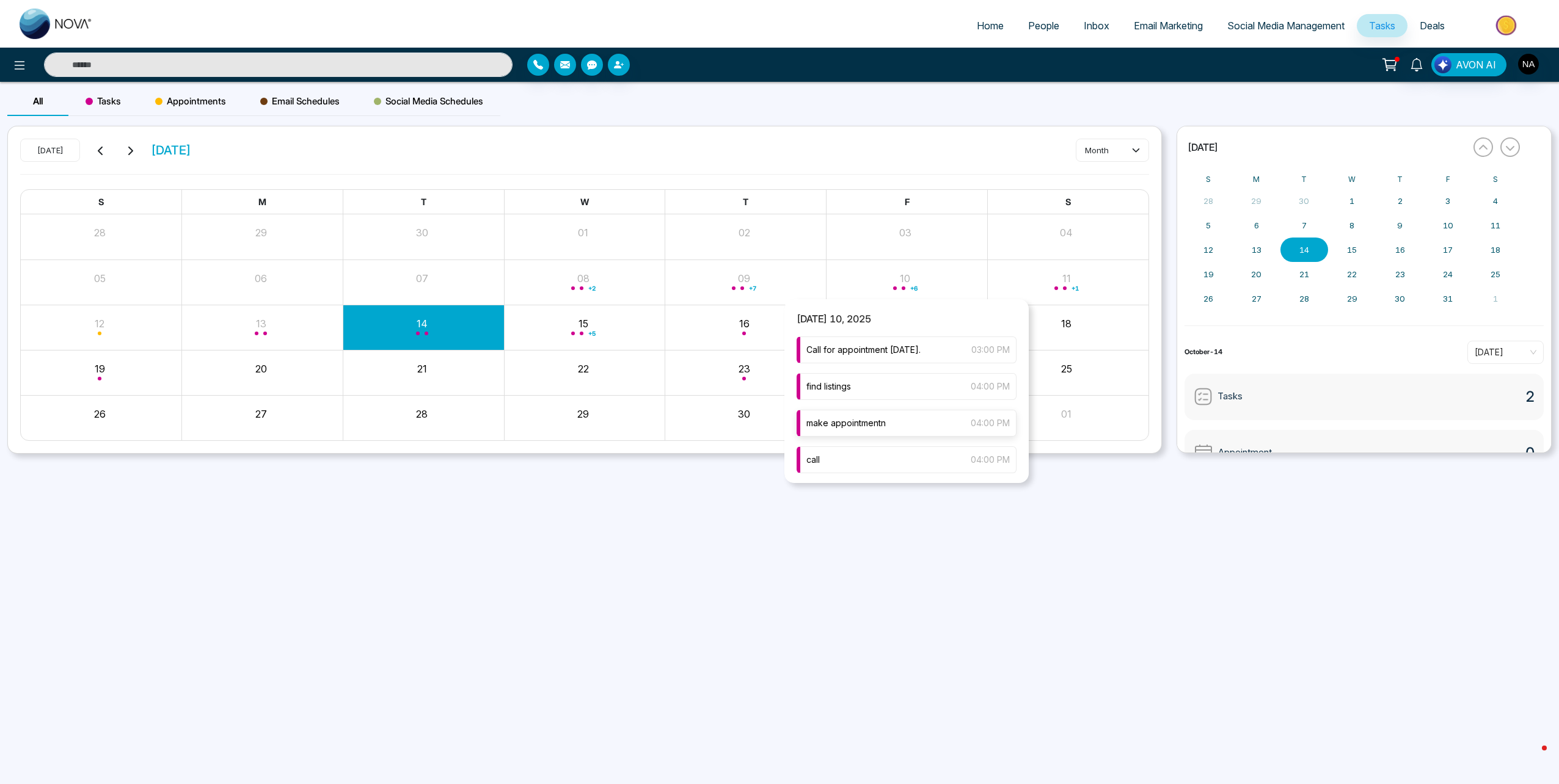
click at [883, 414] on div "make appointmentn 04:00 PM" at bounding box center [907, 423] width 220 height 27
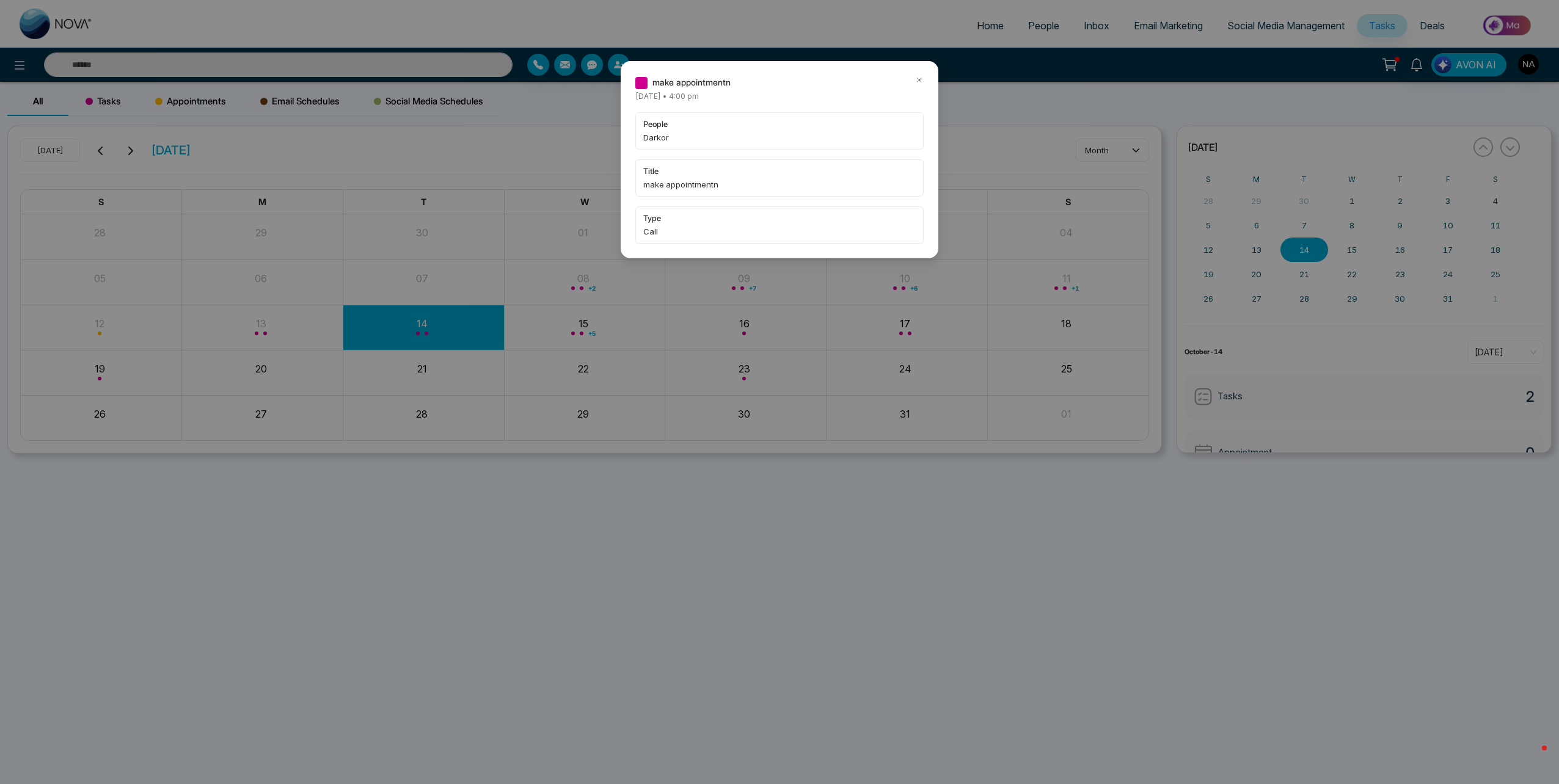
click at [919, 77] on icon at bounding box center [919, 80] width 8 height 8
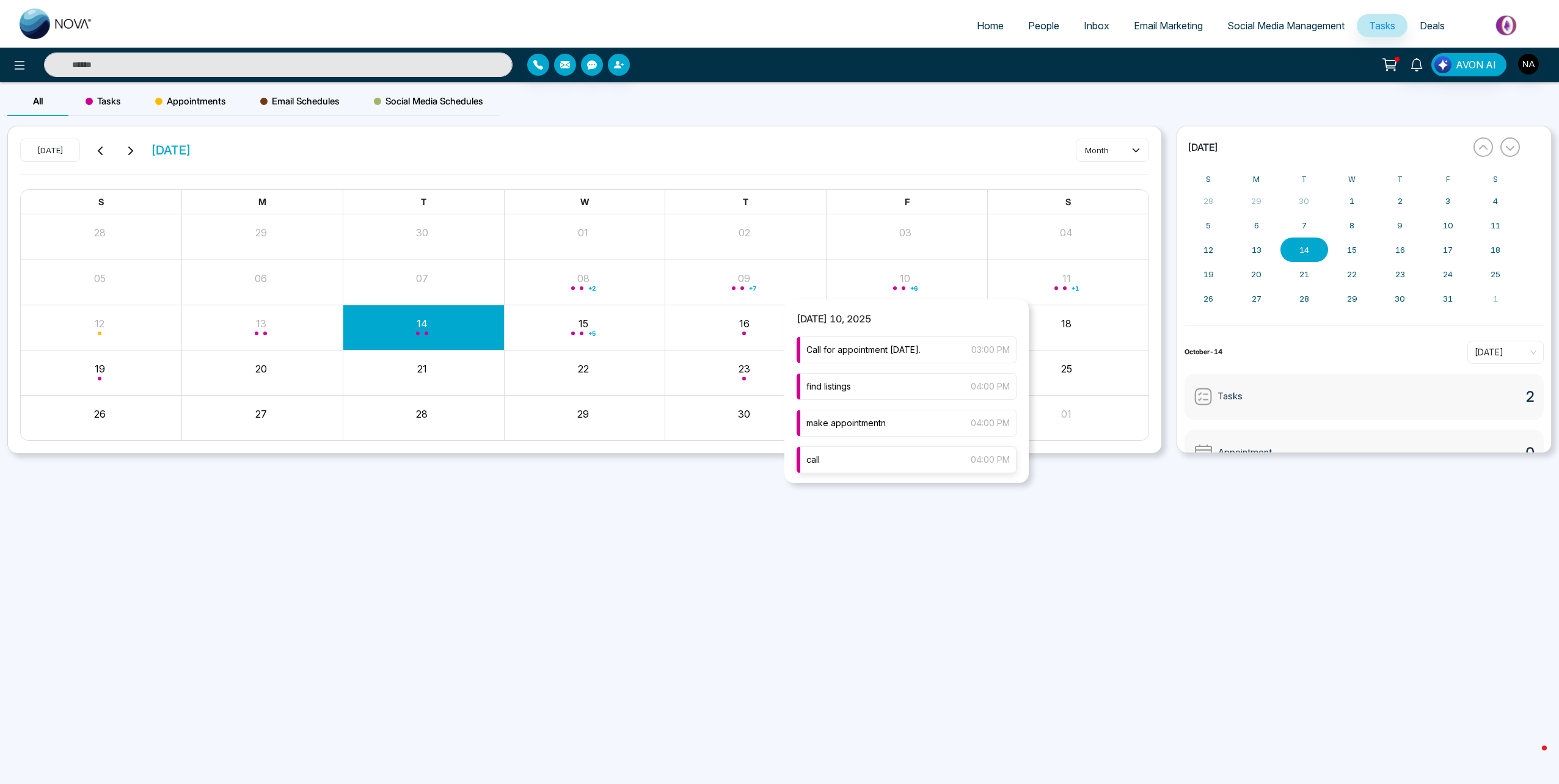
click at [861, 462] on div "call 04:00 PM" at bounding box center [907, 459] width 220 height 27
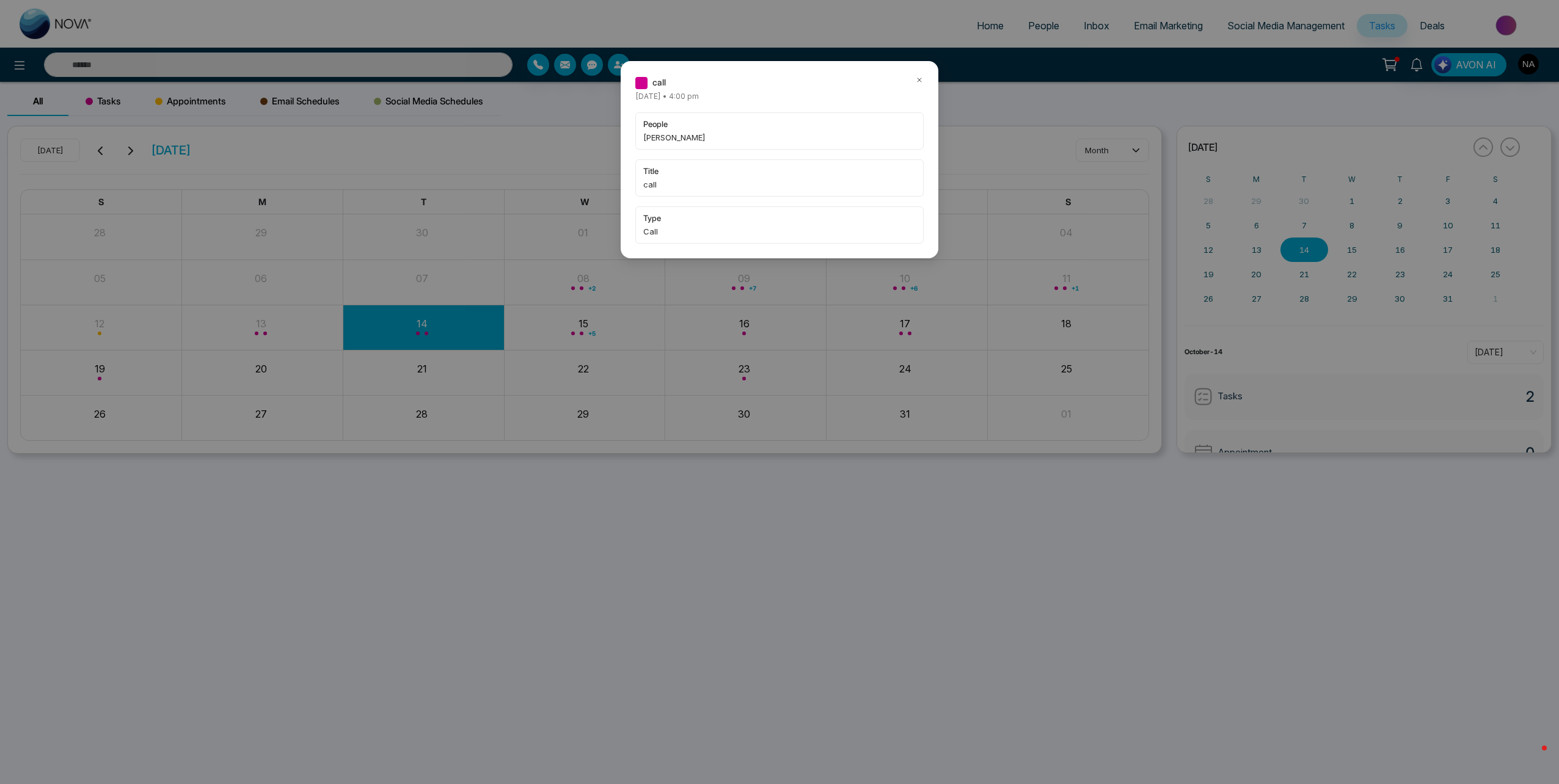
click at [917, 76] on icon at bounding box center [919, 80] width 8 height 8
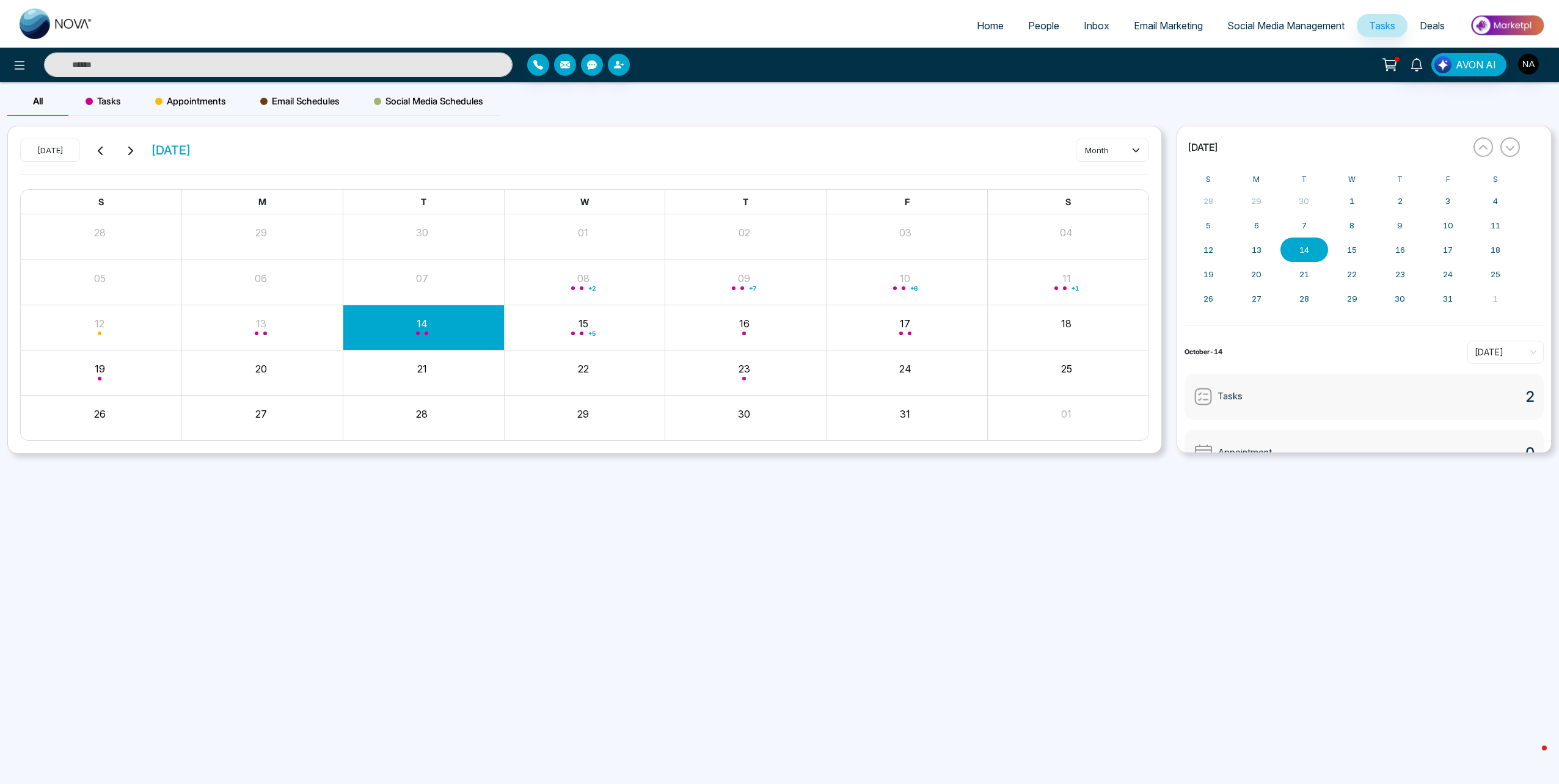
click at [293, 52] on div "AVON AI" at bounding box center [780, 65] width 1559 height 34
click at [231, 63] on input "text" at bounding box center [278, 65] width 469 height 25
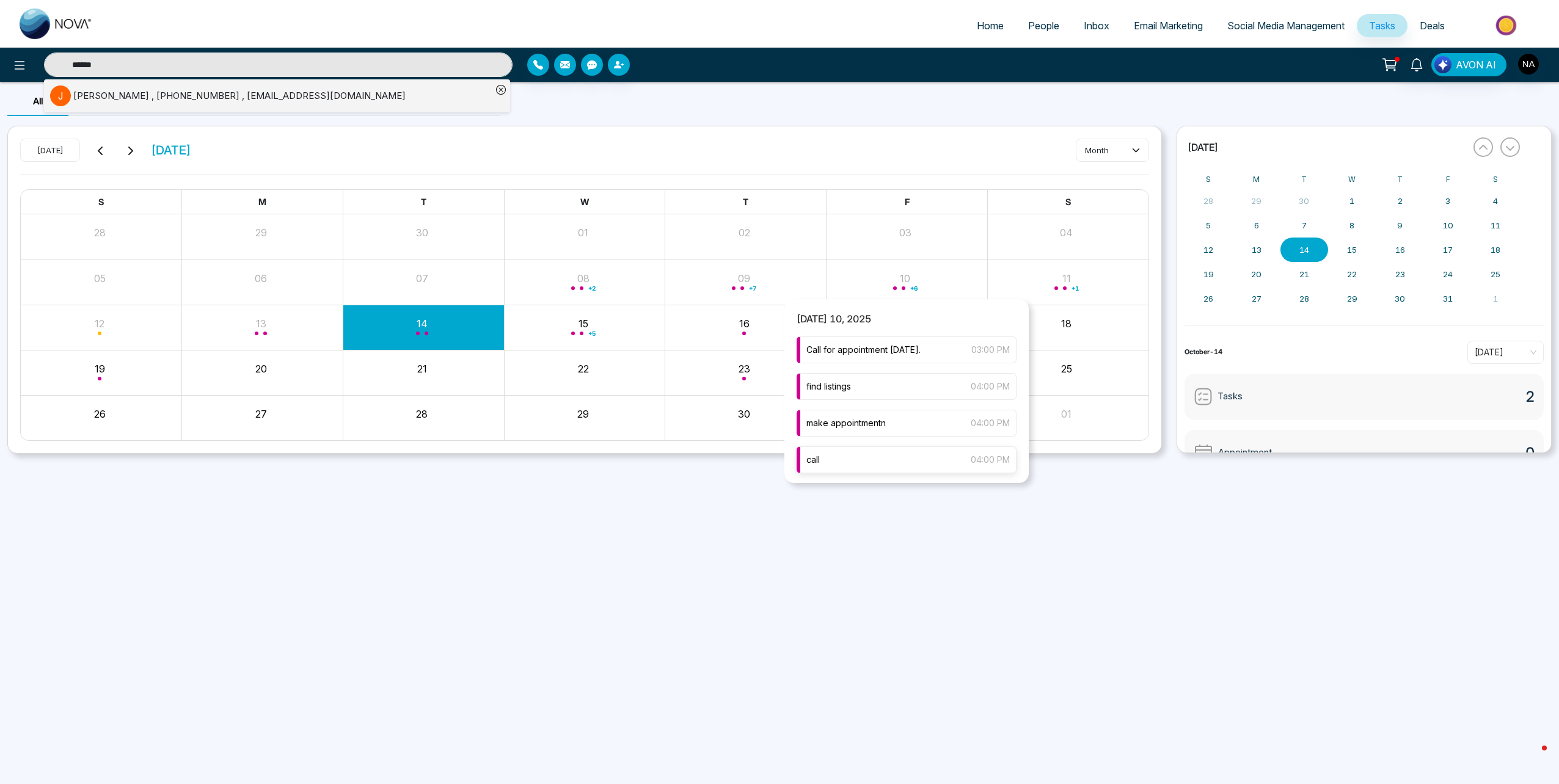
type input "******"
click at [866, 449] on div "call 04:00 PM" at bounding box center [907, 459] width 220 height 27
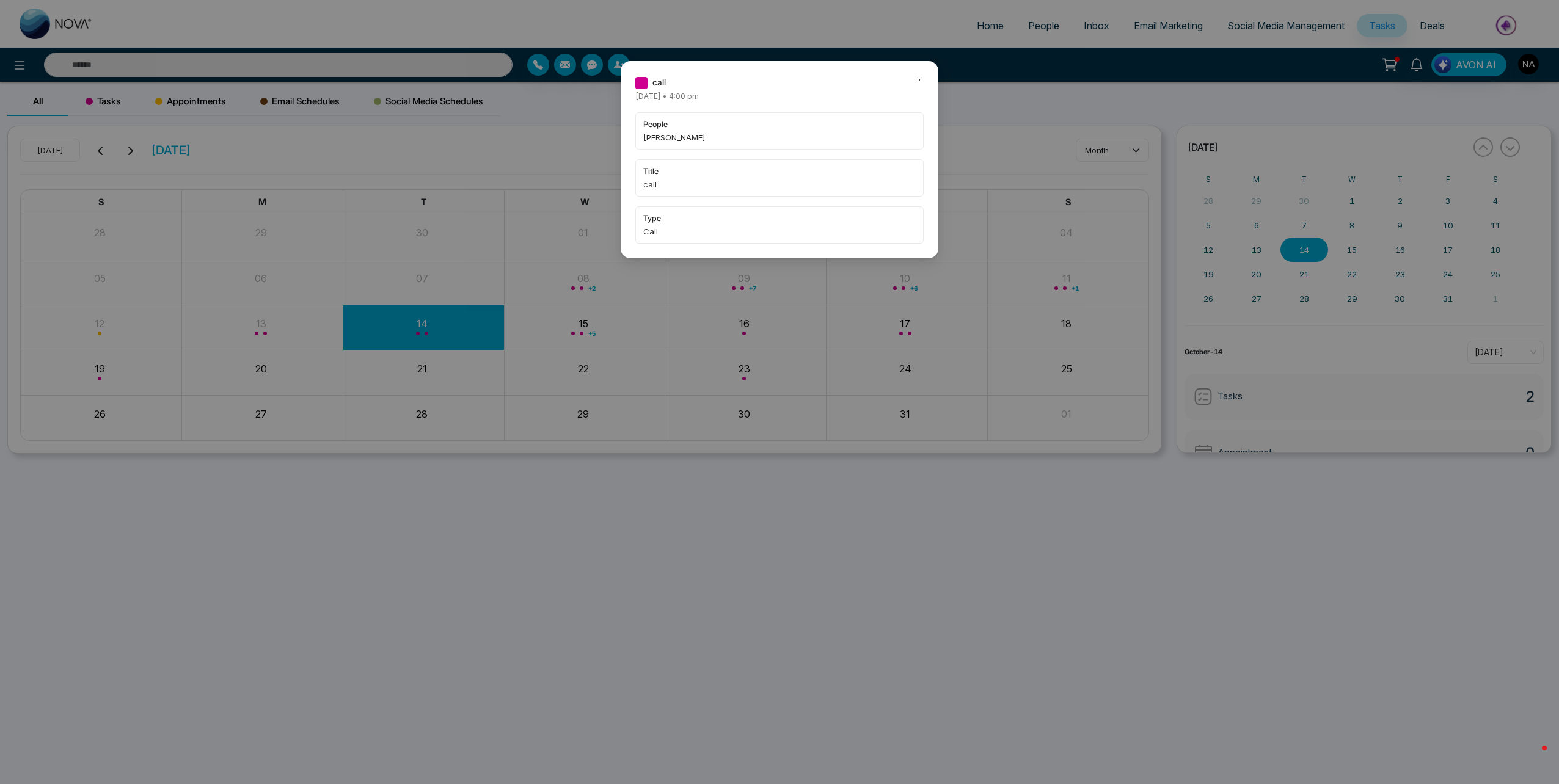
click at [919, 80] on icon at bounding box center [919, 80] width 8 height 8
type input "******"
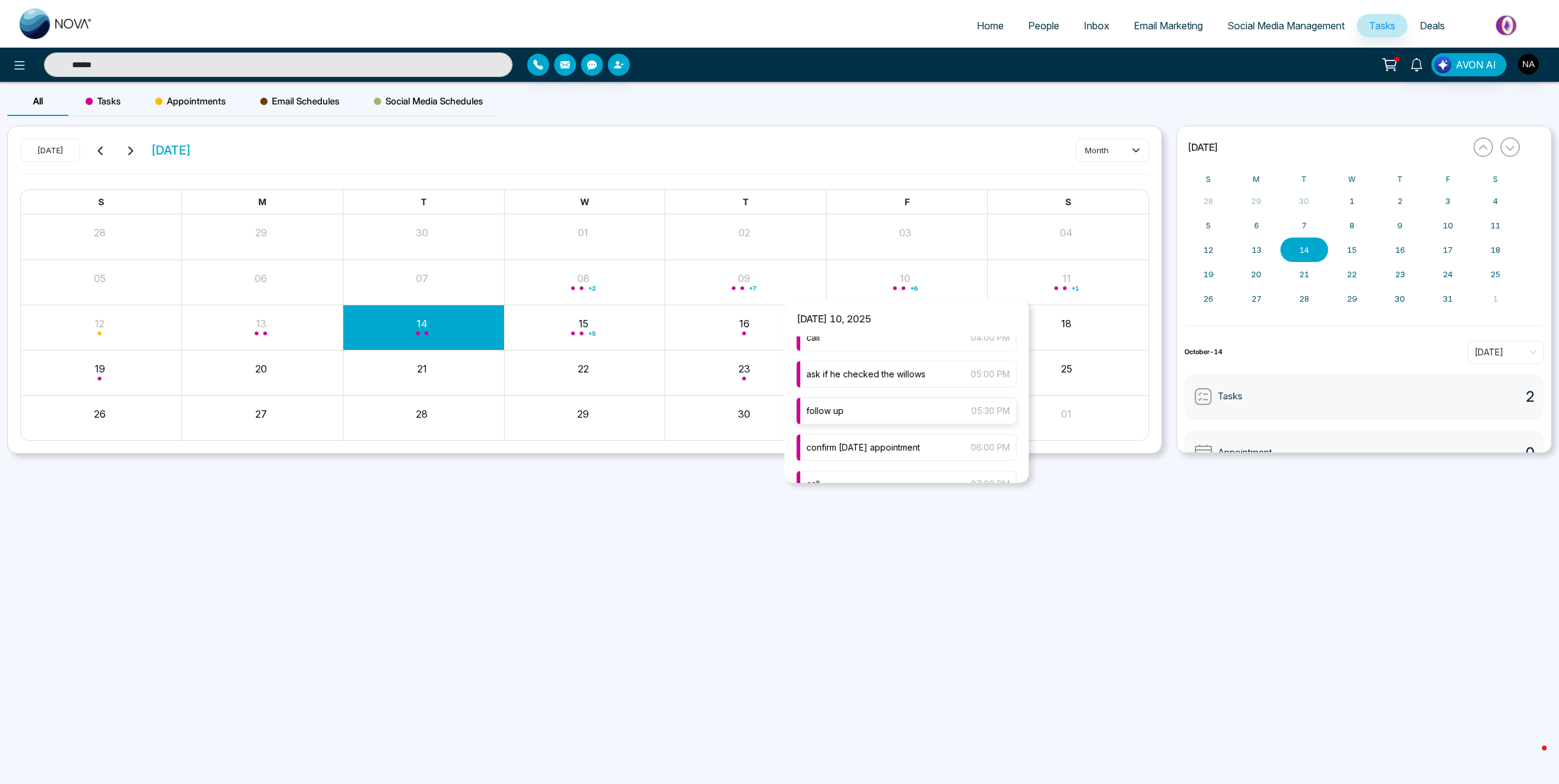
scroll to position [149, 0]
click at [918, 385] on div "follow up 05:30 PM" at bounding box center [907, 384] width 220 height 27
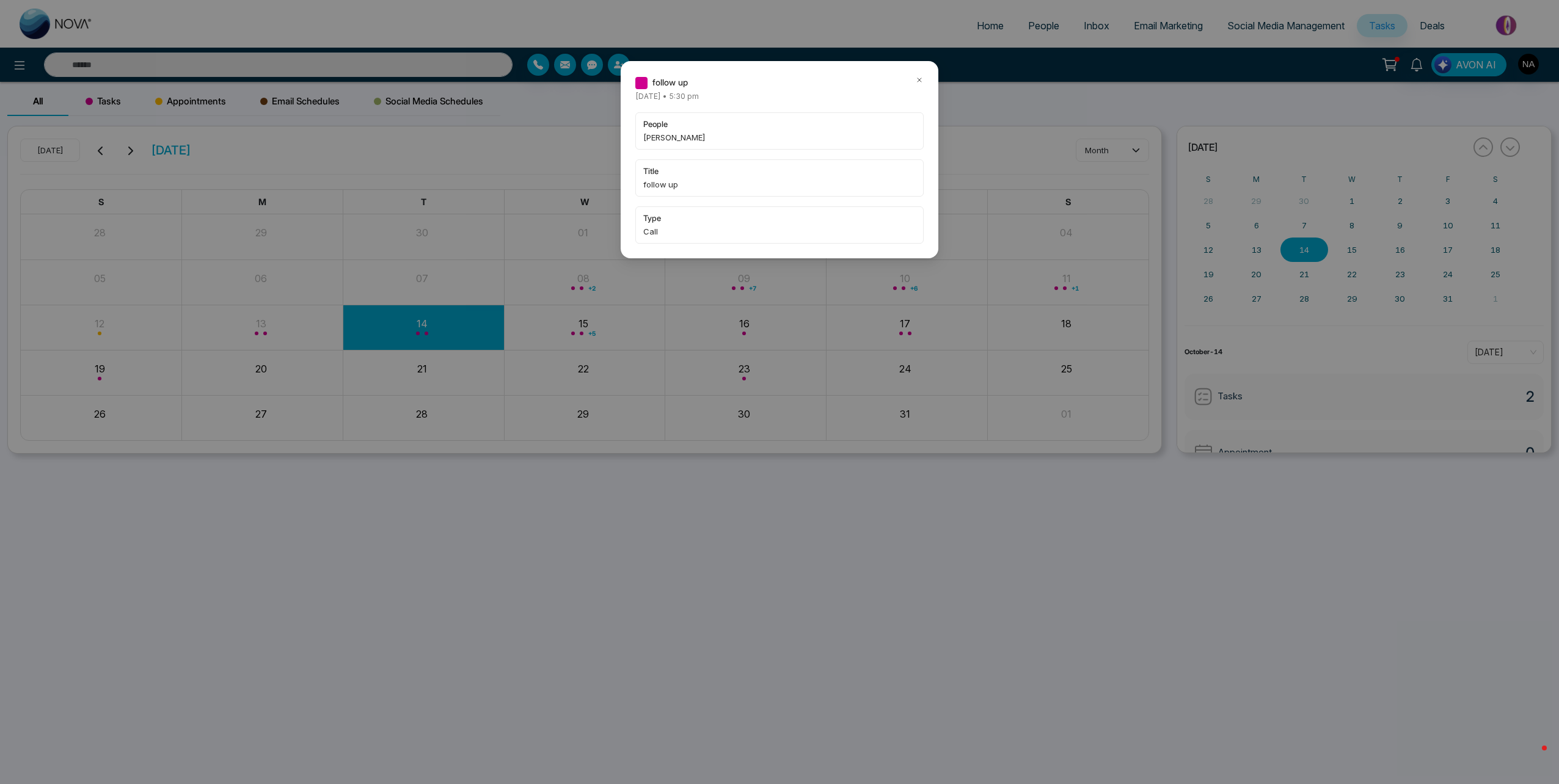
click at [912, 80] on div "follow up" at bounding box center [779, 82] width 288 height 13
click at [917, 80] on icon at bounding box center [919, 80] width 8 height 8
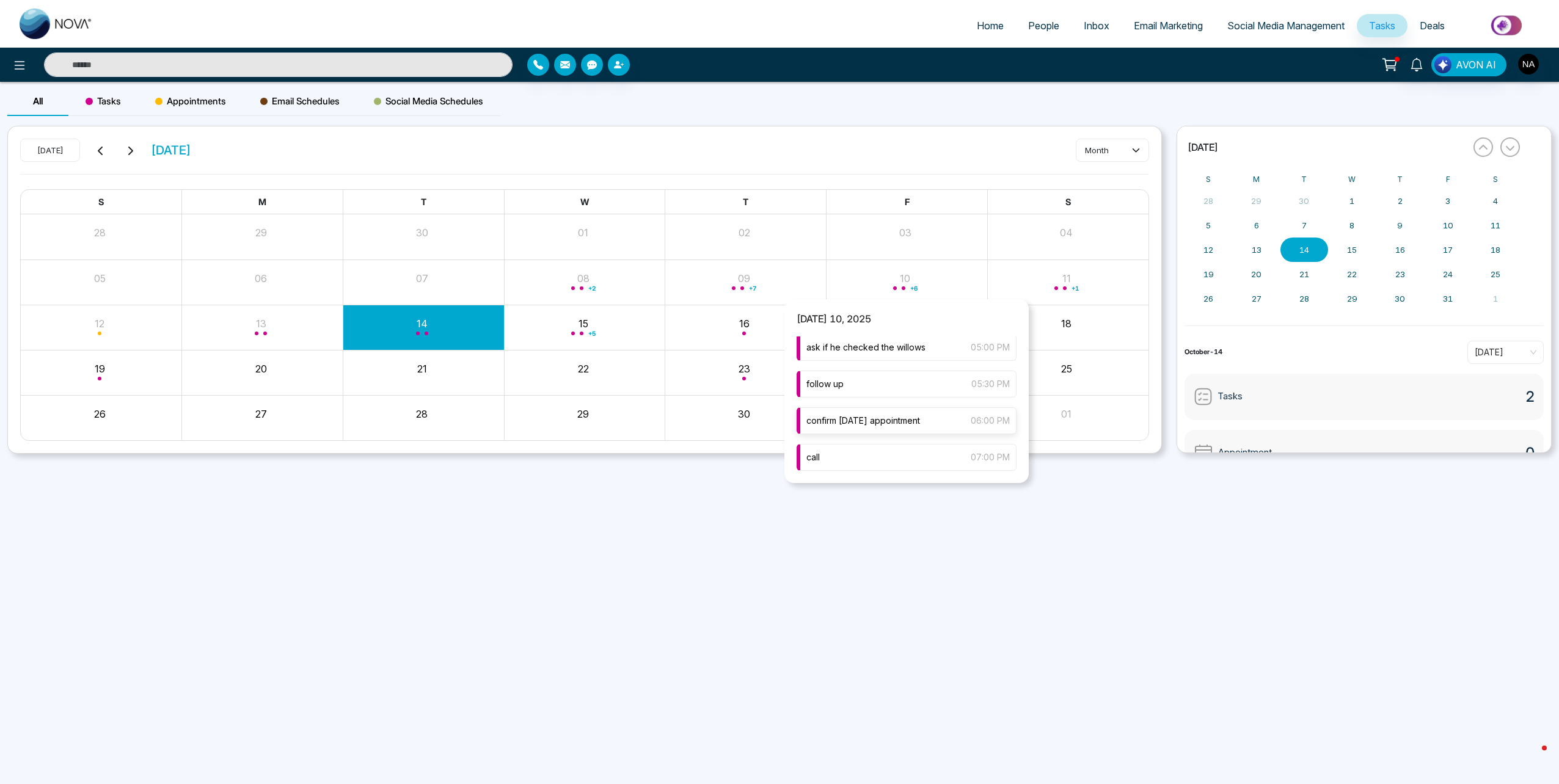
click at [880, 420] on span "confirm [DATE] appointment" at bounding box center [863, 421] width 113 height 13
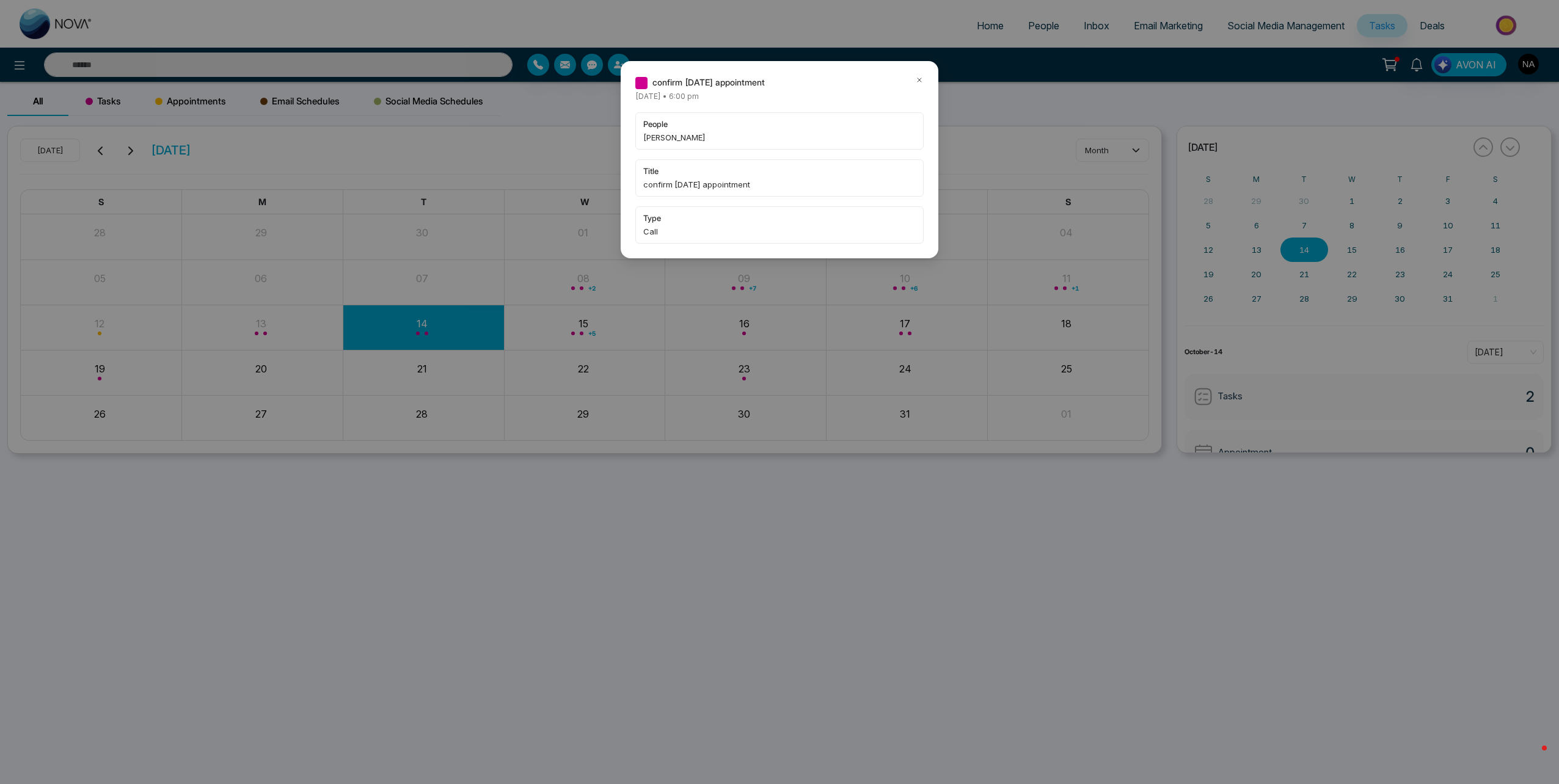
type input "******"
click at [917, 81] on icon at bounding box center [919, 80] width 8 height 8
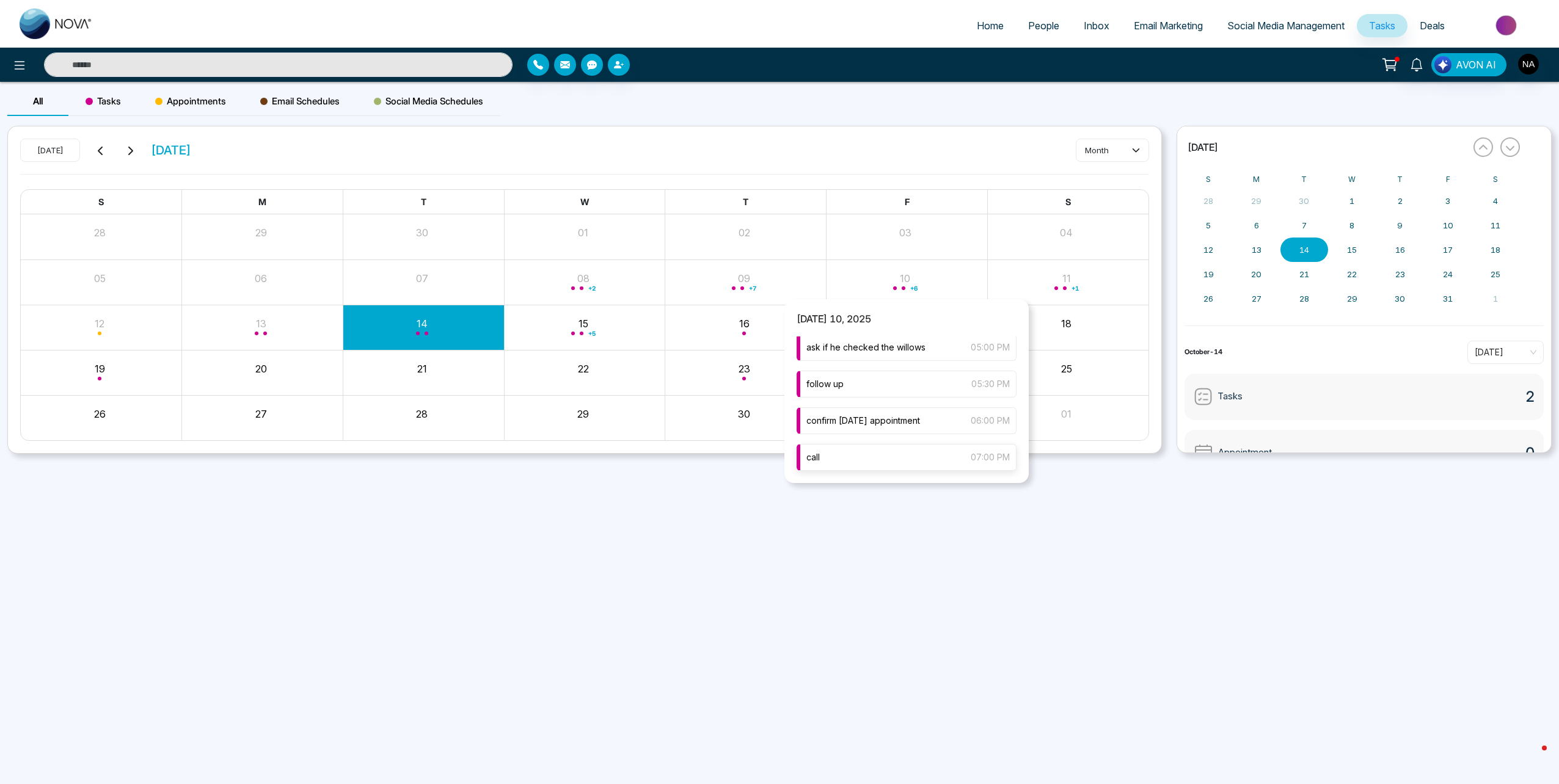
click at [874, 462] on div "call 07:00 PM" at bounding box center [907, 457] width 220 height 27
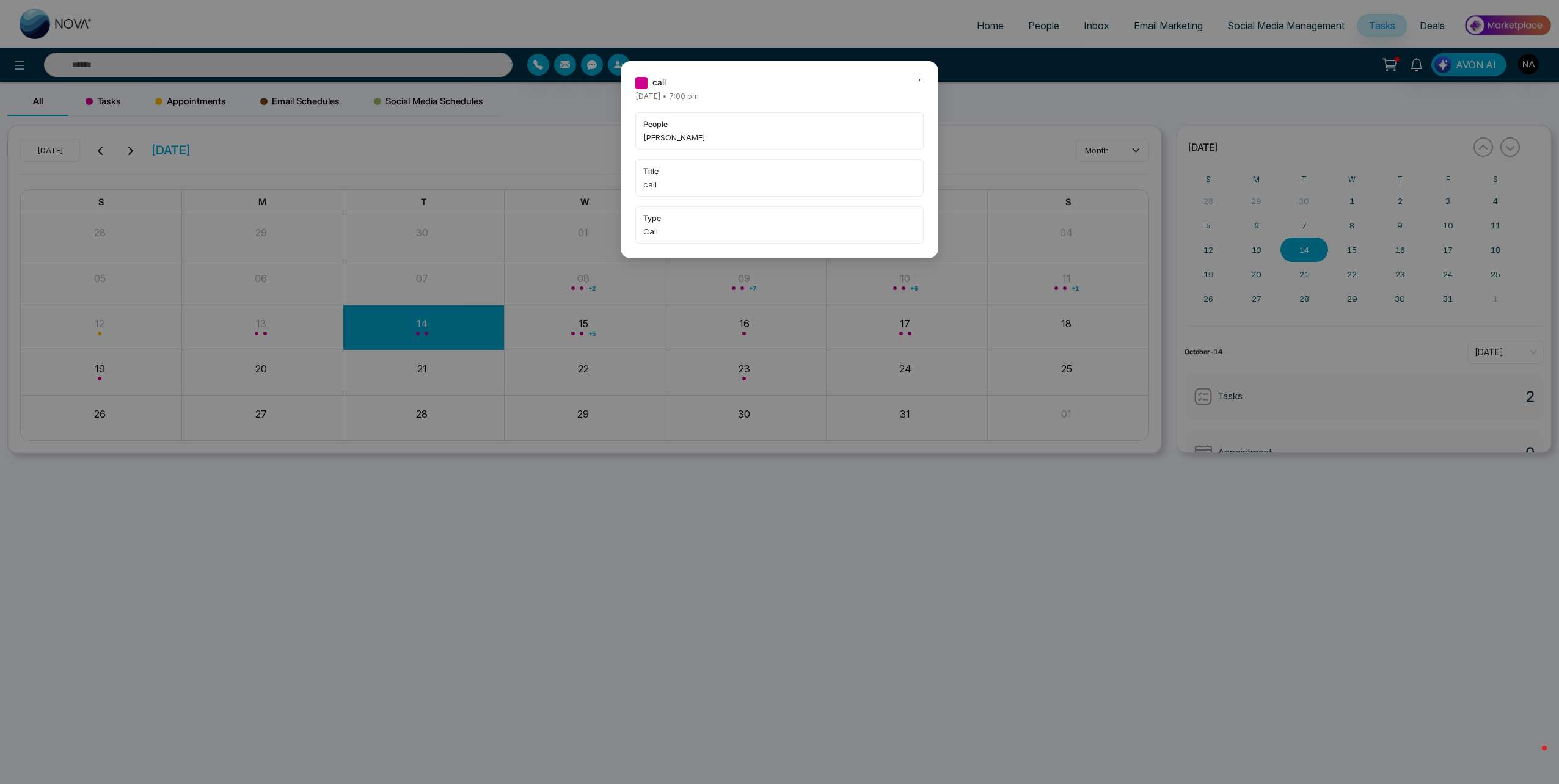
click at [917, 79] on icon at bounding box center [919, 80] width 8 height 8
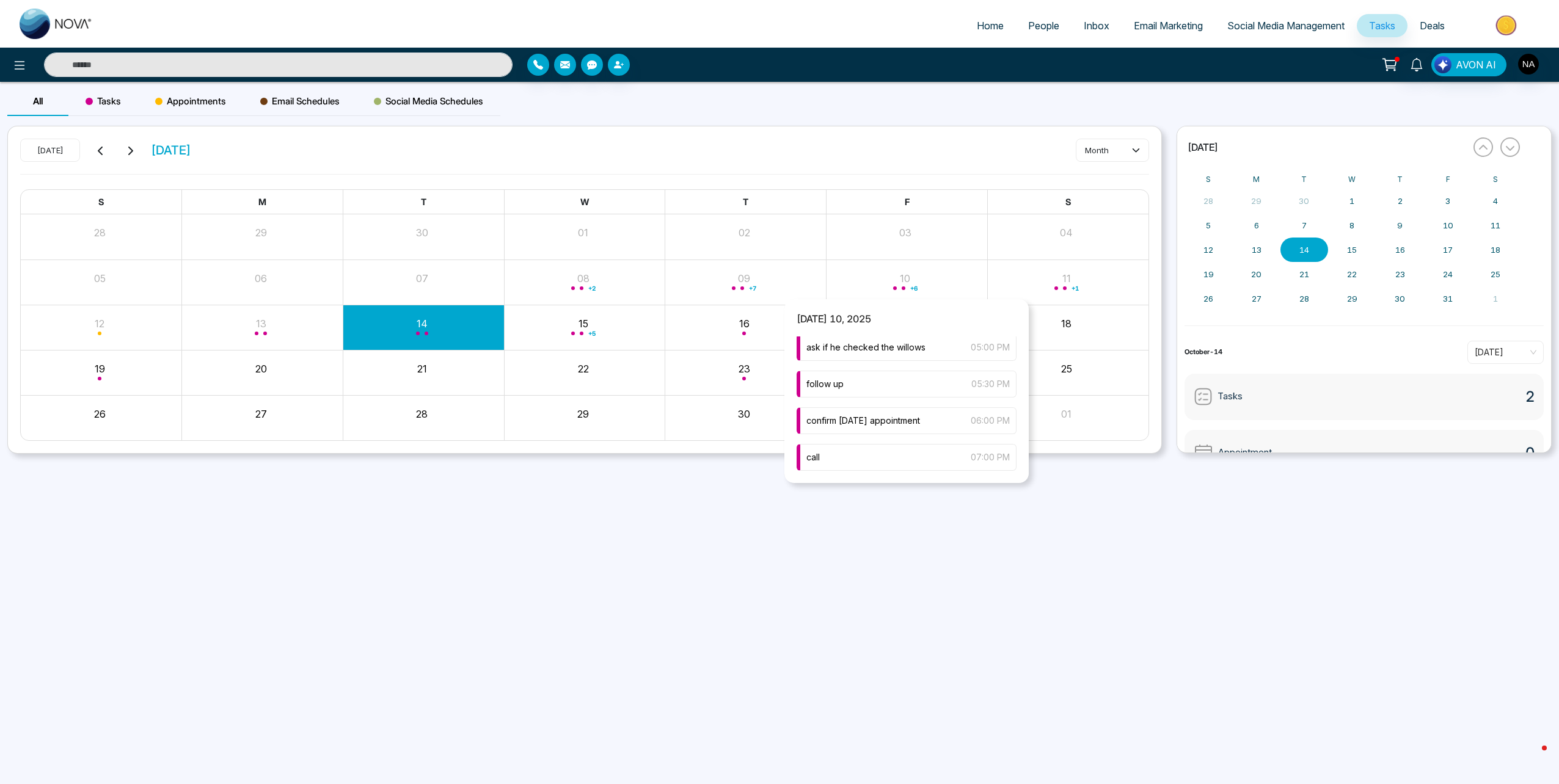
type input "******"
click at [883, 378] on div "follow up 05:30 PM" at bounding box center [907, 384] width 220 height 27
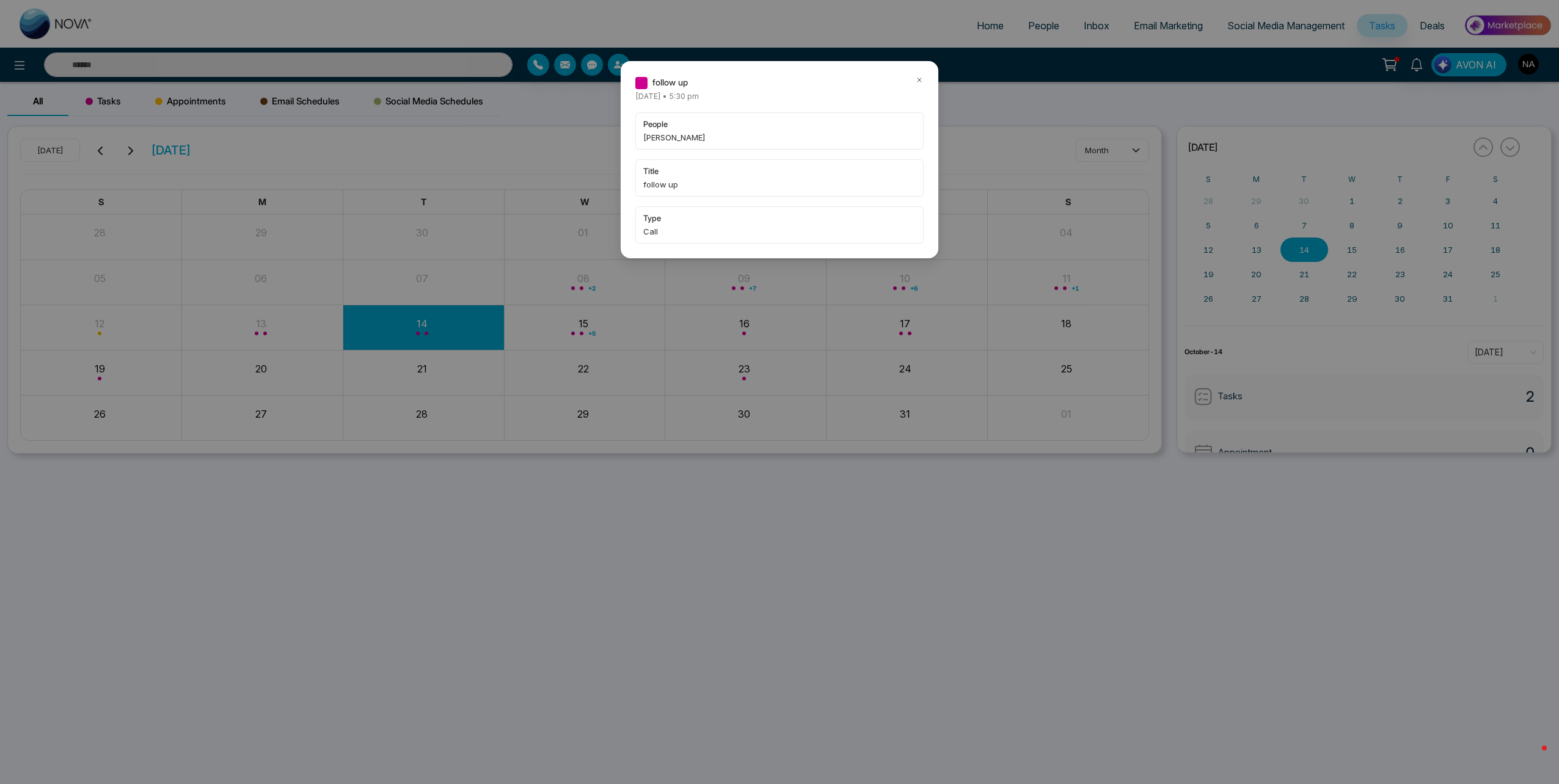
click at [920, 79] on icon at bounding box center [919, 80] width 8 height 8
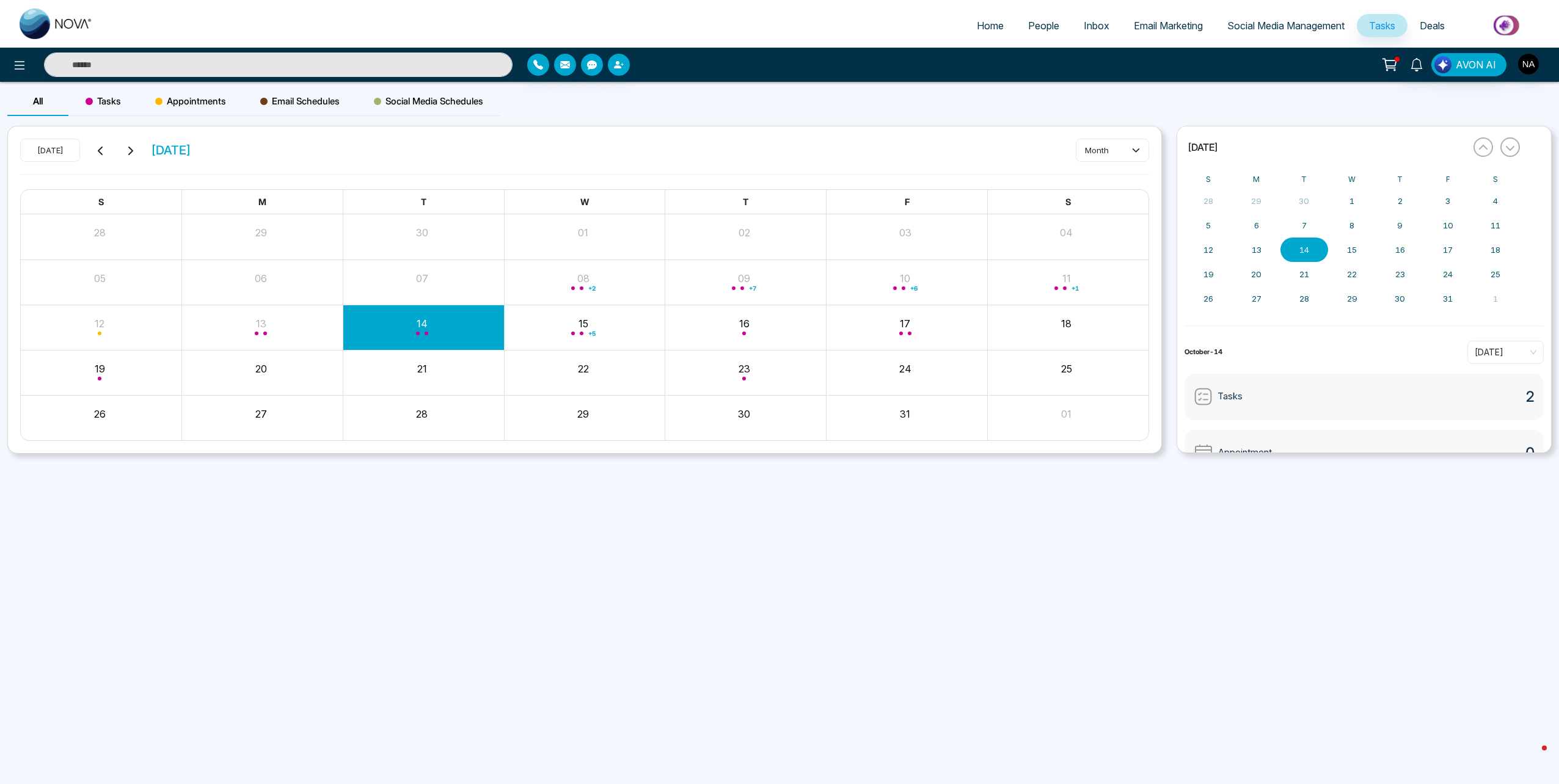
click at [885, 294] on div "+ 6" at bounding box center [907, 282] width 162 height 30
type input "******"
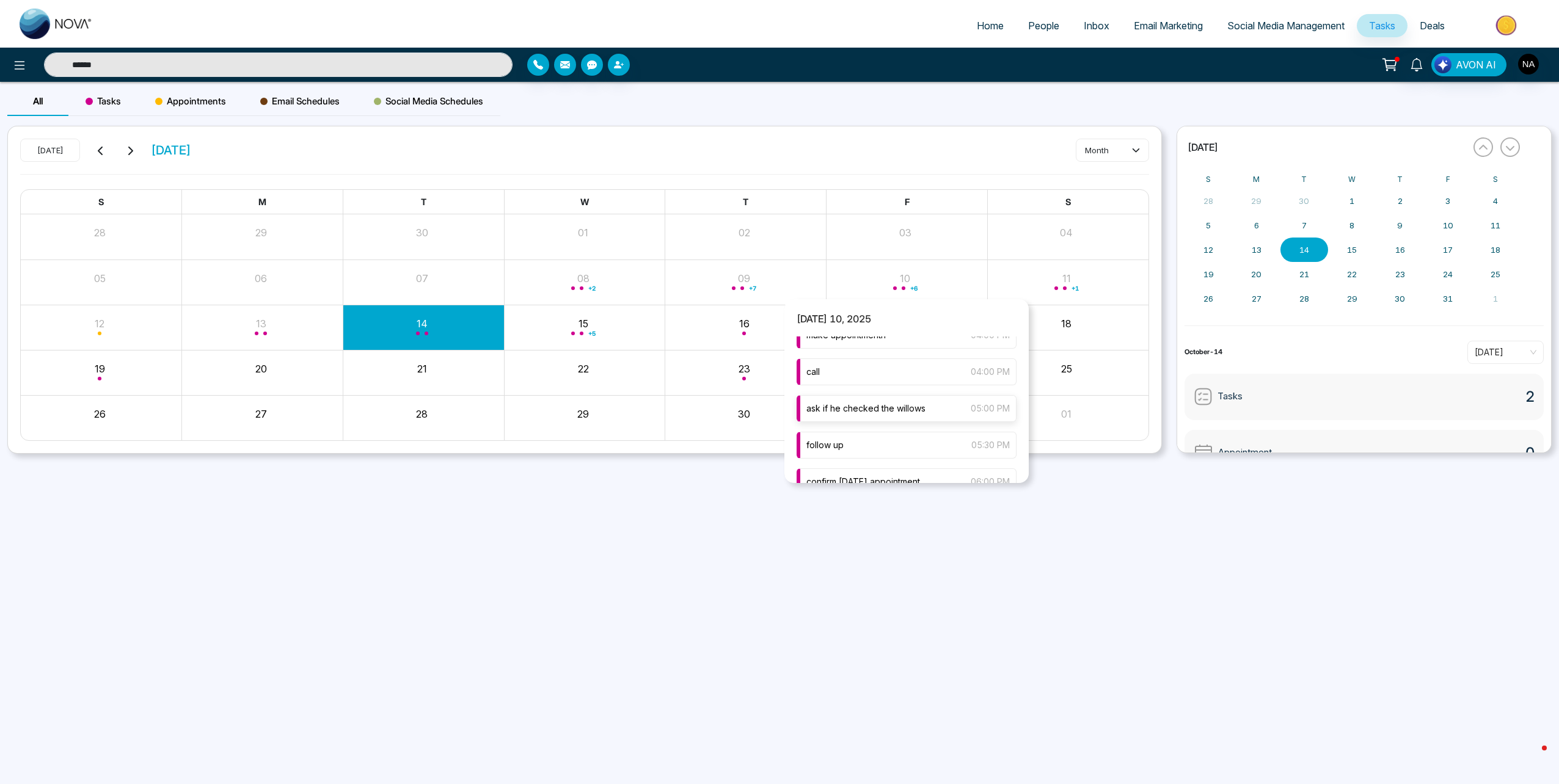
click at [858, 410] on span "ask if he checked the willows" at bounding box center [866, 408] width 119 height 13
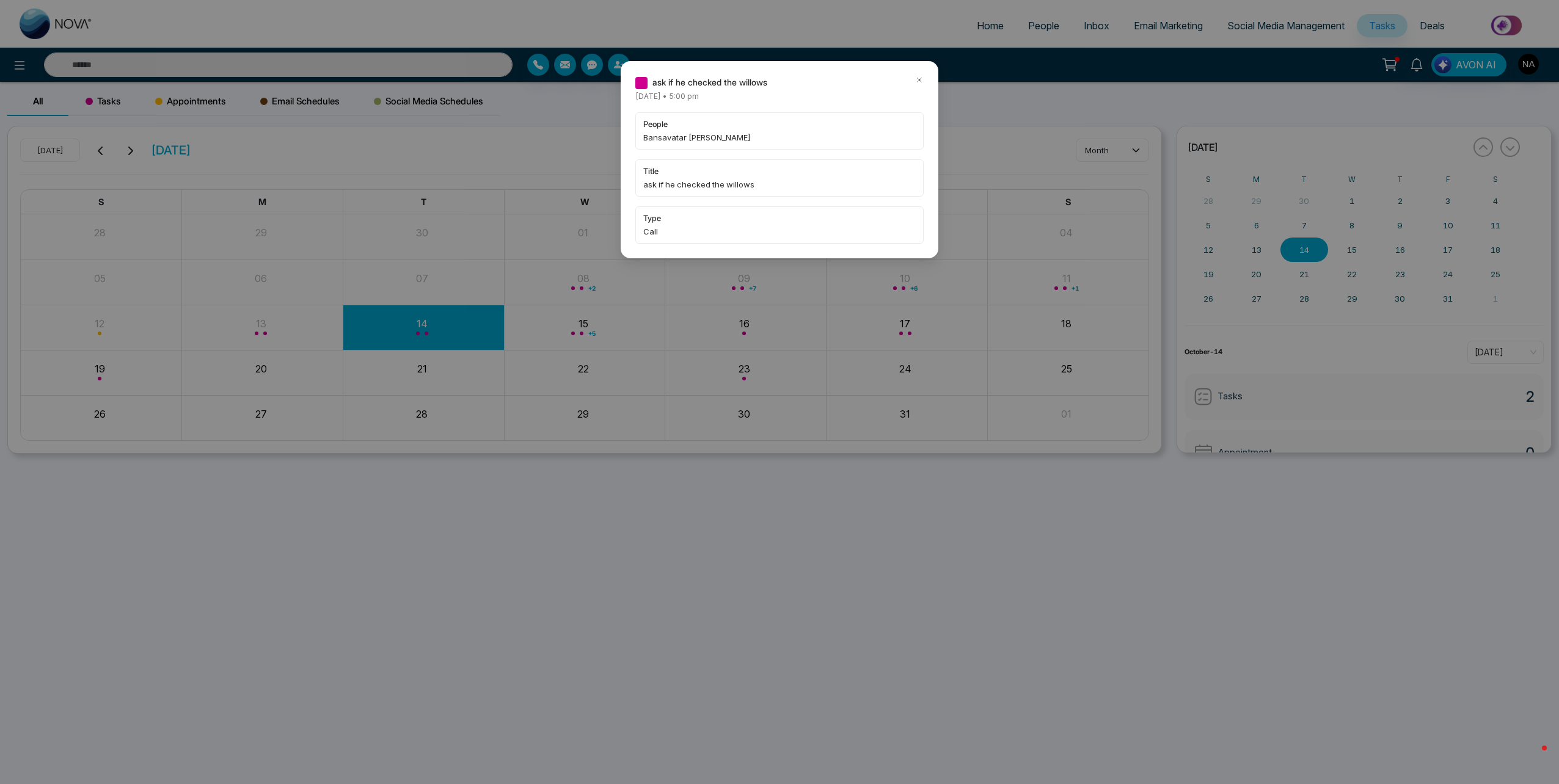
click at [483, 130] on div "ask if he checked the willows [DATE] • 5:00 pm people Bansavatar [PERSON_NAME] …" at bounding box center [780, 392] width 1559 height 784
click at [917, 81] on icon at bounding box center [919, 80] width 8 height 8
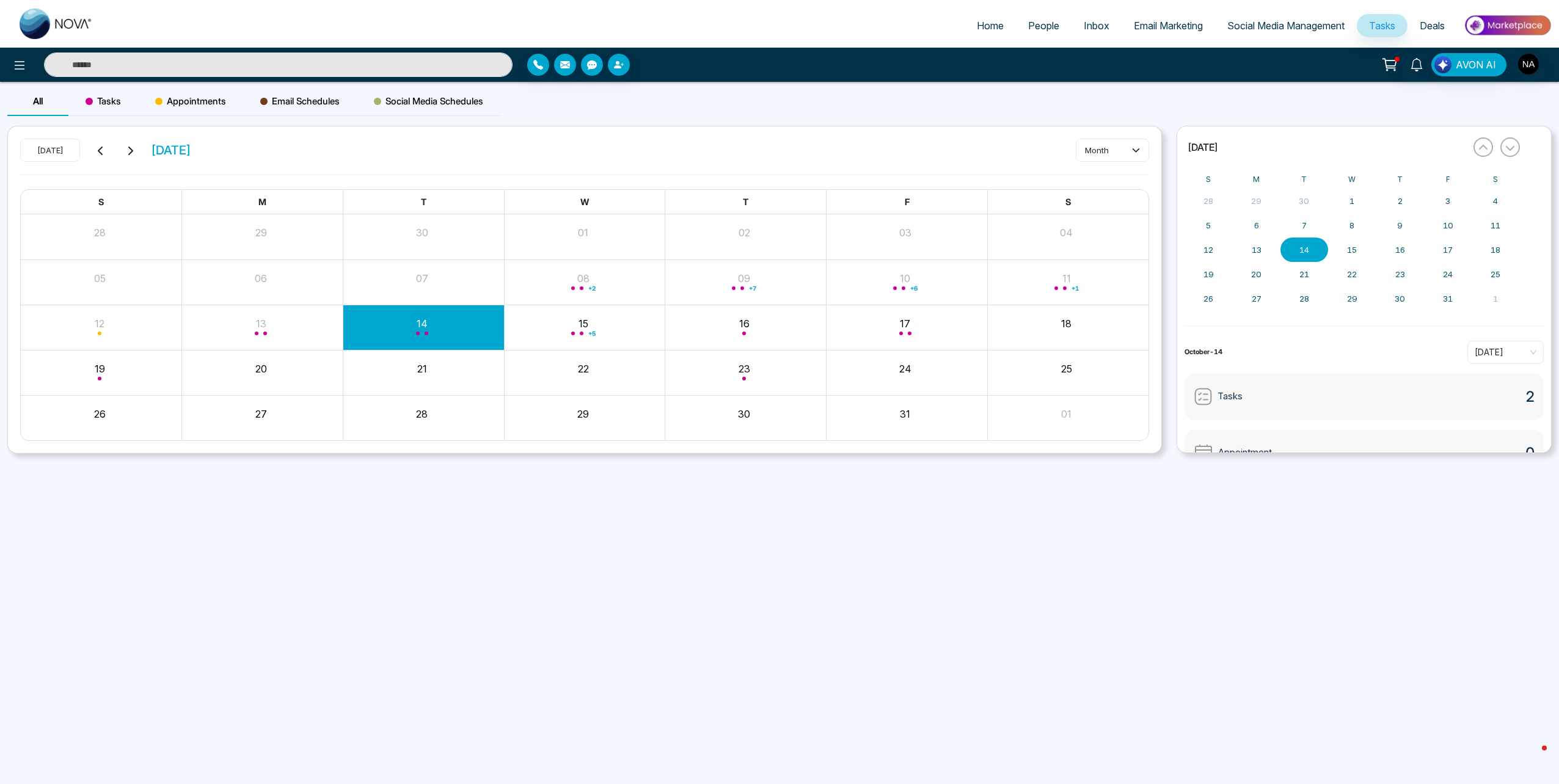
click at [146, 57] on input "text" at bounding box center [278, 65] width 469 height 25
type input "*"
type input "*****"
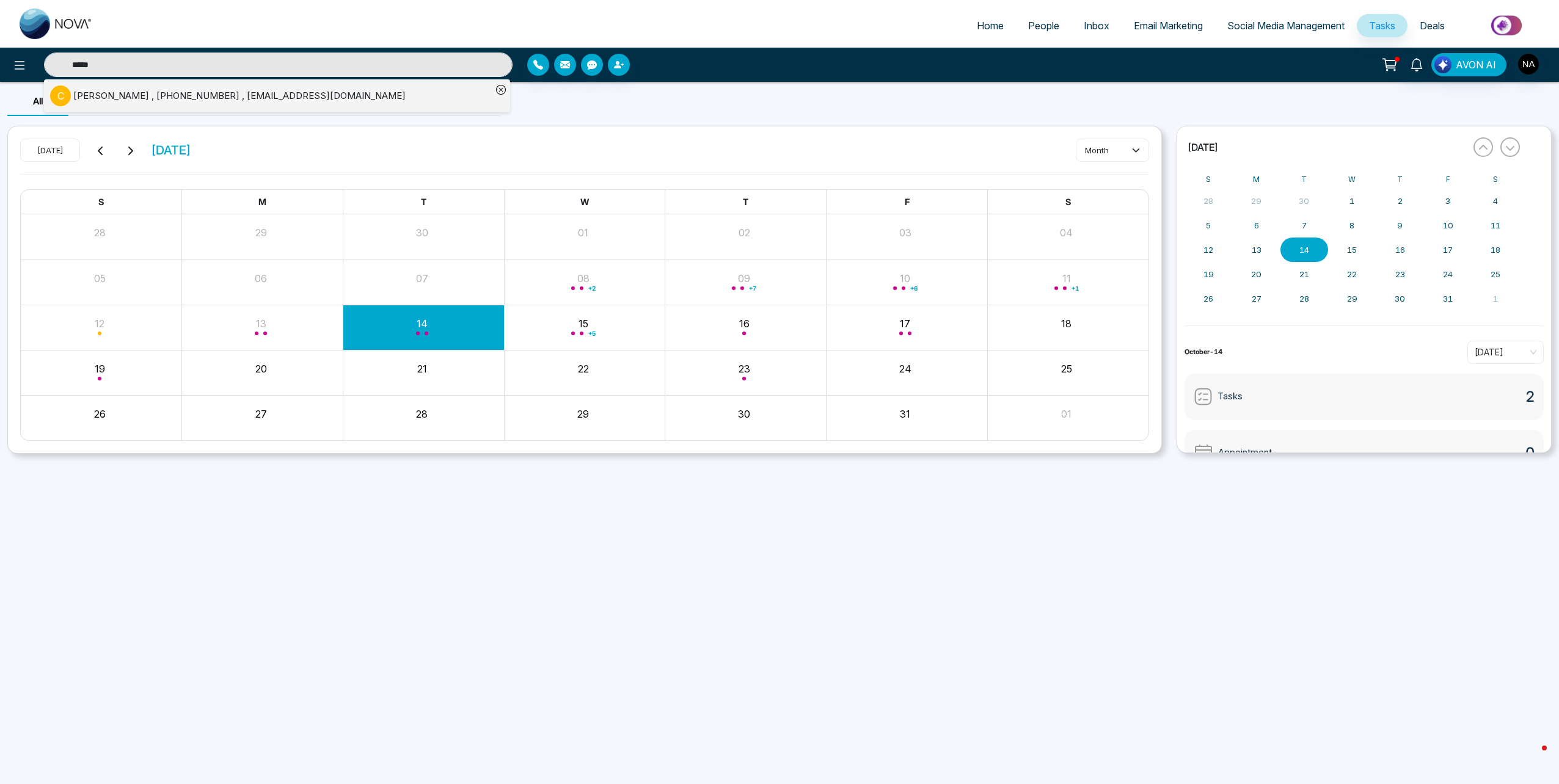
click at [148, 59] on input "*****" at bounding box center [278, 65] width 469 height 25
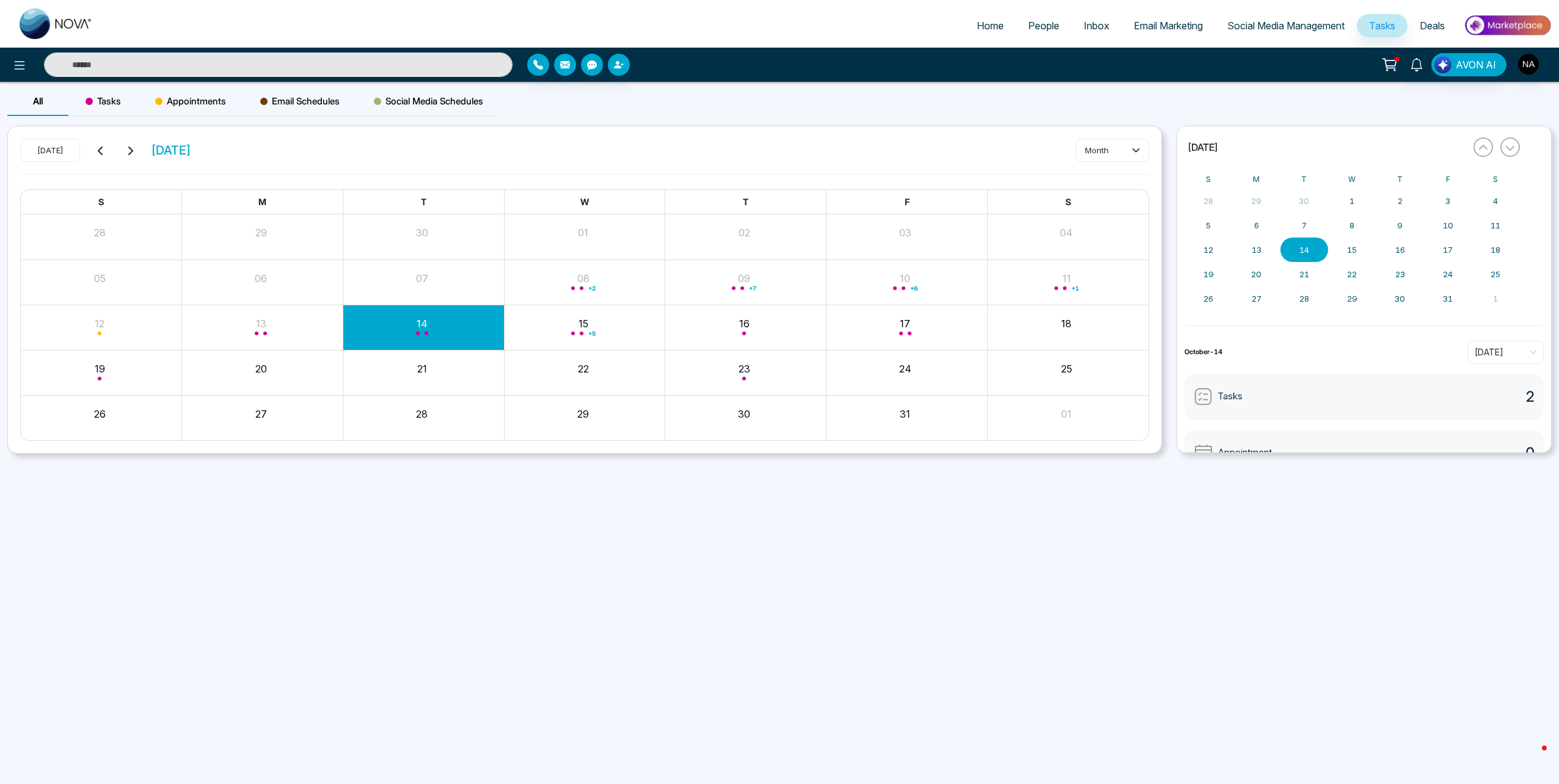
click at [148, 59] on input "text" at bounding box center [278, 65] width 469 height 25
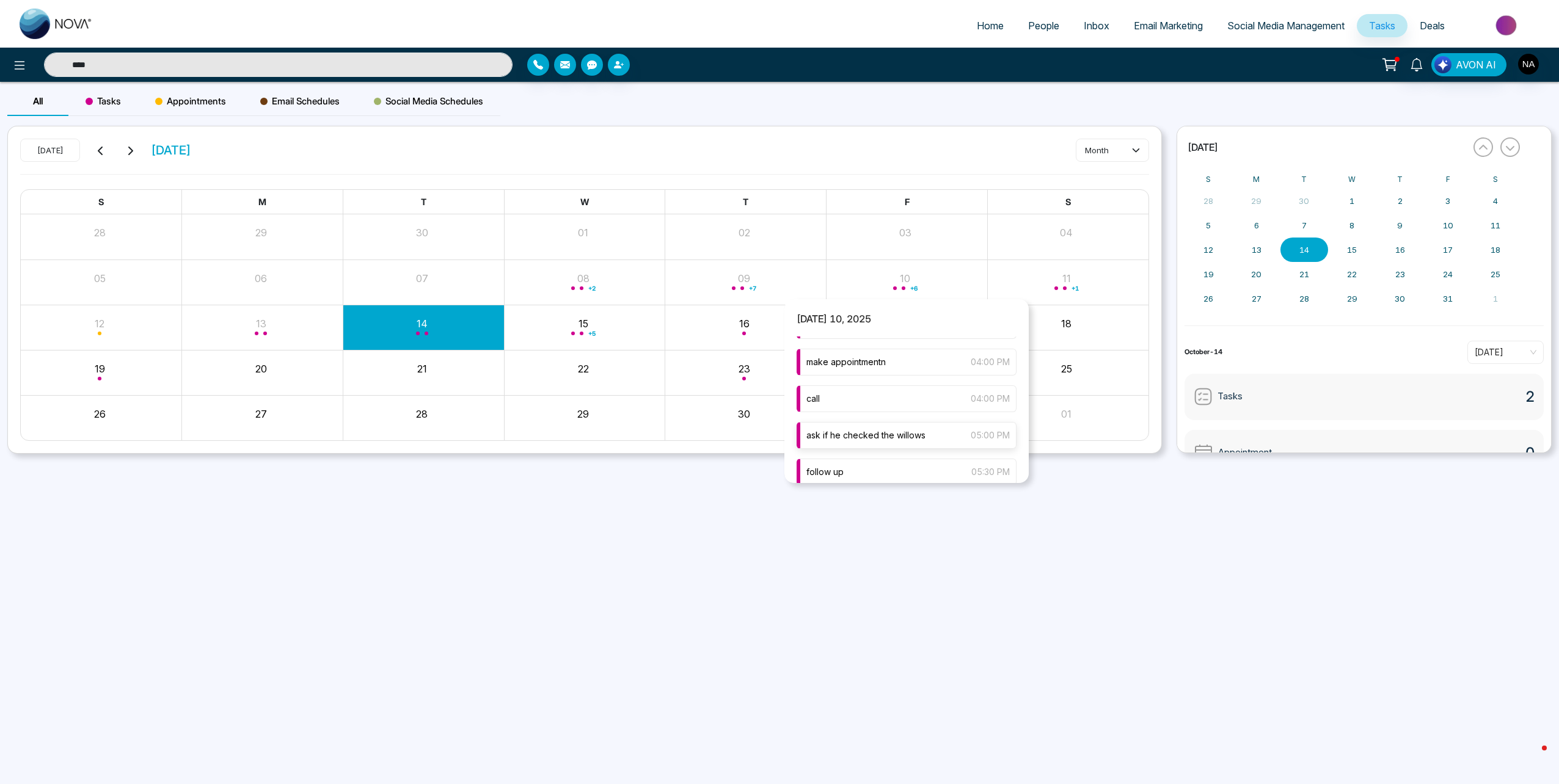
type input "****"
click at [864, 422] on div "ask if he checked the willows 05:00 PM" at bounding box center [907, 435] width 220 height 27
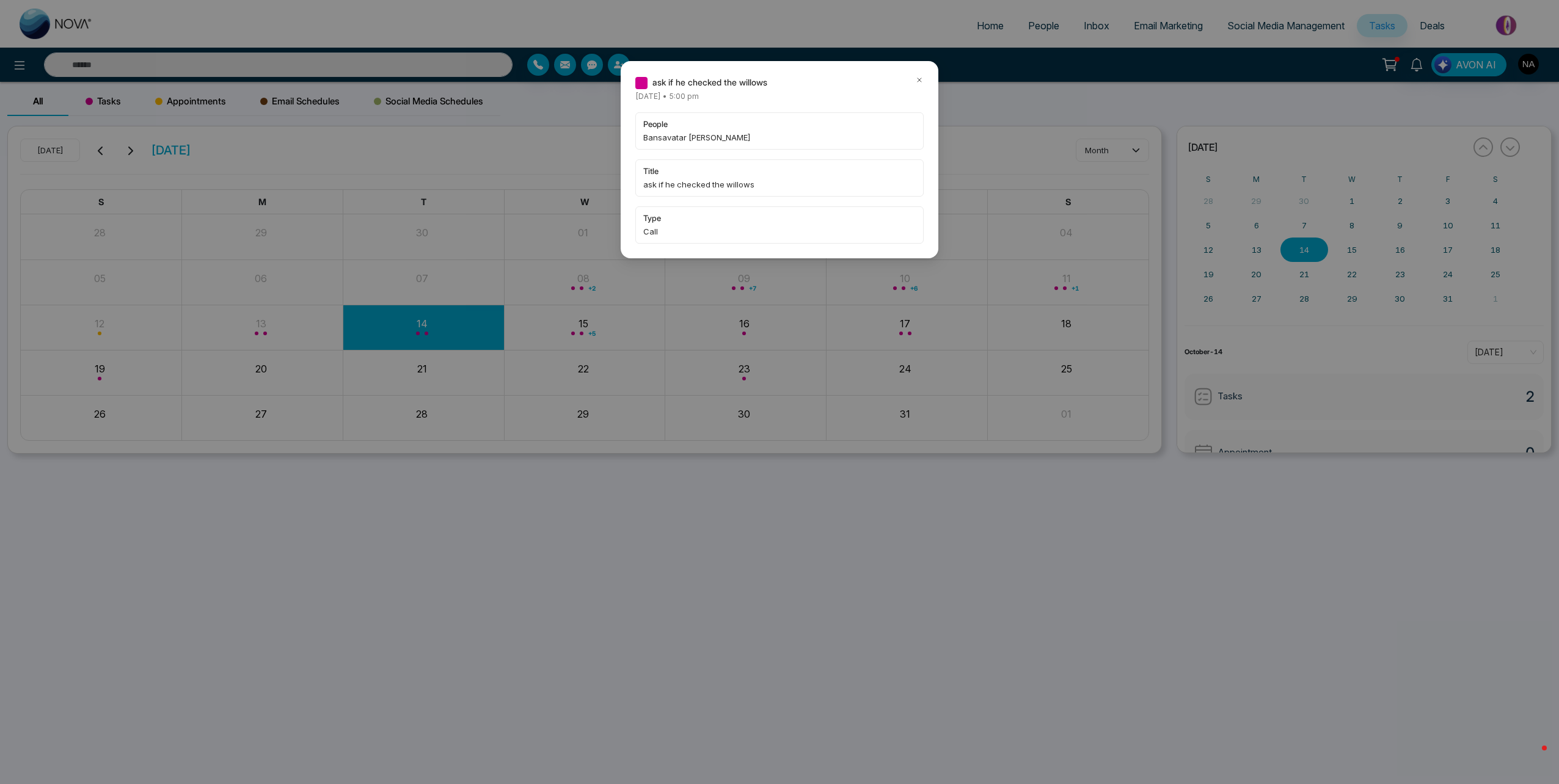
type input "****"
click at [72, 68] on div "ask if he checked the willows [DATE] • 5:00 pm people Bansavatar [PERSON_NAME] …" at bounding box center [780, 392] width 1559 height 784
drag, startPoint x: 72, startPoint y: 68, endPoint x: 85, endPoint y: 67, distance: 13.0
click at [73, 68] on div "ask if he checked the willows [DATE] • 5:00 pm people Bansavatar [PERSON_NAME] …" at bounding box center [780, 392] width 1559 height 784
click at [89, 66] on div "ask if he checked the willows [DATE] • 5:00 pm people Bansavatar [PERSON_NAME] …" at bounding box center [780, 392] width 1559 height 784
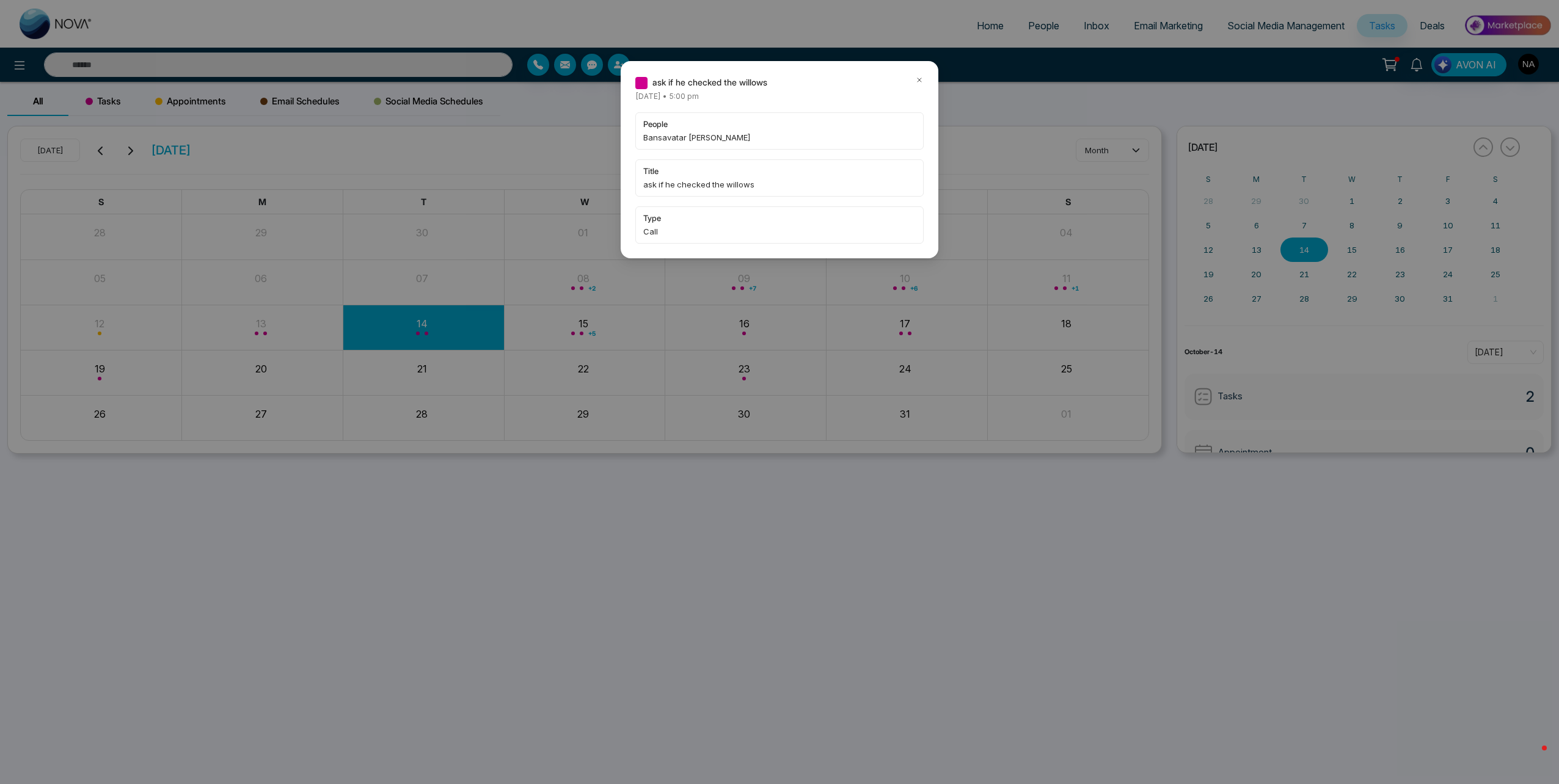
click at [89, 66] on div "ask if he checked the willows [DATE] • 5:00 pm people Bansavatar [PERSON_NAME] …" at bounding box center [780, 392] width 1559 height 784
click at [403, 113] on div "ask if he checked the willows [DATE] • 5:00 pm people Bansavatar [PERSON_NAME] …" at bounding box center [780, 392] width 1559 height 784
click at [916, 79] on icon at bounding box center [919, 80] width 8 height 8
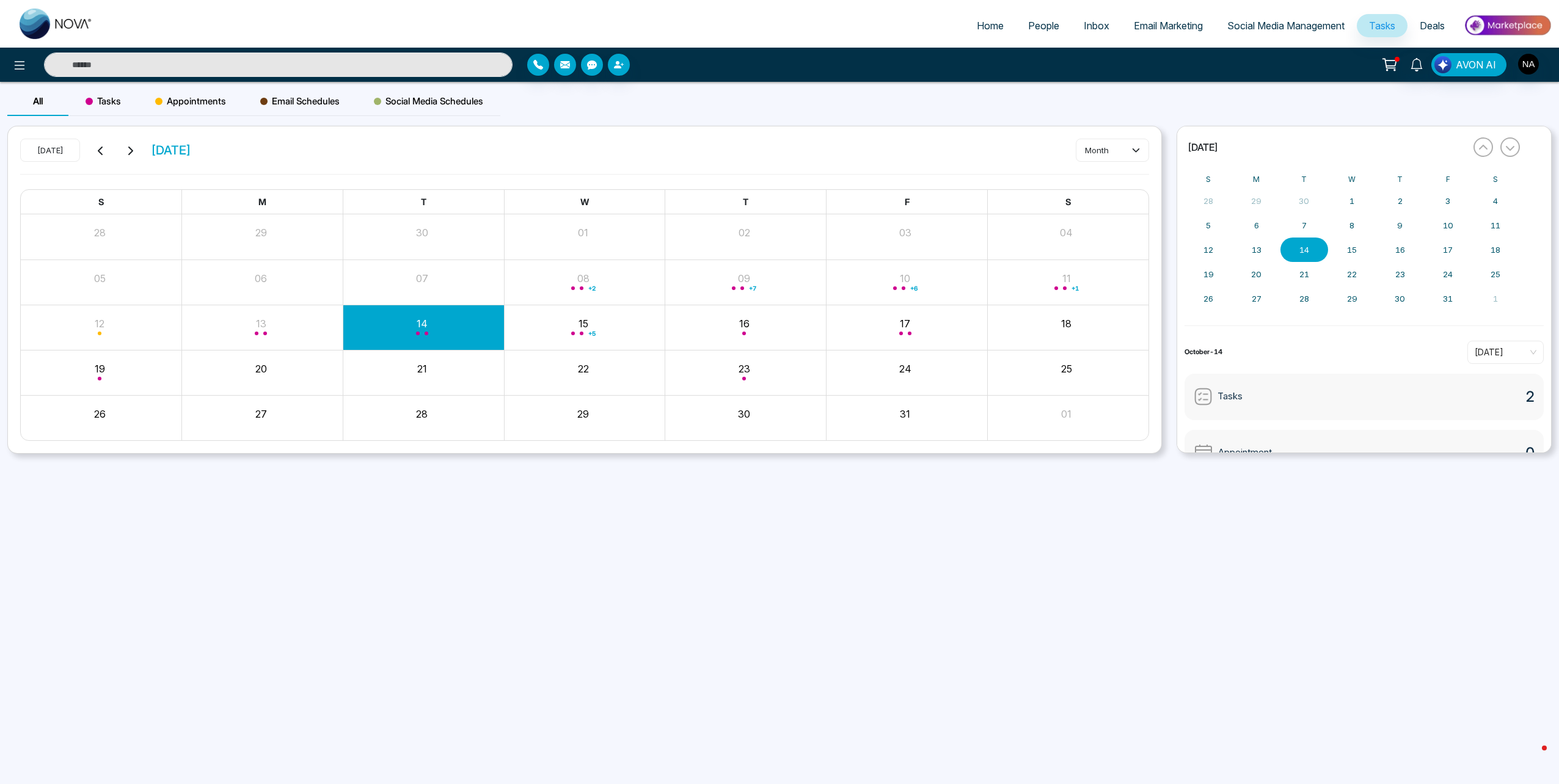
click at [200, 71] on input "text" at bounding box center [278, 65] width 469 height 25
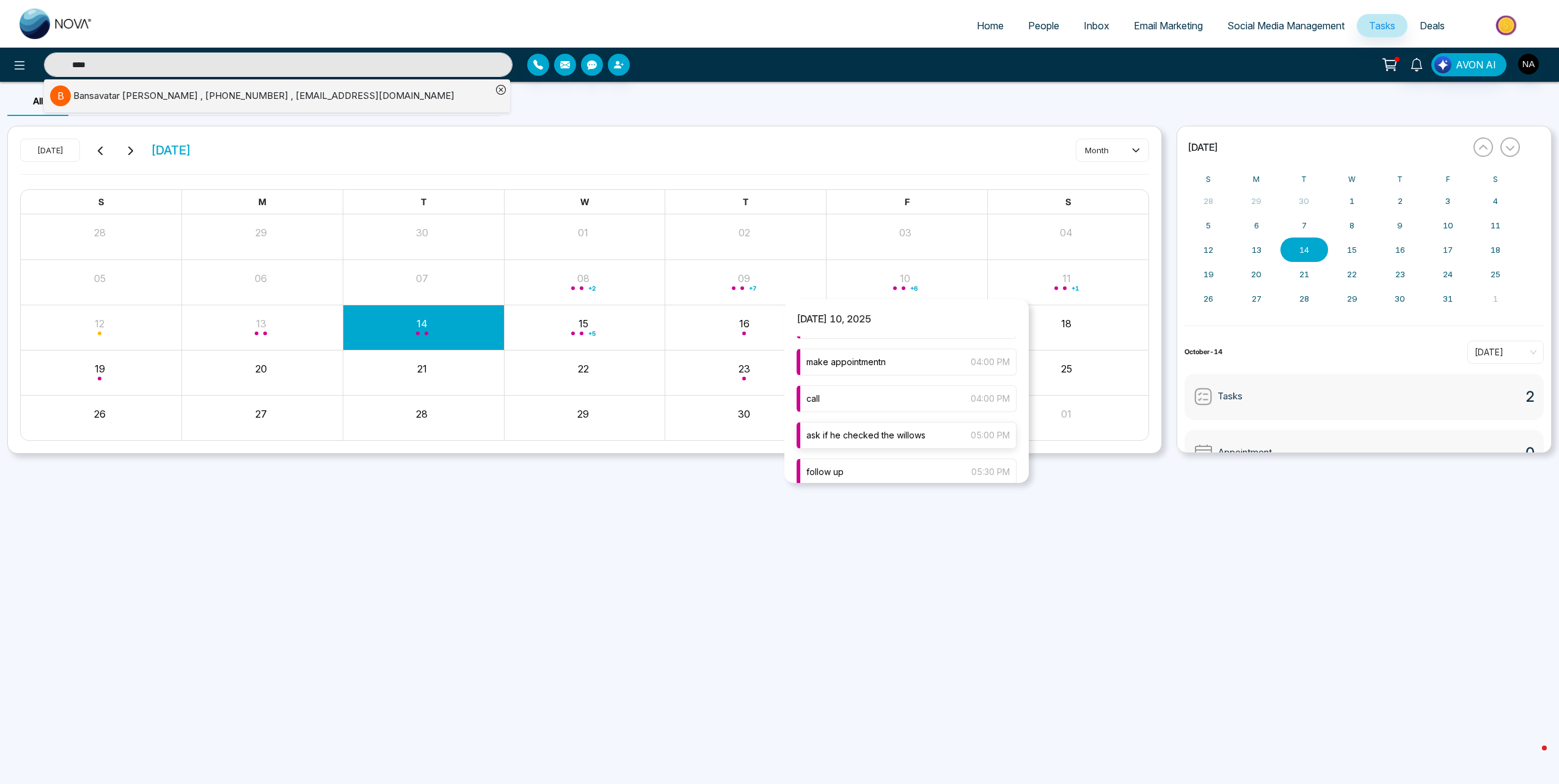
scroll to position [122, 0]
type input "****"
click at [898, 422] on div "follow up 05:30 PM" at bounding box center [907, 411] width 220 height 27
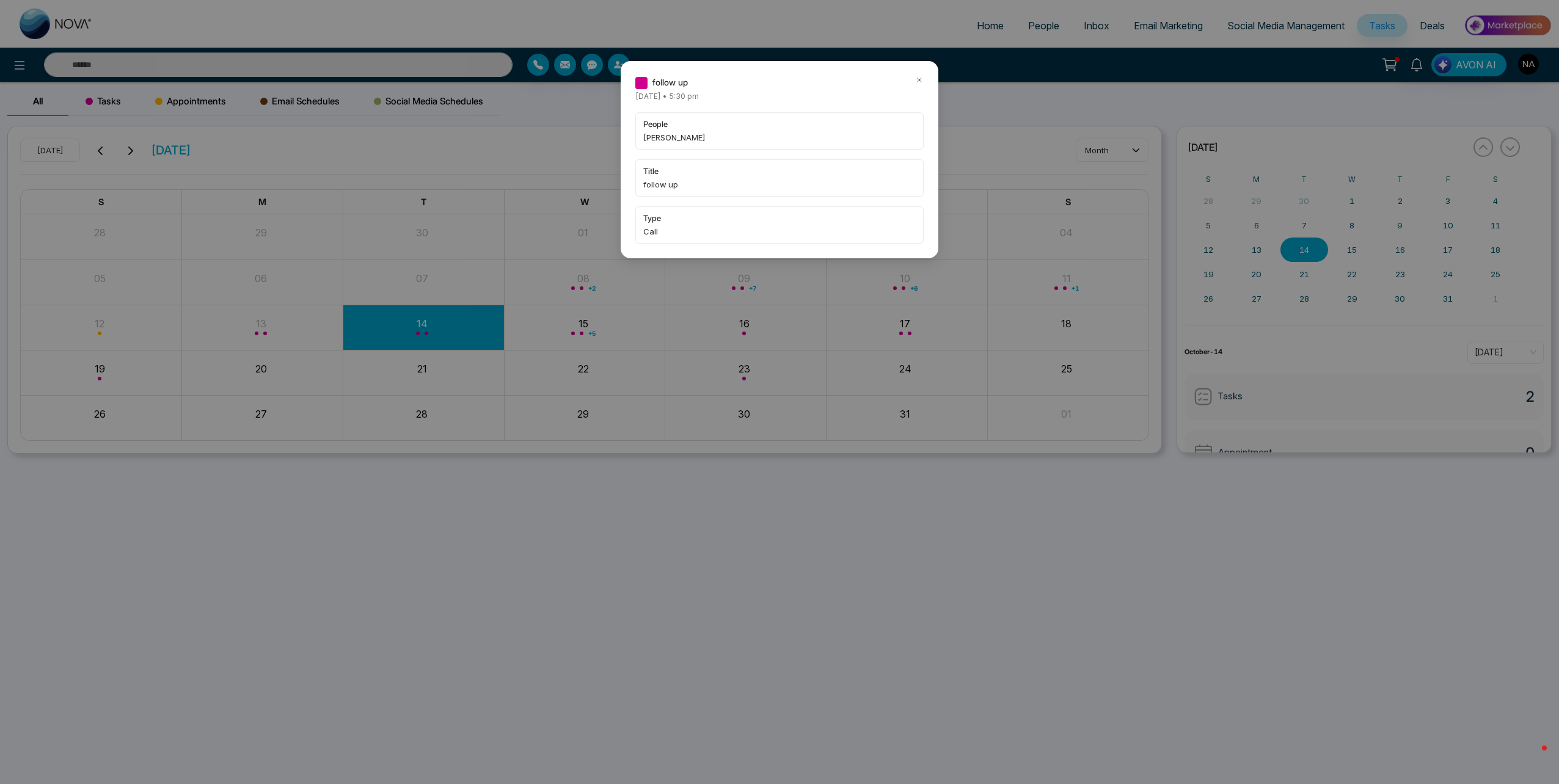
click at [924, 80] on div "follow up [DATE] • 5:30 pm people [PERSON_NAME] title follow up type Call" at bounding box center [779, 159] width 318 height 197
click at [921, 80] on icon at bounding box center [919, 80] width 8 height 8
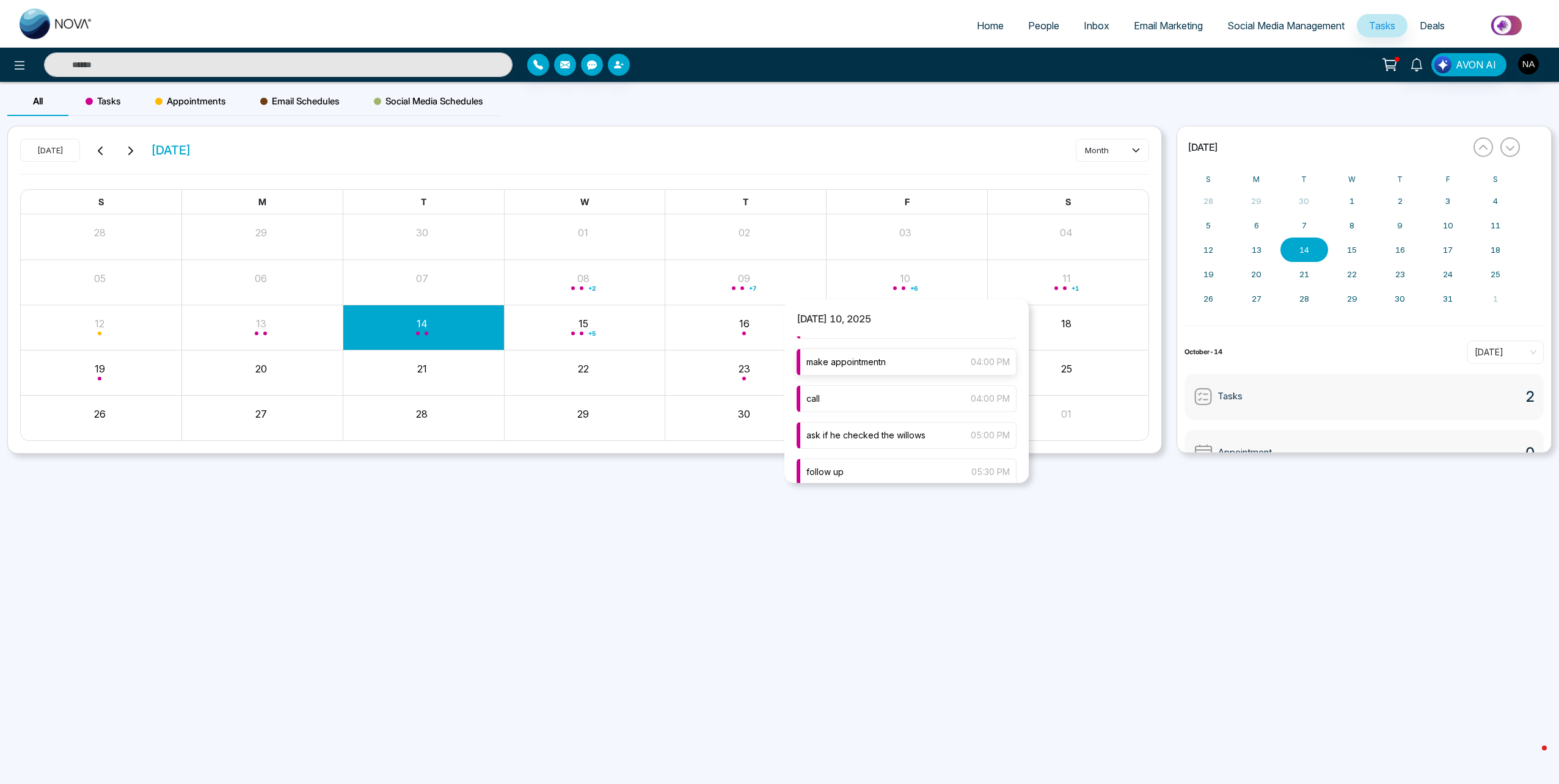
type input "****"
click at [871, 393] on div "follow up 05:30 PM" at bounding box center [907, 384] width 220 height 27
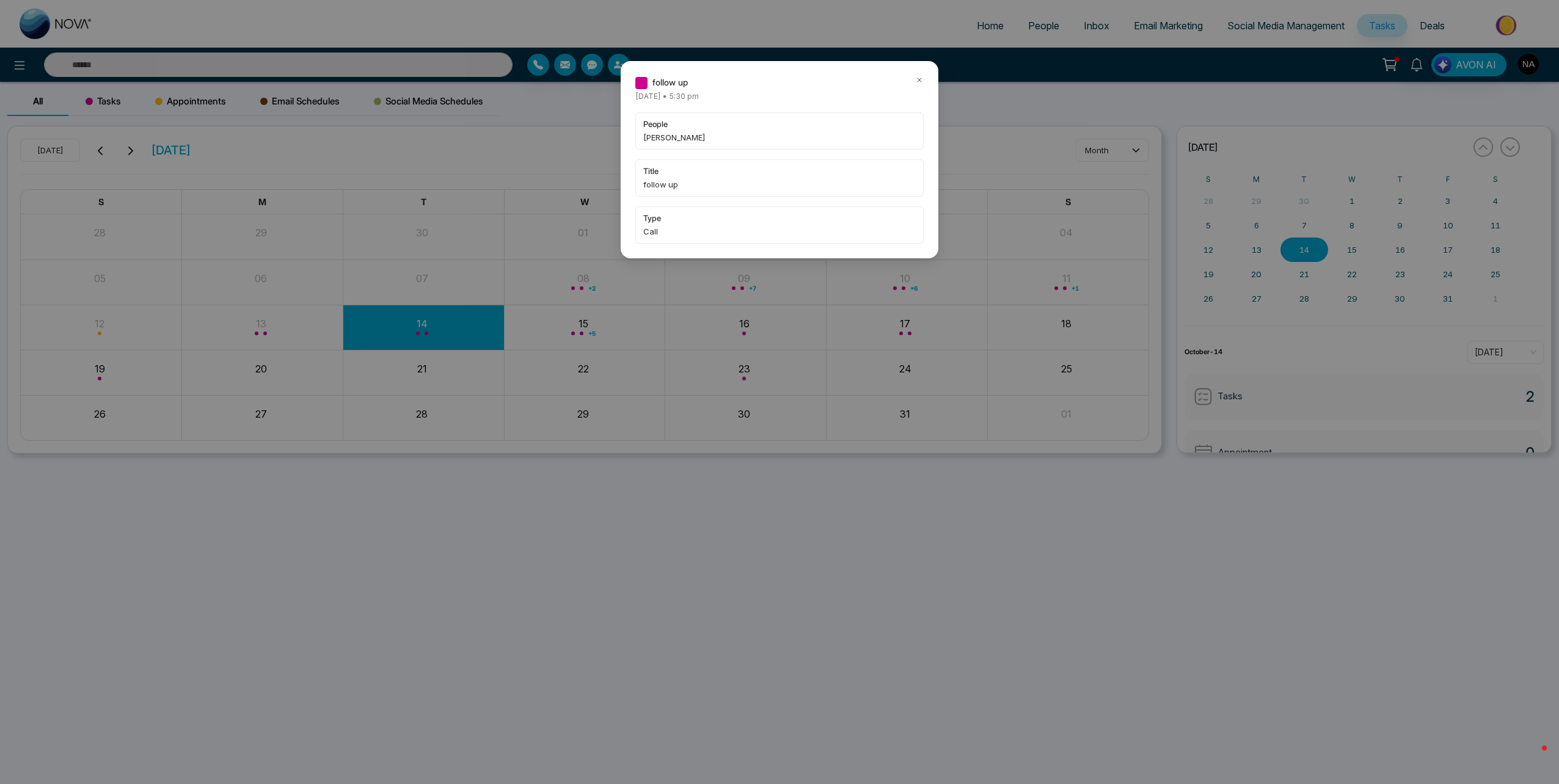
click at [921, 82] on icon at bounding box center [919, 80] width 8 height 8
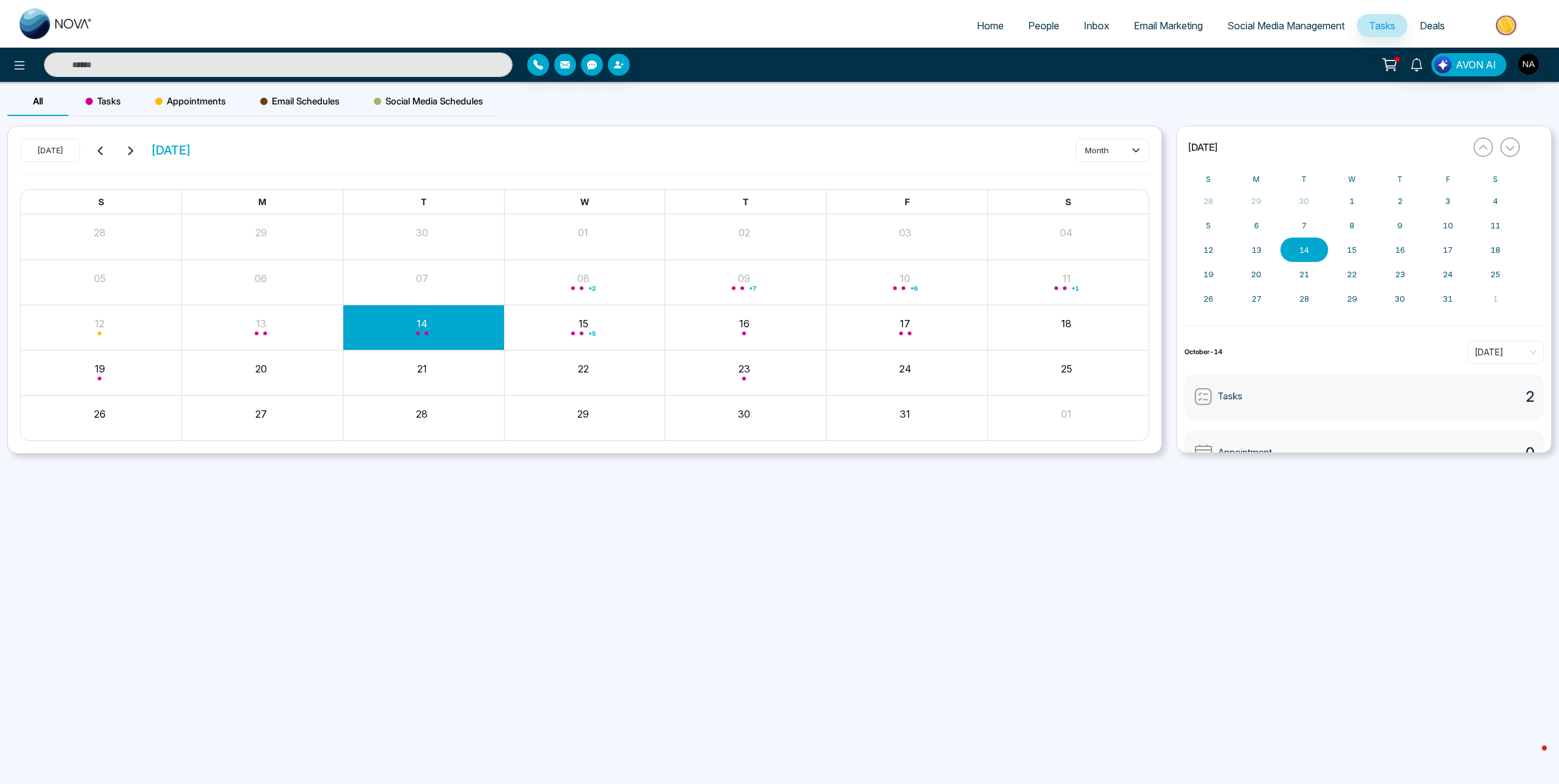
type input "****"
click at [133, 61] on input "****" at bounding box center [278, 65] width 469 height 25
type input "*"
type input "****"
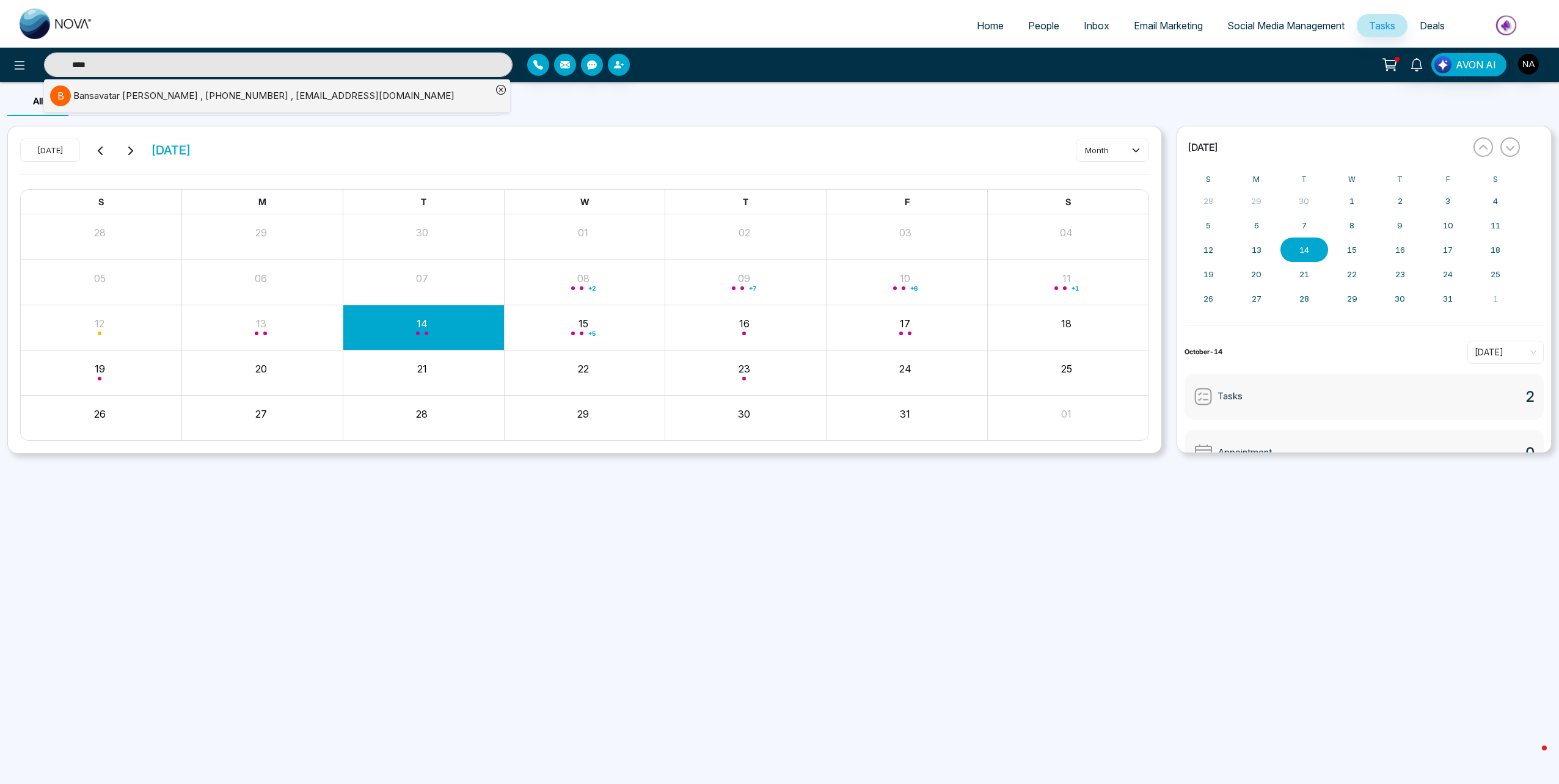
click at [133, 109] on li "B Bansavatar [PERSON_NAME] , [PHONE_NUMBER] , [EMAIL_ADDRESS][DOMAIN_NAME]" at bounding box center [271, 96] width 441 height 33
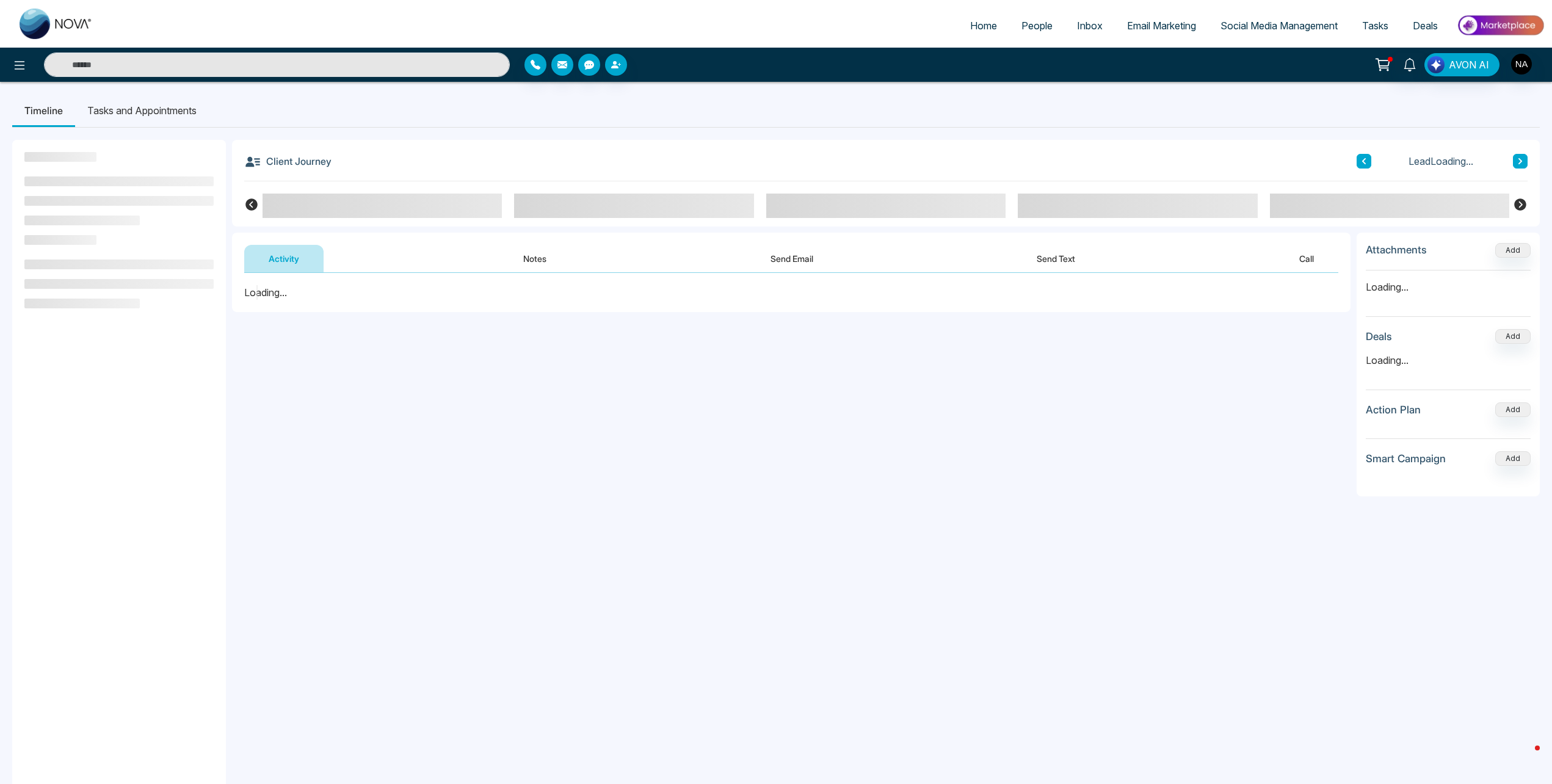
click at [135, 109] on li "Tasks and Appointments" at bounding box center [142, 111] width 134 height 33
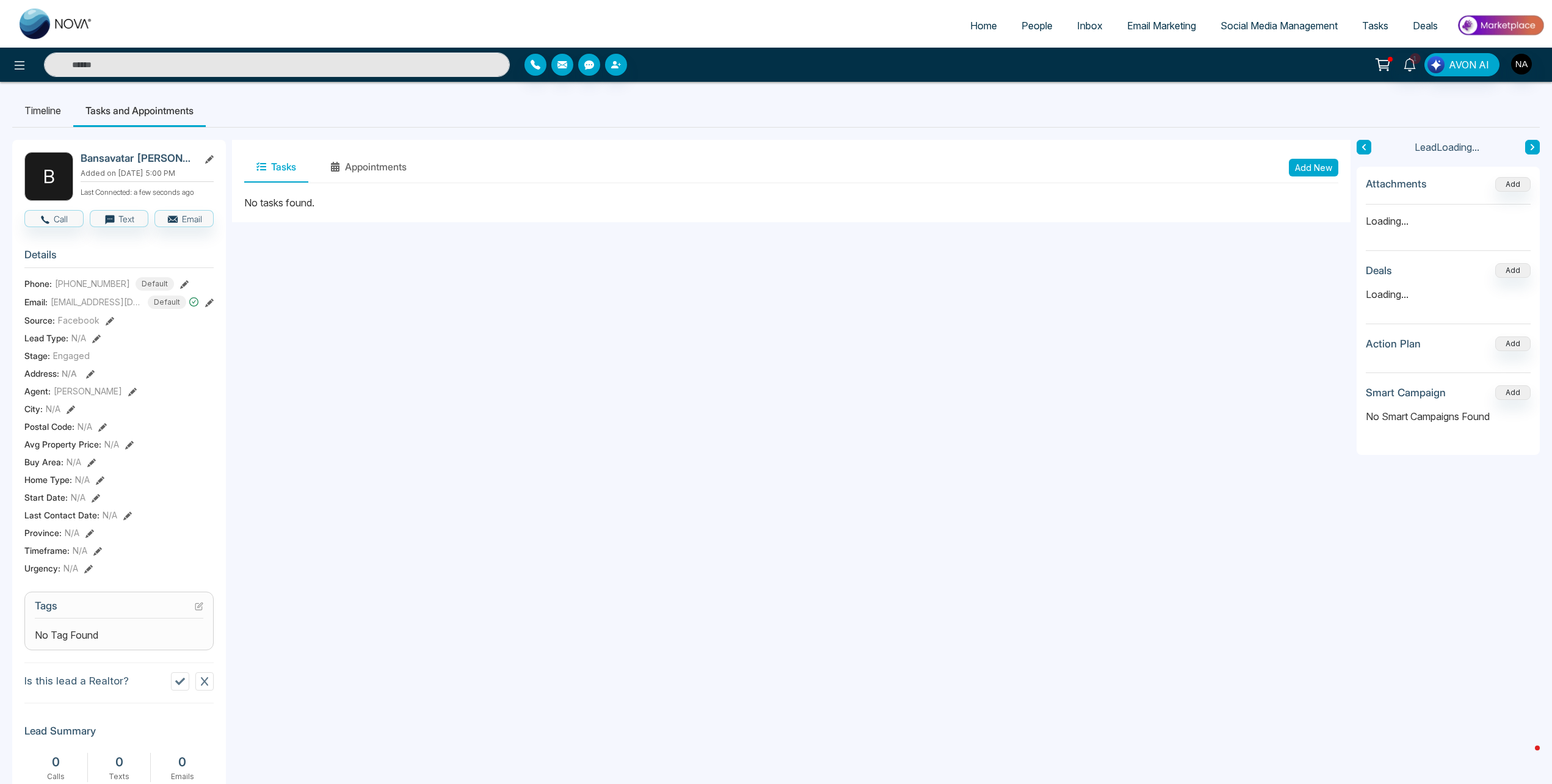
click at [1316, 159] on button "Add New" at bounding box center [1314, 168] width 49 height 18
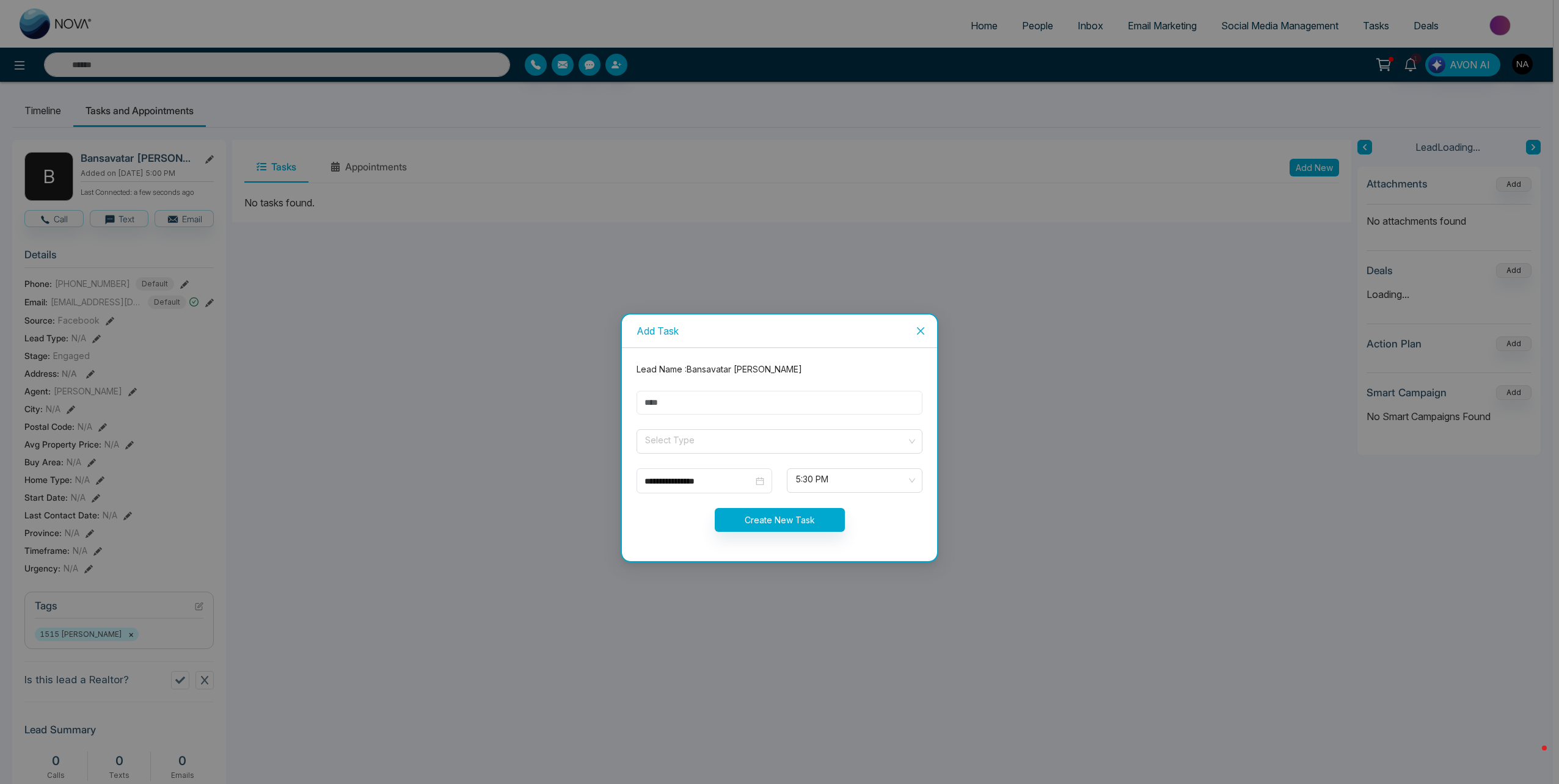
click at [700, 397] on input "text" at bounding box center [780, 402] width 286 height 24
type input "**********"
click at [656, 447] on input "search" at bounding box center [775, 439] width 263 height 18
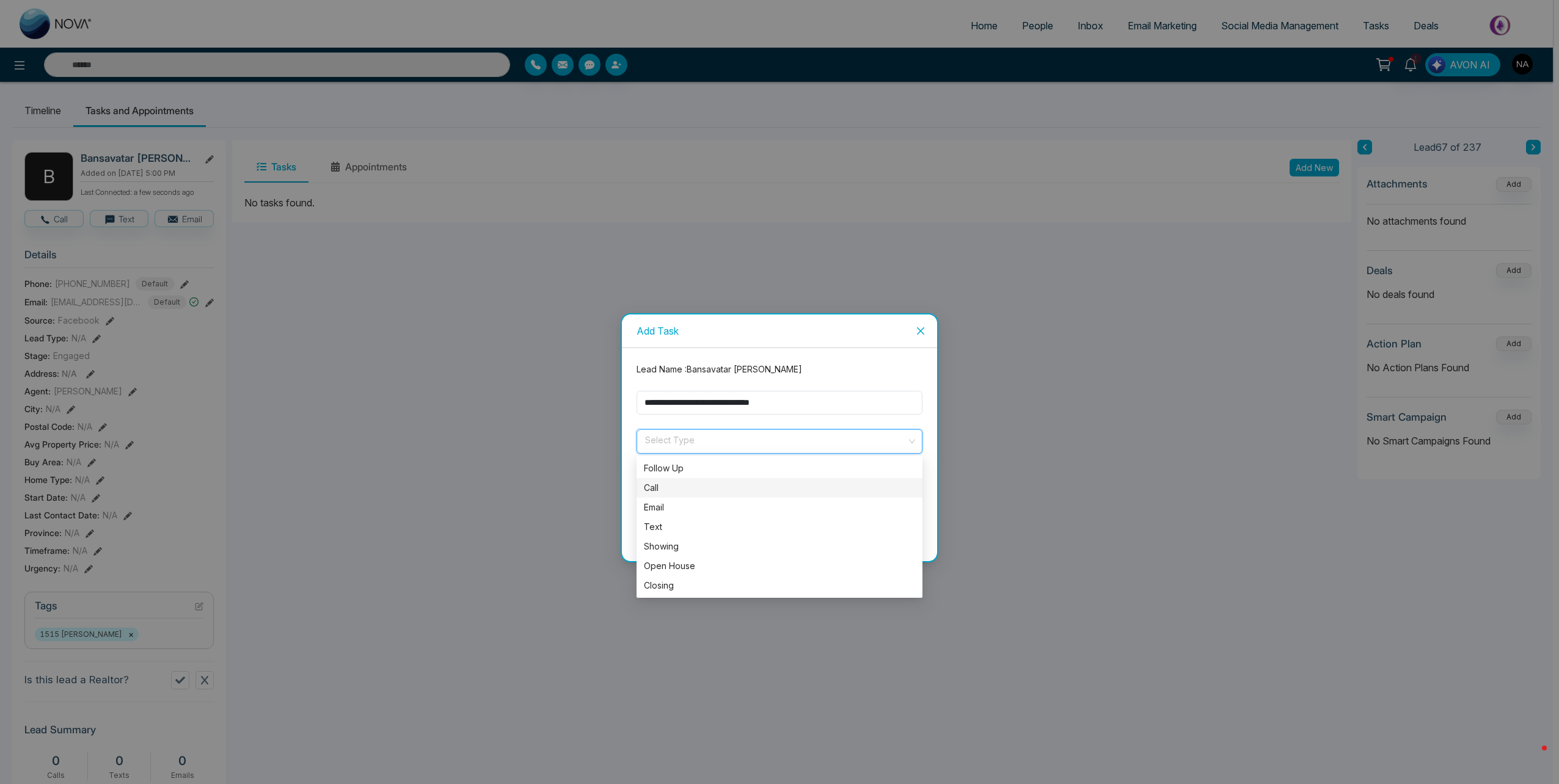
click at [670, 493] on div "Call" at bounding box center [780, 488] width 272 height 13
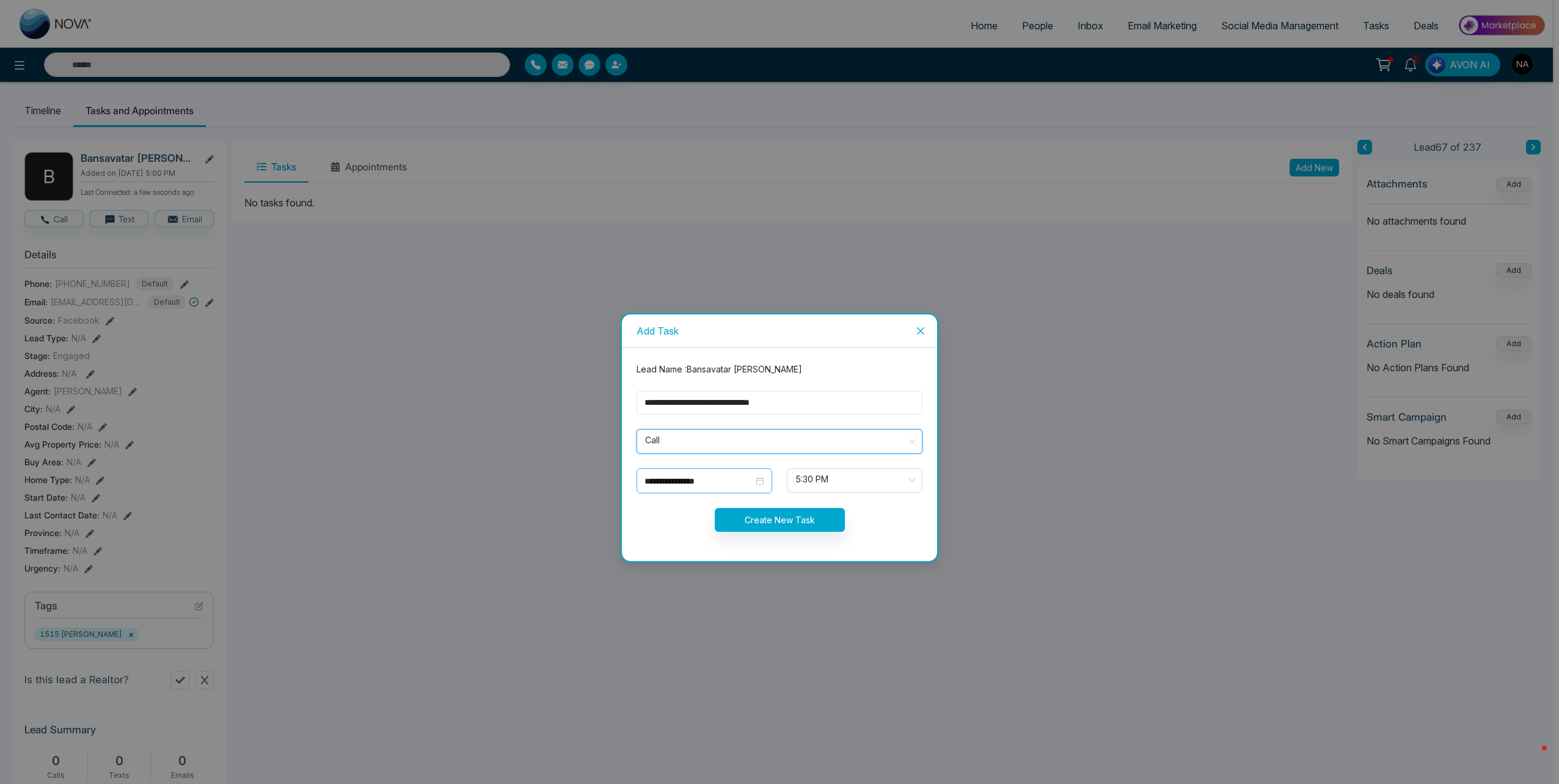
click at [707, 481] on input "**********" at bounding box center [698, 481] width 109 height 13
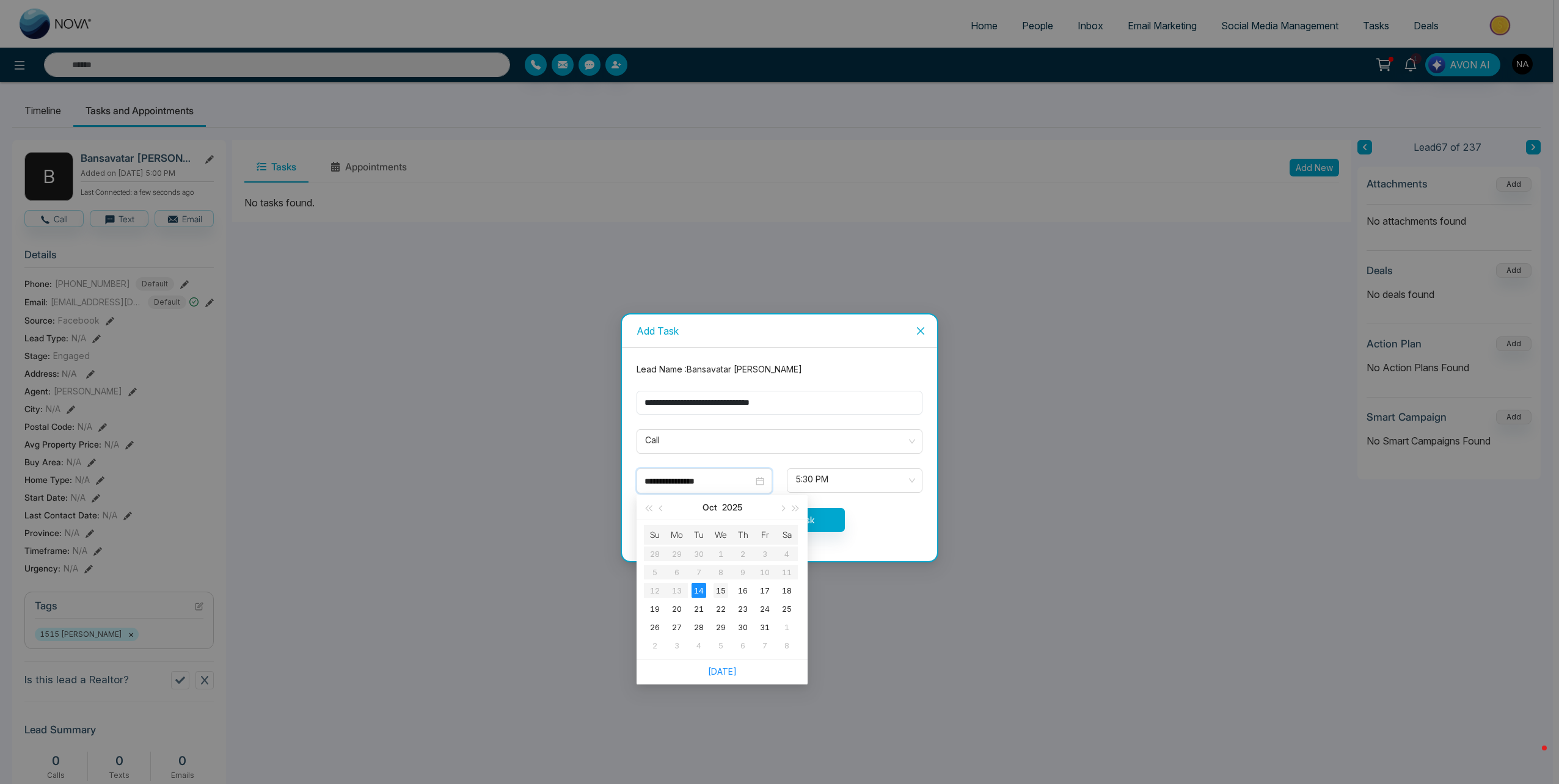
type input "**********"
click at [725, 585] on div "15" at bounding box center [721, 590] width 15 height 15
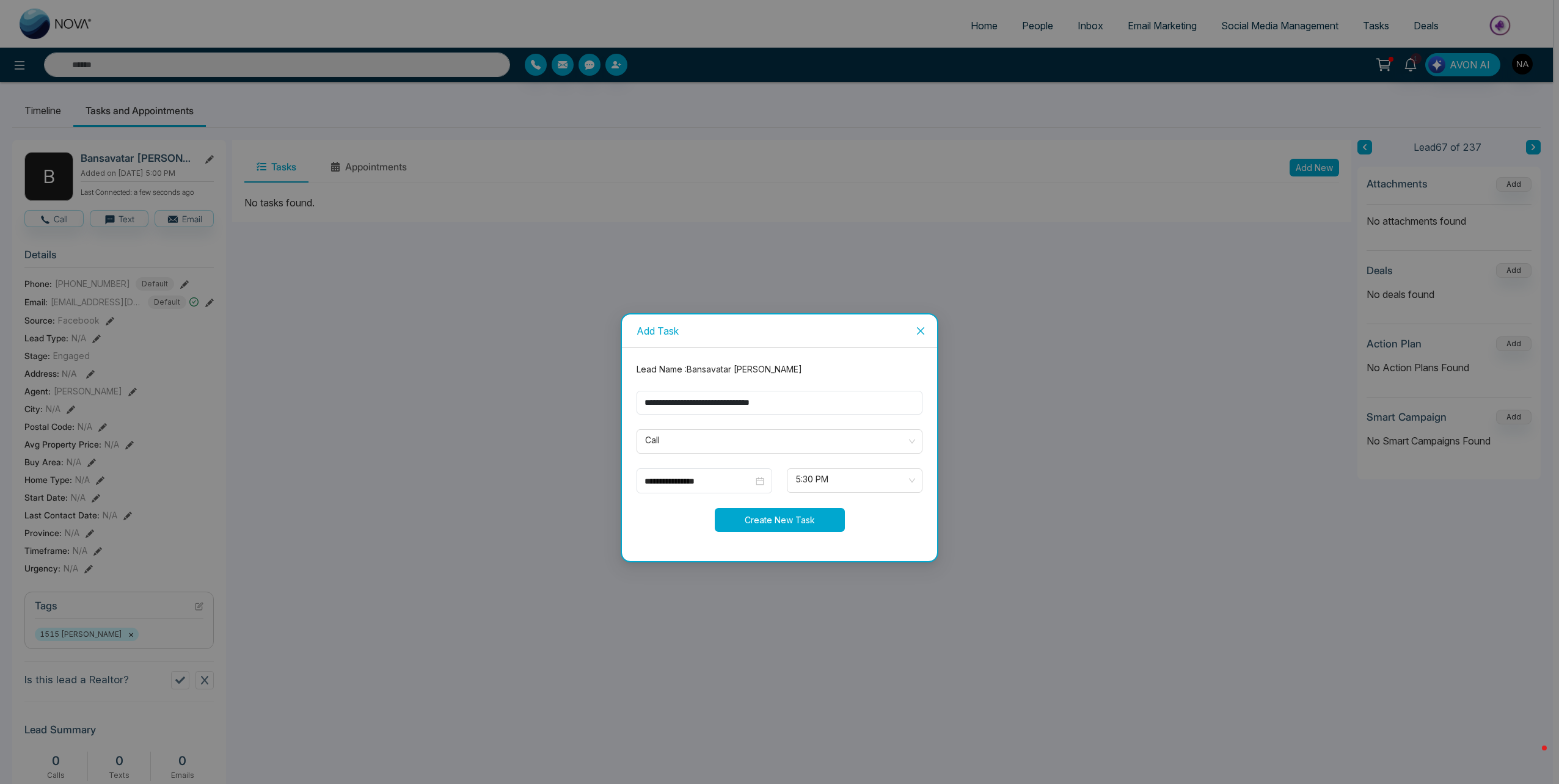
click at [804, 526] on button "Create New Task" at bounding box center [780, 519] width 130 height 24
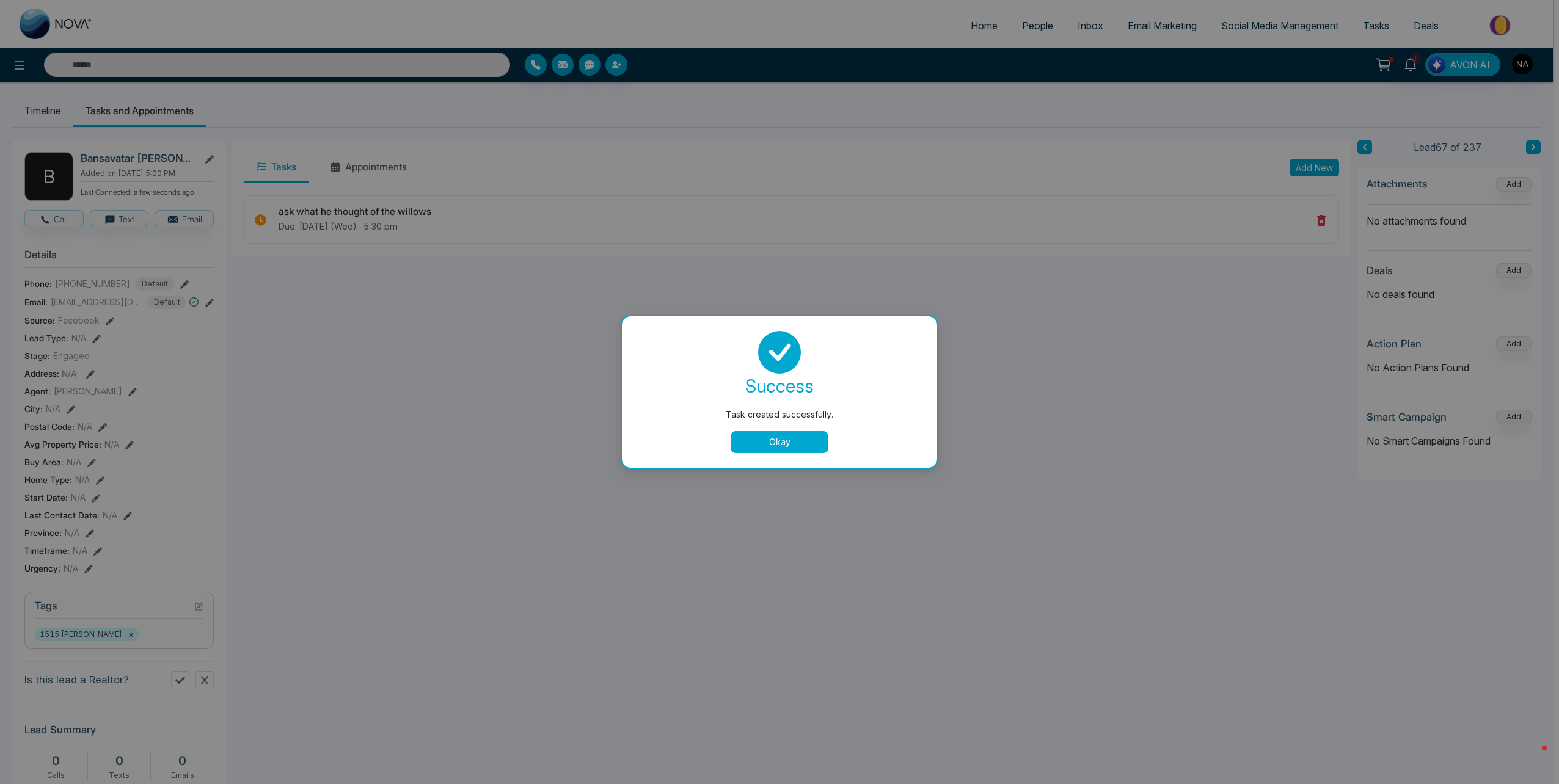
click at [771, 449] on button "Okay" at bounding box center [779, 442] width 98 height 22
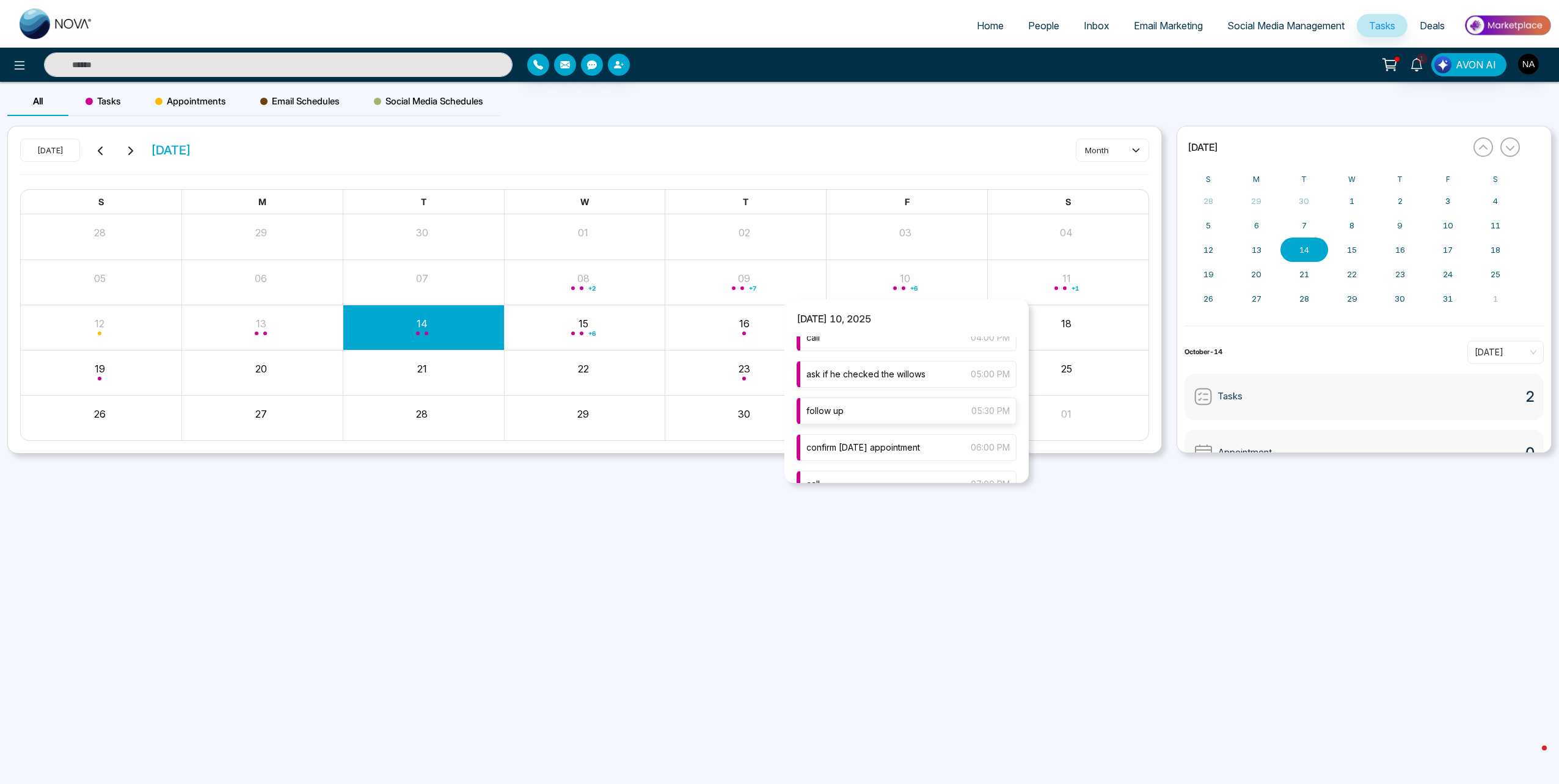
scroll to position [149, 0]
click at [878, 392] on div "follow up 05:30 PM" at bounding box center [907, 384] width 220 height 27
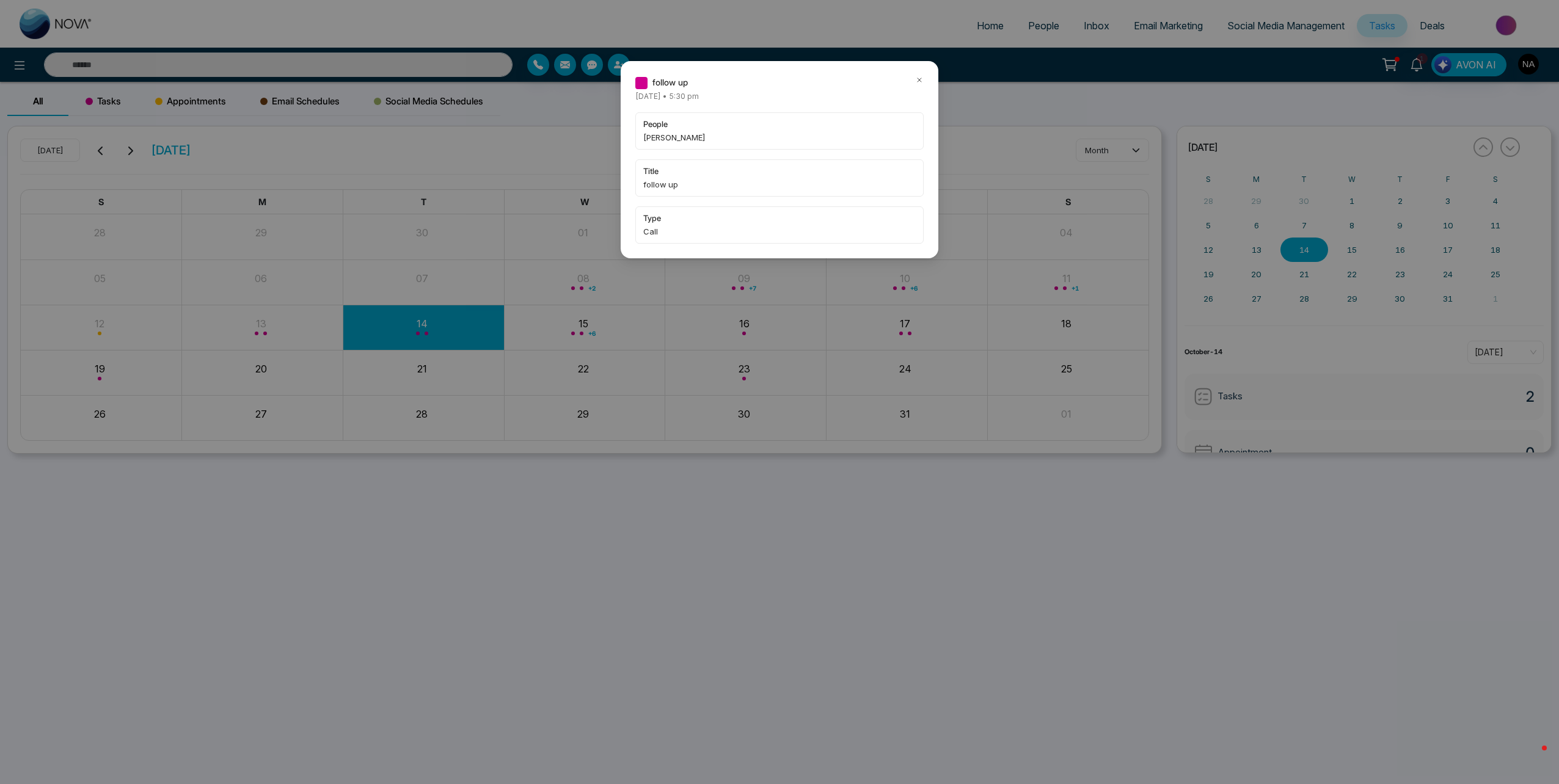
click at [921, 80] on icon at bounding box center [919, 80] width 8 height 8
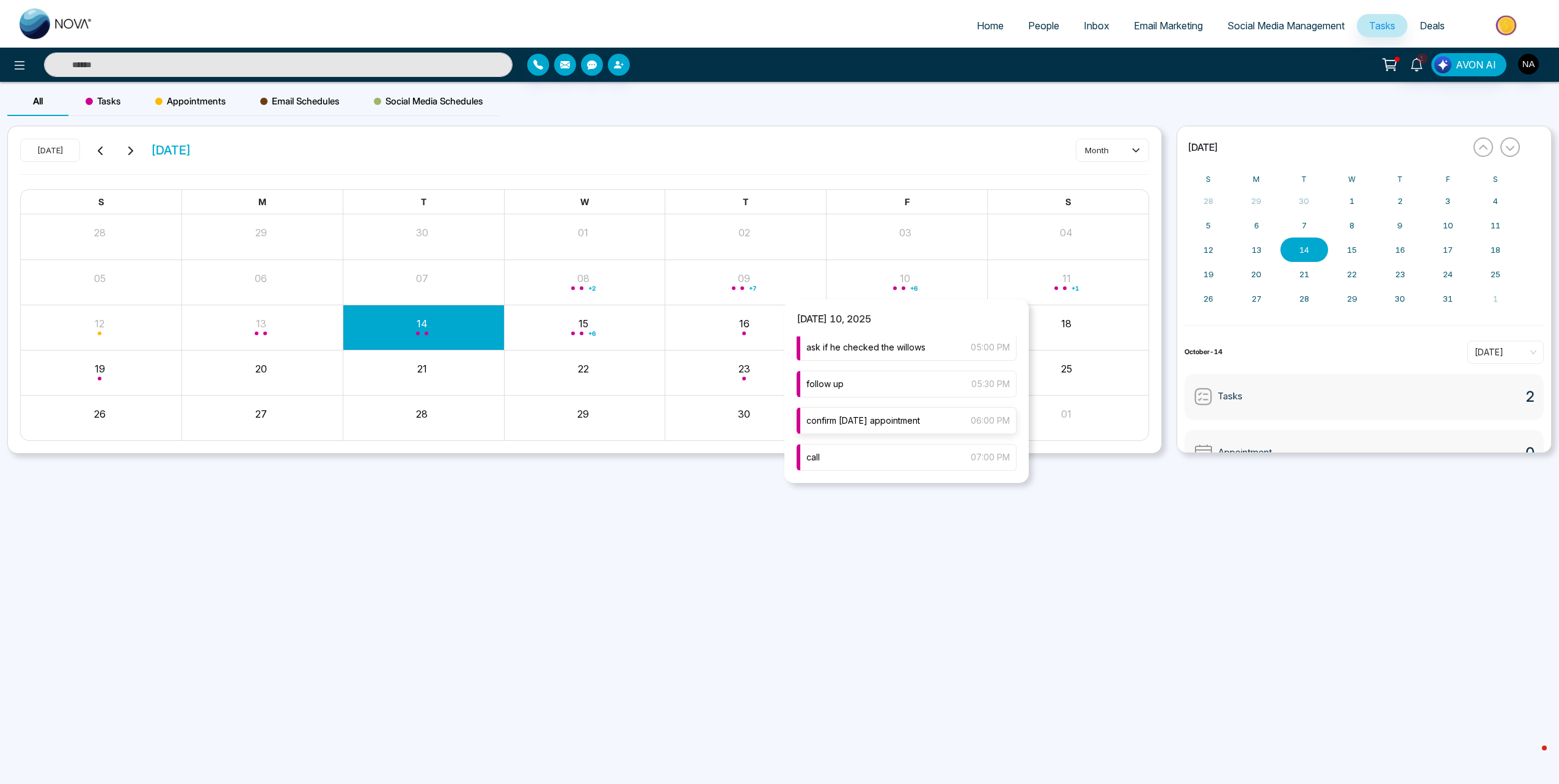
click at [885, 420] on span "confirm [DATE] appointment" at bounding box center [863, 421] width 113 height 13
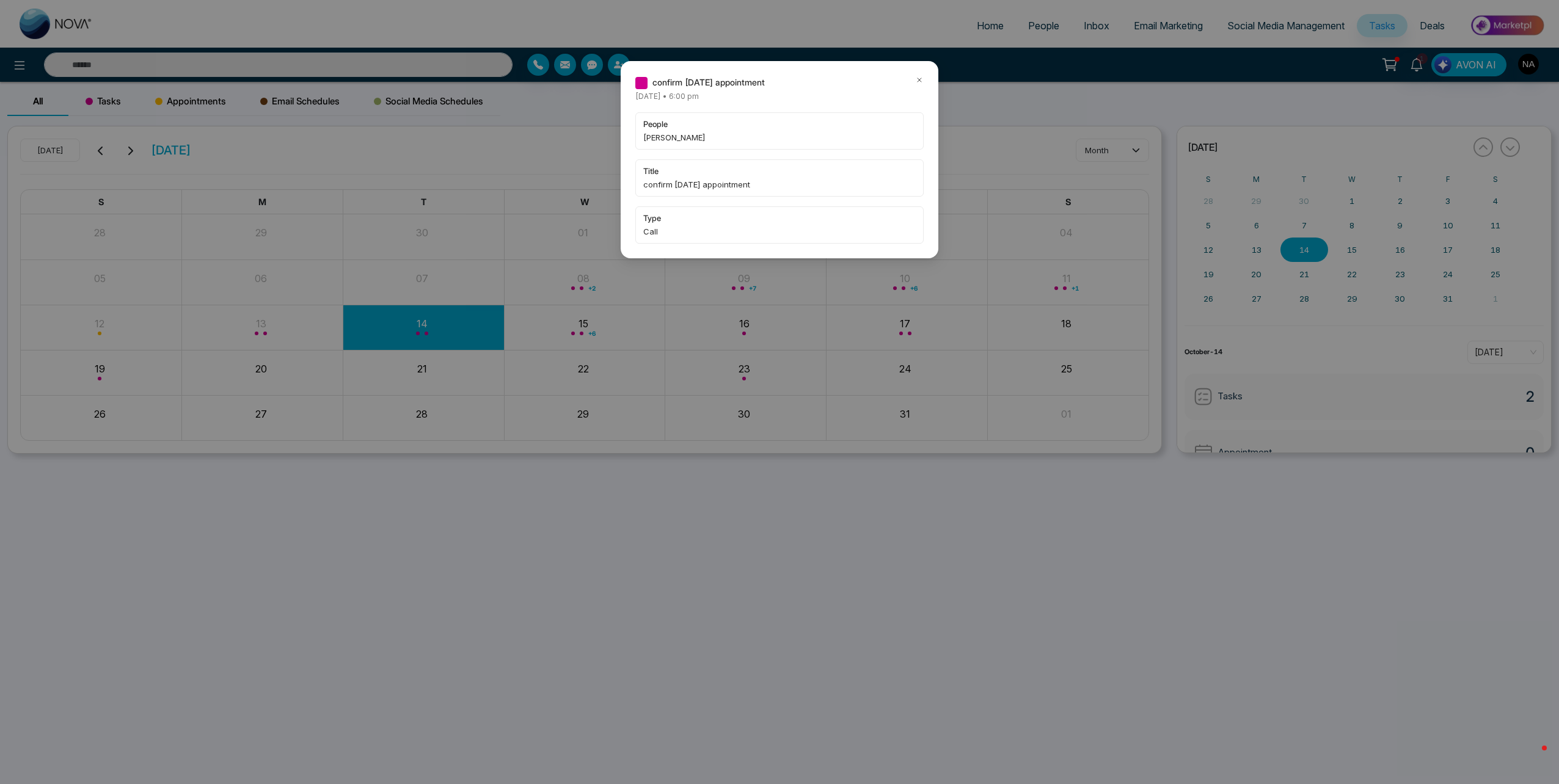
click at [918, 80] on icon at bounding box center [919, 80] width 8 height 8
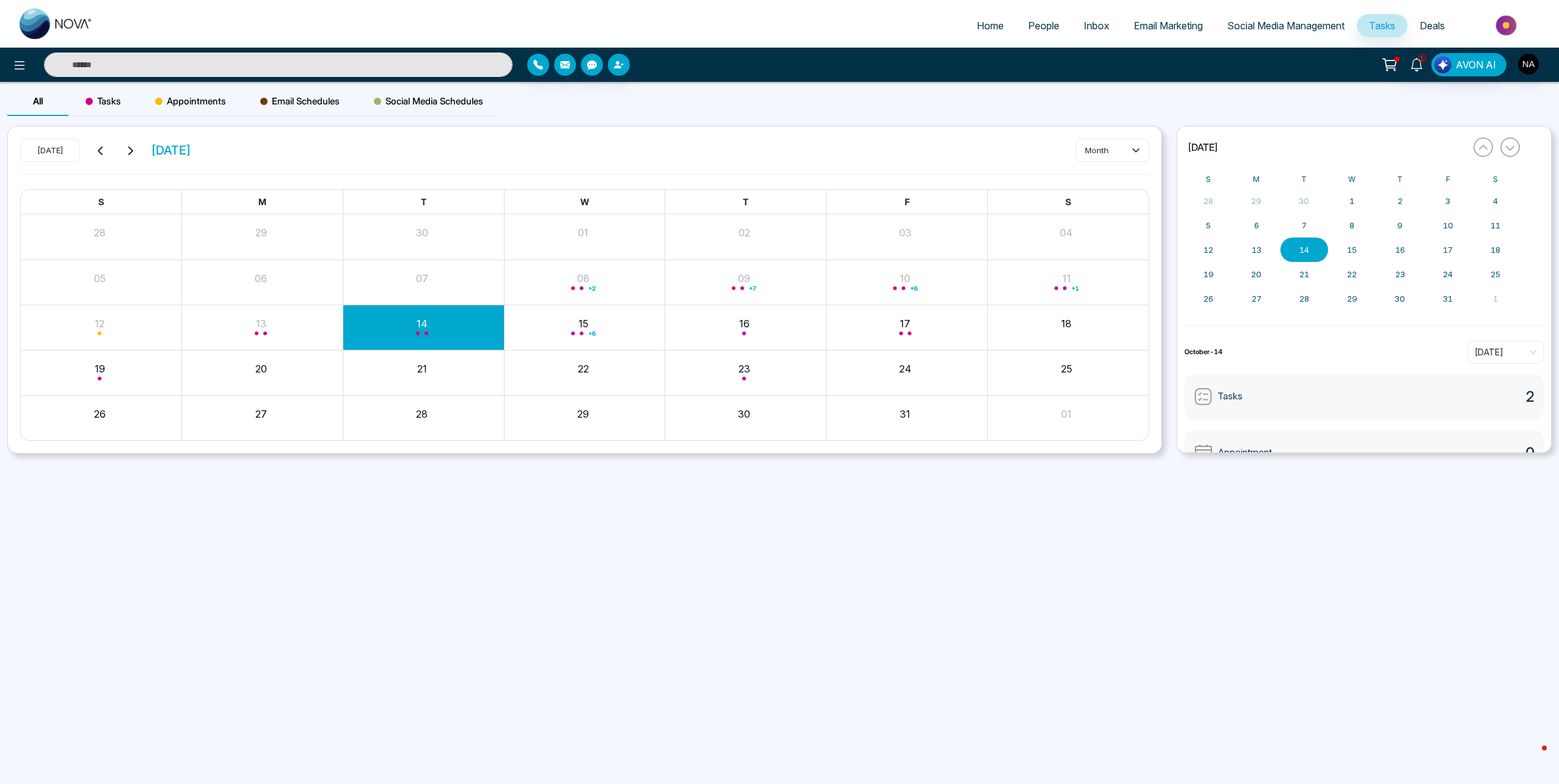
click at [232, 66] on input "text" at bounding box center [278, 65] width 469 height 25
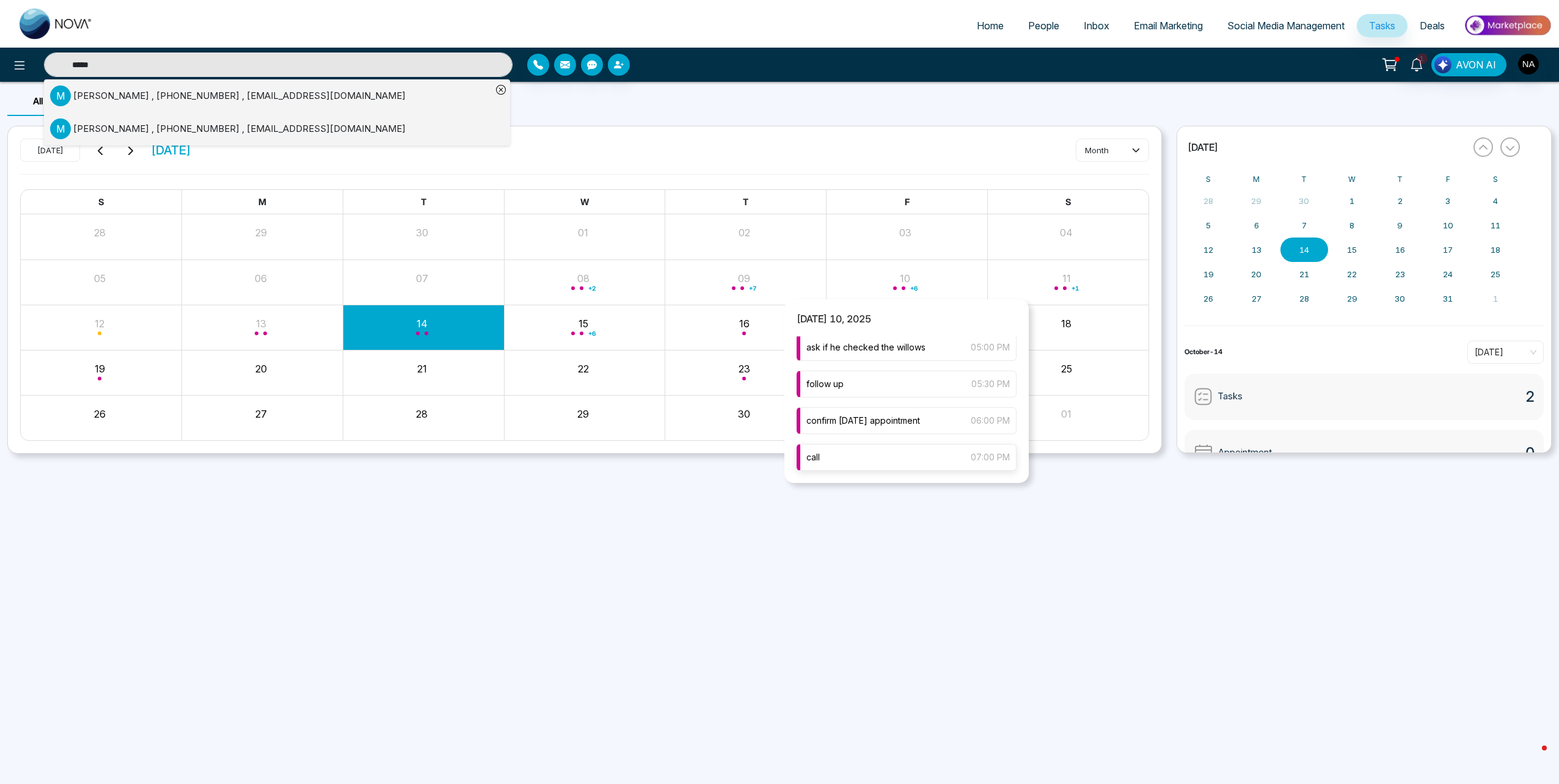
type input "*****"
click at [935, 467] on div "call 07:00 PM" at bounding box center [907, 457] width 220 height 27
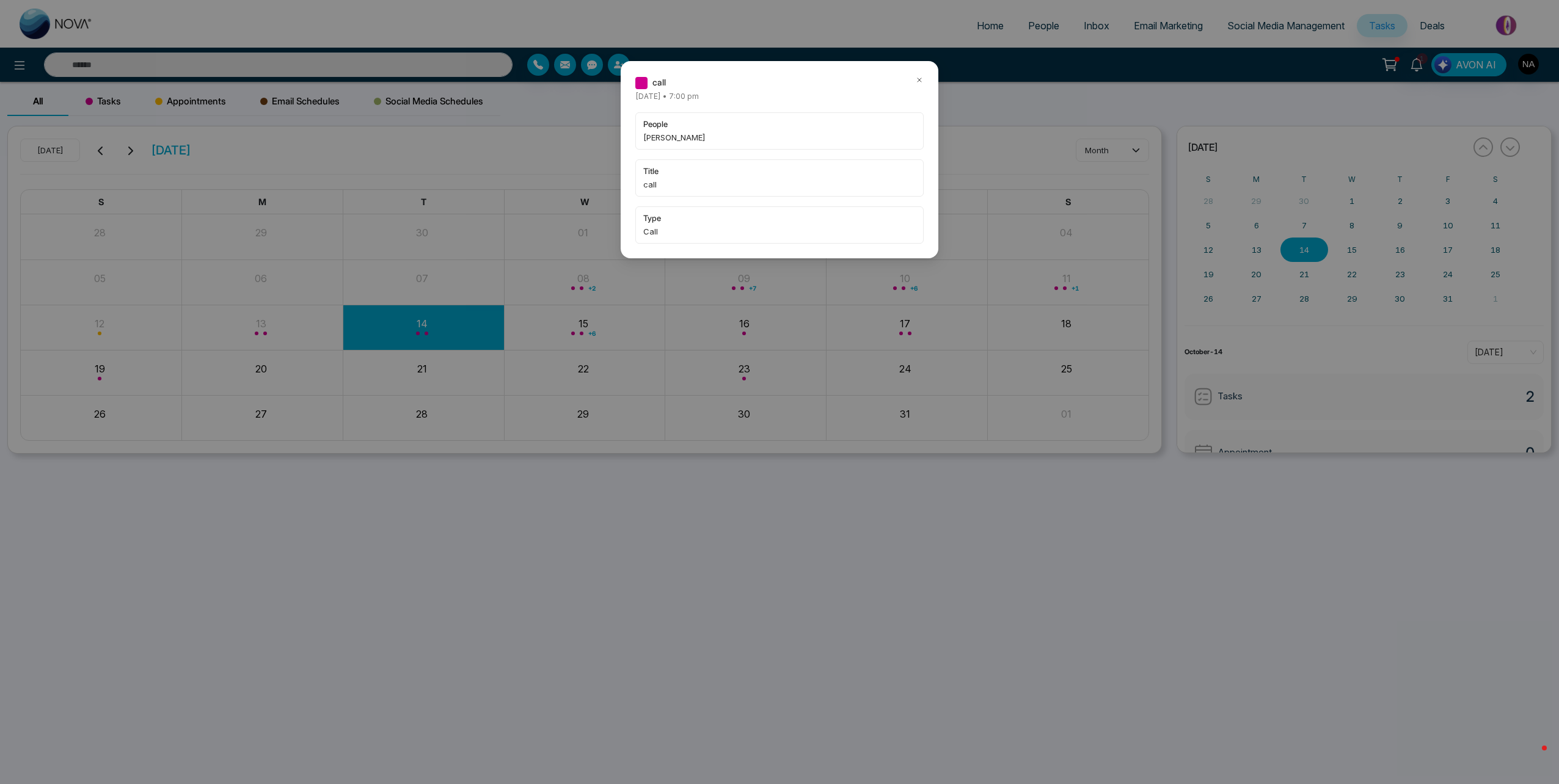
click at [925, 80] on div "call [DATE] • 7:00 pm people [PERSON_NAME] title call type Call" at bounding box center [779, 159] width 318 height 197
click at [922, 80] on icon at bounding box center [919, 80] width 8 height 8
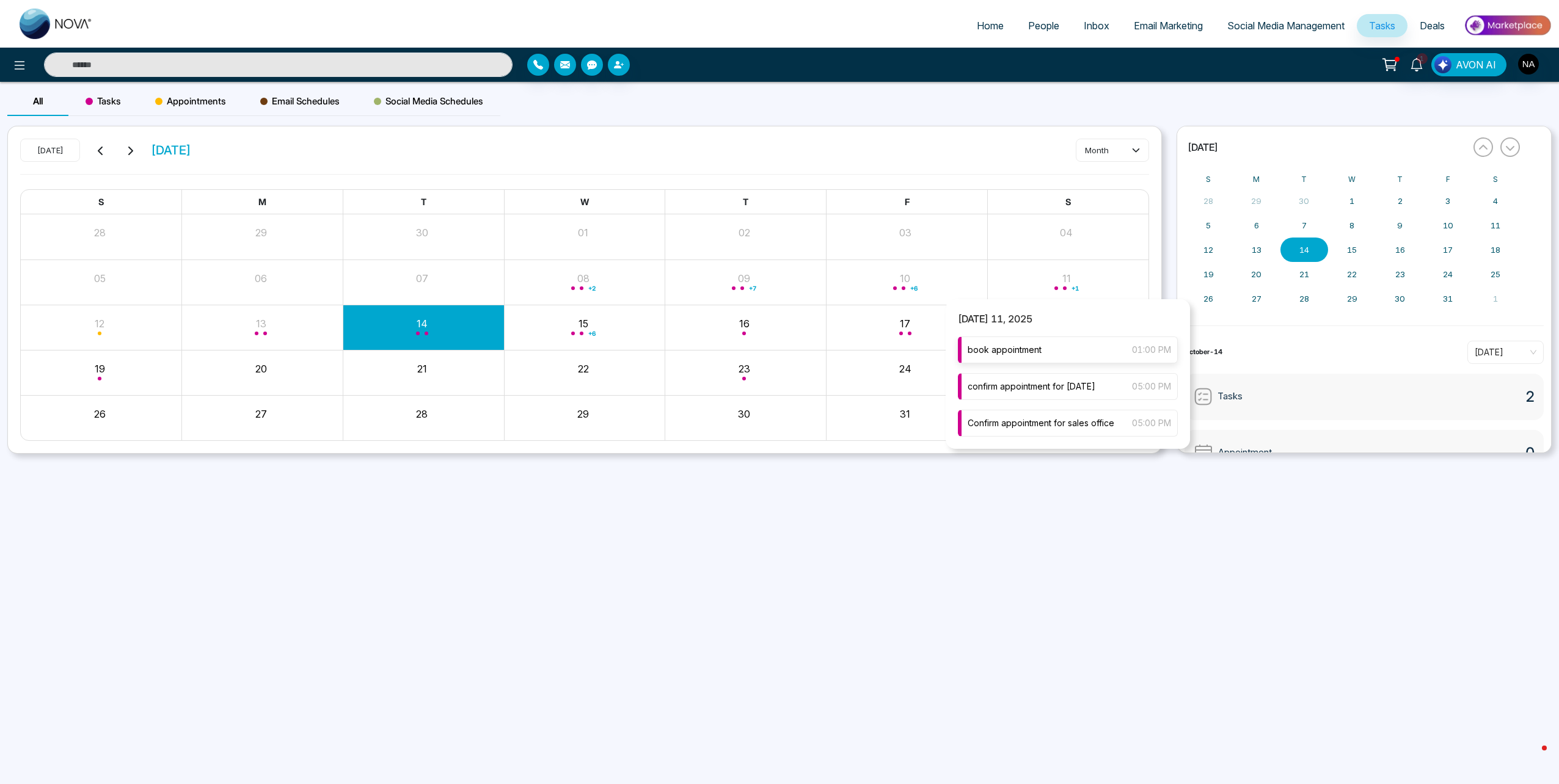
type input "*****"
click at [1054, 388] on span "confirm appointment for [DATE]" at bounding box center [1031, 386] width 128 height 13
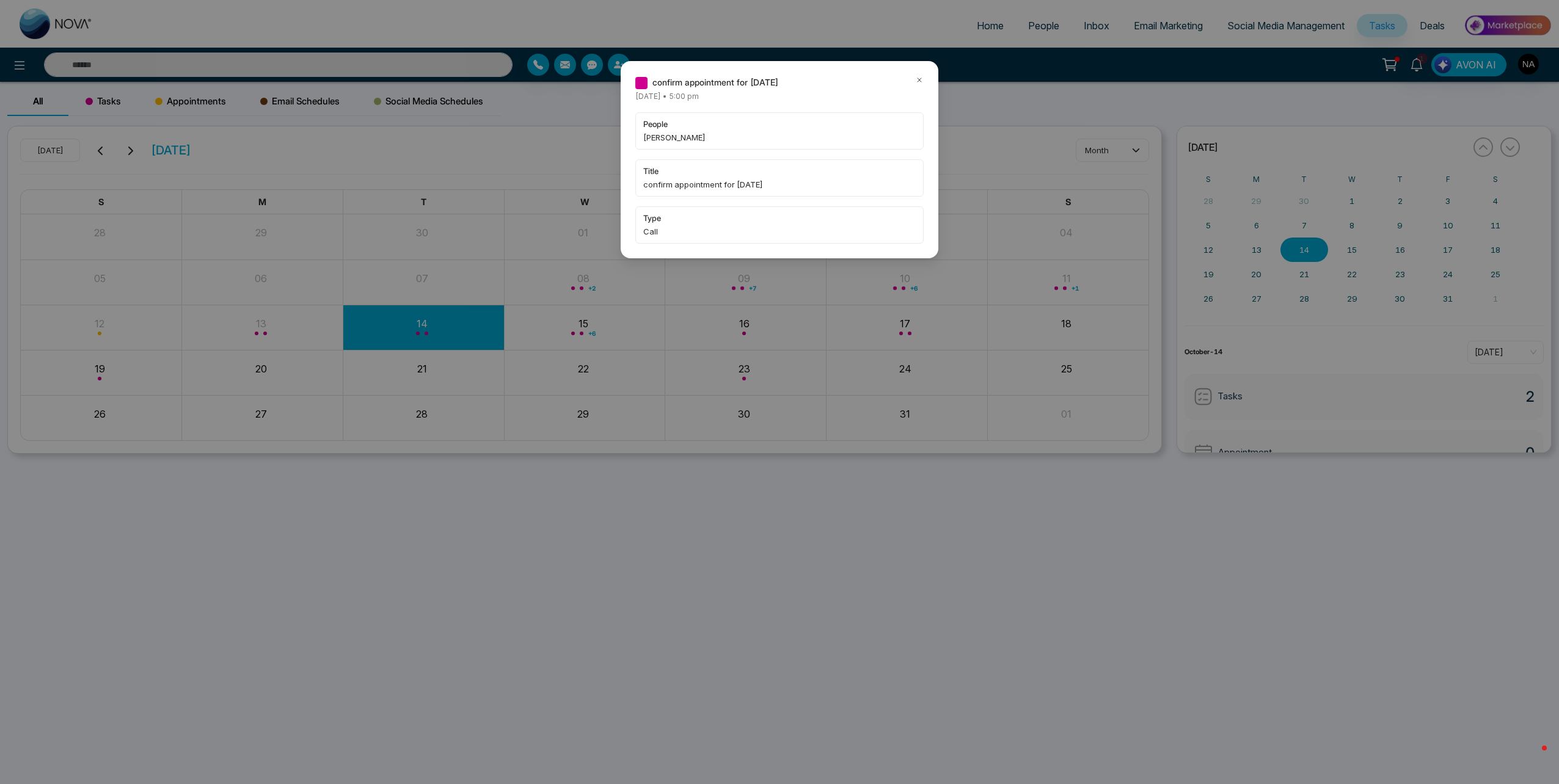
click at [919, 80] on icon at bounding box center [919, 80] width 8 height 8
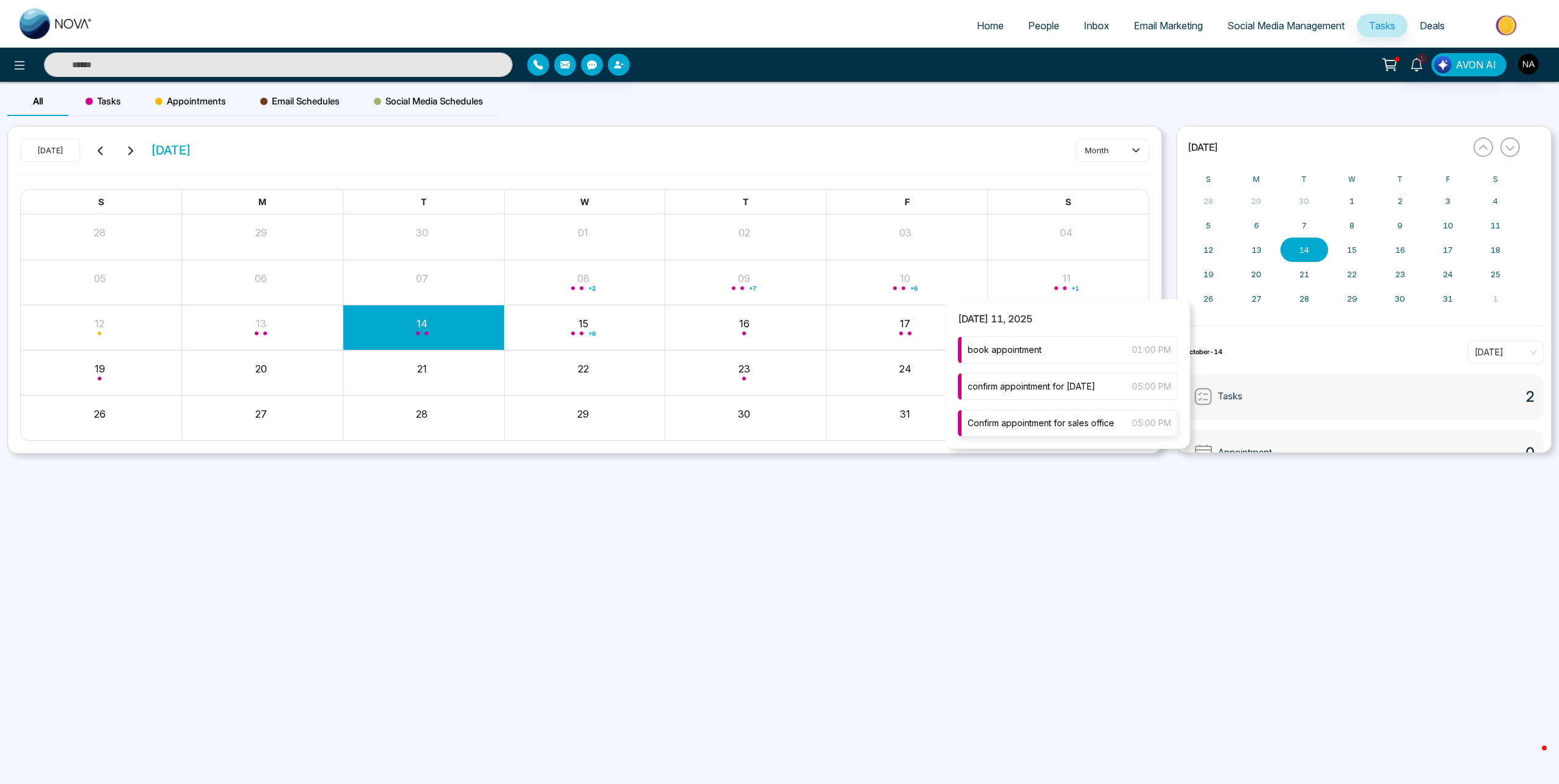
click at [1066, 425] on span "Confirm appointment for sales office" at bounding box center [1040, 423] width 147 height 13
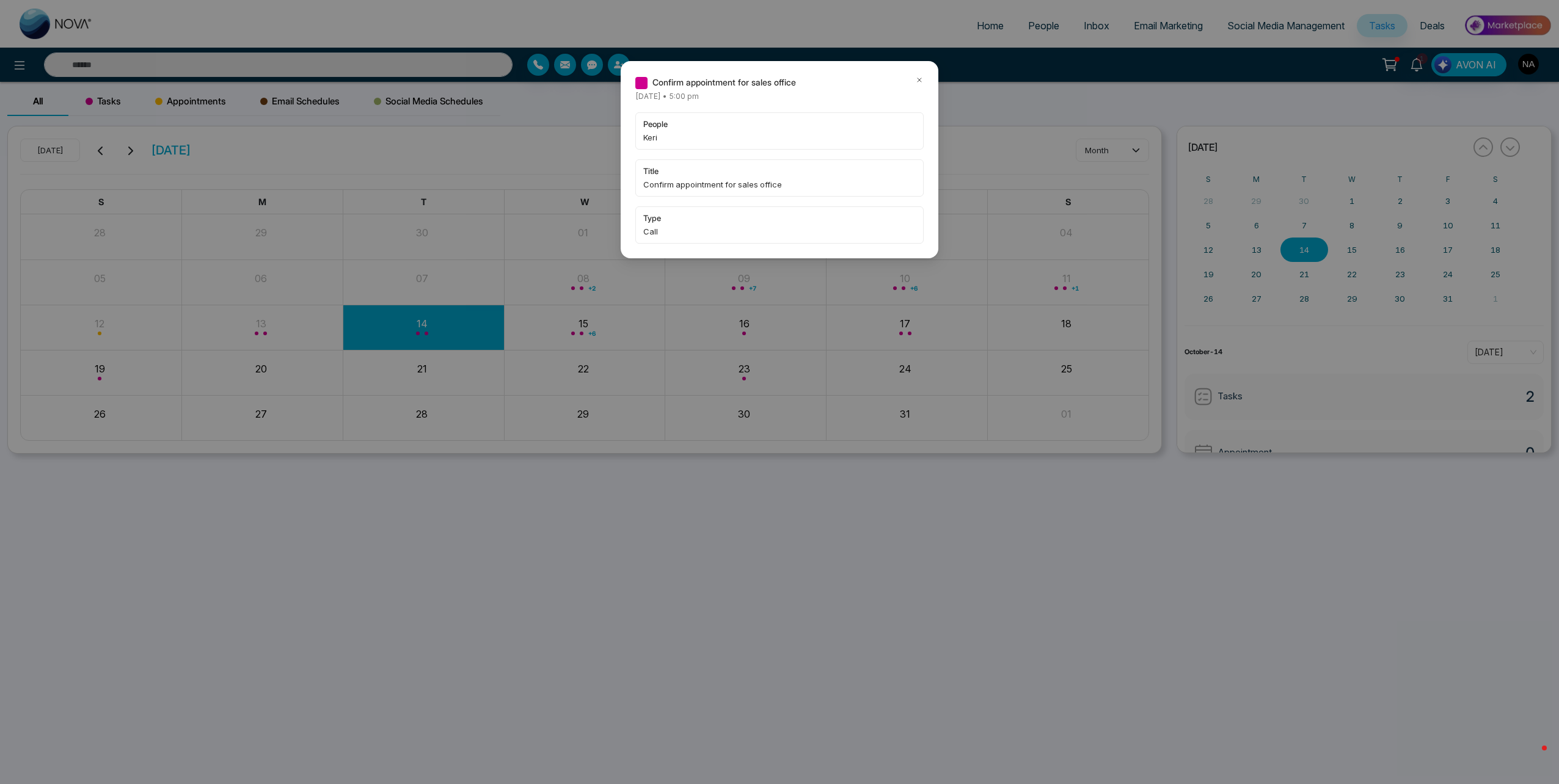
type input "*****"
click at [918, 79] on icon at bounding box center [919, 80] width 3 height 3
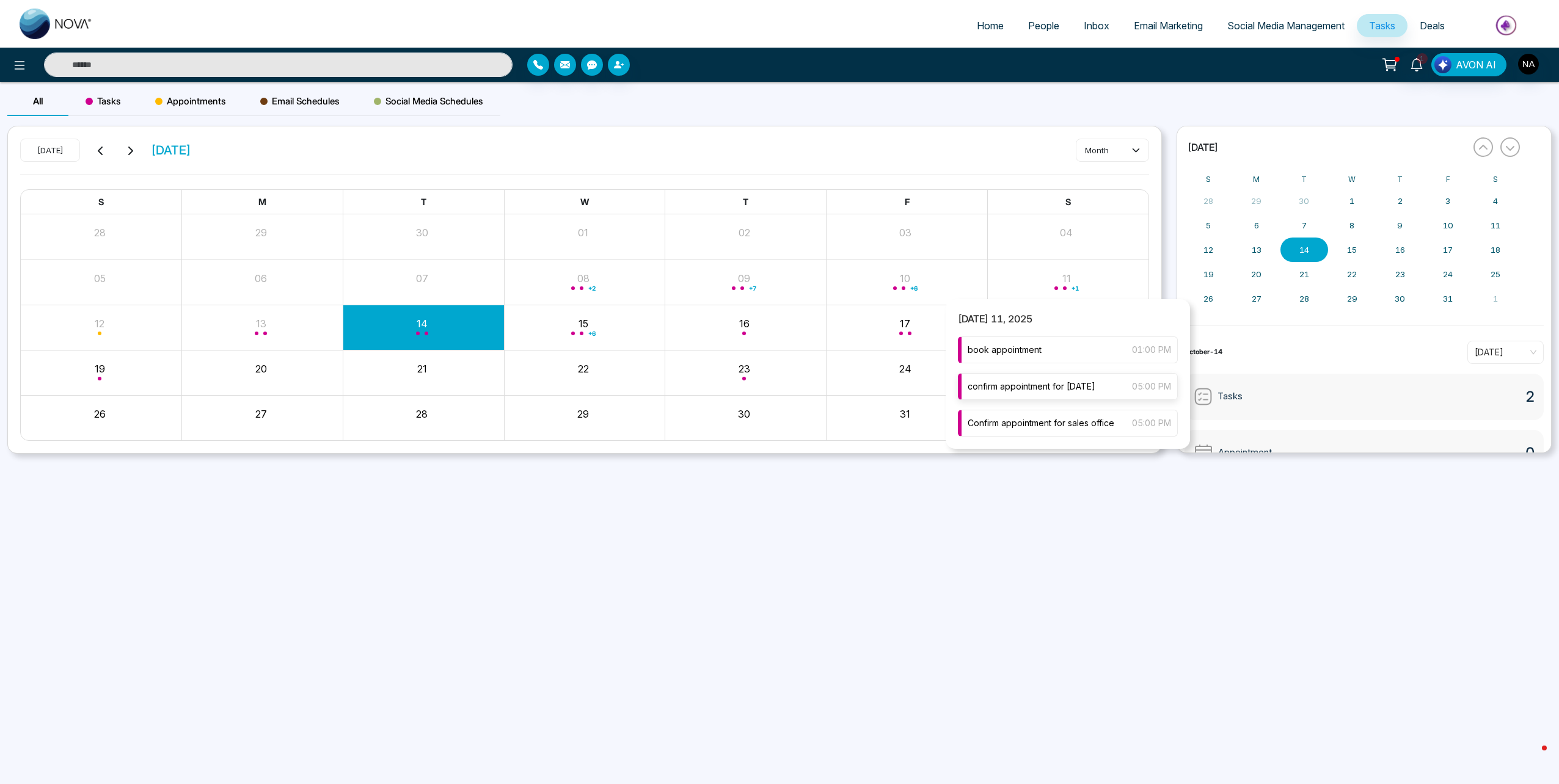
click at [1040, 379] on div "confirm appointment for [DATE] 05:00 PM" at bounding box center [1068, 386] width 220 height 27
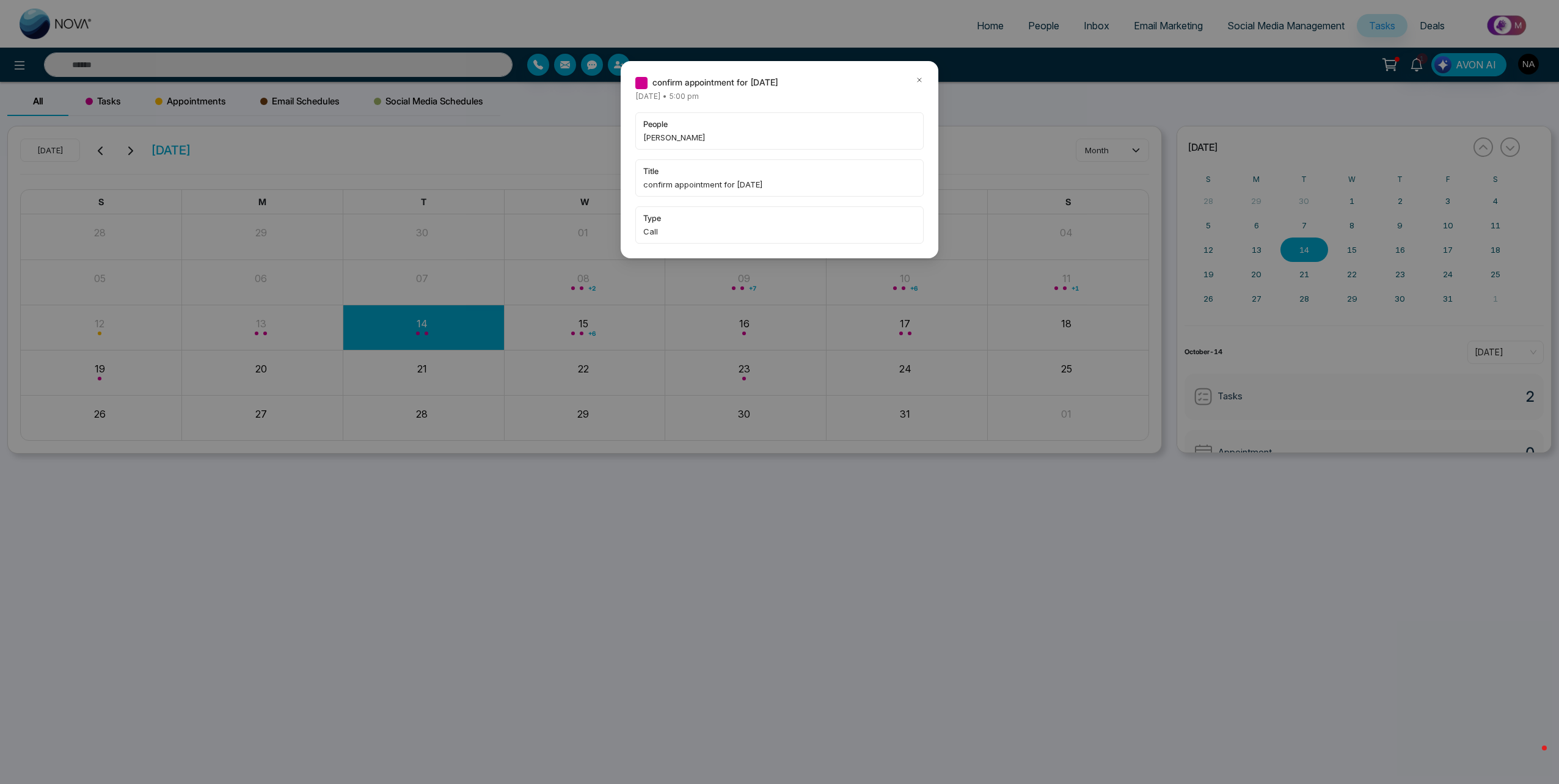
type input "*****"
click at [921, 80] on icon at bounding box center [919, 80] width 8 height 8
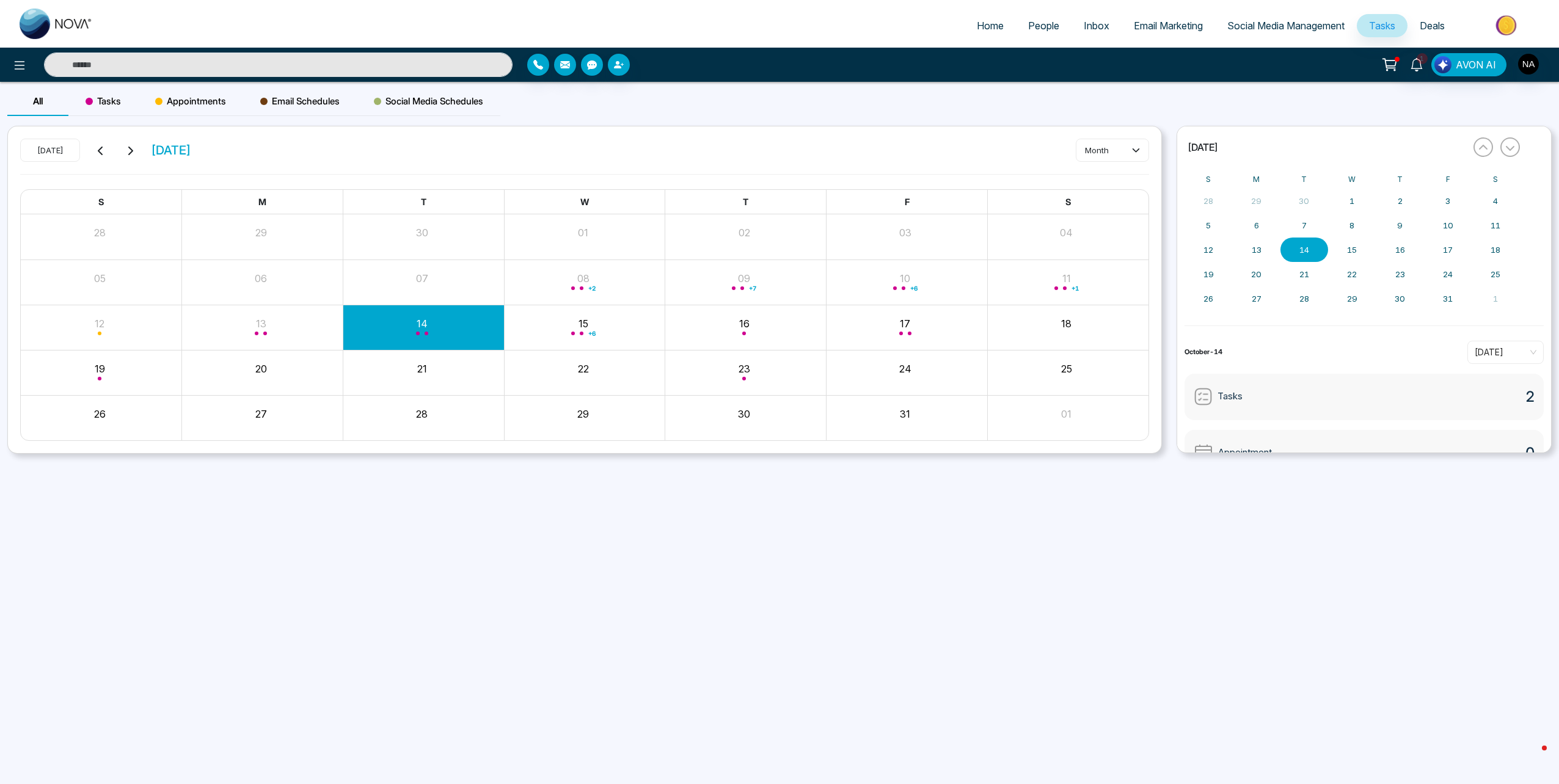
type input "*****"
click at [255, 62] on input "*****" at bounding box center [278, 65] width 469 height 25
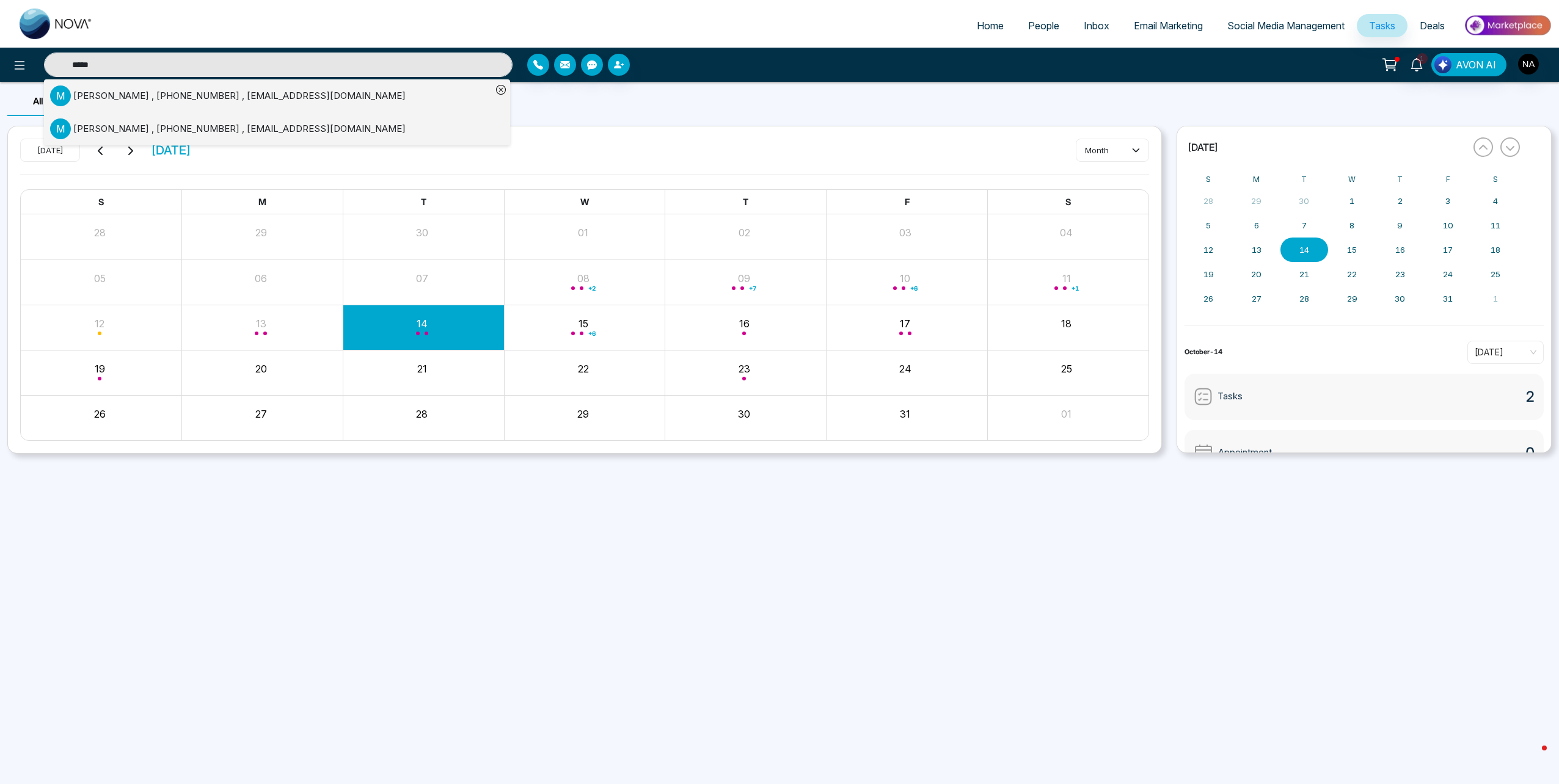
type input "*****"
click at [192, 128] on div "[PERSON_NAME] , [PHONE_NUMBER] , [EMAIL_ADDRESS][DOMAIN_NAME]" at bounding box center [239, 129] width 332 height 14
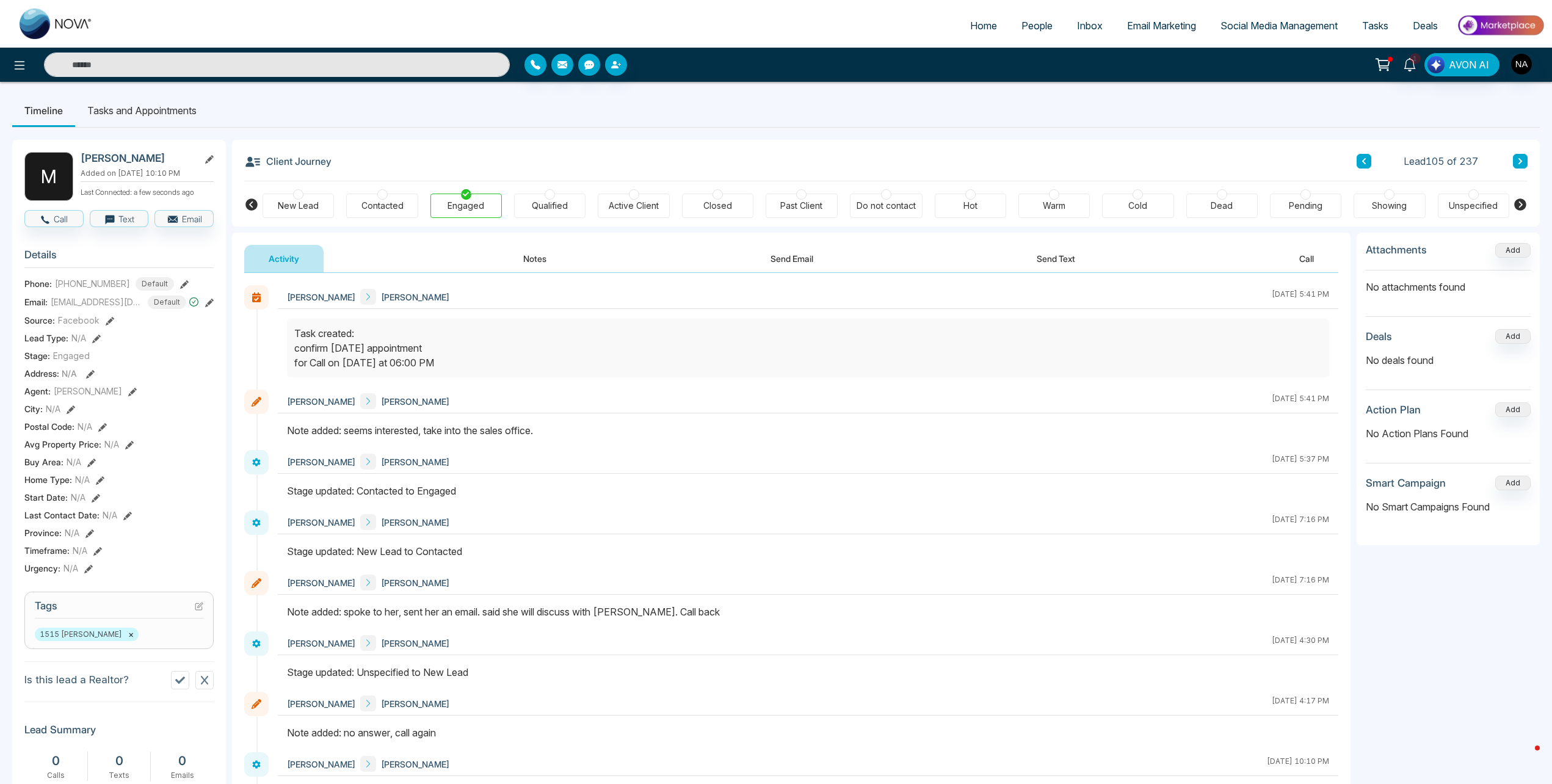
click at [533, 262] on button "Notes" at bounding box center [535, 258] width 72 height 27
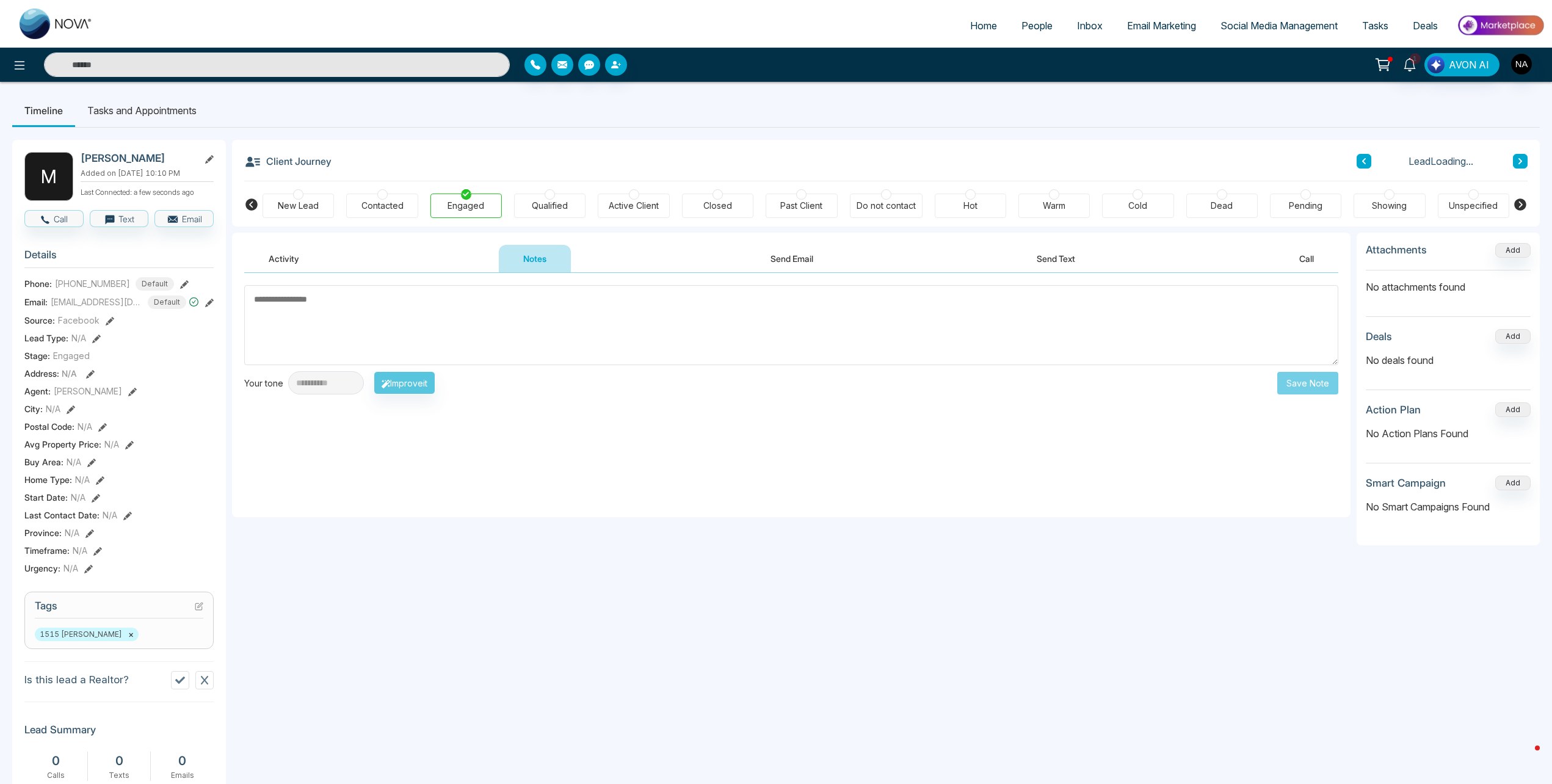
click at [348, 335] on textarea at bounding box center [792, 326] width 1094 height 80
drag, startPoint x: 102, startPoint y: 118, endPoint x: 164, endPoint y: 121, distance: 62.1
click at [102, 118] on li "Tasks and Appointments" at bounding box center [142, 111] width 134 height 33
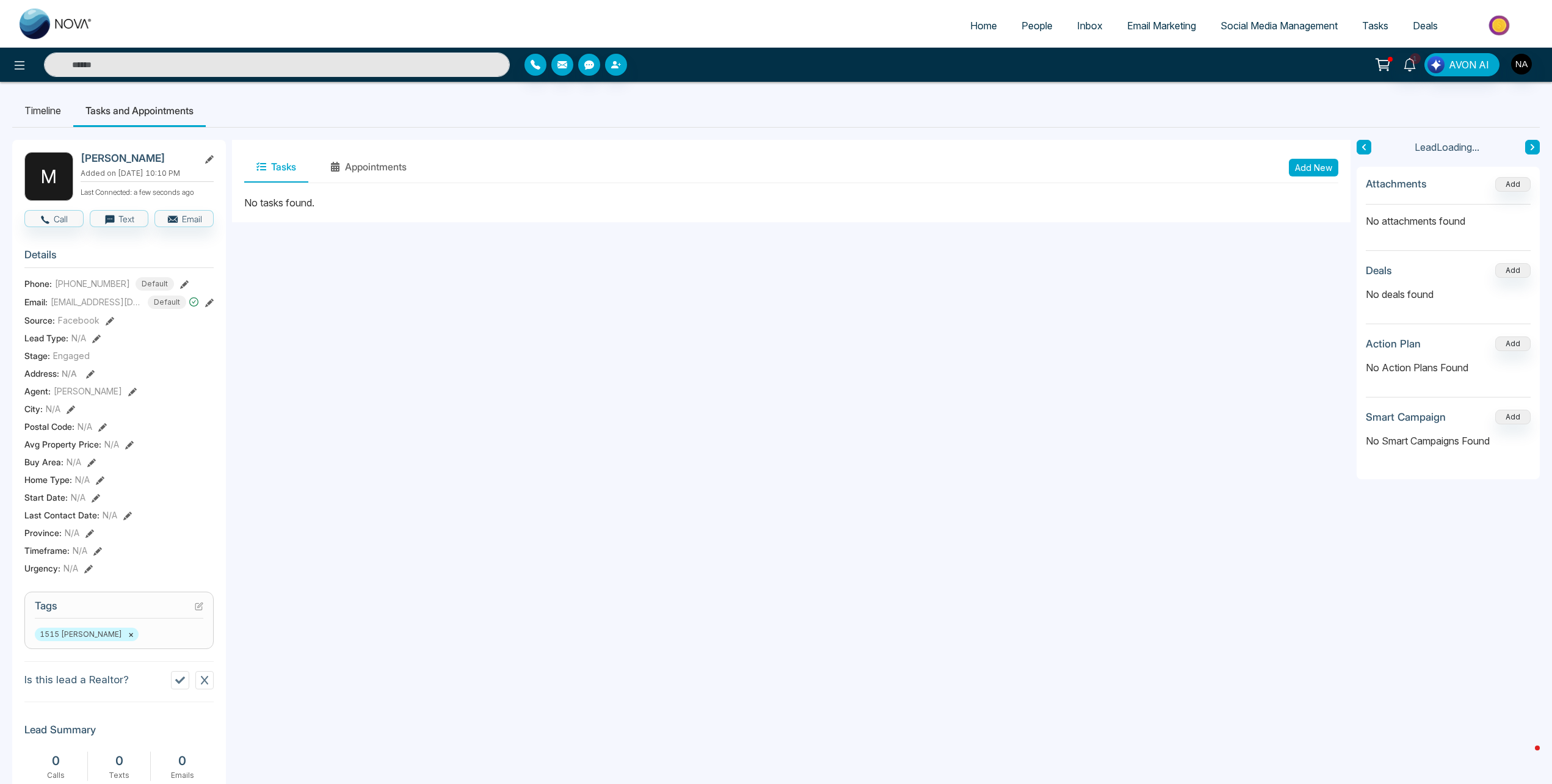
click at [1310, 169] on button "Add New" at bounding box center [1314, 168] width 49 height 18
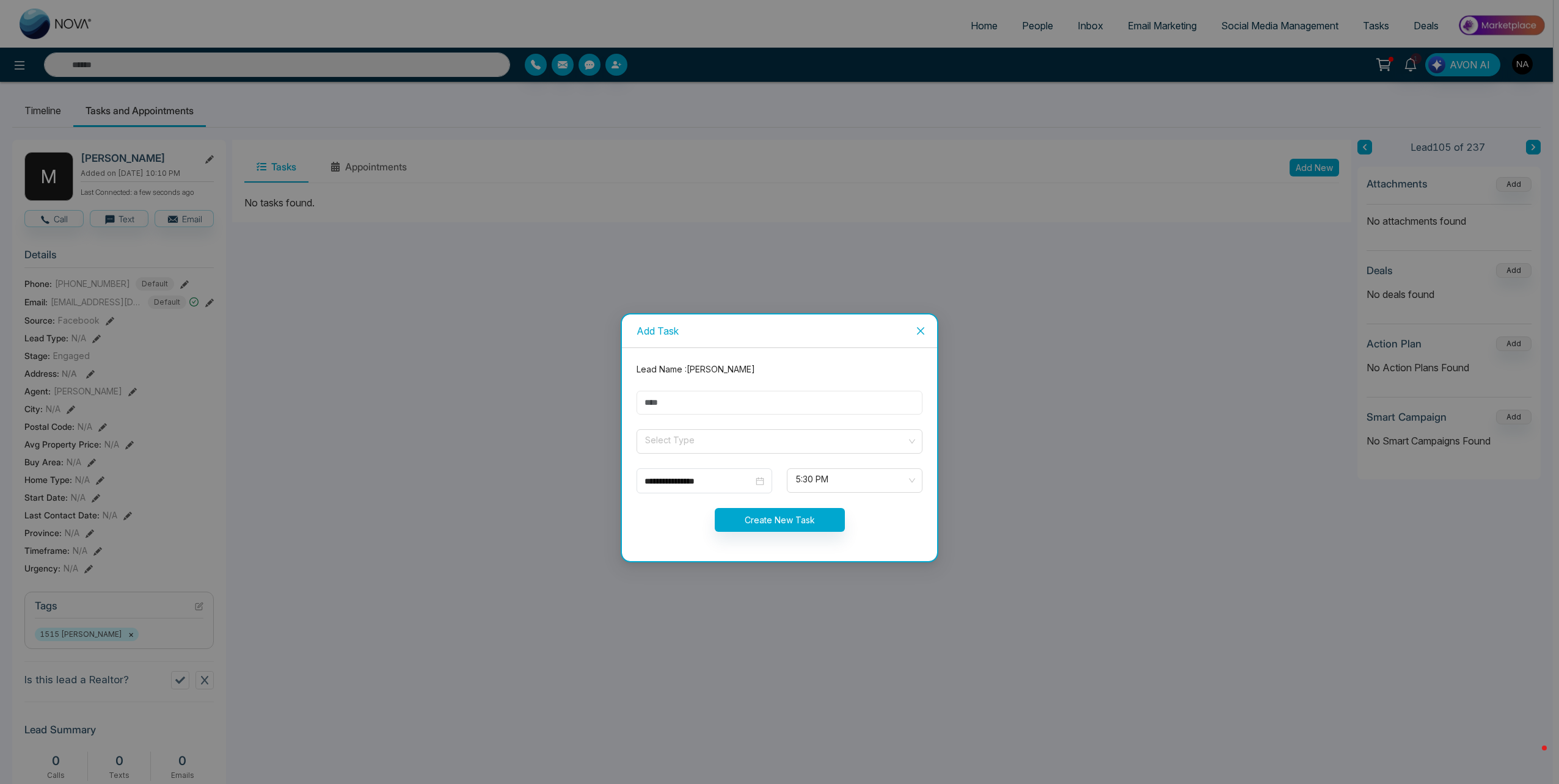
click at [697, 409] on input "text" at bounding box center [780, 402] width 286 height 24
type input "**********"
click at [770, 458] on form "**********" at bounding box center [780, 454] width 300 height 184
click at [701, 448] on input "search" at bounding box center [775, 439] width 263 height 18
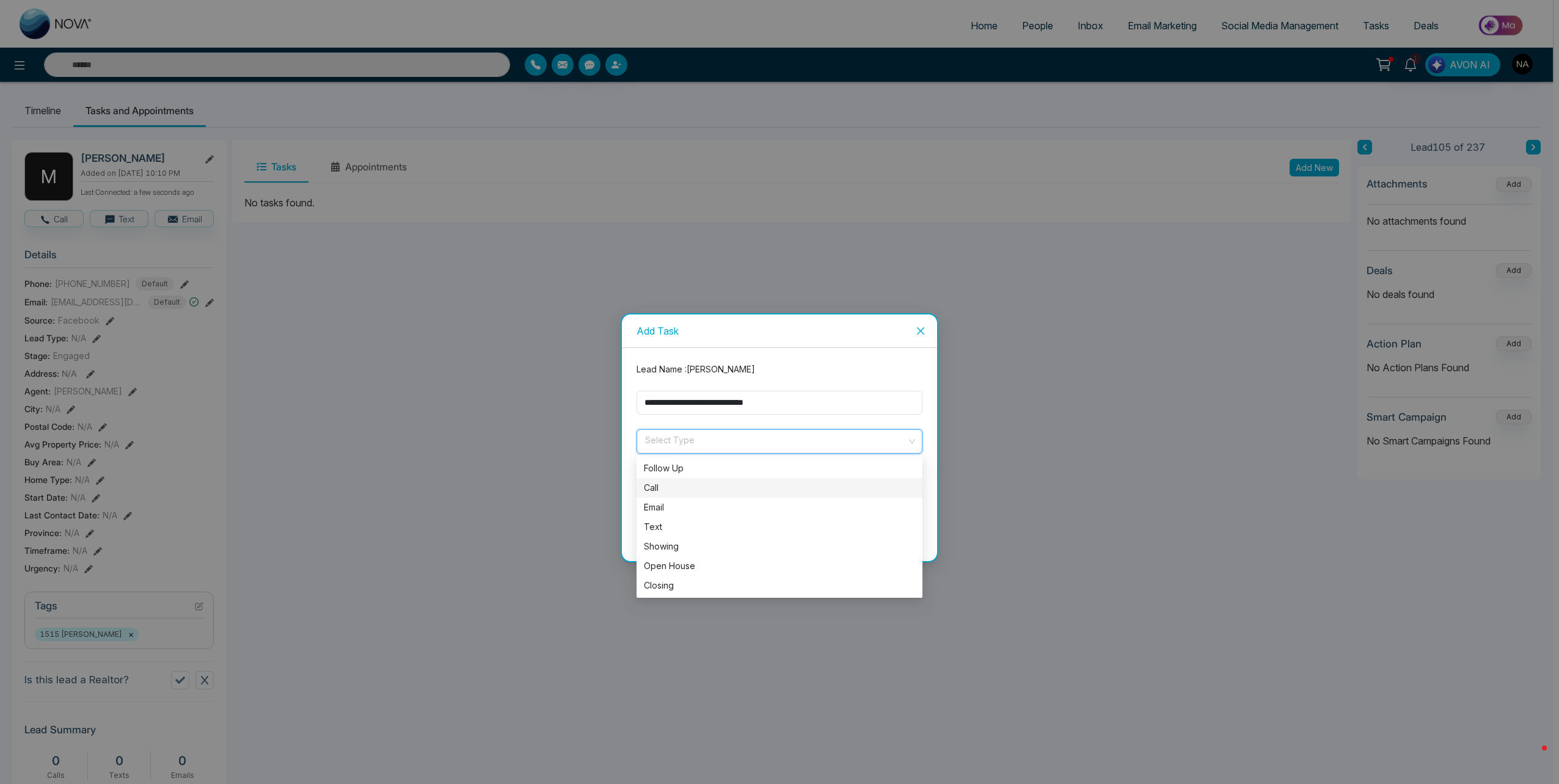
click at [665, 491] on div "Call" at bounding box center [780, 488] width 272 height 13
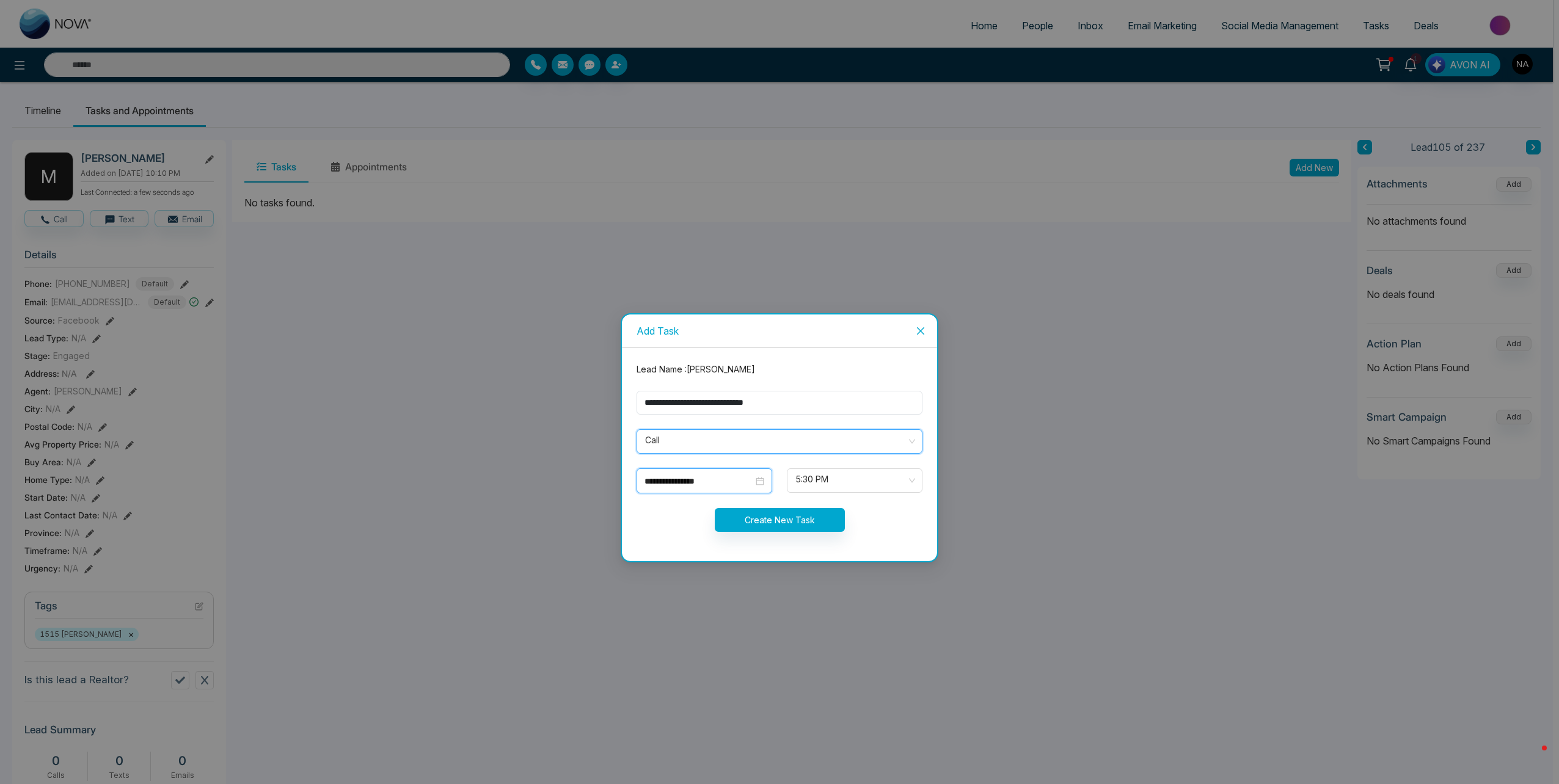
click at [673, 484] on input "**********" at bounding box center [698, 481] width 109 height 13
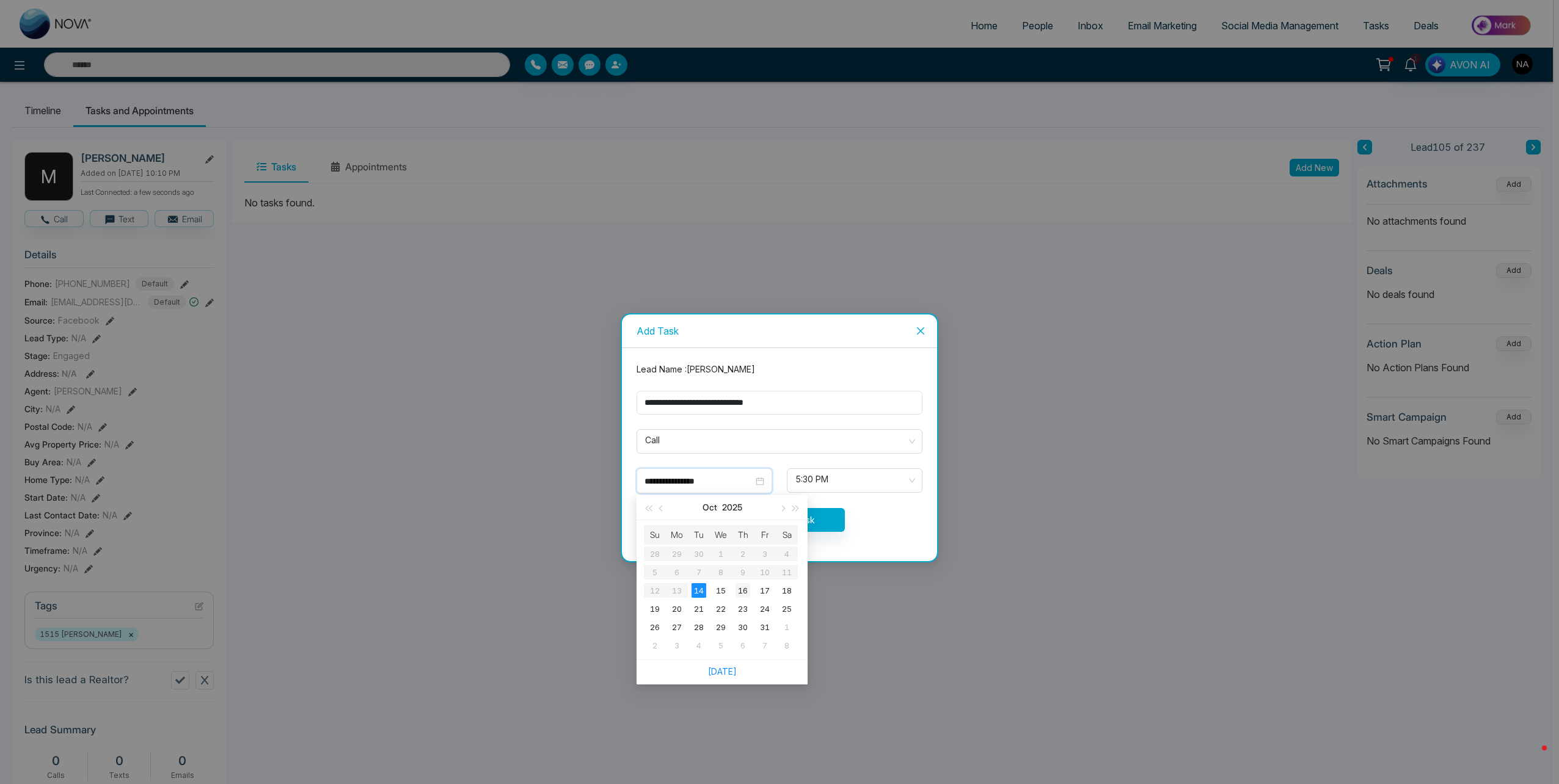
type input "**********"
click at [740, 595] on div "16" at bounding box center [743, 590] width 15 height 15
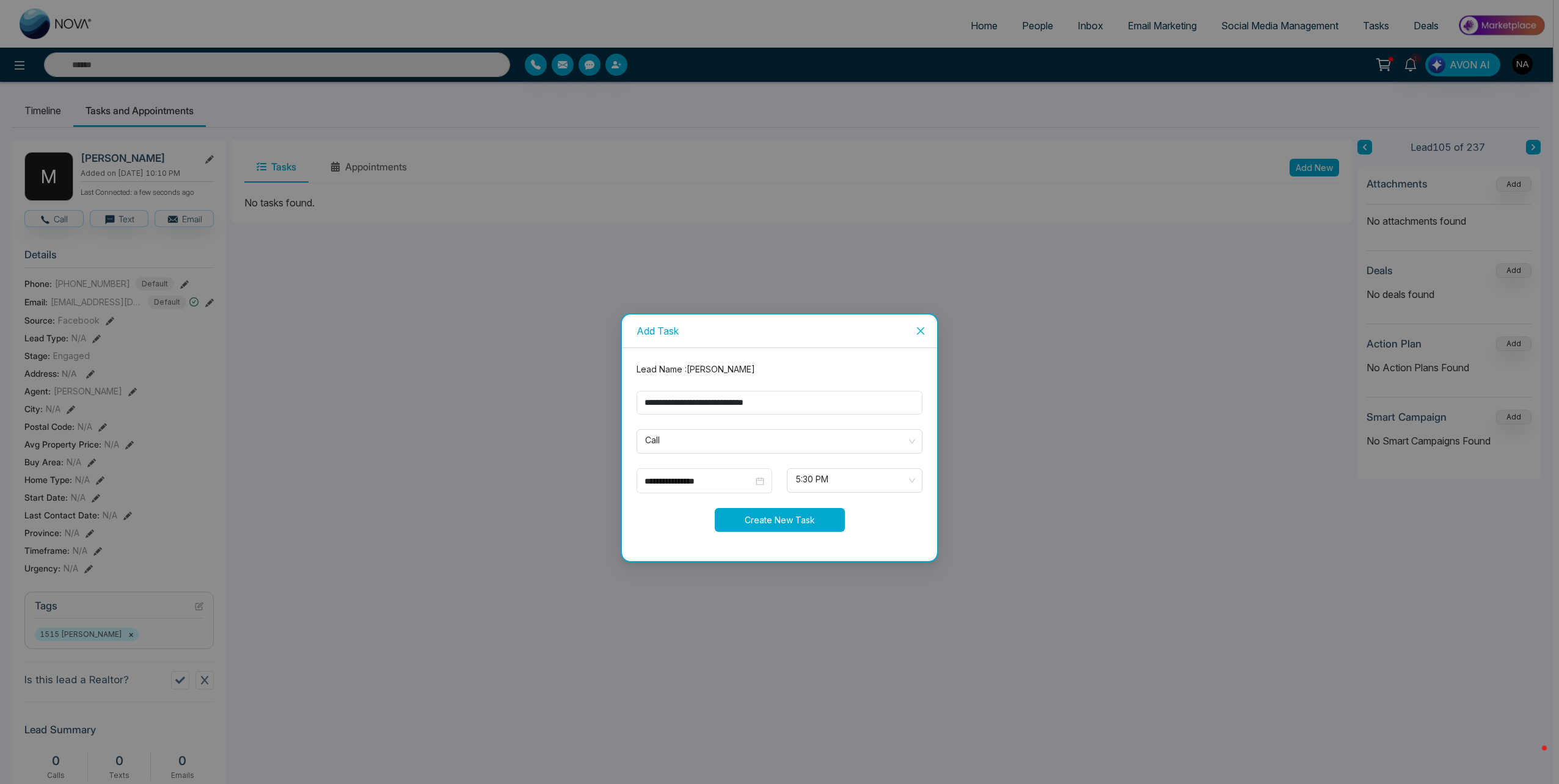
click at [799, 517] on button "Create New Task" at bounding box center [780, 519] width 130 height 24
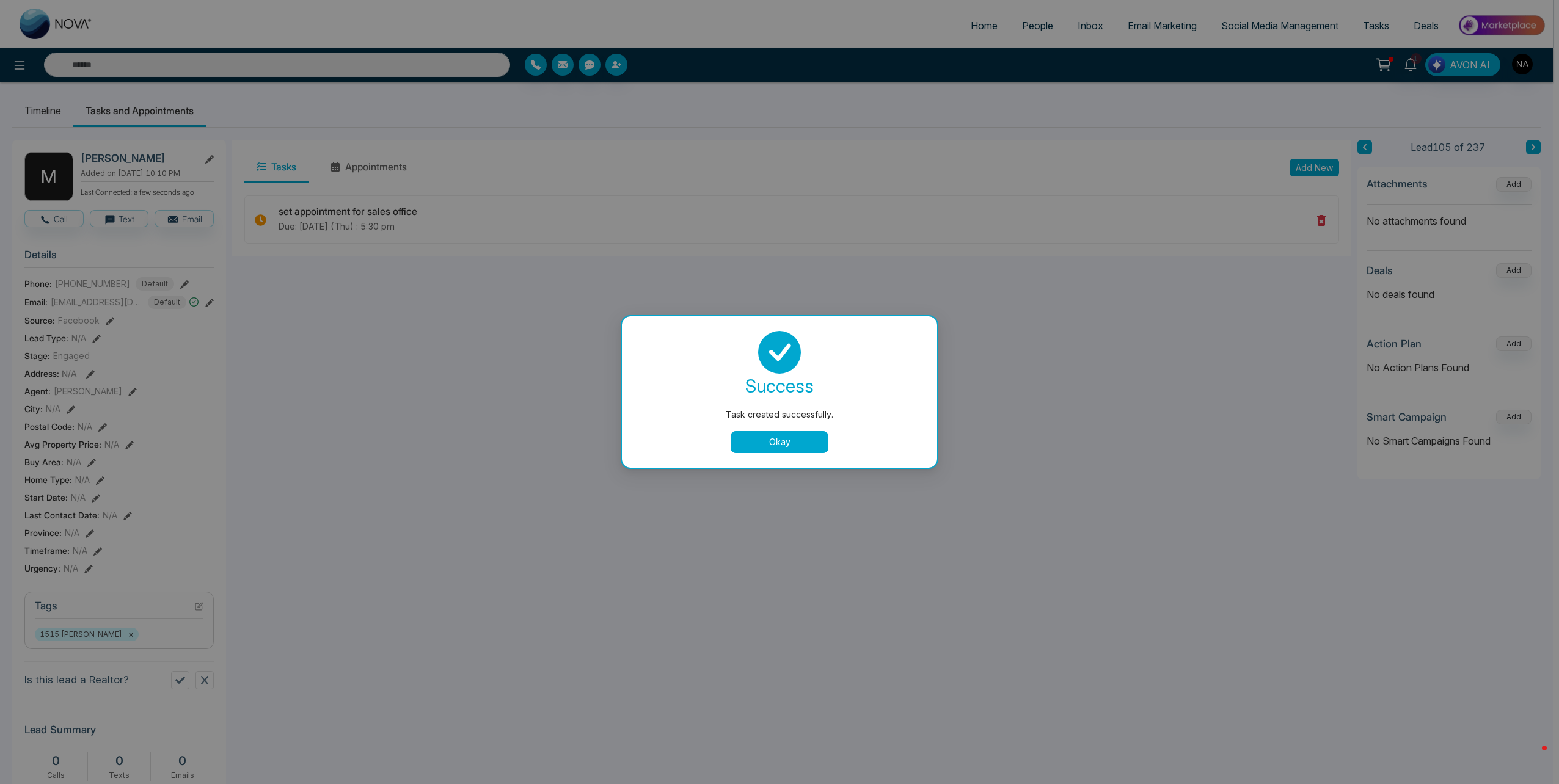
click at [798, 444] on button "Okay" at bounding box center [779, 442] width 98 height 22
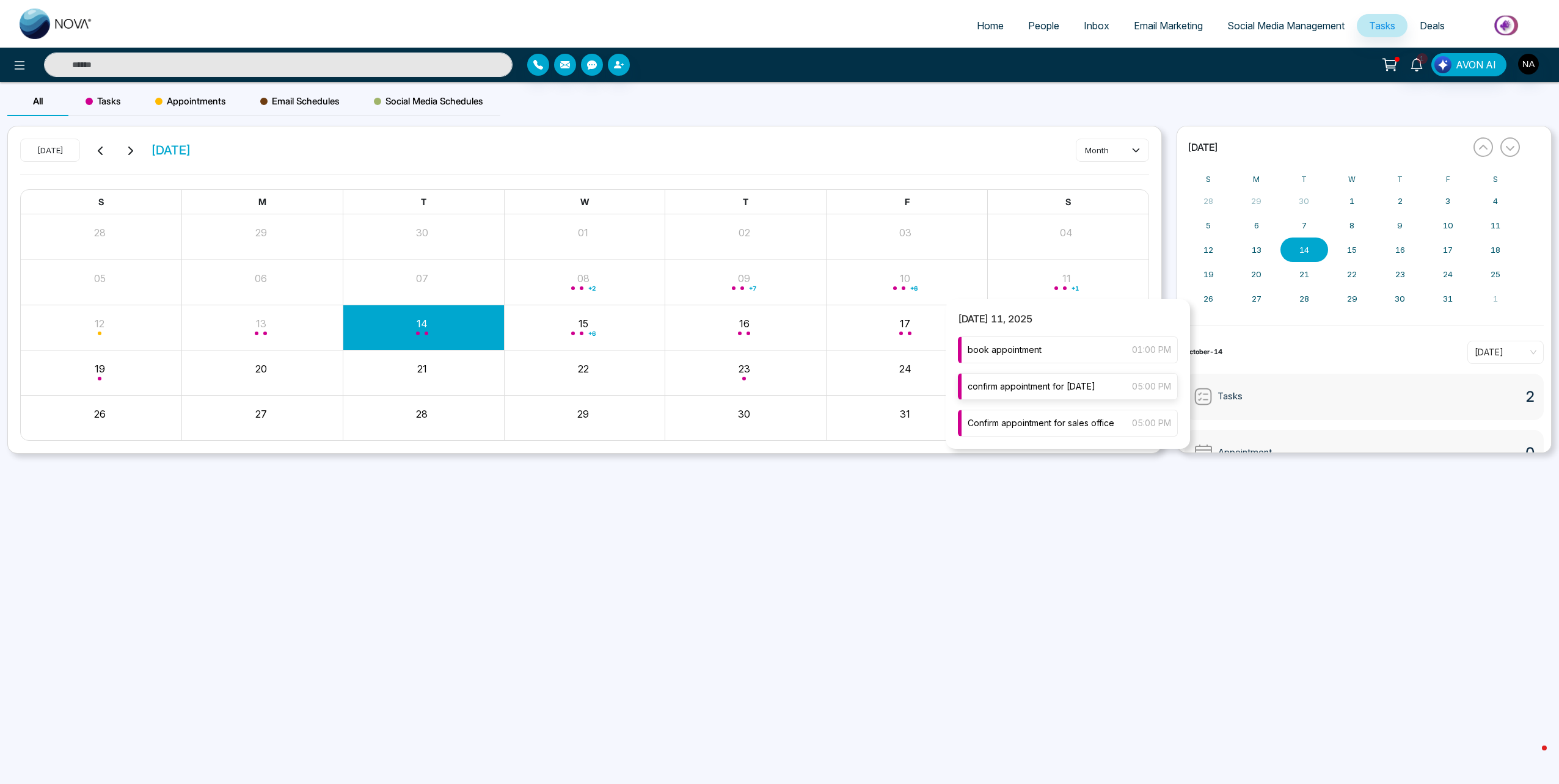
click at [1050, 390] on span "confirm appointment for [DATE]" at bounding box center [1031, 386] width 128 height 13
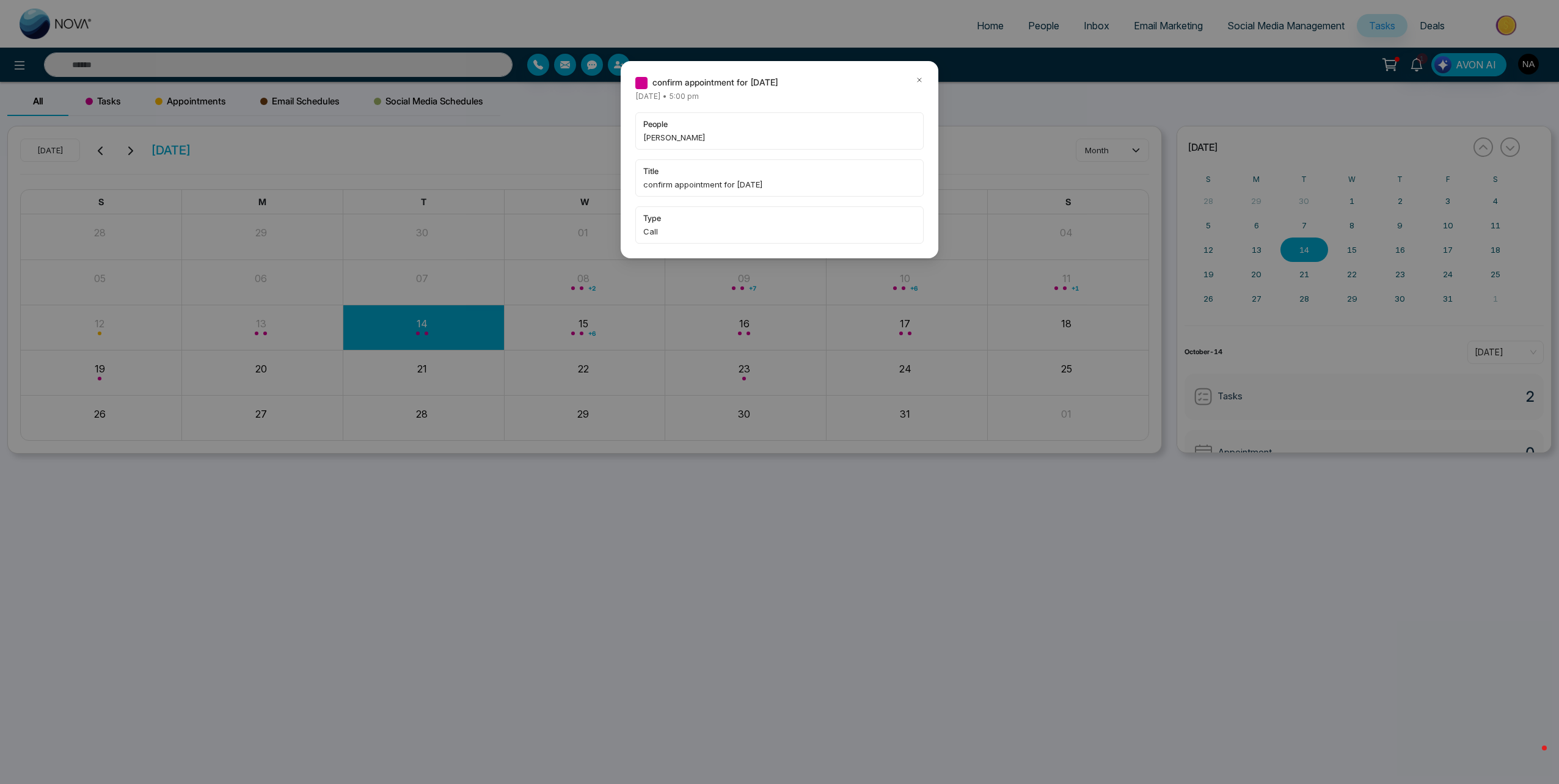
click at [258, 71] on div "confirm appointment for [DATE] [DATE] • 5:00 pm people [PERSON_NAME] title conf…" at bounding box center [780, 392] width 1559 height 784
click at [247, 61] on div "confirm appointment for [DATE] [DATE] • 5:00 pm people [PERSON_NAME] title conf…" at bounding box center [780, 392] width 1559 height 784
click at [917, 75] on div "confirm appointment for [DATE] [DATE] • 5:00 pm people [PERSON_NAME] title conf…" at bounding box center [779, 159] width 318 height 197
click at [915, 80] on icon at bounding box center [919, 80] width 8 height 8
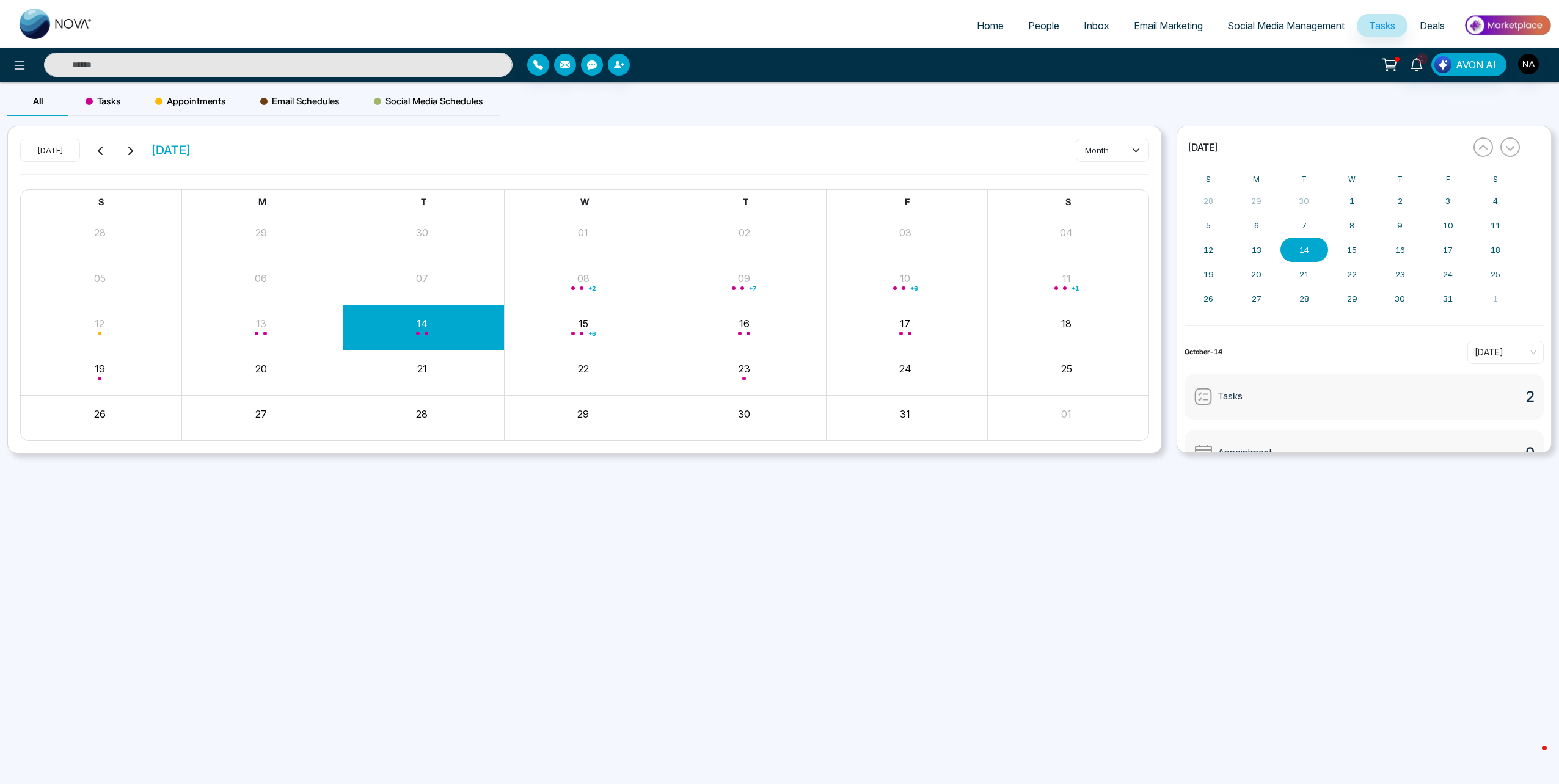
click at [193, 73] on input "text" at bounding box center [278, 65] width 469 height 25
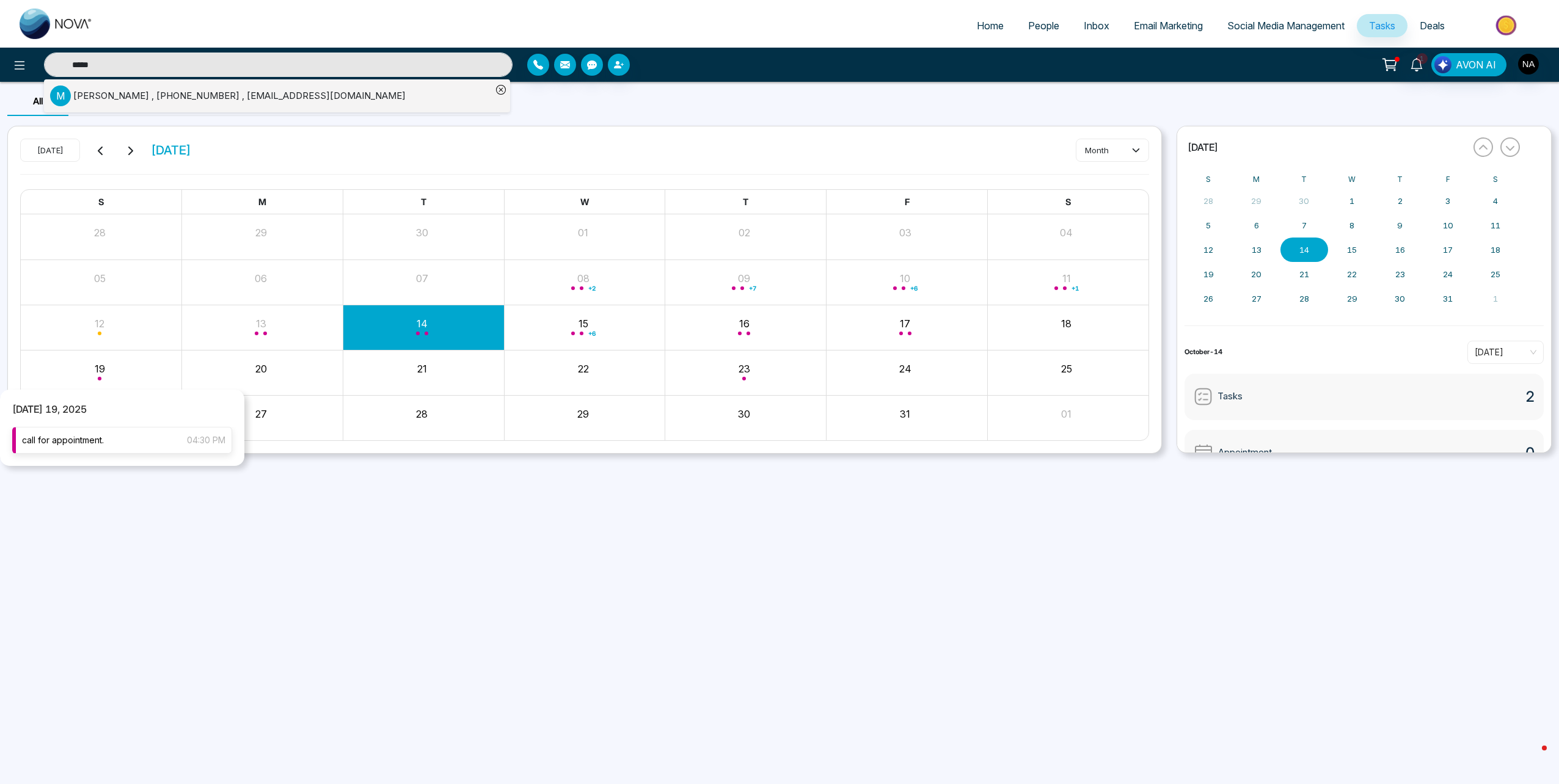
type input "****"
click at [93, 443] on span "call for appointment." at bounding box center [63, 440] width 82 height 13
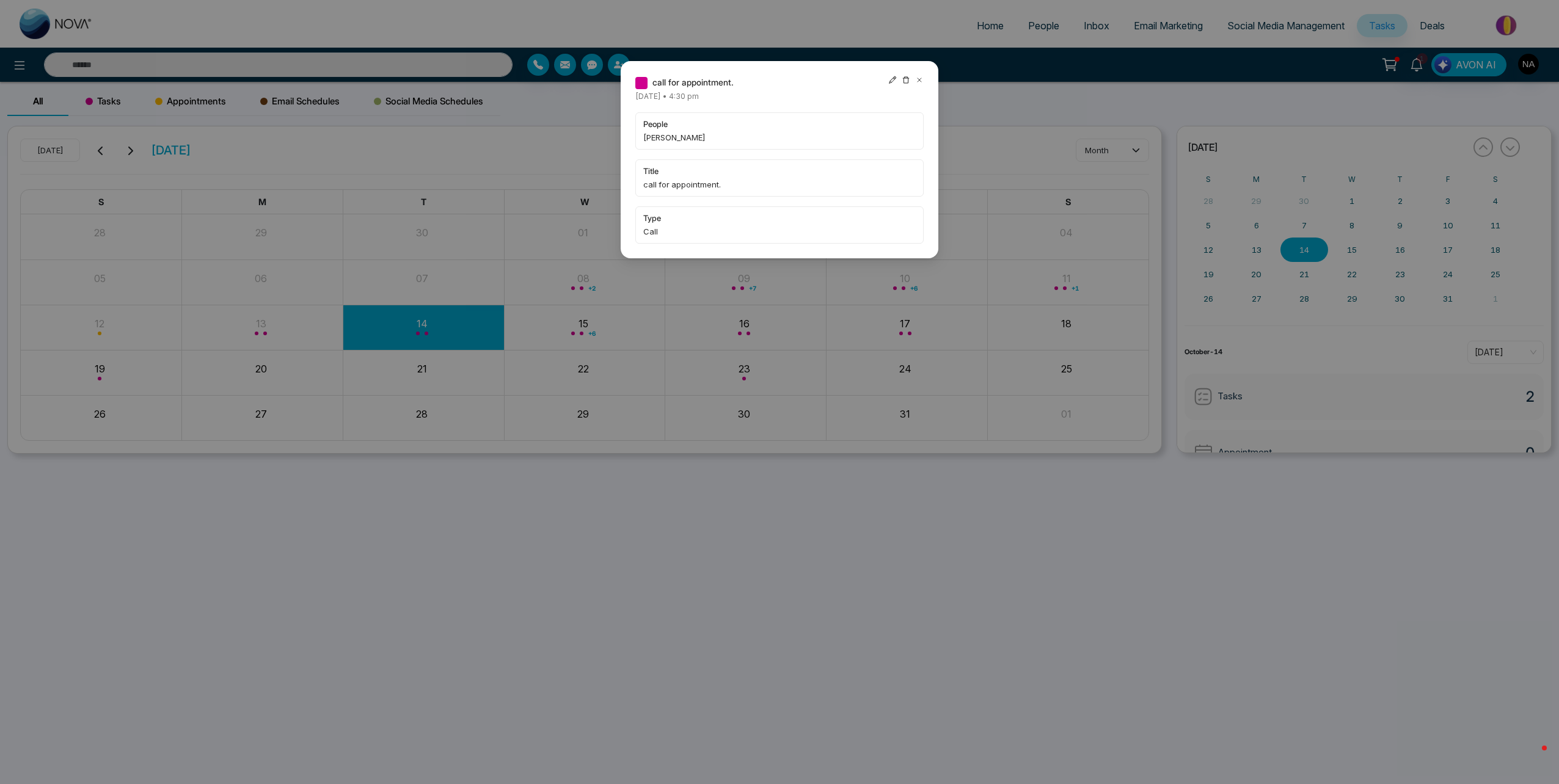
type input "****"
click at [921, 77] on icon at bounding box center [919, 80] width 8 height 8
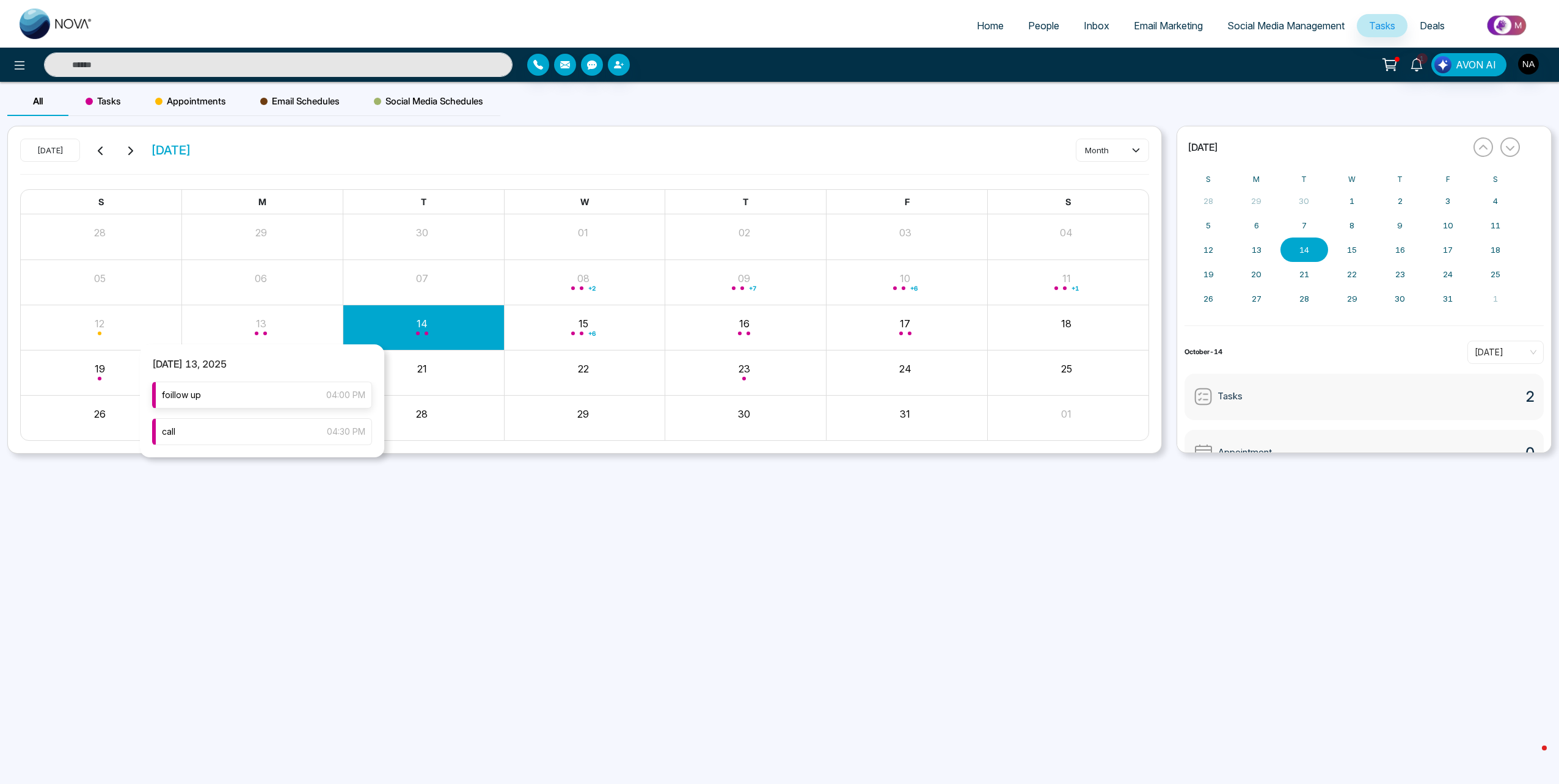
click at [265, 400] on div "foillow up 04:00 PM" at bounding box center [262, 394] width 220 height 27
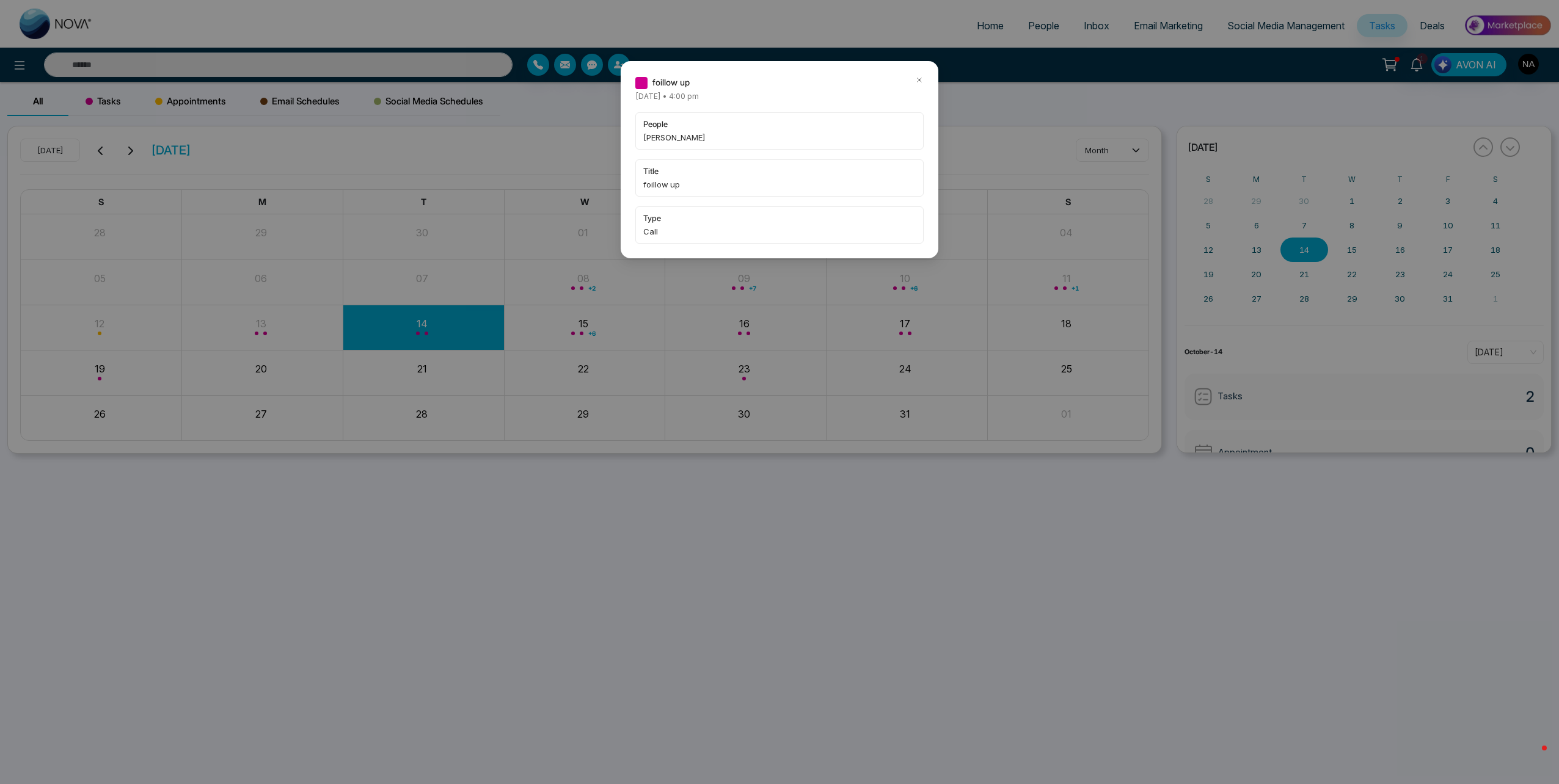
click at [921, 80] on icon at bounding box center [919, 80] width 8 height 8
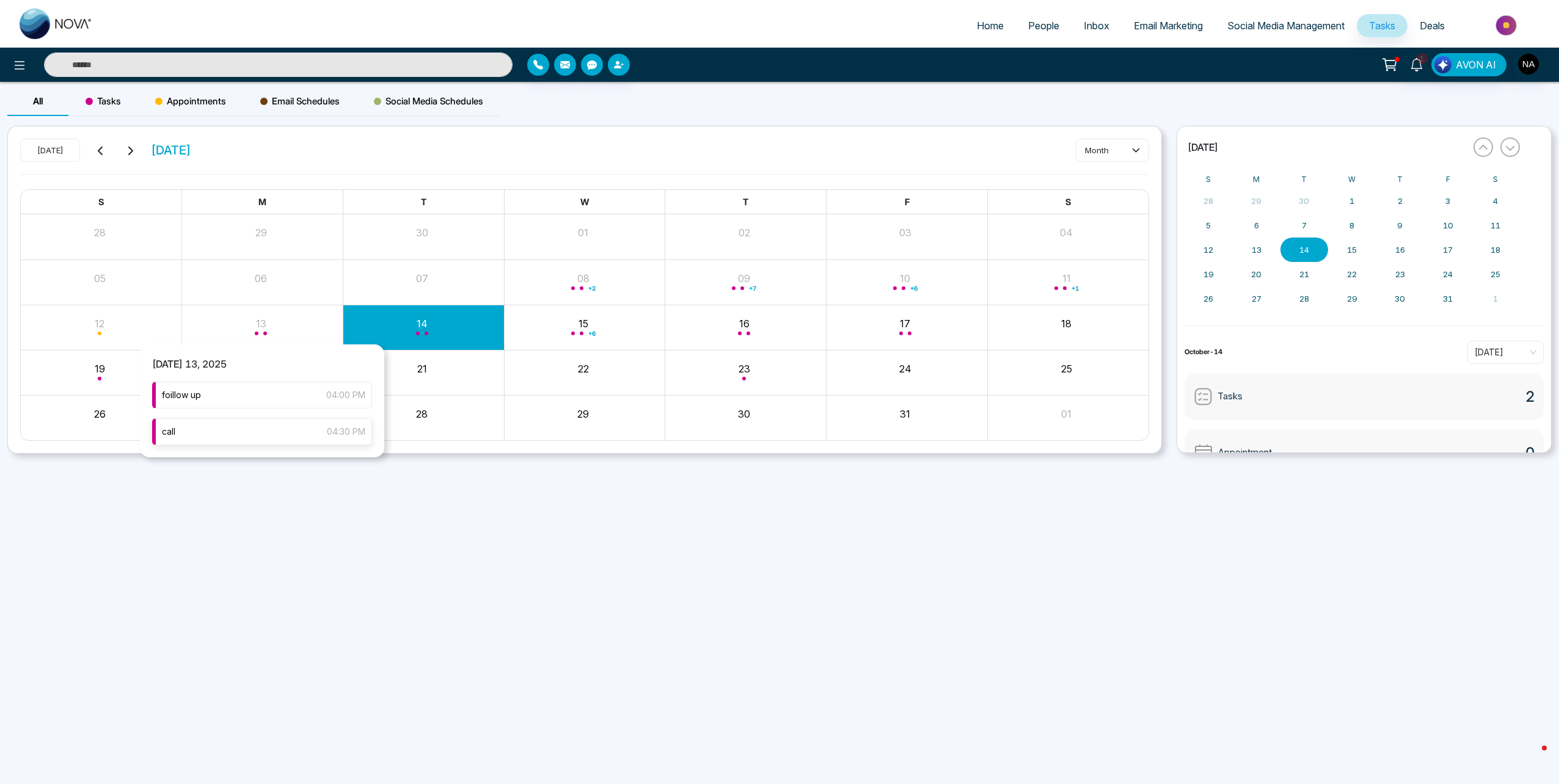
type input "****"
click at [240, 428] on div "call 04:30 PM" at bounding box center [262, 431] width 220 height 27
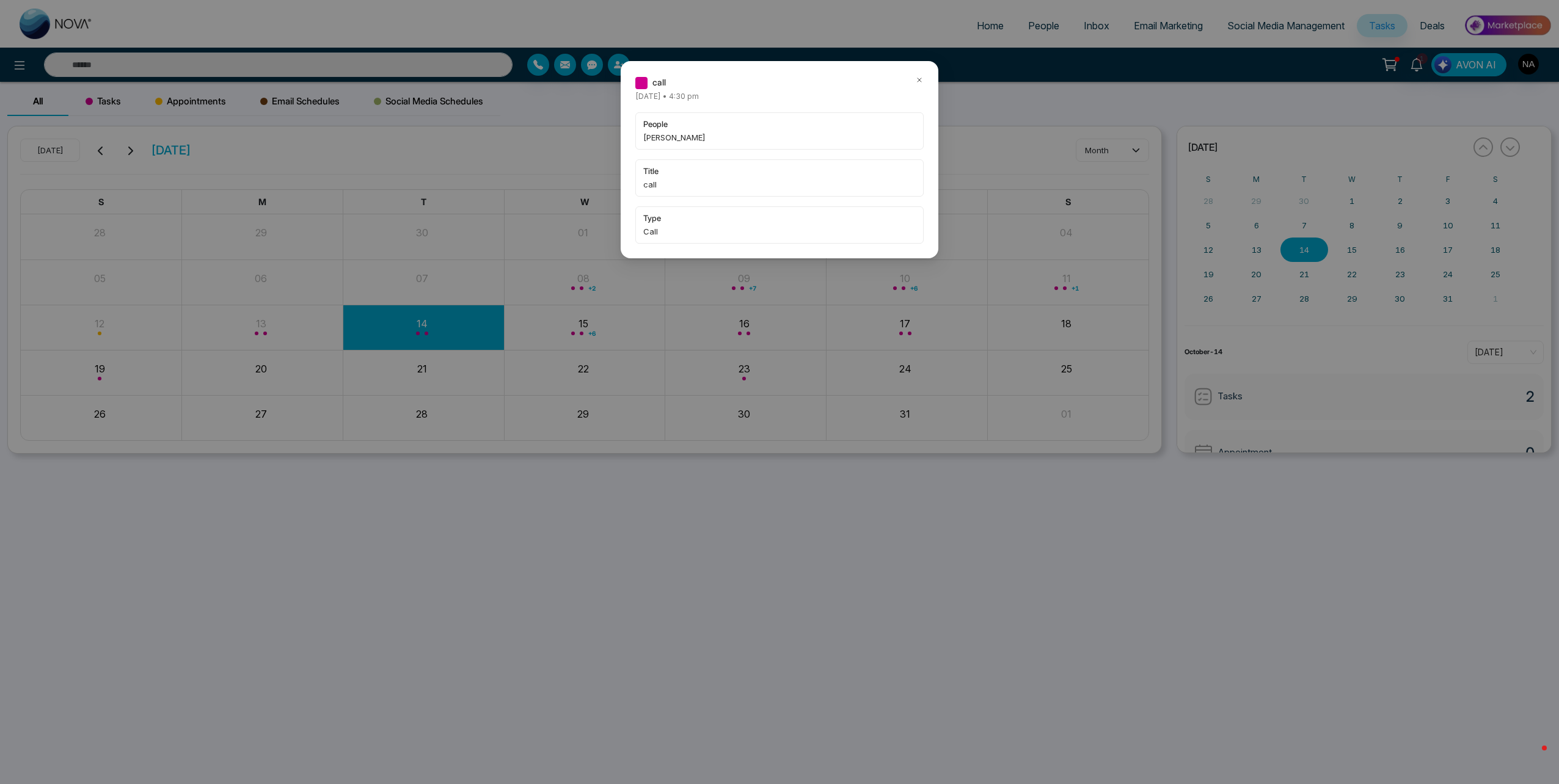
type input "****"
click at [921, 80] on icon at bounding box center [919, 80] width 8 height 8
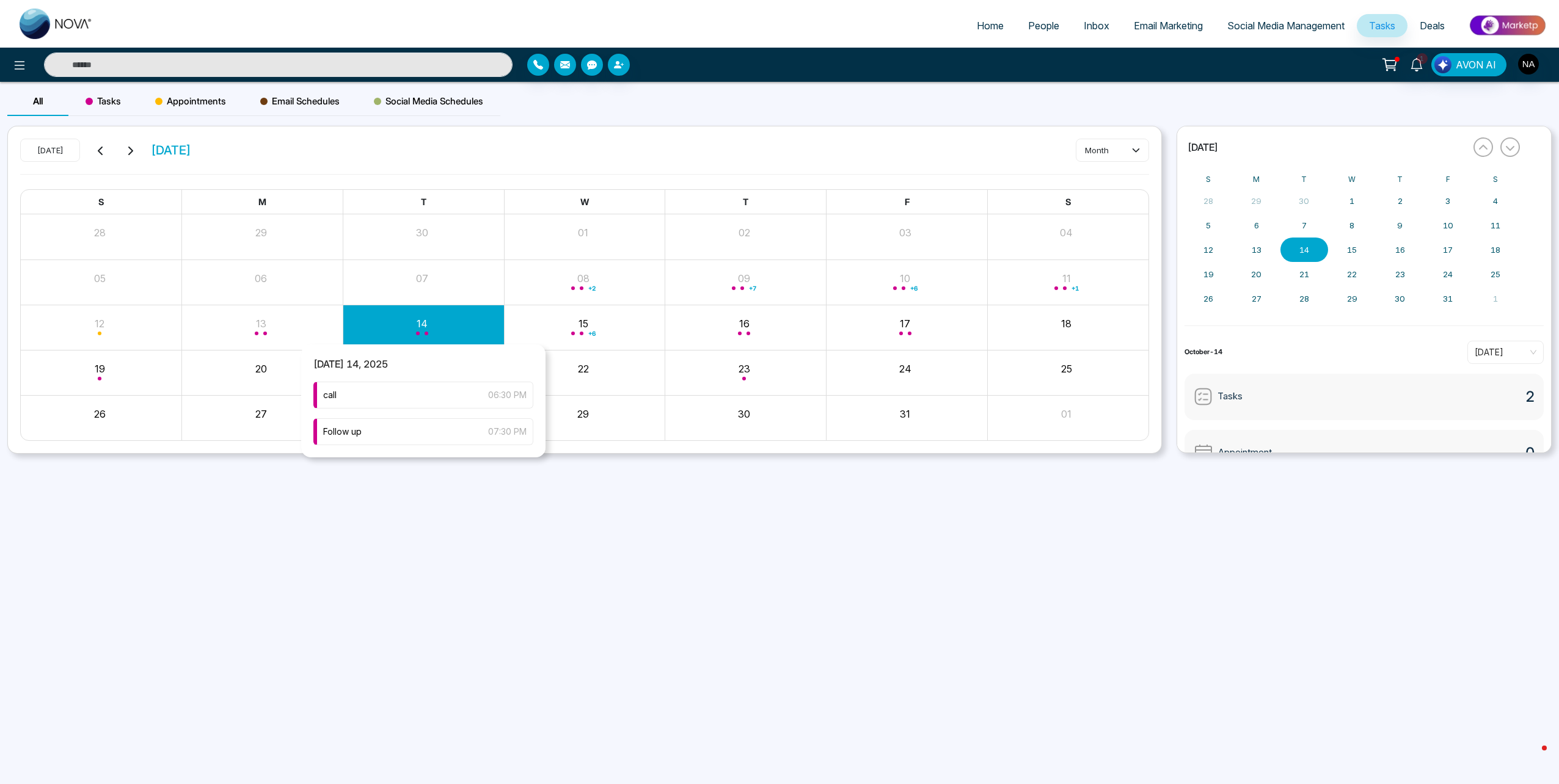
type input "****"
click at [380, 399] on div "call 06:30 PM" at bounding box center [423, 394] width 220 height 27
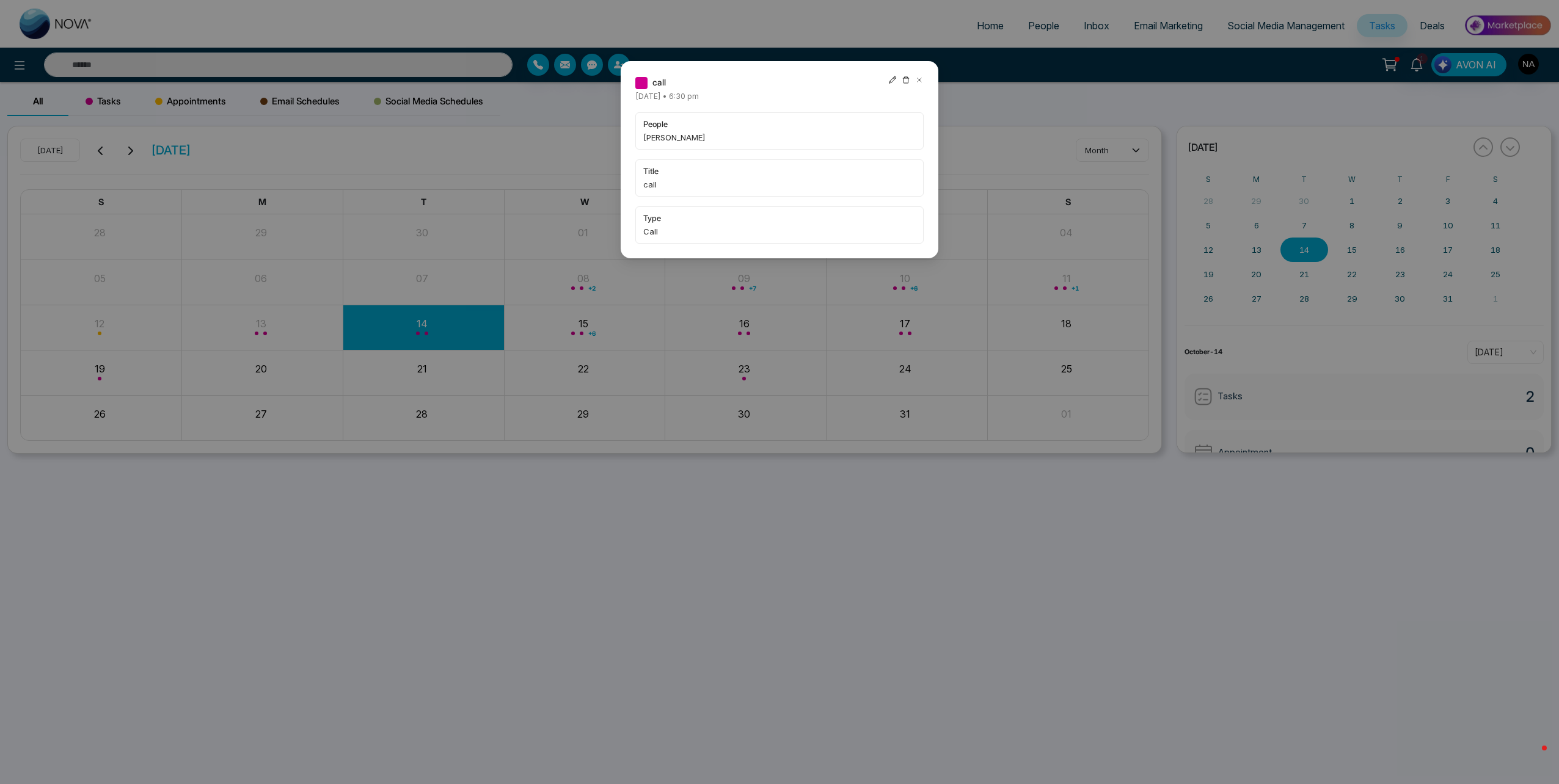
click at [914, 80] on div at bounding box center [905, 82] width 35 height 13
click at [921, 84] on icon at bounding box center [919, 80] width 8 height 8
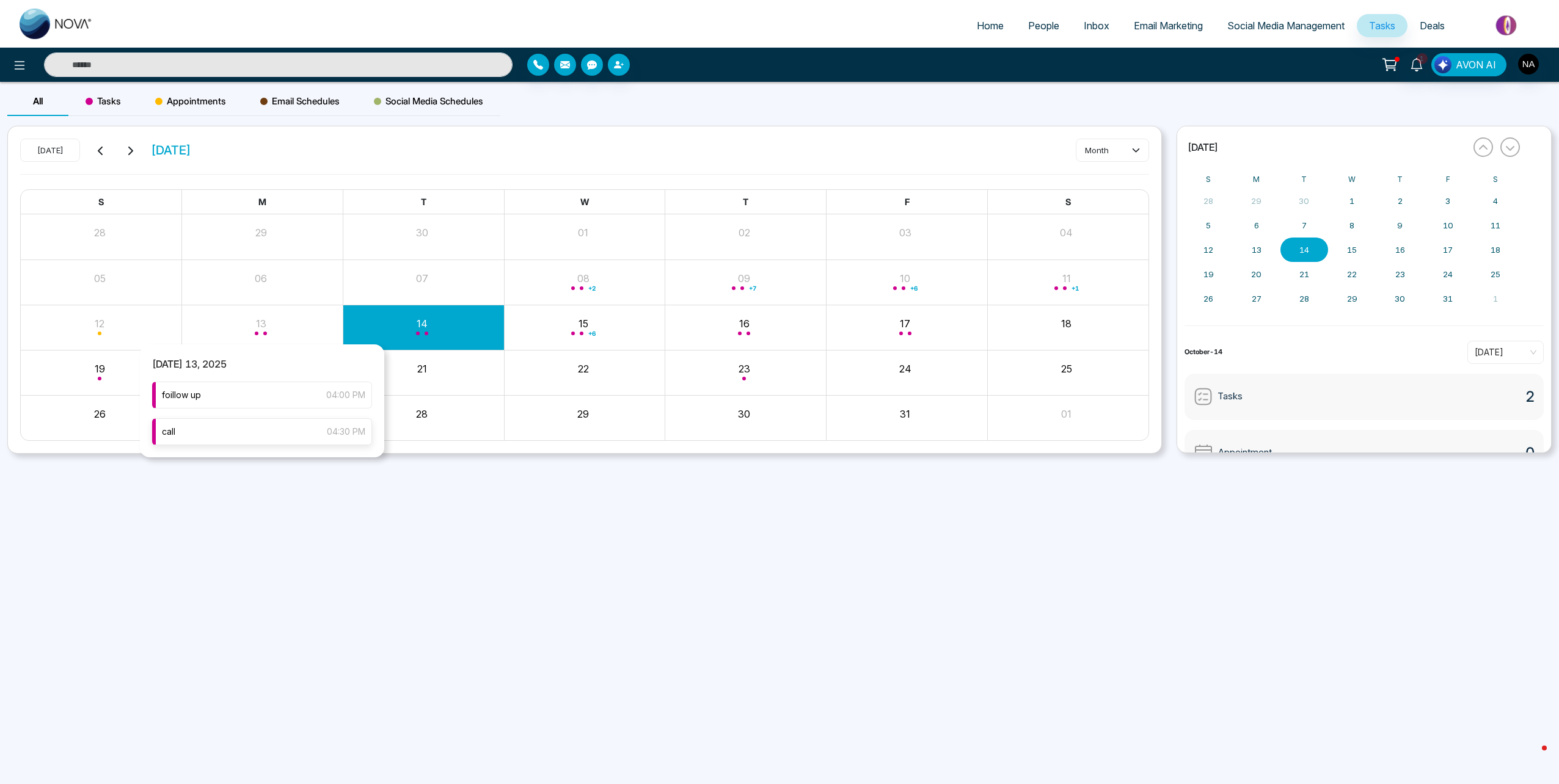
type input "****"
click at [267, 401] on div "foillow up 04:00 PM" at bounding box center [262, 394] width 220 height 27
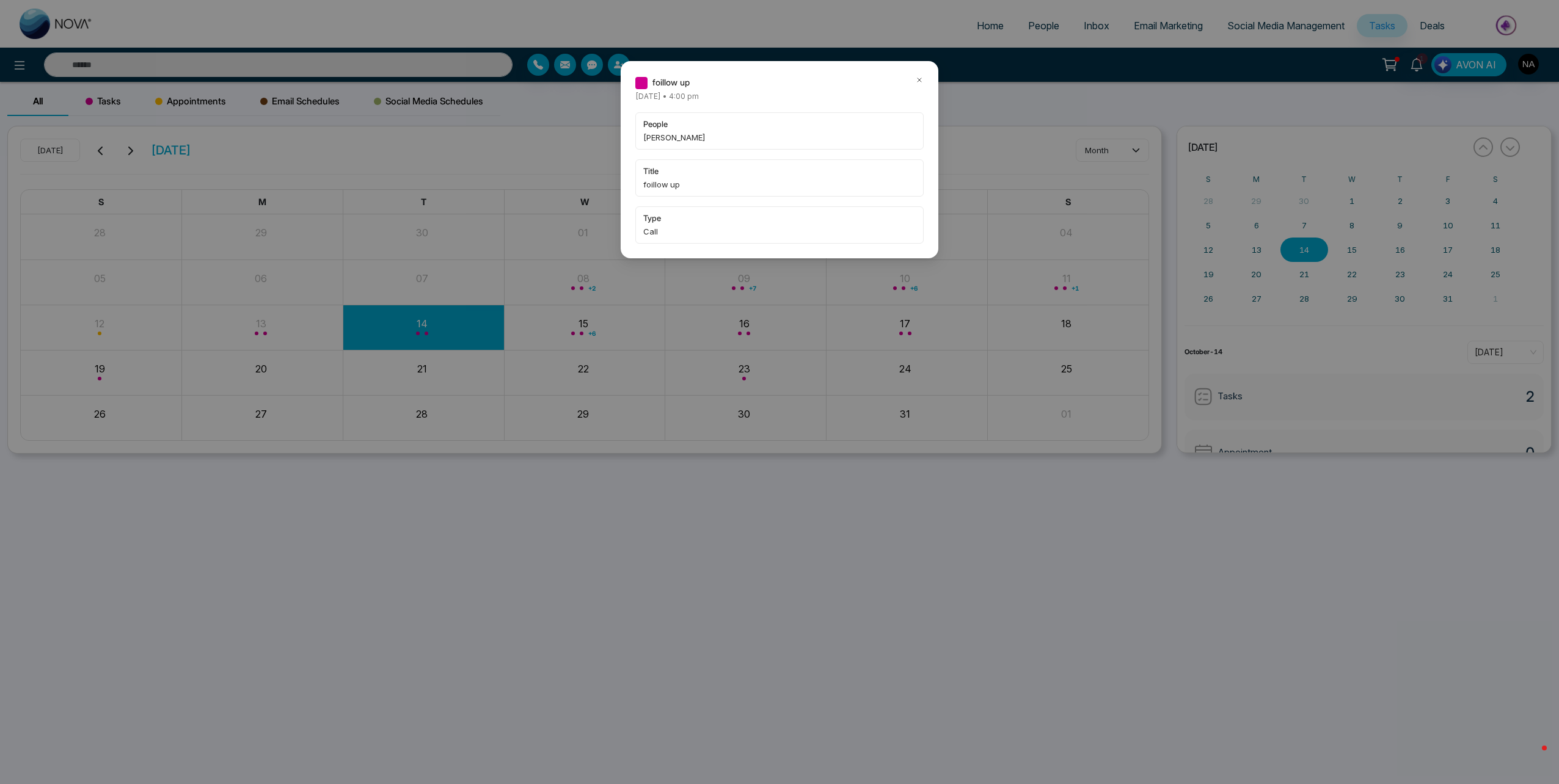
type input "****"
click at [922, 80] on icon at bounding box center [919, 80] width 8 height 8
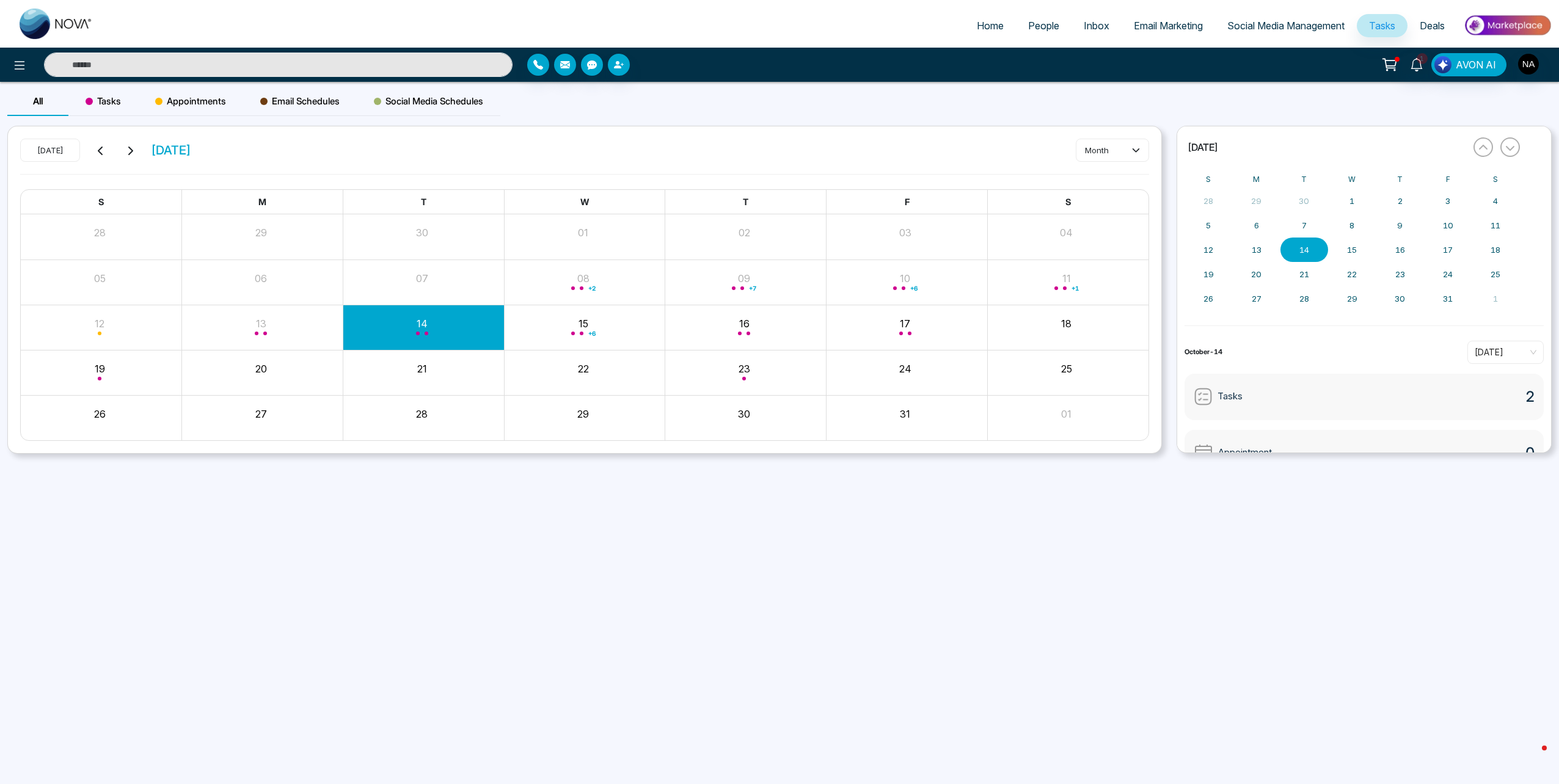
click at [302, 58] on input "text" at bounding box center [278, 65] width 469 height 25
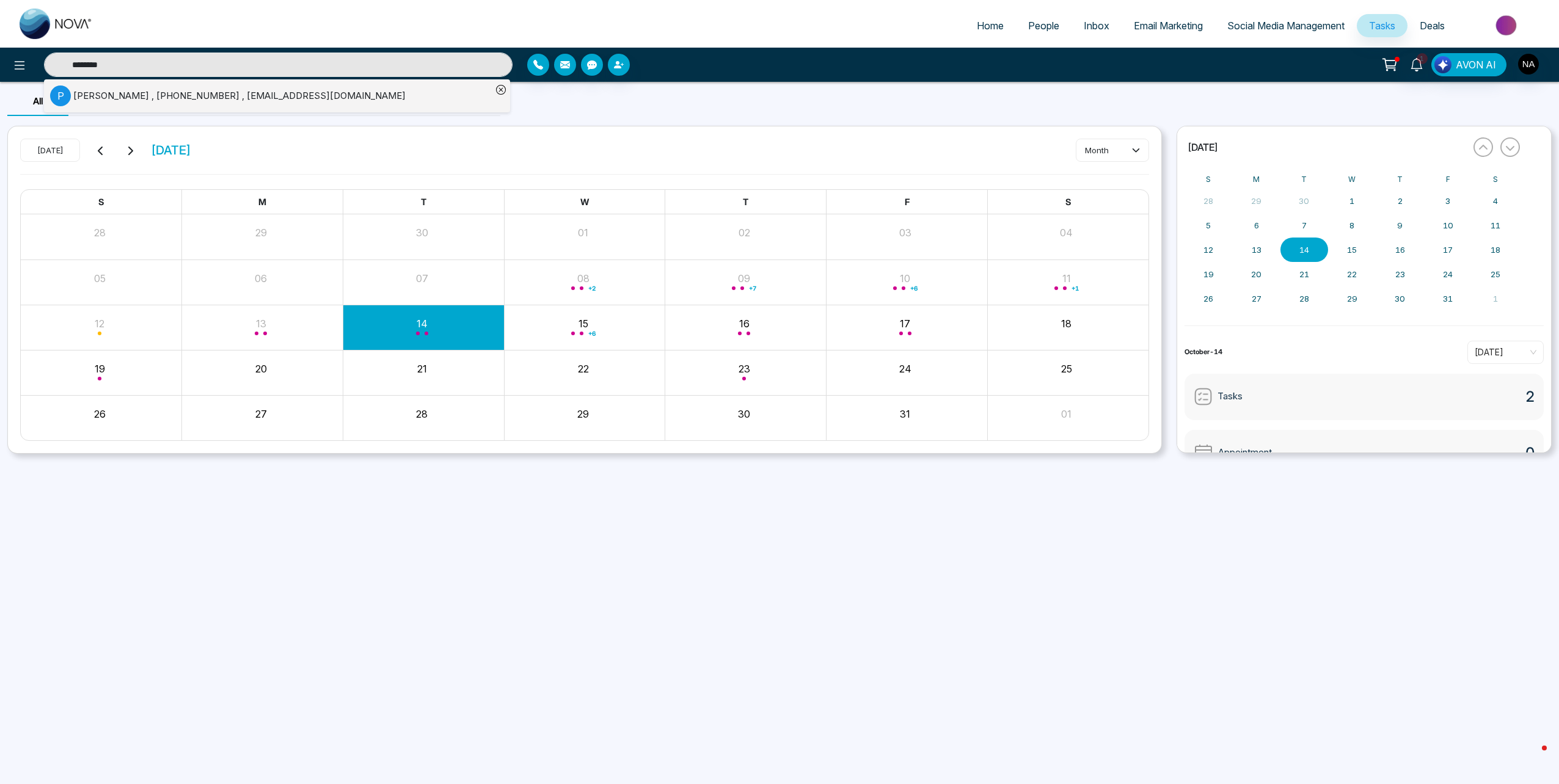
type input "********"
click at [114, 68] on input "********" at bounding box center [278, 65] width 469 height 25
click at [113, 68] on input "text" at bounding box center [278, 65] width 469 height 25
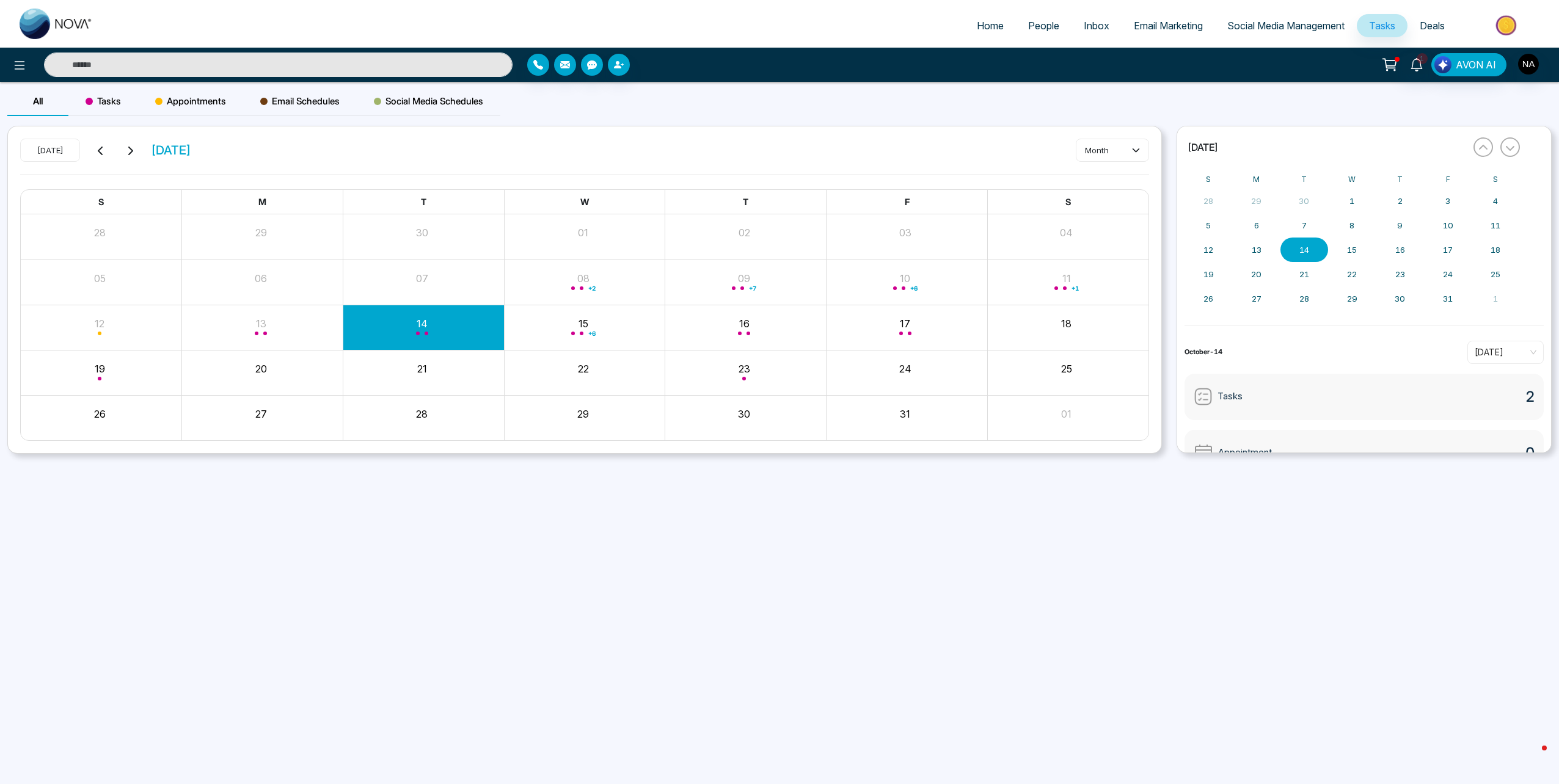
click at [113, 68] on input "text" at bounding box center [278, 65] width 469 height 25
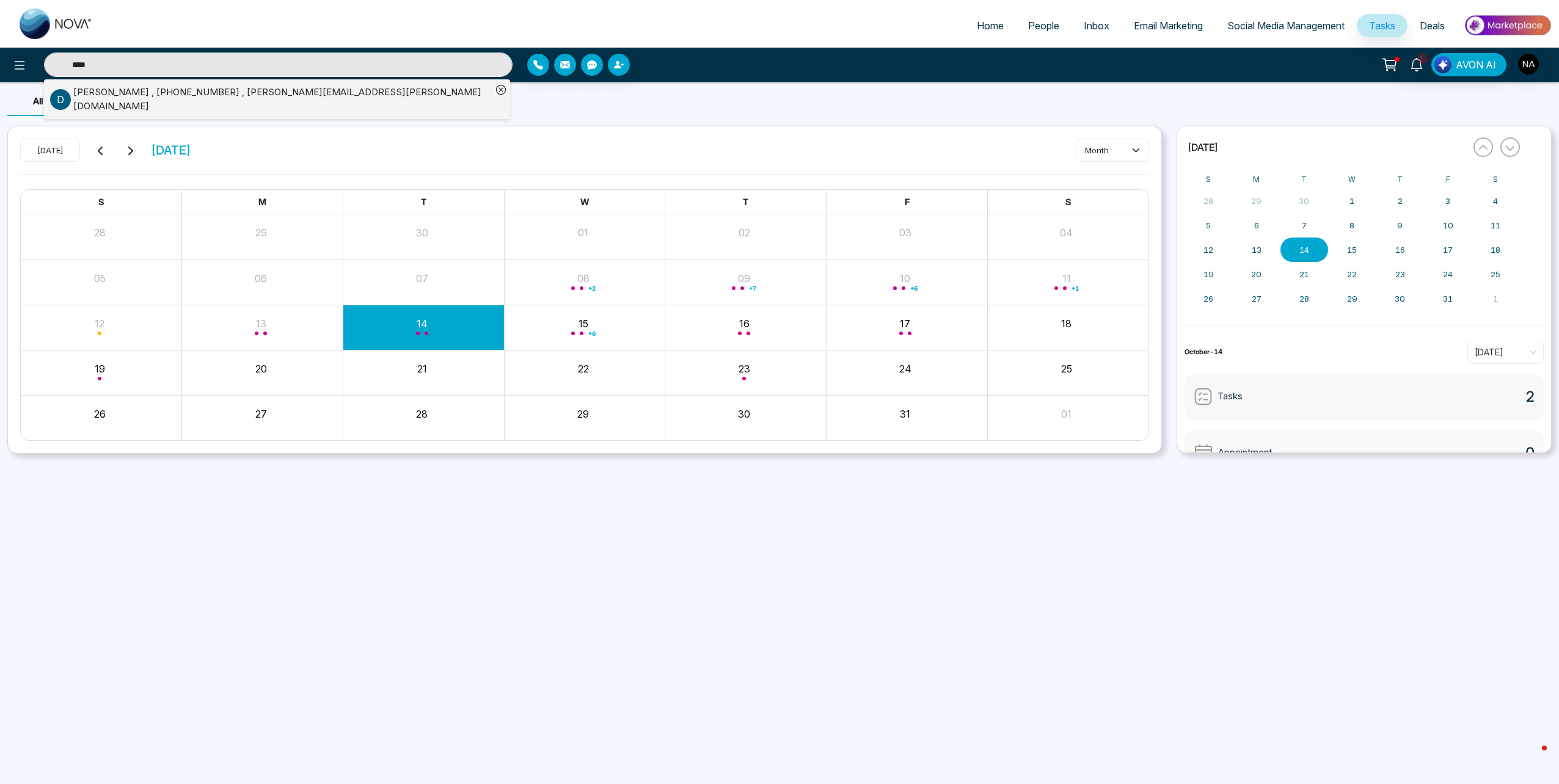
type input "****"
click at [1040, 30] on span "People" at bounding box center [1044, 25] width 31 height 12
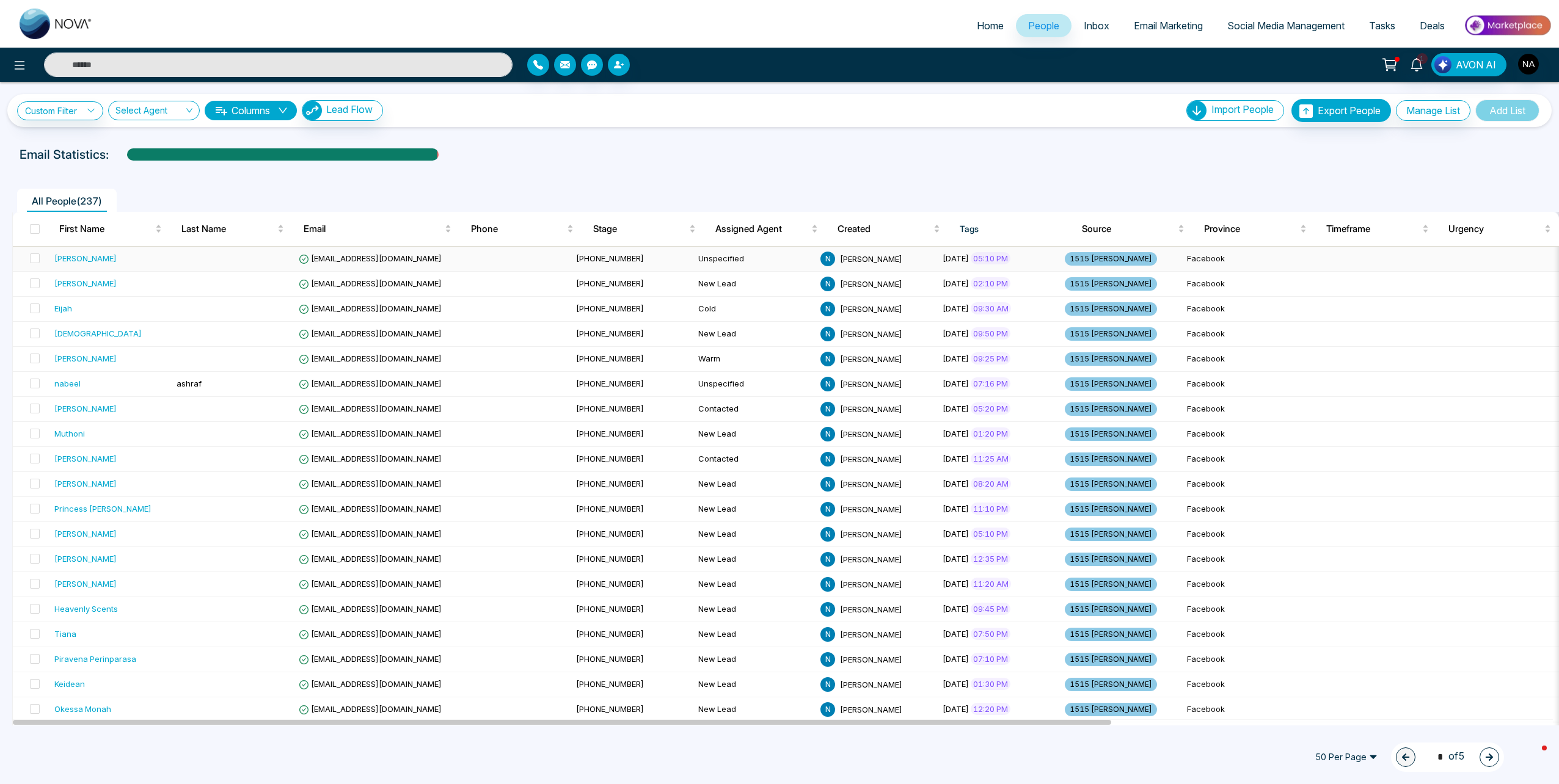
click at [693, 257] on td "Unspecified" at bounding box center [754, 259] width 122 height 25
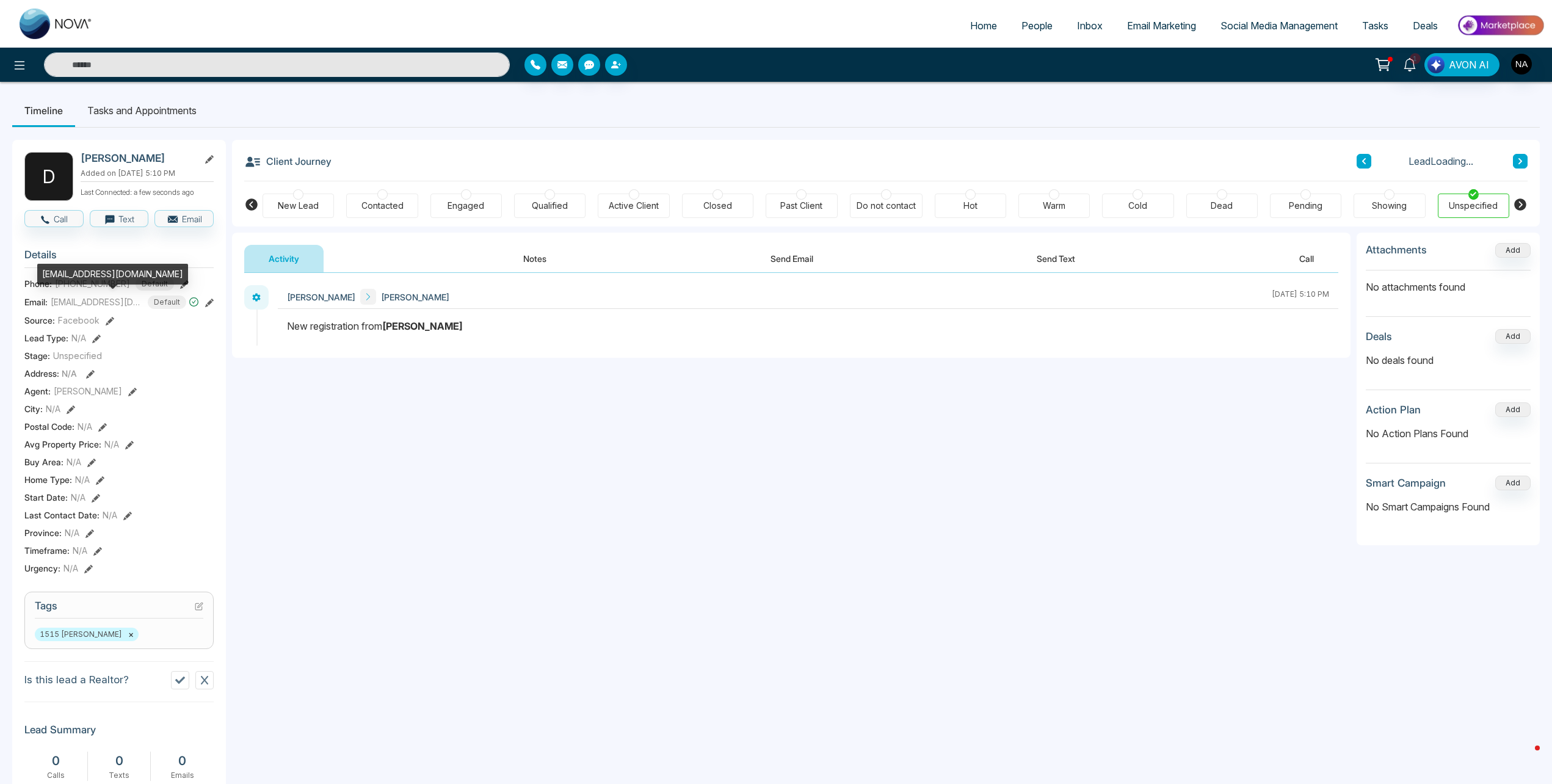
click at [77, 276] on div "[EMAIL_ADDRESS][DOMAIN_NAME]" at bounding box center [112, 274] width 151 height 21
click at [78, 276] on div "[EMAIL_ADDRESS][DOMAIN_NAME]" at bounding box center [112, 274] width 151 height 21
copy div "[EMAIL_ADDRESS][DOMAIN_NAME]"
click at [509, 261] on button "Notes" at bounding box center [535, 258] width 72 height 27
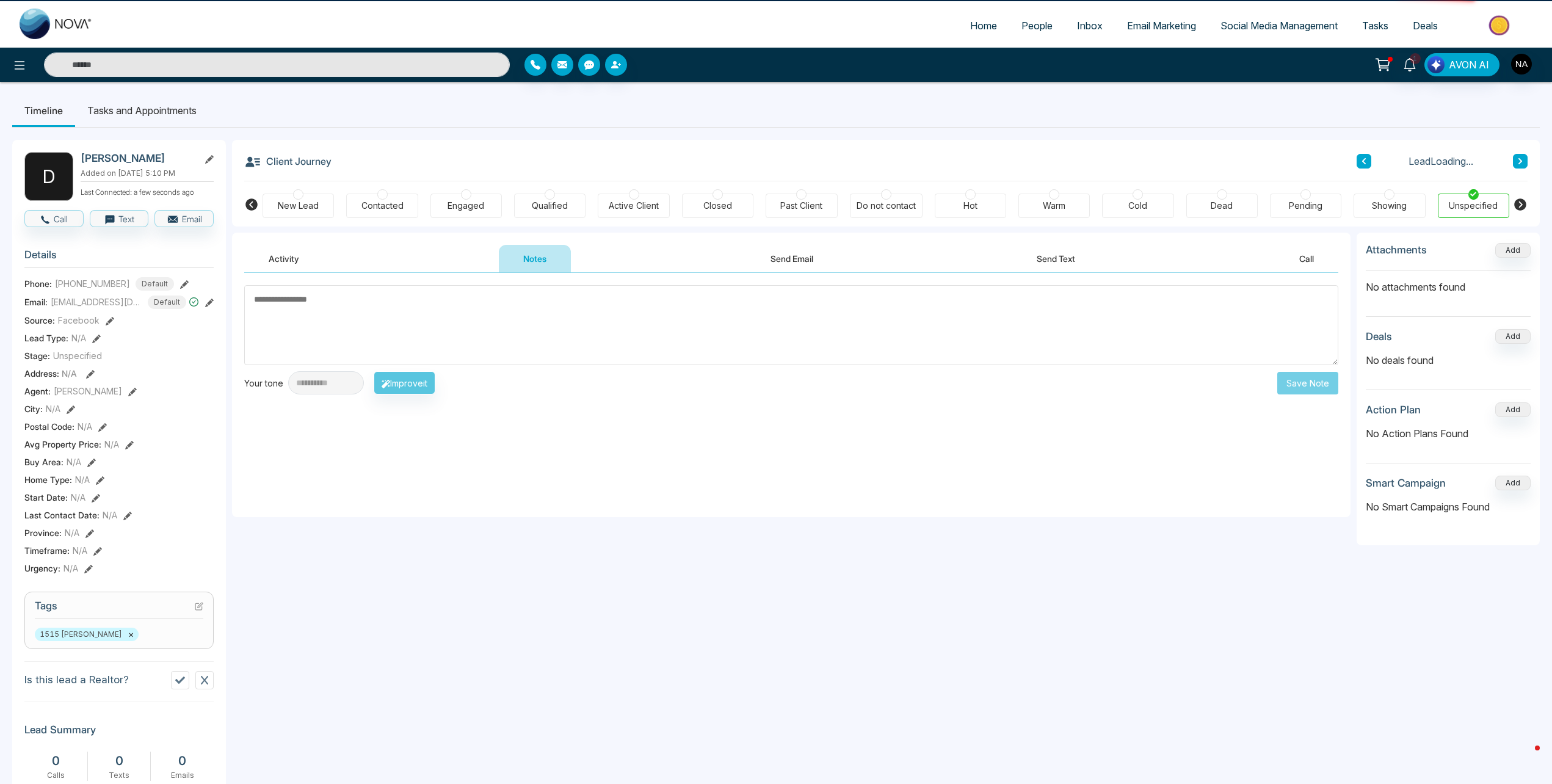
click at [340, 214] on div "New Lead Contacted Engaged Qualified Active Client Closed Past Client Do not co…" at bounding box center [886, 203] width 1247 height 45
click at [306, 203] on div "New Lead" at bounding box center [299, 205] width 41 height 12
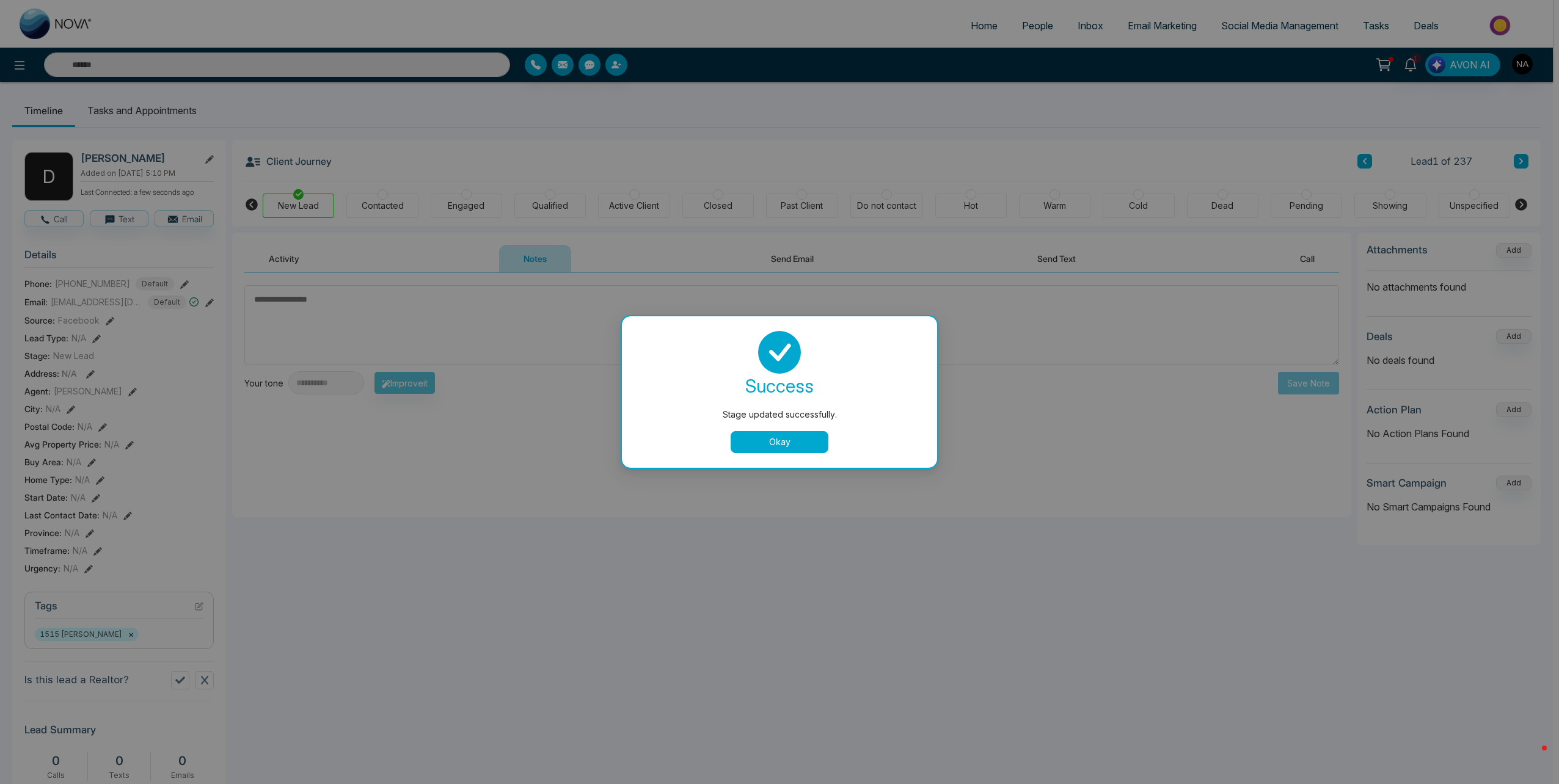
click at [793, 445] on button "Okay" at bounding box center [779, 442] width 98 height 22
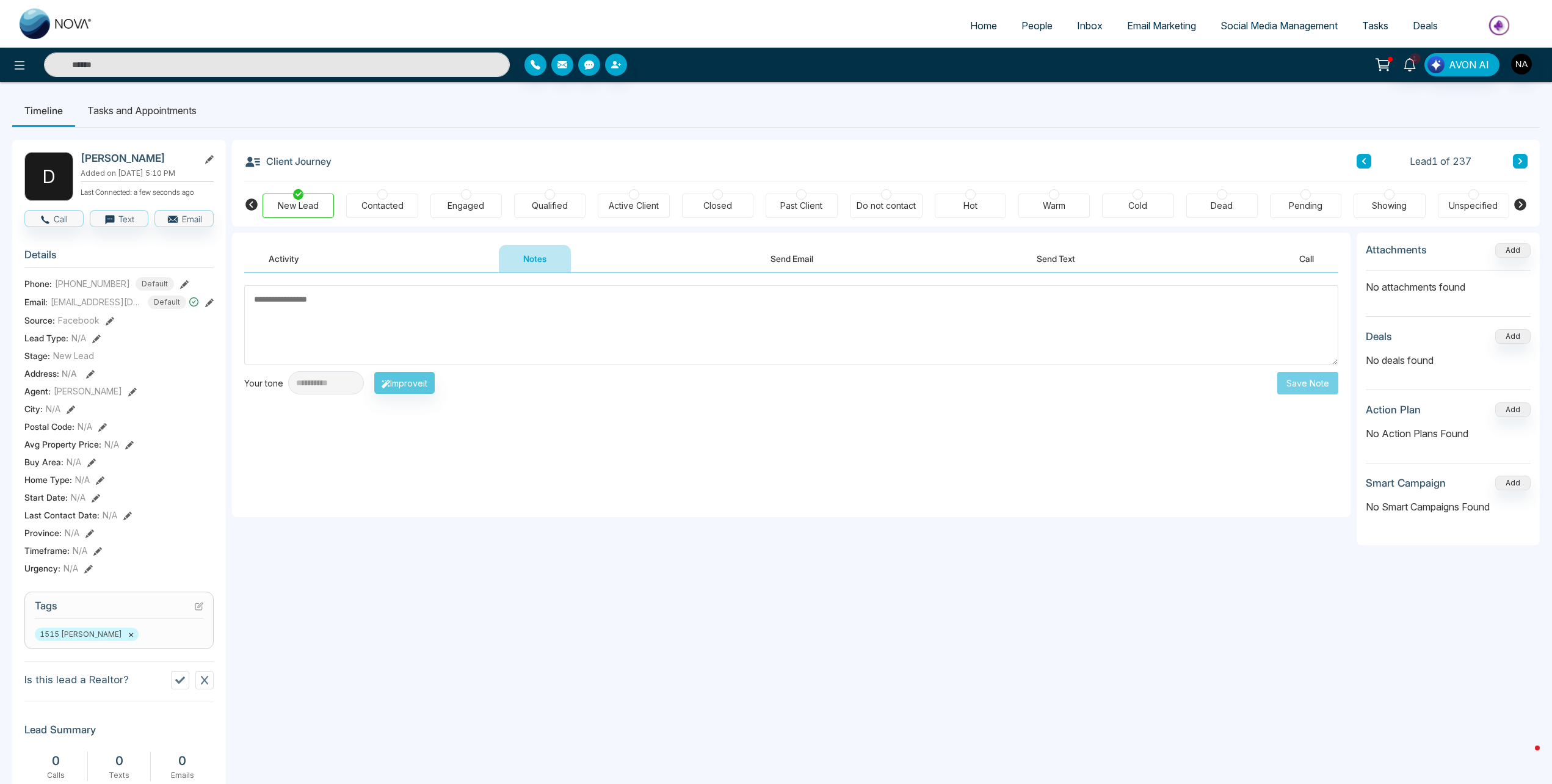
click at [432, 314] on textarea at bounding box center [792, 326] width 1094 height 80
click at [326, 330] on textarea at bounding box center [792, 326] width 1094 height 80
type textarea "*********"
click at [1316, 374] on button "Save Note" at bounding box center [1308, 383] width 61 height 23
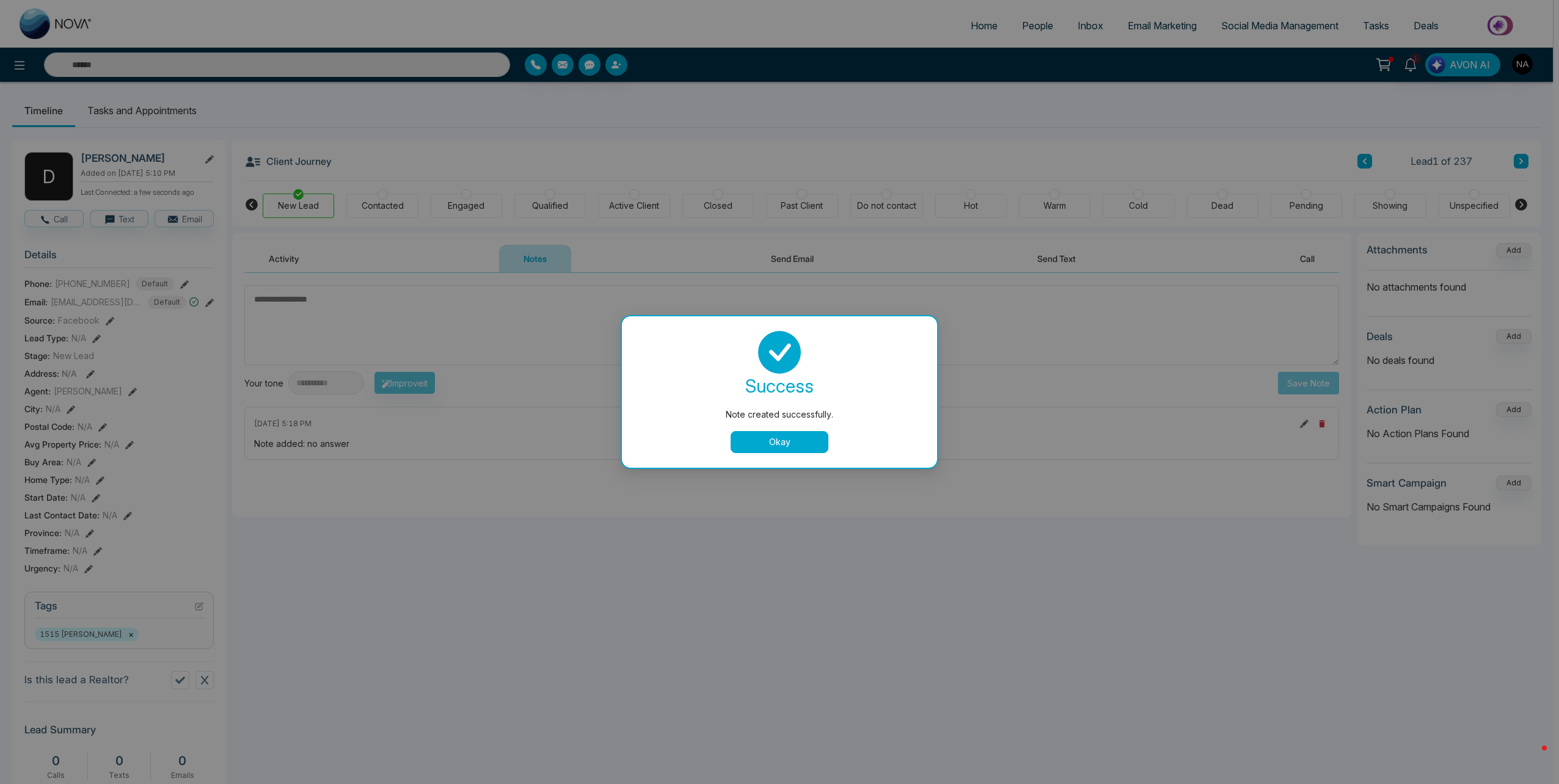
click at [780, 448] on button "Okay" at bounding box center [779, 442] width 98 height 22
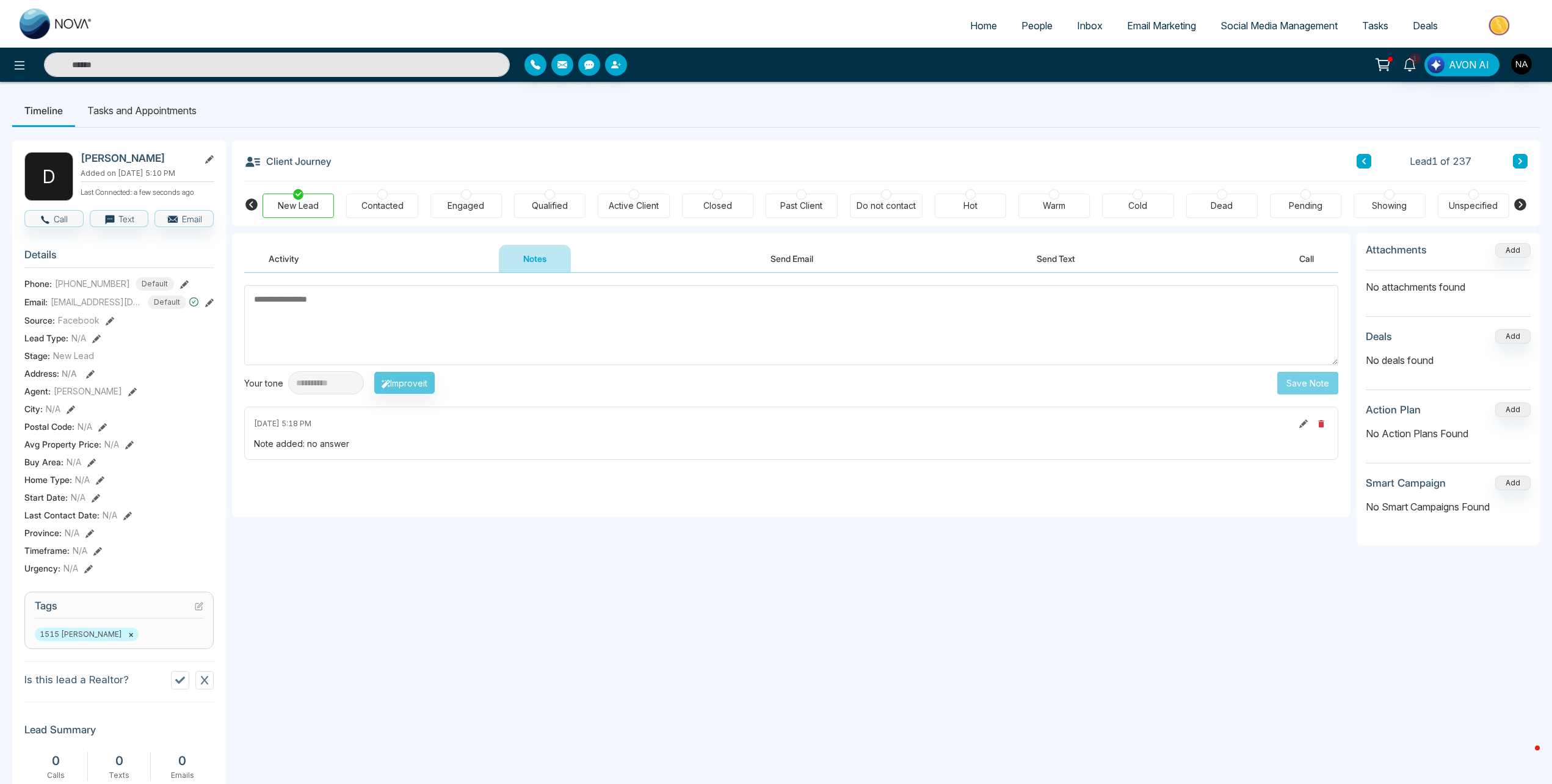
click at [465, 588] on div "**********" at bounding box center [792, 626] width 1119 height 786
click at [128, 102] on li "Tasks and Appointments" at bounding box center [142, 111] width 134 height 33
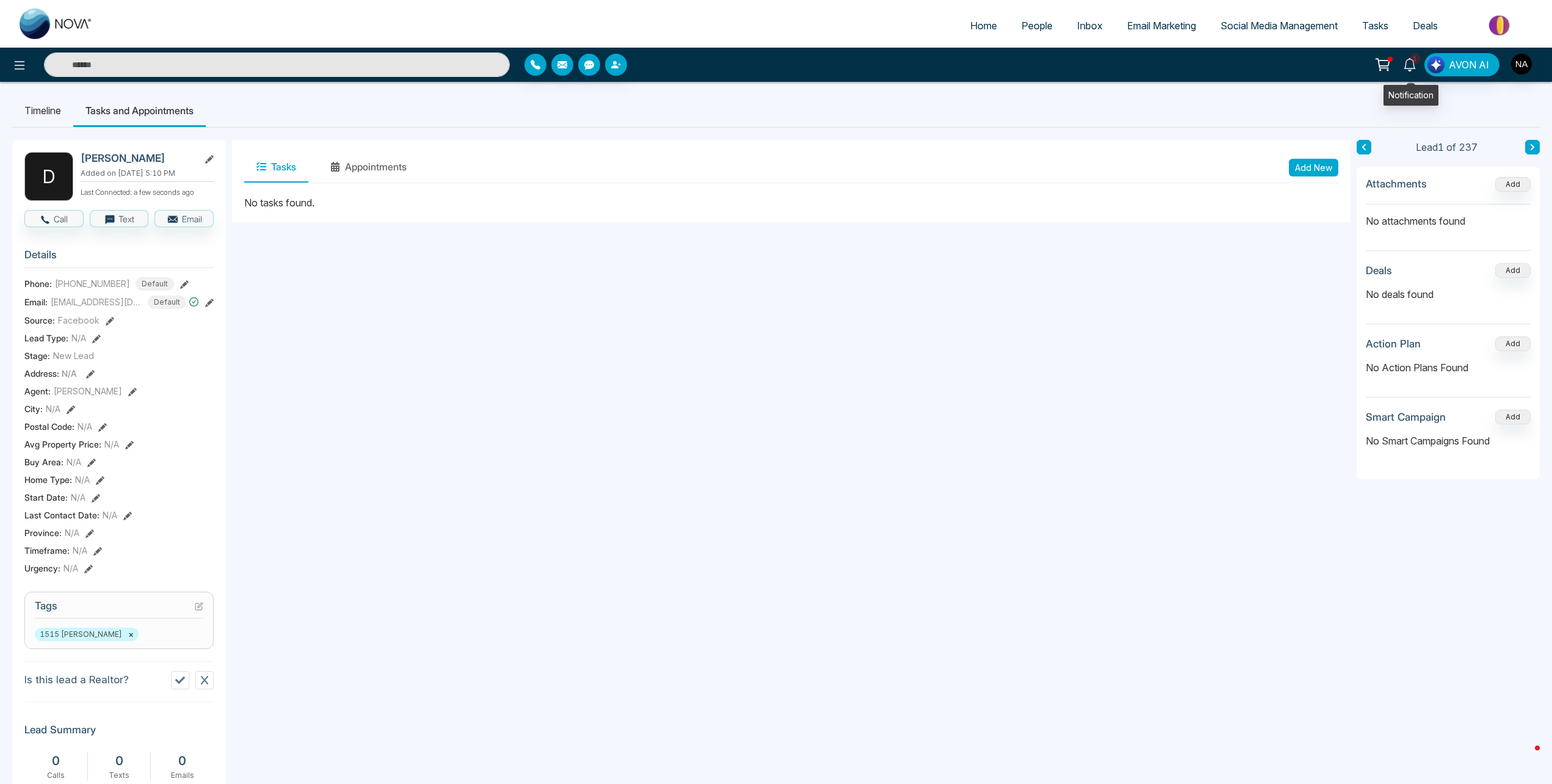
click at [1412, 71] on link "1" at bounding box center [1410, 64] width 30 height 21
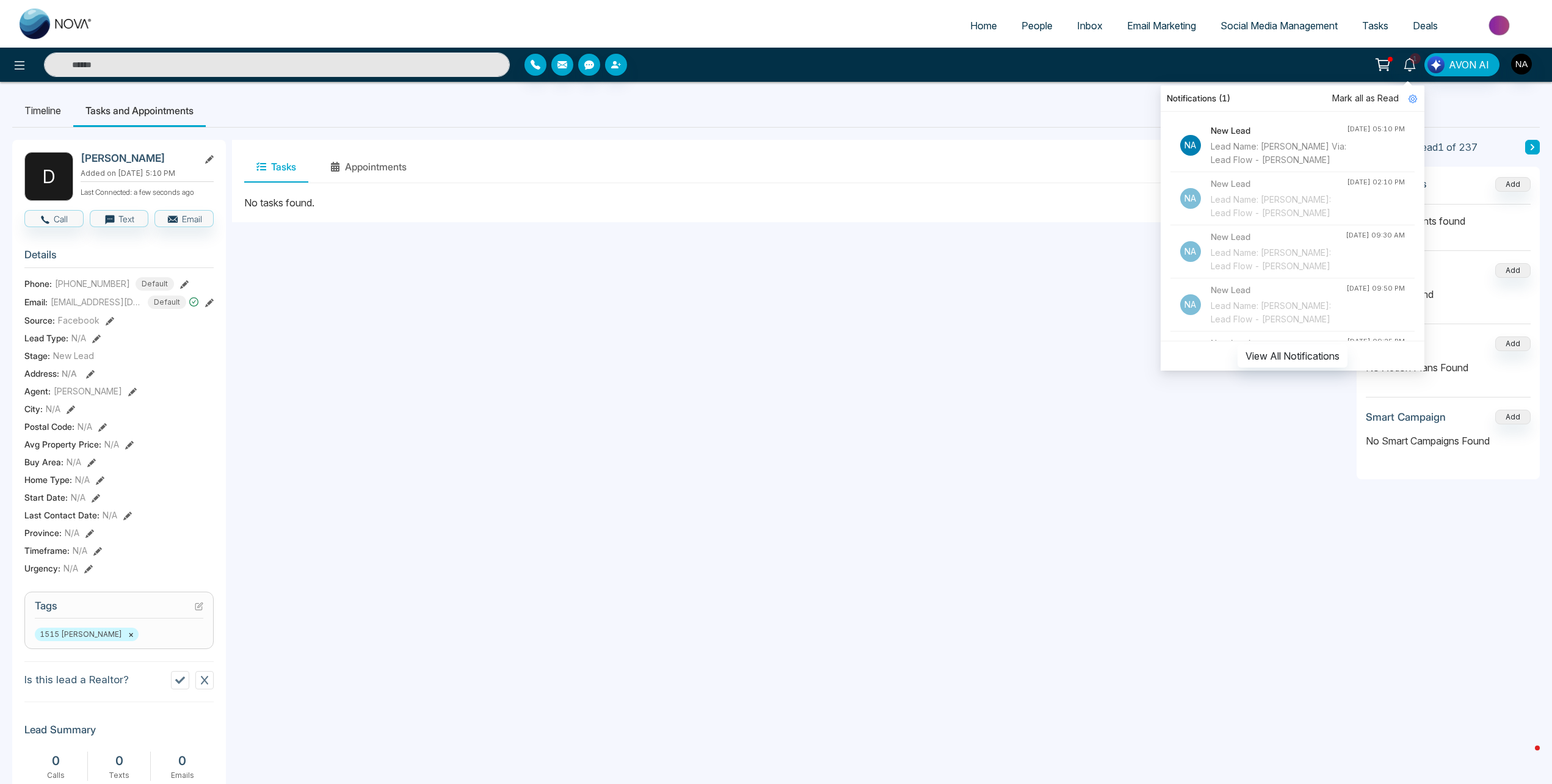
click at [1382, 97] on span "Mark all as Read" at bounding box center [1365, 98] width 66 height 13
click at [910, 361] on div "Tasks Appointments Add New No tasks found." at bounding box center [792, 579] width 1119 height 879
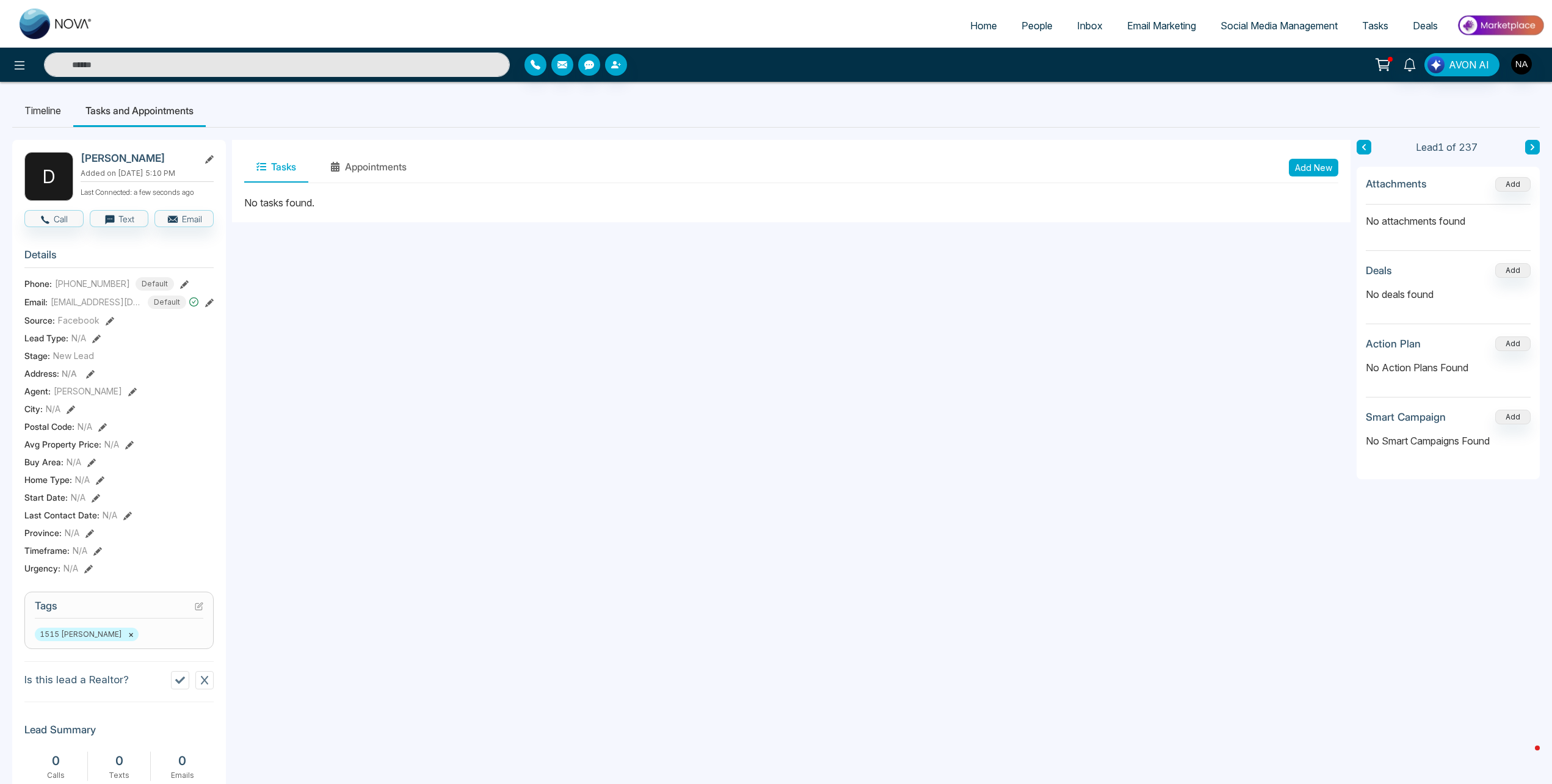
click at [1302, 168] on button "Add New" at bounding box center [1314, 168] width 49 height 18
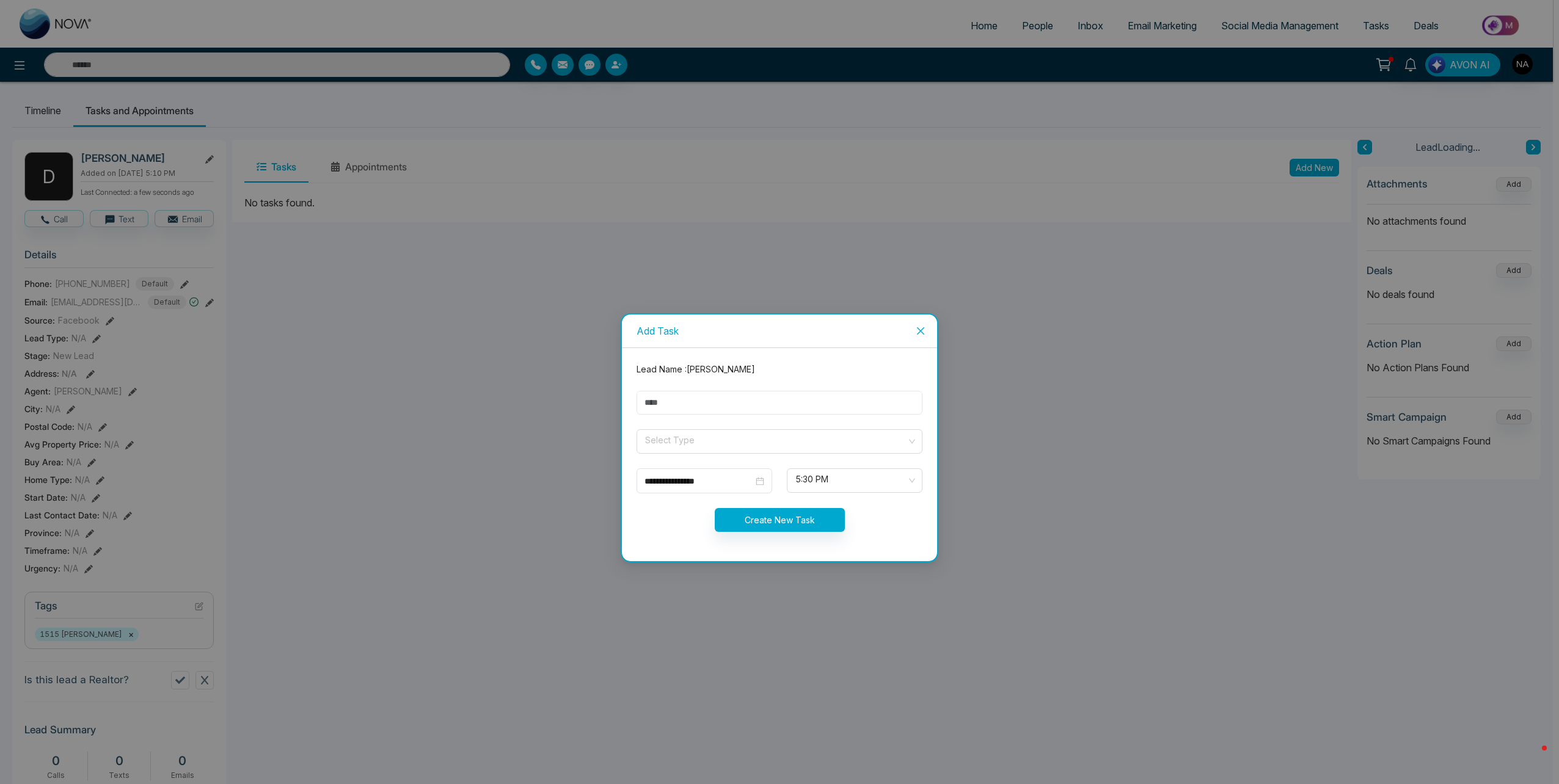
click at [702, 409] on input "text" at bounding box center [780, 402] width 286 height 24
type input "*"
type input "****"
click at [687, 458] on form "**********" at bounding box center [780, 454] width 300 height 184
click at [689, 448] on input "search" at bounding box center [775, 439] width 263 height 18
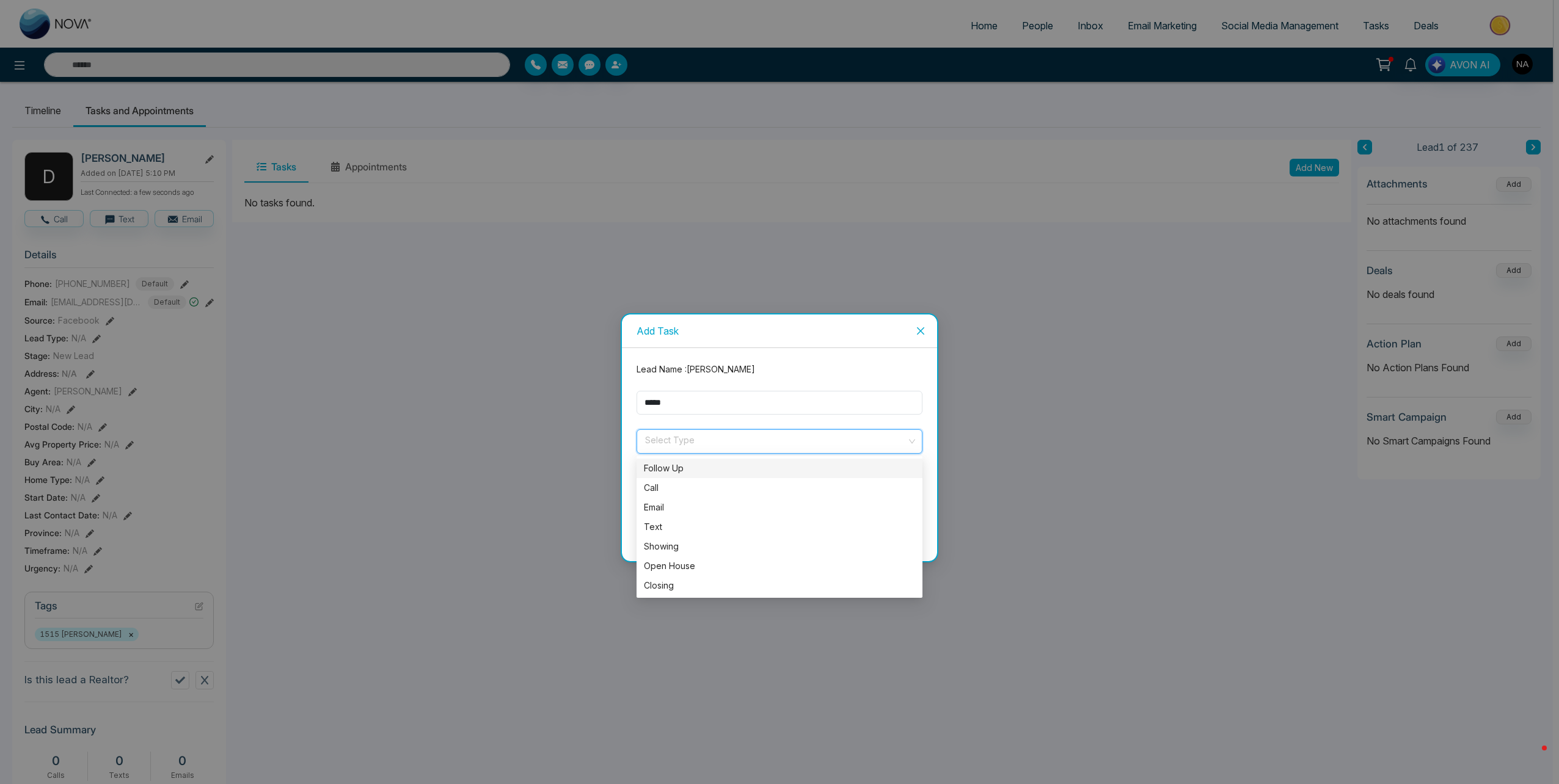
click at [679, 476] on div "Follow Up" at bounding box center [780, 468] width 286 height 20
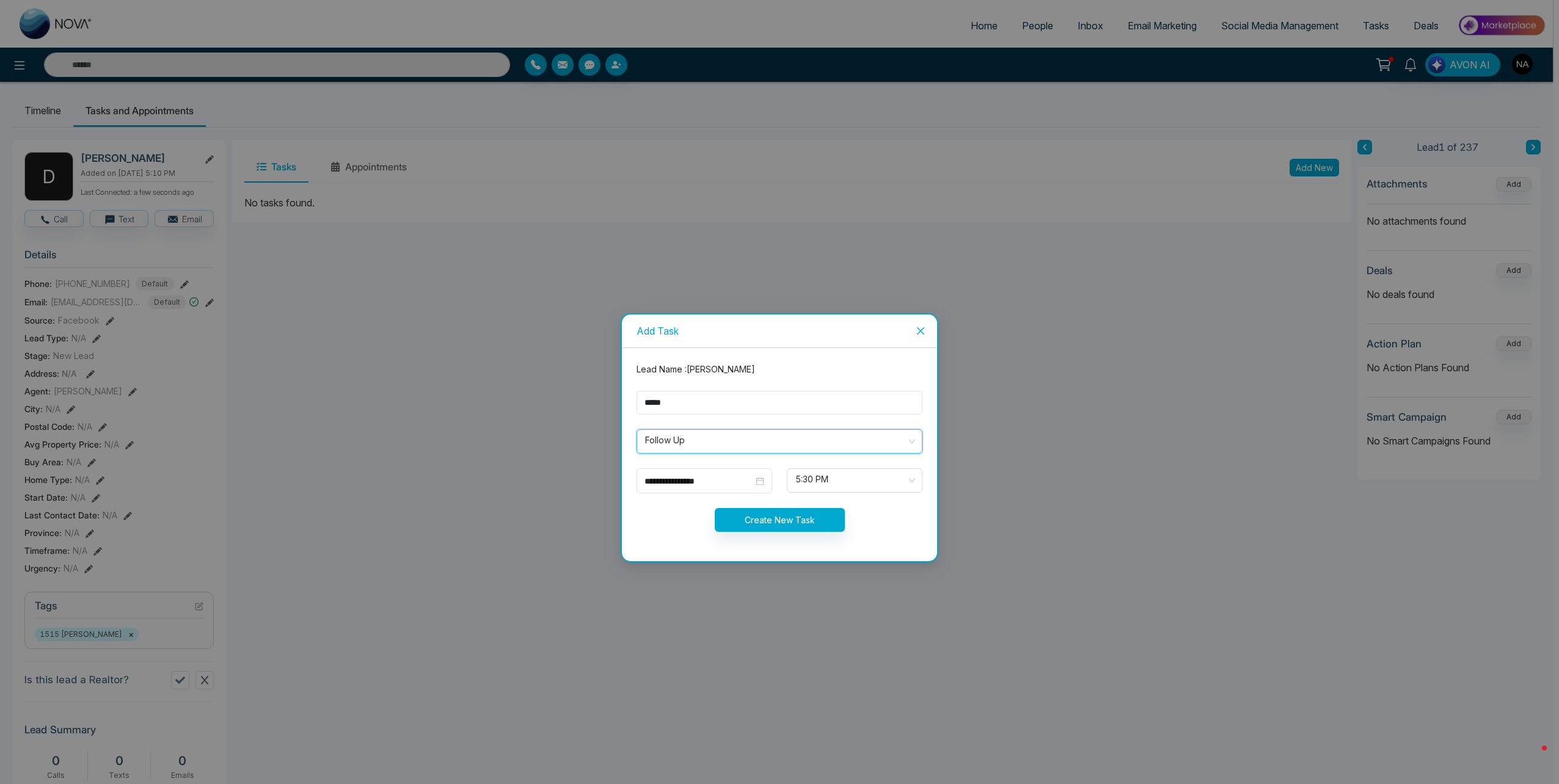
click at [682, 444] on span "Follow Up" at bounding box center [780, 441] width 269 height 21
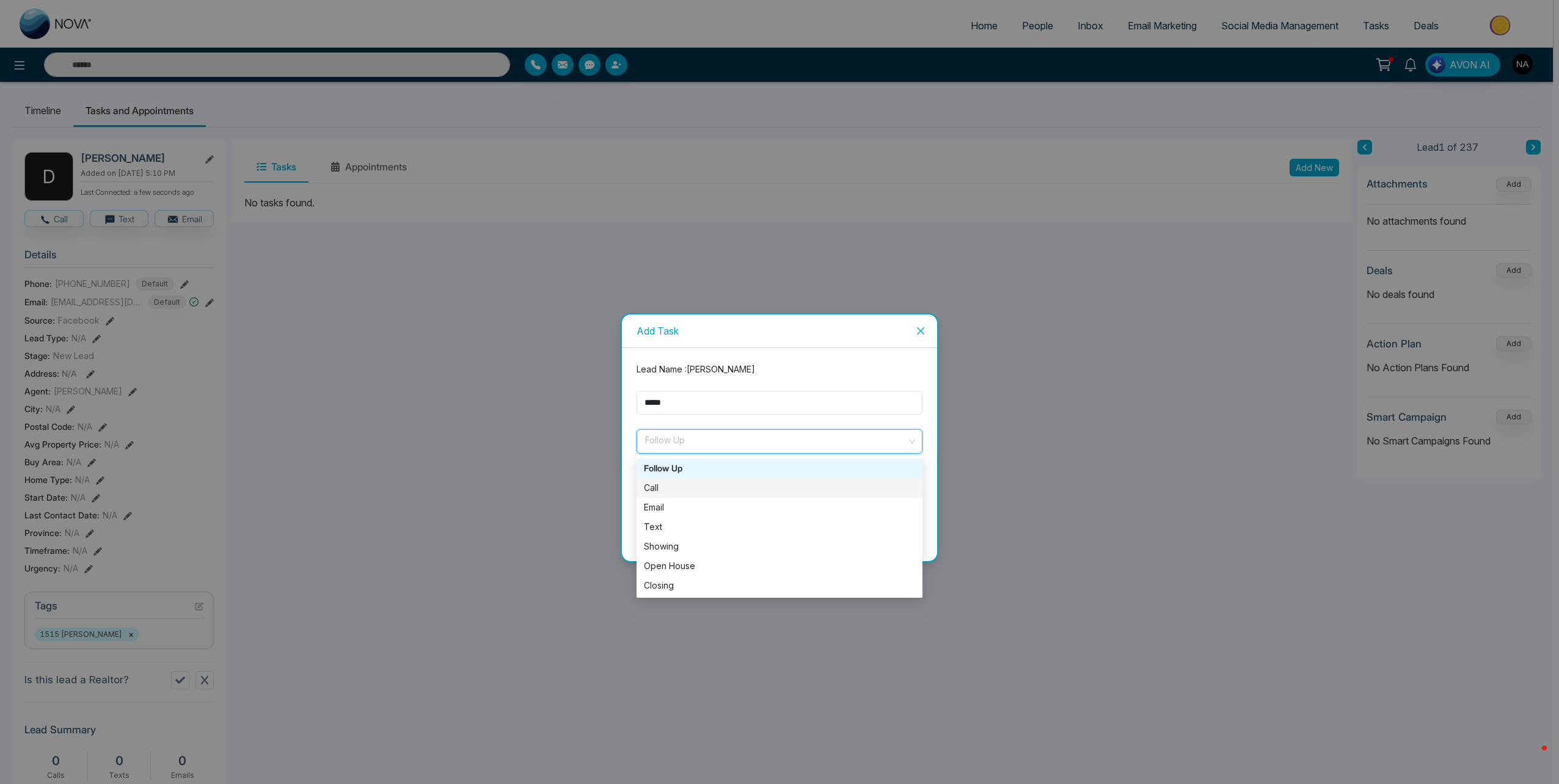
click at [666, 492] on div "Call" at bounding box center [780, 488] width 272 height 13
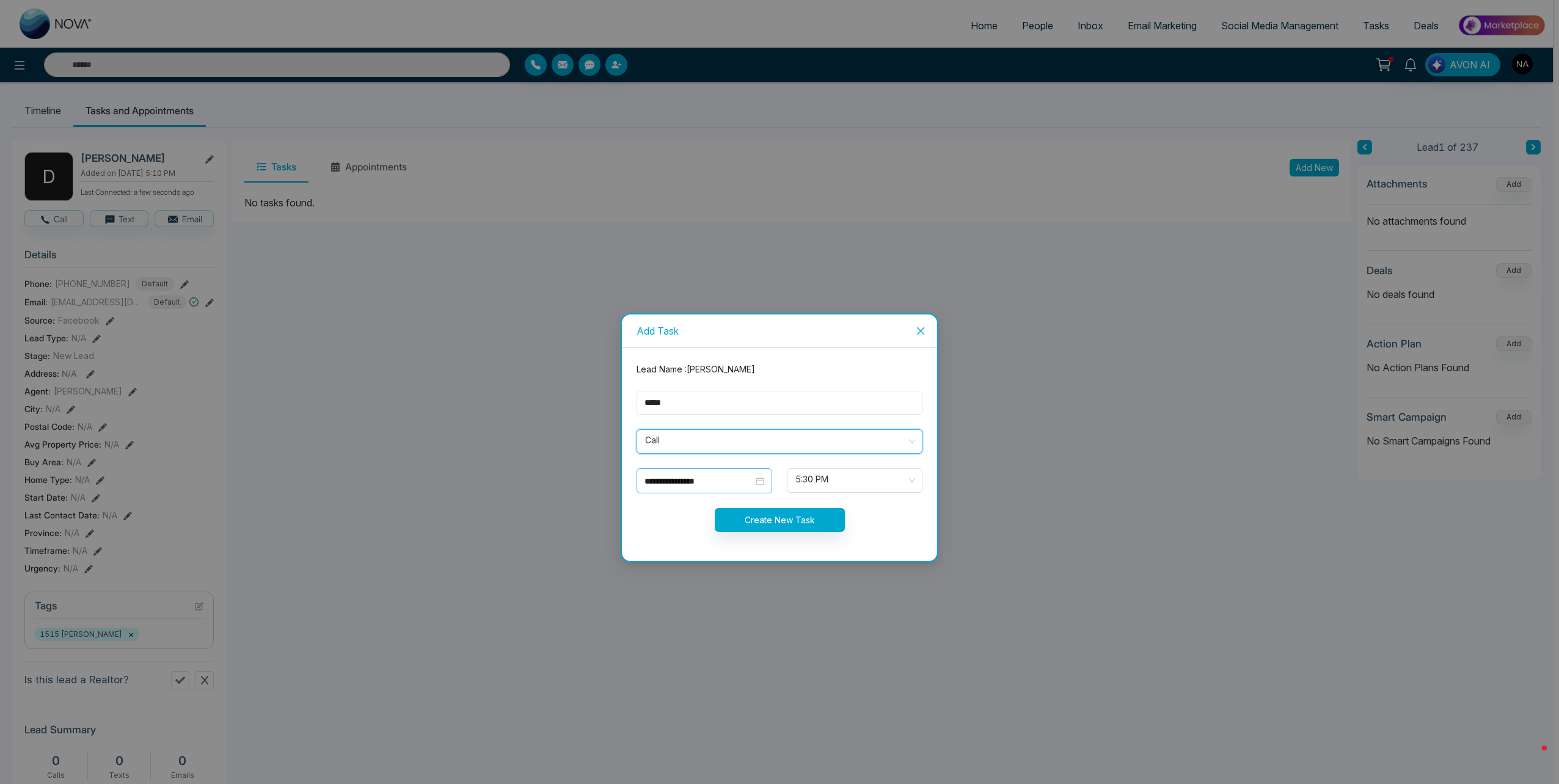
click at [679, 474] on input "**********" at bounding box center [698, 481] width 109 height 13
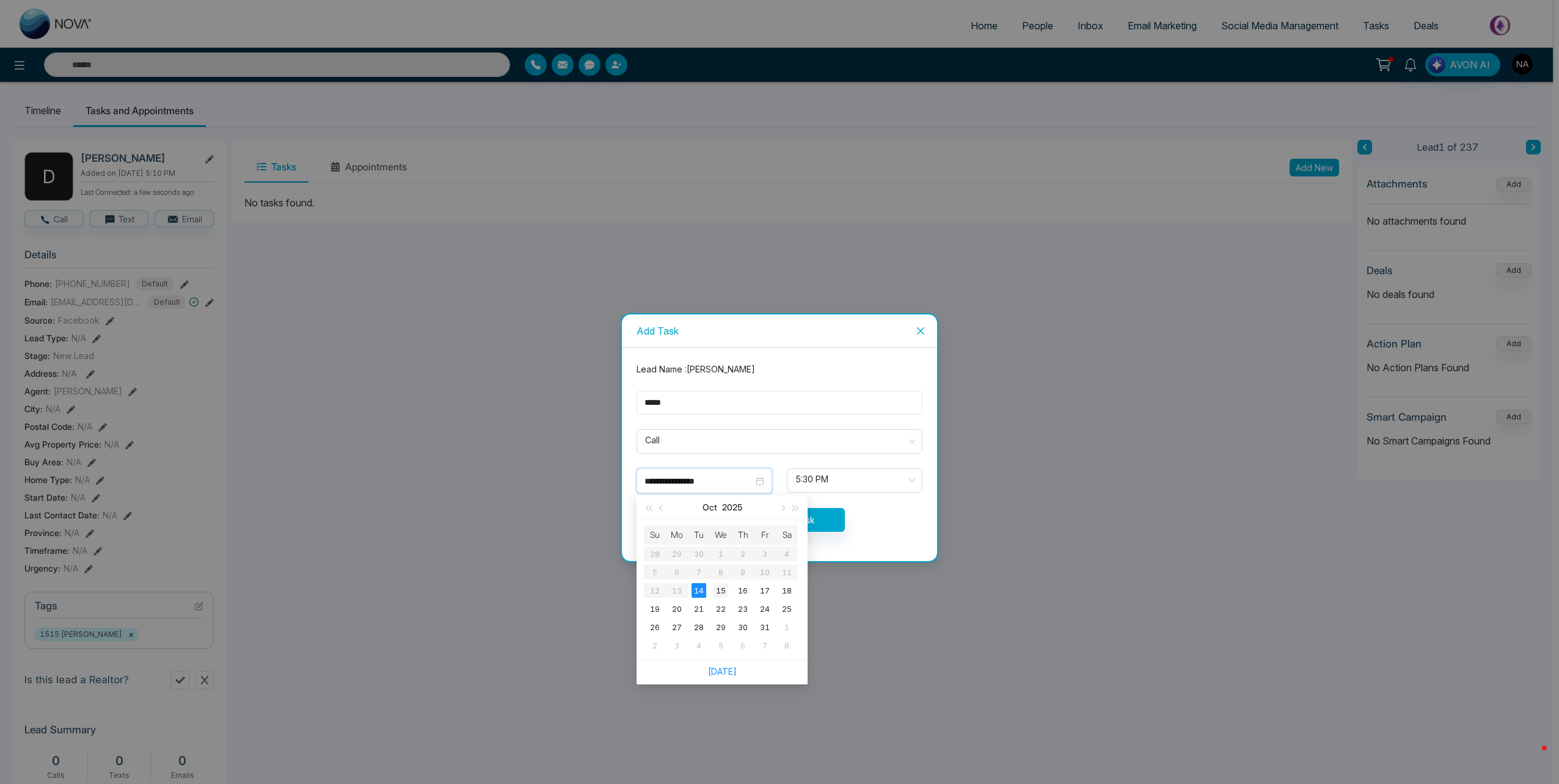
type input "**********"
click at [722, 590] on div "15" at bounding box center [721, 590] width 15 height 15
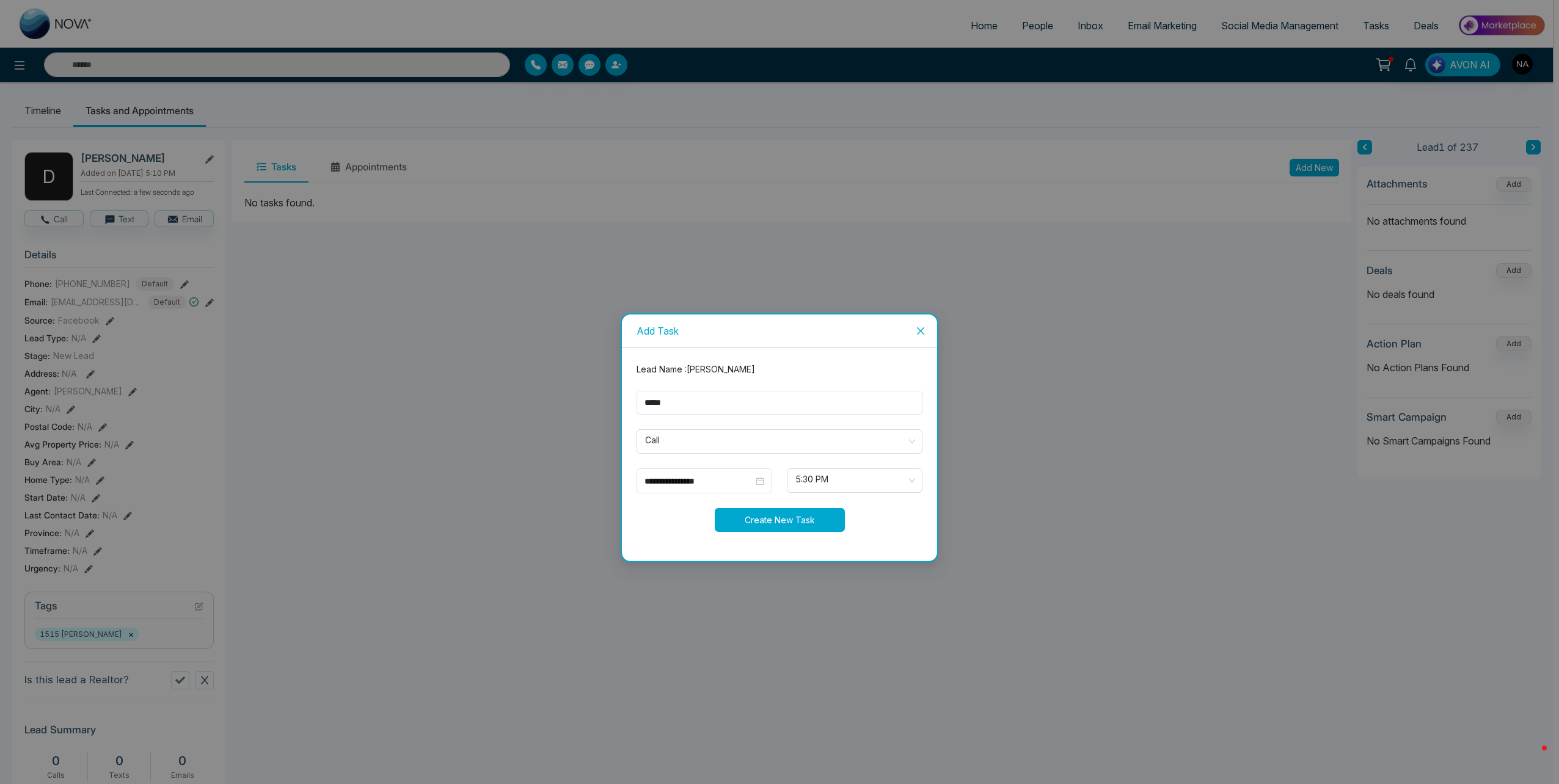
click at [808, 517] on button "Create New Task" at bounding box center [780, 519] width 130 height 24
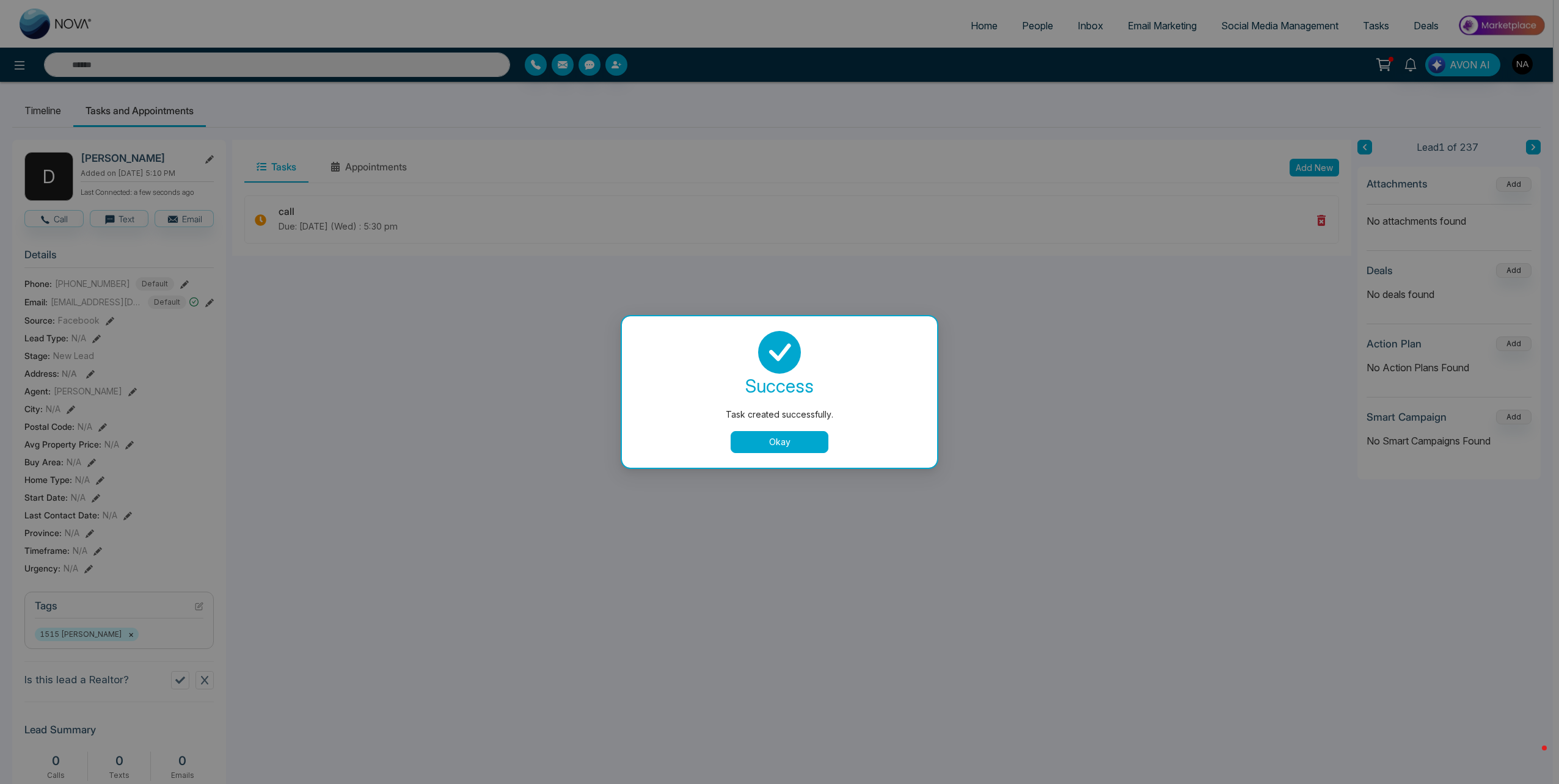
drag, startPoint x: 784, startPoint y: 439, endPoint x: 788, endPoint y: 410, distance: 29.3
click at [784, 439] on button "Okay" at bounding box center [779, 442] width 98 height 22
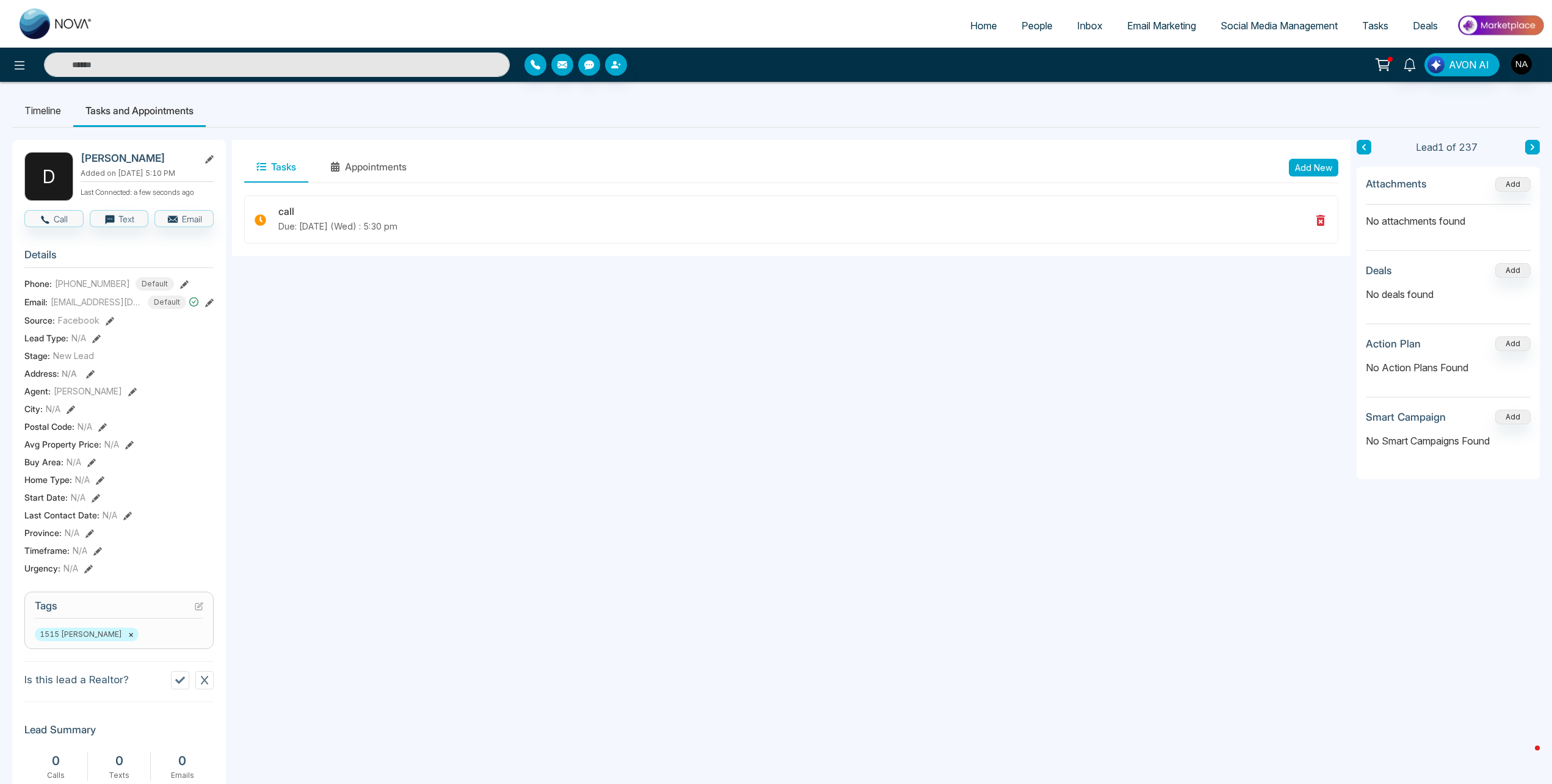
click at [39, 18] on img at bounding box center [56, 23] width 73 height 30
select select "*"
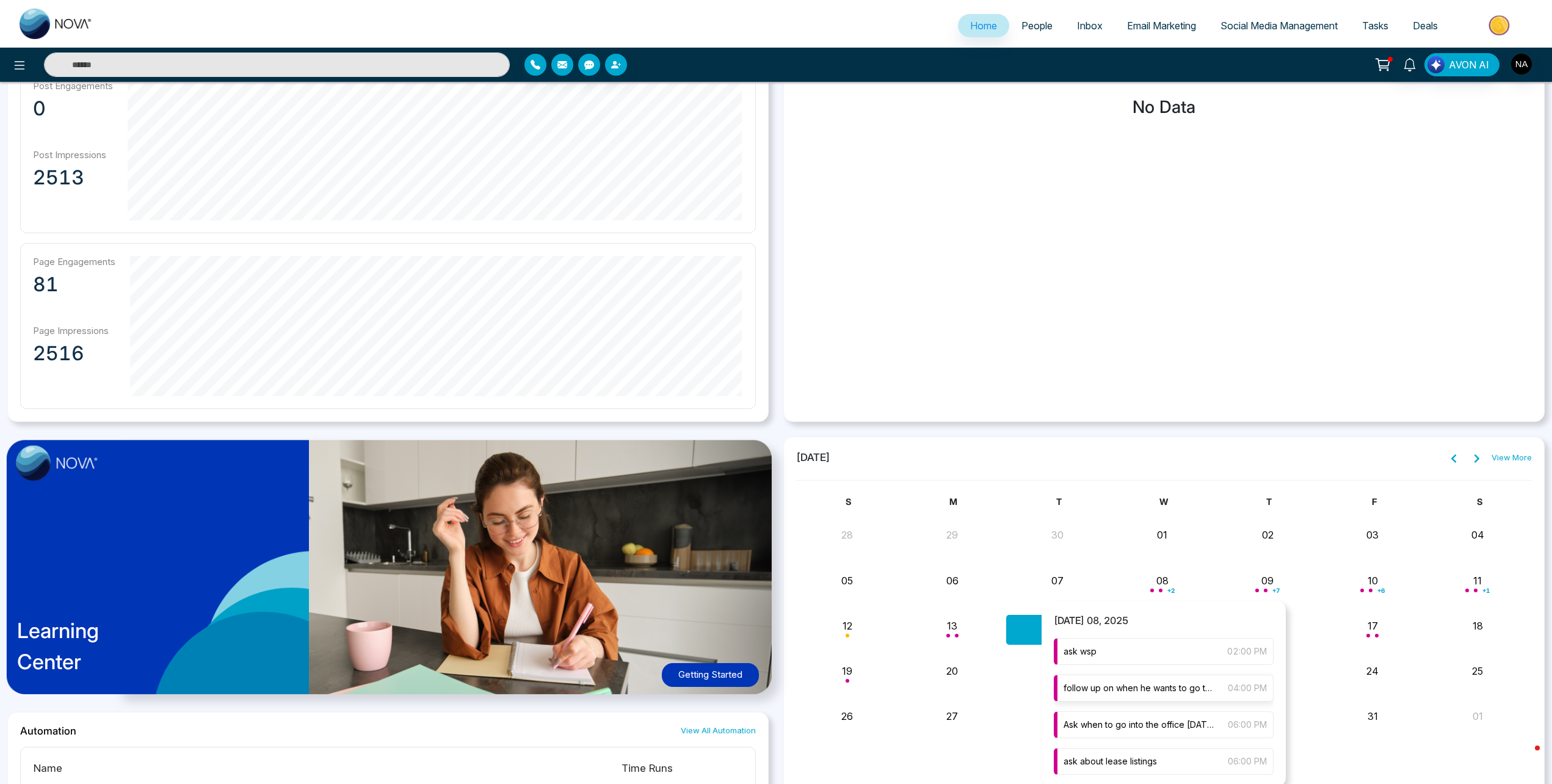
scroll to position [791, 0]
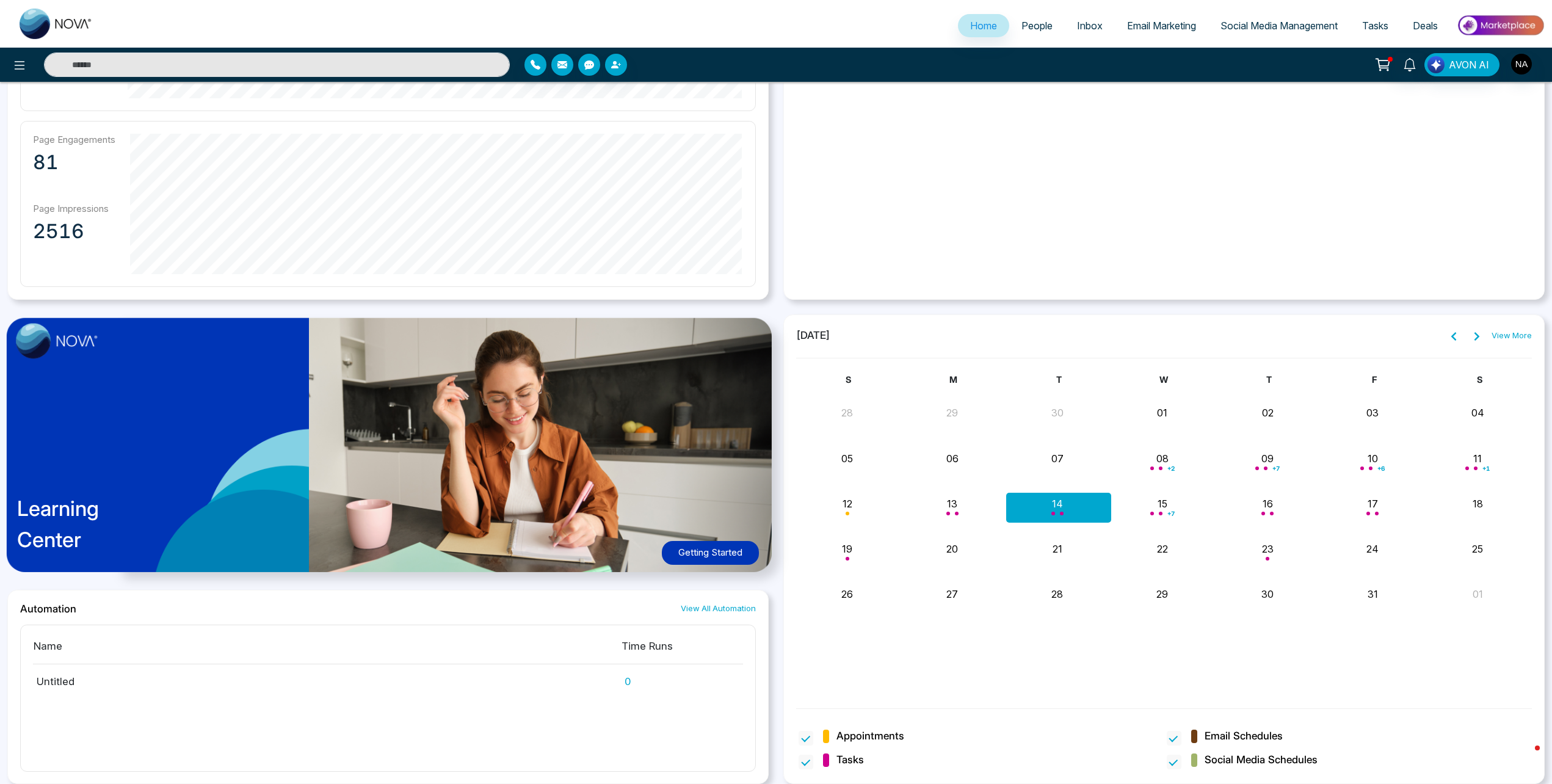
drag, startPoint x: 1500, startPoint y: 594, endPoint x: 854, endPoint y: 412, distance: 671.1
click at [857, 415] on div "S M T W T F S 28 29 30 01 02 03 04 05 06 07 08 + 2 09 + 7 10 + 6 11 + 1 ask wsp…" at bounding box center [1164, 533] width 736 height 321
drag, startPoint x: 798, startPoint y: 335, endPoint x: 1490, endPoint y: 624, distance: 749.9
click at [1490, 624] on div "[DATE] View More S M T W T F S 28 29 30 01 02 03 04 05 06 07 08 + 2 09 + 7 10 +…" at bounding box center [1164, 510] width 736 height 367
drag, startPoint x: 1490, startPoint y: 624, endPoint x: 1390, endPoint y: 635, distance: 100.6
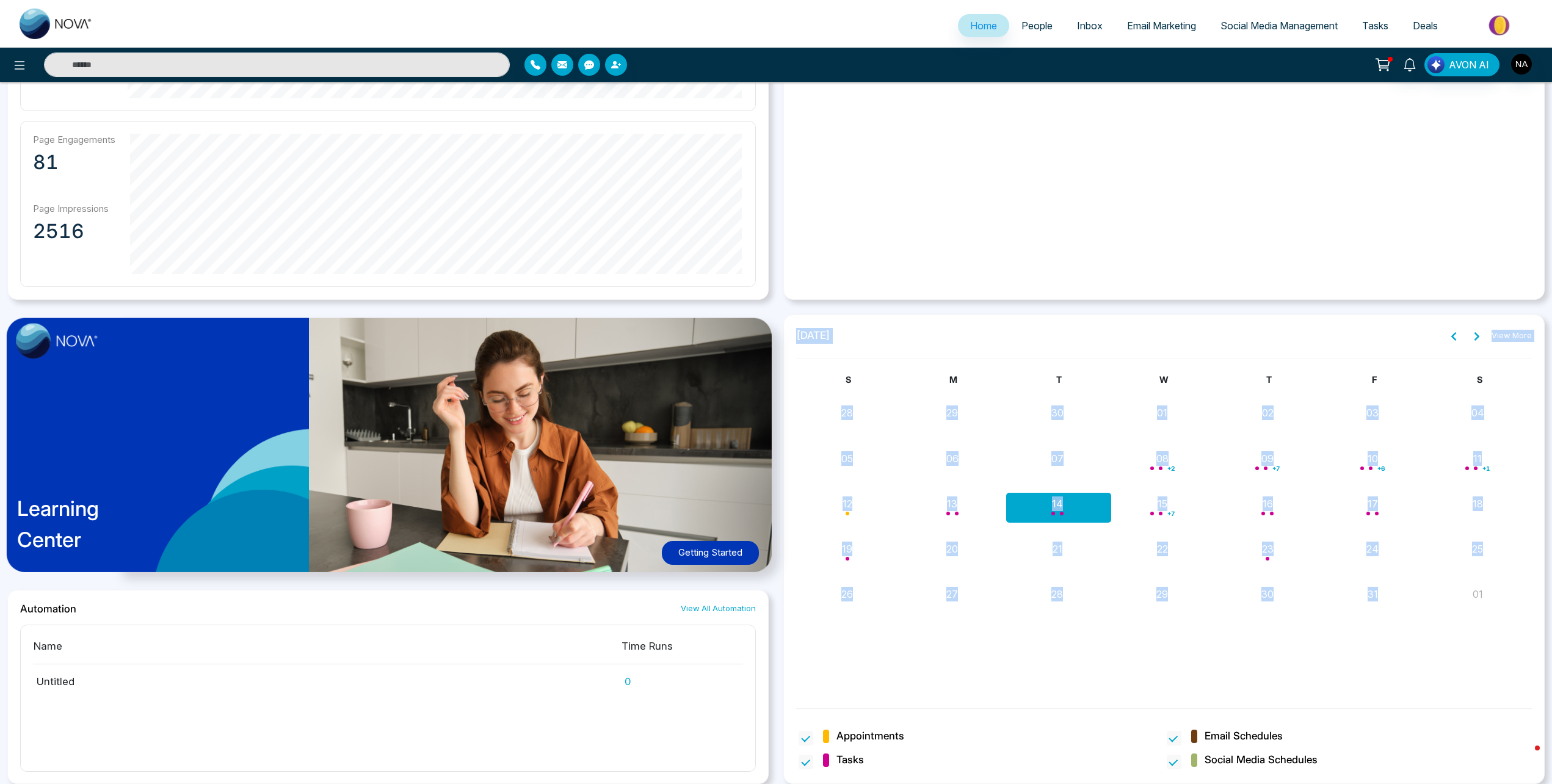
click at [1390, 635] on div "S M T W T F S 28 29 30 01 02 03 04 05 06 07 08 + 2 09 + 7 10 + 6 11 + 1 ask wsp…" at bounding box center [1164, 533] width 736 height 321
click at [1496, 602] on div "01" at bounding box center [1480, 598] width 105 height 30
click at [1260, 641] on div "S M T W T F S 28 29 30 01 02 03 04 05 06 07 08 + 2 09 + 7 10 + 6 11 + 1 ask wsp…" at bounding box center [1164, 533] width 736 height 321
click at [819, 343] on span "[DATE]" at bounding box center [814, 335] width 34 height 16
drag, startPoint x: 799, startPoint y: 337, endPoint x: 1495, endPoint y: 625, distance: 753.2
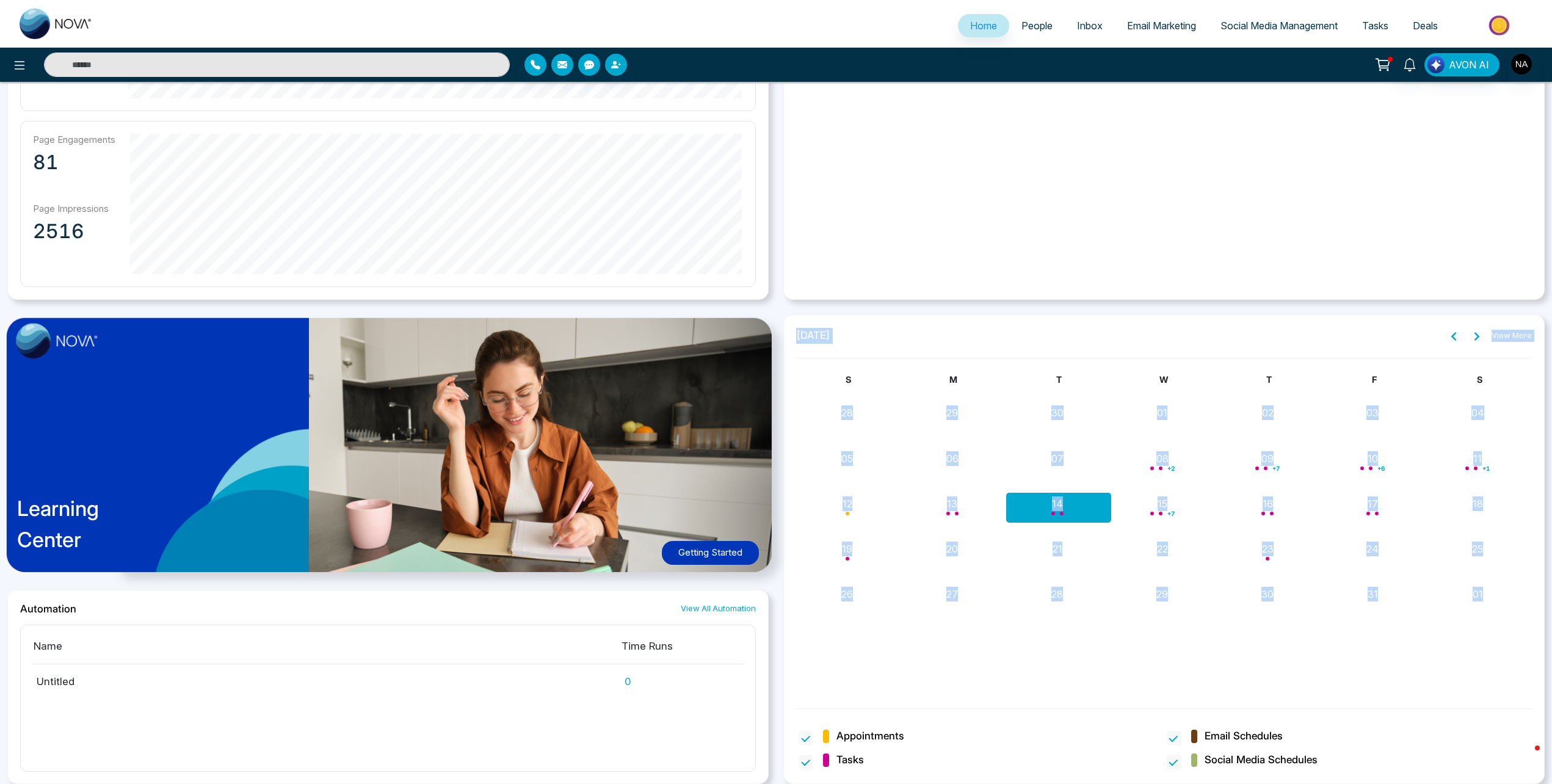
click at [1495, 625] on div "[DATE] View More S M T W T F S 28 29 30 01 02 03 04 05 06 07 08 + 2 09 + 7 10 +…" at bounding box center [1164, 510] width 736 height 367
drag, startPoint x: 1495, startPoint y: 625, endPoint x: 1468, endPoint y: 641, distance: 31.4
click at [1468, 641] on div "S M T W T F S 28 29 30 01 02 03 04 05 06 07 08 + 2 09 + 7 10 + 6 11 + 1 ask wsp…" at bounding box center [1164, 533] width 736 height 321
click at [821, 326] on div "[DATE] View More S M T W T F S 28 29 30 01 02 03 04 05 06 07 08 + 2 09 + 7 10 +…" at bounding box center [1164, 549] width 761 height 469
drag, startPoint x: 798, startPoint y: 333, endPoint x: 1506, endPoint y: 595, distance: 754.9
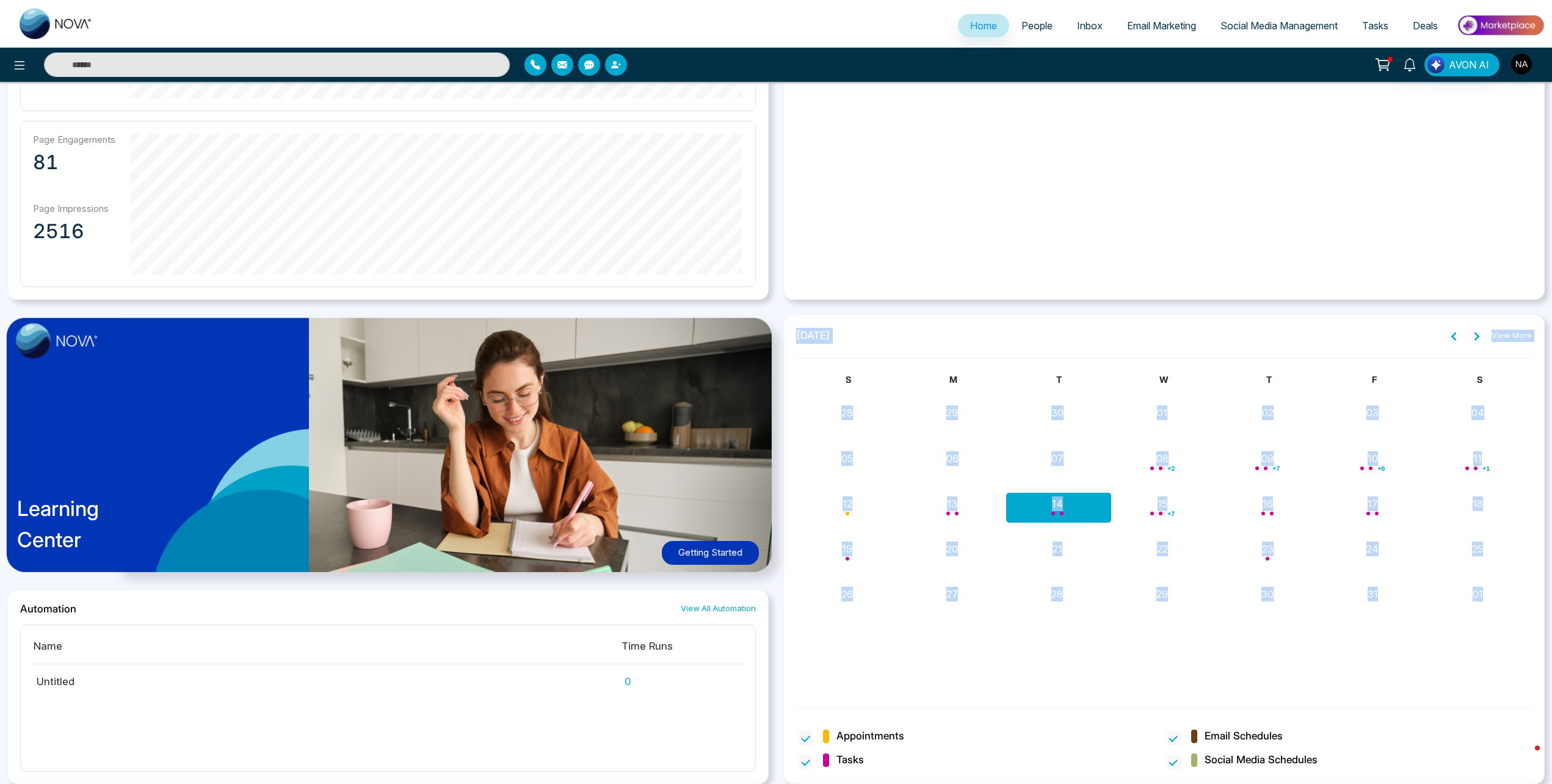
click at [1506, 595] on div "[DATE] View More S M T W T F S 28 29 30 01 02 03 04 05 06 07 08 + 2 09 + 7 10 +…" at bounding box center [1164, 510] width 736 height 367
click at [800, 325] on div "[DATE] View More S M T W T F S 28 29 30 01 02 03 04 05 06 07 08 + 2 09 + 7 10 +…" at bounding box center [1164, 549] width 761 height 469
drag, startPoint x: 799, startPoint y: 335, endPoint x: 1515, endPoint y: 644, distance: 779.8
click at [1515, 644] on div "[DATE] View More S M T W T F S 28 29 30 01 02 03 04 05 06 07 08 + 2 09 + 7 10 +…" at bounding box center [1164, 510] width 736 height 367
click at [801, 320] on div "[DATE] View More S M T W T F S 28 29 30 01 02 03 04 05 06 07 08 + 2 09 + 7 10 +…" at bounding box center [1164, 549] width 761 height 469
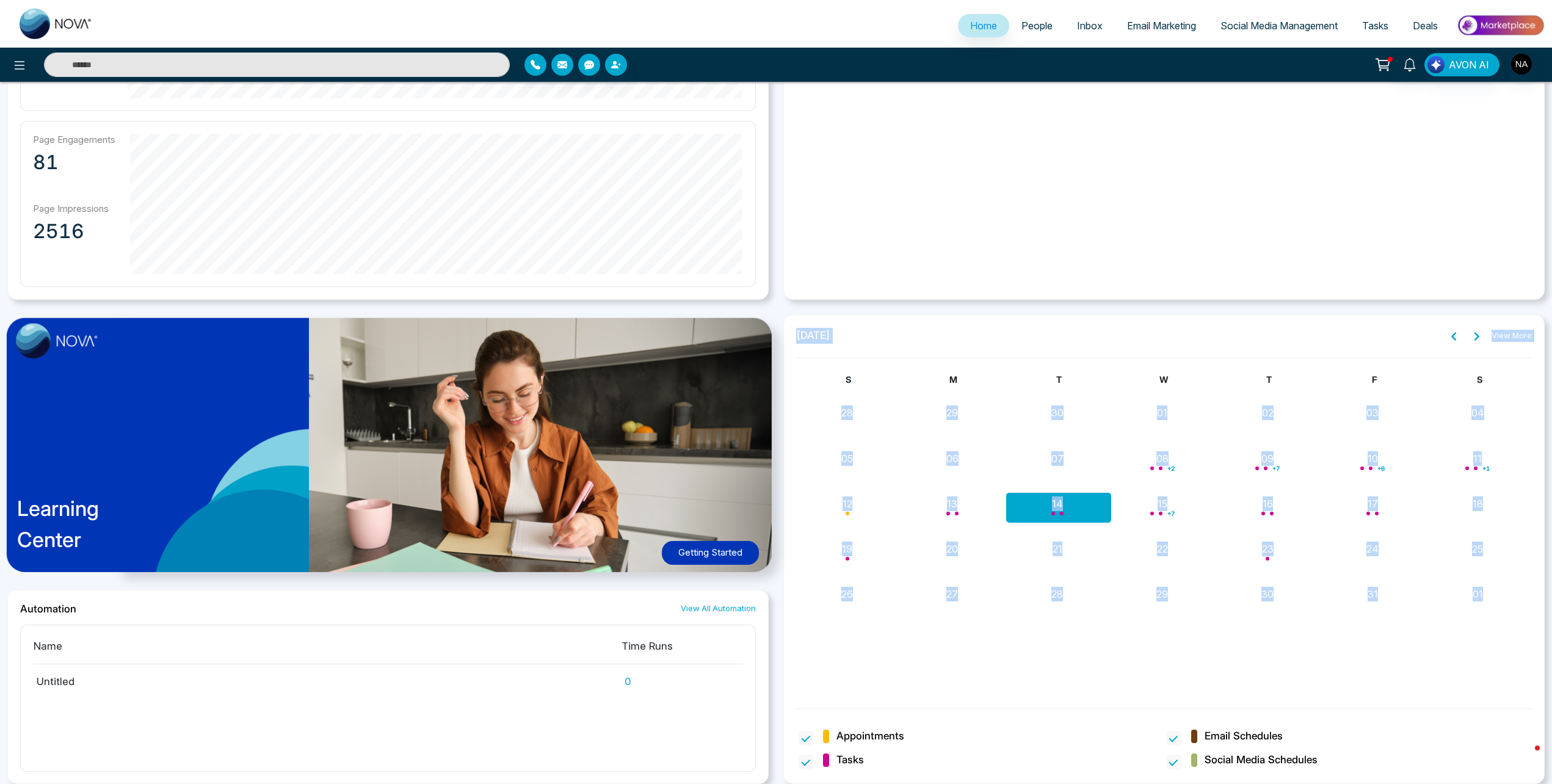
drag, startPoint x: 797, startPoint y: 335, endPoint x: 1521, endPoint y: 592, distance: 768.3
click at [1521, 592] on div "[DATE] View More S M T W T F S 28 29 30 01 02 03 04 05 06 07 08 + 2 09 + 7 10 +…" at bounding box center [1164, 510] width 736 height 367
click at [787, 308] on img at bounding box center [396, 452] width 799 height 289
click at [819, 333] on span "[DATE]" at bounding box center [814, 335] width 34 height 16
drag, startPoint x: 797, startPoint y: 336, endPoint x: 1495, endPoint y: 602, distance: 747.0
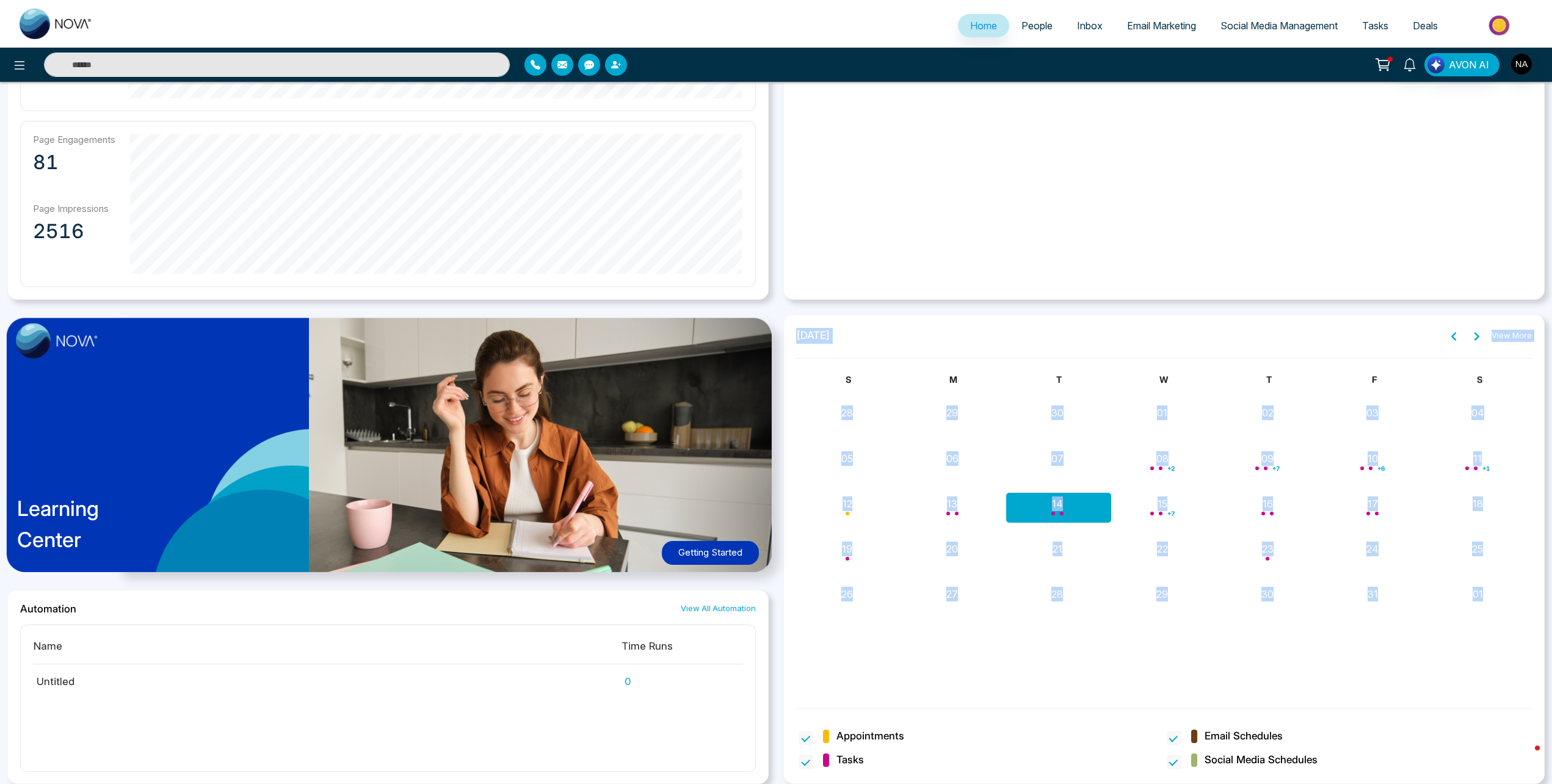
click at [1495, 602] on div "[DATE] View More S M T W T F S 28 29 30 01 02 03 04 05 06 07 08 + 2 09 + 7 10 +…" at bounding box center [1164, 510] width 736 height 367
click at [824, 340] on span "[DATE]" at bounding box center [814, 335] width 34 height 16
drag, startPoint x: 798, startPoint y: 335, endPoint x: 1523, endPoint y: 593, distance: 769.5
click at [1523, 593] on div "[DATE] View More S M T W T F S 28 29 30 01 02 03 04 05 06 07 08 + 2 09 + 7 10 +…" at bounding box center [1164, 510] width 736 height 367
click at [792, 332] on img at bounding box center [396, 452] width 799 height 289
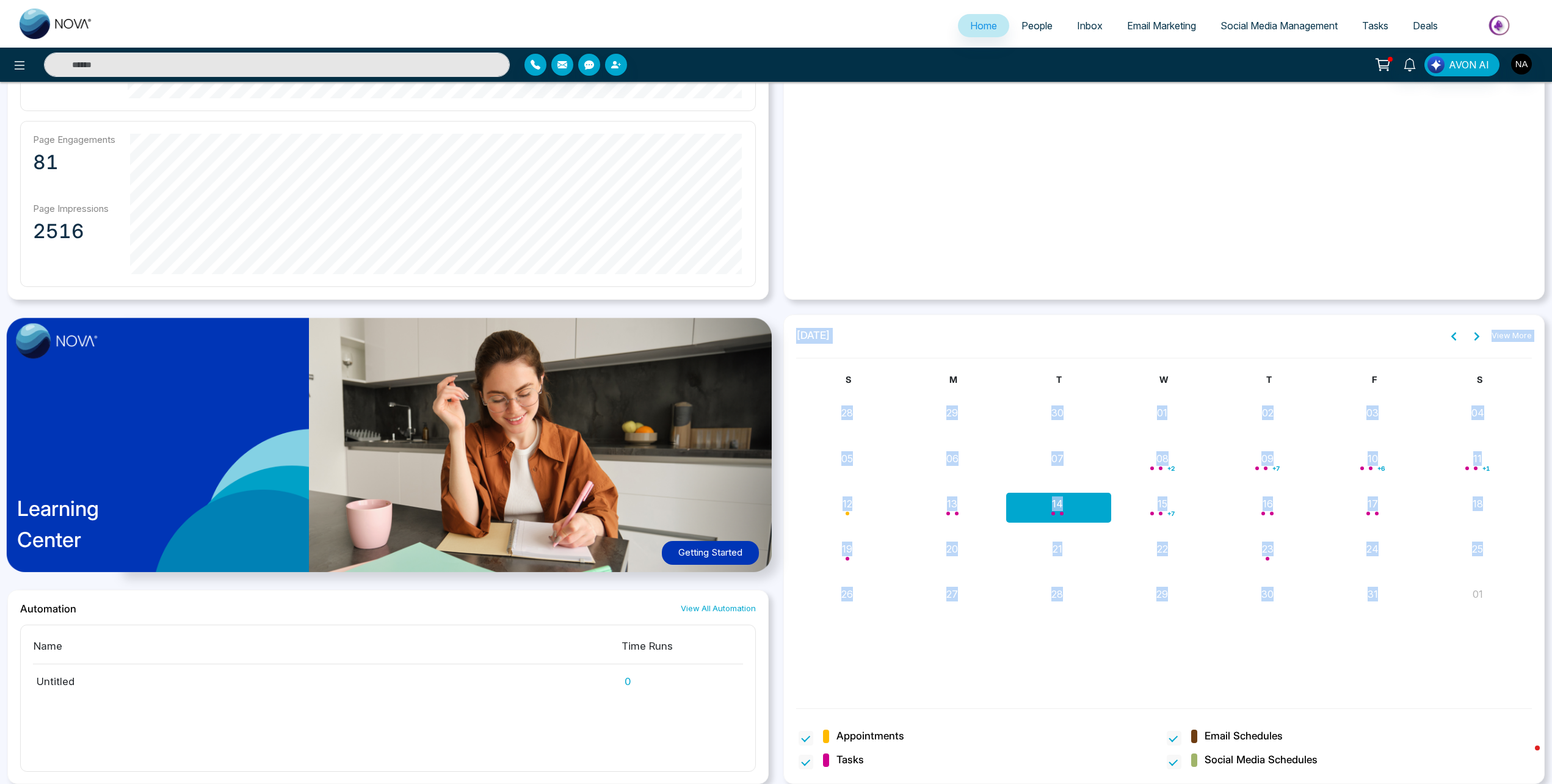
click at [812, 337] on span "[DATE]" at bounding box center [814, 335] width 34 height 16
drag, startPoint x: 798, startPoint y: 333, endPoint x: 1513, endPoint y: 570, distance: 753.3
click at [1513, 570] on div "[DATE] View More S M T W T F S 28 29 30 01 02 03 04 05 06 07 08 + 2 09 + 7 10 +…" at bounding box center [1164, 510] width 736 height 367
click at [1504, 296] on div "**********" at bounding box center [1164, 13] width 761 height 572
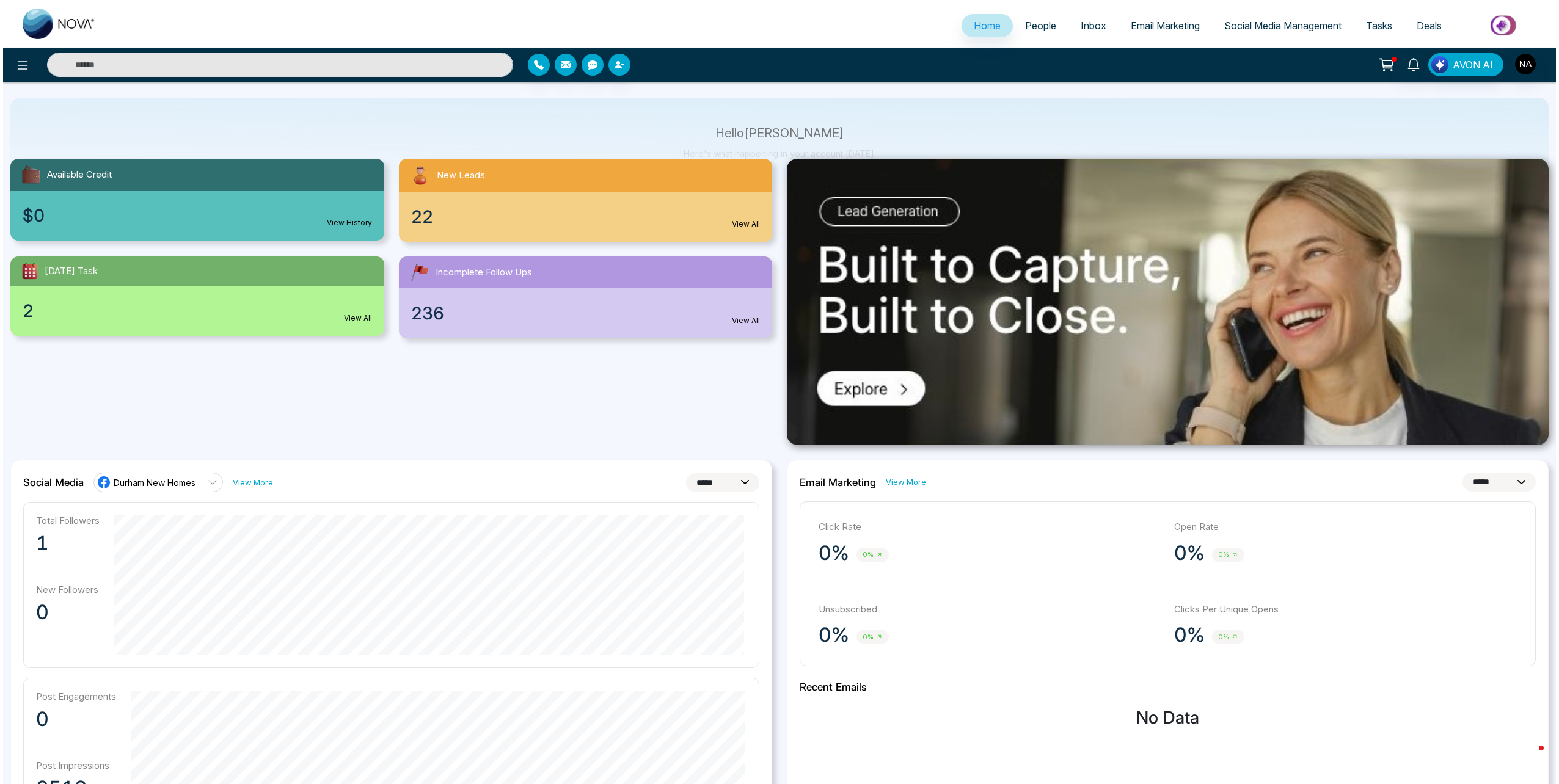
scroll to position [0, 0]
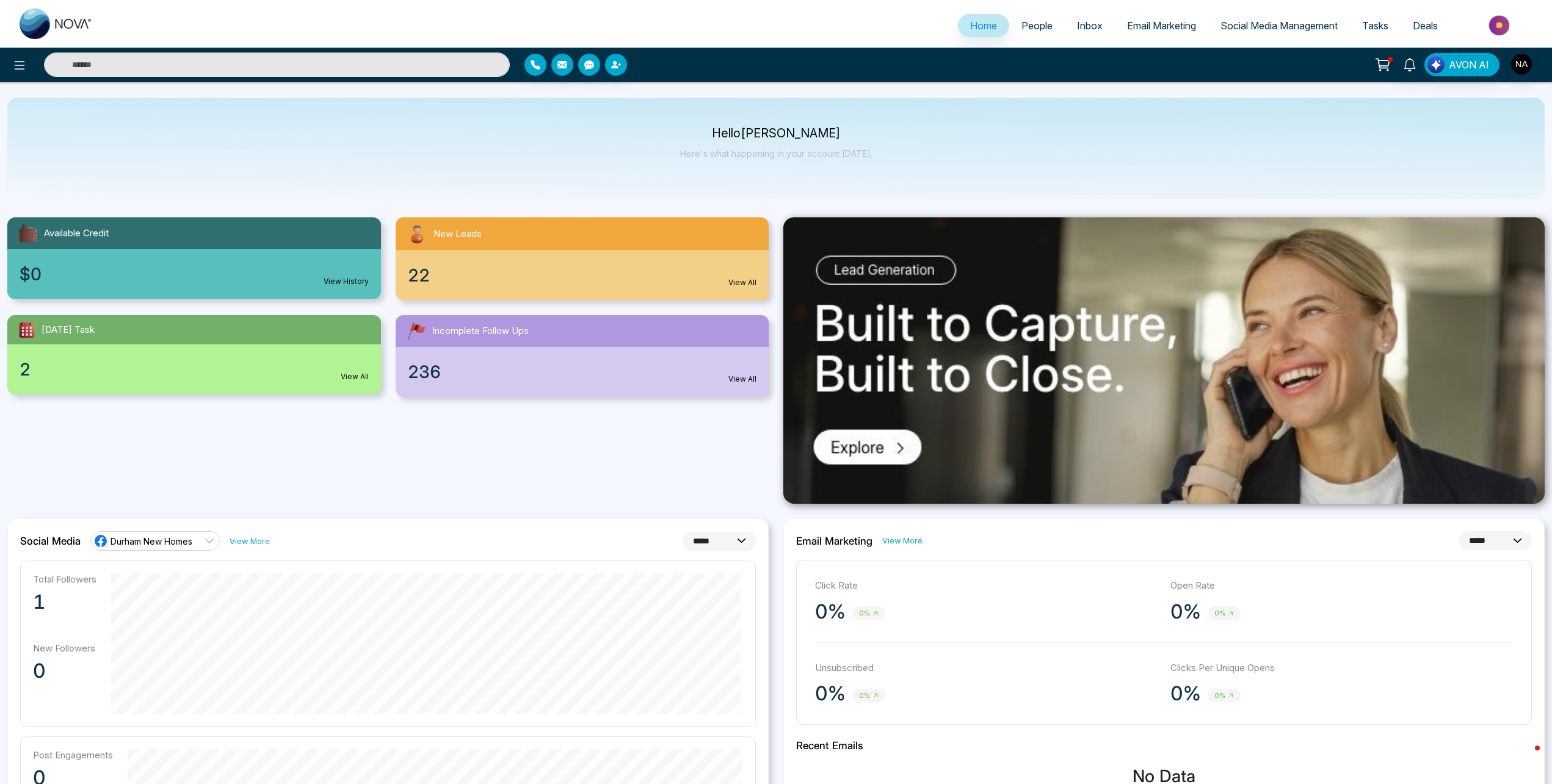
click at [133, 62] on input "text" at bounding box center [277, 65] width 466 height 25
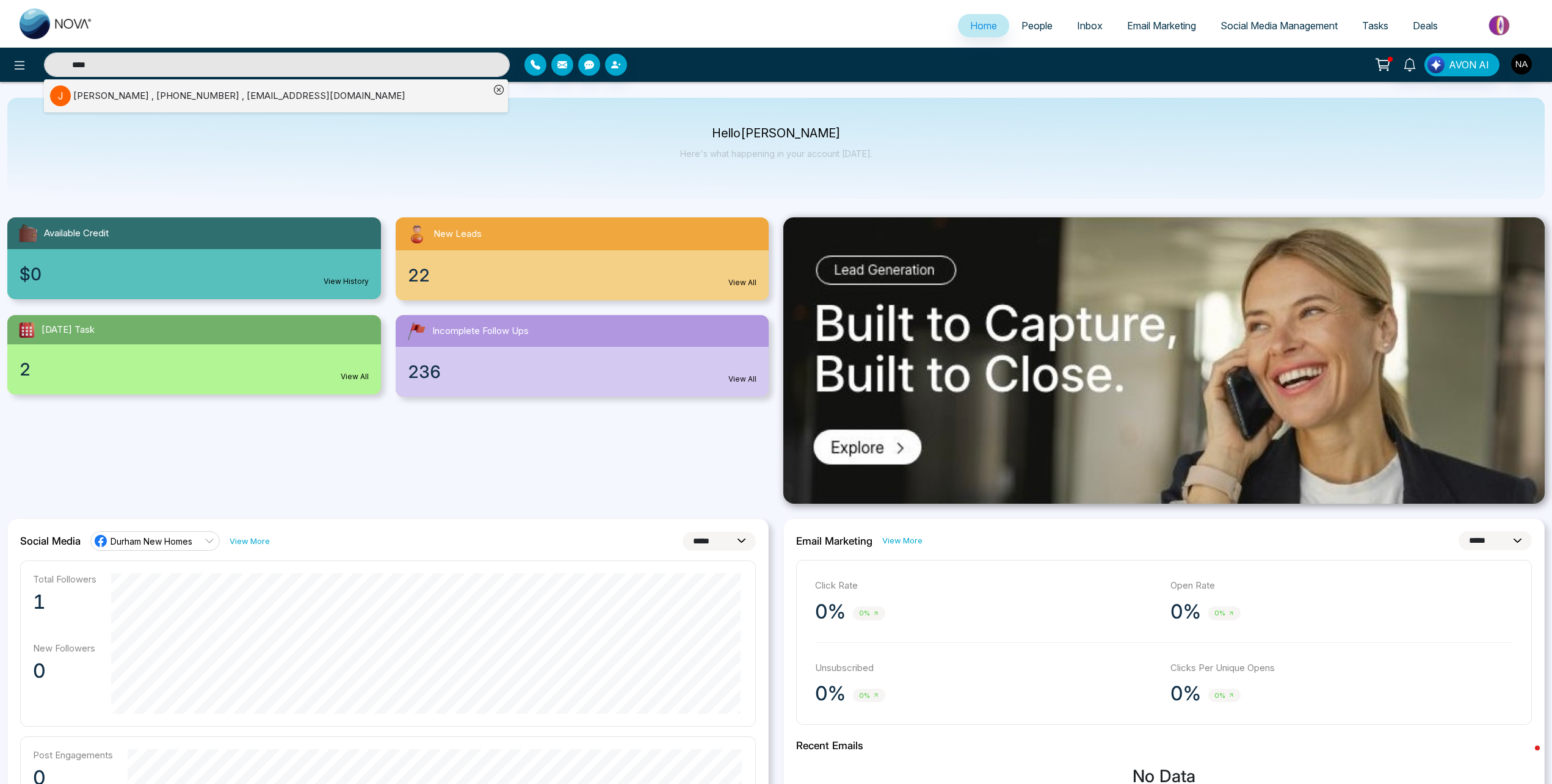
type input "****"
click at [121, 367] on div "2 View All" at bounding box center [194, 369] width 374 height 50
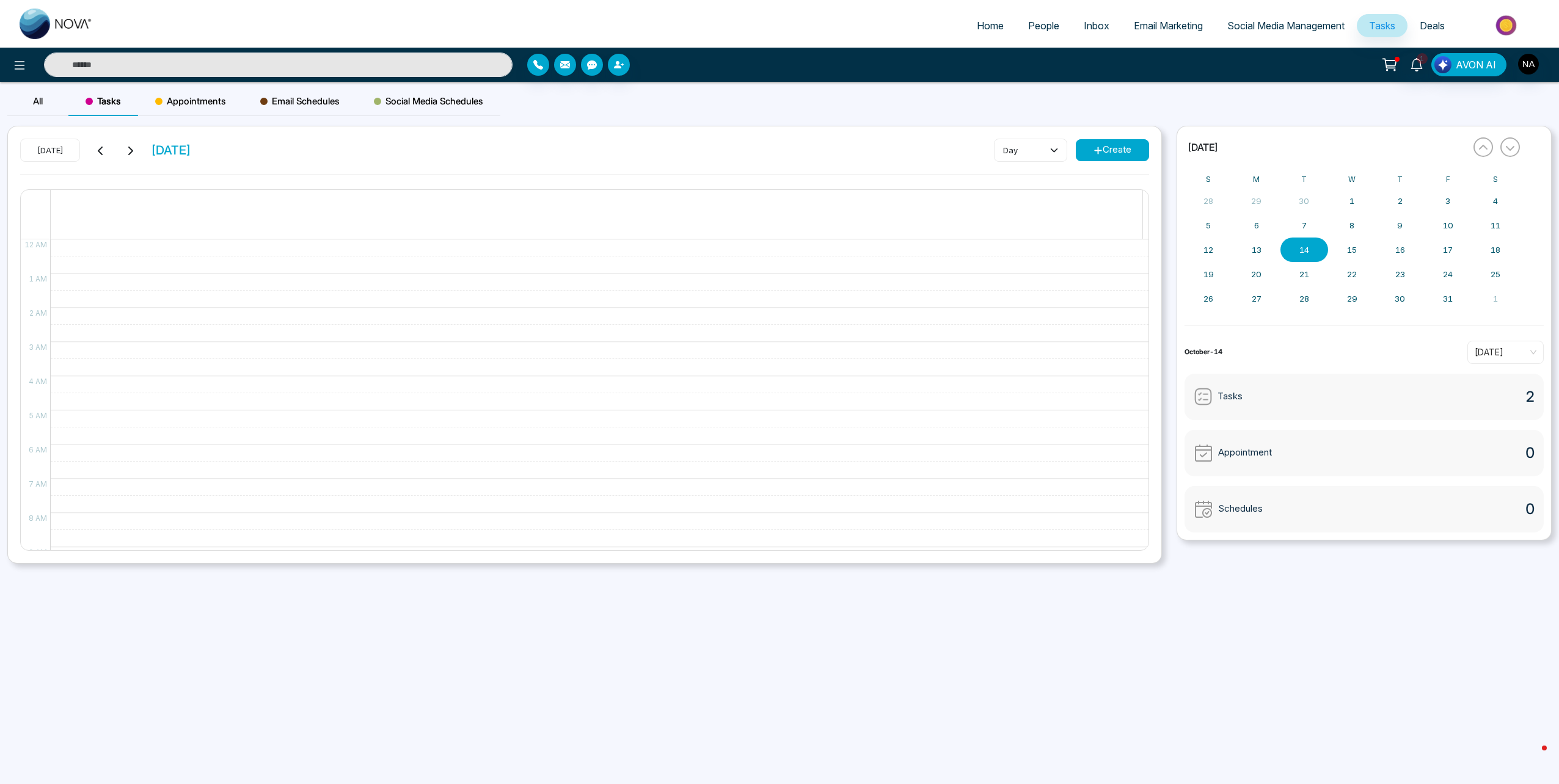
click at [1314, 397] on div "Tasks 2" at bounding box center [1364, 397] width 359 height 47
click at [93, 376] on div "call 6:30PM" at bounding box center [78, 370] width 40 height 11
click at [139, 399] on div "Follow up 7:30PM" at bounding box center [597, 404] width 1091 height 16
click at [144, 377] on div "call 6:30PM" at bounding box center [597, 370] width 1091 height 16
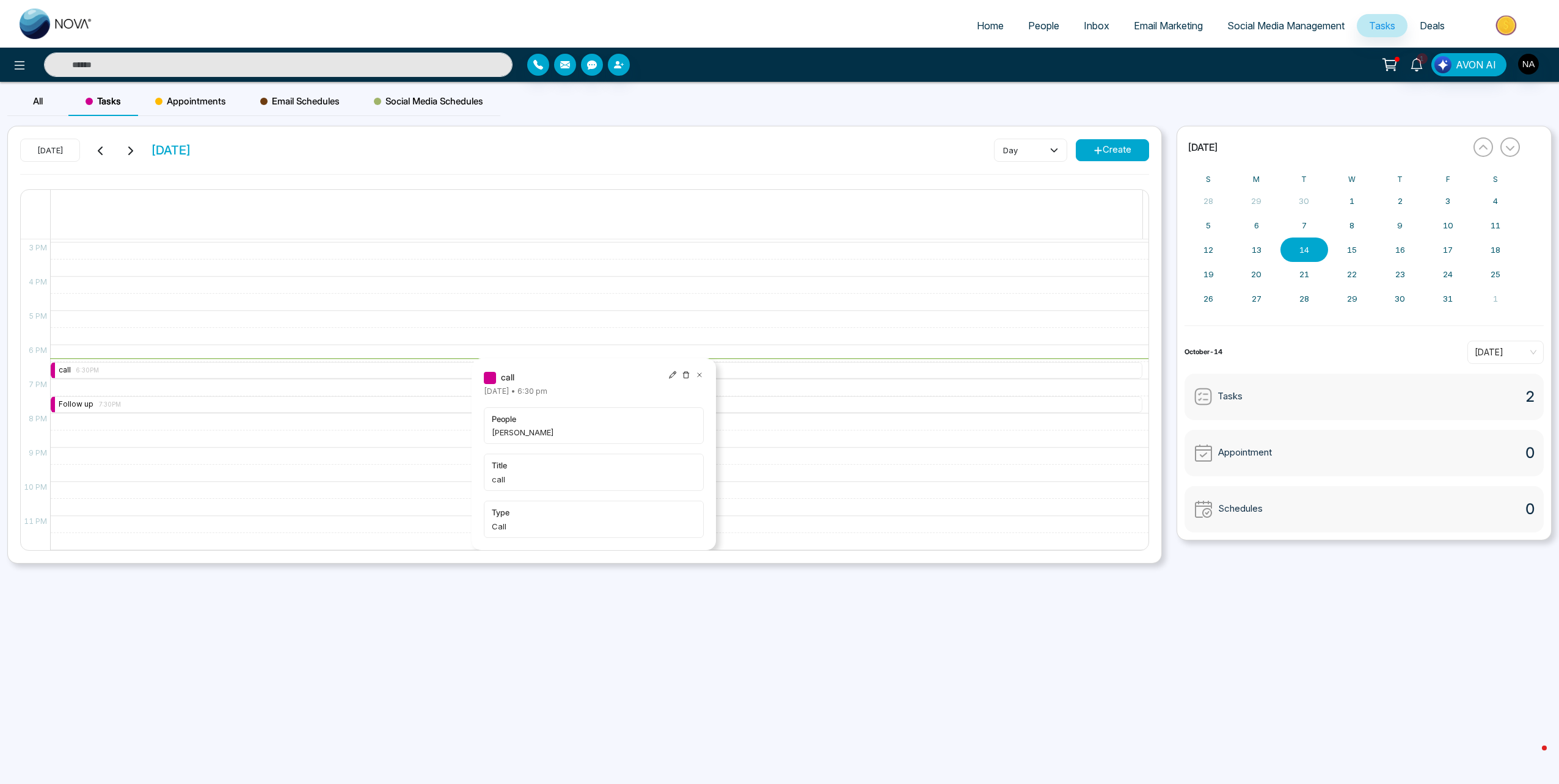
click at [514, 442] on div "people [PERSON_NAME]" at bounding box center [594, 426] width 220 height 37
click at [205, 66] on input "text" at bounding box center [278, 65] width 469 height 25
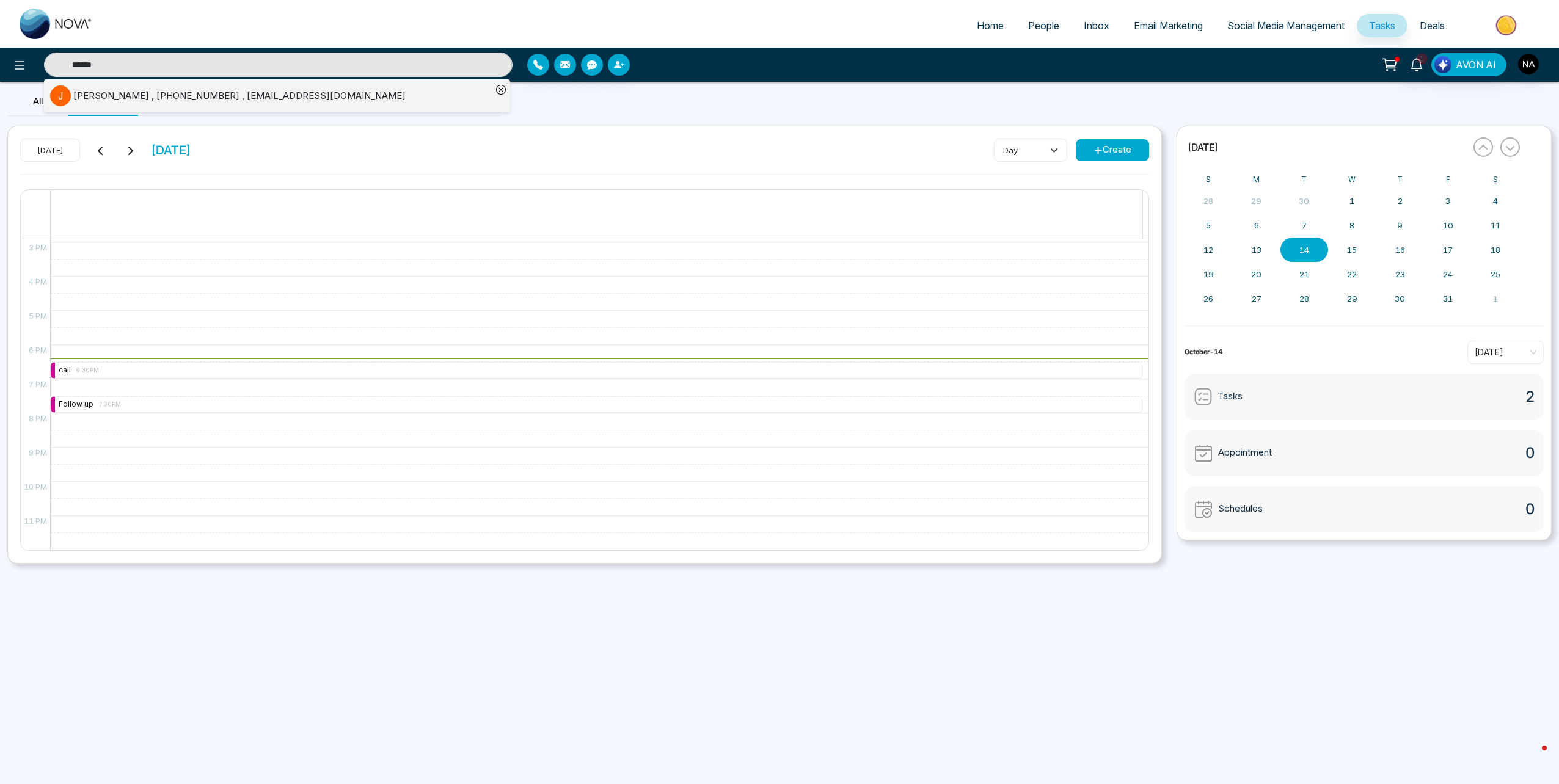
type input "******"
click at [126, 427] on div "6:30 PM – 6:30 PM call 6:30PM 7:30 PM – 7:30 PM Follow up 7:30PM" at bounding box center [596, 139] width 1092 height 821
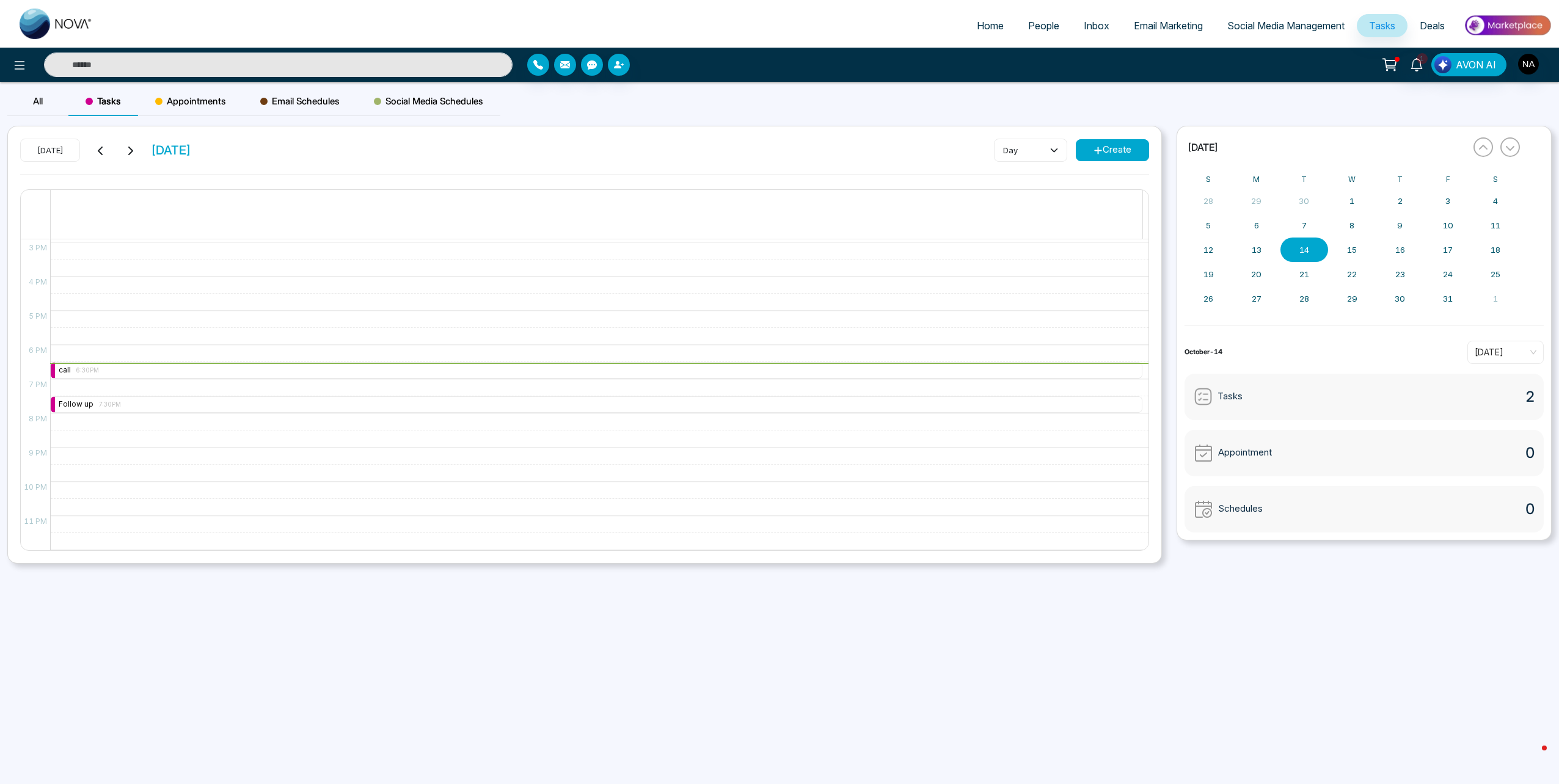
click at [124, 388] on div "6:30 PM – 6:30 PM call 6:30PM 7:30 PM – 7:30 PM Follow up 7:30PM" at bounding box center [596, 139] width 1092 height 821
click at [121, 411] on div "Follow up 7:30PM" at bounding box center [597, 404] width 1091 height 16
click at [660, 261] on div "6:30 PM – 6:30 PM call 6:30PM 7:30 PM – 7:30 PM Follow up 7:30PM" at bounding box center [596, 139] width 1092 height 821
click at [1506, 21] on img at bounding box center [1507, 25] width 89 height 27
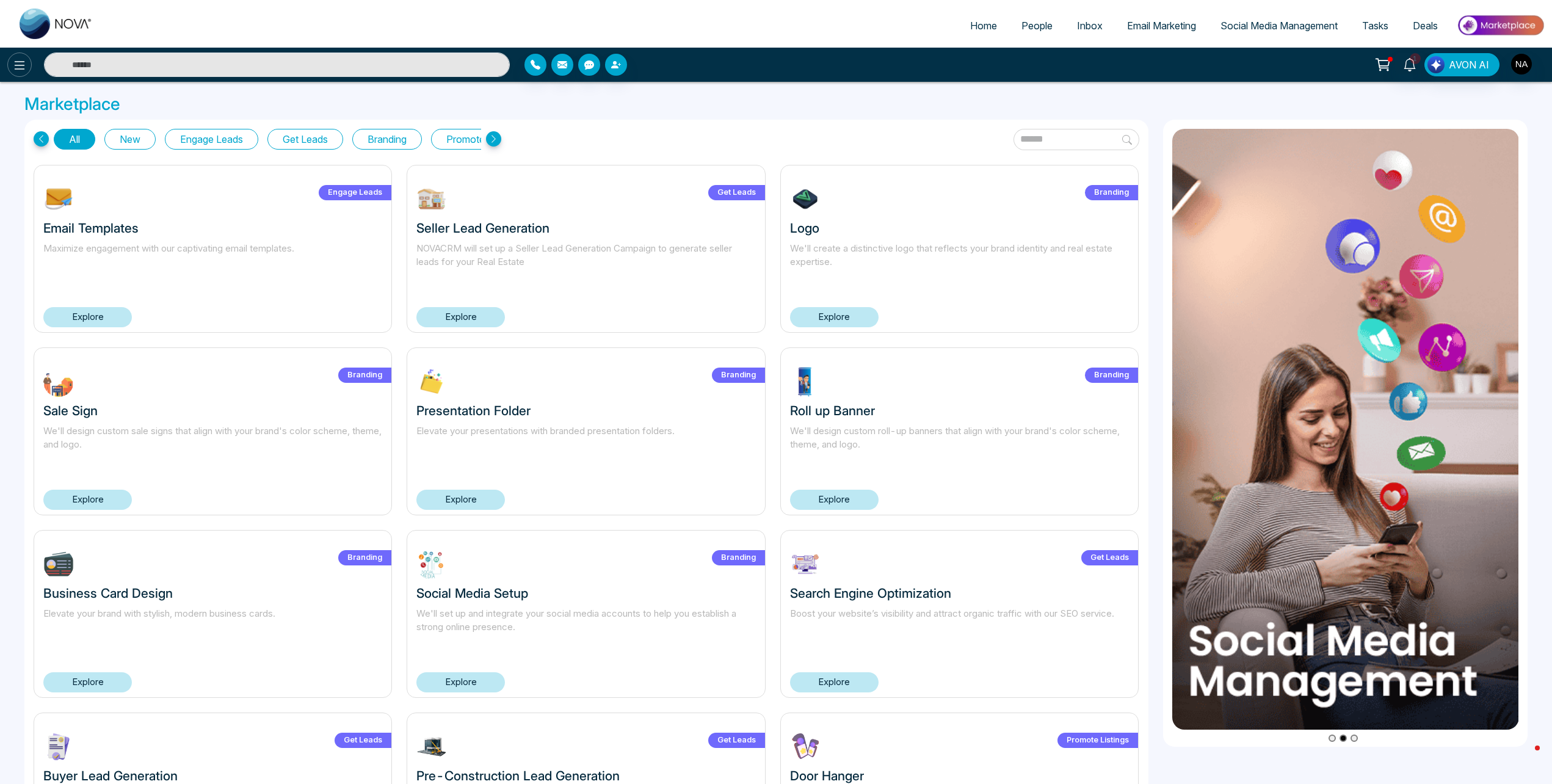
click at [10, 62] on button at bounding box center [20, 65] width 25 height 25
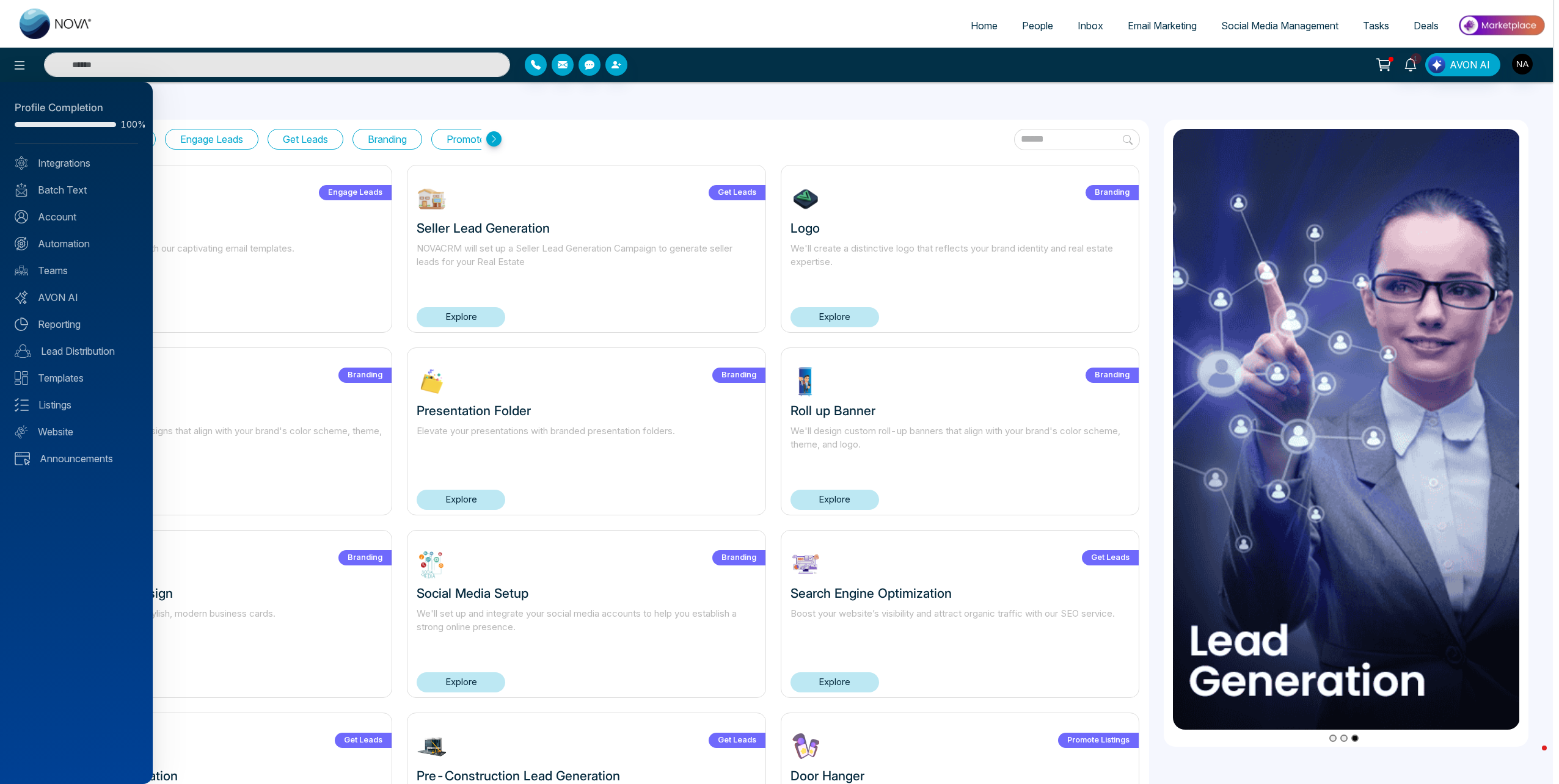
click at [51, 226] on div "Profile Completion 100% Integrations Batch Text Account Automation Teams AVON A…" at bounding box center [76, 433] width 153 height 702
click at [51, 219] on link "Account" at bounding box center [76, 217] width 123 height 15
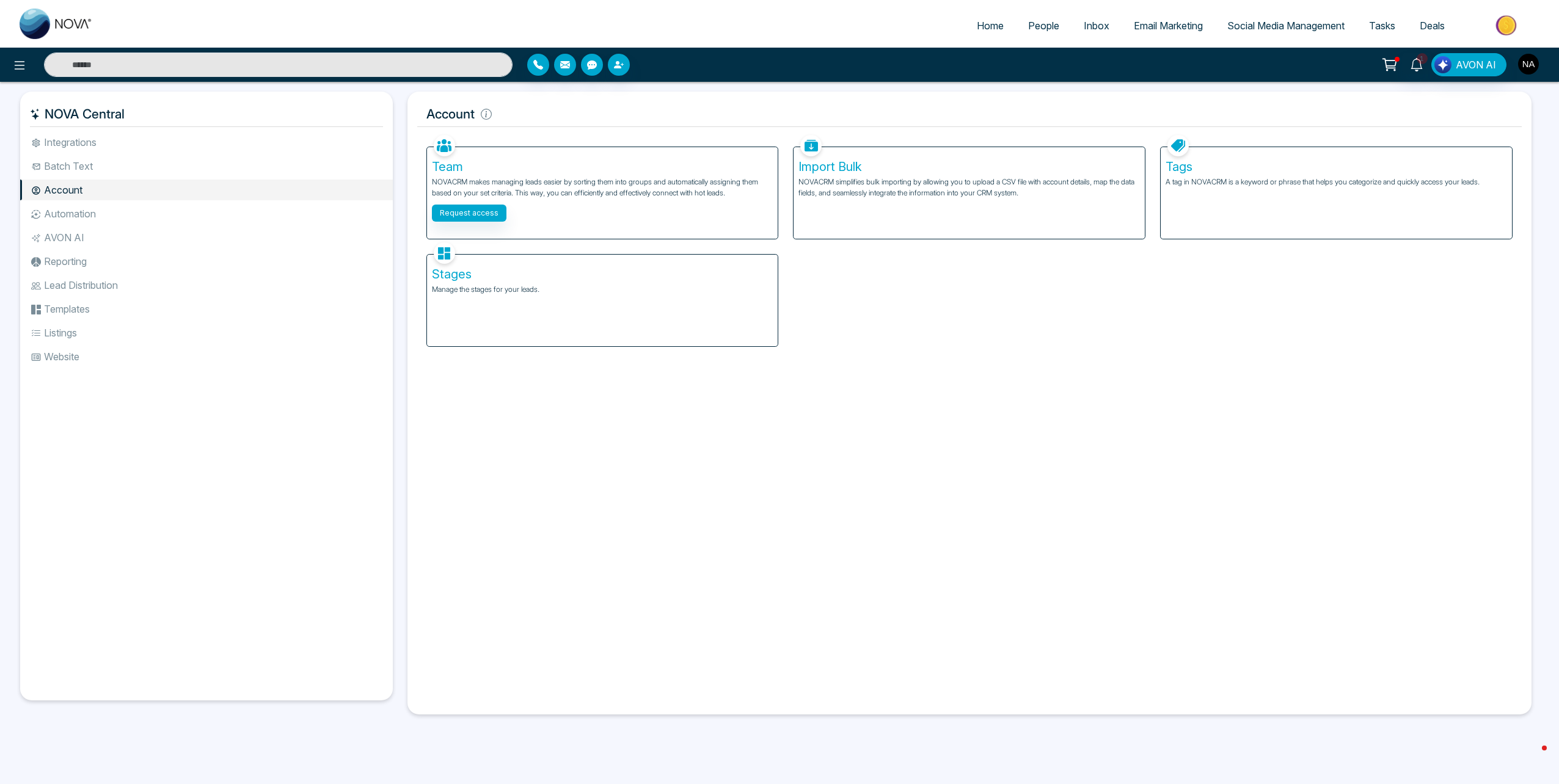
click at [1528, 66] on img "button" at bounding box center [1528, 64] width 21 height 21
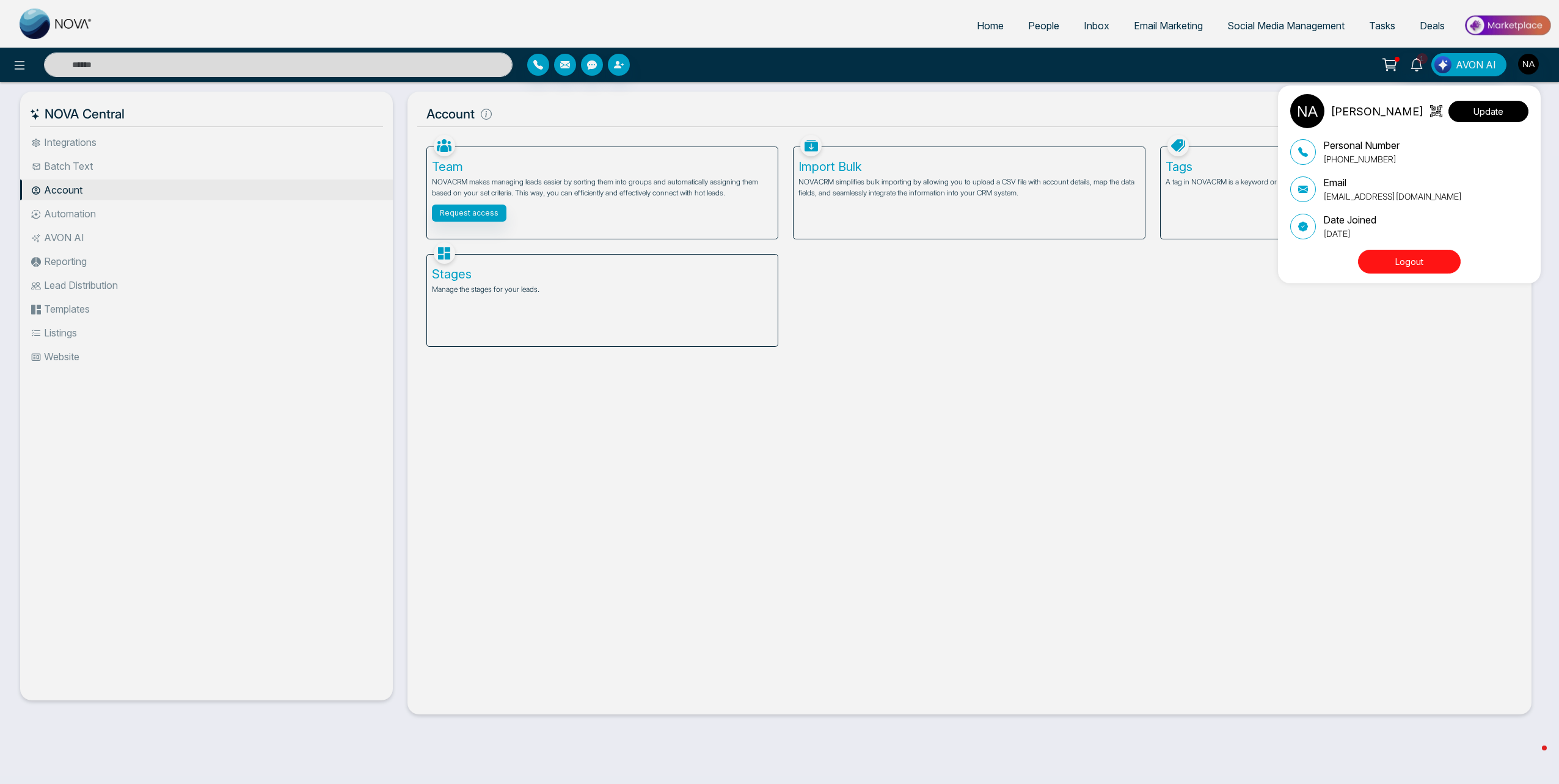
click at [1490, 116] on button "Update" at bounding box center [1488, 112] width 80 height 21
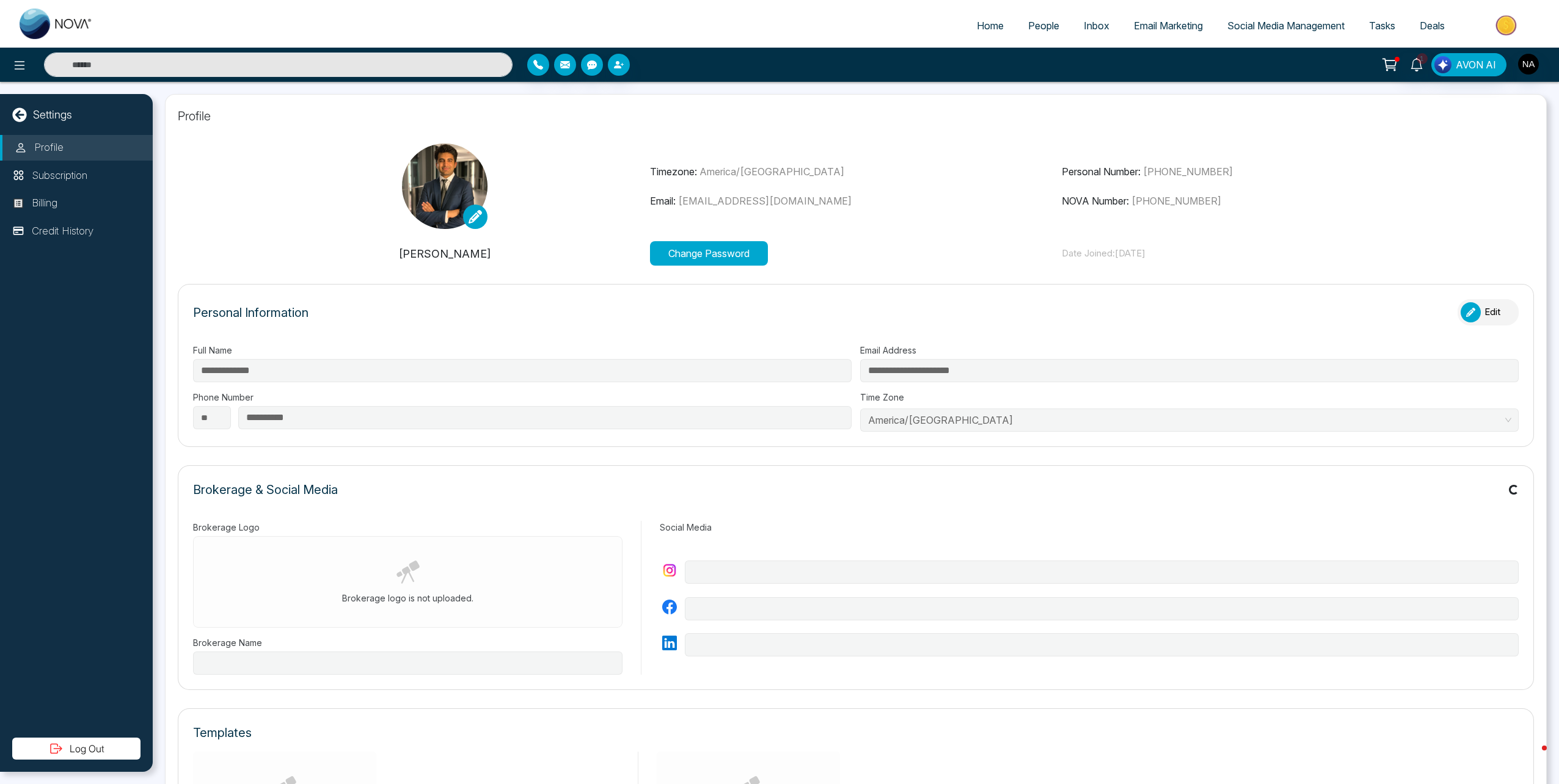
type input "**********"
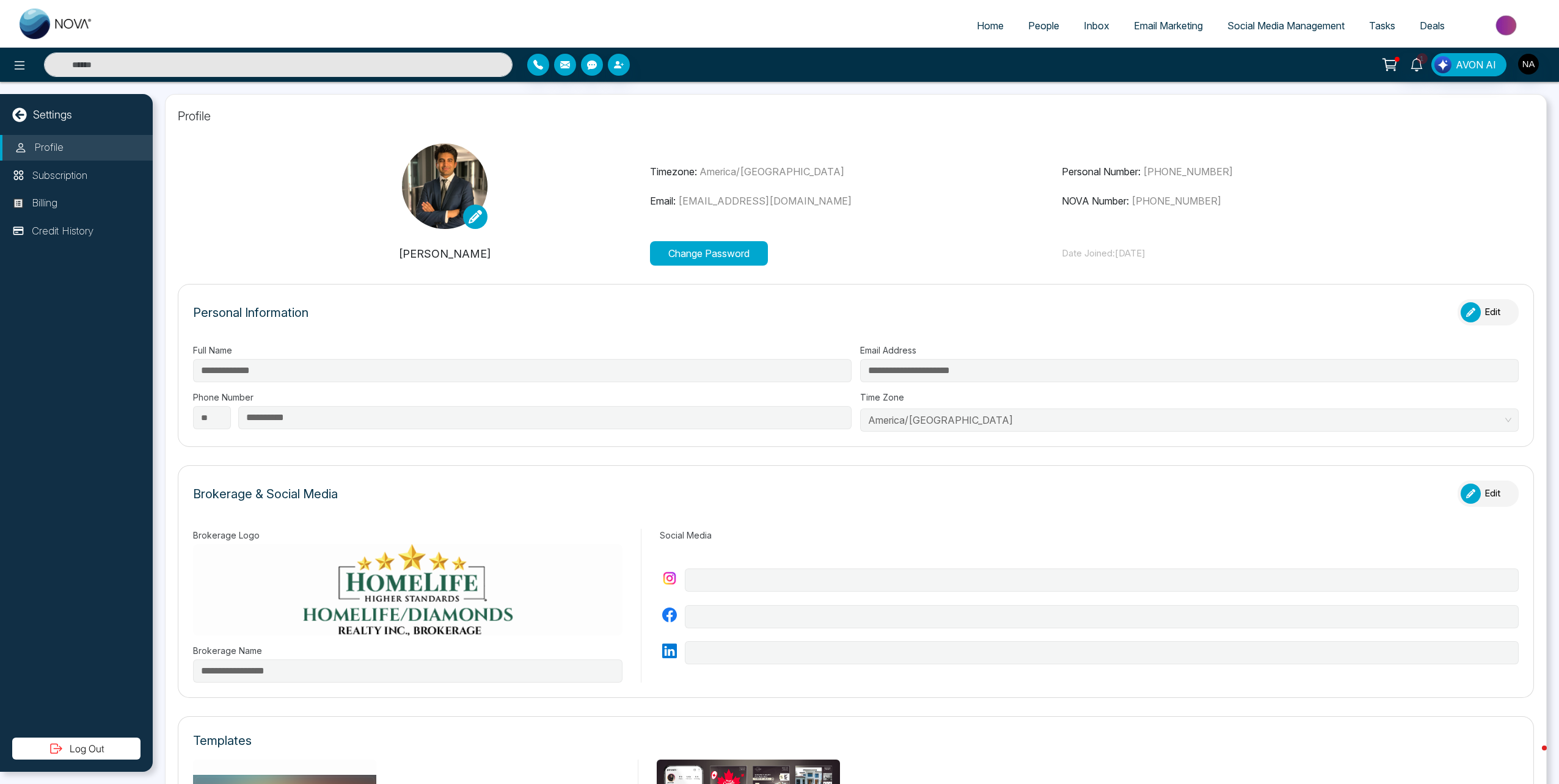
click at [1380, 23] on span "Tasks" at bounding box center [1382, 25] width 26 height 12
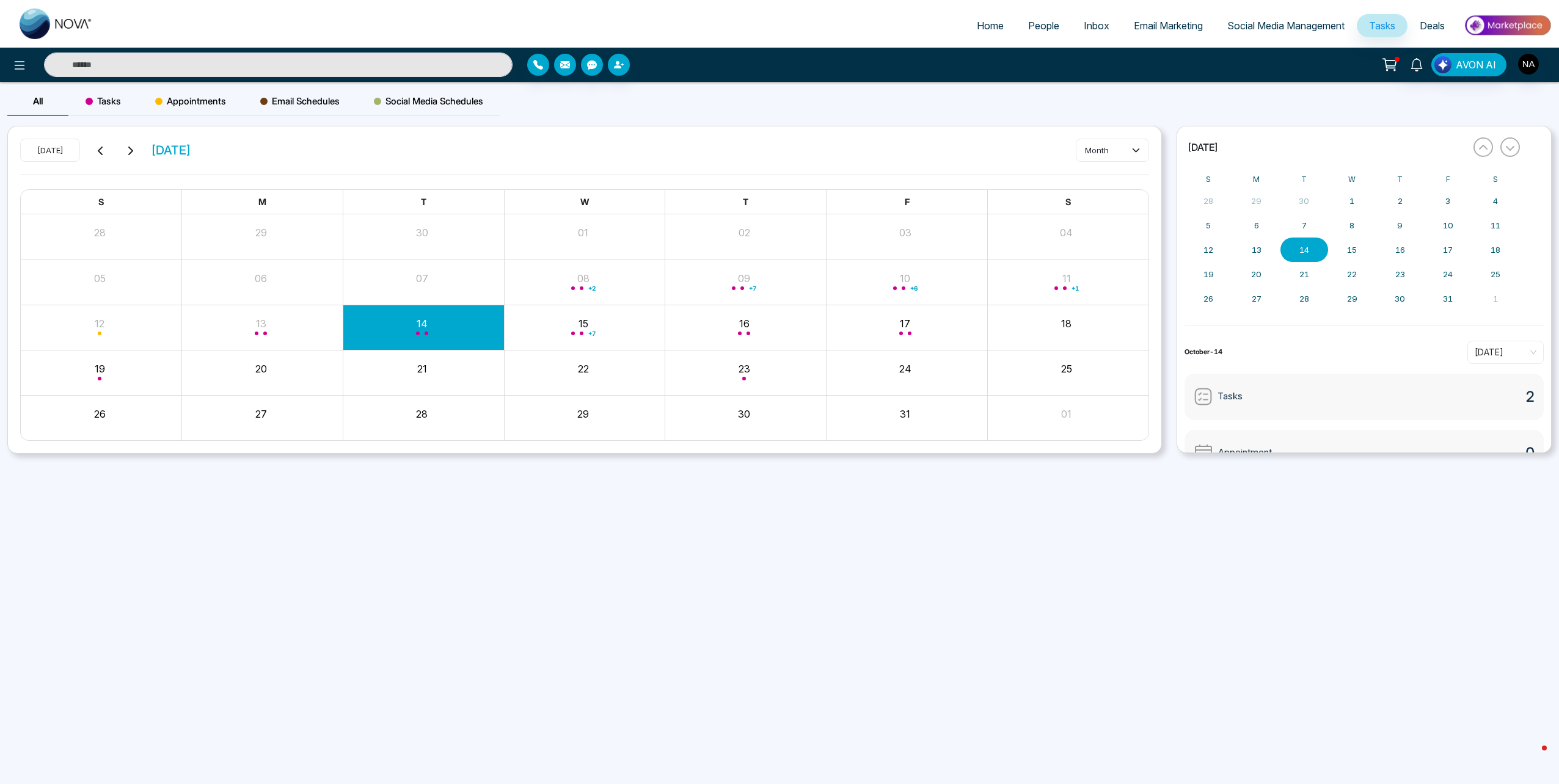
click at [1325, 30] on span "Social Media Management" at bounding box center [1286, 25] width 117 height 12
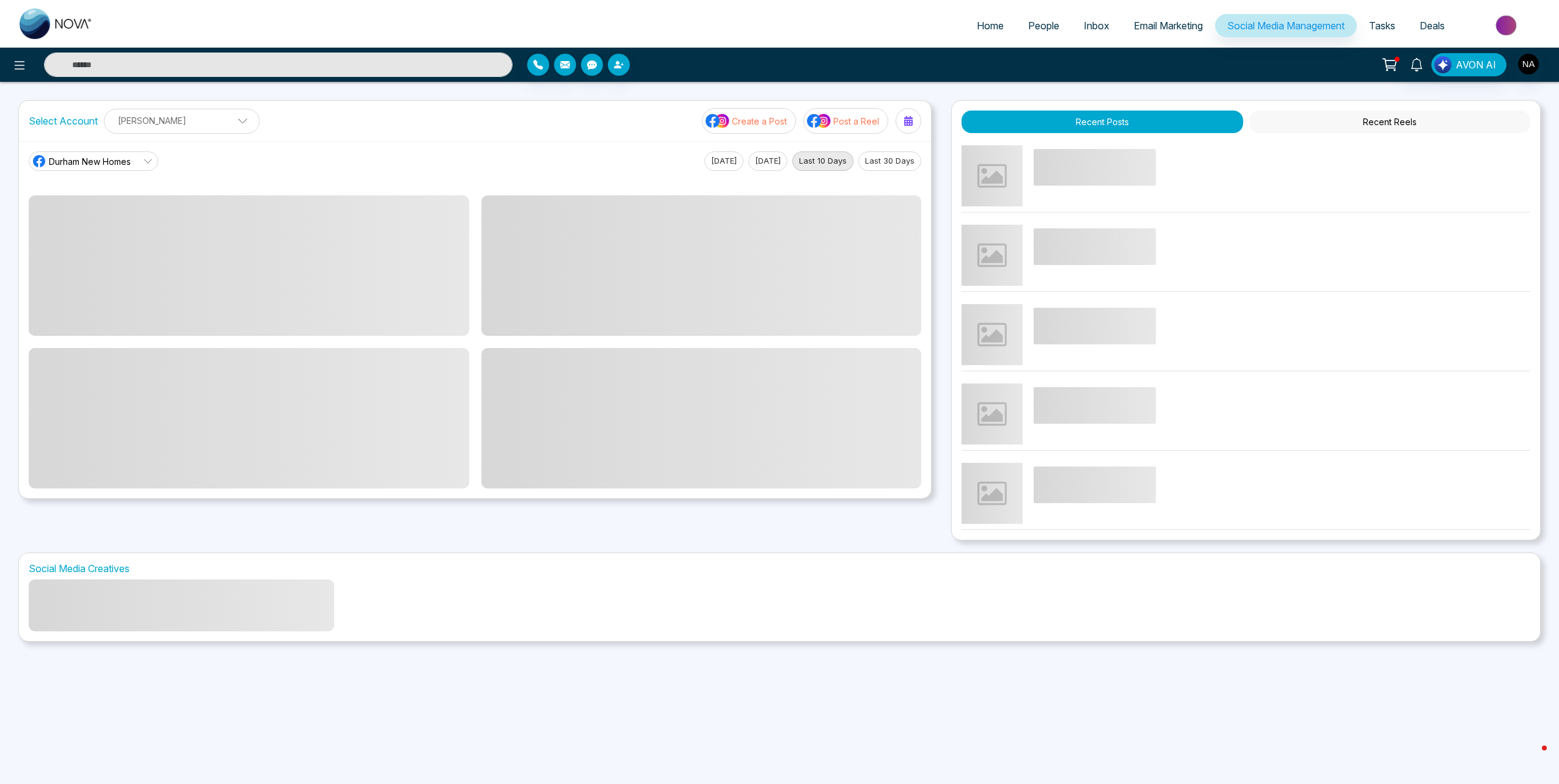
click at [1148, 30] on span "Email Marketing" at bounding box center [1168, 25] width 69 height 12
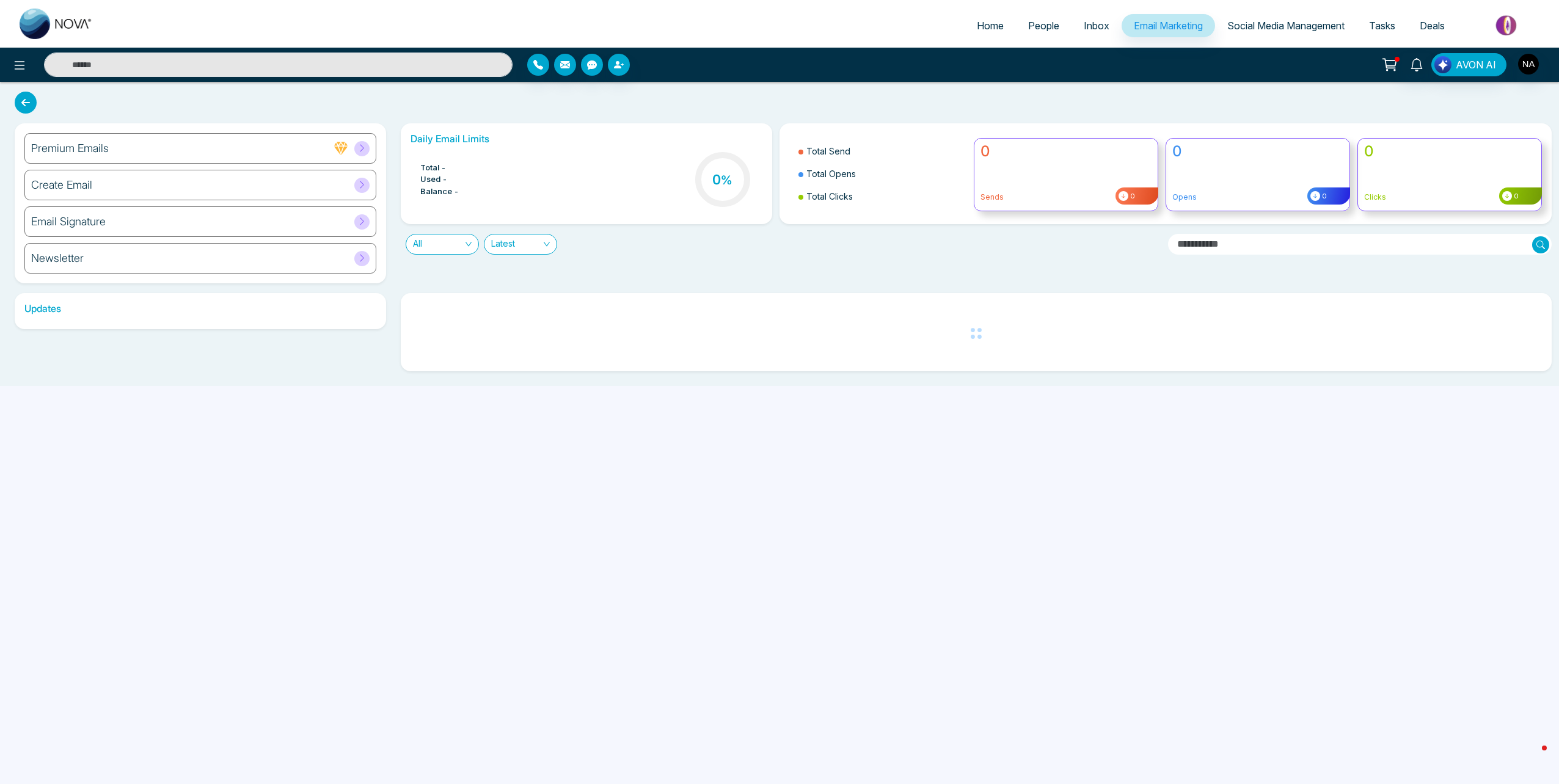
click at [1004, 21] on link "Home" at bounding box center [990, 25] width 52 height 23
select select "*"
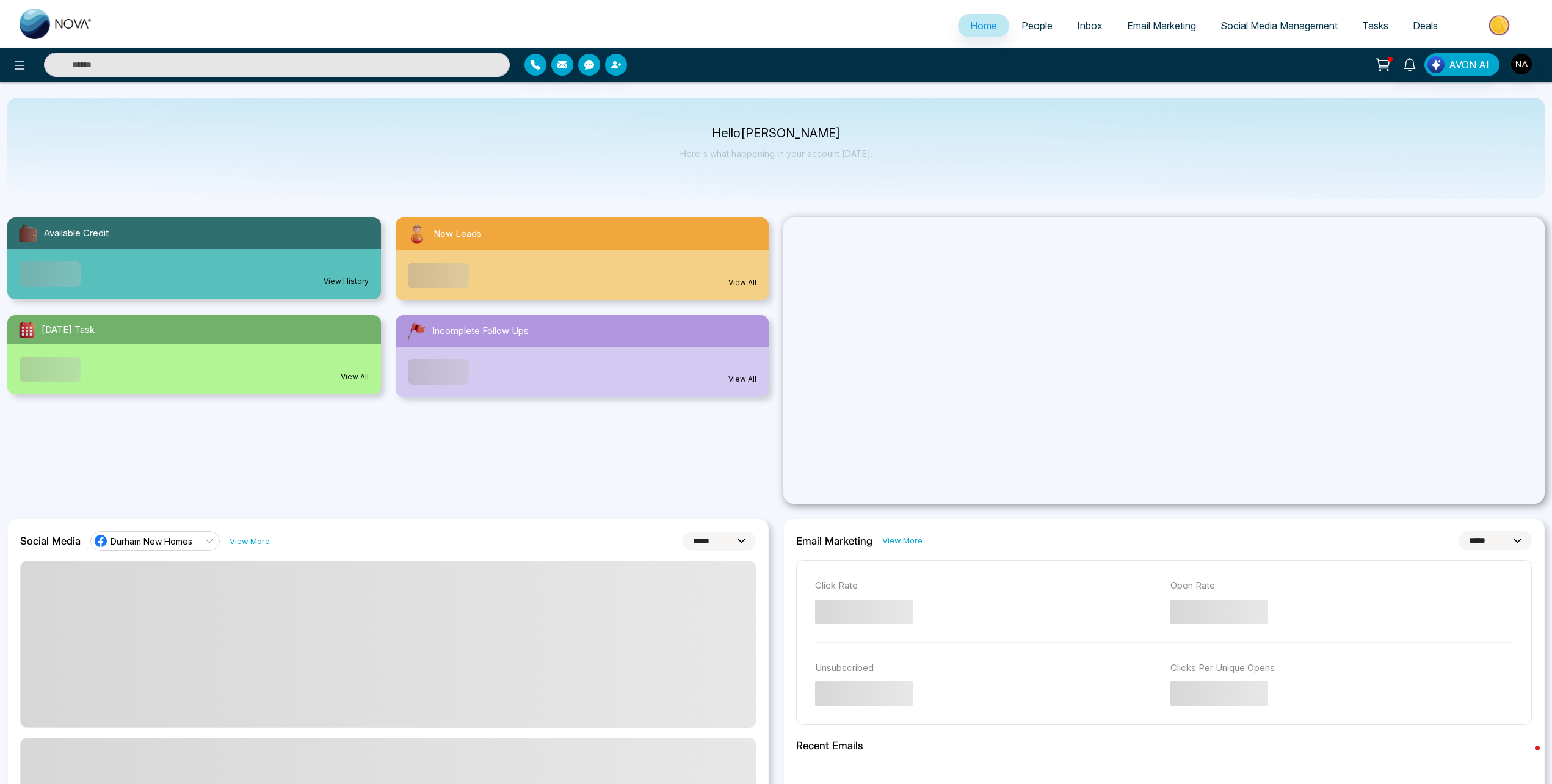
click at [971, 21] on span "Home" at bounding box center [984, 25] width 27 height 12
click at [13, 68] on icon at bounding box center [20, 66] width 15 height 15
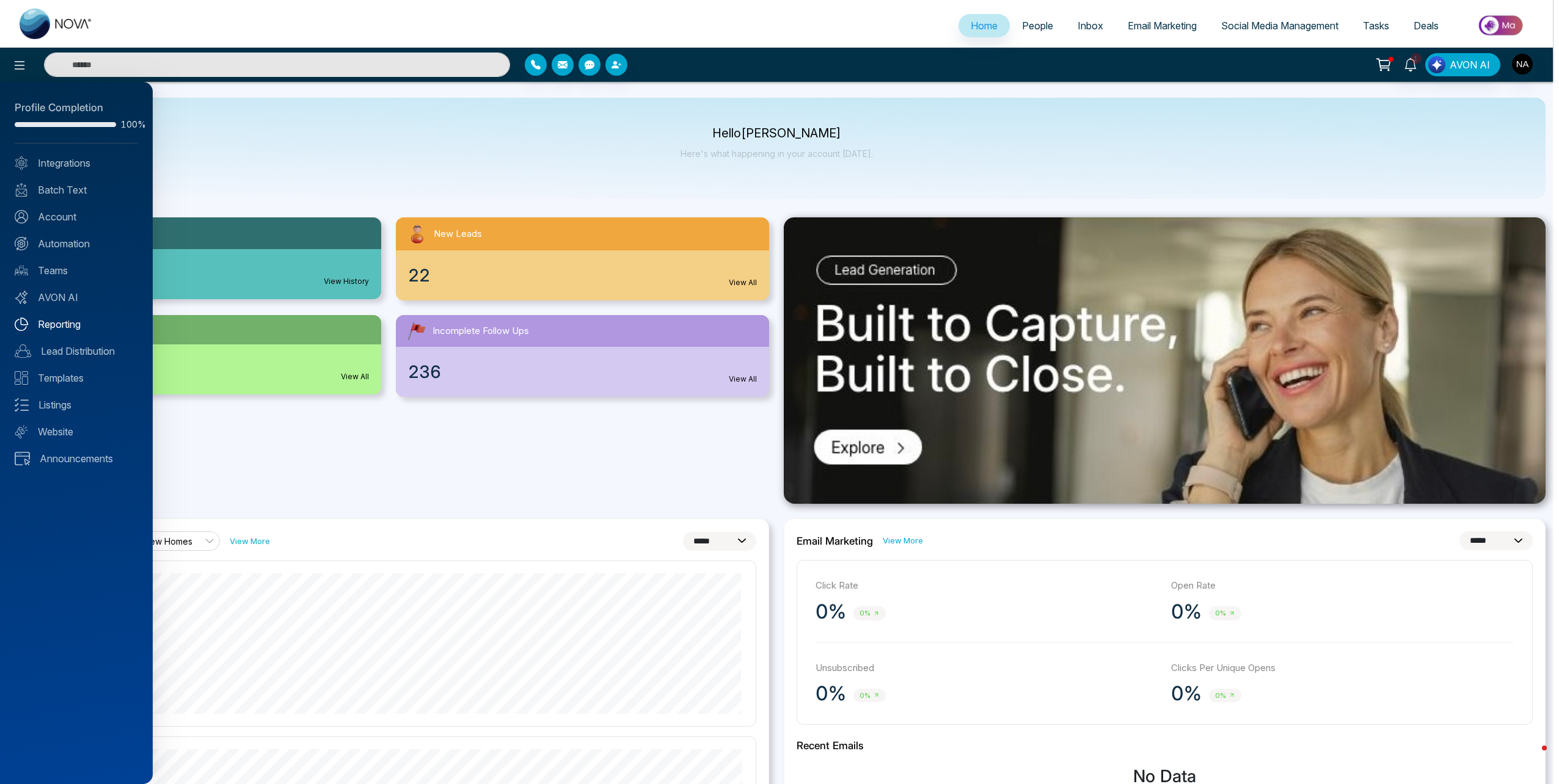
click at [71, 329] on link "Reporting" at bounding box center [76, 324] width 123 height 15
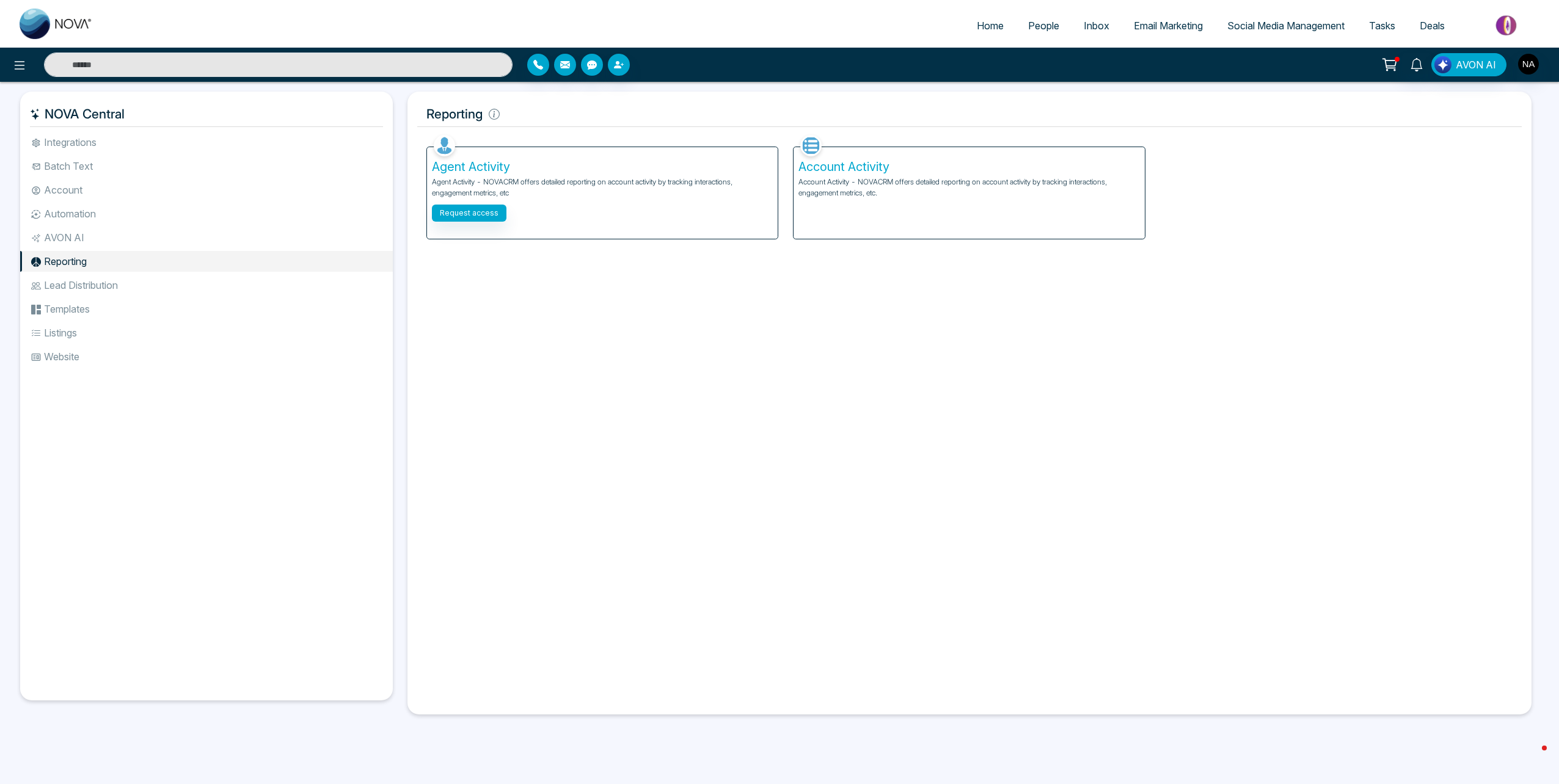
click at [535, 193] on p "Agent Activity - NOVACRM offers detailed reporting on account activity by track…" at bounding box center [602, 187] width 341 height 22
click at [948, 192] on p "Account Activity - NOVACRM offers detailed reporting on account activity by tra…" at bounding box center [969, 187] width 341 height 22
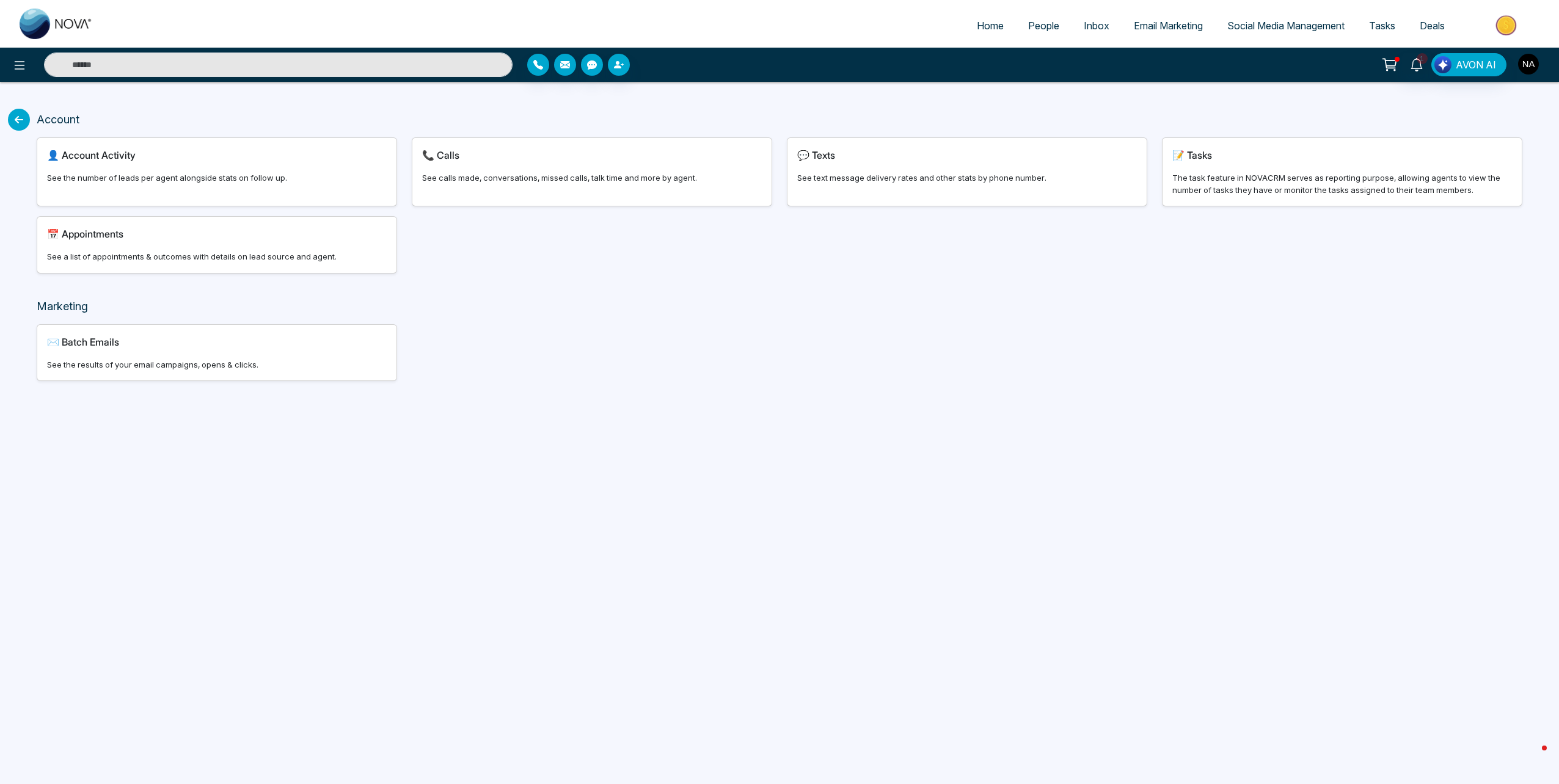
click at [1521, 66] on img "button" at bounding box center [1528, 64] width 21 height 21
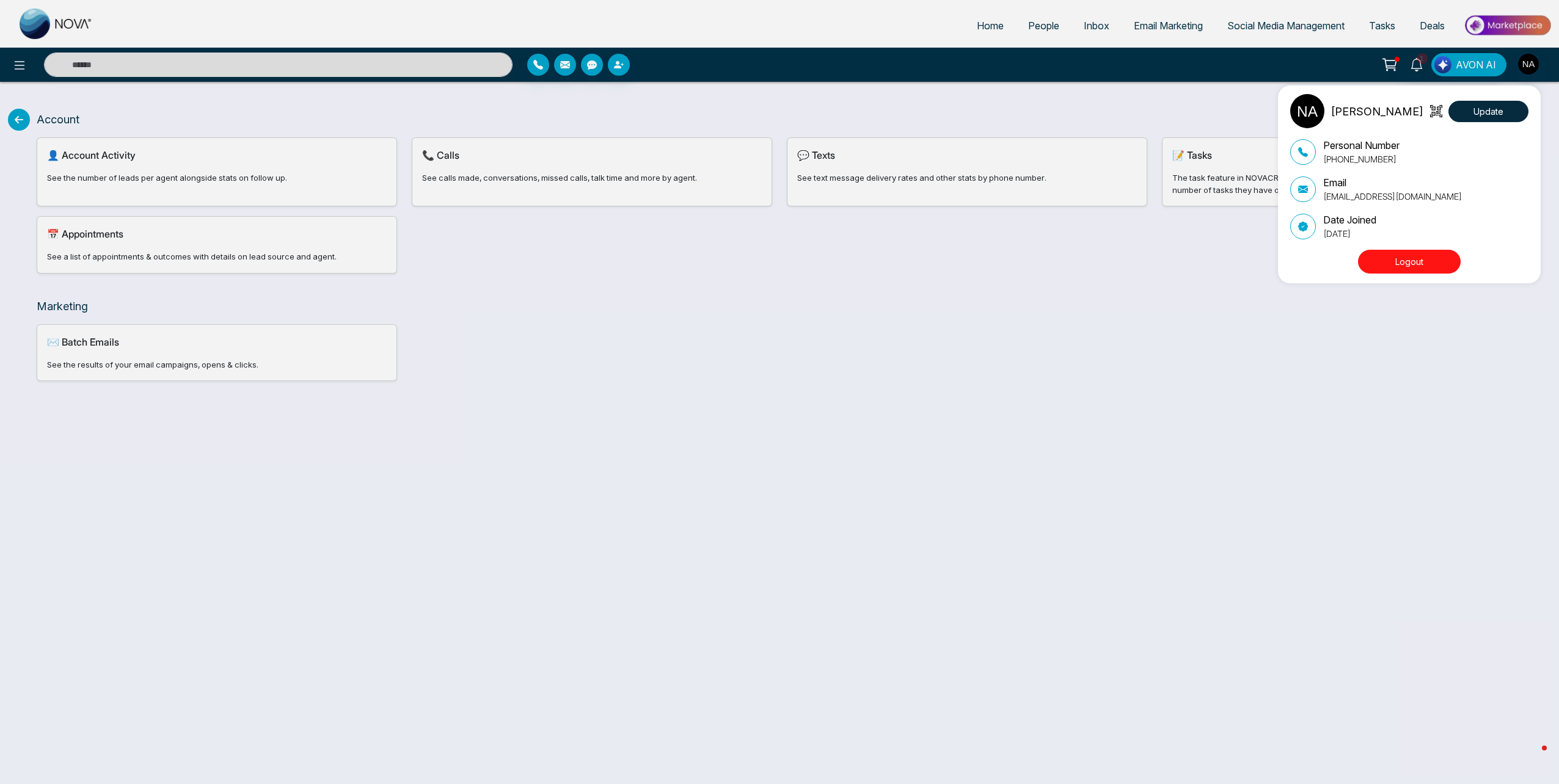
click at [1424, 66] on div "Nabeel Ashraf Update Personal Number +16478892965 Email nvbeelashraf@gmail.com …" at bounding box center [780, 392] width 1559 height 784
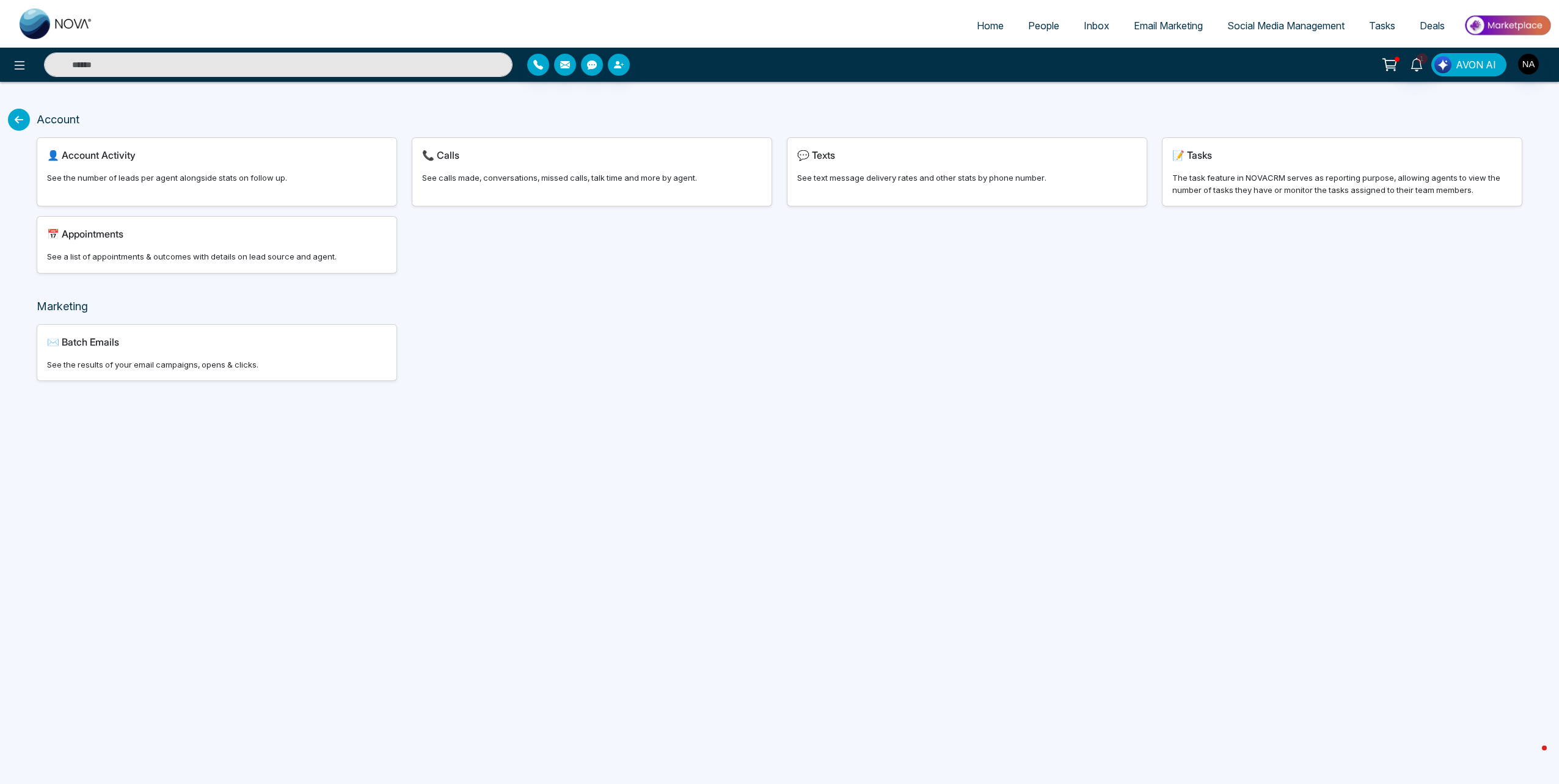
click at [1452, 66] on img "button" at bounding box center [1442, 64] width 17 height 17
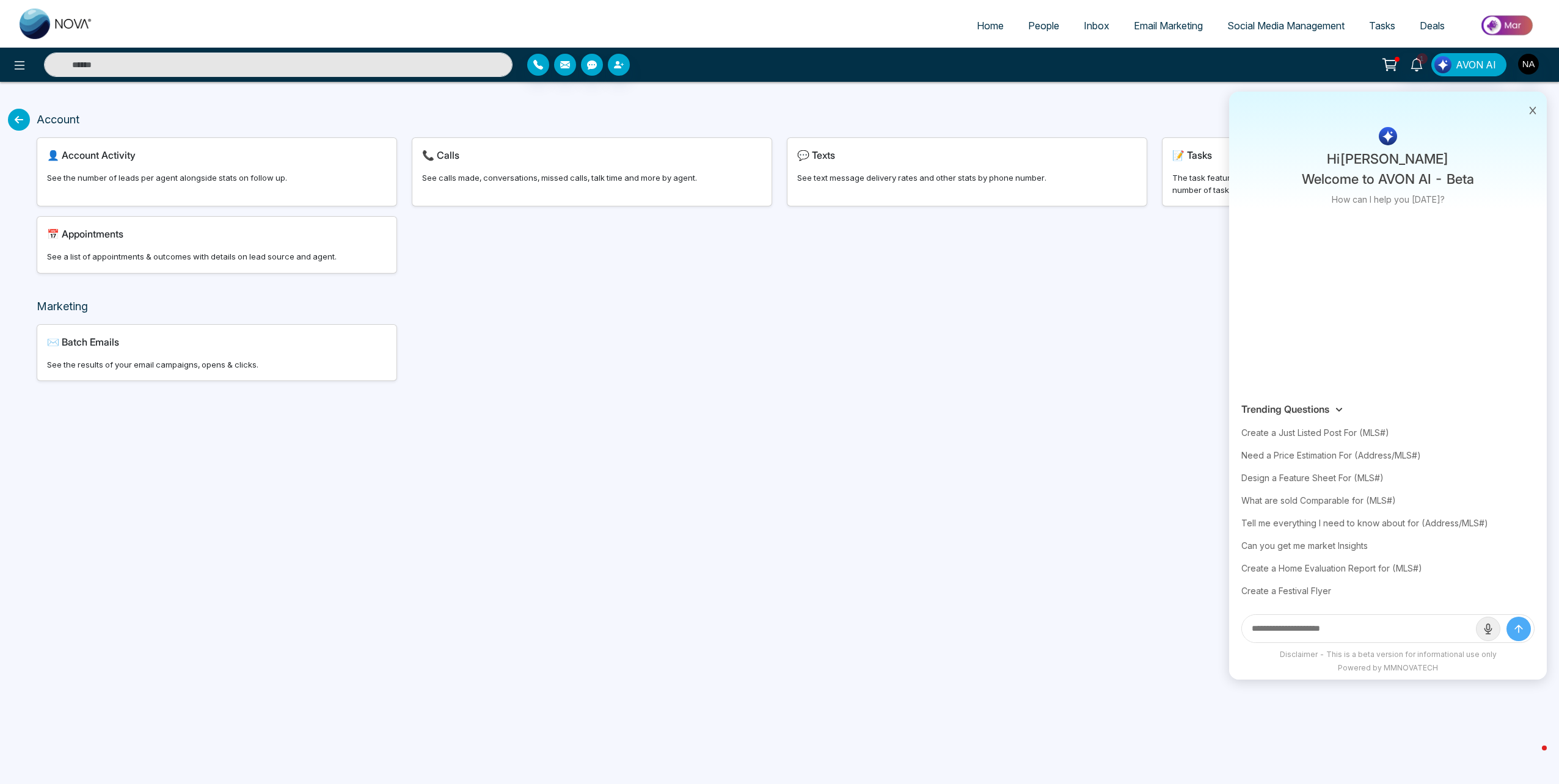
click at [1304, 629] on input "text" at bounding box center [1358, 628] width 234 height 27
click at [1347, 639] on input "text" at bounding box center [1358, 628] width 234 height 27
click at [1354, 636] on input "text" at bounding box center [1358, 628] width 234 height 27
type input "*"
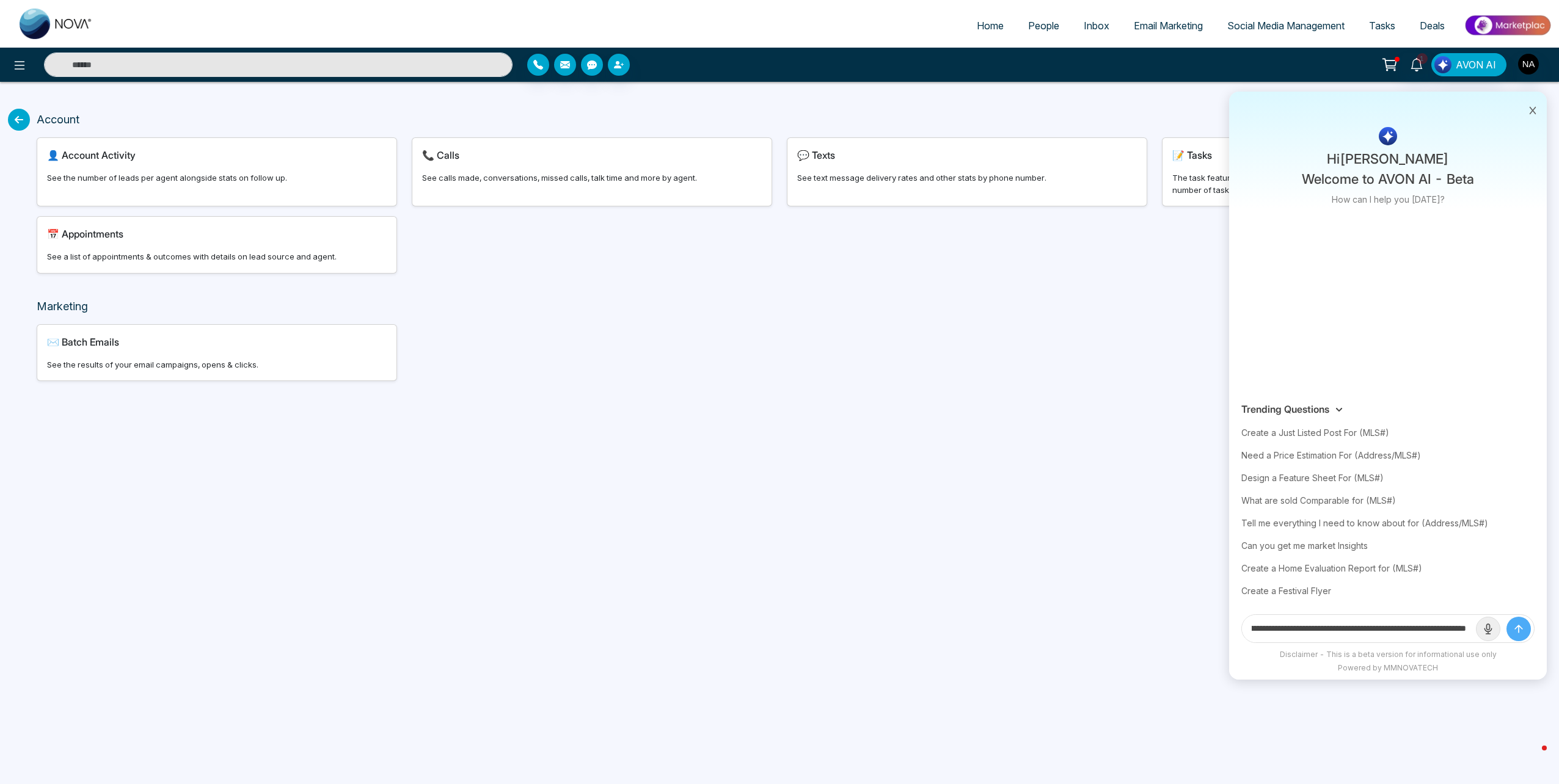
type input "**********"
click at [1506, 617] on button "submit" at bounding box center [1519, 629] width 25 height 25
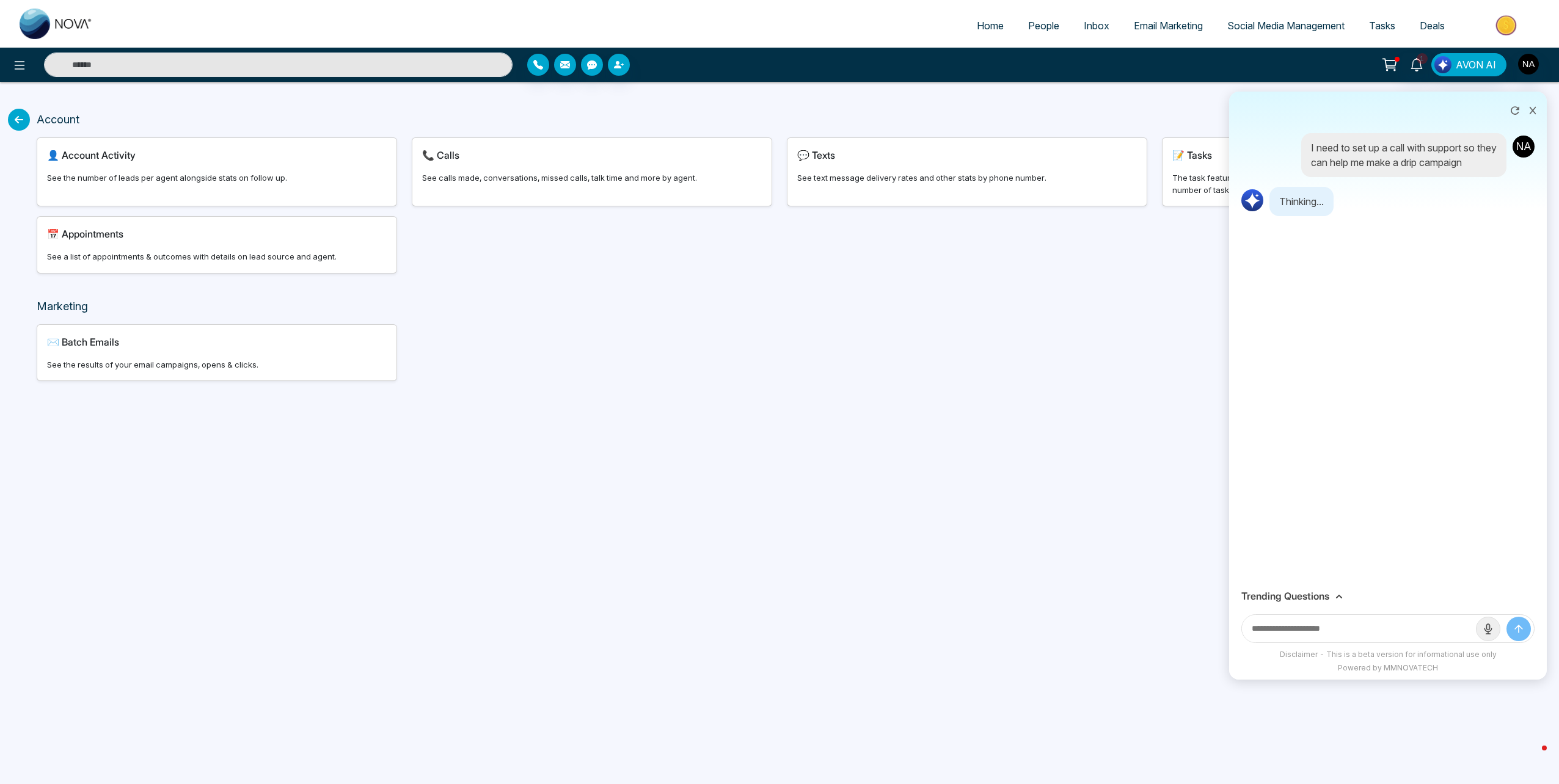
scroll to position [0, 0]
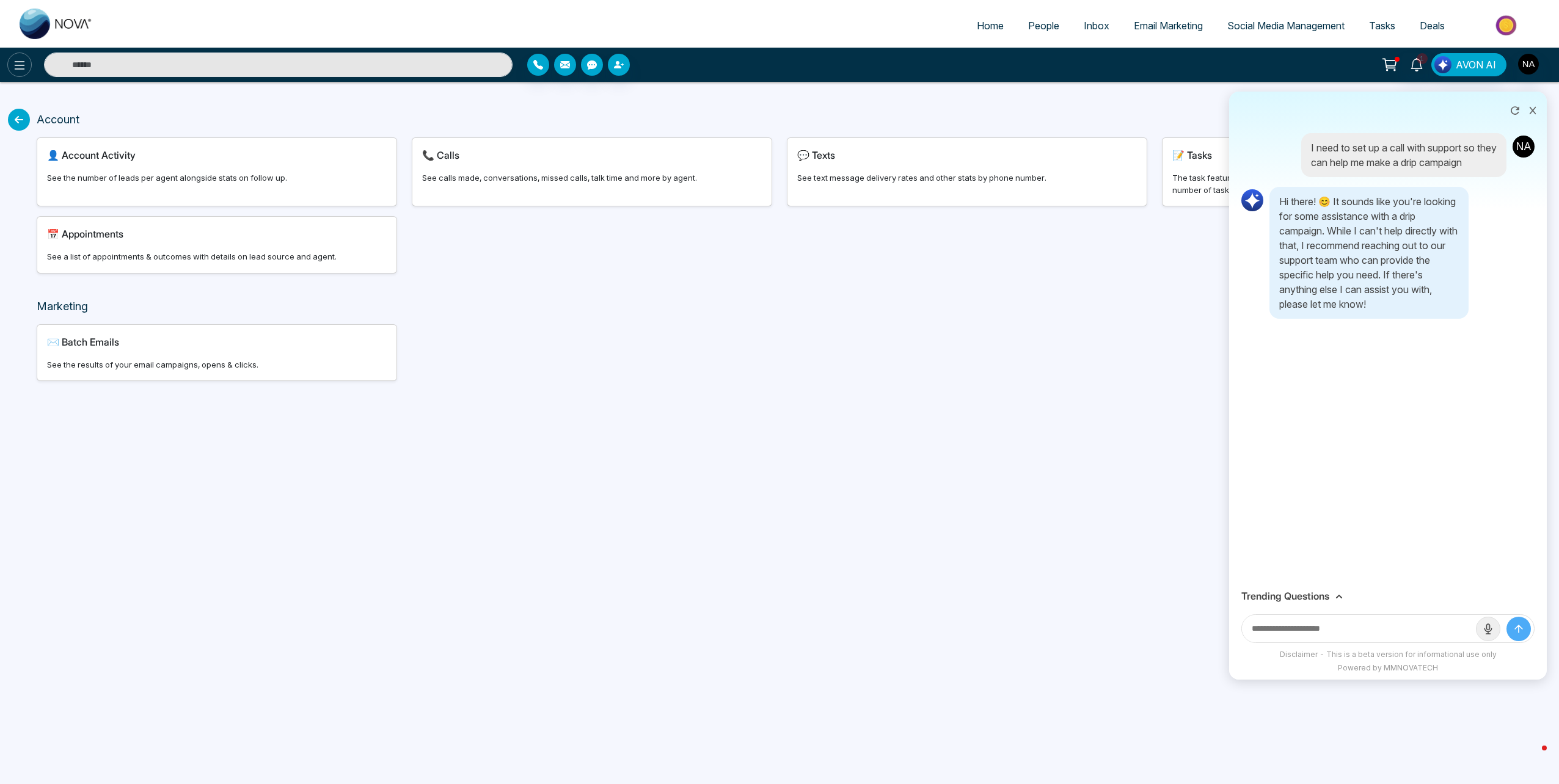
click at [23, 66] on icon at bounding box center [20, 66] width 15 height 15
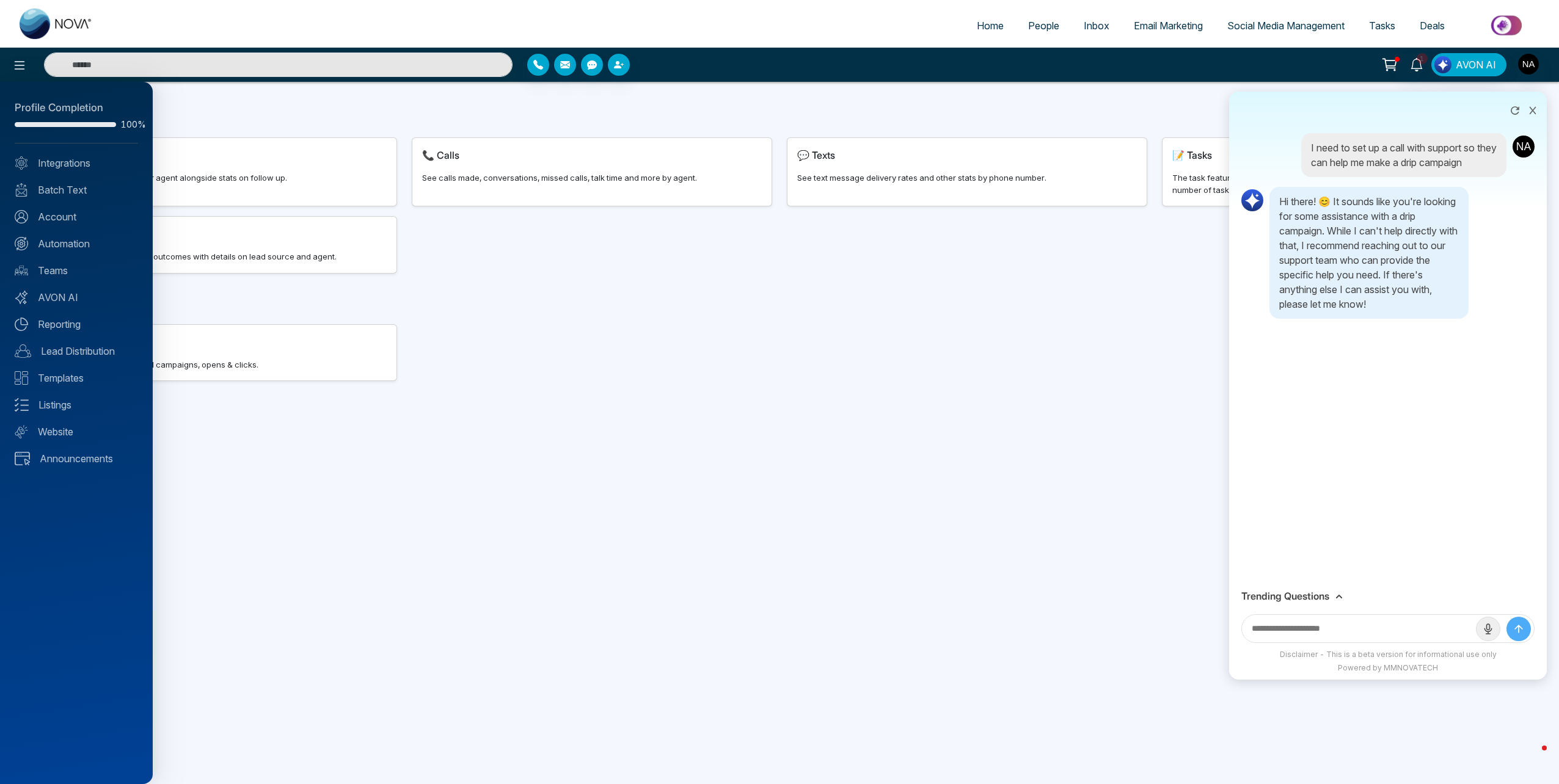
click at [543, 69] on div at bounding box center [780, 392] width 1559 height 784
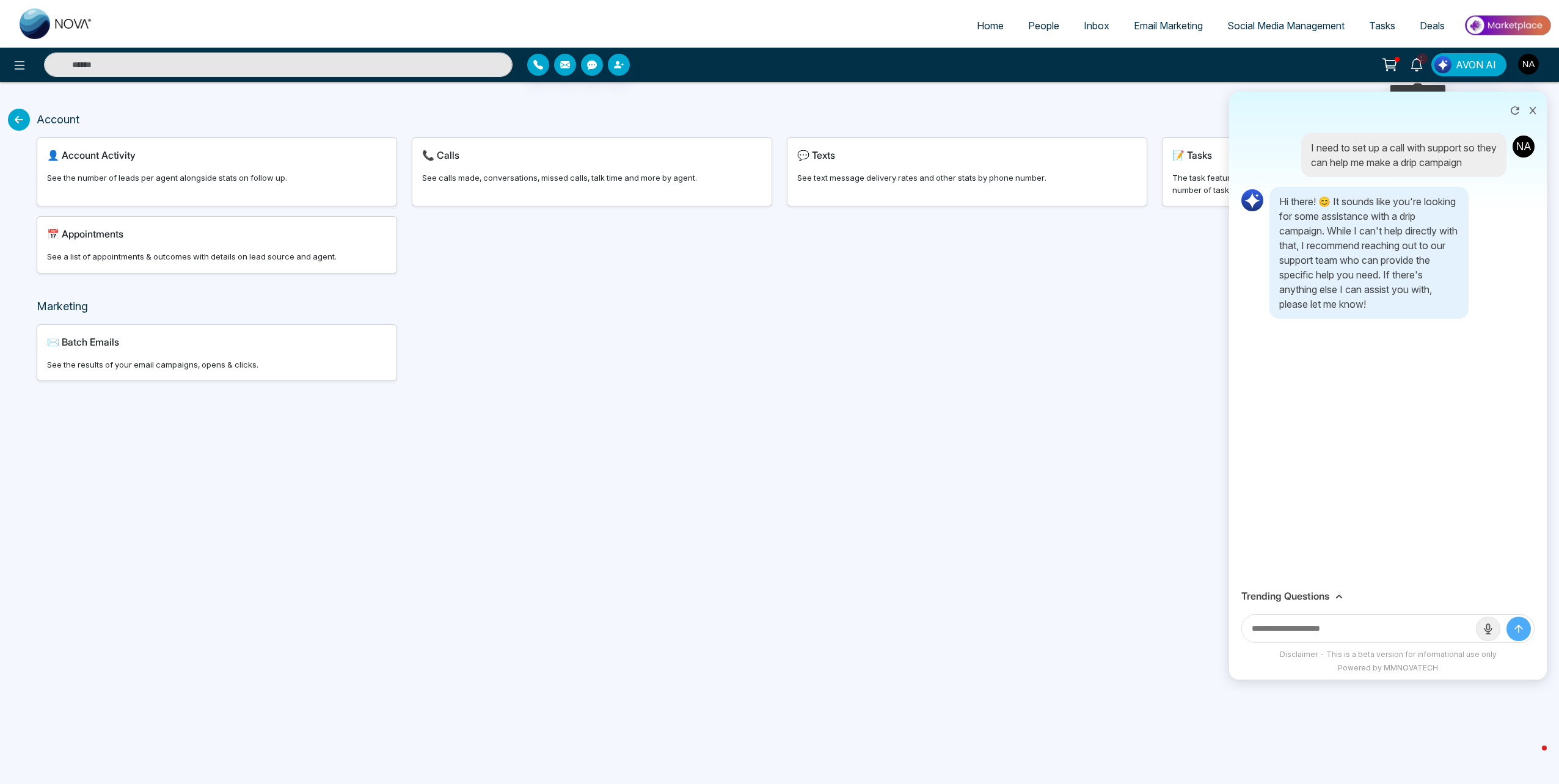
click at [1422, 64] on icon at bounding box center [1416, 65] width 11 height 13
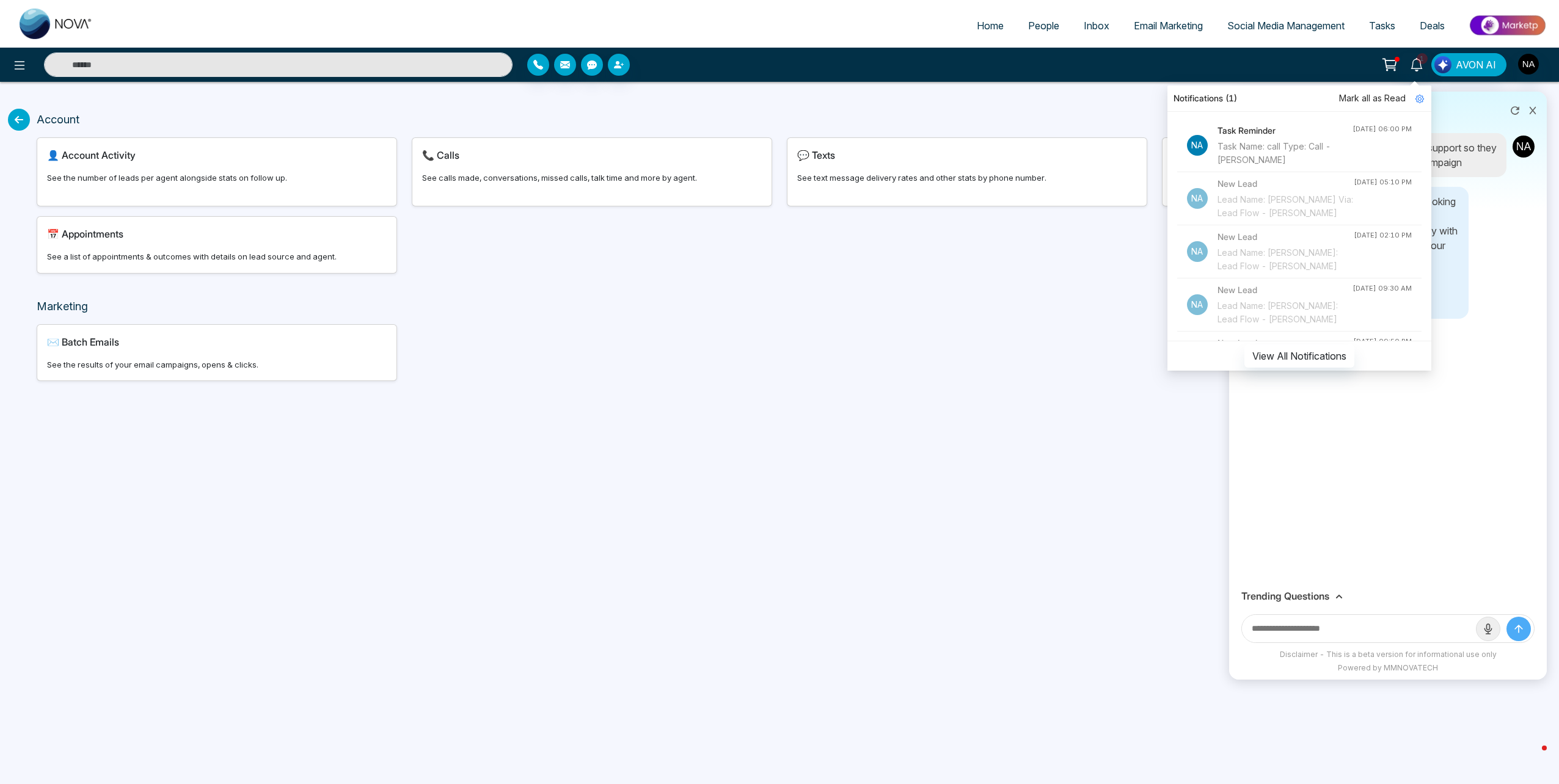
click at [1383, 99] on span "Mark all as Read" at bounding box center [1372, 98] width 66 height 13
click at [1333, 67] on div "Notifications Mark all as Read Na Task Reminder Task Name: call Type: Call - Jo…" at bounding box center [1233, 65] width 634 height 23
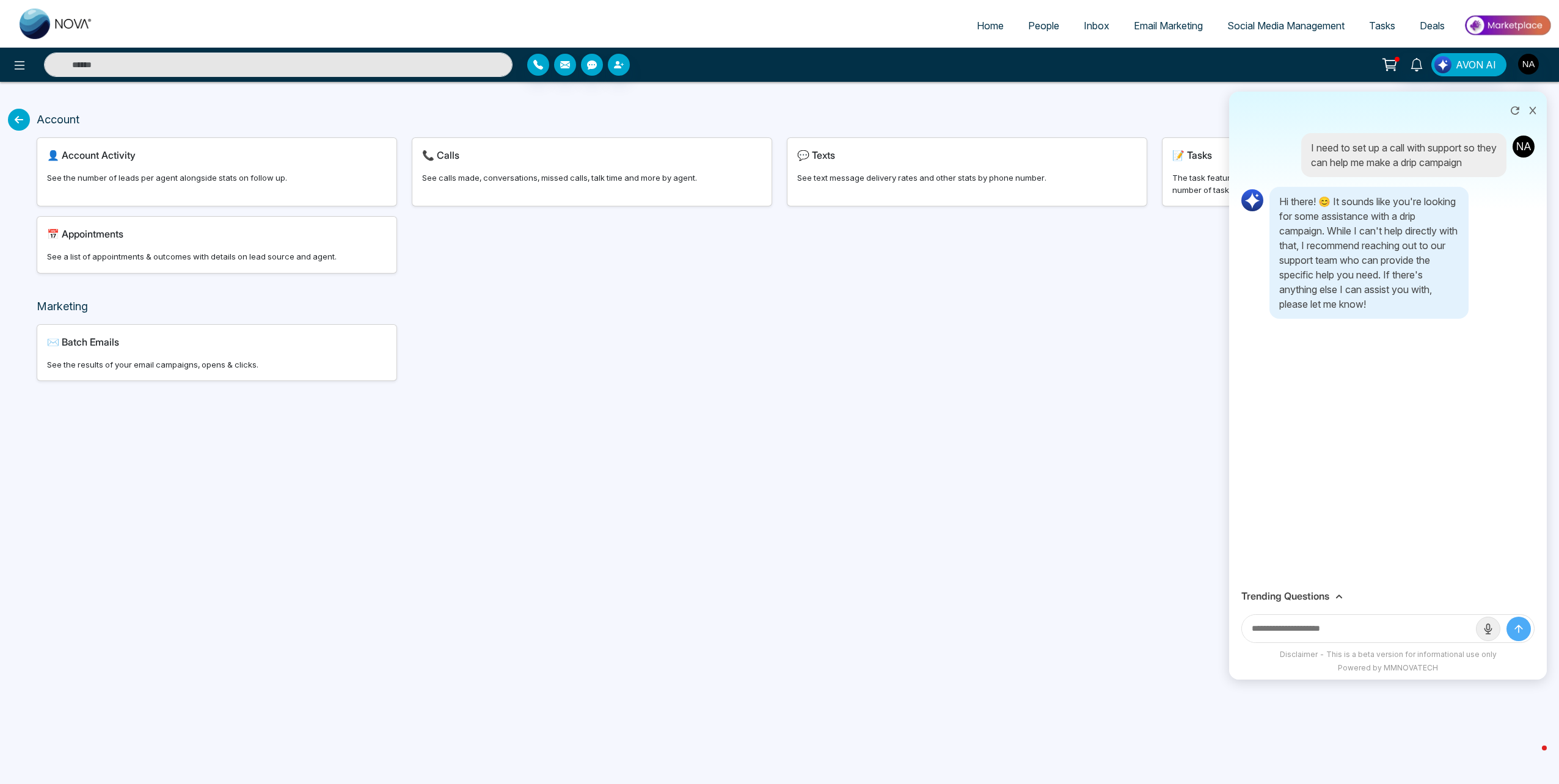
click at [1147, 27] on span "Email Marketing" at bounding box center [1168, 25] width 69 height 12
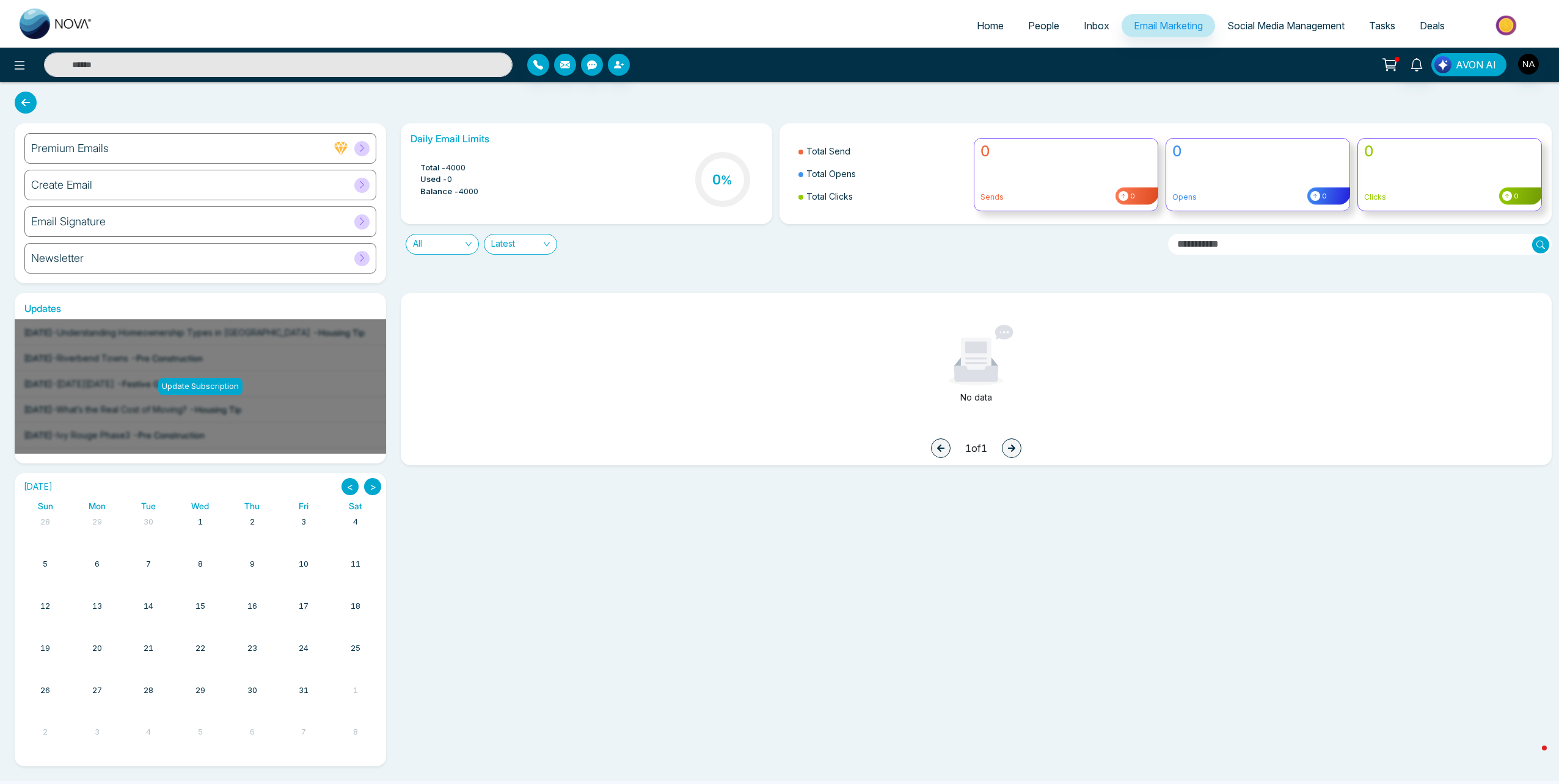
click at [1456, 62] on button "AVON AI" at bounding box center [1469, 65] width 75 height 23
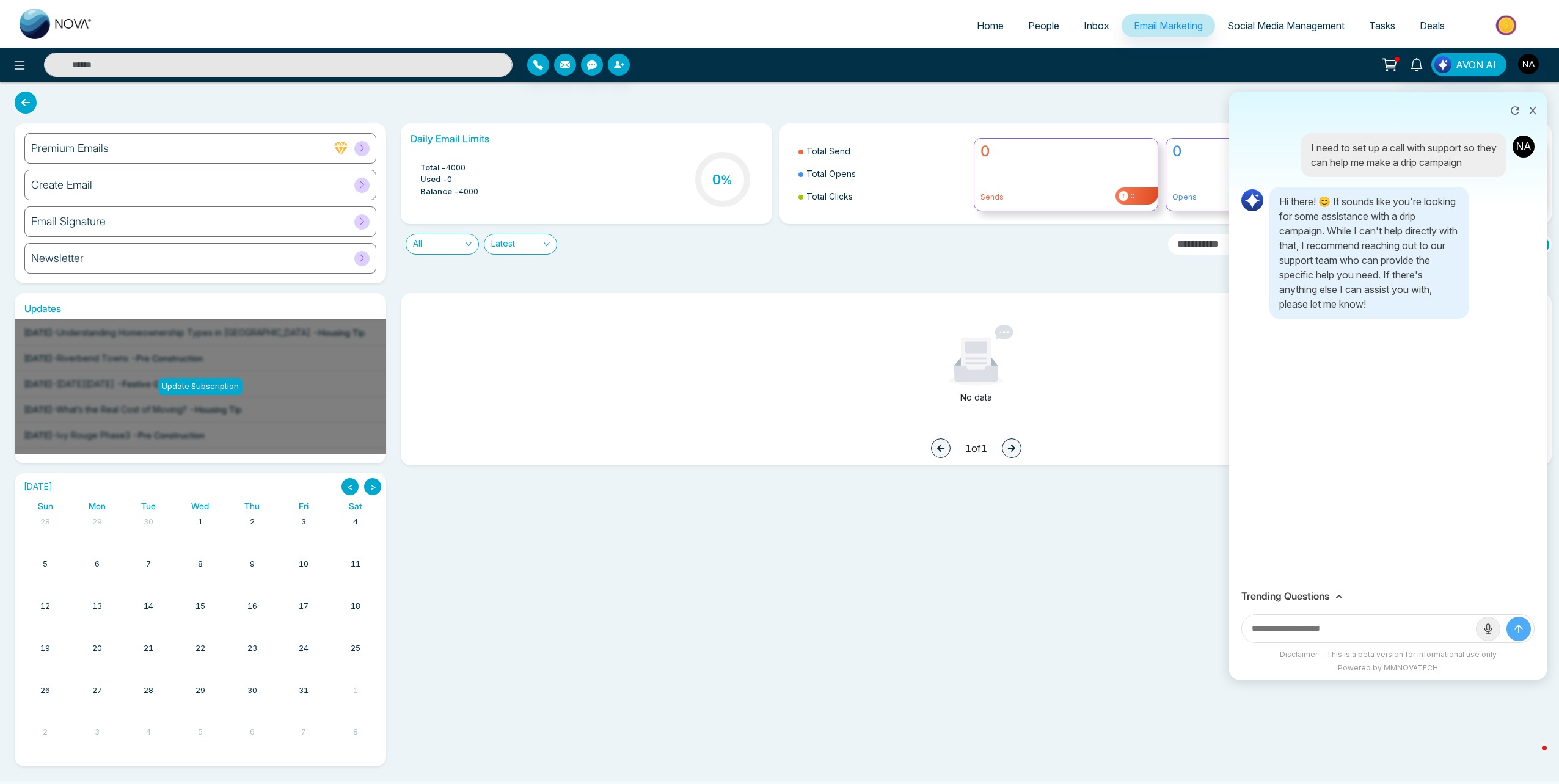
click at [1361, 622] on input "text" at bounding box center [1358, 628] width 234 height 27
type input "**********"
click at [1506, 617] on button "submit" at bounding box center [1519, 629] width 25 height 25
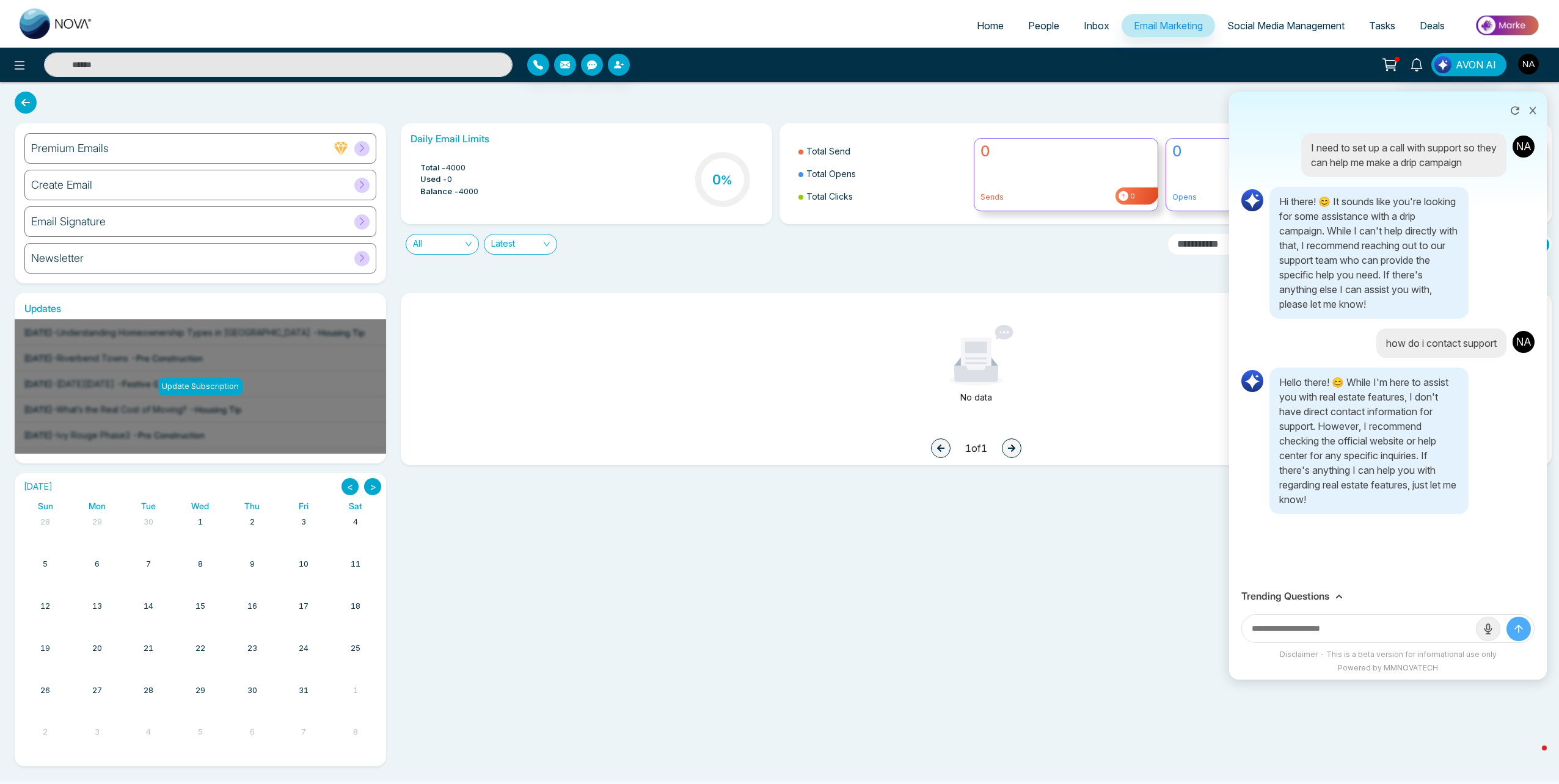
click at [1337, 637] on input "text" at bounding box center [1358, 628] width 234 height 27
click at [1346, 636] on input "text" at bounding box center [1358, 628] width 234 height 27
